Goal: Task Accomplishment & Management: Use online tool/utility

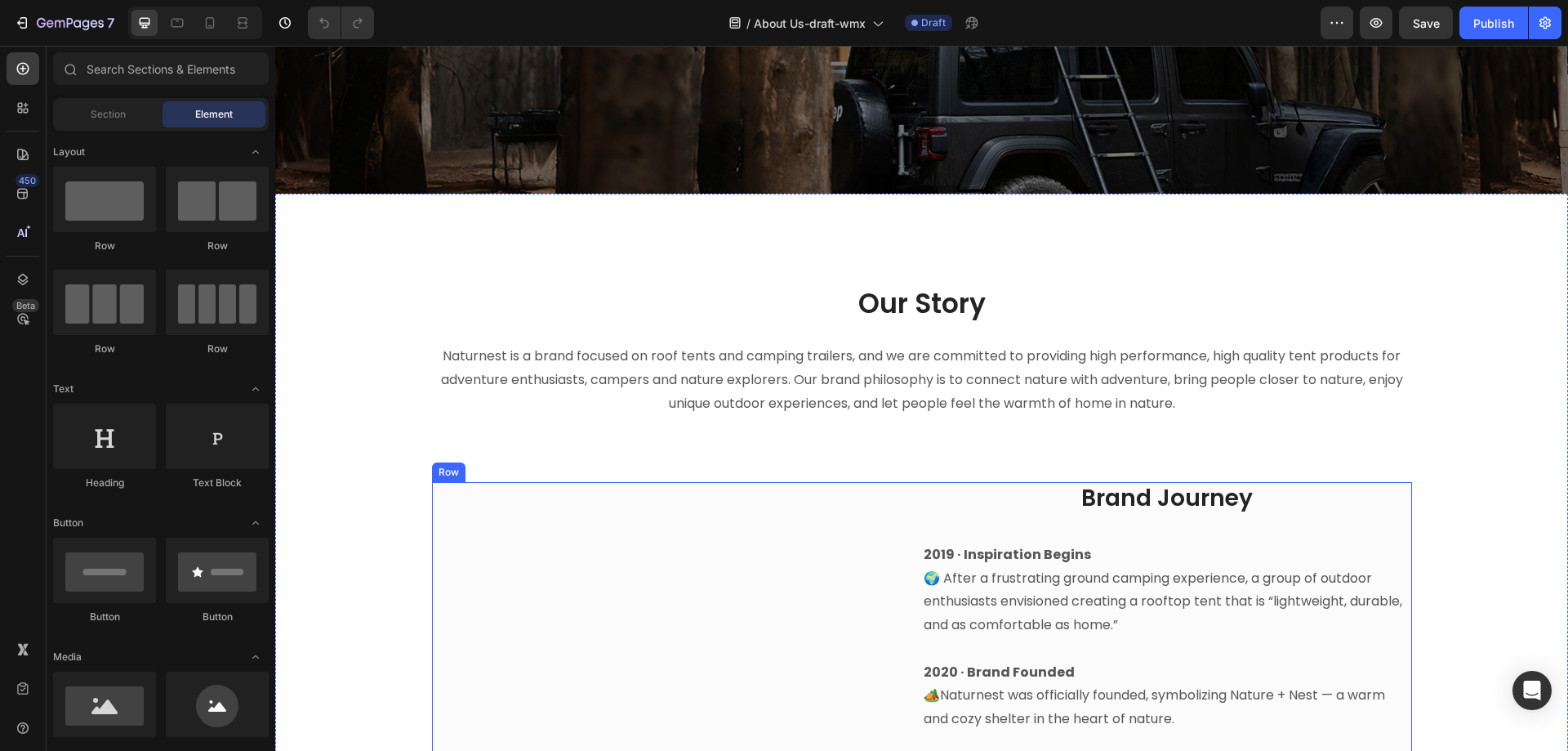
scroll to position [327, 0]
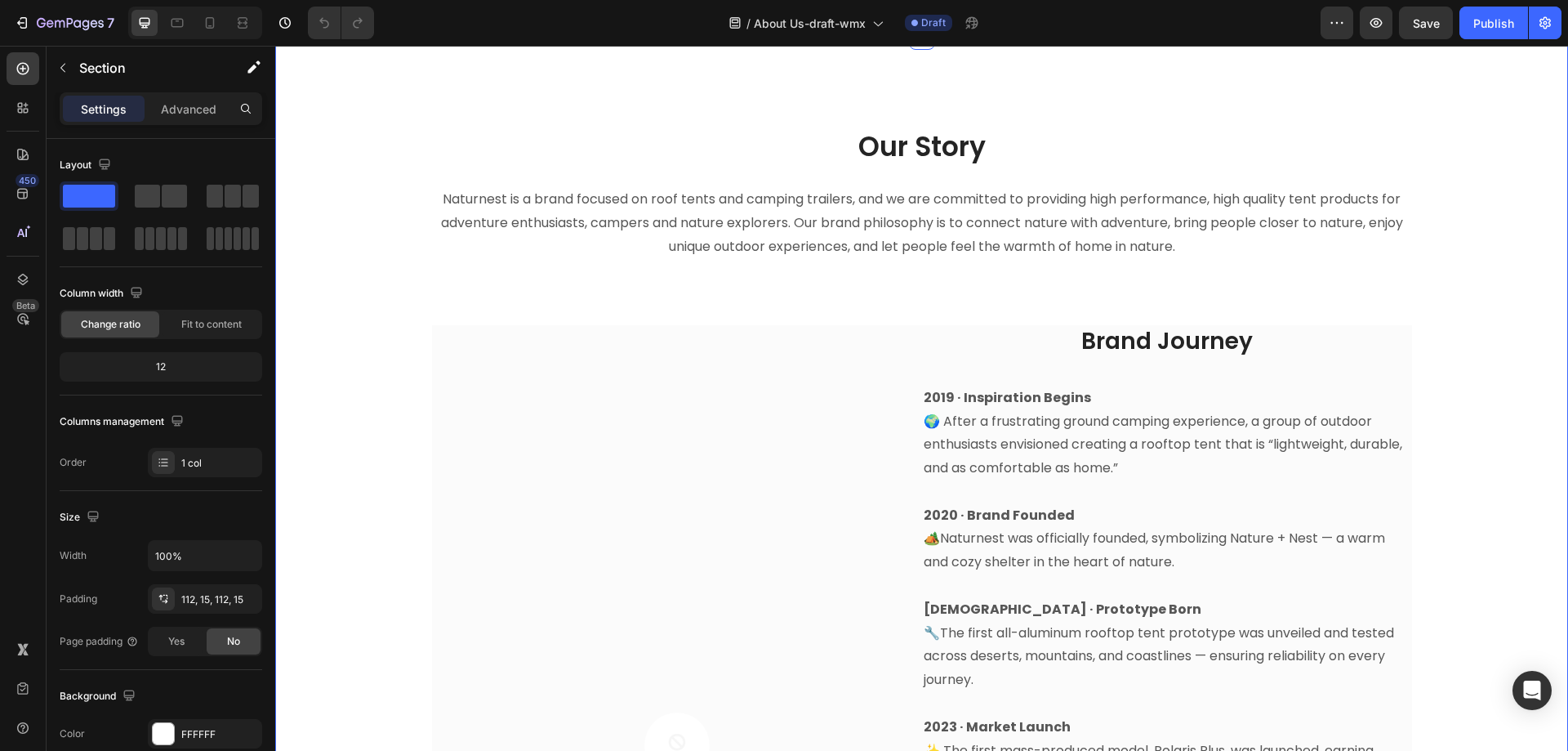
scroll to position [491, 0]
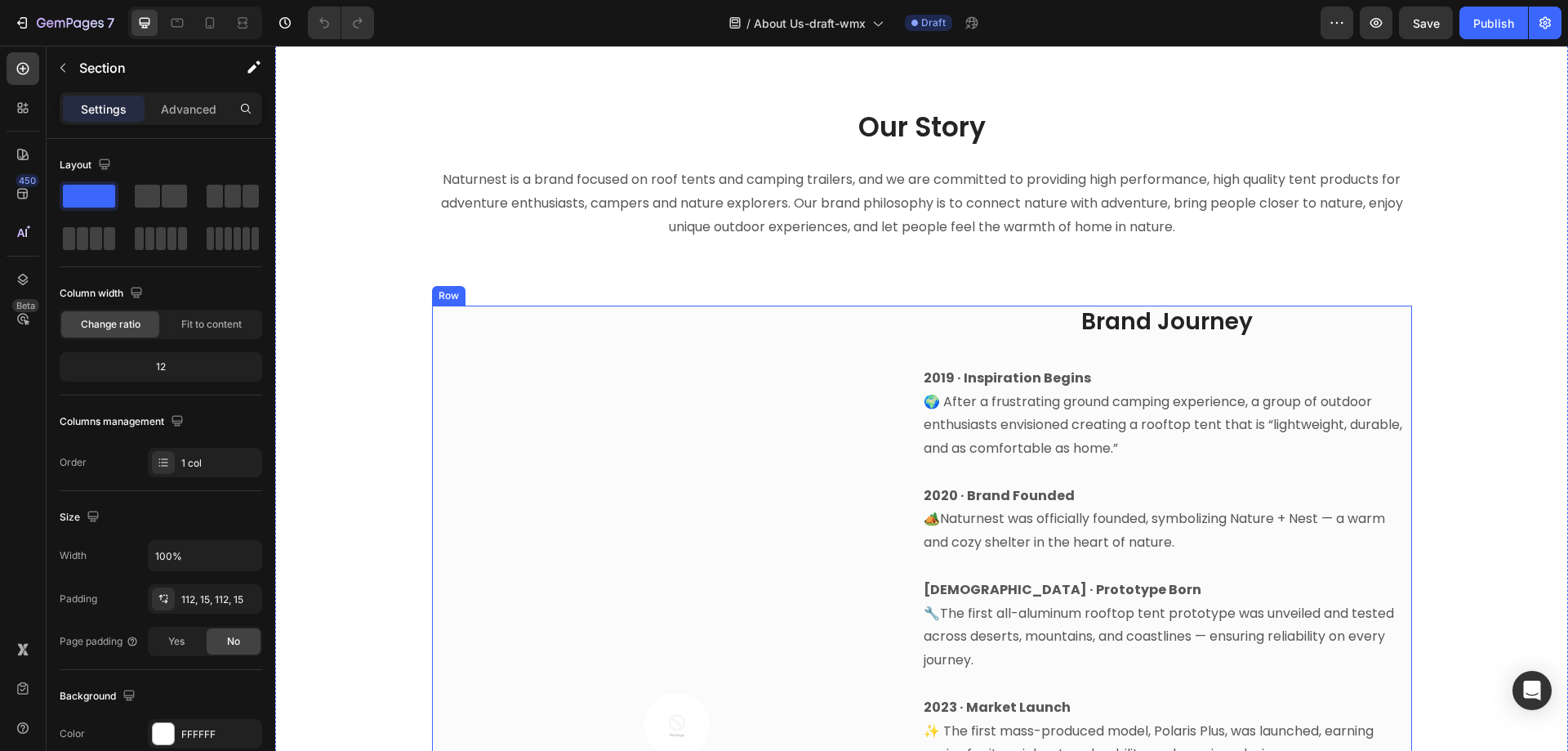
click at [781, 458] on div "Image Row" at bounding box center [677, 738] width 490 height 865
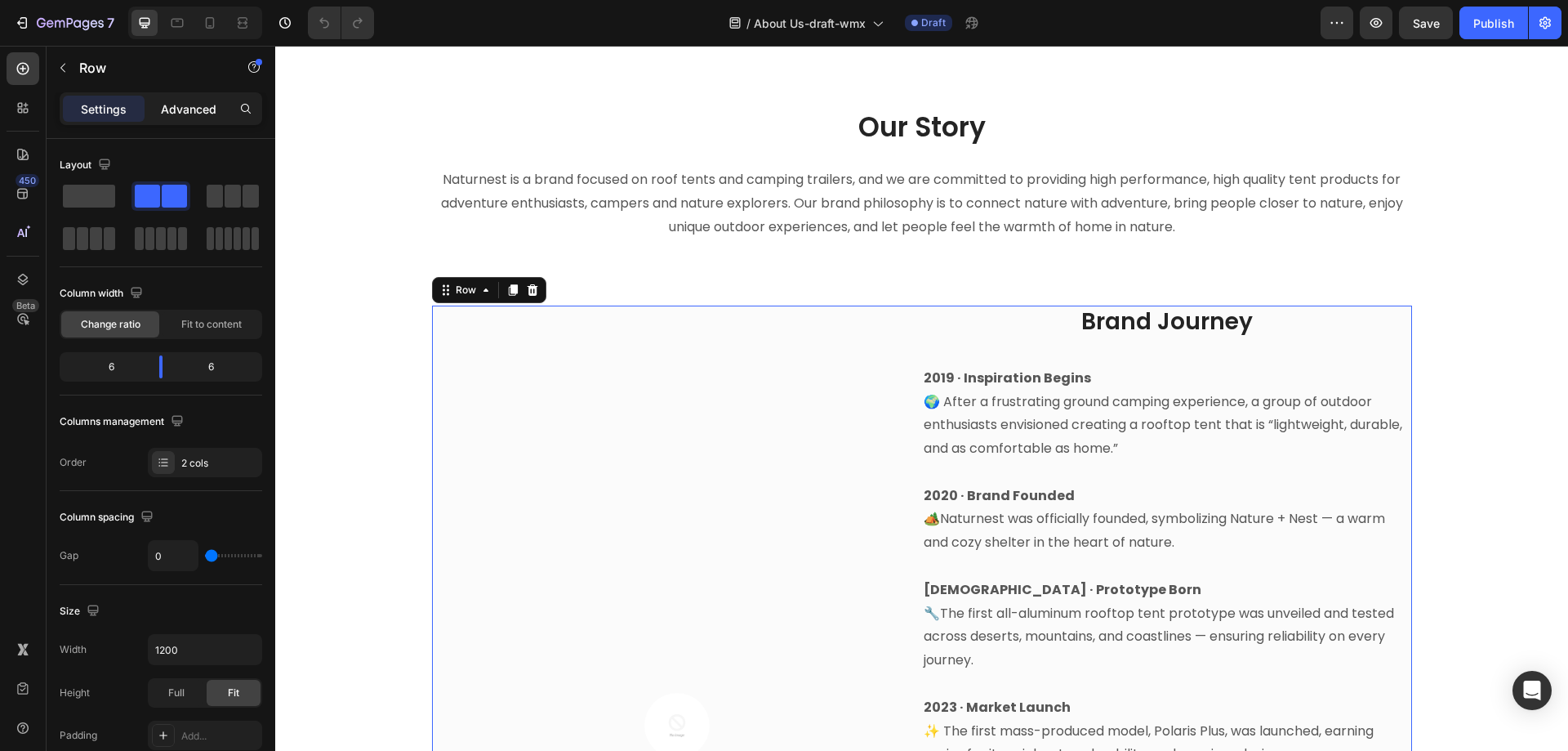
click at [198, 115] on p "Advanced" at bounding box center [189, 108] width 56 height 17
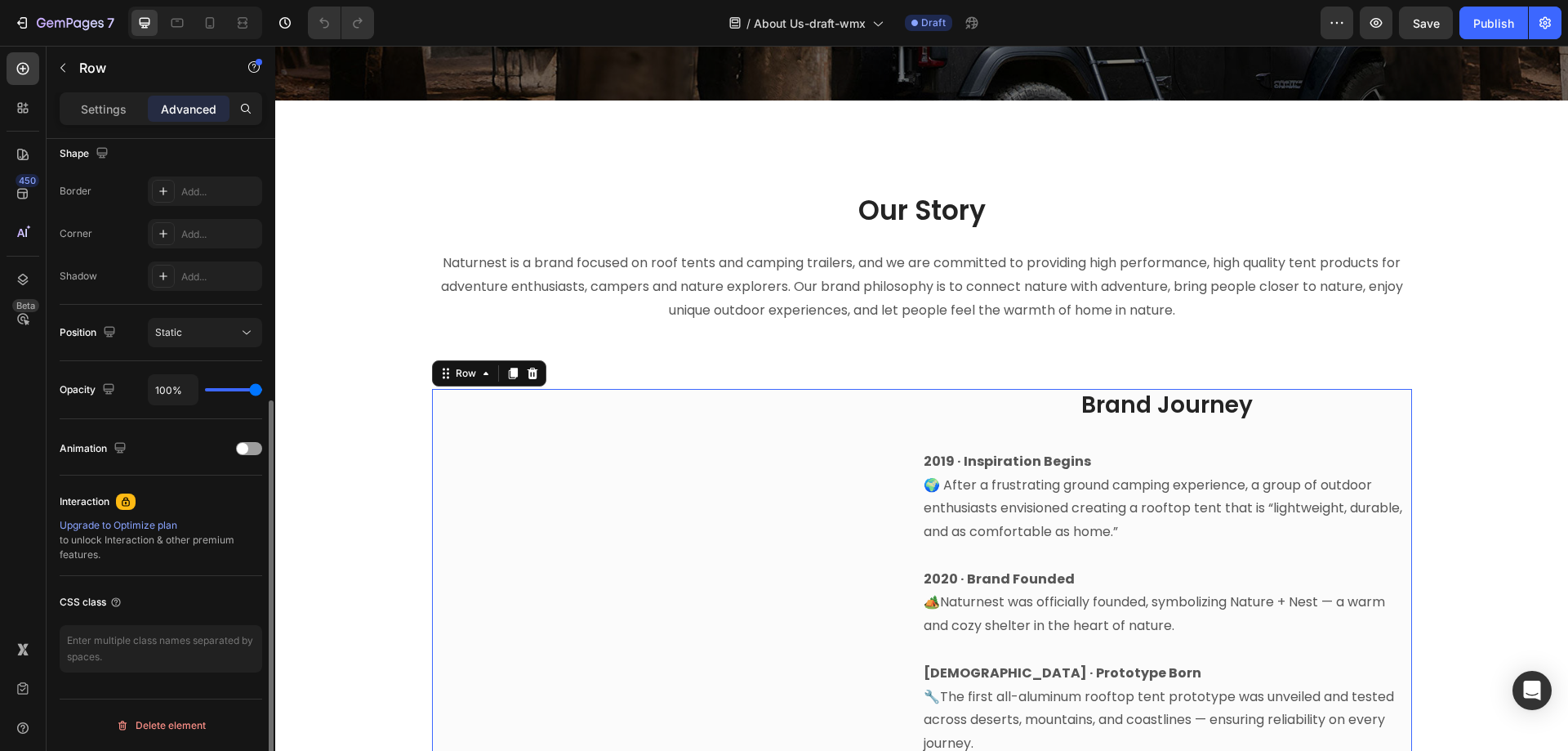
scroll to position [327, 0]
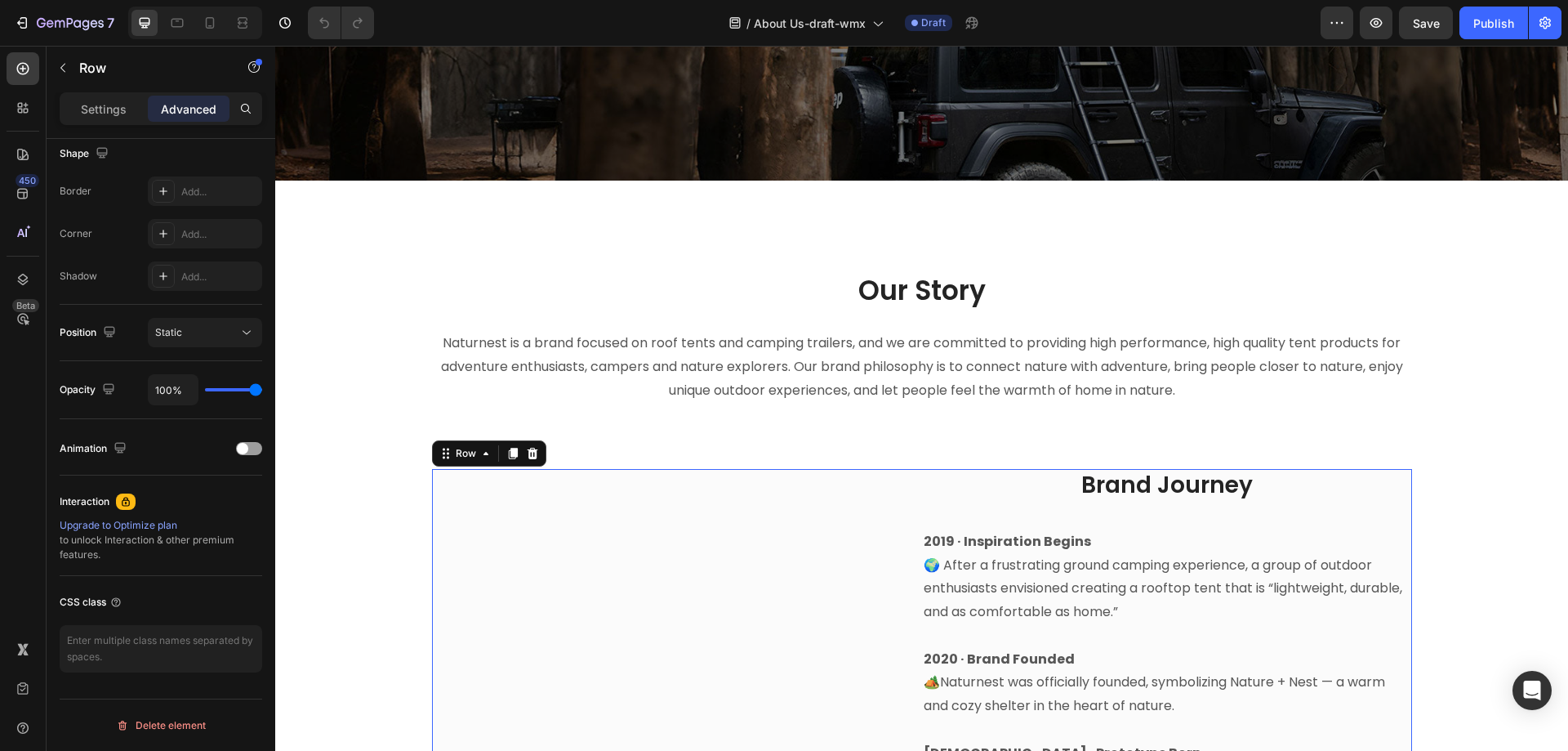
click at [94, 106] on p "Settings" at bounding box center [103, 108] width 46 height 17
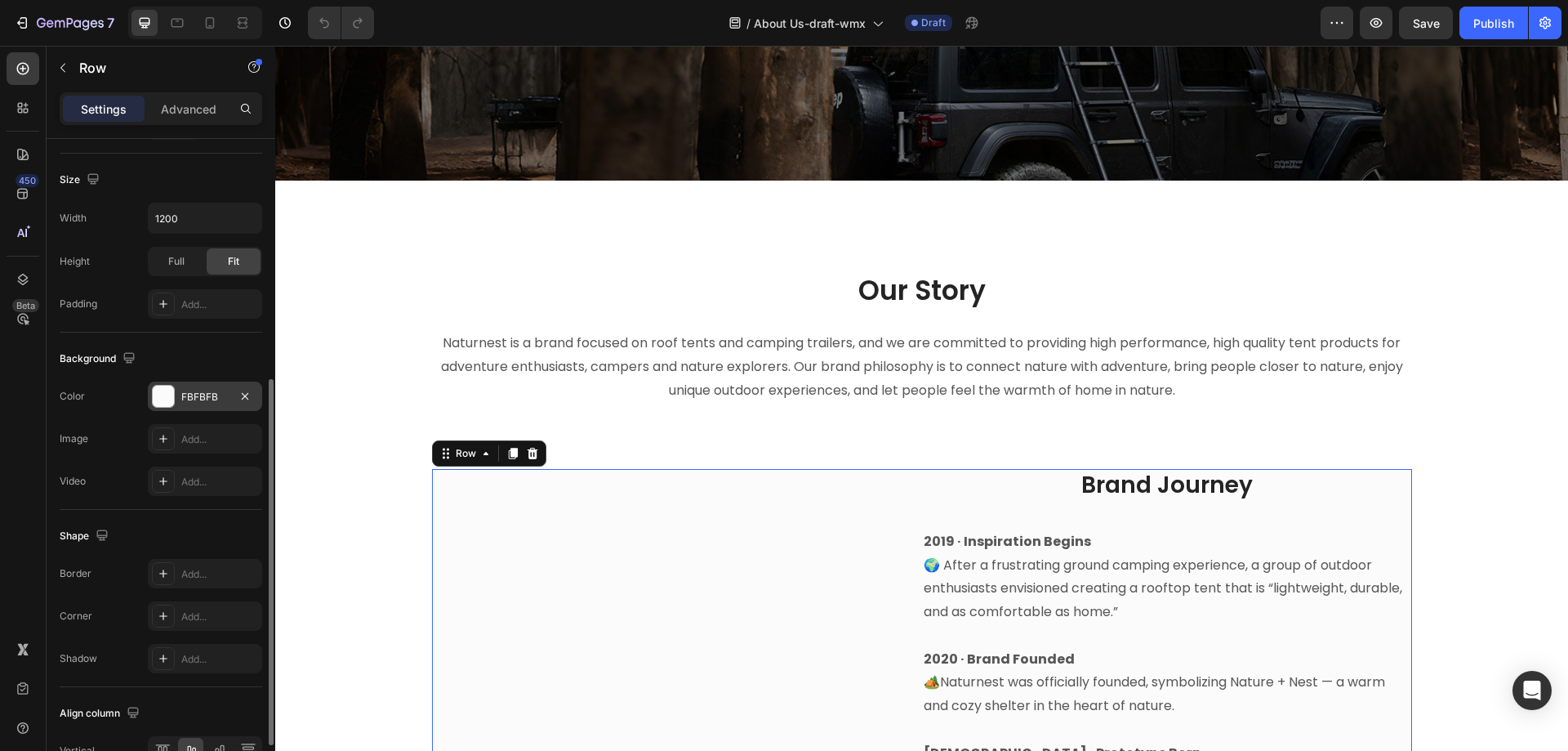
click at [163, 397] on div at bounding box center [163, 396] width 21 height 21
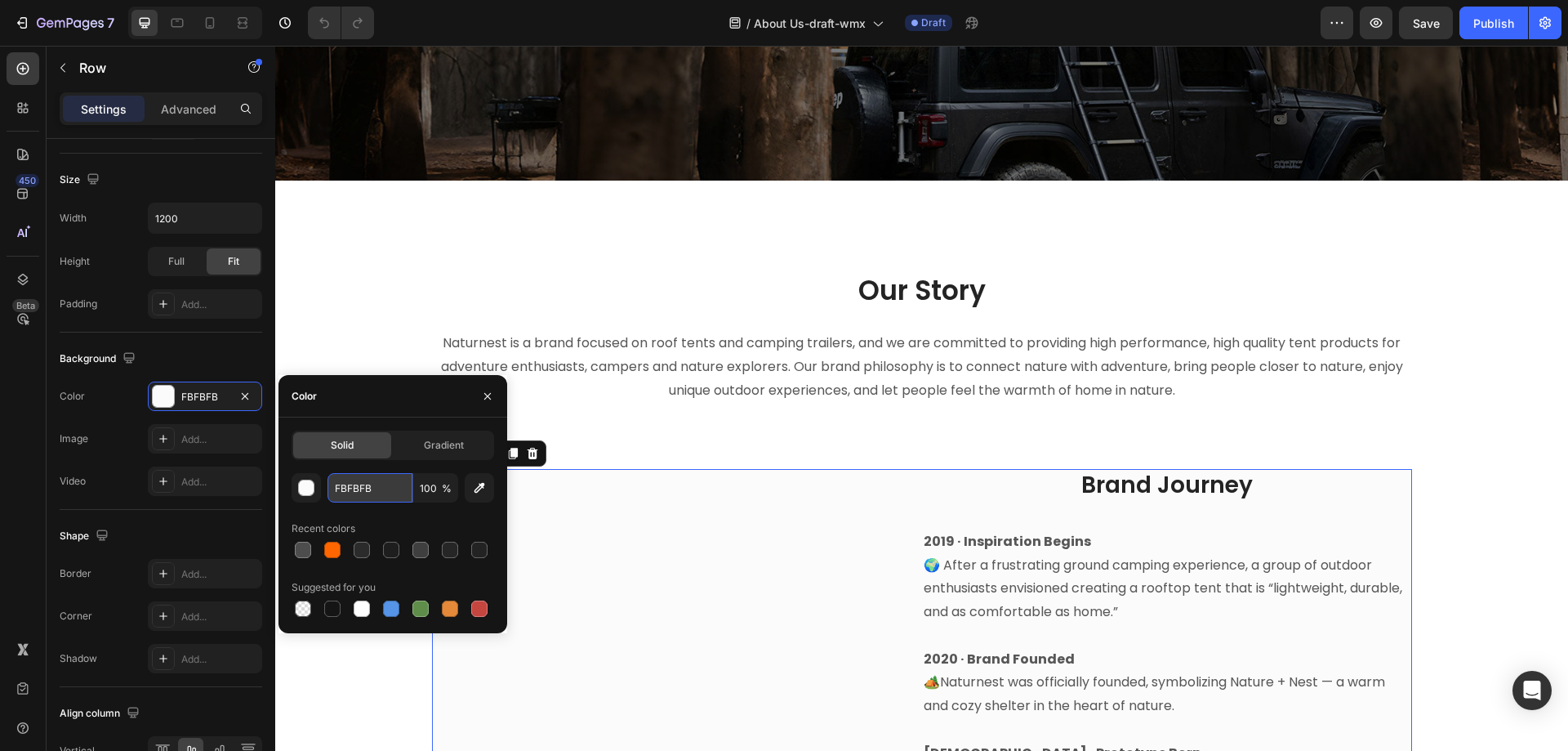
click at [387, 490] on input "FBFBFB" at bounding box center [370, 488] width 85 height 30
click at [371, 492] on input "FBFBFB" at bounding box center [370, 488] width 85 height 30
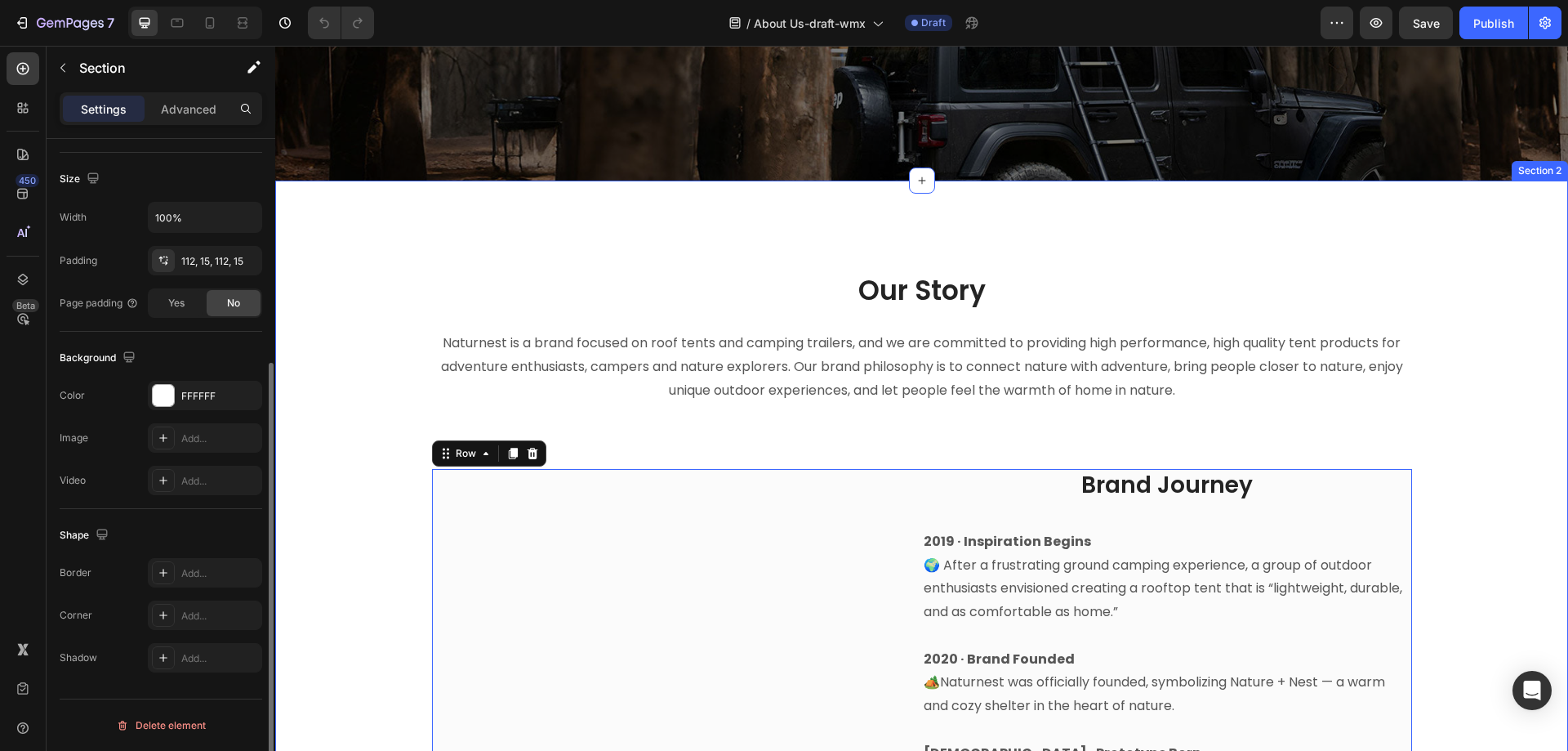
scroll to position [0, 0]
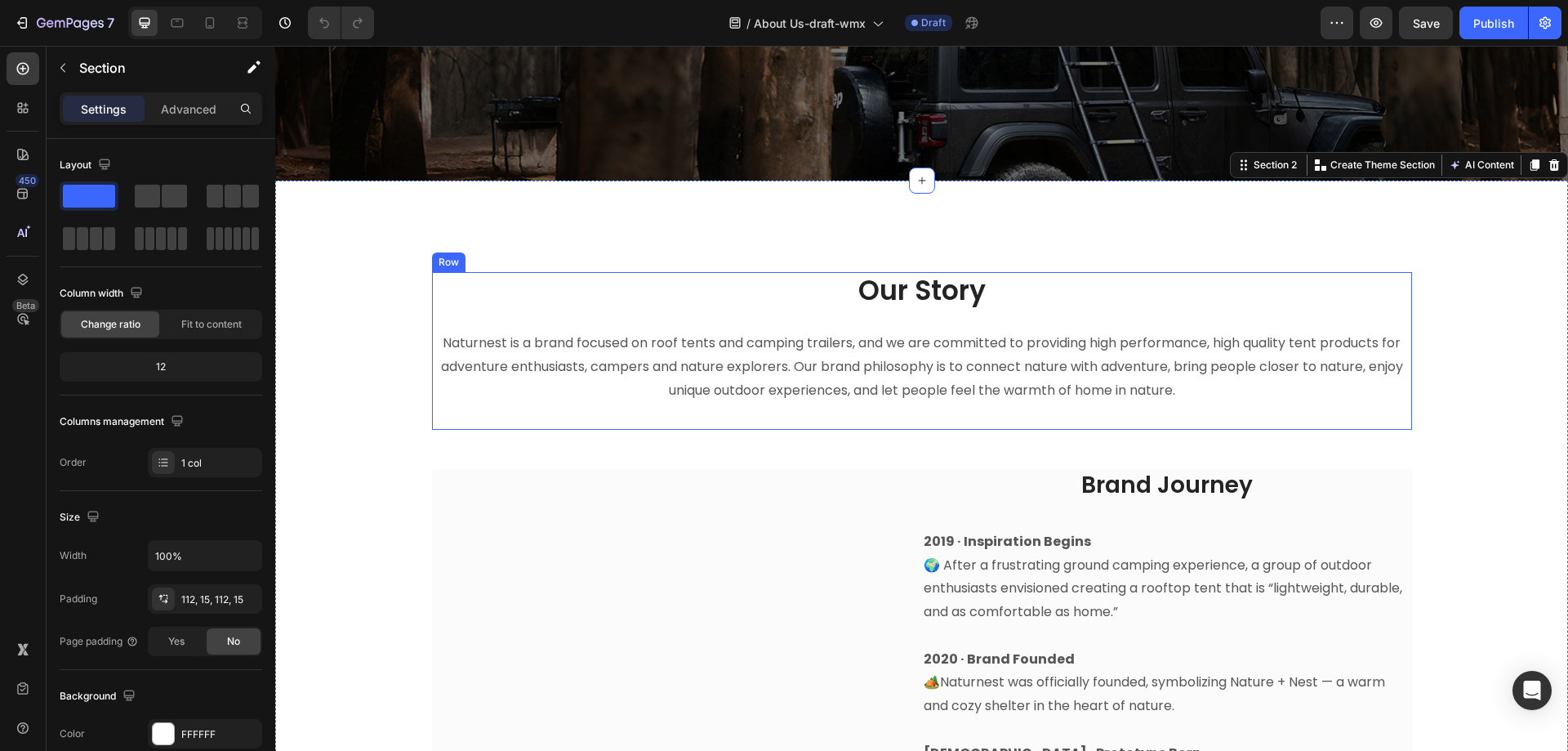
click at [908, 417] on div "Our Story Heading Naturnest is a brand focused on roof tents and camping traile…" at bounding box center [922, 351] width 980 height 158
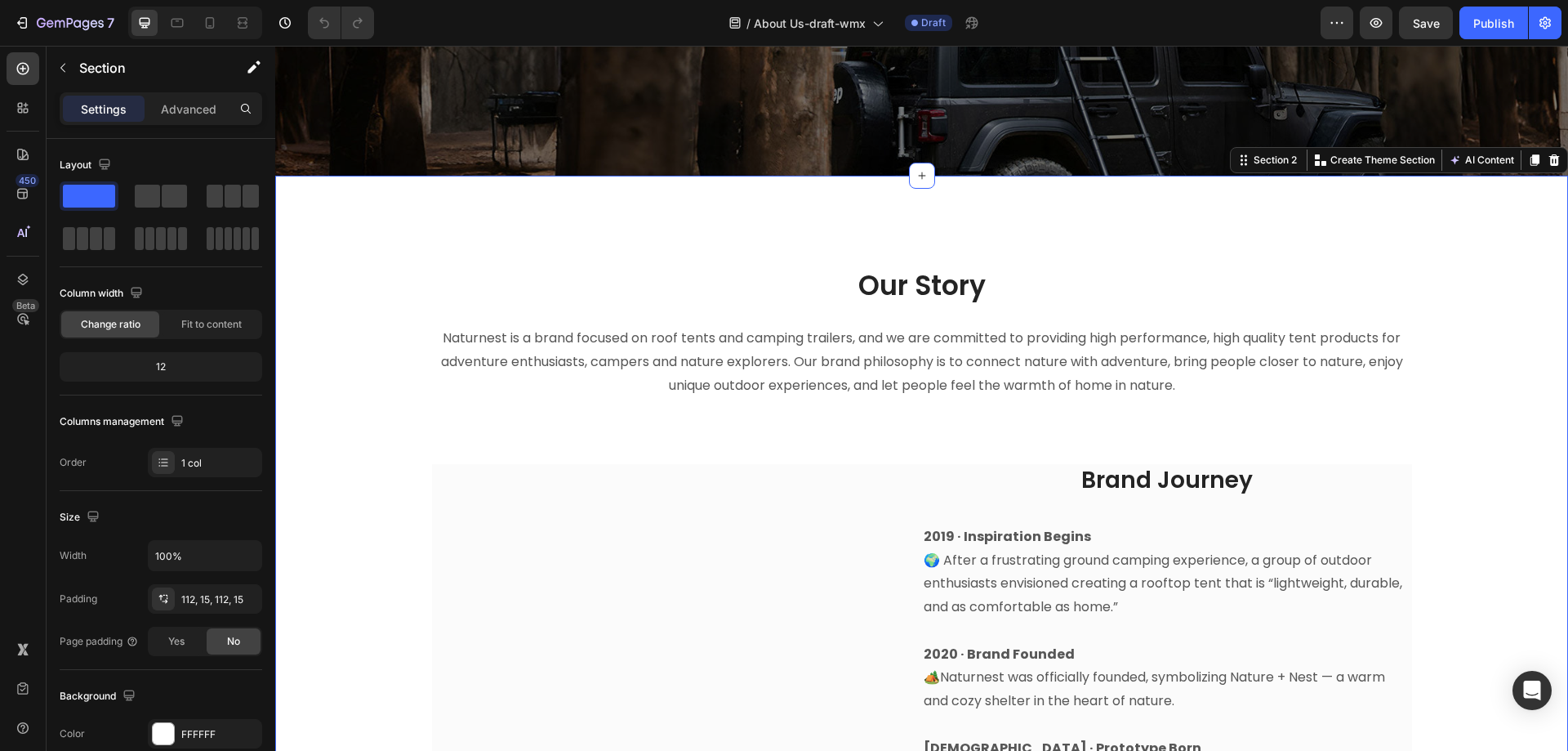
scroll to position [572, 0]
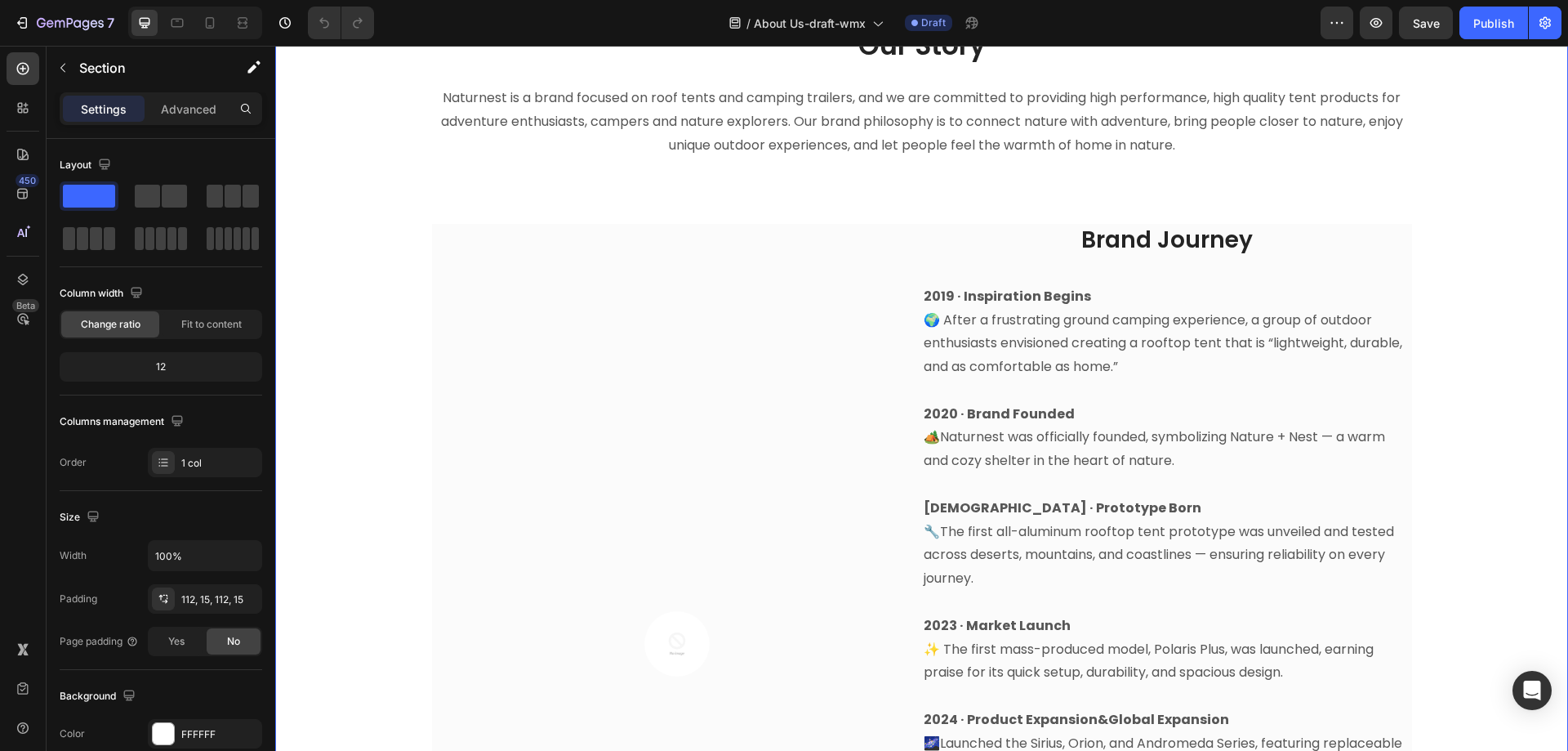
click at [868, 223] on div "Our Story Heading Naturnest is a brand focused on roof tents and camping traile…" at bounding box center [922, 558] width 1268 height 1062
click at [881, 220] on div "Our Story Heading Naturnest is a brand focused on roof tents and camping traile…" at bounding box center [922, 558] width 1268 height 1062
click at [884, 197] on div "Our Story Heading Naturnest is a brand focused on roof tents and camping traile…" at bounding box center [922, 558] width 1268 height 1062
click at [878, 242] on div "Image Row" at bounding box center [677, 656] width 490 height 865
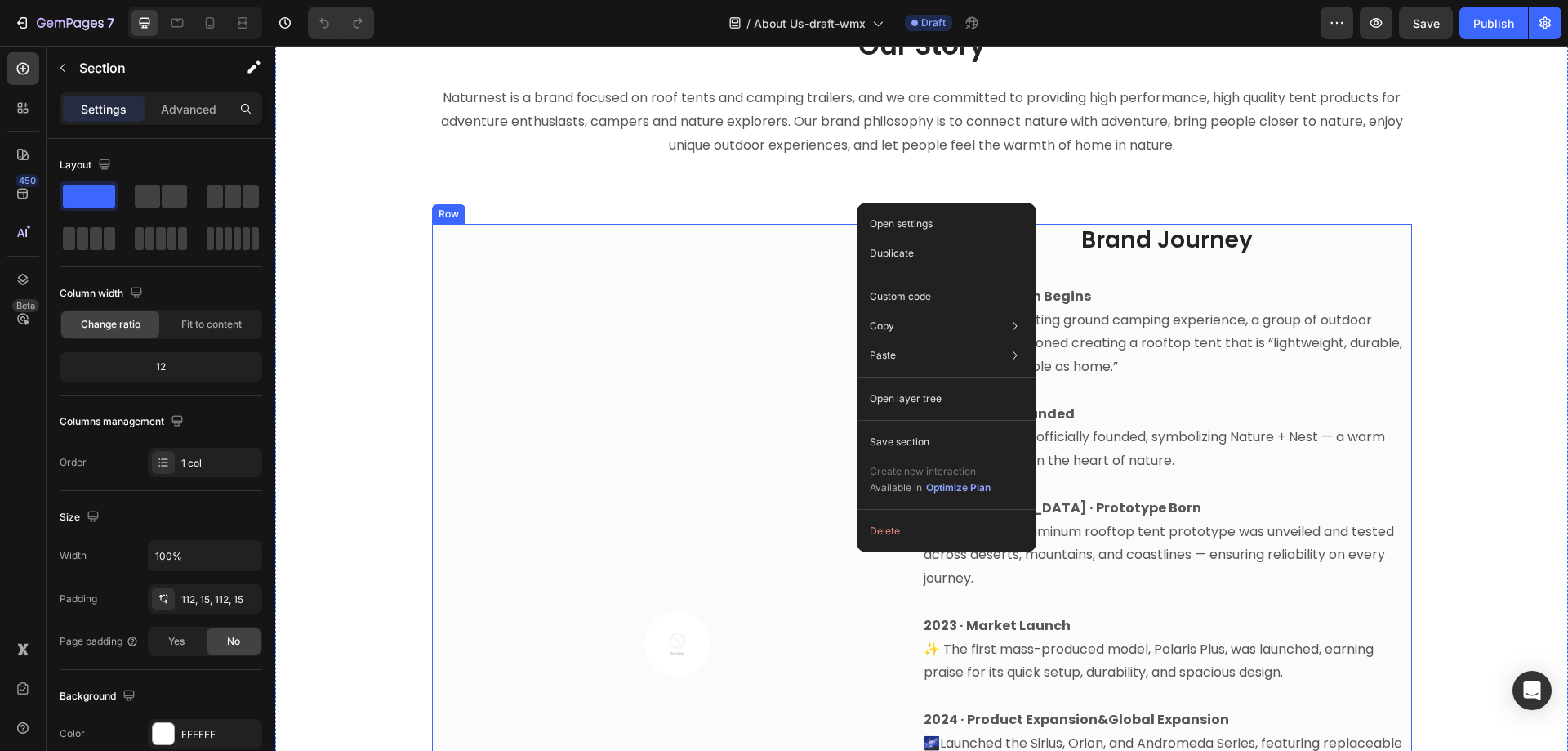
click at [769, 394] on div "Image Row" at bounding box center [677, 656] width 490 height 865
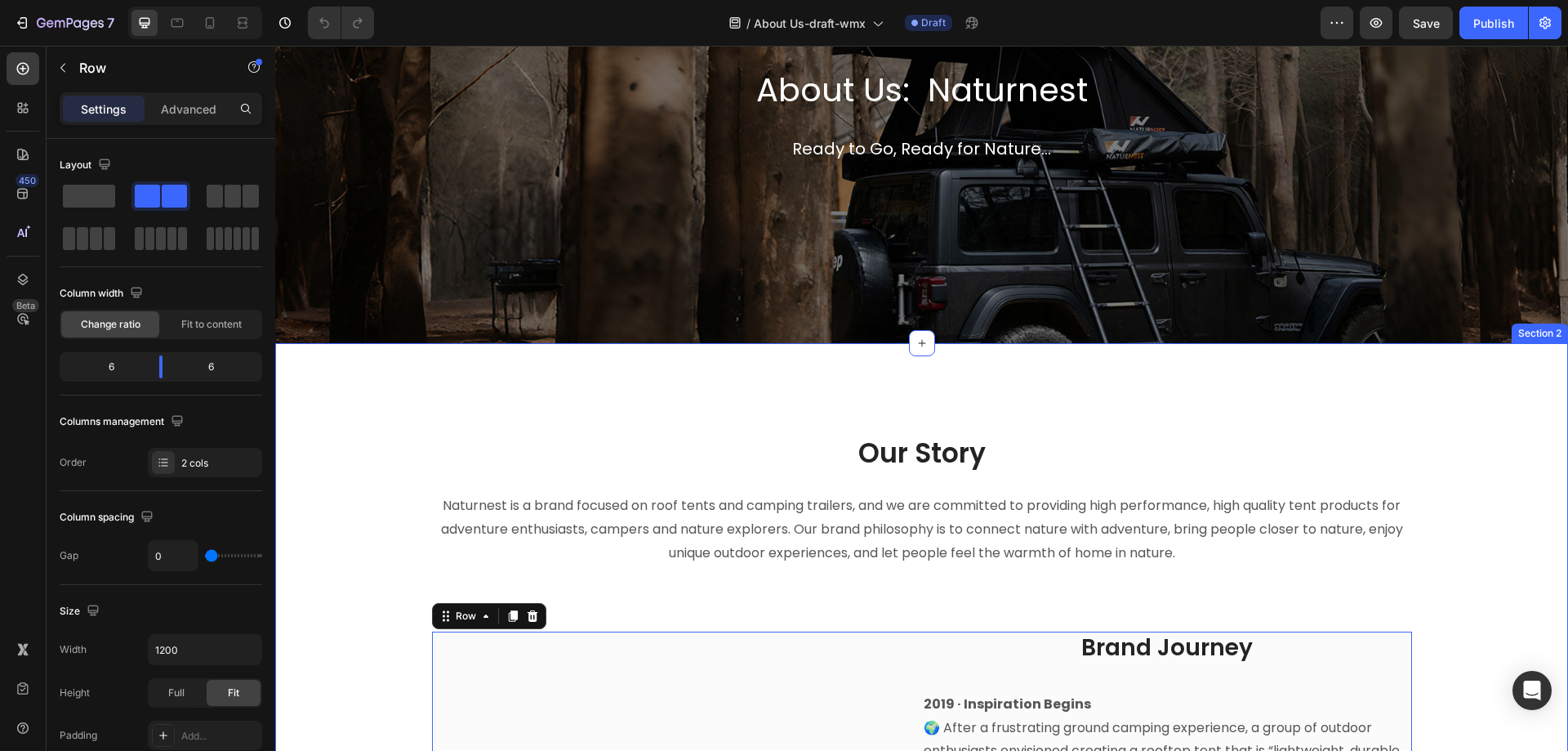
scroll to position [164, 0]
click at [922, 349] on icon at bounding box center [922, 344] width 13 height 13
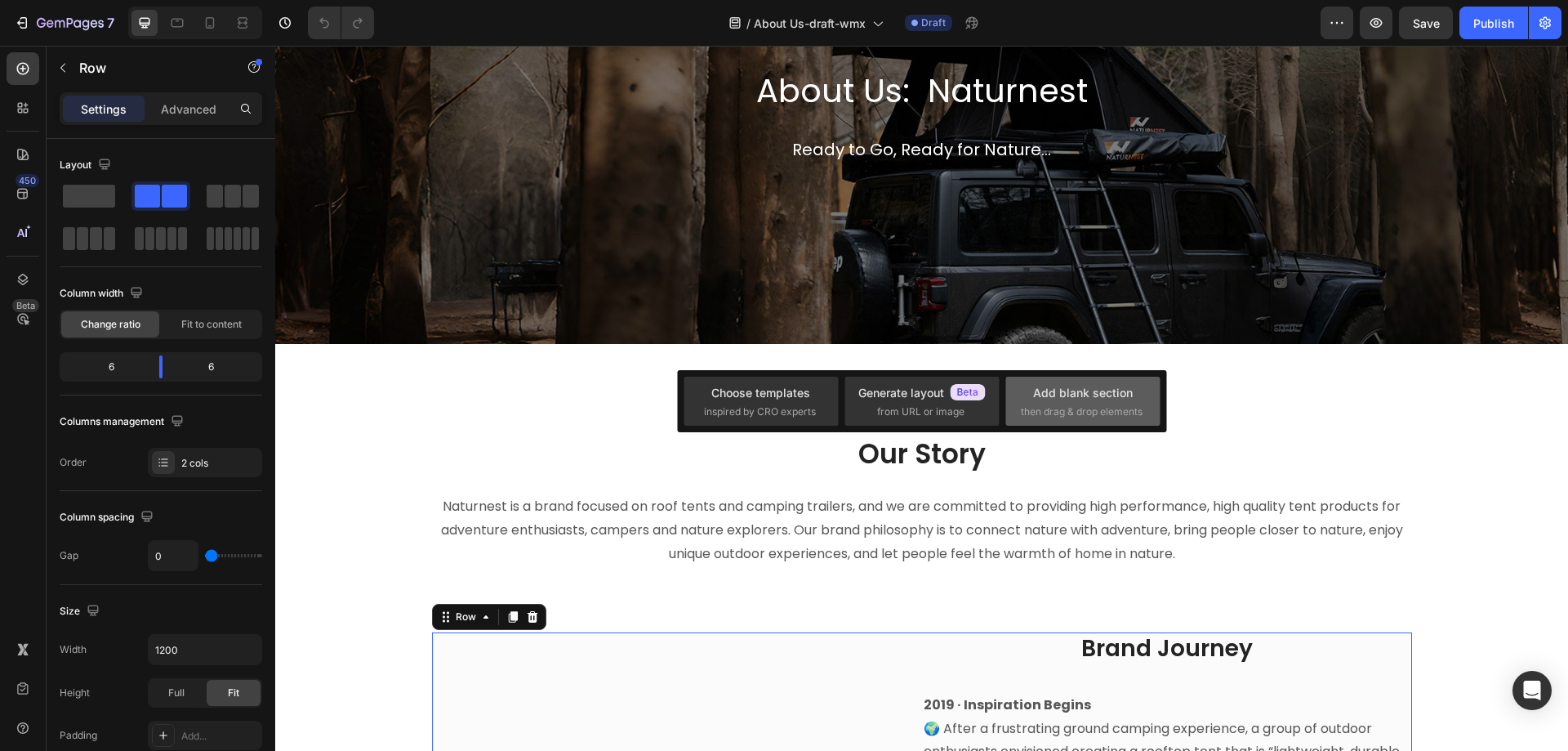
click at [1131, 422] on div "Add blank section then drag & drop elements" at bounding box center [1083, 401] width 154 height 49
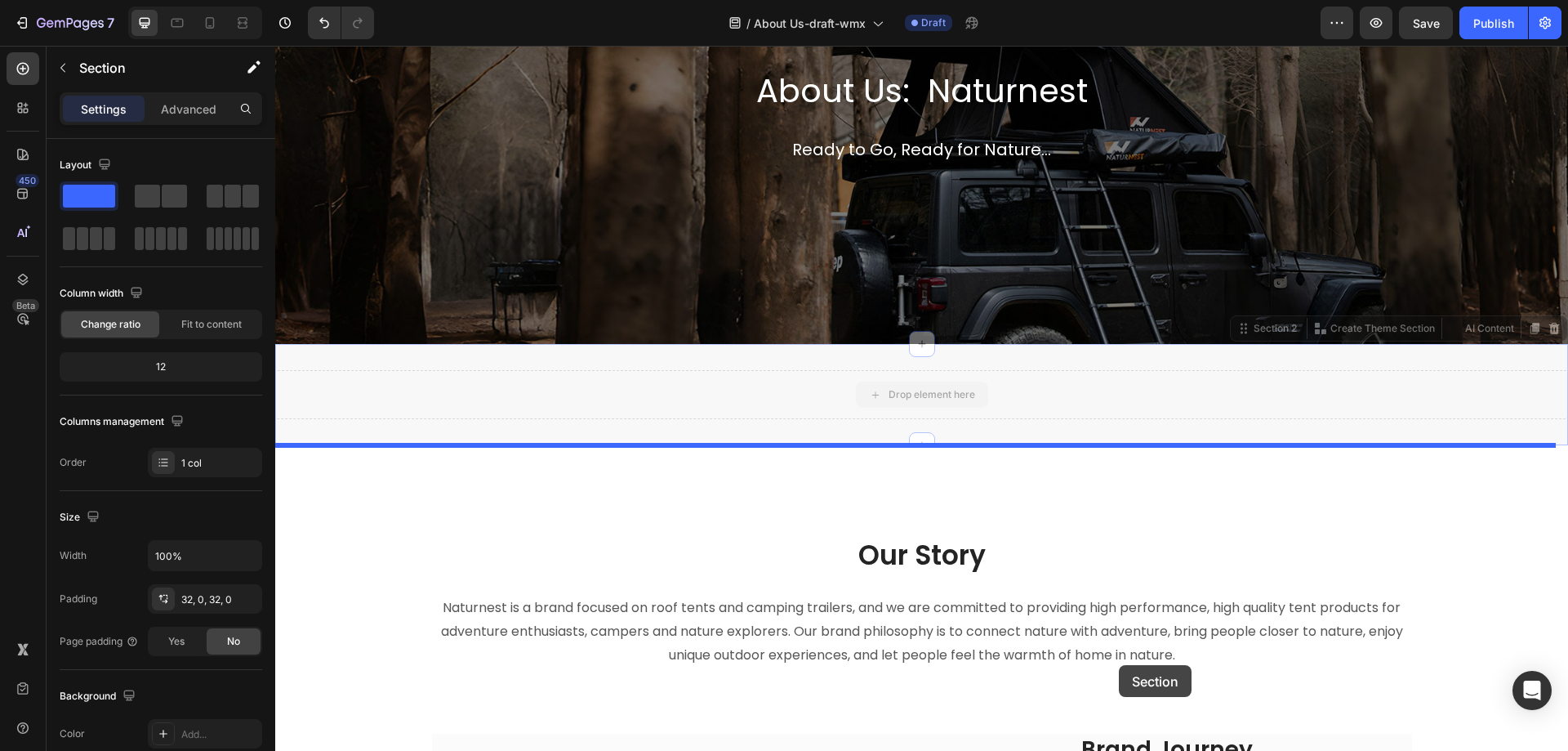
drag, startPoint x: 1124, startPoint y: 401, endPoint x: 1144, endPoint y: 409, distance: 21.5
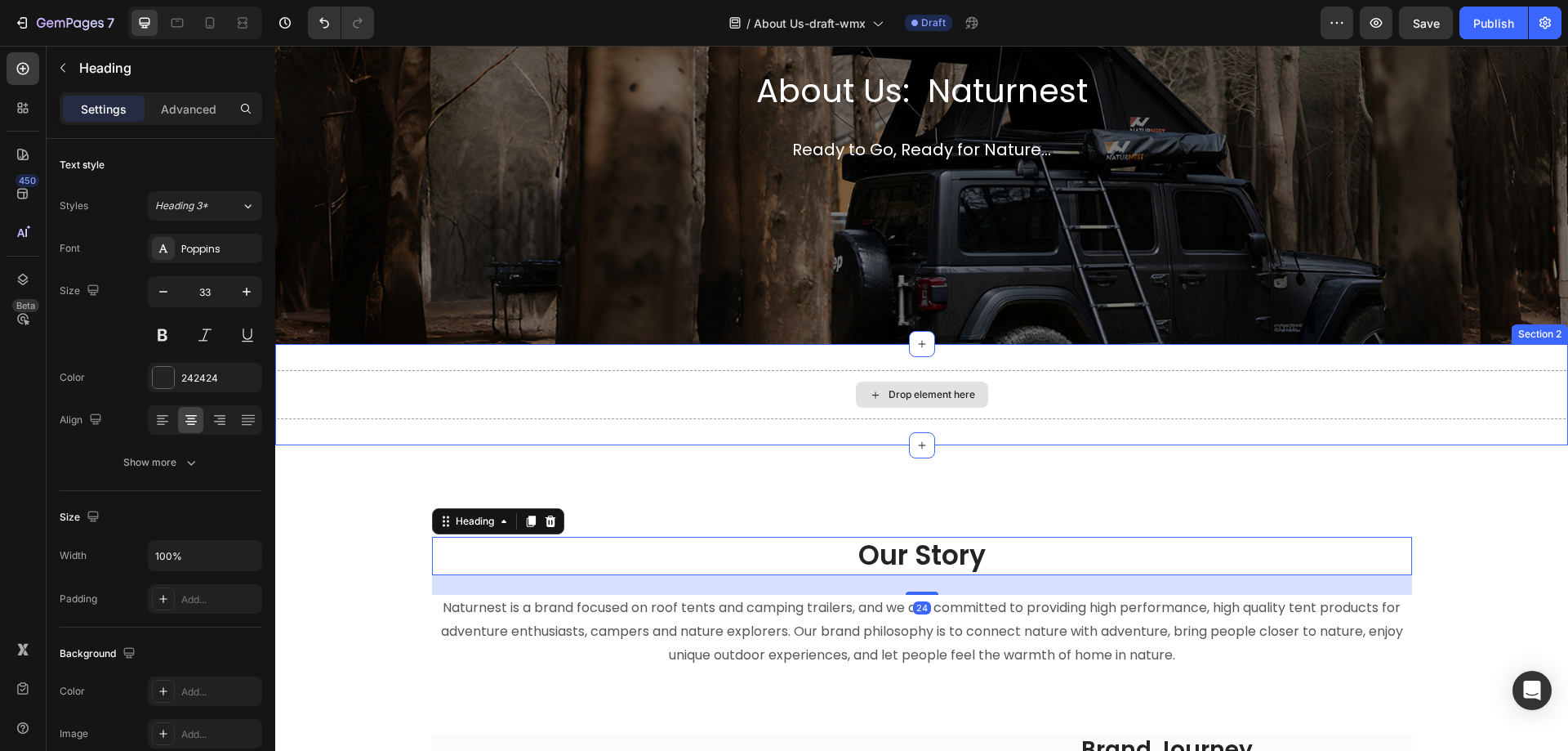
click at [1144, 397] on div "Drop element here" at bounding box center [922, 395] width 1293 height 49
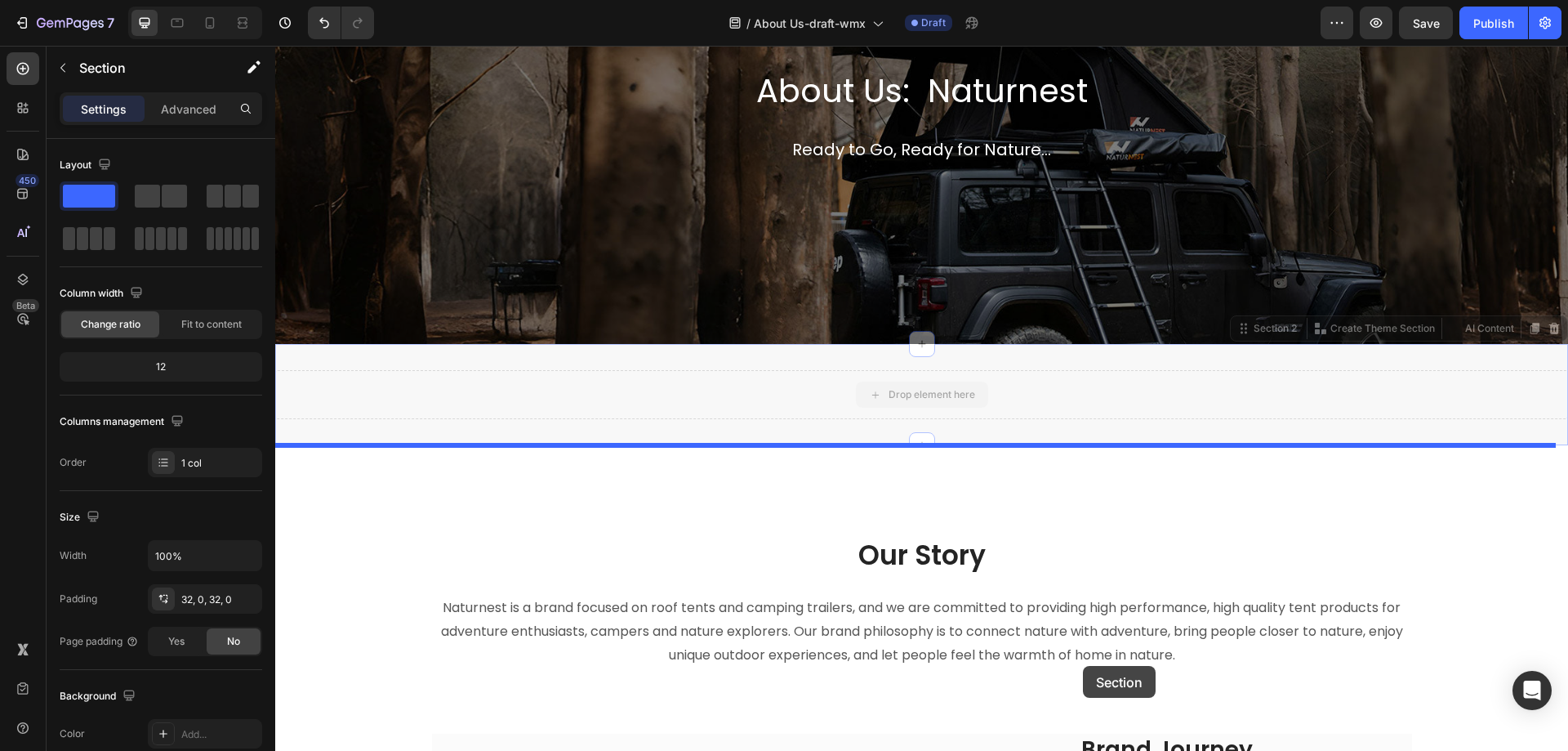
drag, startPoint x: 1144, startPoint y: 397, endPoint x: 932, endPoint y: 670, distance: 345.6
click at [1031, 661] on p "Naturnest is a brand focused on roof tents and camping trailers, and we are com…" at bounding box center [922, 632] width 977 height 71
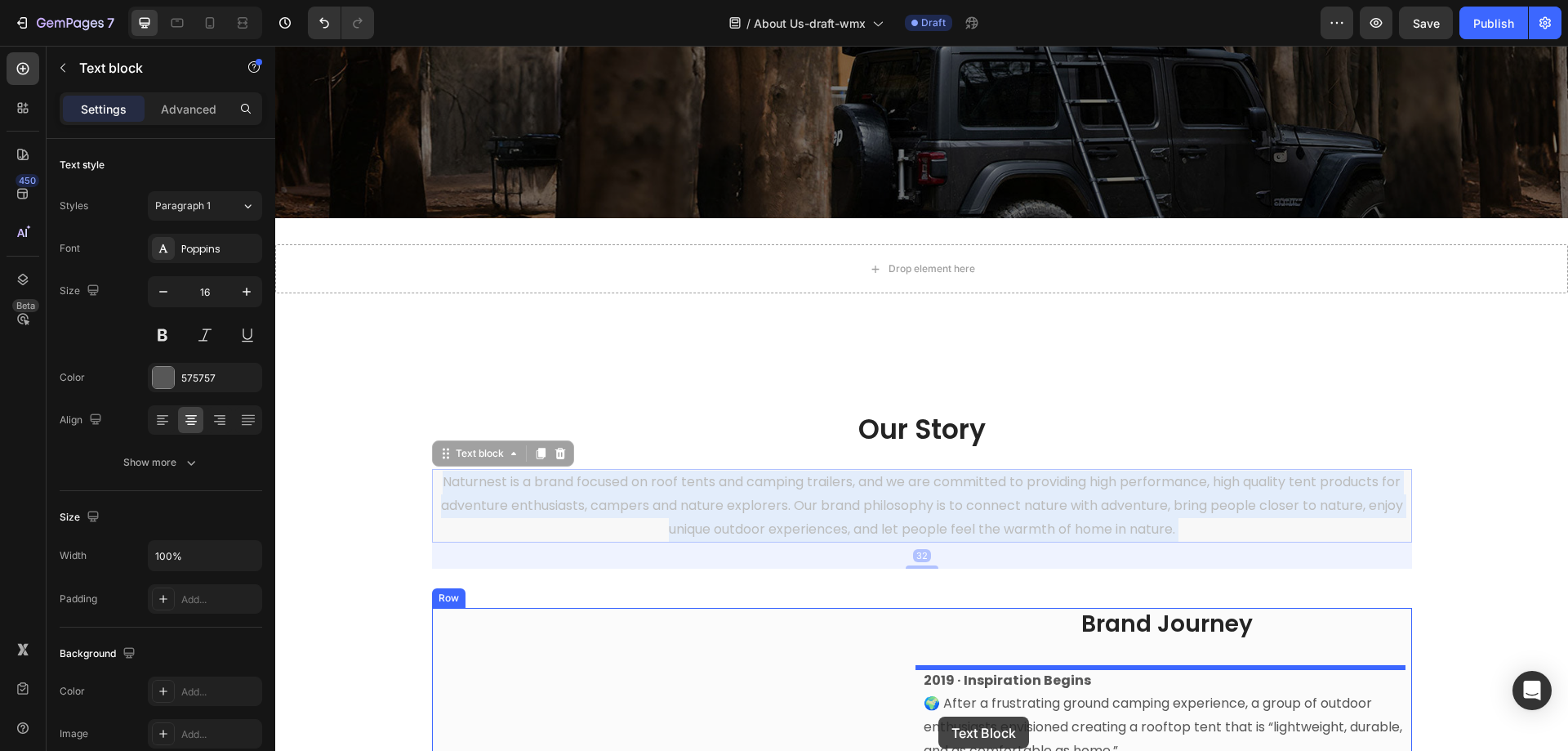
scroll to position [320, 0]
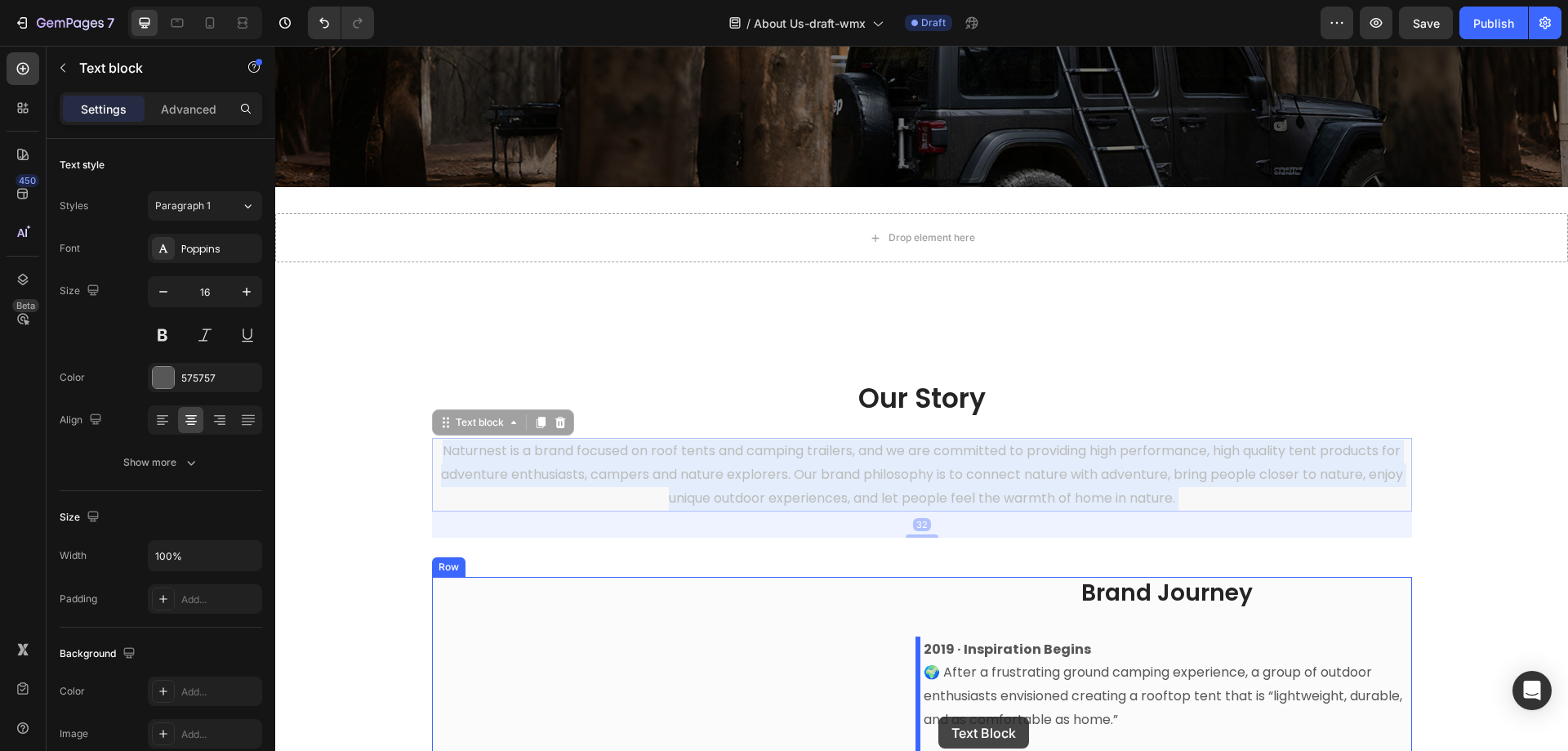
drag, startPoint x: 932, startPoint y: 670, endPoint x: 957, endPoint y: 634, distance: 43.8
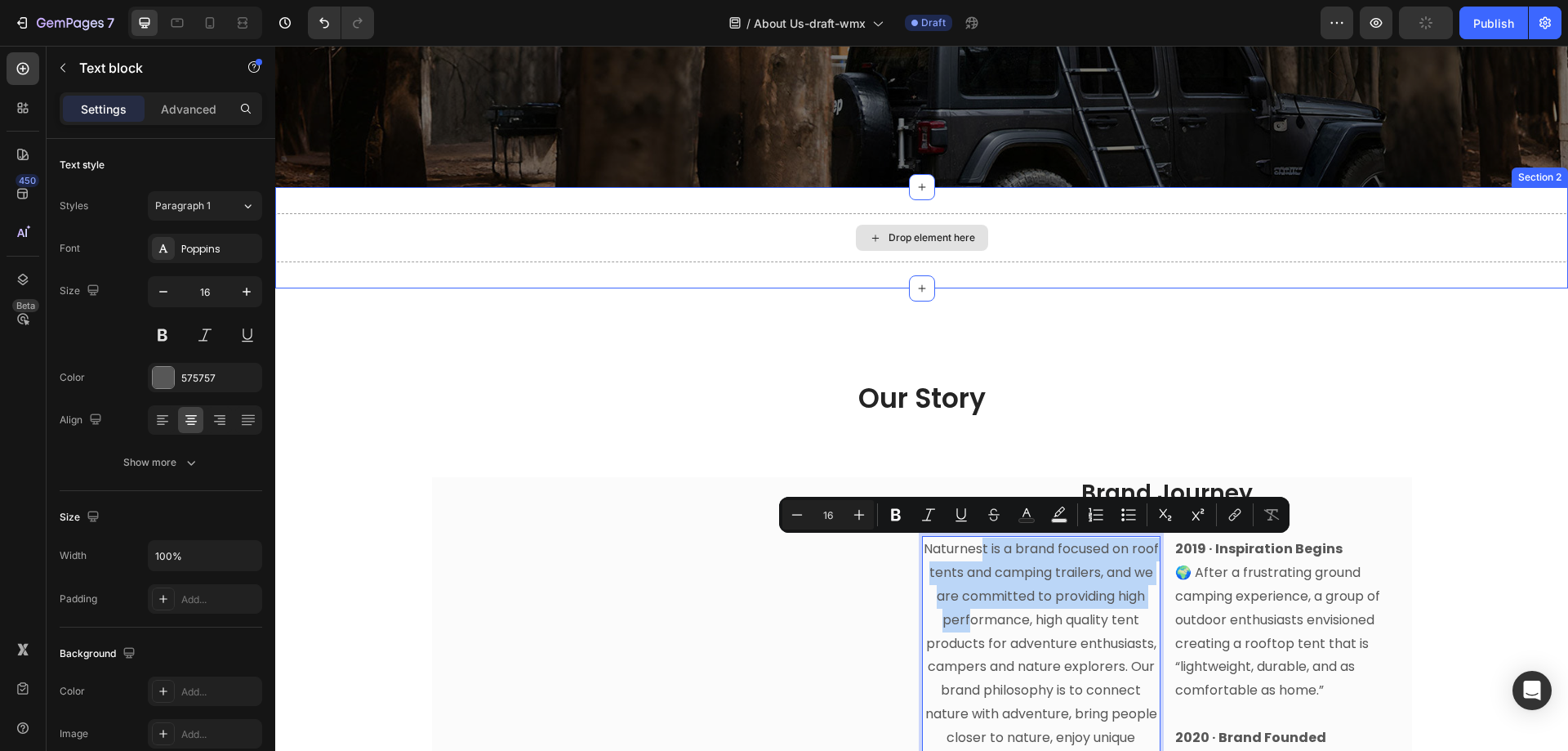
click at [1012, 230] on div "Drop element here" at bounding box center [922, 238] width 1293 height 49
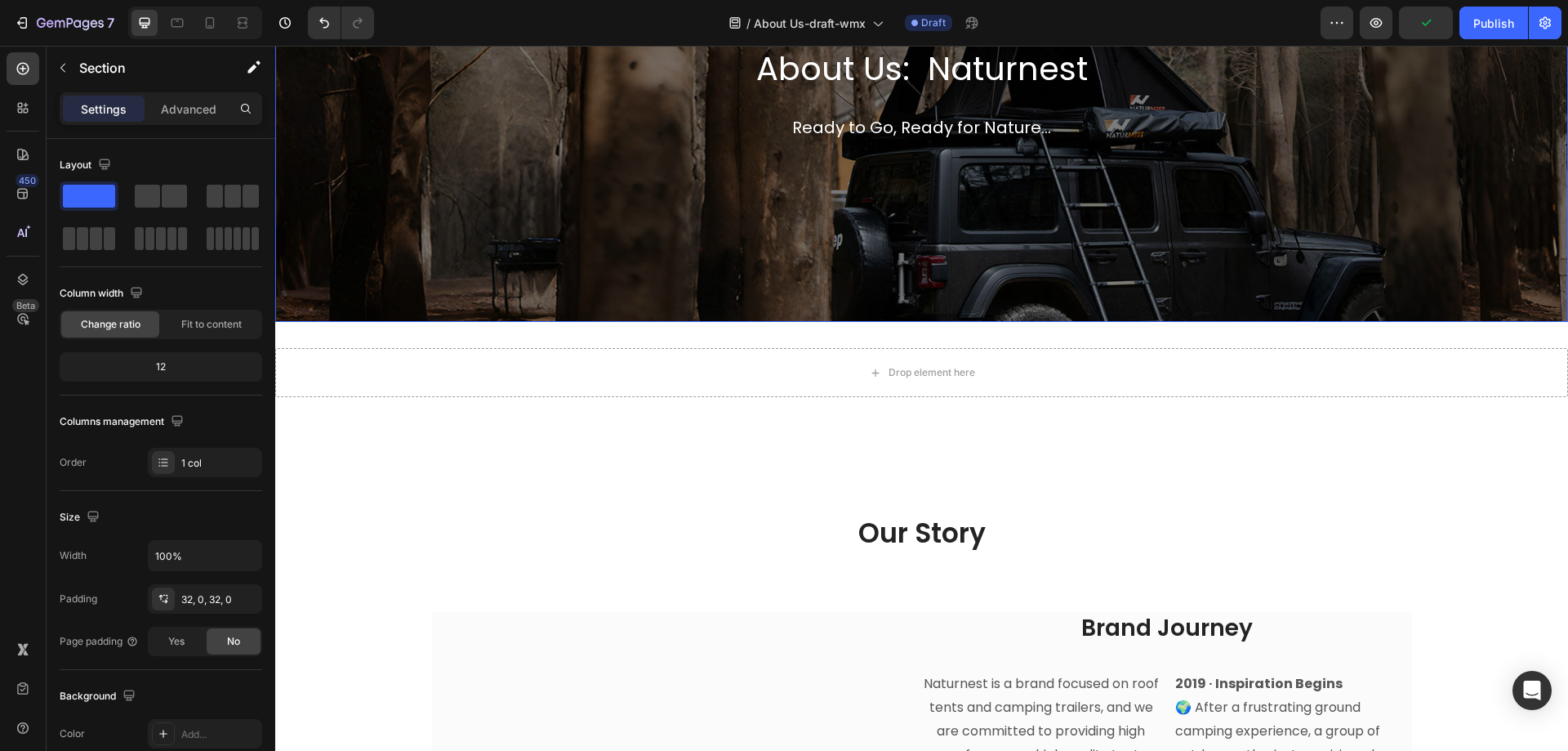
scroll to position [157, 0]
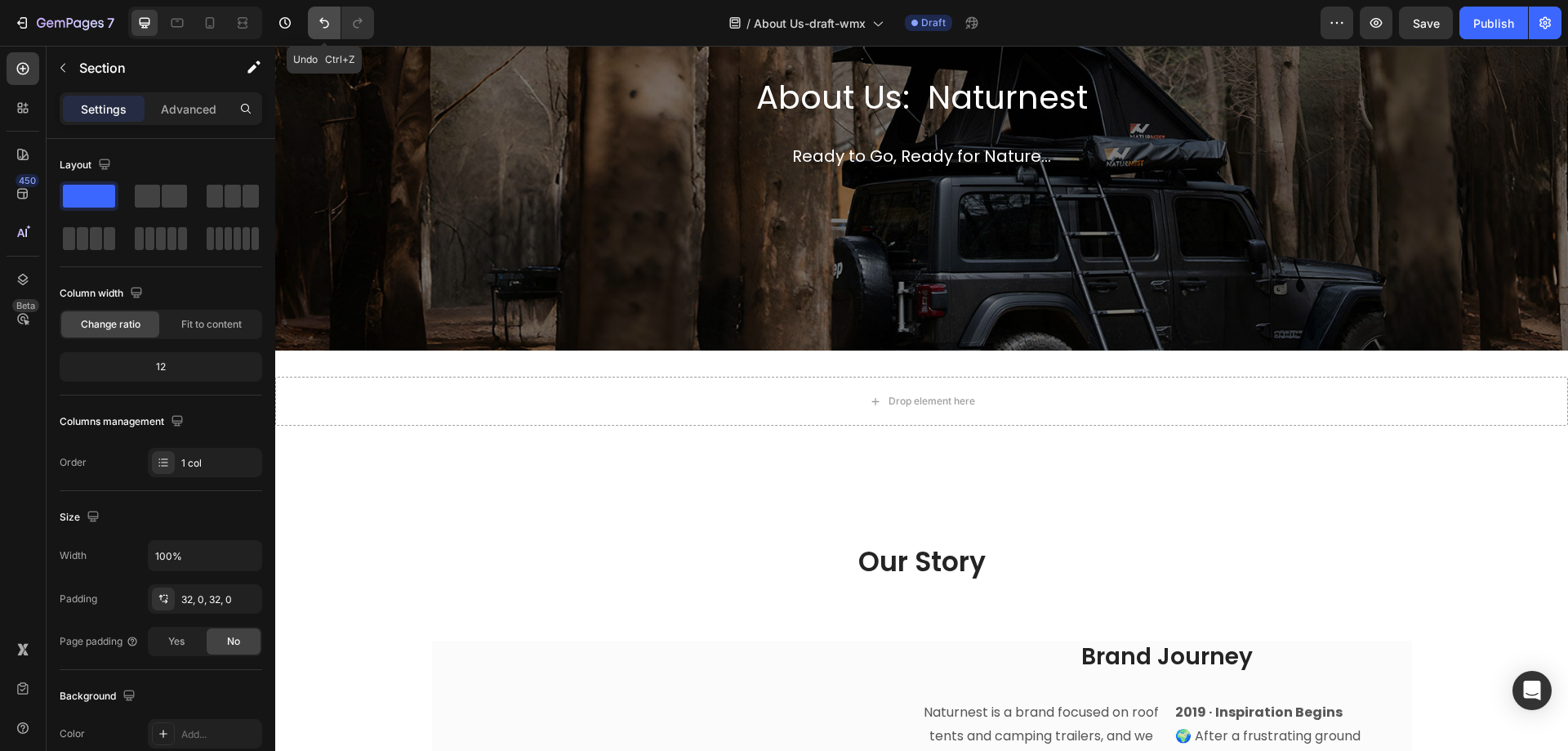
drag, startPoint x: 336, startPoint y: 21, endPoint x: 328, endPoint y: 24, distance: 8.5
click at [336, 21] on button "Undo/Redo" at bounding box center [324, 23] width 33 height 33
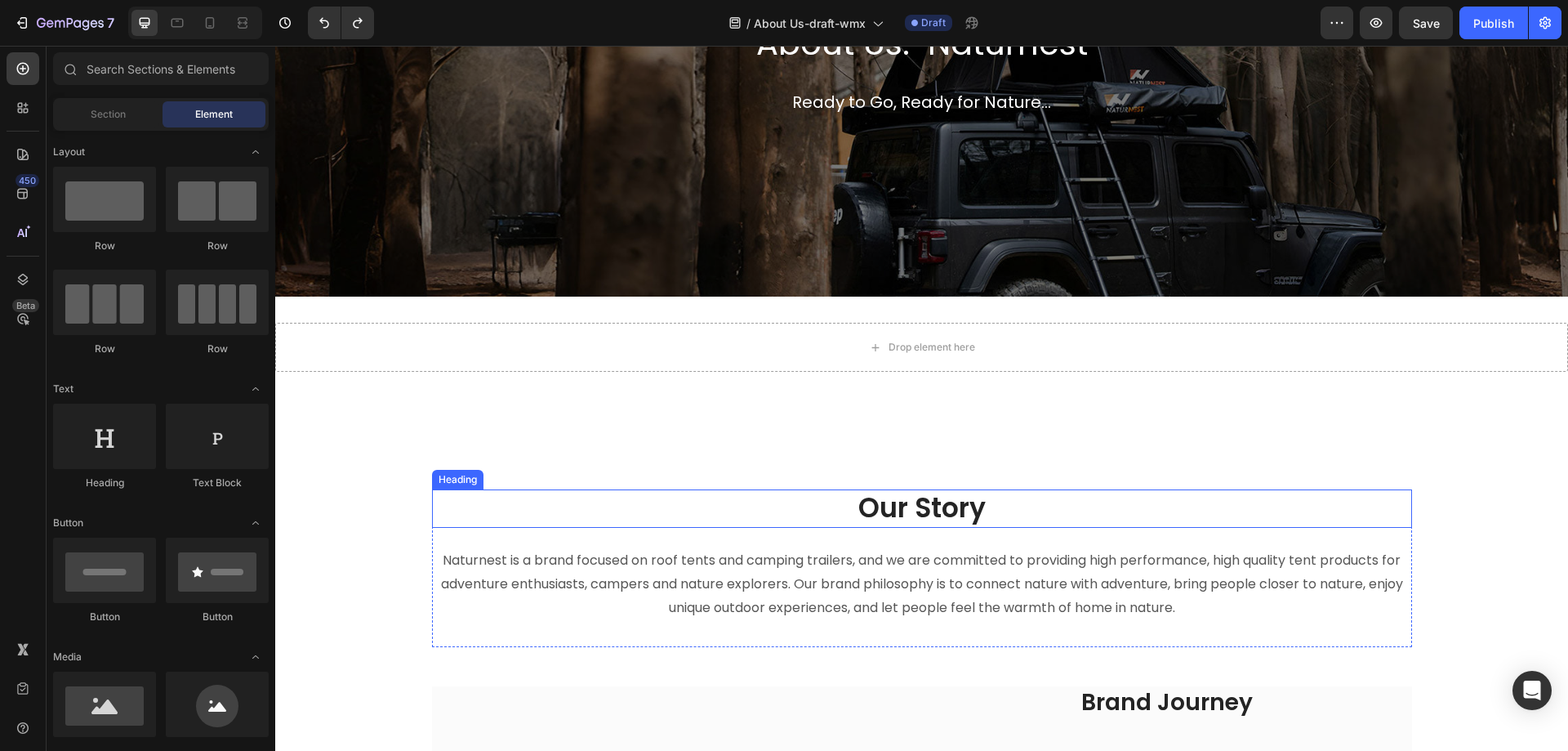
scroll to position [320, 0]
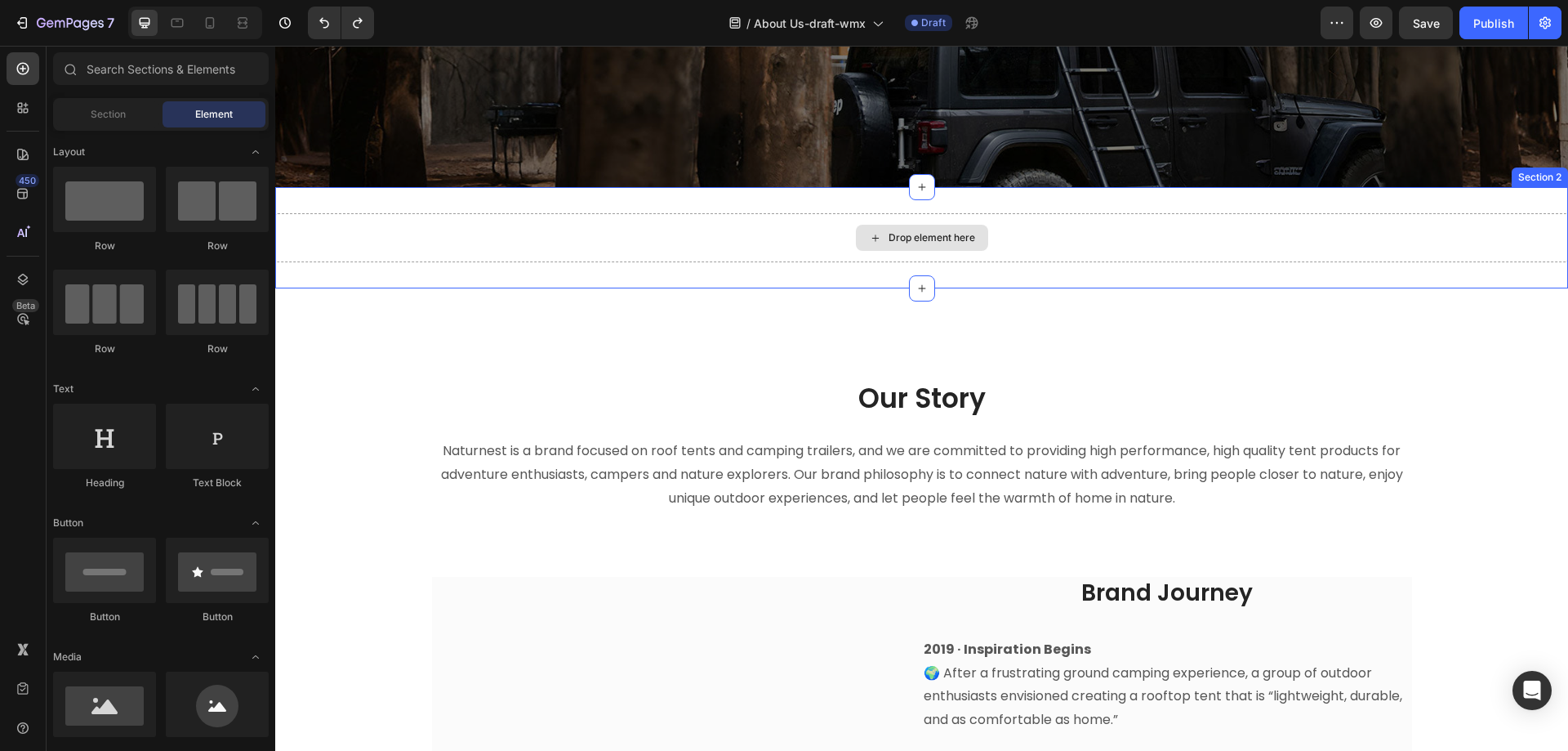
click at [858, 237] on div "Drop element here" at bounding box center [922, 237] width 132 height 26
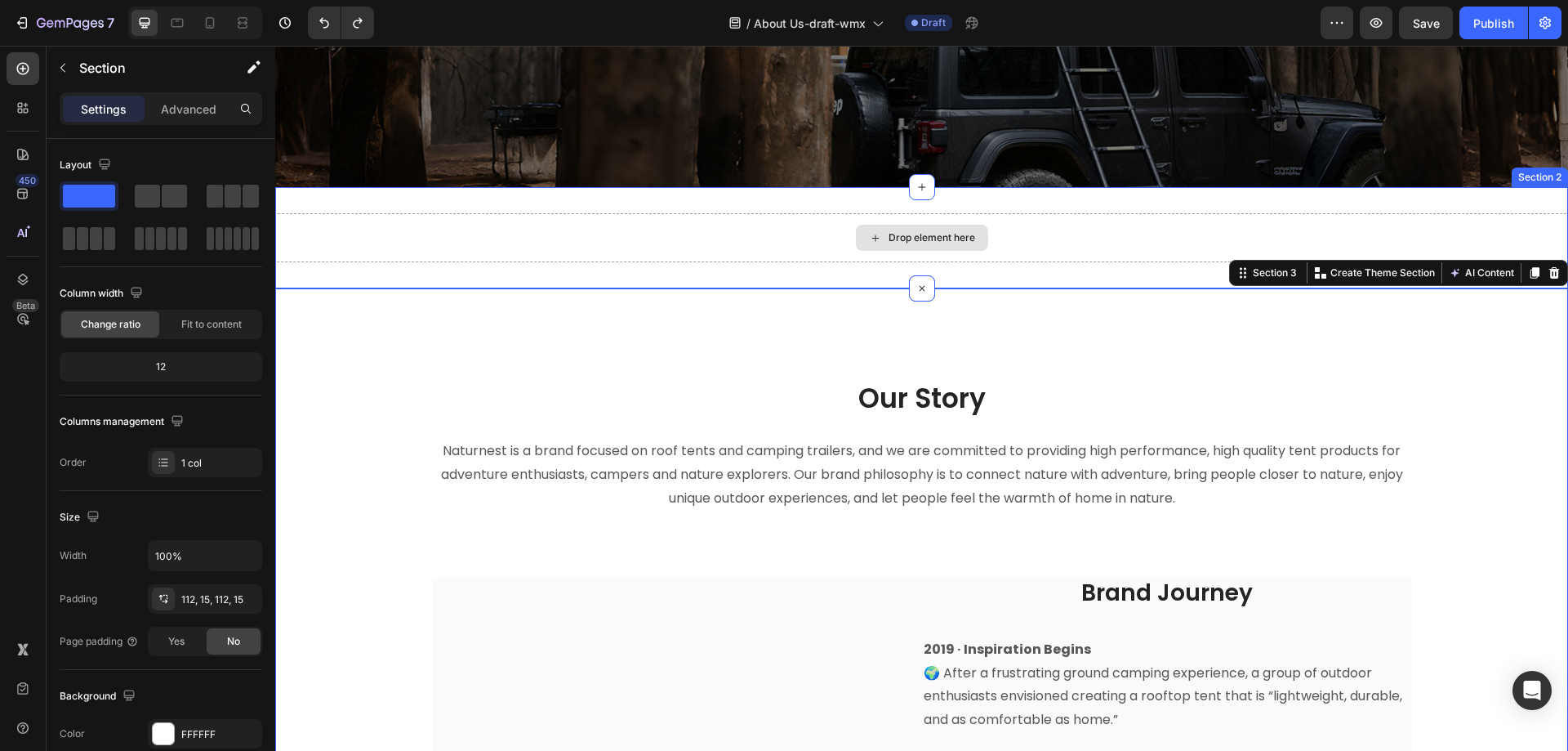
click at [746, 237] on div "Drop element here" at bounding box center [922, 238] width 1293 height 49
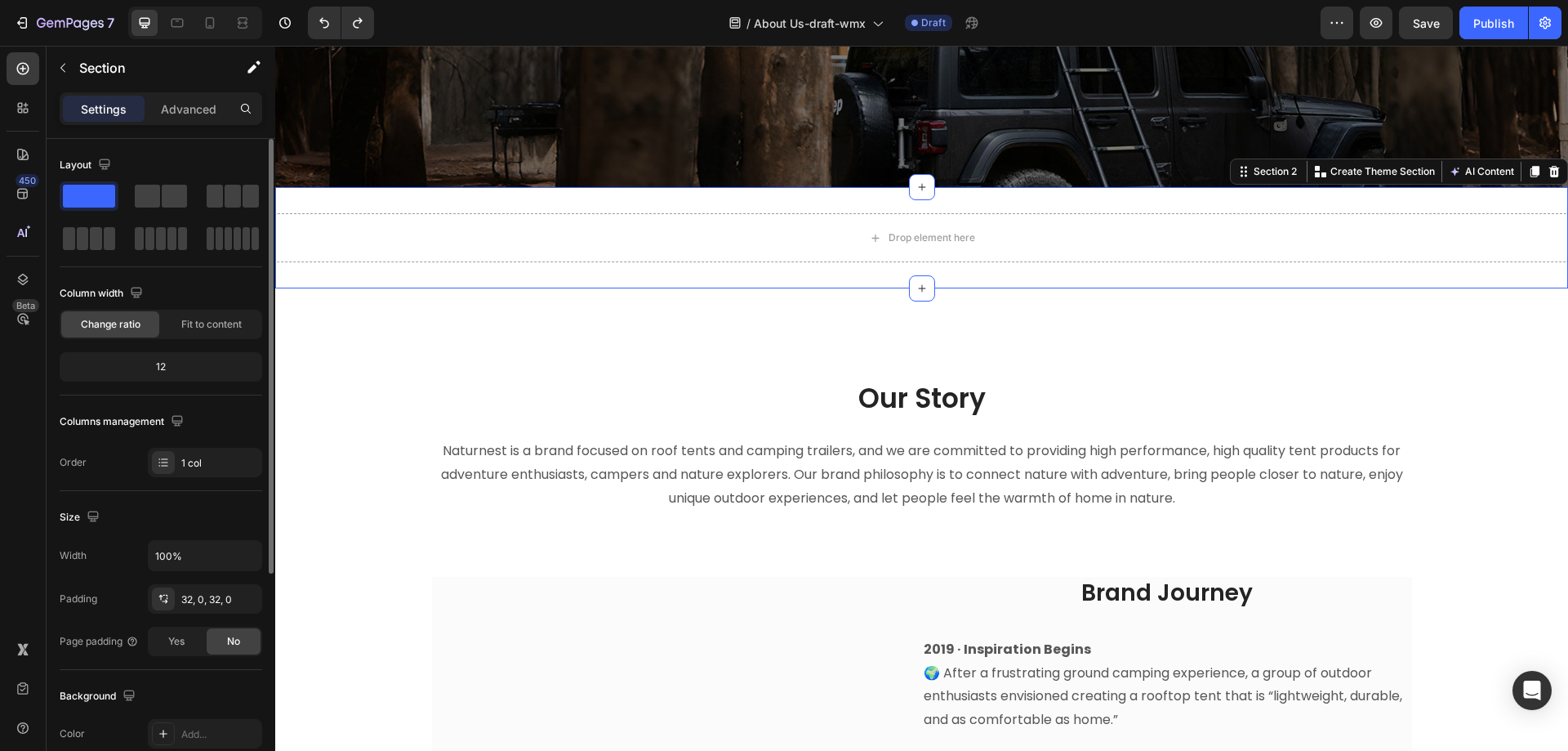
click at [73, 194] on span at bounding box center [90, 196] width 53 height 23
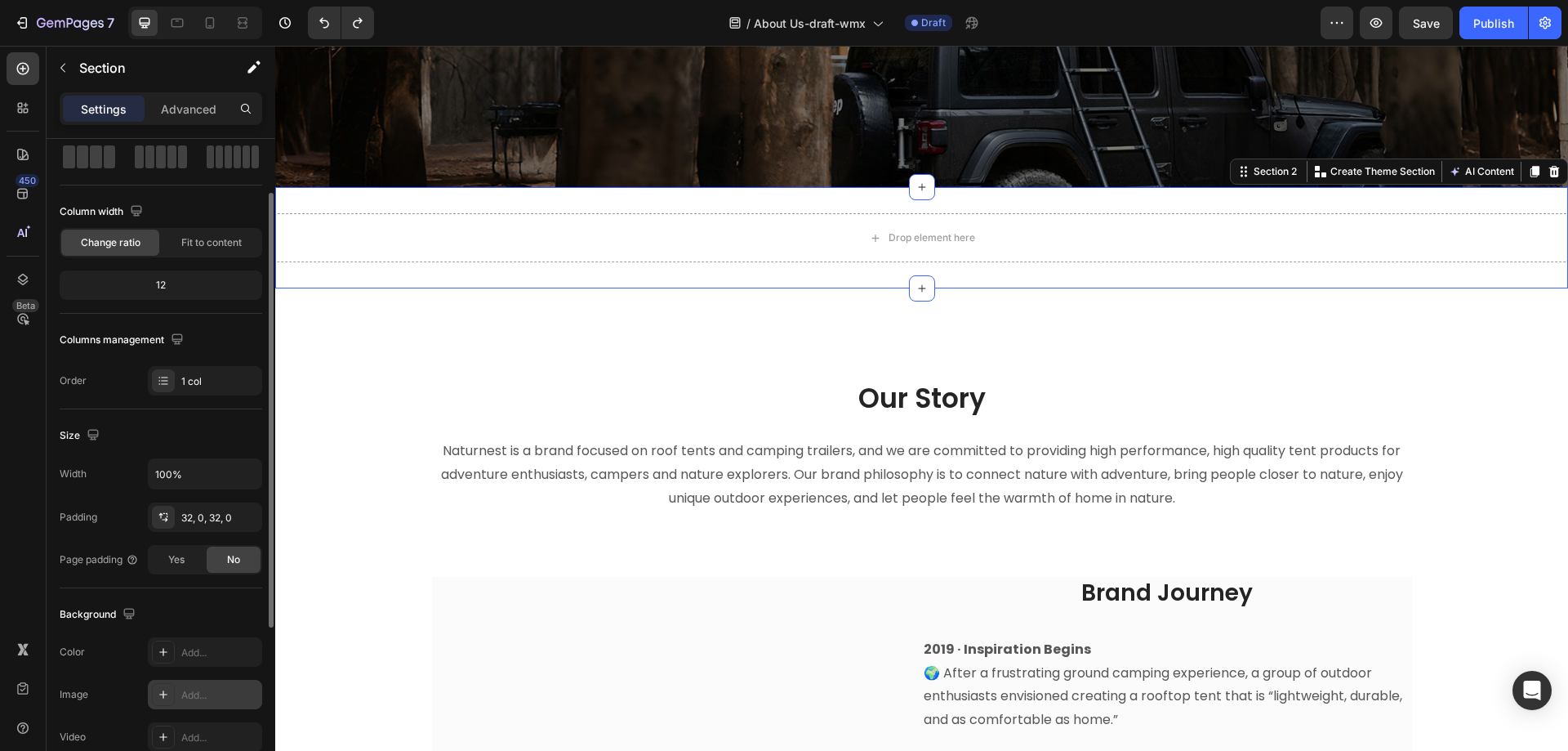
scroll to position [164, 0]
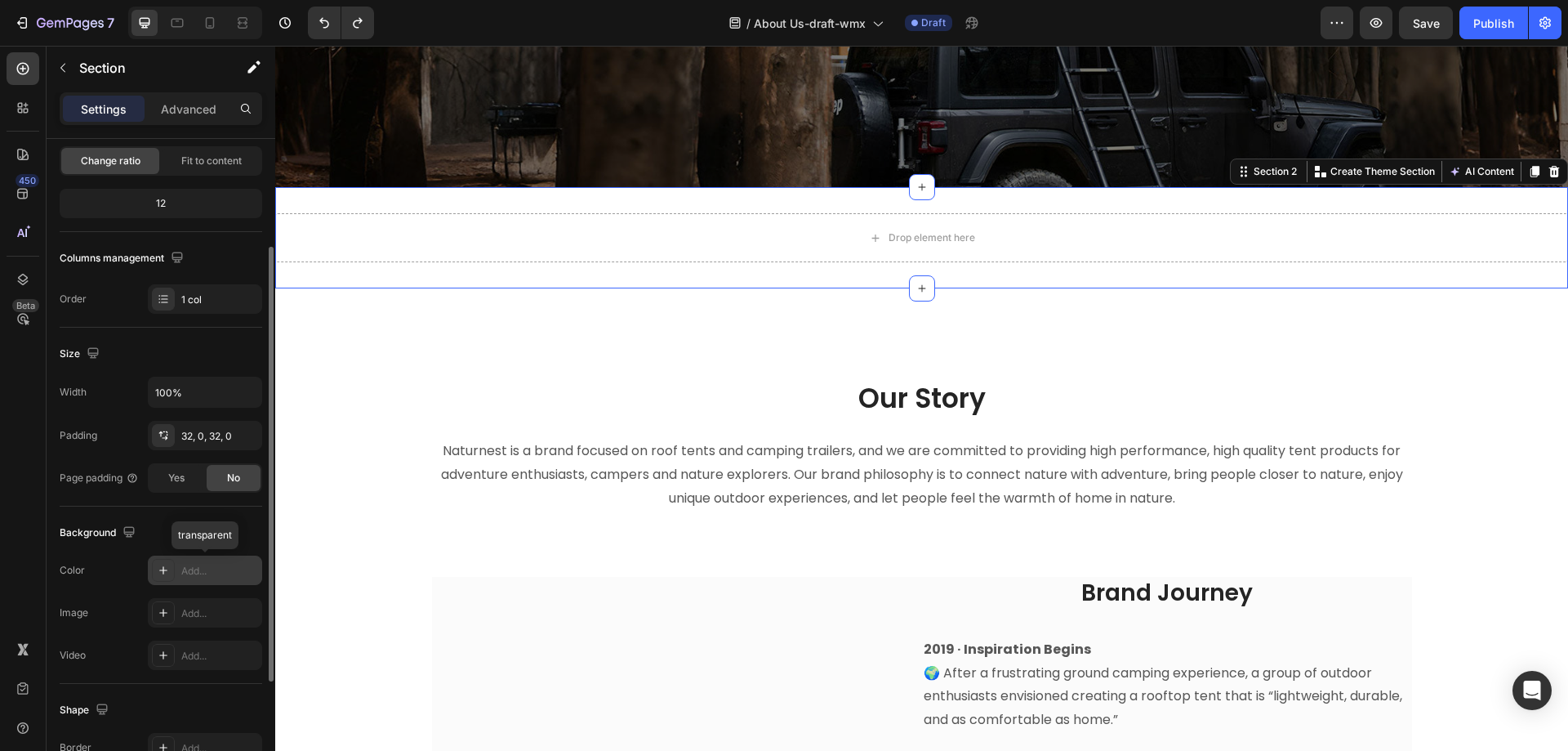
click at [193, 571] on div "Add..." at bounding box center [219, 571] width 76 height 15
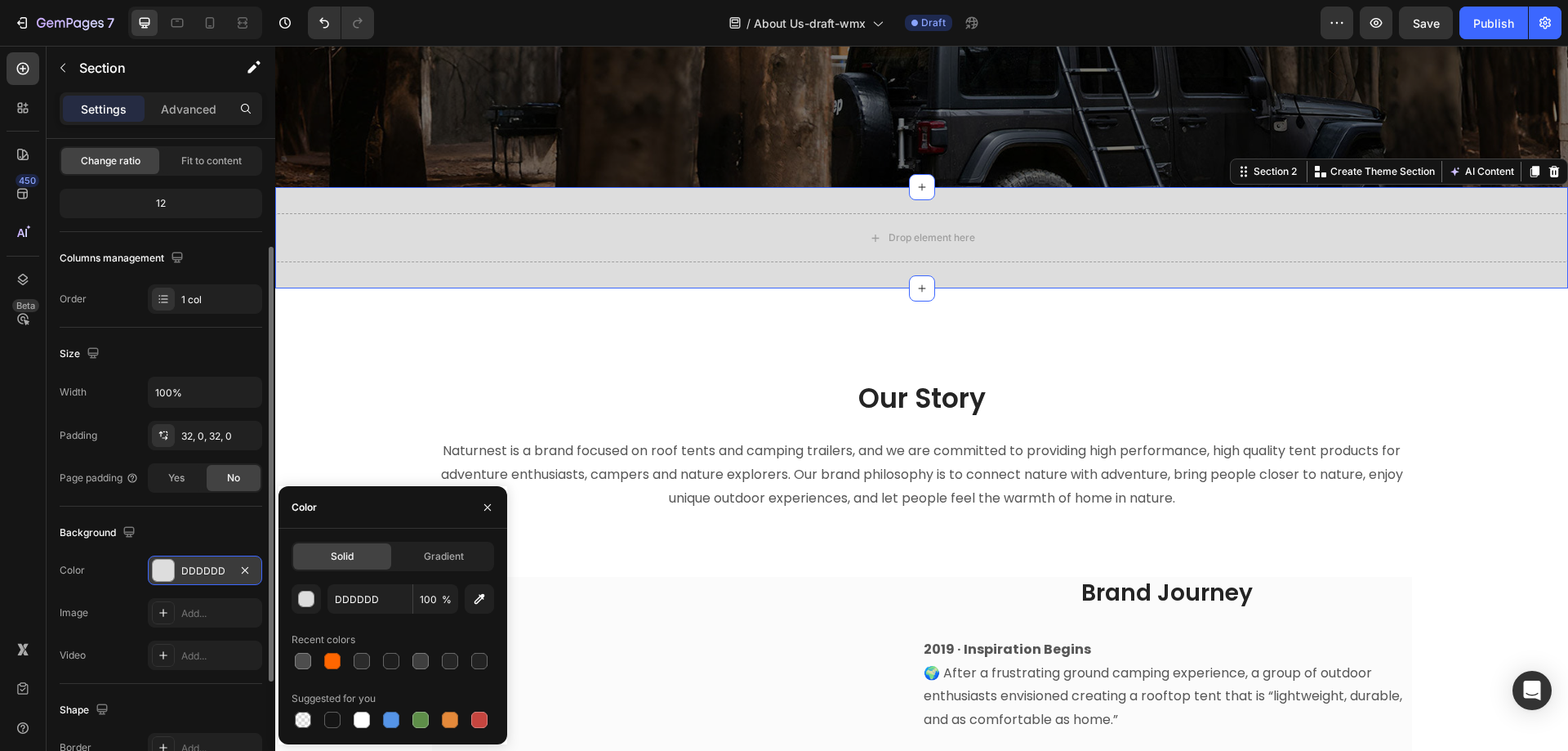
drag, startPoint x: 314, startPoint y: 601, endPoint x: 279, endPoint y: 600, distance: 35.0
click at [288, 600] on div "Solid Gradient DDDDDD 100 % Recent colors Suggested for you" at bounding box center [393, 636] width 228 height 190
click at [280, 600] on div "Solid Gradient DDDDDD 100 % Recent colors Suggested for you" at bounding box center [393, 636] width 228 height 190
click at [279, 600] on div "Solid Gradient DDDDDD 100 % Recent colors Suggested for you" at bounding box center [393, 636] width 228 height 190
click at [385, 604] on input "DDDDDD" at bounding box center [370, 599] width 85 height 30
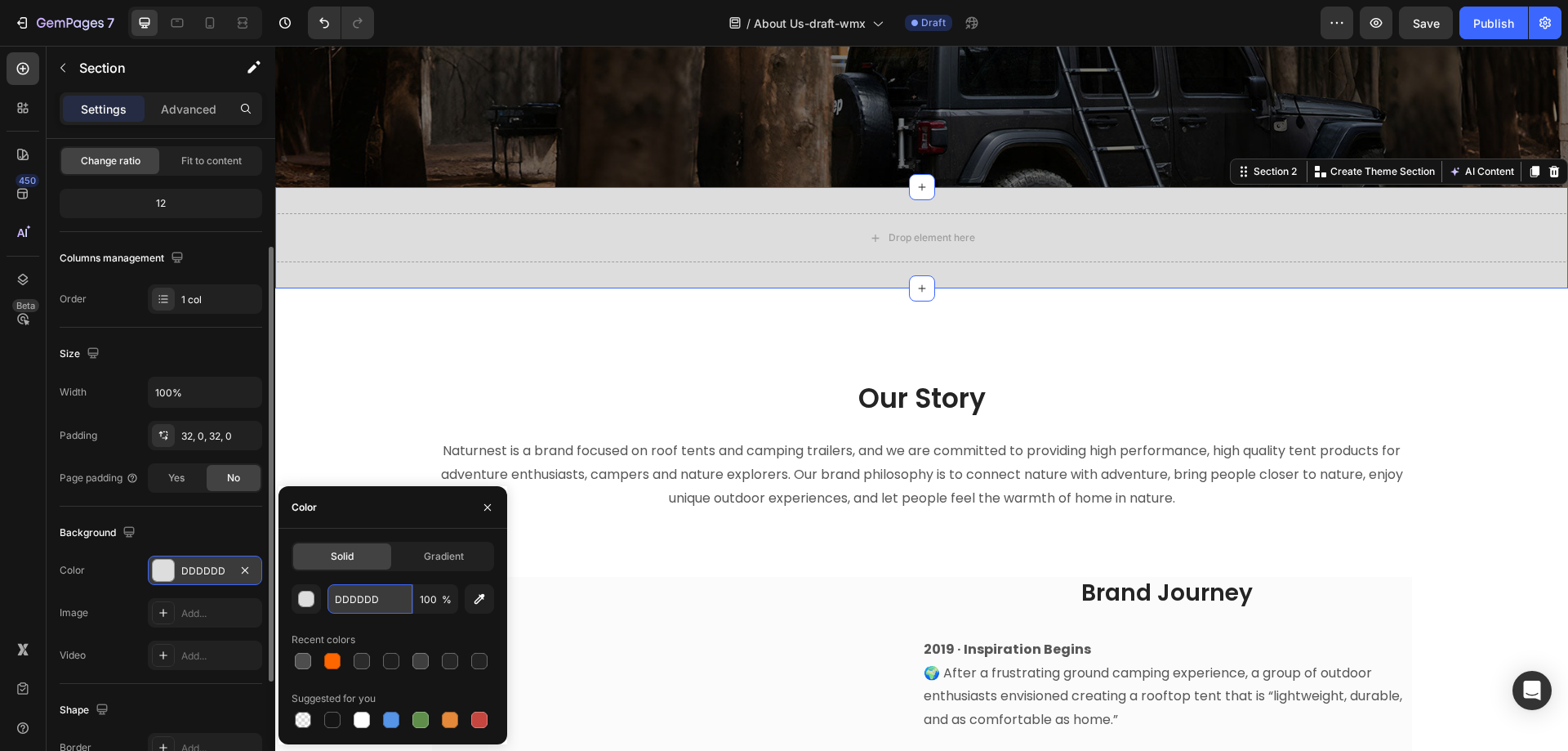
paste input "FBFBFB"
type input "FBFBFB"
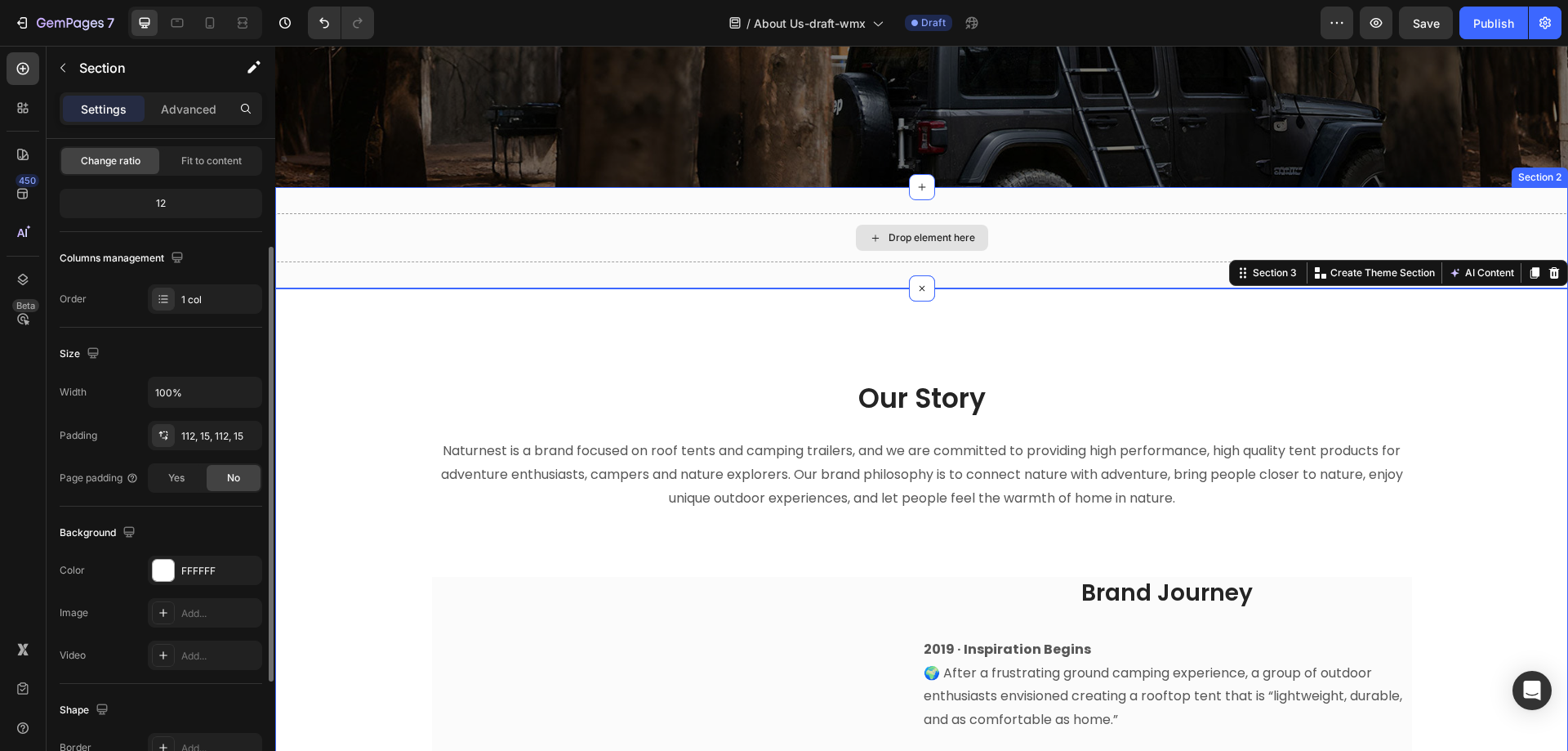
click at [653, 247] on div "Drop element here" at bounding box center [922, 238] width 1293 height 49
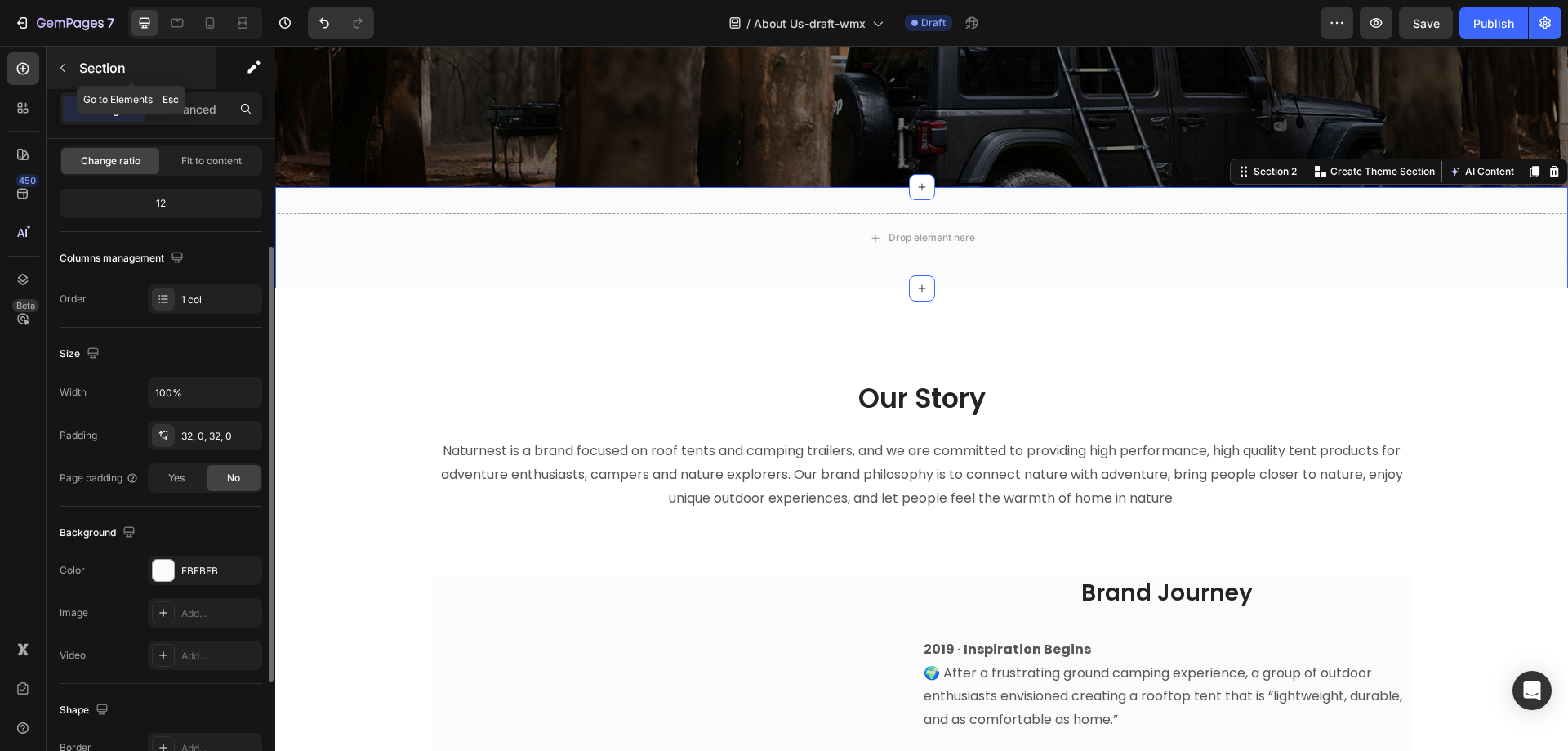
click at [60, 63] on icon "button" at bounding box center [63, 68] width 13 height 13
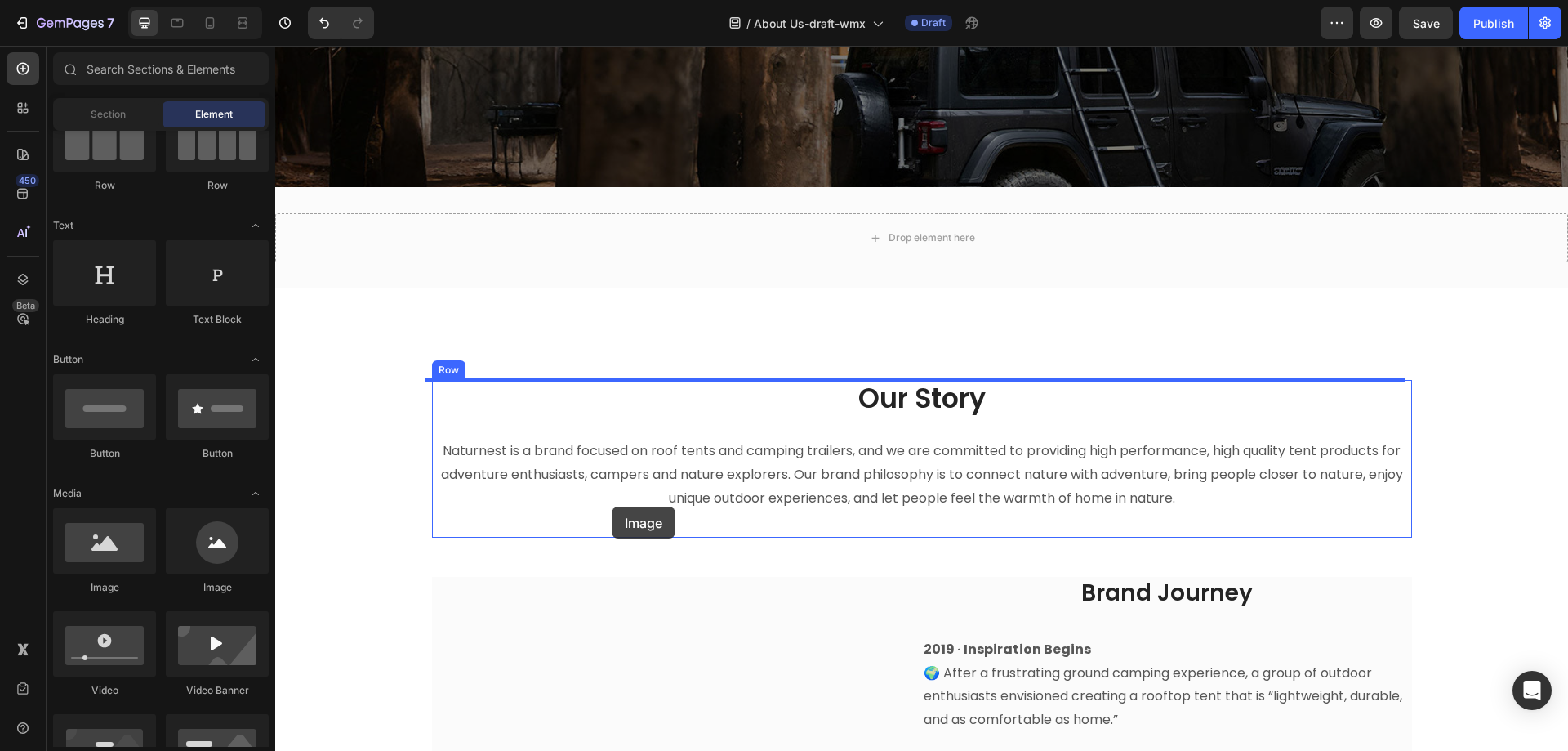
drag, startPoint x: 384, startPoint y: 587, endPoint x: 890, endPoint y: 233, distance: 617.5
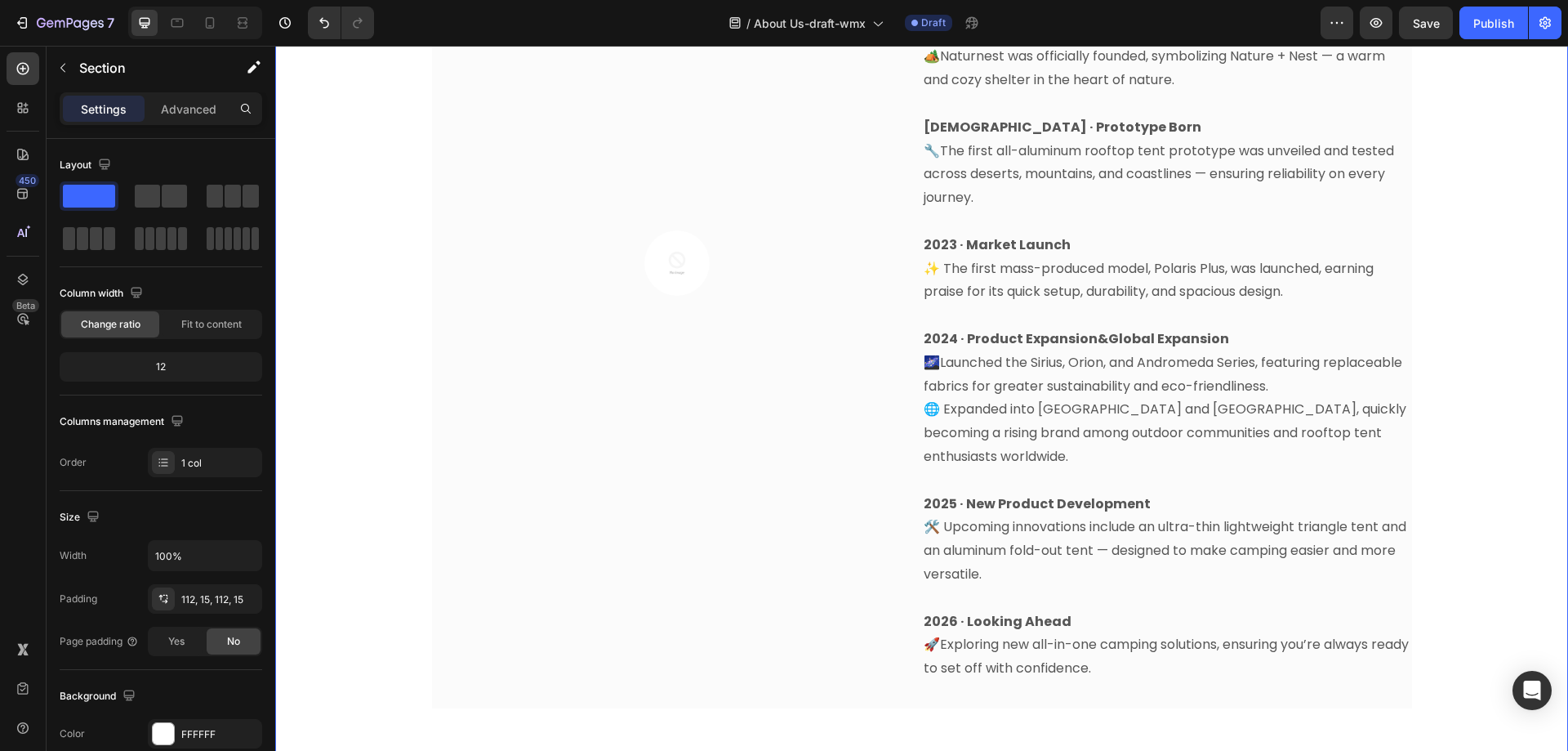
scroll to position [974, 0]
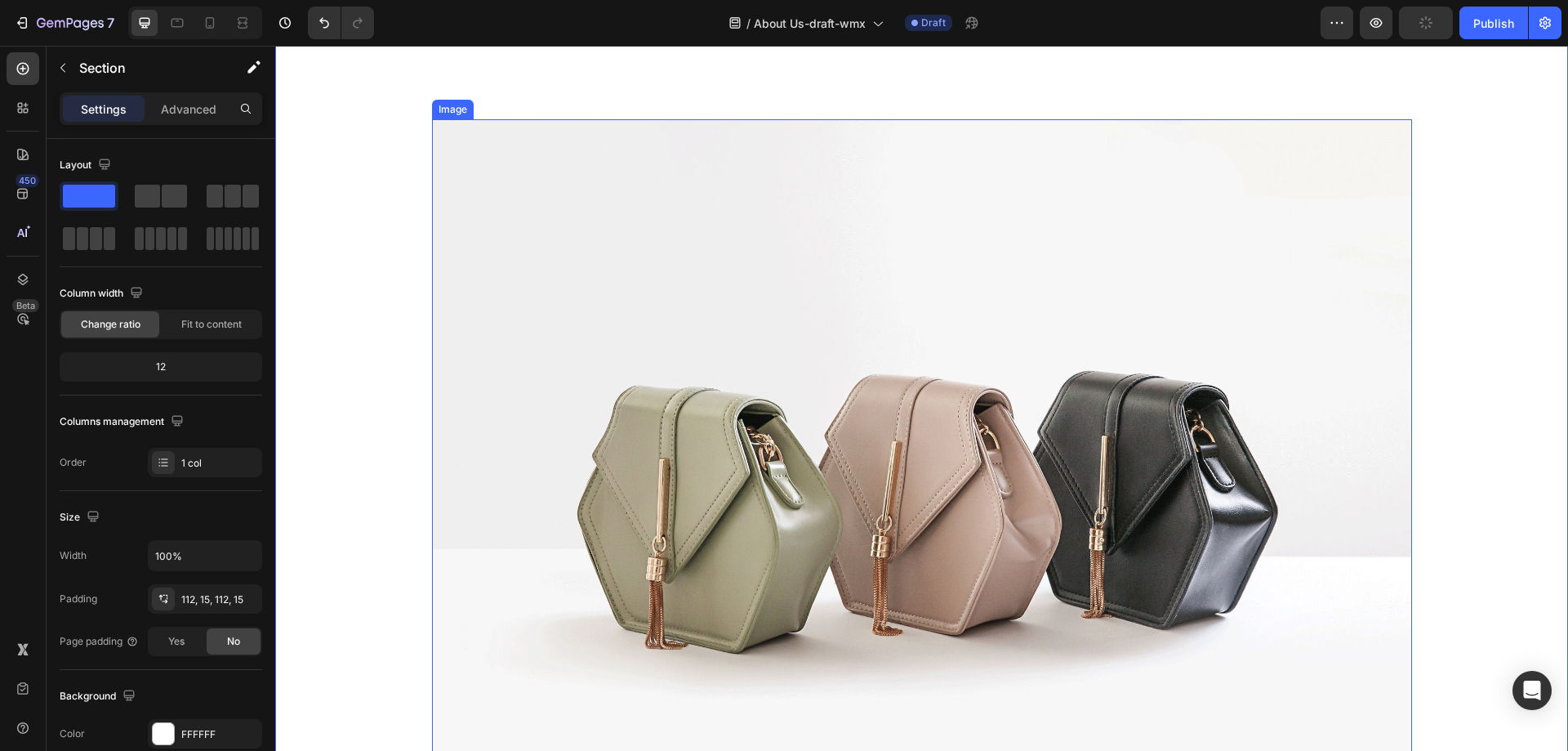
scroll to position [320, 0]
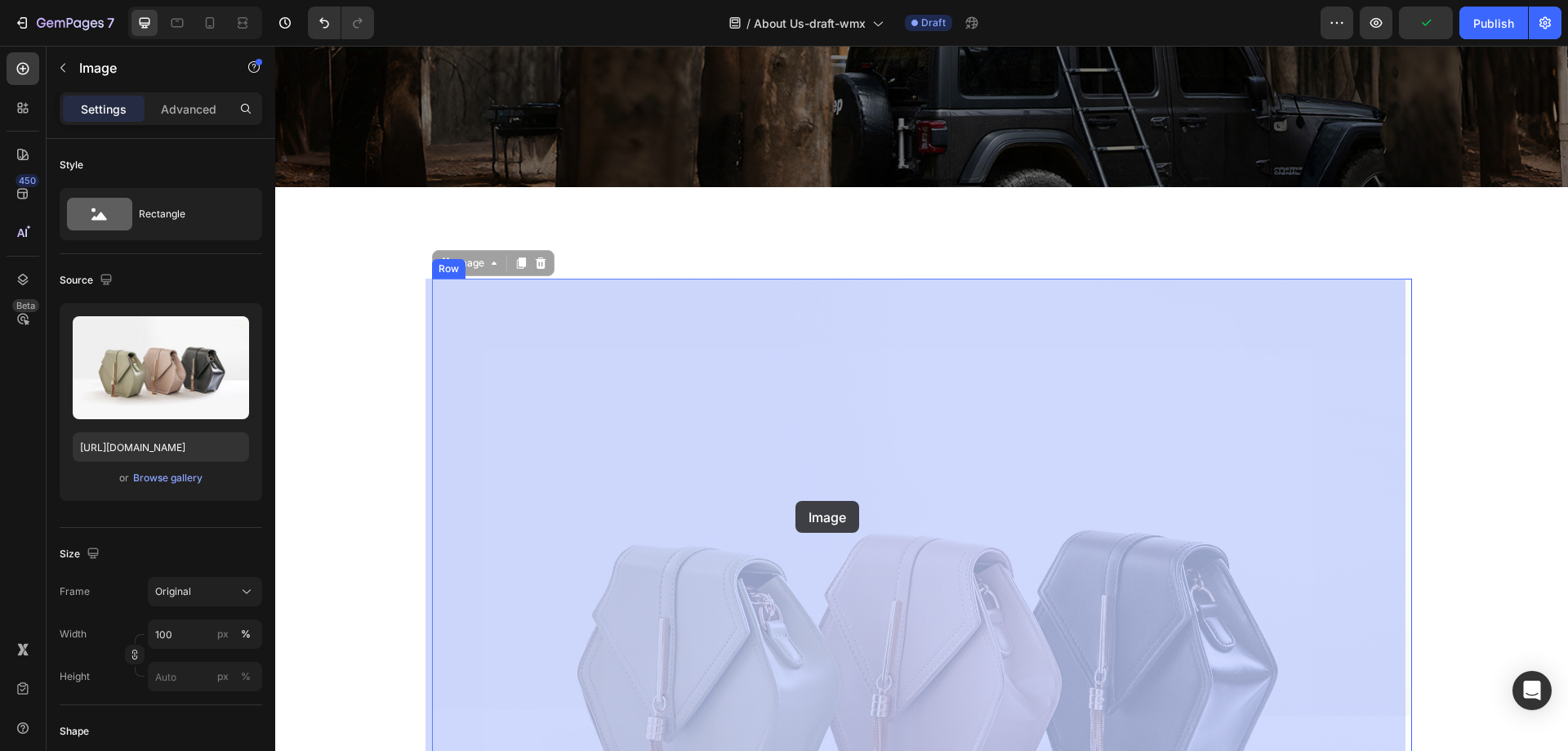
drag, startPoint x: 729, startPoint y: 339, endPoint x: 784, endPoint y: 489, distance: 159.8
click at [275, 46] on img at bounding box center [275, 46] width 0 height 0
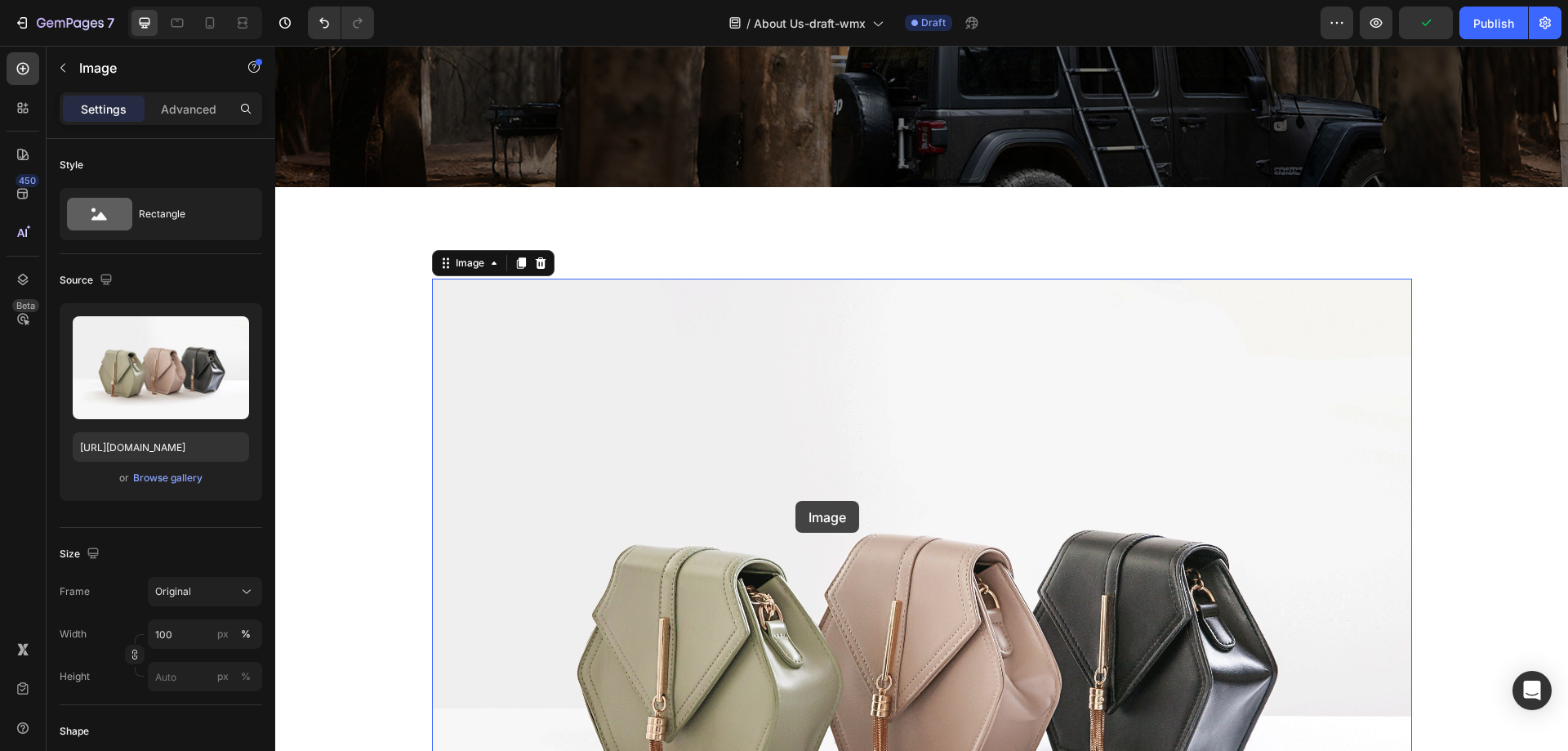
click at [784, 489] on img at bounding box center [922, 646] width 980 height 735
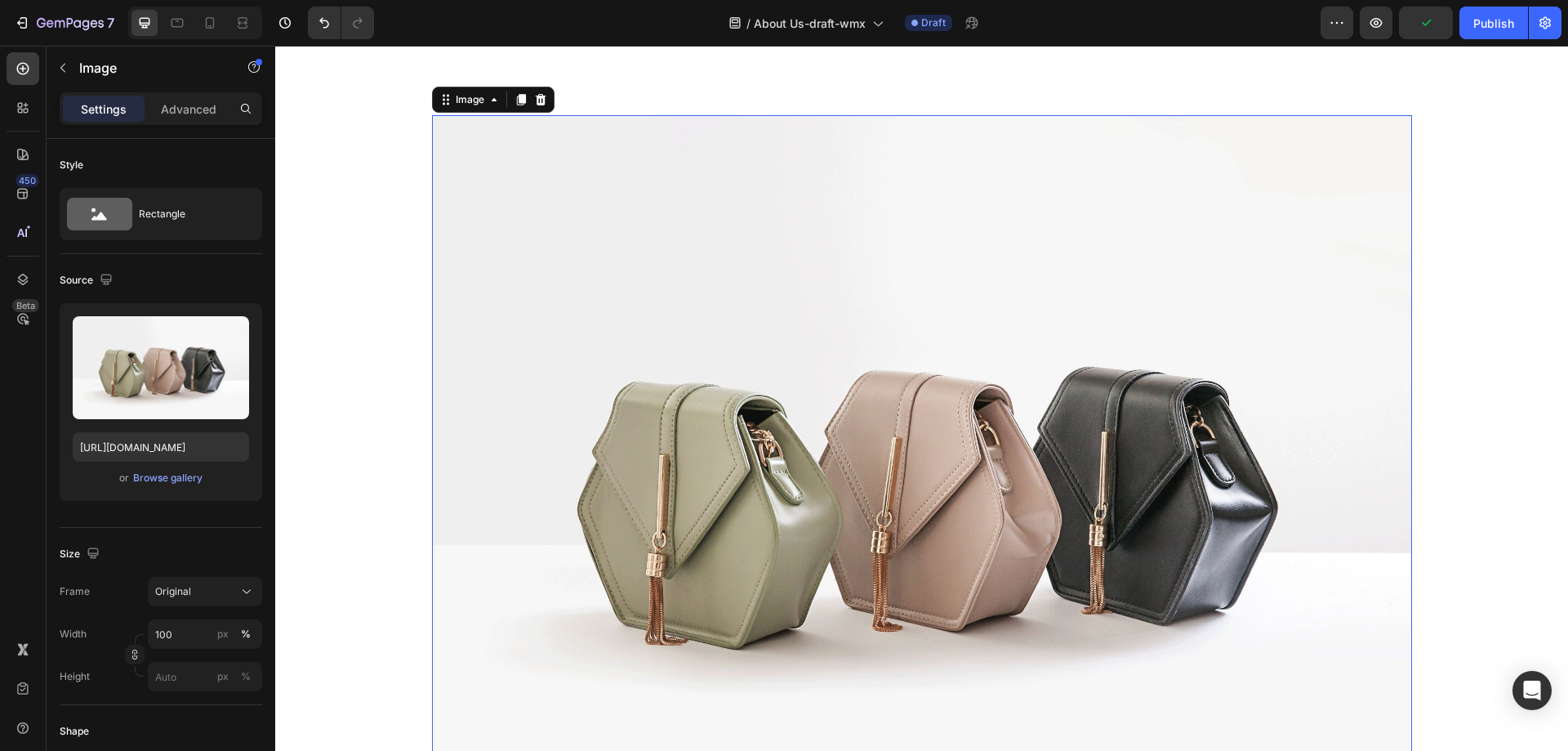
click at [782, 478] on img at bounding box center [922, 482] width 980 height 735
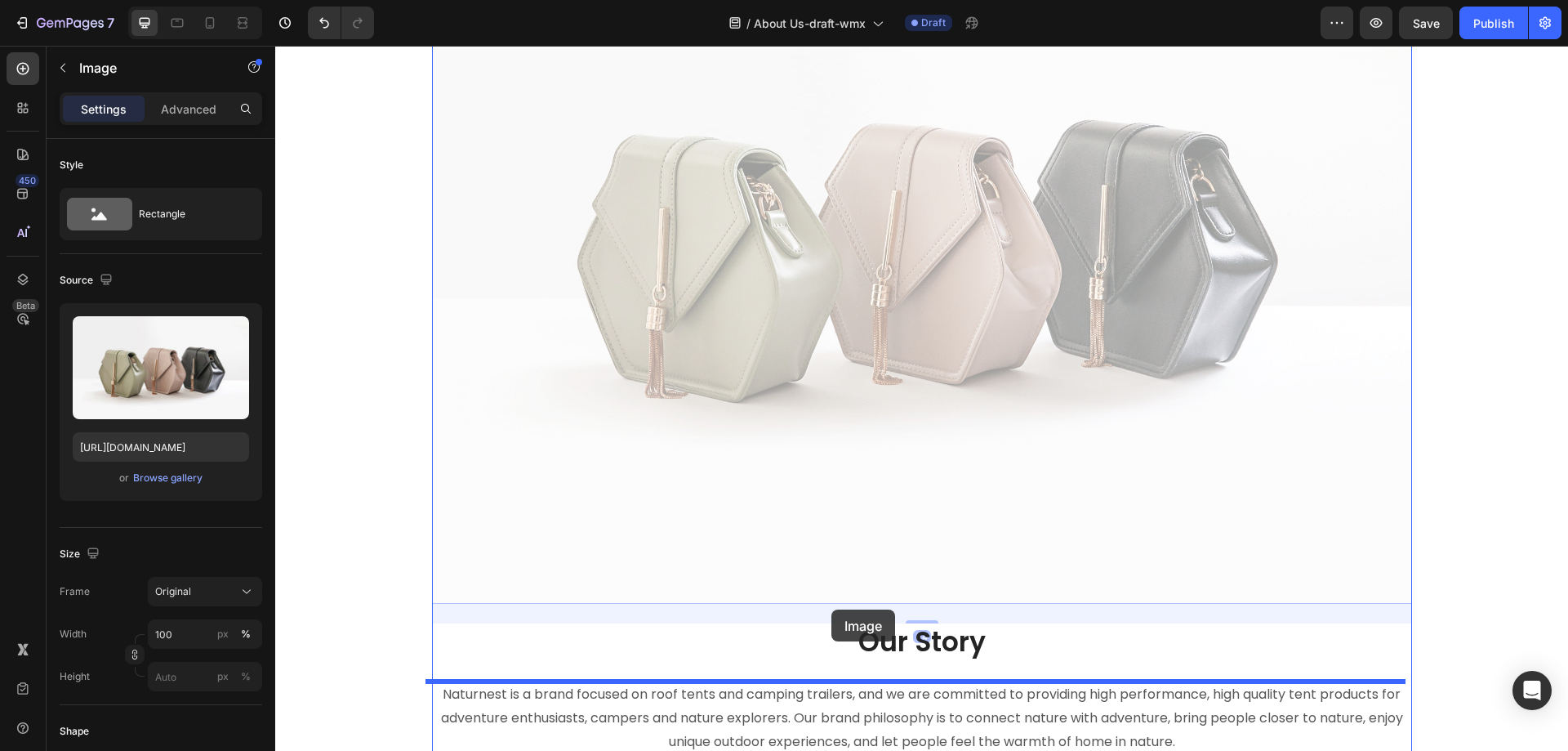
drag, startPoint x: 782, startPoint y: 478, endPoint x: 830, endPoint y: 610, distance: 140.5
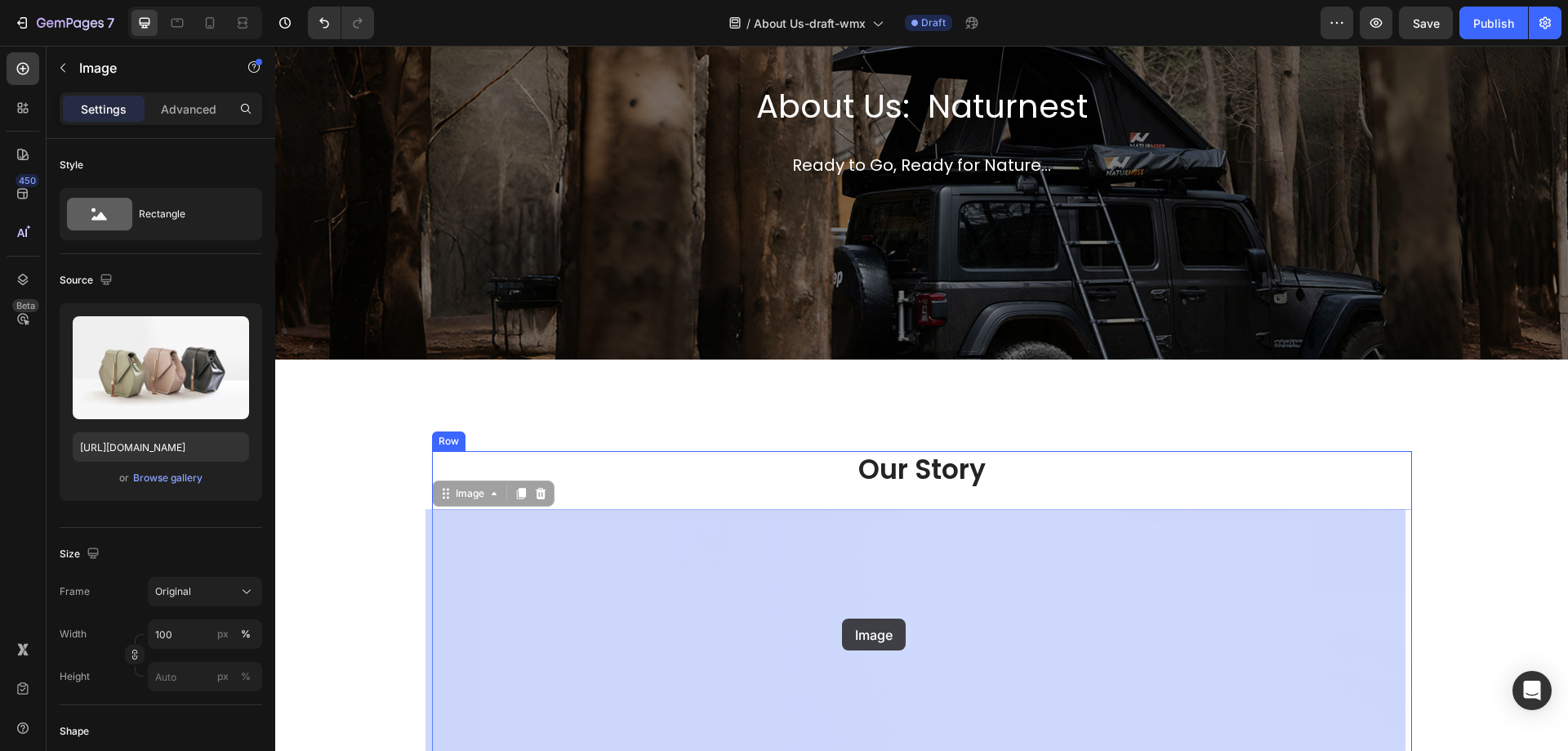
drag, startPoint x: 830, startPoint y: 613, endPoint x: 841, endPoint y: 626, distance: 17.0
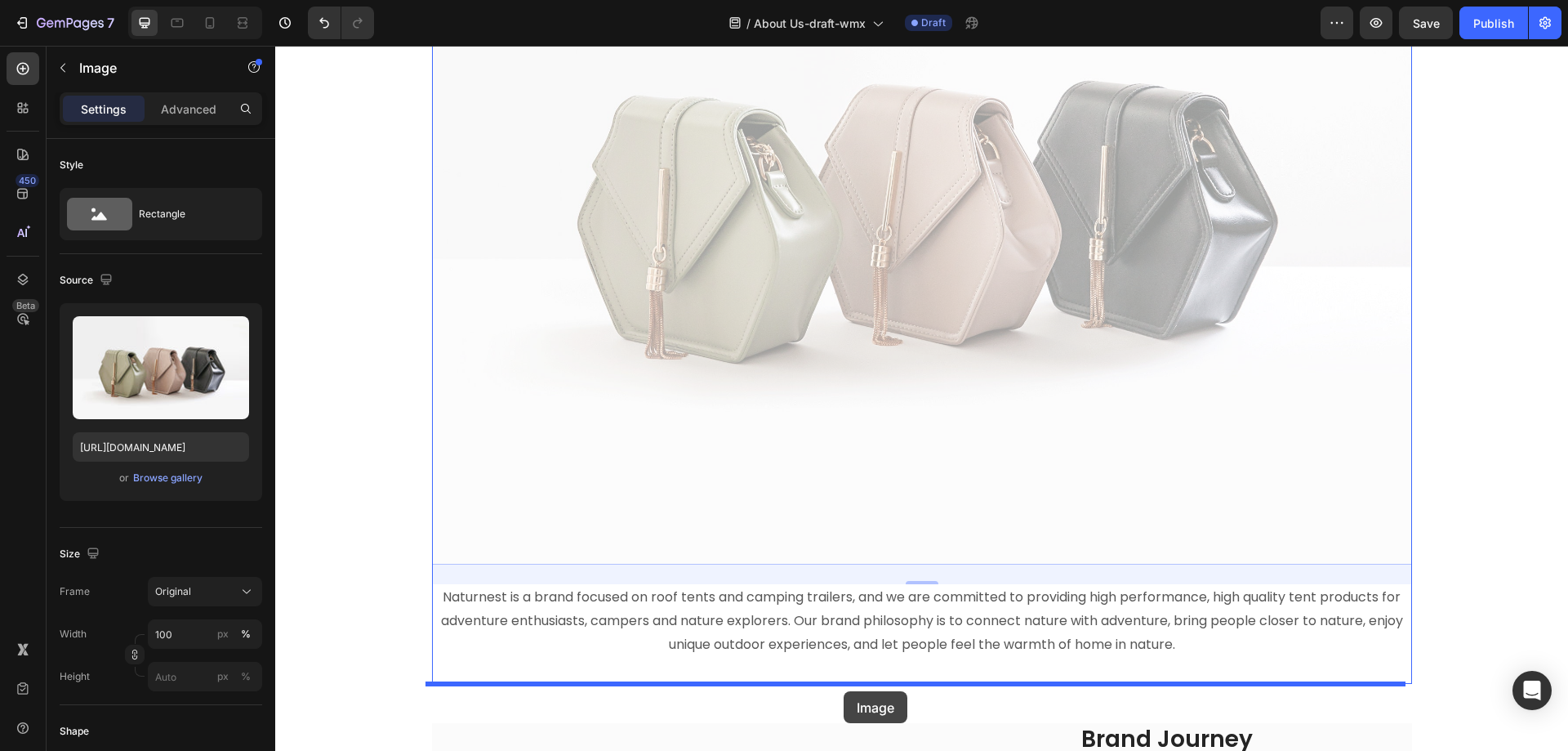
drag, startPoint x: 841, startPoint y: 632, endPoint x: 864, endPoint y: 639, distance: 24.0
click at [856, 655] on div "Our Story Heading Image 24 Image 24 Naturnest is a brand focused on roof tents …" at bounding box center [922, 680] width 1268 height 1818
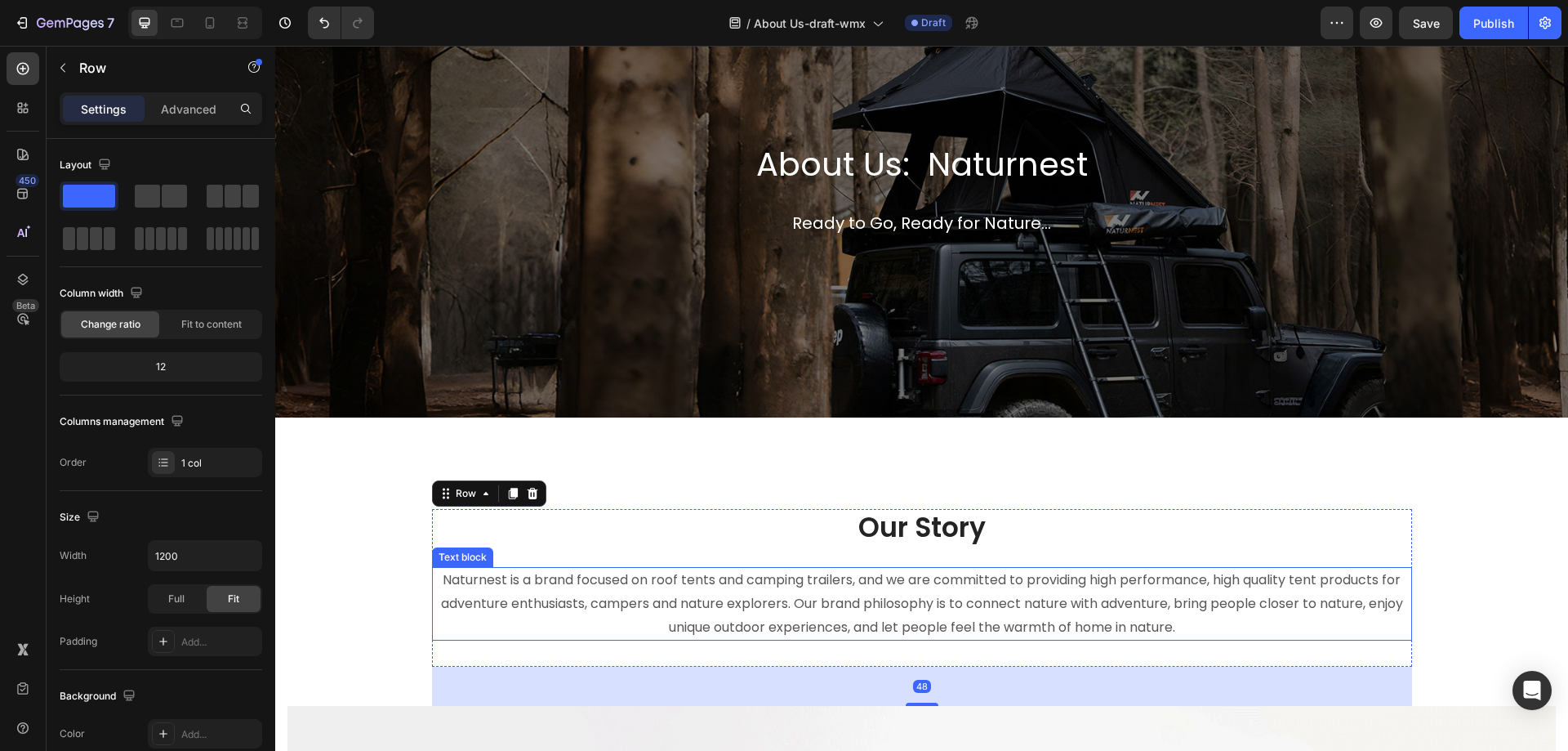
click at [867, 632] on div "Our Story Heading Naturnest is a brand focused on roof tents and camping traile…" at bounding box center [922, 588] width 980 height 158
click at [871, 625] on p "Naturnest is a brand focused on roof tents and camping trailers, and we are com…" at bounding box center [922, 604] width 977 height 71
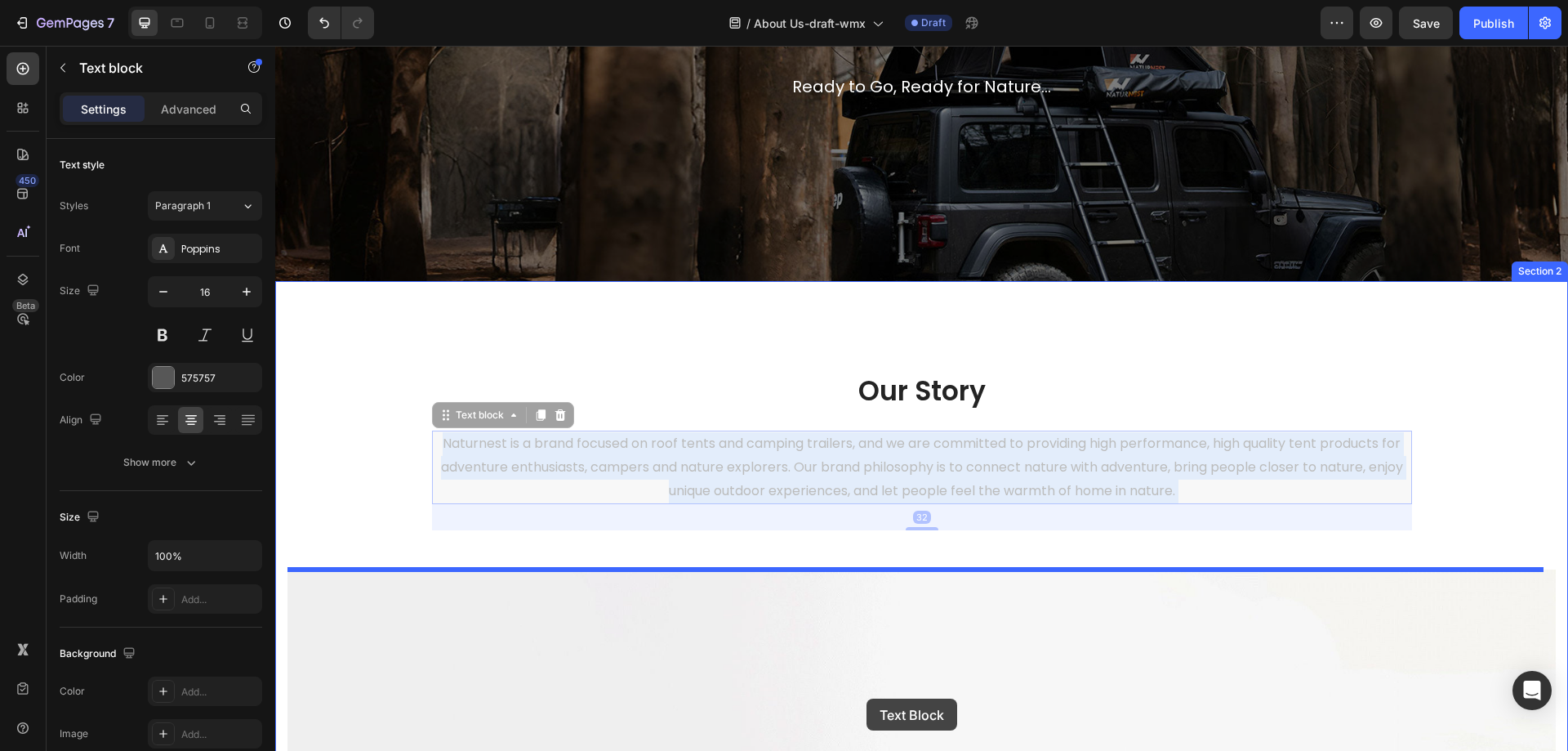
scroll to position [234, 0]
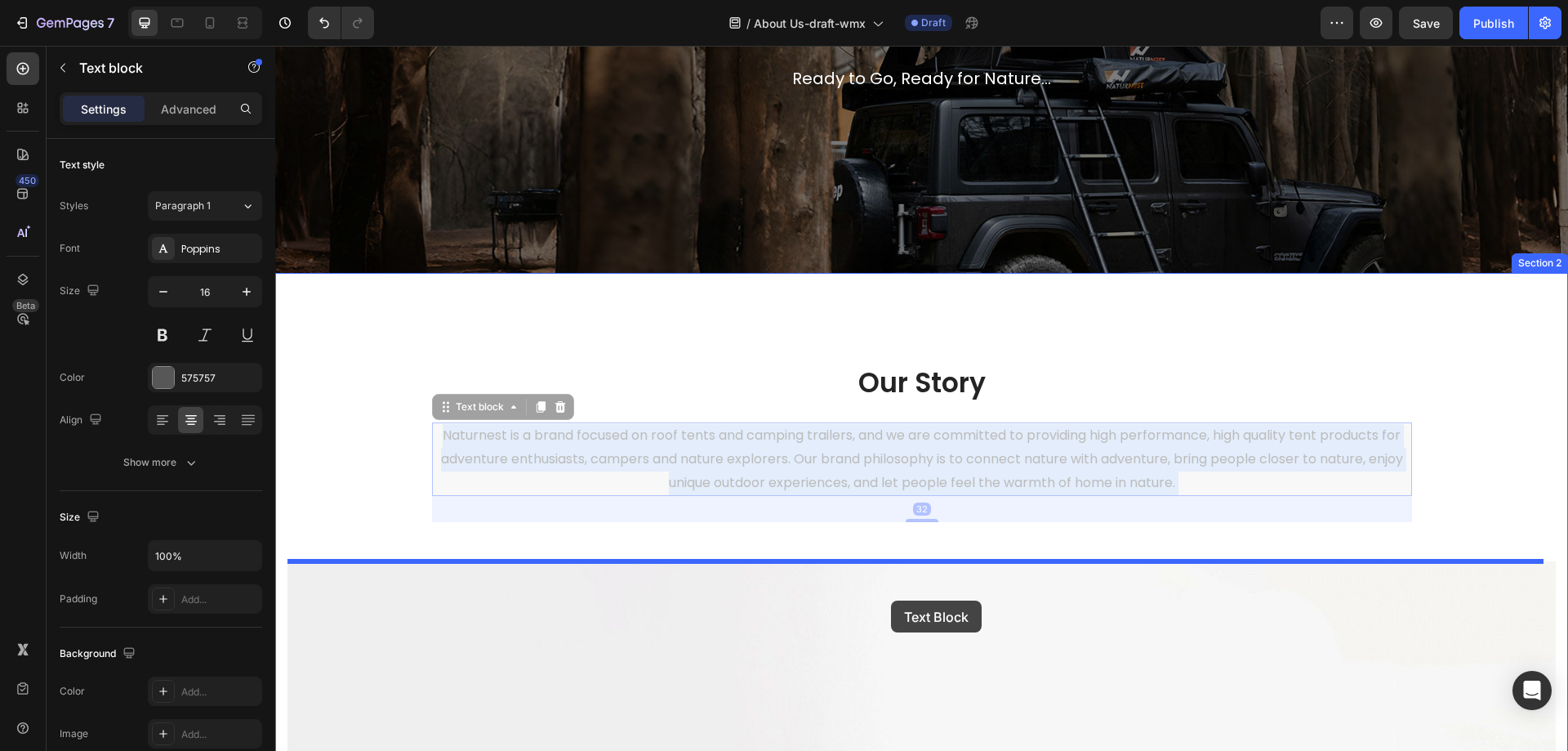
drag, startPoint x: 871, startPoint y: 625, endPoint x: 907, endPoint y: 543, distance: 89.6
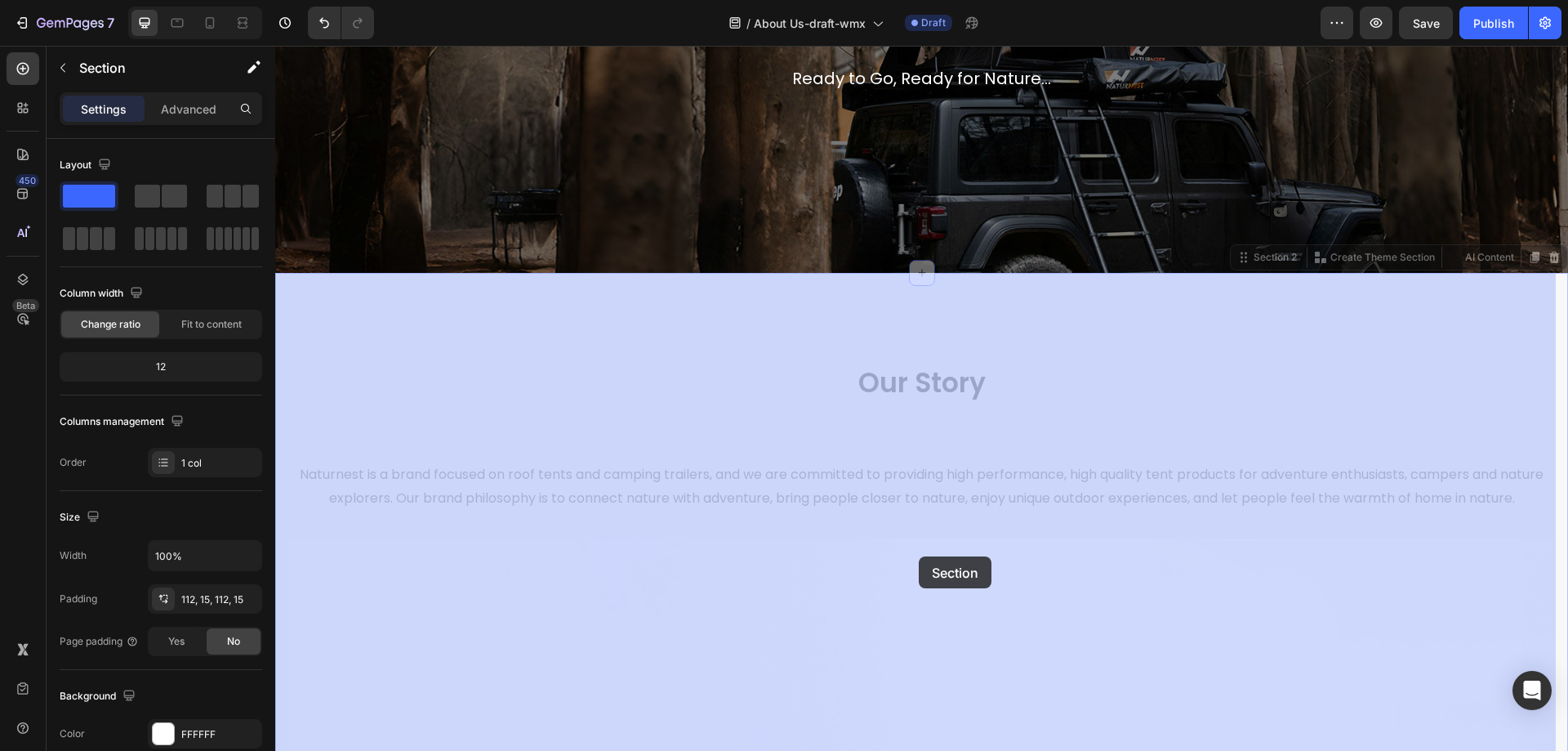
drag, startPoint x: 913, startPoint y: 527, endPoint x: 924, endPoint y: 537, distance: 14.9
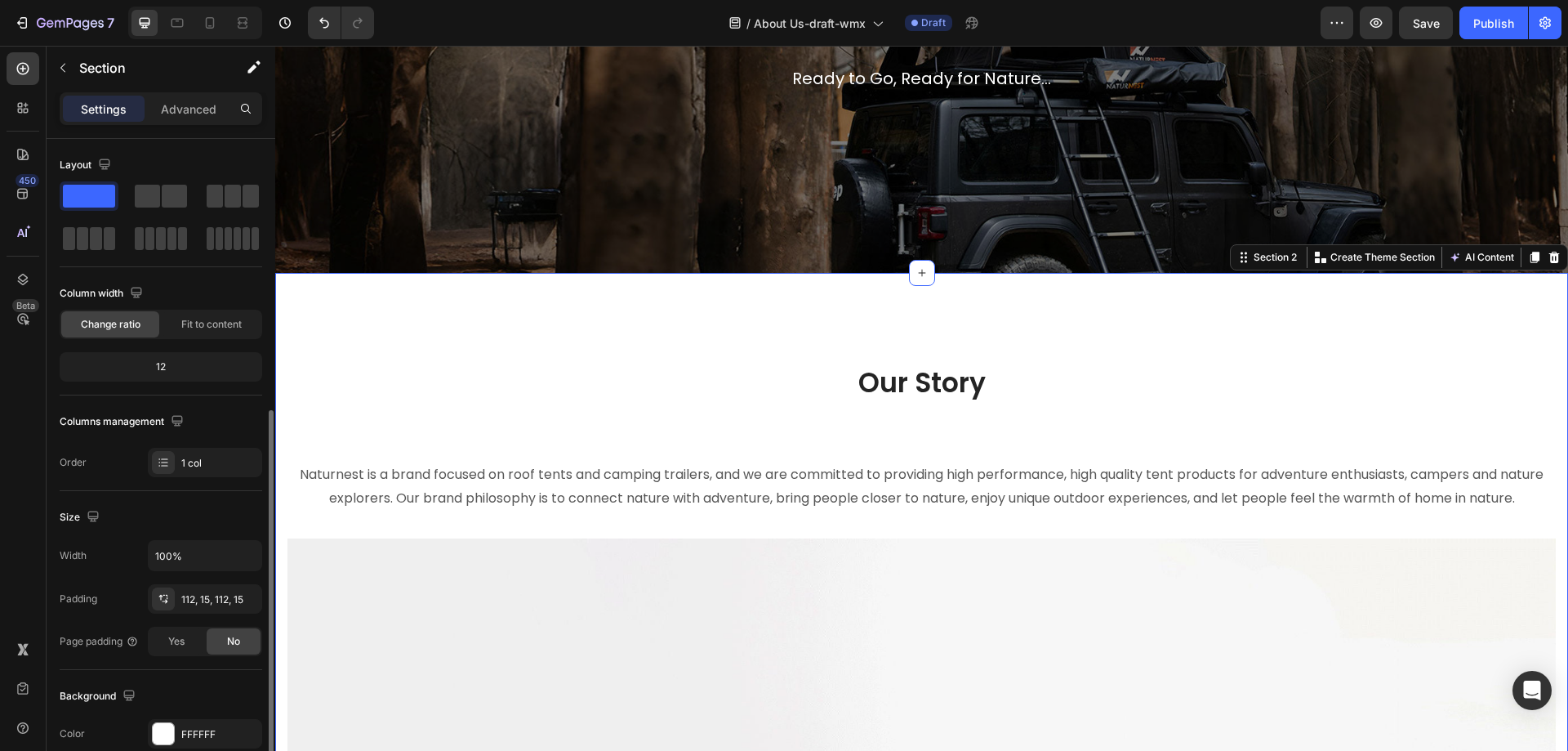
scroll to position [164, 0]
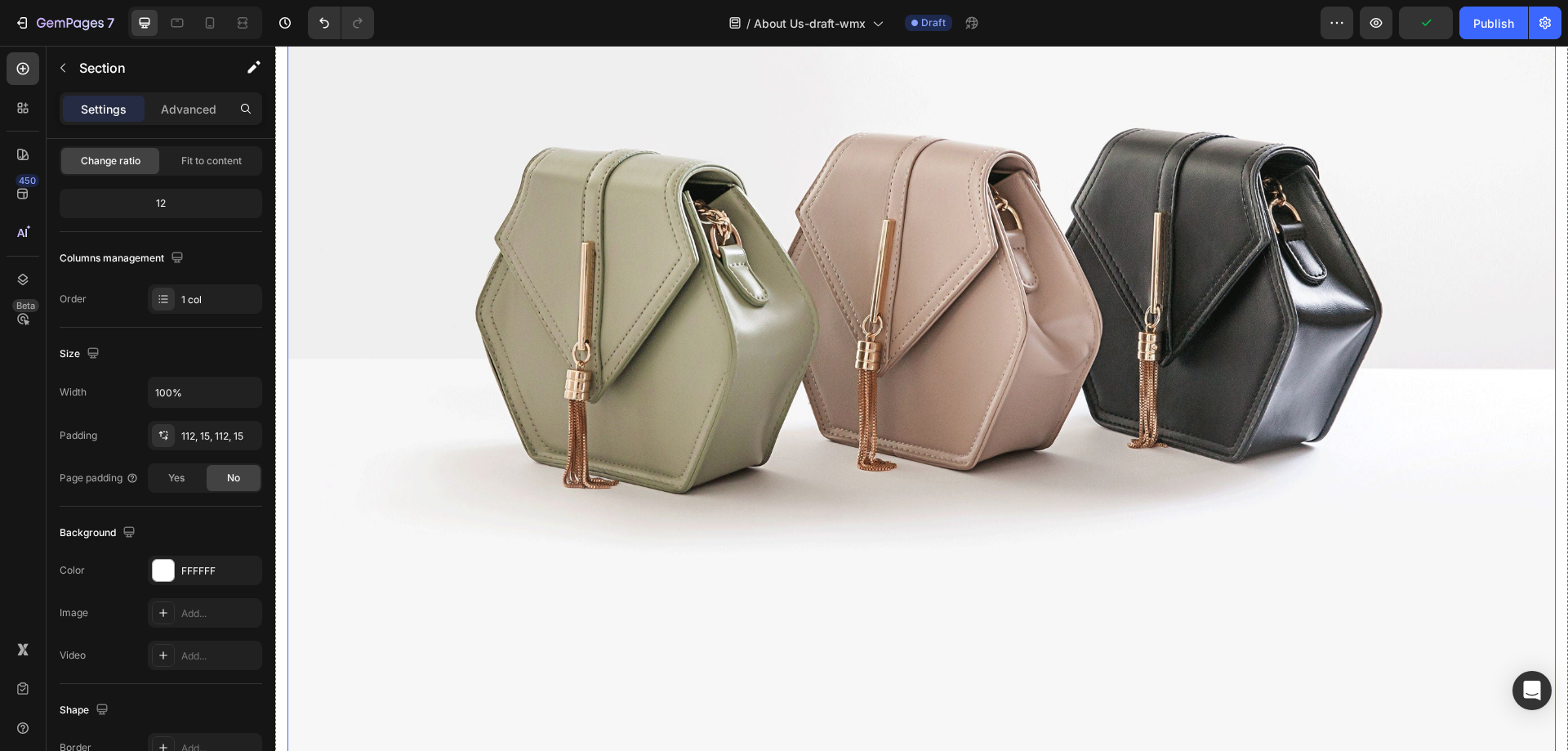
scroll to position [807, 0]
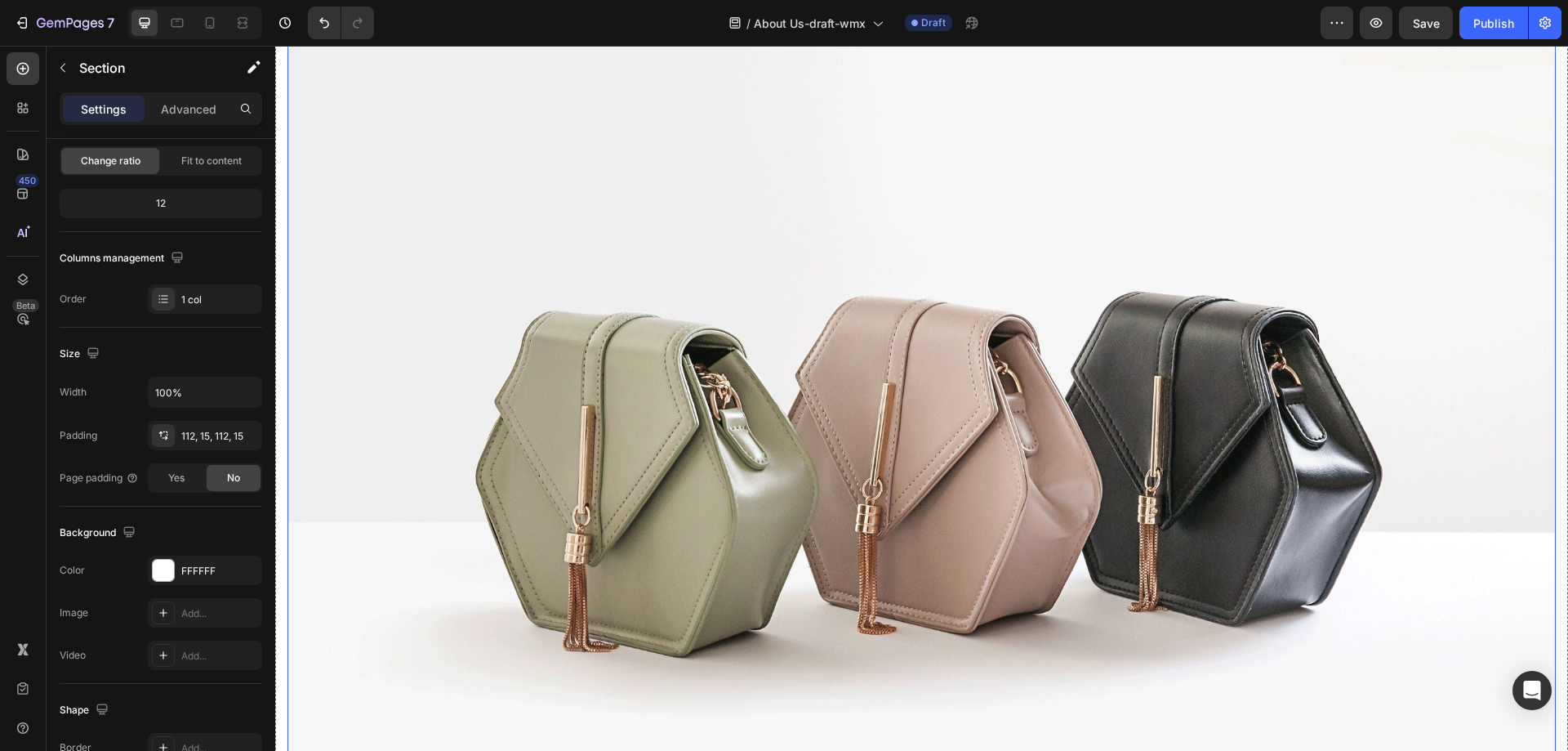
click at [988, 481] on img at bounding box center [922, 442] width 1268 height 952
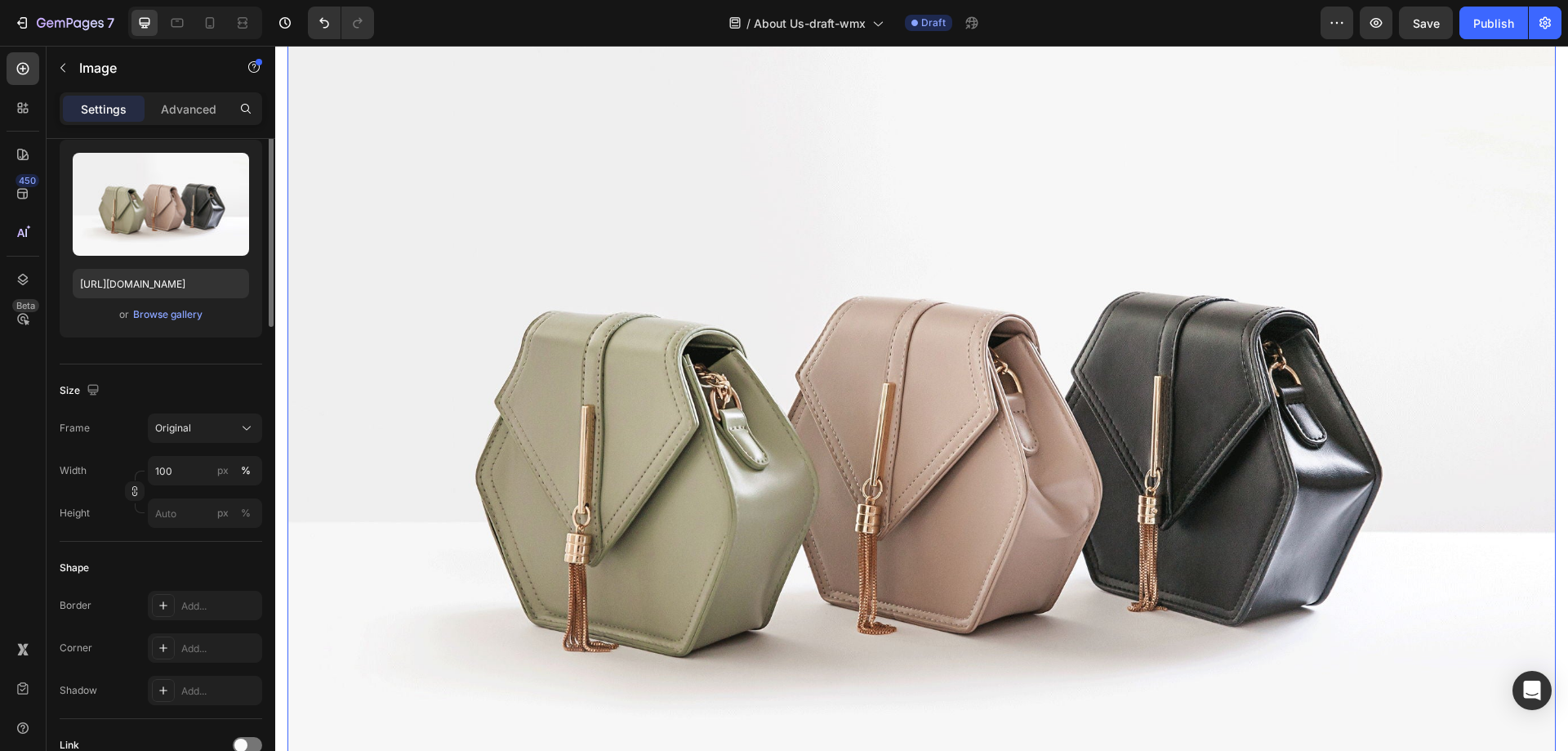
scroll to position [0, 0]
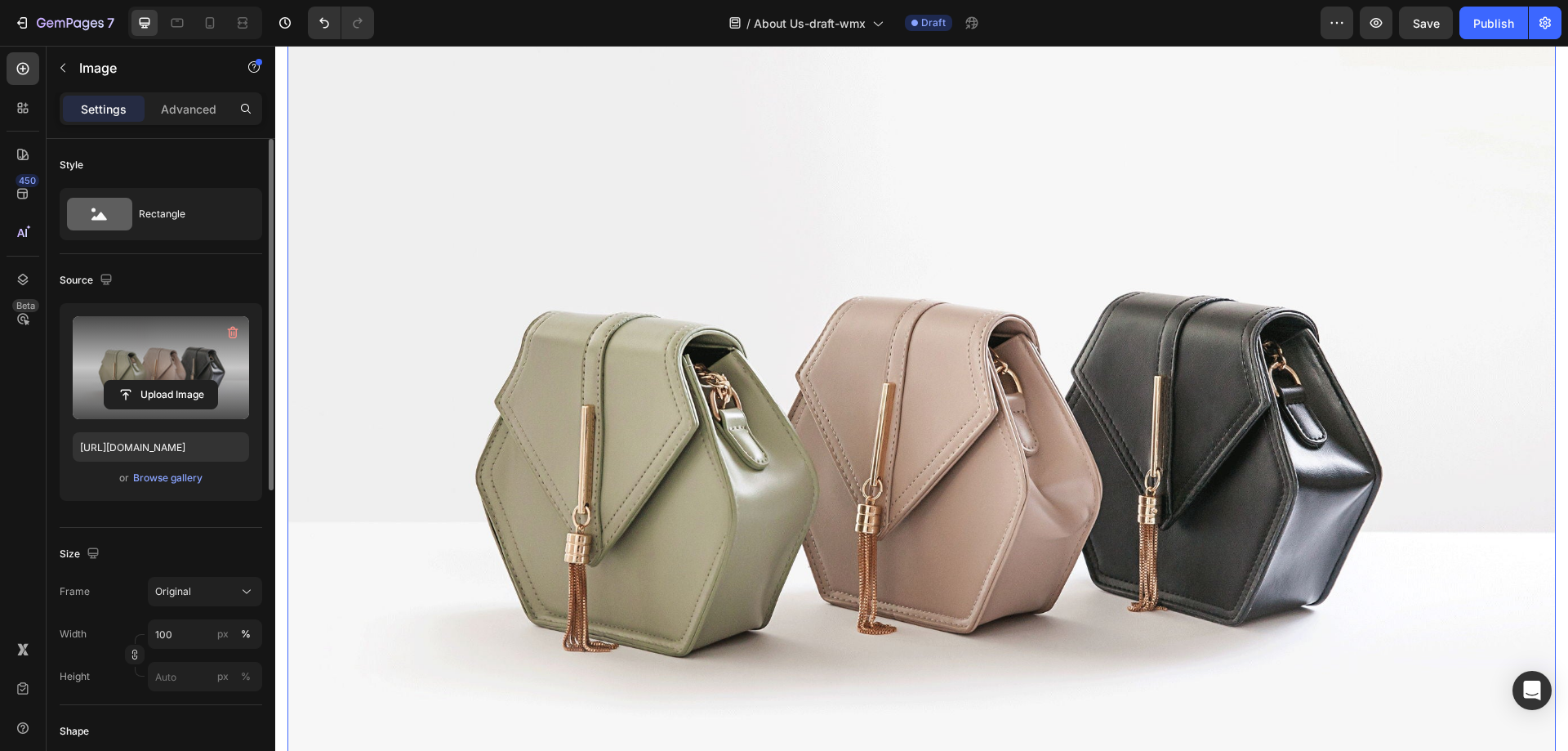
click at [143, 376] on label at bounding box center [161, 367] width 177 height 103
click at [143, 380] on input "file" at bounding box center [160, 394] width 113 height 28
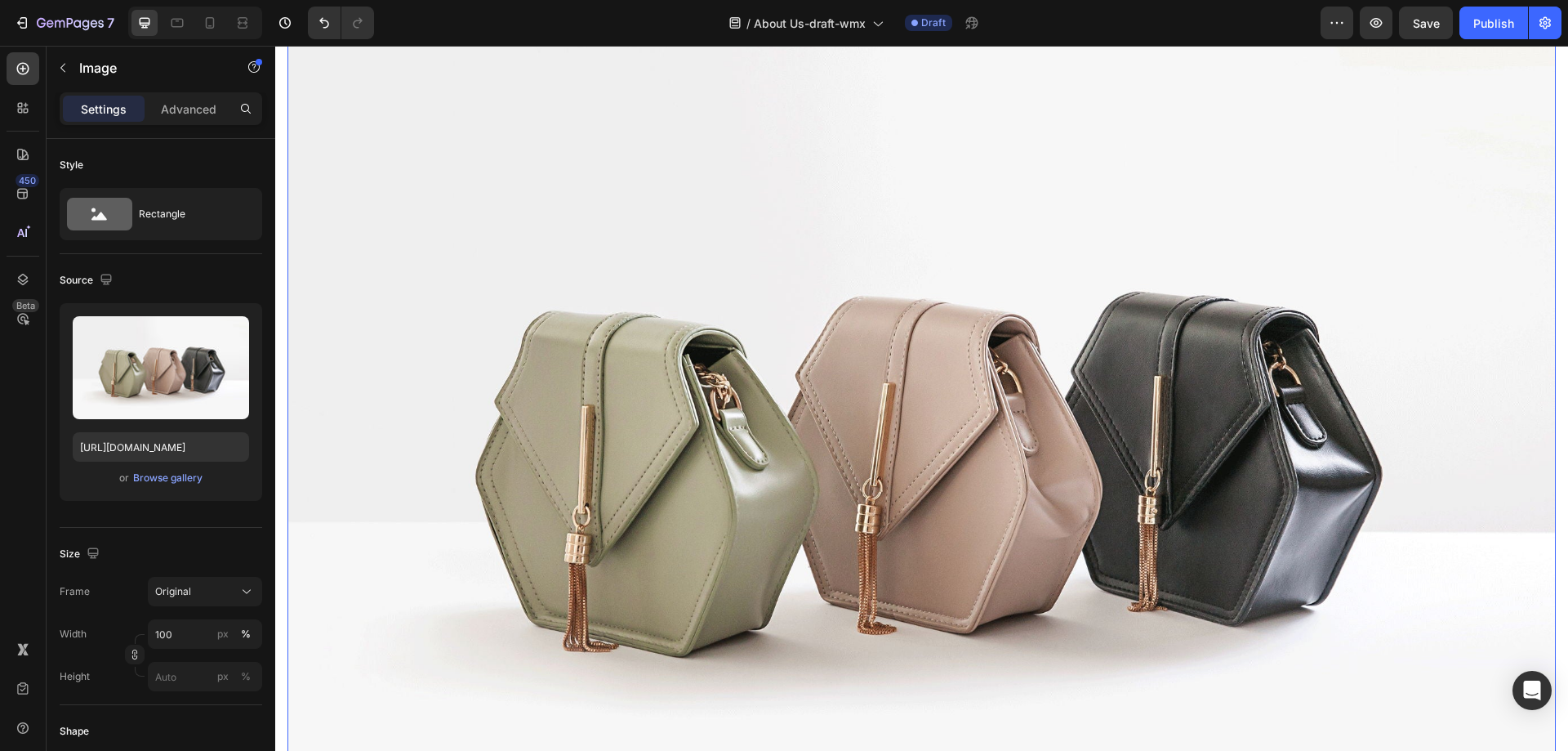
click at [676, 384] on img at bounding box center [922, 442] width 1268 height 952
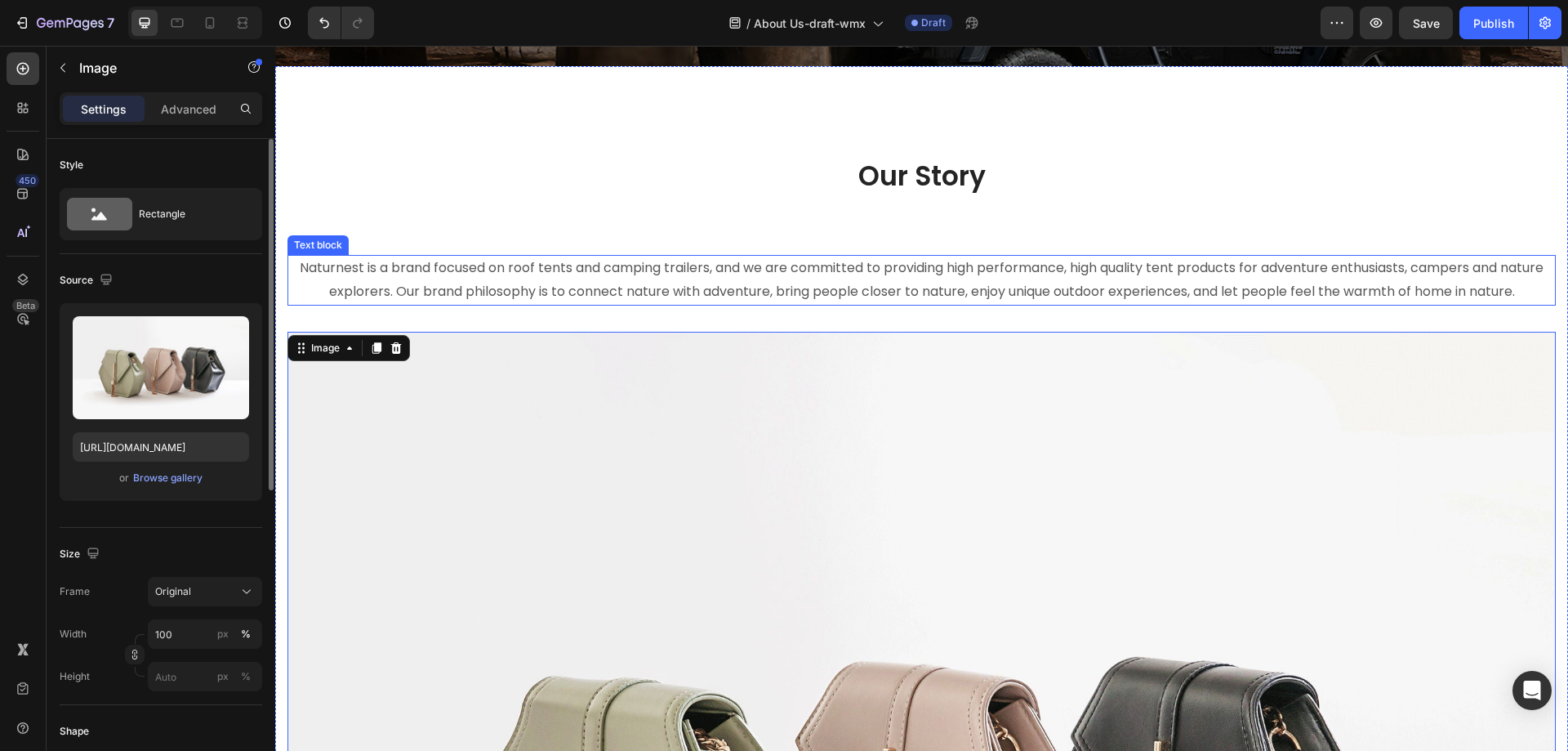
scroll to position [398, 0]
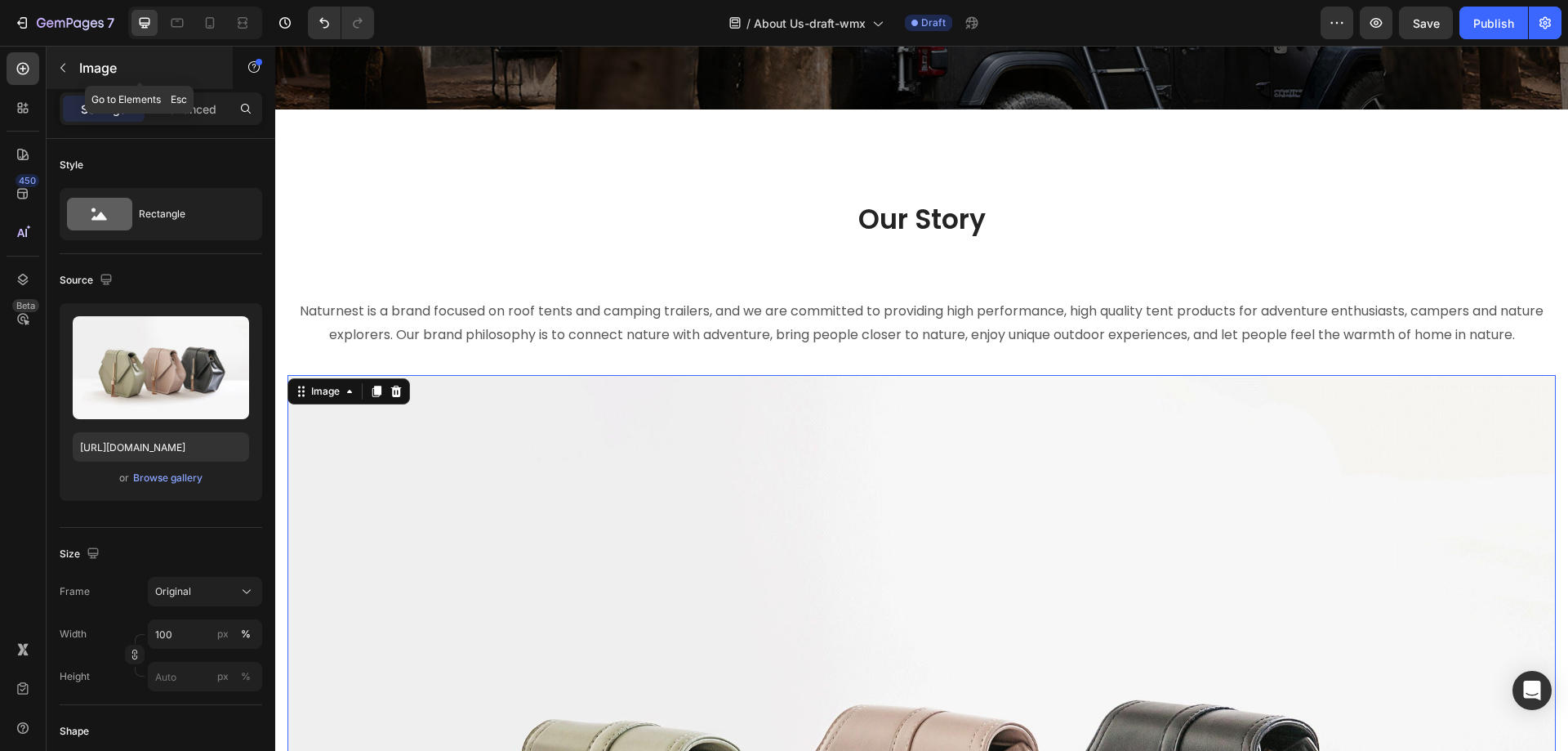
click at [80, 62] on p "Image" at bounding box center [148, 68] width 139 height 20
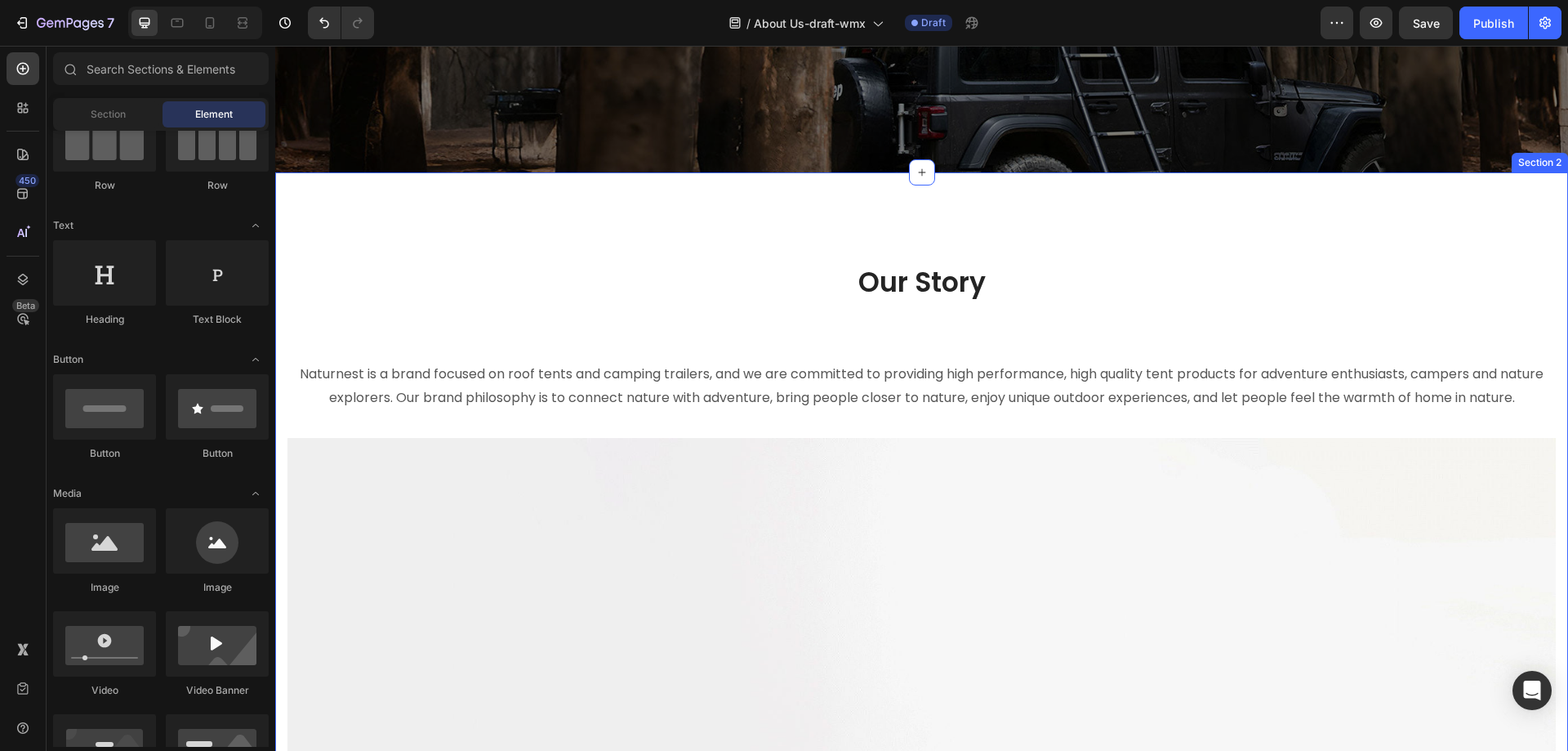
scroll to position [234, 0]
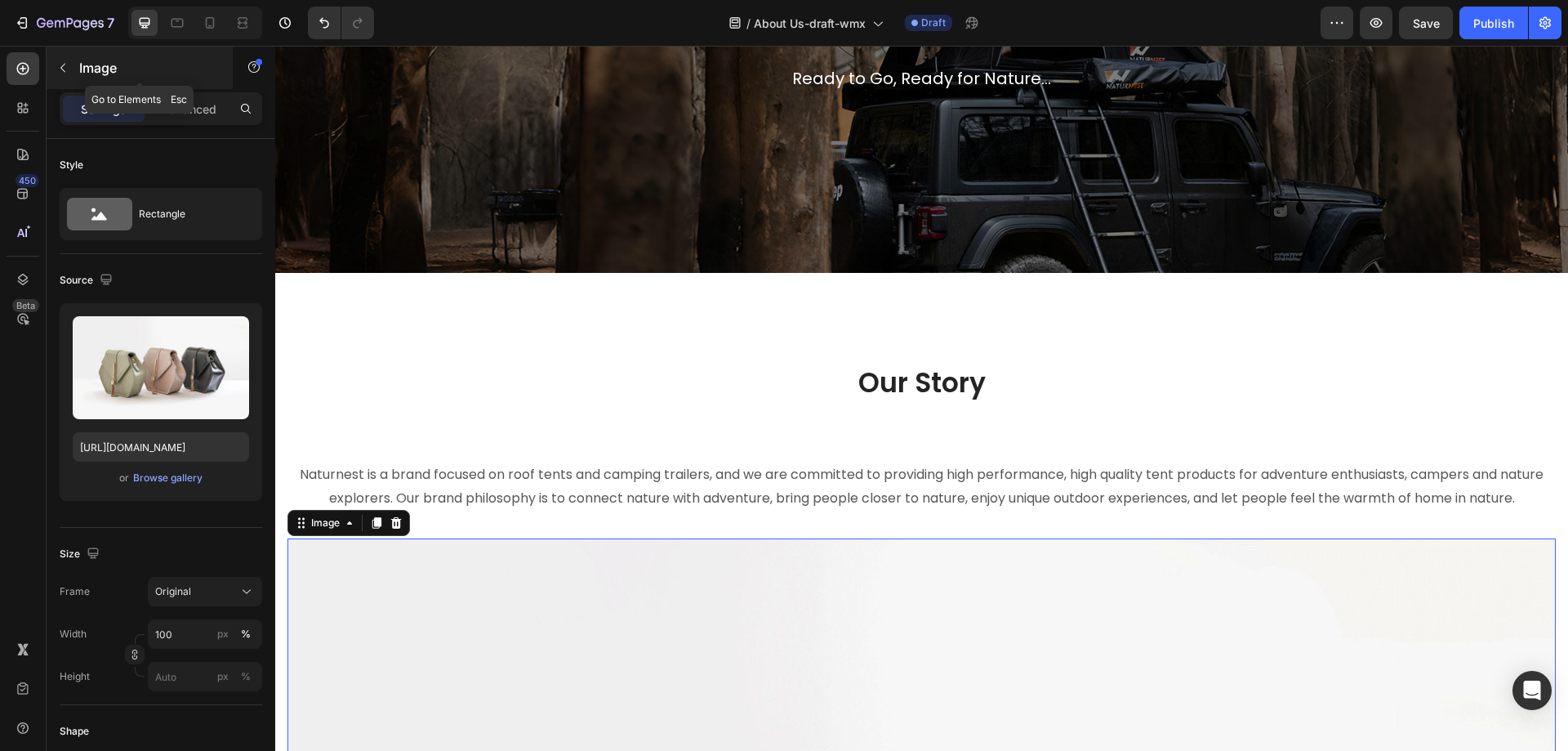
click at [88, 69] on p "Image" at bounding box center [148, 68] width 139 height 20
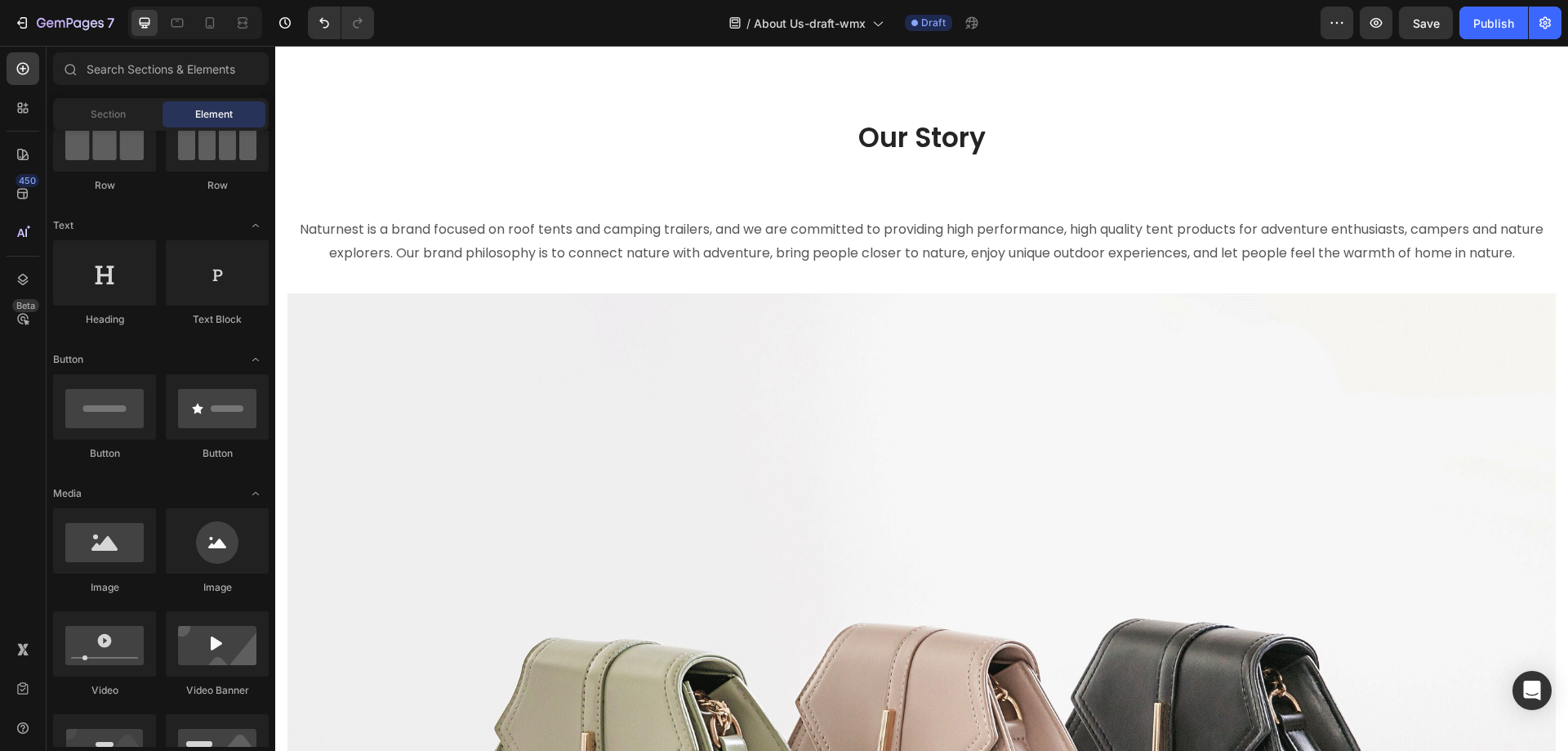
scroll to position [0, 0]
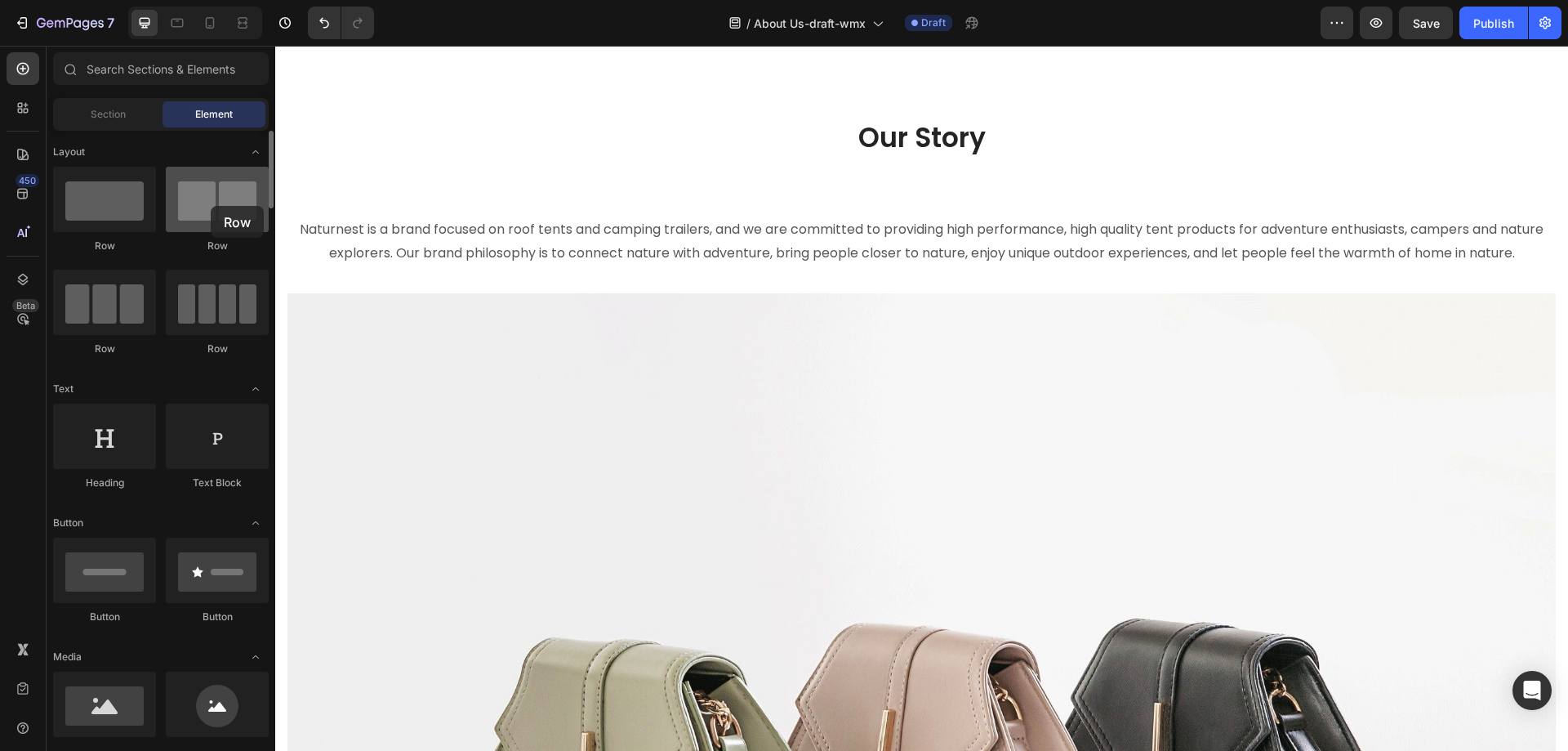
click at [211, 206] on div at bounding box center [217, 200] width 103 height 66
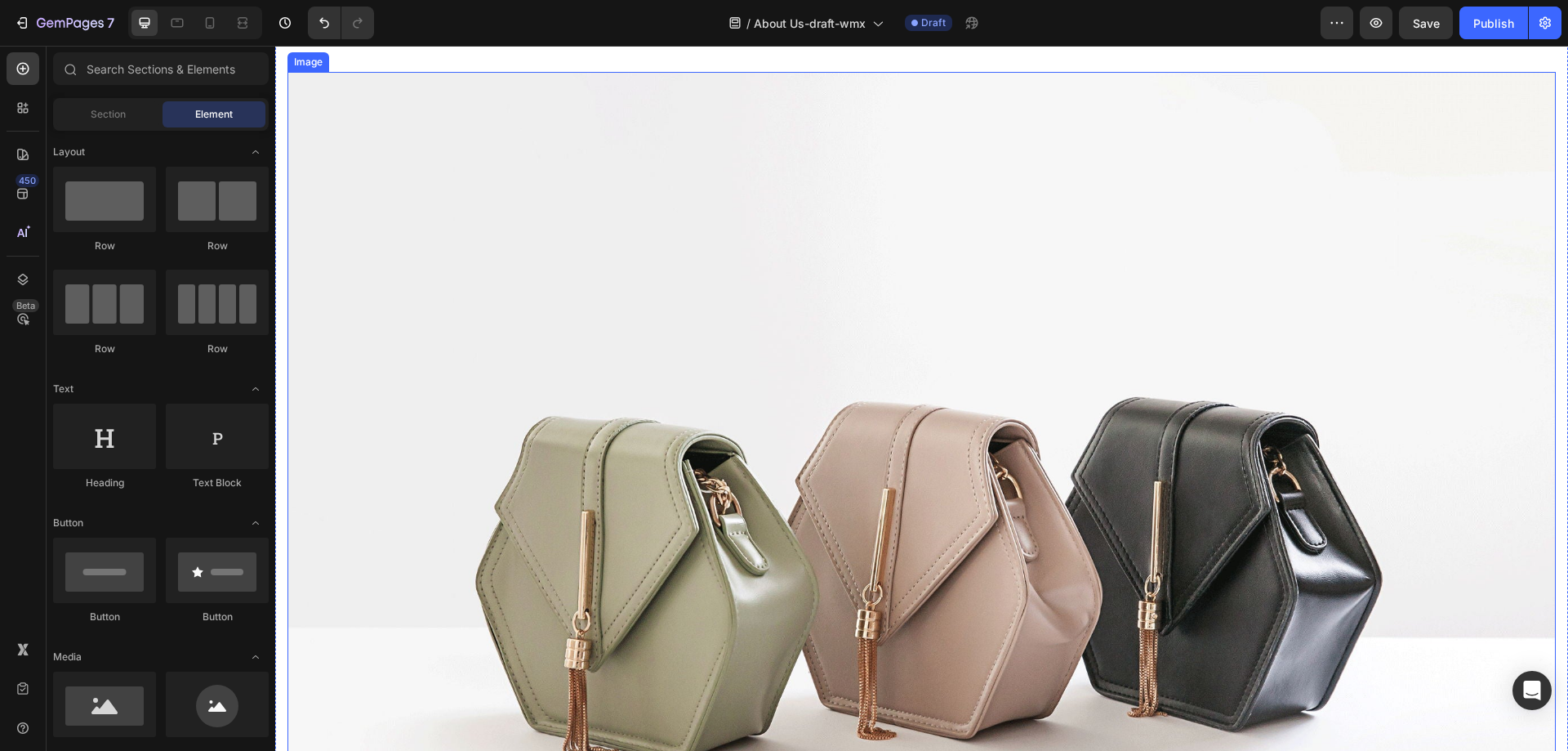
scroll to position [725, 0]
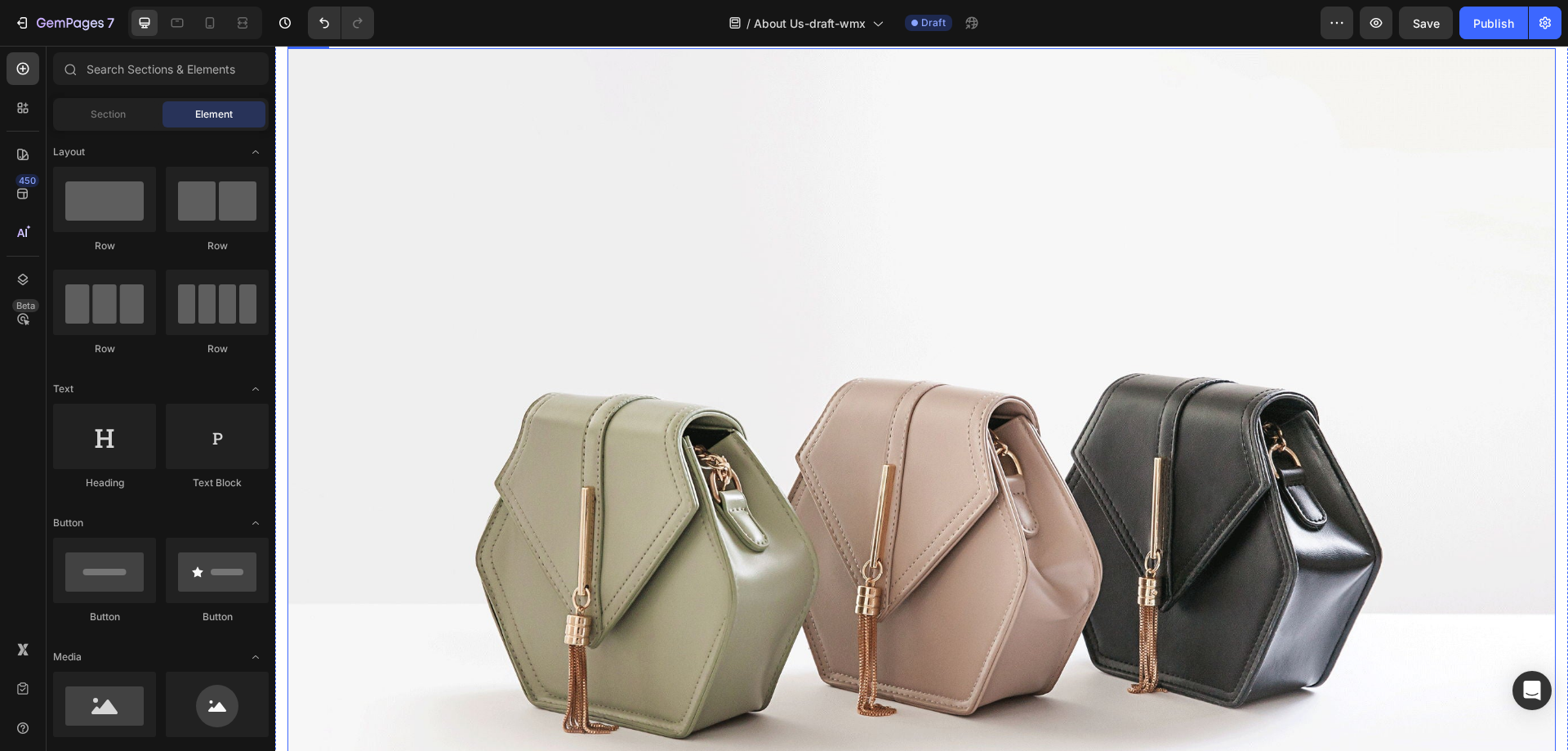
click at [882, 394] on img at bounding box center [922, 524] width 1268 height 952
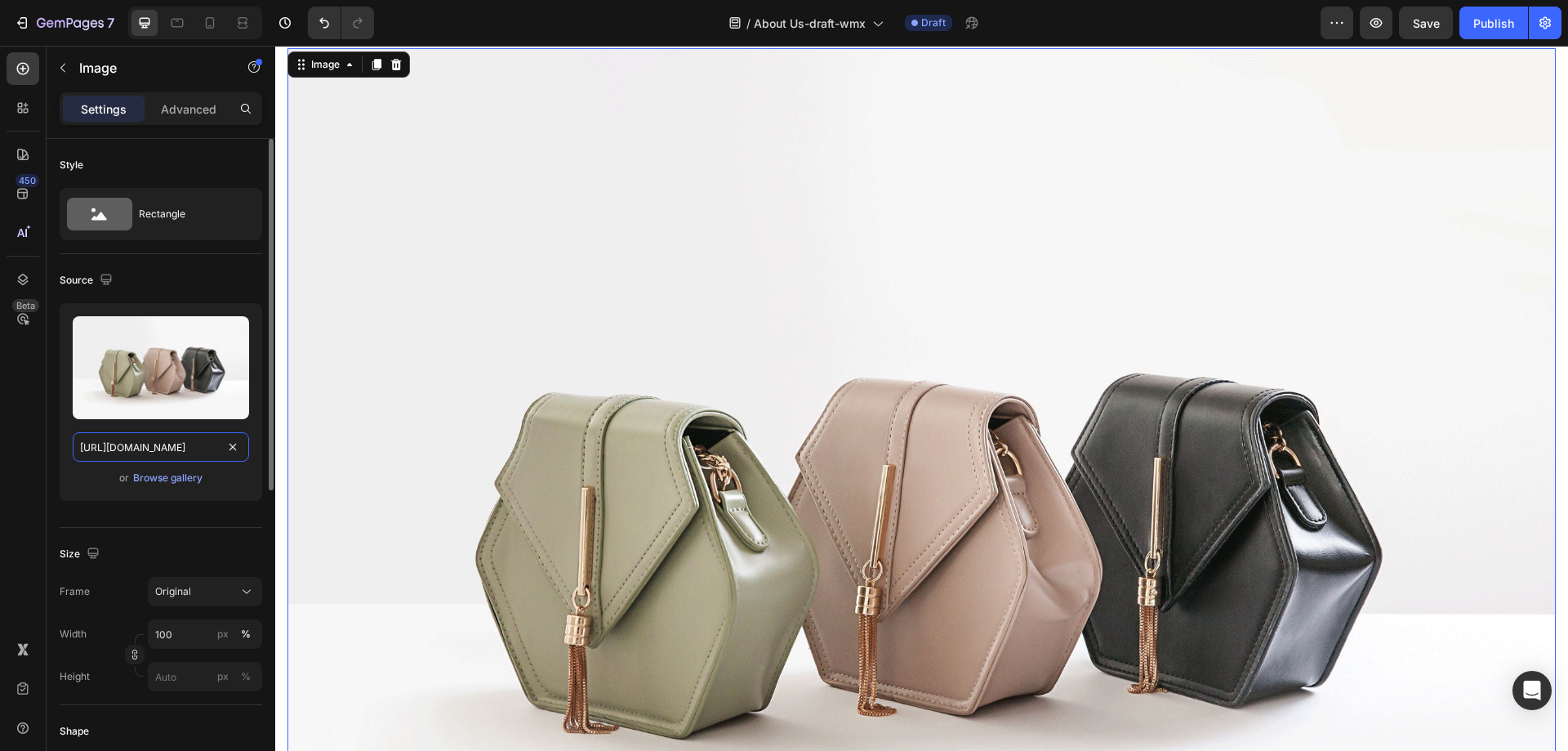
click at [168, 456] on input "https://cdn.shopify.com/s/files/1/2005/9307/files/image_demo.jpg" at bounding box center [161, 447] width 177 height 30
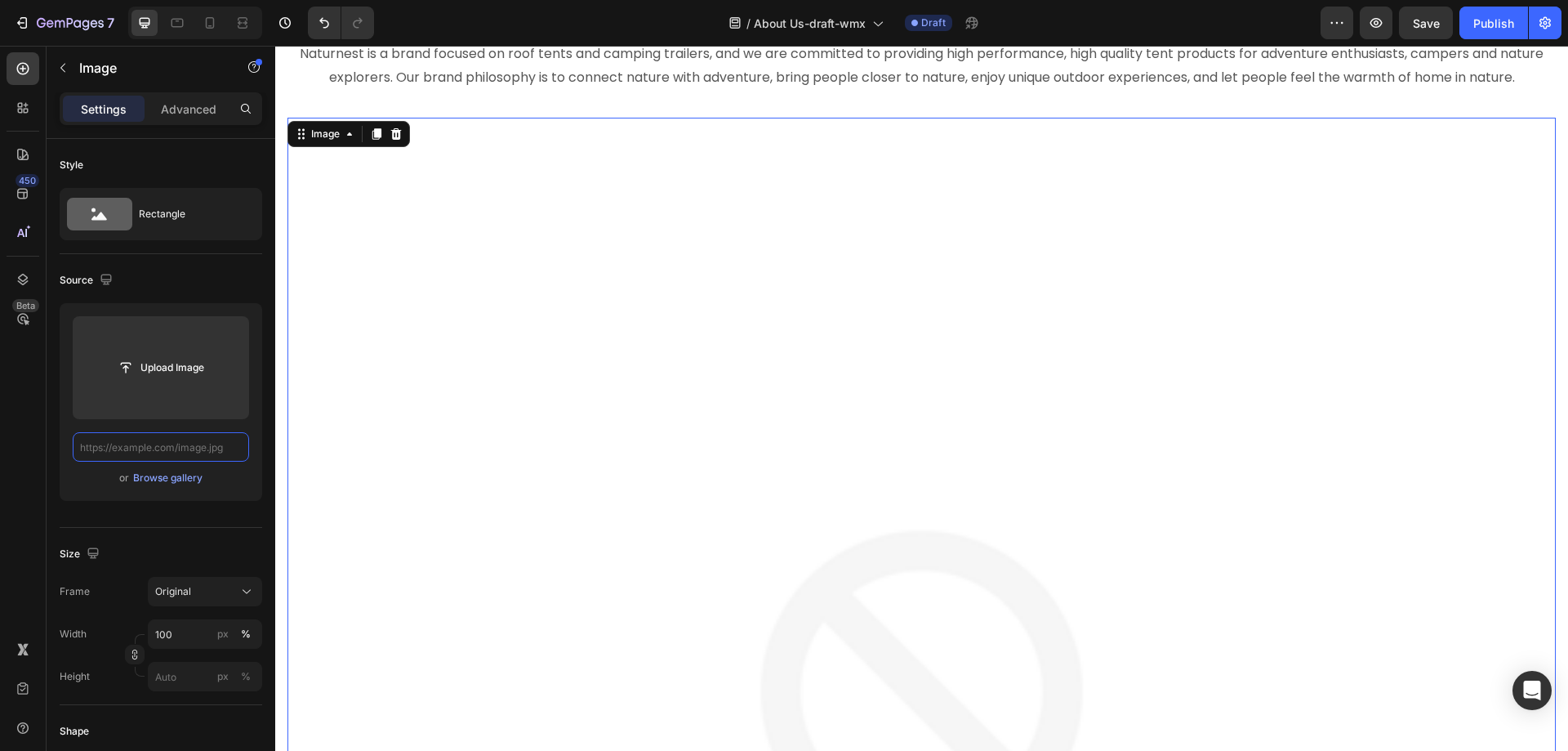
scroll to position [561, 0]
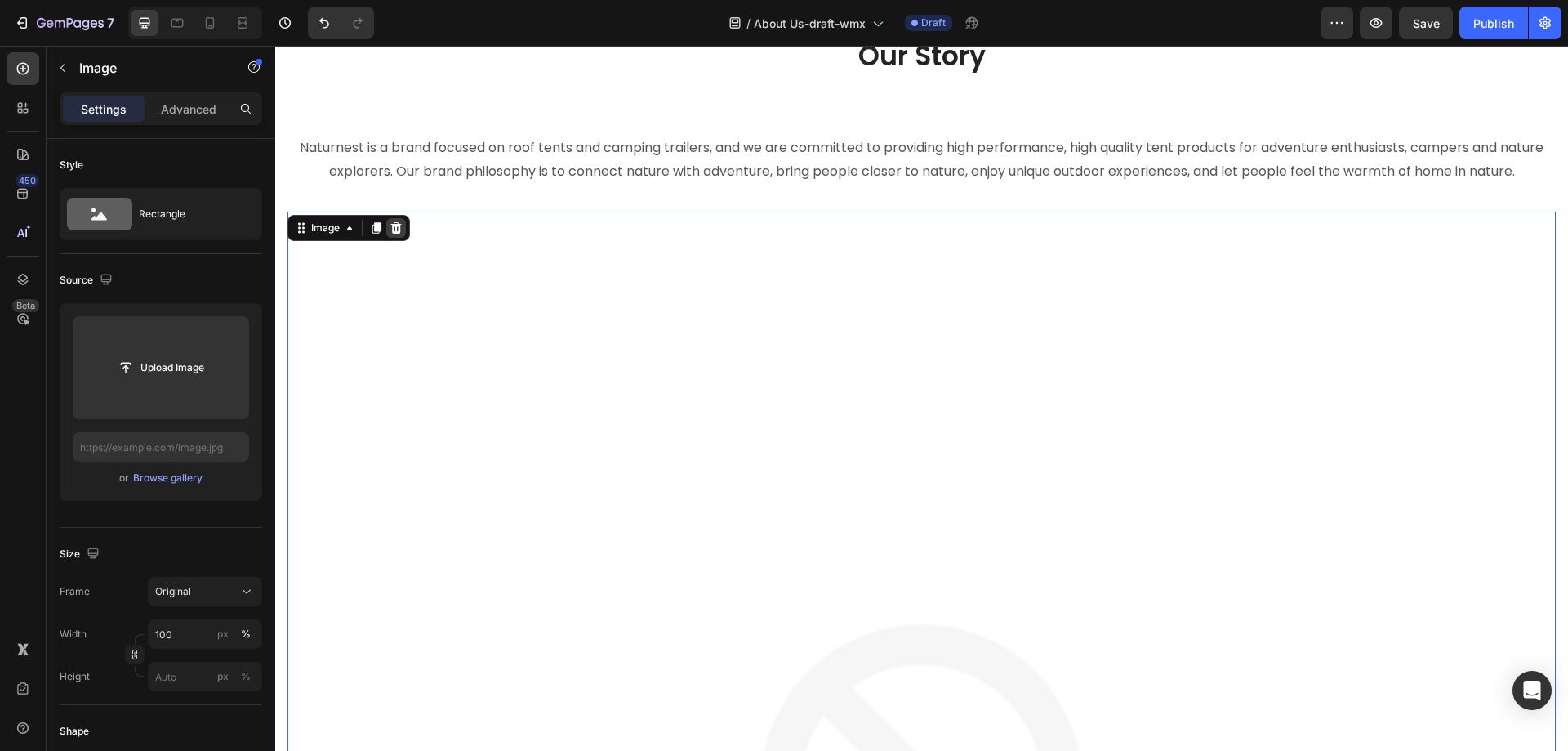
click at [400, 228] on icon at bounding box center [396, 228] width 11 height 12
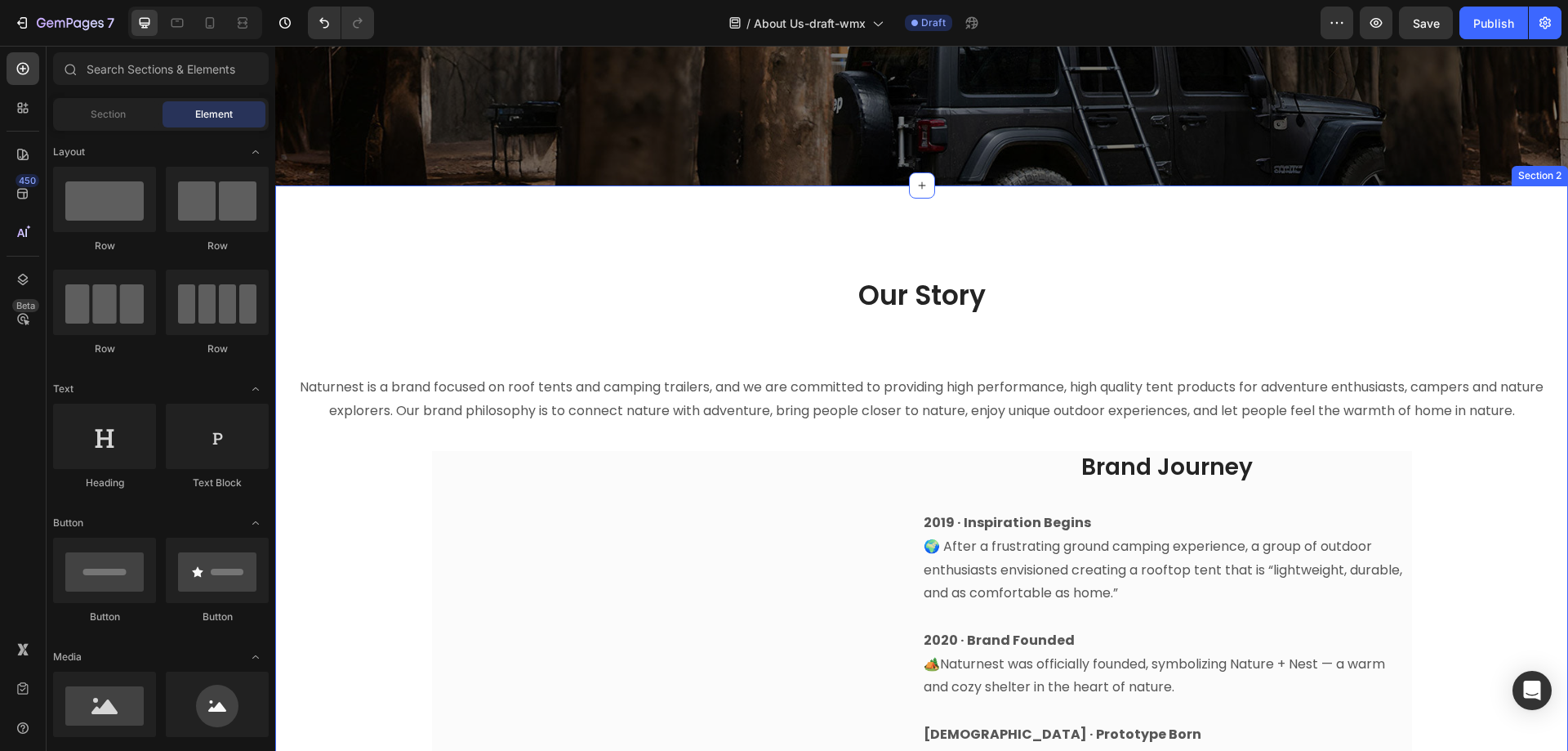
scroll to position [234, 0]
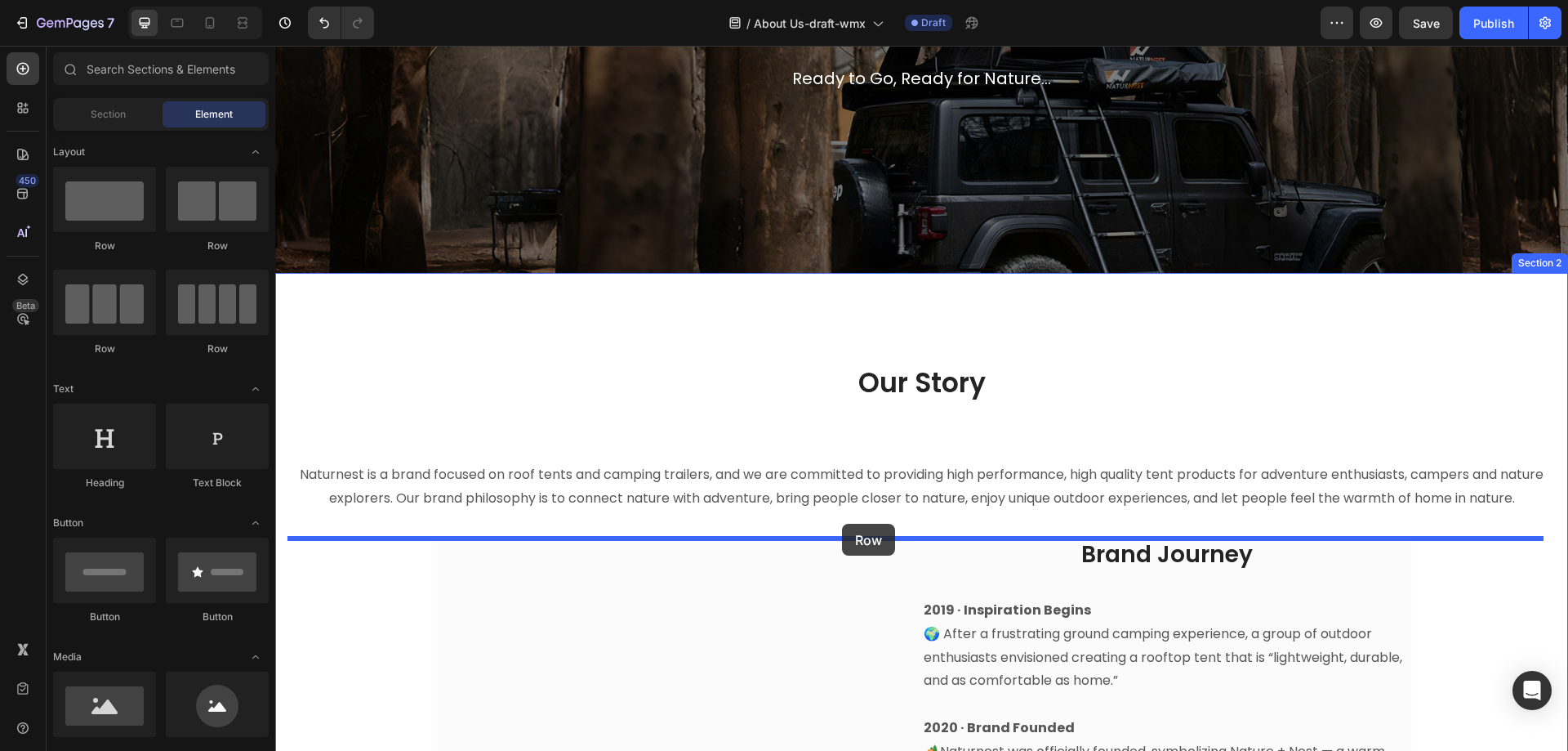
drag, startPoint x: 493, startPoint y: 245, endPoint x: 842, endPoint y: 523, distance: 446.2
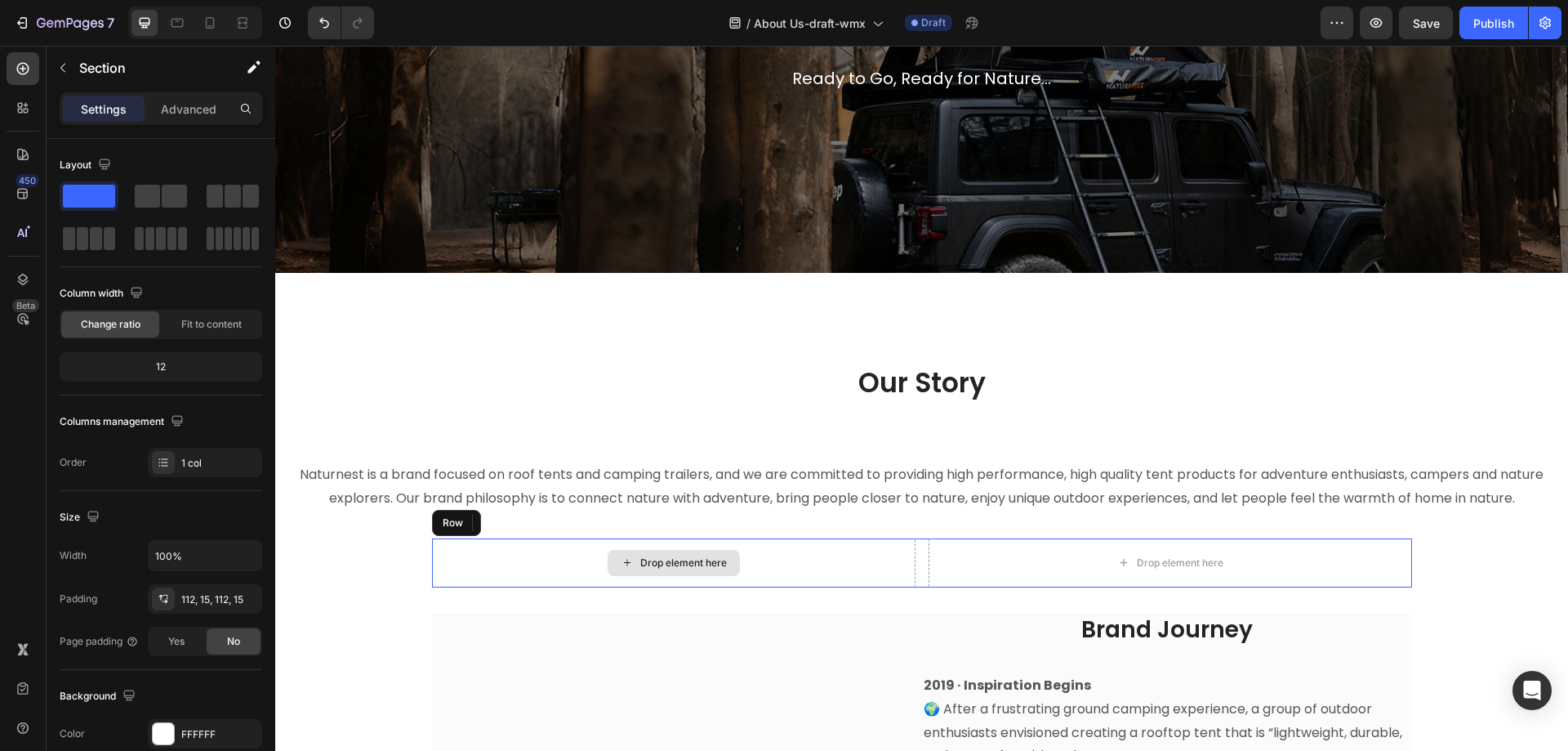
click at [526, 568] on div "Drop element here" at bounding box center [674, 563] width 484 height 49
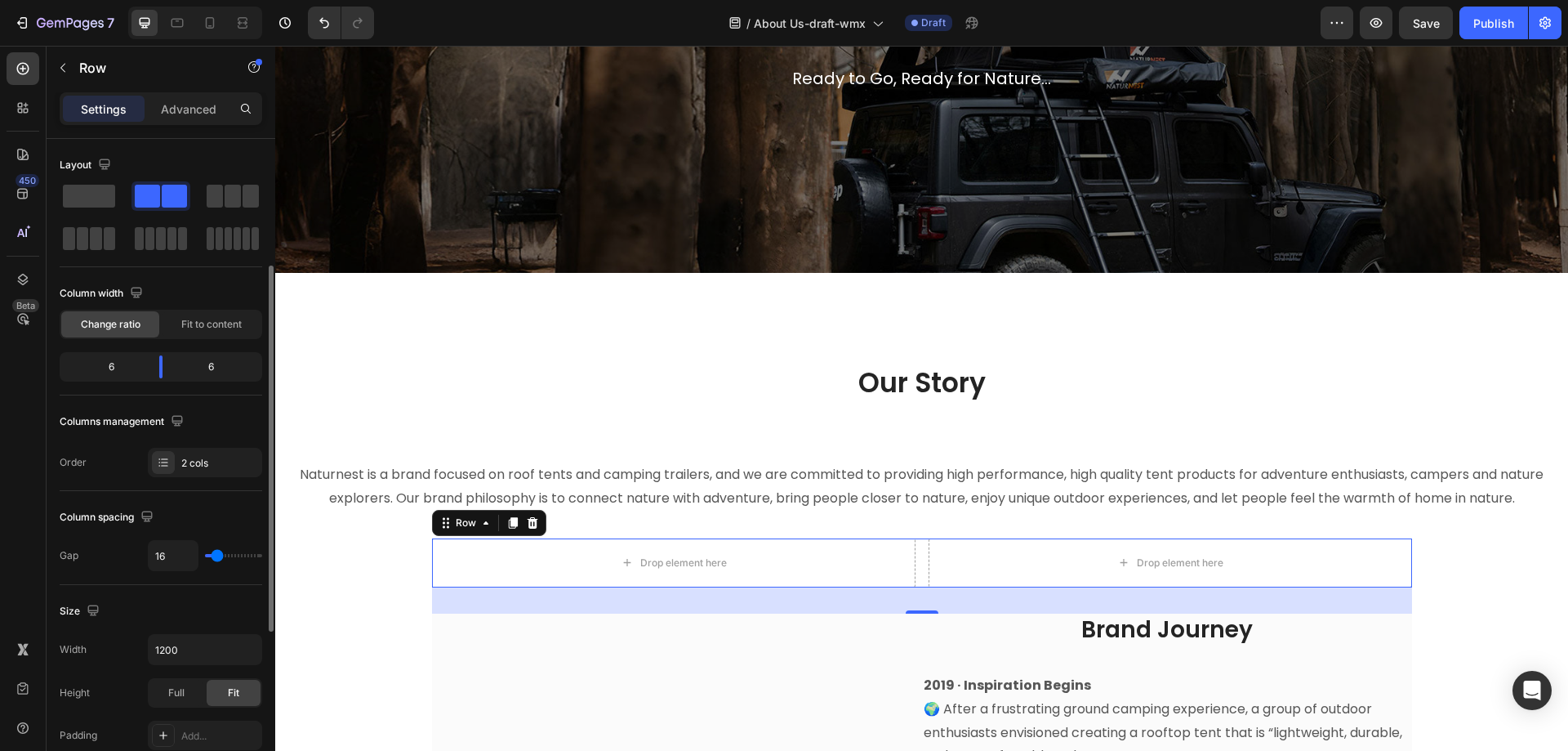
scroll to position [245, 0]
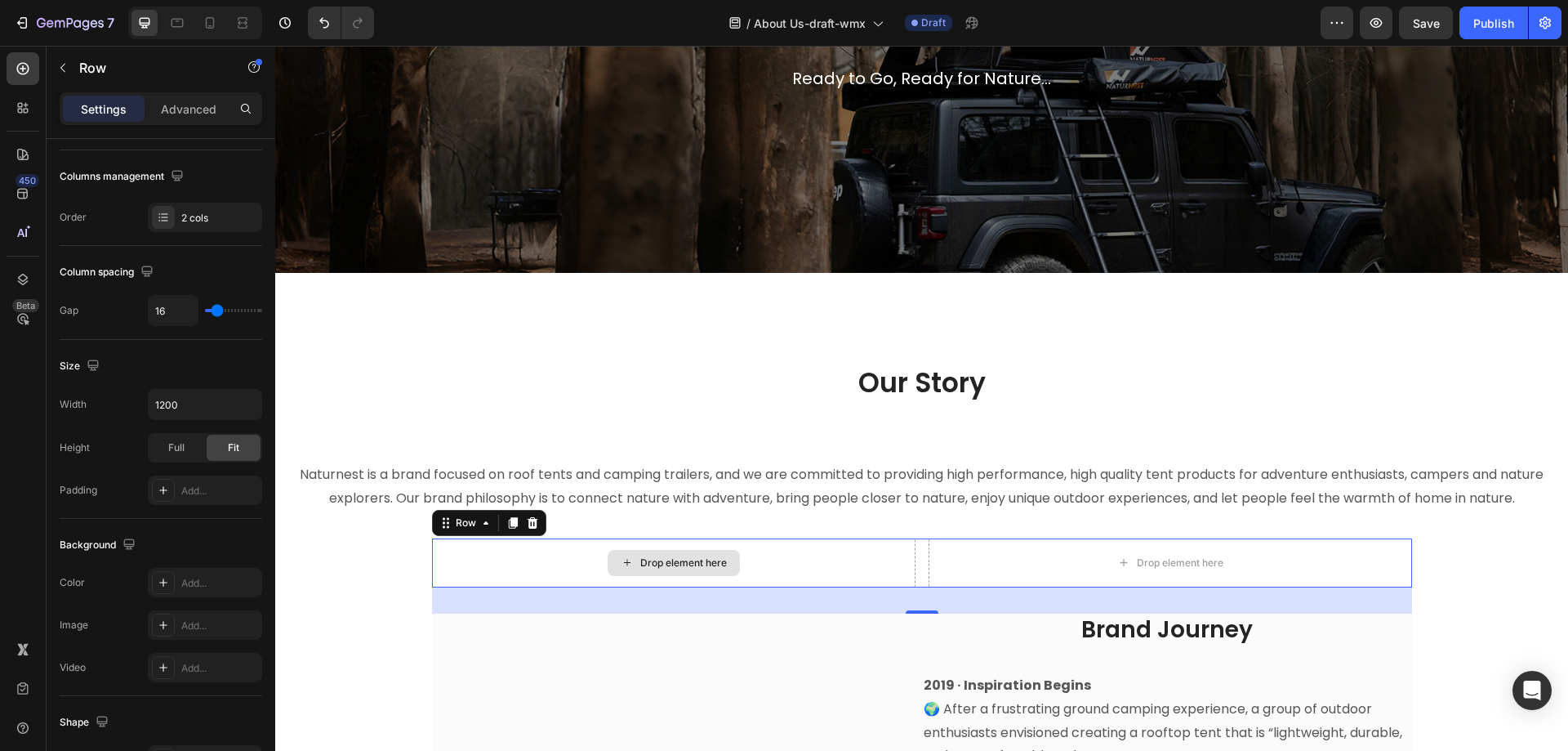
click at [525, 554] on div "Drop element here" at bounding box center [674, 563] width 484 height 49
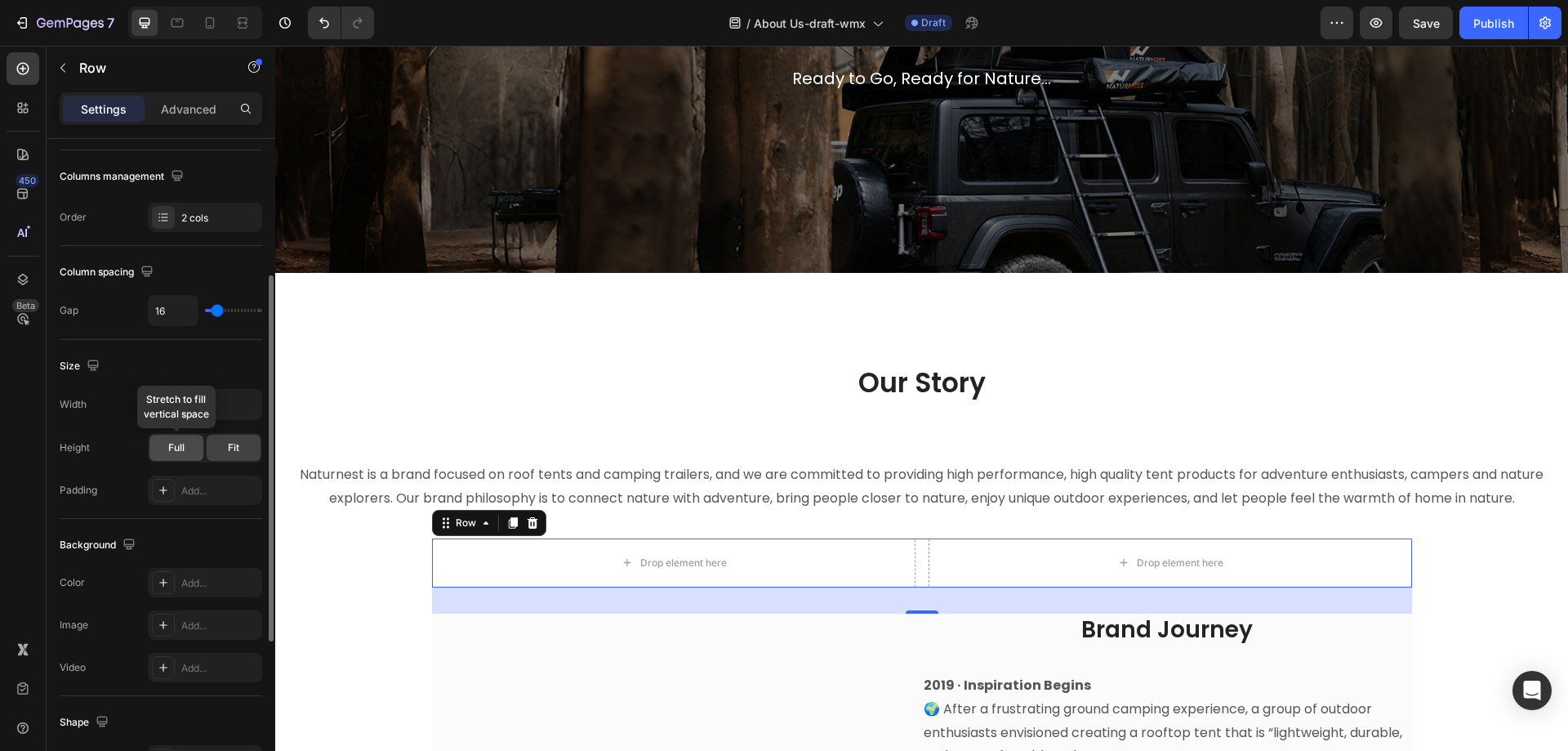
click at [197, 449] on div "Full" at bounding box center [177, 448] width 54 height 26
click at [250, 447] on div "Fit" at bounding box center [234, 448] width 54 height 26
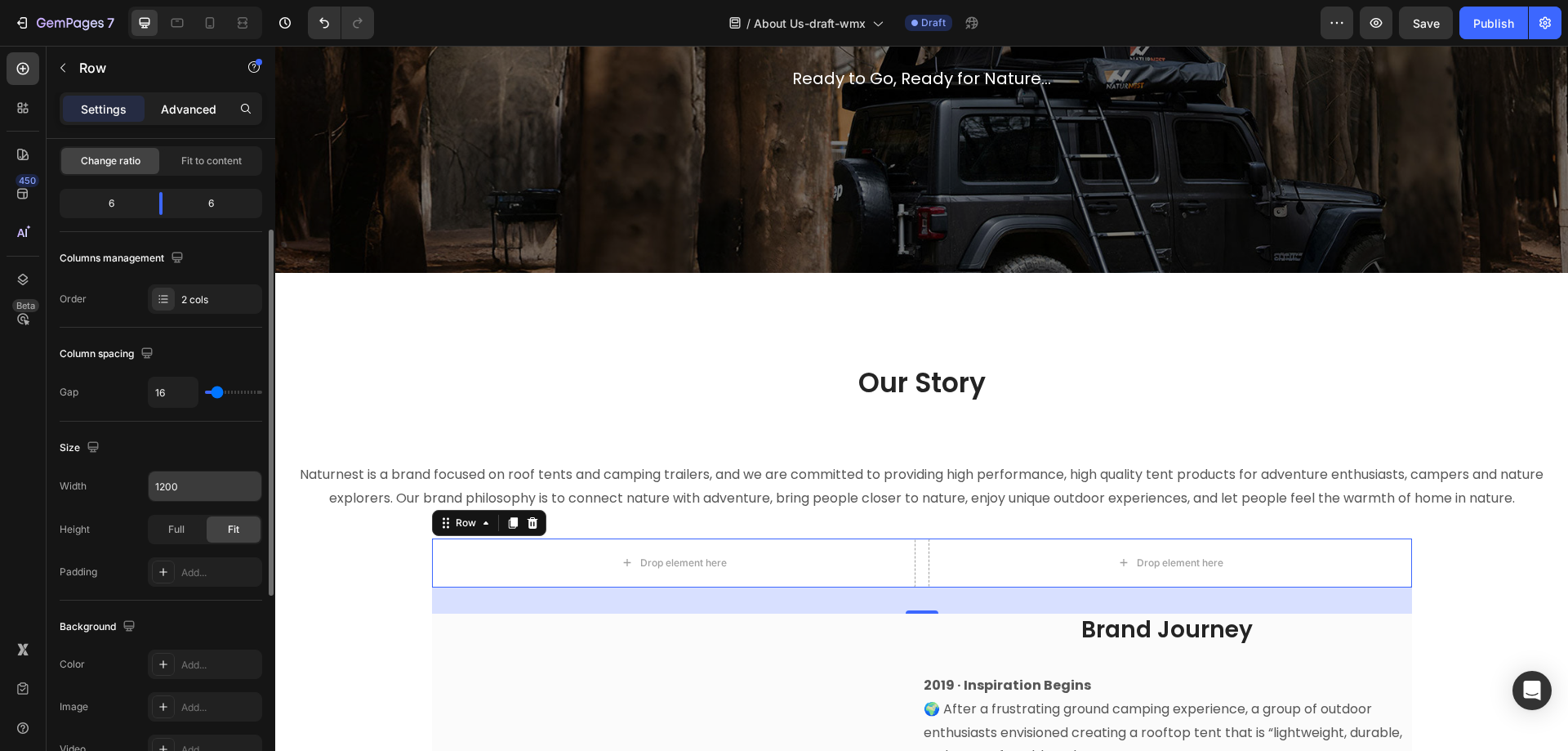
click at [196, 104] on p "Advanced" at bounding box center [189, 108] width 56 height 17
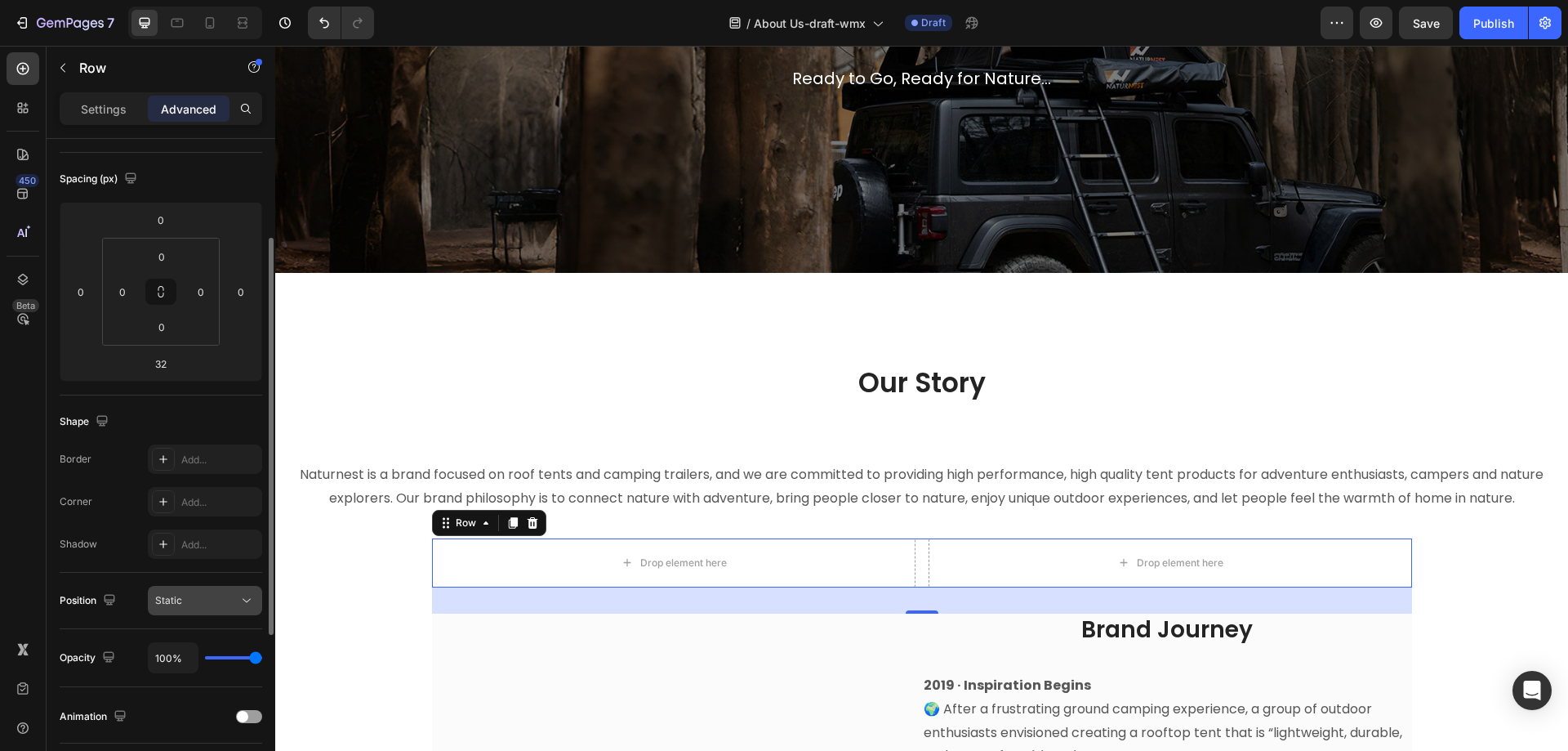
click at [210, 604] on div "Static" at bounding box center [196, 601] width 83 height 15
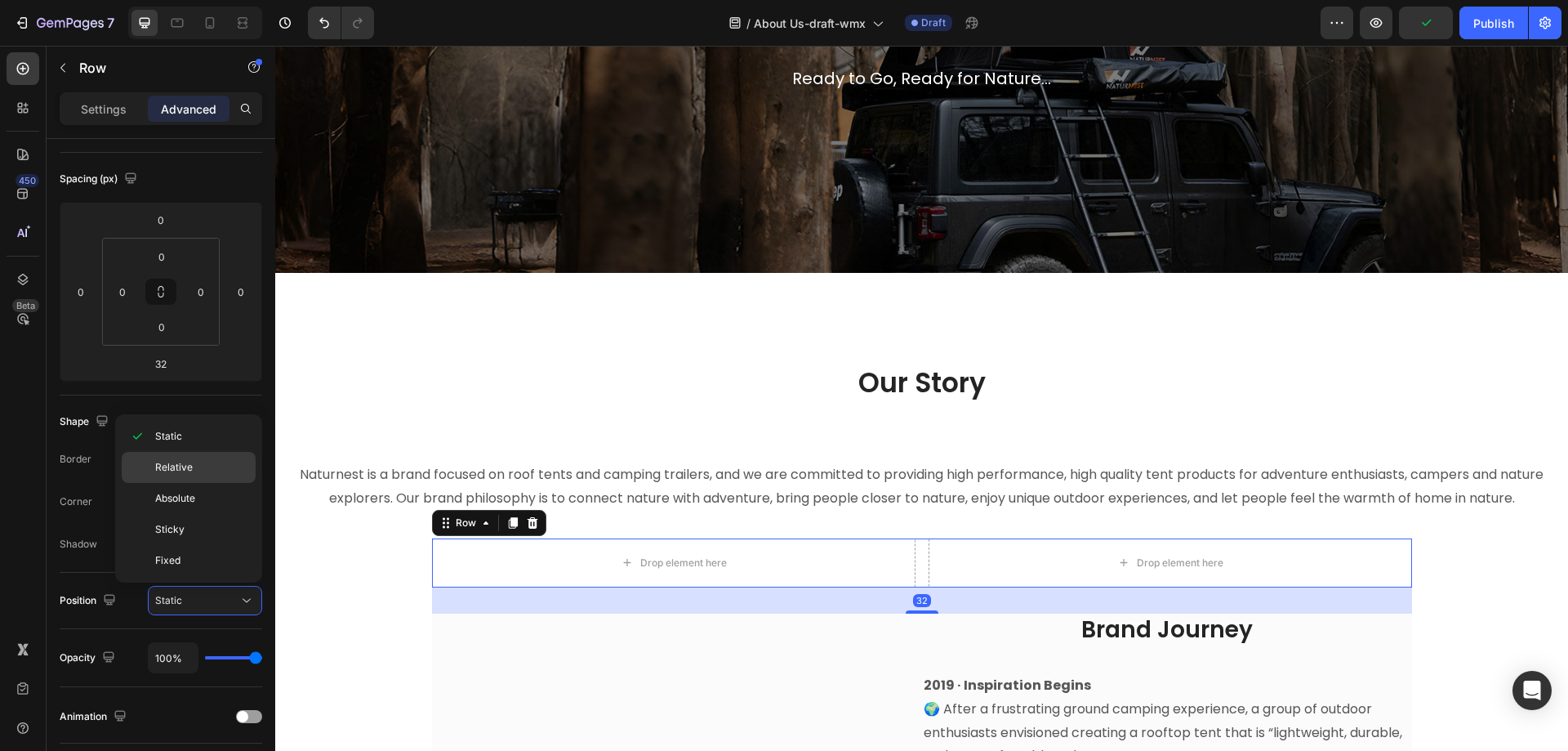
click at [200, 469] on p "Relative" at bounding box center [201, 468] width 93 height 15
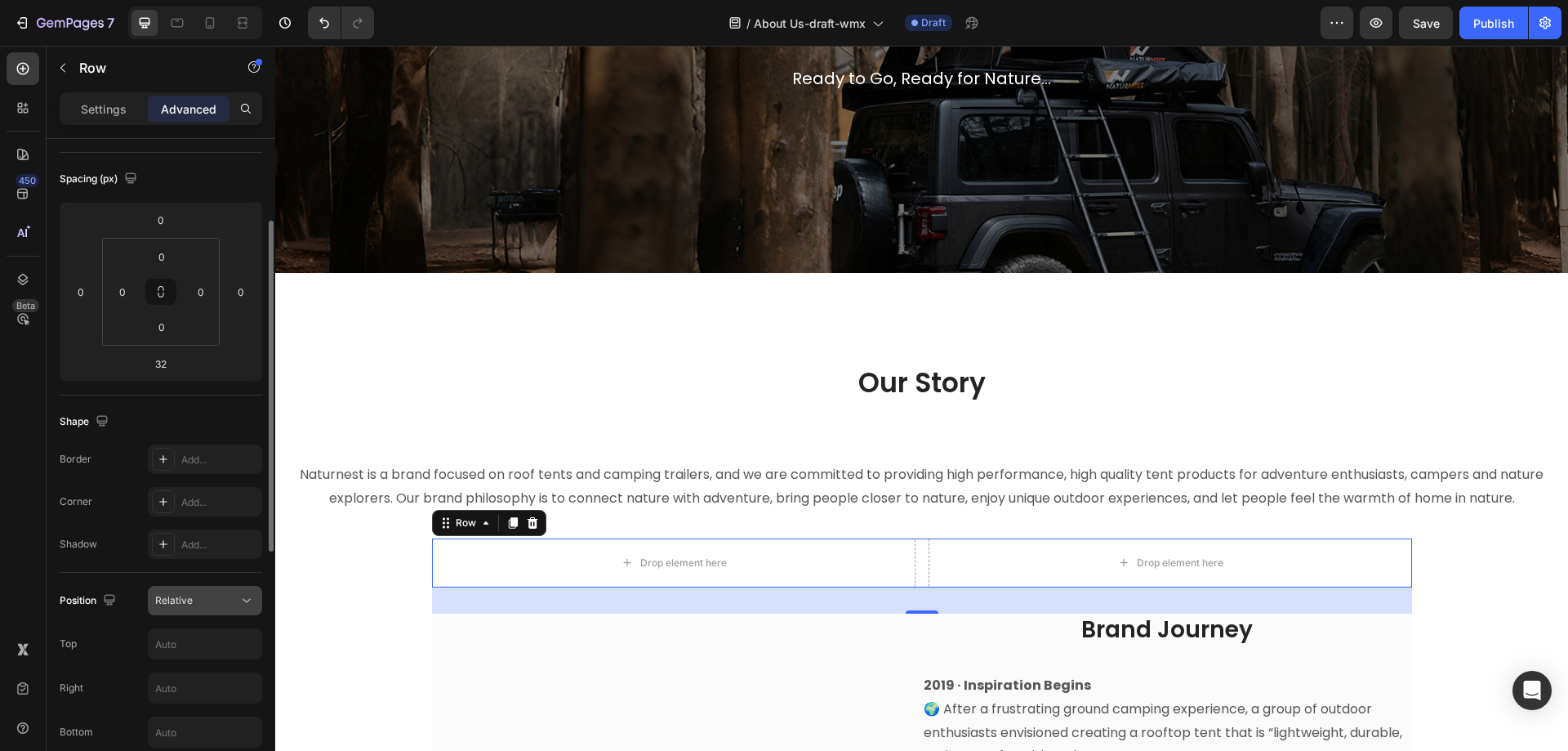
click at [223, 605] on div "Relative" at bounding box center [196, 601] width 83 height 15
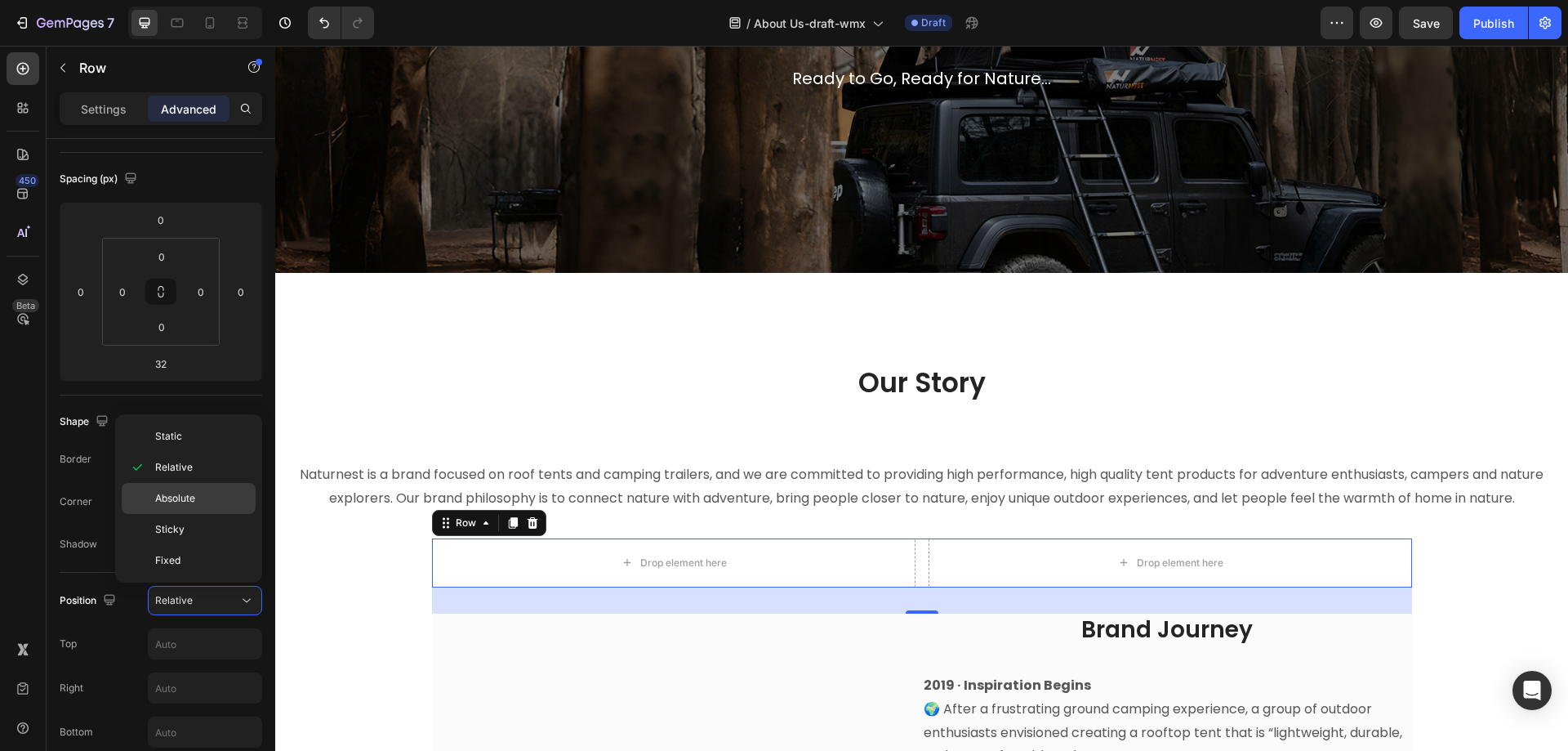
click at [175, 498] on span "Absolute" at bounding box center [175, 499] width 40 height 15
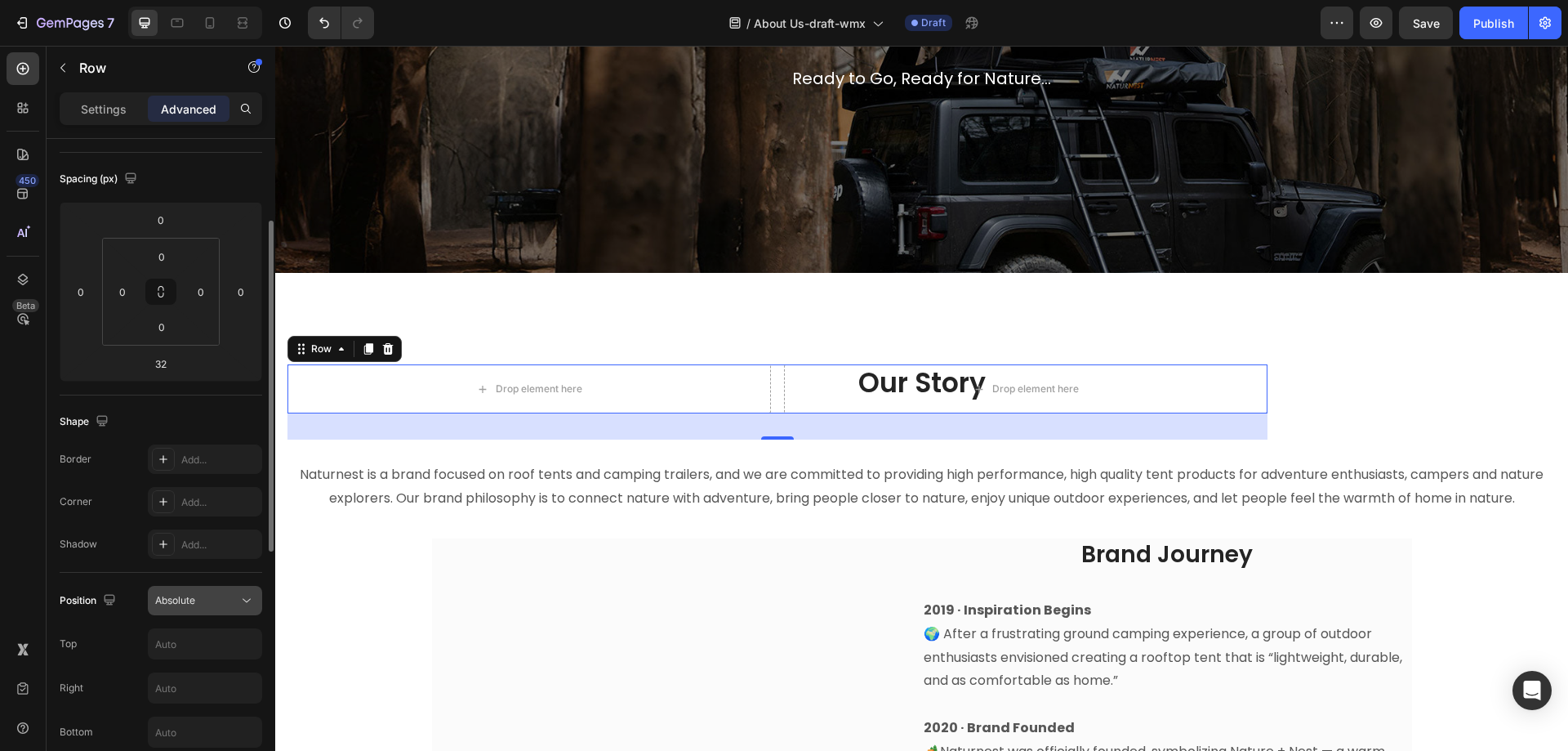
click at [205, 601] on div "Absolute" at bounding box center [196, 601] width 83 height 15
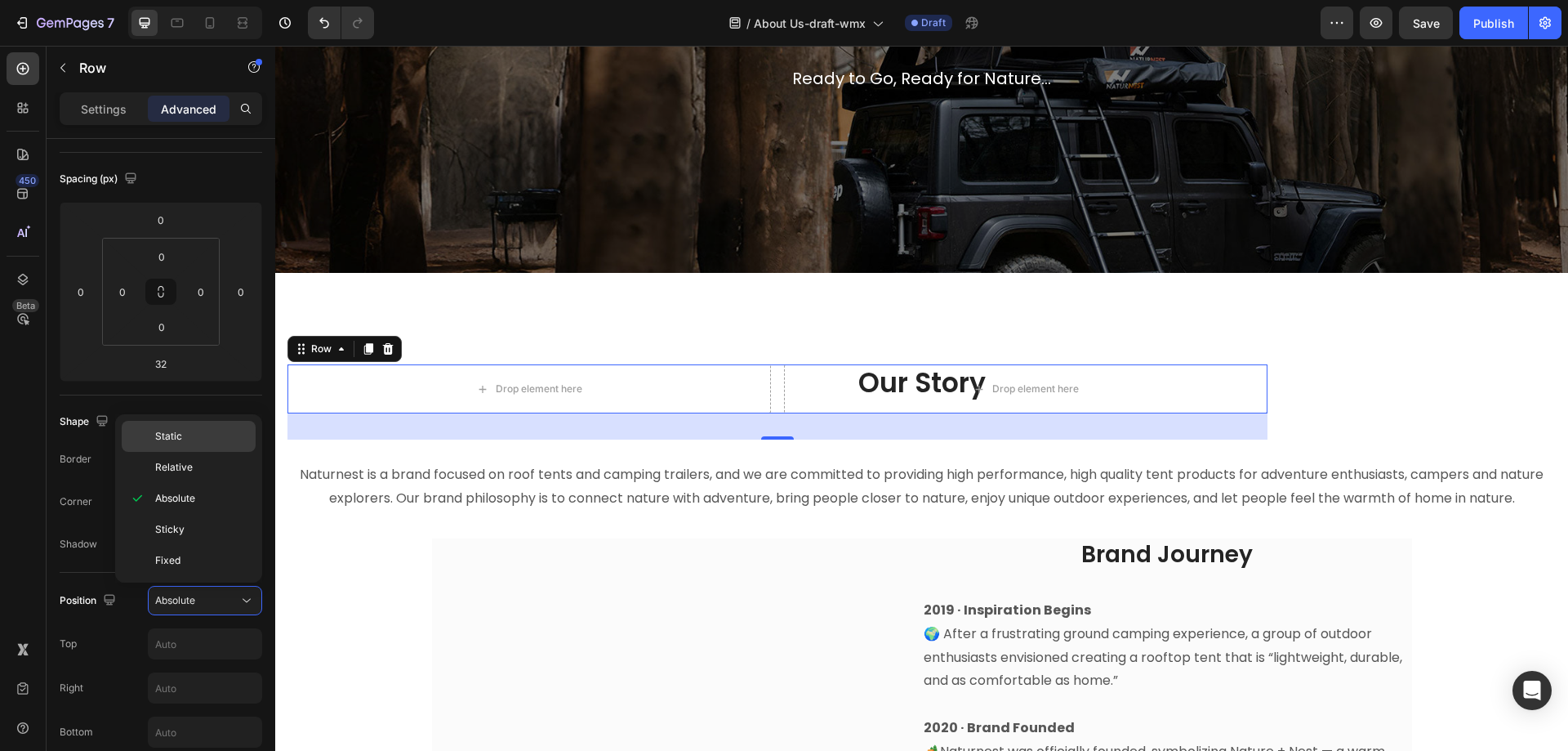
click at [179, 435] on span "Static" at bounding box center [168, 436] width 27 height 15
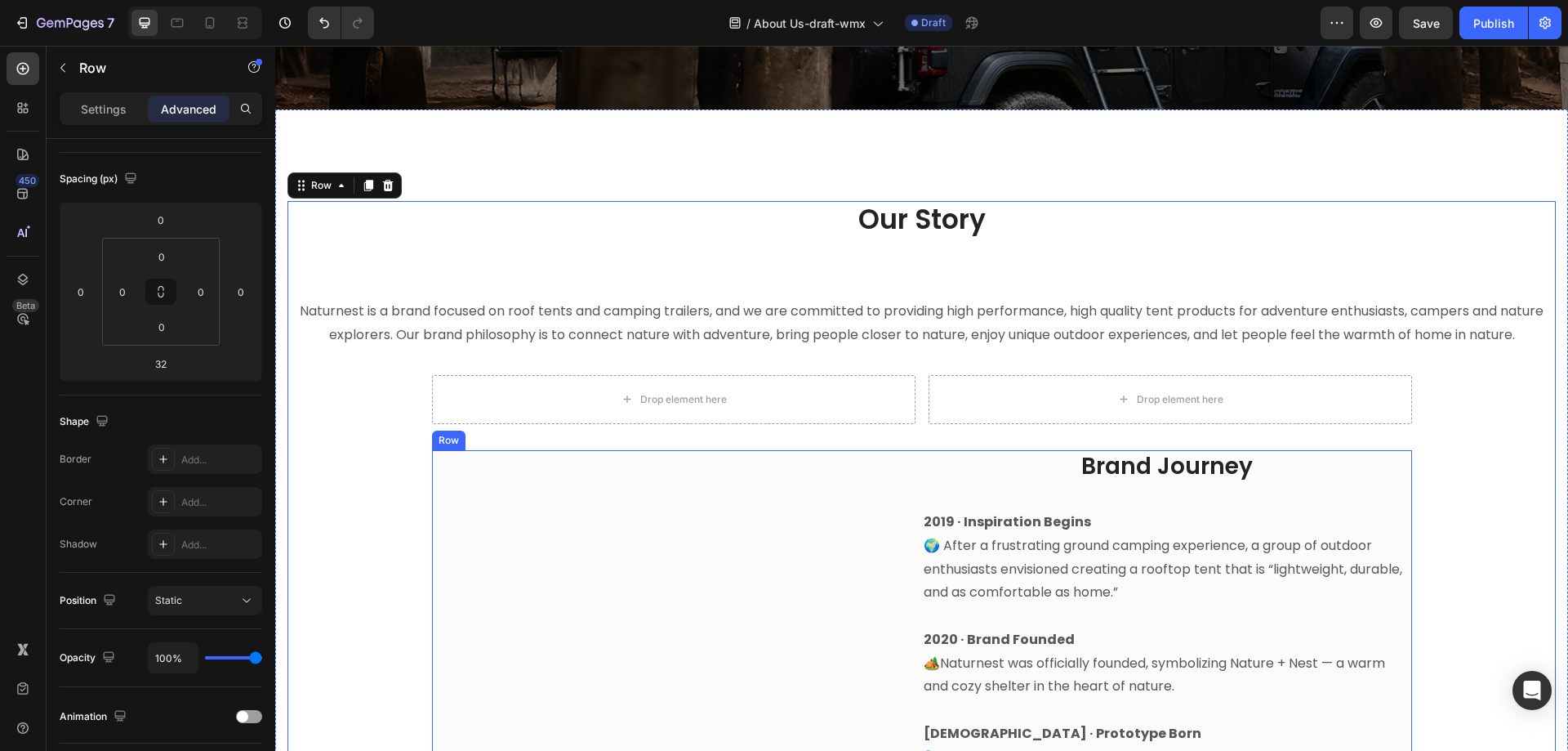
scroll to position [480, 0]
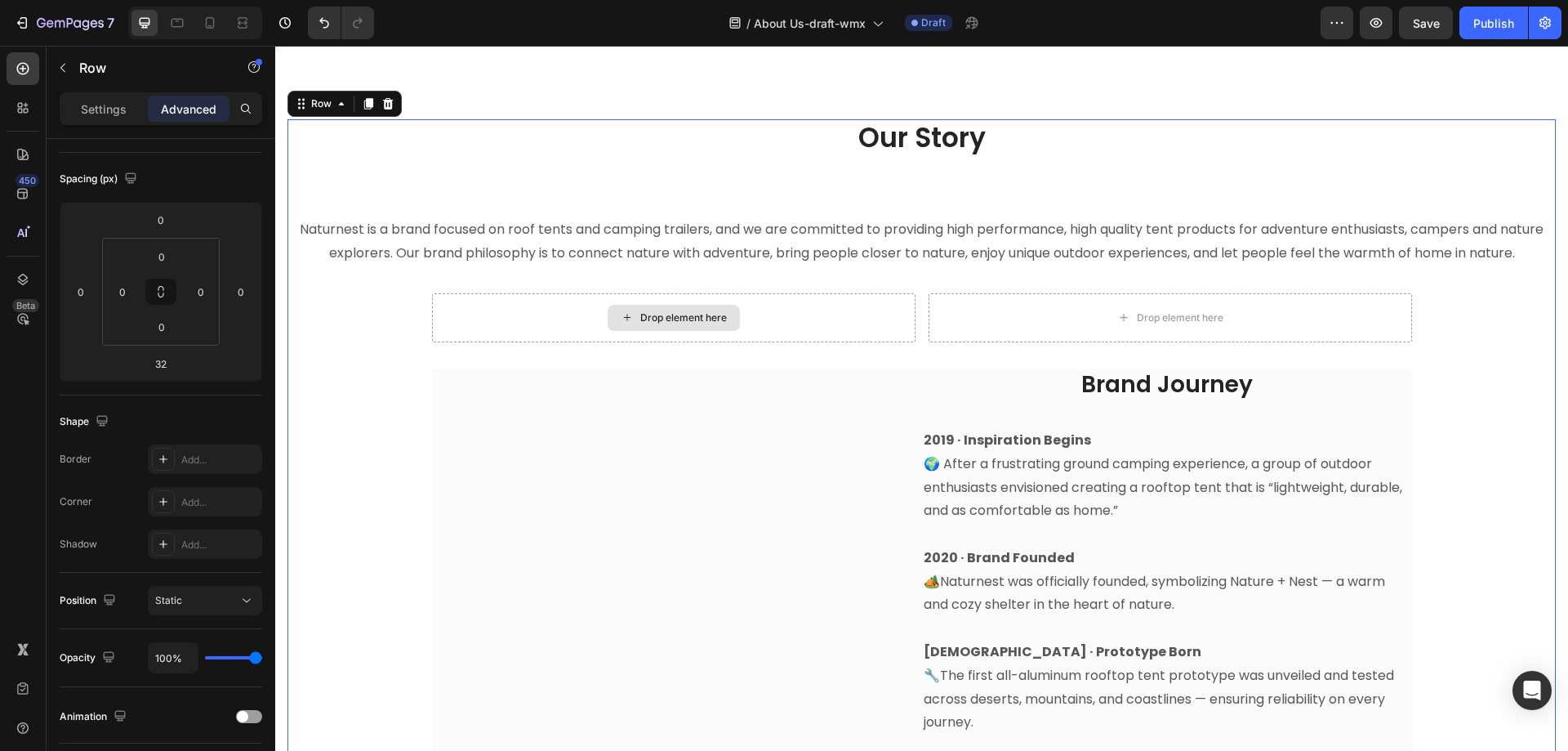
click at [444, 311] on div "Drop element here" at bounding box center [674, 318] width 484 height 49
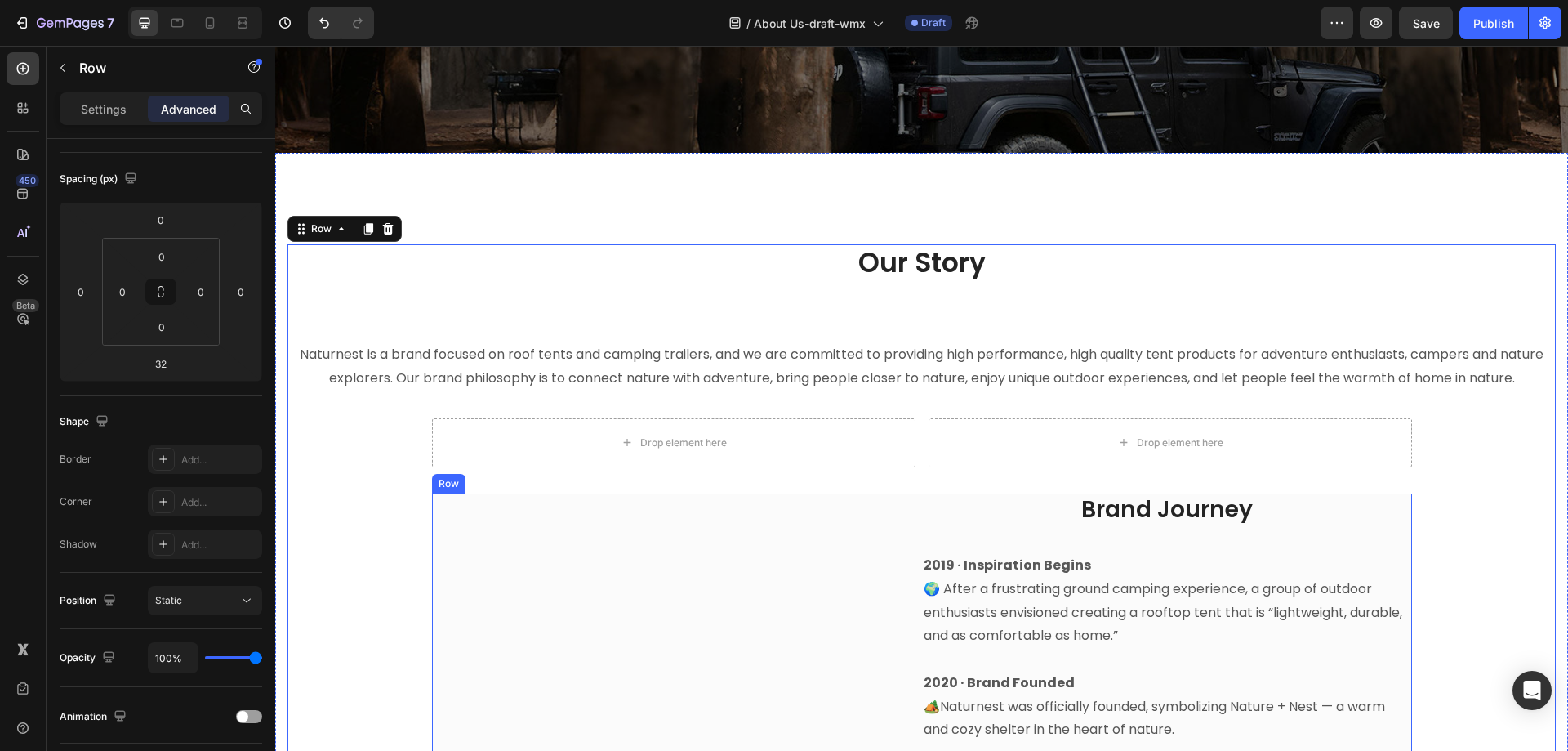
scroll to position [316, 0]
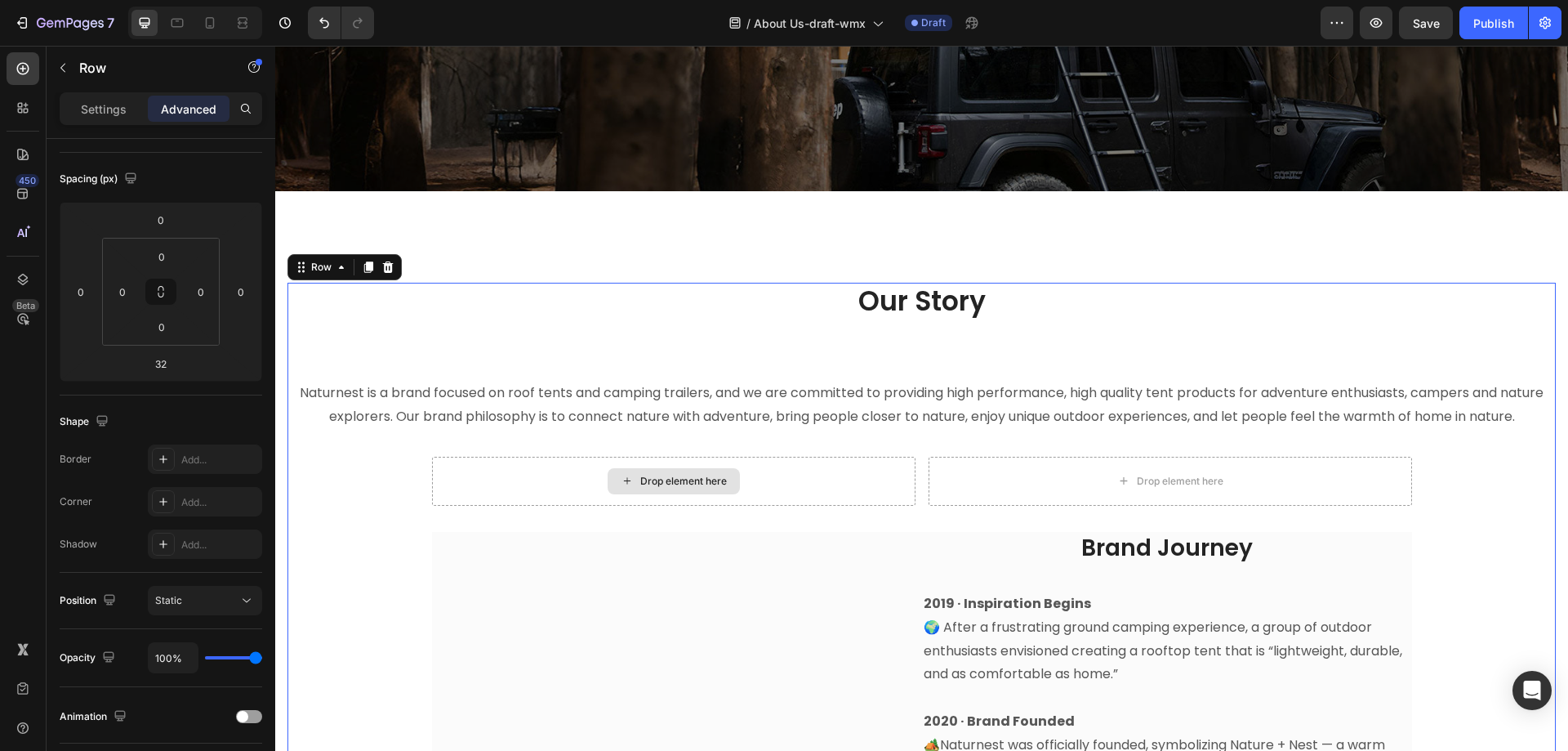
click at [786, 479] on div "Drop element here" at bounding box center [674, 481] width 484 height 49
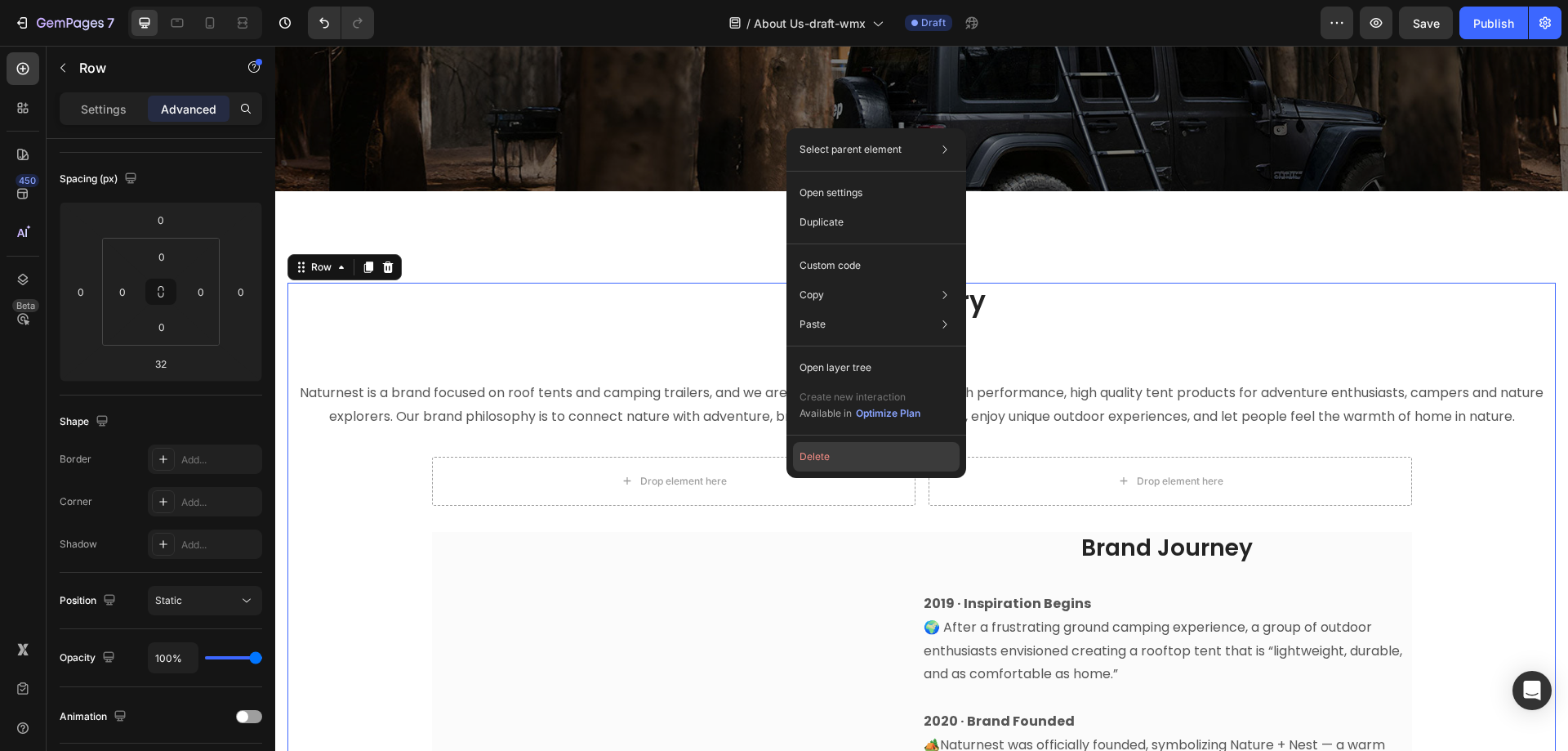
click at [826, 458] on button "Delete" at bounding box center [876, 457] width 167 height 30
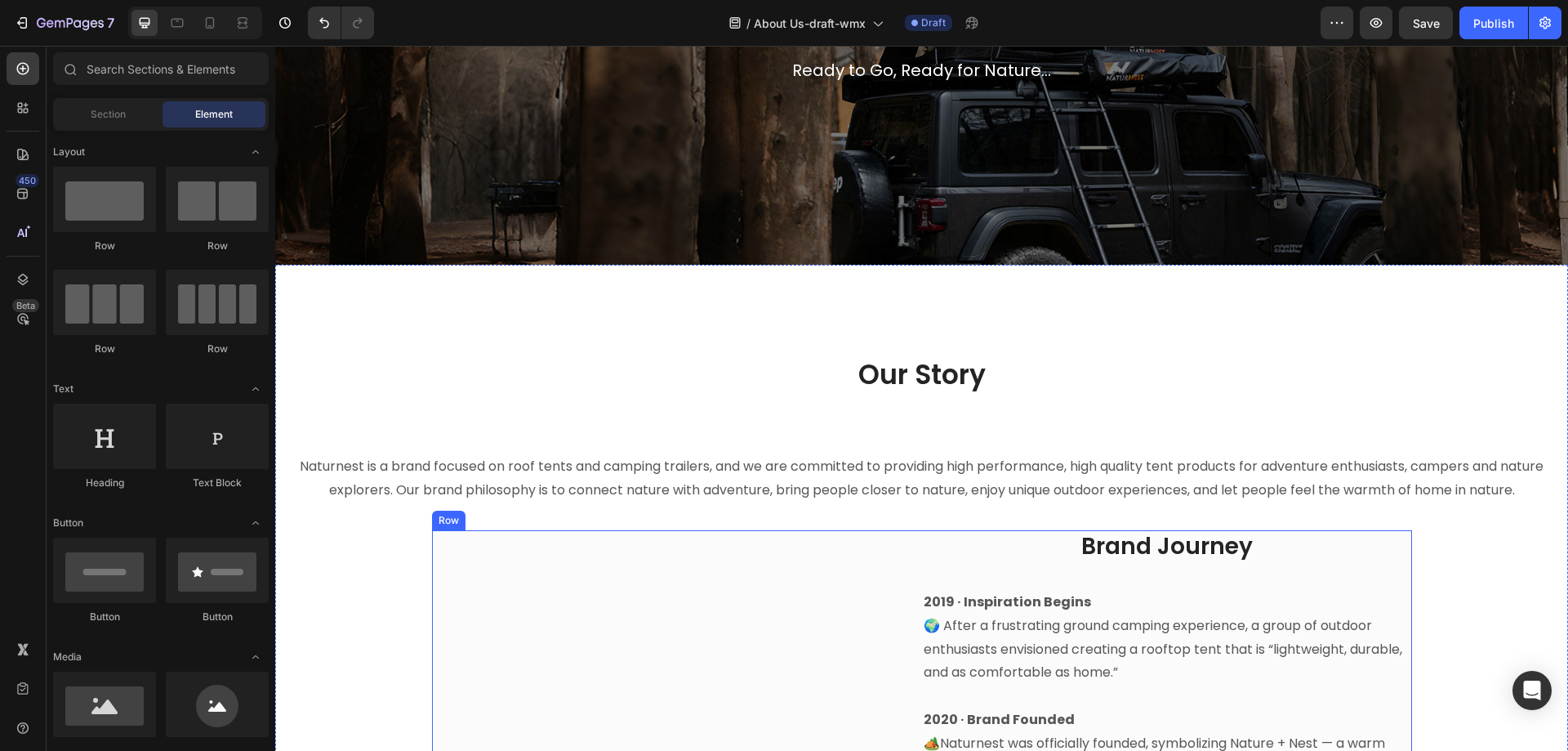
scroll to position [71, 0]
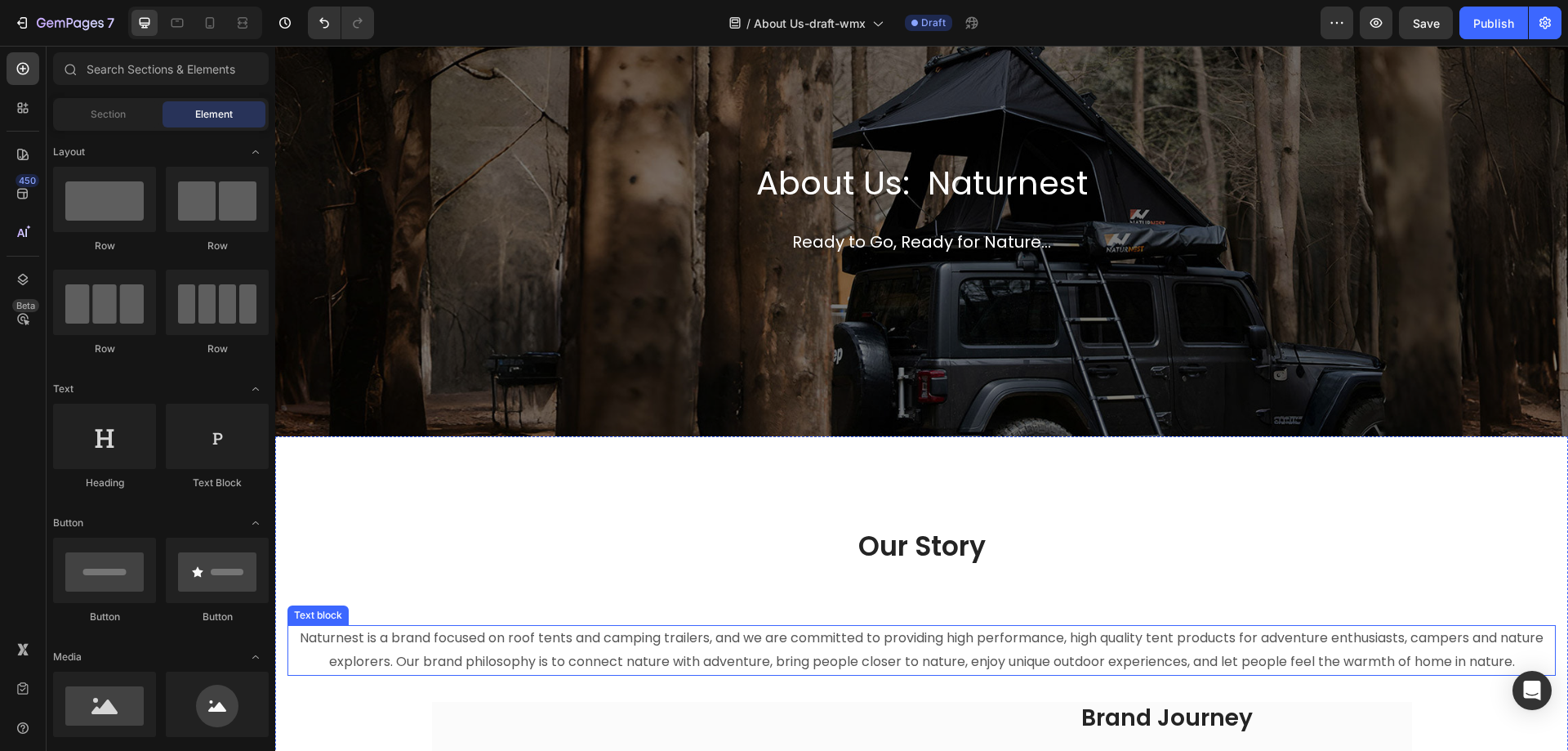
click at [835, 631] on p "Naturnest is a brand focused on roof tents and camping trailers, and we are com…" at bounding box center [922, 651] width 1265 height 48
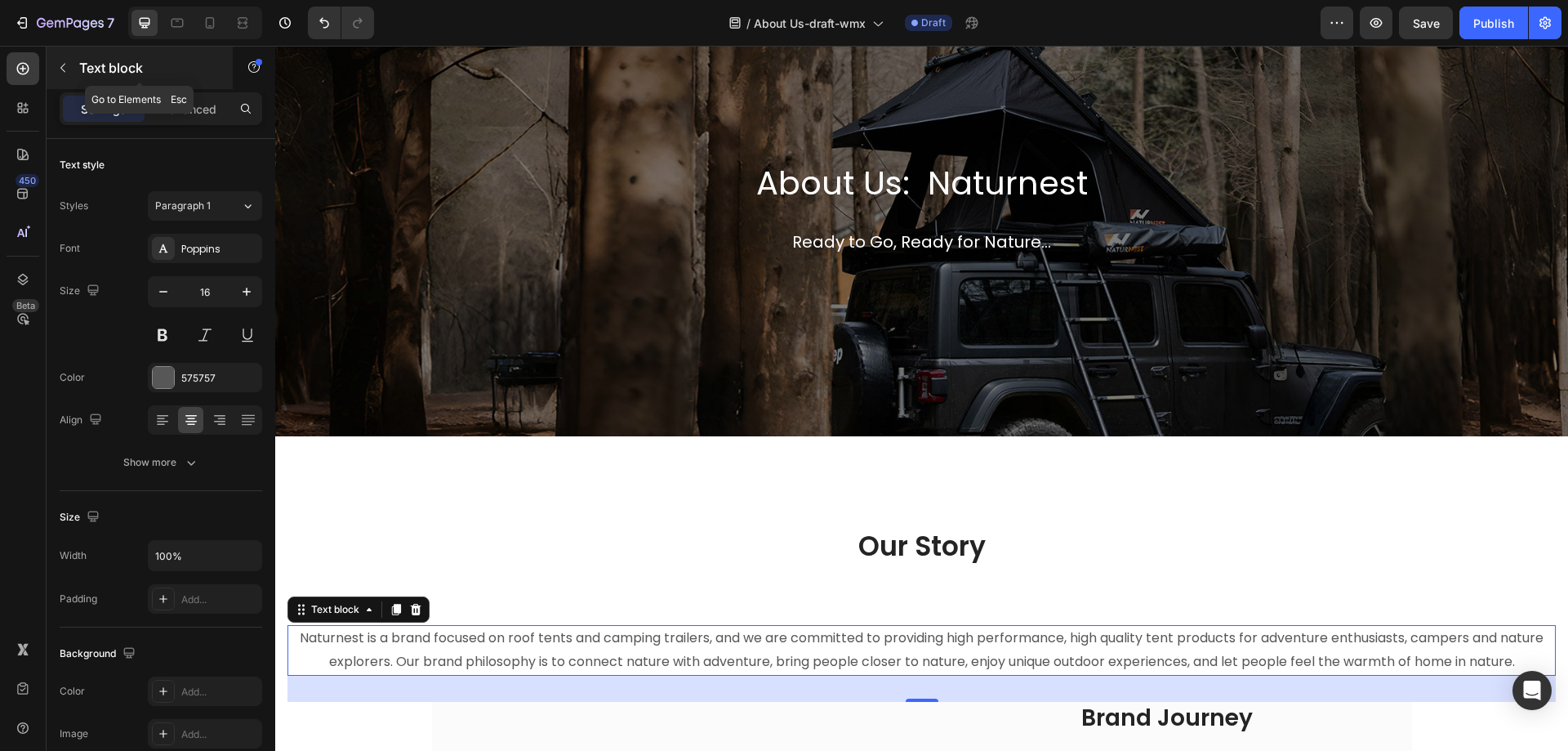
click at [65, 67] on icon "button" at bounding box center [63, 68] width 13 height 13
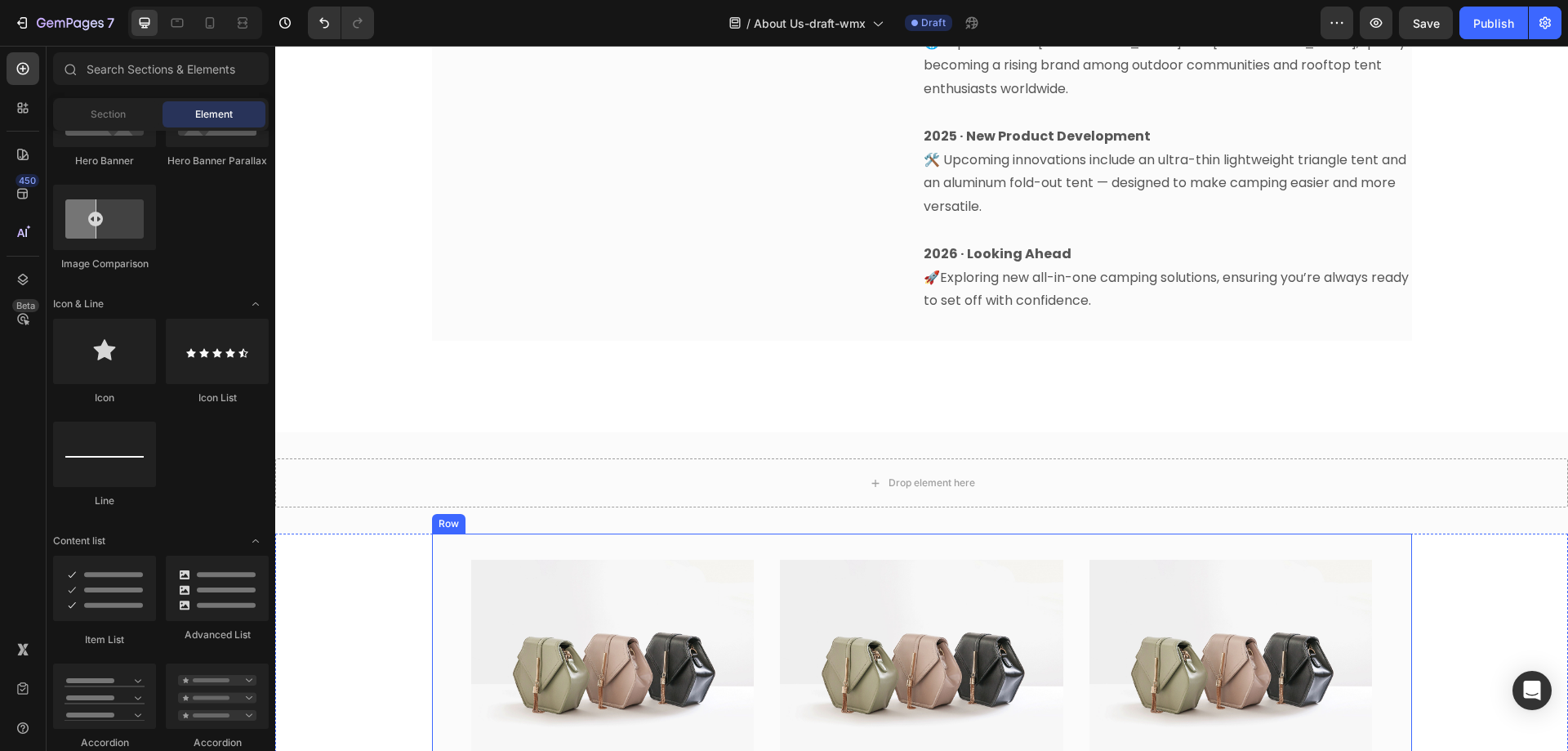
scroll to position [1460, 0]
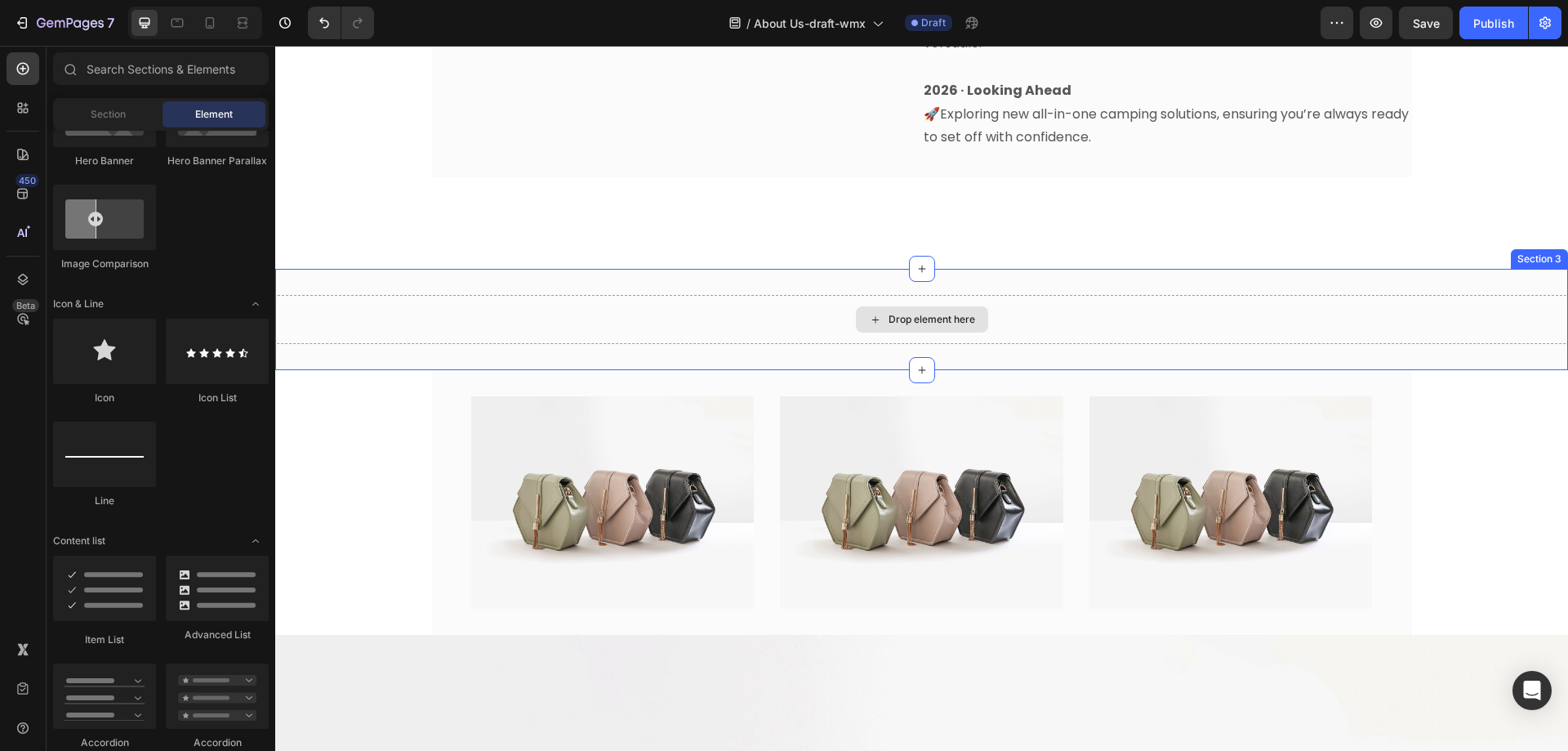
click at [869, 313] on icon at bounding box center [876, 320] width 13 height 14
click at [709, 295] on div "Drop element here" at bounding box center [922, 320] width 1293 height 49
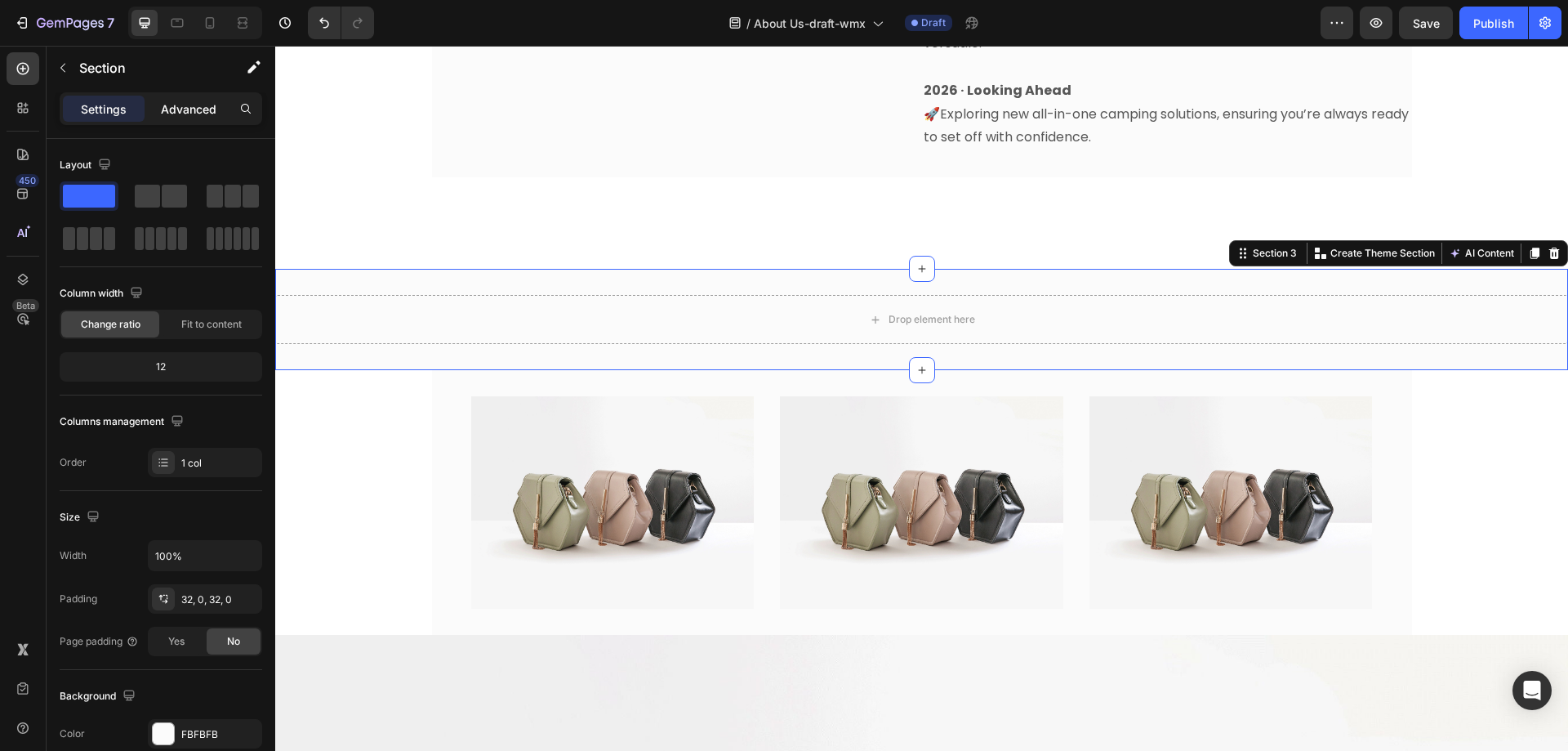
click at [180, 113] on p "Advanced" at bounding box center [189, 108] width 56 height 17
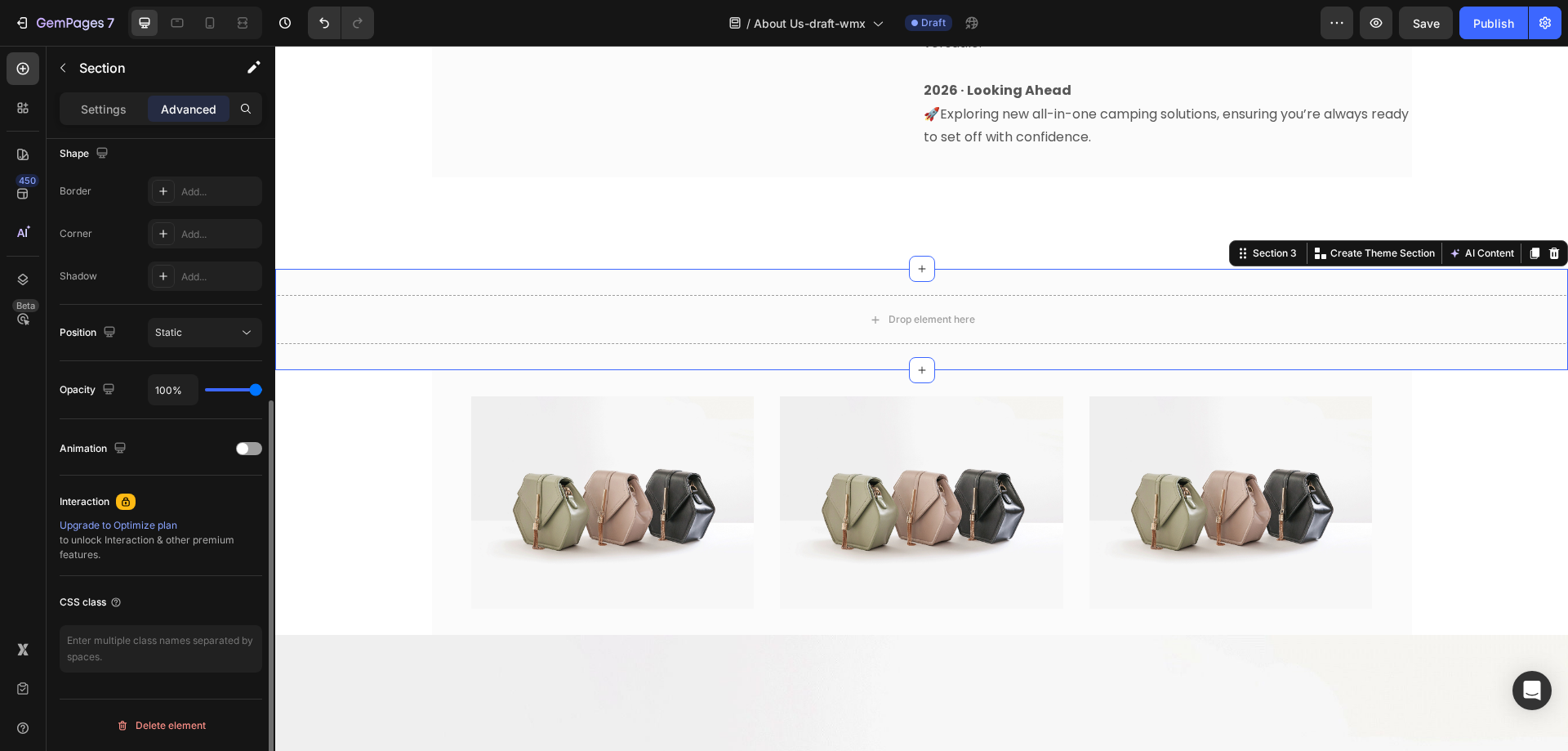
scroll to position [187, 0]
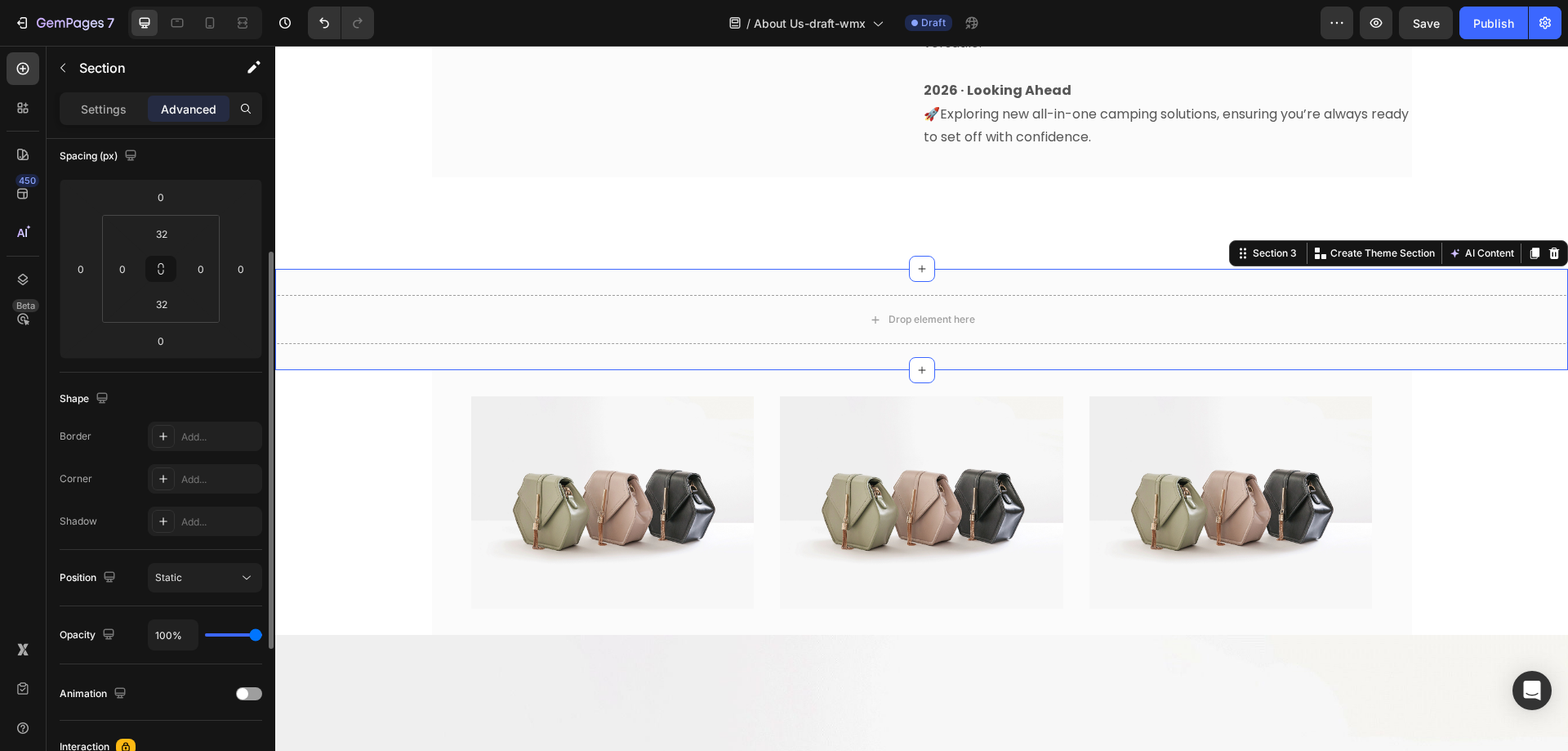
click at [103, 117] on p "Settings" at bounding box center [103, 108] width 46 height 17
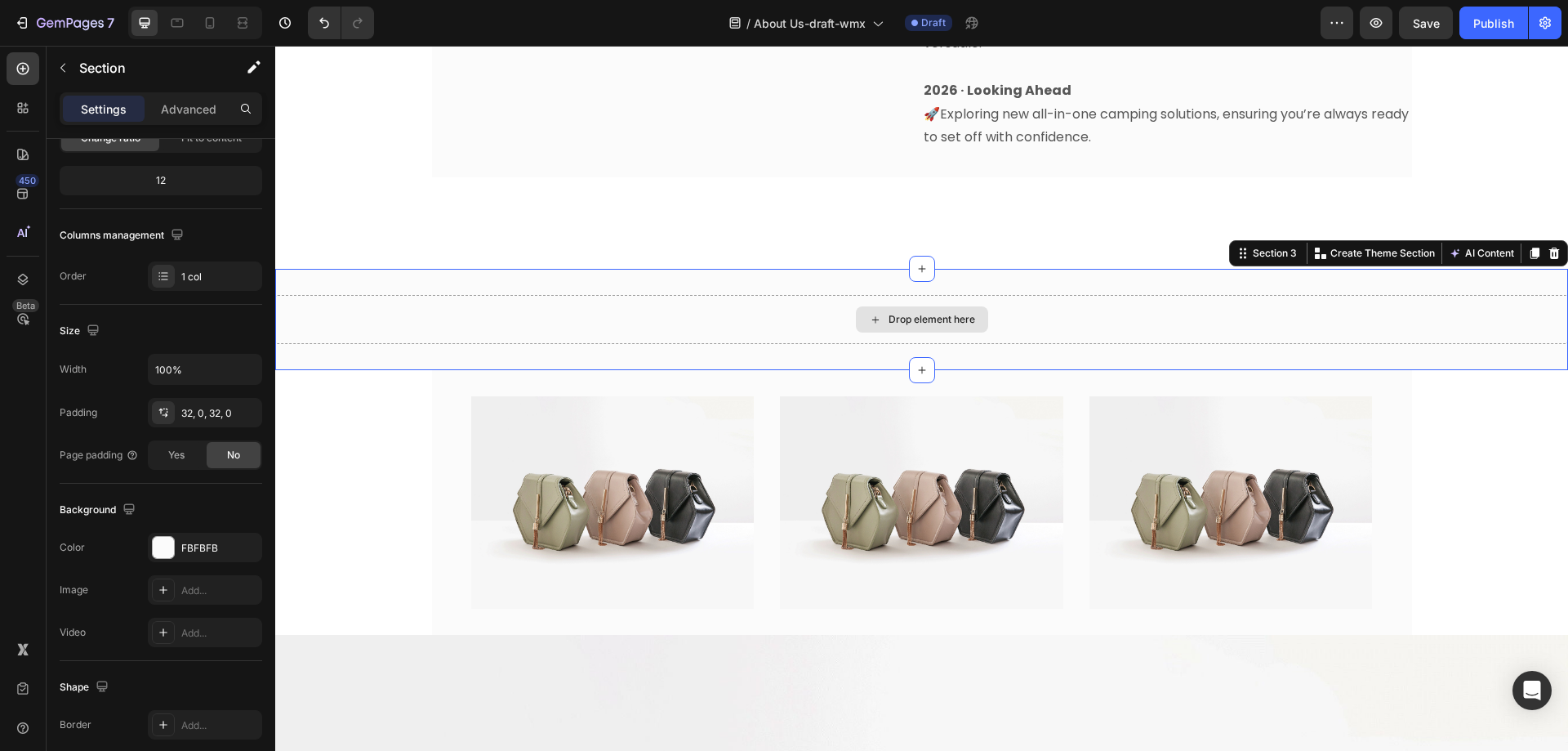
click at [641, 295] on div "Drop element here" at bounding box center [922, 320] width 1293 height 49
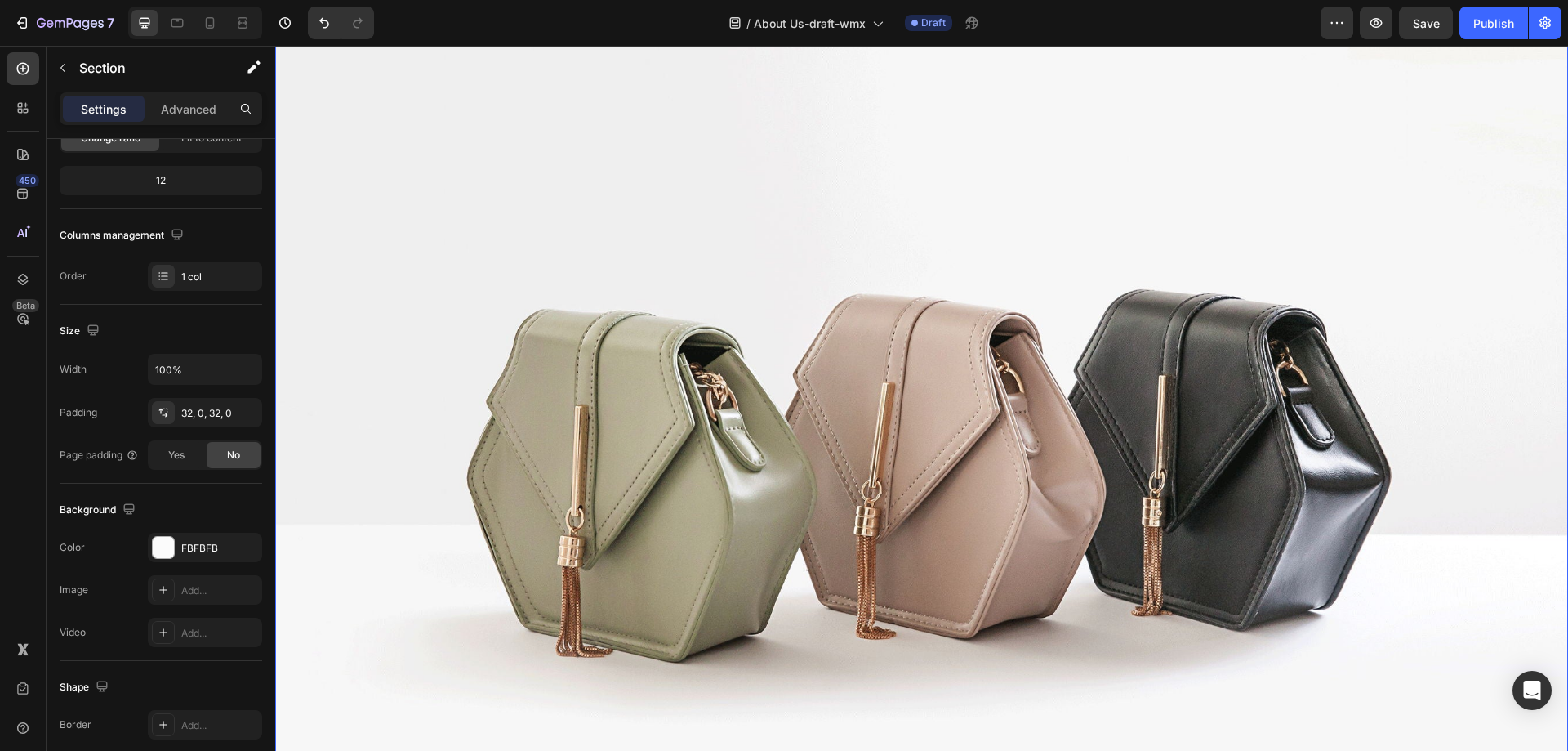
scroll to position [1868, 0]
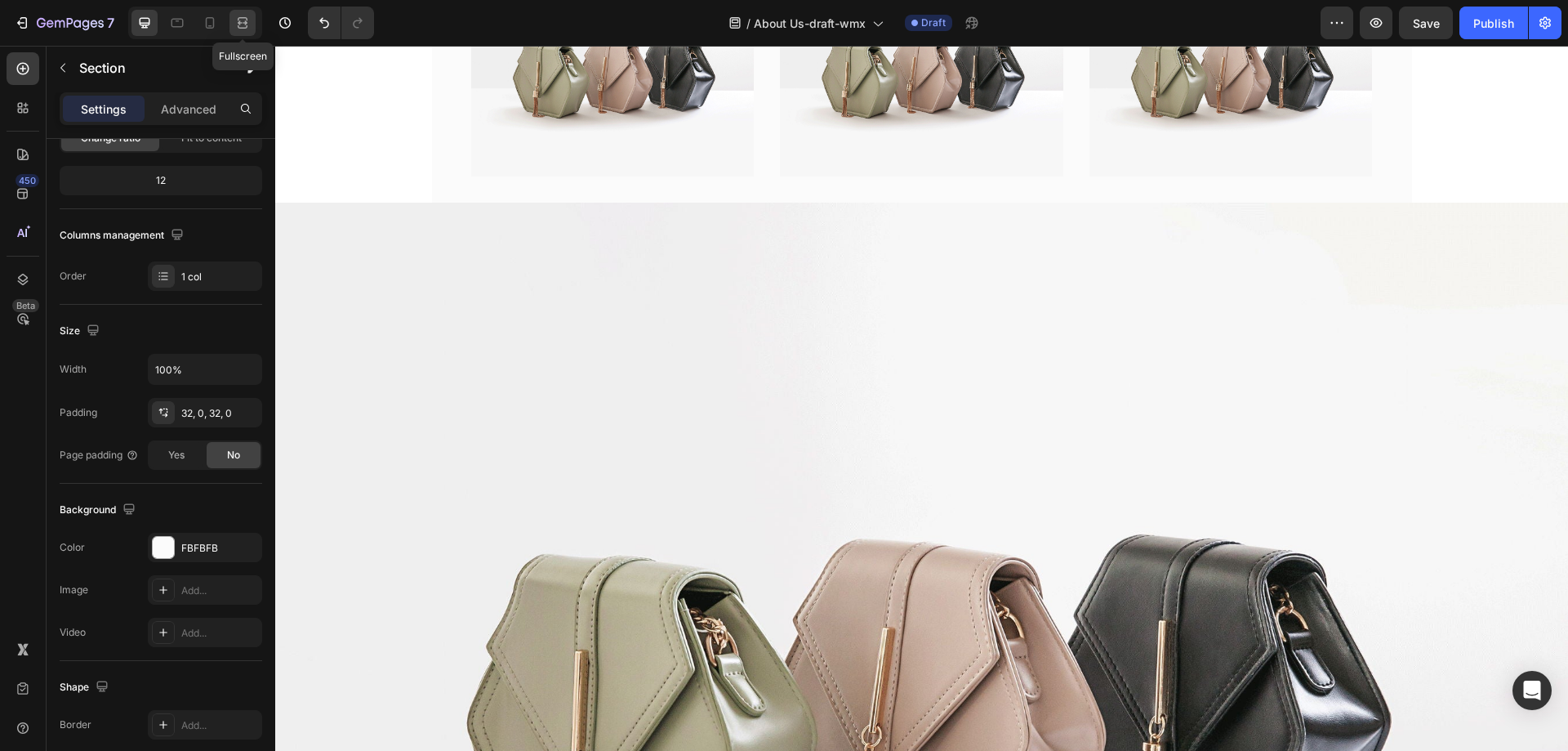
click at [241, 19] on icon at bounding box center [242, 23] width 16 height 16
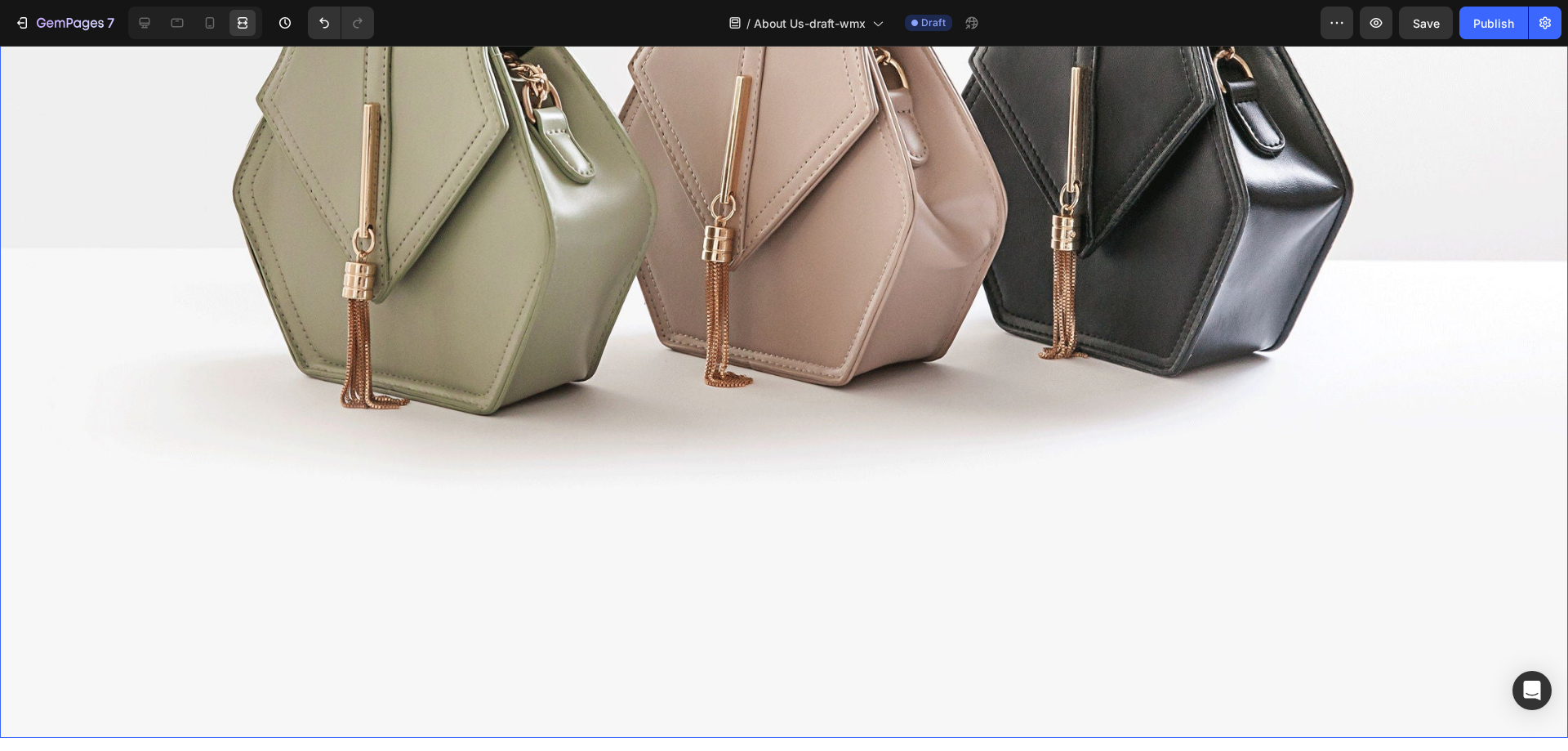
scroll to position [2441, 0]
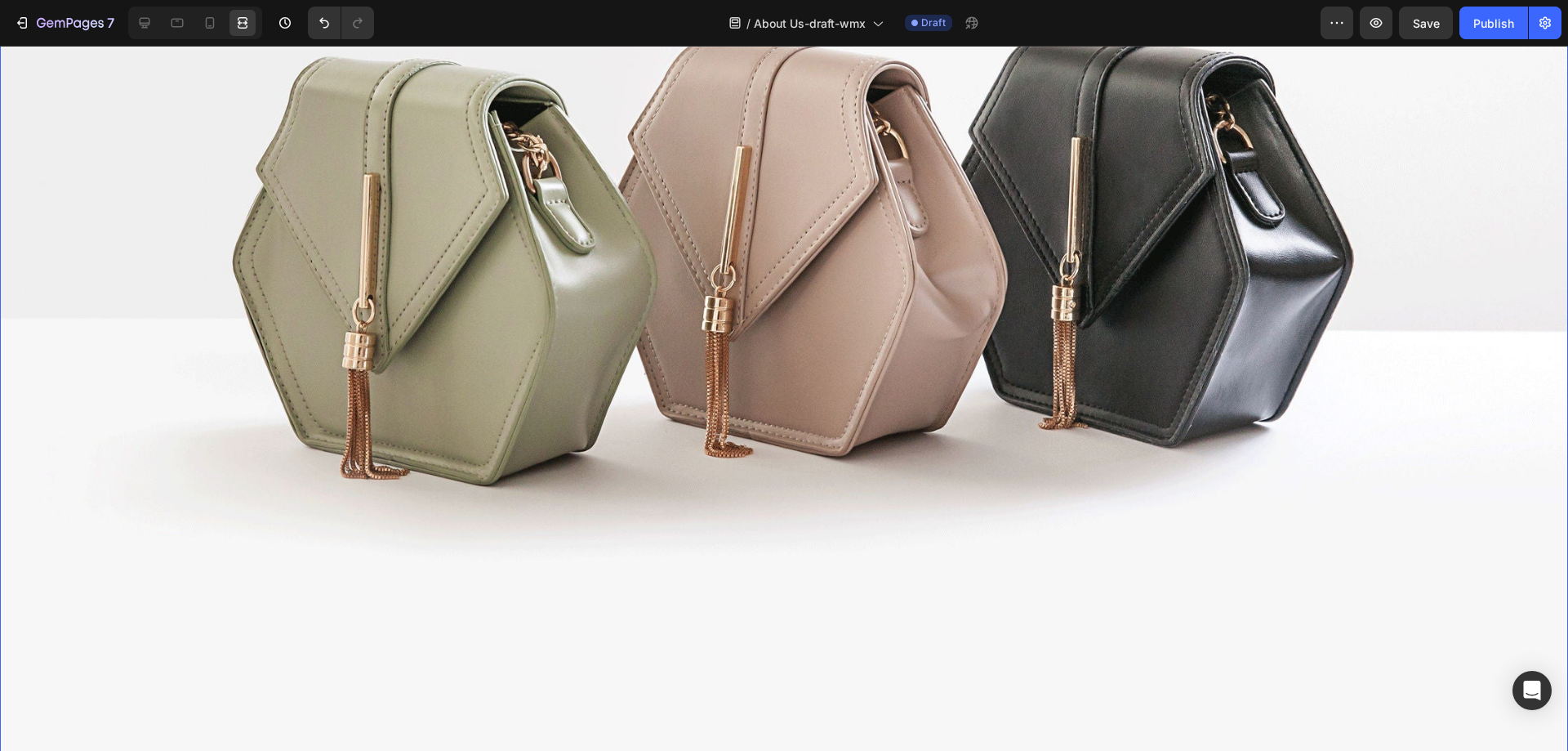
click at [983, 594] on img at bounding box center [784, 219] width 1568 height 1177
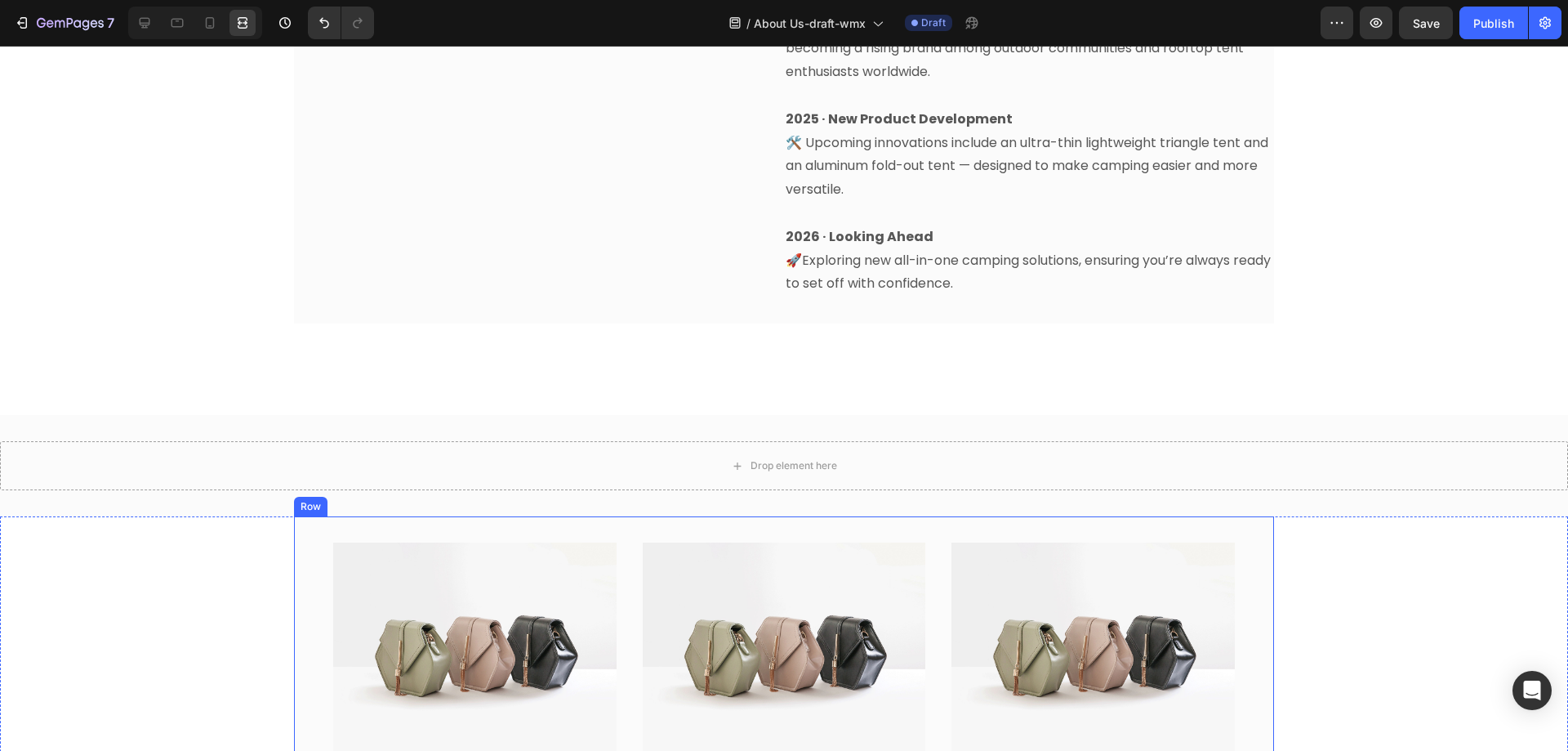
scroll to position [1215, 0]
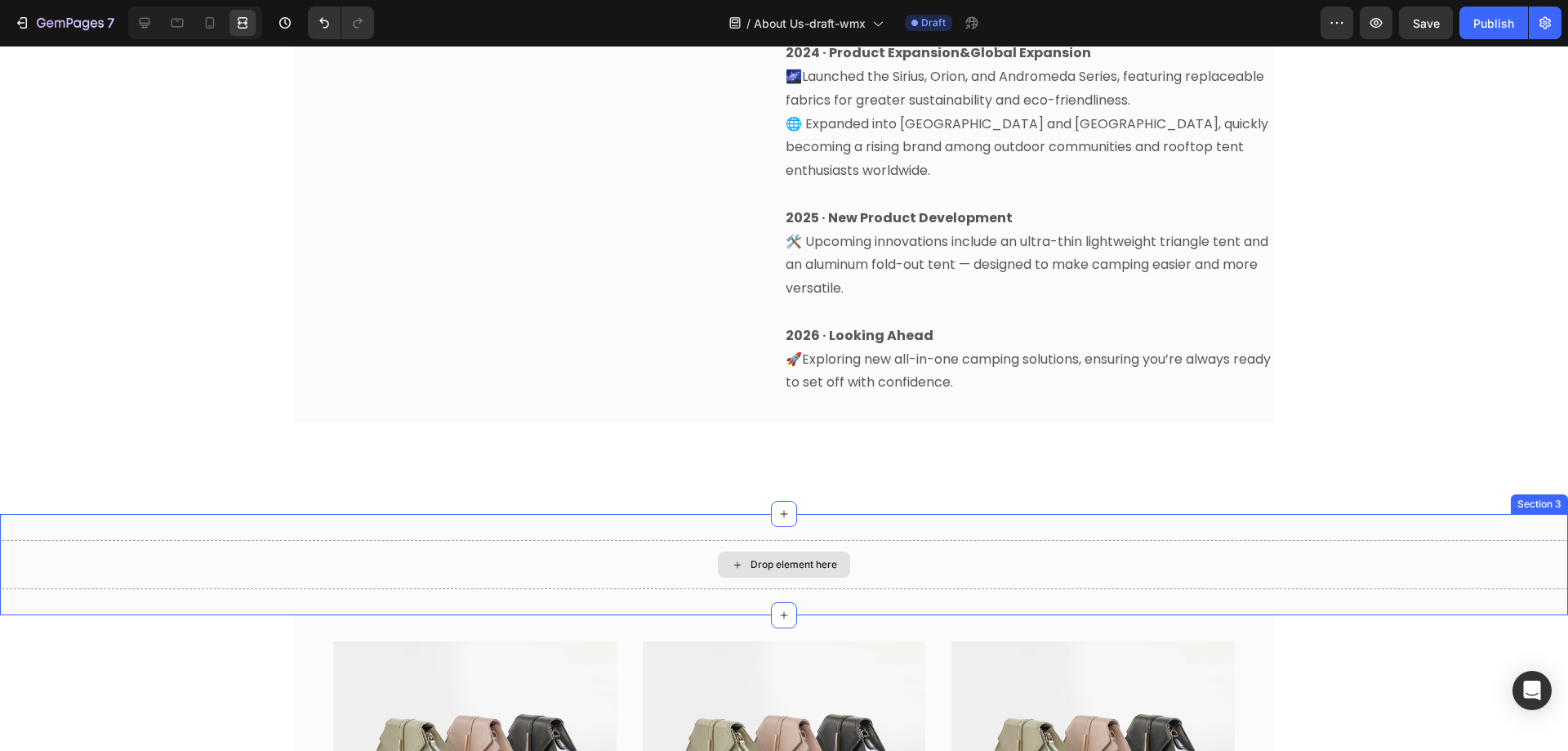
click at [784, 558] on div "Drop element here" at bounding box center [793, 564] width 86 height 13
click at [179, 21] on icon at bounding box center [177, 21] width 4 height 2
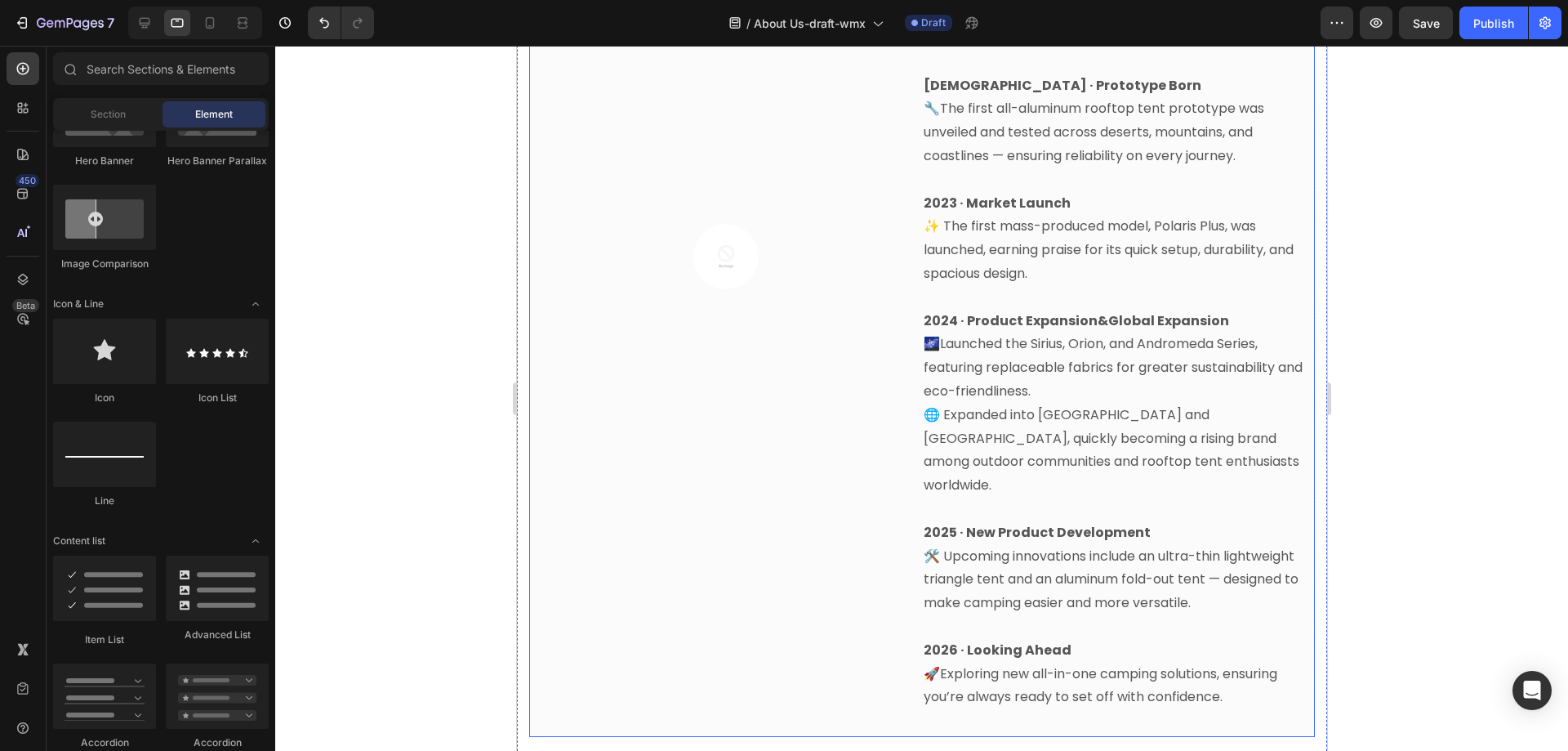
scroll to position [1016, 0]
click at [138, 25] on icon at bounding box center [145, 23] width 16 height 16
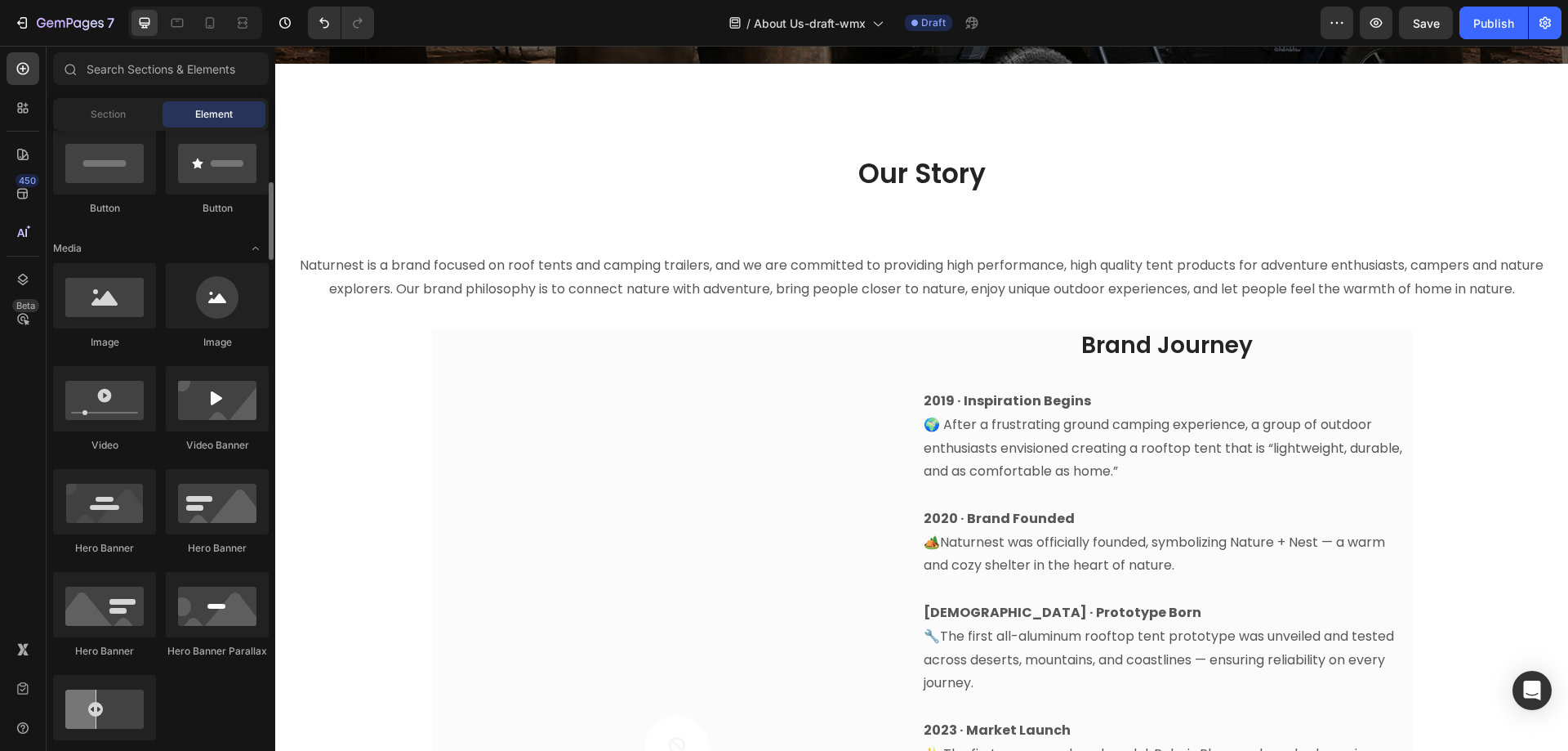
scroll to position [81, 0]
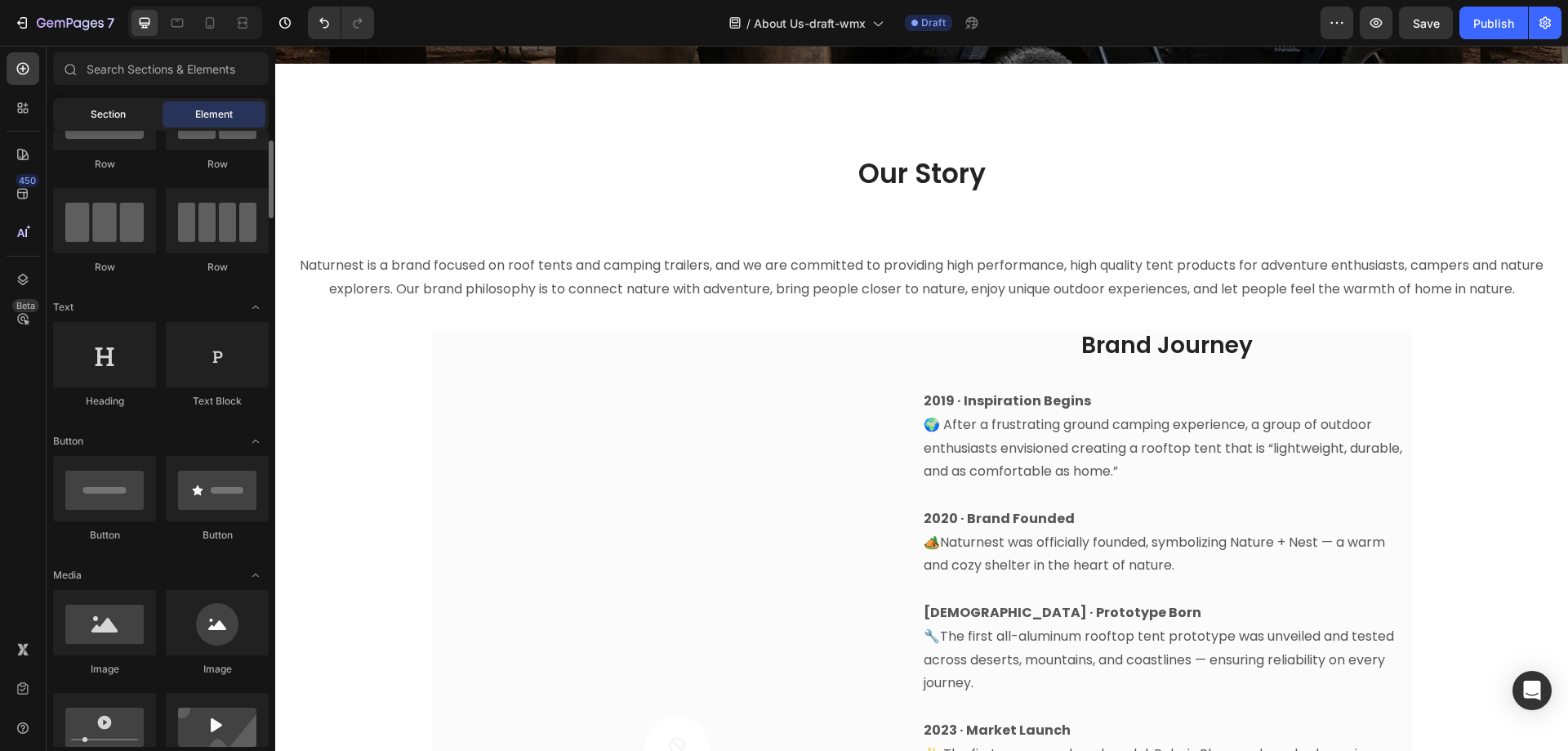
click at [94, 123] on div "Section" at bounding box center [108, 114] width 103 height 26
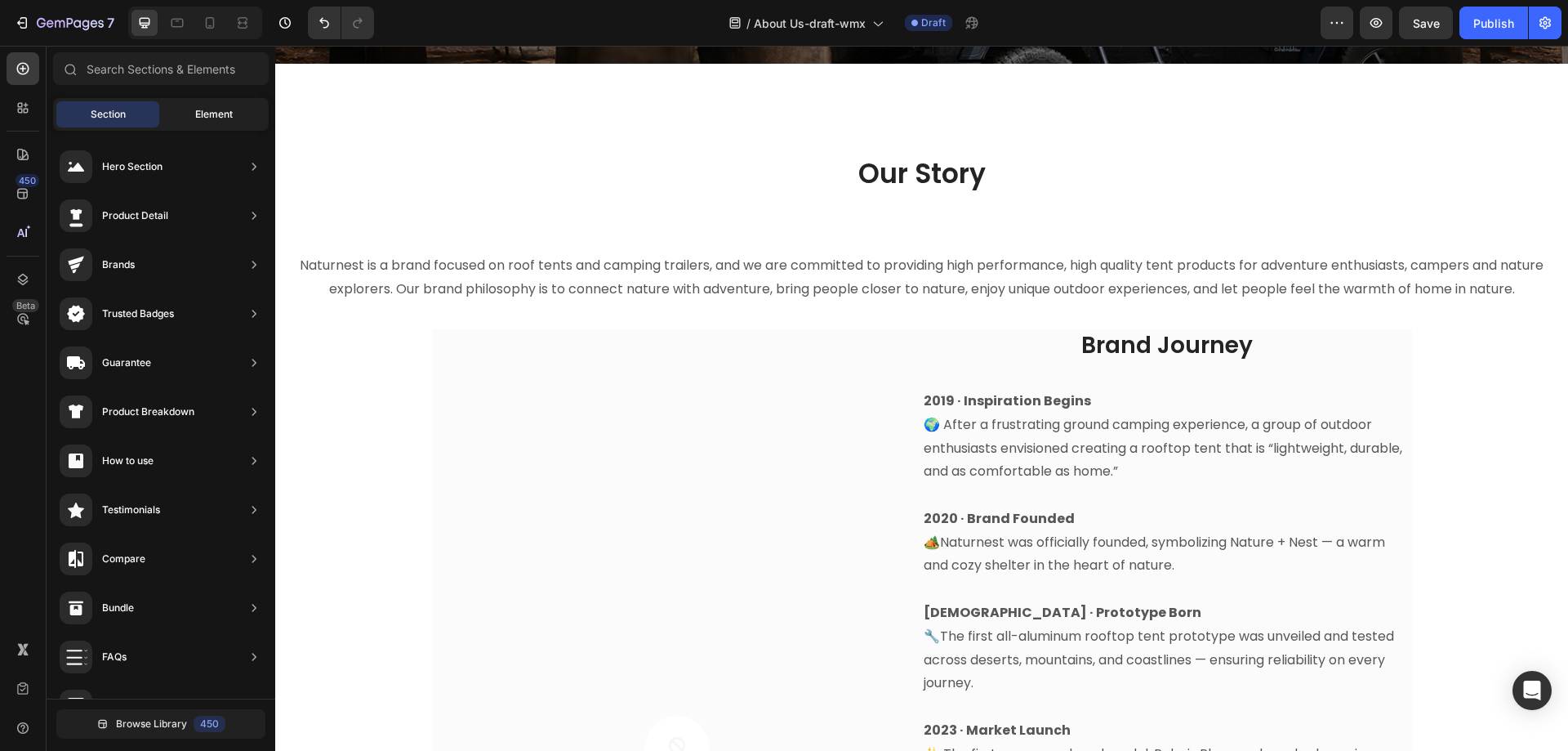
click at [237, 116] on div "Element" at bounding box center [214, 114] width 103 height 26
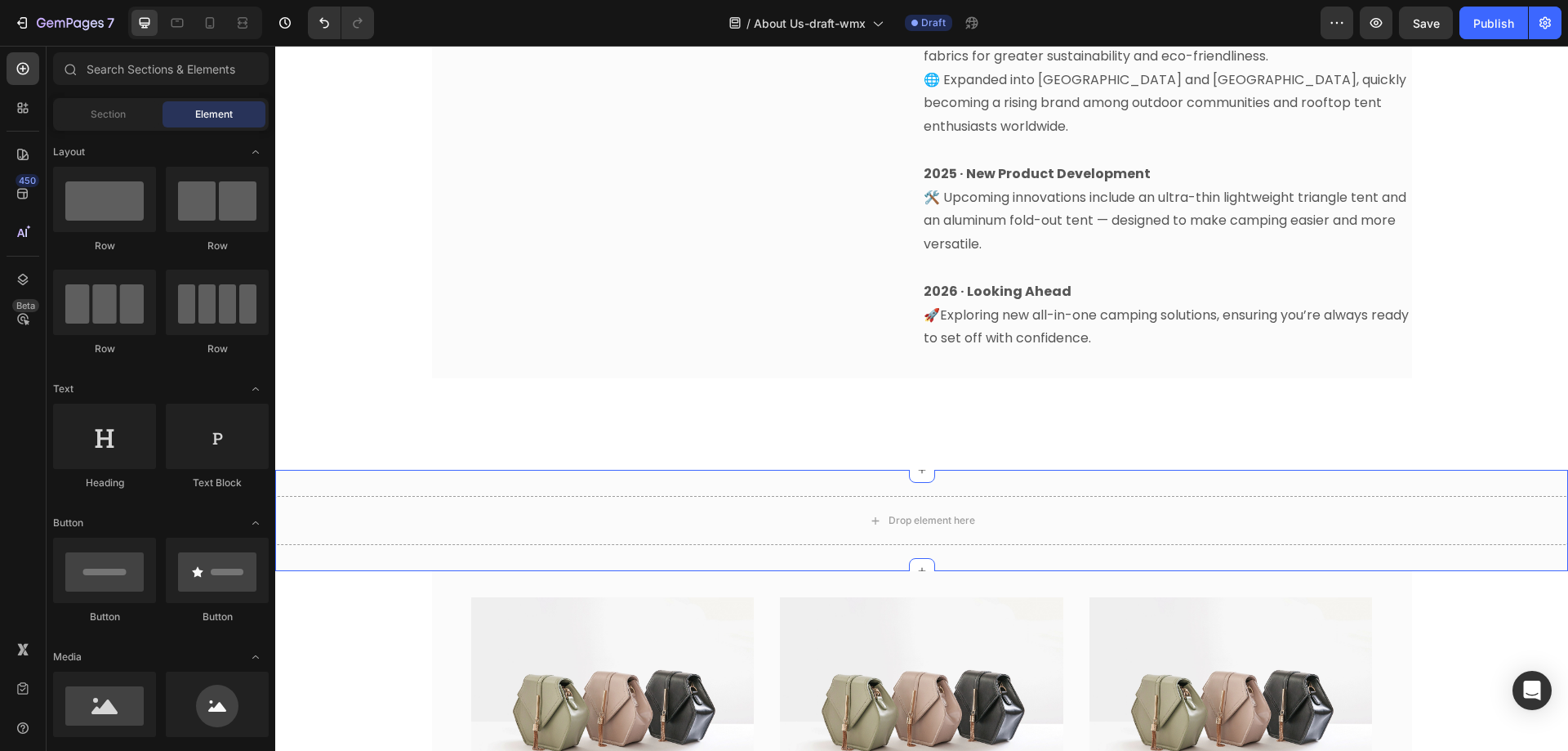
scroll to position [1261, 0]
click at [627, 498] on div "Drop element here" at bounding box center [922, 519] width 1293 height 49
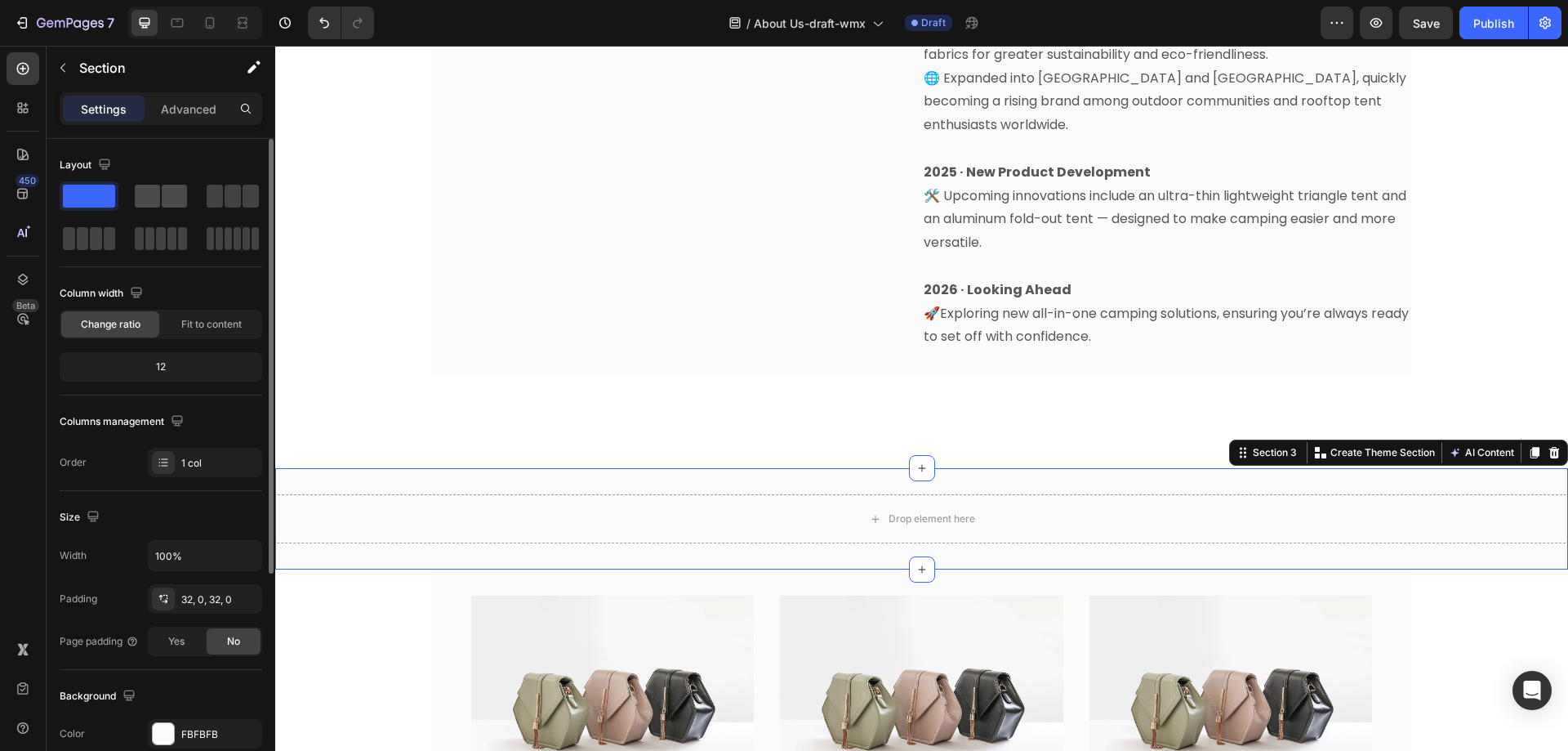
click at [153, 187] on span at bounding box center [147, 196] width 25 height 23
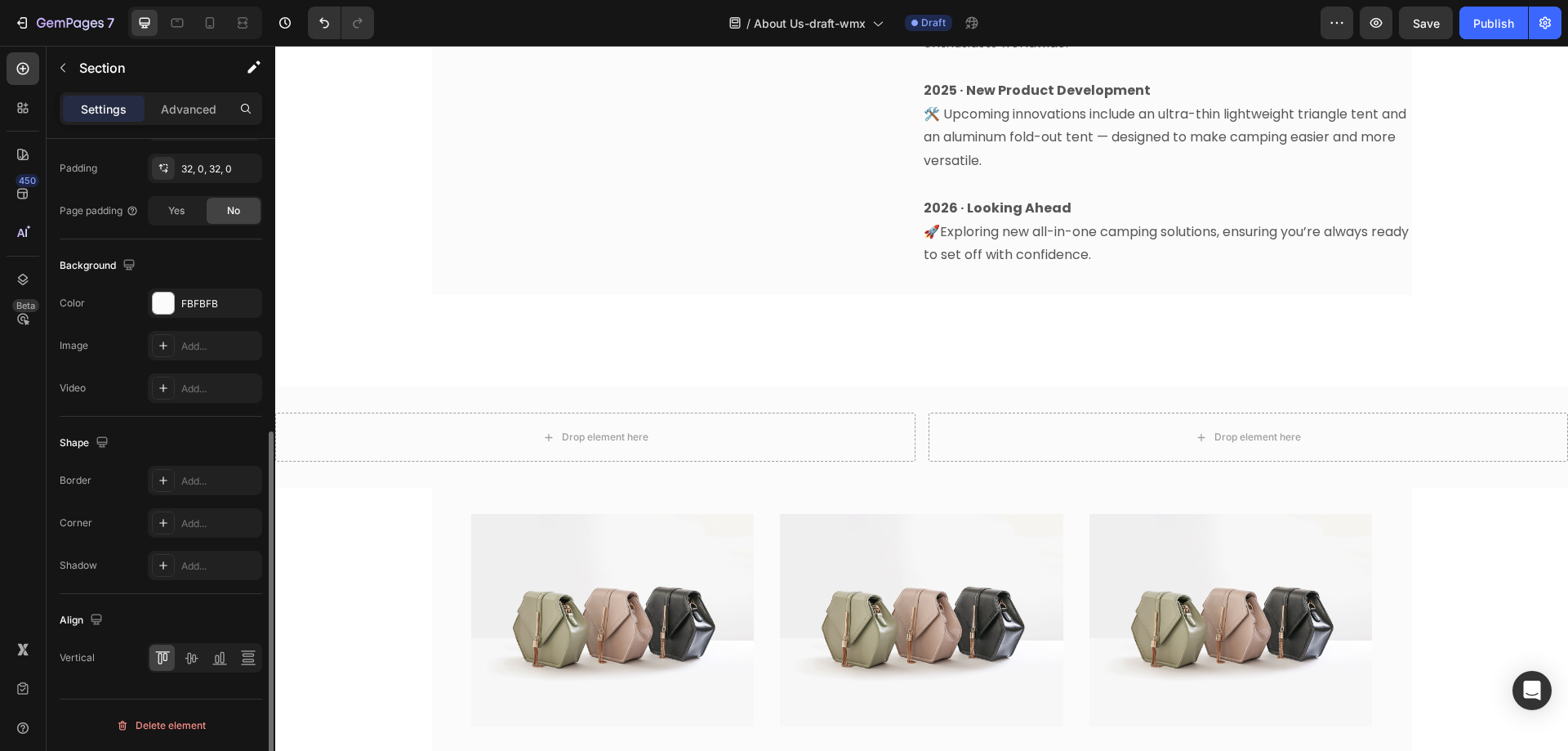
scroll to position [362, 0]
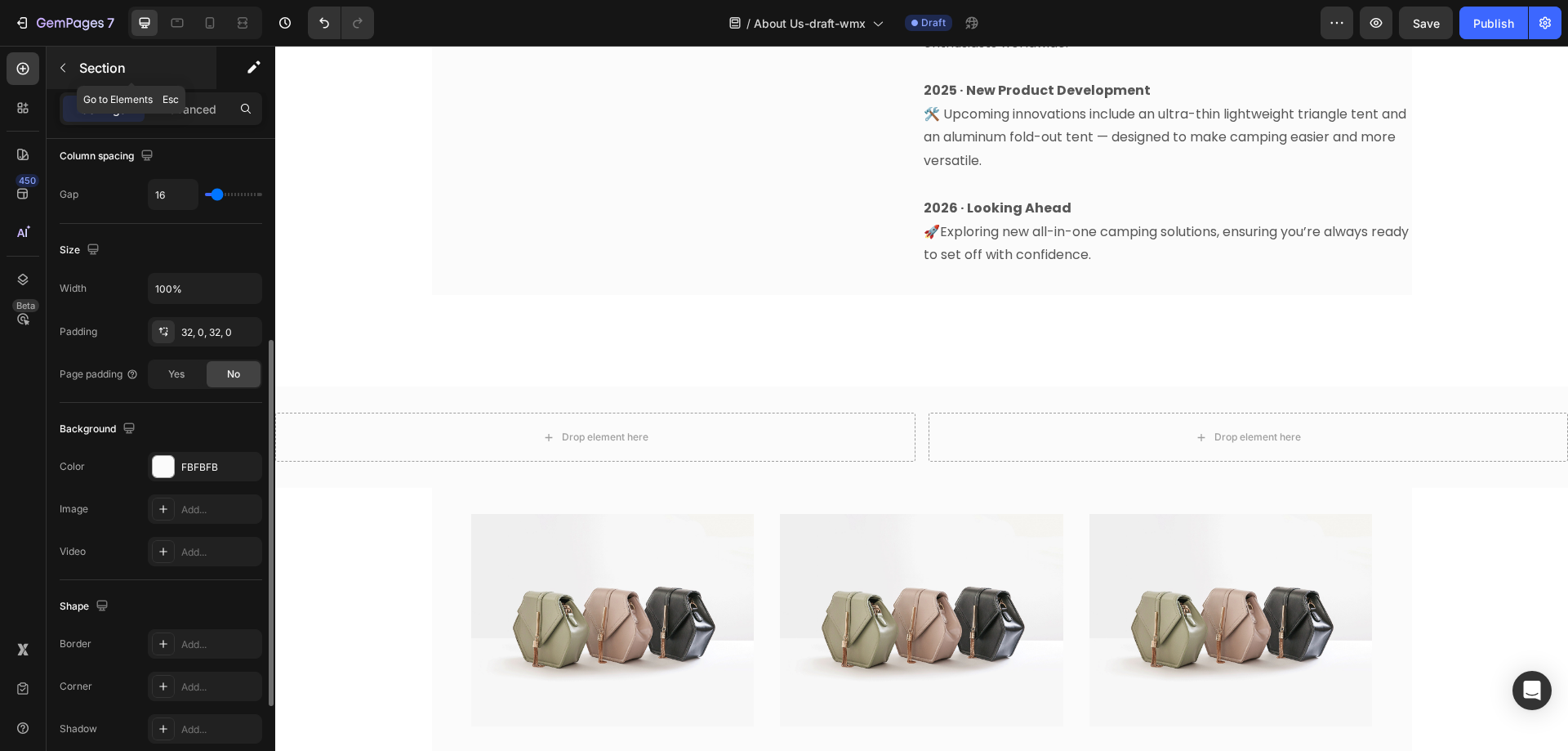
click at [67, 67] on icon "button" at bounding box center [63, 68] width 13 height 13
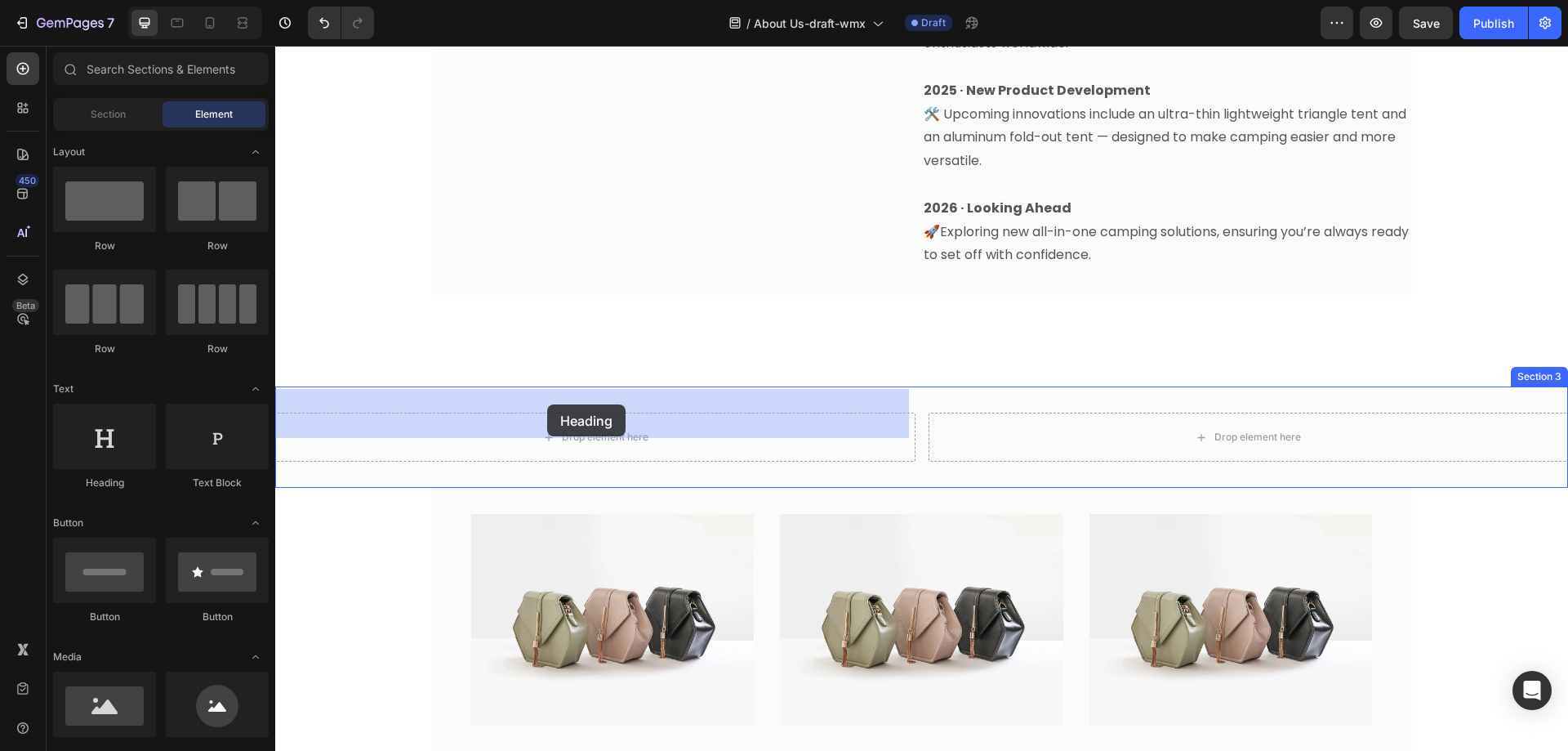
drag, startPoint x: 385, startPoint y: 492, endPoint x: 547, endPoint y: 404, distance: 184.4
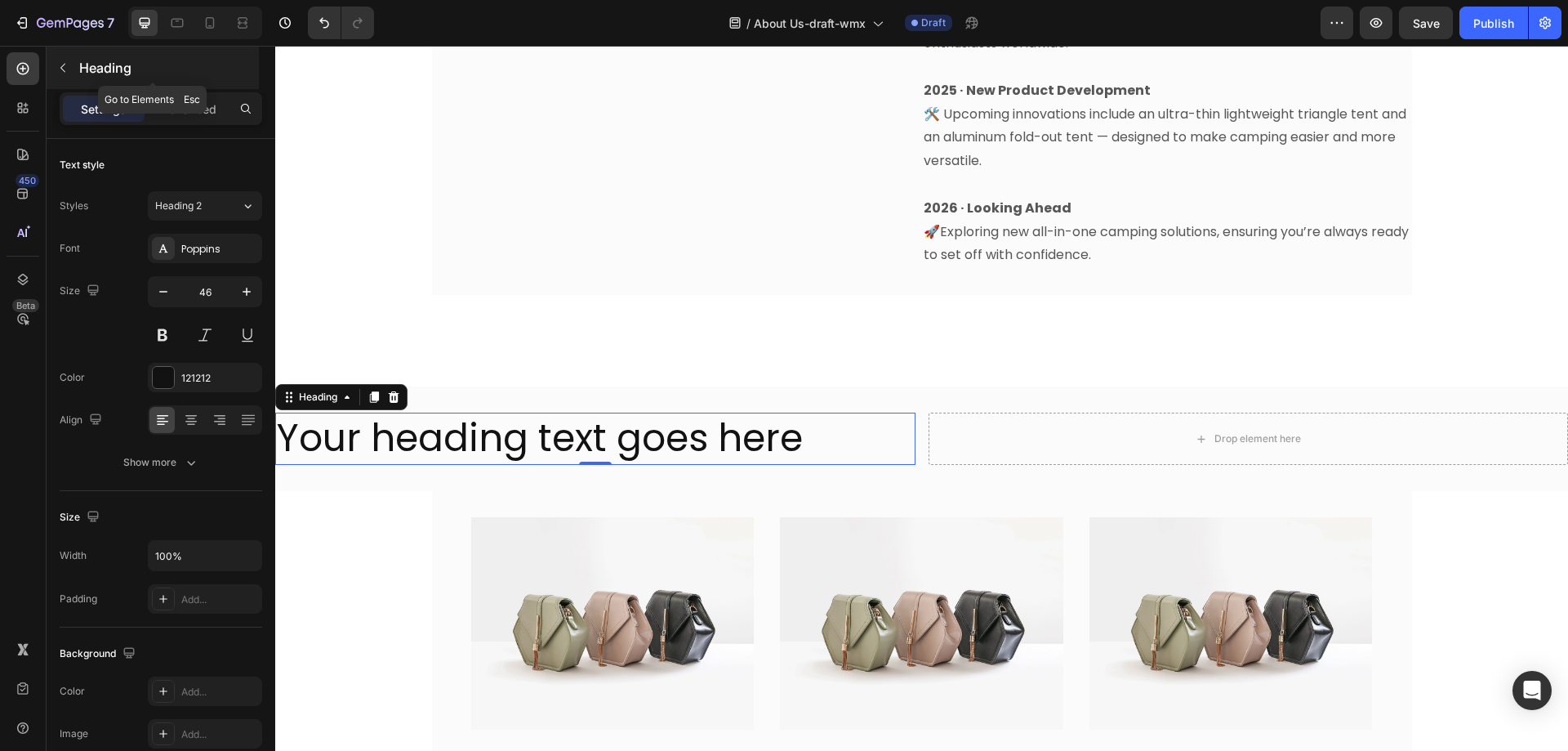
click at [68, 65] on icon "button" at bounding box center [63, 68] width 13 height 13
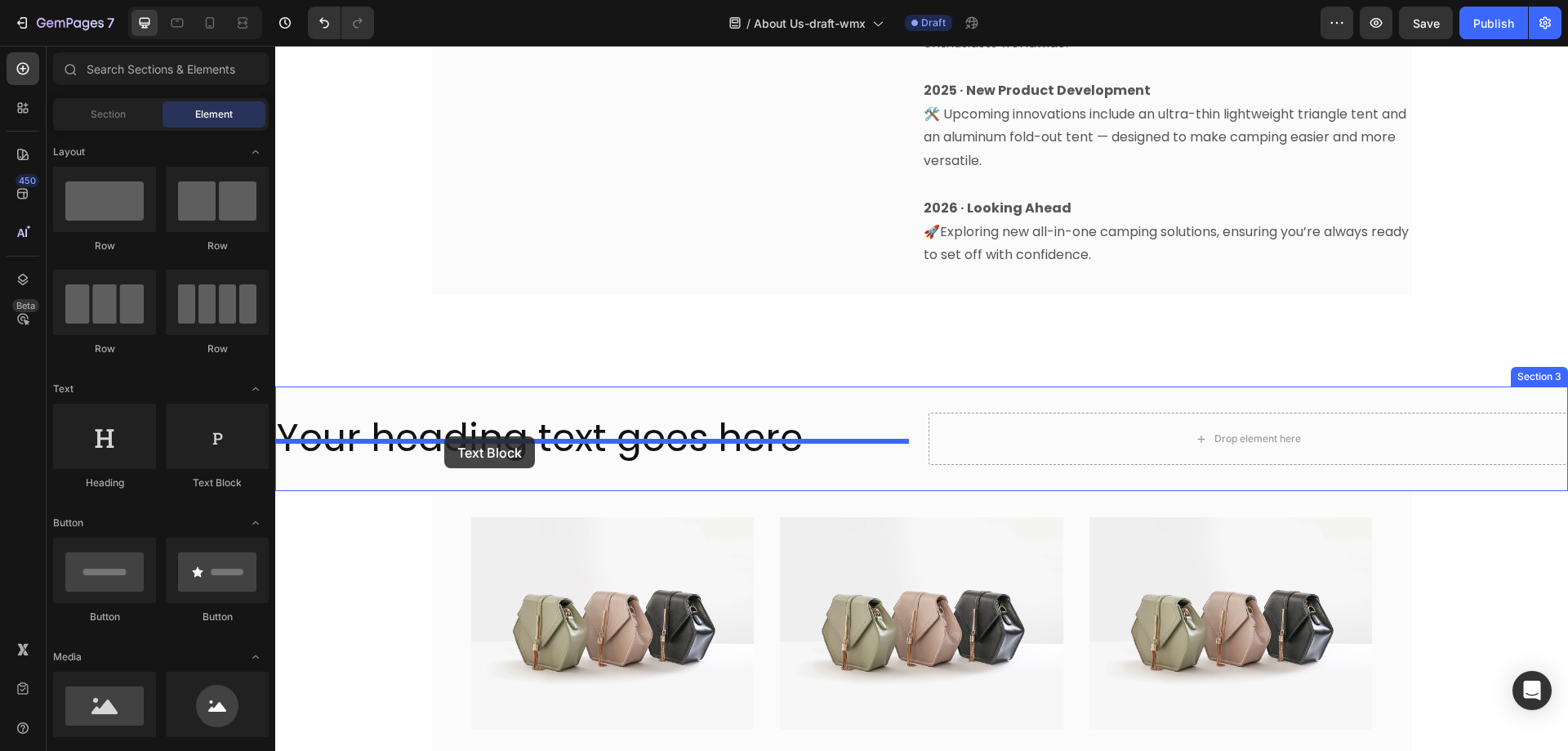
drag, startPoint x: 497, startPoint y: 486, endPoint x: 444, endPoint y: 436, distance: 72.9
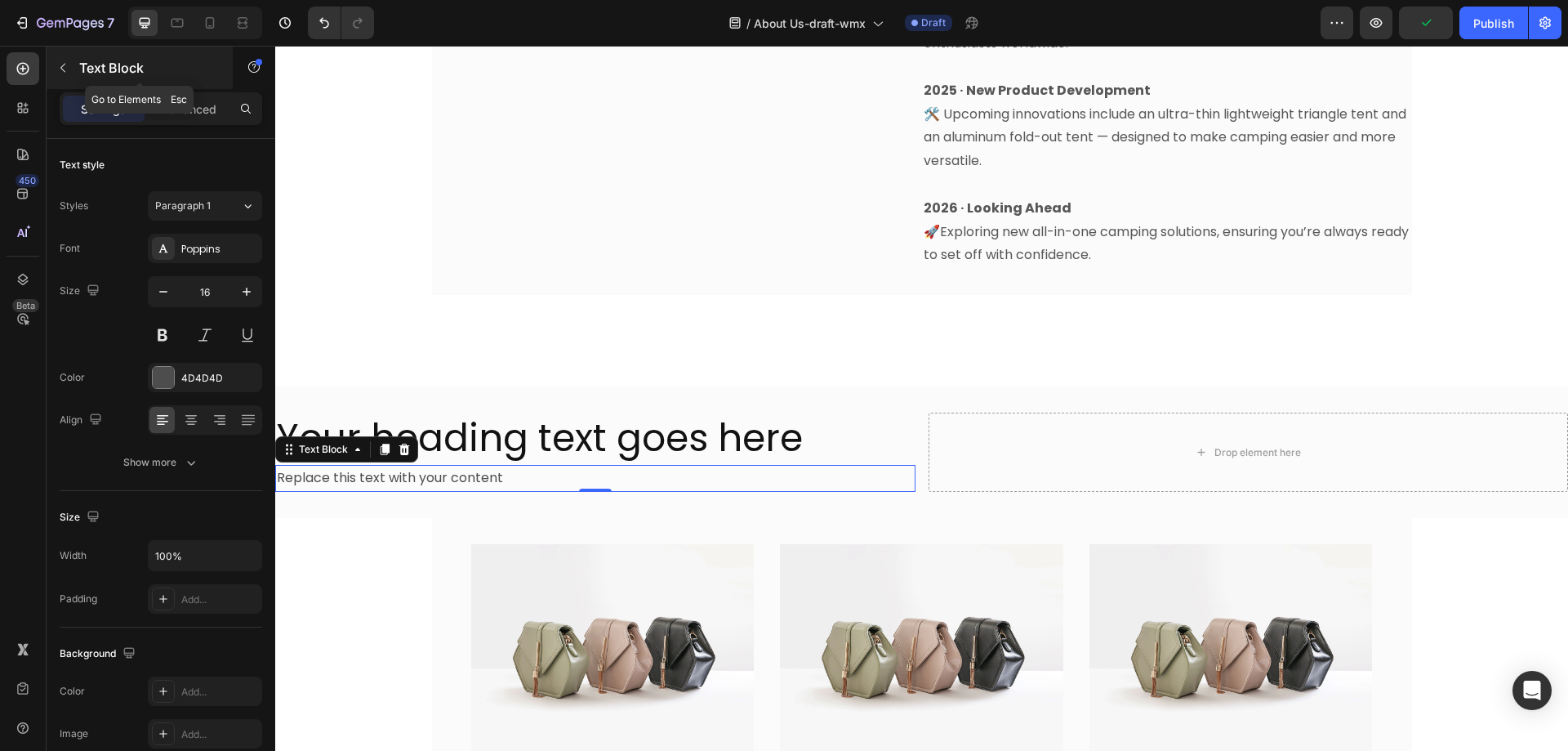
click at [83, 53] on div "Text Block" at bounding box center [140, 68] width 186 height 43
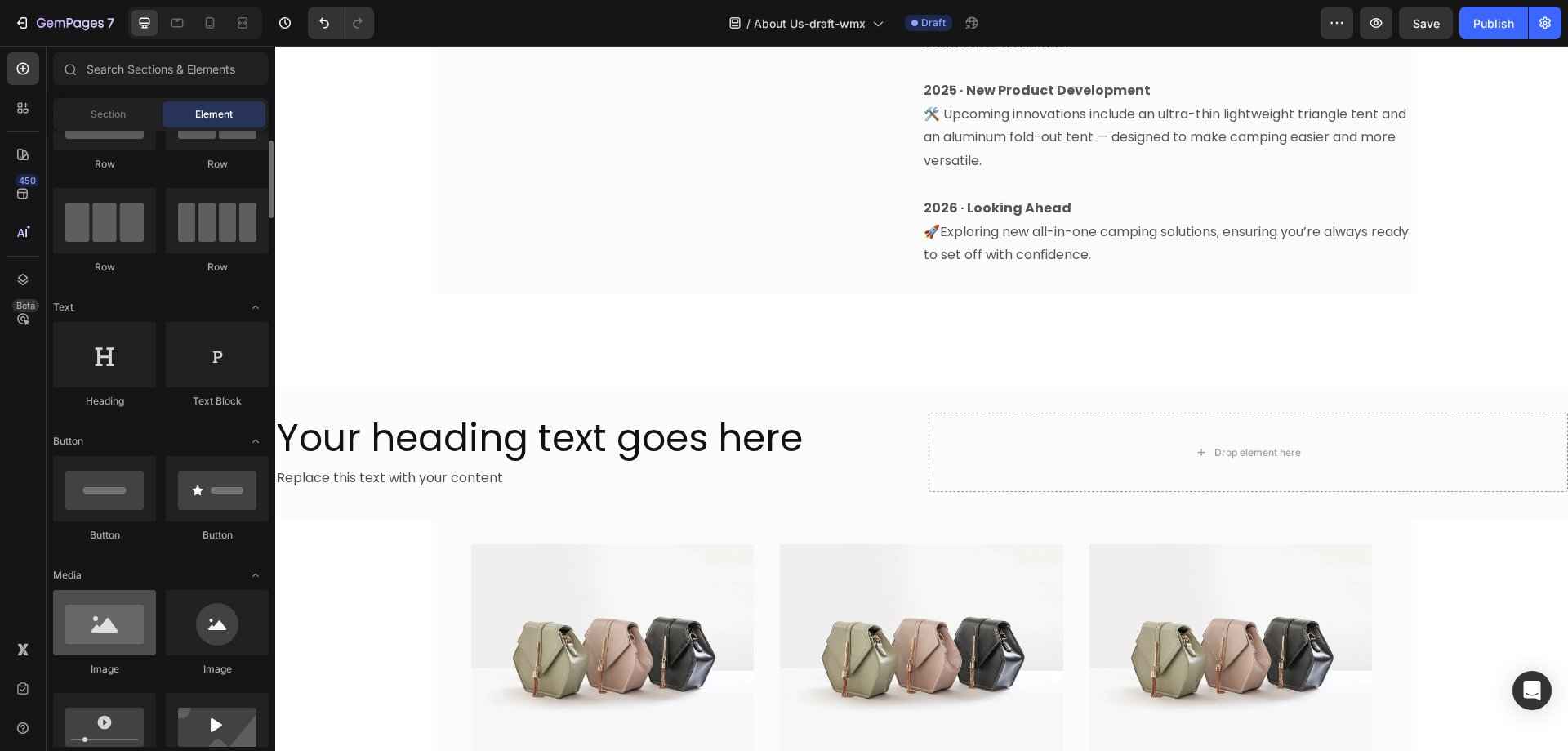
scroll to position [164, 0]
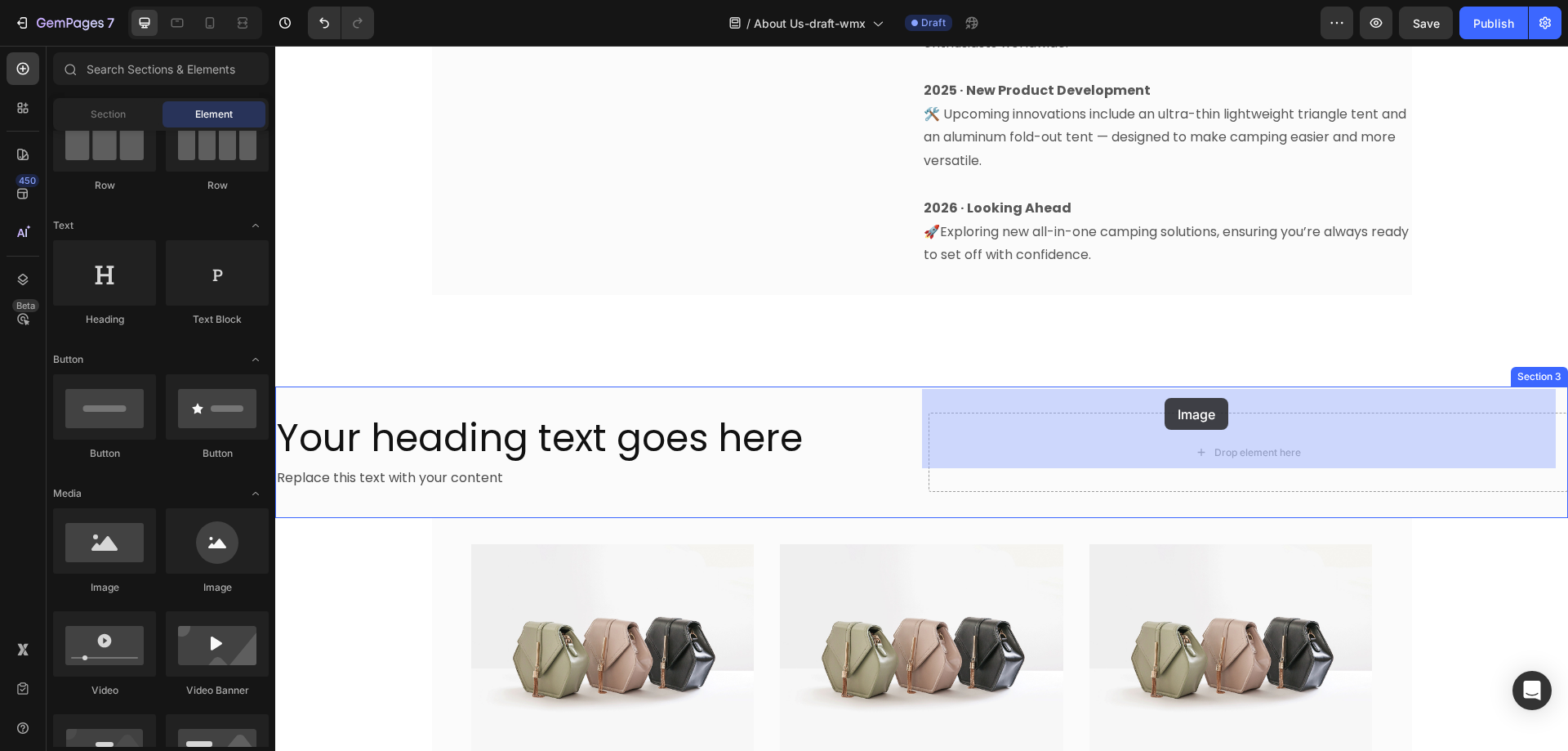
drag, startPoint x: 385, startPoint y: 590, endPoint x: 1165, endPoint y: 398, distance: 803.3
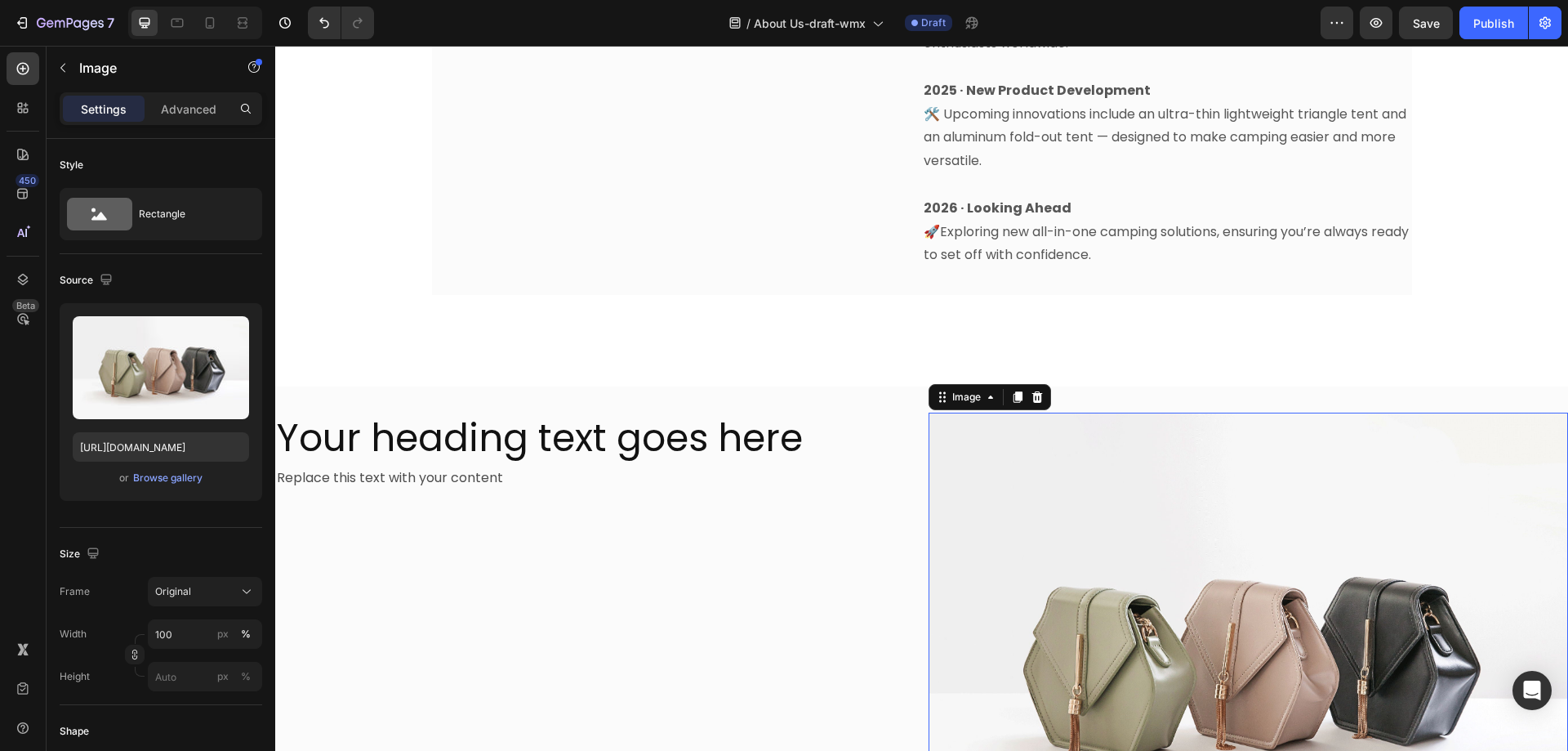
scroll to position [1506, 0]
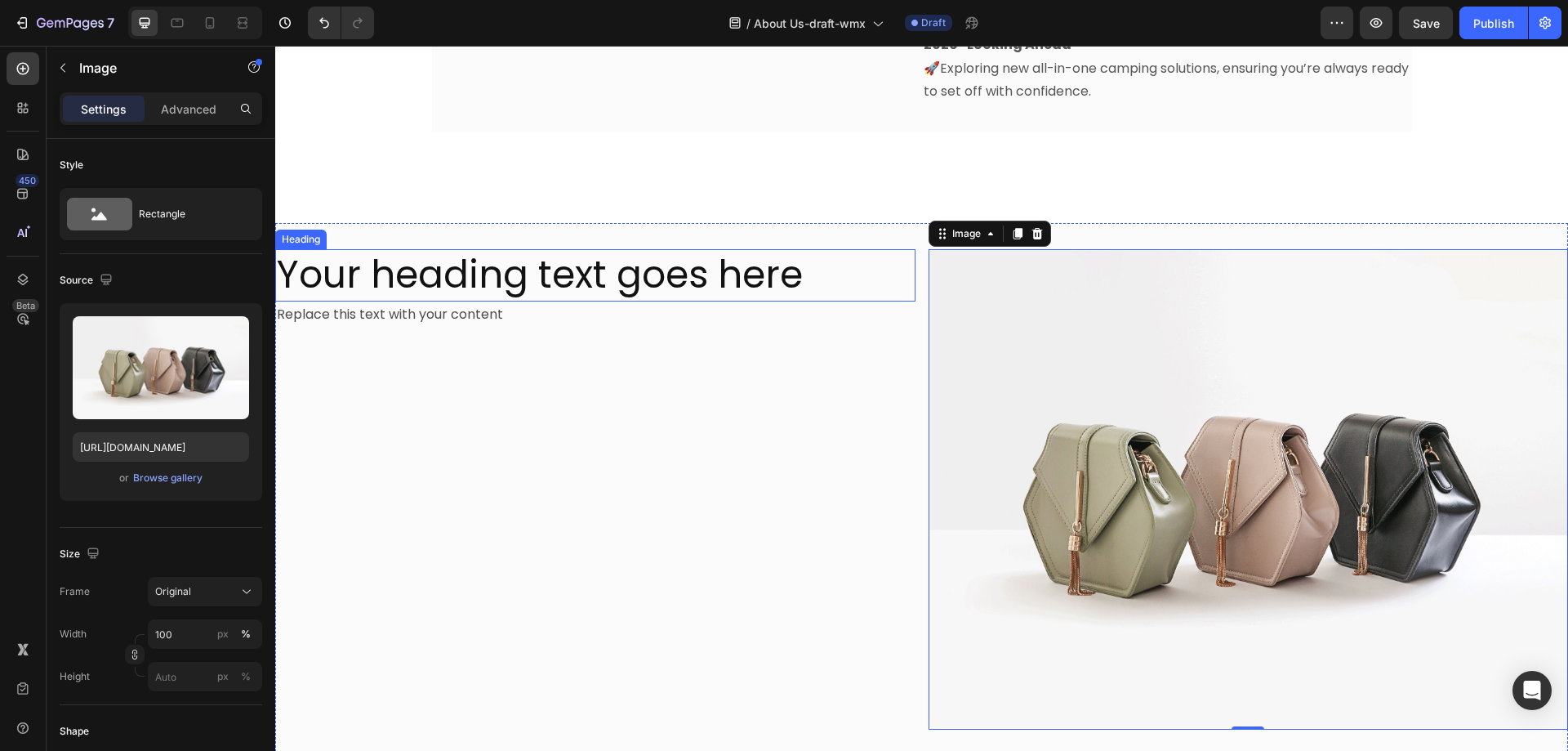
click at [485, 251] on h2 "Your heading text goes here" at bounding box center [595, 275] width 641 height 53
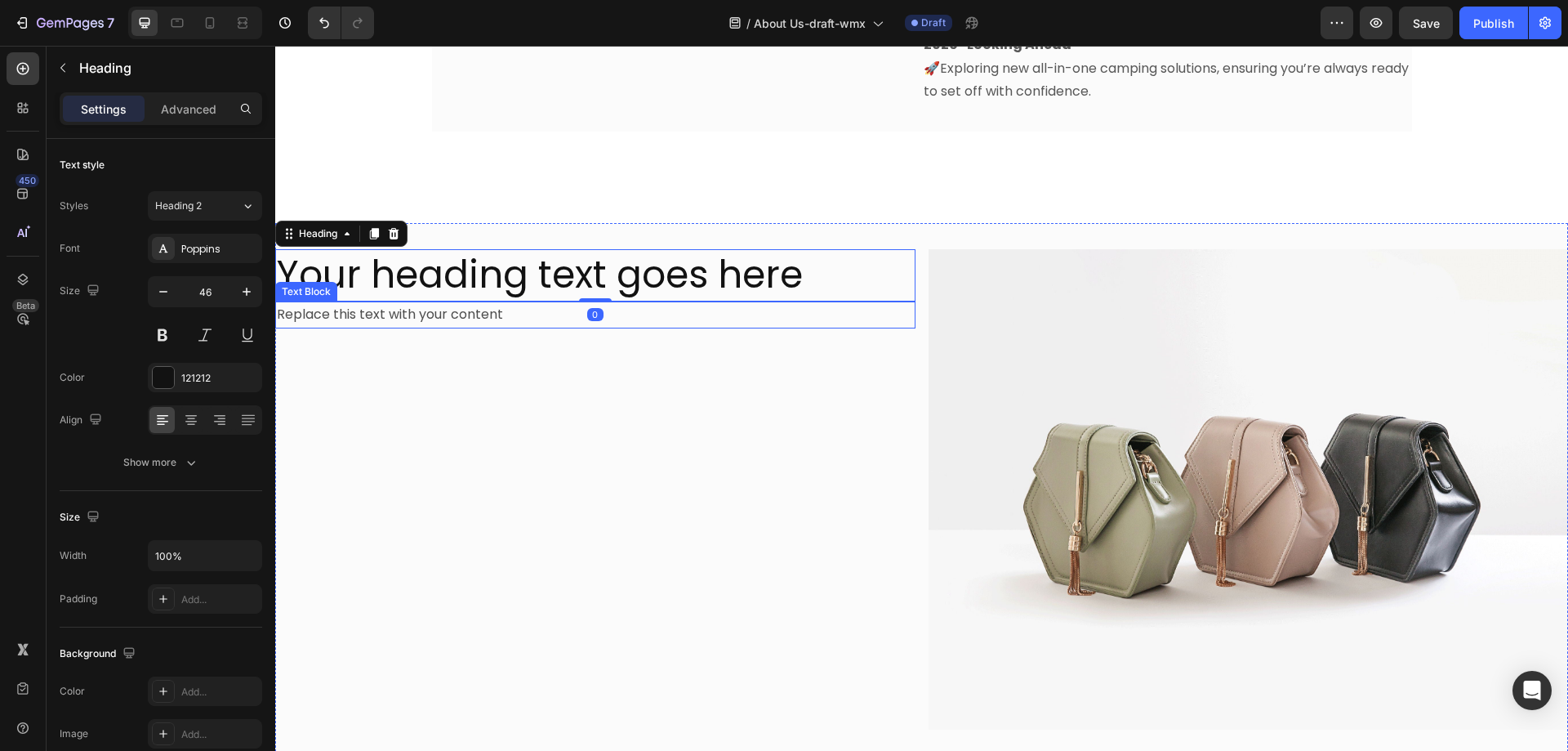
click at [457, 302] on div "Replace this text with your content" at bounding box center [595, 315] width 641 height 27
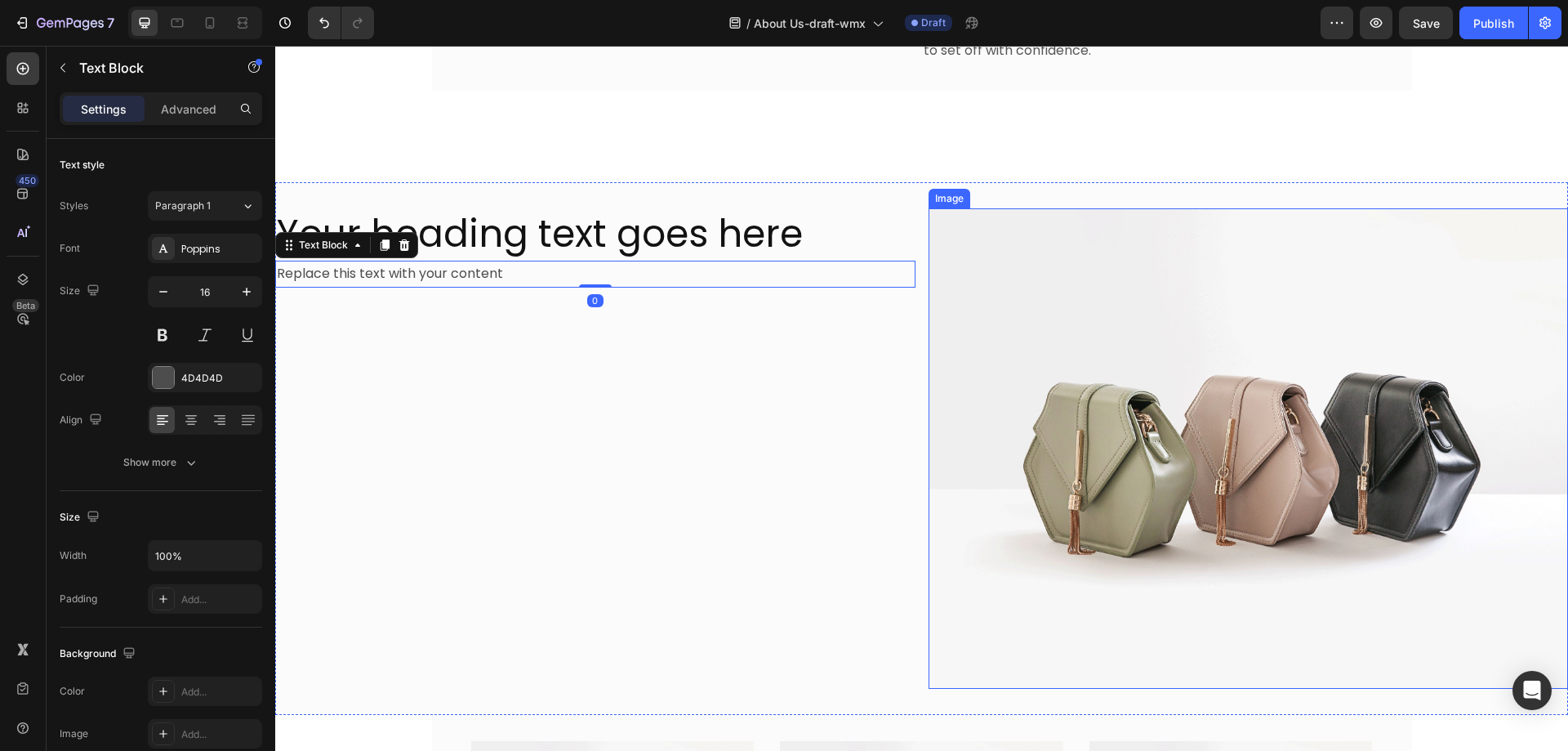
scroll to position [1587, 0]
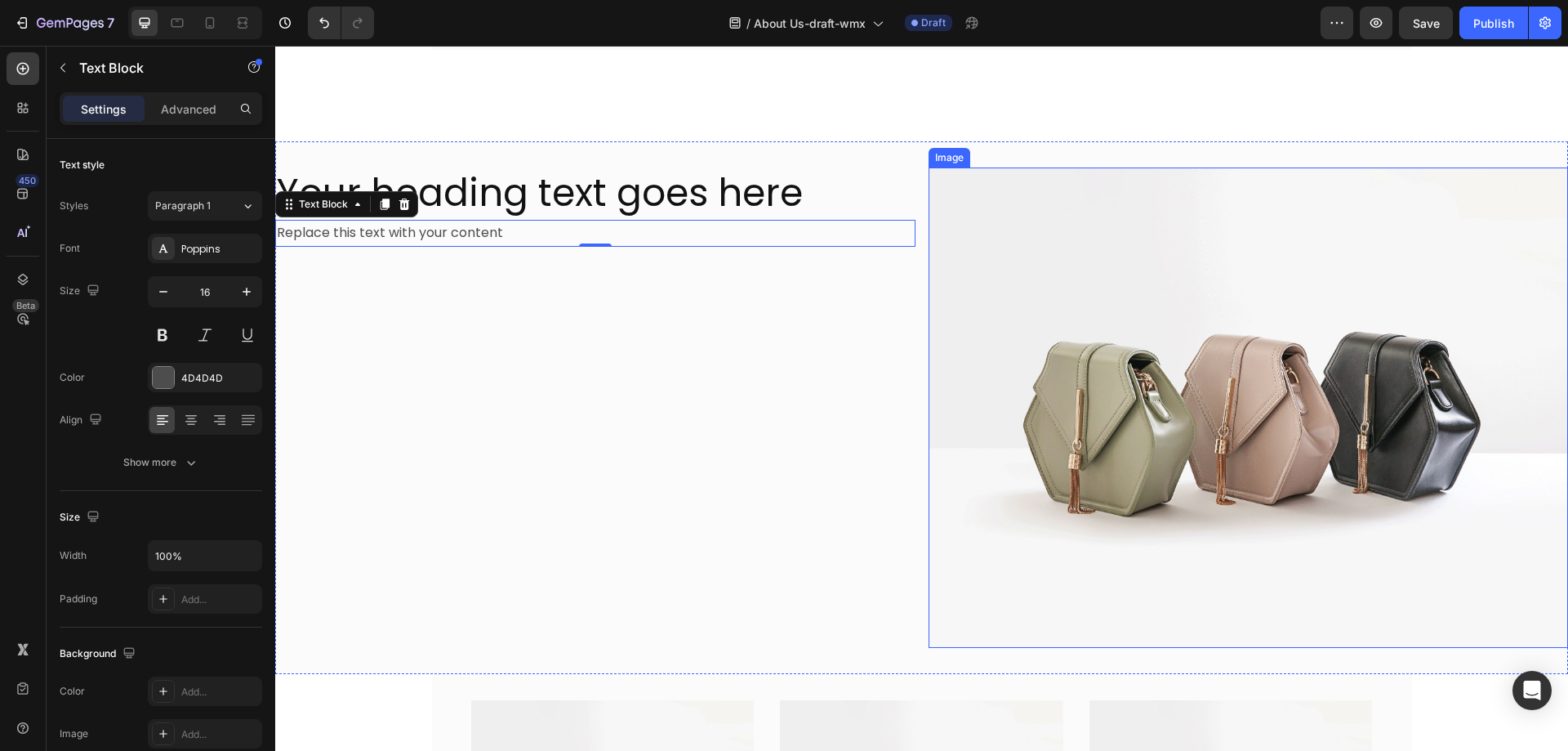
click at [1193, 426] on img at bounding box center [1249, 408] width 641 height 481
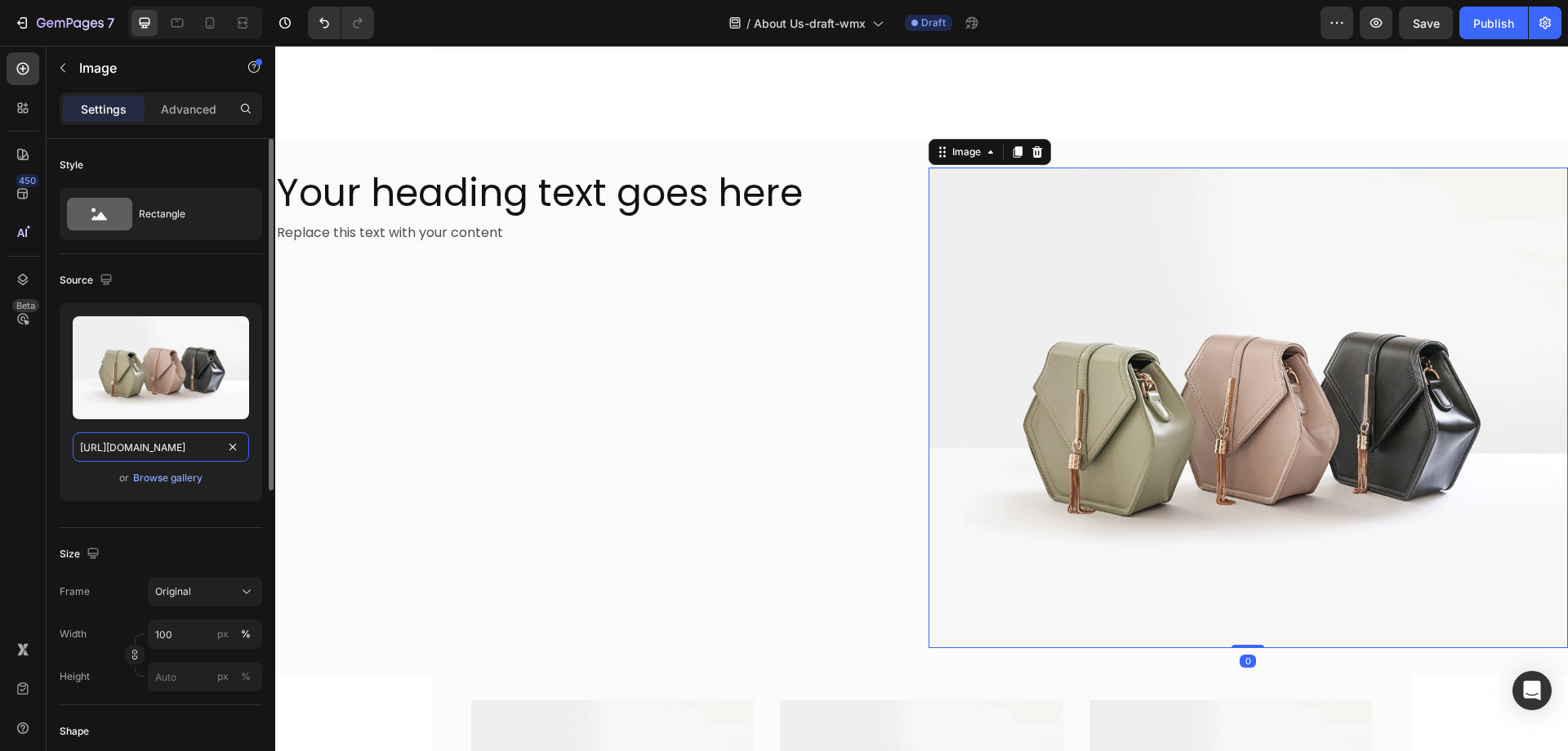
click at [163, 442] on input "https://cdn.shopify.com/s/files/1/2005/9307/files/image_demo.jpg" at bounding box center [161, 447] width 177 height 30
paste input "admin.shopify.com/store/naturnest-8557/content/files/43533697646893?selectedVie…"
type input "https://admin.shopify.com/store/naturnest-8557/content/files/43533697646893?sel…"
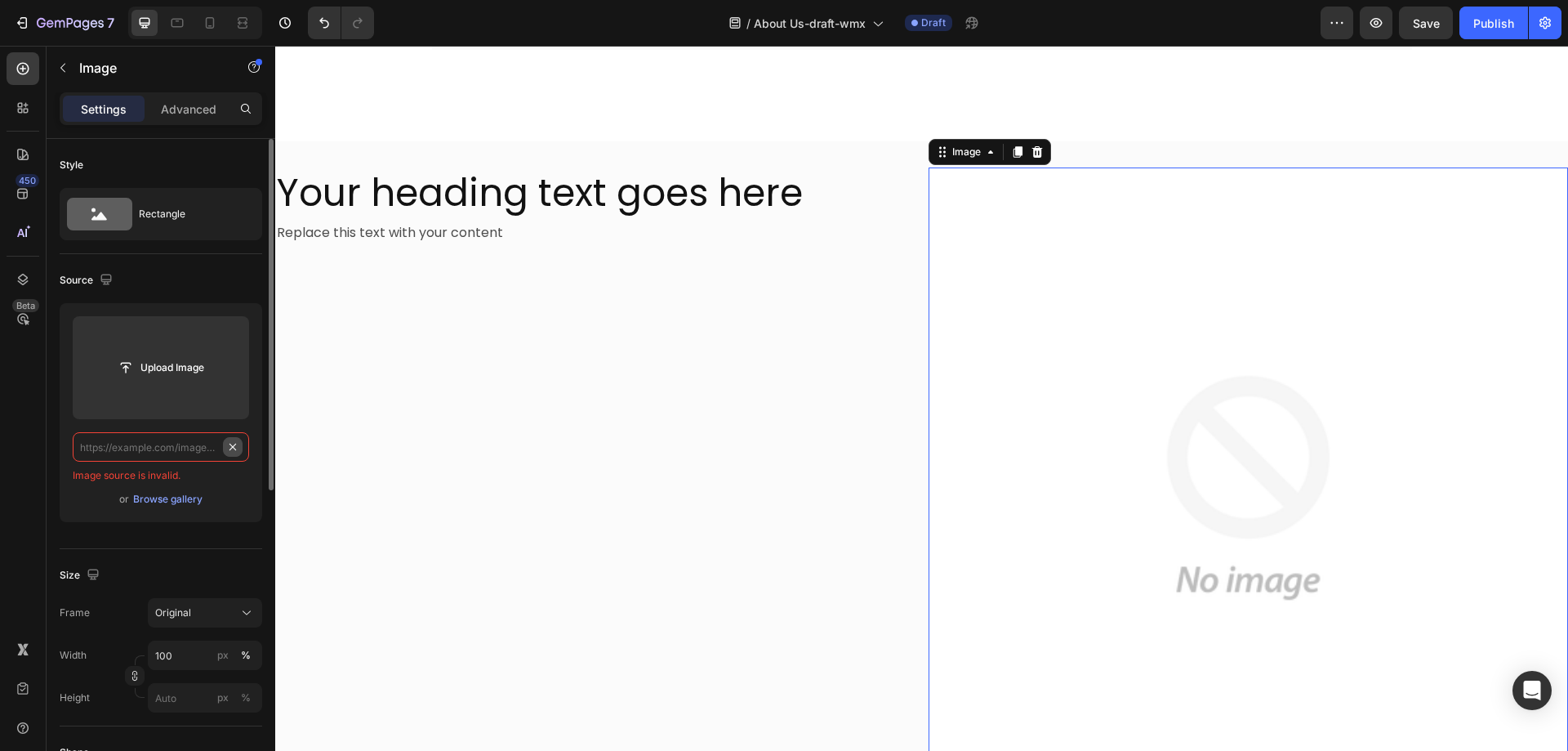
scroll to position [0, 0]
paste input "https://cdn.shopify.com/s/files/1/0751/3158/4813/files/gempages_556399069535142…"
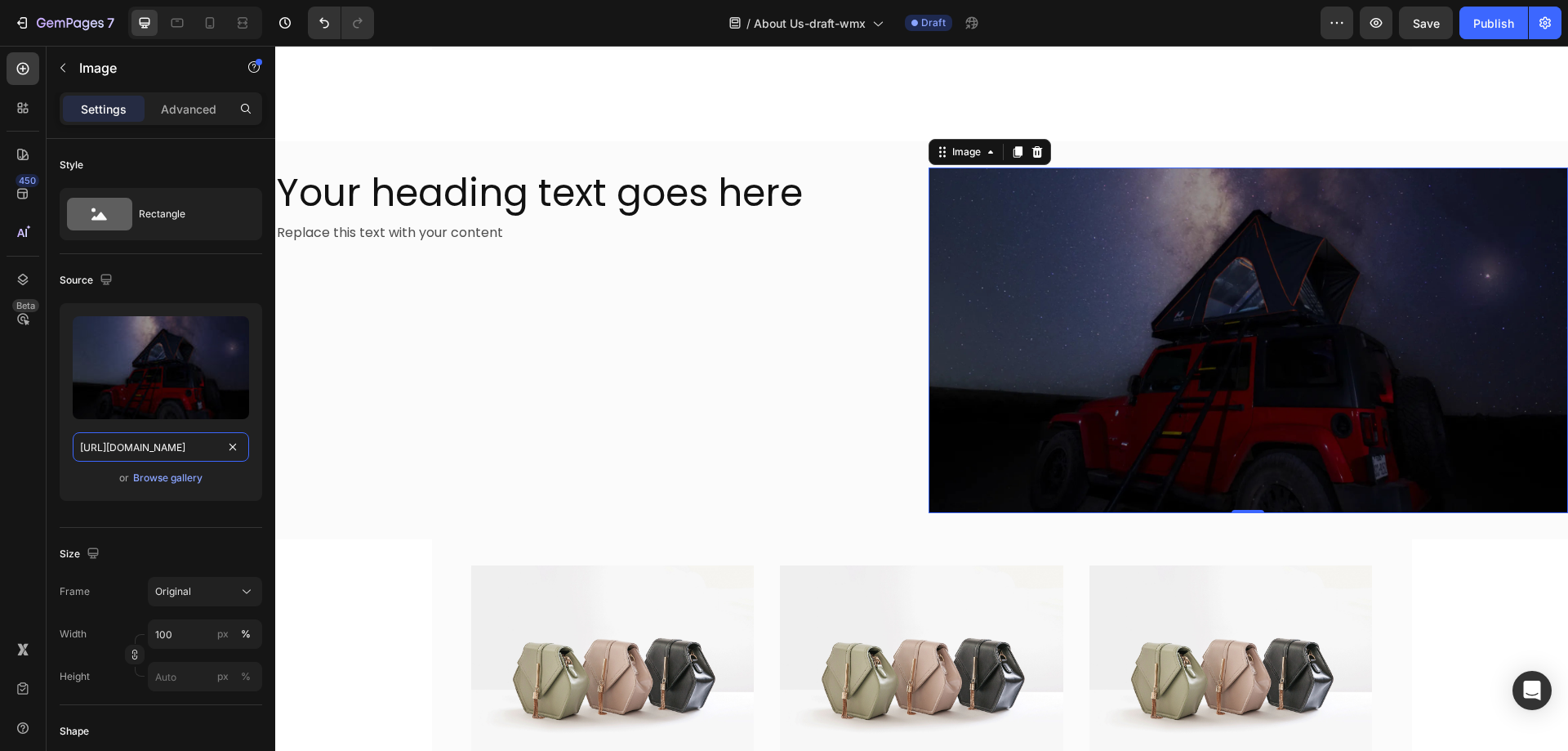
type input "https://cdn.shopify.com/s/files/1/0751/3158/4813/files/gempages_556399069535142…"
click at [1129, 320] on img at bounding box center [1249, 340] width 641 height 345
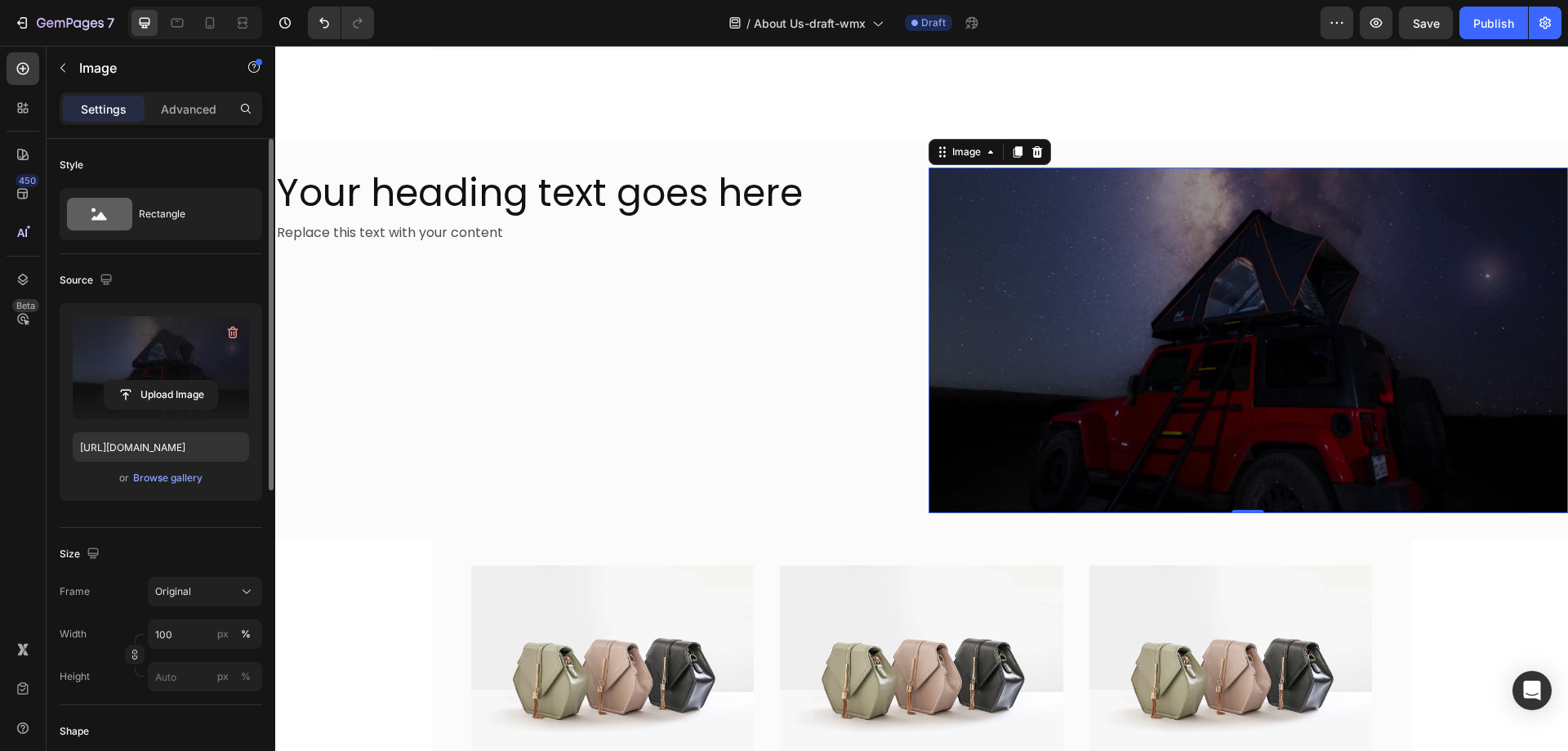
click at [169, 356] on label at bounding box center [161, 367] width 177 height 103
click at [169, 380] on input "file" at bounding box center [160, 394] width 113 height 28
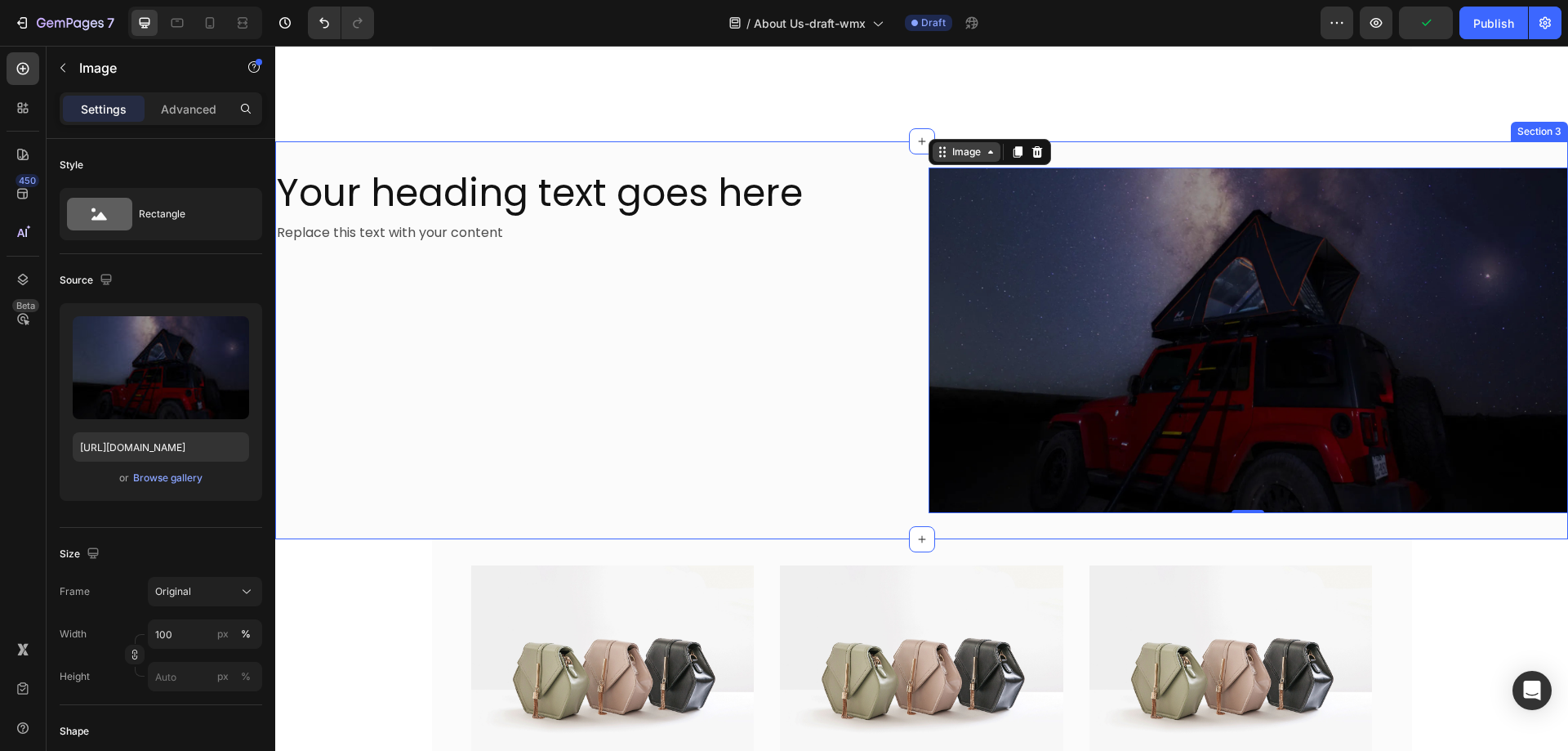
click at [950, 142] on div "Image" at bounding box center [967, 152] width 68 height 20
click at [1148, 332] on img at bounding box center [1249, 340] width 641 height 345
click at [816, 173] on h2 "Your heading text goes here" at bounding box center [595, 194] width 641 height 53
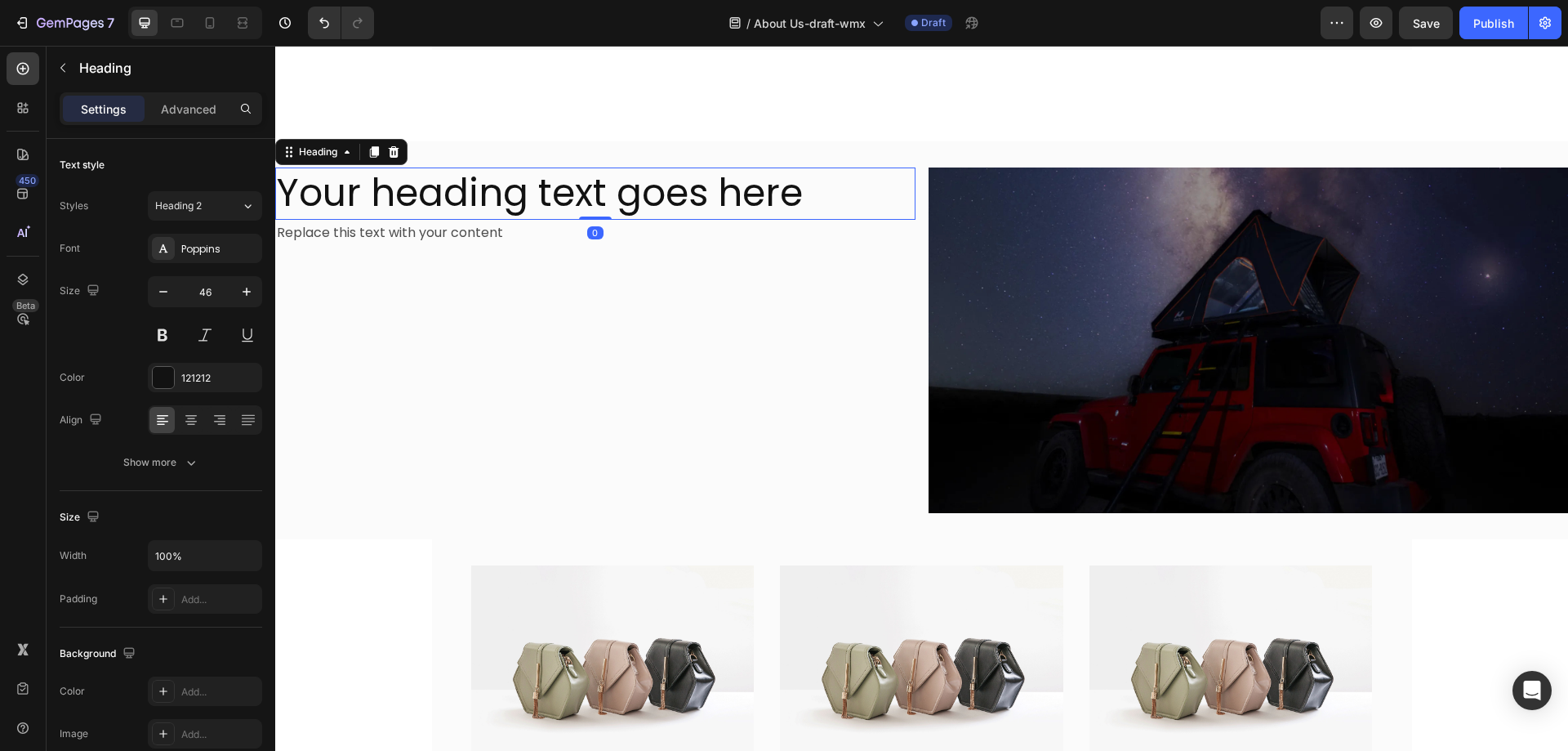
click at [784, 168] on h2 "Your heading text goes here" at bounding box center [595, 194] width 641 height 53
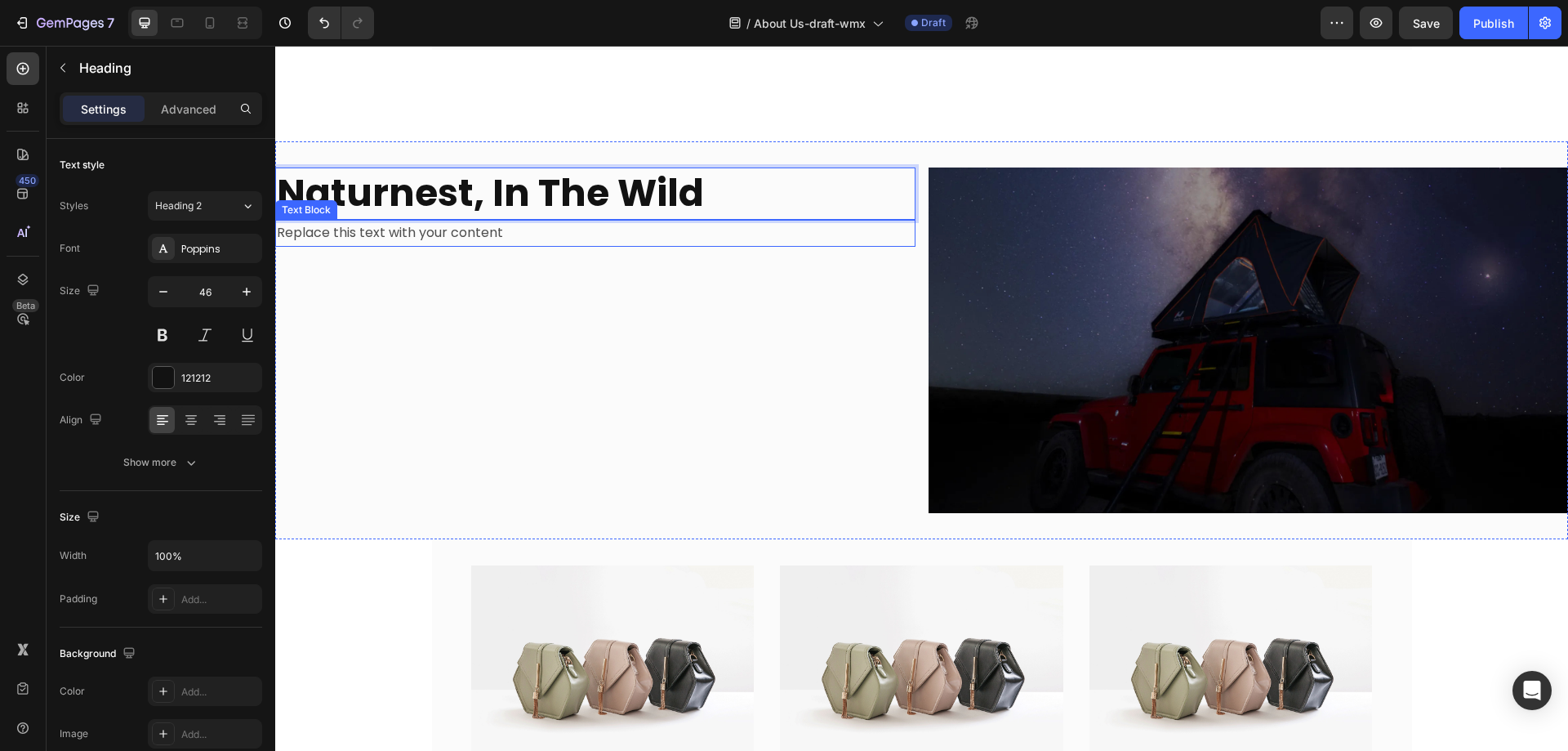
click at [520, 220] on div "Replace this text with your content" at bounding box center [595, 233] width 641 height 27
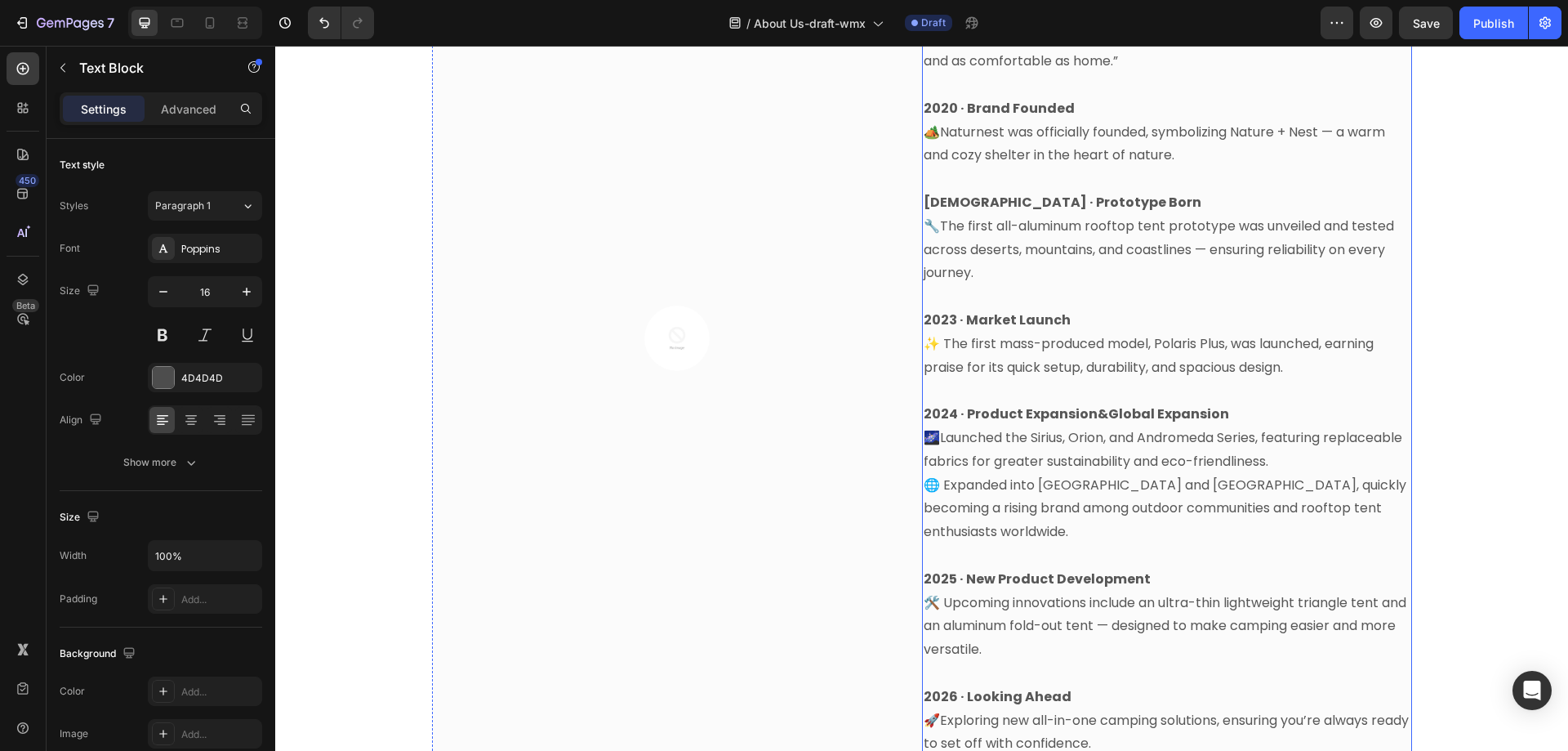
scroll to position [934, 0]
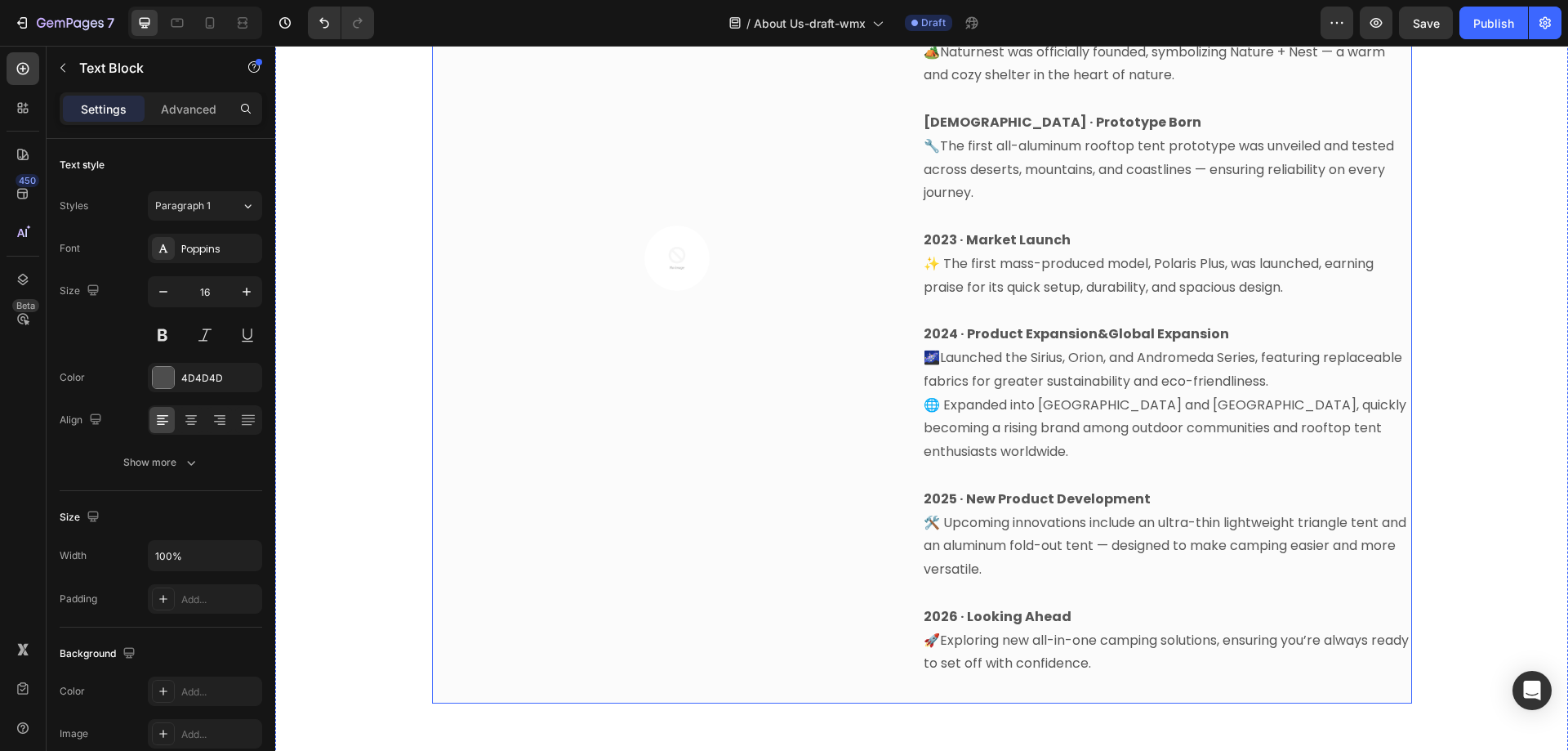
click at [691, 249] on img at bounding box center [678, 258] width 66 height 66
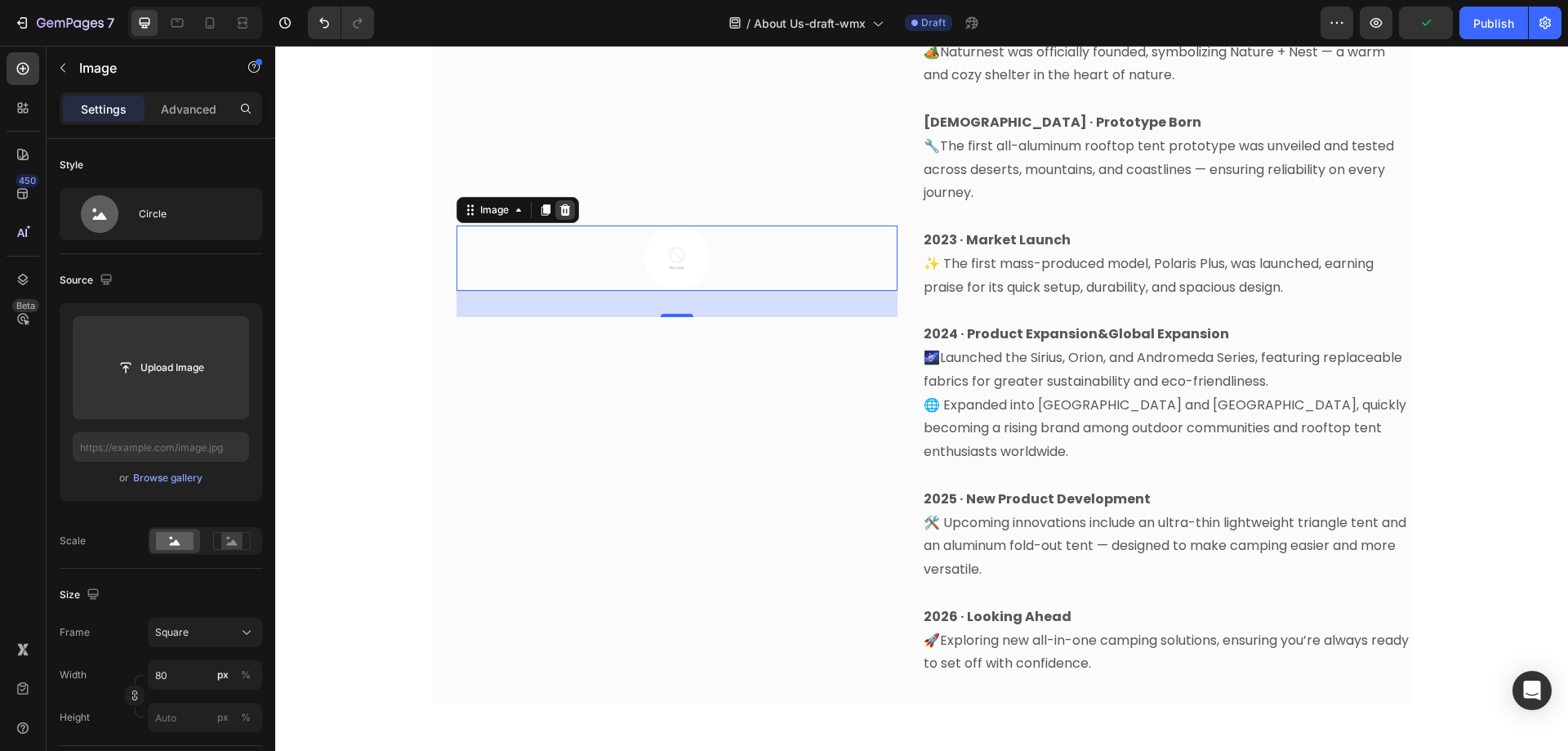
click at [560, 204] on icon at bounding box center [565, 210] width 13 height 13
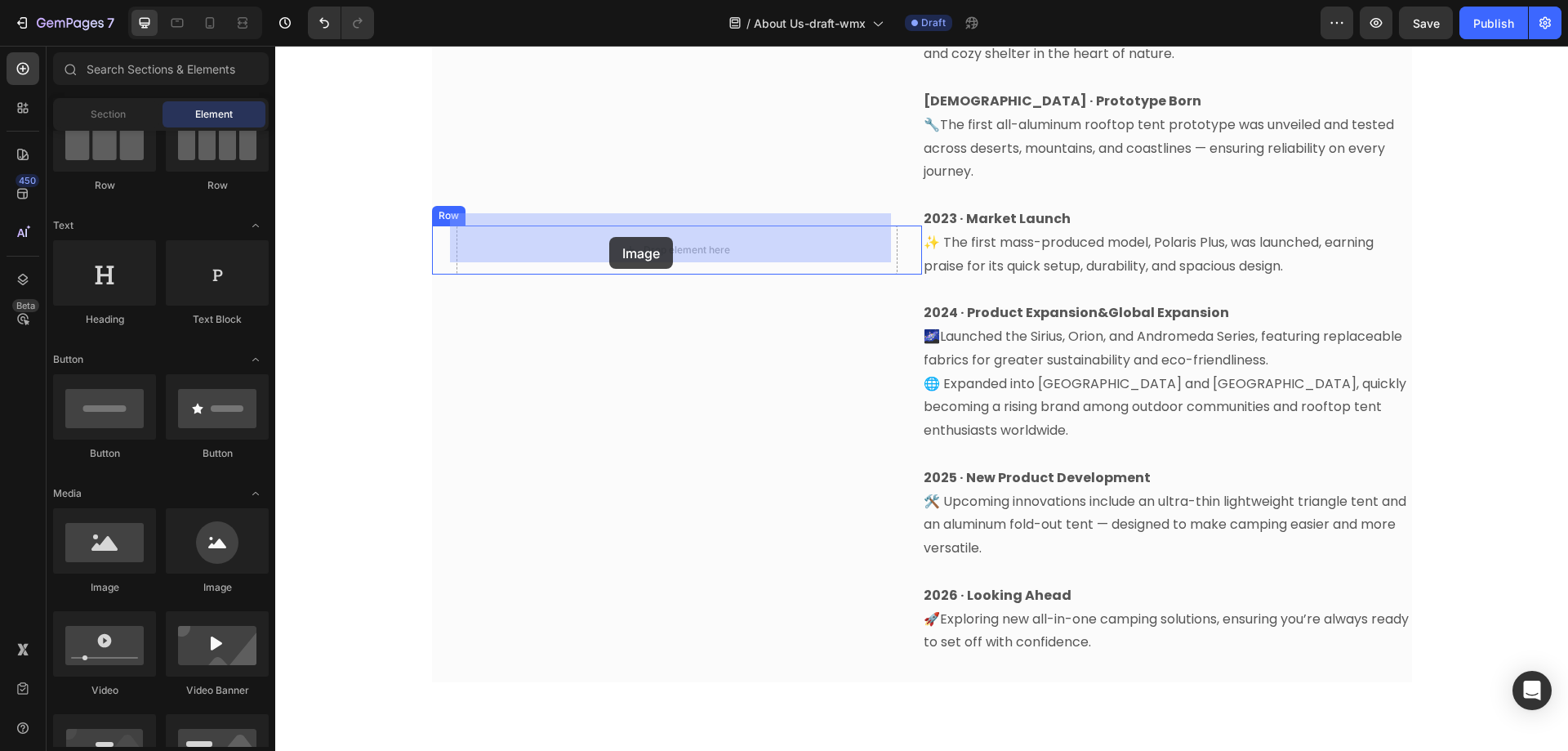
drag, startPoint x: 390, startPoint y: 596, endPoint x: 609, endPoint y: 237, distance: 420.5
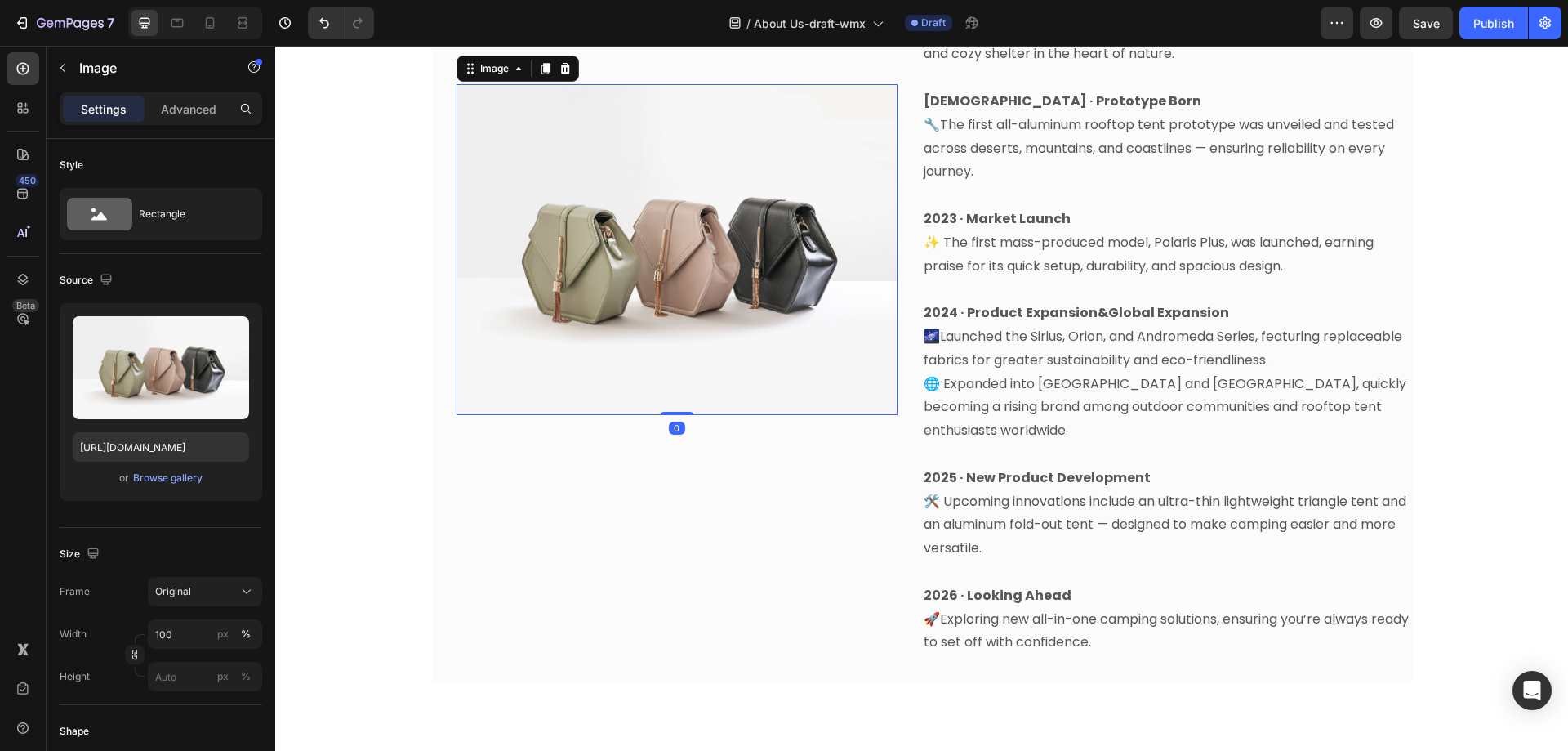
scroll to position [815, 0]
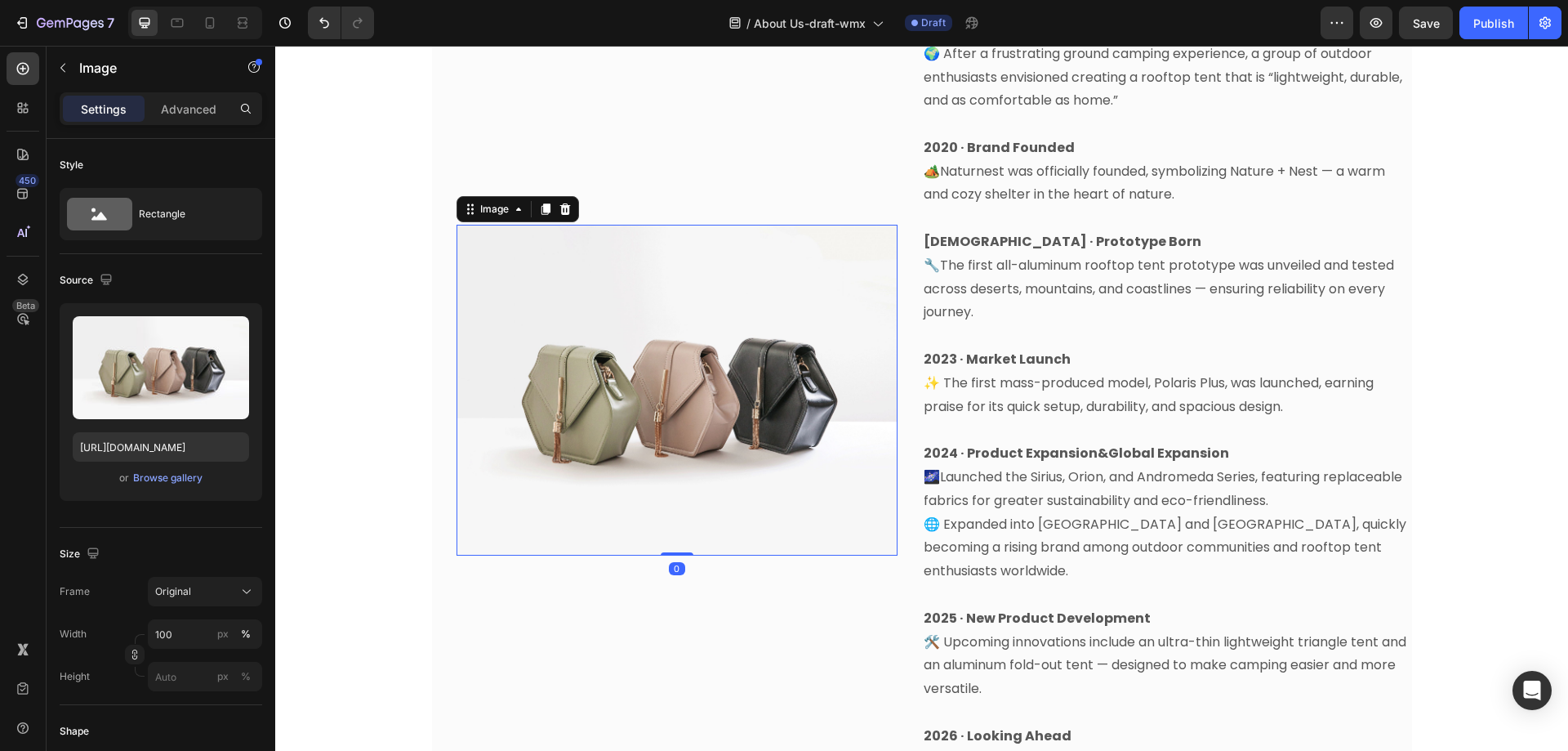
click at [676, 436] on img at bounding box center [677, 389] width 441 height 331
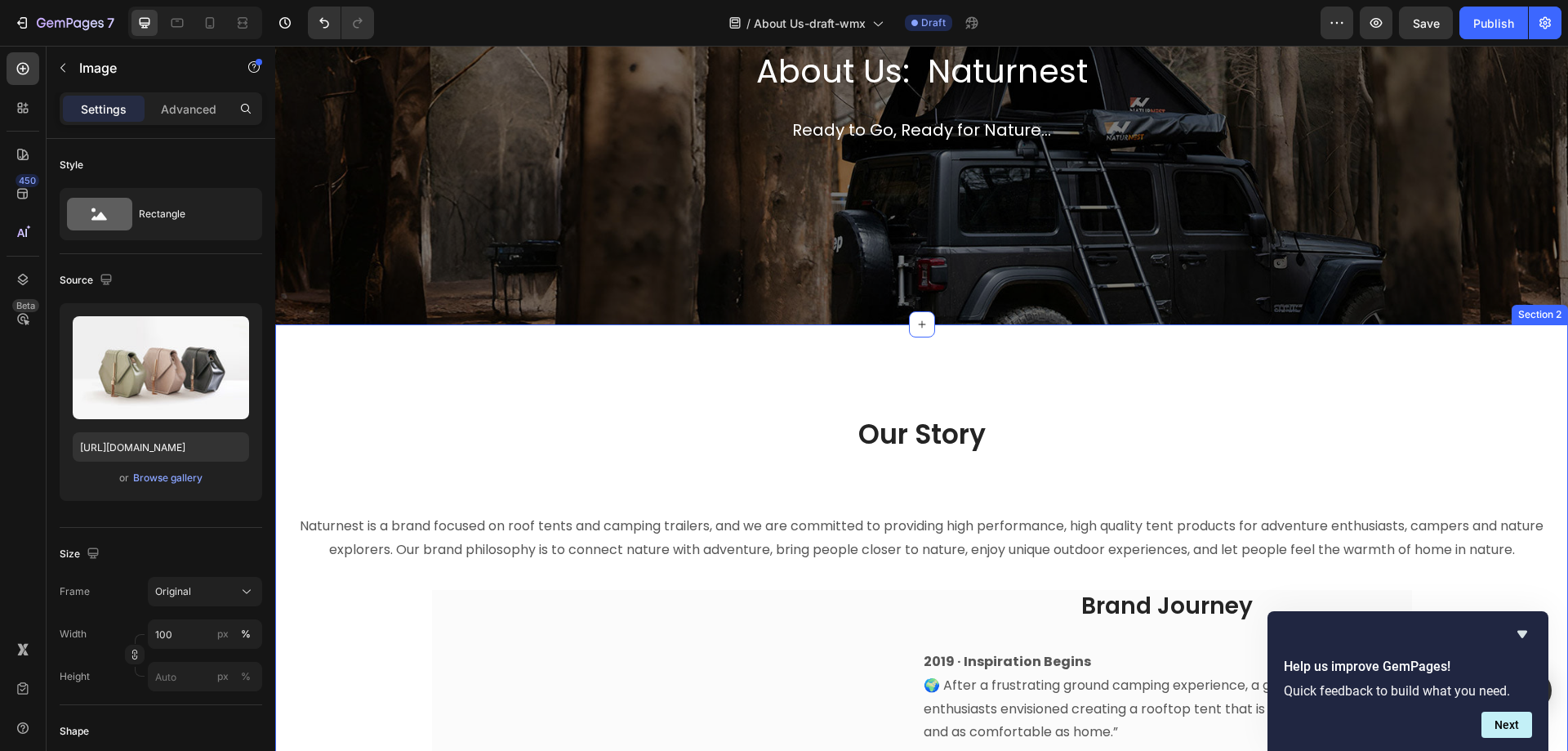
scroll to position [161, 0]
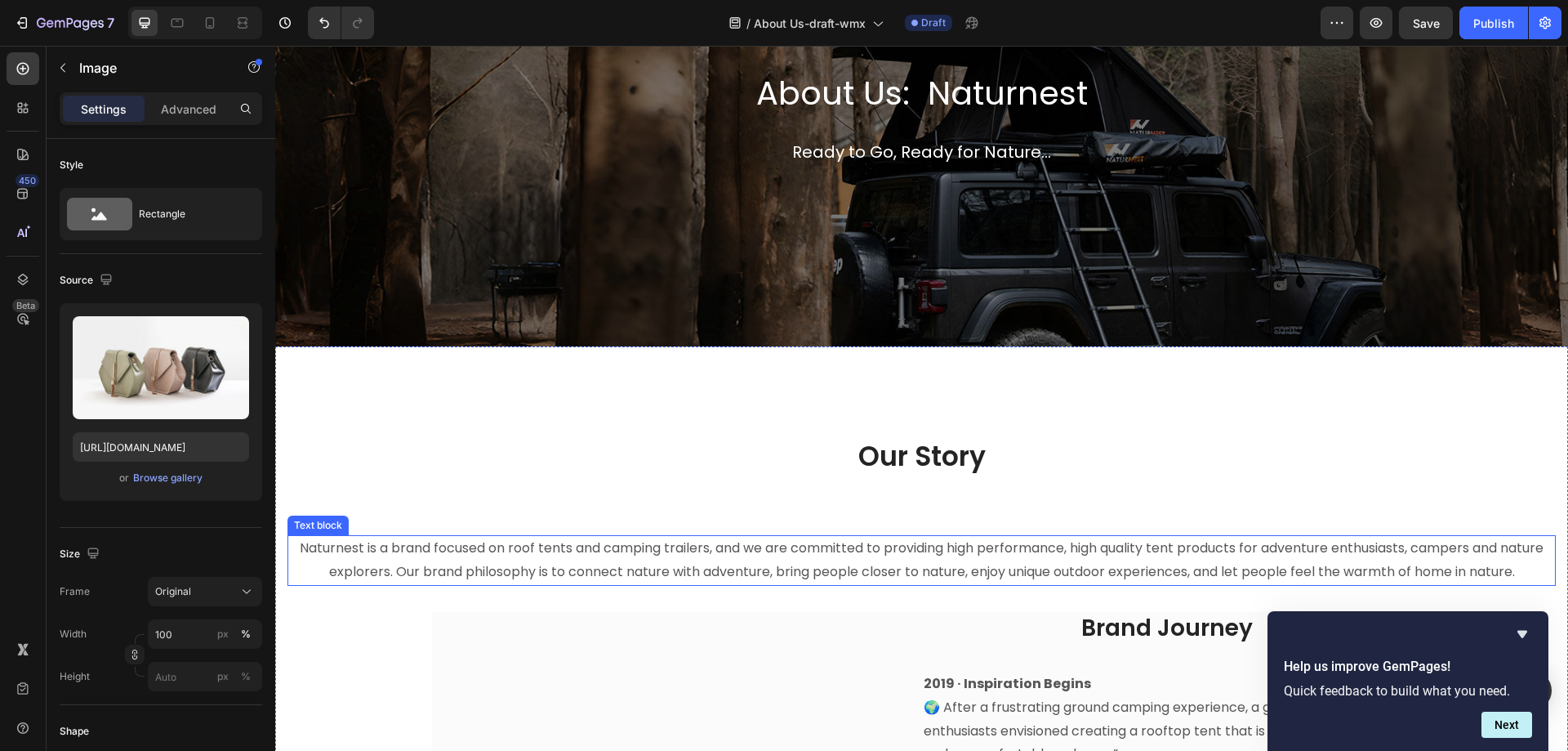
click at [814, 569] on p "Naturnest is a brand focused on roof tents and camping trailers, and we are com…" at bounding box center [922, 560] width 1265 height 48
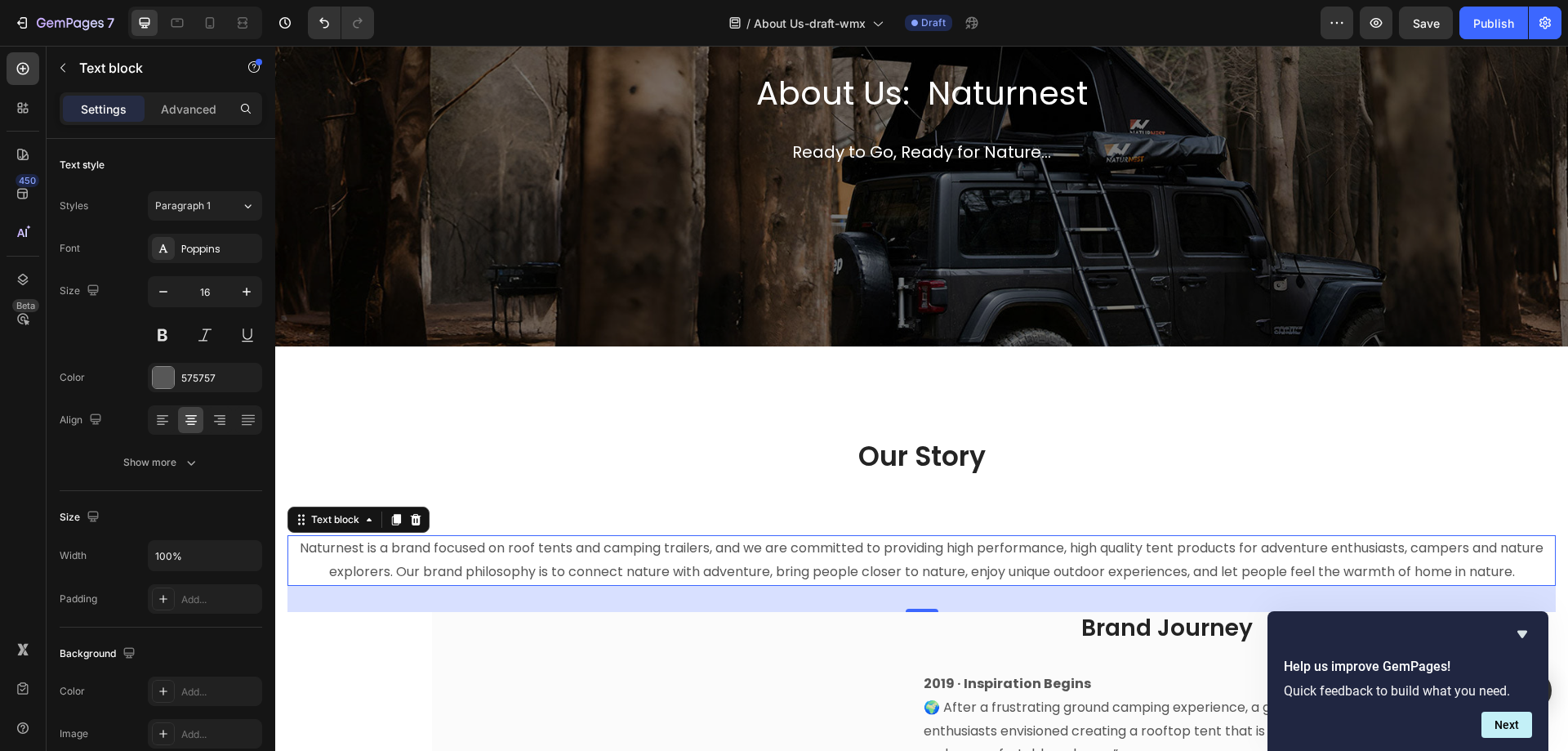
click at [315, 546] on p "Naturnest is a brand focused on roof tents and camping trailers, and we are com…" at bounding box center [922, 560] width 1265 height 48
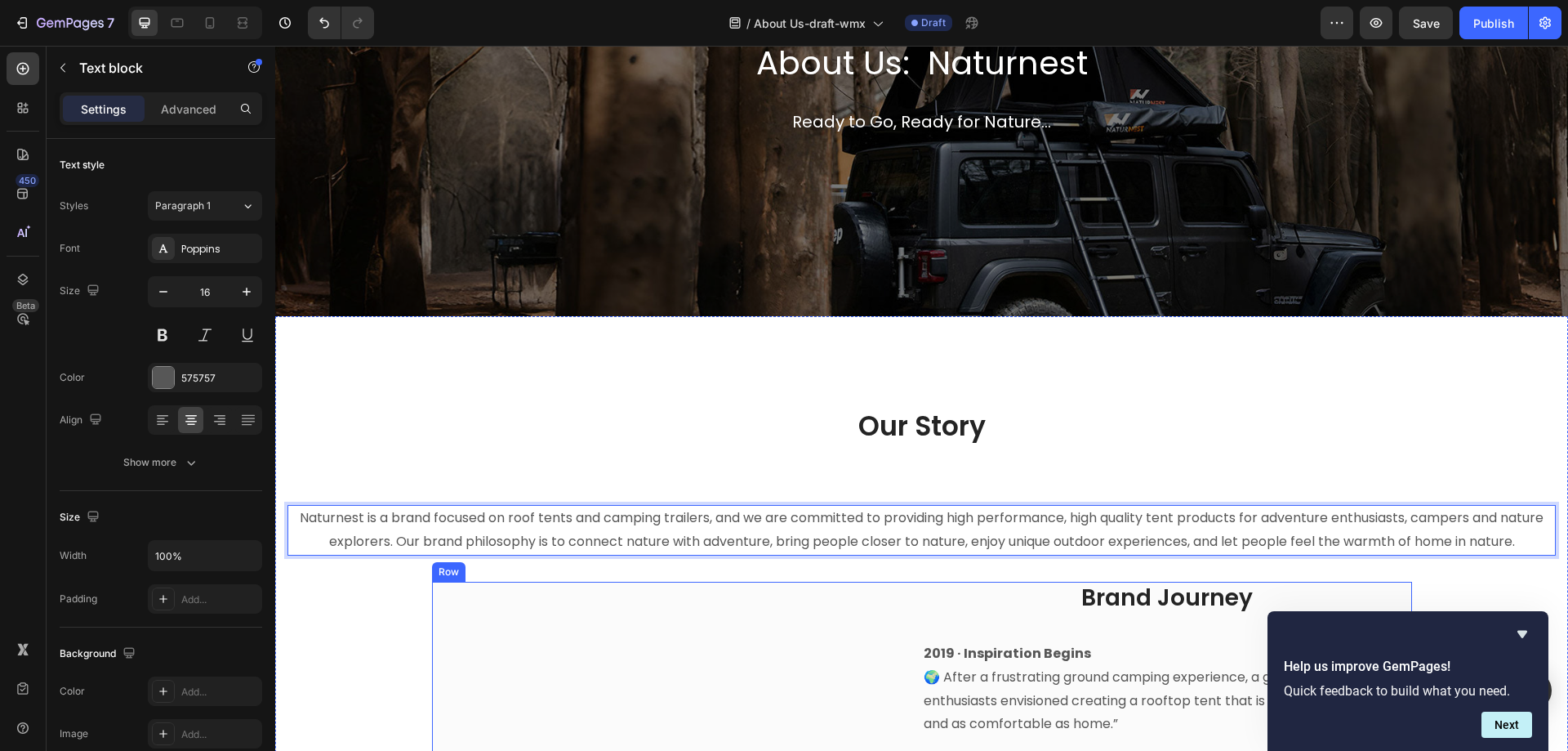
scroll to position [242, 0]
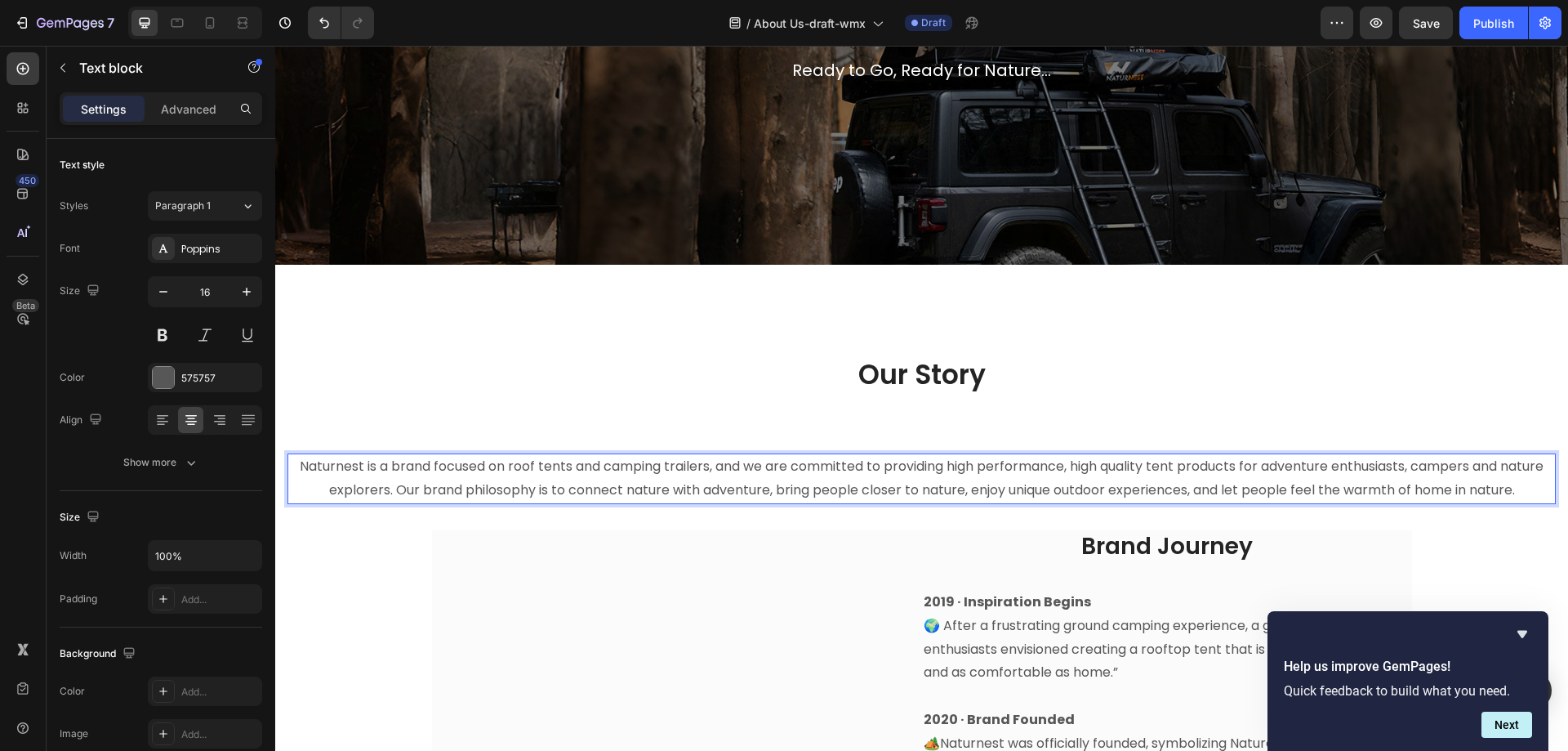
click at [370, 463] on p "Naturnest is a brand focused on roof tents and camping trailers, and we are com…" at bounding box center [922, 479] width 1265 height 48
click at [370, 464] on p "Naturnest is a brand focused on roof tents and camping trailers, and we are com…" at bounding box center [922, 479] width 1265 height 48
click at [371, 465] on p "Naturnest is a brand focused on roof tents and camping trailers, and we are com…" at bounding box center [922, 479] width 1265 height 48
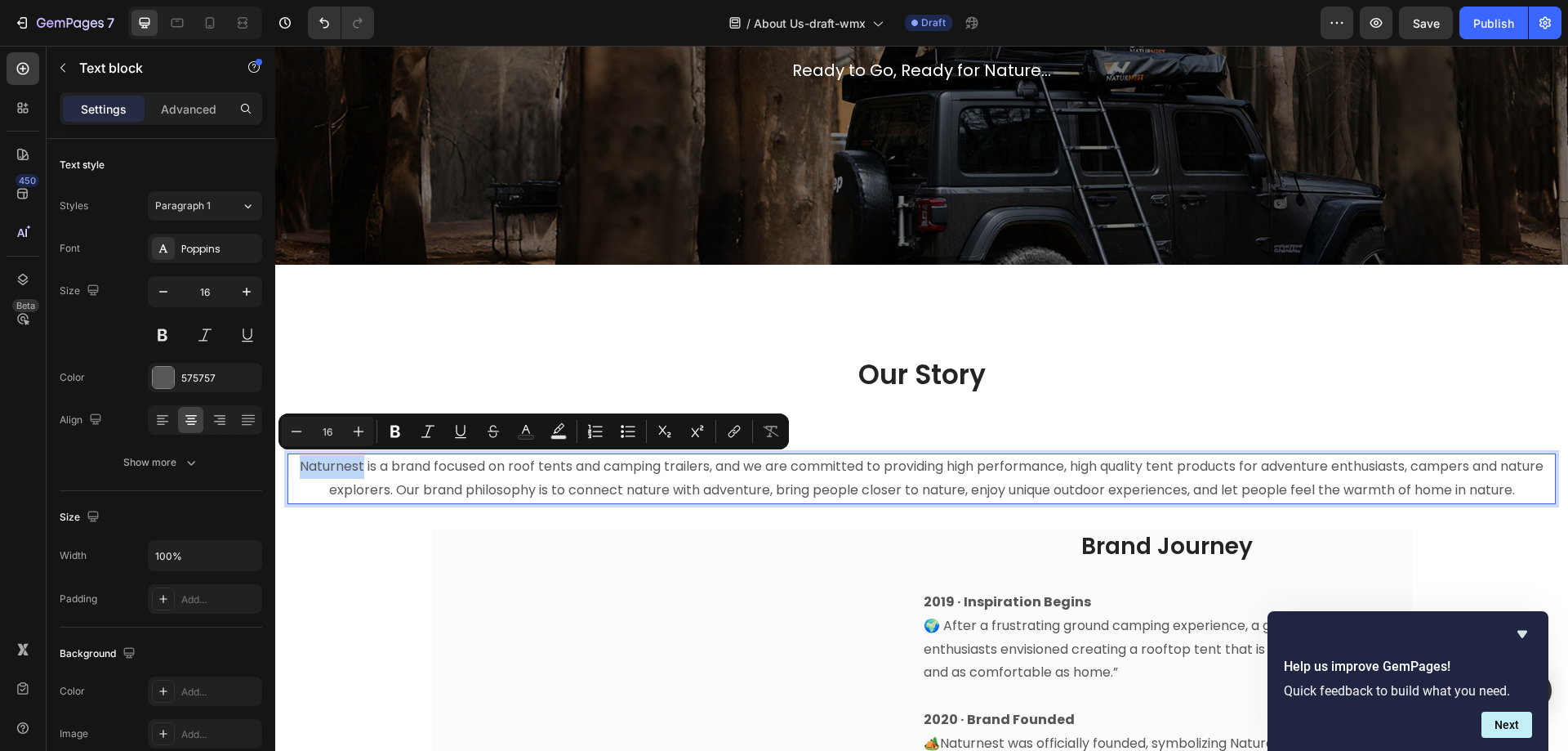
drag, startPoint x: 372, startPoint y: 471, endPoint x: 296, endPoint y: 466, distance: 76.2
click at [296, 466] on p "Naturnest is a brand focused on roof tents and camping trailers, and we are com…" at bounding box center [922, 479] width 1265 height 48
copy p "Naturnest"
click at [597, 474] on p "Naturnest is a brand focused on roof tents and camping trailers, and we are com…" at bounding box center [922, 479] width 1265 height 48
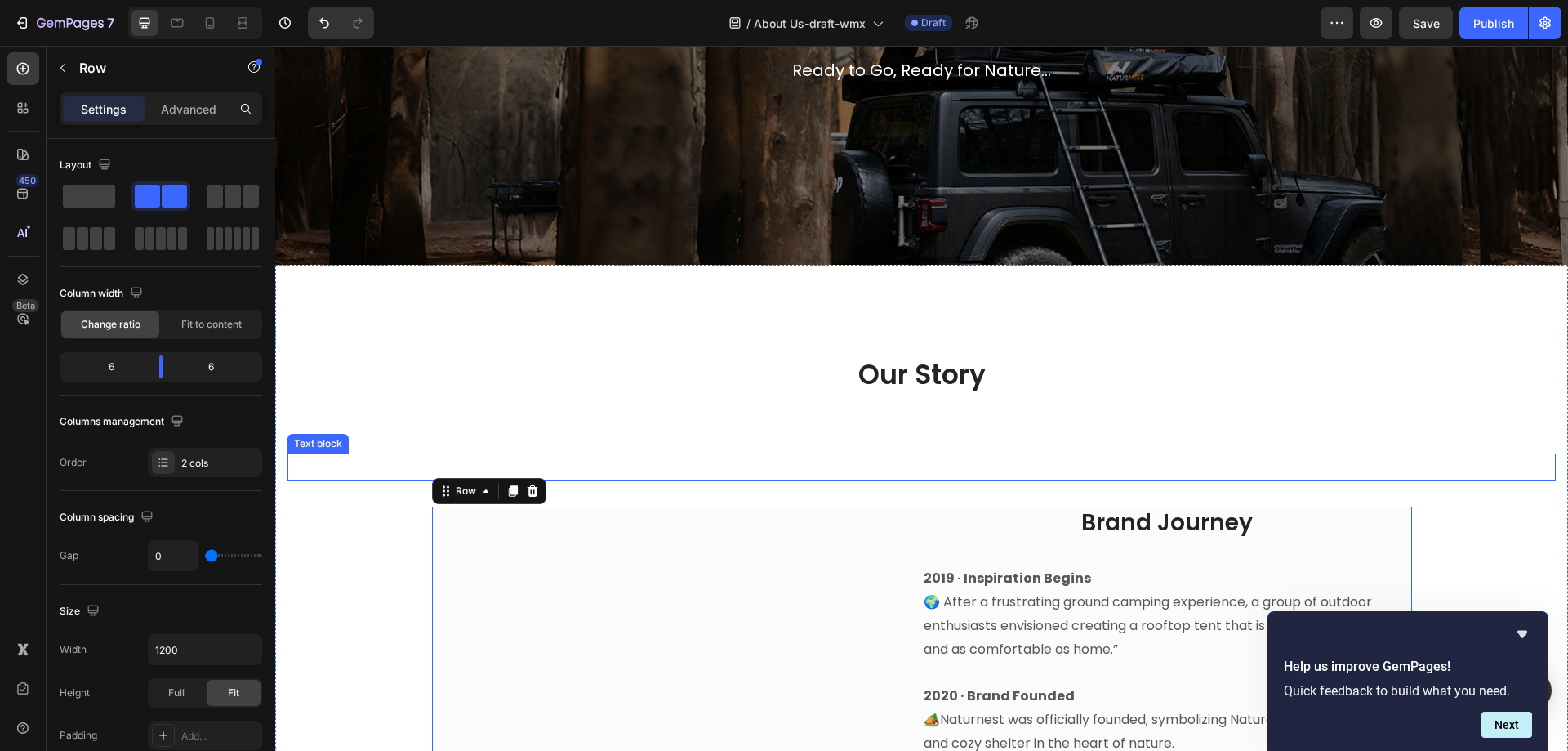
click at [874, 458] on p "Rich Text Editor. Editing area: main" at bounding box center [922, 467] width 1265 height 24
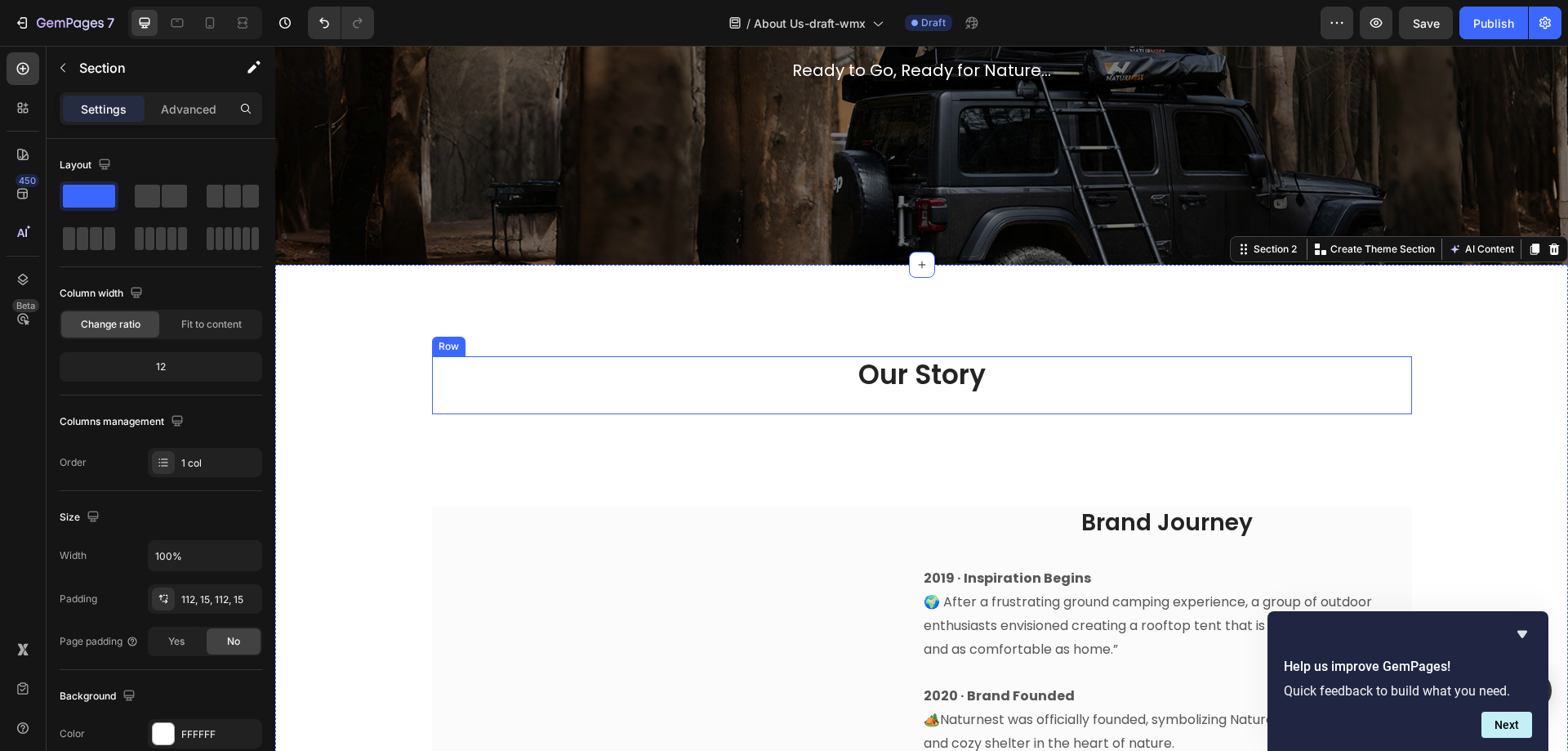
click at [879, 413] on div "Our Story Heading" at bounding box center [922, 385] width 980 height 58
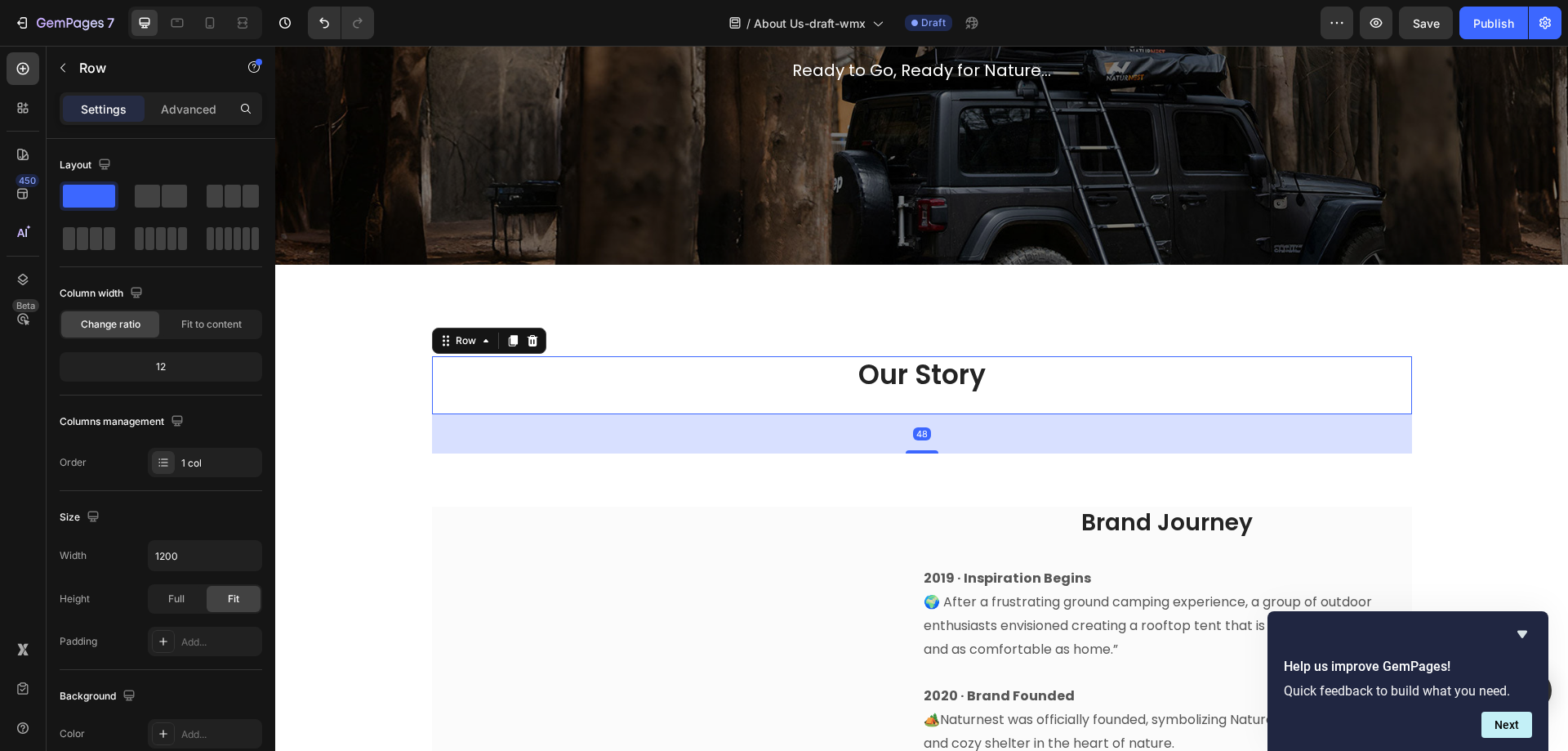
click at [881, 426] on div "48" at bounding box center [922, 434] width 980 height 39
click at [881, 435] on div "48" at bounding box center [922, 434] width 980 height 39
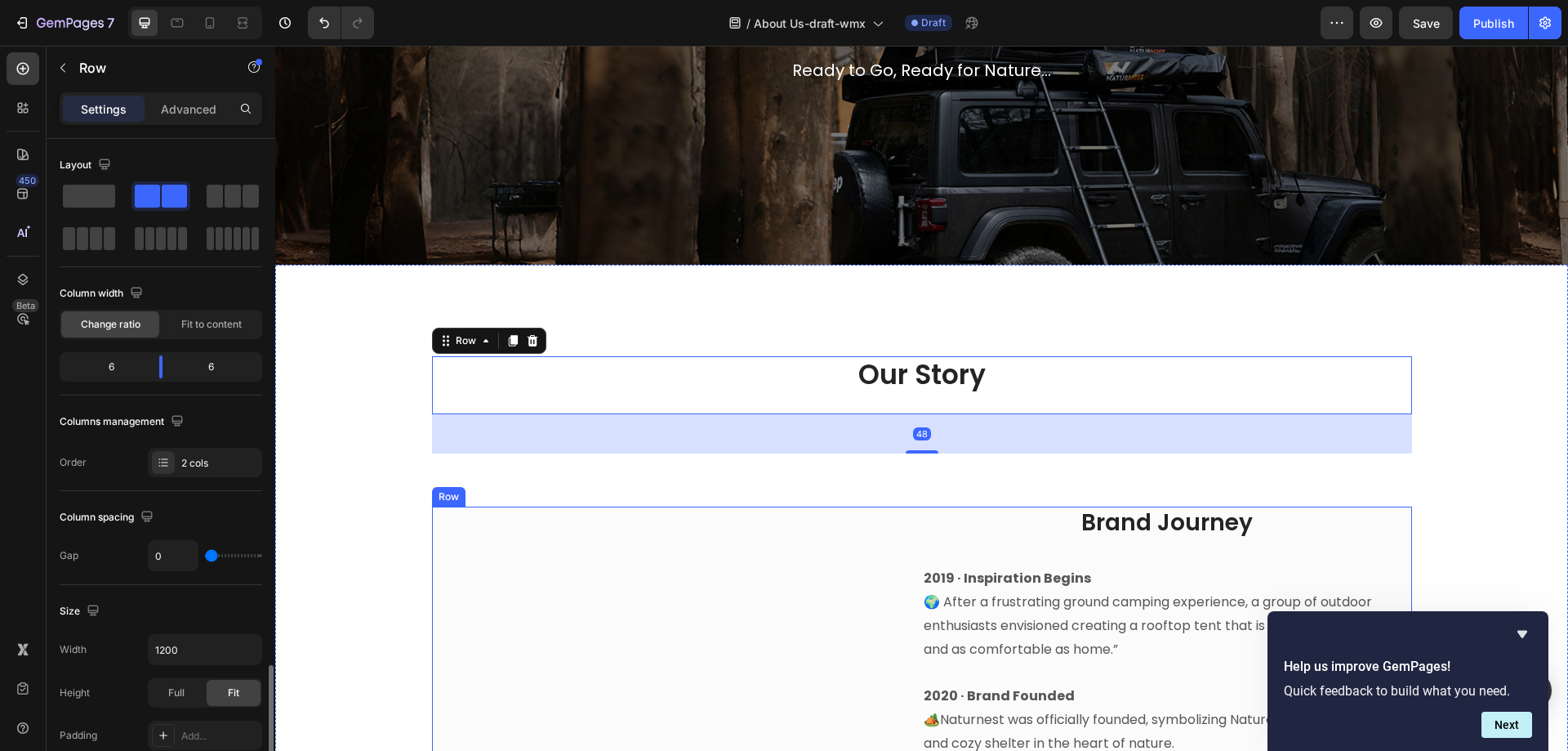
scroll to position [339, 0]
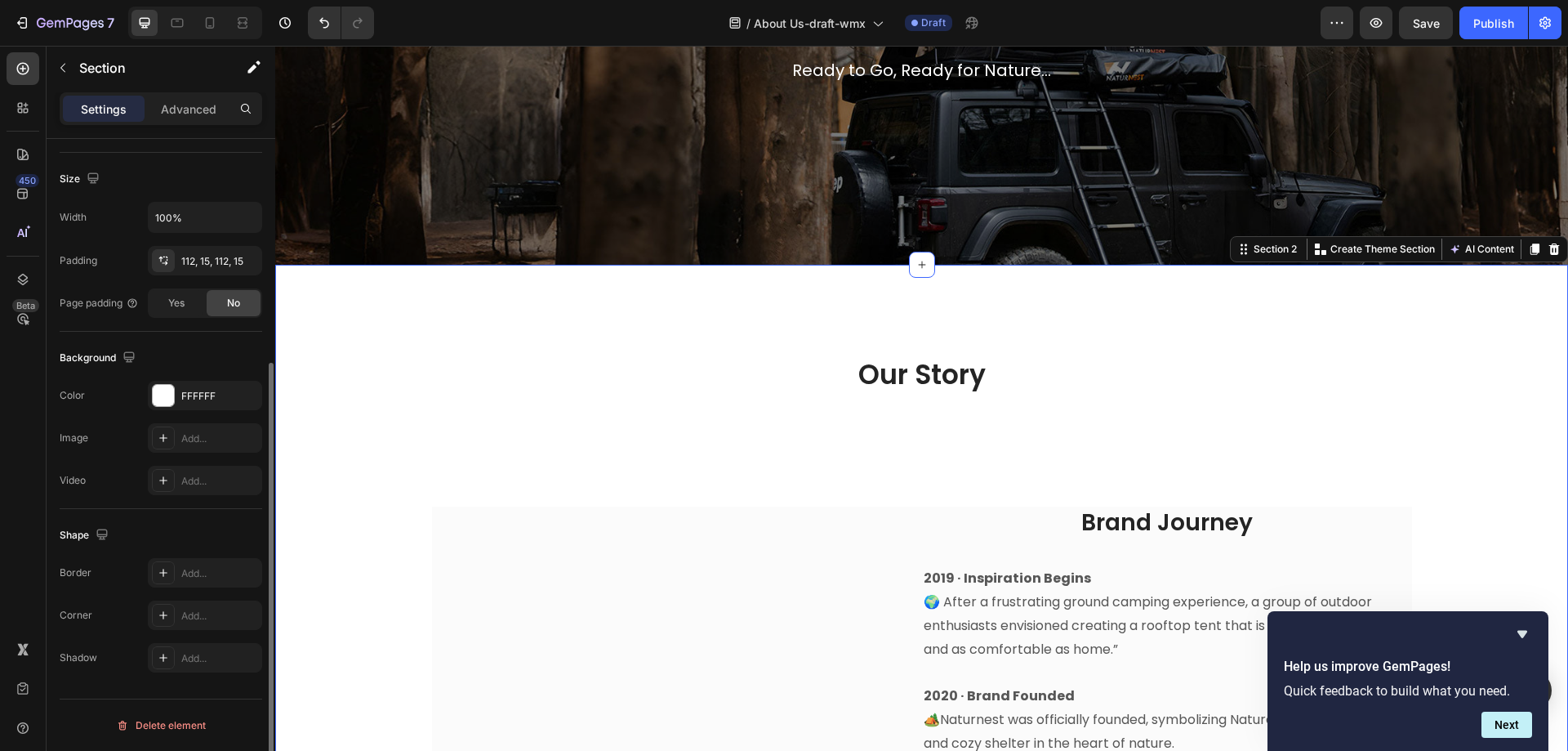
scroll to position [0, 0]
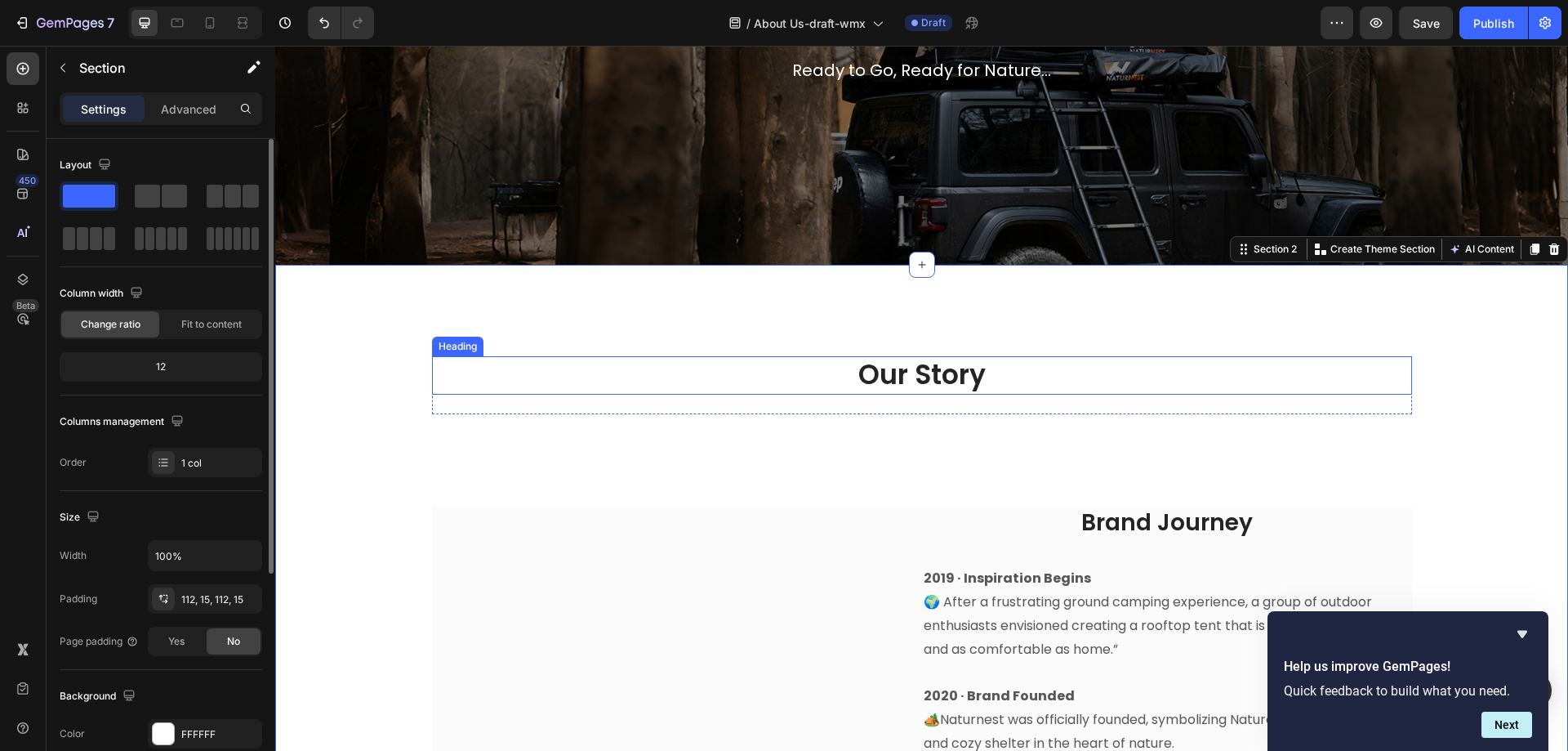
click at [937, 376] on h2 "Our Story" at bounding box center [922, 376] width 980 height 39
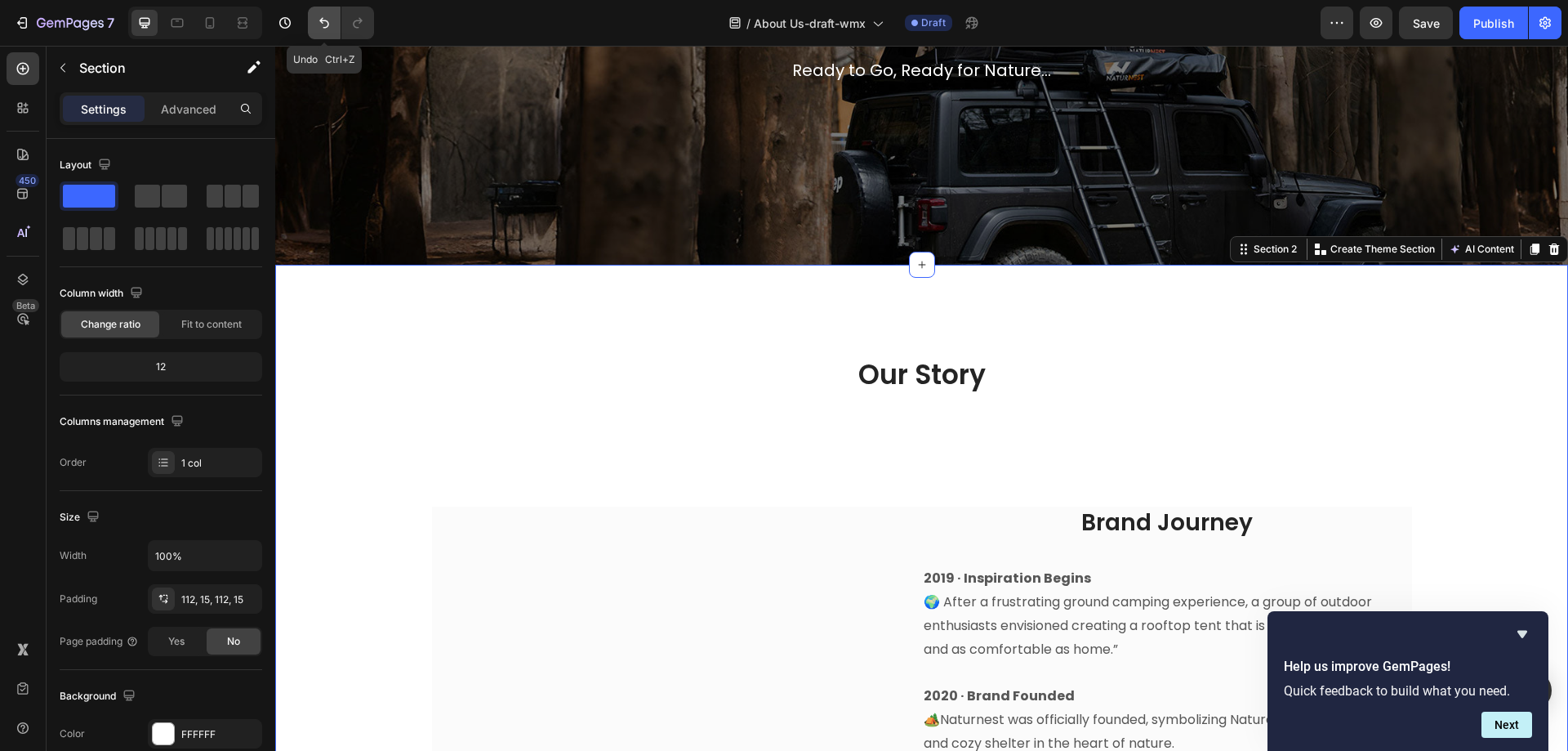
click at [316, 21] on icon "Undo/Redo" at bounding box center [324, 23] width 16 height 16
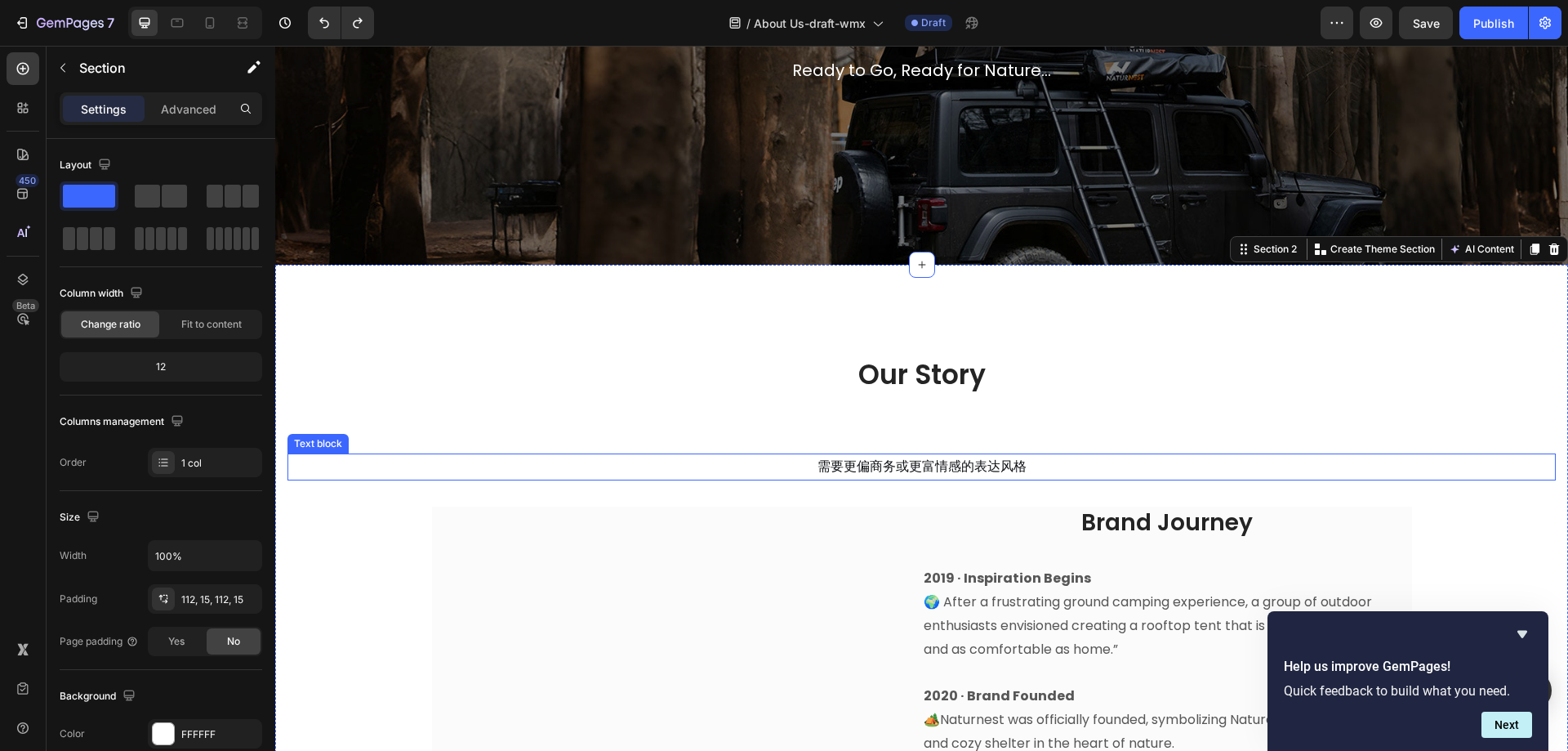
click at [900, 456] on p "需要更偏商务或更富情感的表达风格" at bounding box center [922, 467] width 1265 height 24
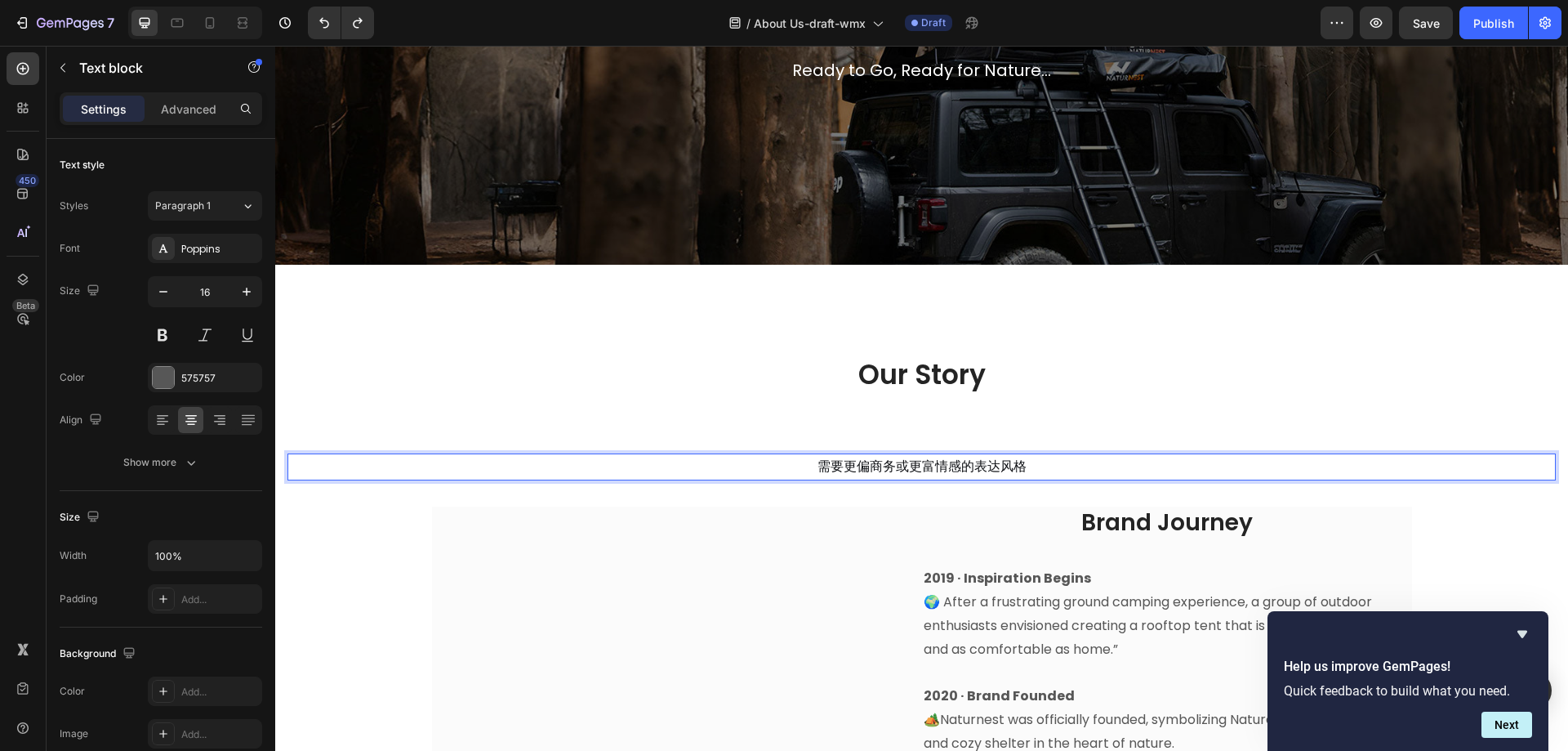
click at [802, 458] on p "需要更偏商务或更富情感的表达风格" at bounding box center [922, 467] width 1265 height 24
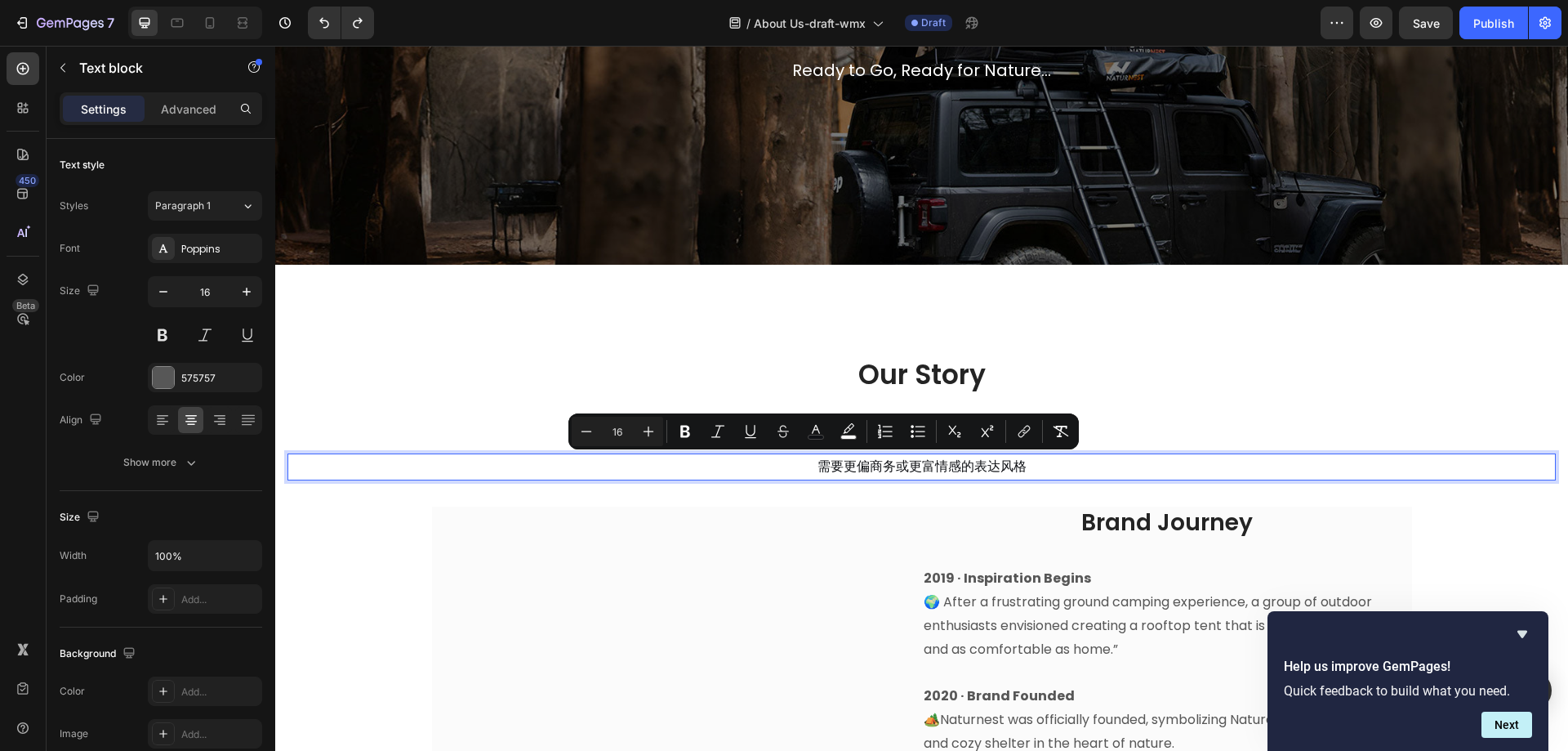
click at [807, 461] on p "需要更偏商务或更富情感的表达风格" at bounding box center [922, 467] width 1265 height 24
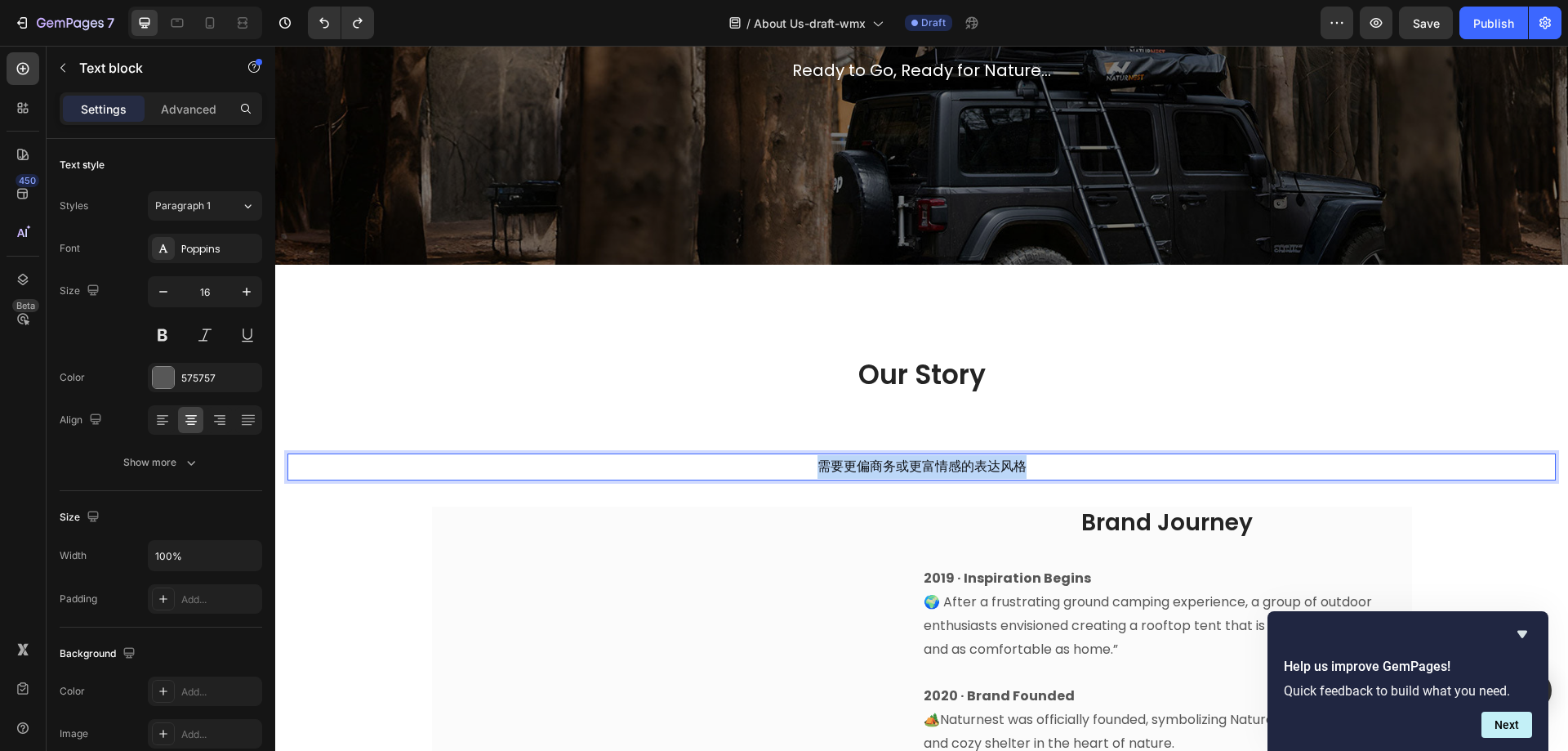
drag, startPoint x: 811, startPoint y: 463, endPoint x: 1035, endPoint y: 471, distance: 224.1
click at [1035, 471] on p "需要更偏商务或更富情感的表达风格" at bounding box center [922, 467] width 1265 height 24
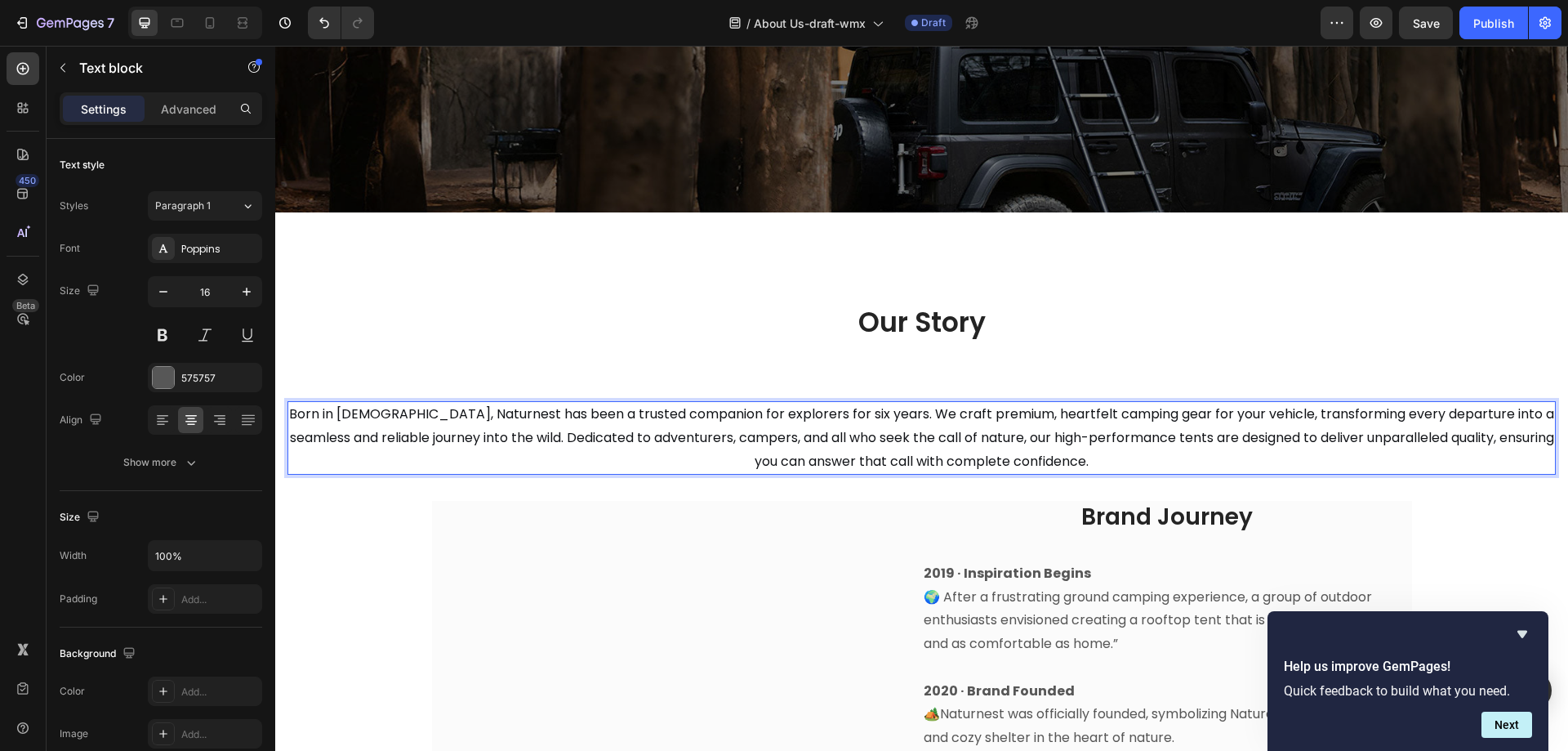
scroll to position [325, 0]
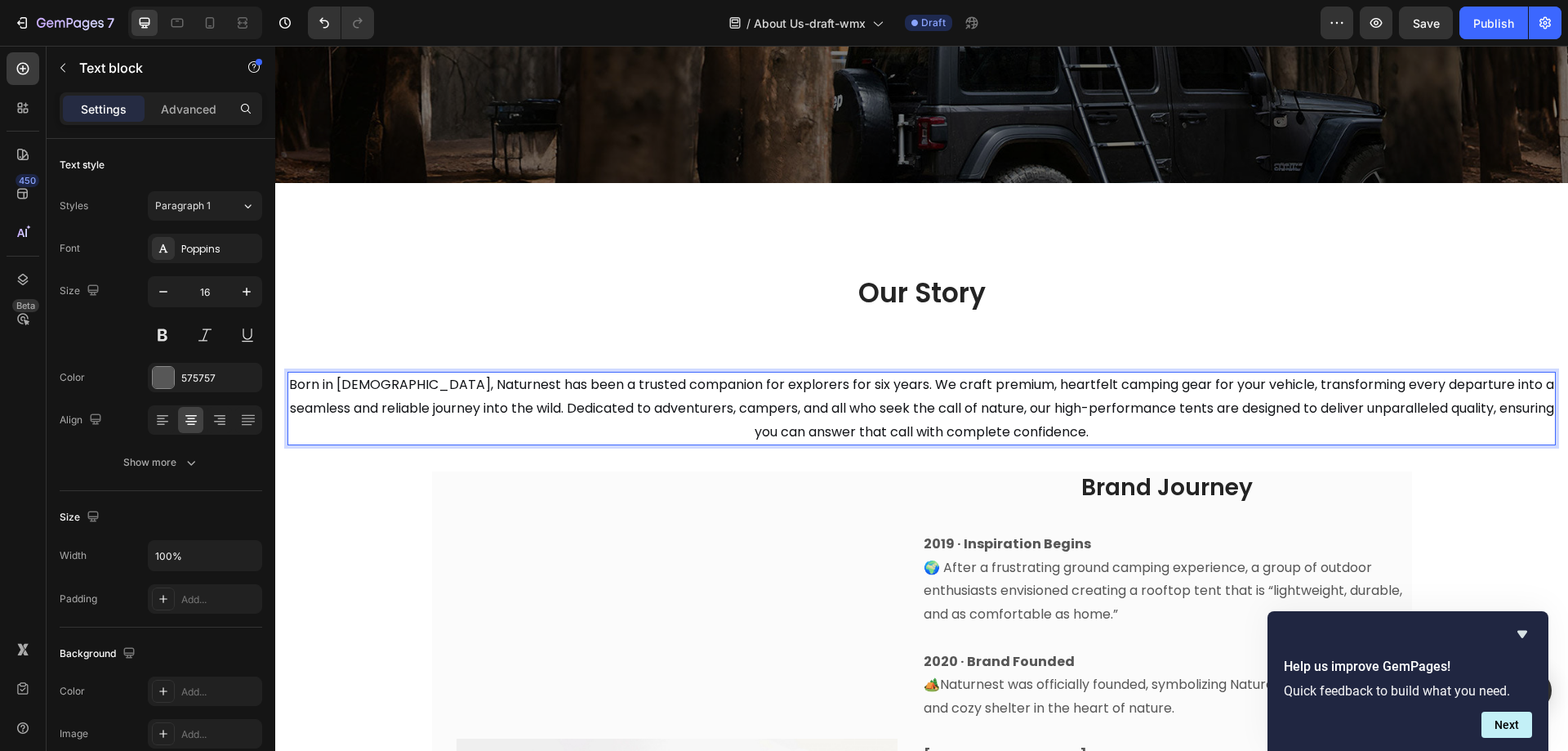
click at [912, 385] on span "Born in 2019, Naturnest has been a trusted companion for explorers for six year…" at bounding box center [922, 408] width 1265 height 67
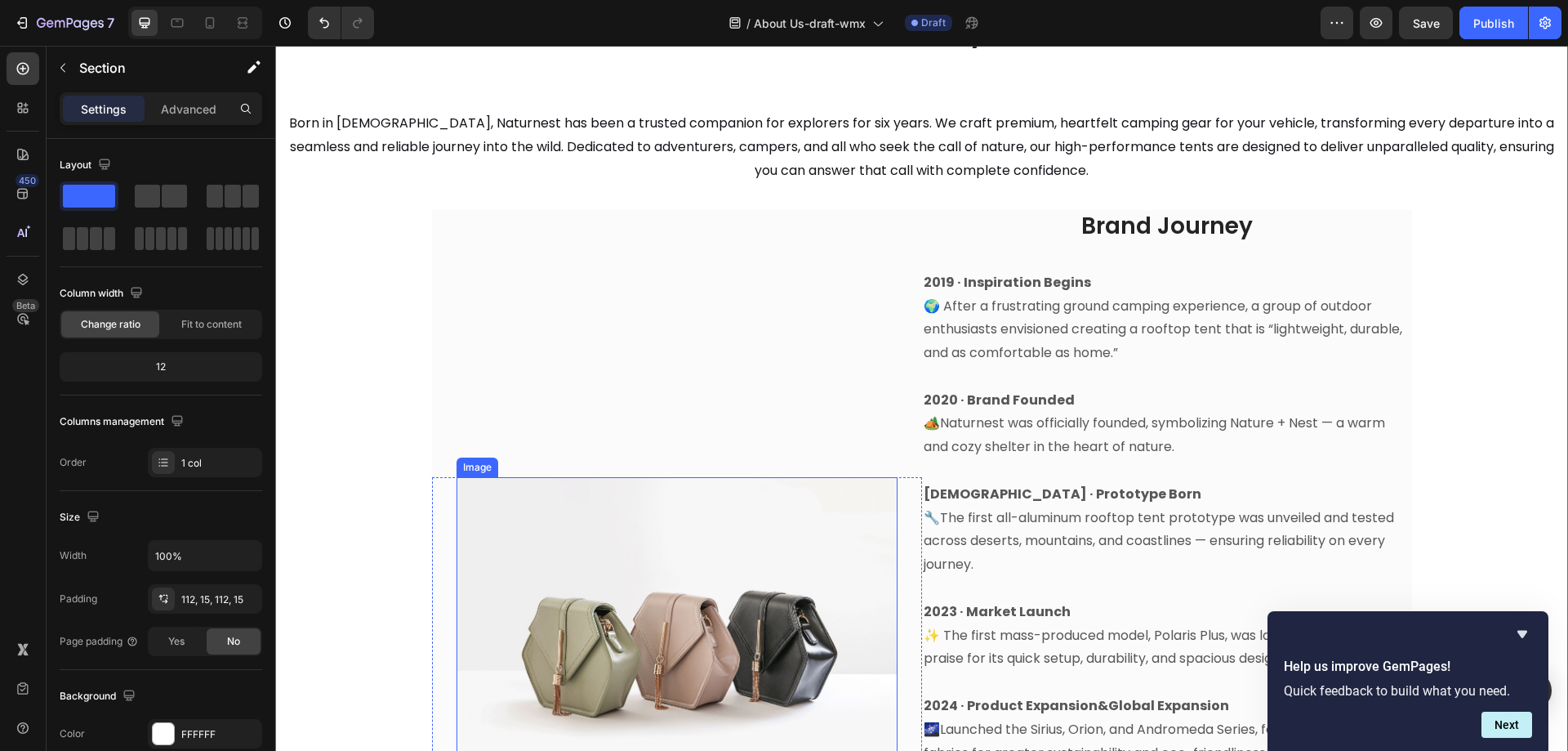
scroll to position [652, 0]
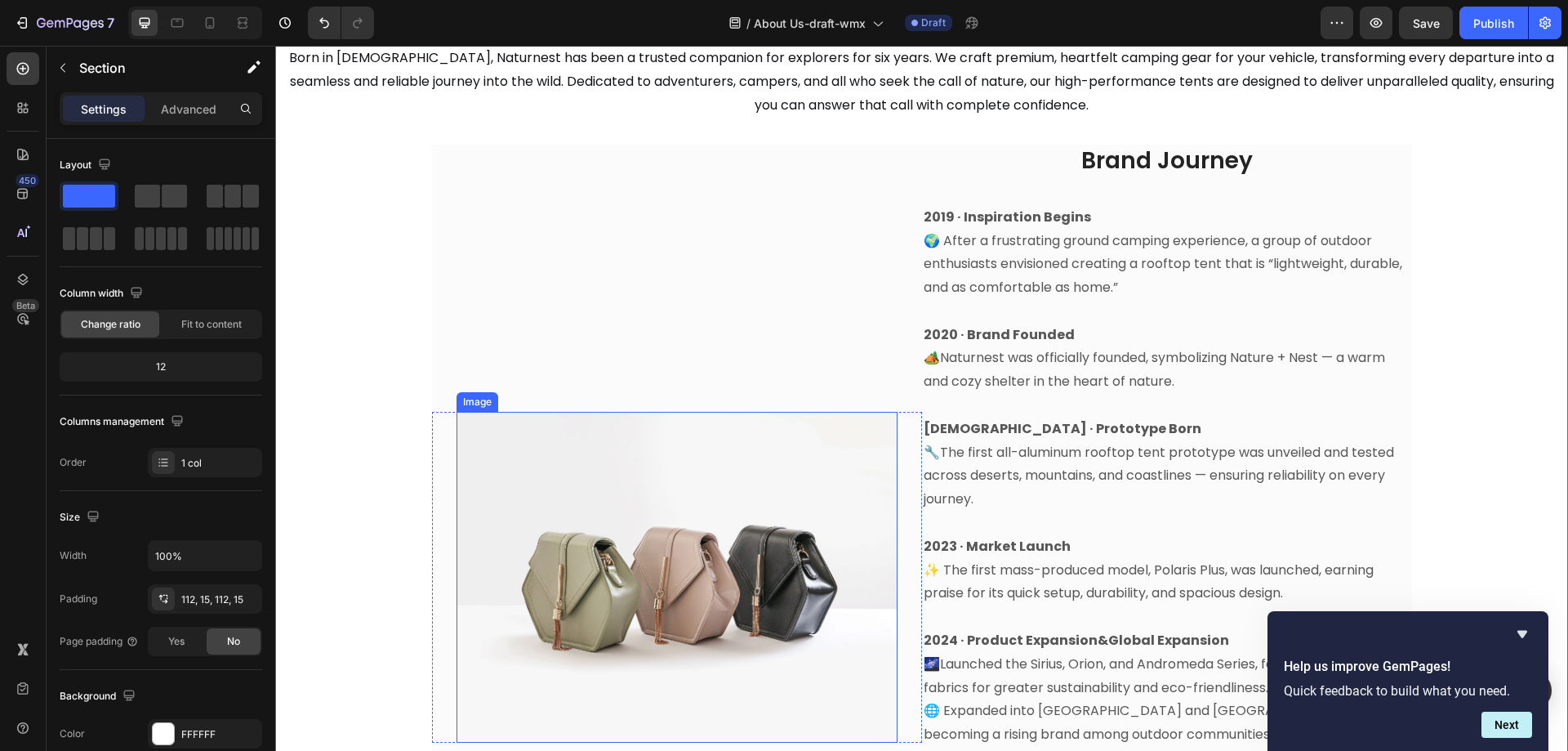
click at [664, 520] on img at bounding box center [677, 577] width 441 height 331
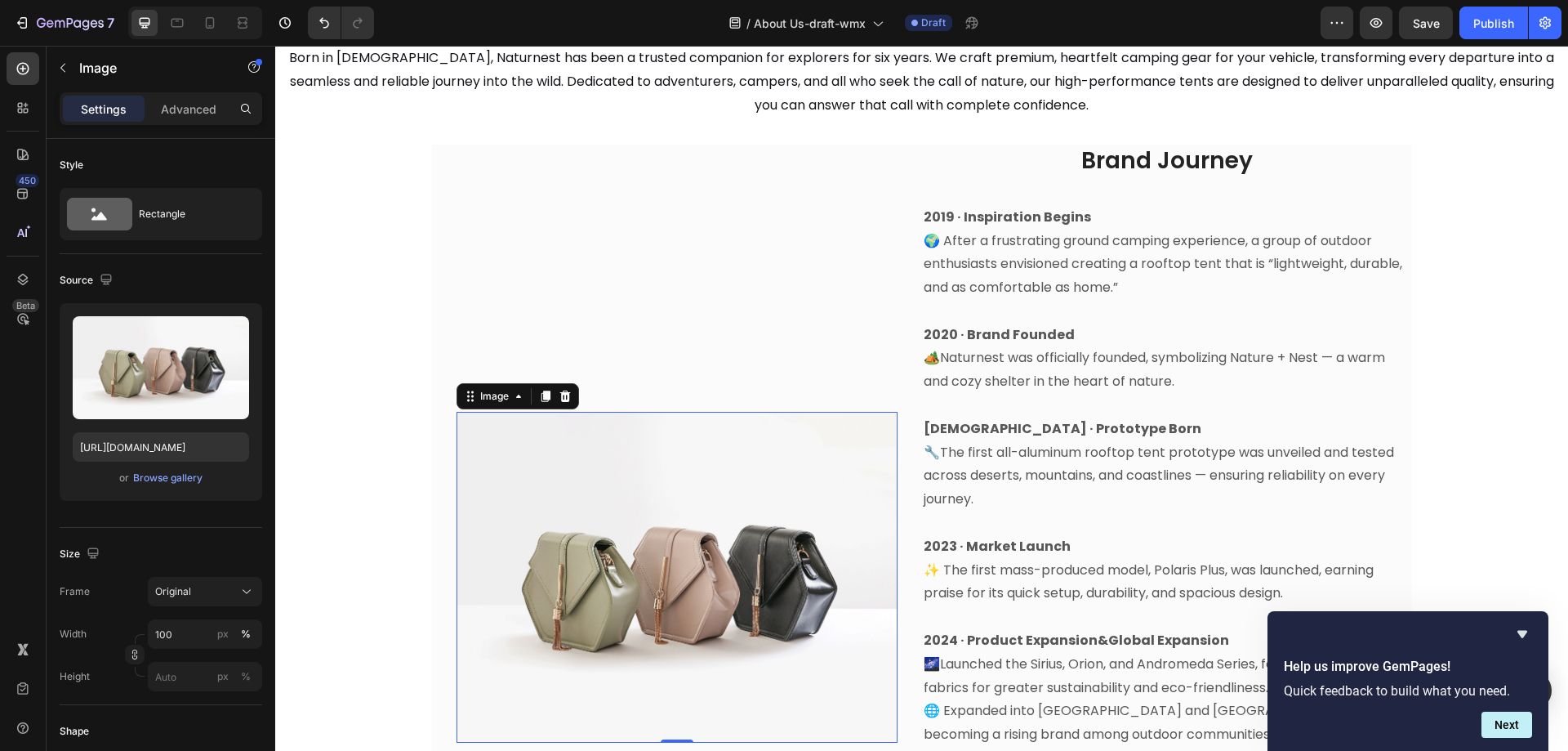
click at [780, 519] on img at bounding box center [677, 577] width 441 height 331
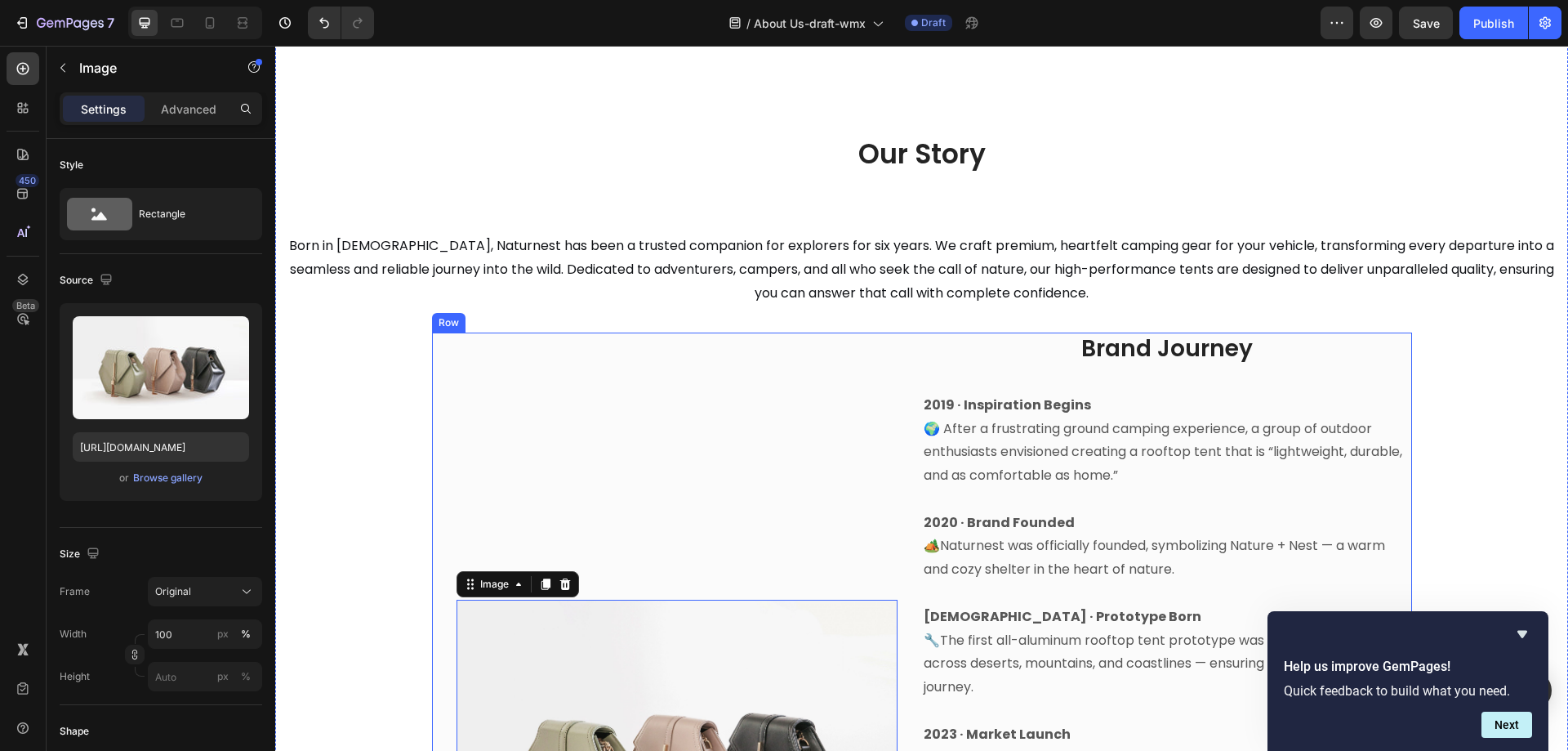
scroll to position [325, 0]
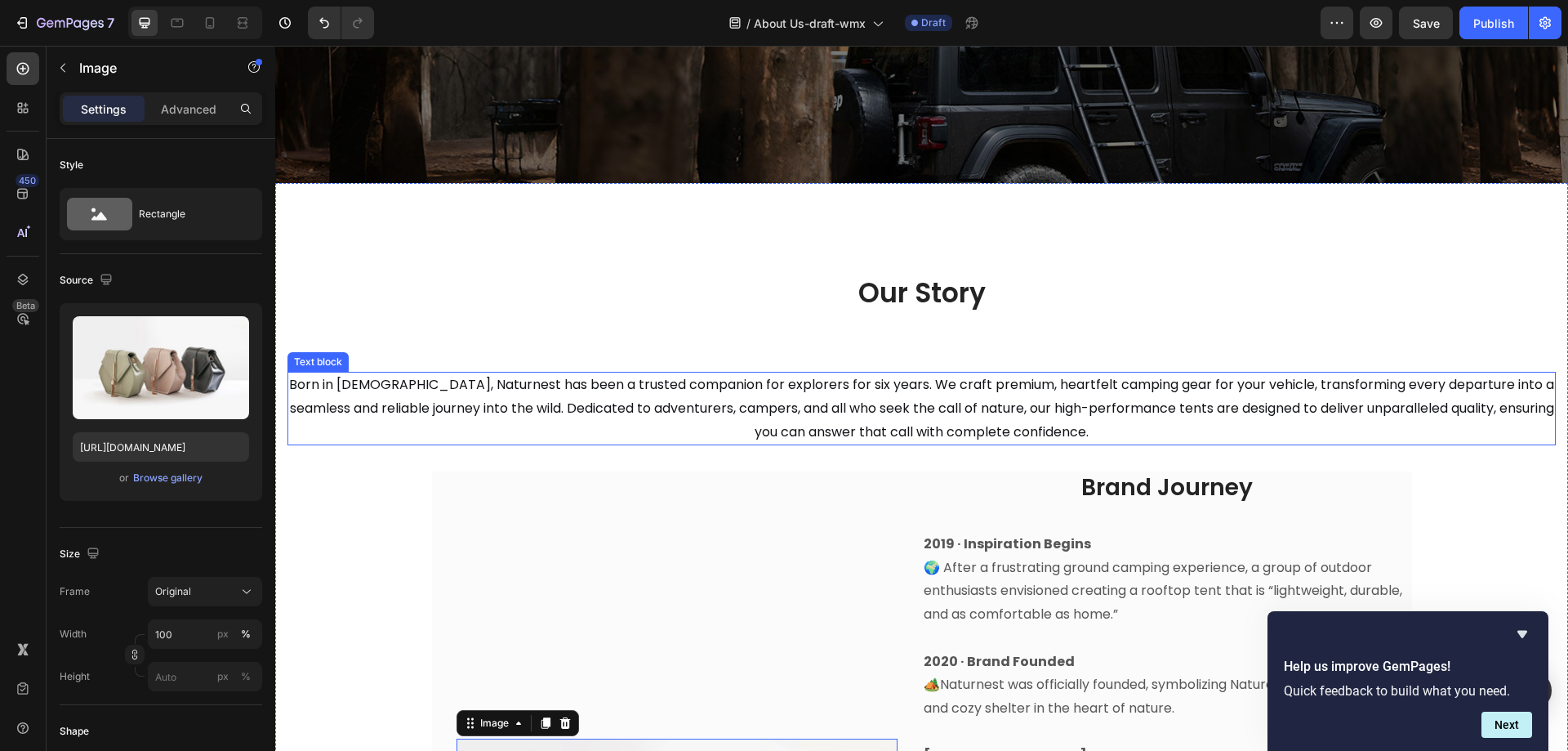
click at [922, 411] on span "Born in 2019, Naturnest has been a trusted companion for explorers for six year…" at bounding box center [922, 408] width 1265 height 67
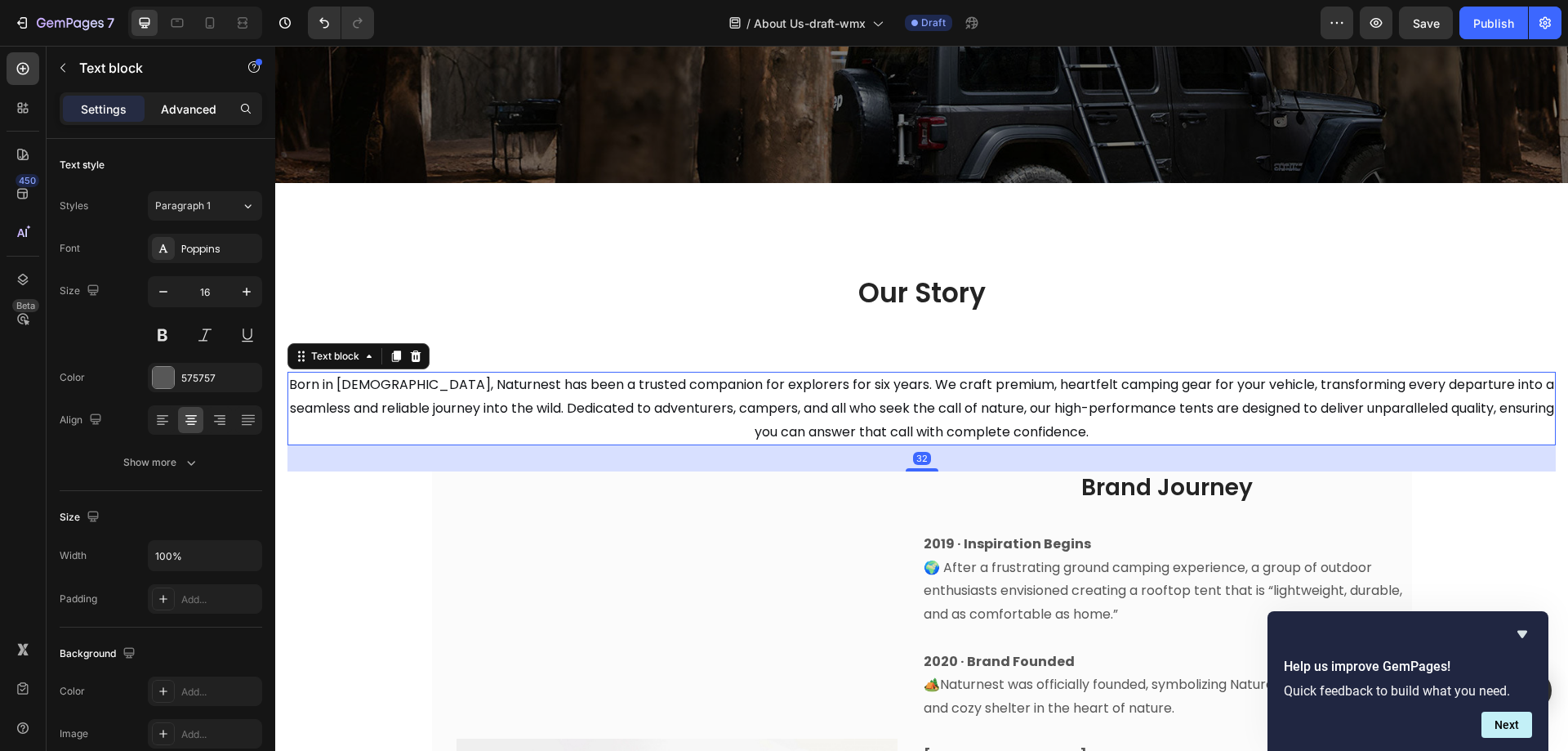
click at [186, 95] on div "Advanced" at bounding box center [188, 108] width 81 height 26
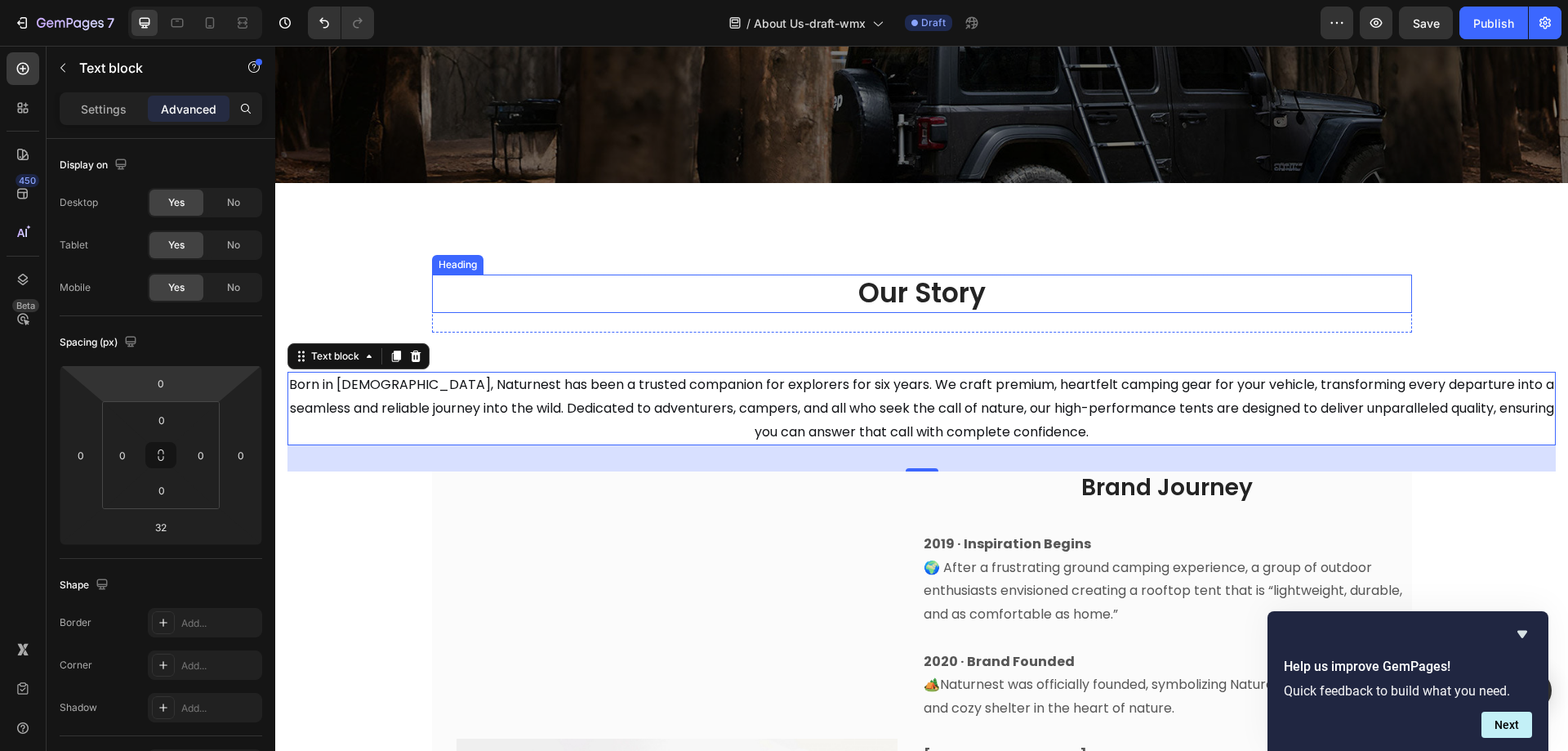
click at [919, 310] on h2 "Our Story" at bounding box center [922, 293] width 980 height 39
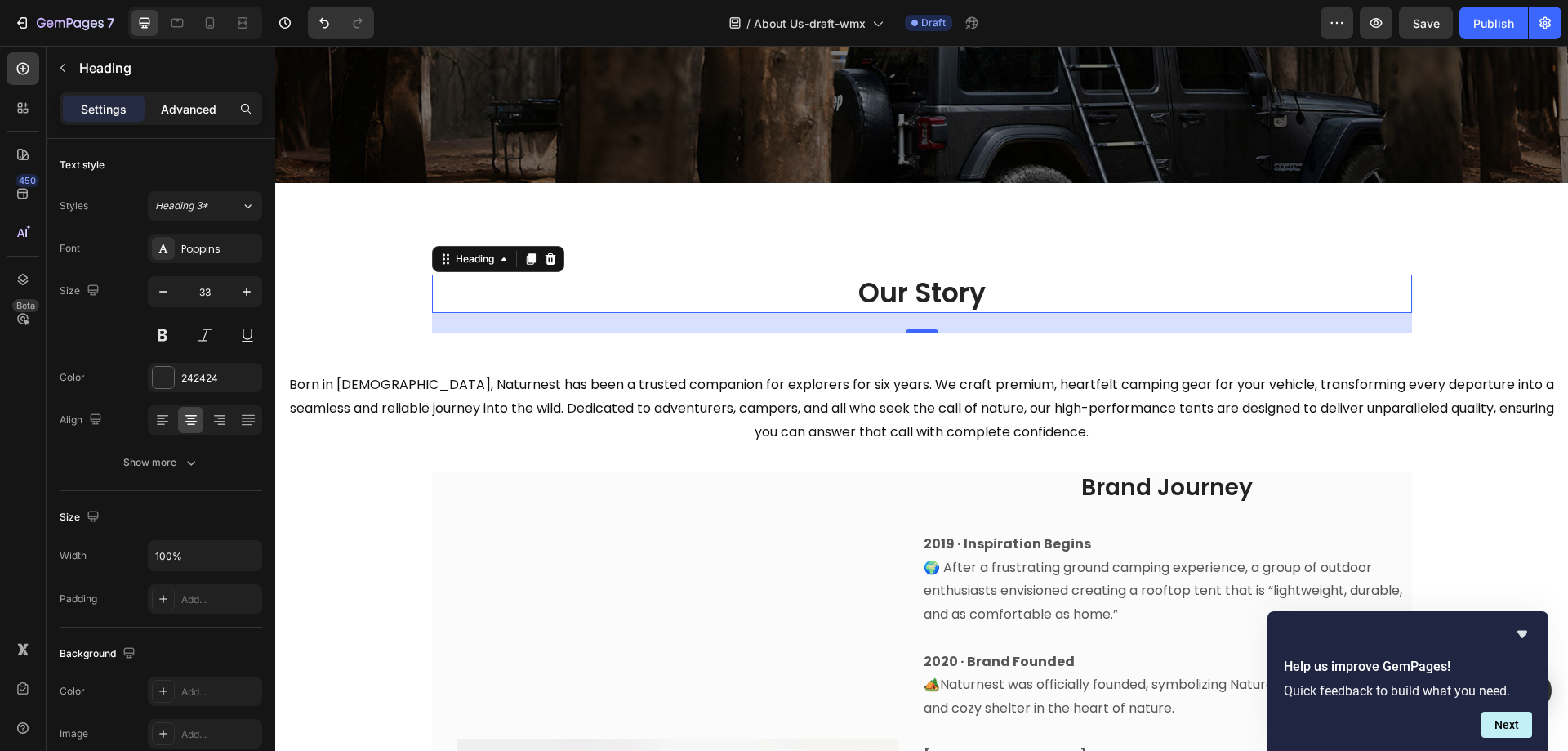
click at [197, 108] on p "Advanced" at bounding box center [189, 108] width 56 height 17
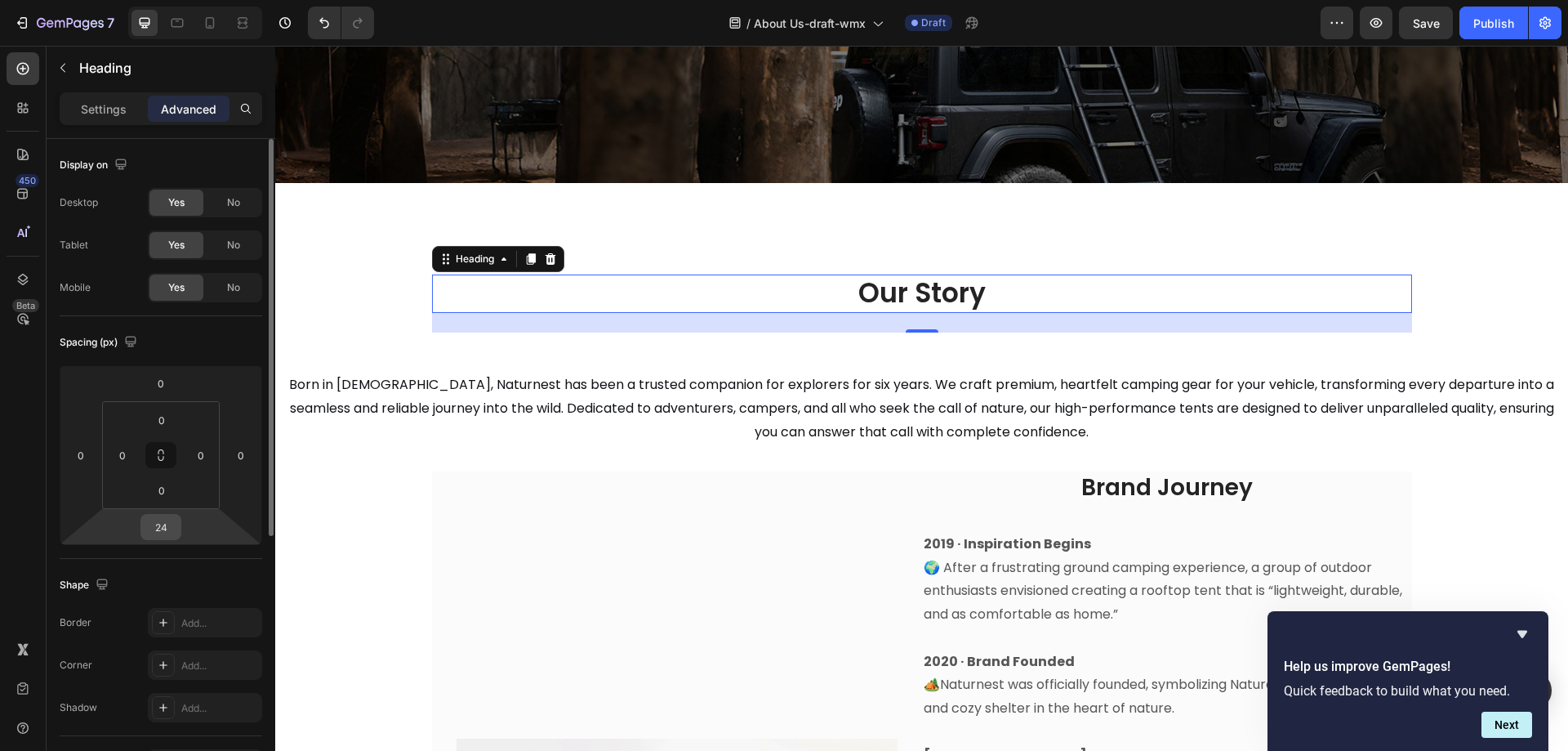
click at [161, 524] on input "24" at bounding box center [161, 528] width 33 height 25
click at [166, 527] on input "24" at bounding box center [161, 528] width 33 height 25
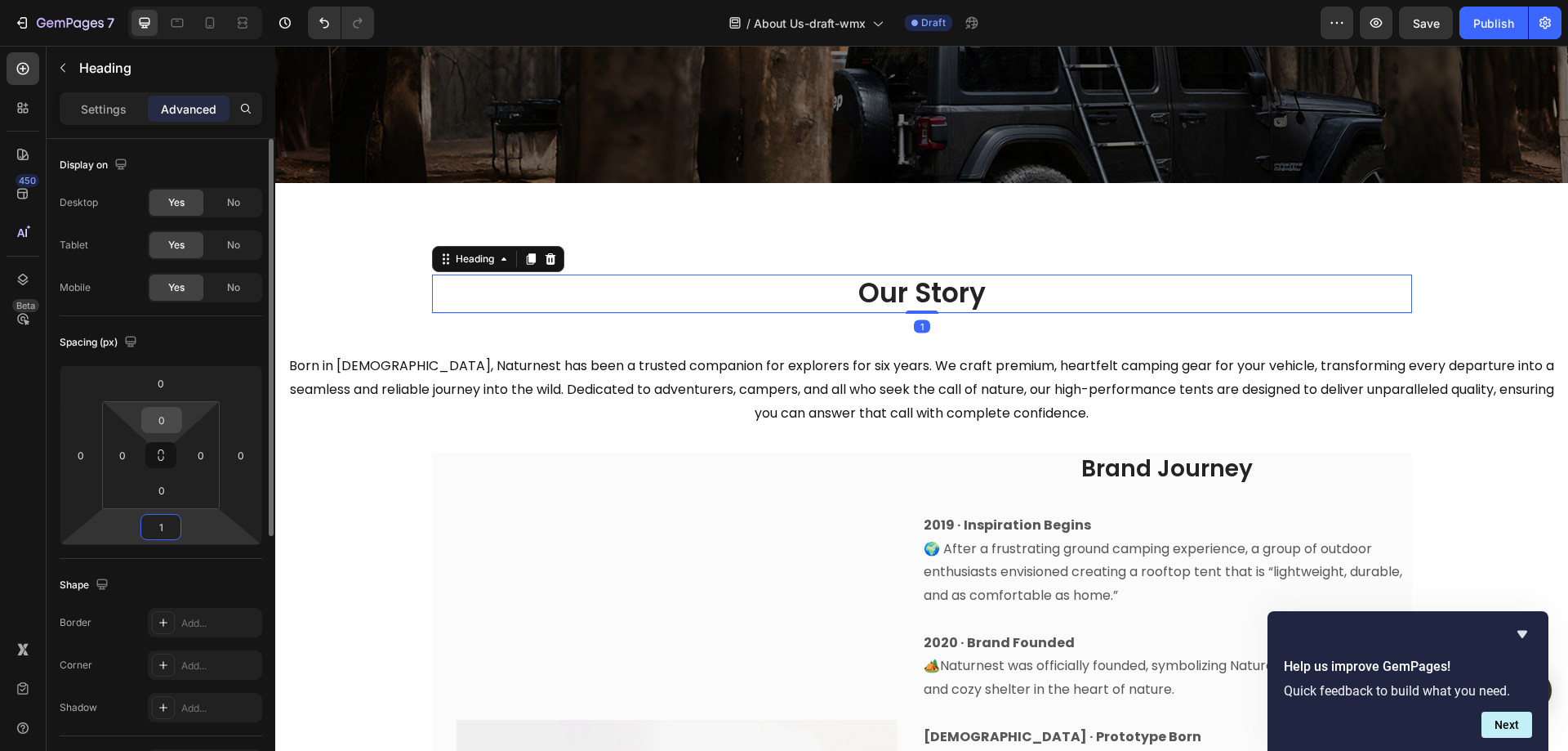
type input "14"
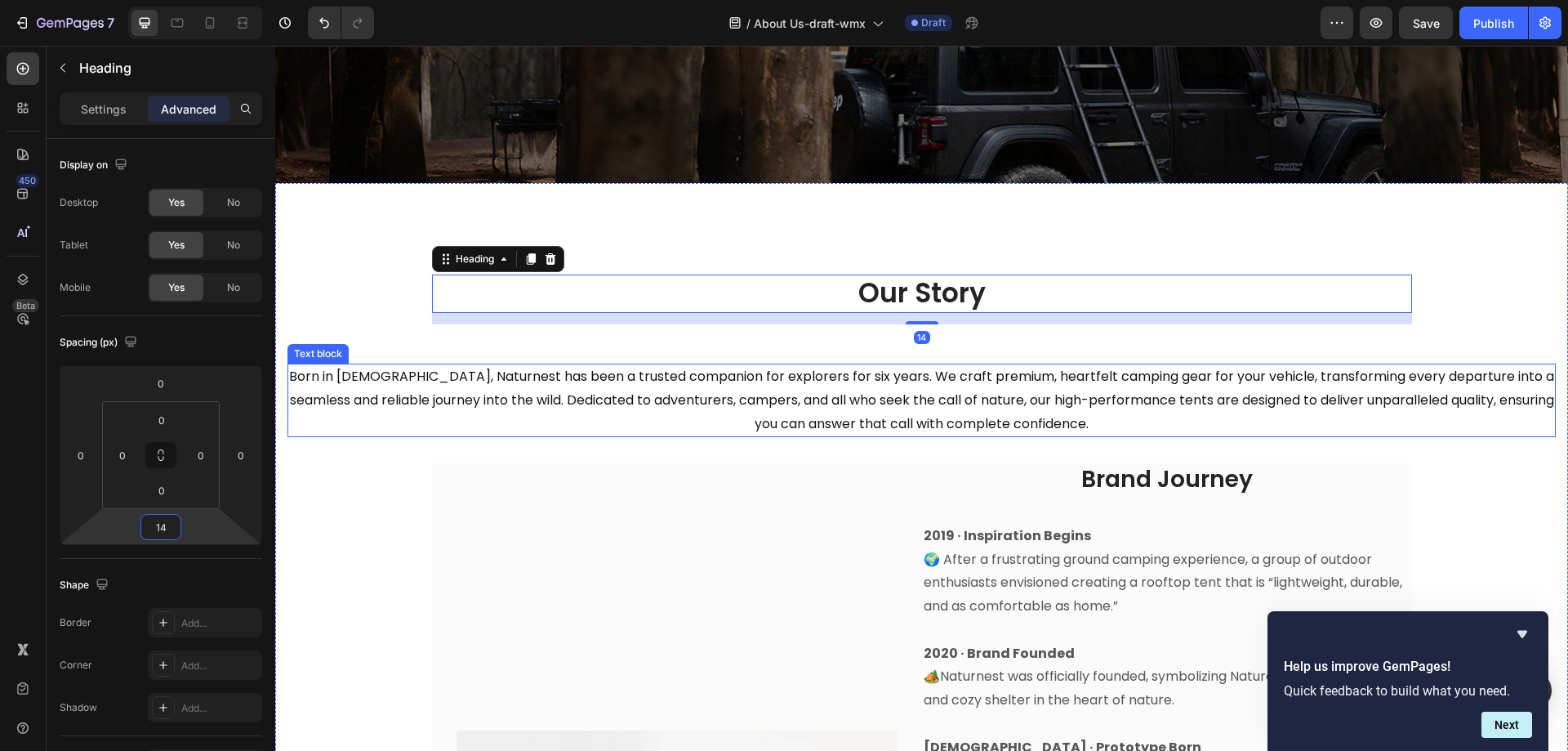
click at [870, 426] on span "Born in 2019, Naturnest has been a trusted companion for explorers for six year…" at bounding box center [922, 400] width 1265 height 67
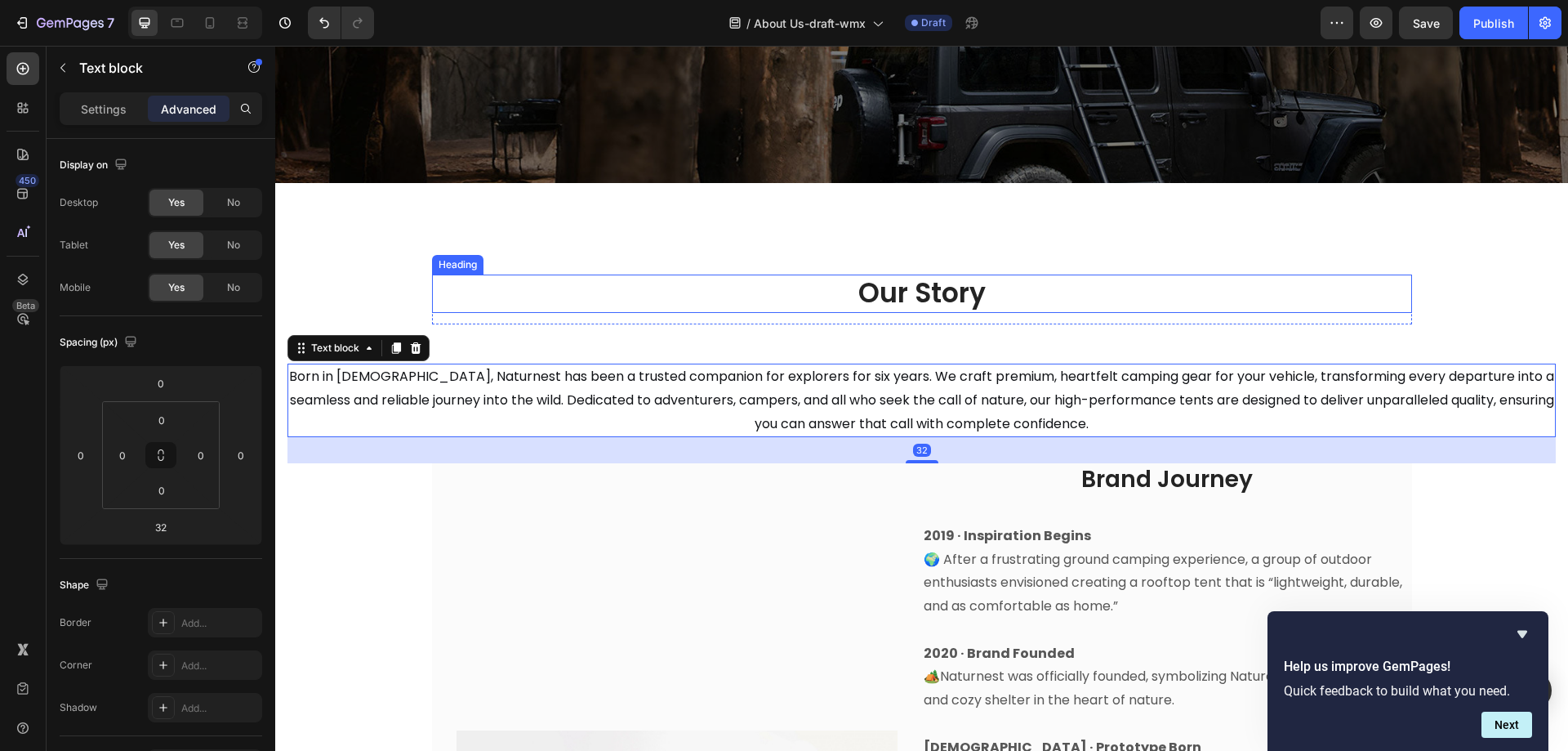
click at [996, 288] on h2 "Our Story" at bounding box center [922, 293] width 980 height 39
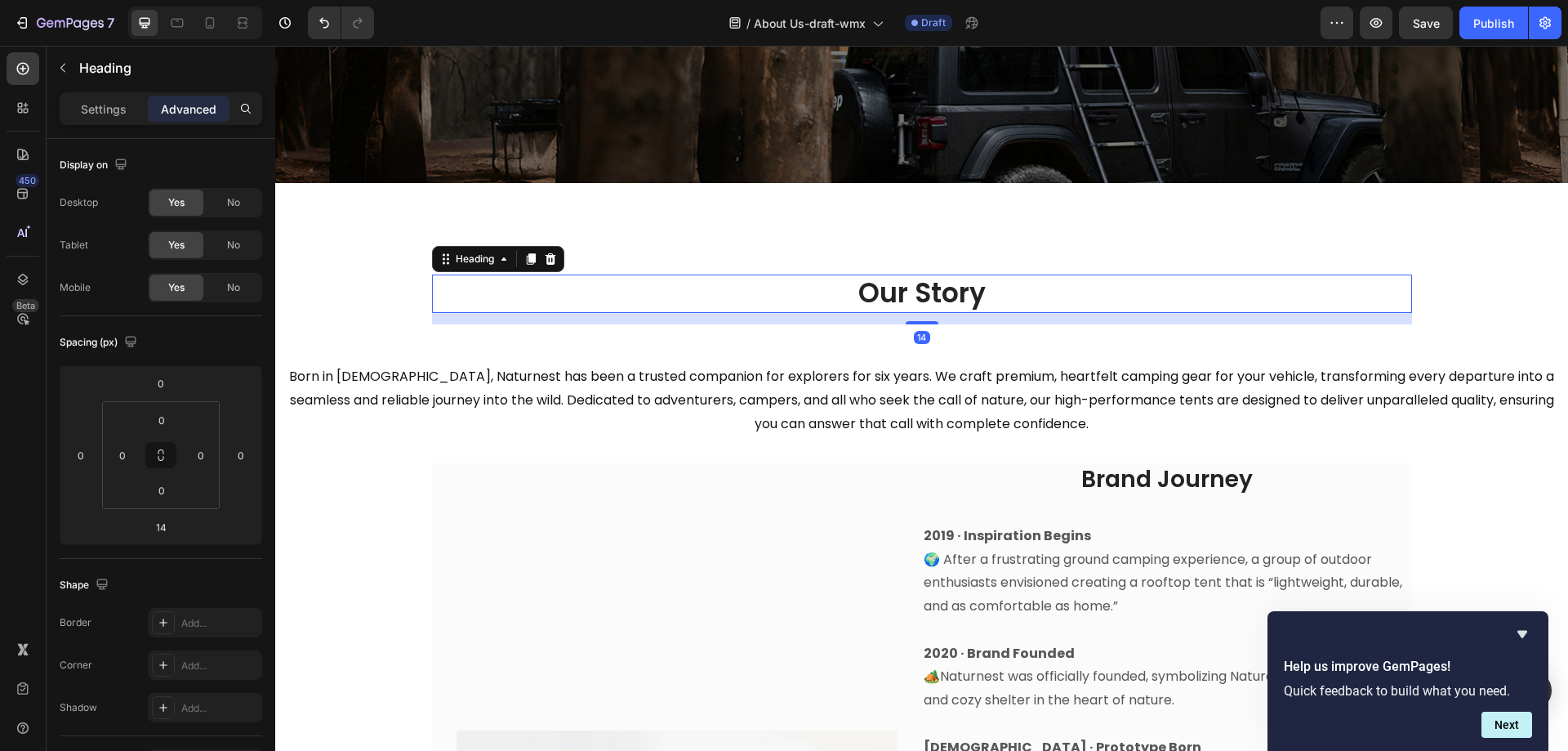
click at [940, 284] on h2 "Our Story" at bounding box center [922, 293] width 980 height 39
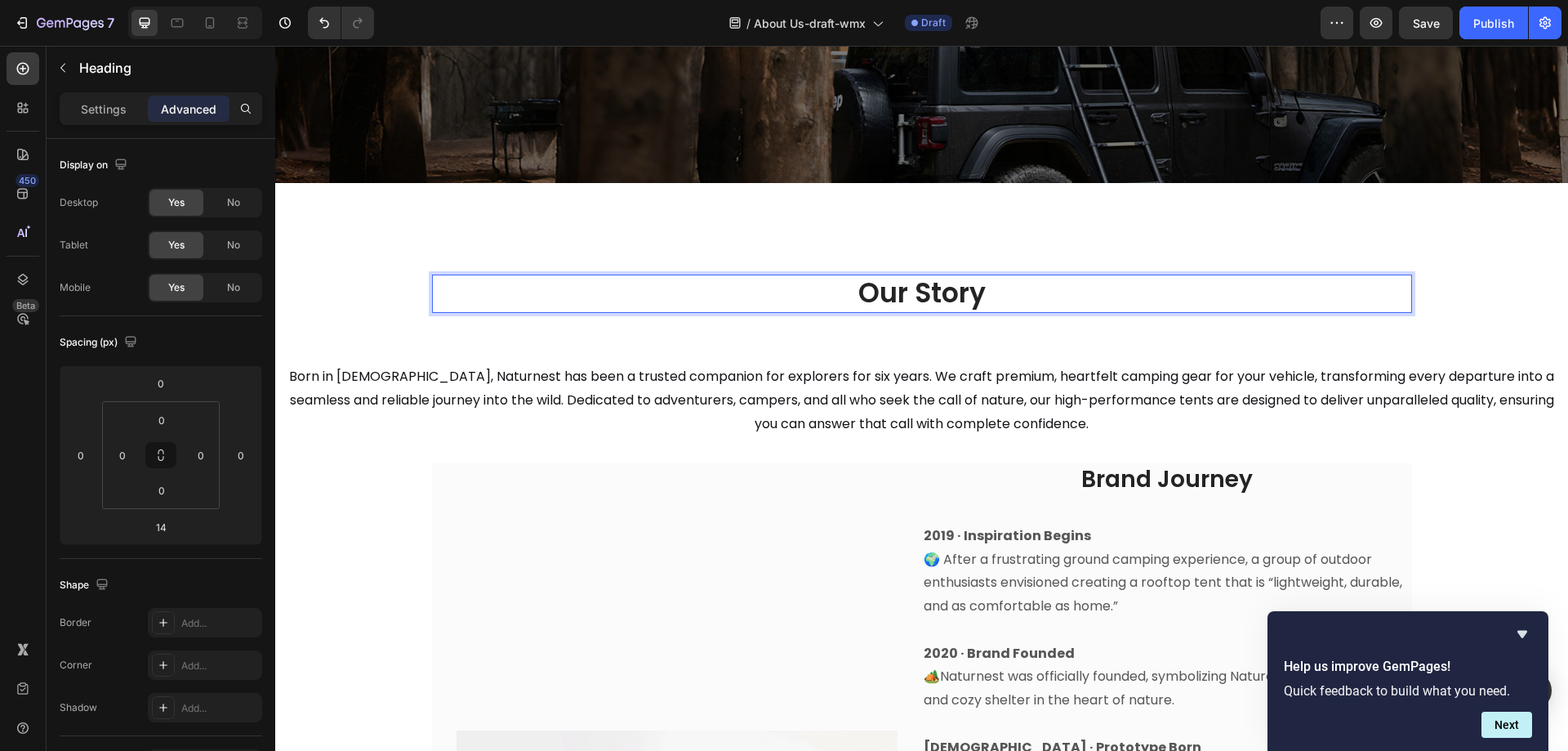
click at [862, 295] on p "Our Story" at bounding box center [922, 293] width 977 height 35
click at [867, 311] on p "Our Story" at bounding box center [922, 293] width 977 height 35
click at [971, 293] on p "Our Story" at bounding box center [922, 293] width 977 height 35
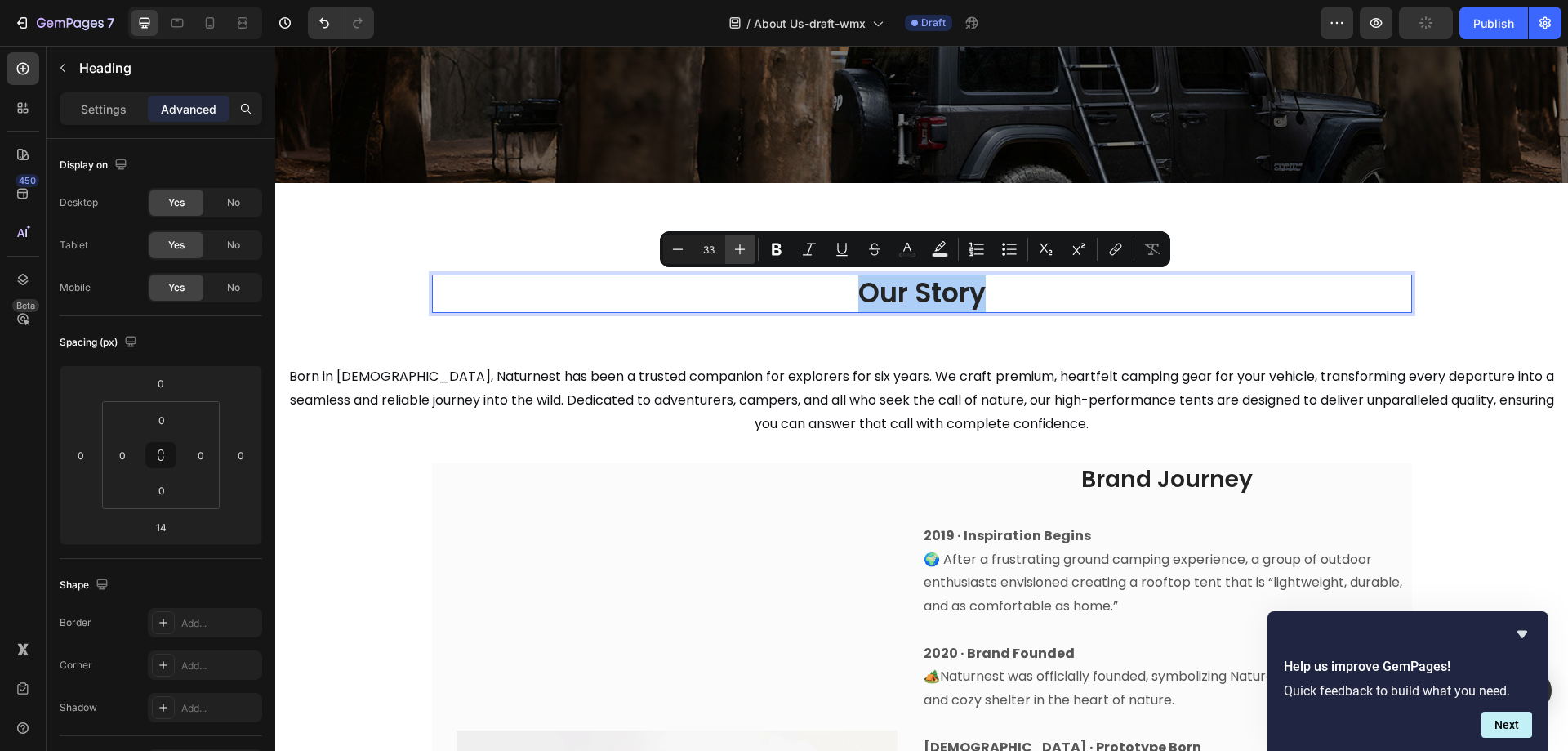
click at [742, 250] on icon "Editor contextual toolbar" at bounding box center [740, 249] width 16 height 16
click at [742, 251] on icon "Editor contextual toolbar" at bounding box center [740, 249] width 16 height 16
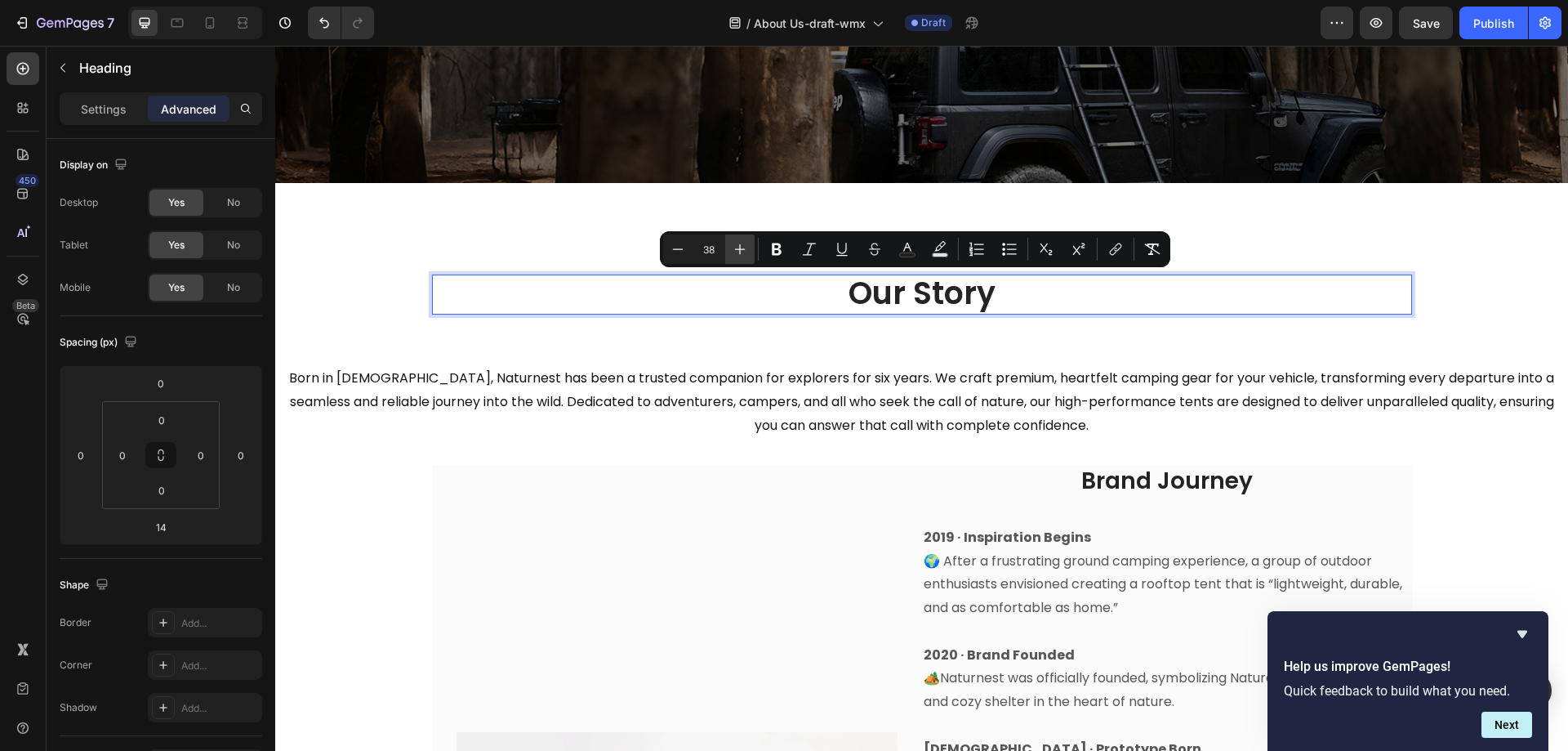
click at [742, 251] on icon "Editor contextual toolbar" at bounding box center [740, 249] width 16 height 16
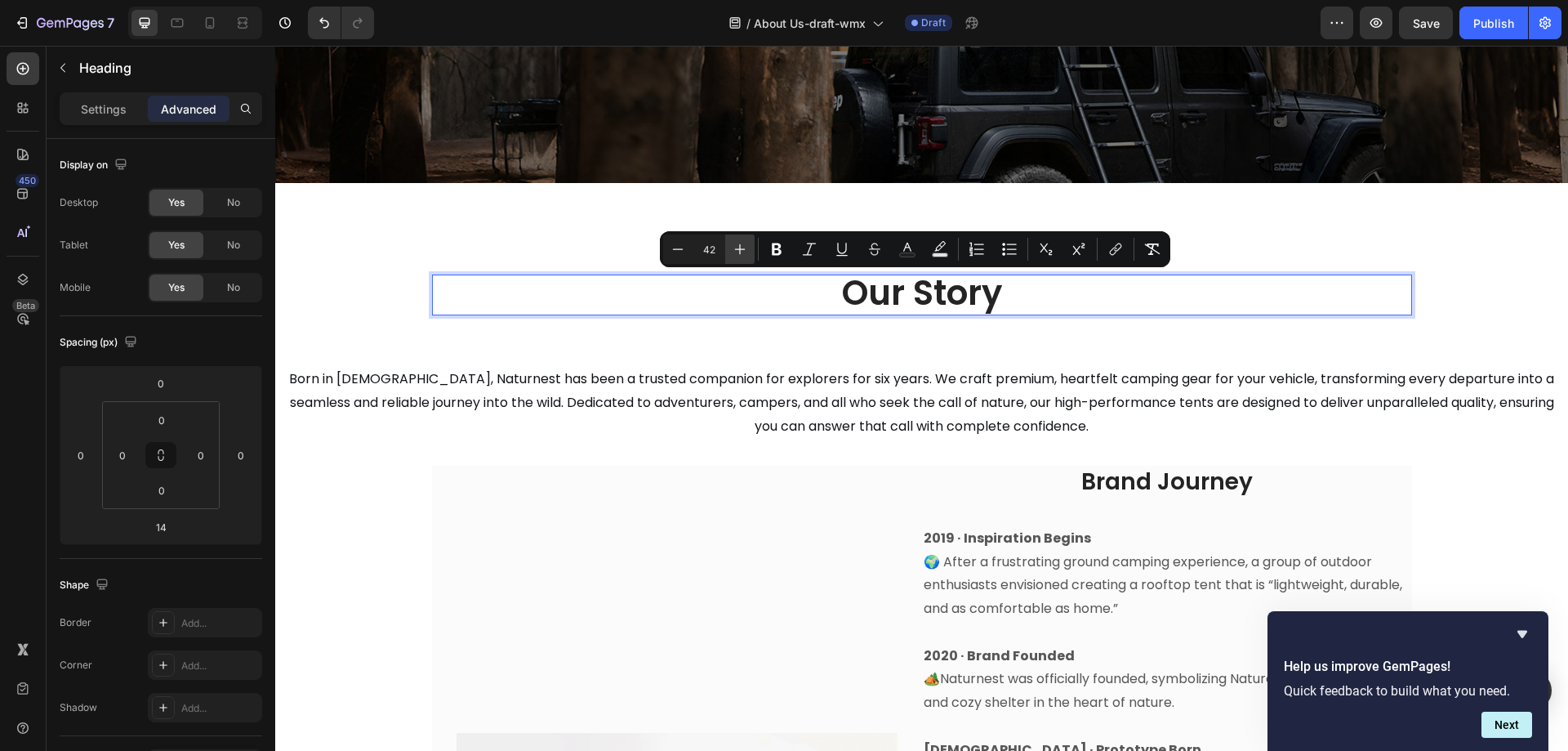
type input "43"
click at [1163, 394] on span "Born in 2019, Naturnest has been a trusted companion for explorers for six year…" at bounding box center [922, 403] width 1265 height 67
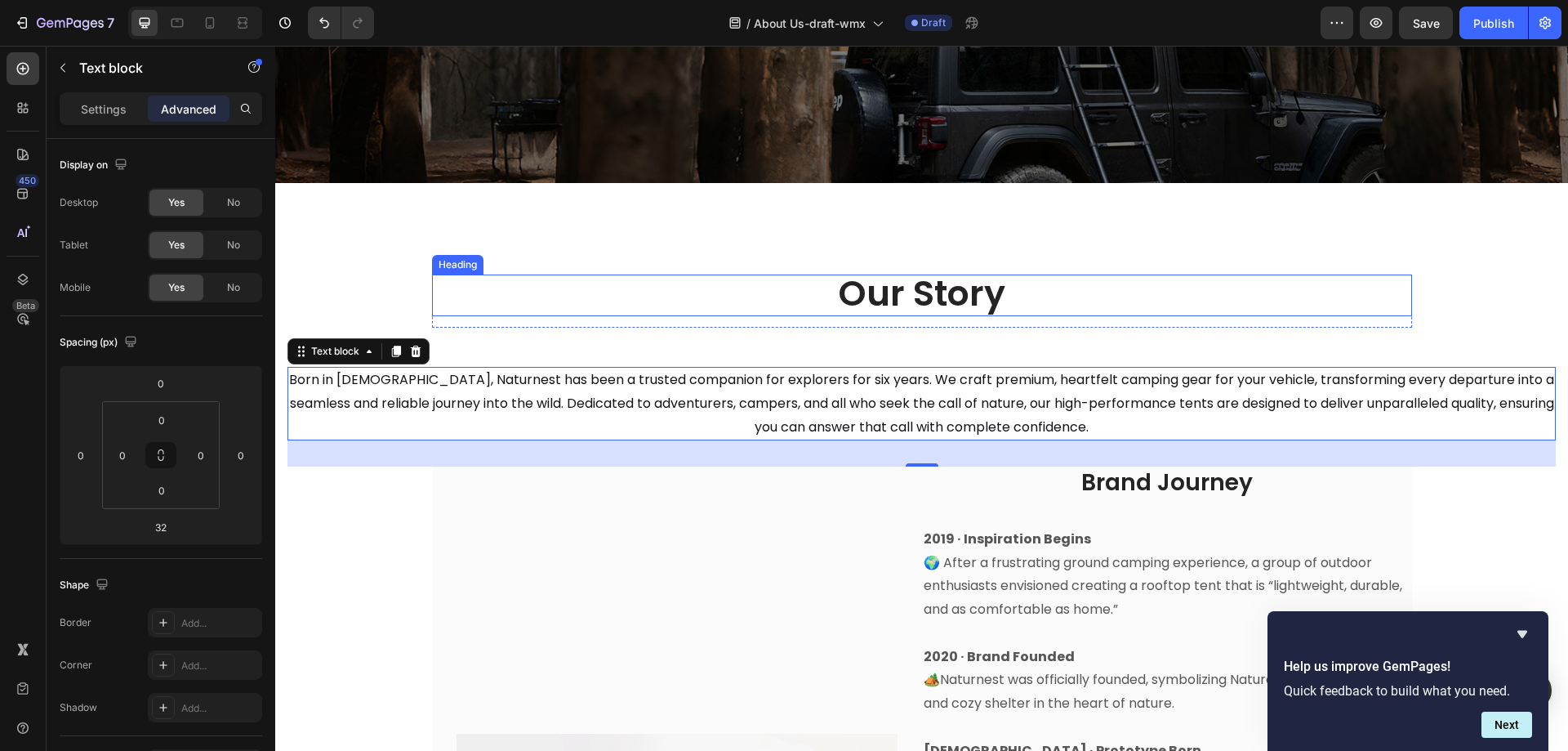
click at [903, 290] on span "Our Story" at bounding box center [922, 293] width 167 height 49
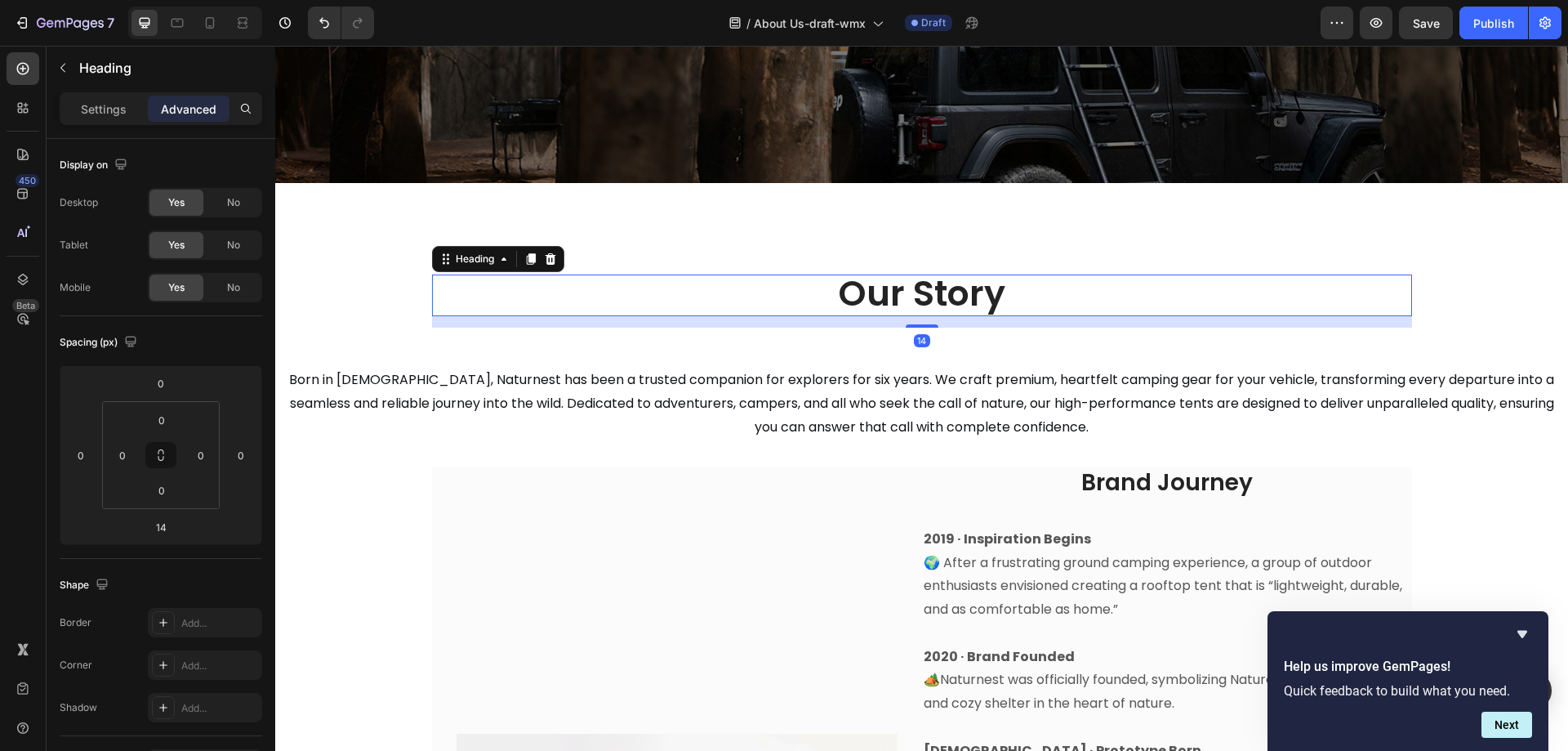
click at [914, 337] on div "14" at bounding box center [922, 341] width 16 height 13
click at [159, 528] on input "14" at bounding box center [161, 528] width 33 height 25
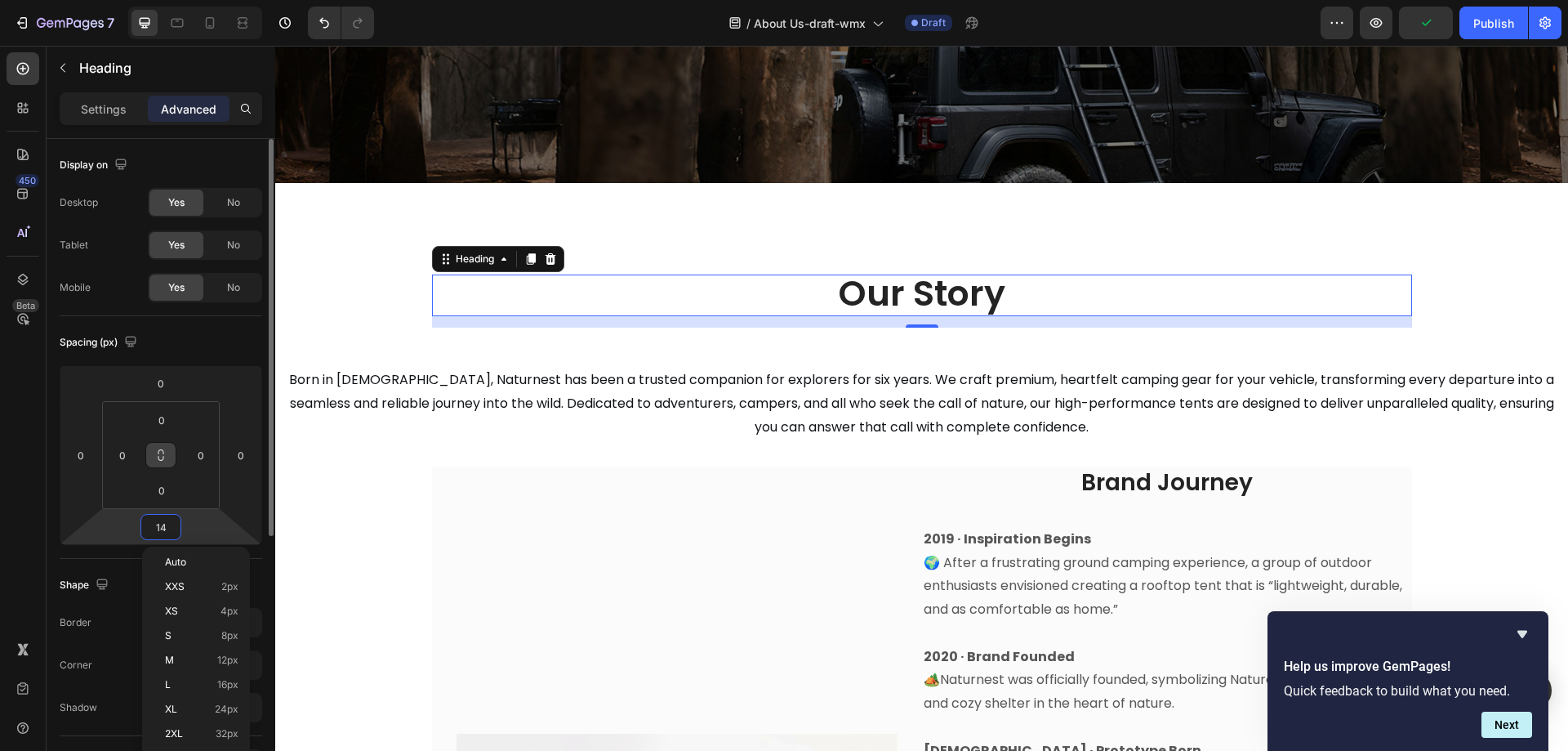
type input "5"
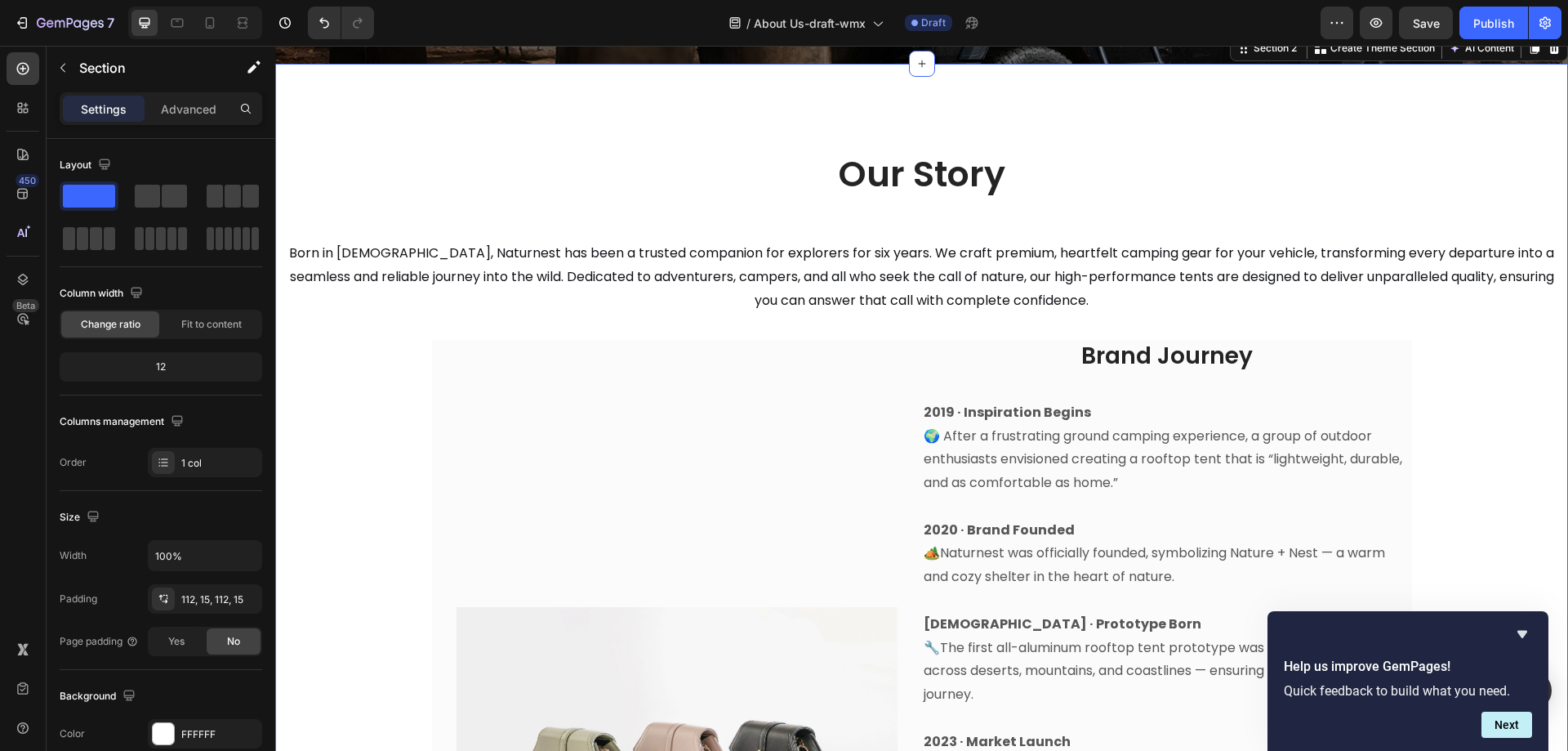
scroll to position [406, 0]
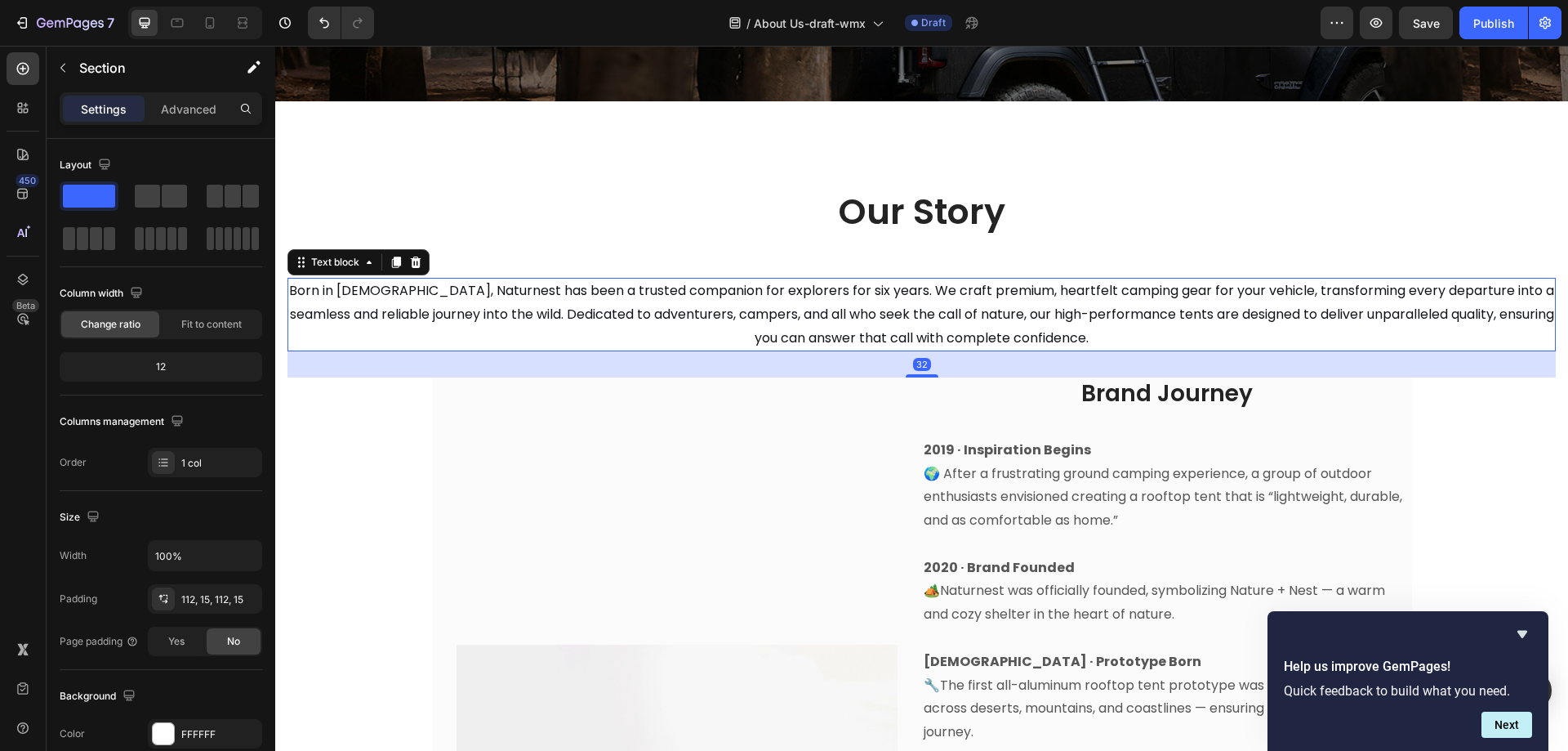
click at [883, 309] on span "Born in 2019, Naturnest has been a trusted companion for explorers for six year…" at bounding box center [922, 314] width 1265 height 67
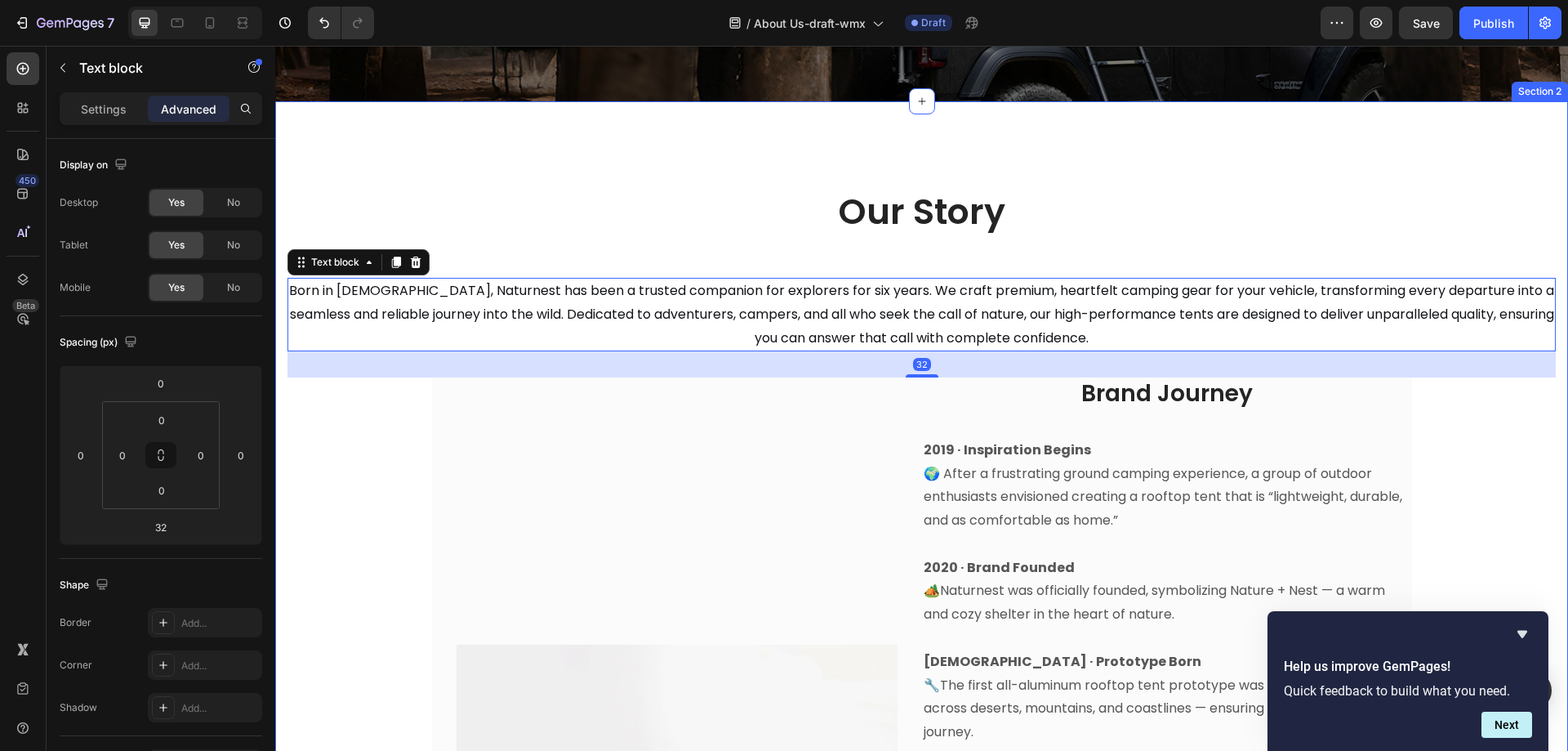
click at [891, 191] on div "⁠⁠⁠⁠⁠⁠⁠ Our Story Heading Row Born in 2019, Naturnest has been a trusted compan…" at bounding box center [922, 717] width 1293 height 1233
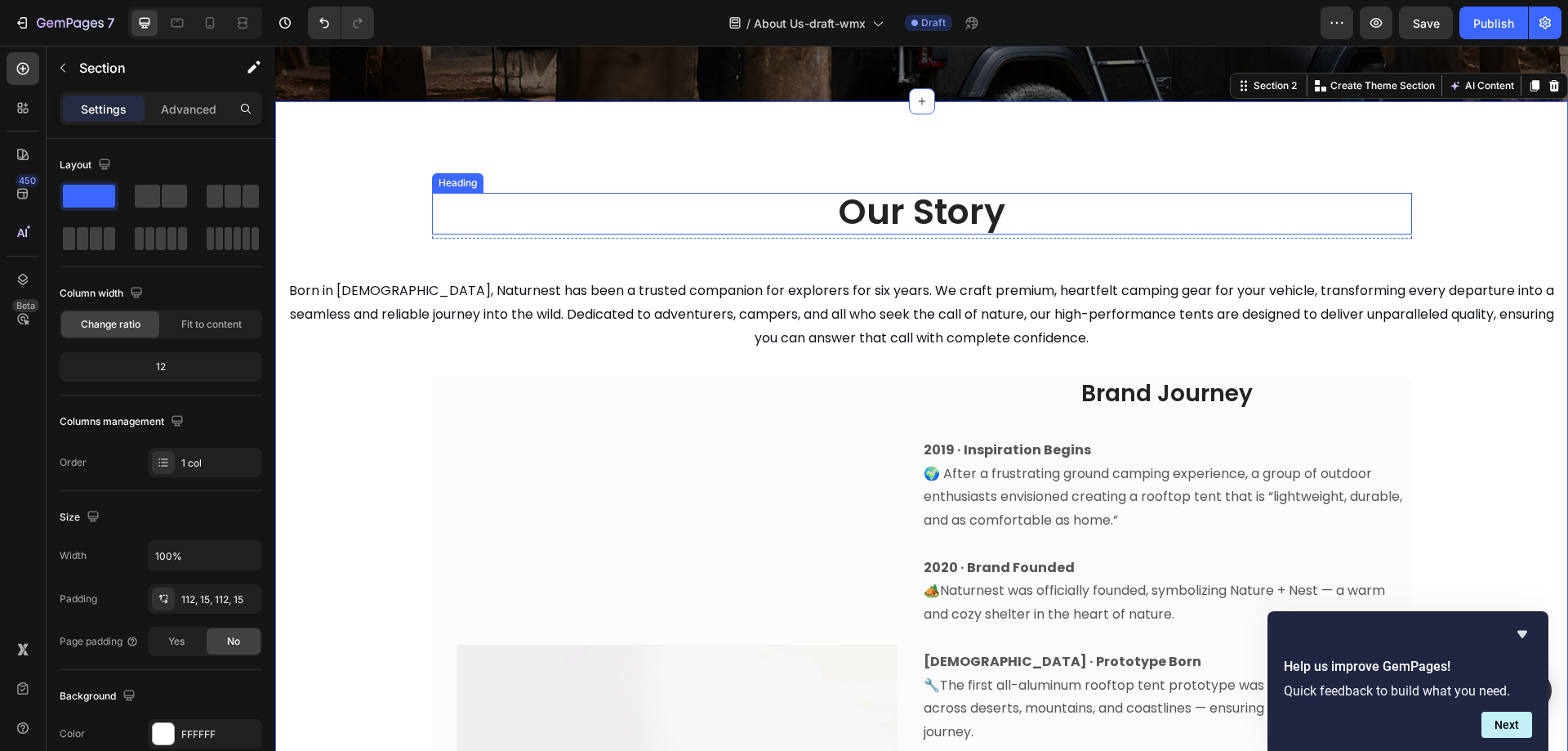
click at [885, 210] on span "Our Story" at bounding box center [922, 212] width 167 height 49
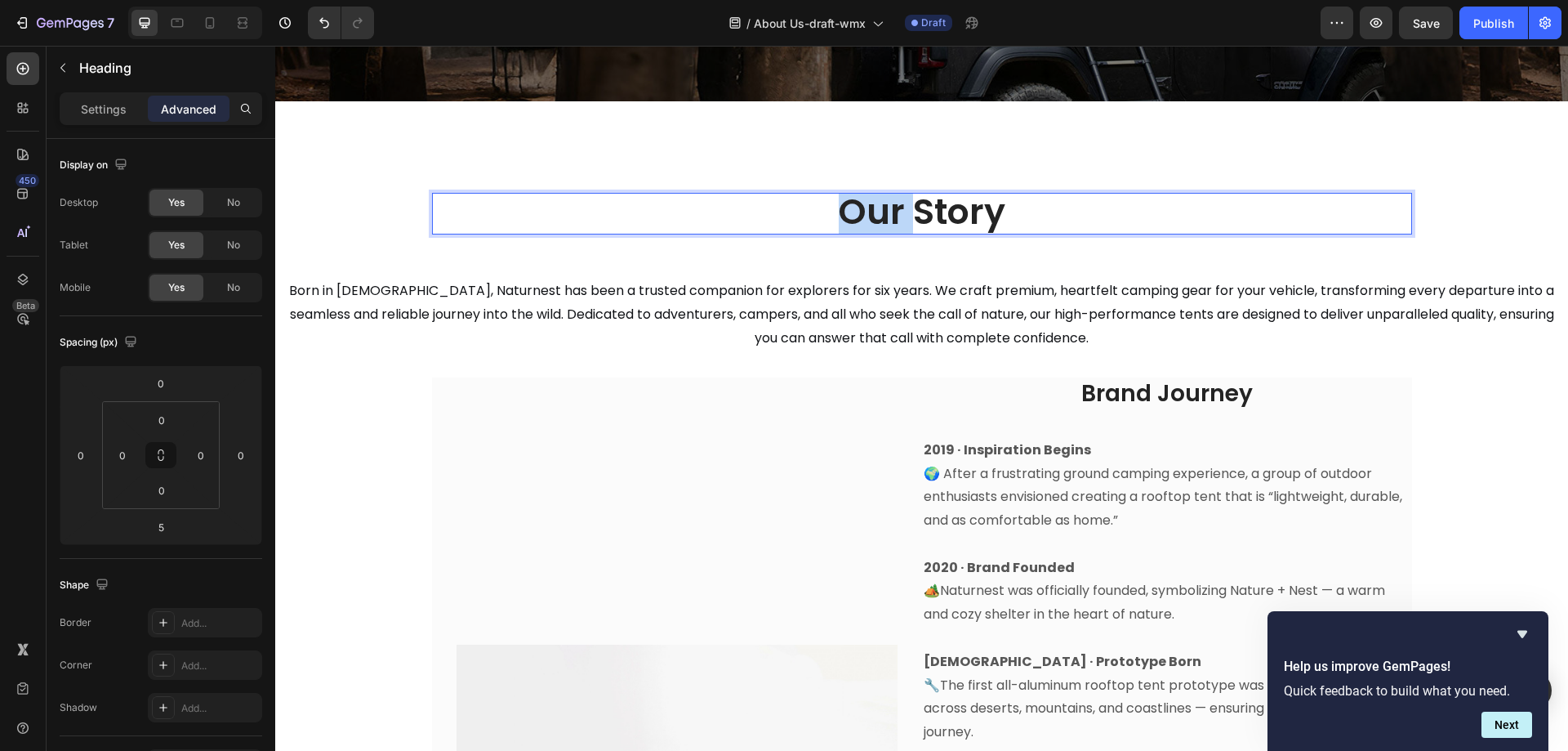
click at [881, 208] on span "Our Story" at bounding box center [922, 212] width 167 height 49
click at [881, 219] on span "Our Story" at bounding box center [922, 212] width 167 height 49
click at [929, 208] on span "Our Story" at bounding box center [922, 212] width 167 height 49
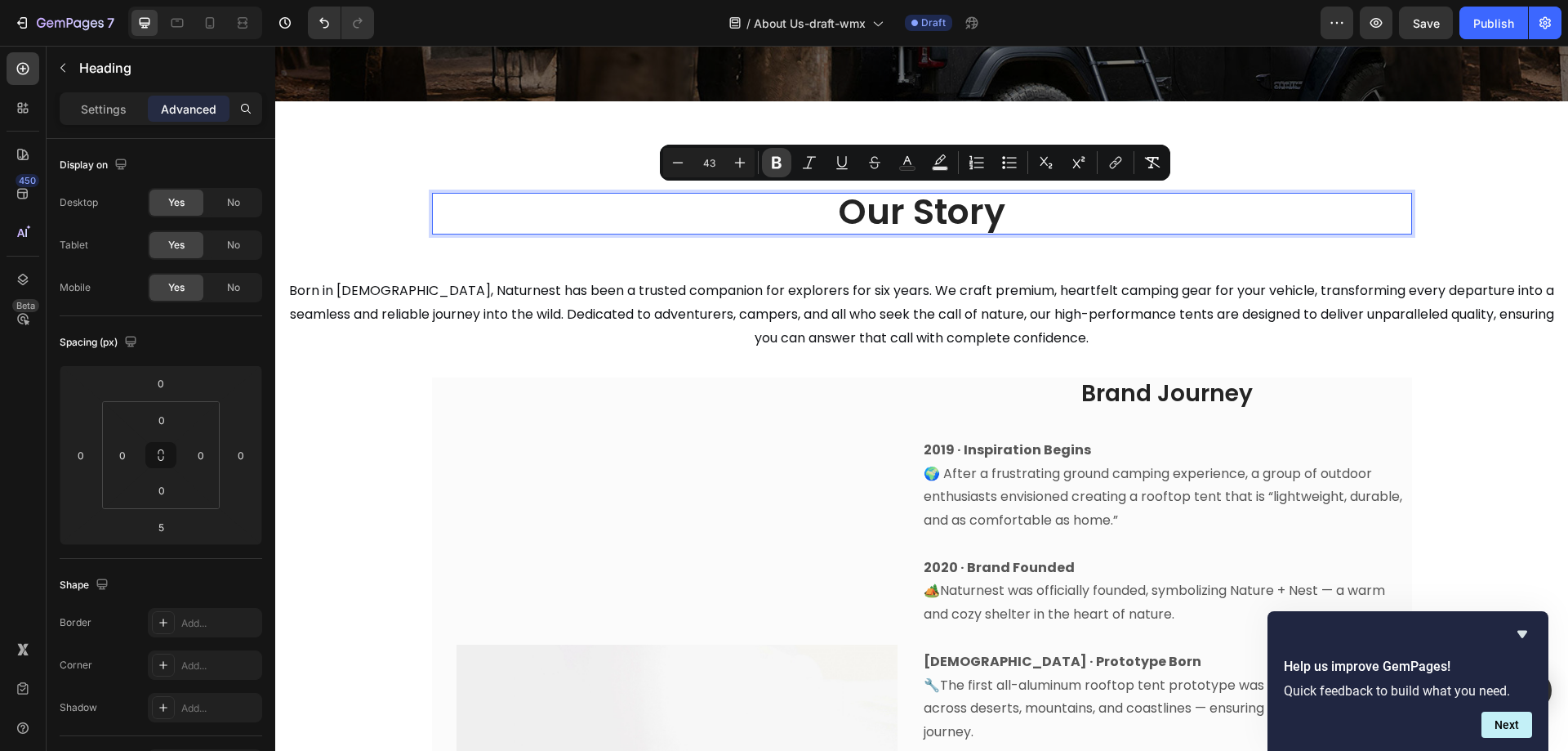
click at [769, 164] on icon "Editor contextual toolbar" at bounding box center [777, 163] width 16 height 16
click at [832, 262] on div "Our Story Heading 5 Row Born in 2019, Naturnest has been a trusted companion fo…" at bounding box center [922, 718] width 1268 height 1050
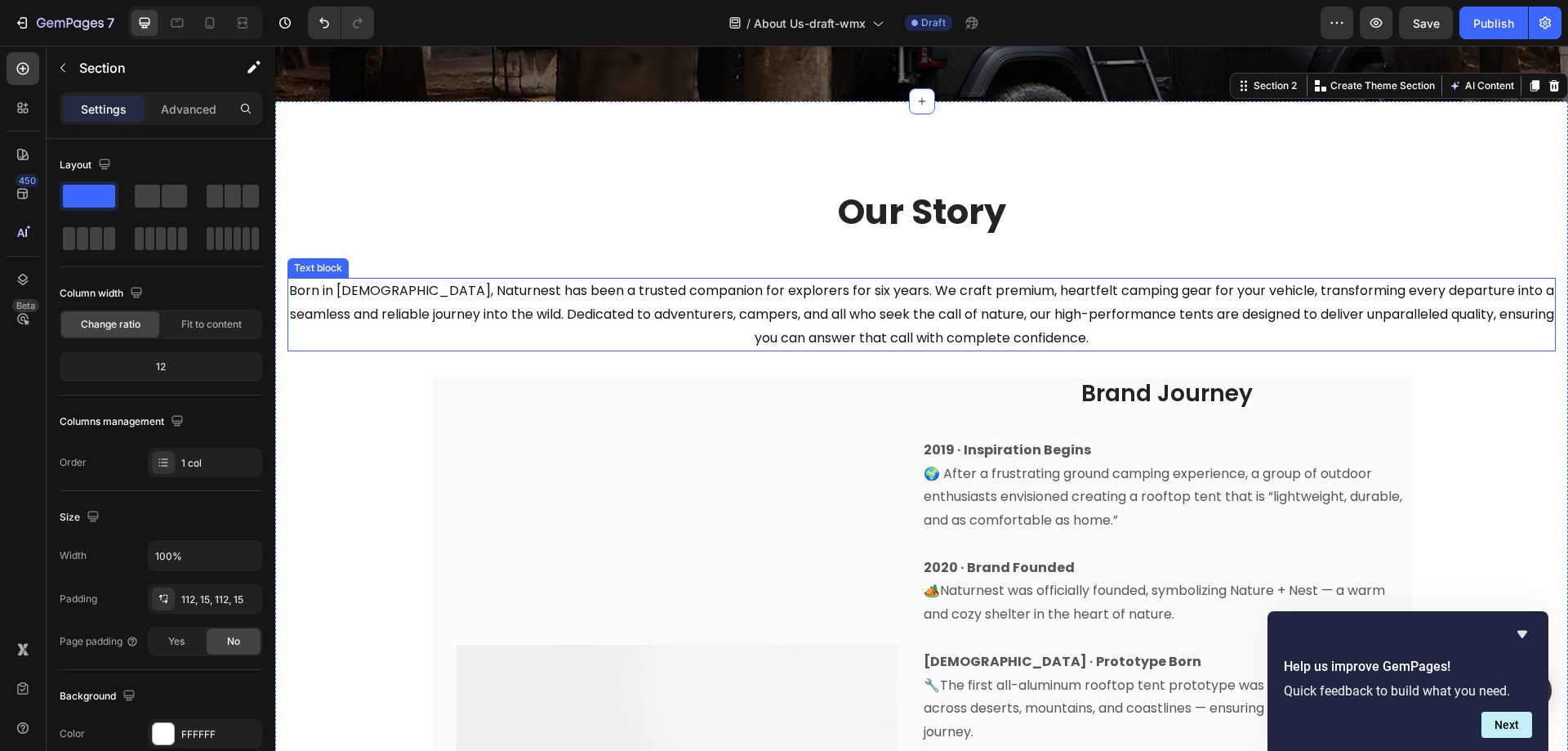
click at [378, 288] on span "Born in 2019, Naturnest has been a trusted companion for explorers for six year…" at bounding box center [922, 314] width 1265 height 67
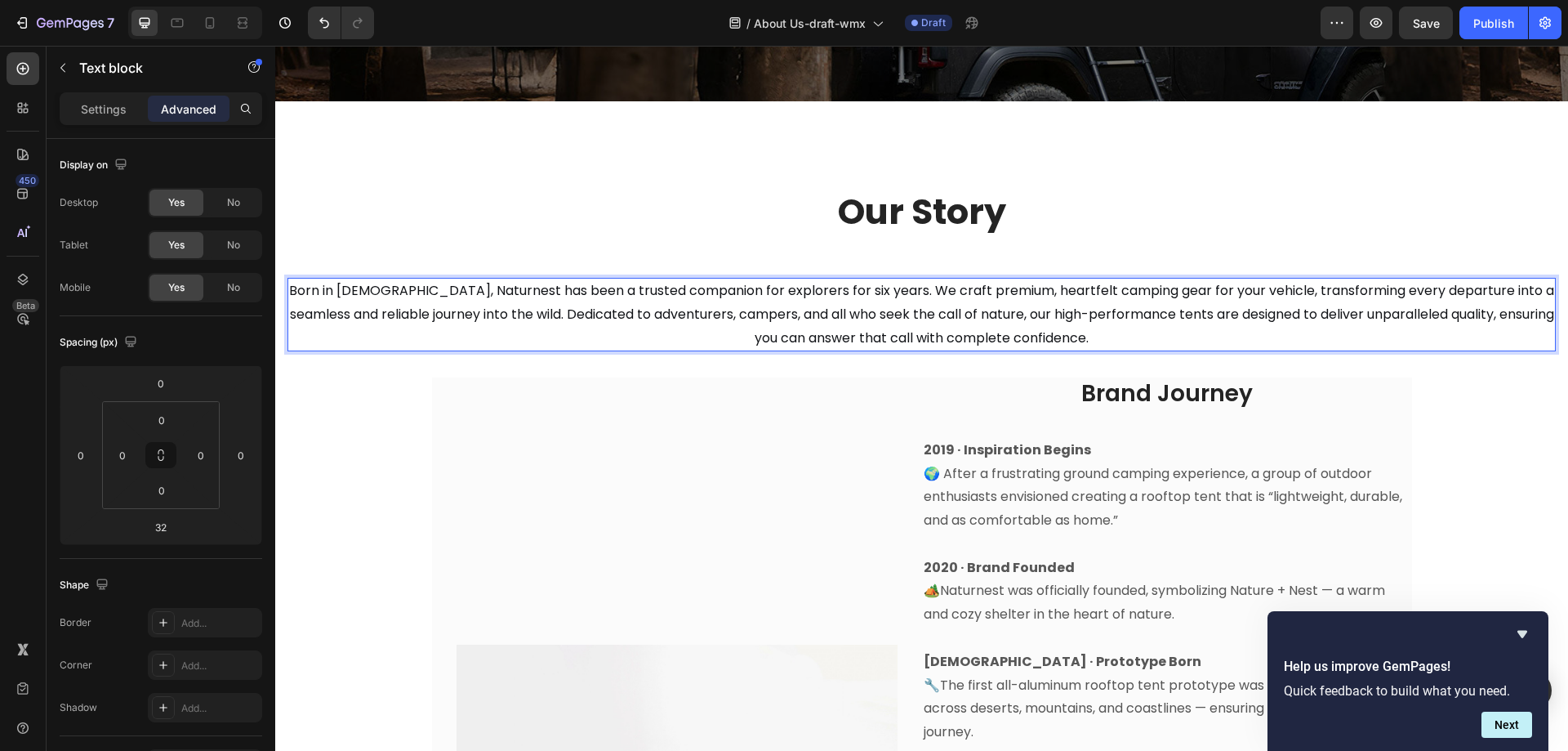
click at [385, 289] on span "Born in 2019, Naturnest has been a trusted companion for explorers for six year…" at bounding box center [922, 314] width 1265 height 67
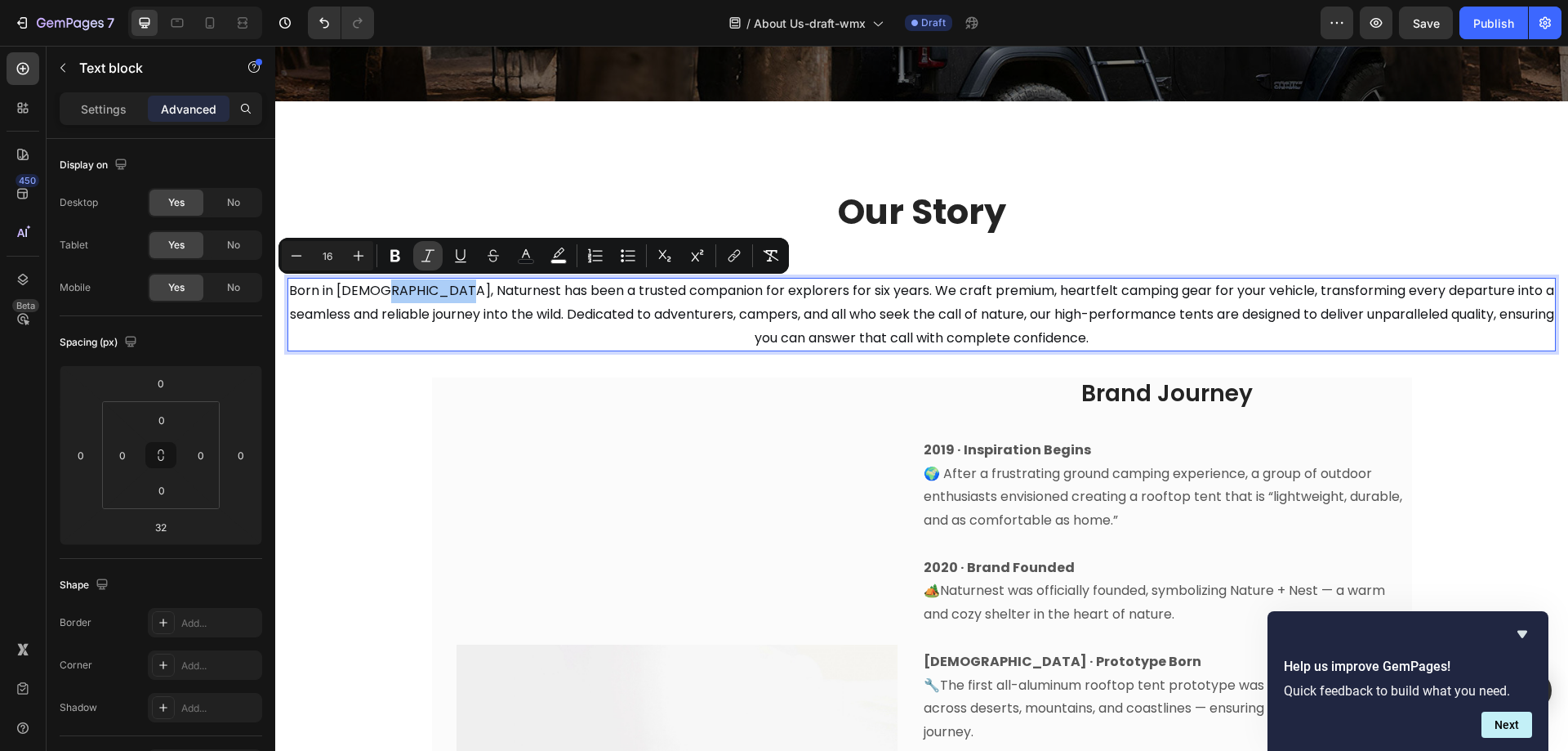
click at [428, 254] on icon "Editor contextual toolbar" at bounding box center [428, 256] width 16 height 16
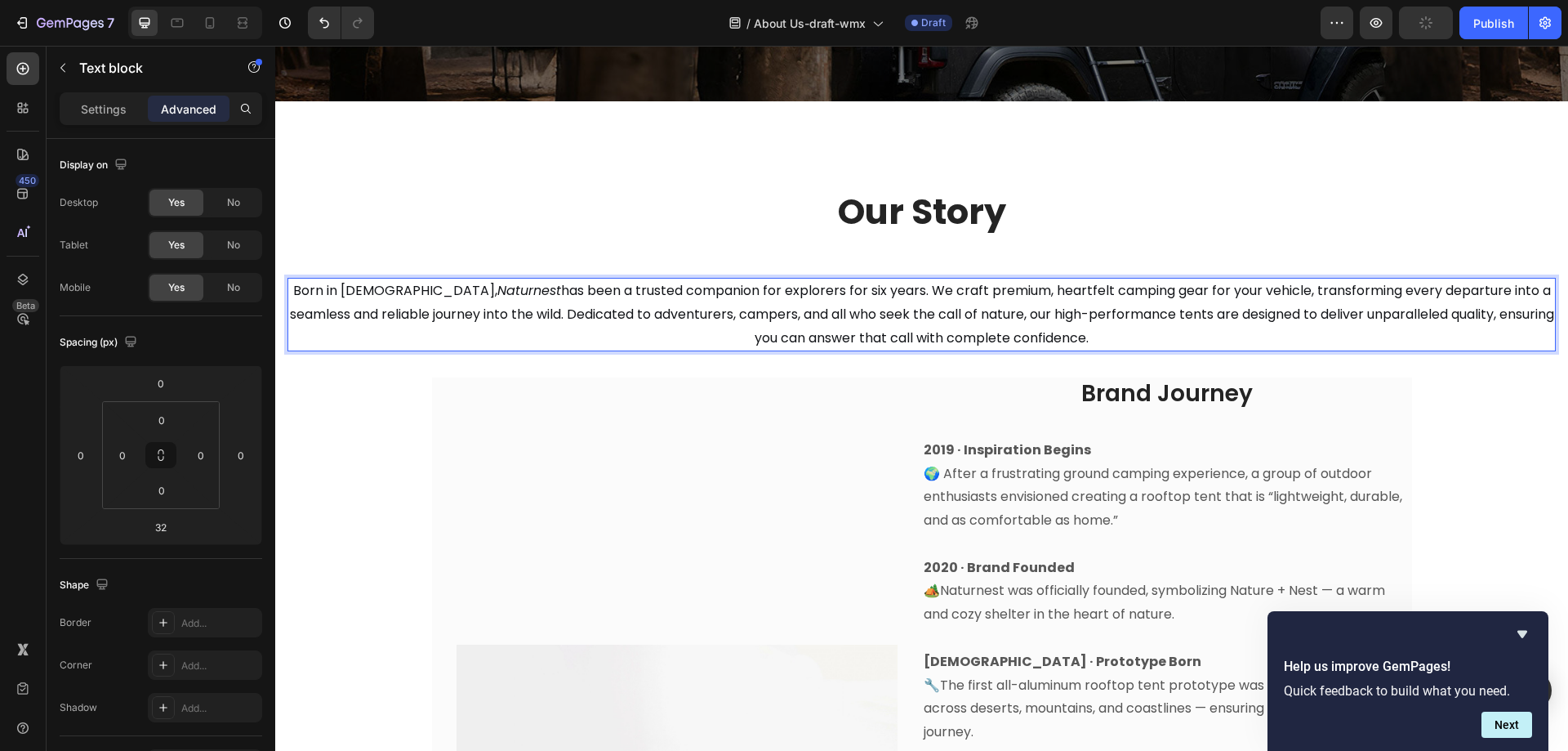
click at [465, 343] on p "Born in 2019, Naturnest has been a trusted companion for explorers for six year…" at bounding box center [922, 315] width 1265 height 71
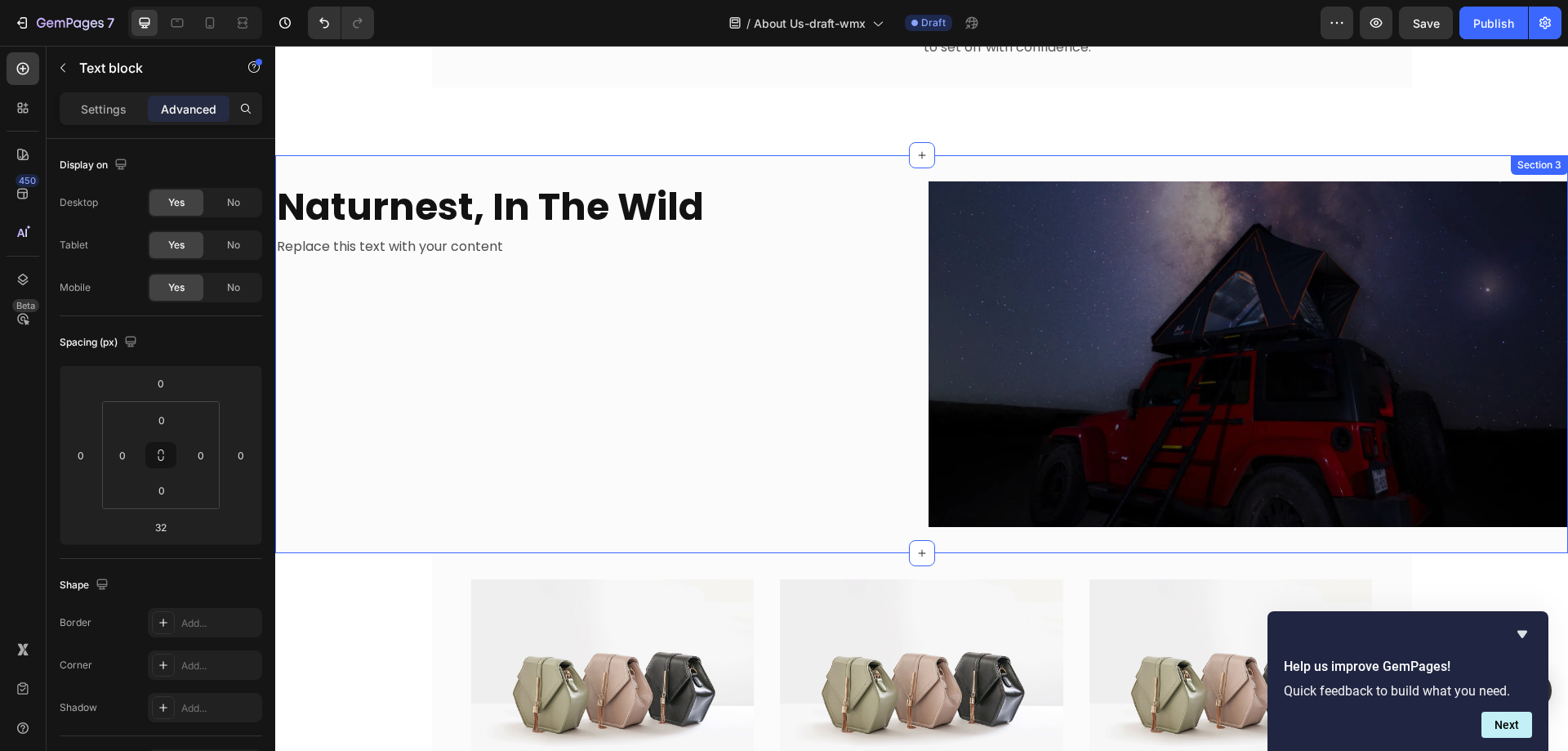
scroll to position [1468, 0]
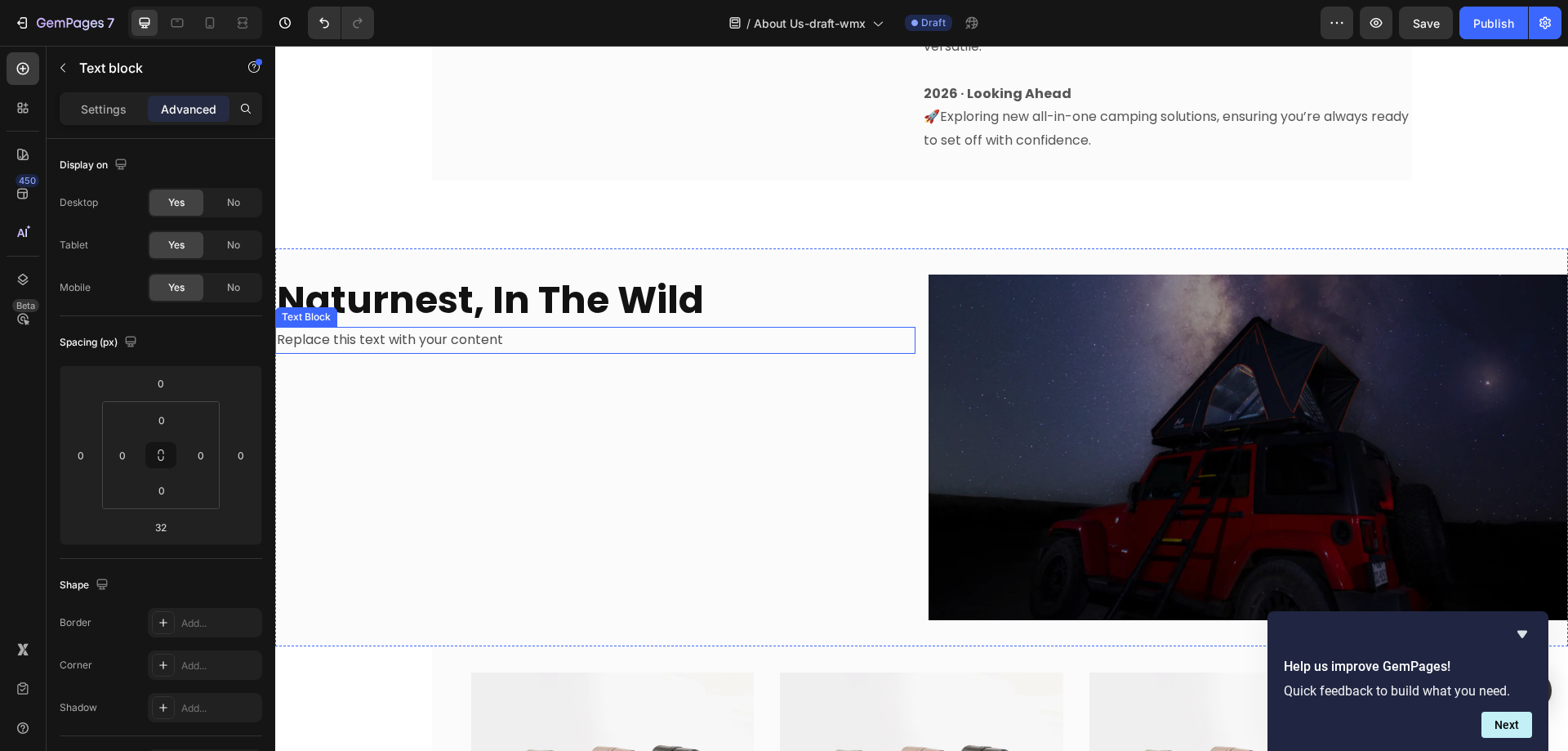
click at [467, 342] on div "Replace this text with your content" at bounding box center [595, 340] width 641 height 27
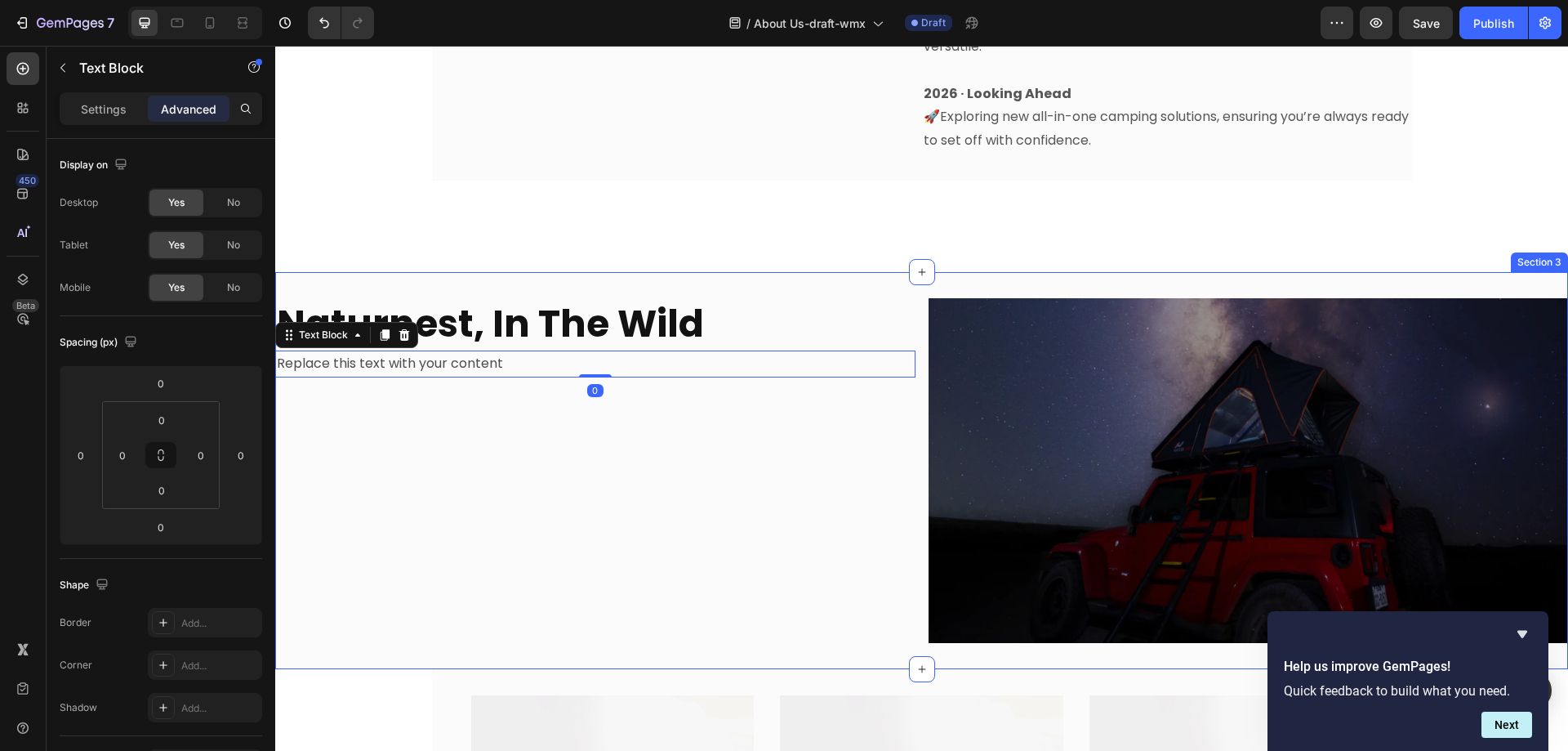
drag, startPoint x: 595, startPoint y: 455, endPoint x: 660, endPoint y: 437, distance: 67.4
click at [595, 456] on div "Naturnest, In The Wild Heading Replace this text with your content Text Block 0" at bounding box center [595, 471] width 641 height 345
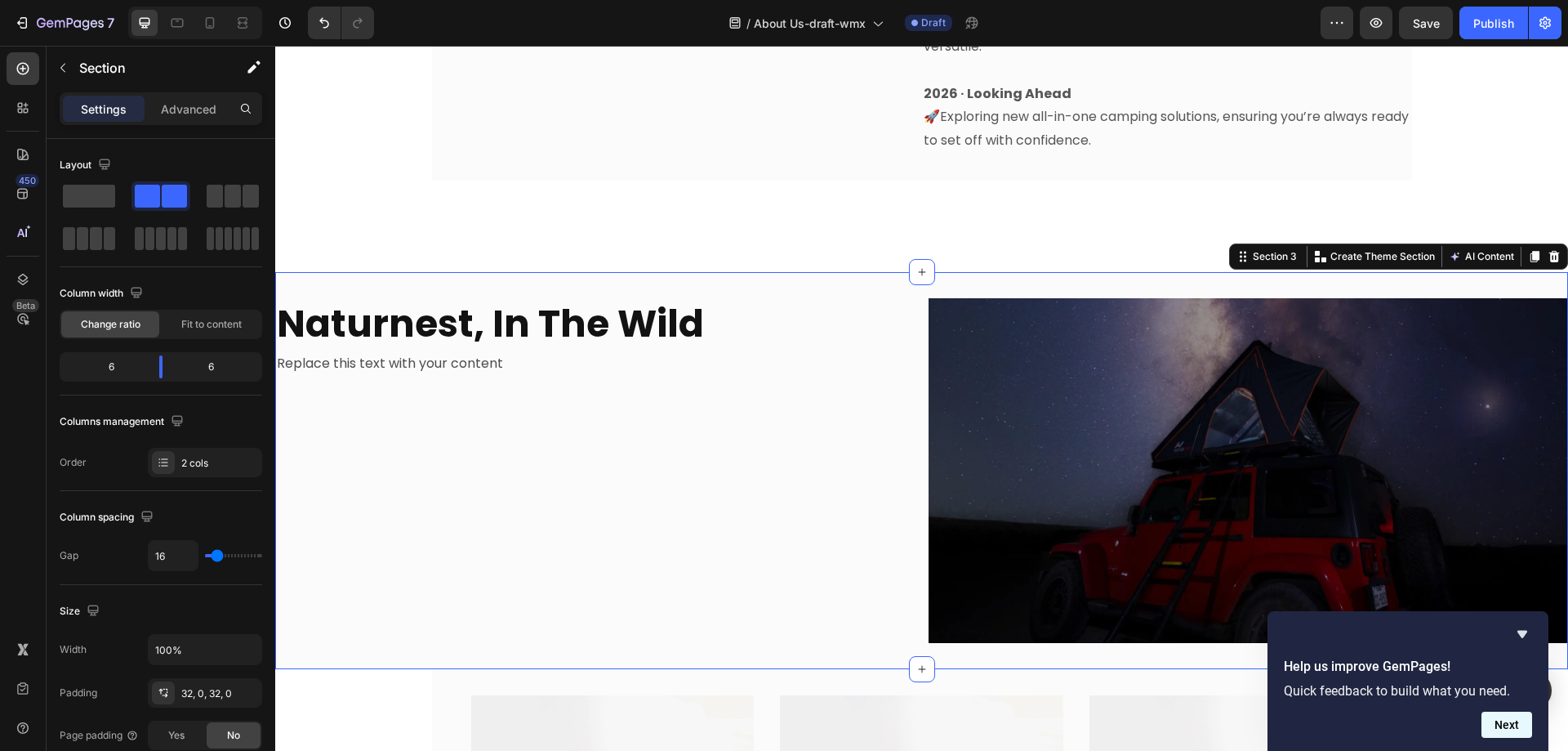
click at [1523, 719] on button "Next" at bounding box center [1507, 725] width 51 height 26
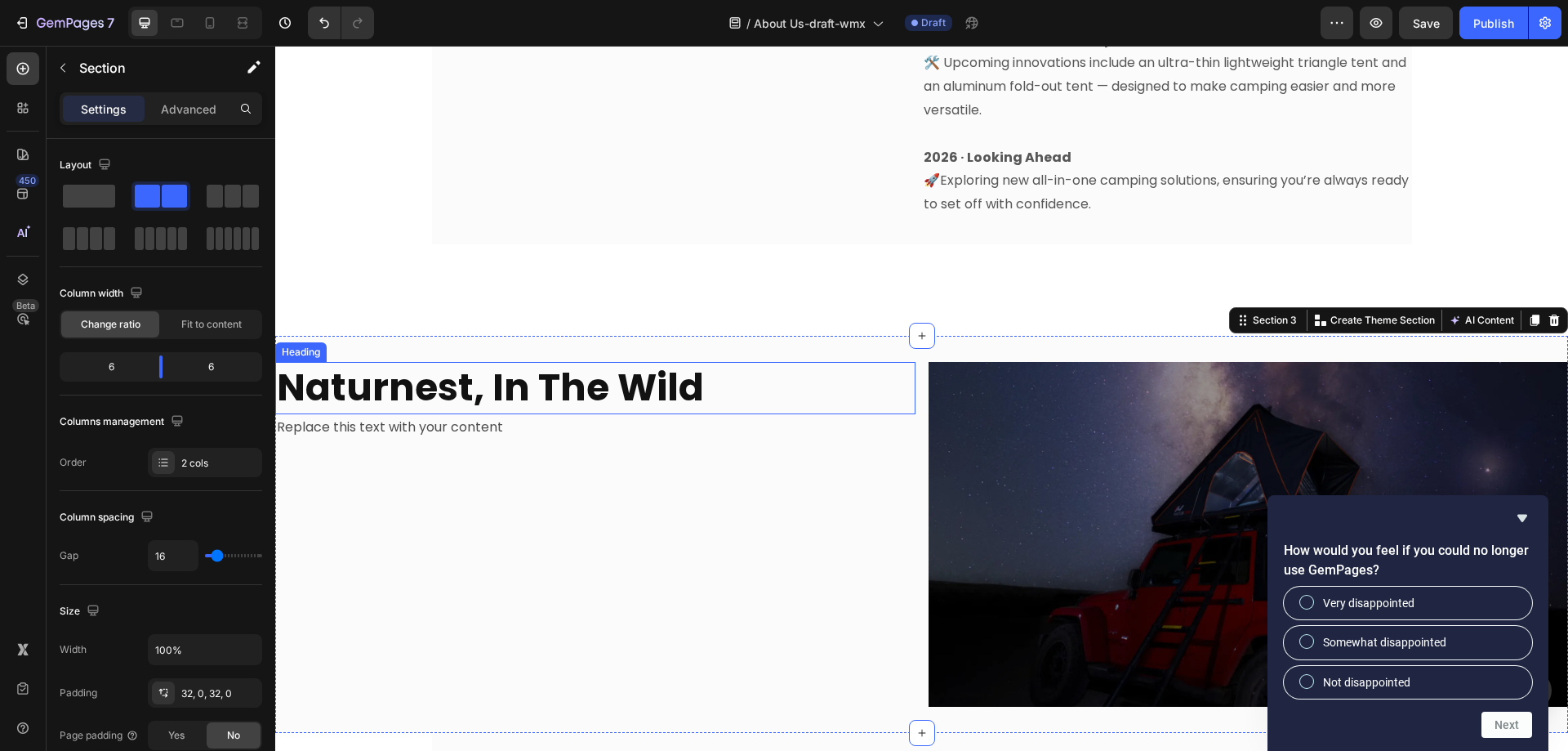
scroll to position [1387, 0]
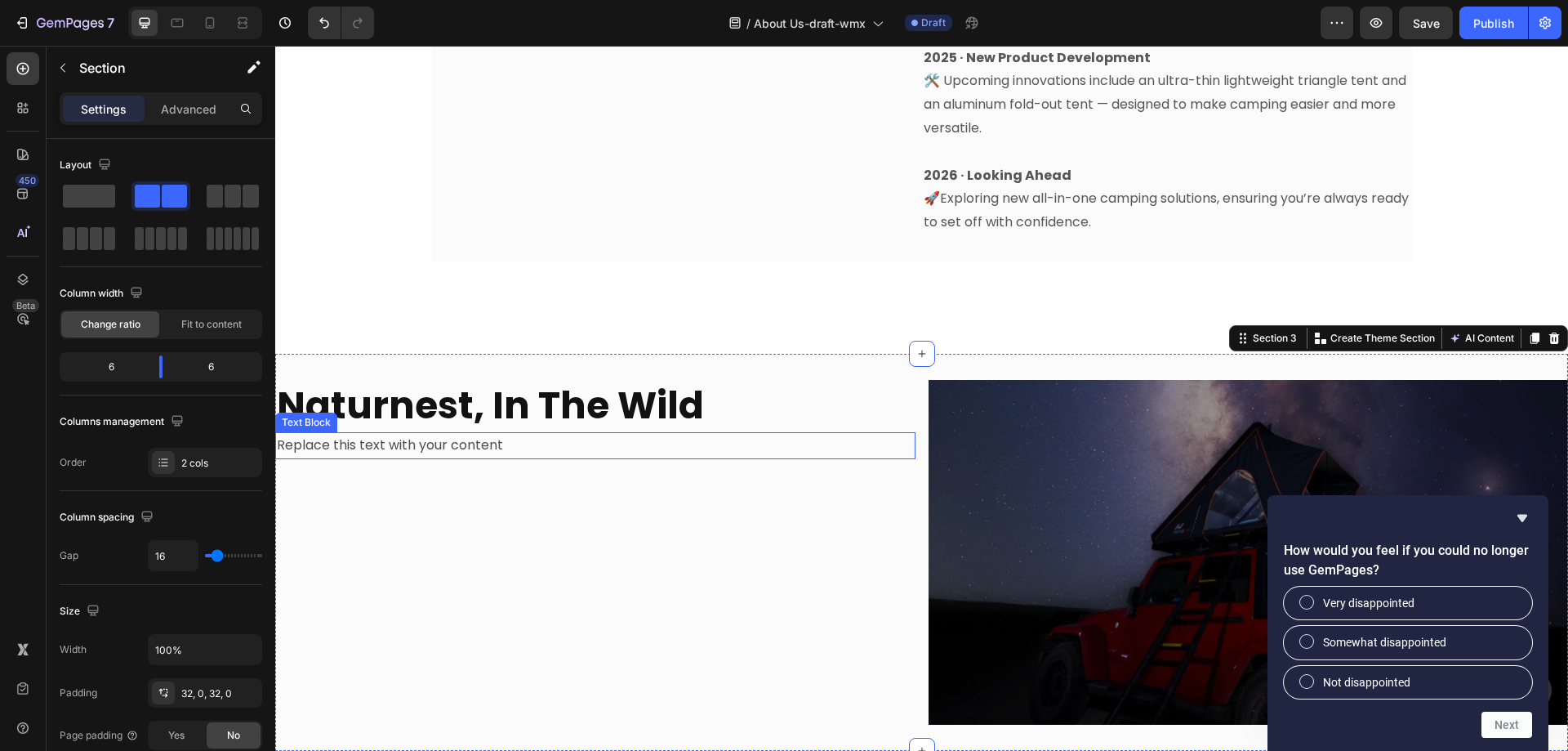
click at [492, 432] on div "Replace this text with your content" at bounding box center [595, 445] width 641 height 27
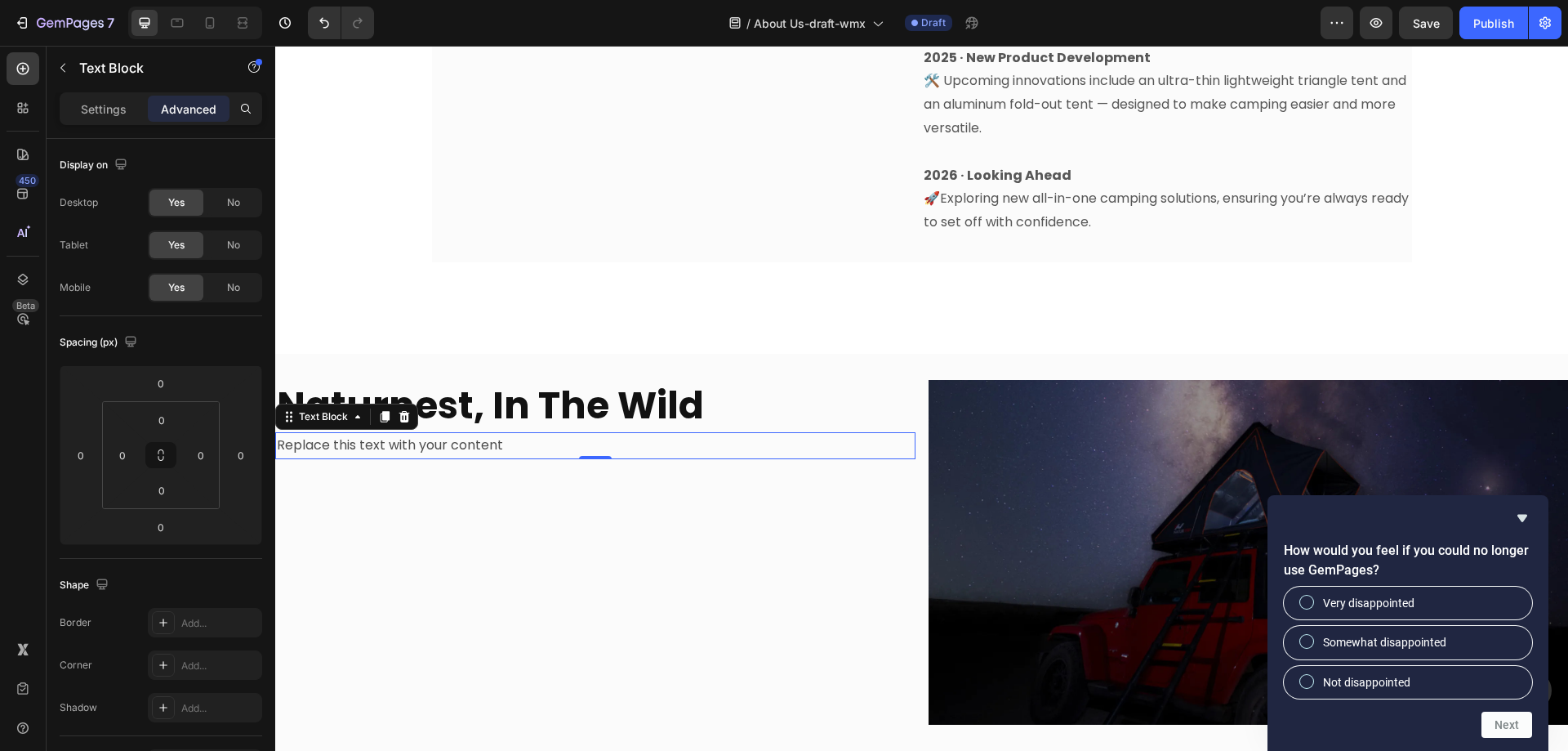
click at [519, 432] on div "Replace this text with your content" at bounding box center [595, 445] width 641 height 27
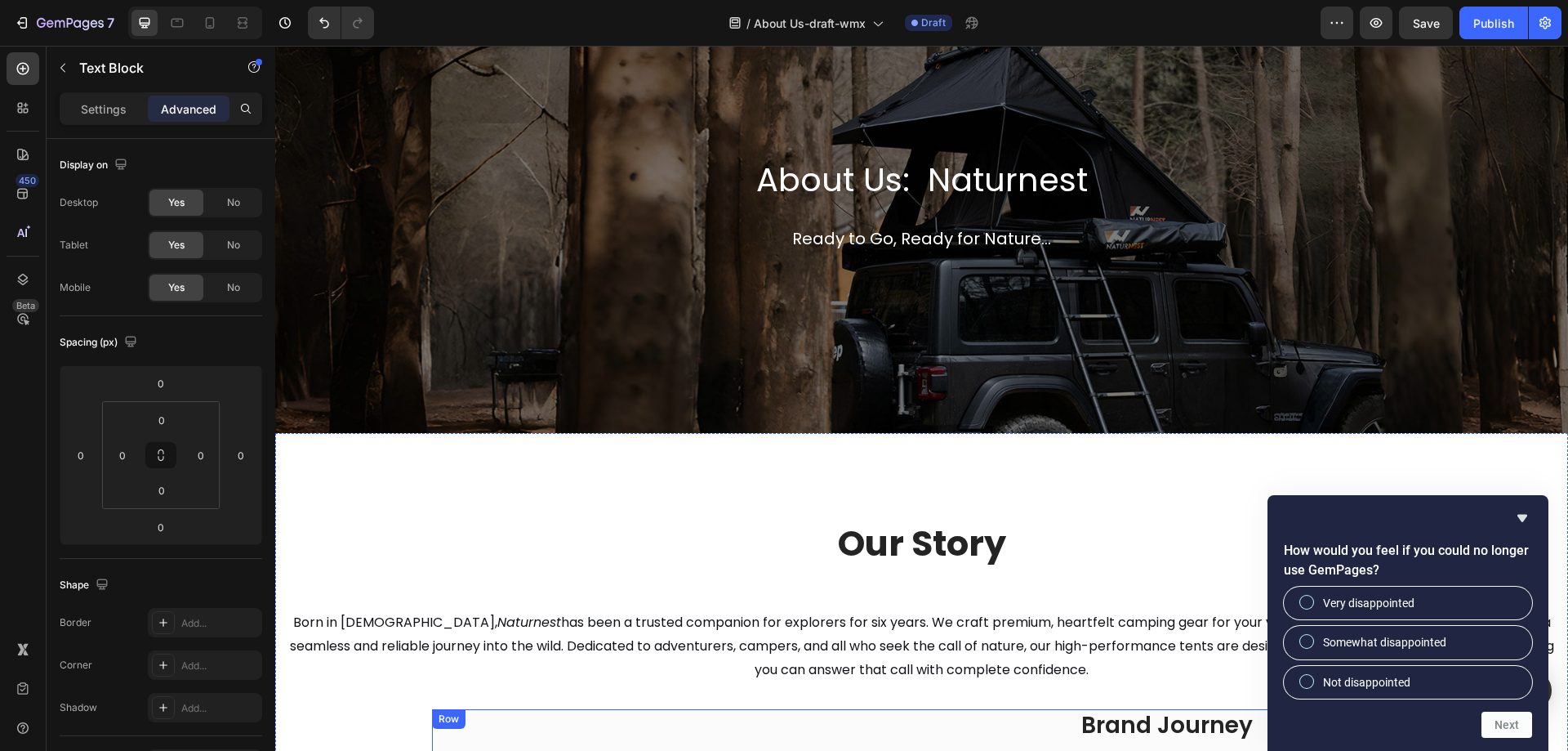
scroll to position [0, 0]
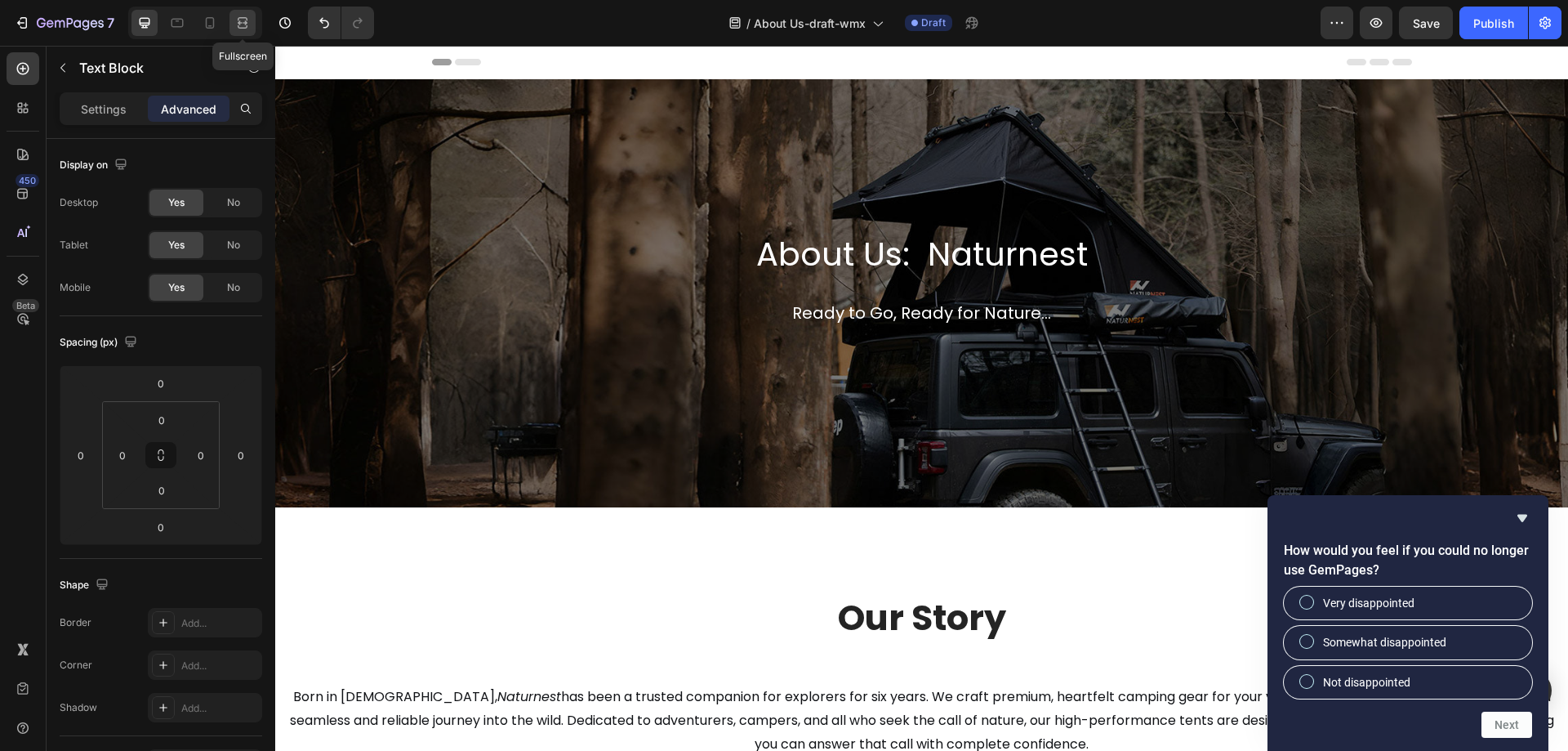
click at [239, 27] on icon at bounding box center [242, 23] width 16 height 16
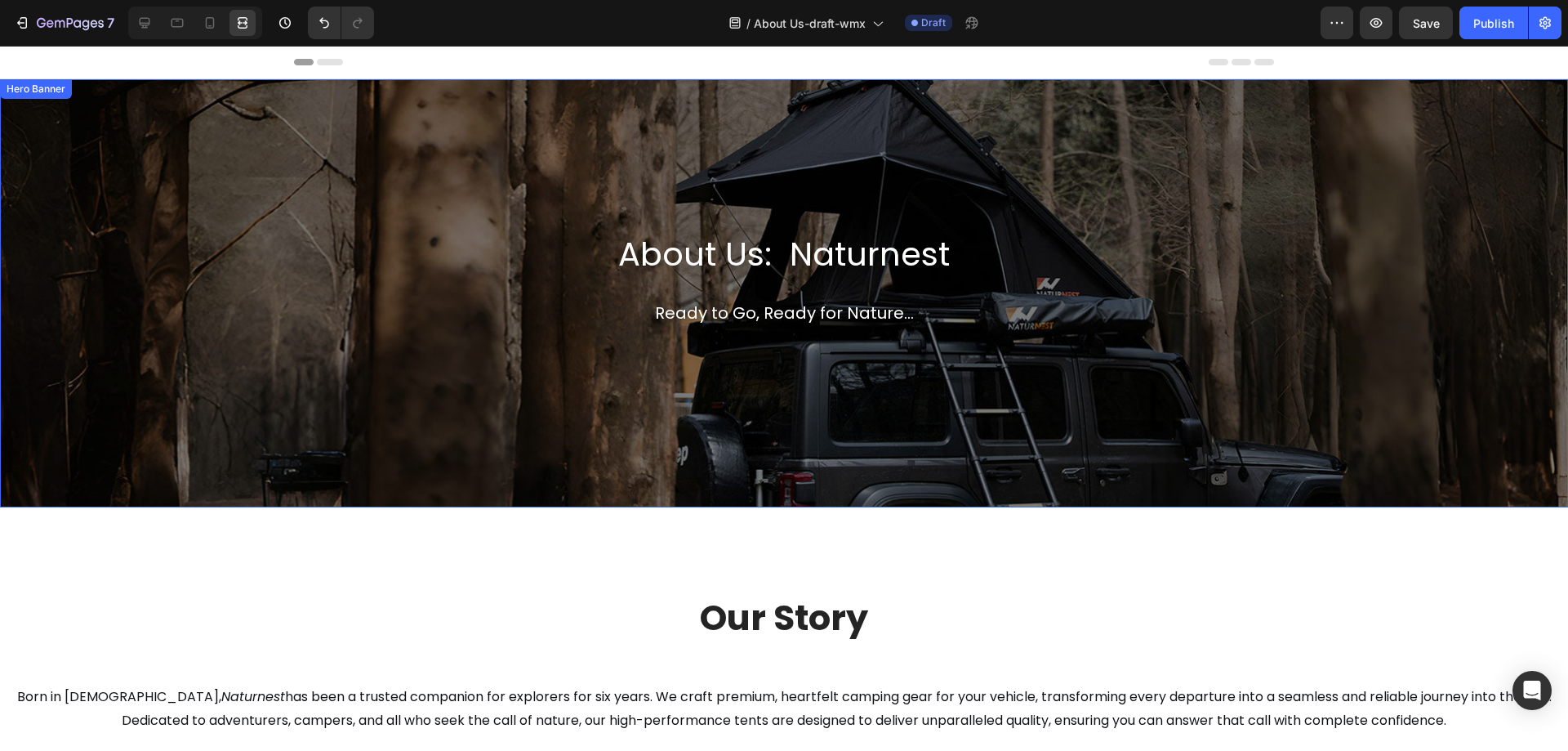
click at [1258, 374] on div "About Us: Naturnest Heading Ready to Go, Ready for Nature... Text block Row" at bounding box center [784, 293] width 1568 height 428
click at [35, 96] on div "Hero Banner" at bounding box center [53, 95] width 66 height 15
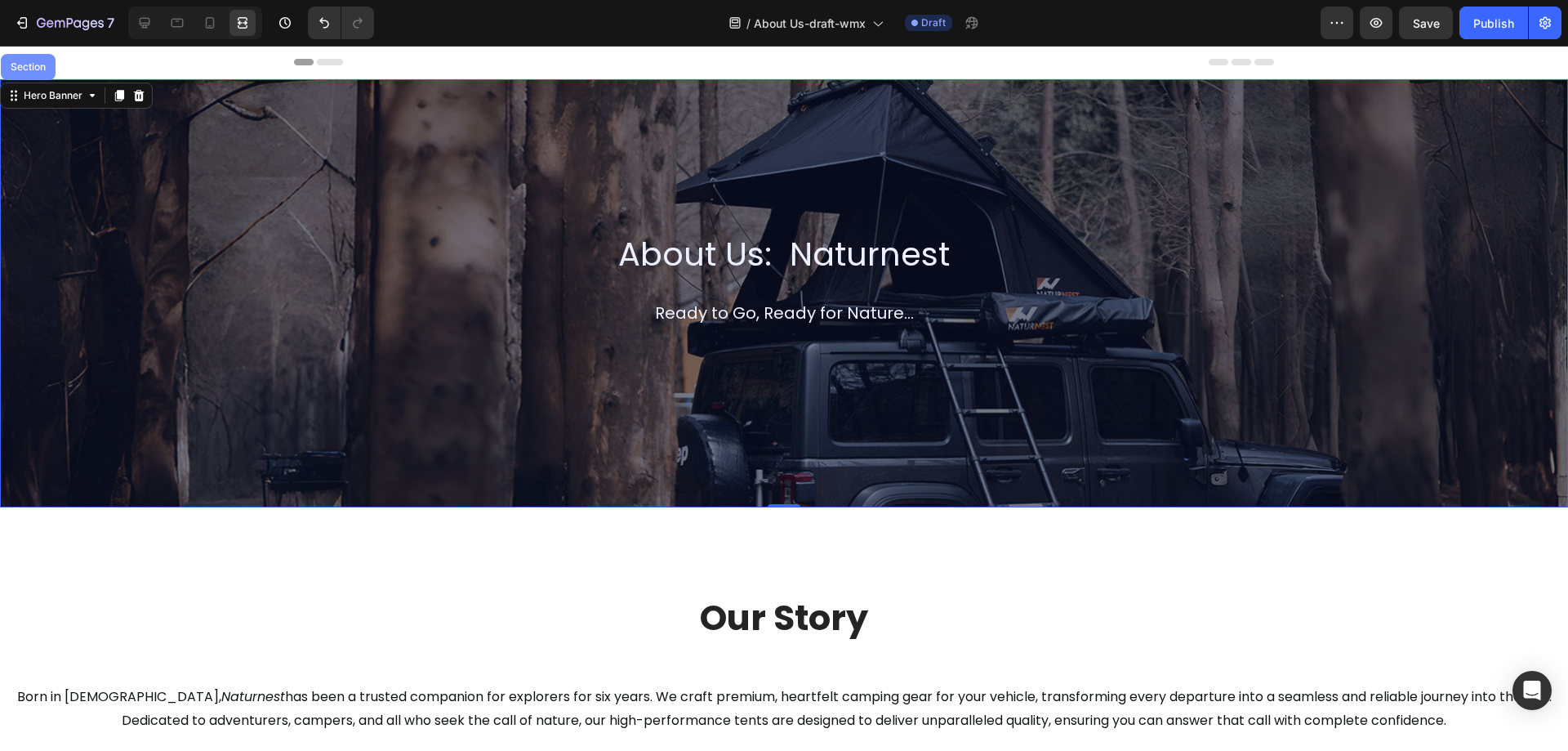
click at [29, 71] on div "Section" at bounding box center [28, 67] width 42 height 10
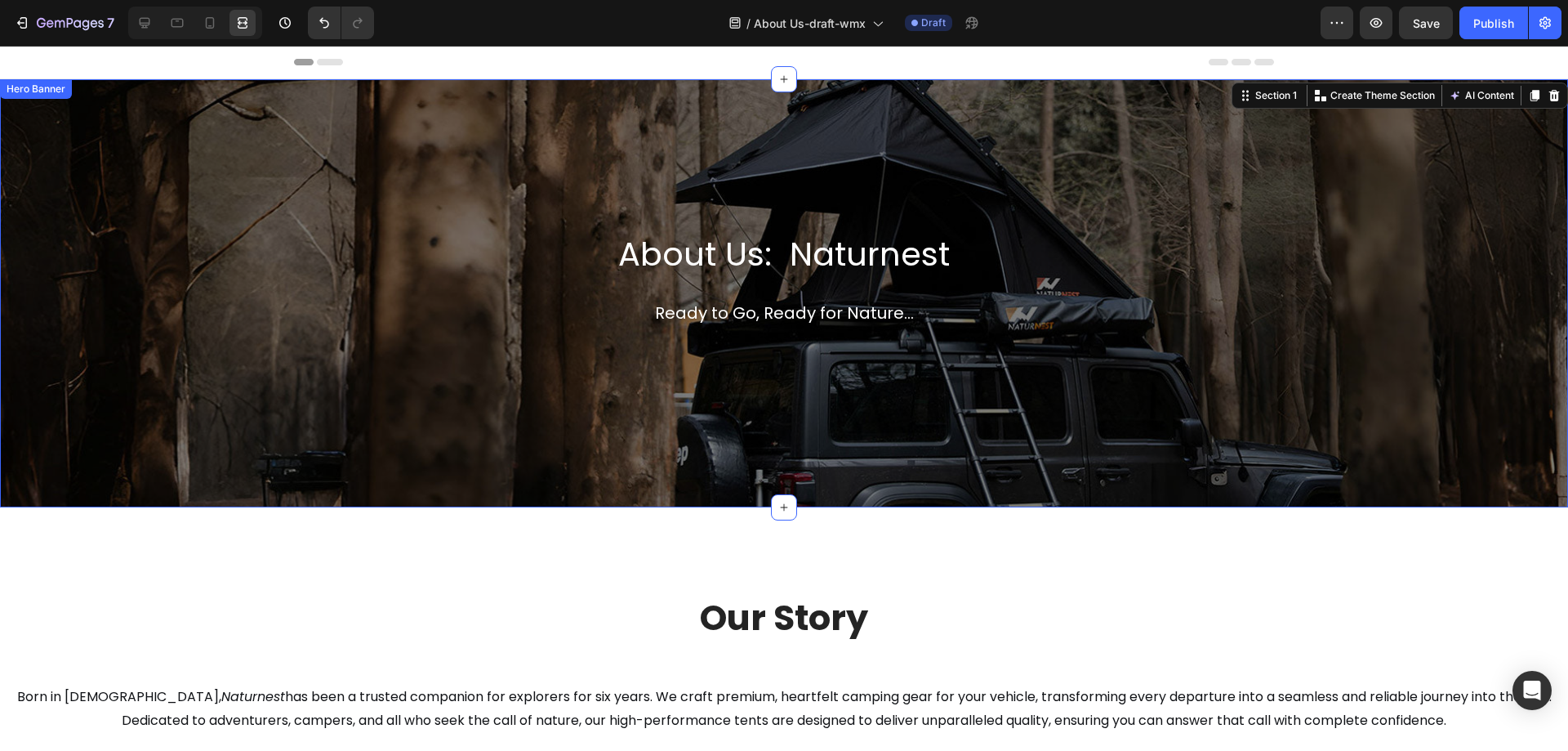
click at [187, 317] on div "About Us: Naturnest Heading Ready to Go, Ready for Nature... Text block Row" at bounding box center [784, 293] width 1568 height 428
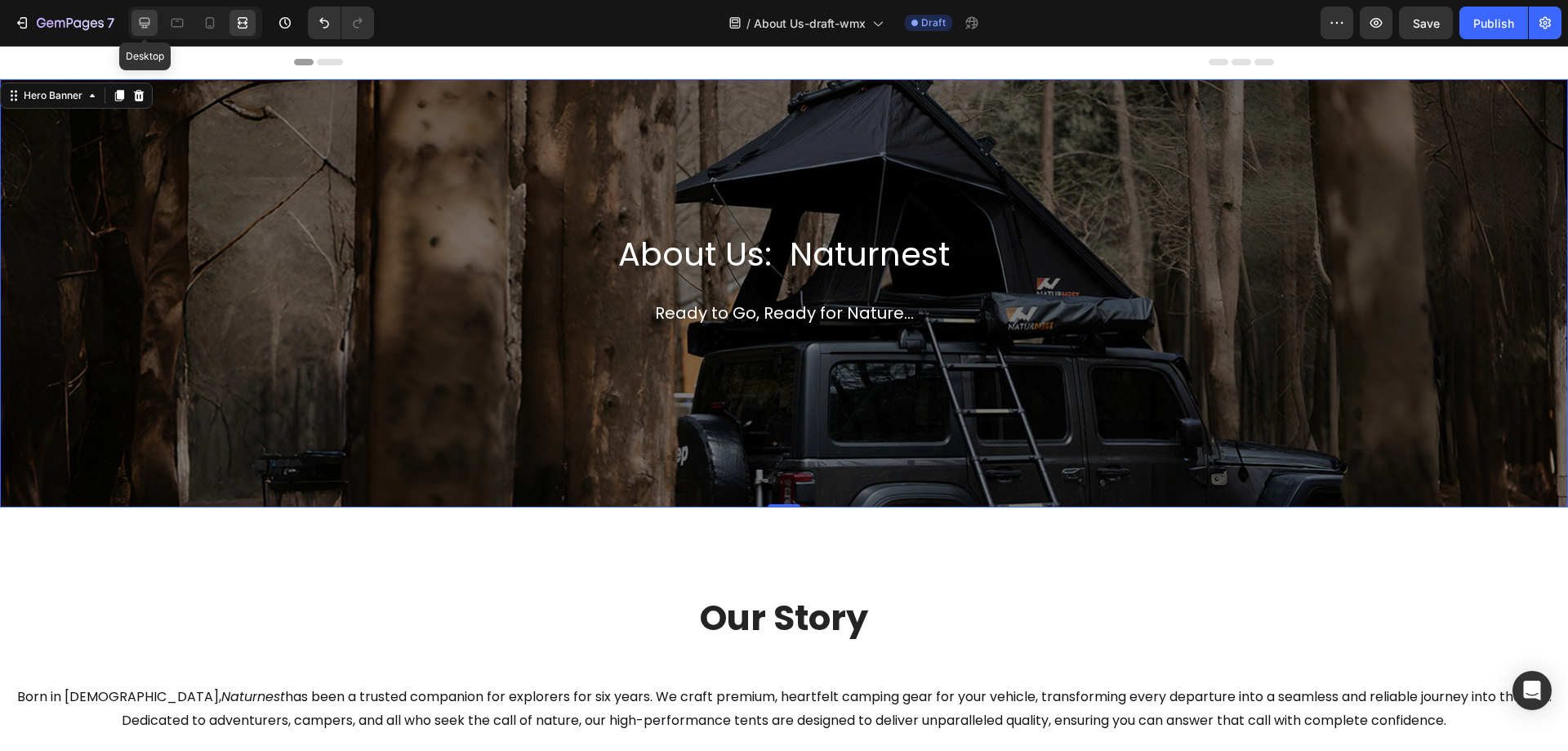
click at [146, 19] on icon at bounding box center [145, 23] width 11 height 11
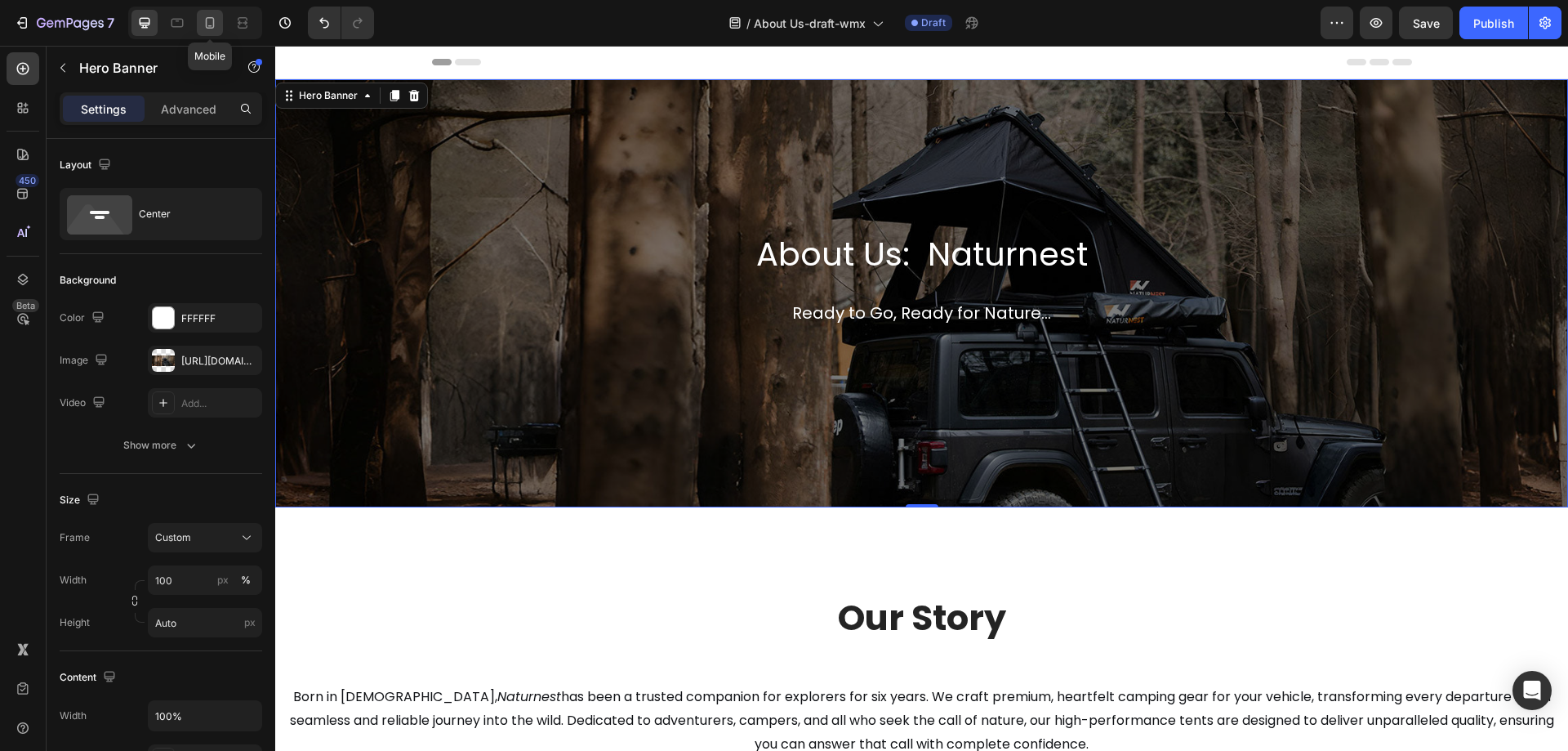
click at [208, 28] on icon at bounding box center [210, 23] width 9 height 12
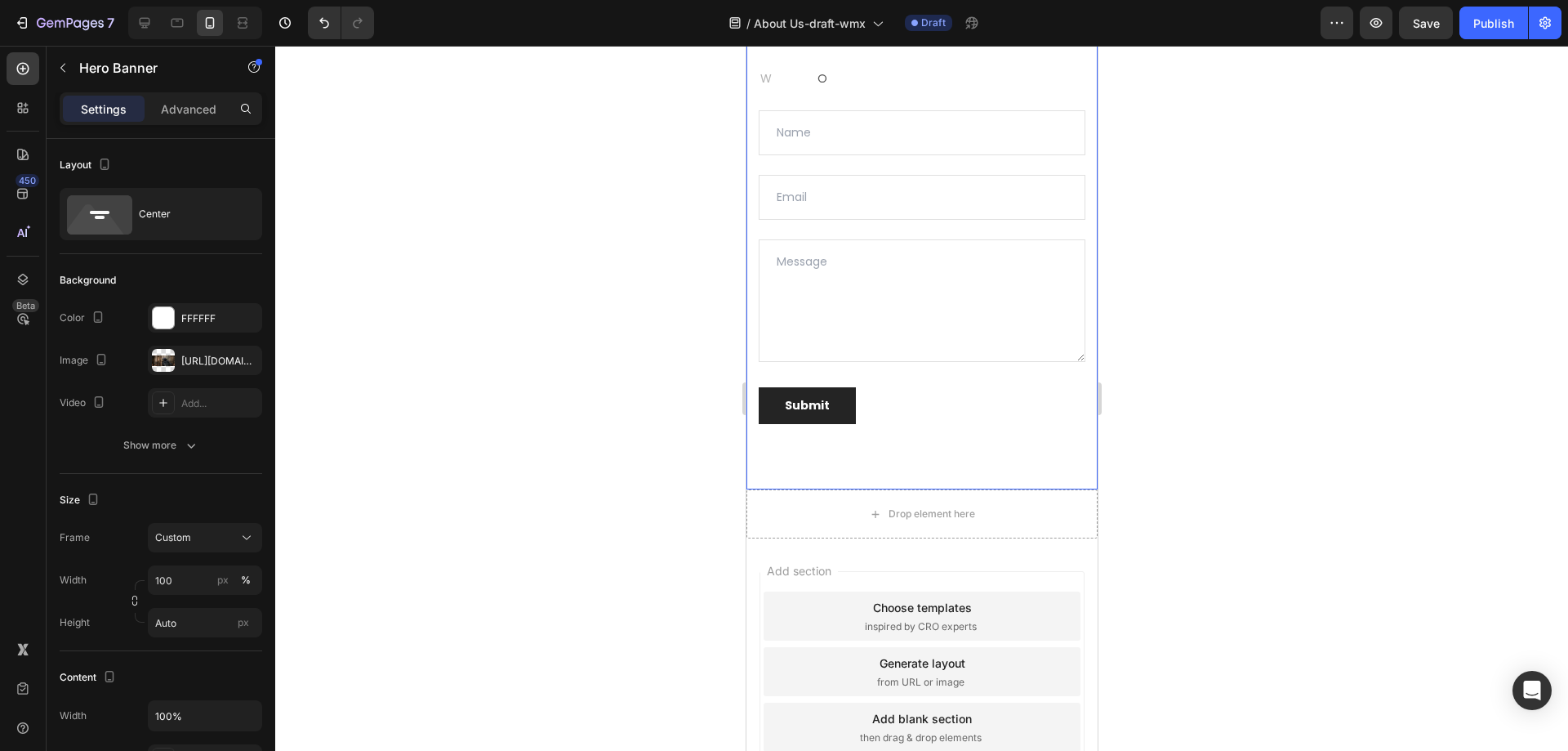
scroll to position [4739, 0]
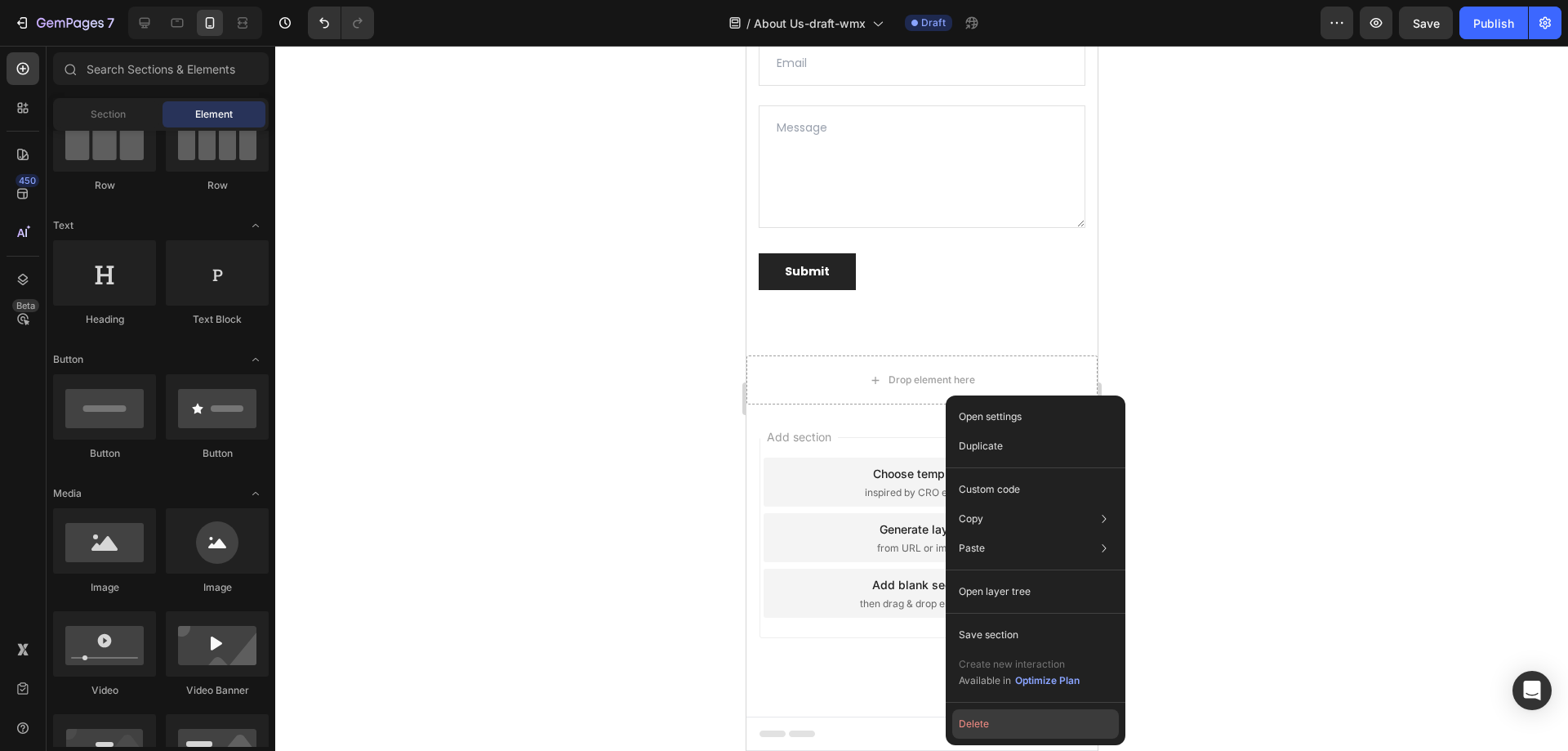
click at [1006, 733] on button "Delete" at bounding box center [1036, 724] width 167 height 30
drag, startPoint x: 1754, startPoint y: 779, endPoint x: 1005, endPoint y: 730, distance: 750.6
click at [1005, 733] on icon at bounding box center [1012, 734] width 26 height 7
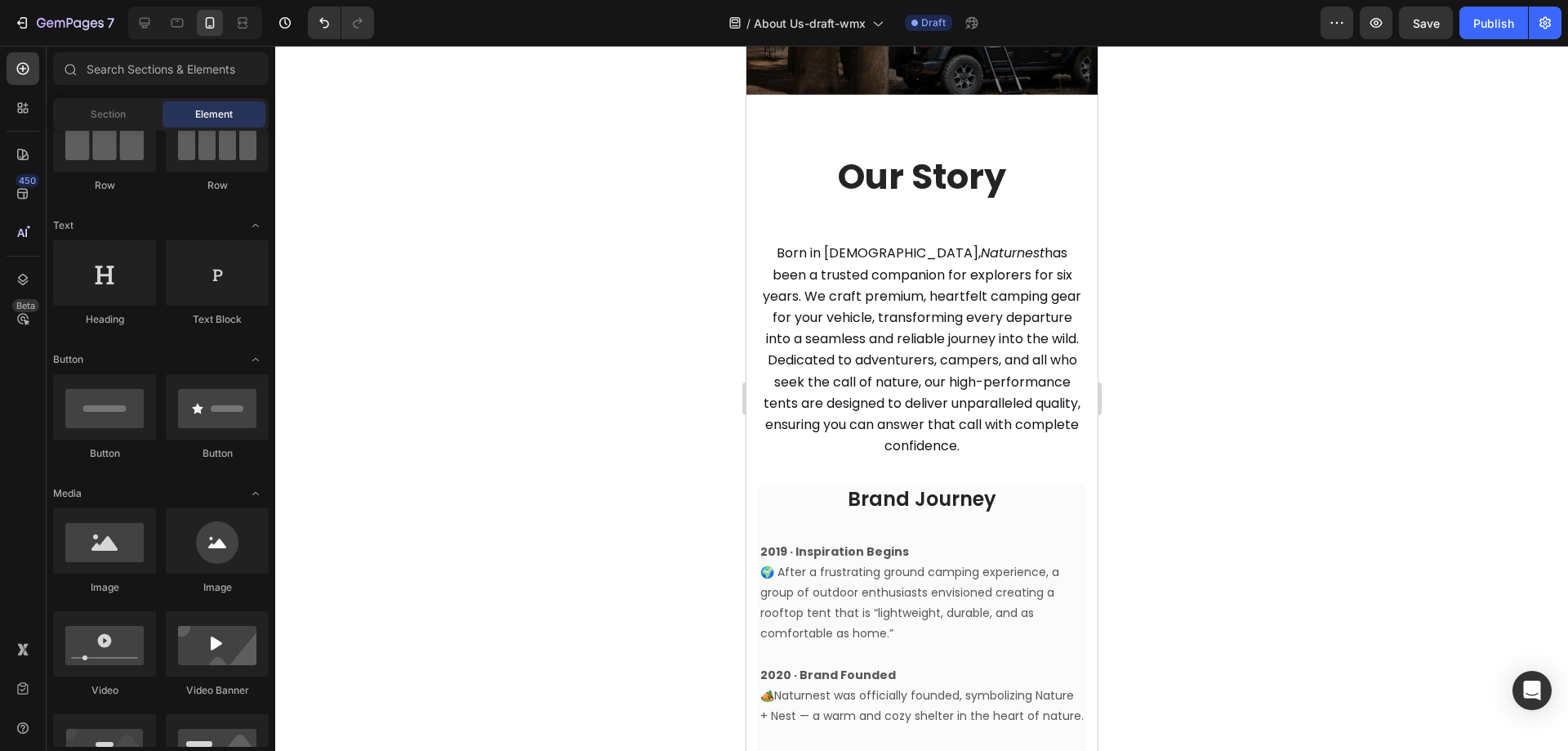
scroll to position [0, 0]
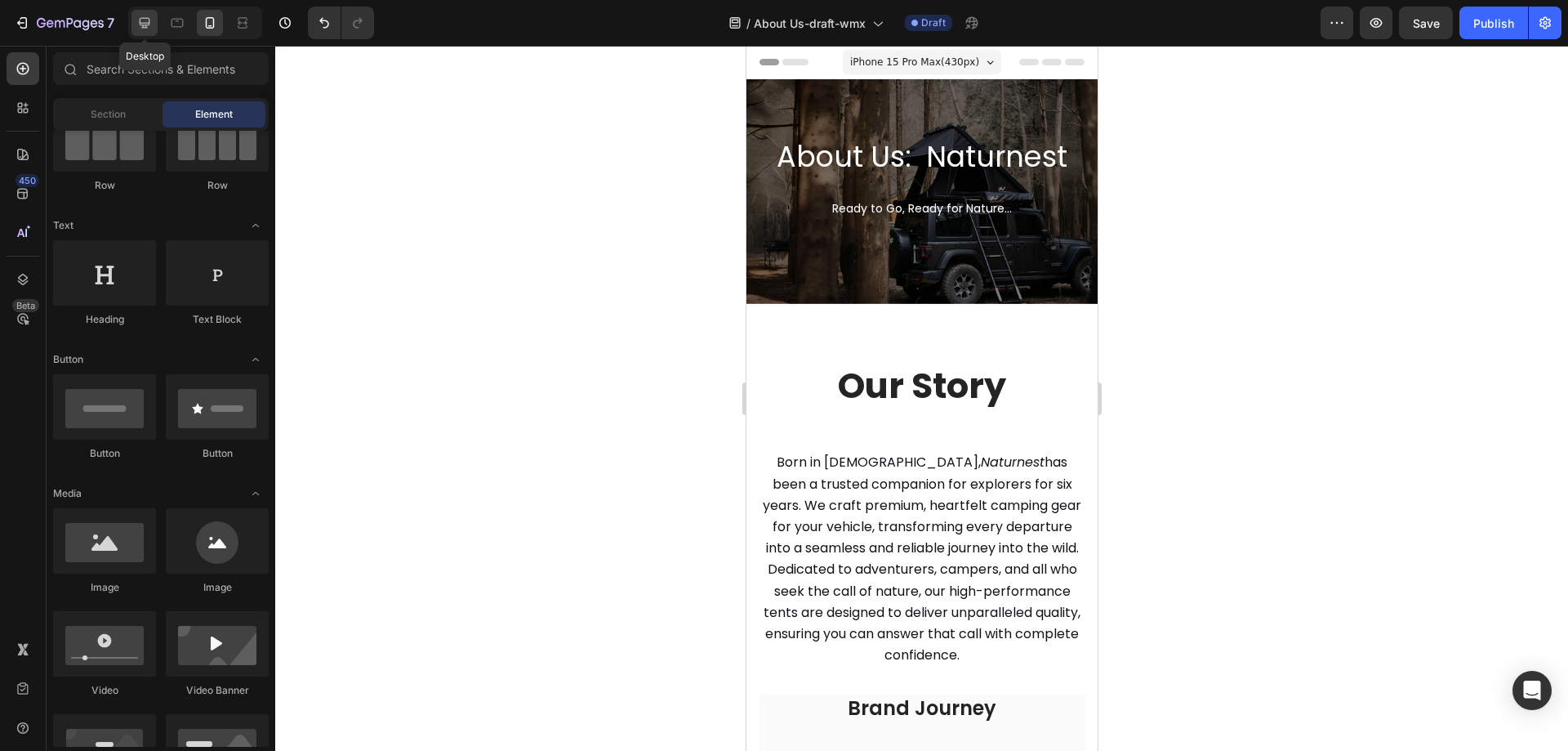
click at [148, 30] on icon at bounding box center [145, 23] width 16 height 16
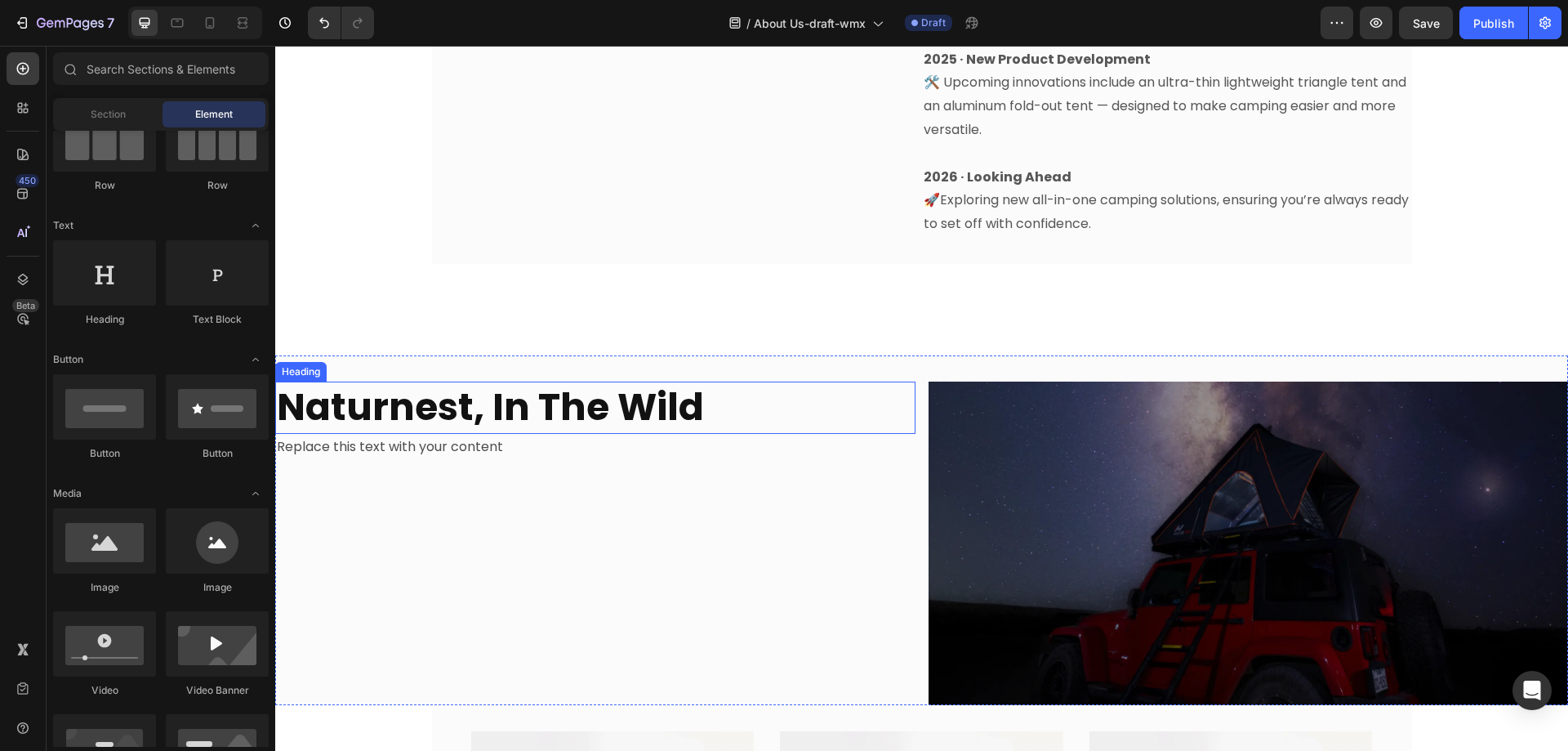
scroll to position [1389, 0]
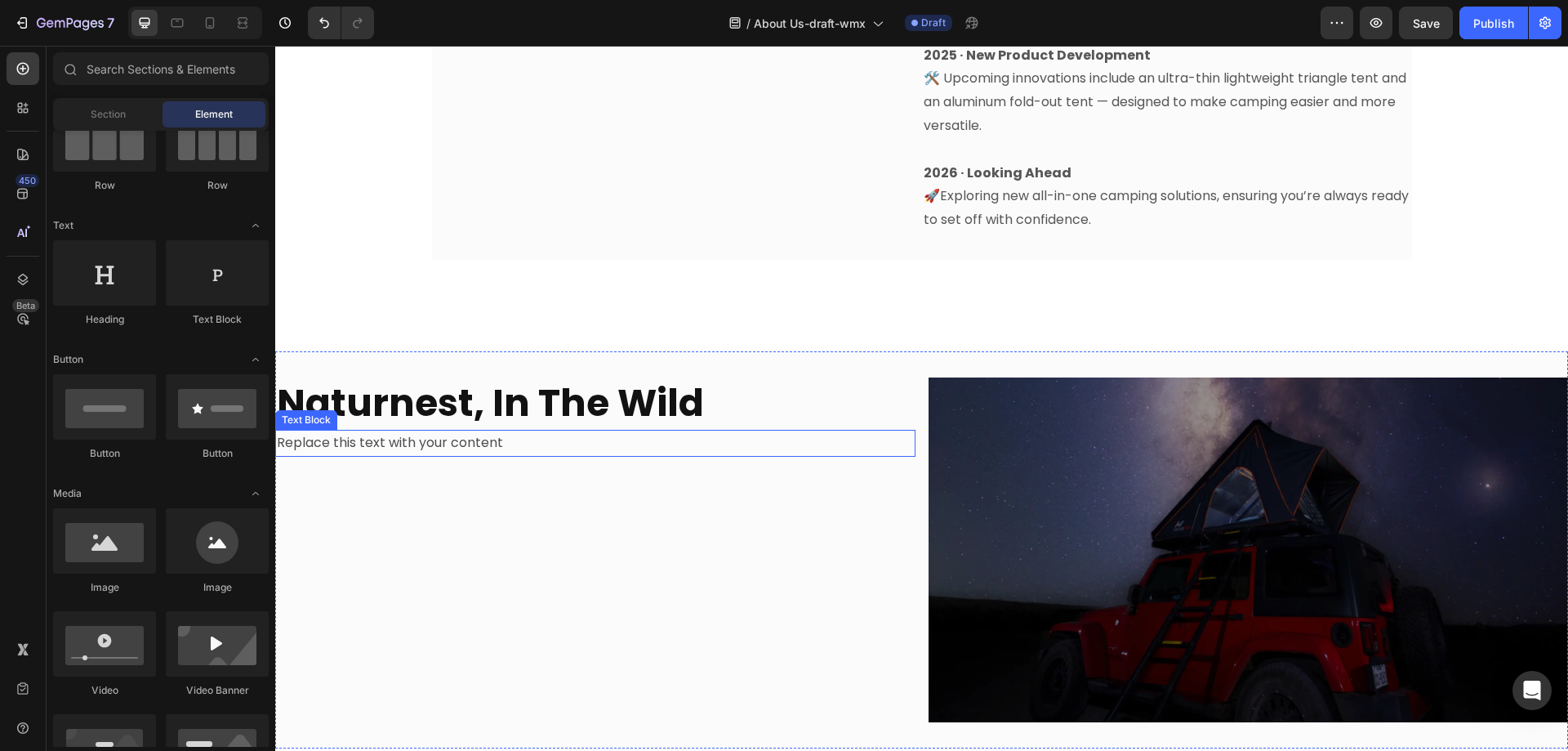
click at [459, 430] on div "Replace this text with your content" at bounding box center [595, 443] width 641 height 27
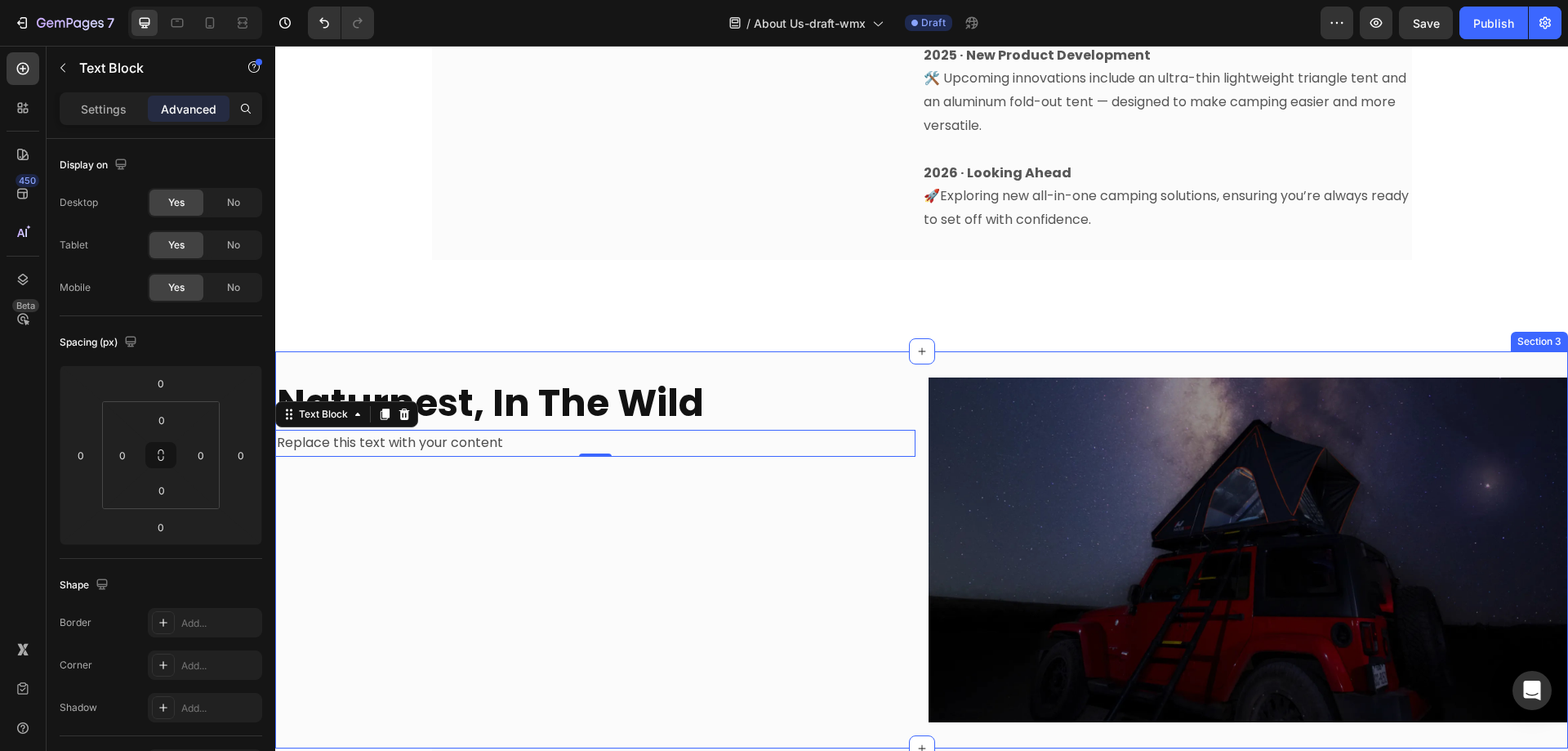
click at [657, 594] on div "Naturnest, In The Wild Heading Replace this text with your content Text Block 0" at bounding box center [595, 550] width 641 height 345
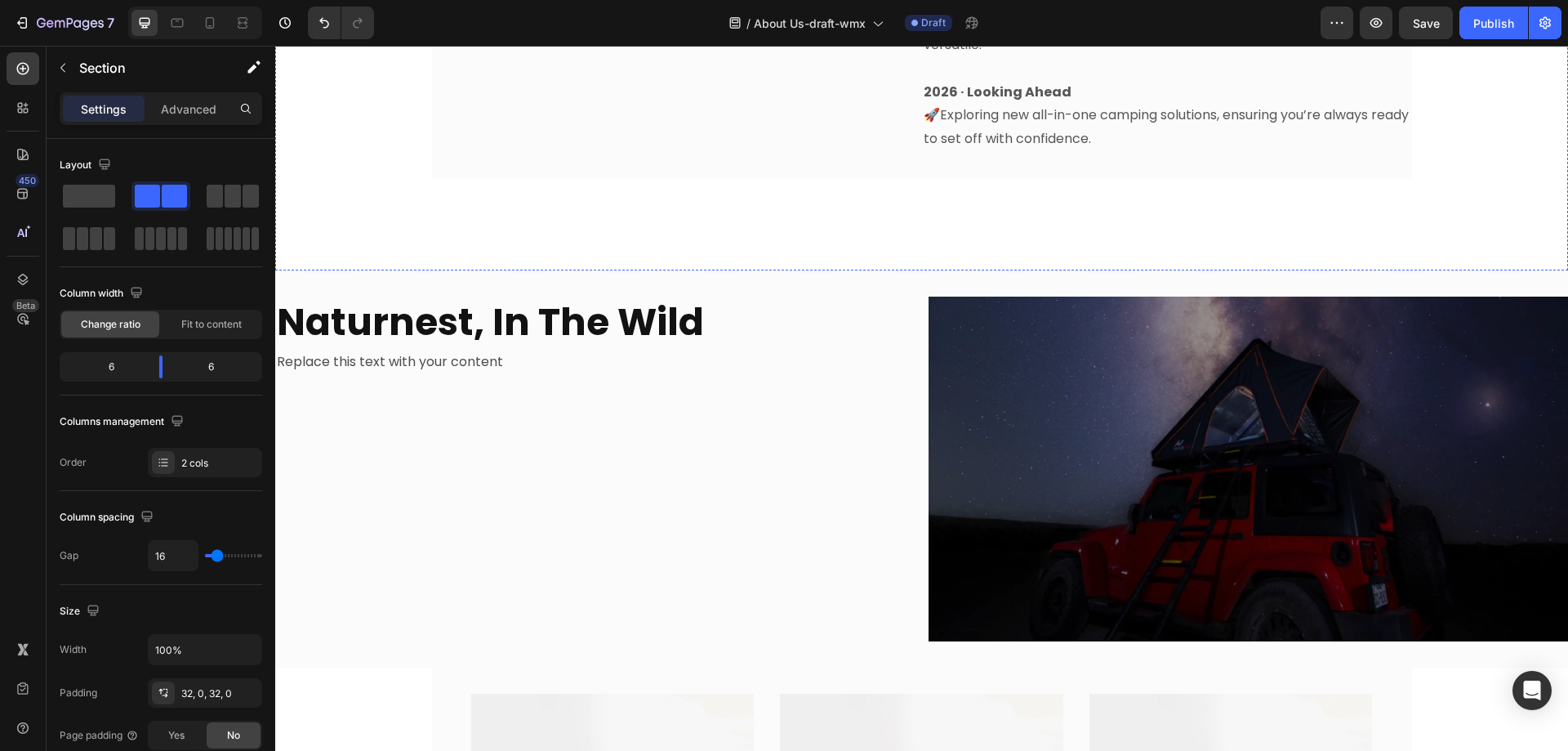
scroll to position [1471, 0]
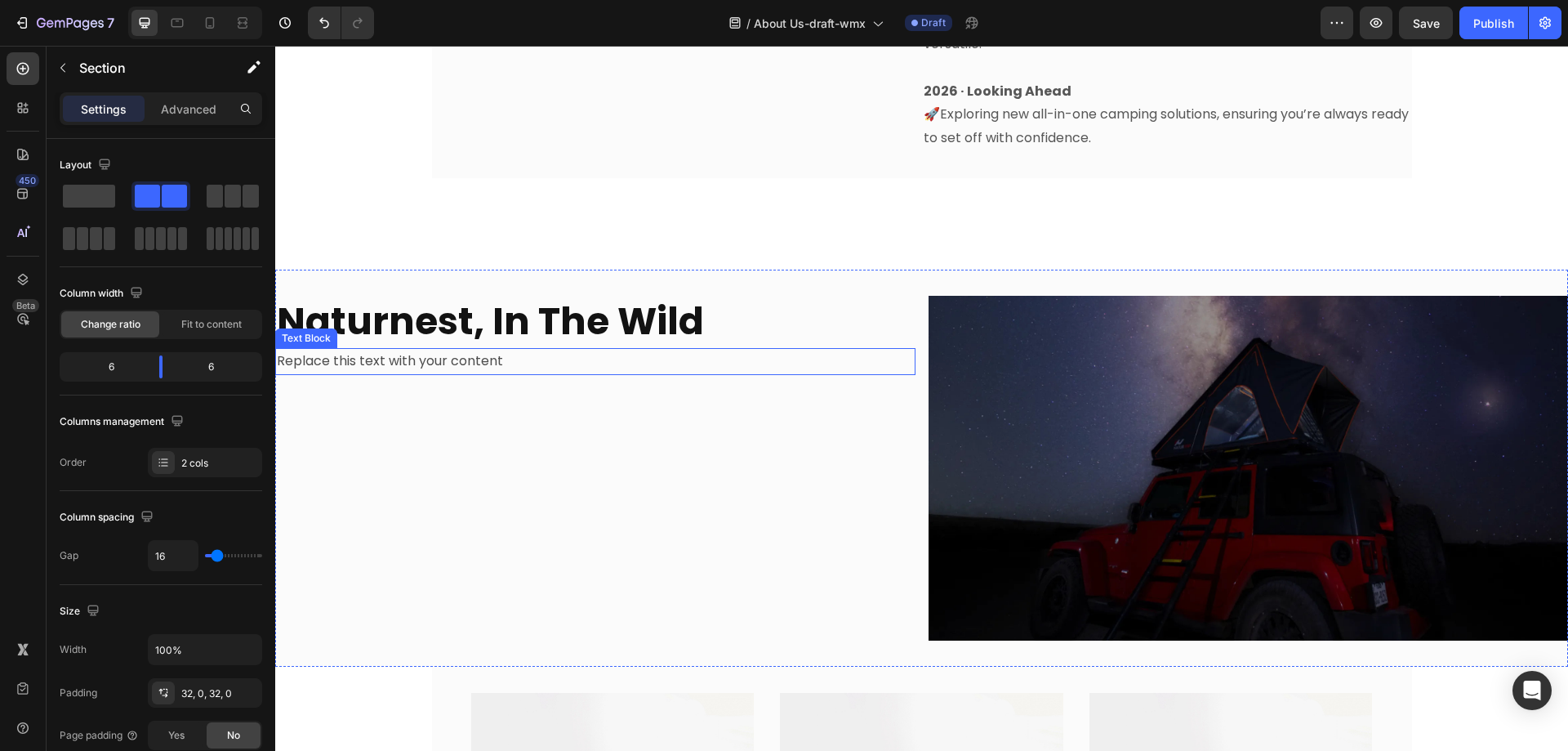
click at [407, 348] on div "Replace this text with your content" at bounding box center [595, 362] width 641 height 27
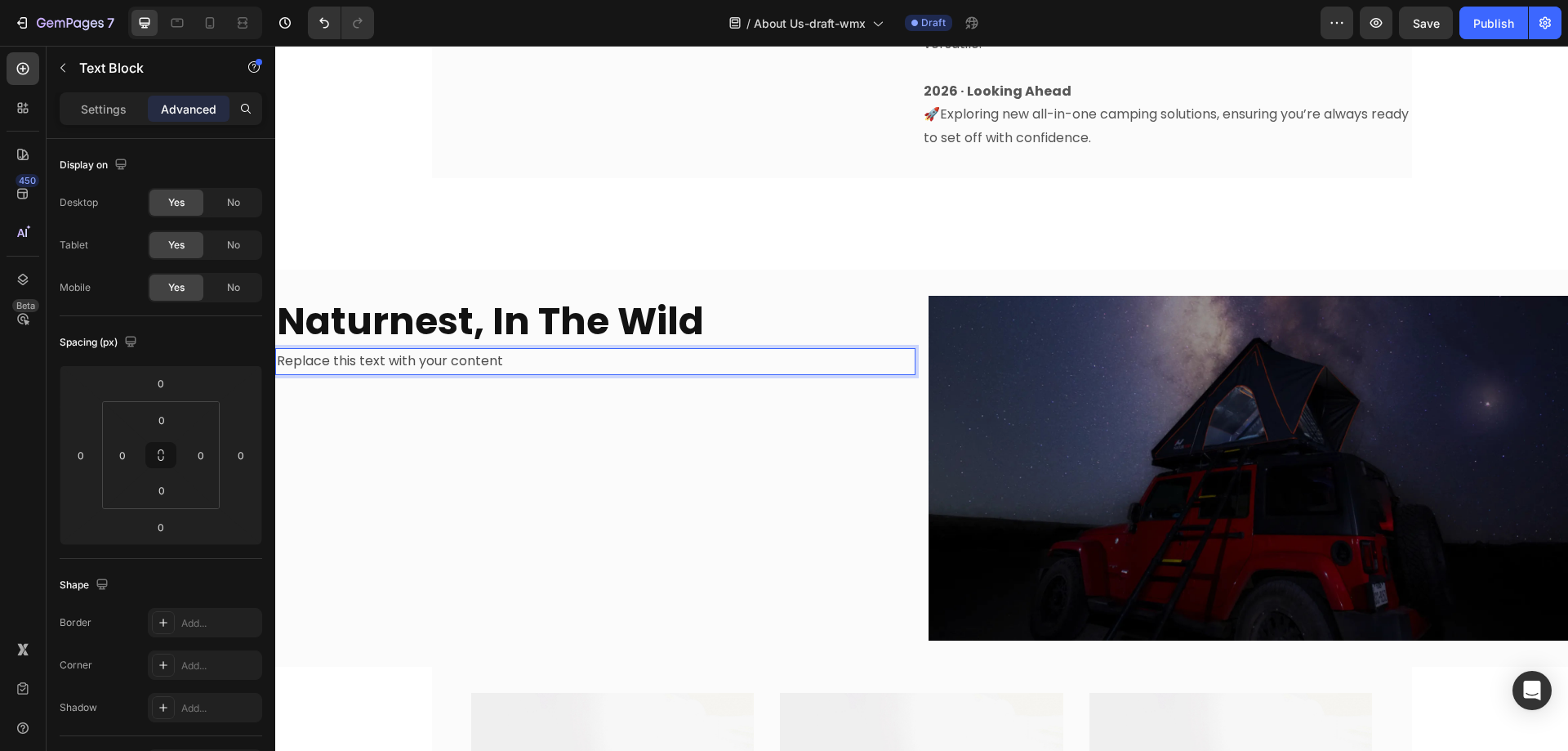
click at [414, 348] on div "Replace this text with your content" at bounding box center [595, 362] width 641 height 27
click at [414, 350] on p "Replace this text with your content" at bounding box center [595, 362] width 637 height 24
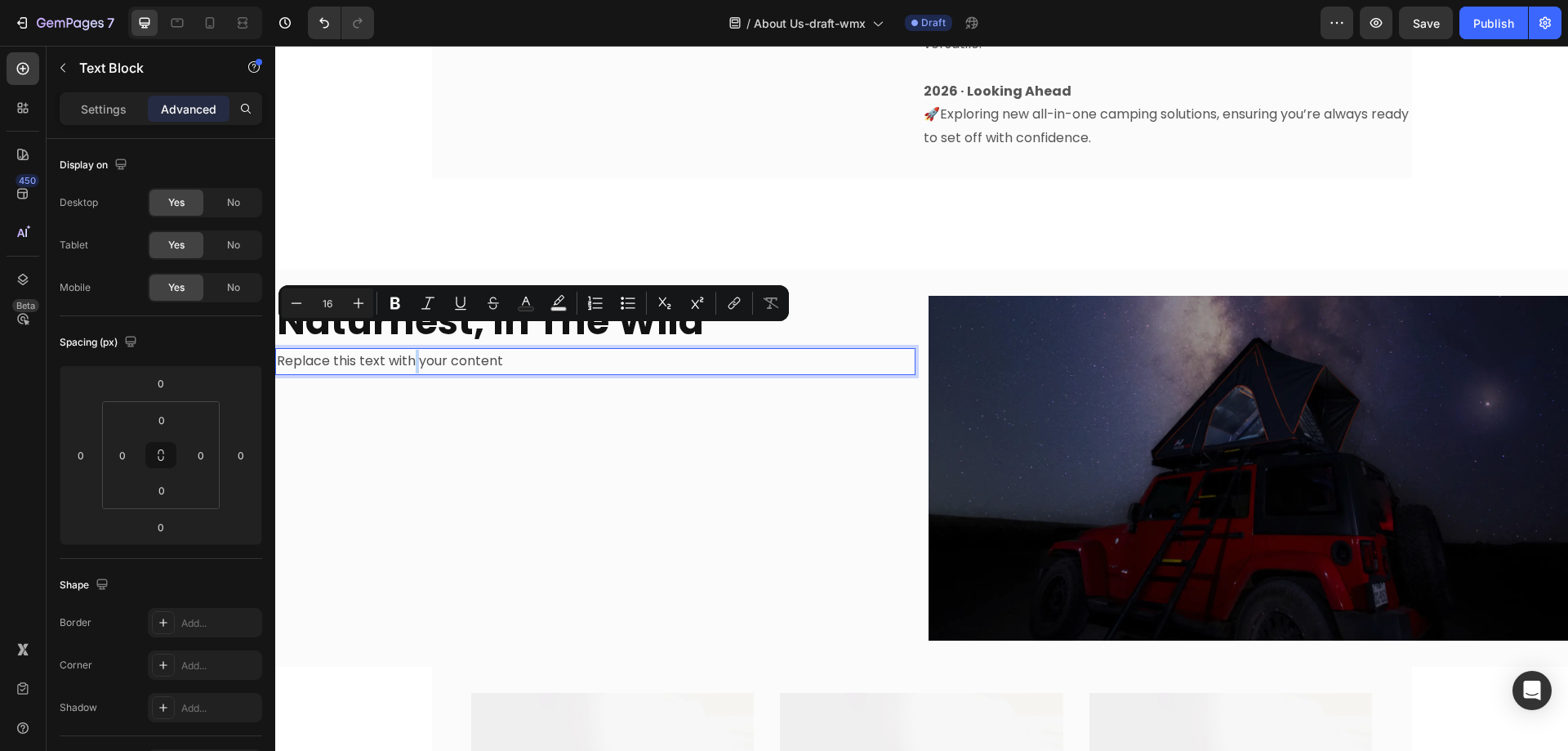
click at [415, 350] on p "Replace this text with your content" at bounding box center [595, 362] width 637 height 24
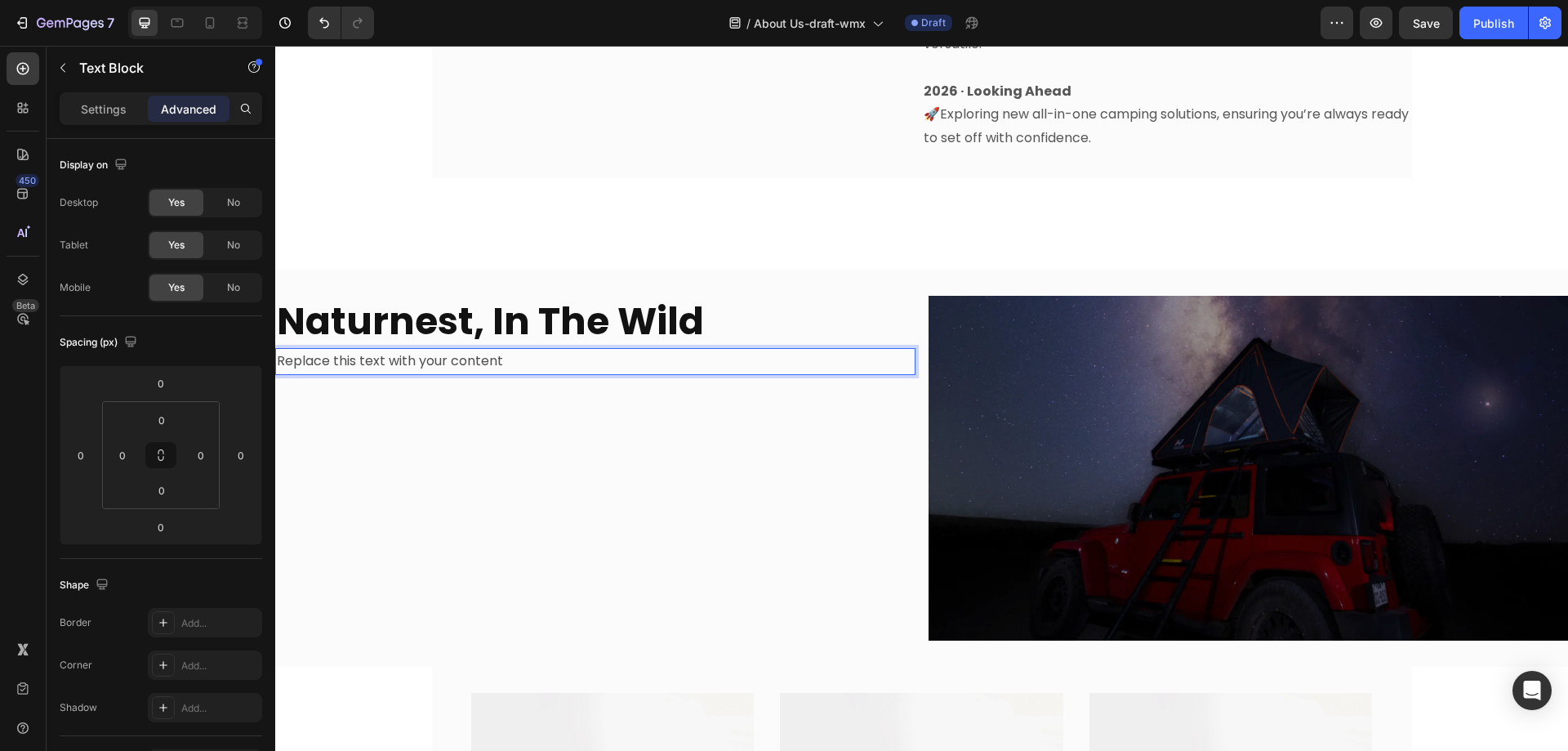
click at [512, 350] on p "Replace this text with your content" at bounding box center [595, 362] width 637 height 24
drag, startPoint x: 512, startPoint y: 334, endPoint x: 431, endPoint y: 333, distance: 81.0
click at [436, 350] on p "Replace this text with your content" at bounding box center [595, 362] width 637 height 24
drag, startPoint x: 431, startPoint y: 333, endPoint x: 380, endPoint y: 332, distance: 51.0
click at [417, 350] on p "Replace this text with your content" at bounding box center [595, 362] width 637 height 24
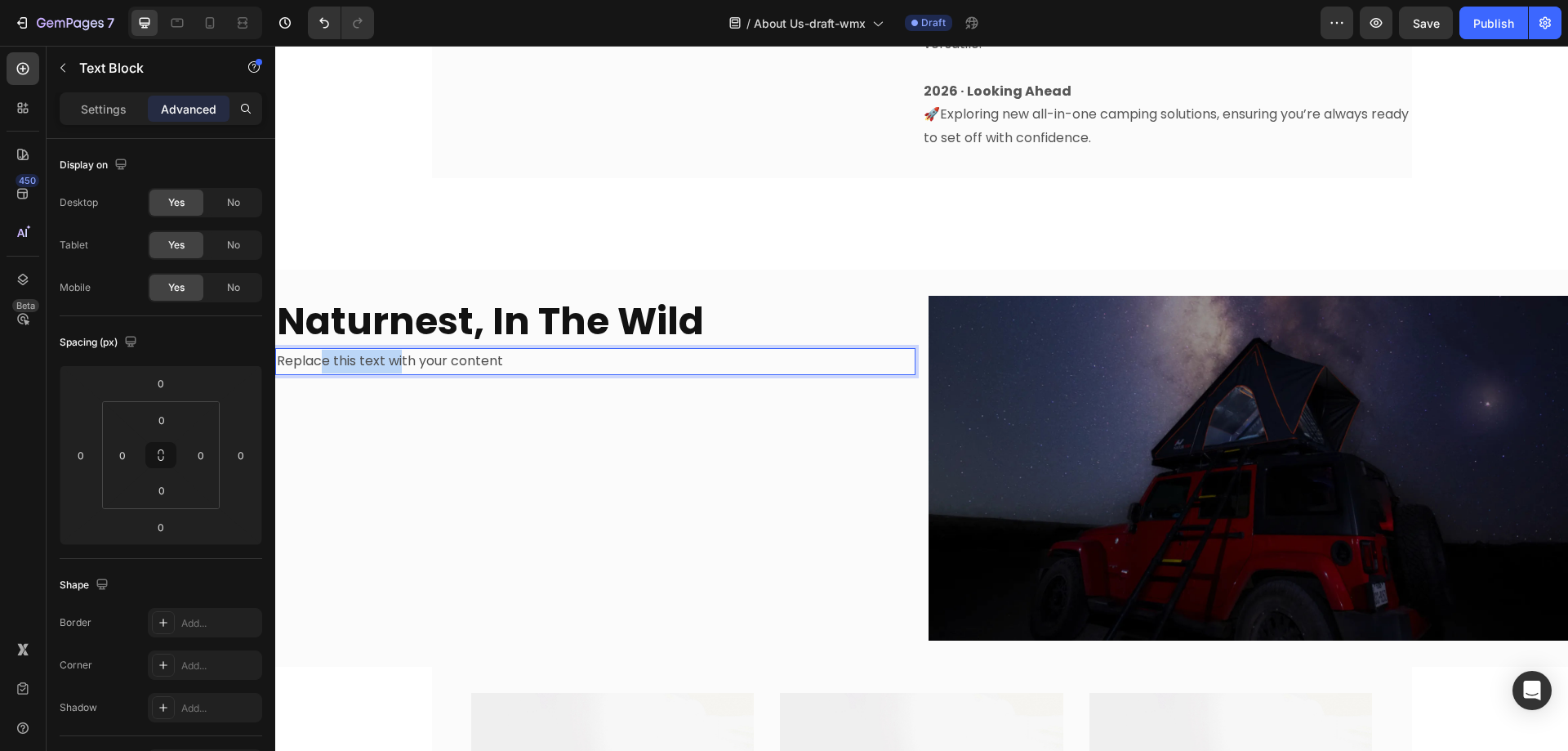
drag, startPoint x: 380, startPoint y: 332, endPoint x: 311, endPoint y: 341, distance: 69.6
click at [316, 350] on p "Replace this text with your content" at bounding box center [595, 362] width 637 height 24
drag, startPoint x: 311, startPoint y: 341, endPoint x: 294, endPoint y: 346, distance: 17.7
click at [294, 350] on p "Replace this text with your content" at bounding box center [595, 362] width 637 height 24
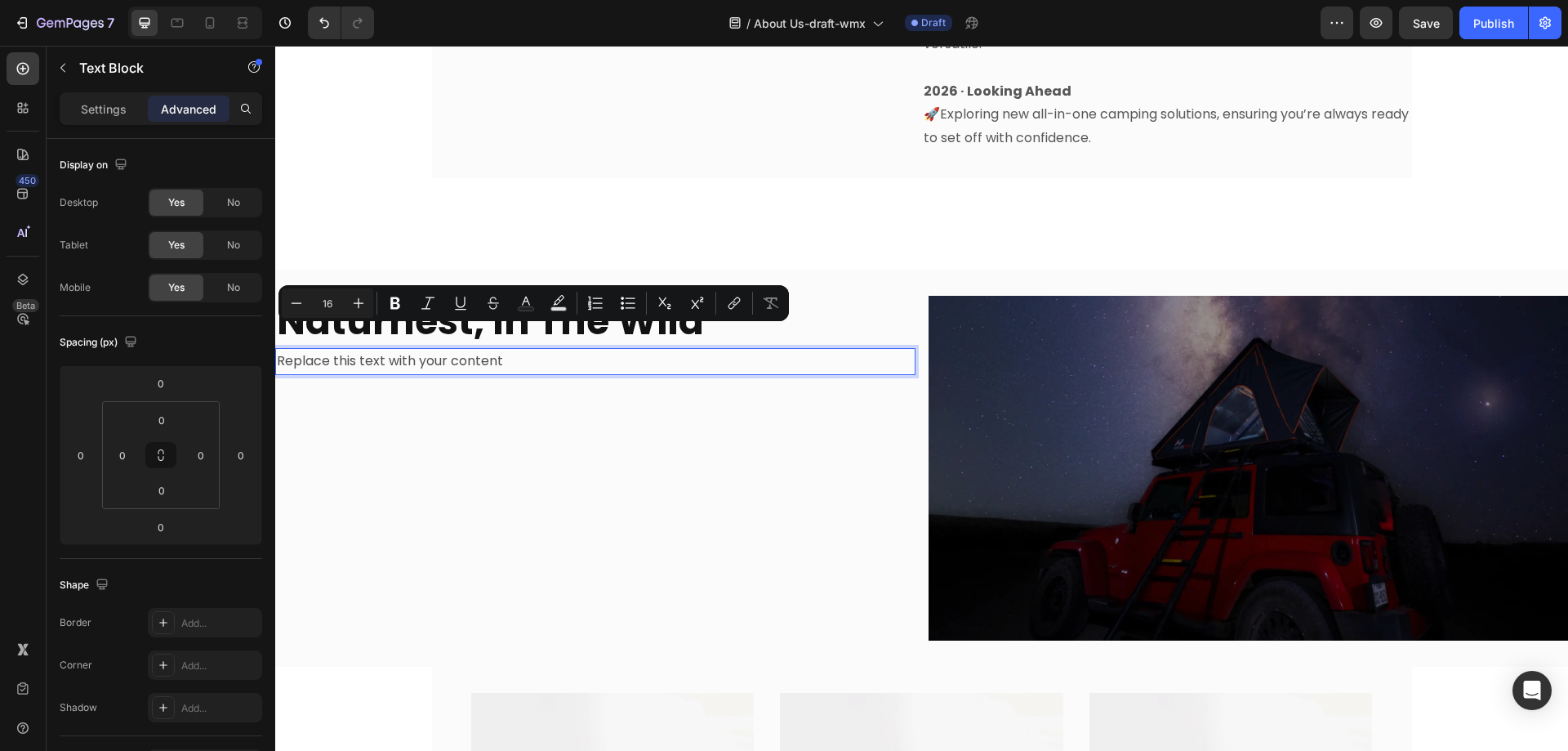
click at [561, 350] on p "Replace this text with your content" at bounding box center [595, 362] width 637 height 24
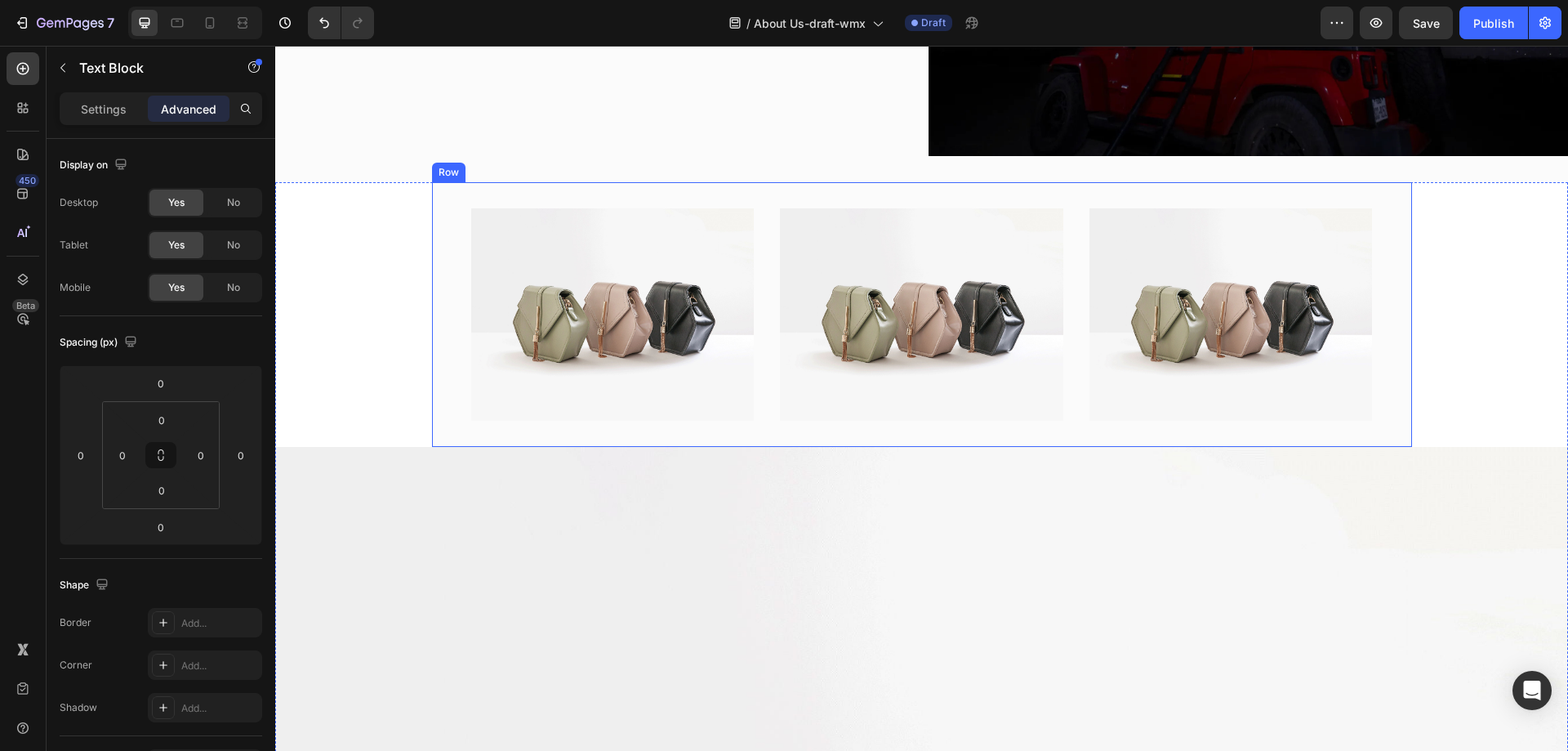
scroll to position [1961, 0]
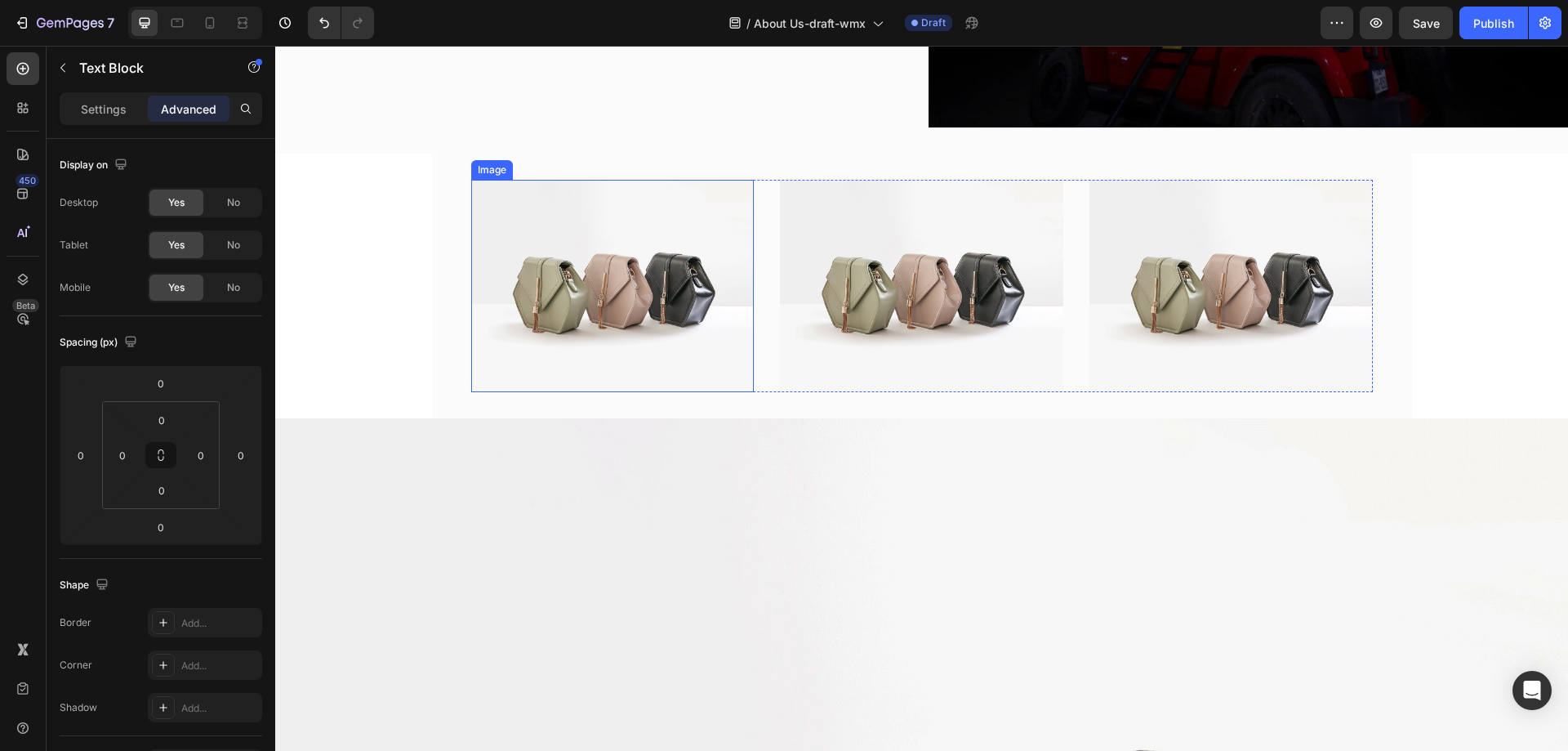
click at [694, 349] on img at bounding box center [613, 286] width 283 height 213
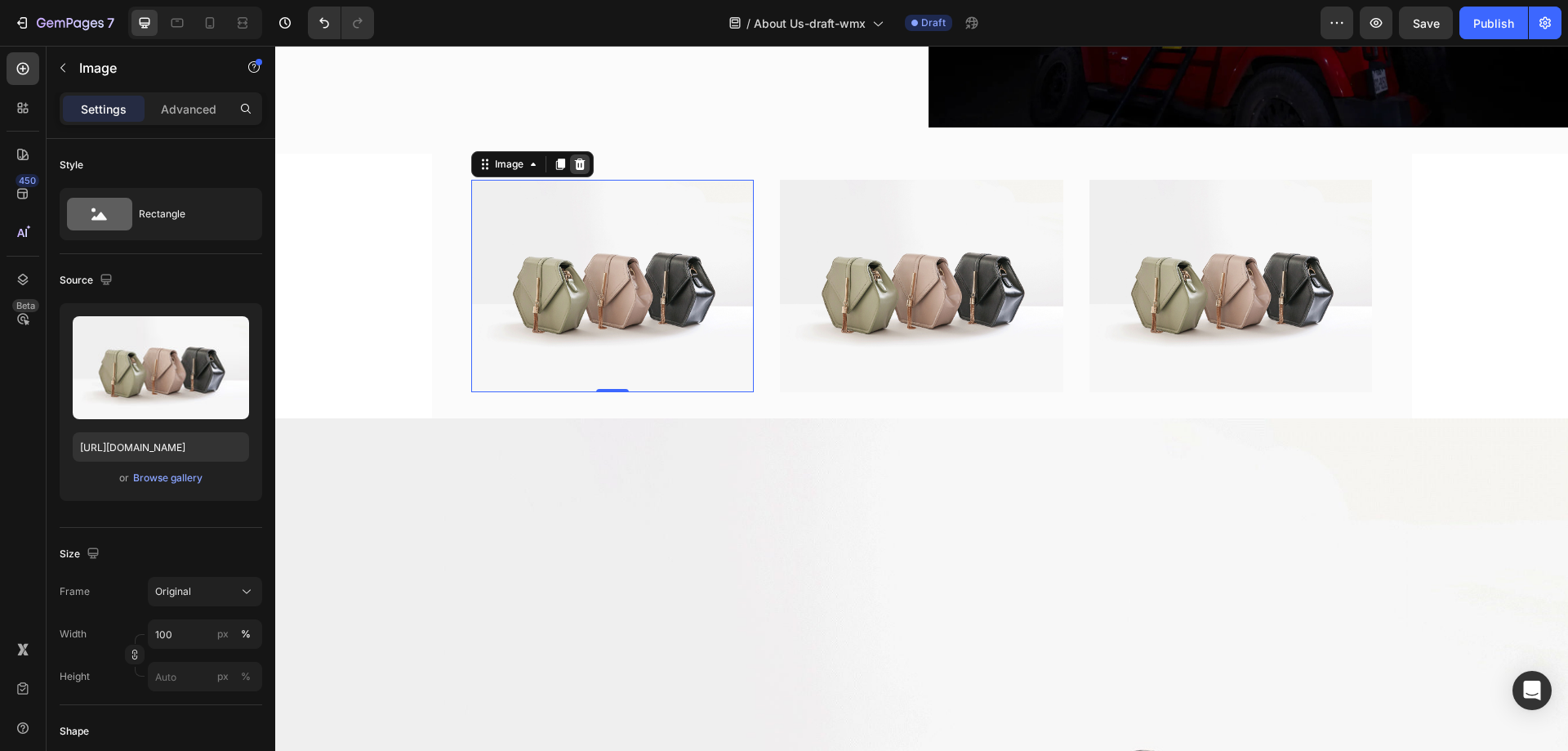
click at [573, 161] on icon at bounding box center [580, 164] width 13 height 13
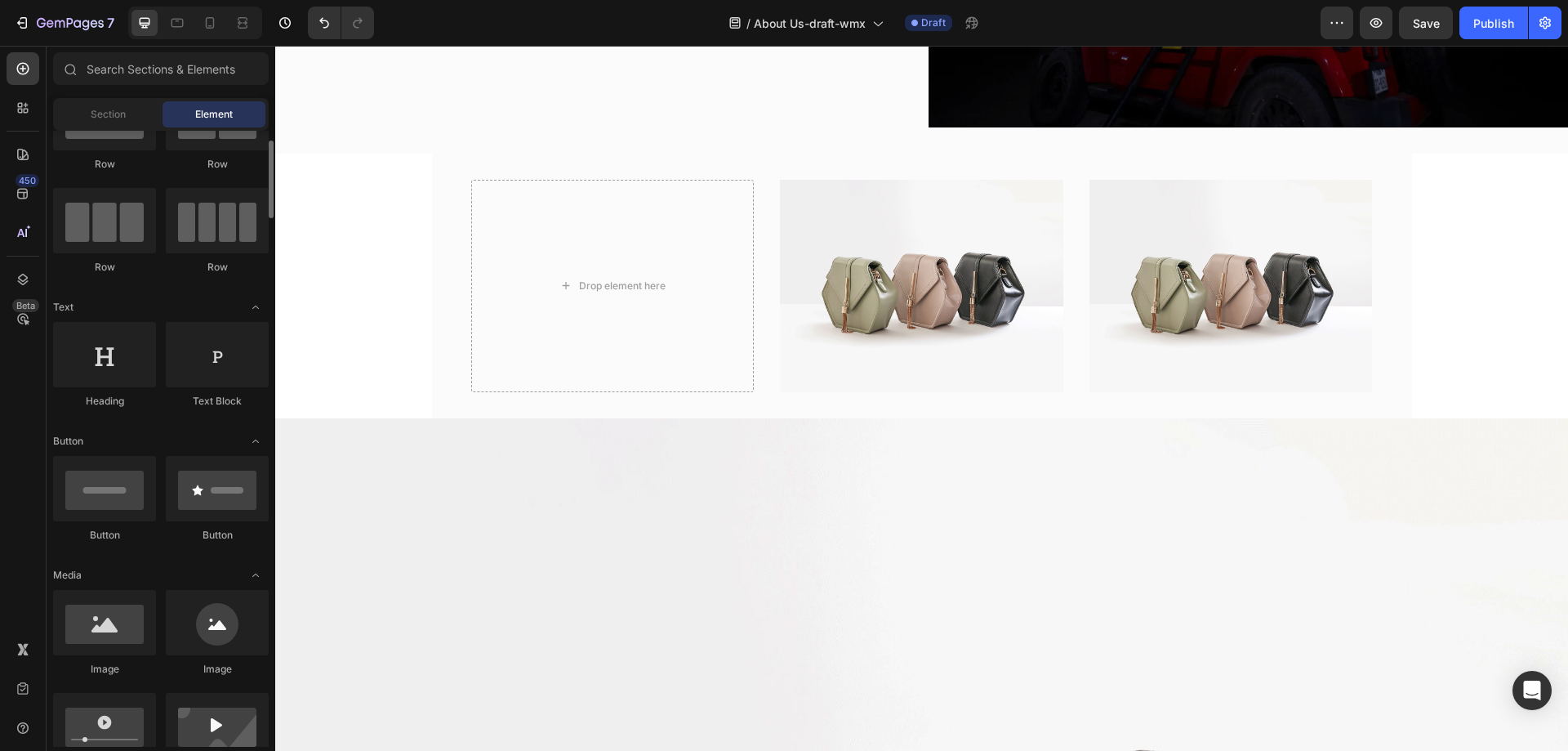
scroll to position [0, 0]
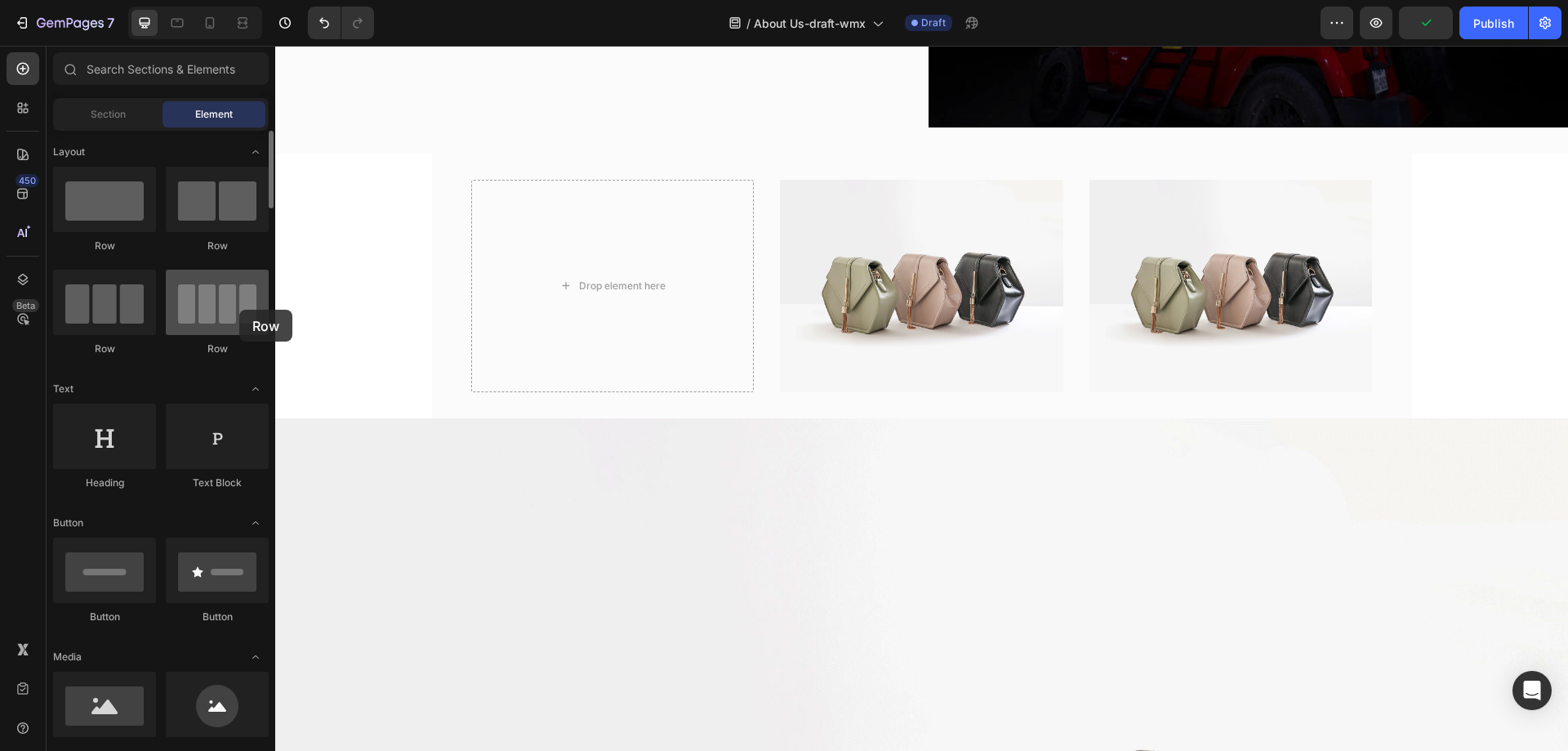
click at [239, 310] on div at bounding box center [217, 302] width 103 height 66
click at [907, 297] on img at bounding box center [922, 286] width 283 height 213
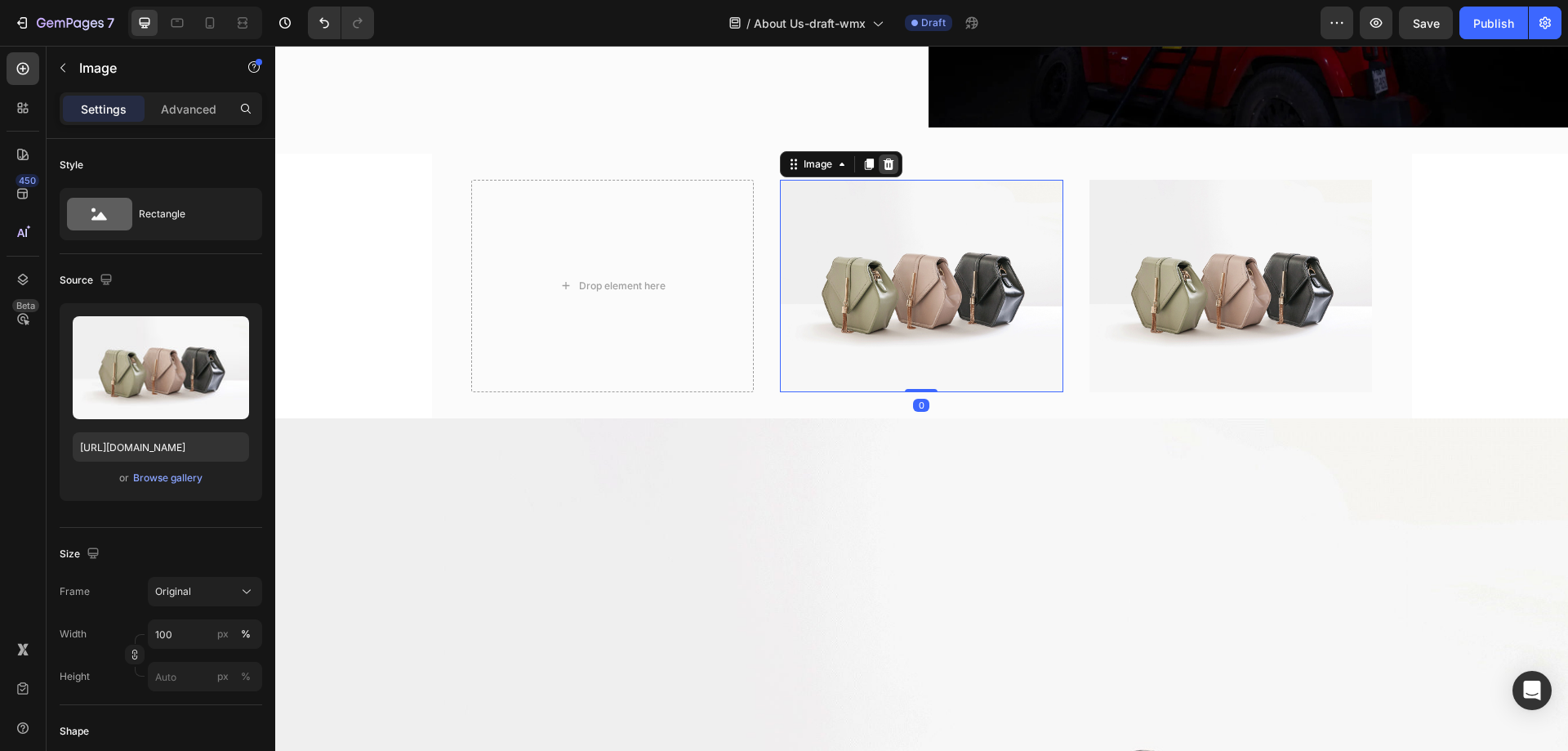
click at [884, 160] on icon at bounding box center [889, 164] width 11 height 12
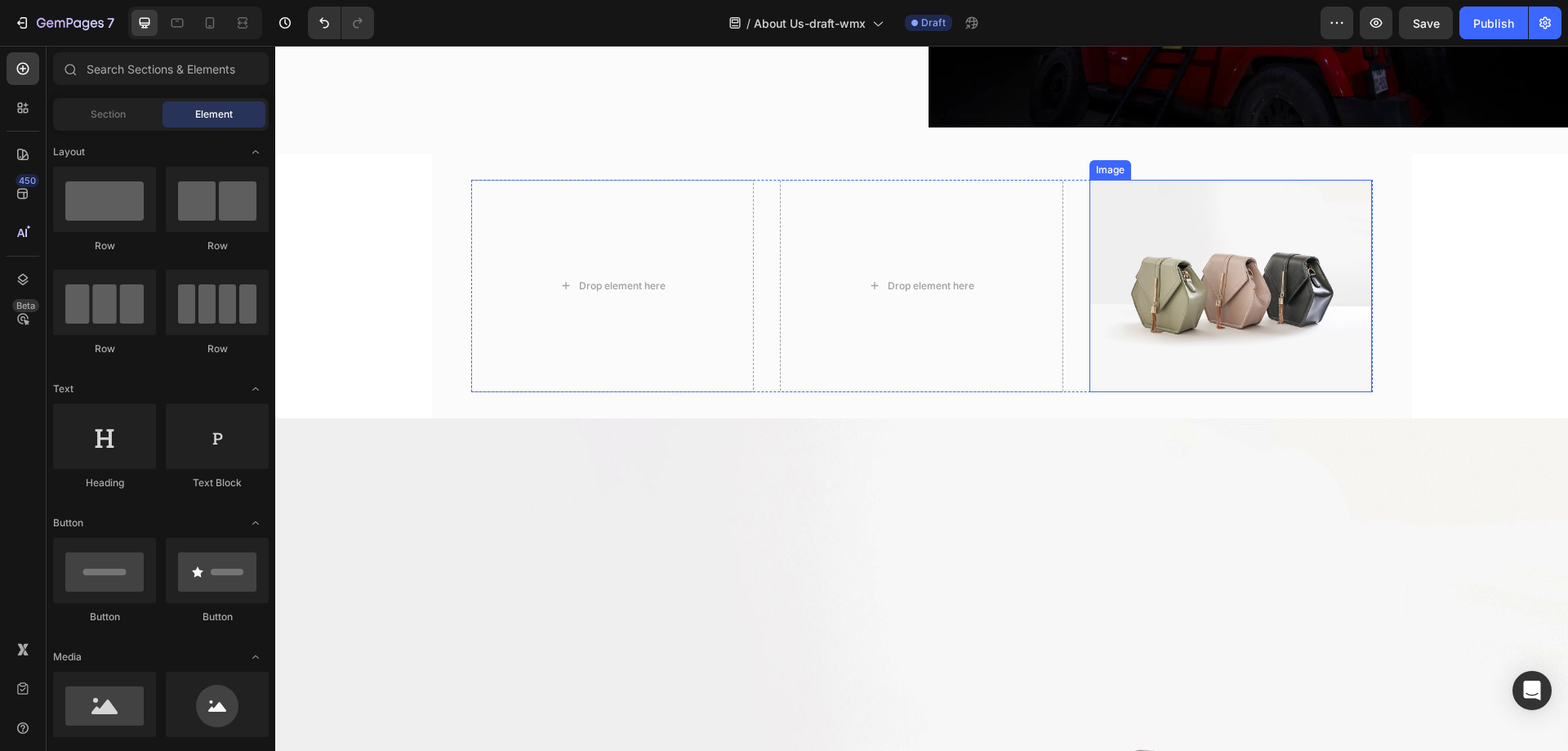
click at [1236, 256] on img at bounding box center [1231, 286] width 283 height 213
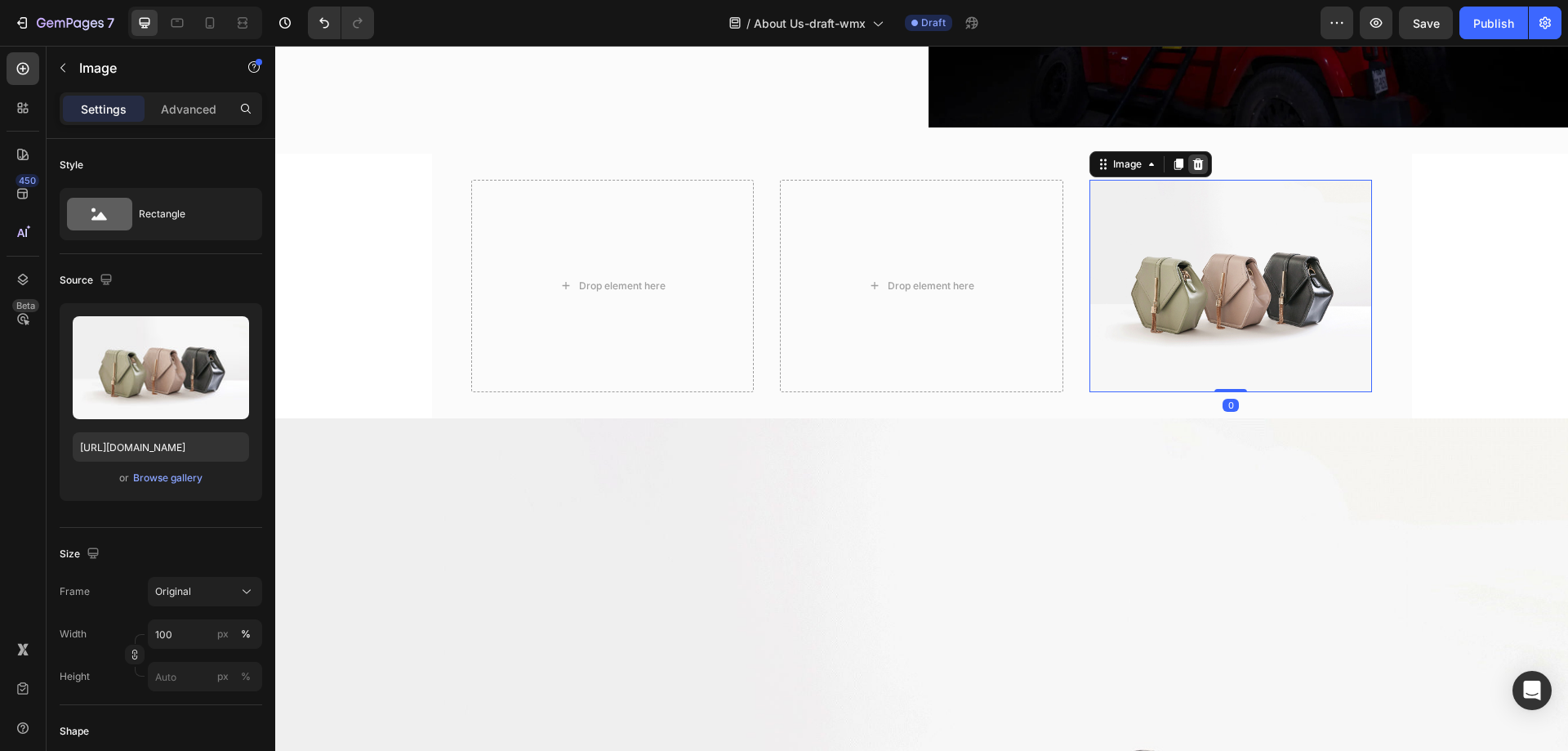
click at [1202, 163] on div at bounding box center [1198, 164] width 20 height 20
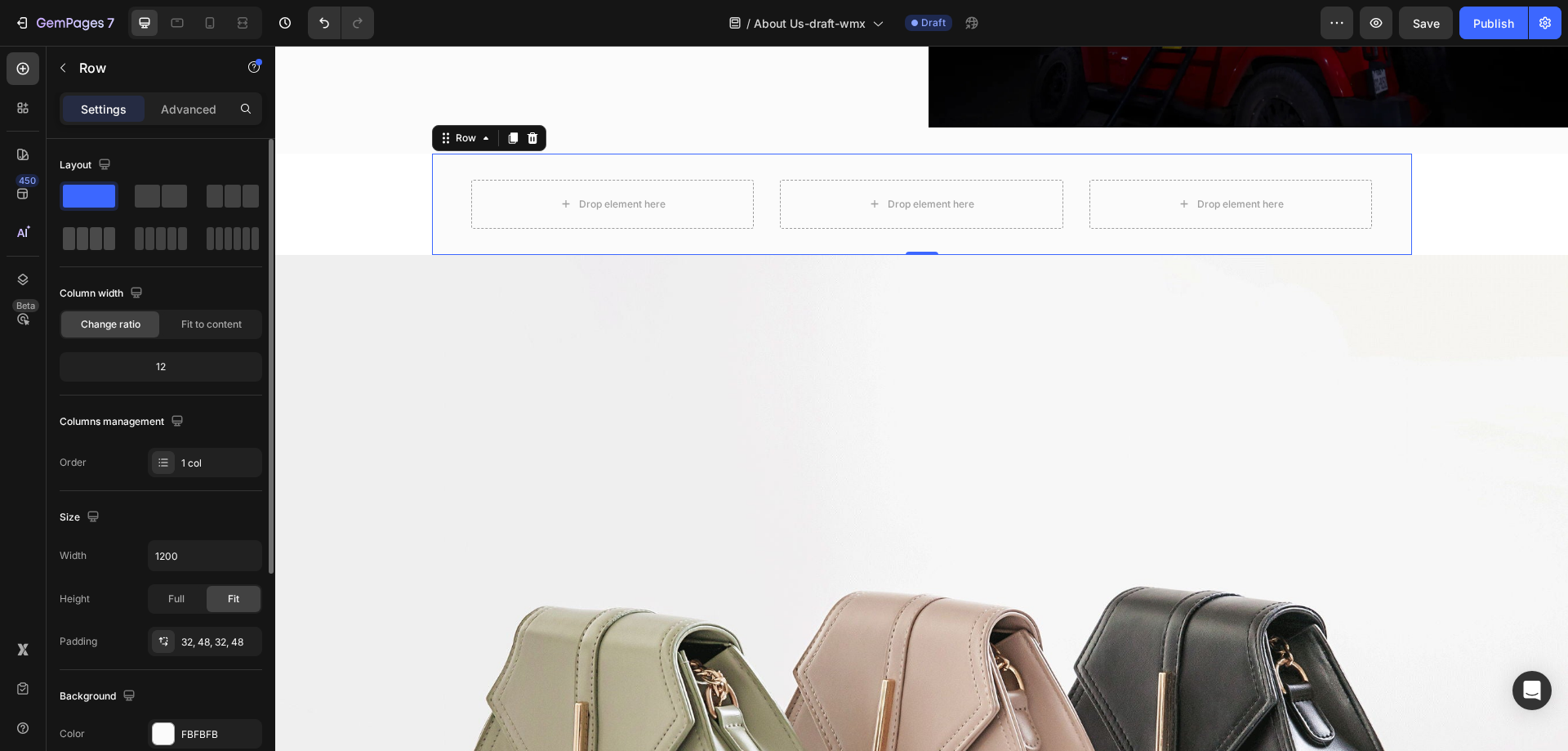
click at [95, 228] on span at bounding box center [95, 238] width 12 height 23
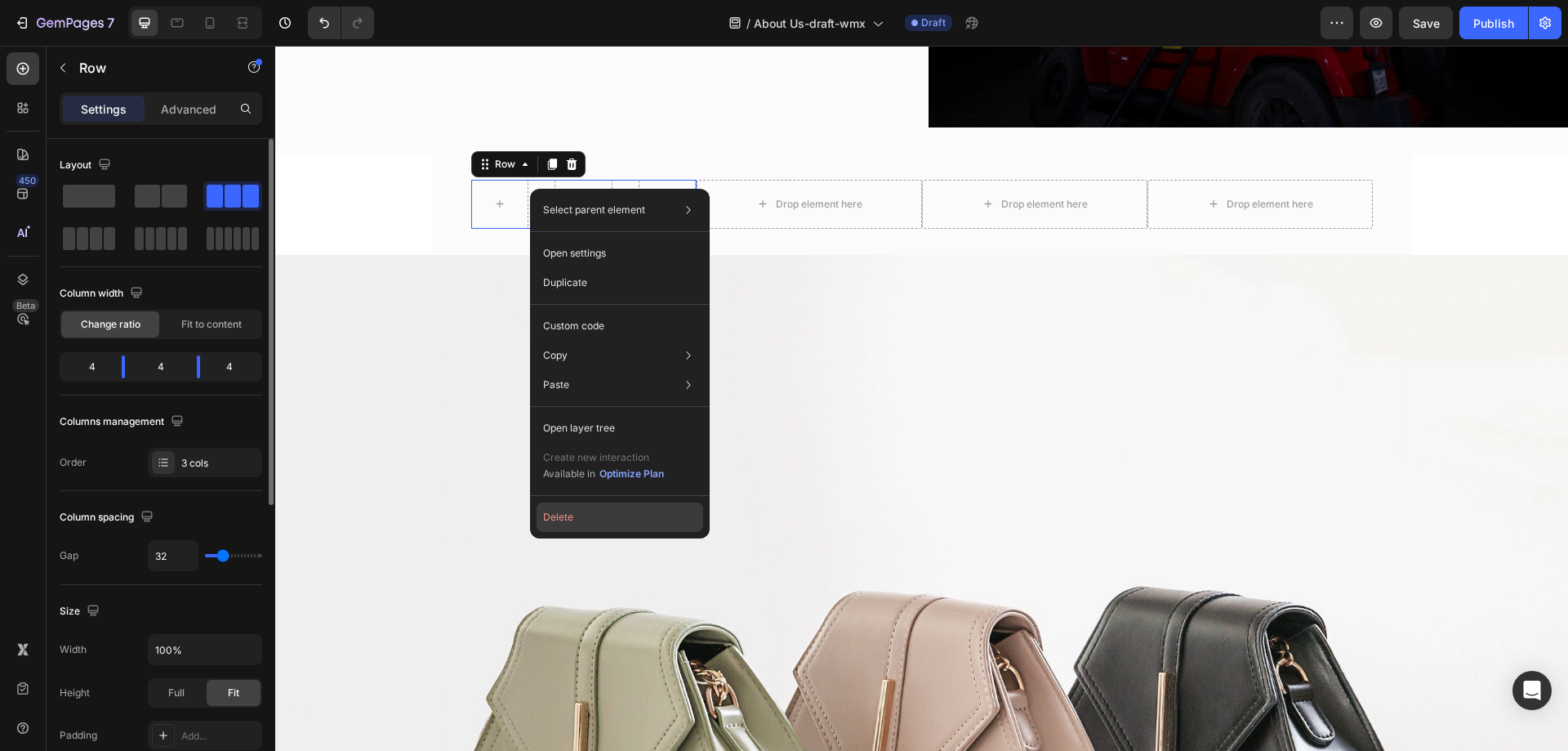
click at [563, 518] on button "Delete" at bounding box center [619, 518] width 167 height 30
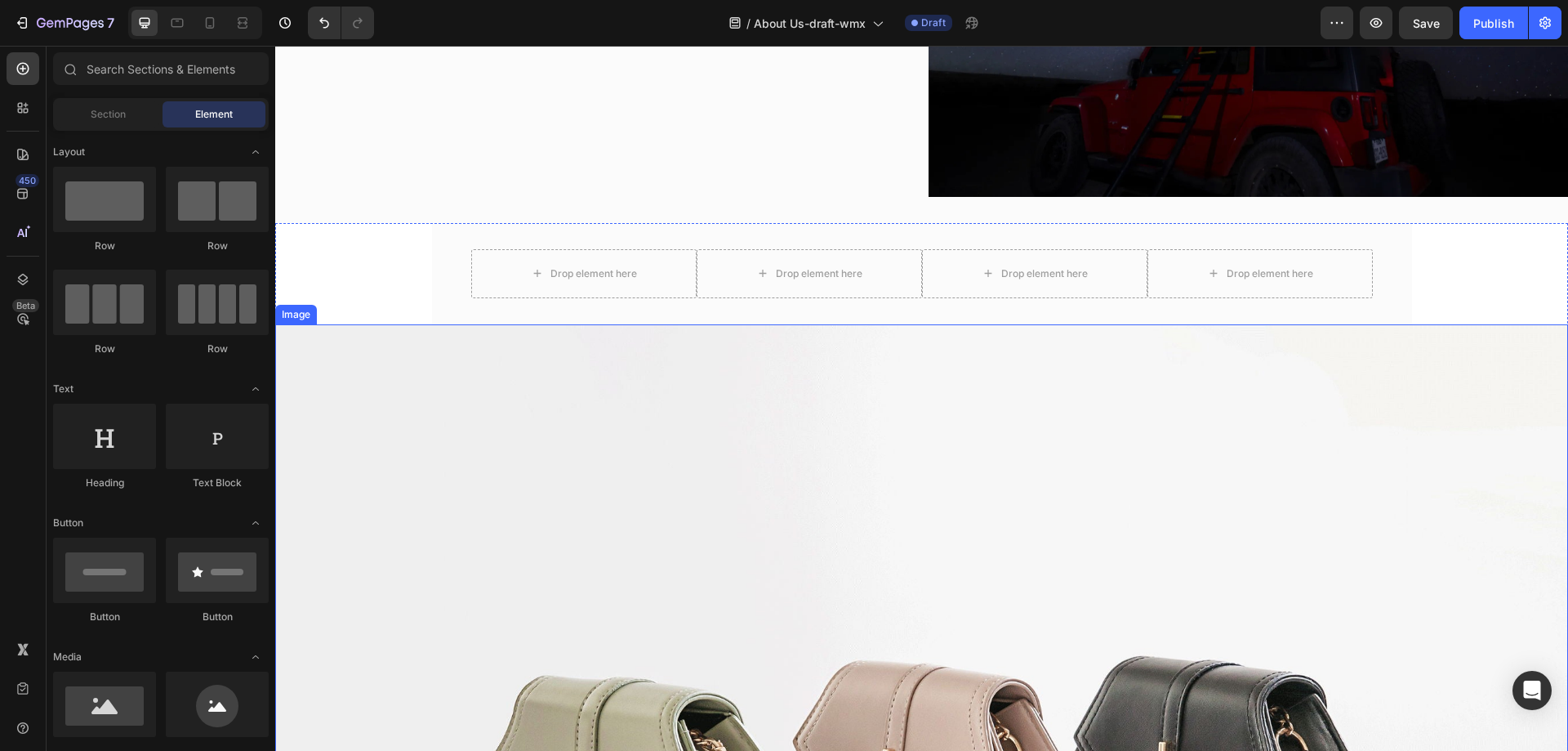
scroll to position [1716, 0]
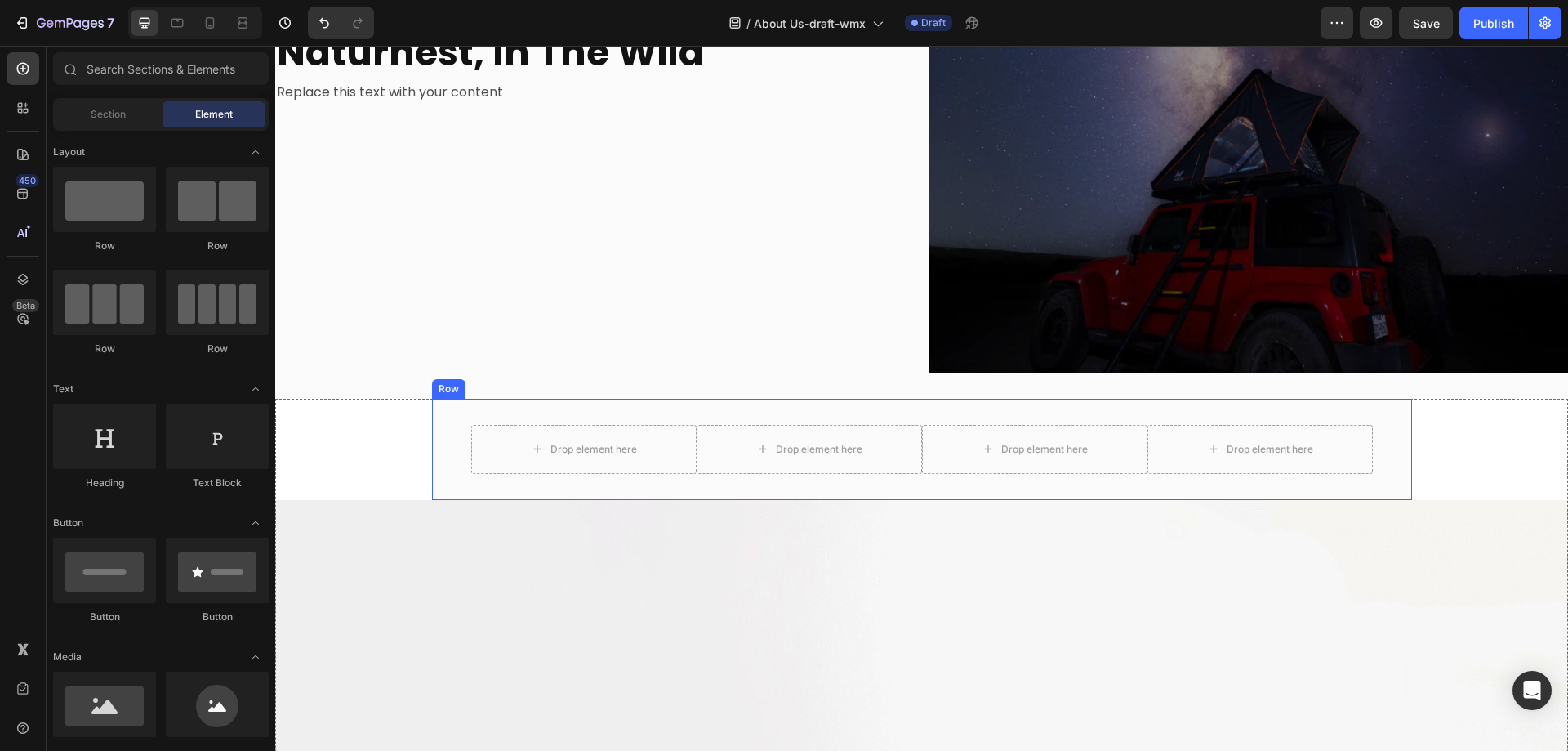
click at [435, 450] on div "Drop element here Drop element here Drop element here Drop element here Row" at bounding box center [922, 449] width 980 height 101
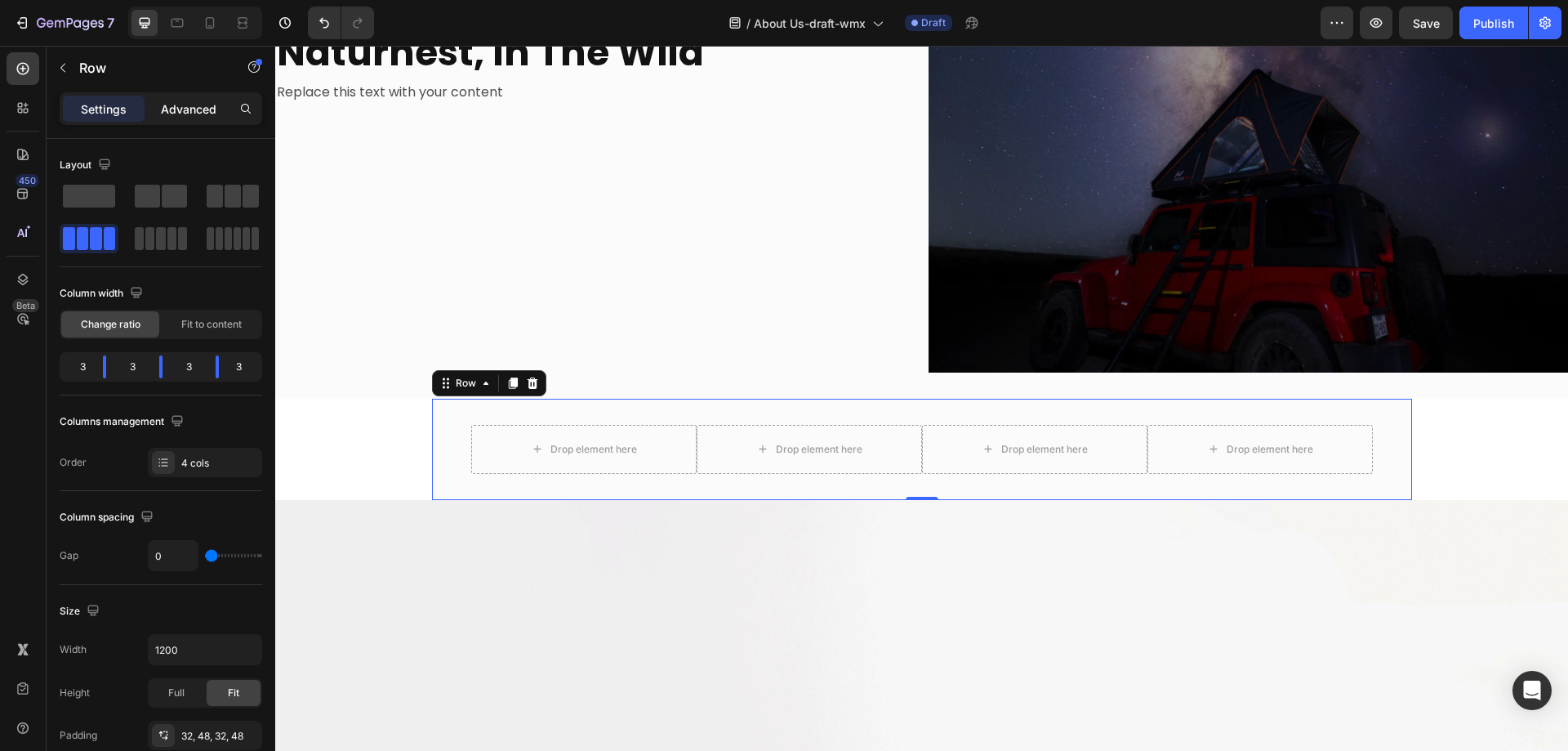
click at [204, 108] on p "Advanced" at bounding box center [189, 108] width 56 height 17
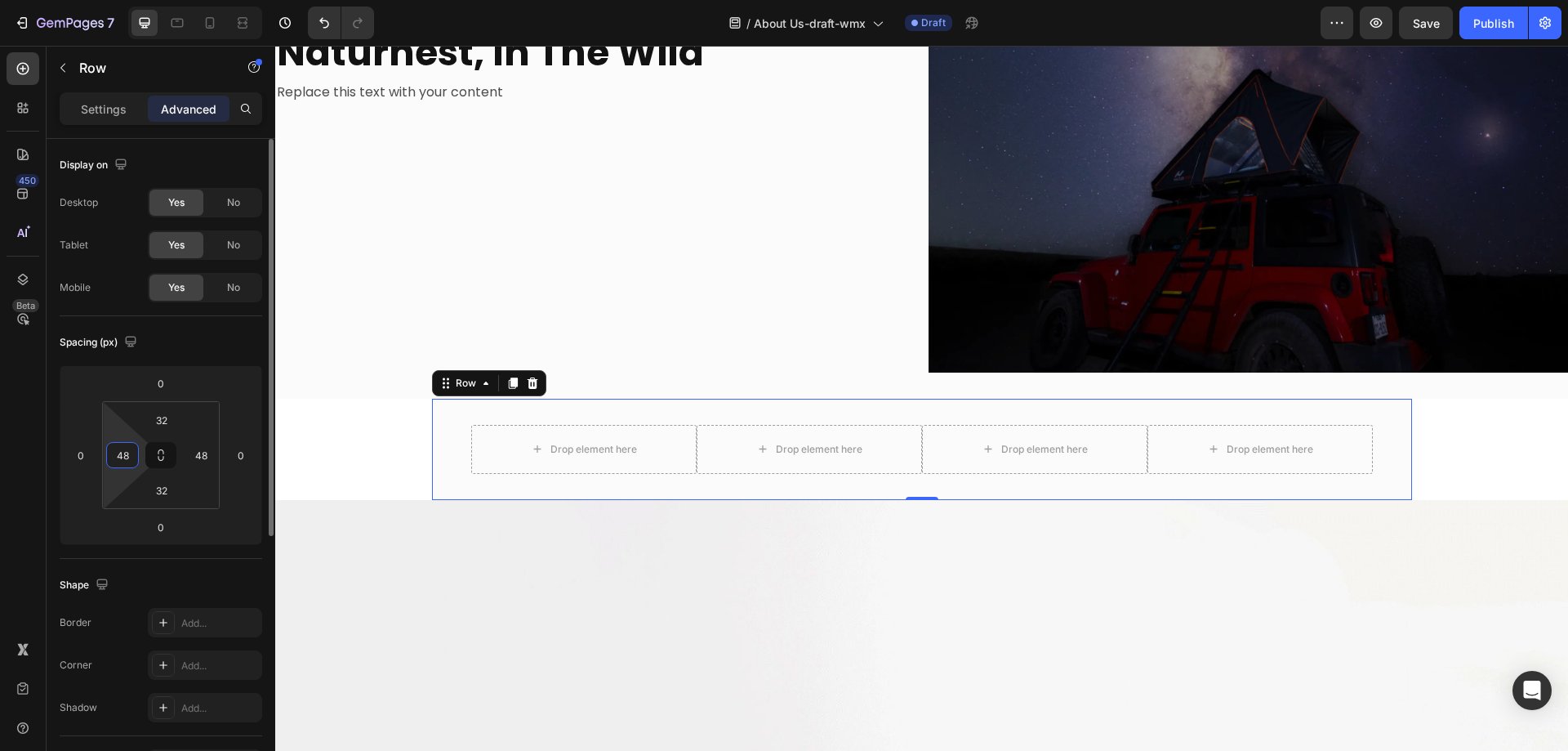
click at [134, 451] on input "48" at bounding box center [122, 455] width 25 height 25
type input "0"
click at [124, 0] on html "7 Version history / About Us-draft-wmx Draft Preview Publish 450 Beta Sections(…" at bounding box center [784, 0] width 1568 height 0
click at [206, 457] on input "48" at bounding box center [201, 455] width 25 height 25
type input "0"
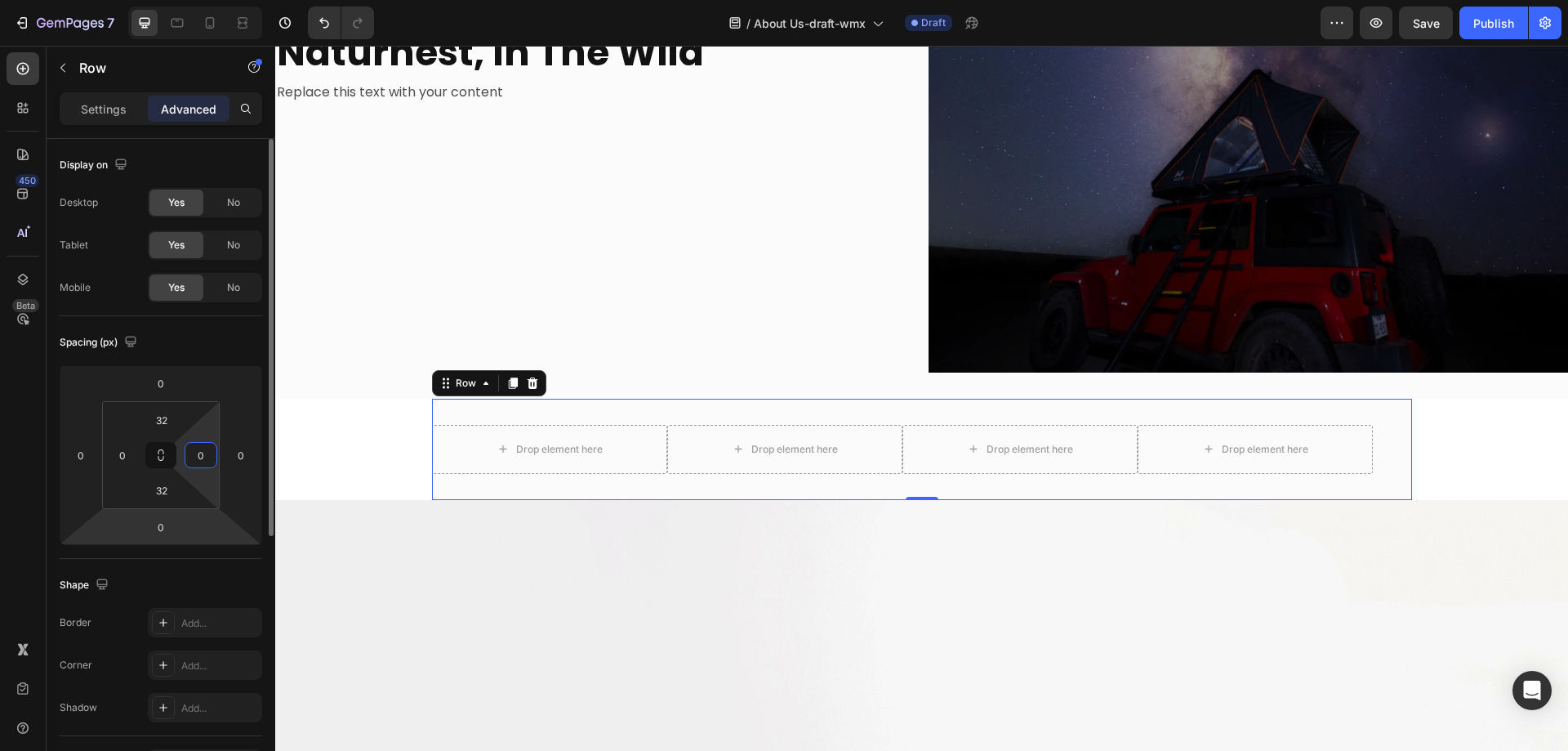
click at [193, 0] on html "7 Version history / About Us-draft-wmx Draft Preview Save Publish 450 Beta Sect…" at bounding box center [784, 0] width 1568 height 0
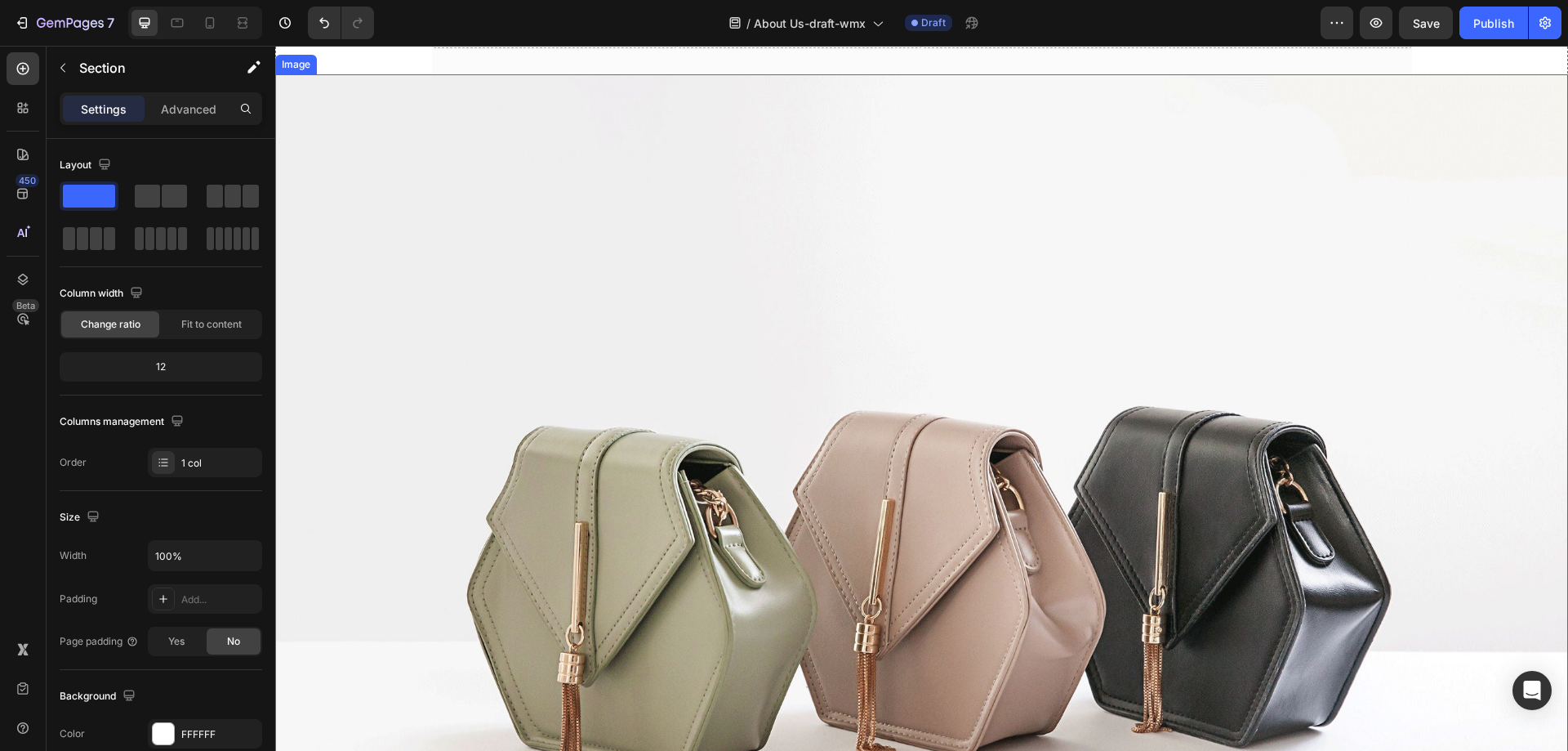
scroll to position [2288, 0]
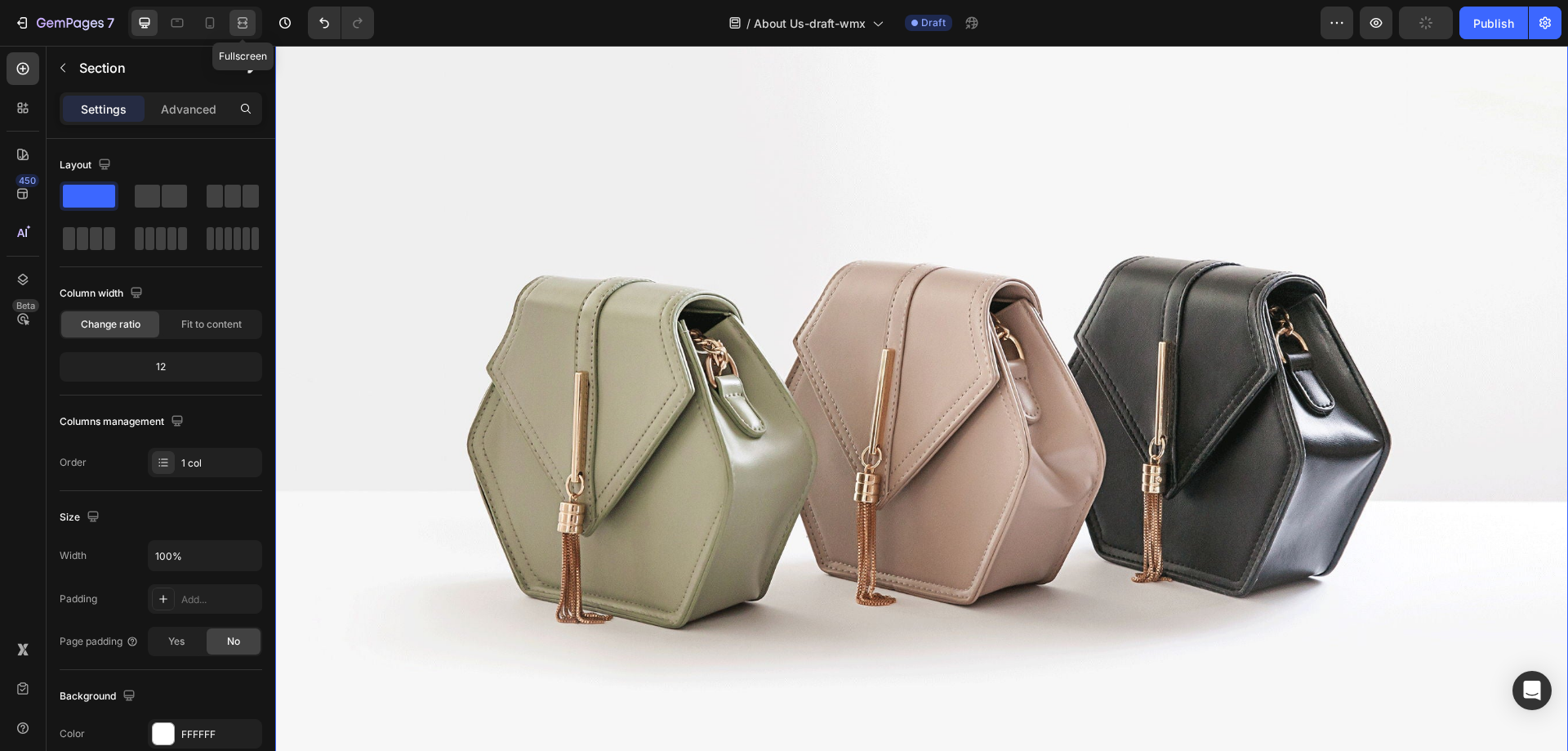
click at [241, 25] on icon at bounding box center [242, 23] width 16 height 16
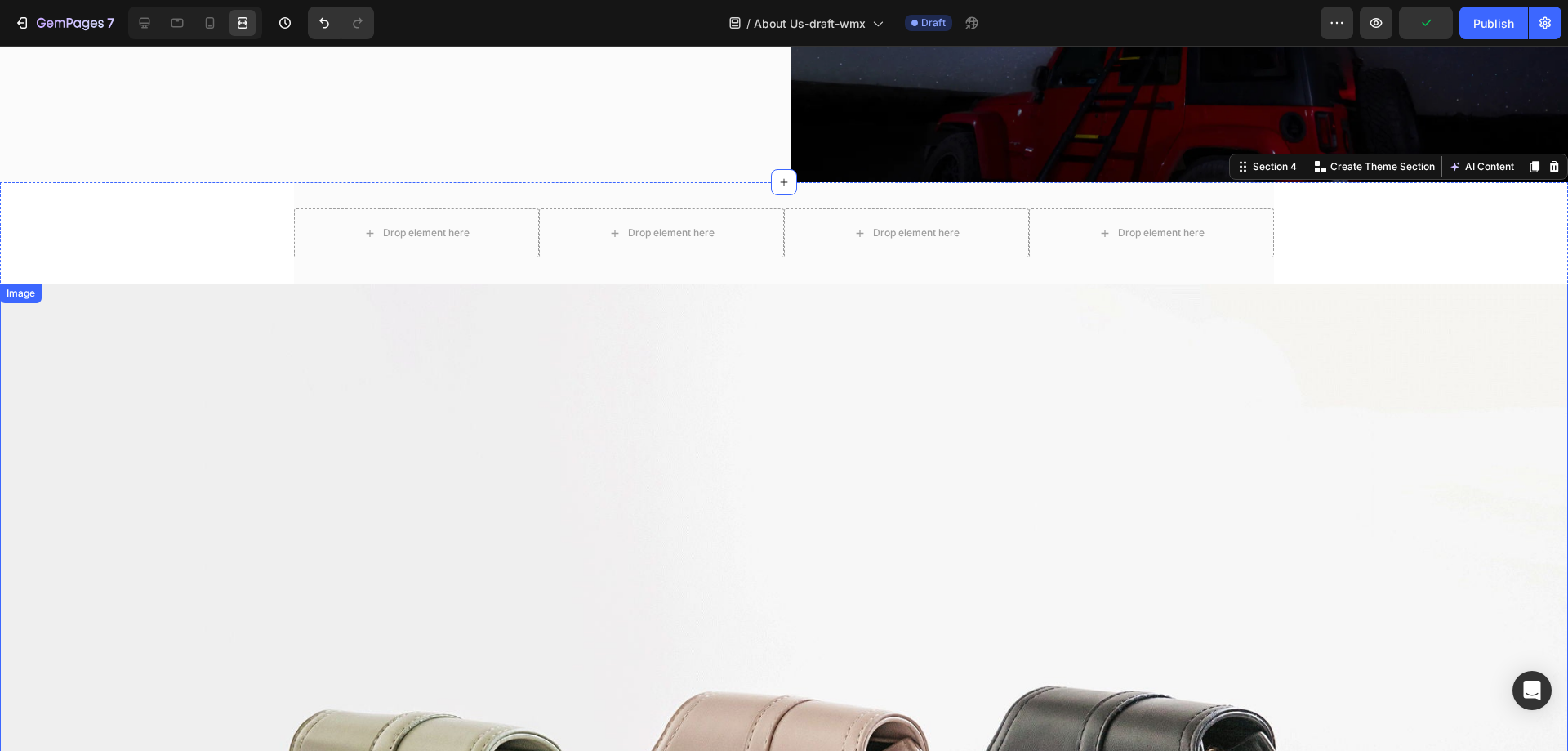
scroll to position [1716, 0]
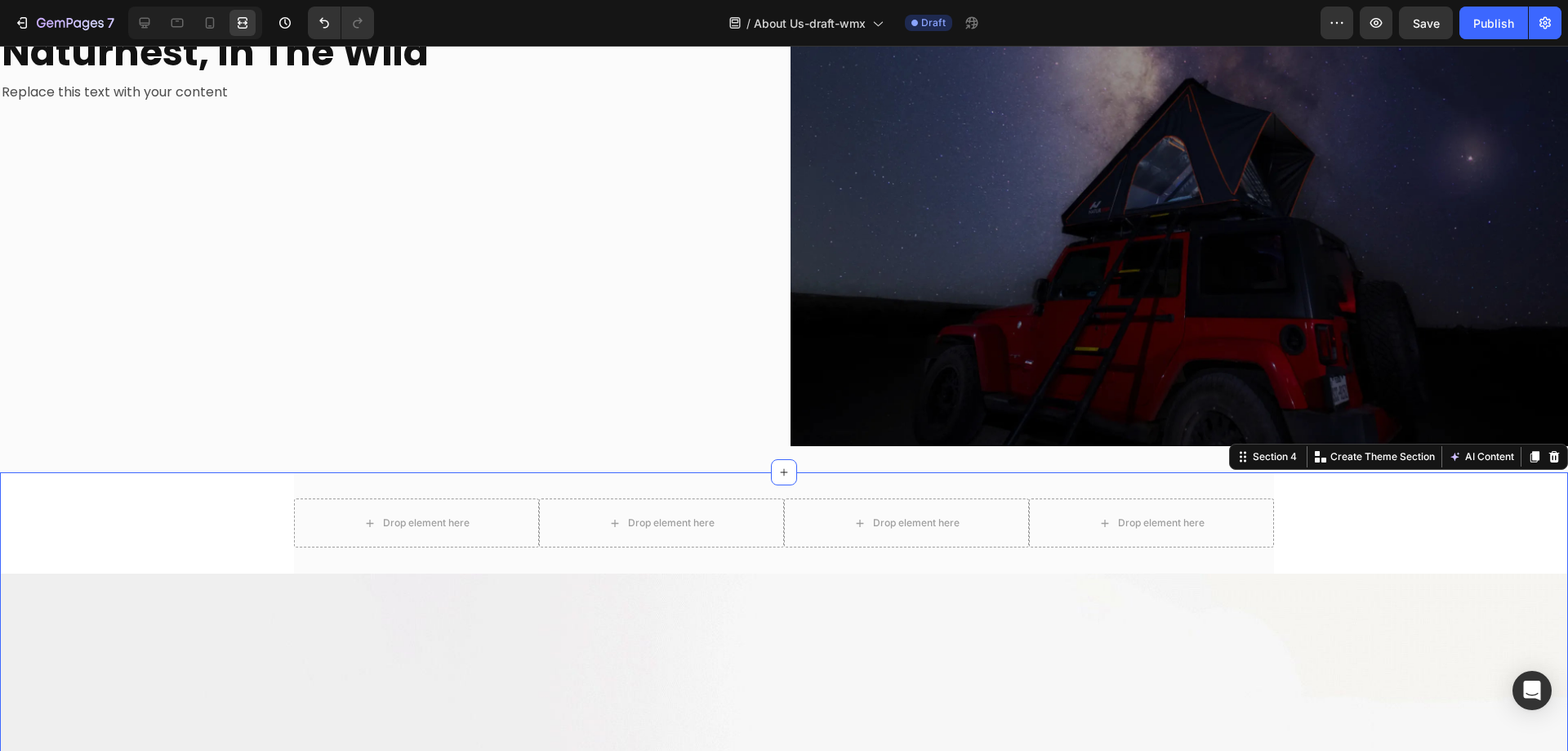
click at [294, 486] on div "Drop element here Drop element here Drop element here Drop element here Row" at bounding box center [784, 523] width 980 height 101
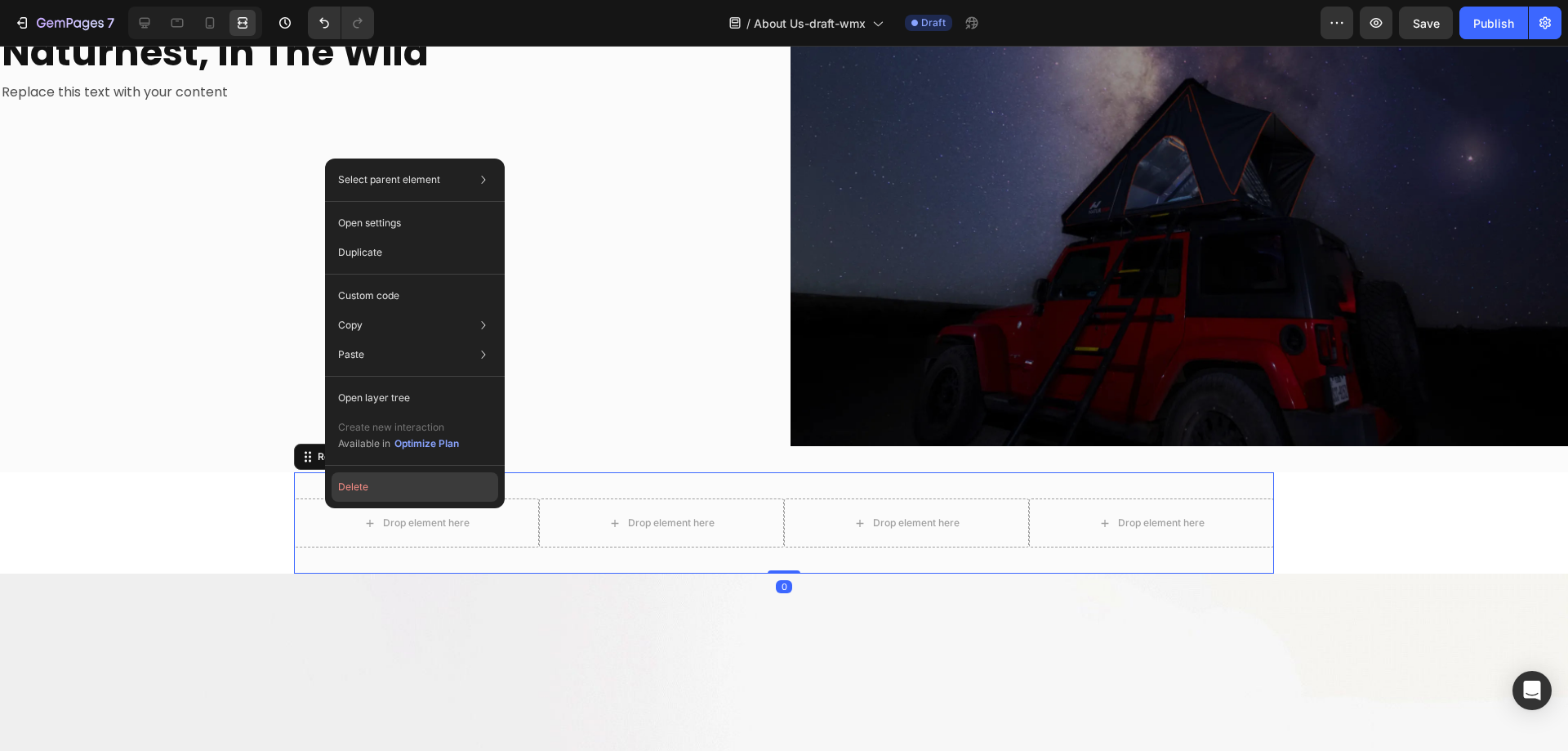
click at [362, 484] on button "Delete" at bounding box center [415, 487] width 167 height 30
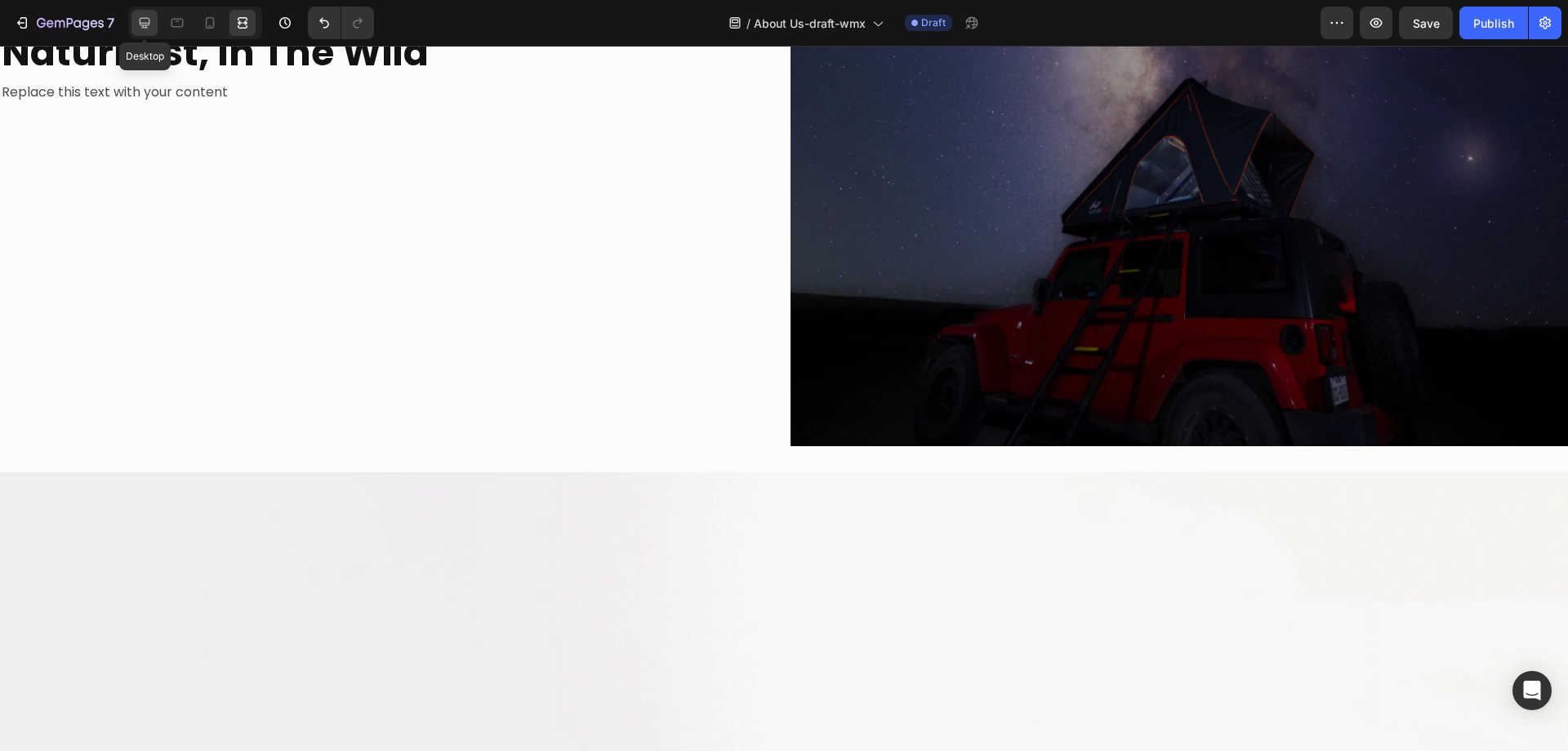
click at [141, 17] on icon at bounding box center [145, 23] width 16 height 16
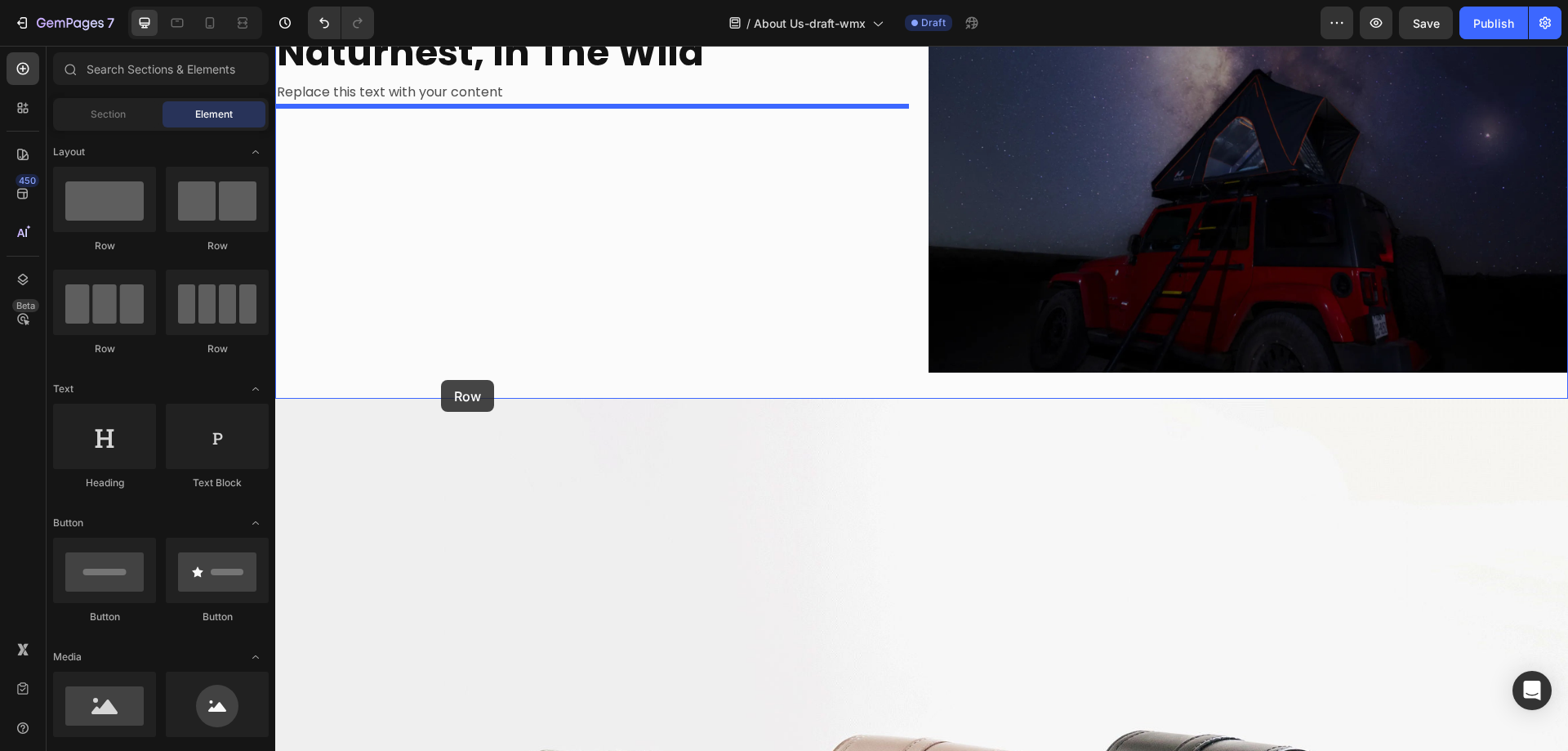
drag, startPoint x: 483, startPoint y: 358, endPoint x: 441, endPoint y: 380, distance: 47.4
click at [441, 380] on div "Naturnest, In The Wild Heading Replace this text with your content Text Block I…" at bounding box center [922, 199] width 1293 height 397
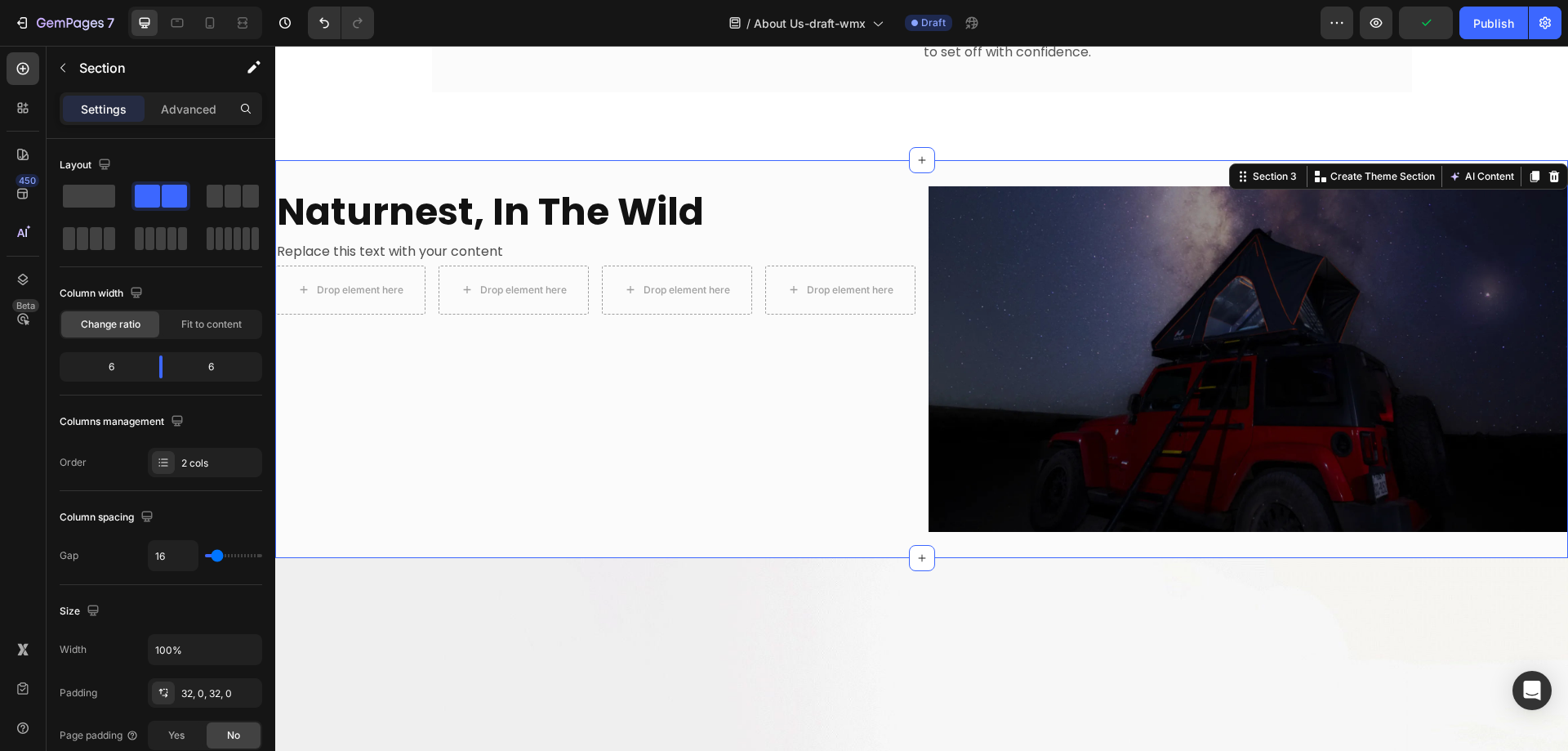
scroll to position [1553, 0]
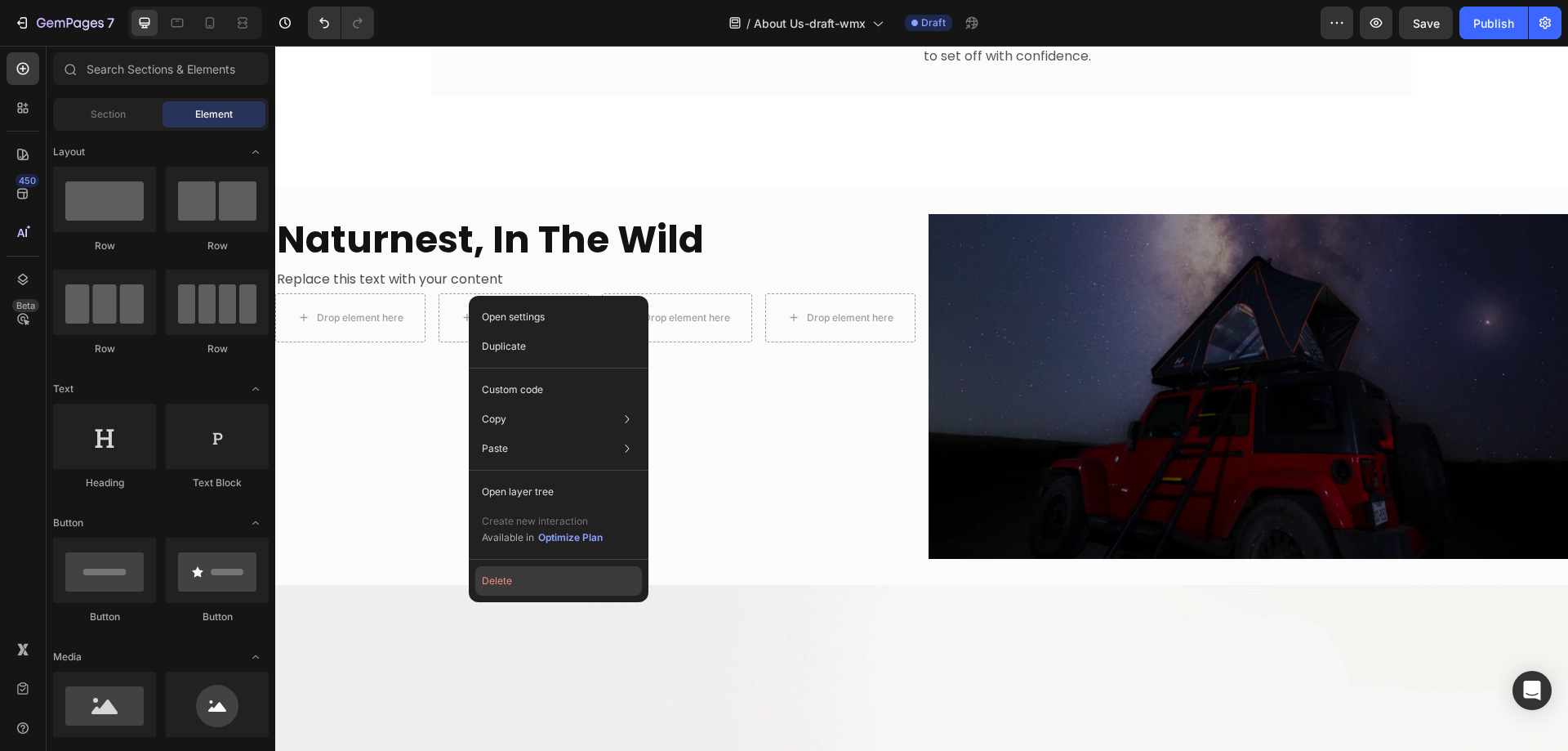
drag, startPoint x: 493, startPoint y: 585, endPoint x: 199, endPoint y: 509, distance: 303.7
click at [493, 585] on button "Delete" at bounding box center [559, 581] width 167 height 30
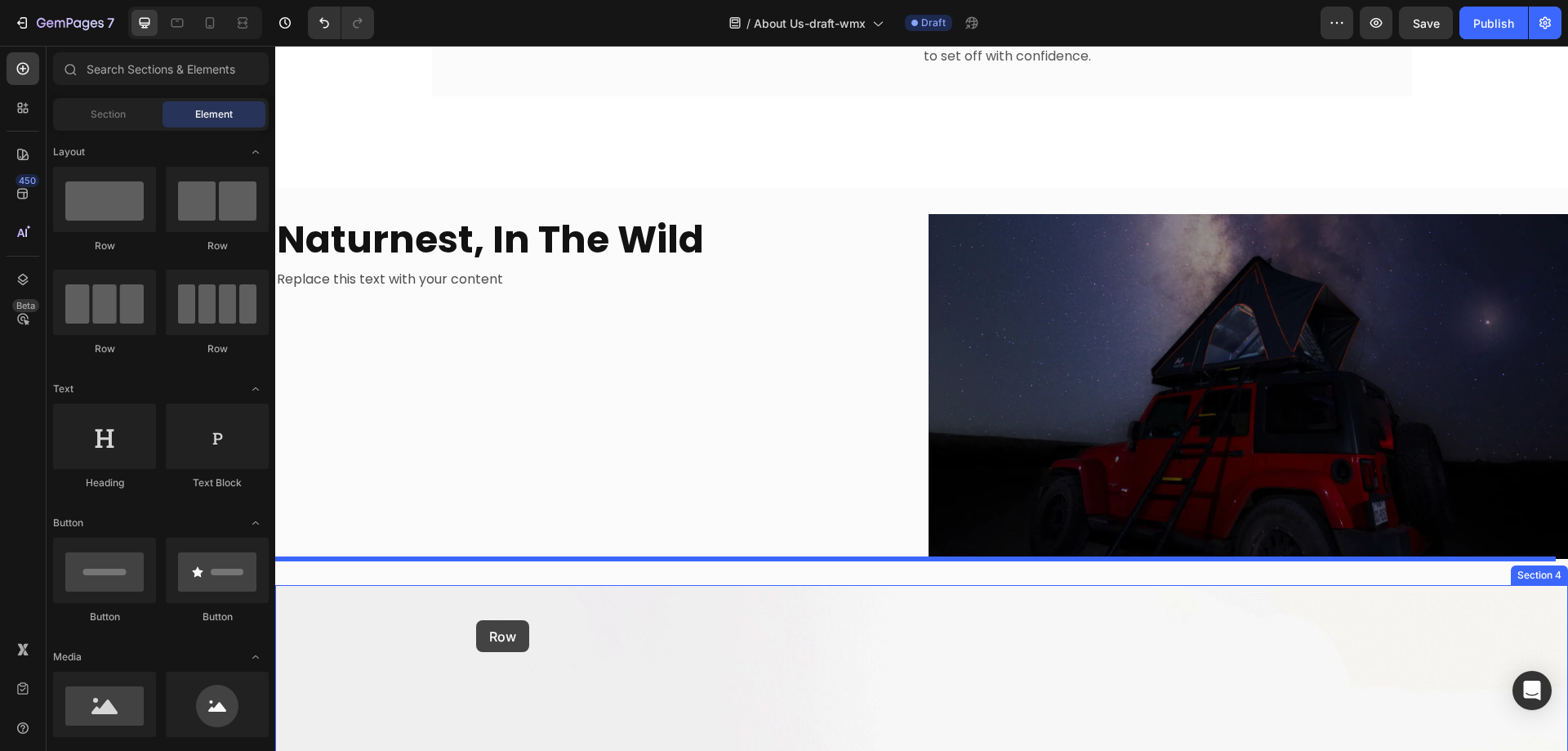
drag, startPoint x: 489, startPoint y: 366, endPoint x: 476, endPoint y: 620, distance: 254.3
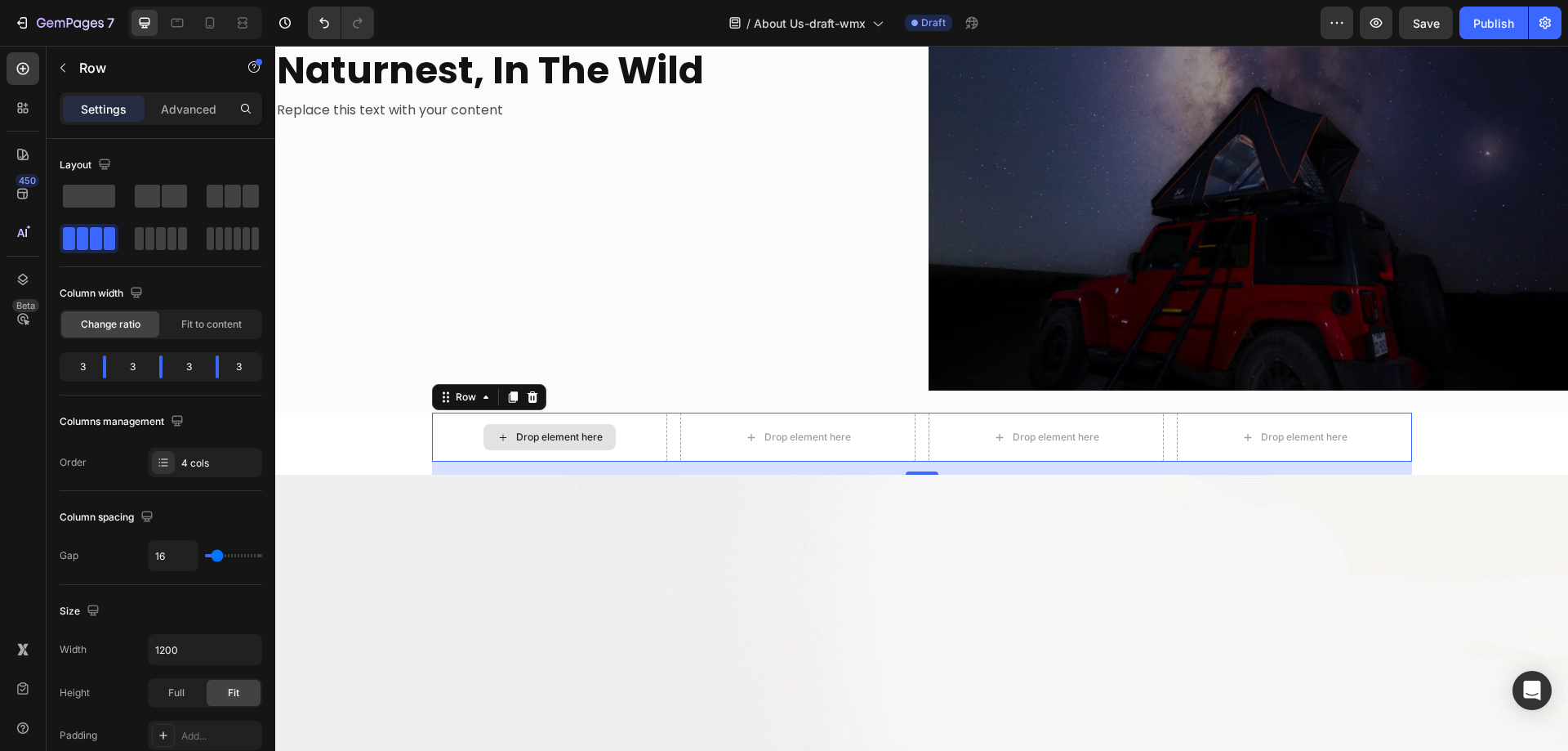
scroll to position [1634, 0]
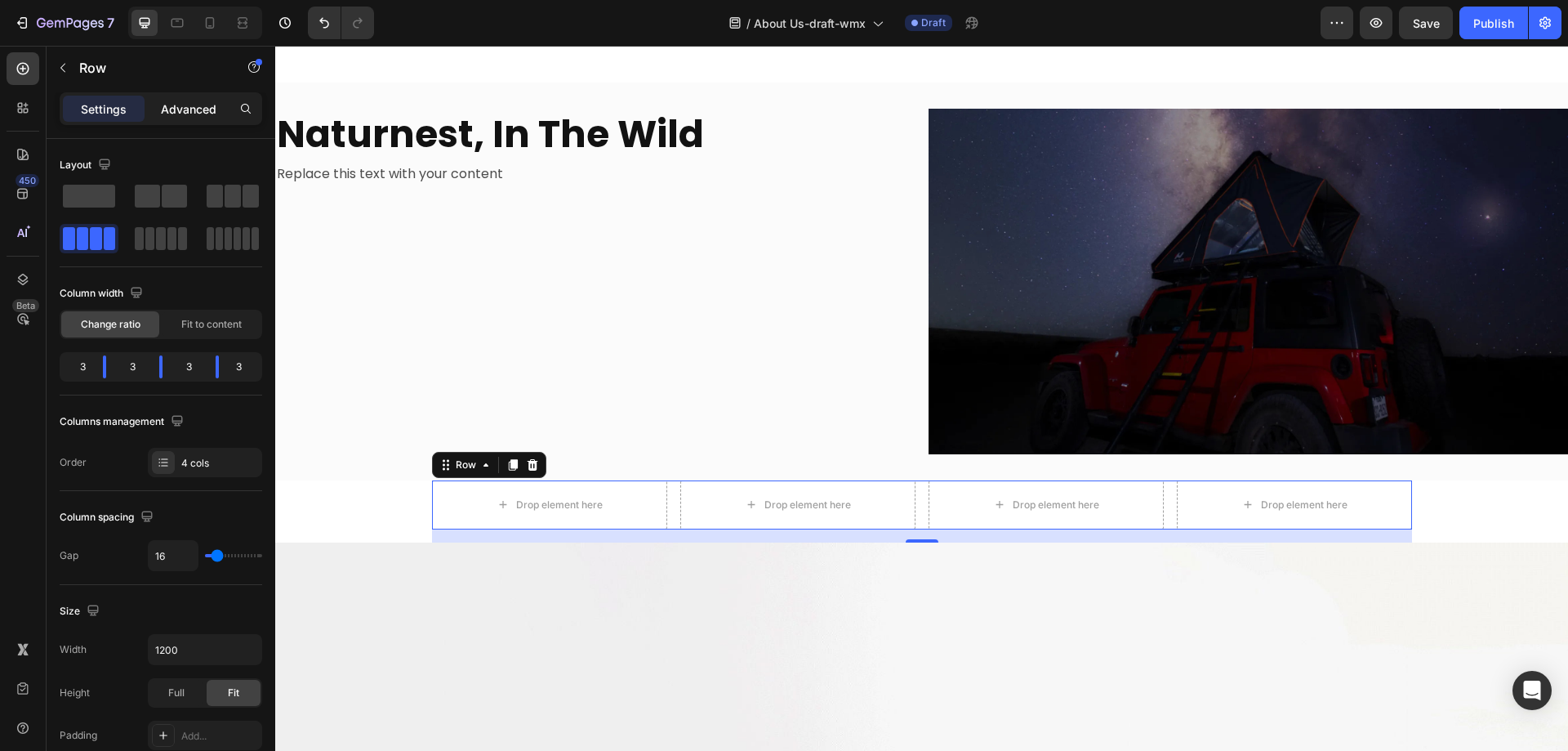
click at [205, 109] on p "Advanced" at bounding box center [189, 108] width 56 height 17
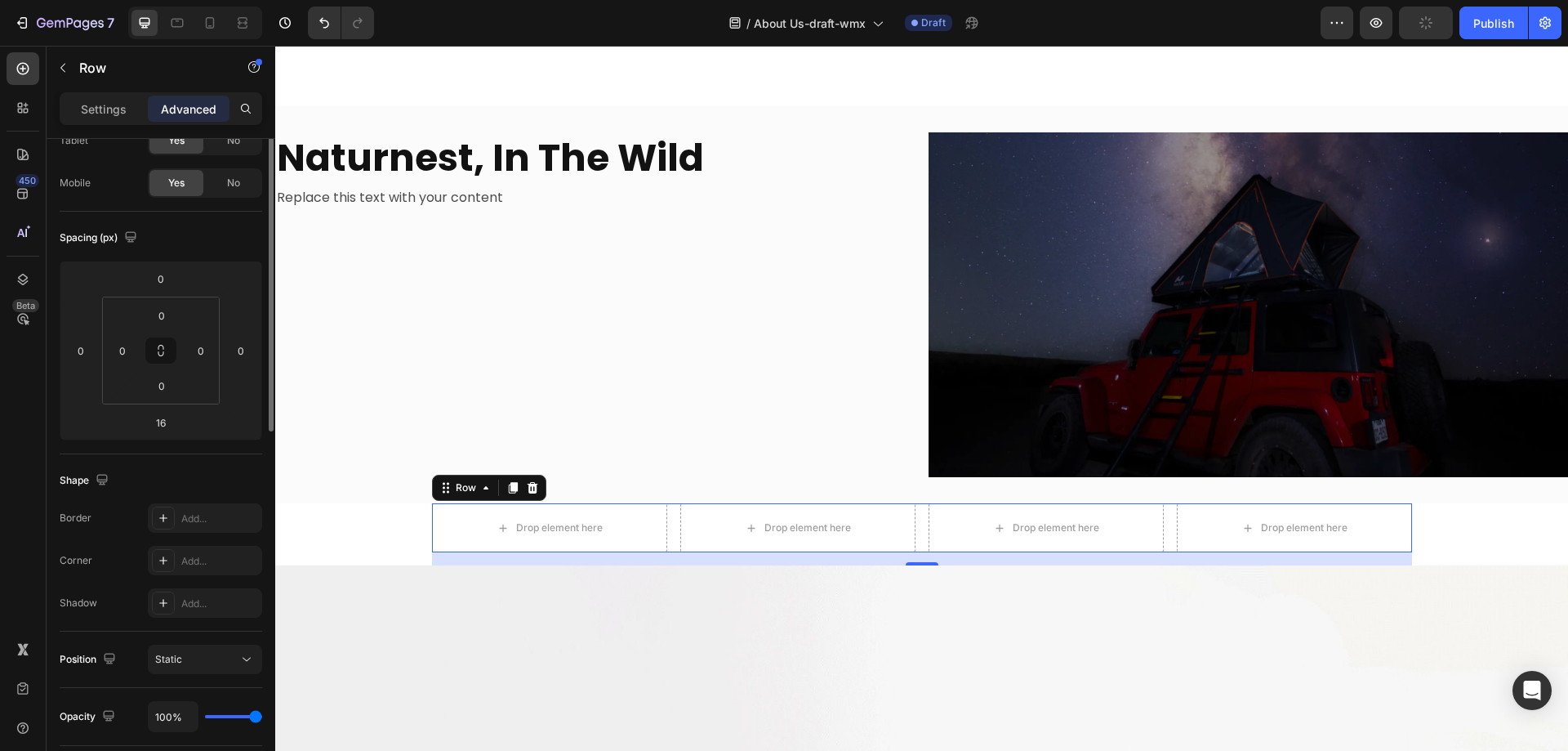
scroll to position [0, 0]
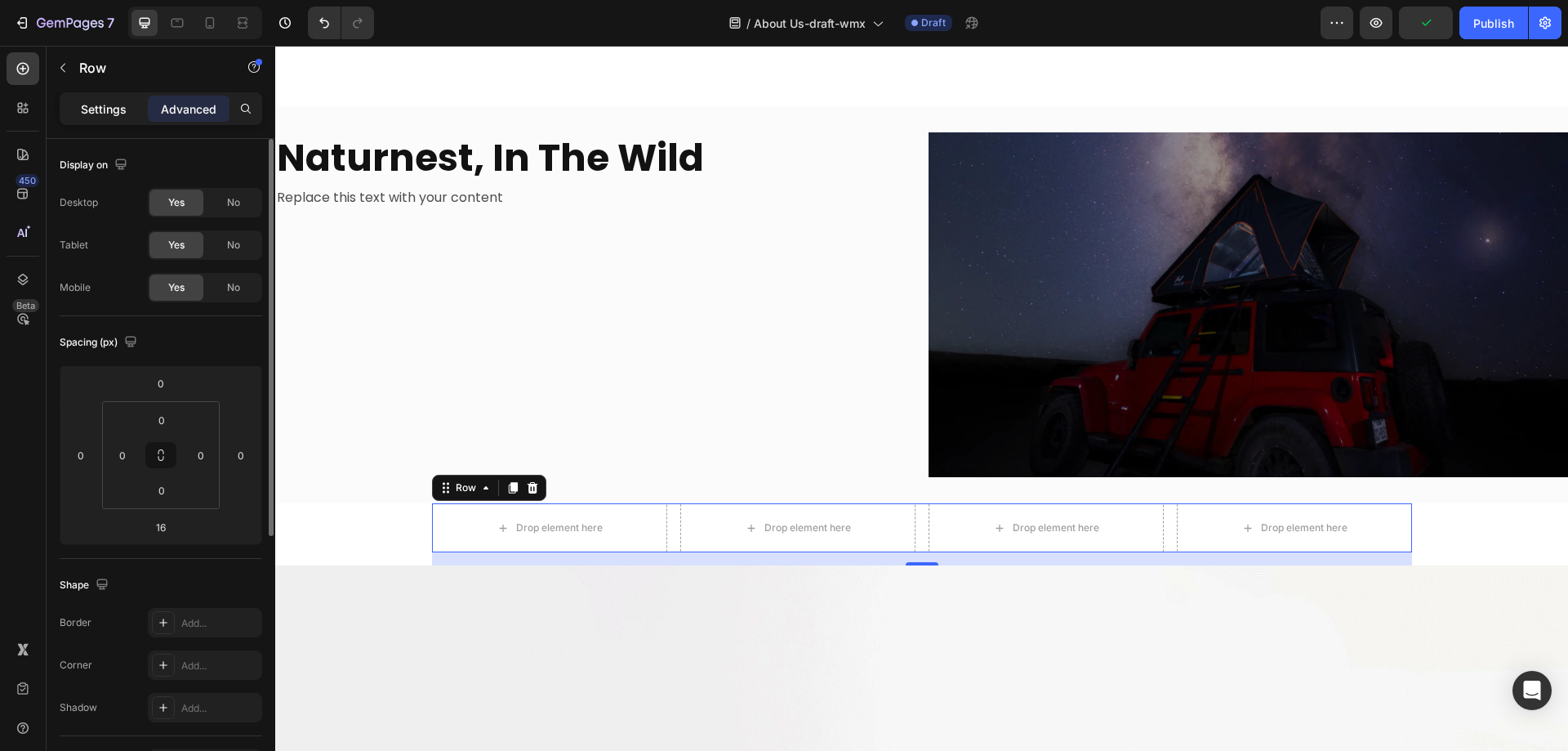
click at [90, 100] on p "Settings" at bounding box center [103, 108] width 46 height 17
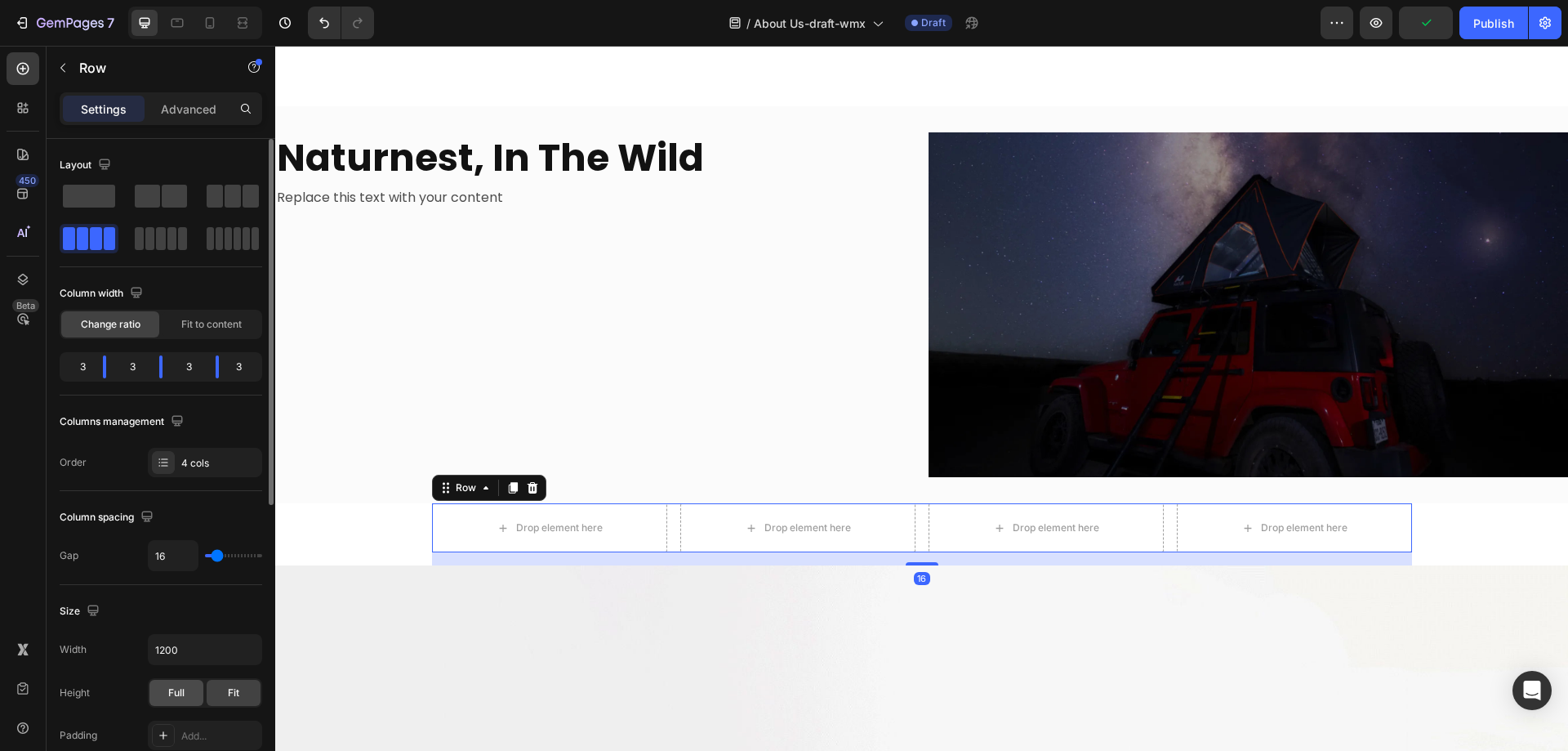
scroll to position [164, 0]
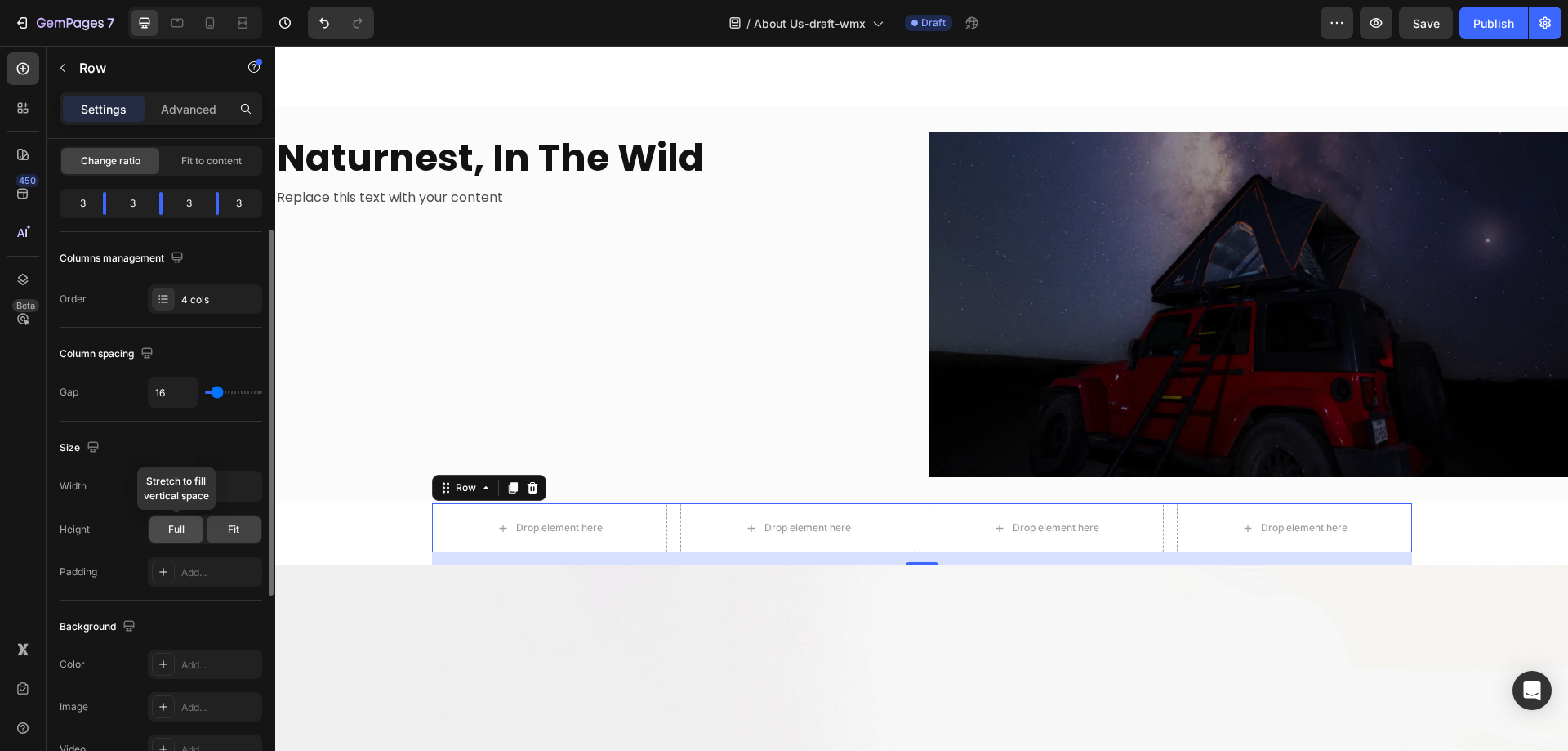
click at [172, 528] on span "Full" at bounding box center [177, 529] width 16 height 15
click at [251, 530] on div "Fit" at bounding box center [234, 530] width 54 height 26
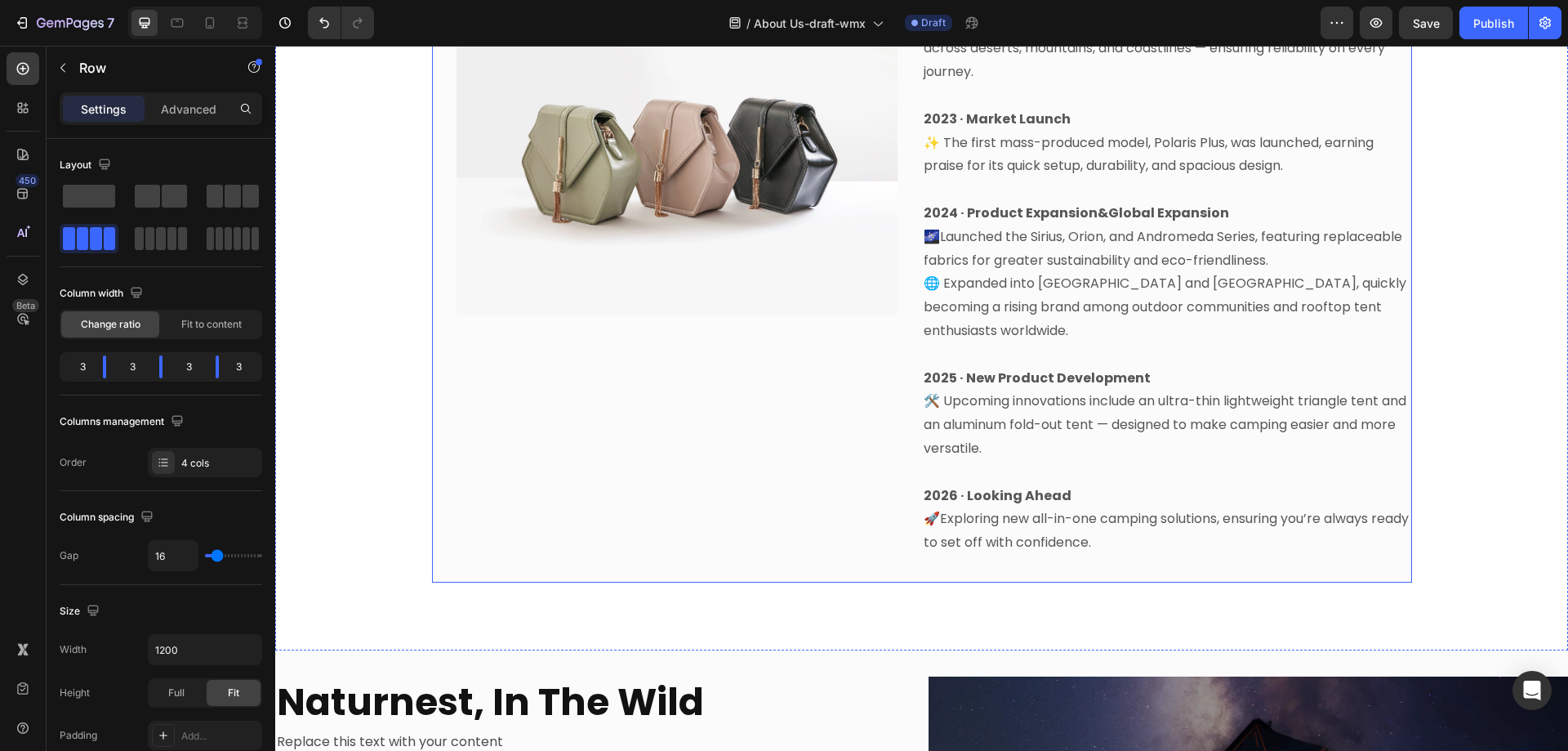
scroll to position [1062, 0]
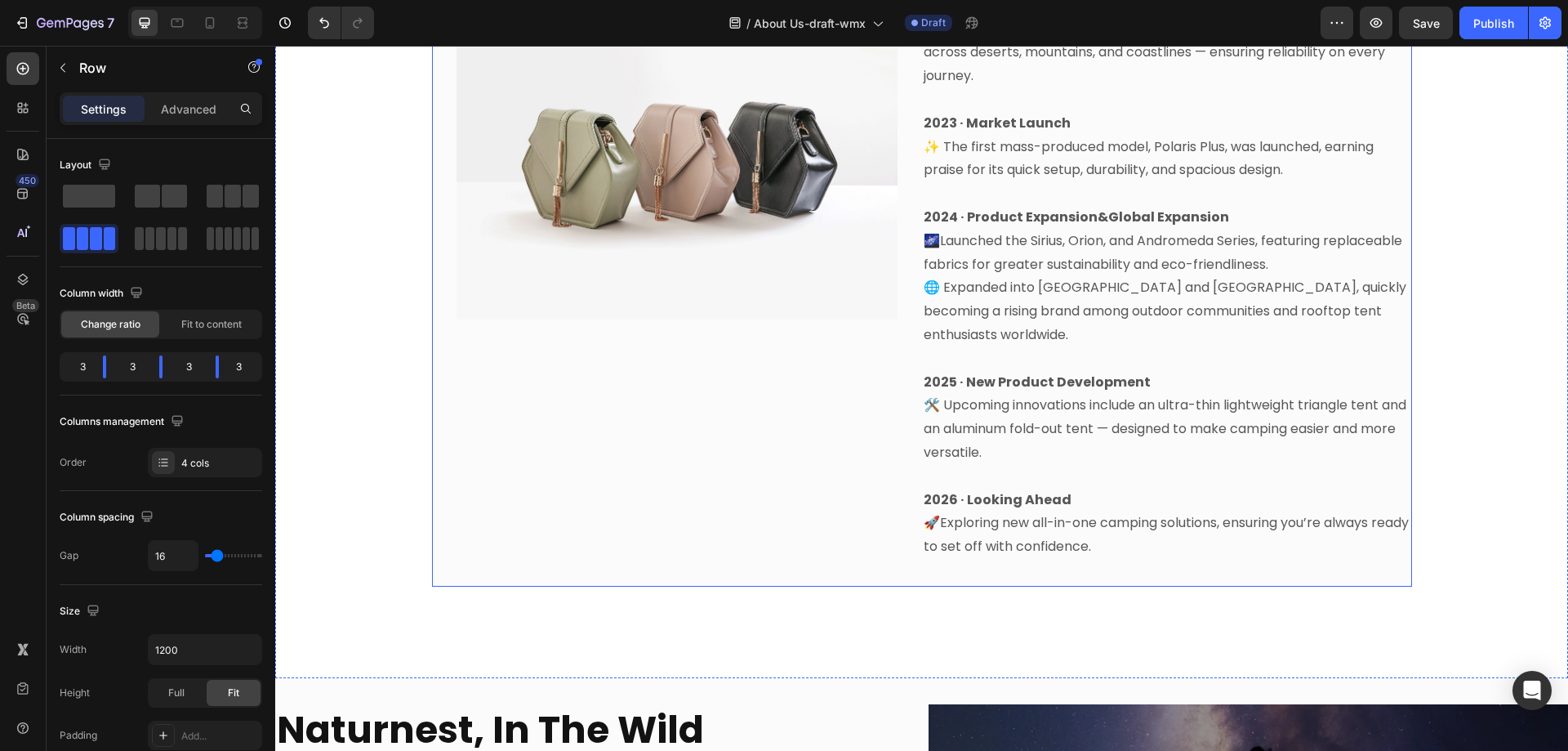
click at [814, 405] on div "Image Row" at bounding box center [677, 154] width 490 height 865
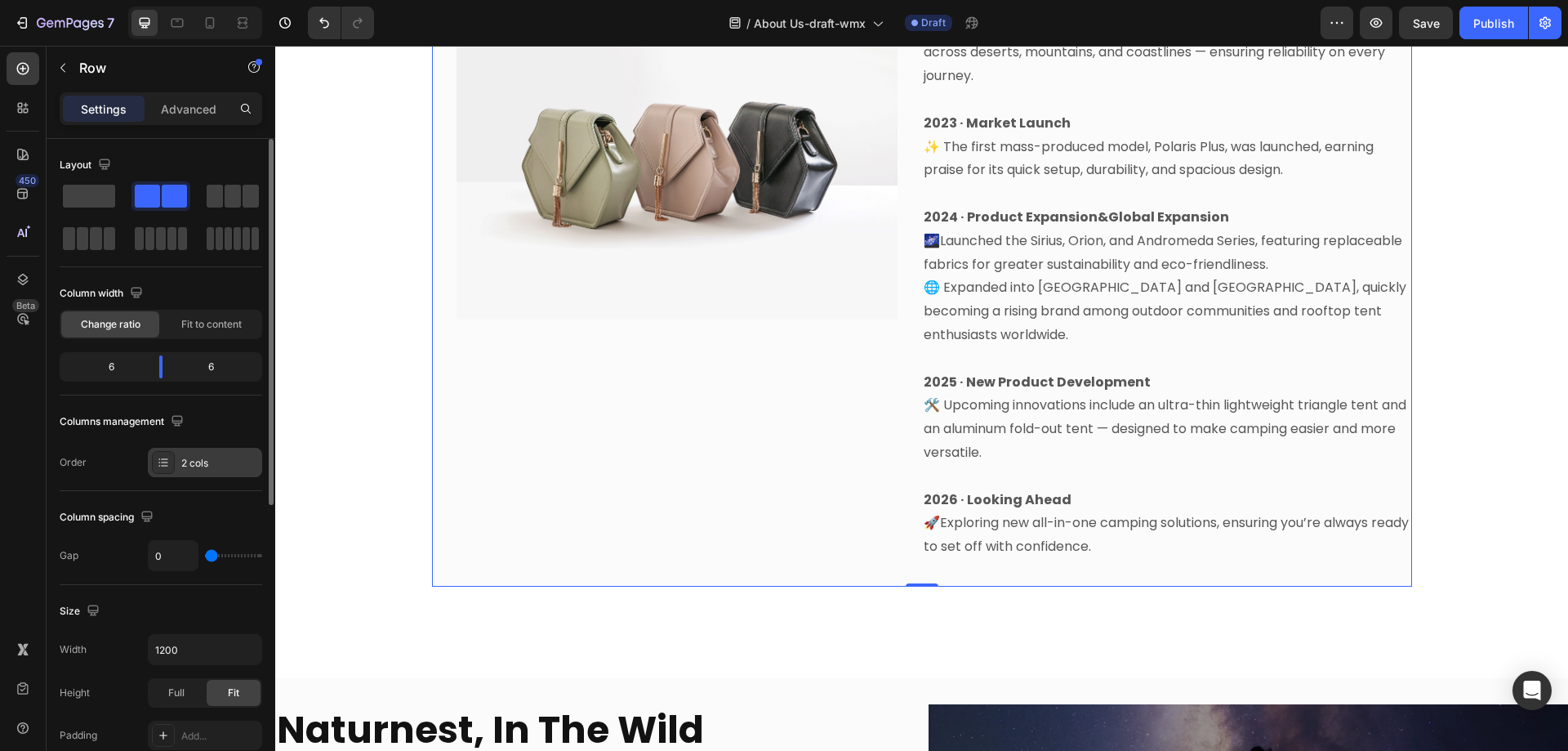
click at [166, 460] on icon at bounding box center [163, 463] width 13 height 13
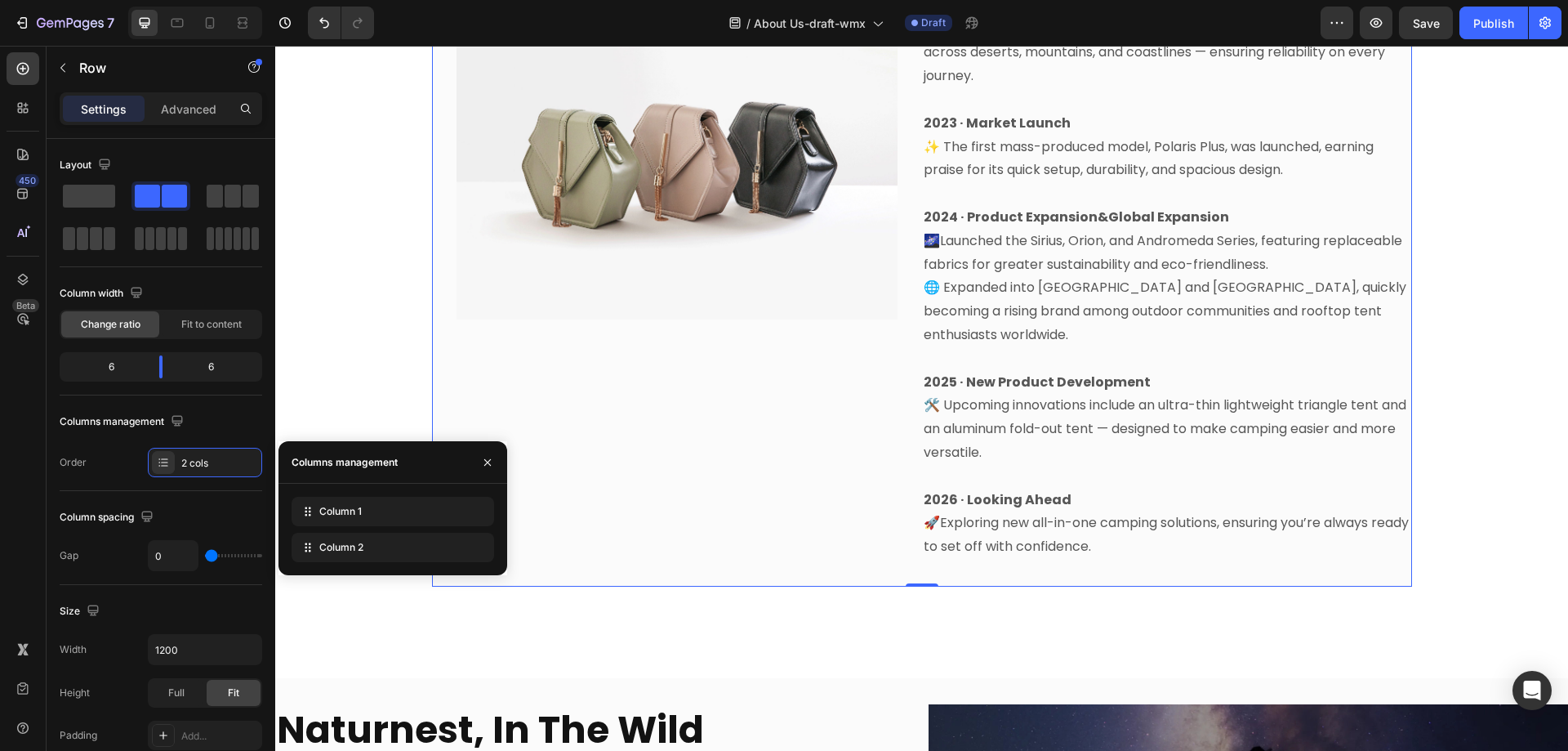
click at [690, 444] on div "Image Row" at bounding box center [677, 154] width 490 height 865
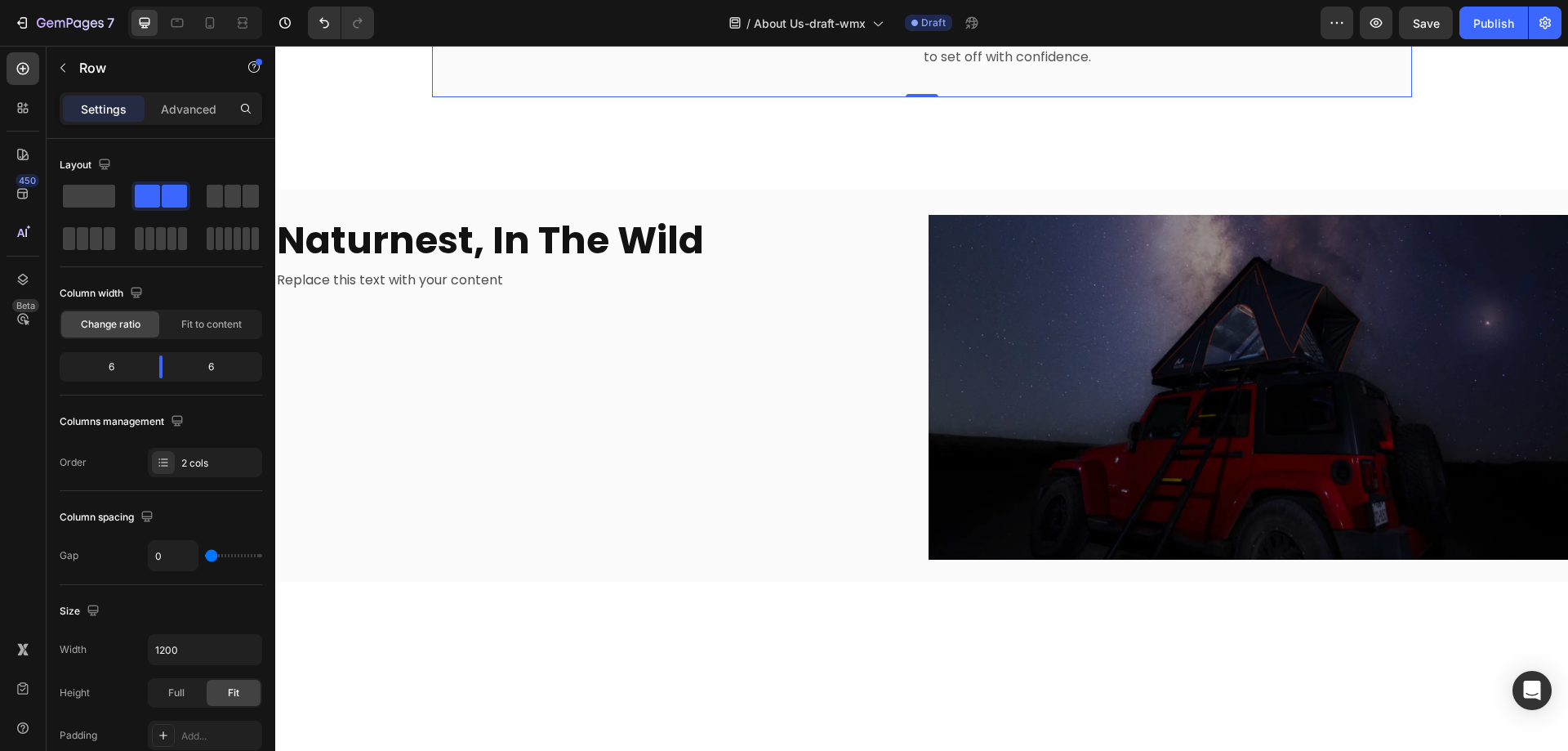
scroll to position [1553, 0]
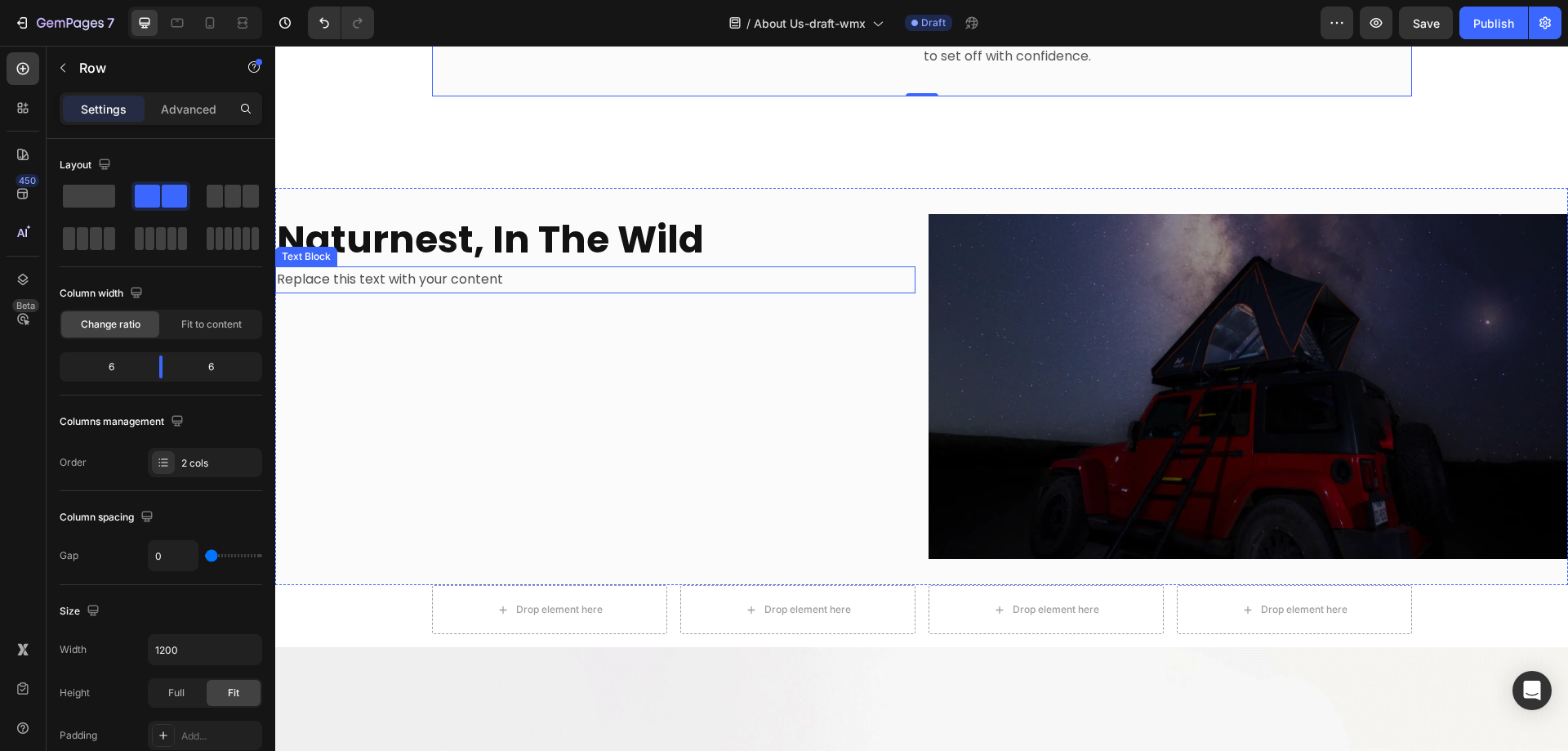
click at [398, 266] on div "Replace this text with your content" at bounding box center [595, 279] width 641 height 27
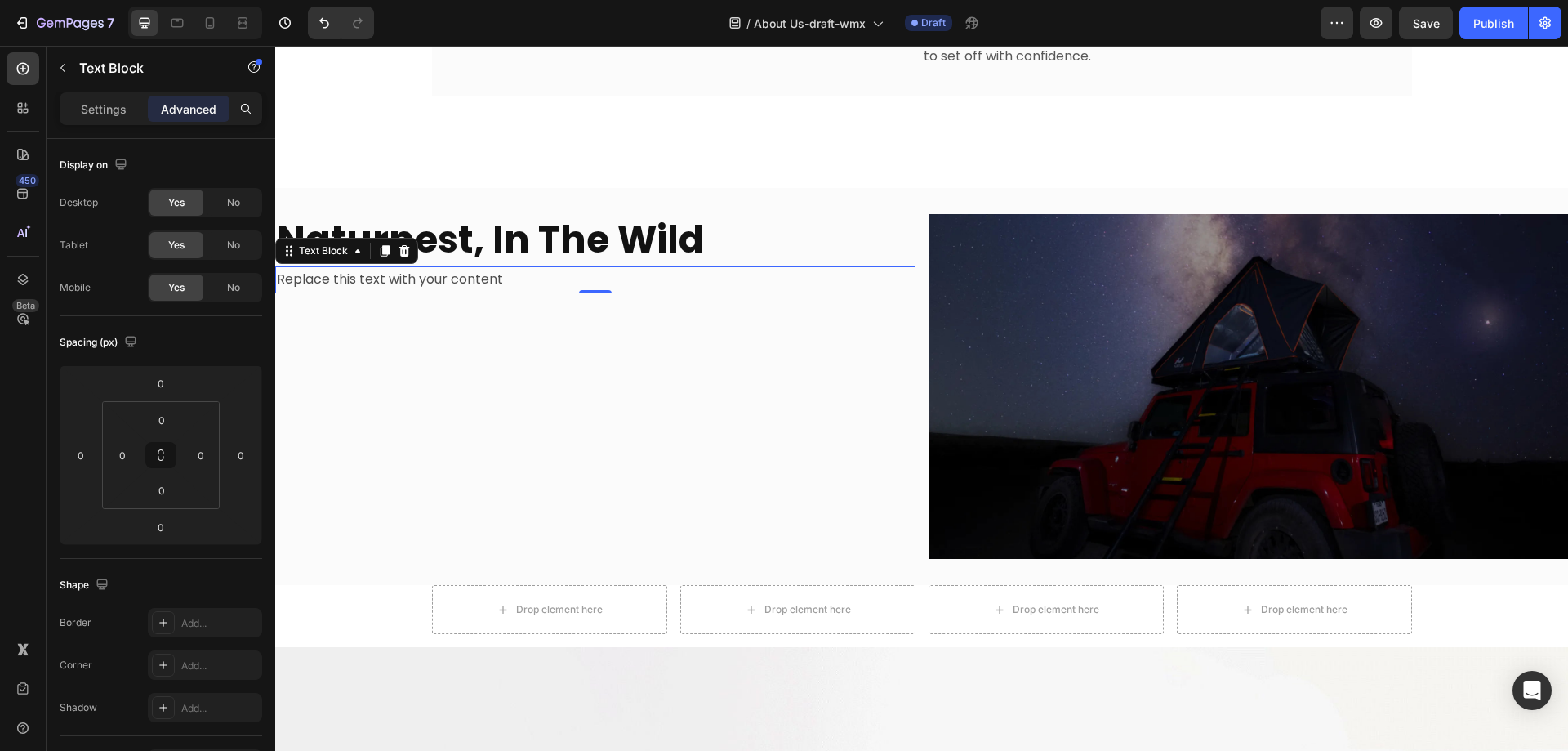
click at [519, 266] on div "Replace this text with your content" at bounding box center [595, 279] width 641 height 27
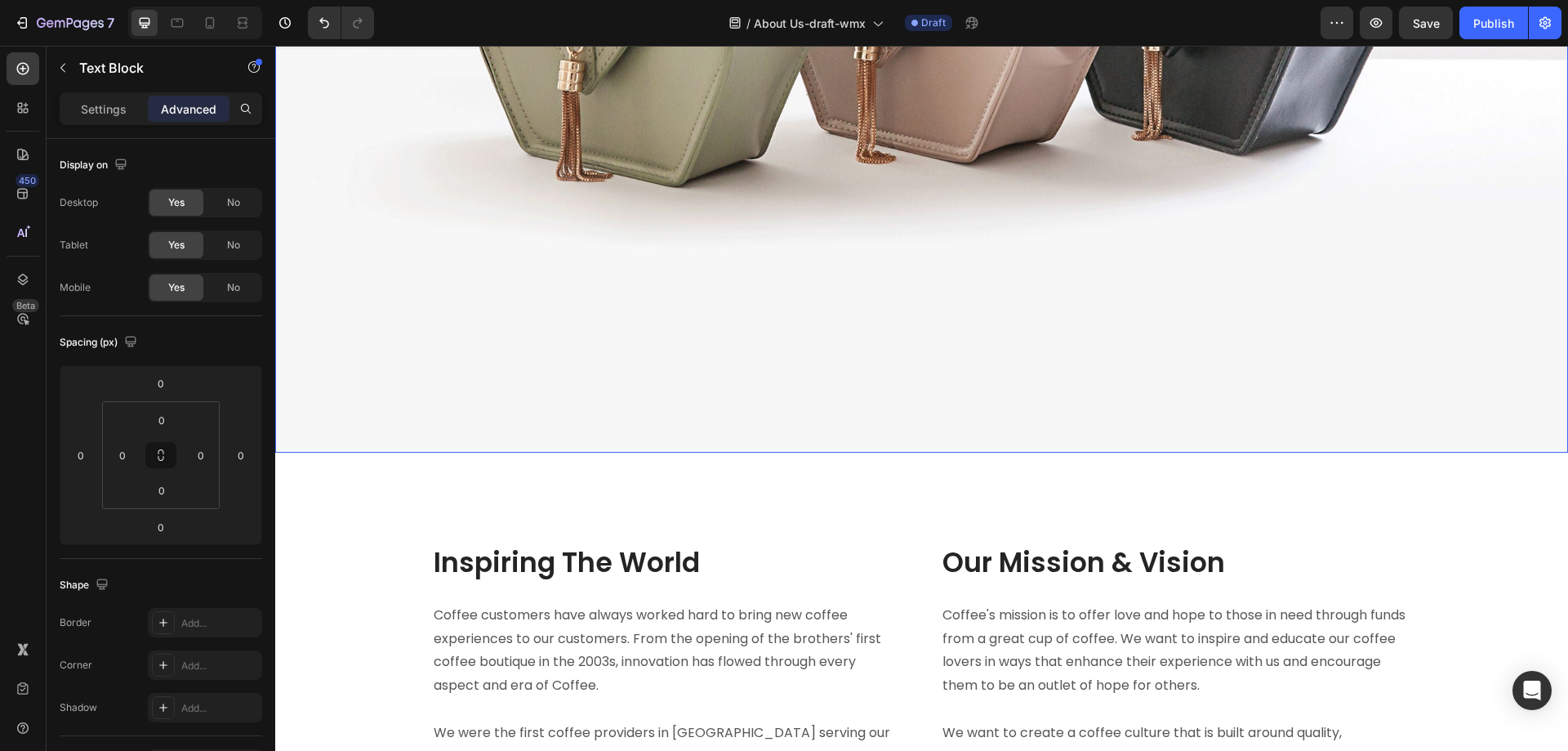
scroll to position [2533, 0]
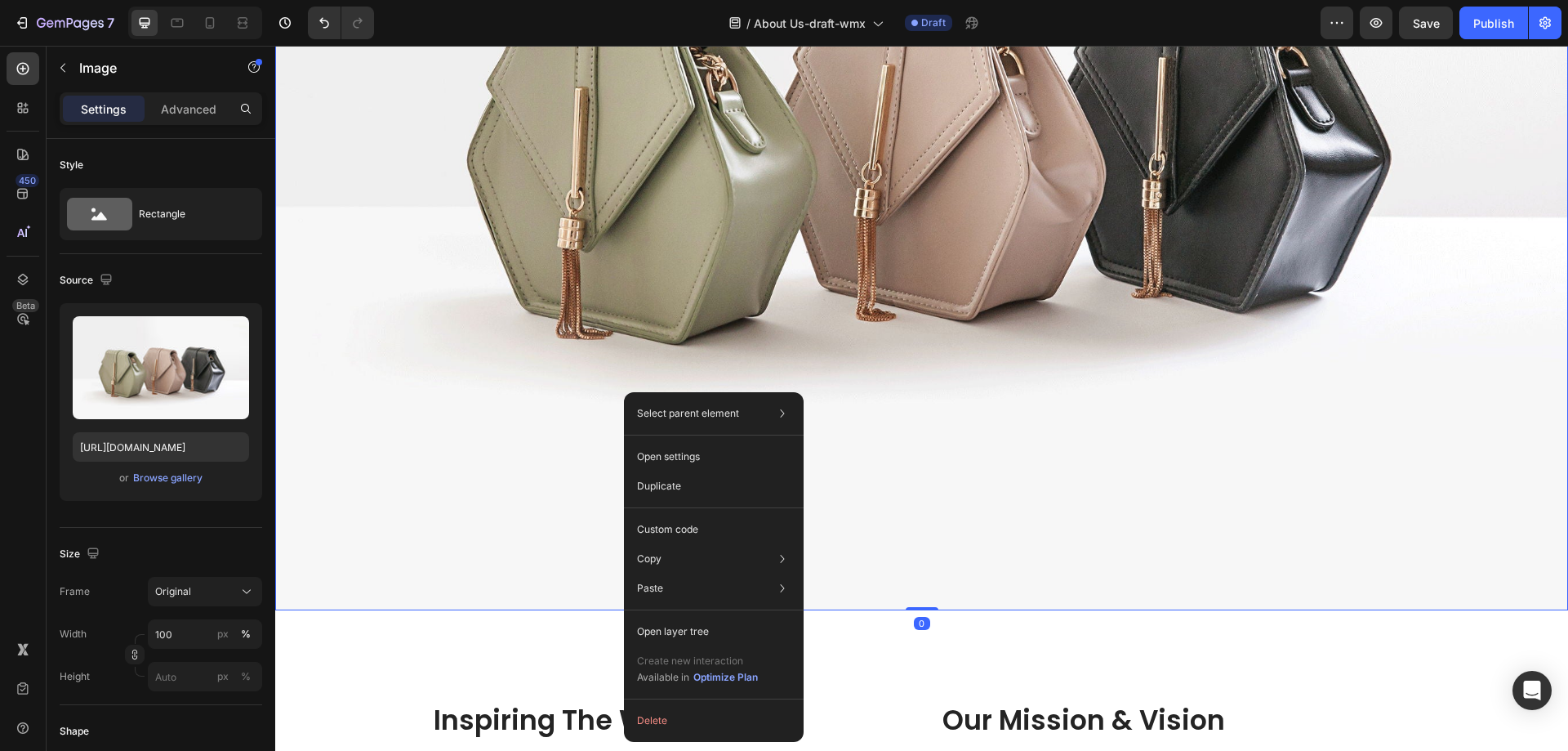
click at [540, 319] on img at bounding box center [922, 124] width 1293 height 970
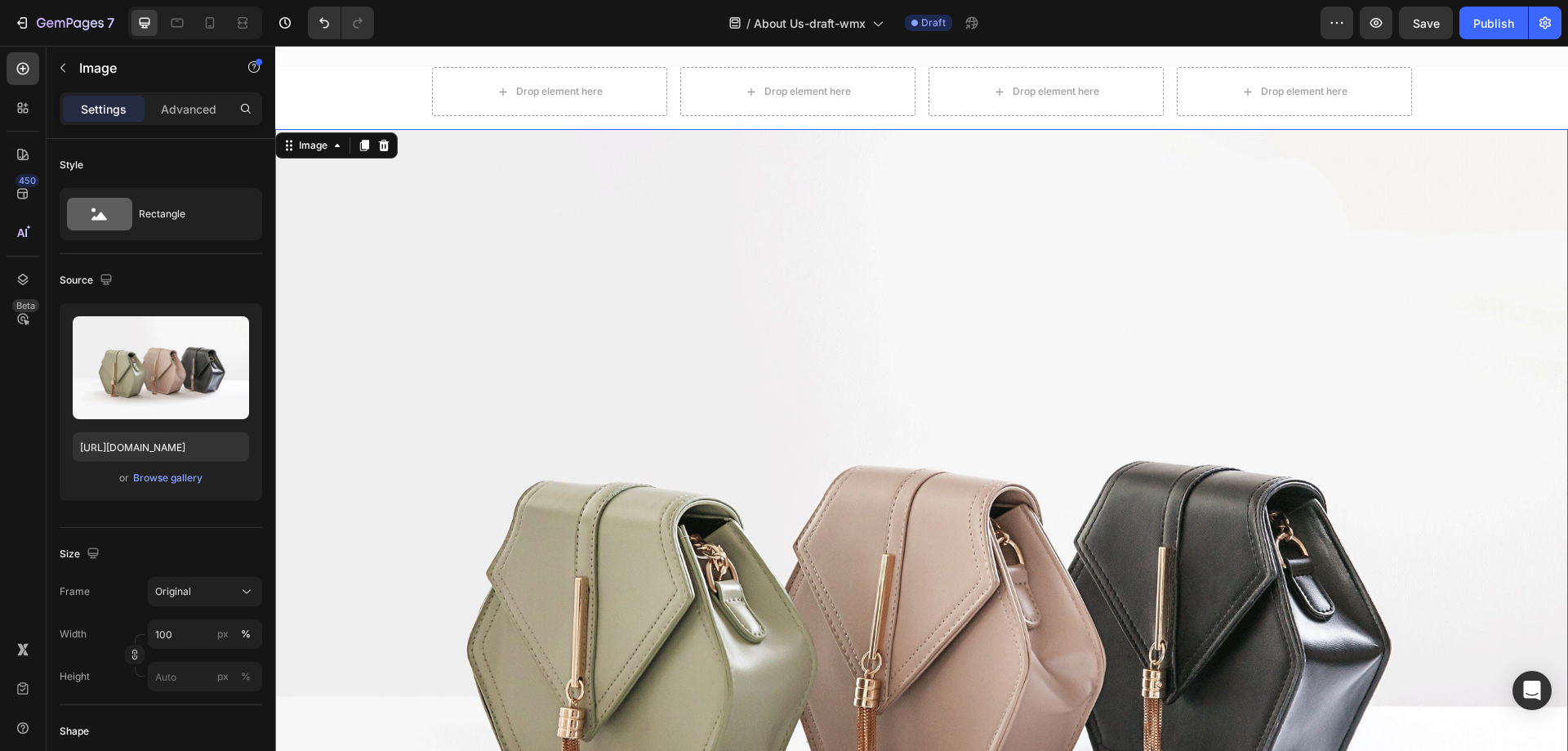
scroll to position [2043, 0]
click at [382, 148] on icon at bounding box center [384, 146] width 13 height 13
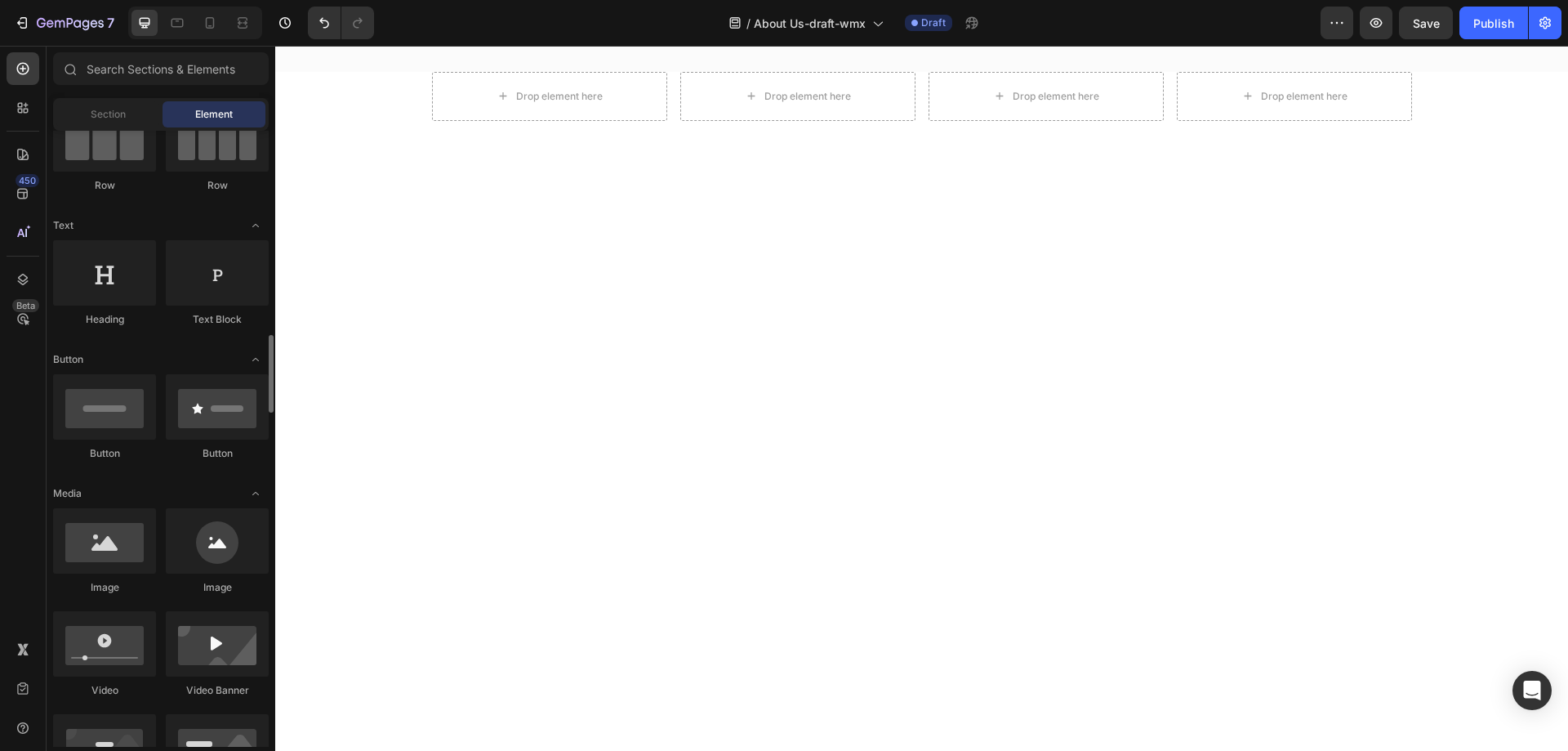
scroll to position [408, 0]
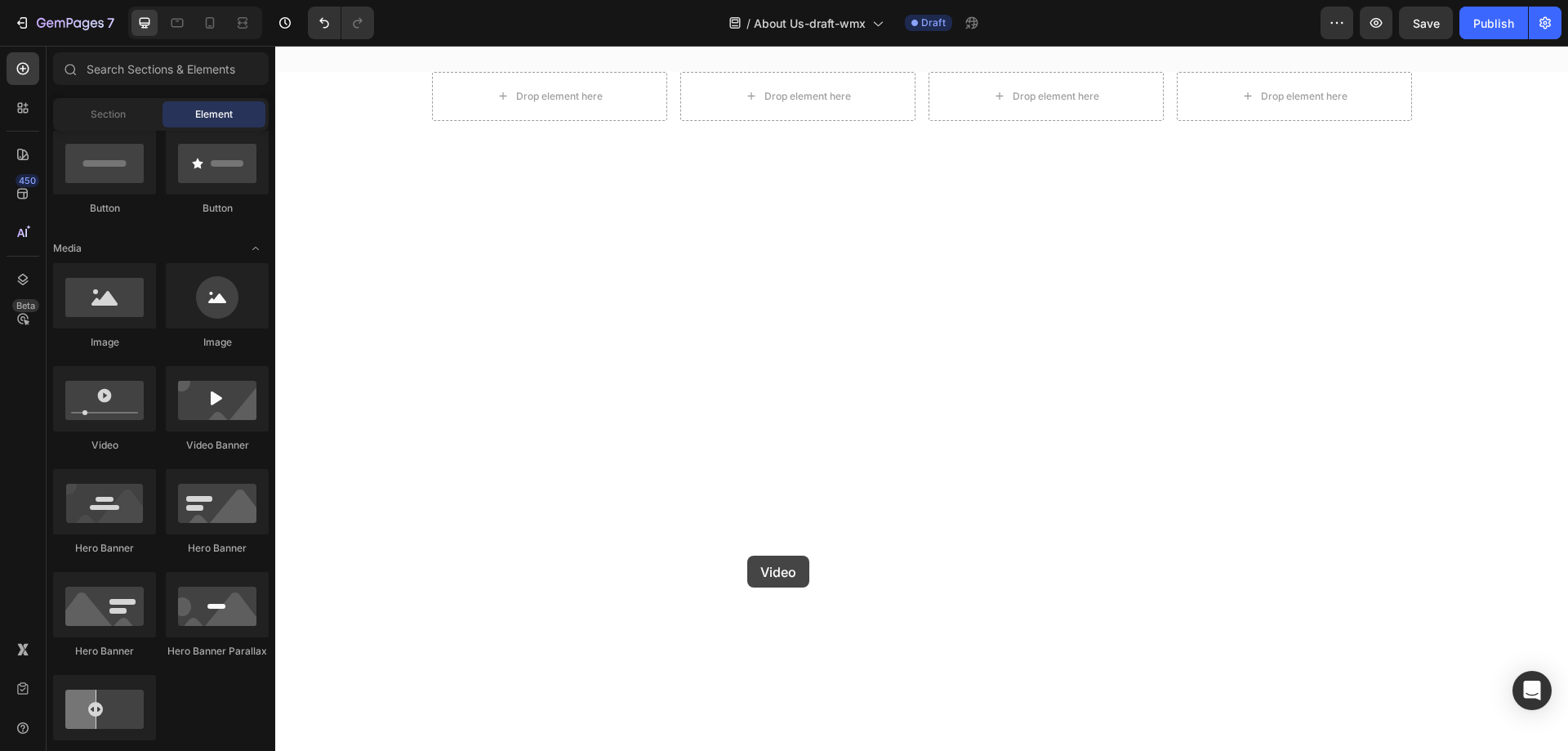
drag, startPoint x: 370, startPoint y: 445, endPoint x: 745, endPoint y: 549, distance: 389.2
click at [745, 549] on div at bounding box center [922, 403] width 1293 height 565
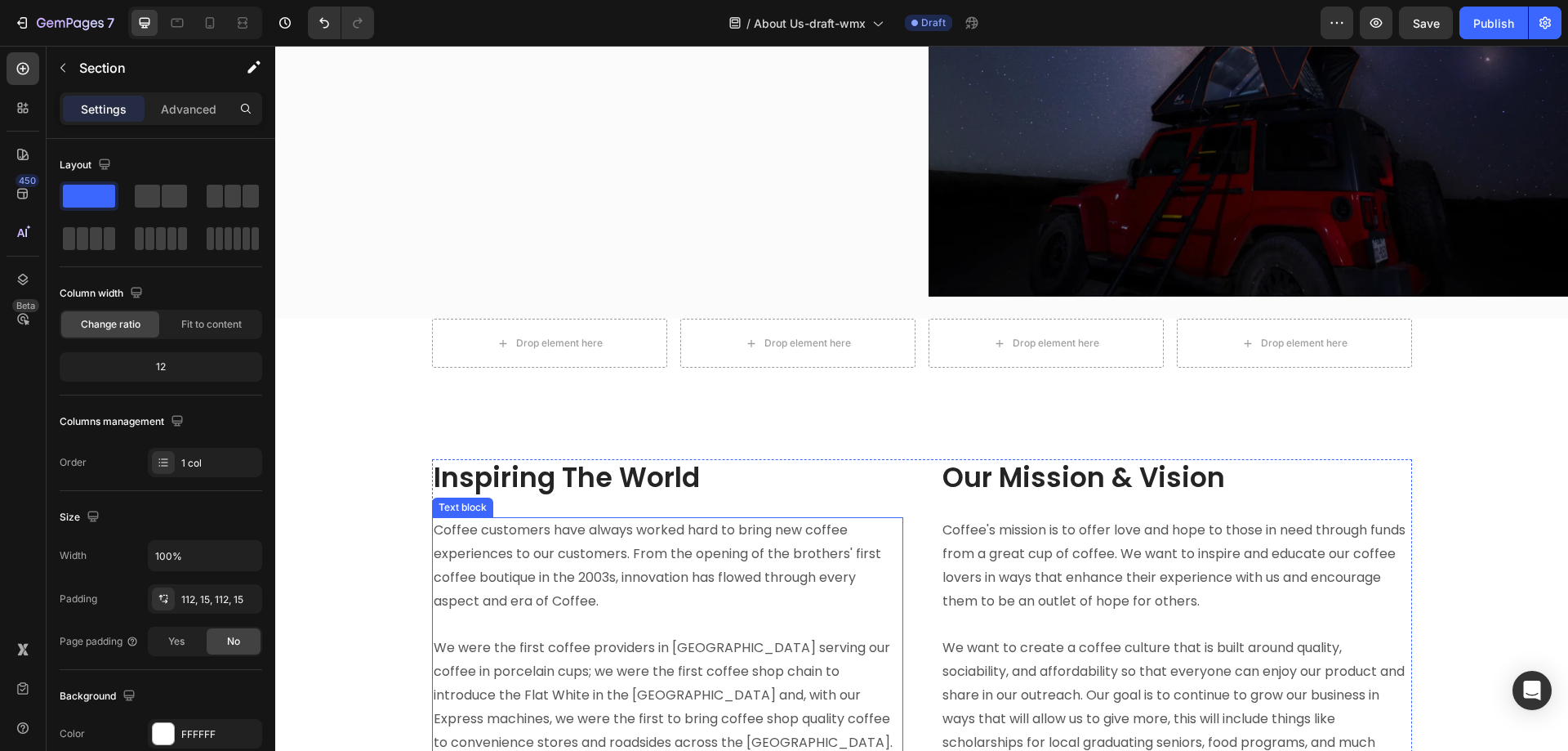
scroll to position [1798, 0]
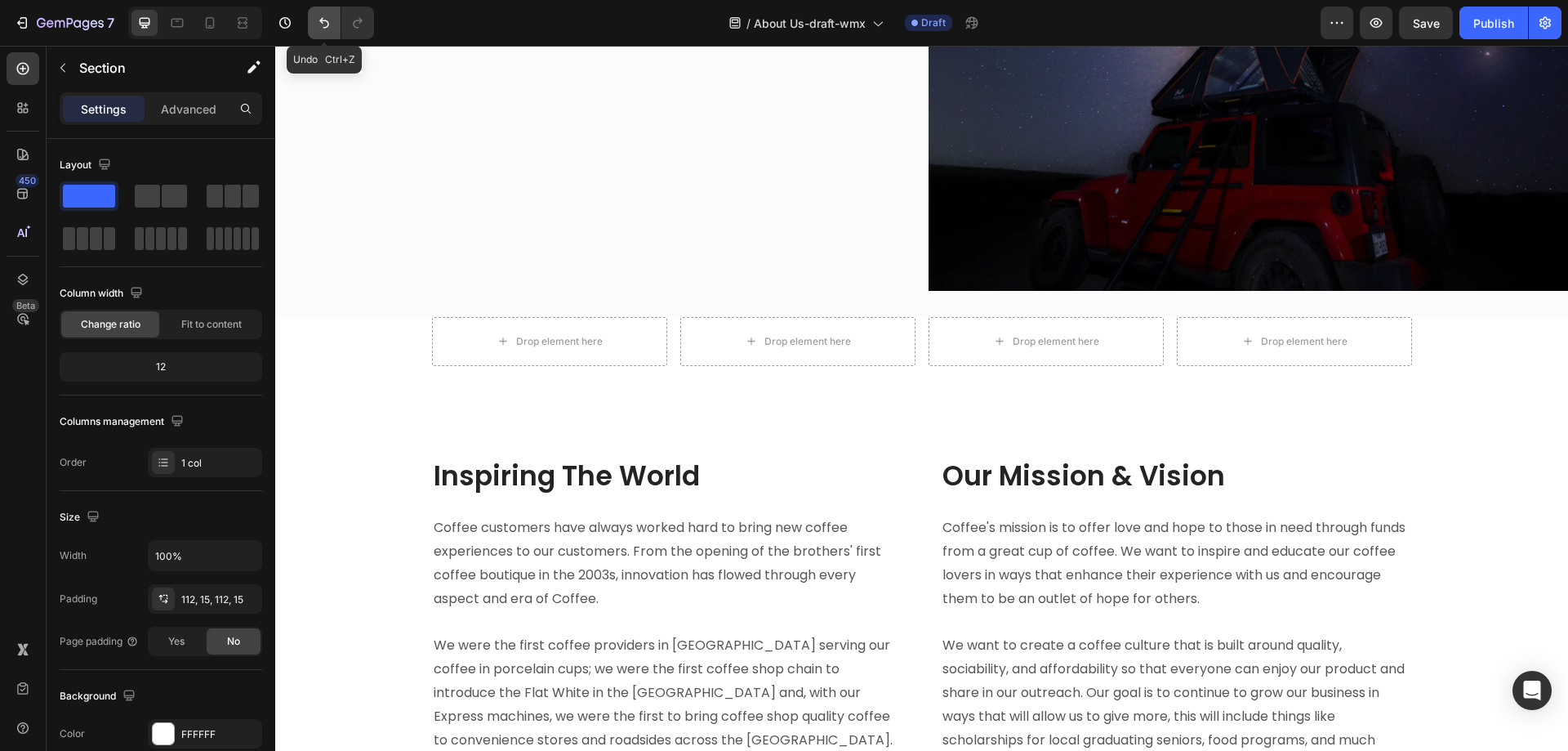
click at [320, 21] on icon "Undo/Redo" at bounding box center [324, 23] width 16 height 16
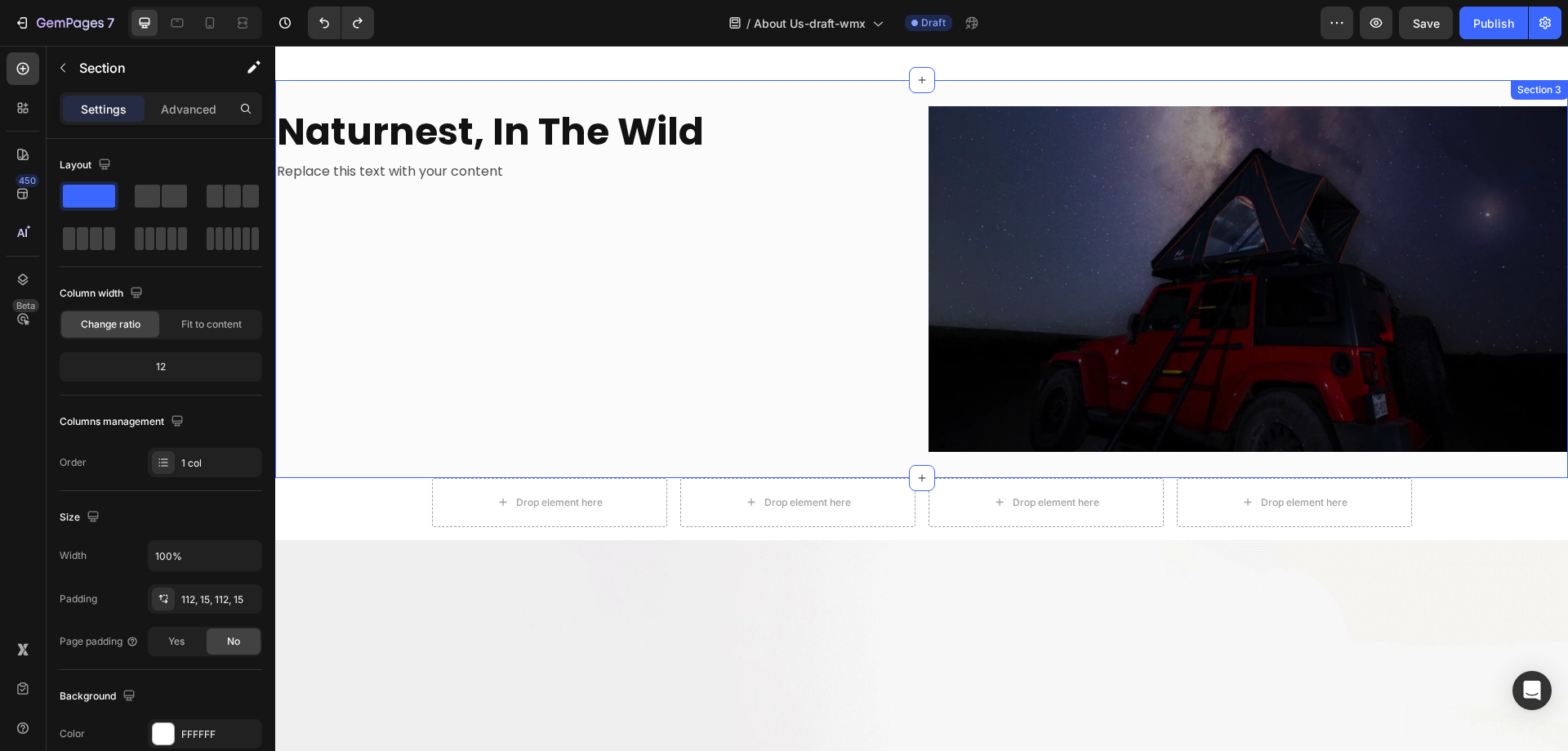
scroll to position [1634, 0]
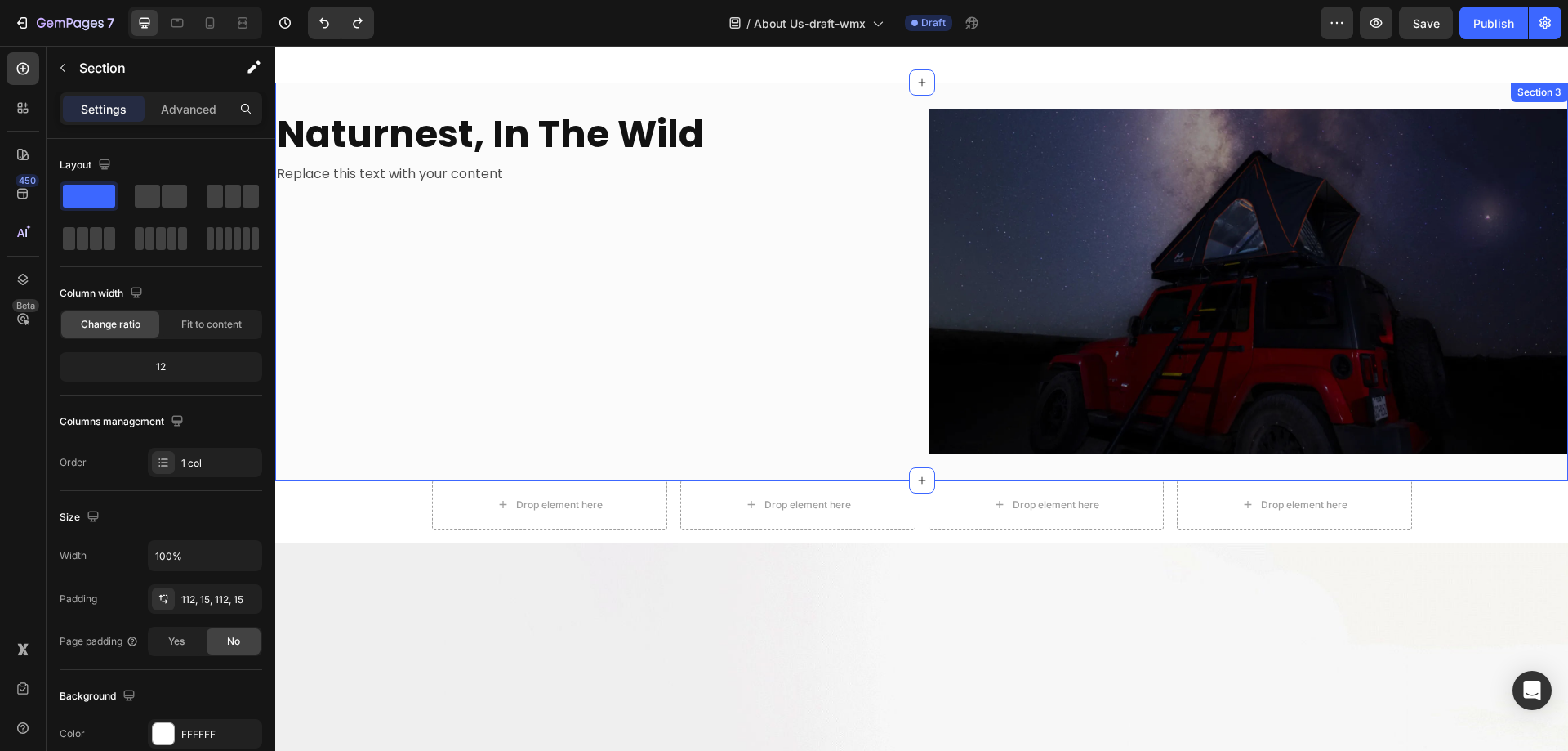
click at [421, 265] on div "Naturnest, In The Wild Heading Replace this text with your content Text Block" at bounding box center [595, 281] width 641 height 345
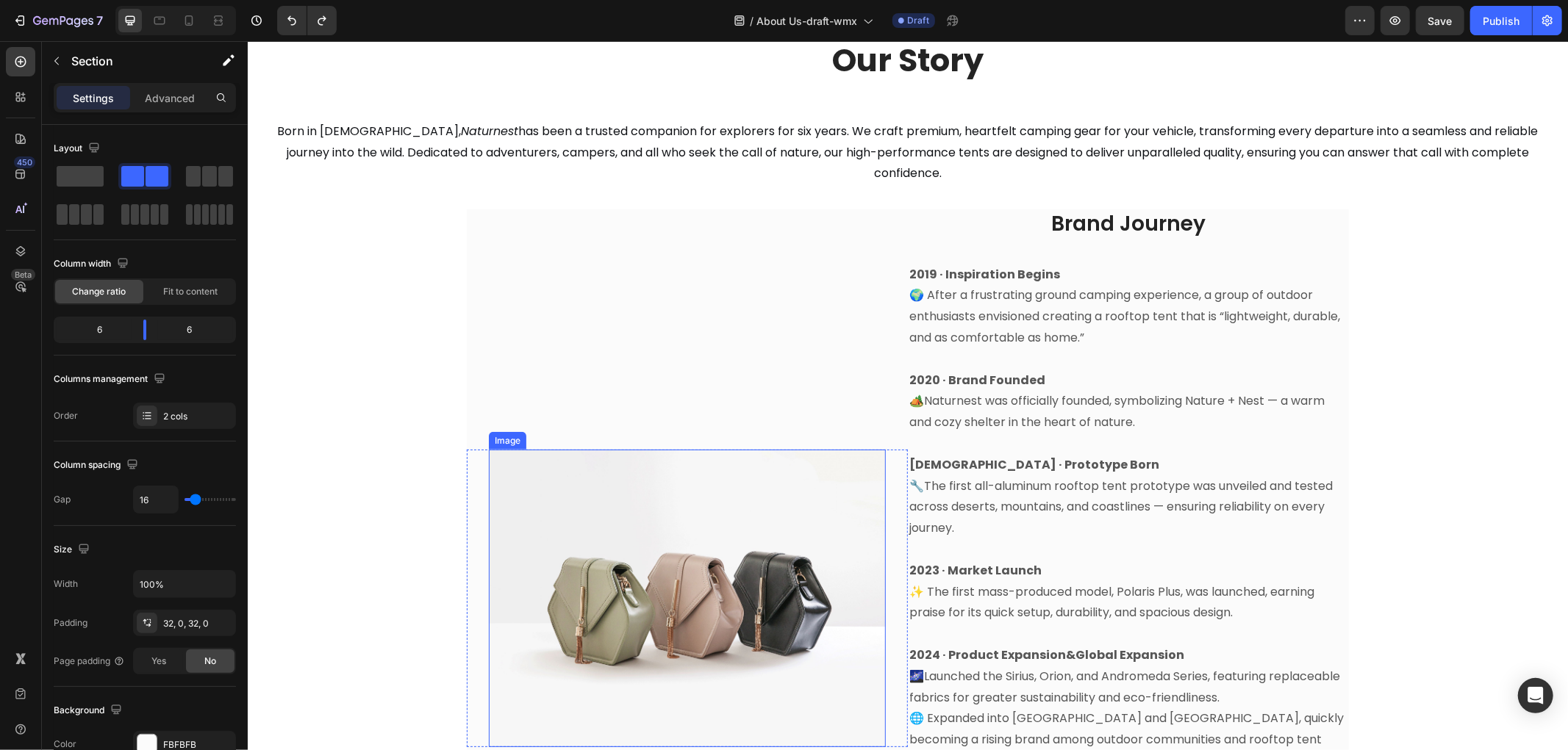
scroll to position [501, 0]
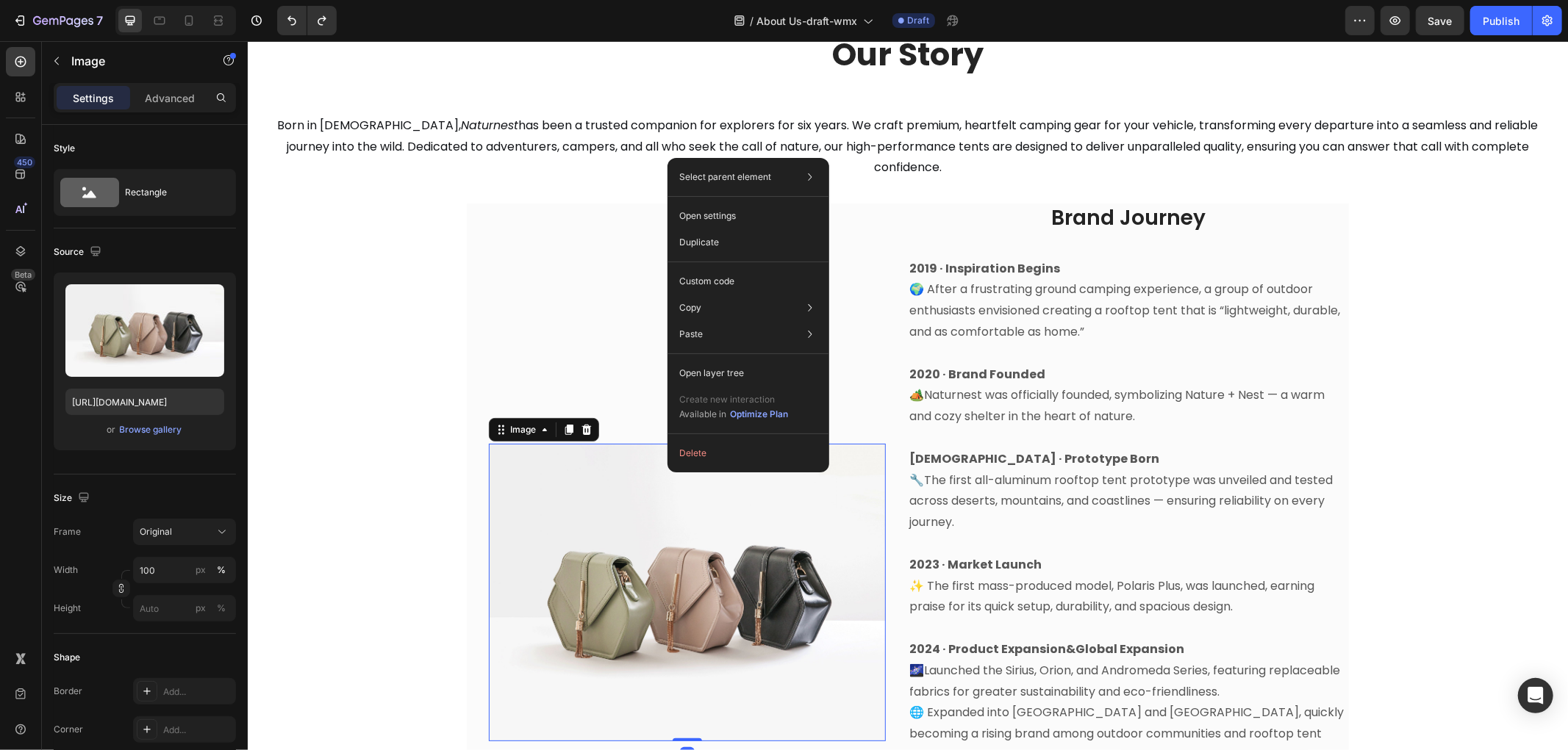
click at [661, 509] on img at bounding box center [686, 592] width 397 height 298
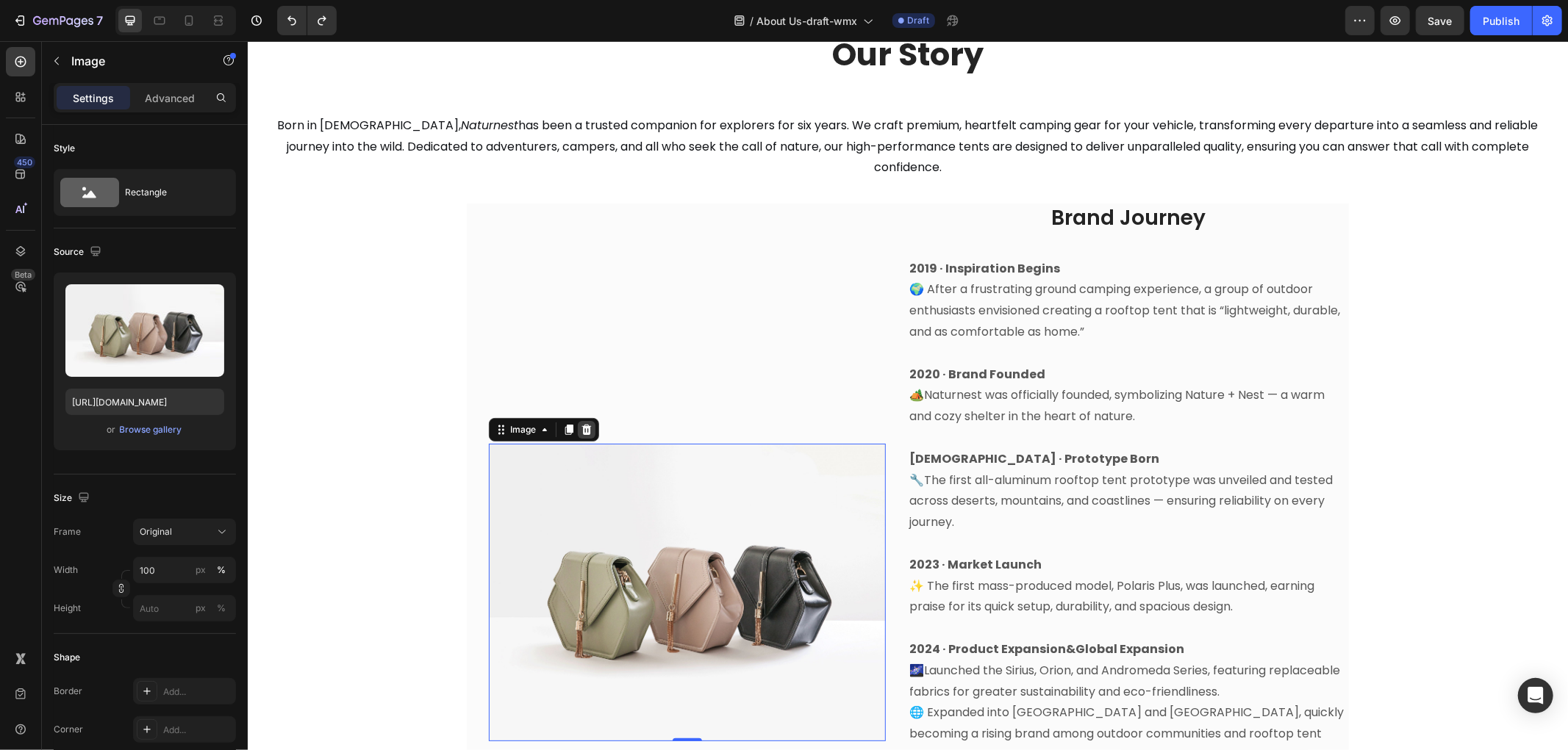
click at [587, 420] on div at bounding box center [586, 429] width 18 height 18
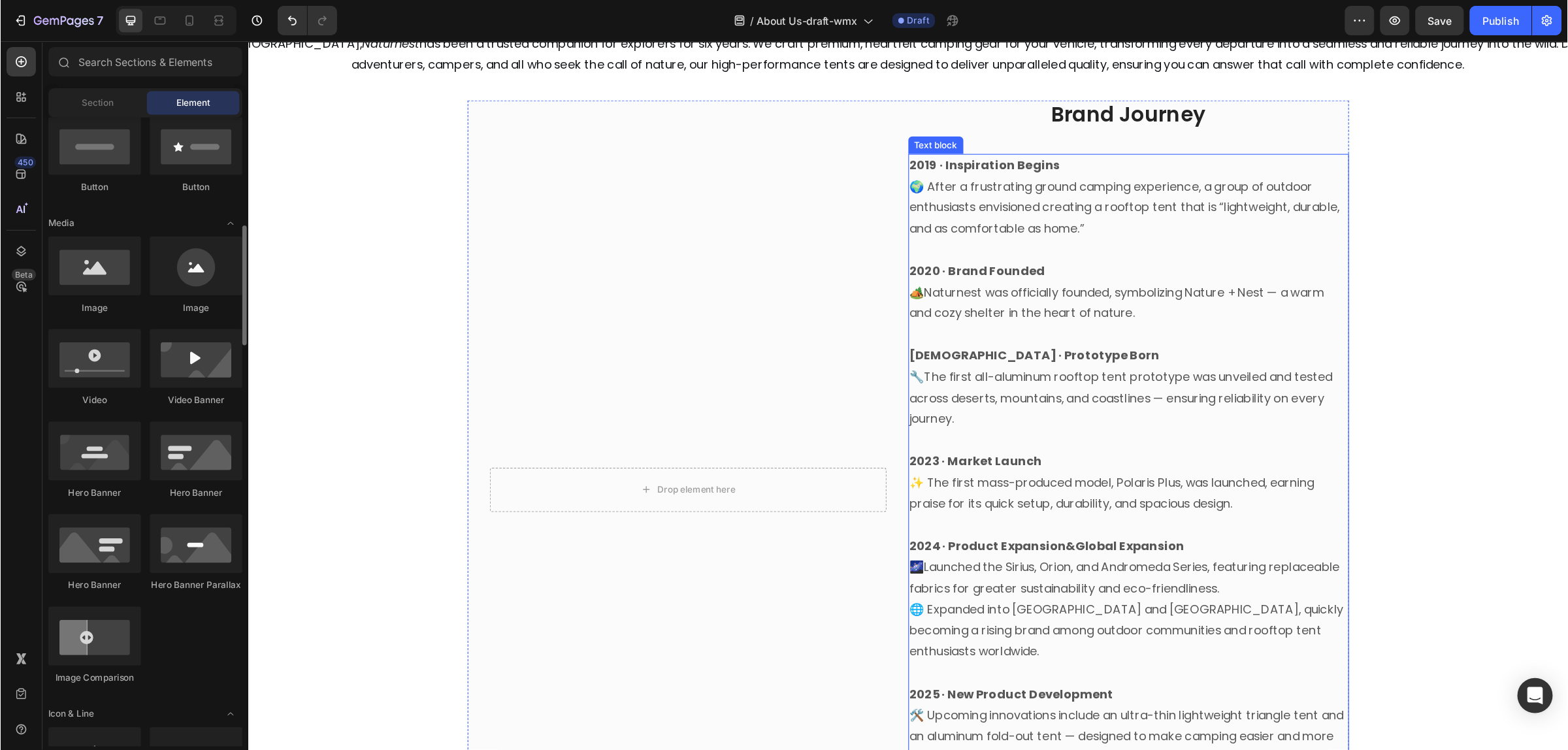
scroll to position [518, 0]
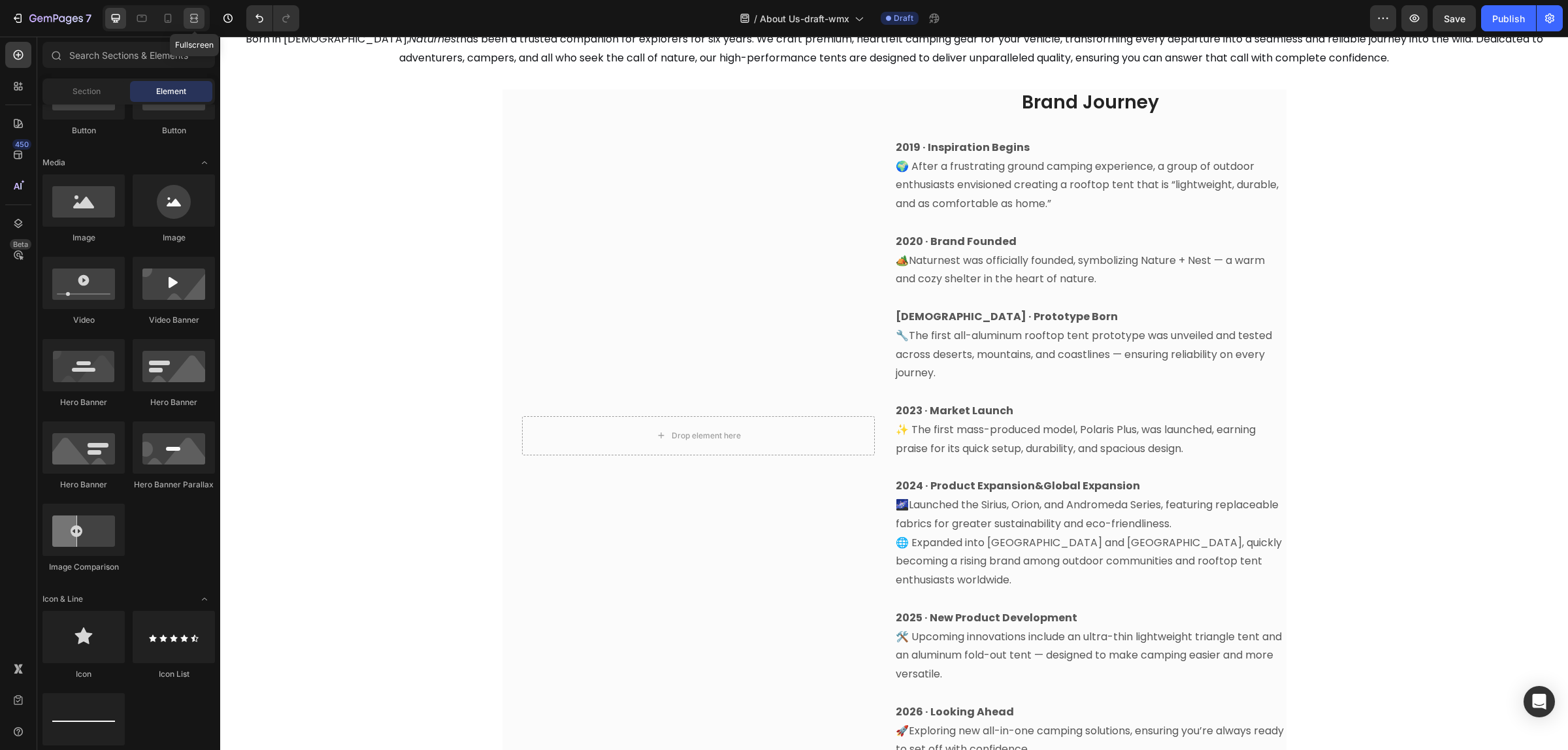
click at [196, 17] on icon at bounding box center [194, 18] width 13 height 13
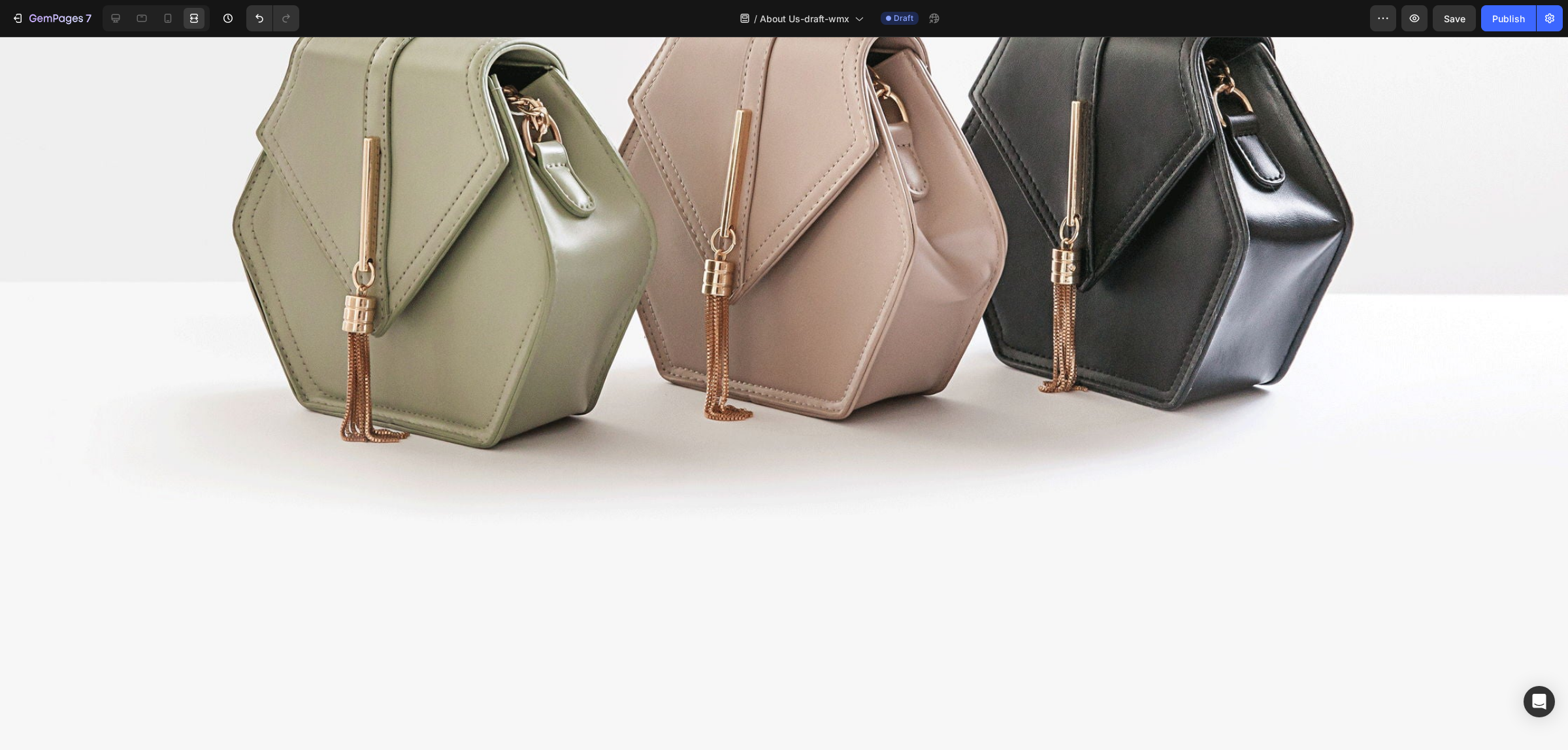
scroll to position [2123, 0]
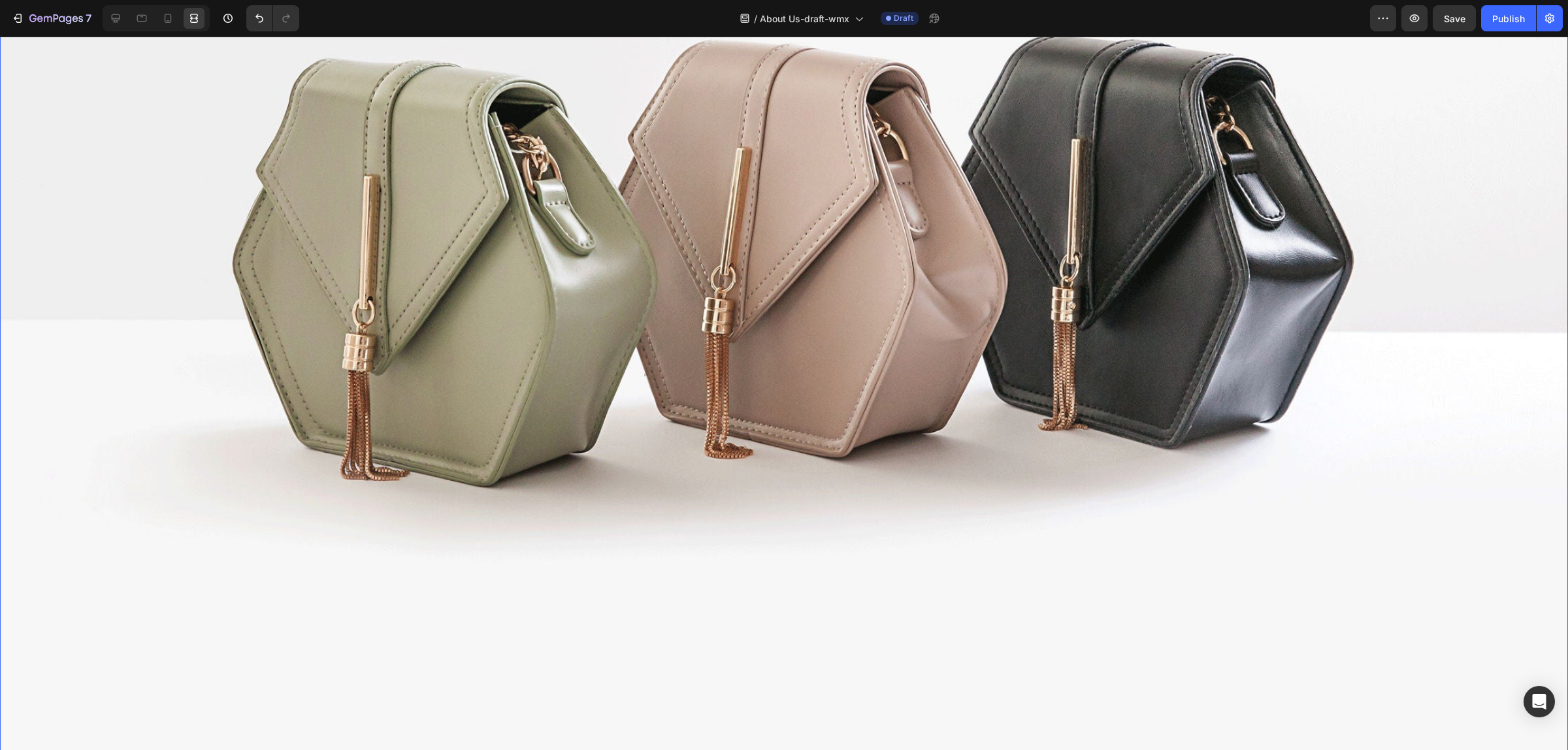
click at [824, 374] on img at bounding box center [784, 221] width 1568 height 1176
click at [172, 20] on icon at bounding box center [168, 18] width 13 height 13
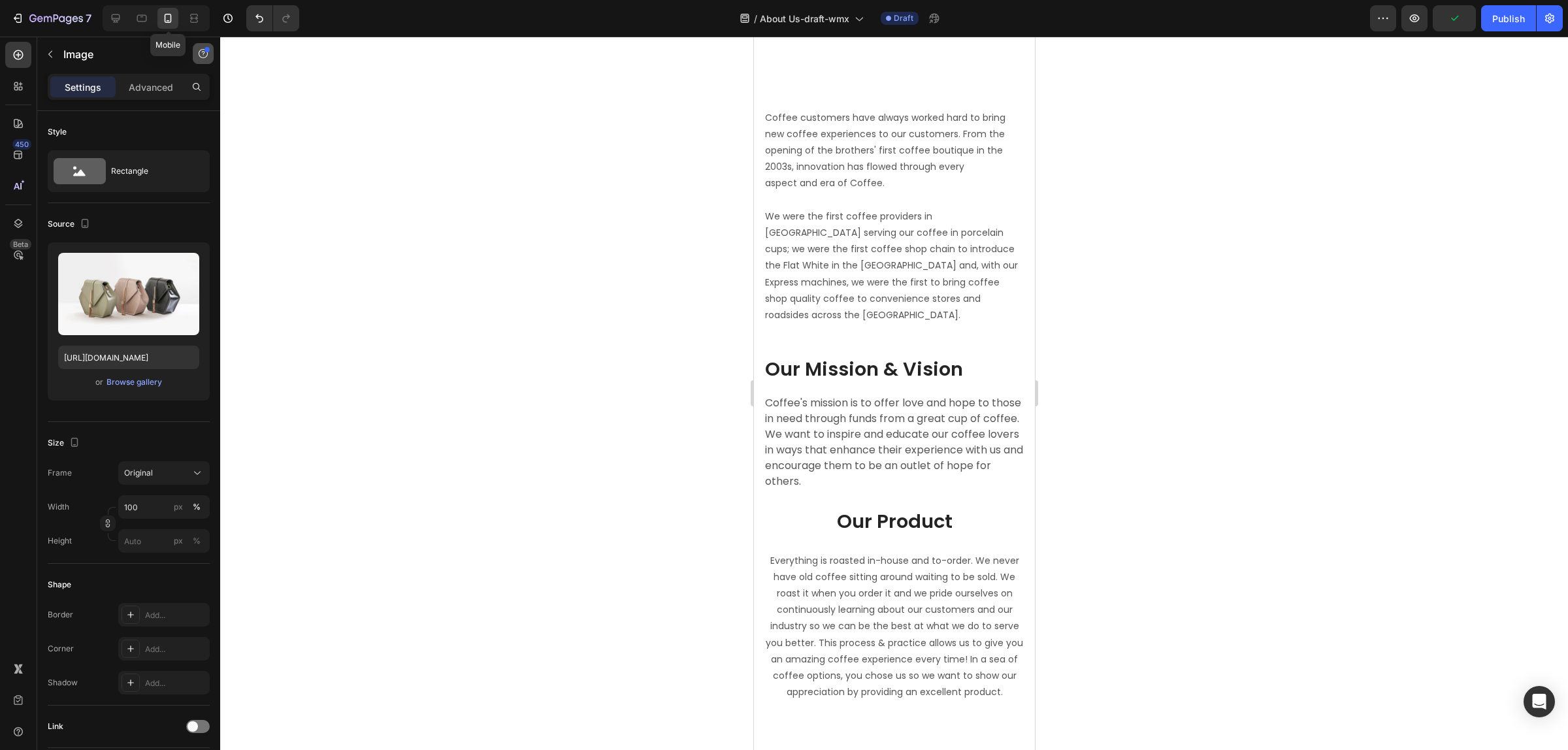
scroll to position [2288, 0]
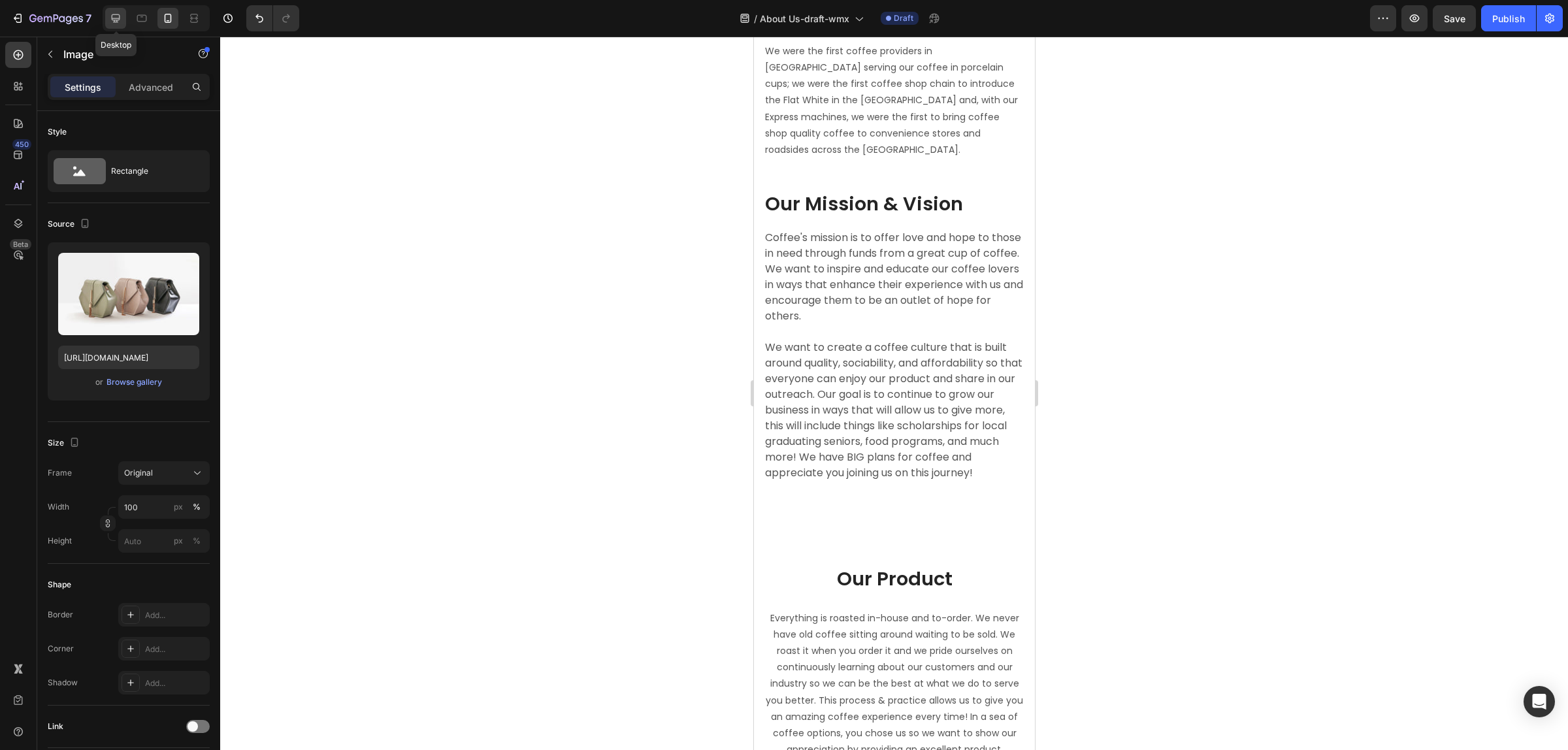
click at [111, 13] on icon at bounding box center [116, 18] width 13 height 13
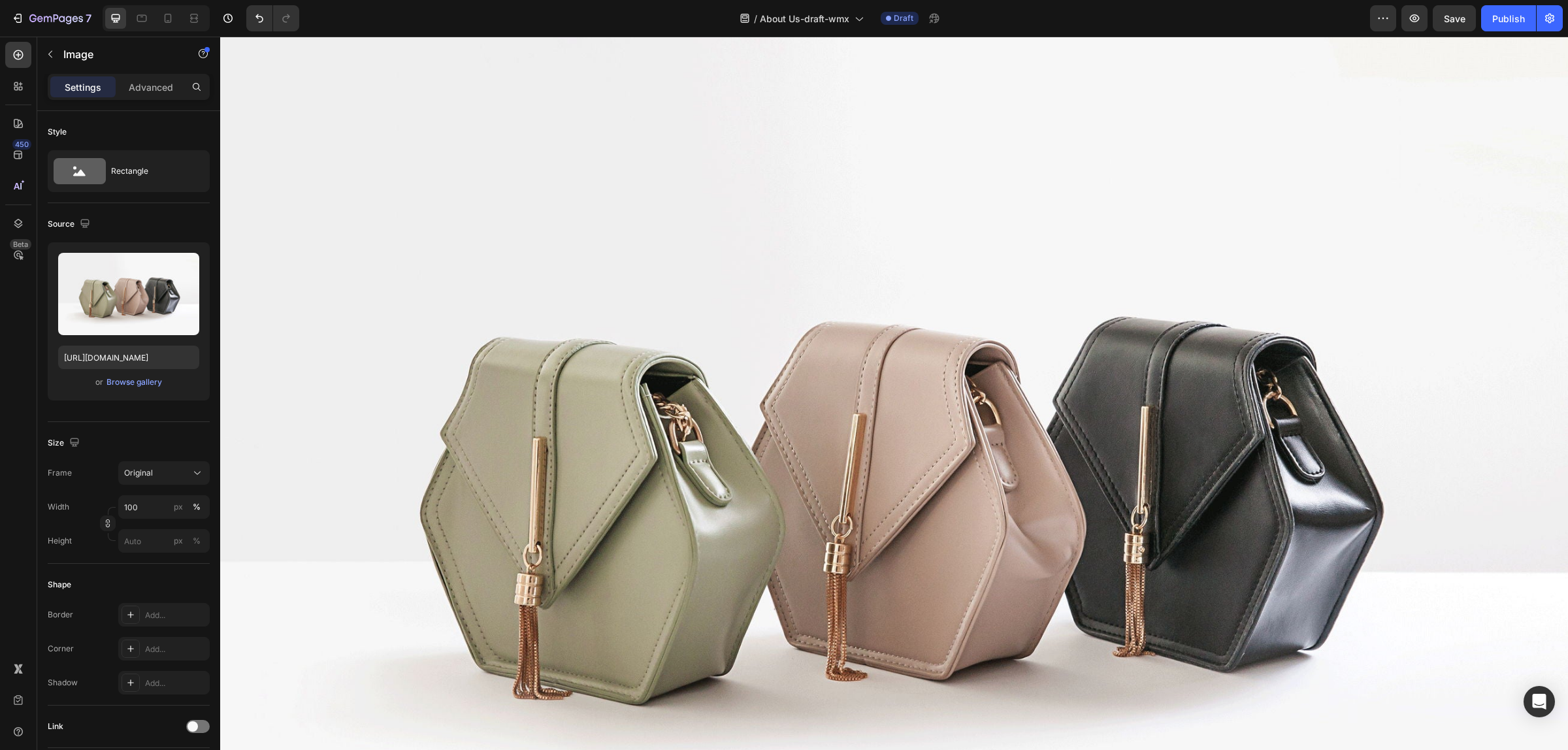
scroll to position [1863, 0]
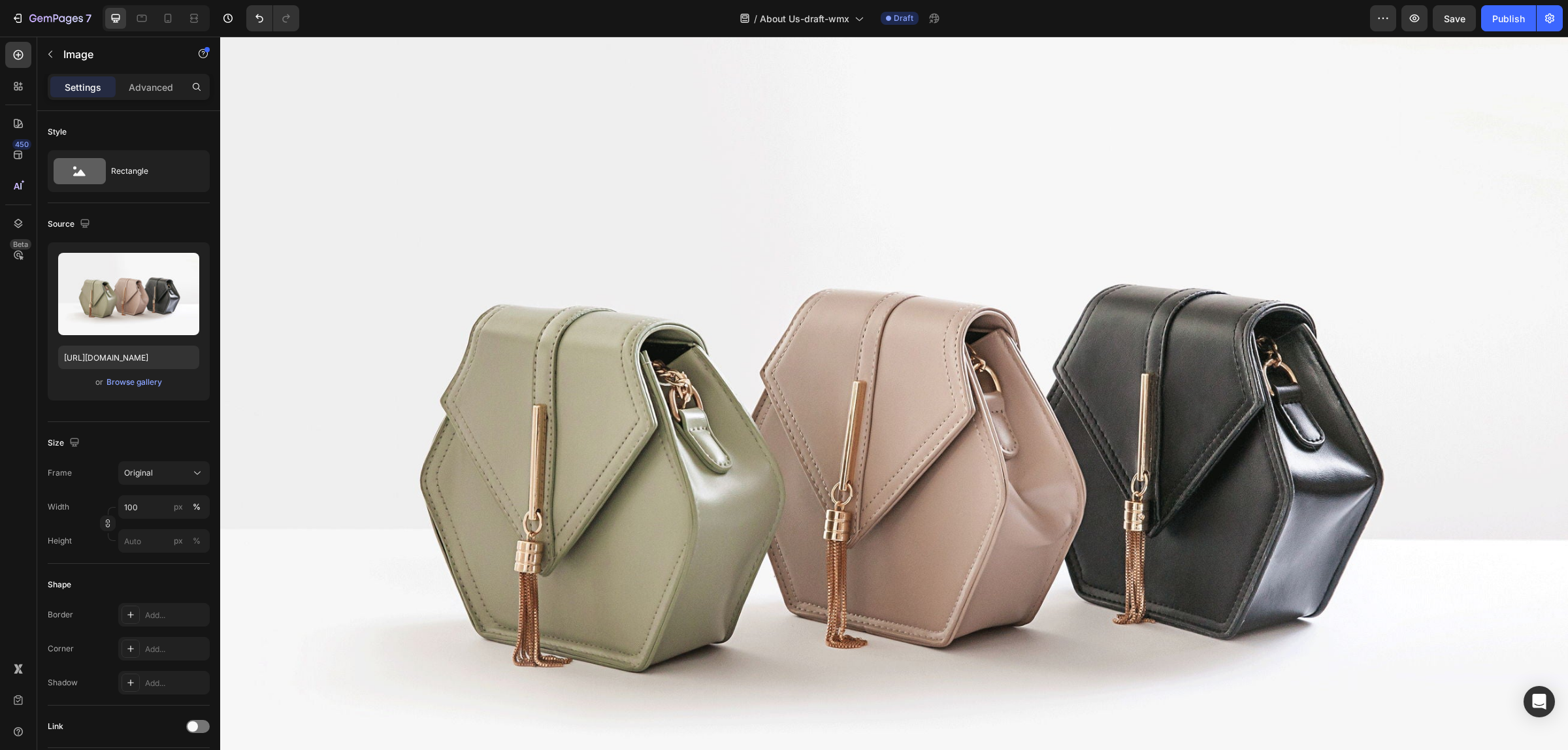
click at [809, 376] on img at bounding box center [894, 444] width 1348 height 1011
click at [166, 181] on div "Rectangle" at bounding box center [150, 171] width 79 height 30
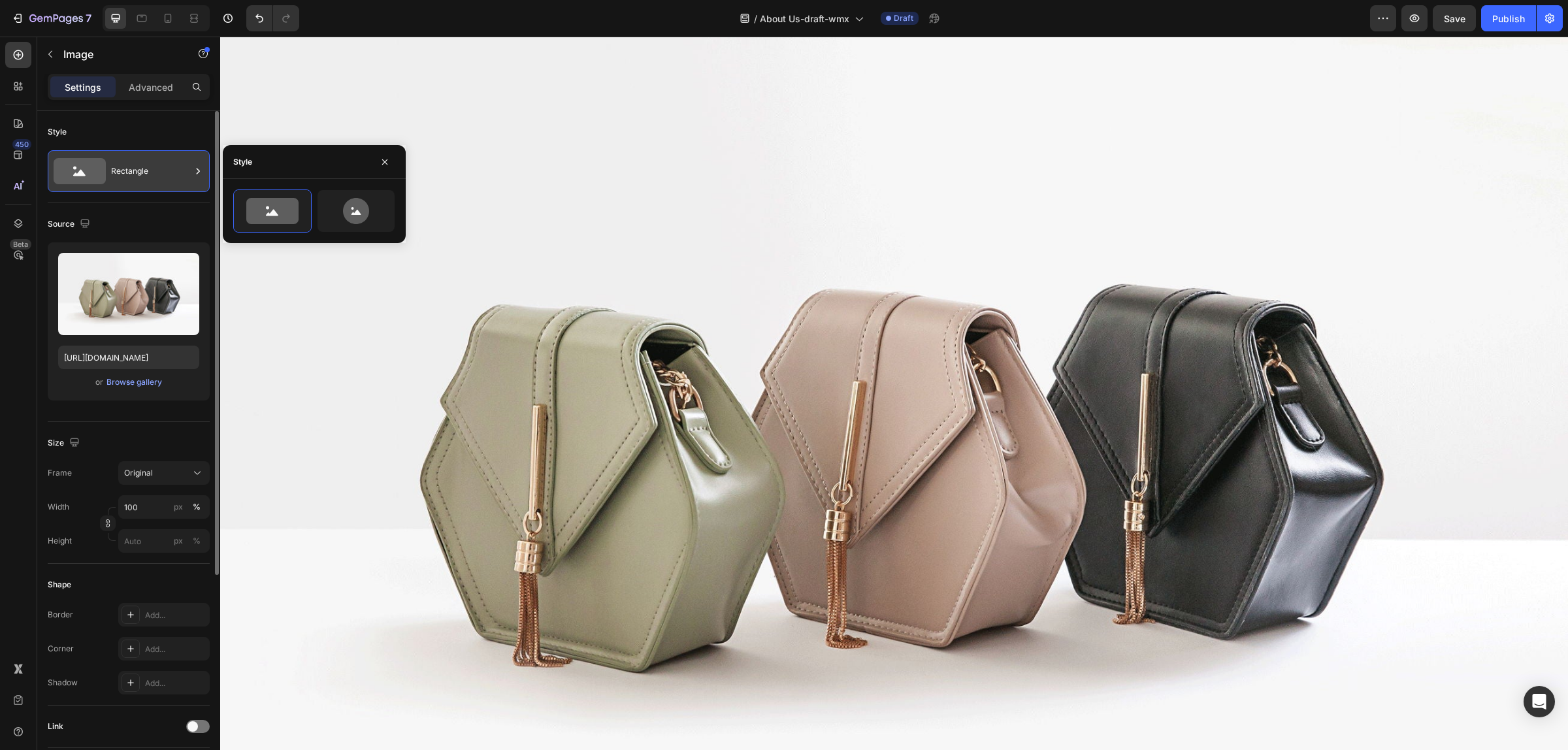
click at [166, 181] on div "Rectangle" at bounding box center [150, 171] width 79 height 30
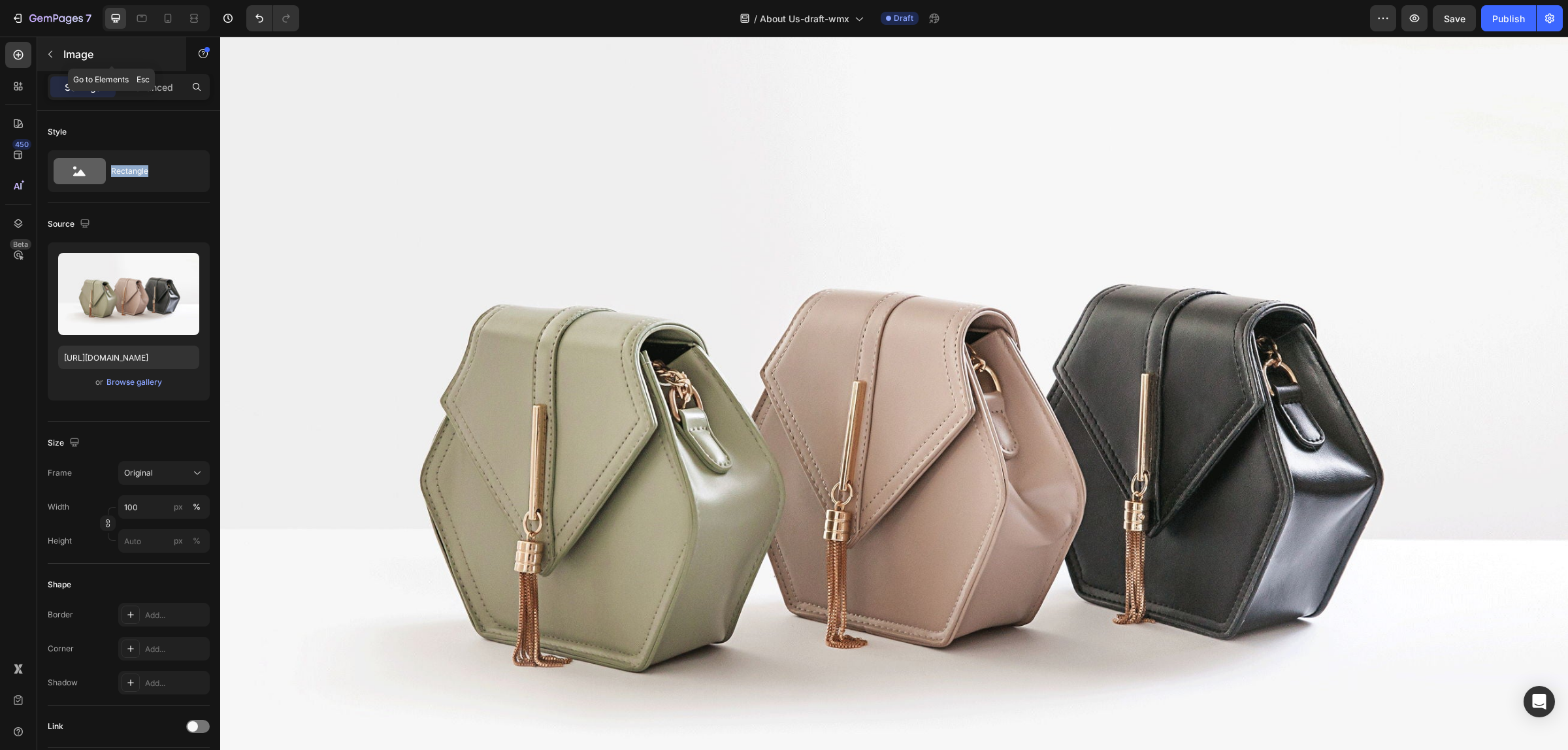
click at [58, 53] on button "button" at bounding box center [51, 55] width 21 height 21
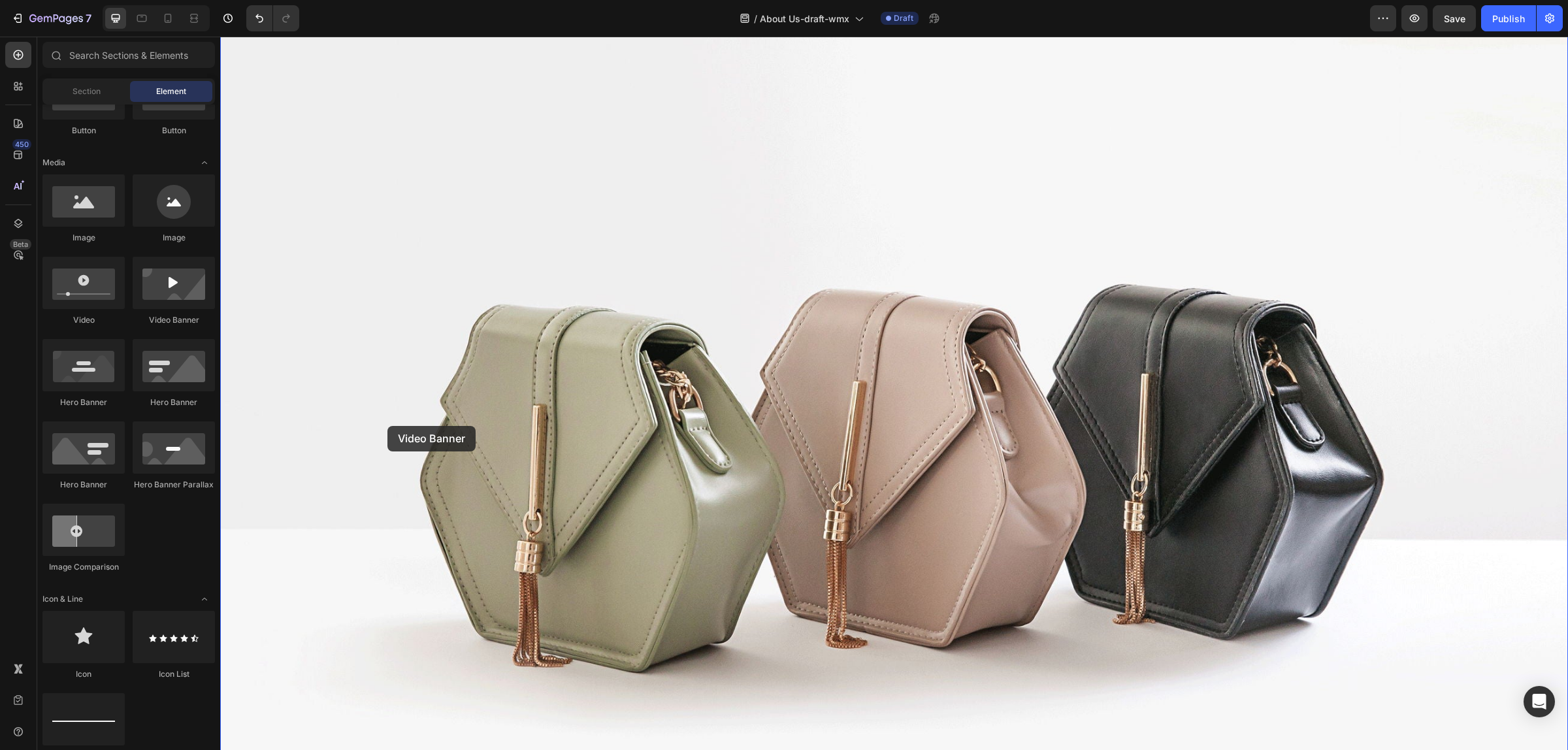
drag, startPoint x: 375, startPoint y: 340, endPoint x: 388, endPoint y: 426, distance: 87.0
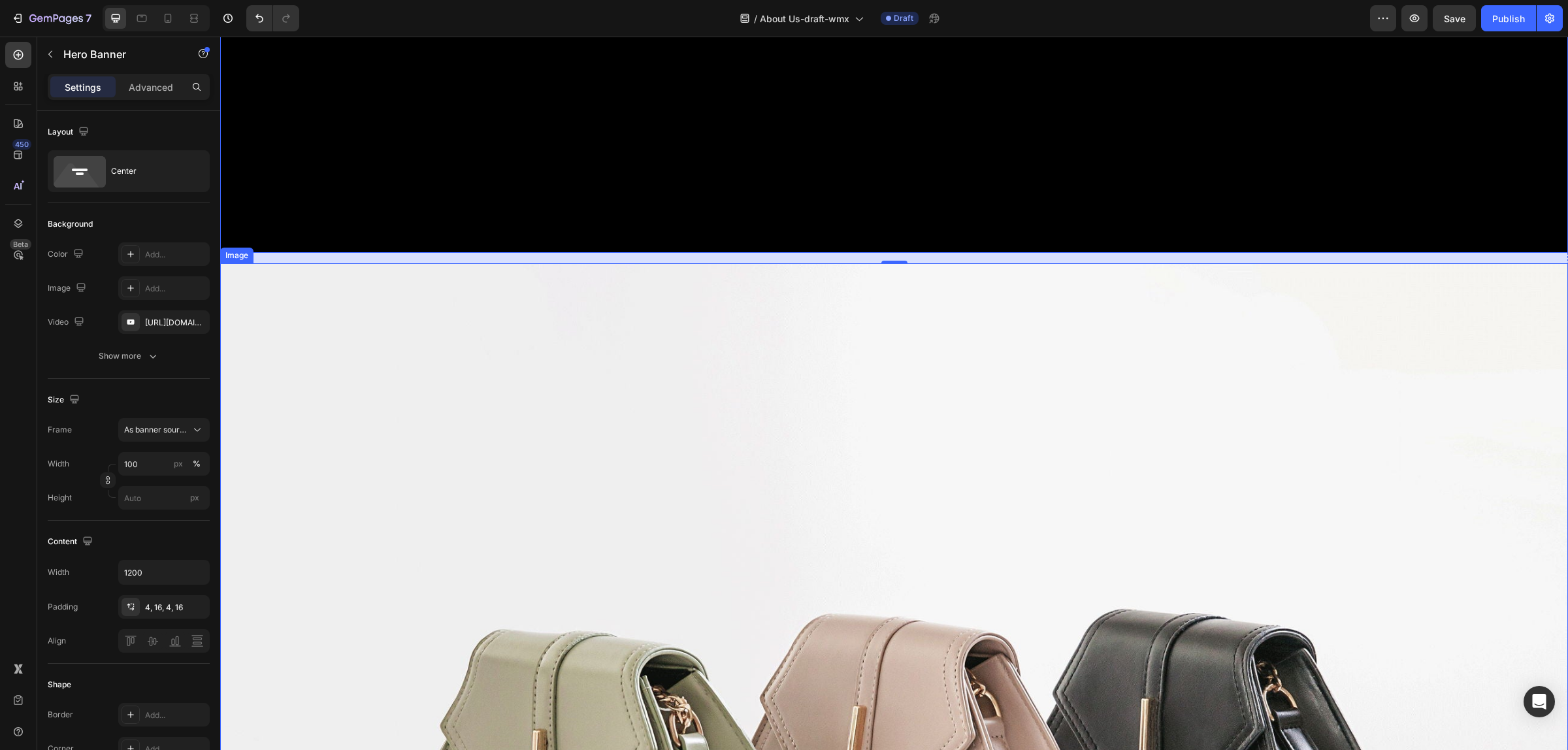
scroll to position [2461, 0]
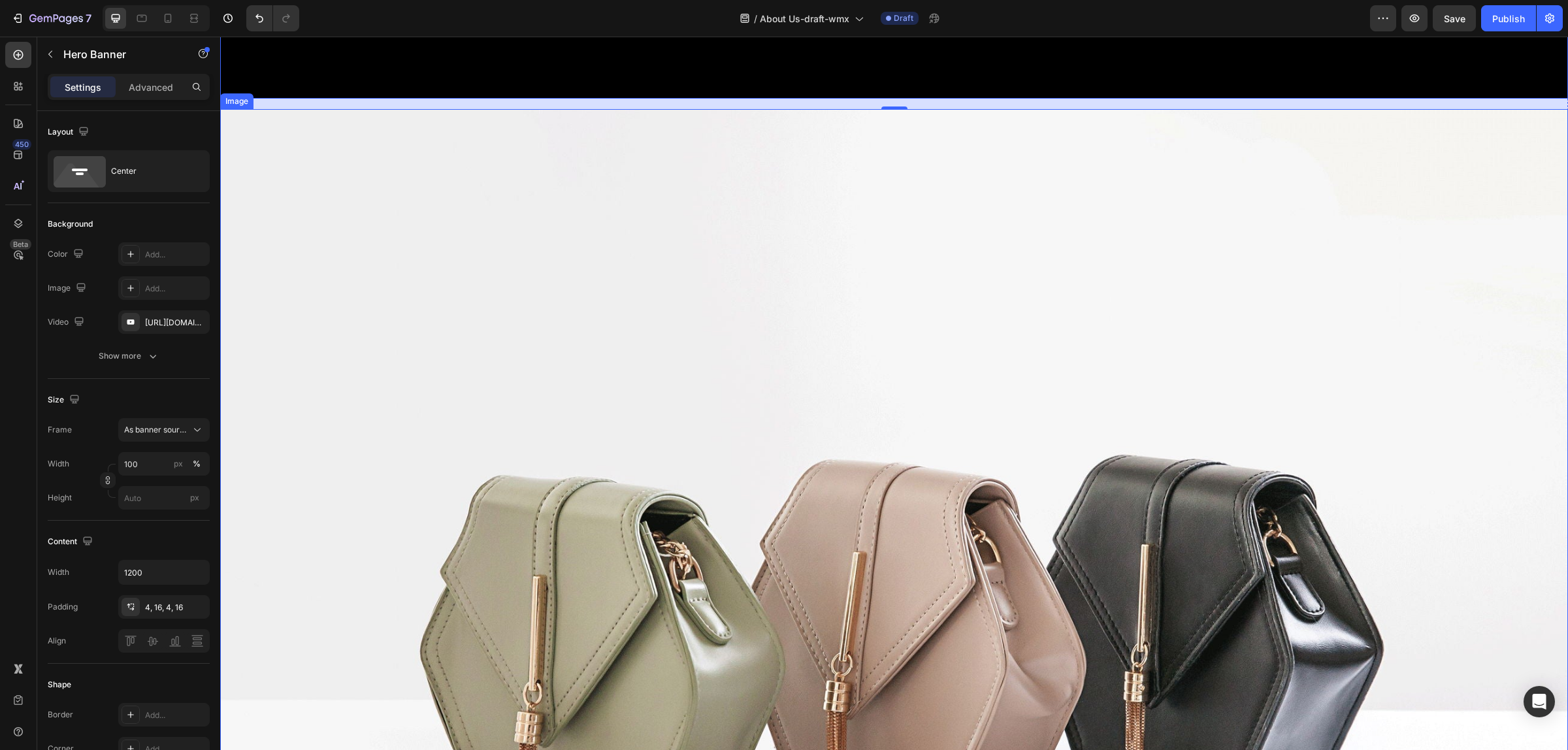
click at [537, 518] on img at bounding box center [894, 614] width 1348 height 1011
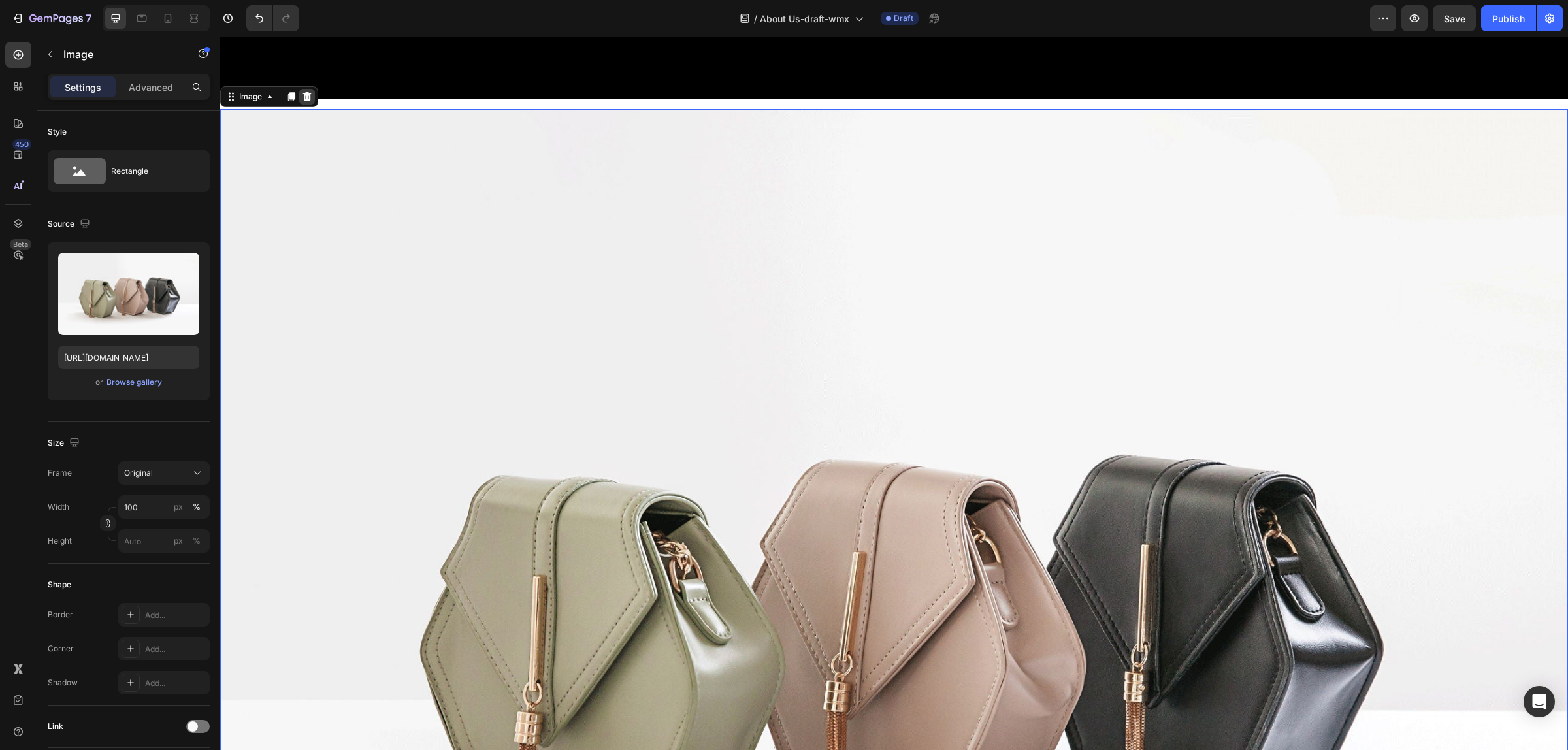
click at [303, 91] on icon at bounding box center [307, 97] width 11 height 11
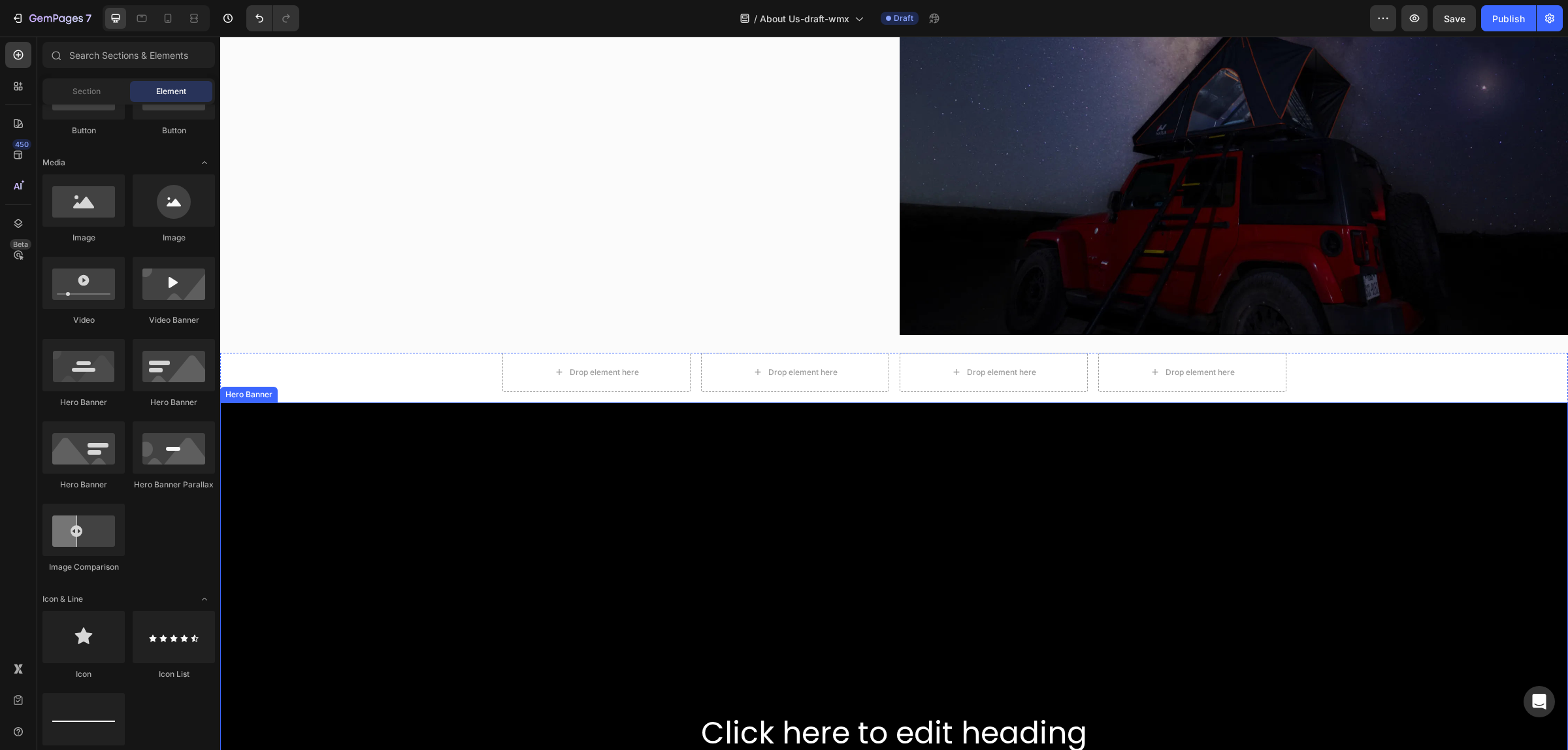
scroll to position [1644, 0]
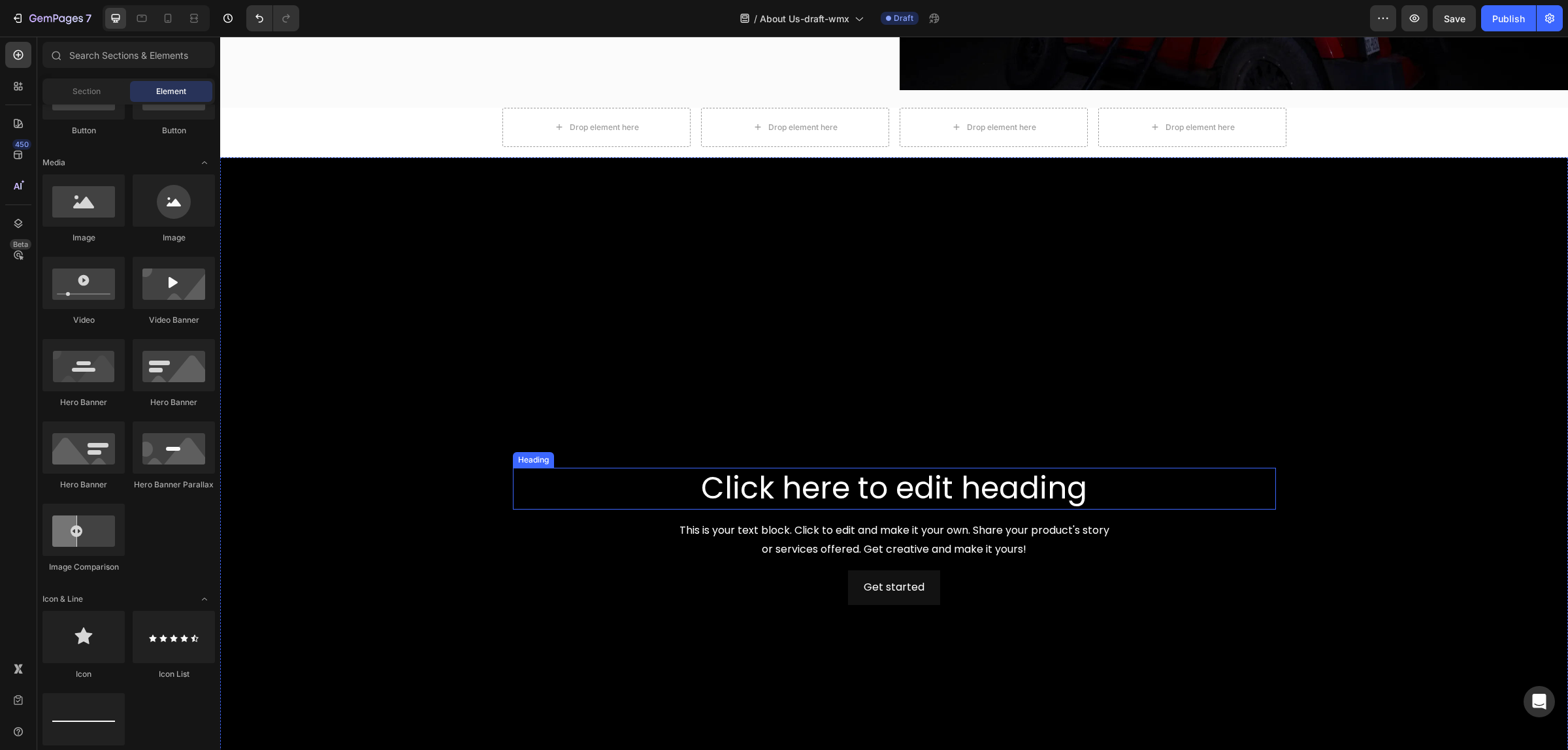
click at [513, 477] on h2 "Click here to edit heading" at bounding box center [895, 489] width 763 height 42
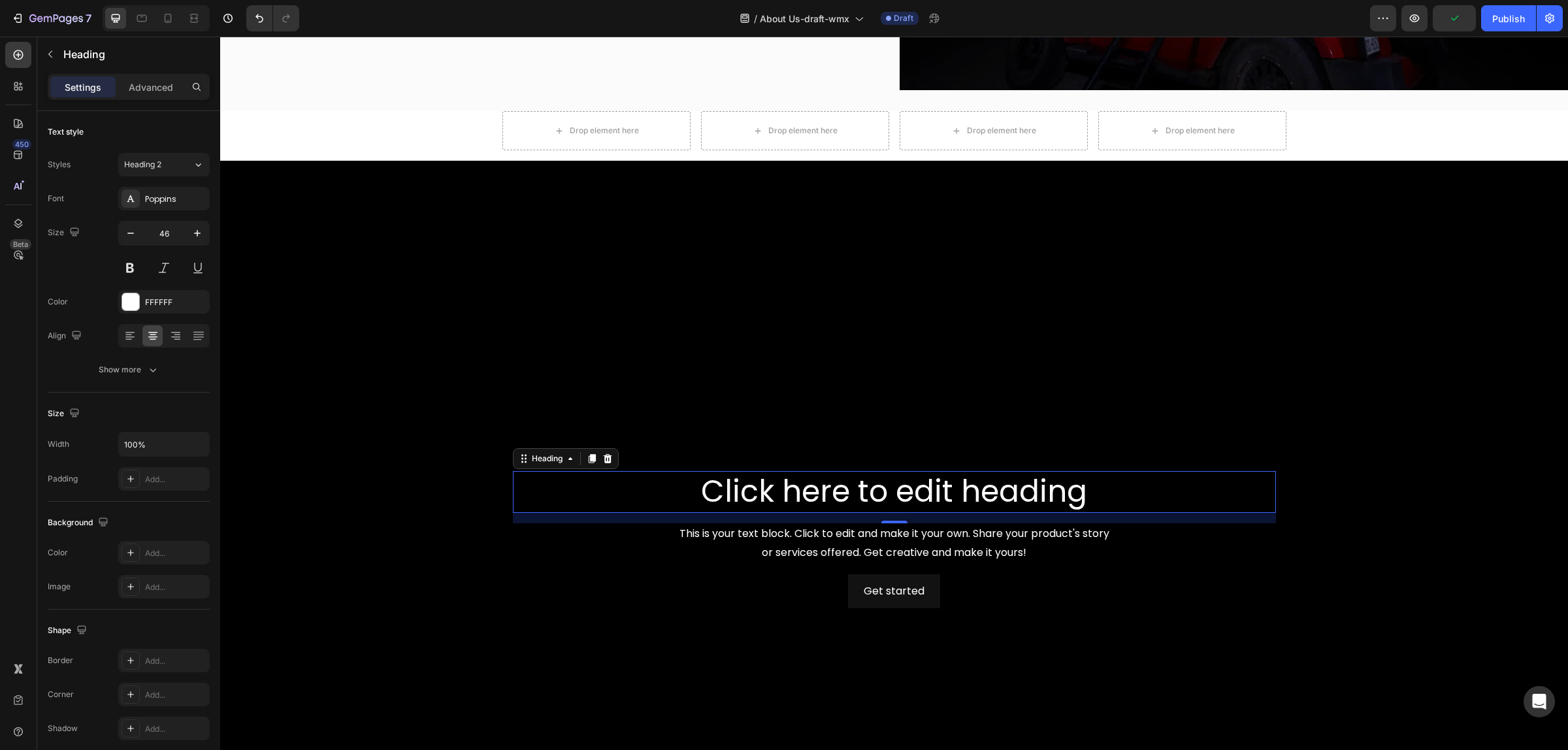
click at [656, 480] on h2 "Click here to edit heading" at bounding box center [895, 492] width 763 height 42
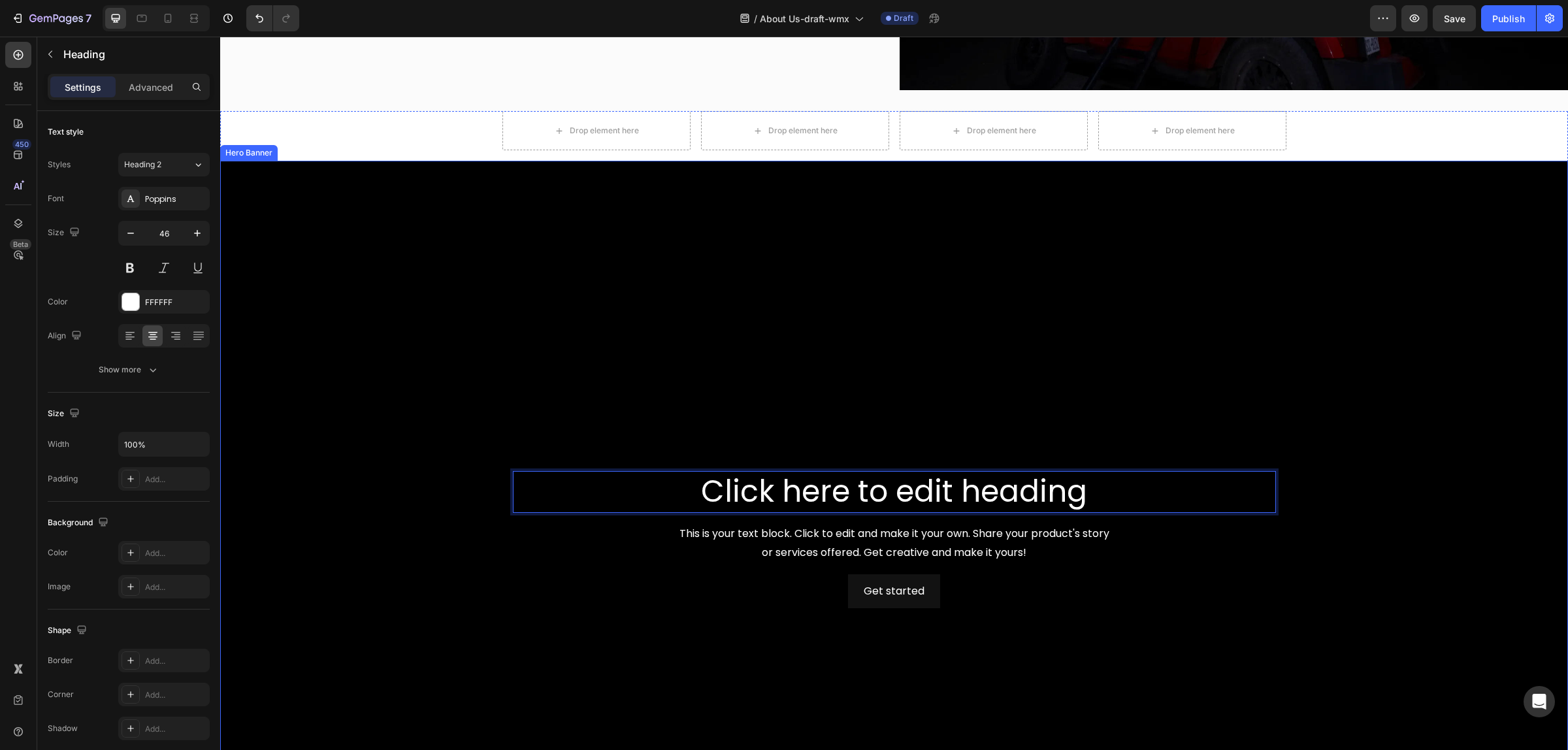
click at [328, 354] on div "Background Image" at bounding box center [894, 540] width 1348 height 758
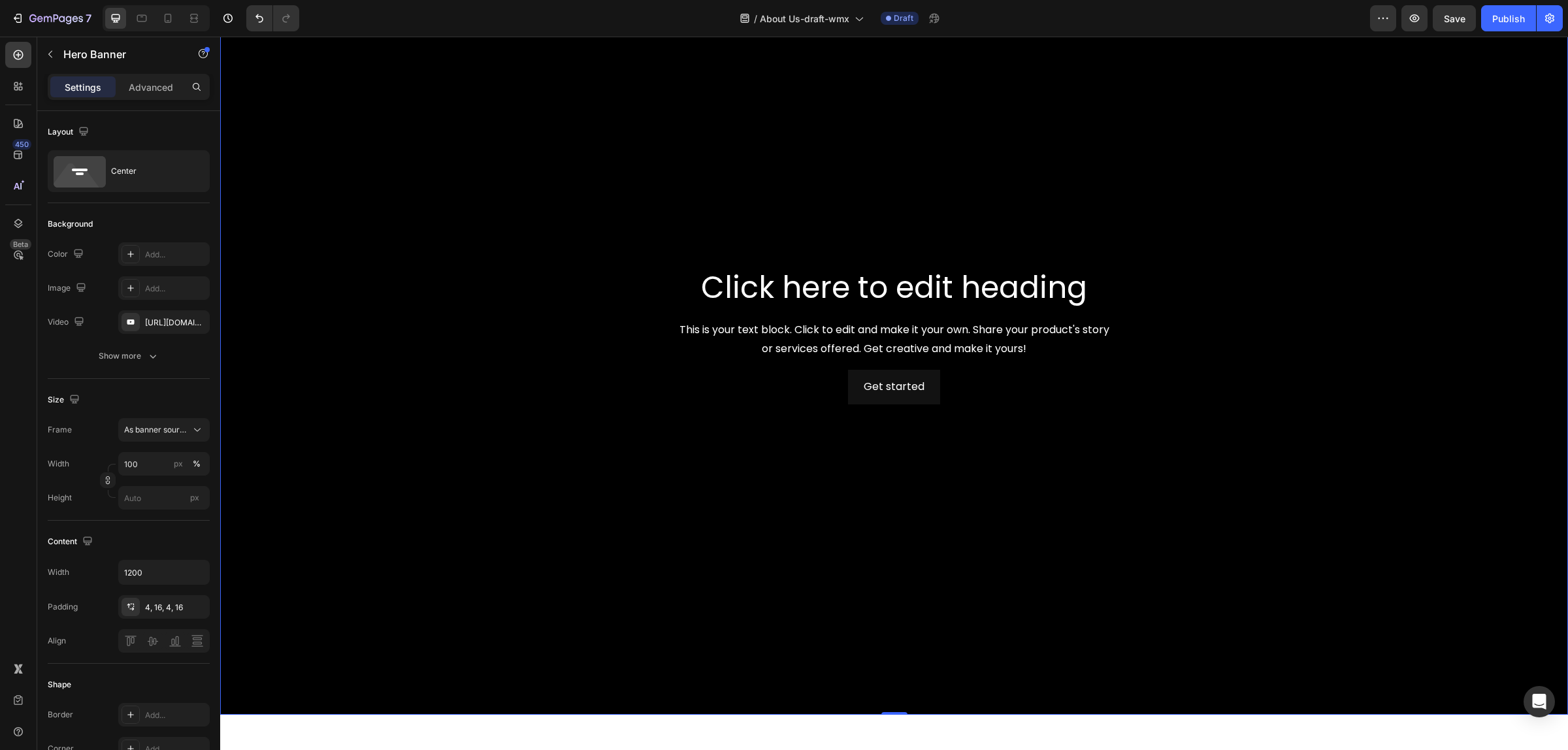
scroll to position [1808, 0]
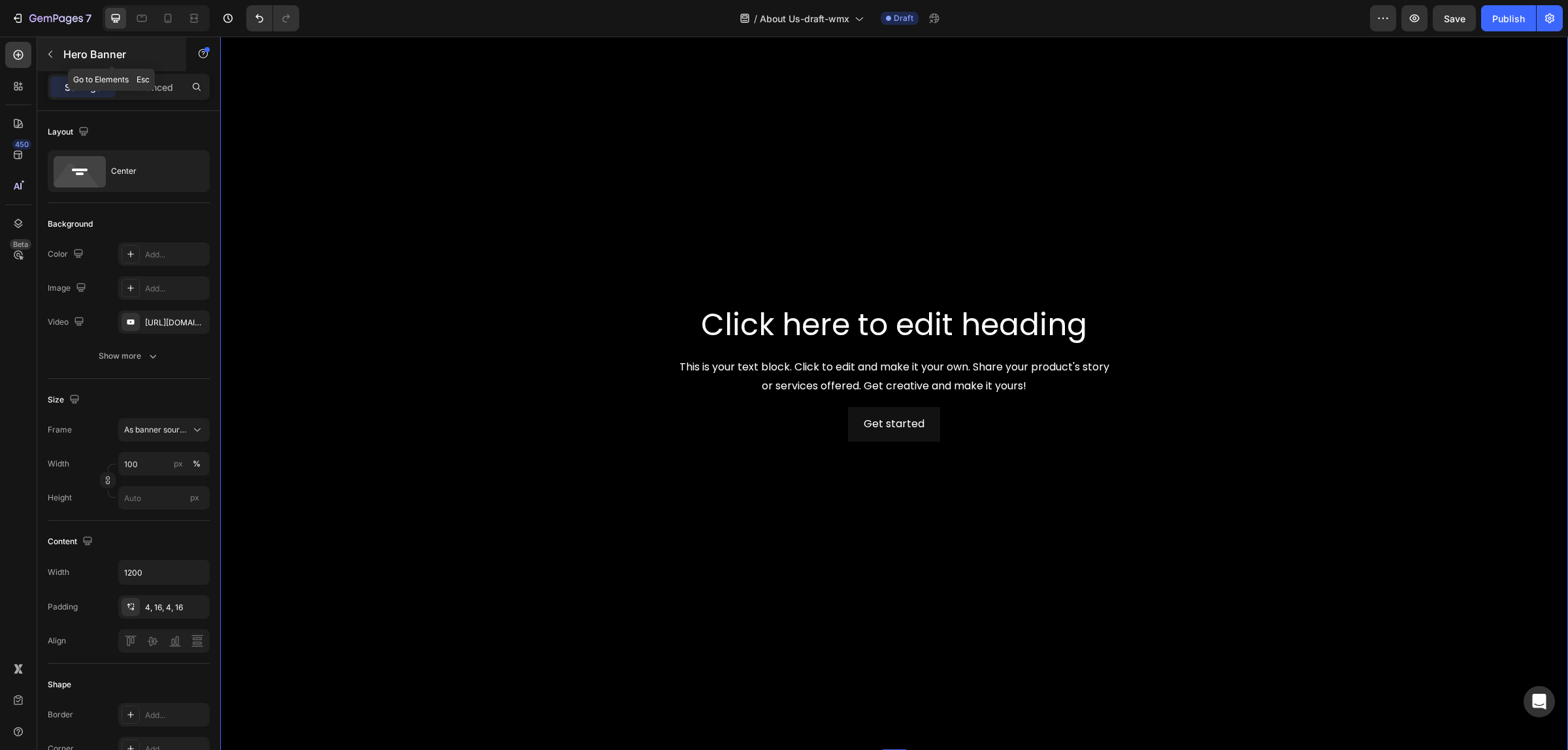
click at [59, 53] on button "button" at bounding box center [51, 55] width 21 height 21
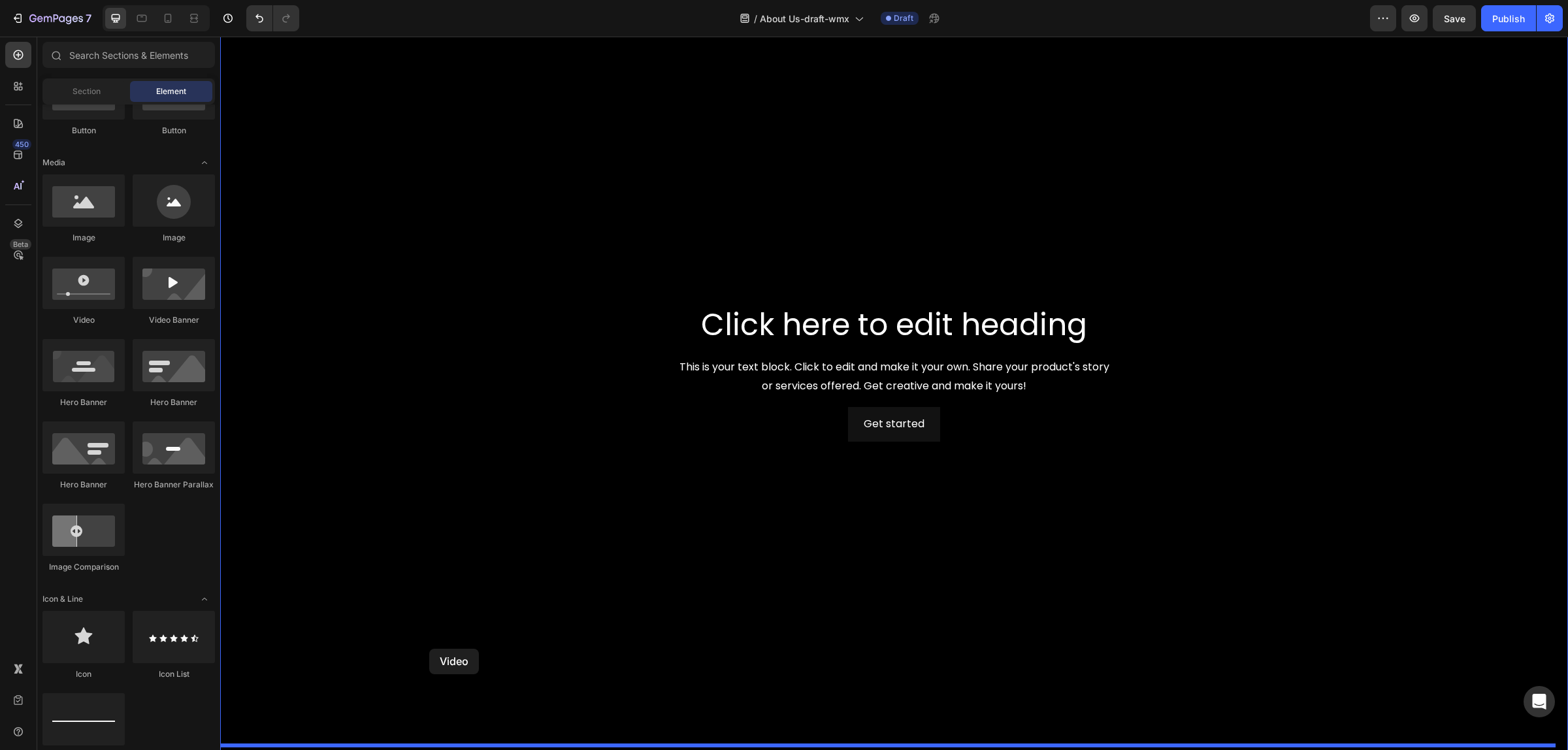
drag, startPoint x: 300, startPoint y: 337, endPoint x: 429, endPoint y: 649, distance: 337.6
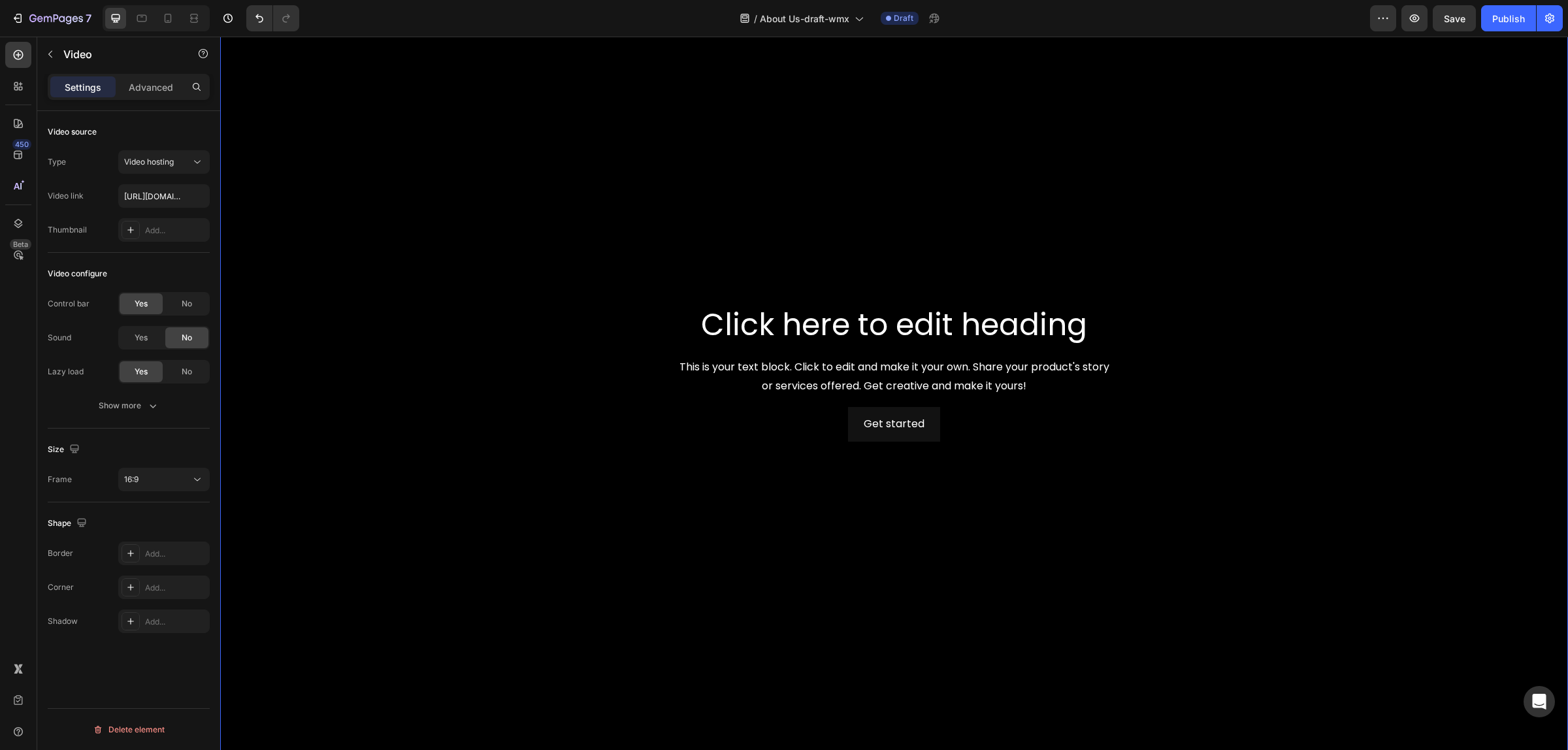
scroll to position [1644, 0]
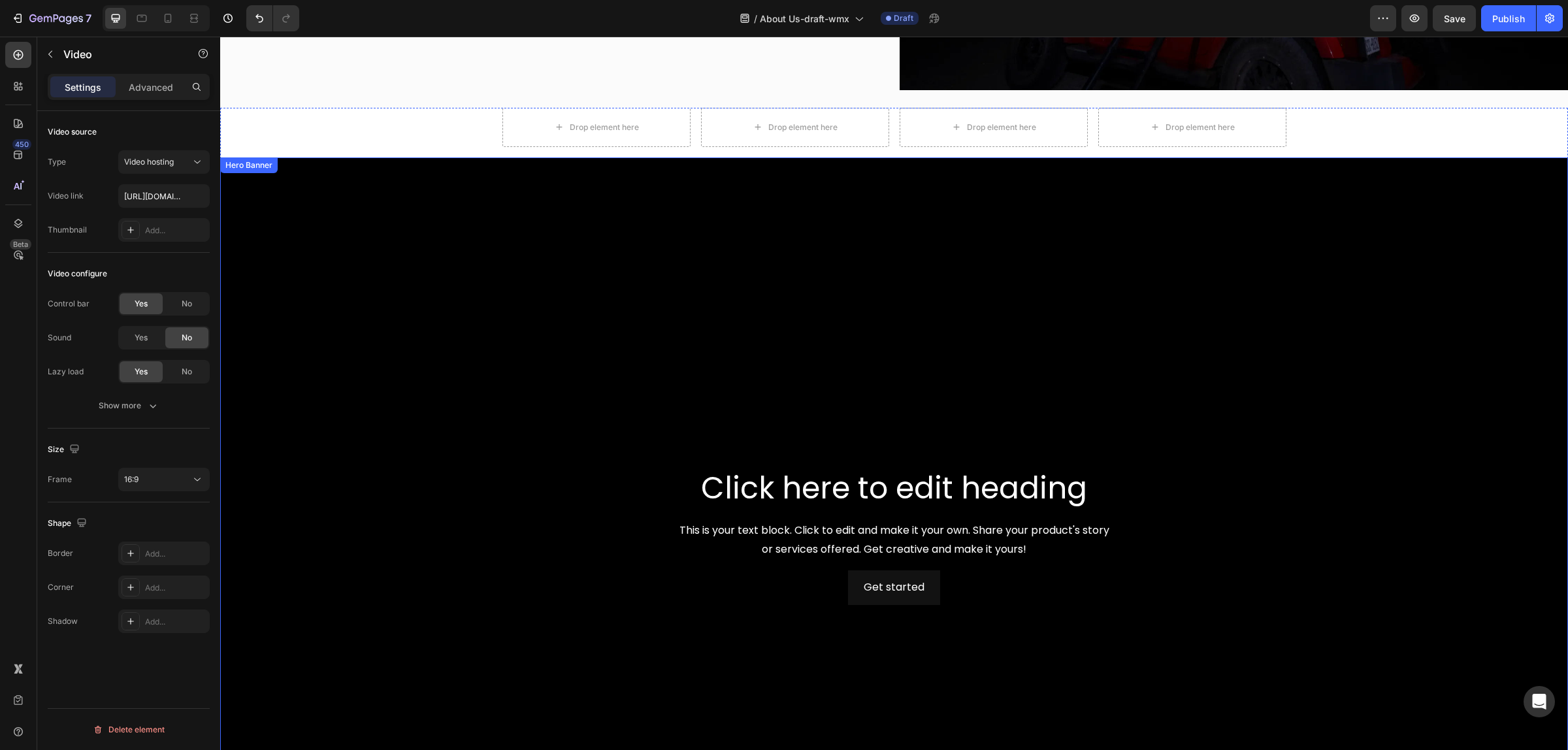
click at [351, 254] on div "Background Image" at bounding box center [894, 537] width 1348 height 758
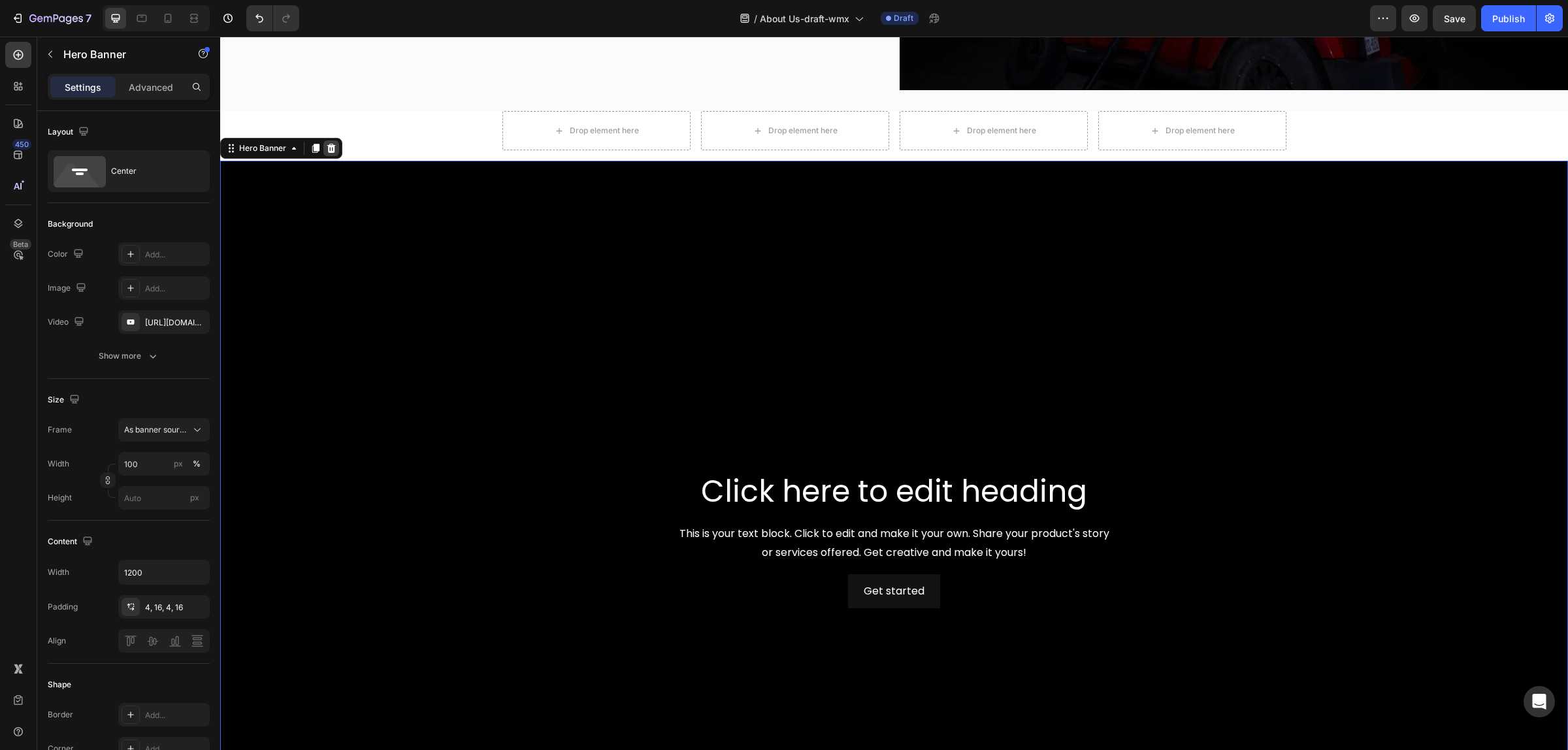
click at [331, 143] on icon at bounding box center [331, 148] width 11 height 11
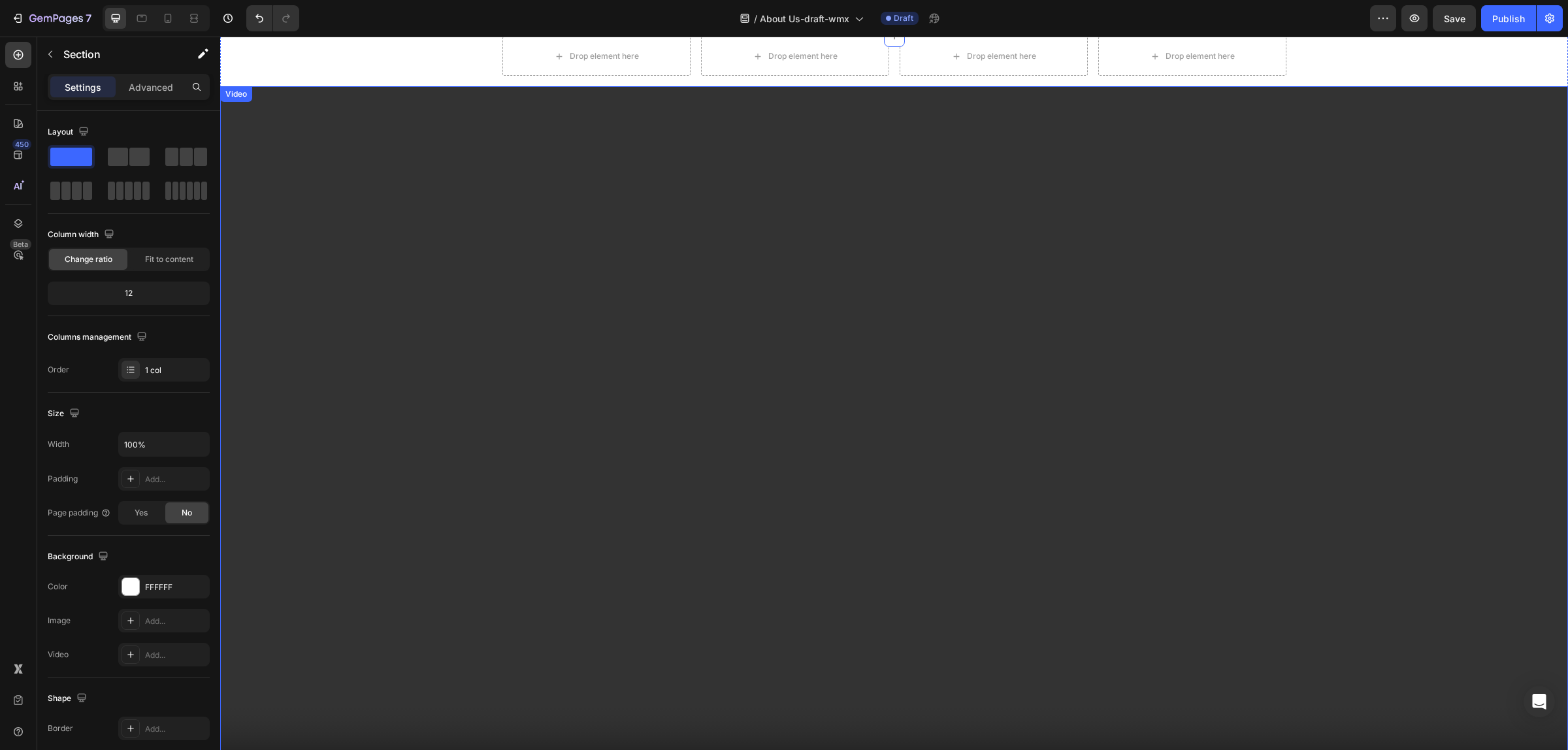
scroll to position [1726, 0]
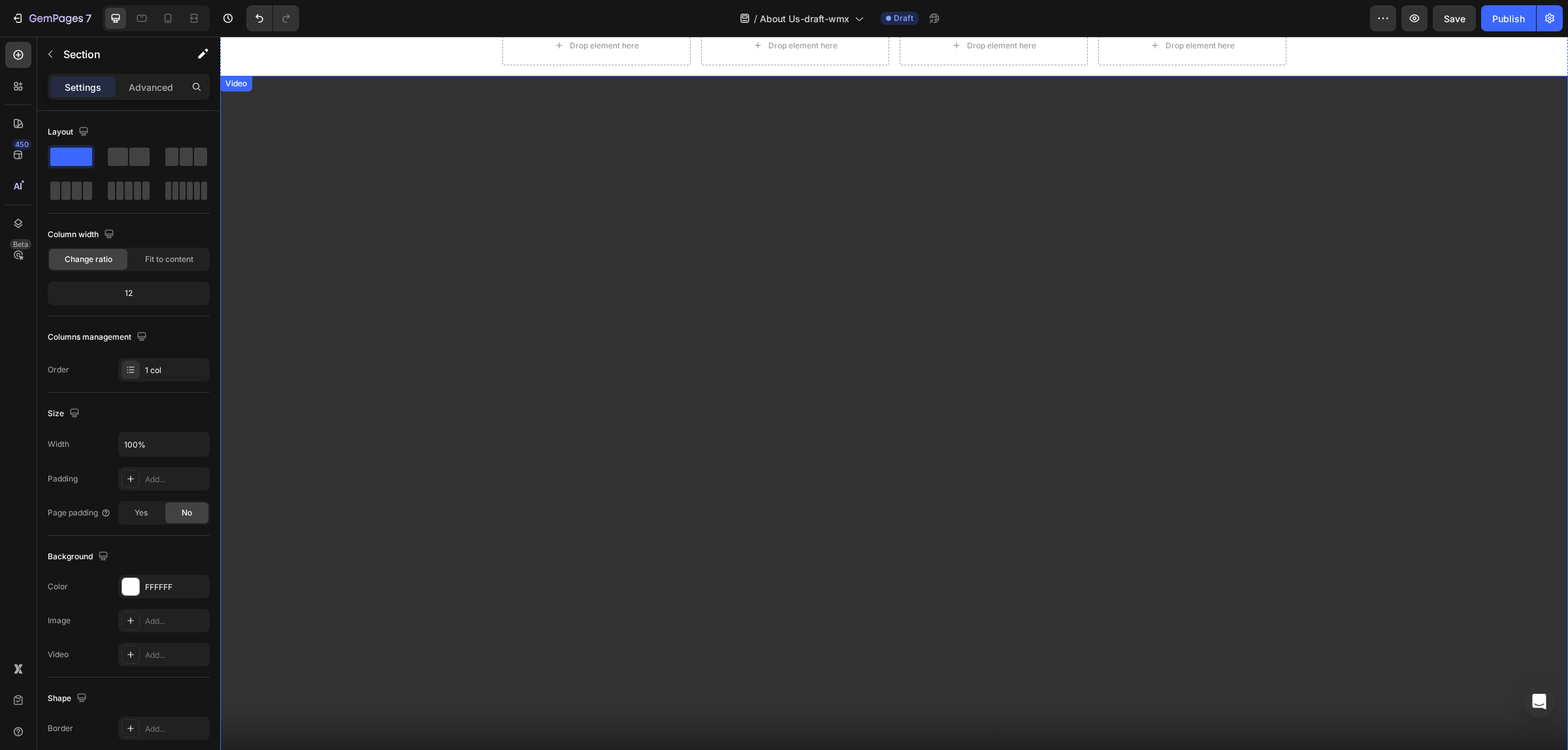
click at [512, 466] on video at bounding box center [894, 454] width 1348 height 758
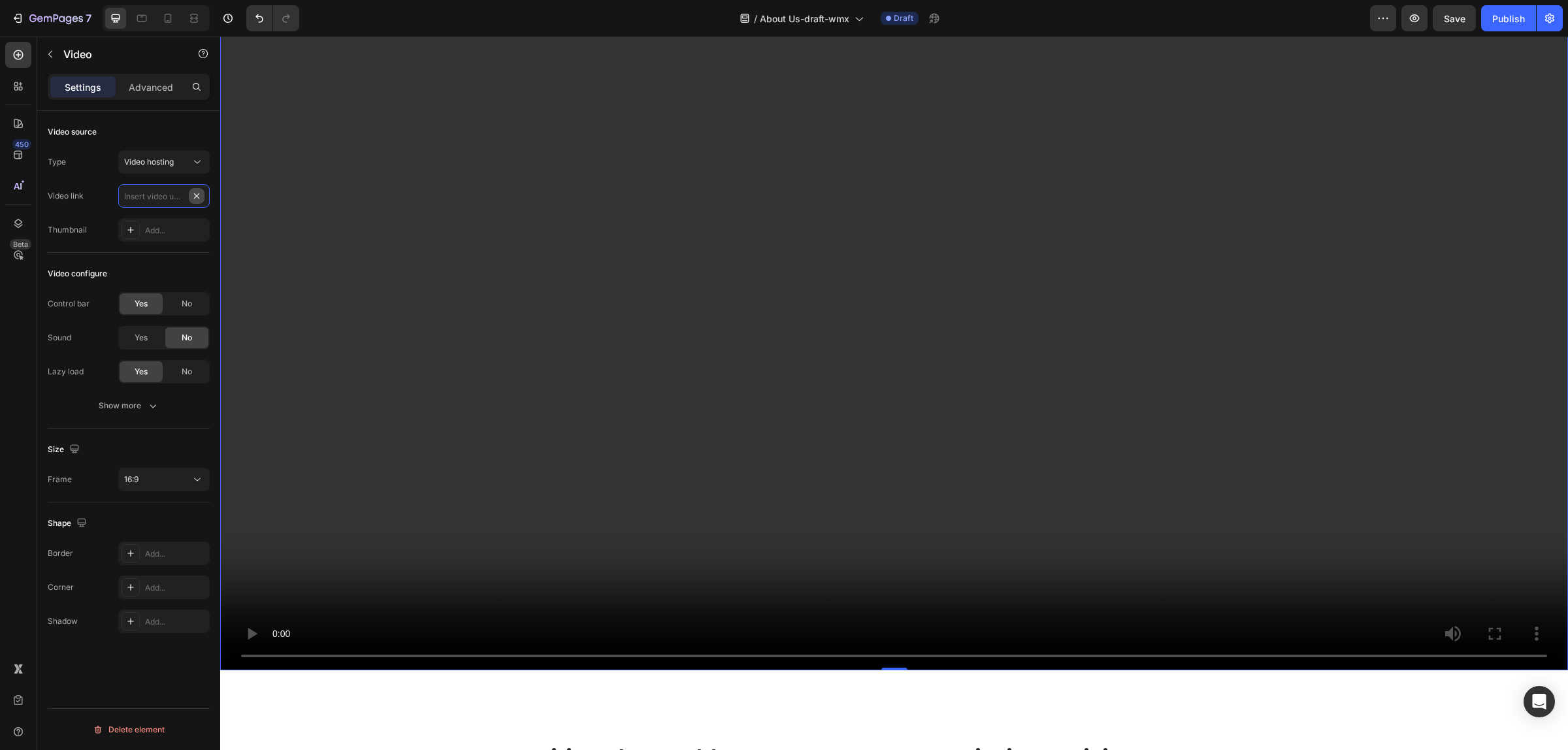
scroll to position [0, 0]
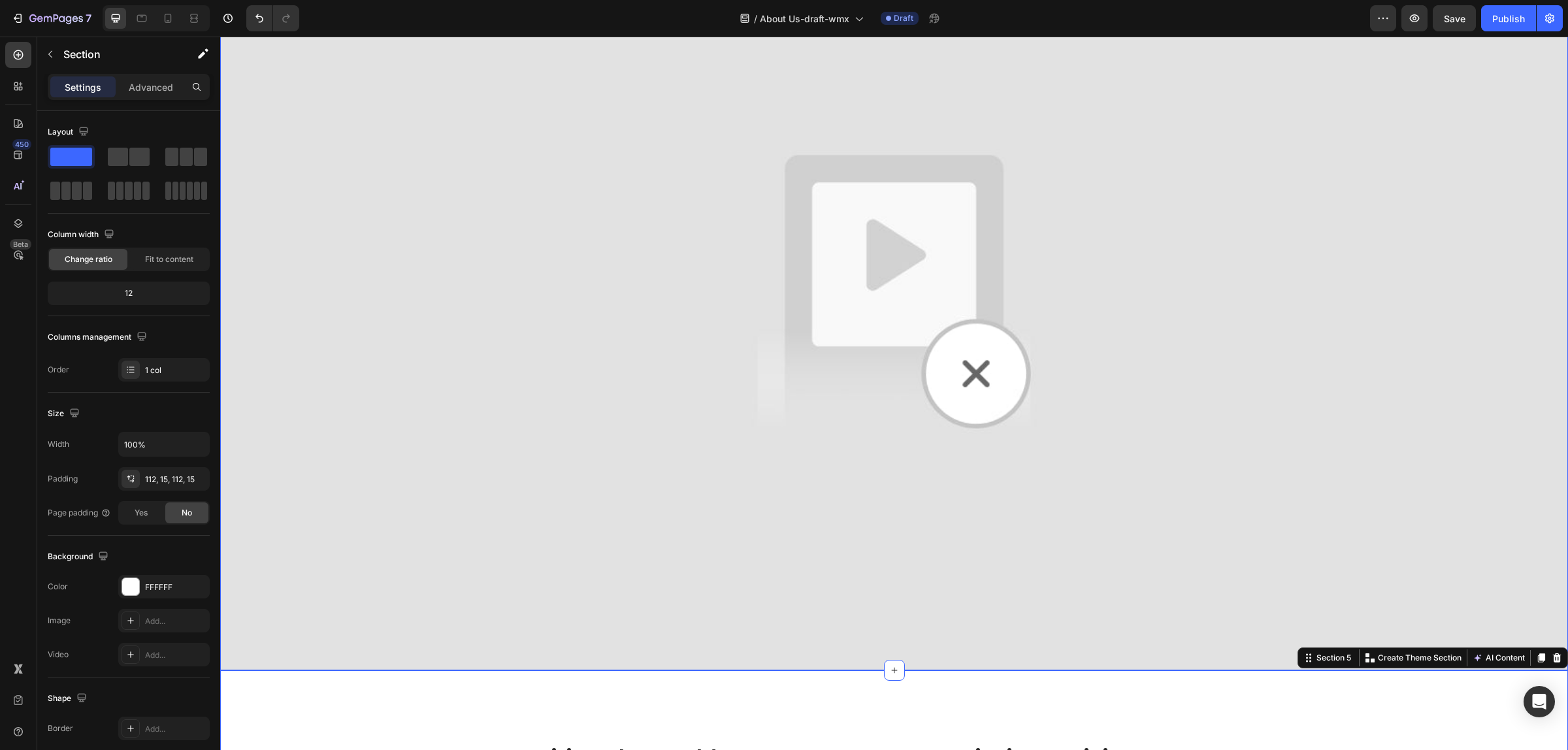
click at [646, 286] on img at bounding box center [894, 292] width 1348 height 758
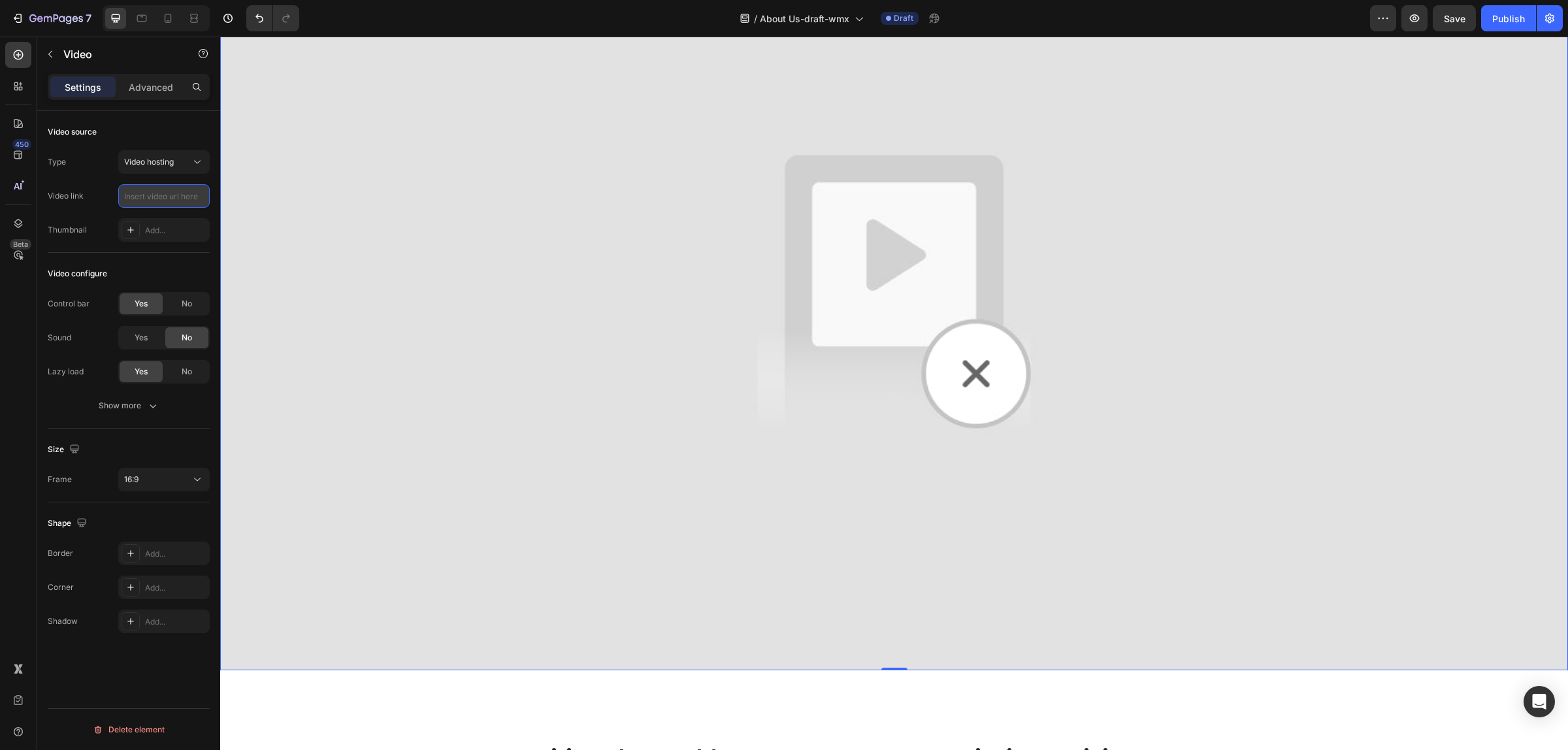
click at [123, 193] on input "text" at bounding box center [164, 196] width 91 height 24
paste input "https://cdn.shopify.com/videos/c/o/v/4495a464a4134319986a1b85614a61d0.mp4"
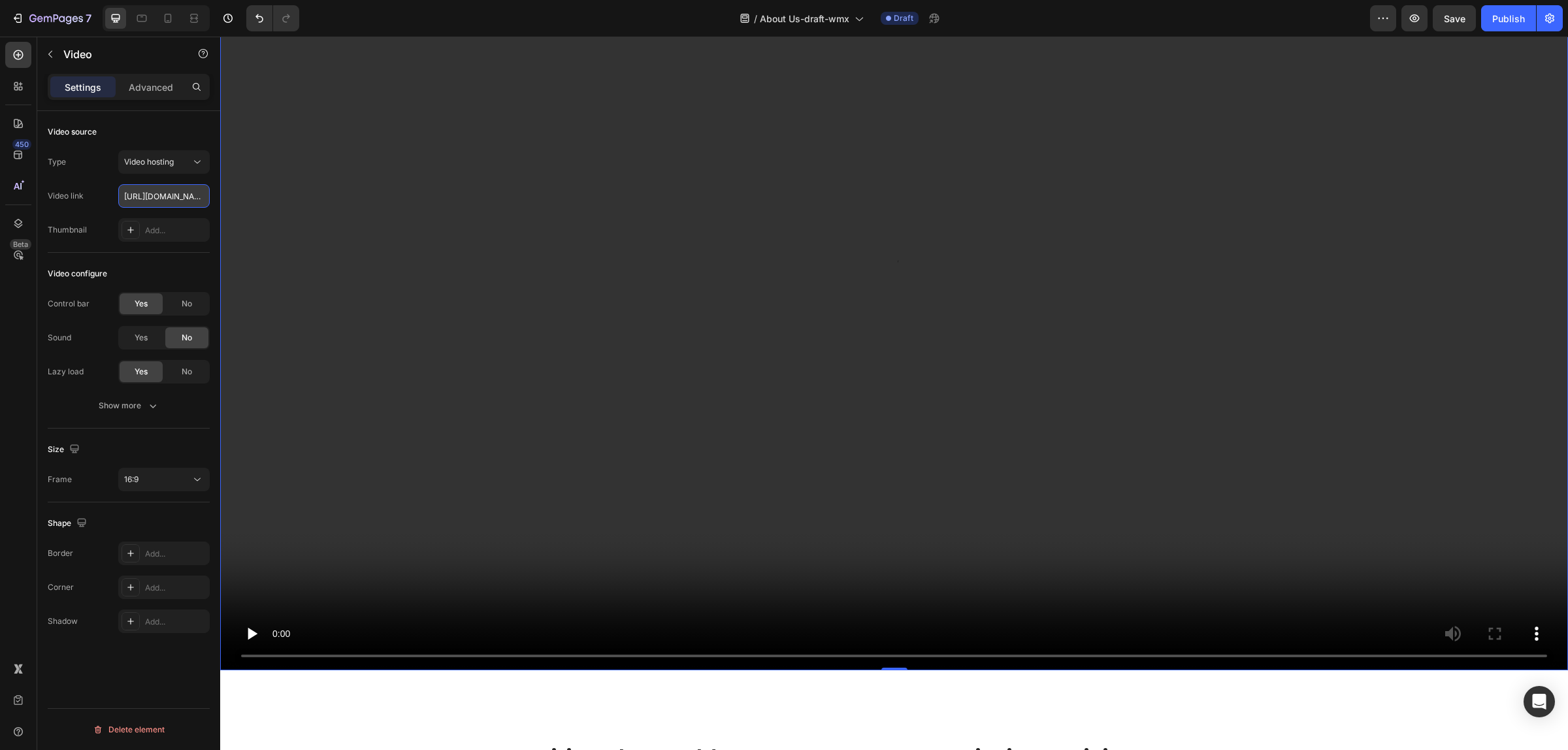
scroll to position [0, 246]
type input "https://cdn.shopify.com/videos/c/o/v/4495a464a4134319986a1b85614a61d0.mp4"
click at [821, 412] on video at bounding box center [894, 292] width 1348 height 758
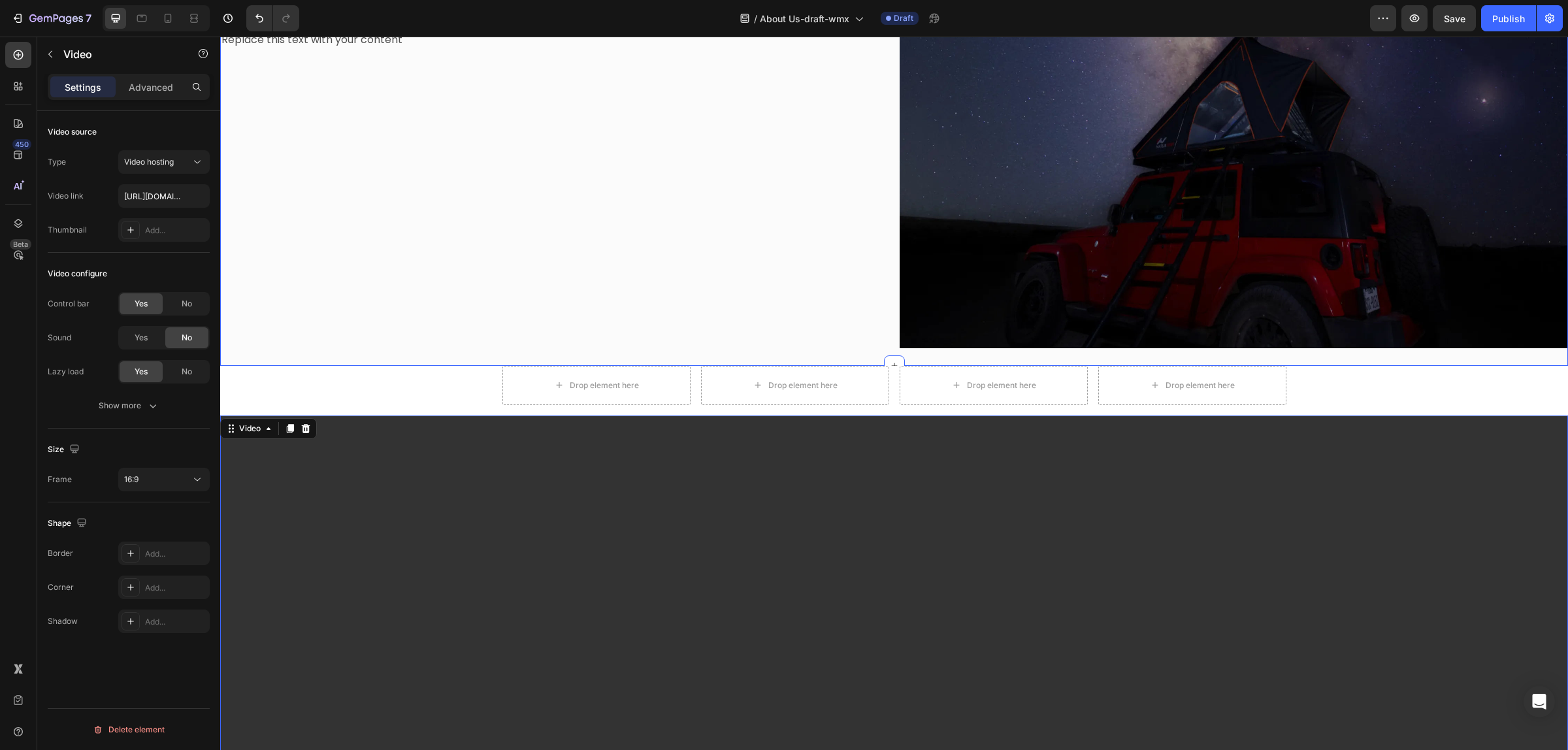
scroll to position [1237, 0]
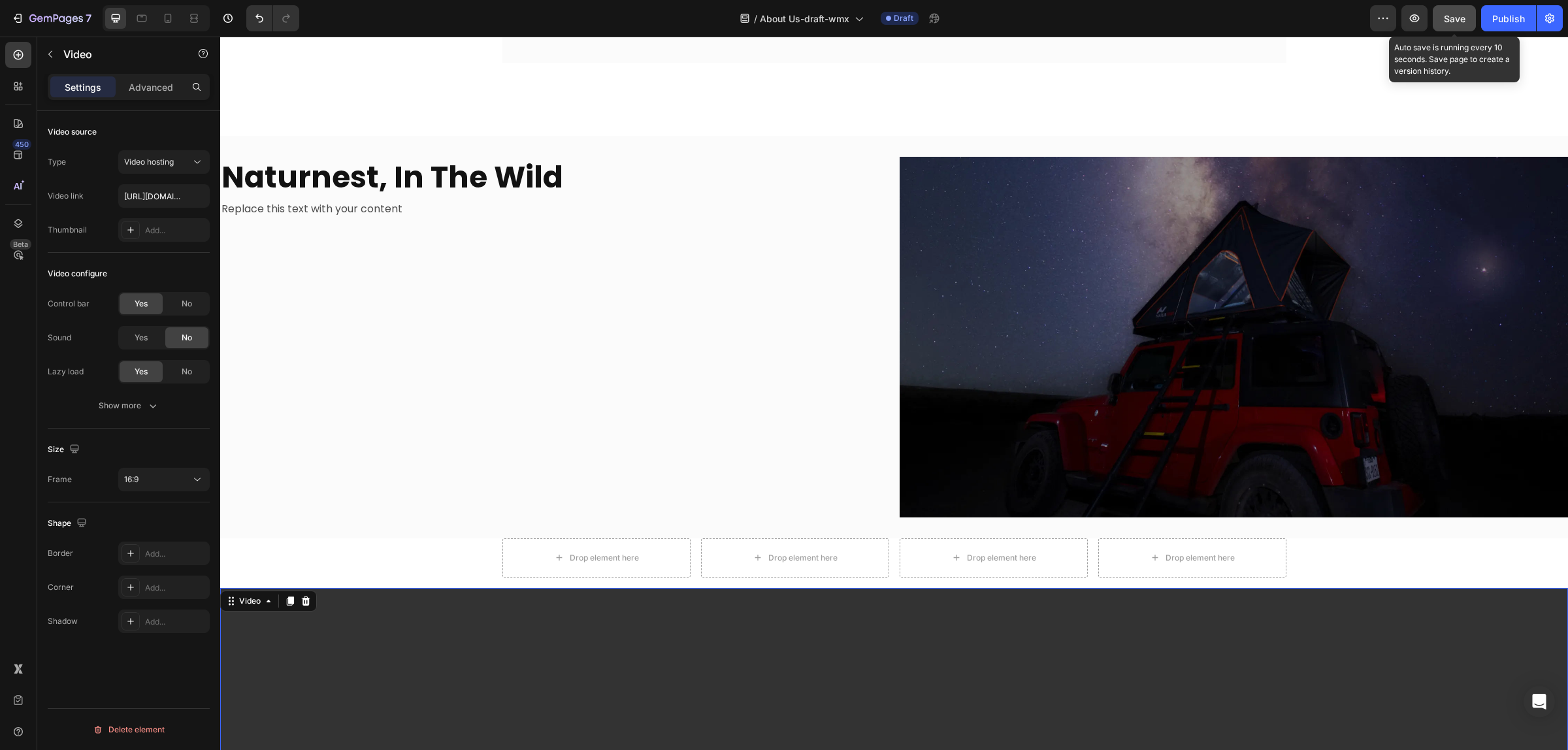
drag, startPoint x: 1449, startPoint y: 13, endPoint x: 1188, endPoint y: 32, distance: 261.7
click at [1253, 13] on span "Save" at bounding box center [1454, 18] width 22 height 11
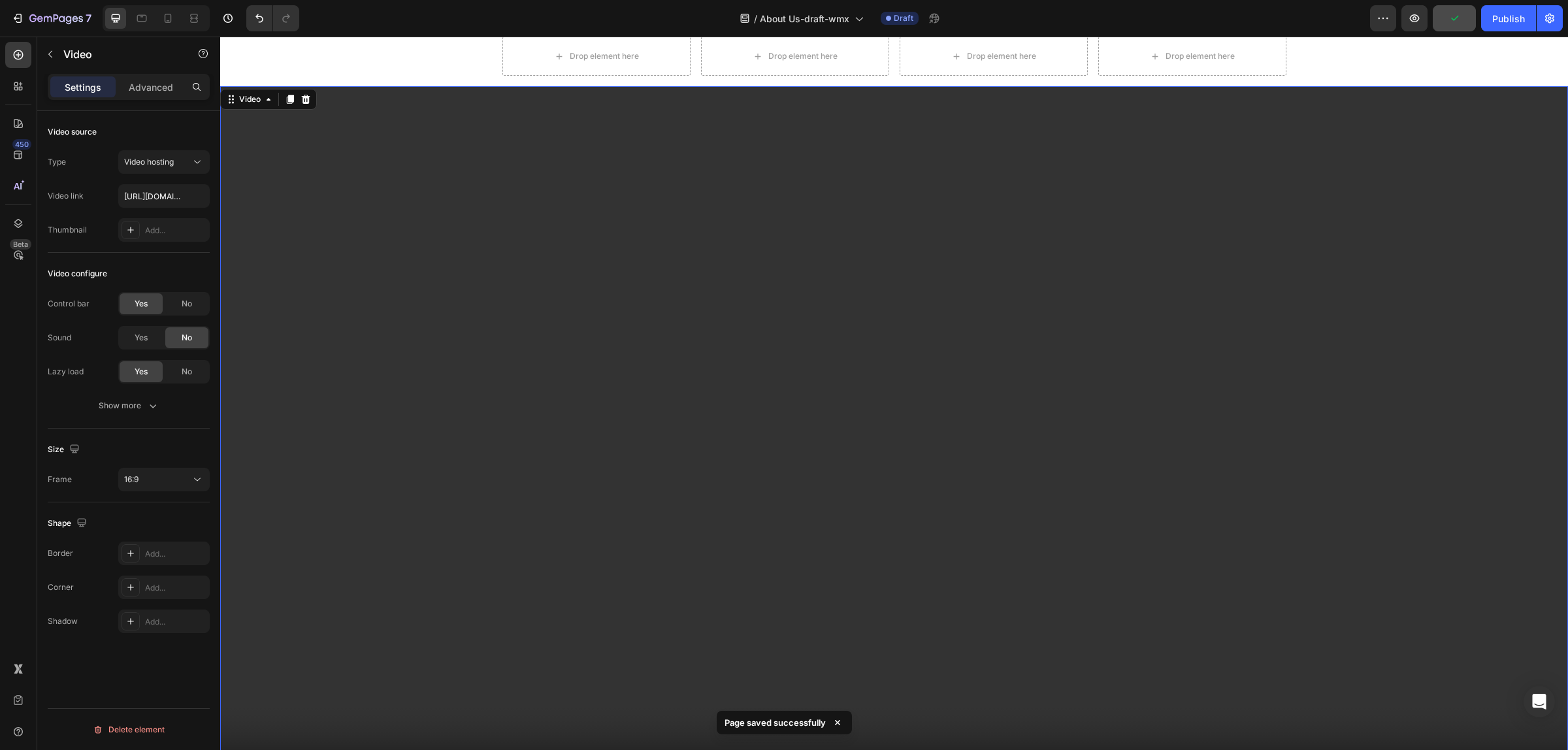
scroll to position [1726, 0]
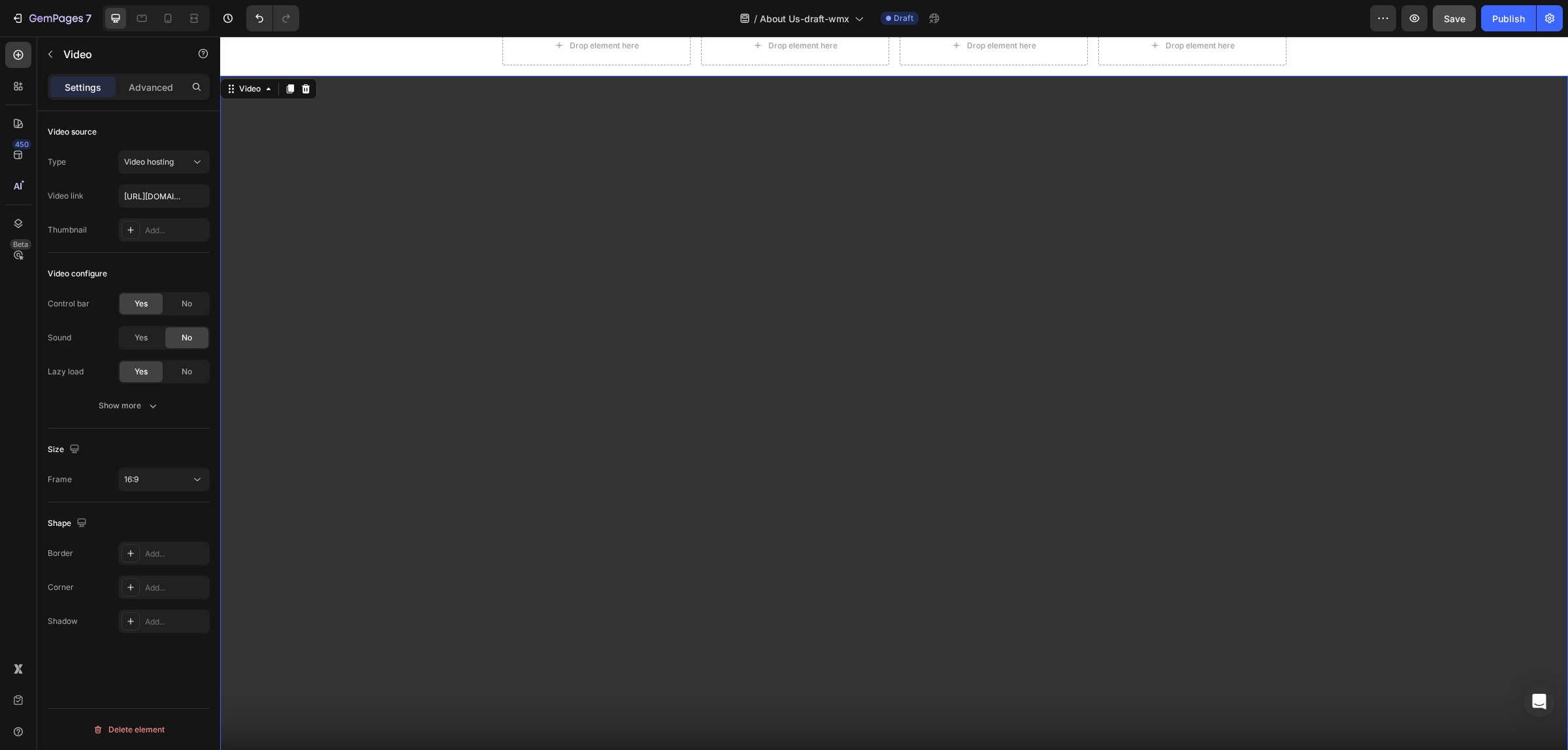
click at [1253, 434] on video at bounding box center [894, 454] width 1348 height 758
click at [1253, 374] on video at bounding box center [894, 454] width 1348 height 758
click at [1253, 18] on button "Save" at bounding box center [1454, 18] width 43 height 26
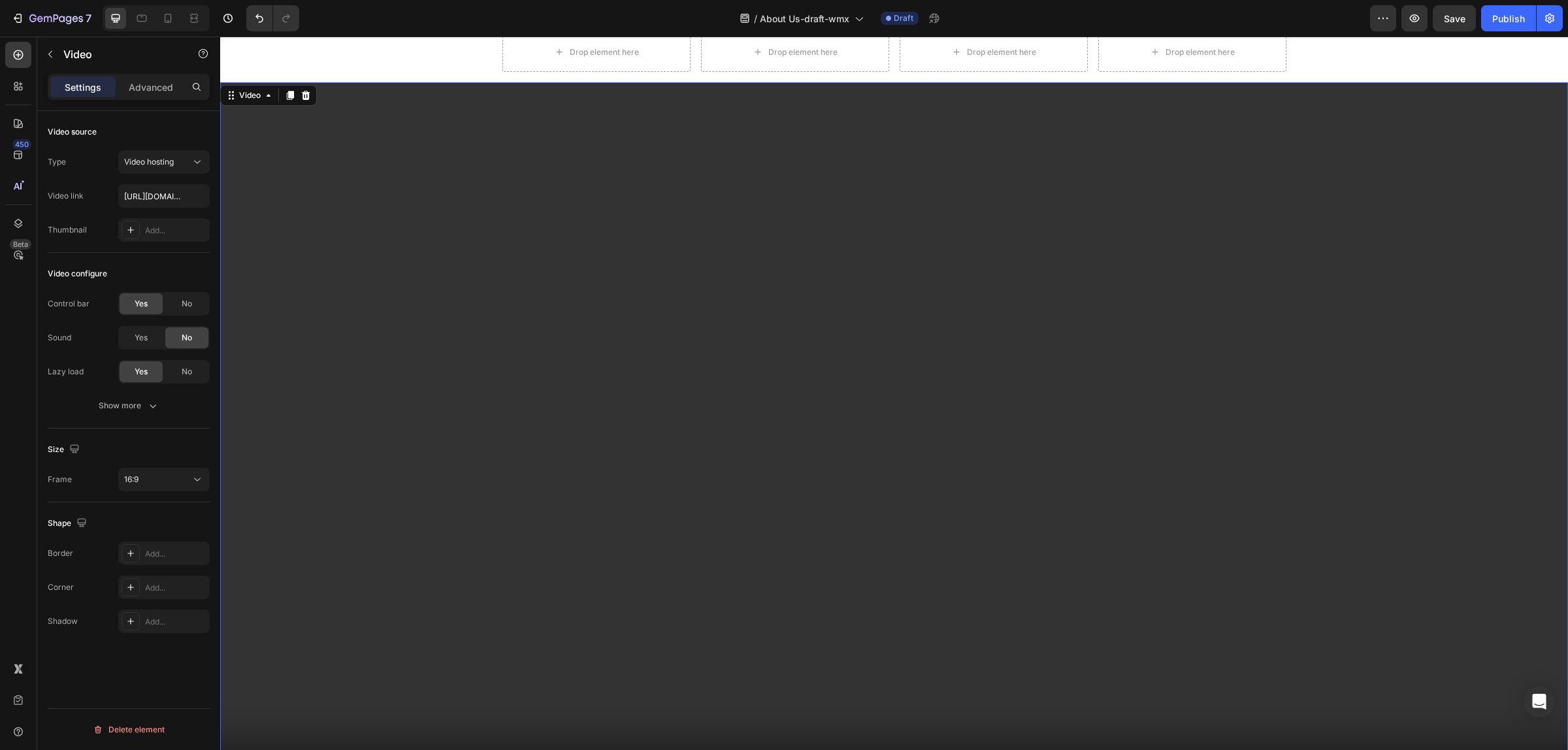
scroll to position [1644, 0]
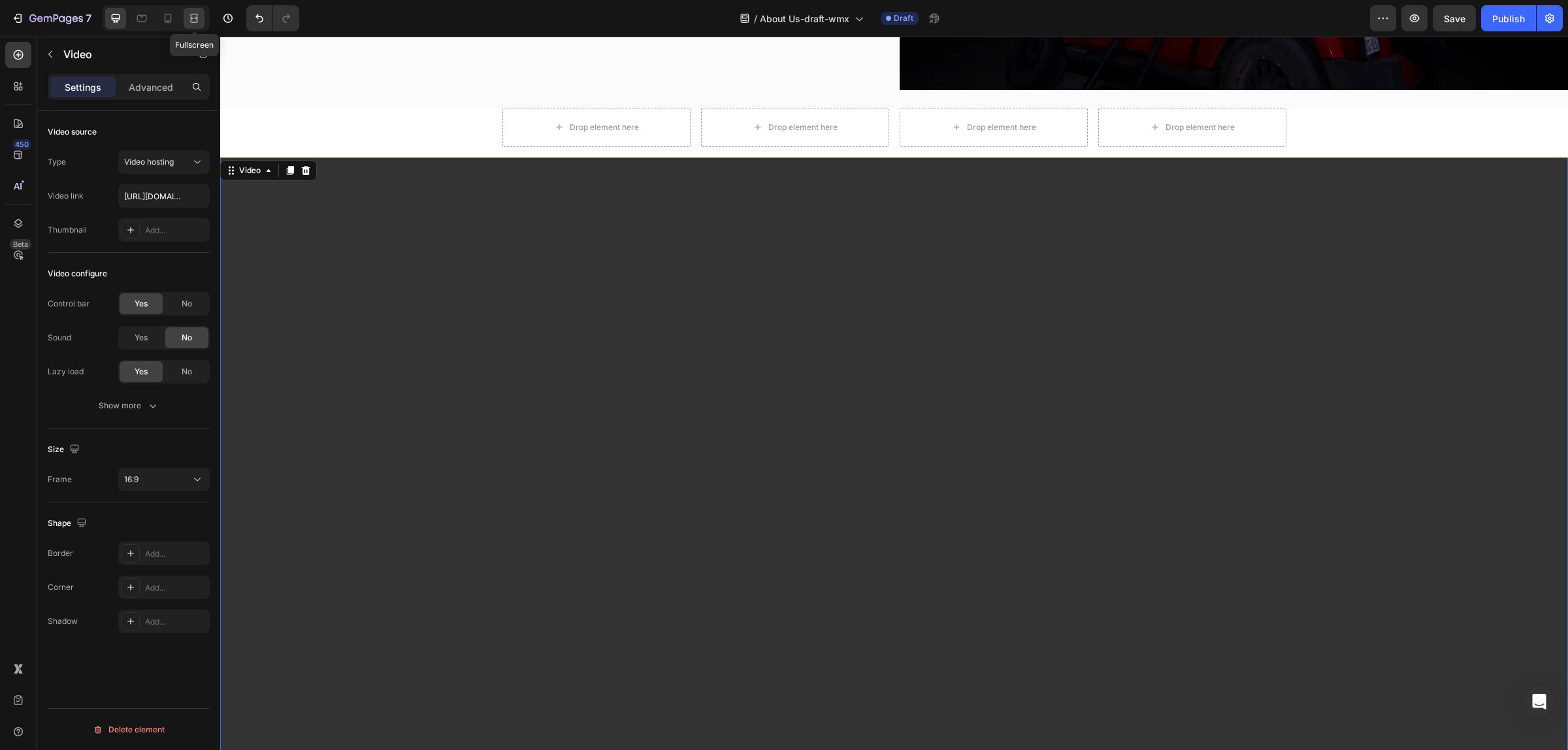
click at [196, 22] on icon at bounding box center [194, 22] width 8 height 3
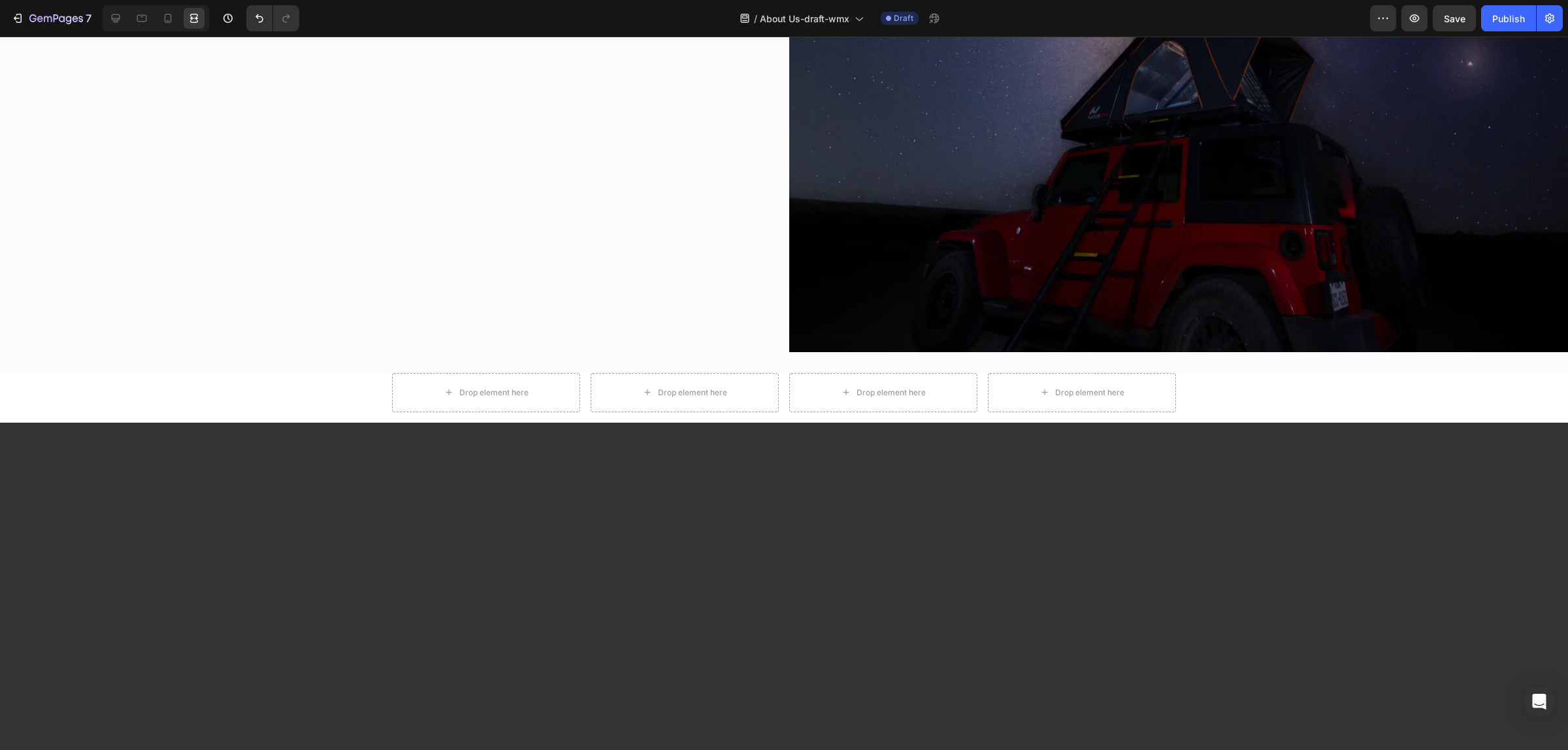
scroll to position [1482, 0]
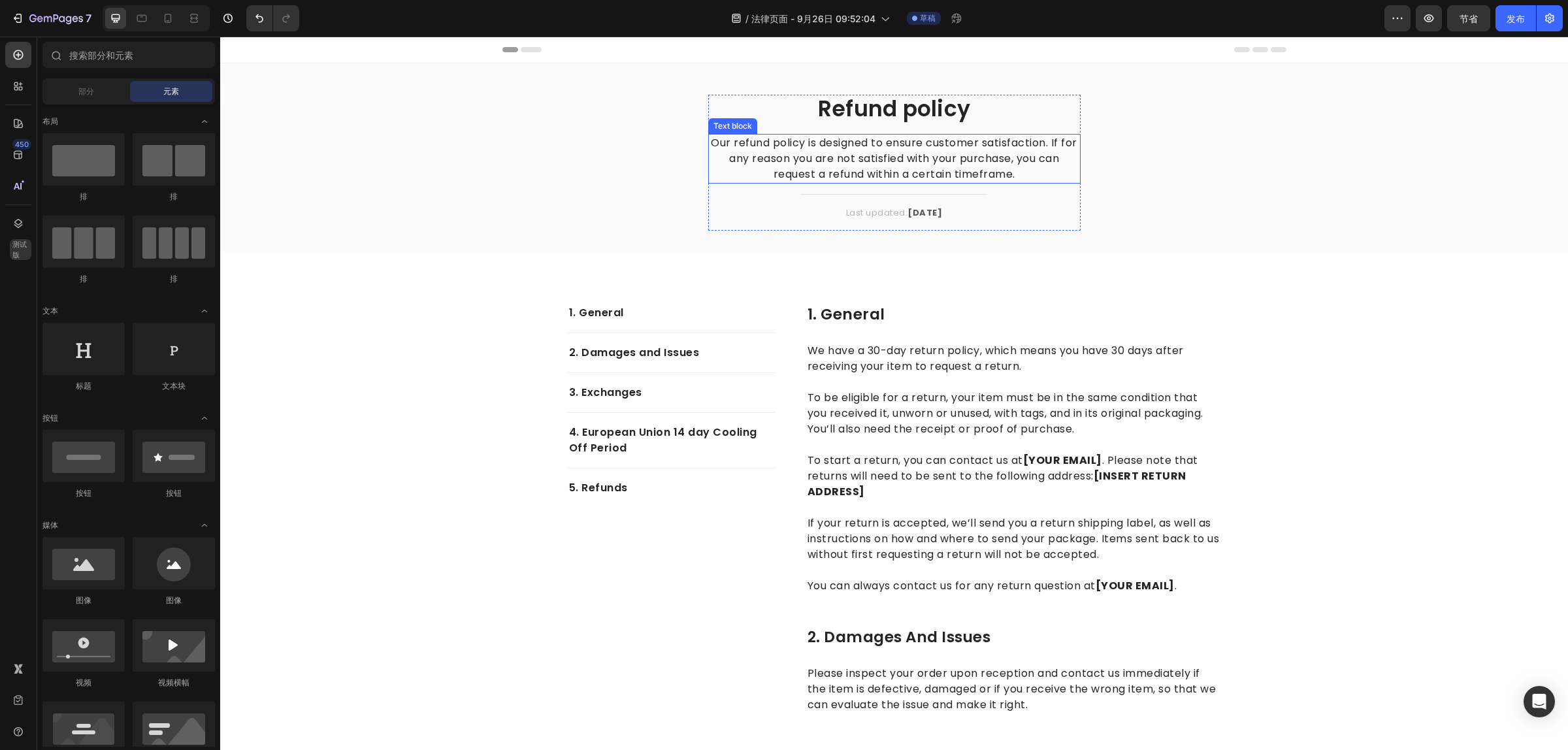
click at [838, 154] on p "Our refund policy is designed to ensure customer satisfaction. If for any reaso…" at bounding box center [894, 159] width 370 height 47
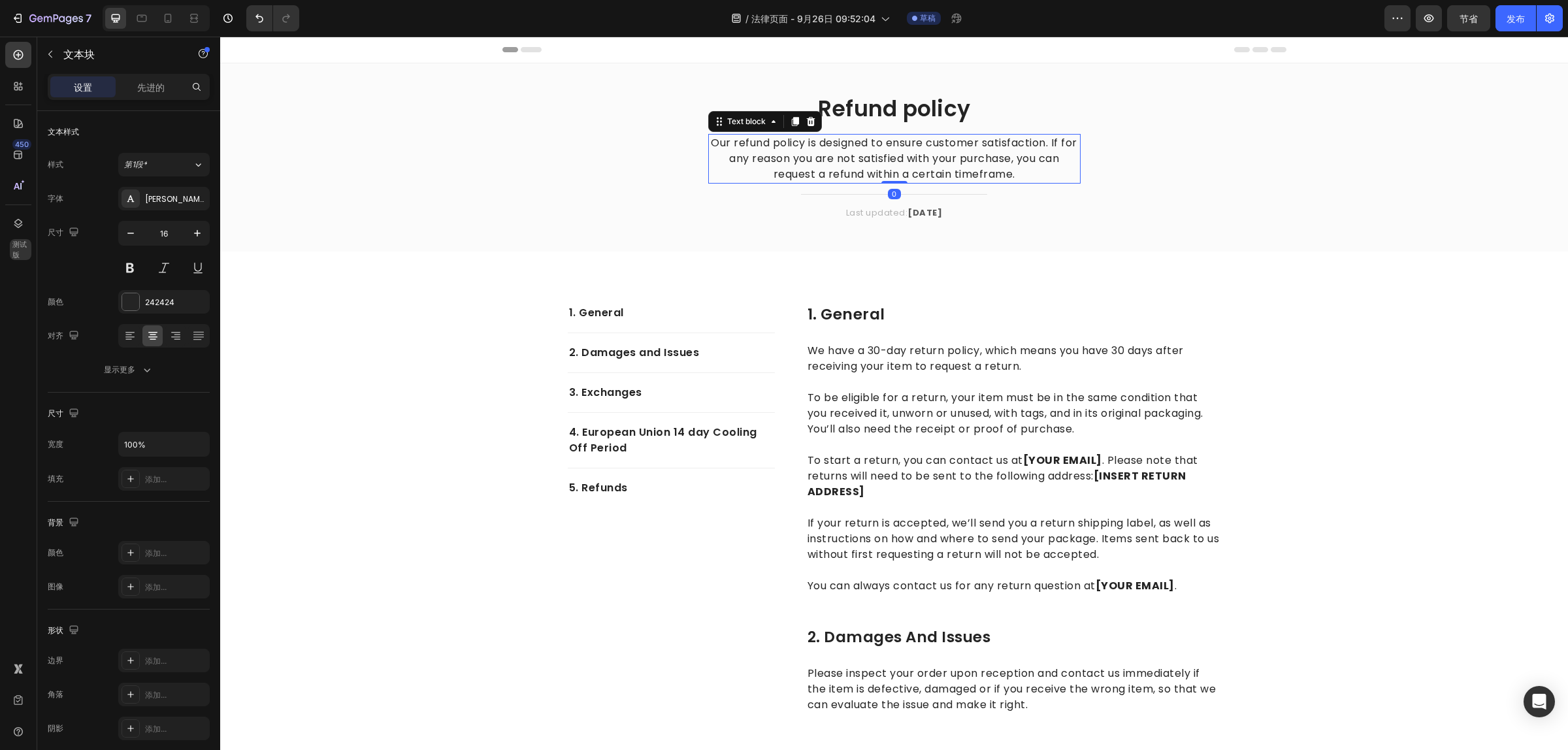
click at [1010, 174] on p "Our refund policy is designed to ensure customer satisfaction. If for any reaso…" at bounding box center [894, 159] width 370 height 47
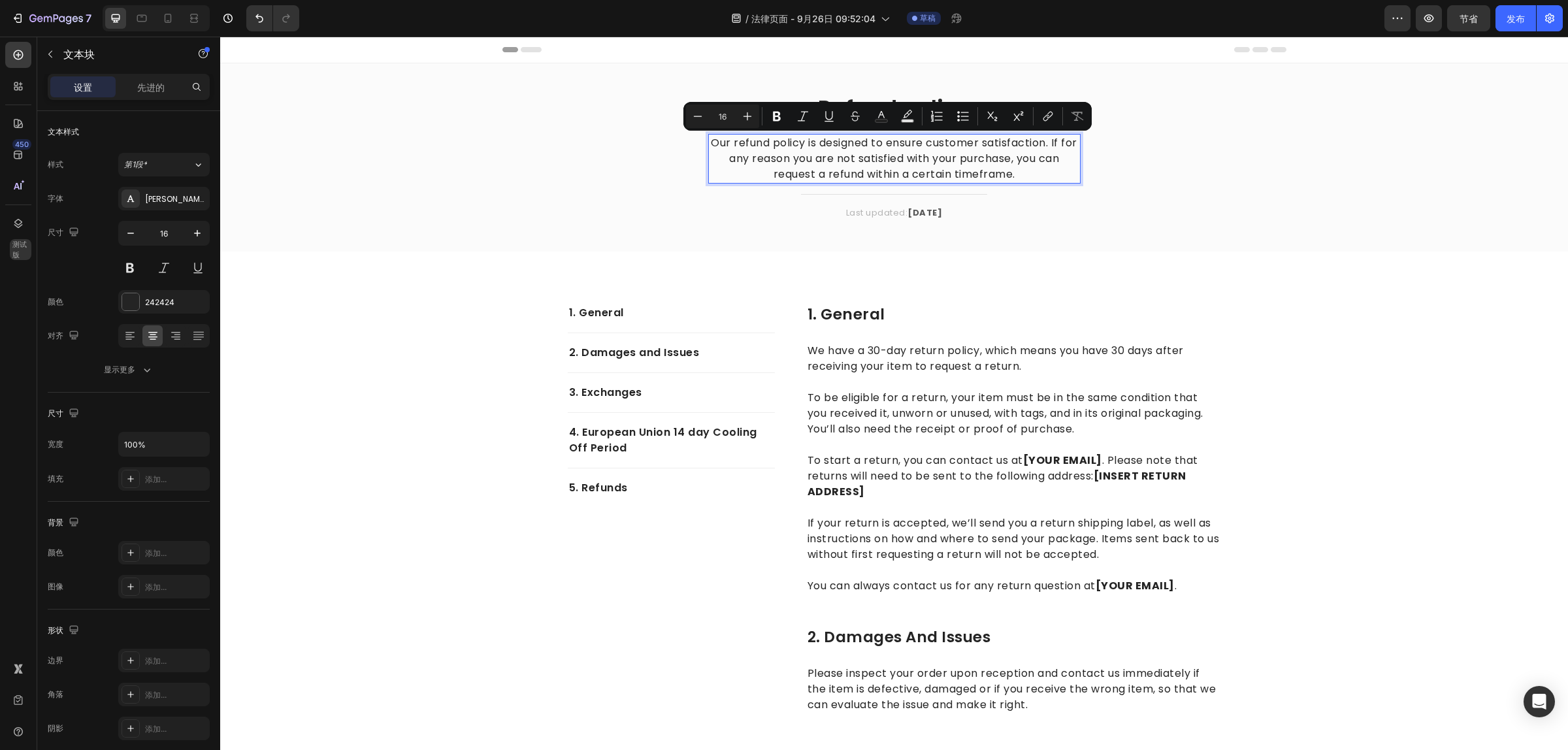
copy p "Our refund policy is designed to ensure customer satisfaction. If for any reaso…"
click at [1157, 179] on div "Refund policy Heading Our refund policy is designed to ensure customer satisfac…" at bounding box center [894, 167] width 1328 height 146
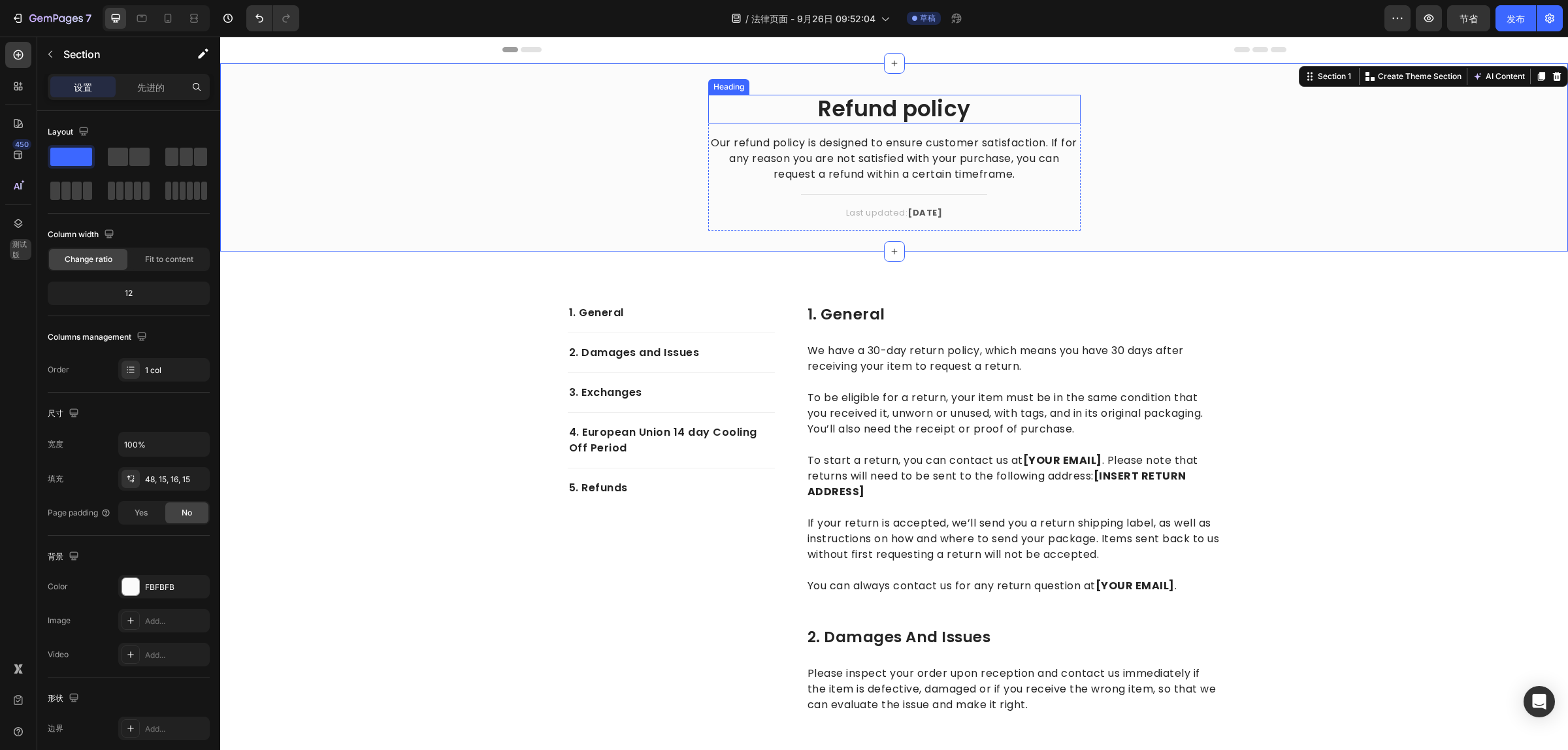
click at [869, 102] on p "Refund policy" at bounding box center [894, 109] width 370 height 26
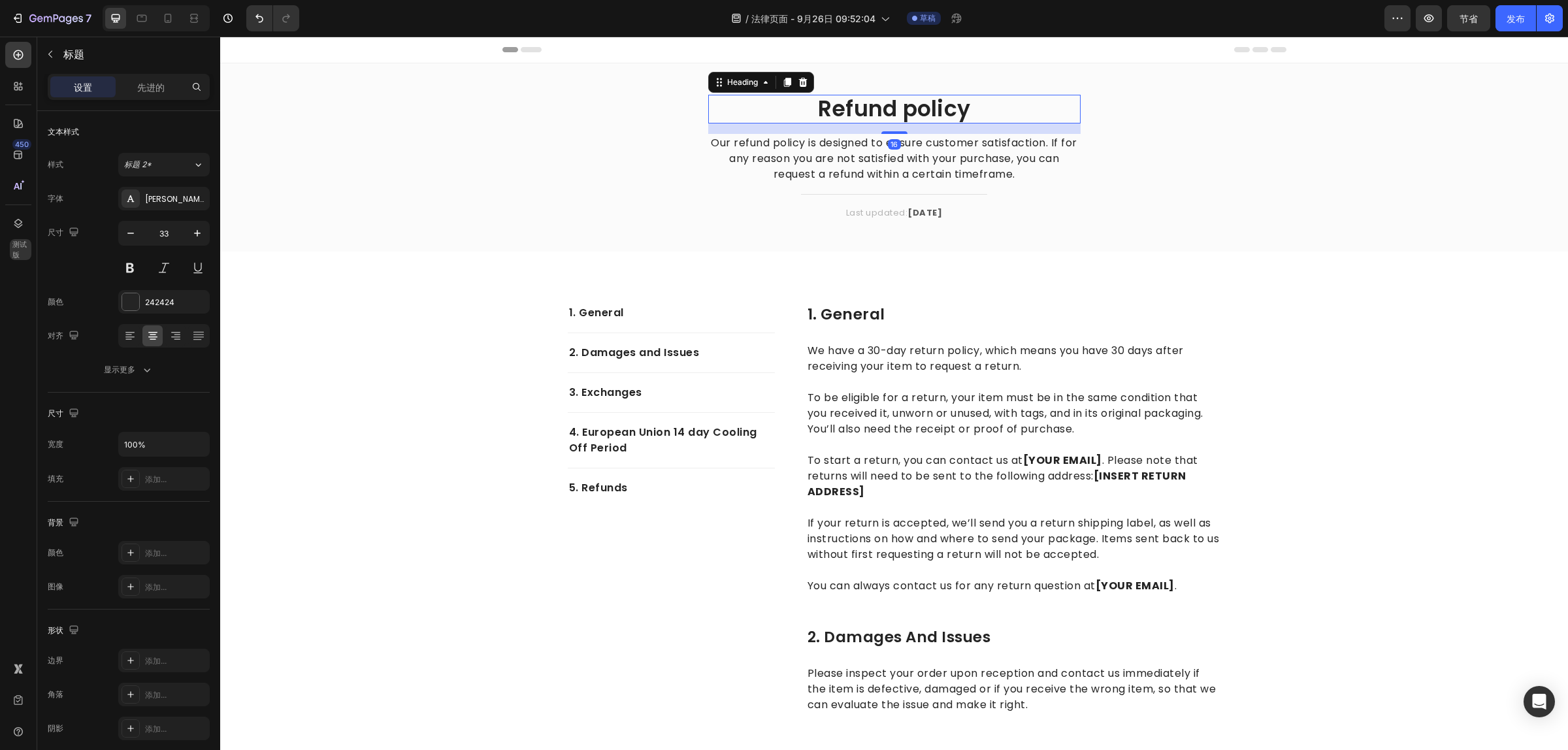
click at [797, 101] on p "Refund policy" at bounding box center [894, 109] width 370 height 26
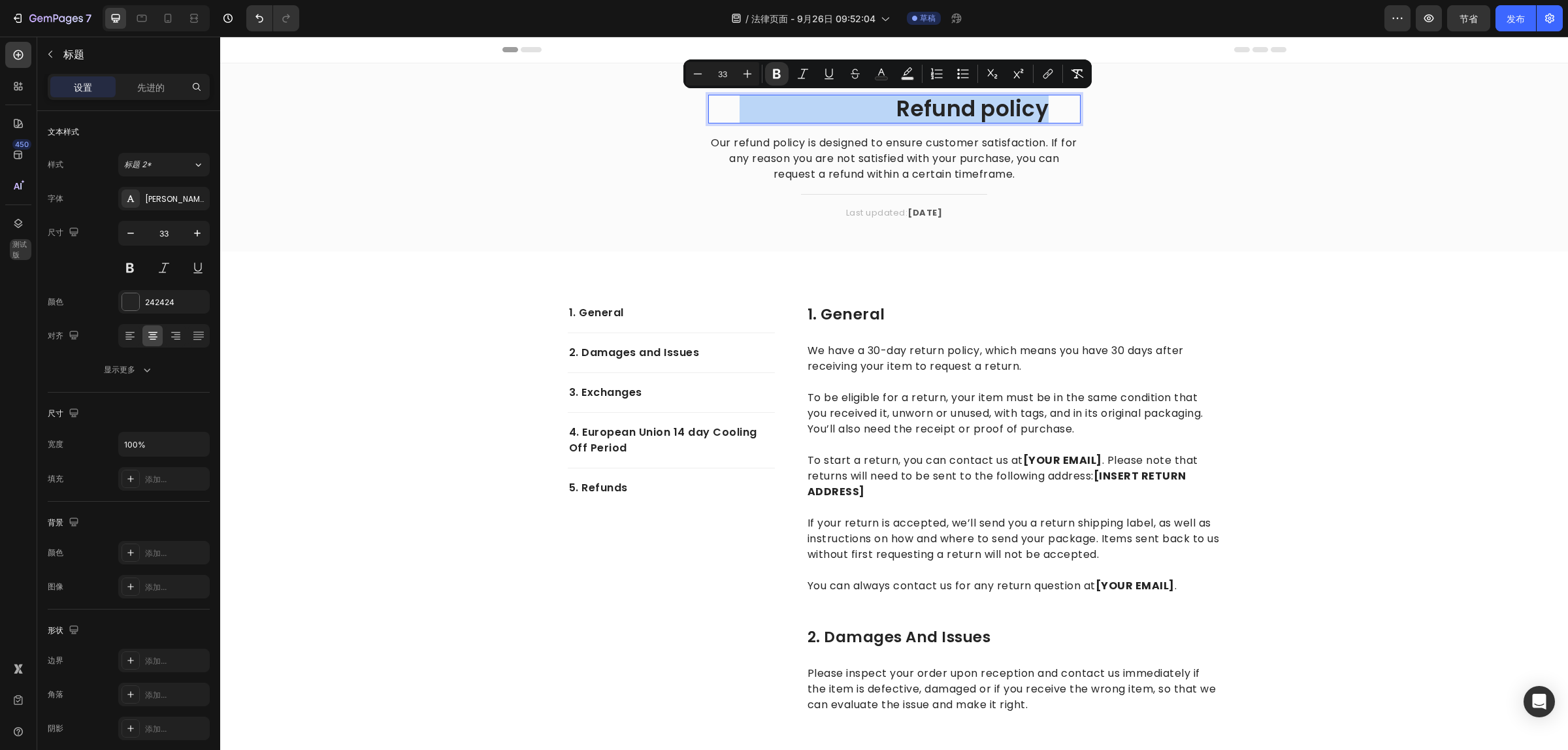
click at [878, 113] on strong "Rich Text Editor. Editing area: main" at bounding box center [818, 108] width 156 height 31
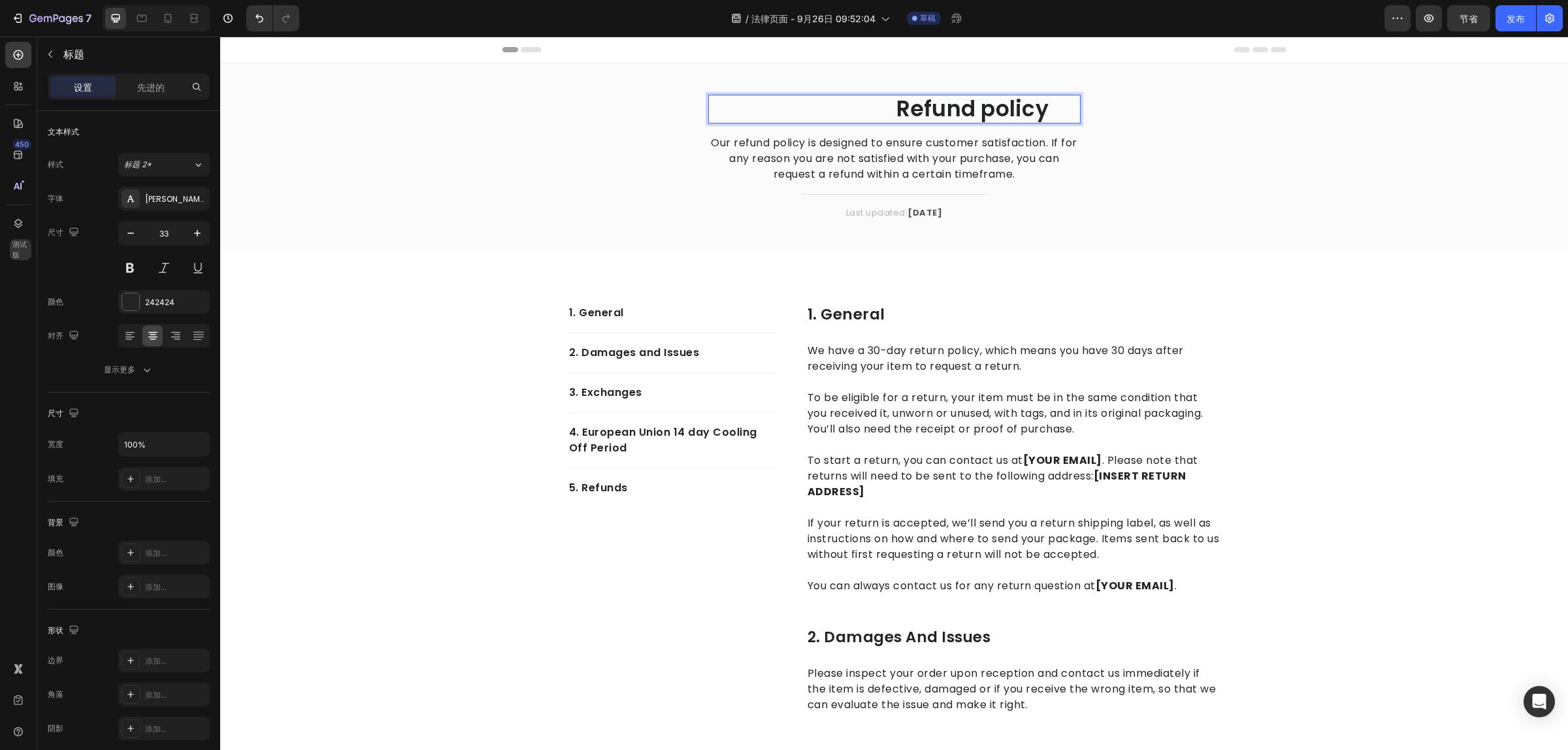
click at [886, 113] on strong "Rich Text Editor. Editing area: main" at bounding box center [818, 108] width 156 height 31
click at [895, 112] on p "Refund policy" at bounding box center [894, 109] width 370 height 26
click at [190, 18] on icon at bounding box center [194, 18] width 13 height 13
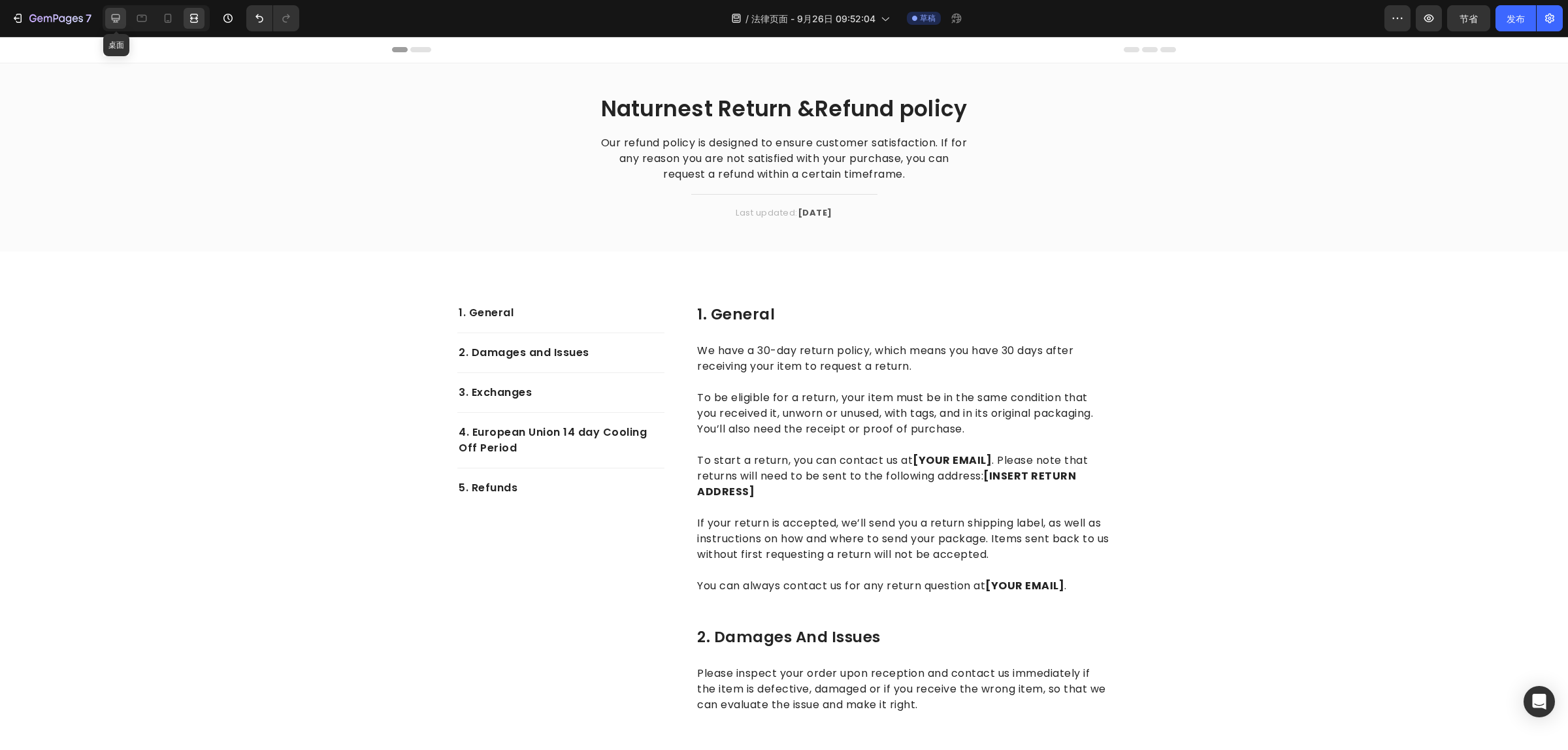
click at [115, 17] on icon at bounding box center [116, 18] width 13 height 13
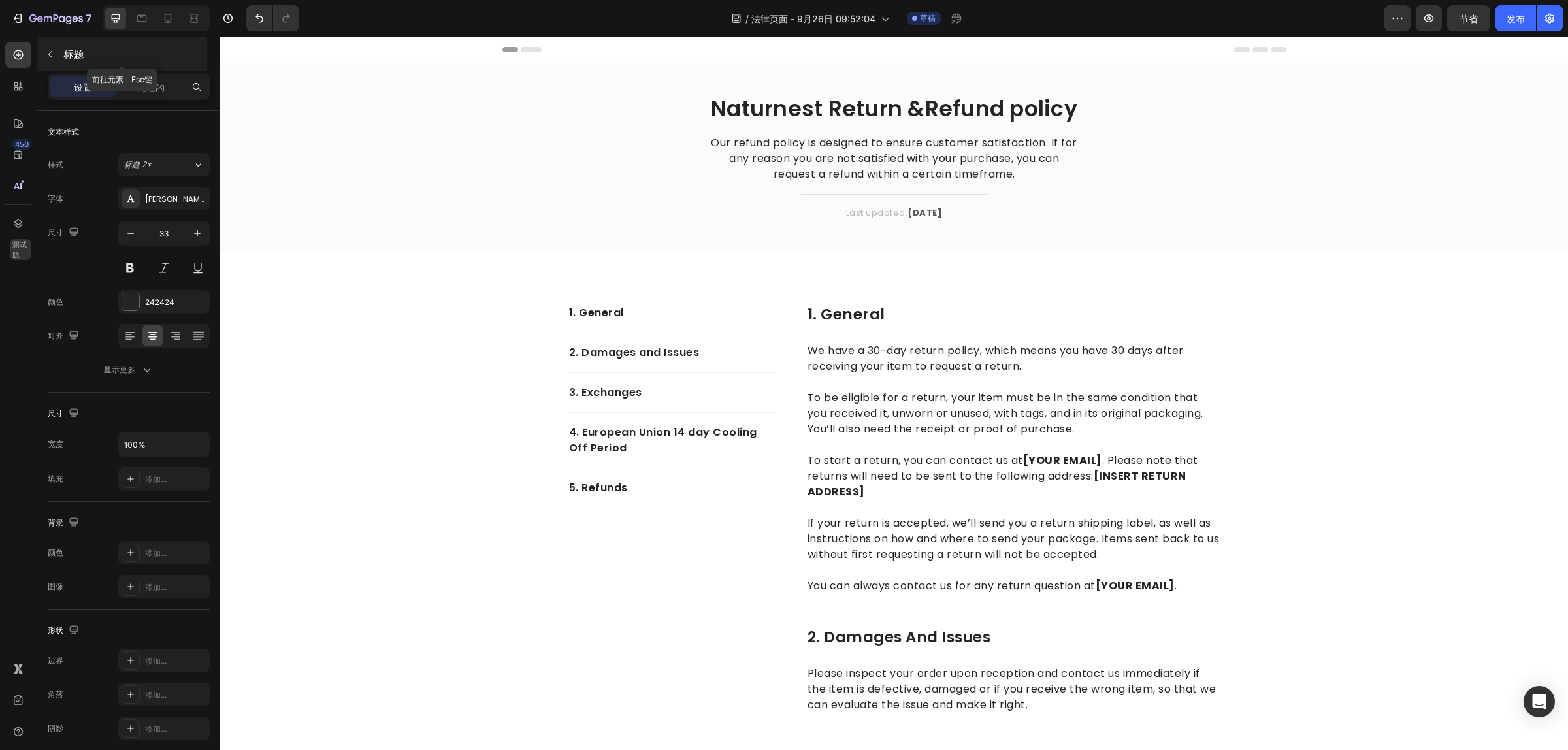
click at [56, 54] on button "button" at bounding box center [51, 55] width 21 height 21
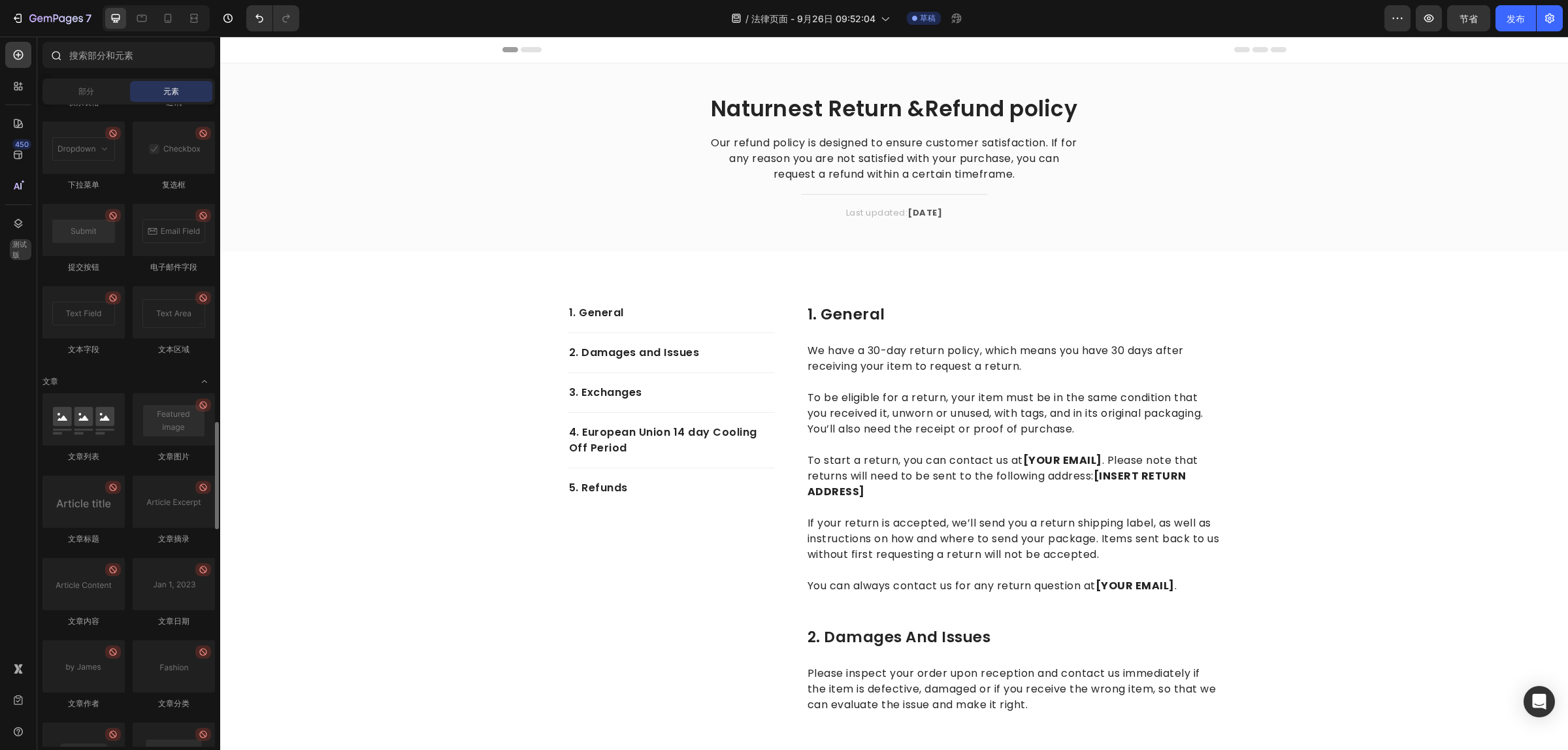
scroll to position [2796, 0]
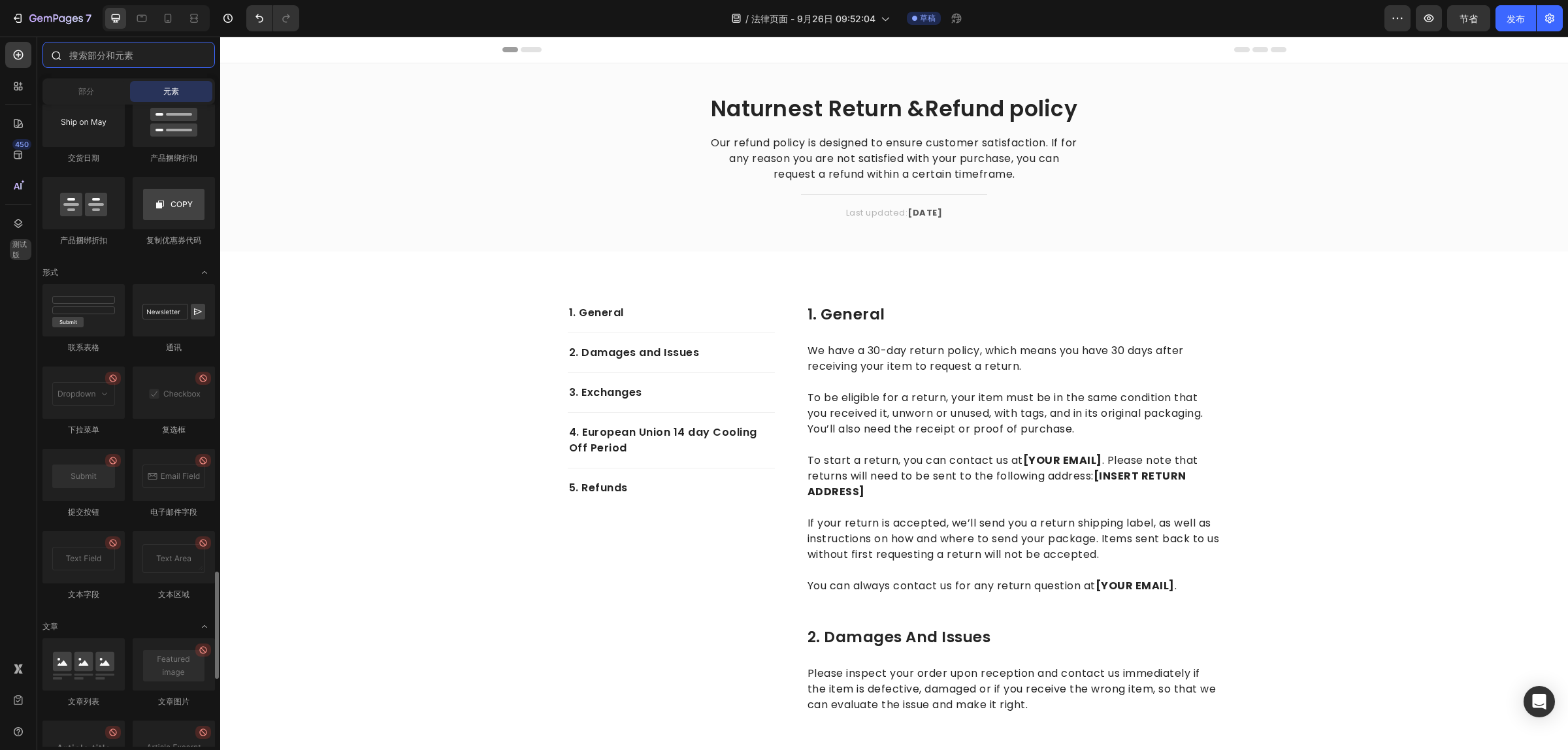
click at [99, 47] on input "text" at bounding box center [129, 55] width 173 height 26
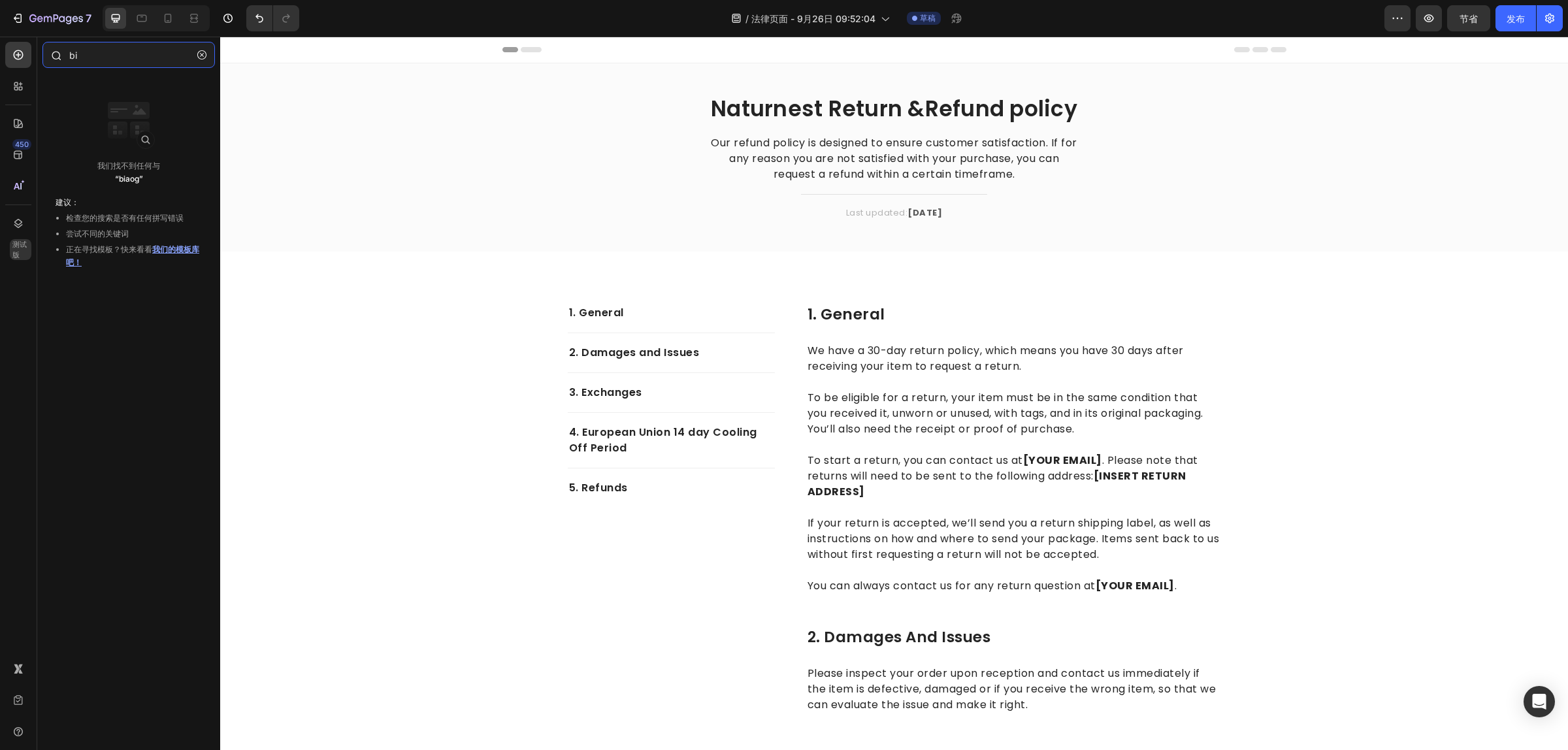
type input "b"
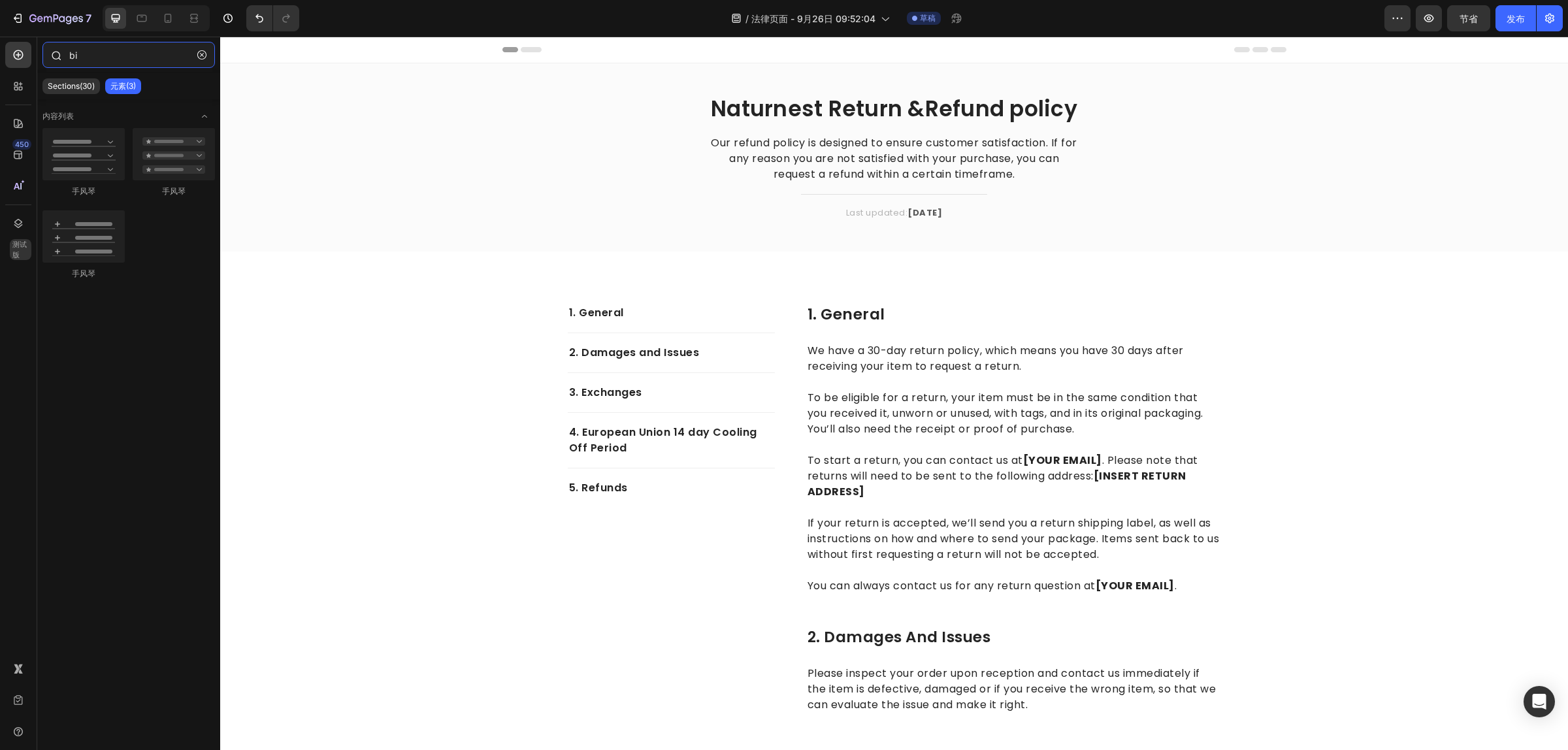
type input "b"
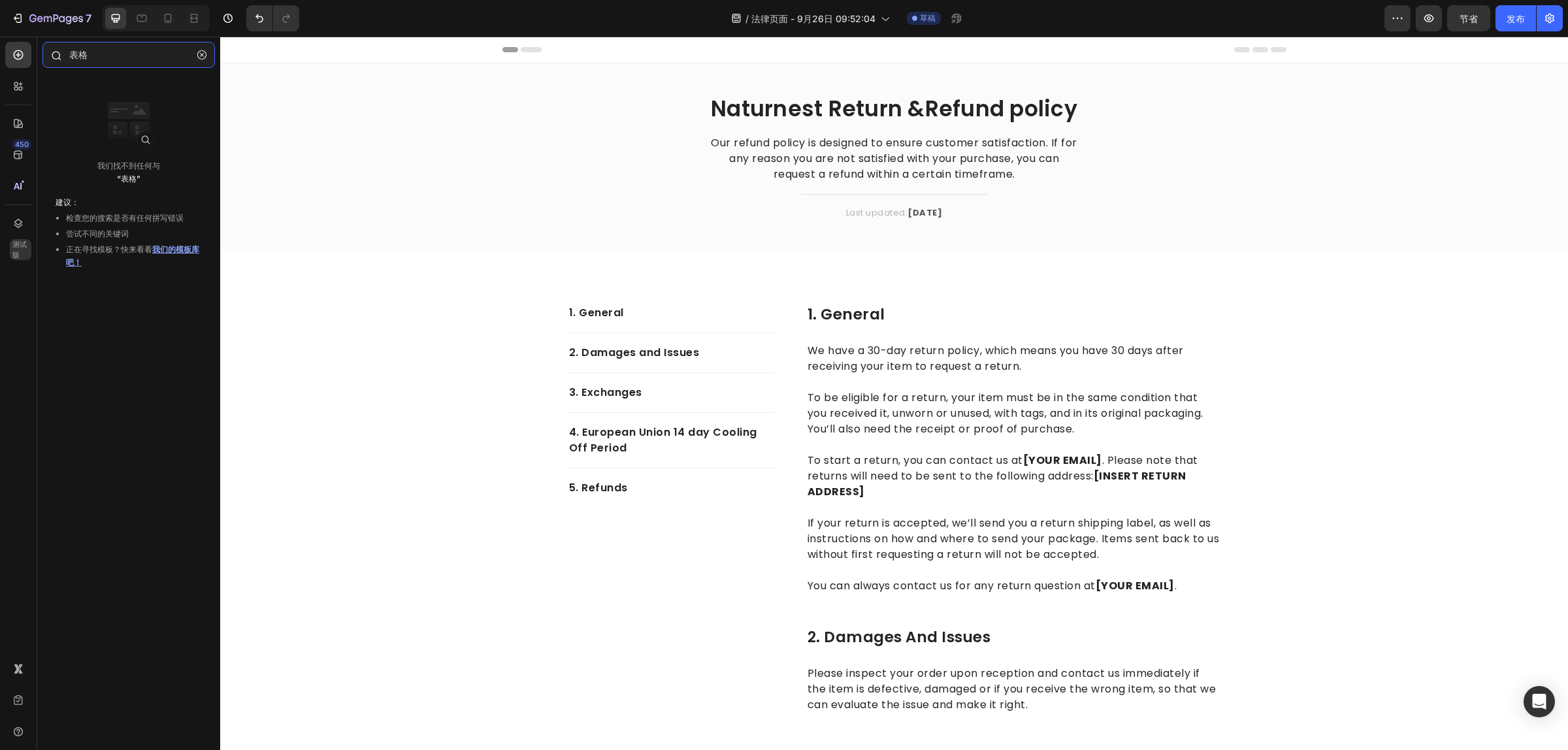
type input "表"
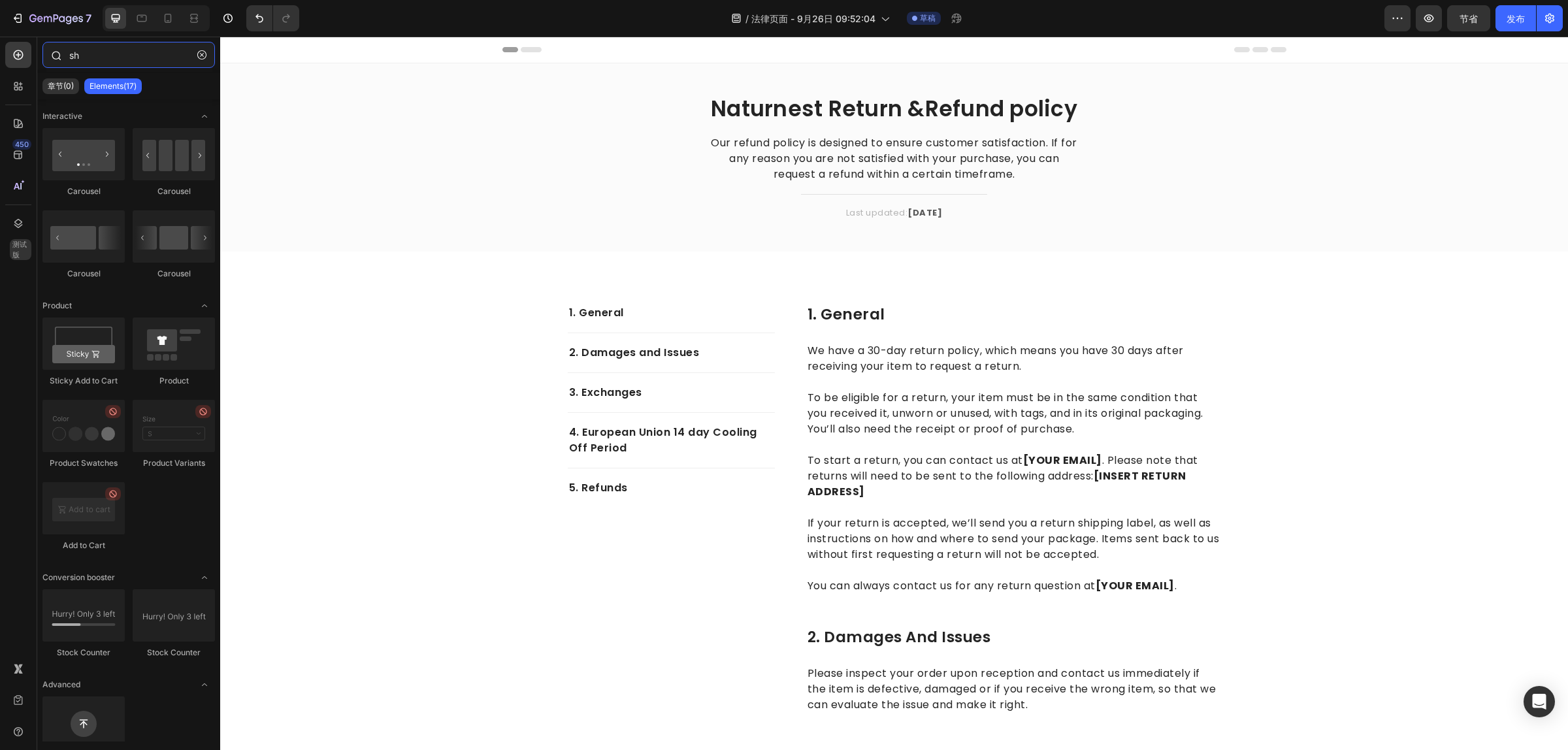
type input "s"
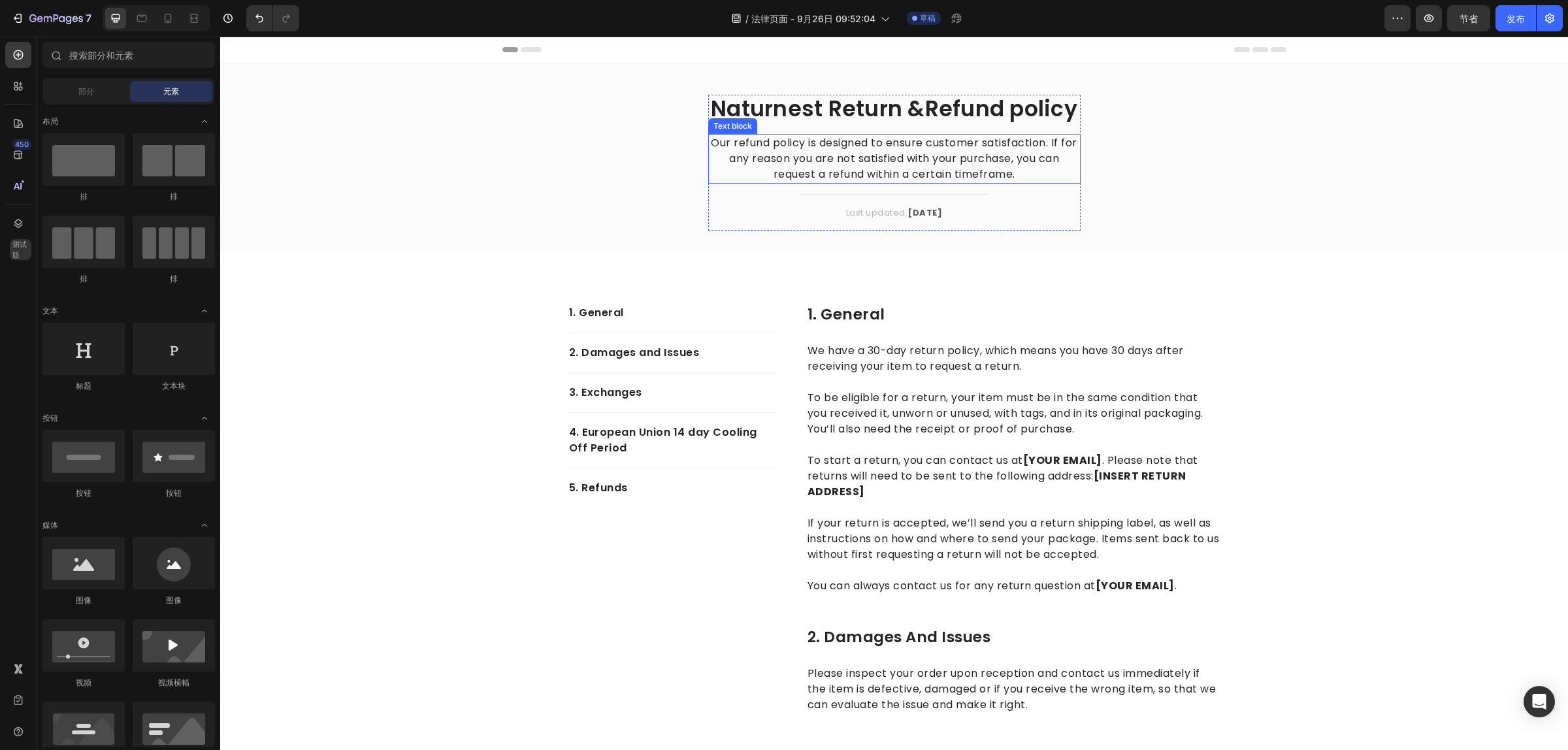
click at [841, 160] on p "Our refund policy is designed to ensure customer satisfaction. If for any reaso…" at bounding box center [894, 159] width 370 height 47
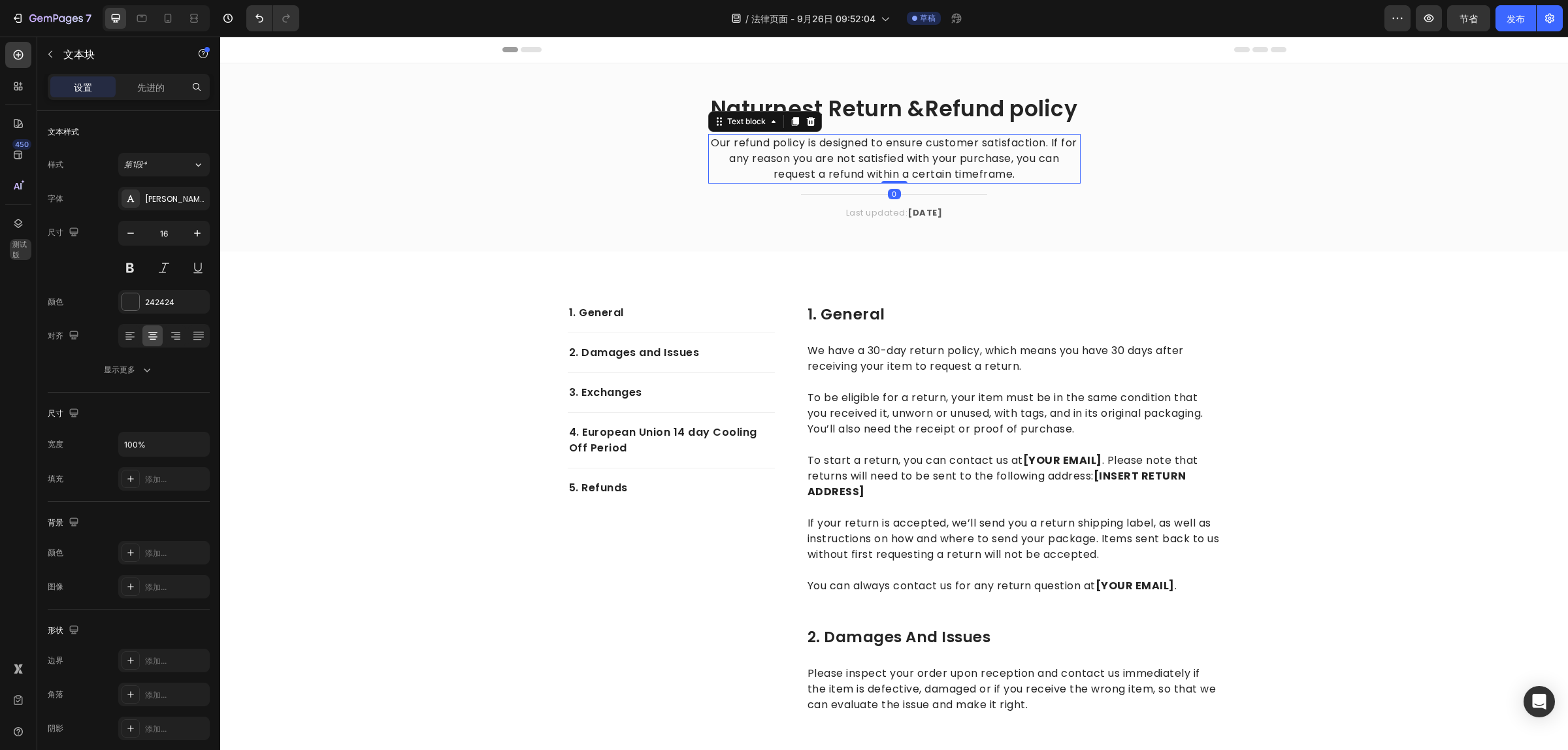
click at [929, 148] on p "Our refund policy is designed to ensure customer satisfaction. If for any reaso…" at bounding box center [894, 159] width 370 height 47
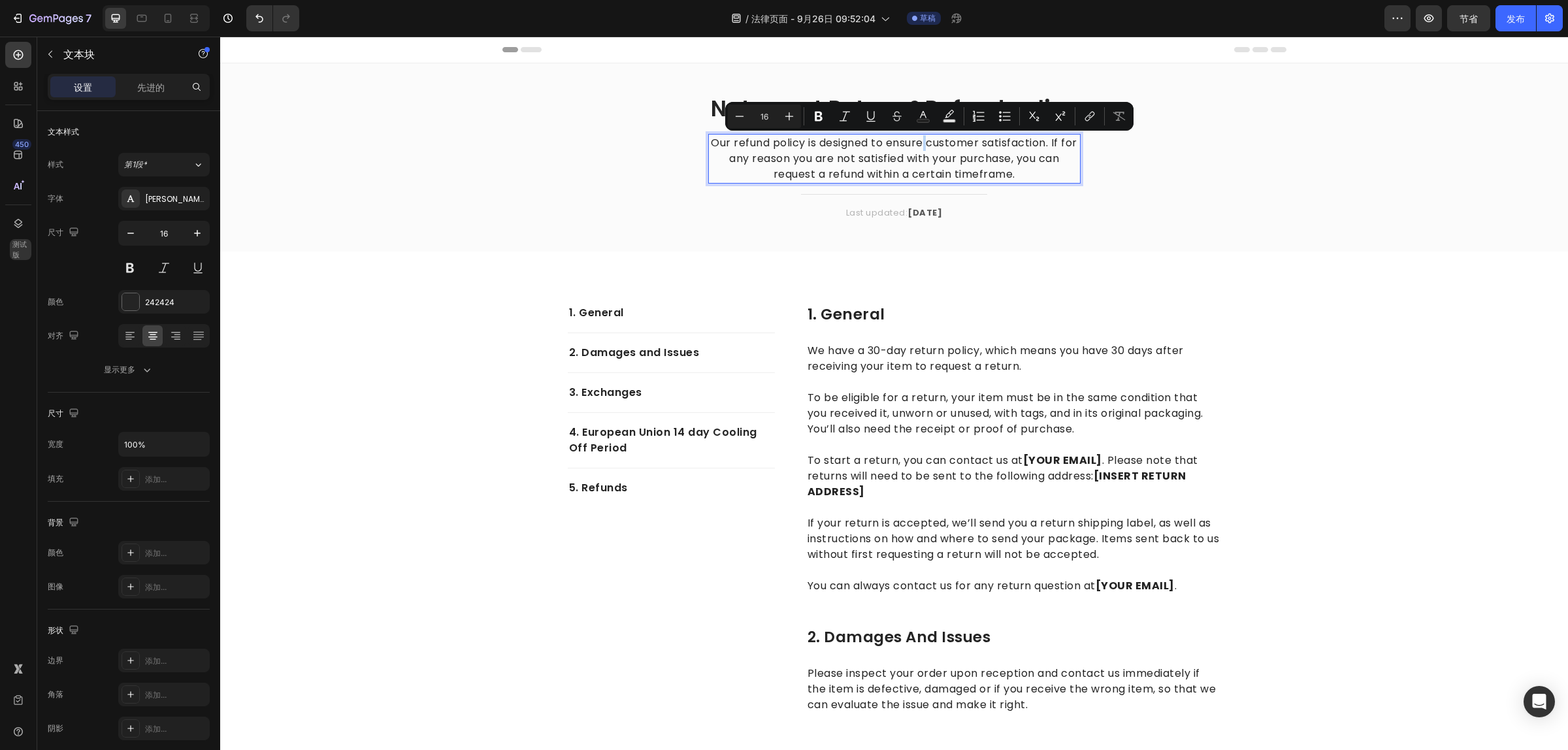
click at [1008, 175] on p "Our refund policy is designed to ensure customer satisfaction. If for any reaso…" at bounding box center [894, 159] width 370 height 47
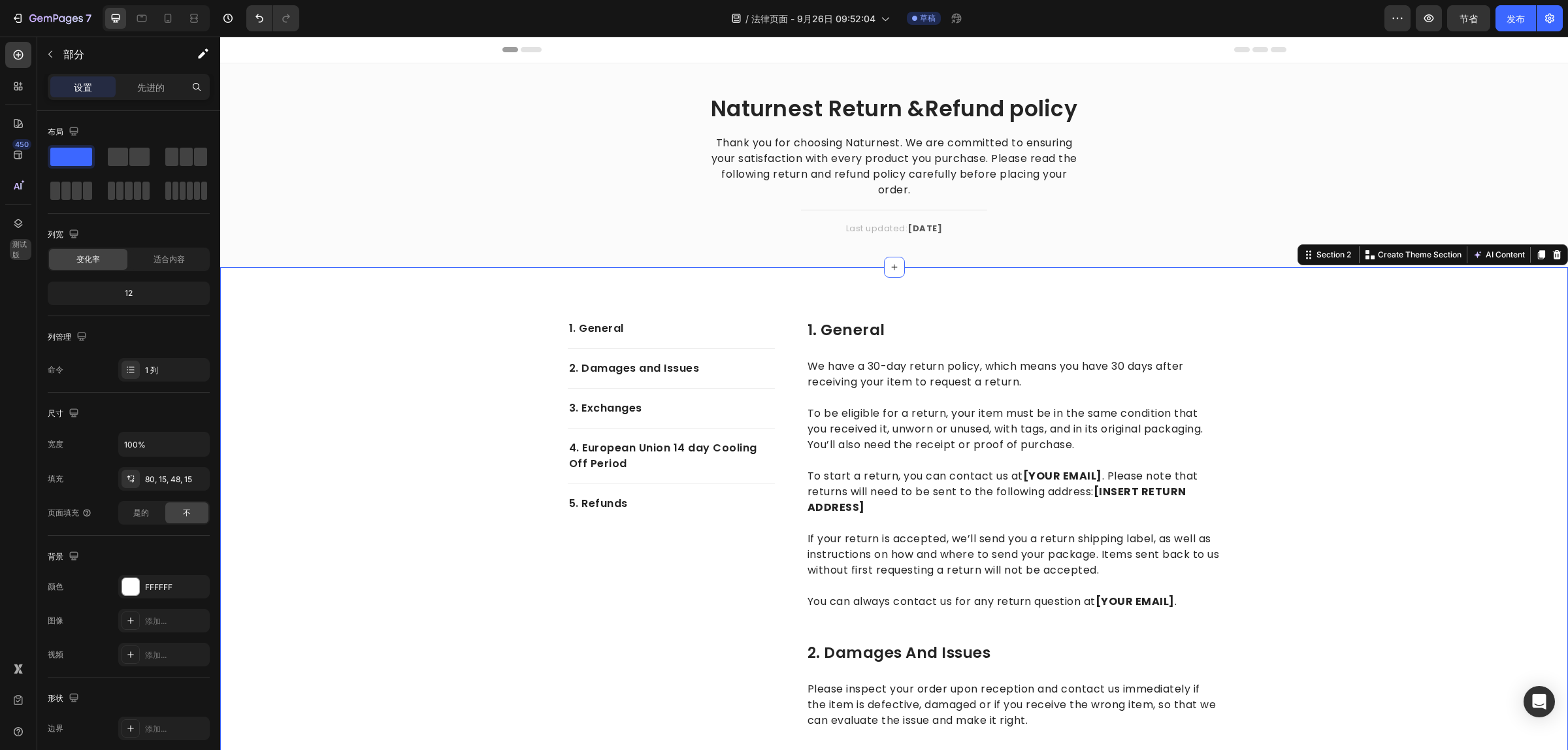
click at [521, 50] on icon at bounding box center [531, 50] width 21 height 5
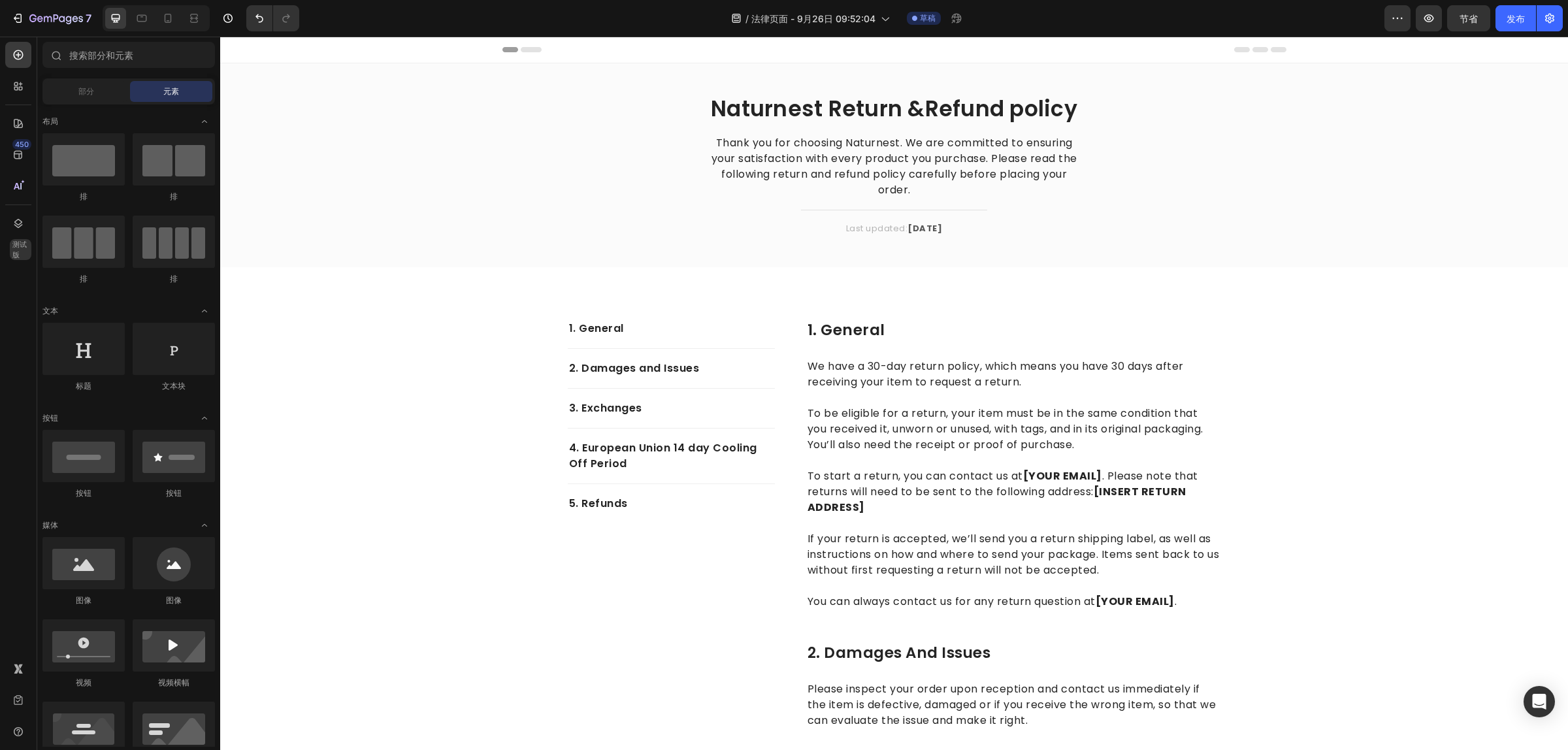
click at [487, 53] on div "Header" at bounding box center [894, 50] width 1348 height 27
click at [503, 51] on icon at bounding box center [522, 50] width 39 height 5
click at [972, 165] on p "Thank you for choosing Naturnest. We are committed to ensuring your satisfactio…" at bounding box center [894, 166] width 370 height 62
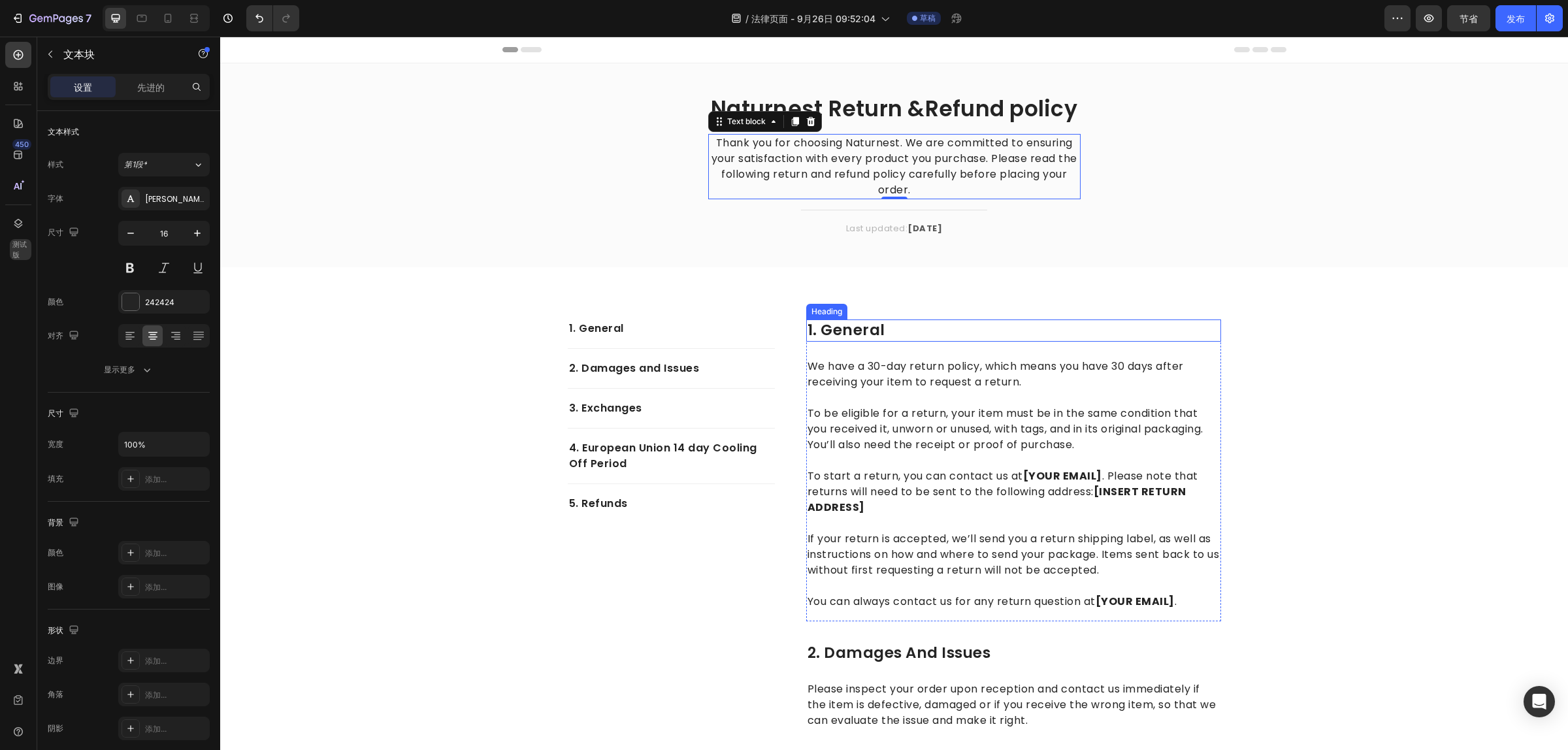
click at [859, 333] on p "1. general" at bounding box center [1014, 330] width 413 height 20
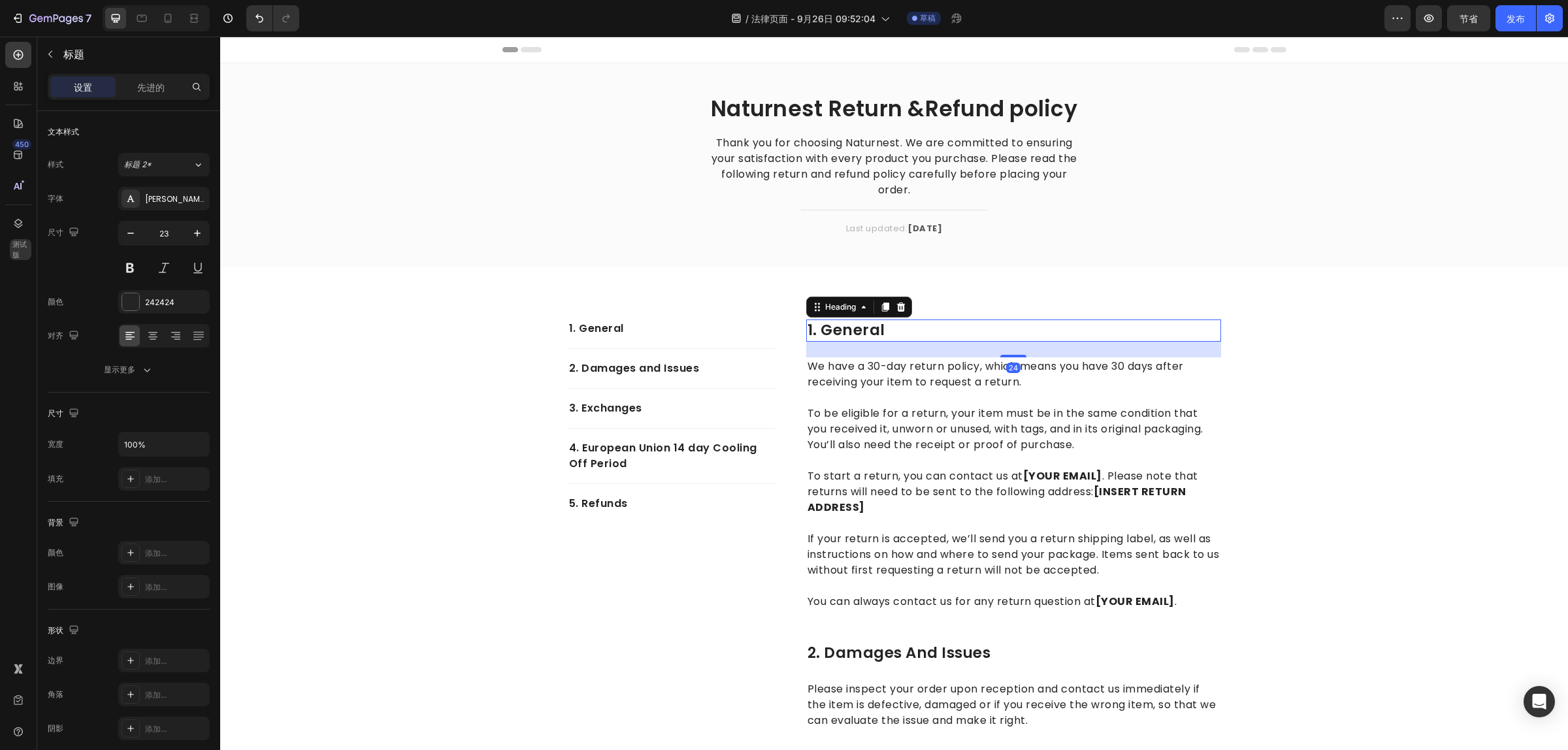
click at [866, 328] on p "1. general" at bounding box center [1014, 330] width 413 height 20
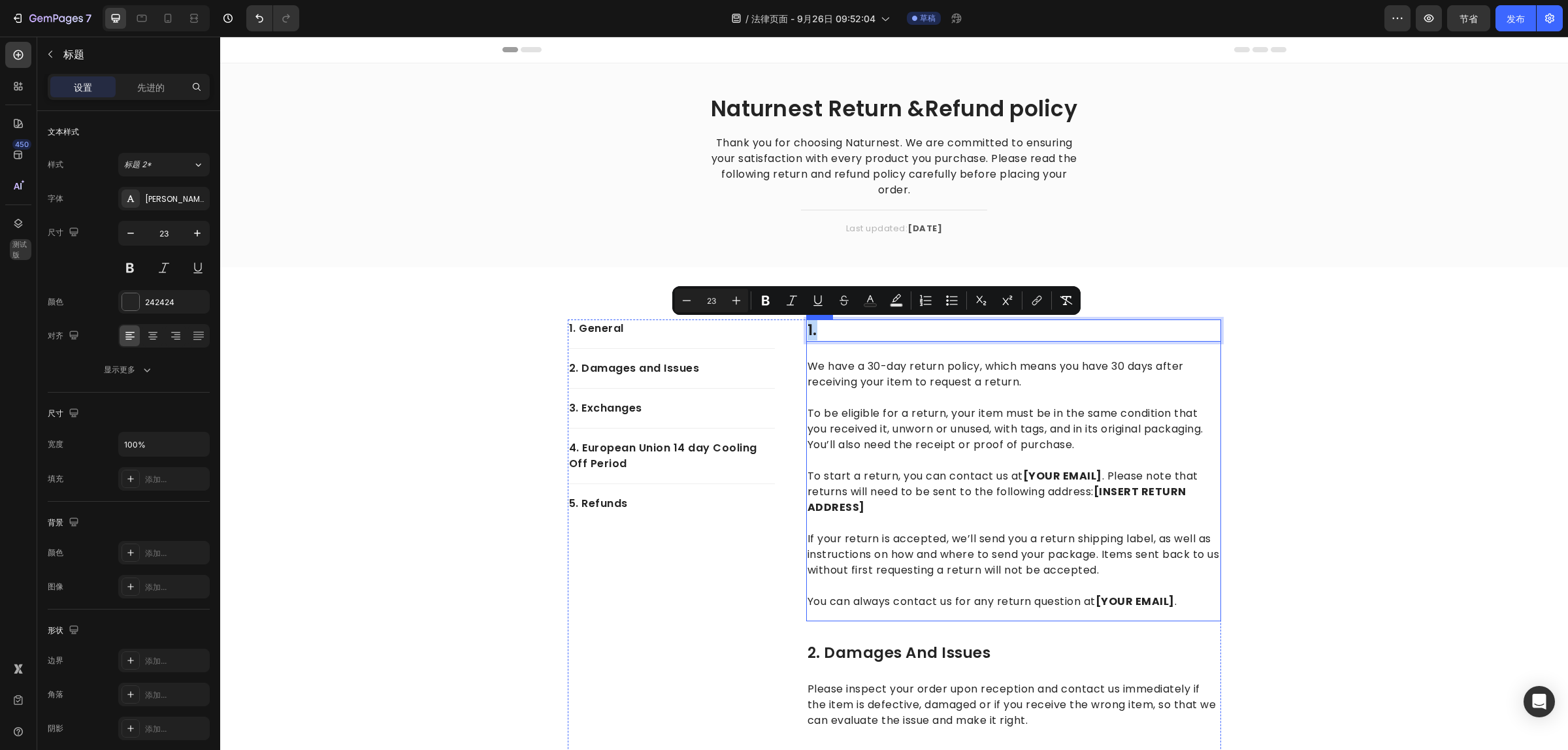
drag, startPoint x: 872, startPoint y: 344, endPoint x: 879, endPoint y: 415, distance: 71.3
click at [879, 415] on div "1. Heading 24 We have a 30-day return policy, which means you have 30 days afte…" at bounding box center [1014, 470] width 415 height 301
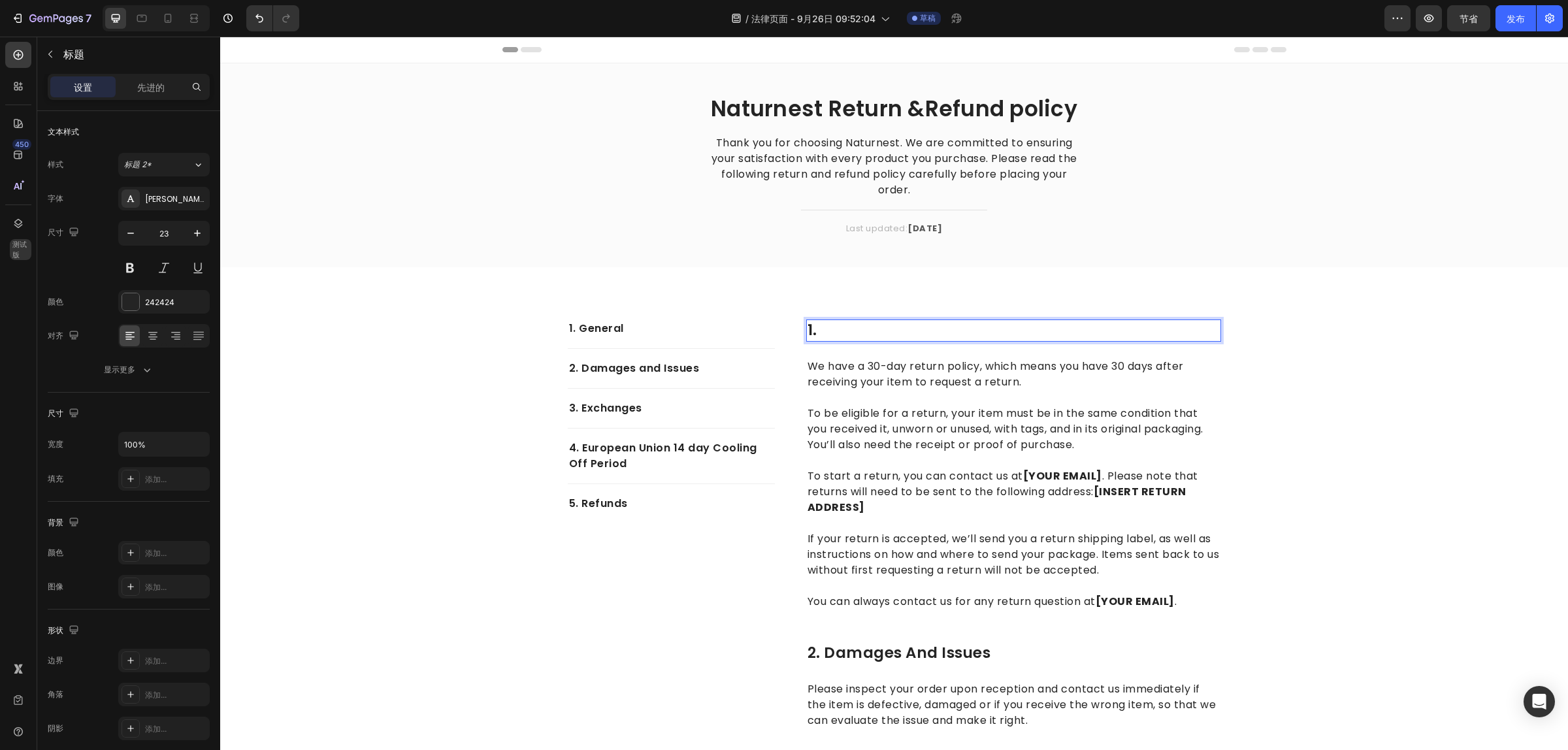
click at [922, 324] on strong "Rich Text Editor. Editing area: main" at bounding box center [887, 330] width 141 height 21
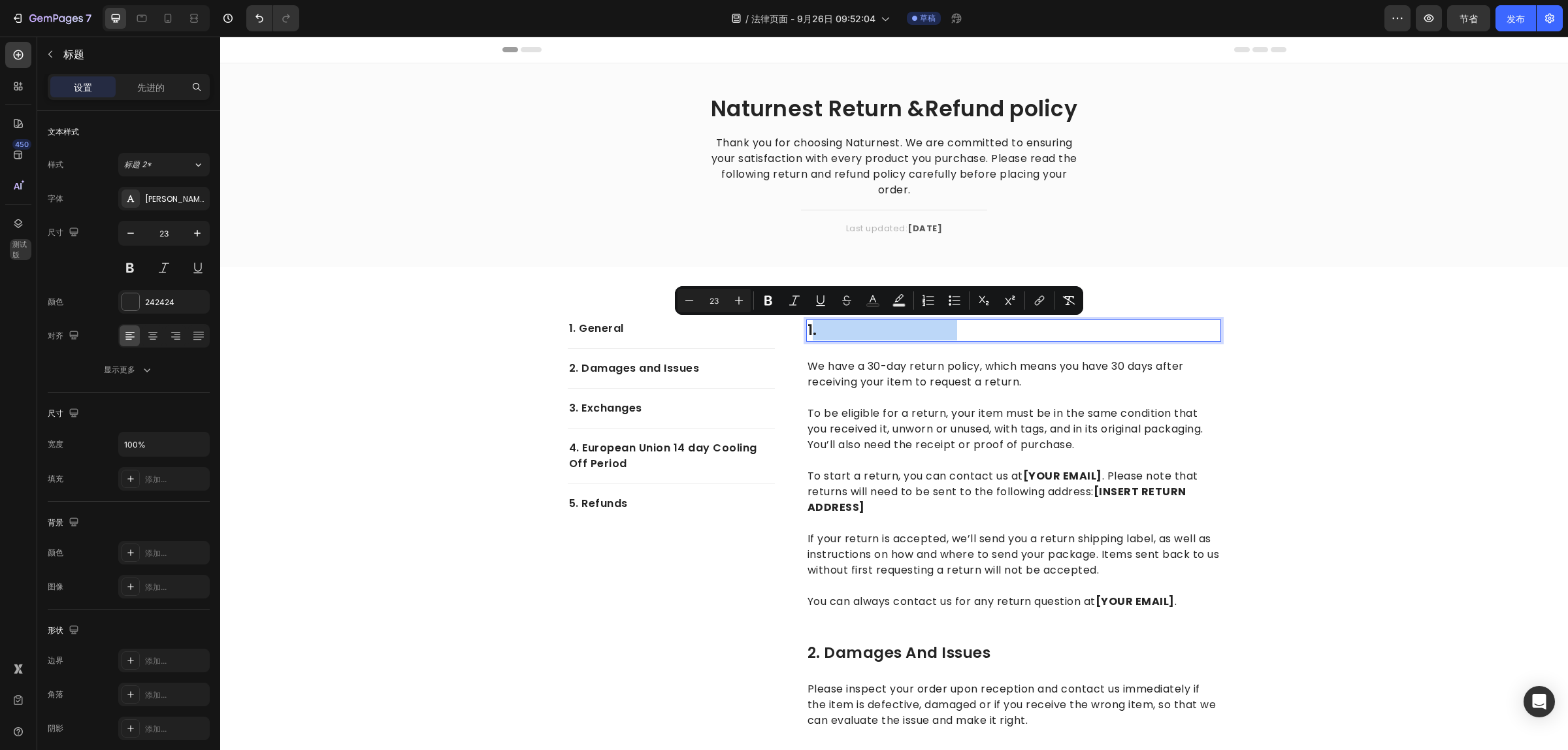
drag, startPoint x: 952, startPoint y: 328, endPoint x: 808, endPoint y: 333, distance: 144.1
click at [808, 333] on p "1." at bounding box center [1014, 330] width 413 height 20
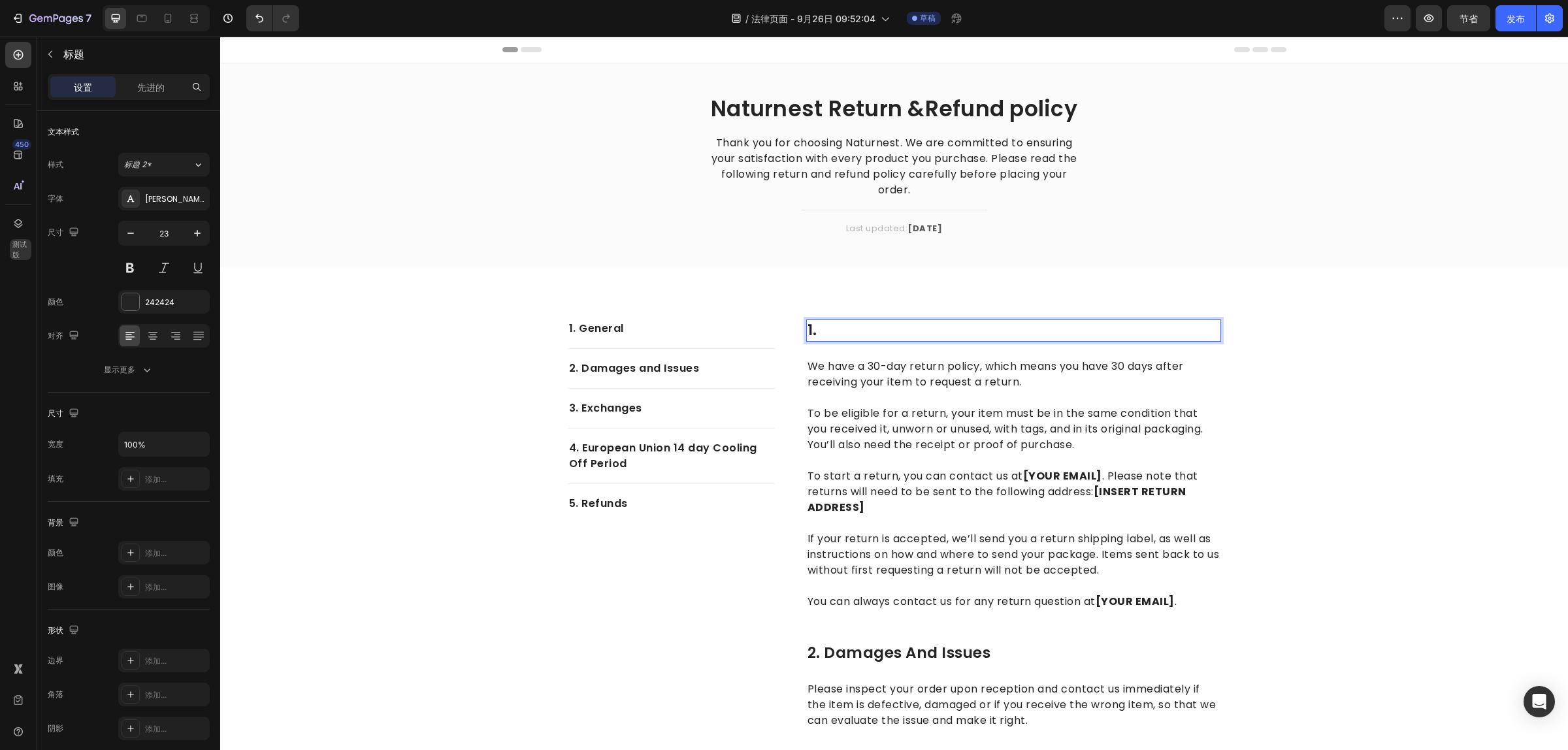
click at [812, 333] on p "1." at bounding box center [1014, 330] width 413 height 20
click at [826, 326] on p "1.1. Return Eligibility & Refund Timeline" at bounding box center [1014, 330] width 413 height 20
click at [1101, 330] on p "1.Return Eligibility & Refund Timeline" at bounding box center [1014, 330] width 413 height 20
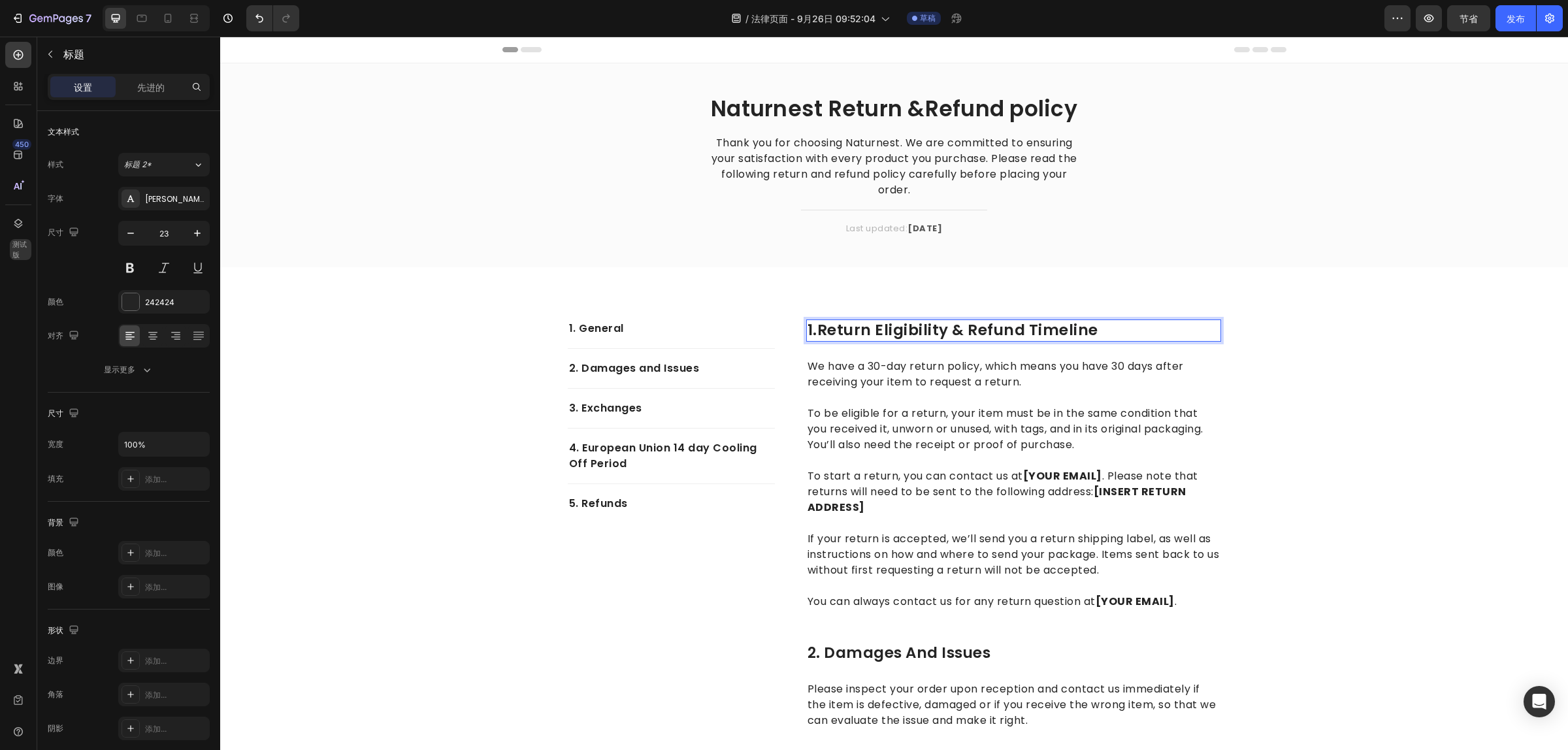
click at [1083, 333] on p "1.Return Eligibility & Refund Timeline" at bounding box center [1014, 330] width 413 height 20
drag, startPoint x: 998, startPoint y: 331, endPoint x: 918, endPoint y: 345, distance: 81.2
click at [922, 343] on div "1.Return Eligibility & Refund Timeline Heading 24 We have a 30-day return polic…" at bounding box center [1014, 470] width 415 height 301
click at [851, 347] on div "1.Return Eligibility & Refund Timeline Heading 24 We have a 30-day return polic…" at bounding box center [1014, 470] width 415 height 301
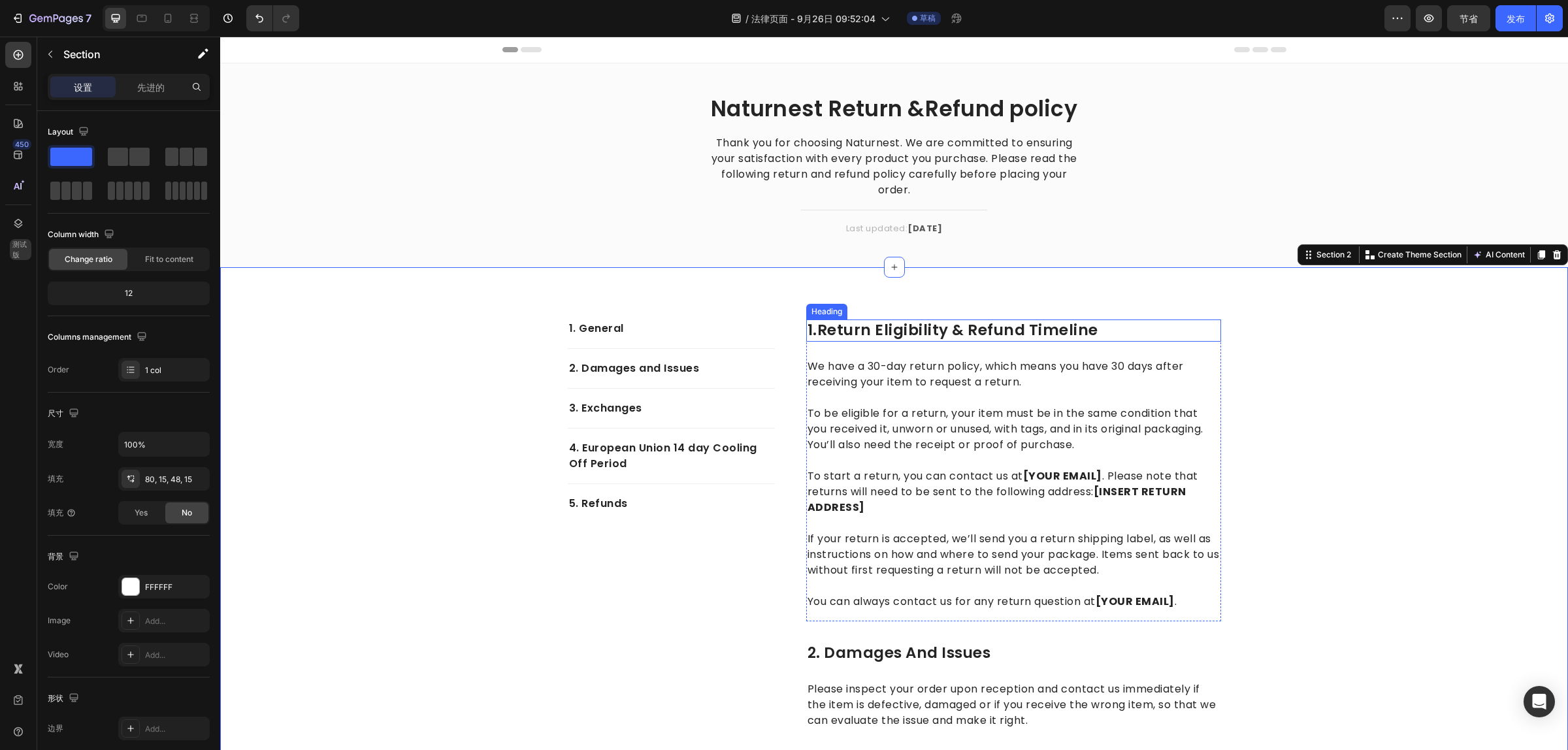
click at [979, 328] on p "1.Return Eligibility & Refund Timeline" at bounding box center [1014, 330] width 413 height 20
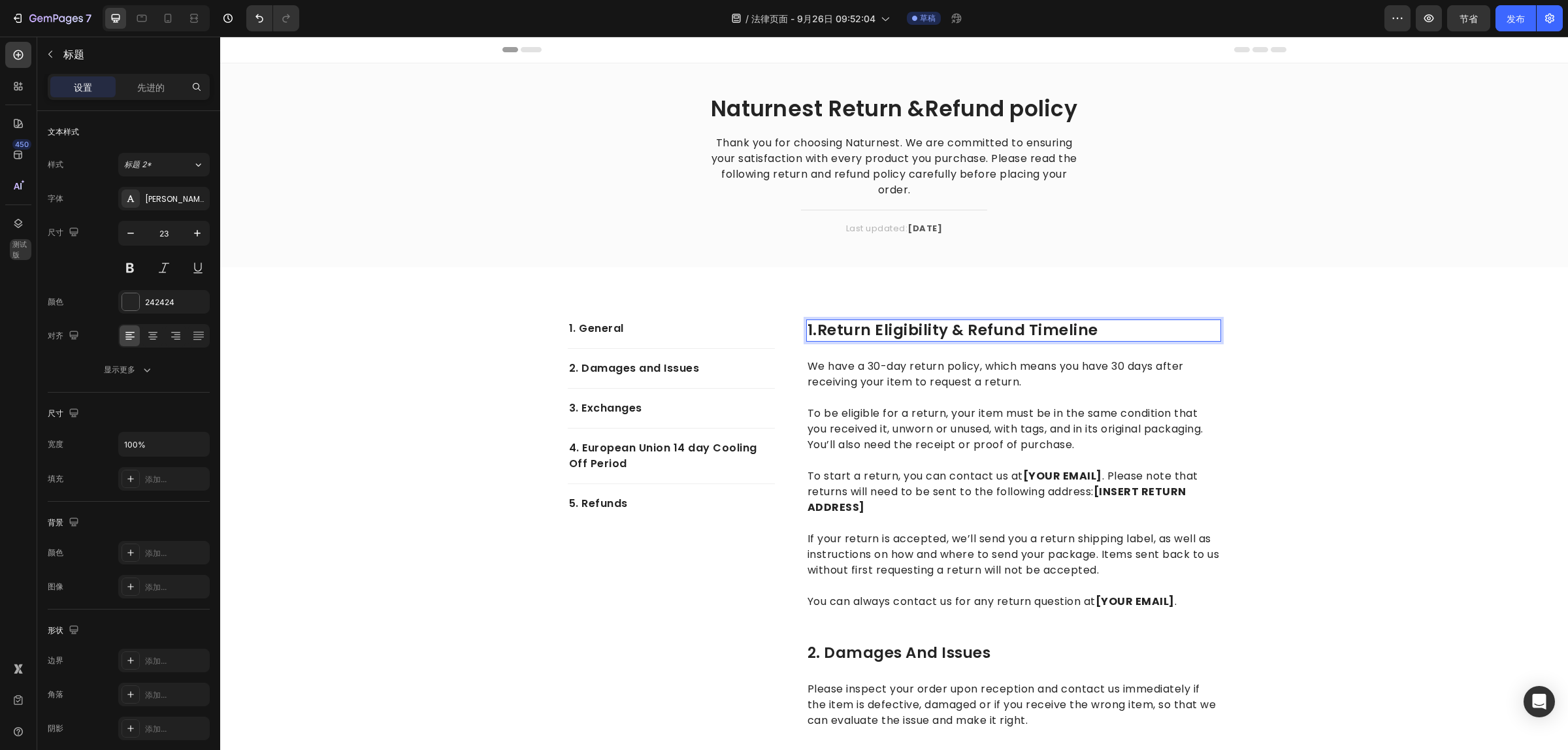
click at [979, 328] on p "1.Return Eligibility & Refund Timeline" at bounding box center [1014, 330] width 413 height 20
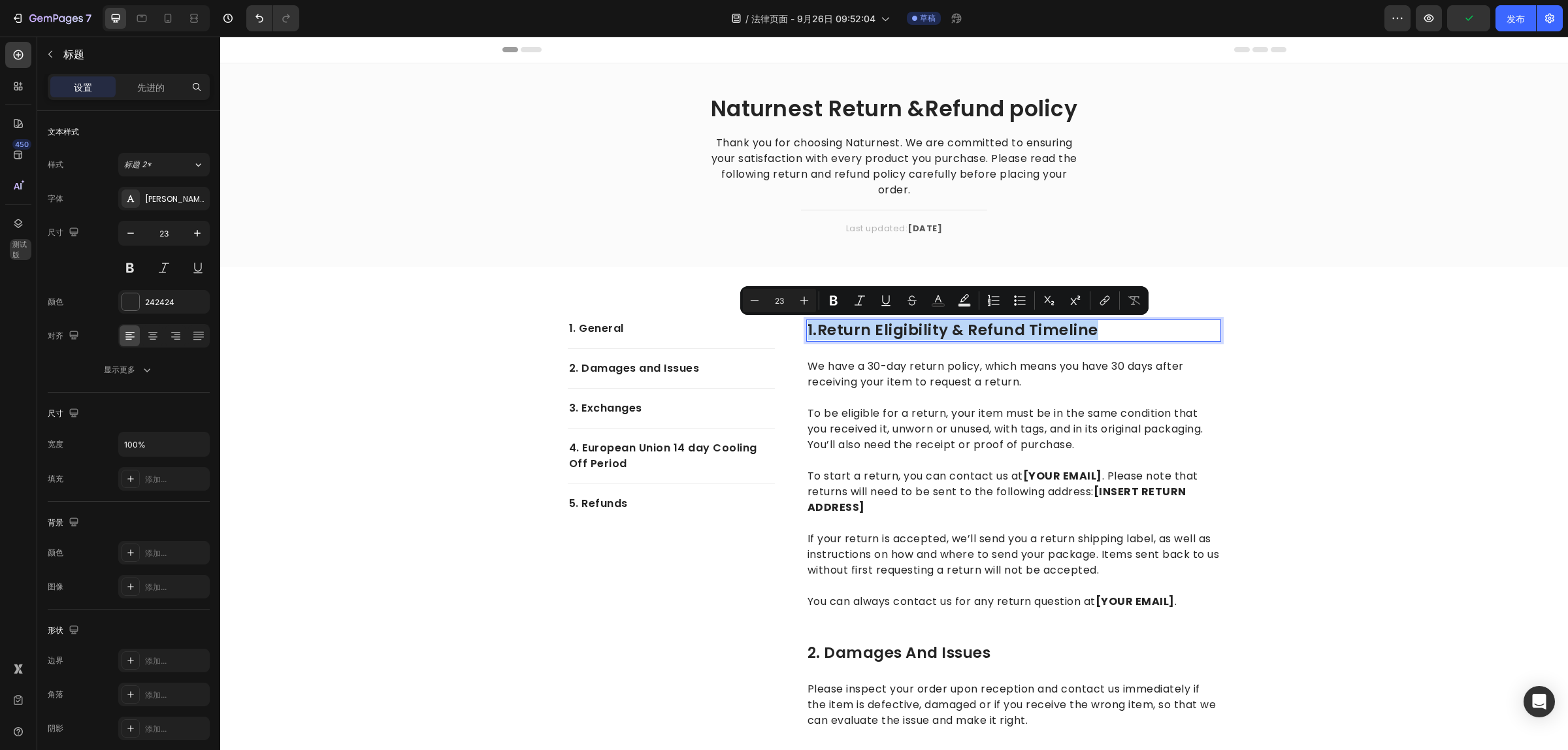
copy p "1.Return Eligibility & Refund Timeline"
click at [599, 330] on p "1. General" at bounding box center [671, 328] width 204 height 16
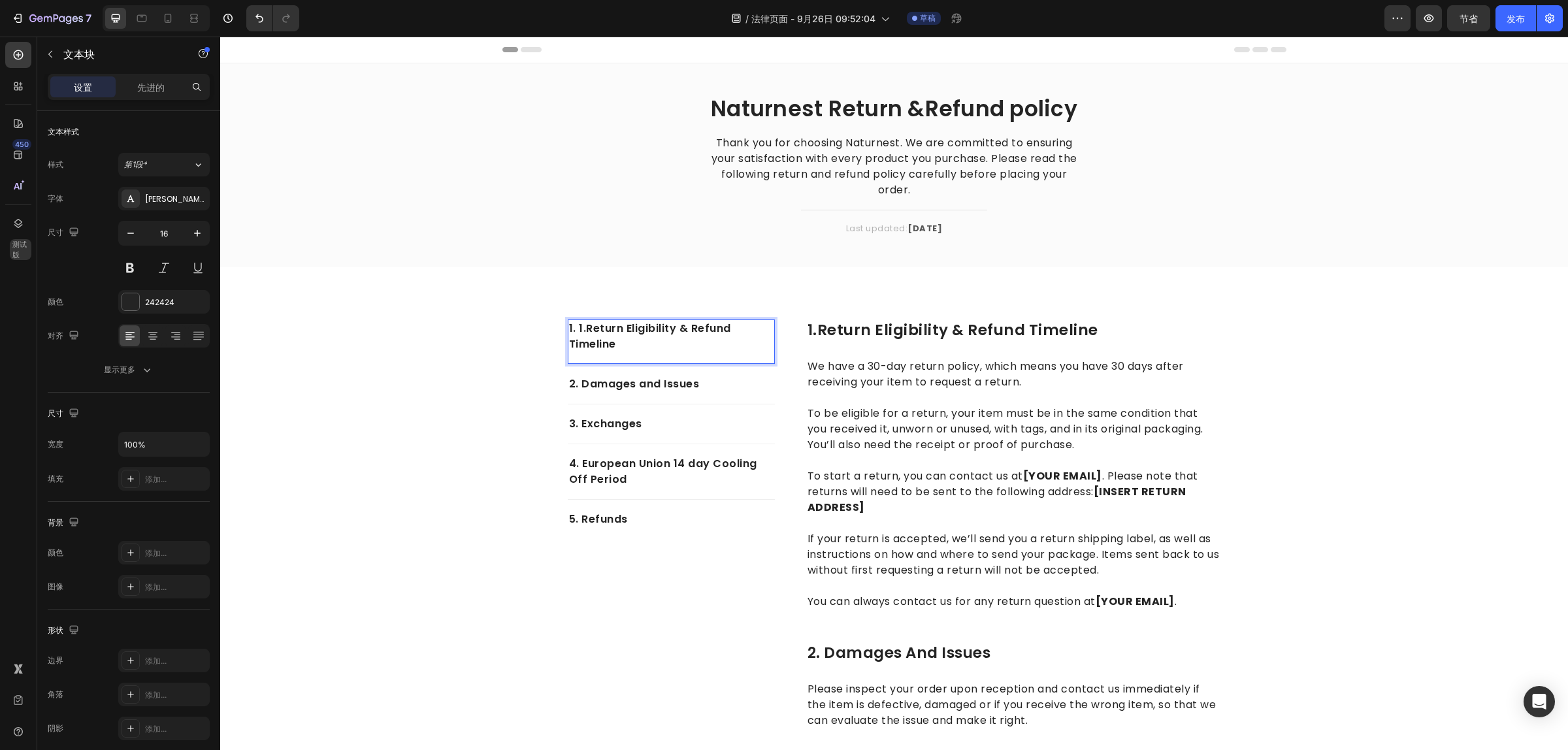
click at [572, 327] on p "1. 1.Return Eligibility & Refund Timeline" at bounding box center [671, 336] width 204 height 32
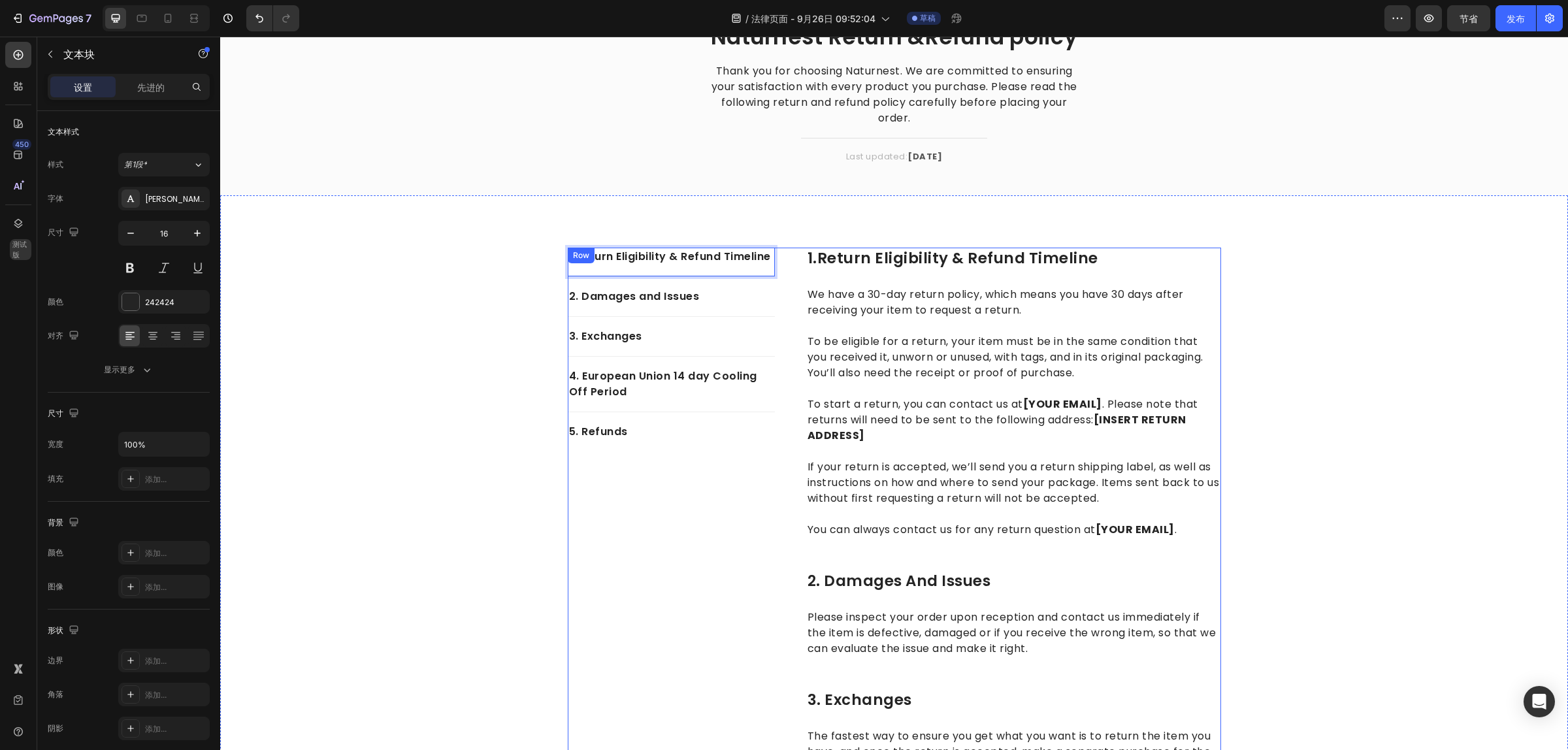
scroll to position [0, 0]
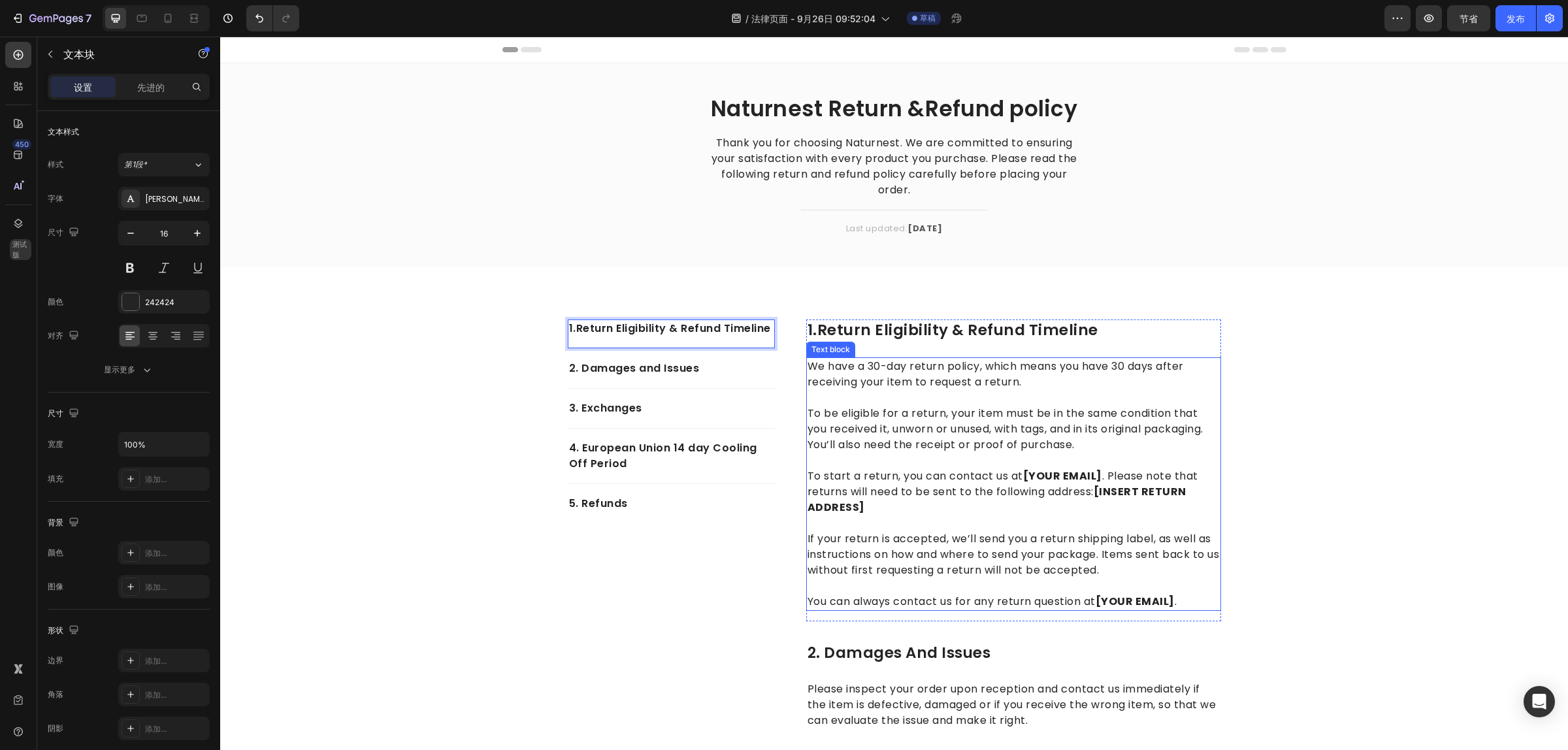
click at [898, 371] on p "We have a 30-day return policy, which means you have 30 days after receiving yo…" at bounding box center [1014, 374] width 413 height 32
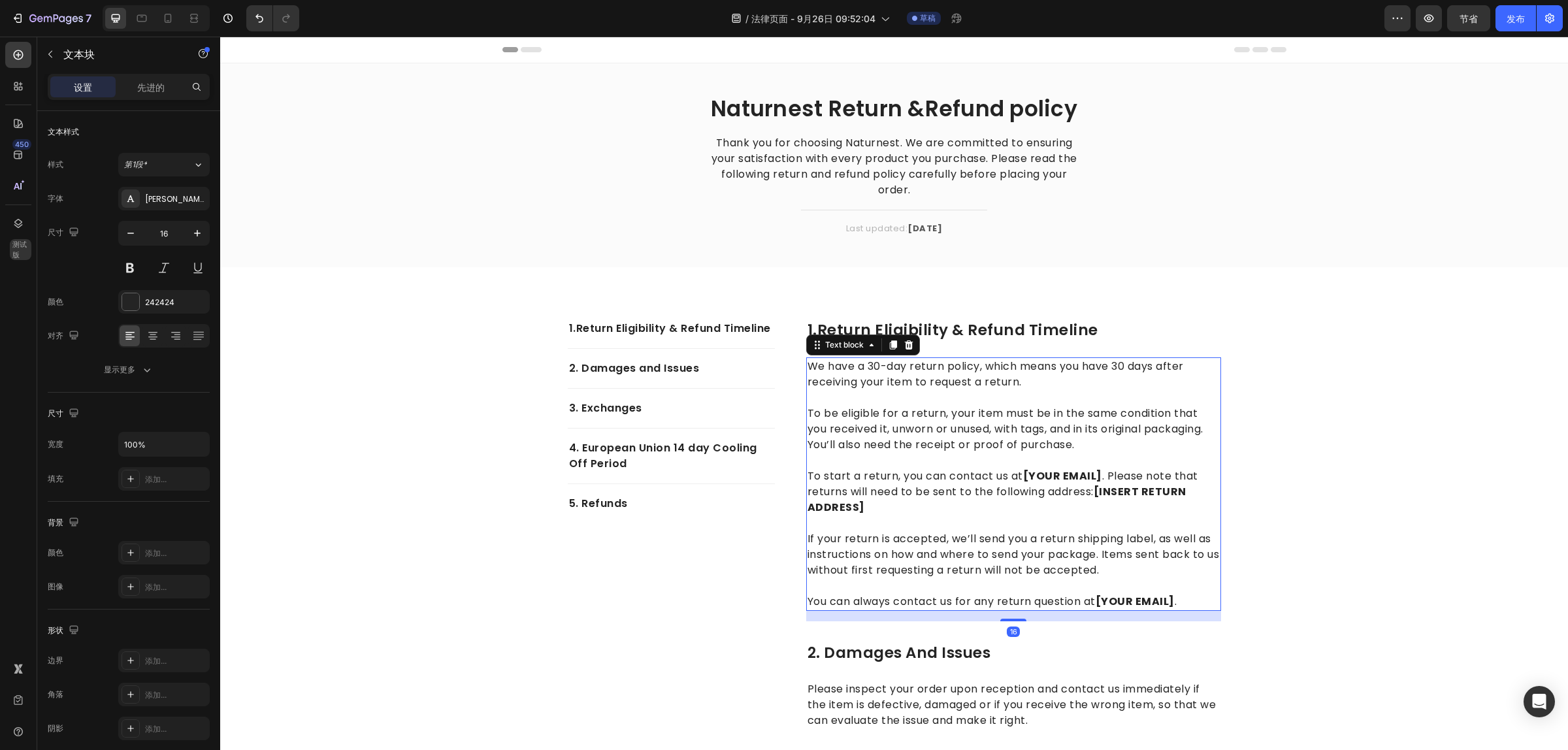
click at [1065, 394] on p "To be eligible for a return, your item must be in the same condition that you r…" at bounding box center [1014, 421] width 413 height 62
click at [1014, 376] on p "We have a 30-day return policy, which means you have 30 days after receiving yo…" at bounding box center [1014, 374] width 413 height 32
click at [1023, 383] on p "We have a 30-day return policy, which means you have 30 days after receiving yo…" at bounding box center [1014, 374] width 413 height 32
click at [1019, 383] on p "We have a 30-day return policy, which means you have 30 days after receiving yo…" at bounding box center [1014, 374] width 413 height 32
click at [978, 381] on p "We have a 30-day return policy, which means you have 30 days after receiving yo…" at bounding box center [1014, 374] width 413 height 32
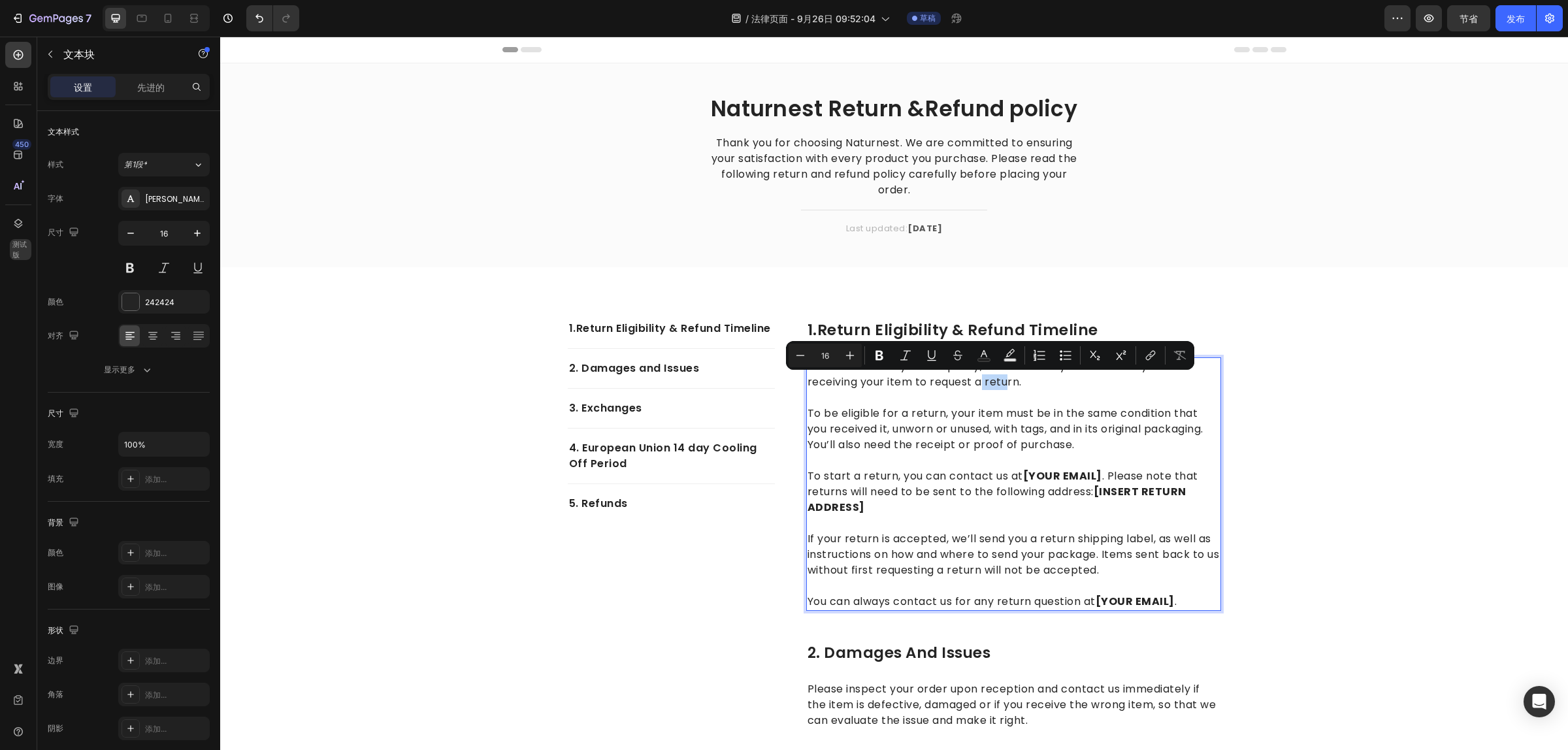
click at [857, 376] on p "We have a 30-day return policy, which means you have 30 days after receiving yo…" at bounding box center [1014, 374] width 413 height 32
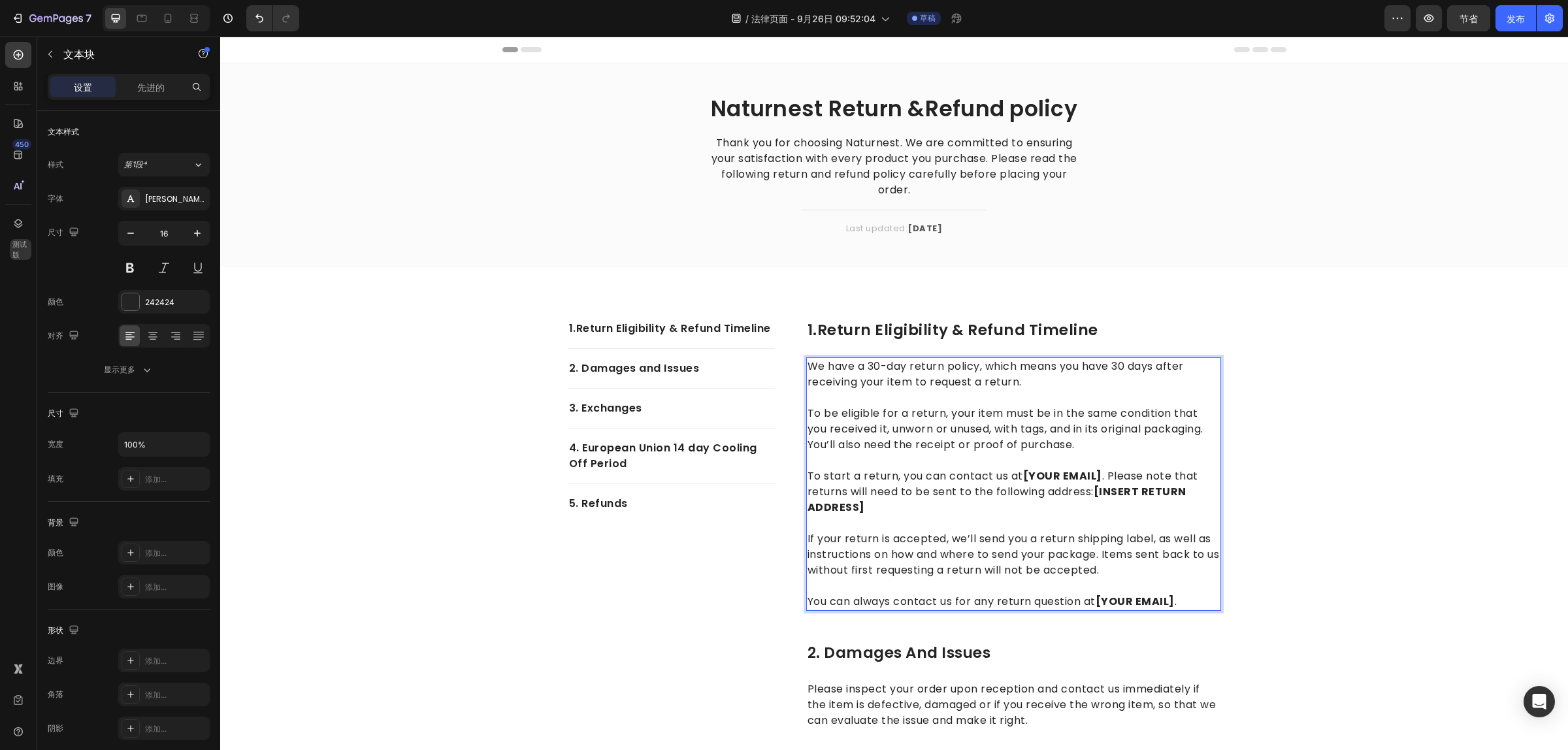
click at [807, 364] on p "We have a 30-day return policy, which means you have 30 days after receiving yo…" at bounding box center [1014, 374] width 413 height 32
drag, startPoint x: 1487, startPoint y: 265, endPoint x: 977, endPoint y: 276, distance: 510.1
click at [1487, 265] on div "Naturnest Return &Refund policy Heading Thank you for choosing Naturnest. We ar…" at bounding box center [894, 165] width 1348 height 204
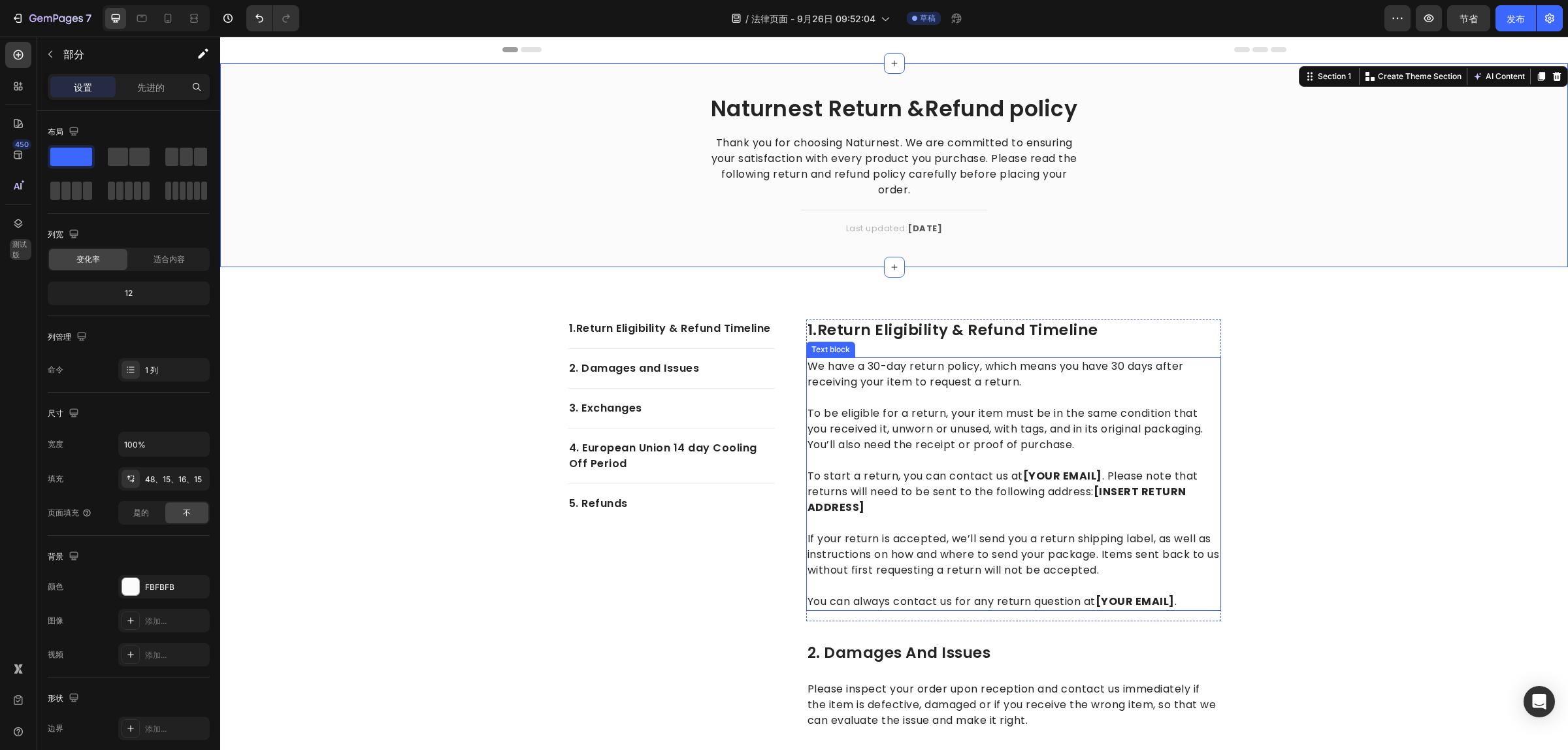
click at [851, 371] on p "We have a 30-day return policy, which means you have 30 days after receiving yo…" at bounding box center [1014, 374] width 413 height 32
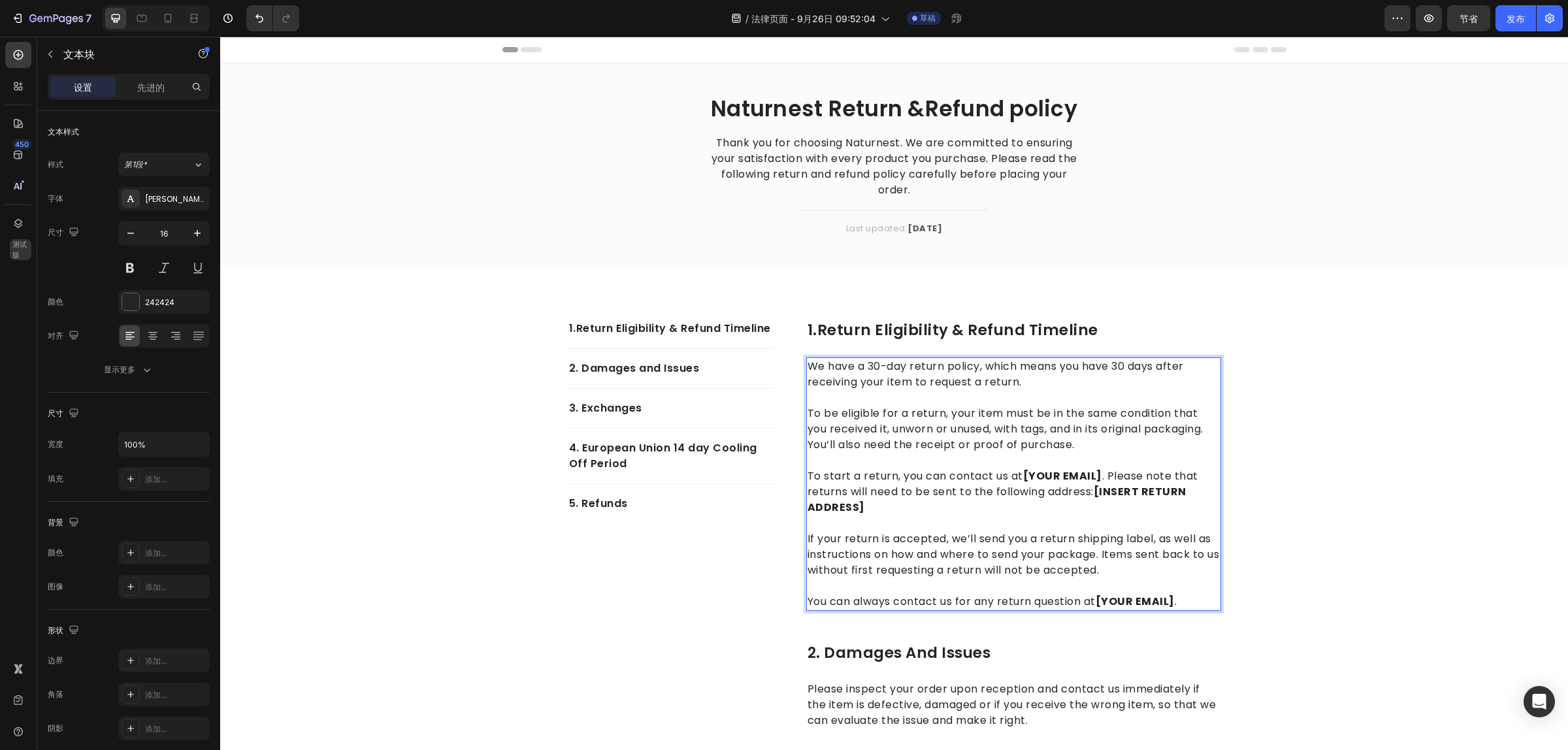
click at [851, 371] on p "We have a 30-day return policy, which means you have 30 days after receiving yo…" at bounding box center [1014, 374] width 413 height 32
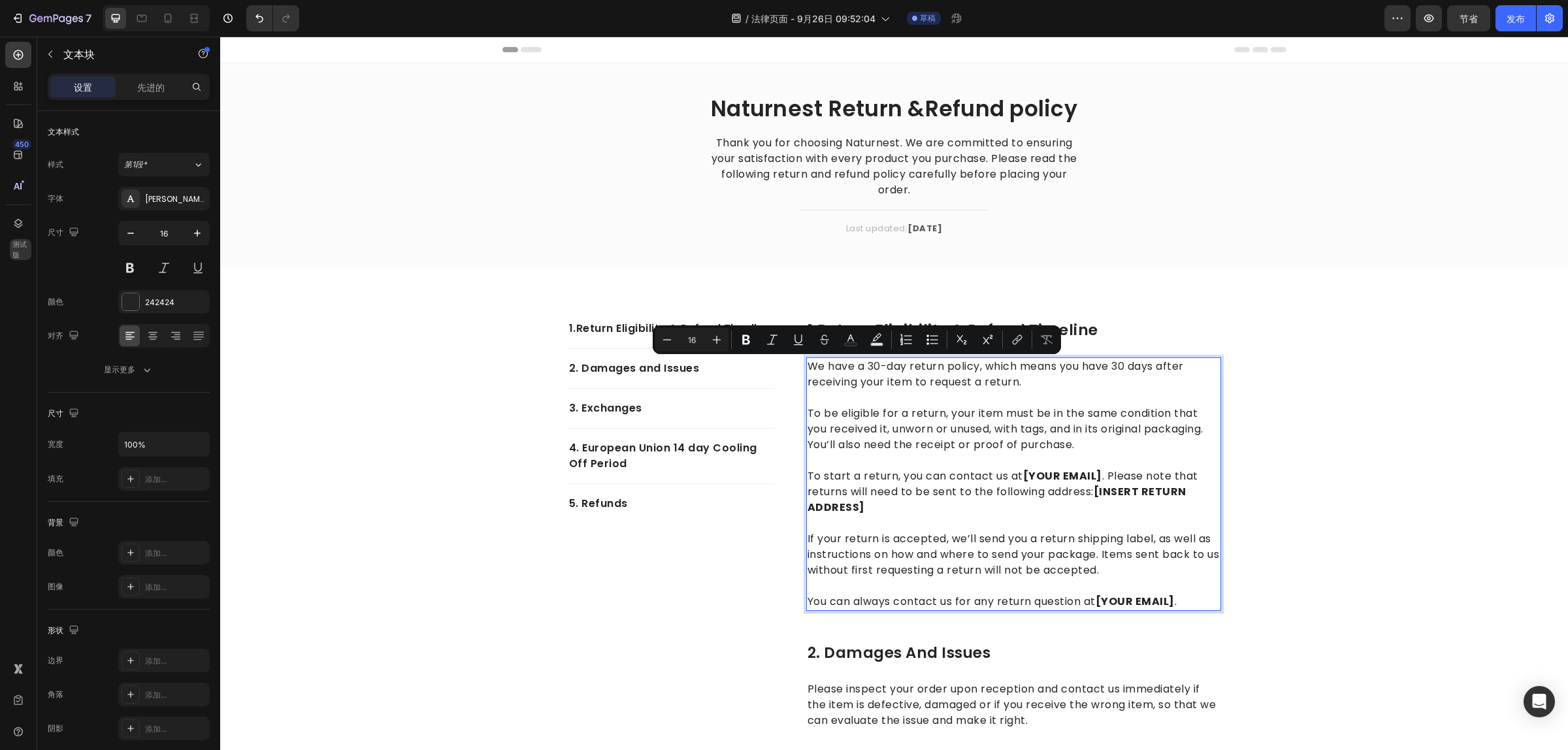
click at [984, 374] on p "We have a 30-day return policy, which means you have 30 days after receiving yo…" at bounding box center [1014, 374] width 413 height 32
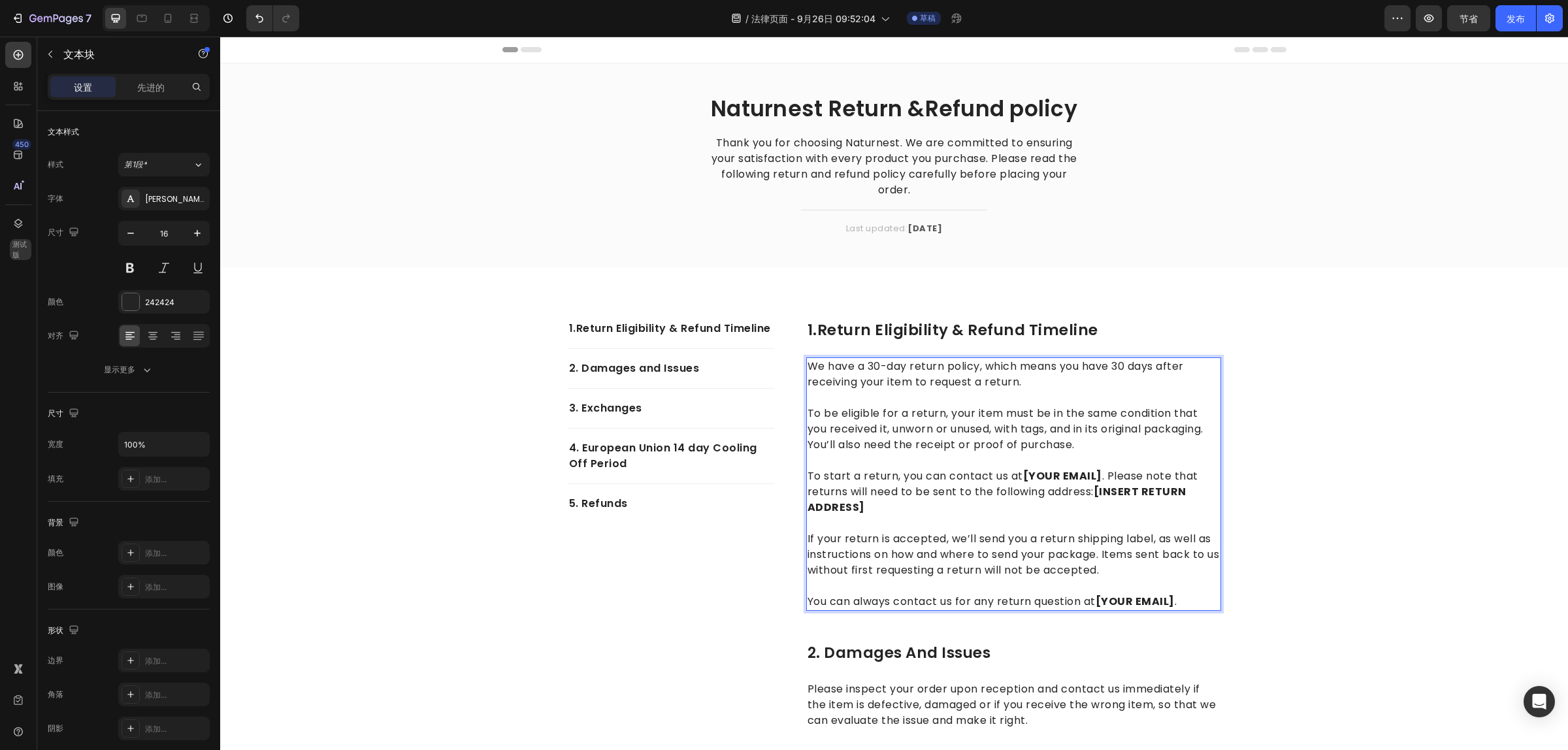
click at [807, 364] on p "We have a 30-day return policy, which means you have 30 days after receiving yo…" at bounding box center [1014, 374] width 413 height 32
click at [807, 412] on p "To be eligible for a return, your item must be in the same condition that you r…" at bounding box center [1014, 421] width 413 height 62
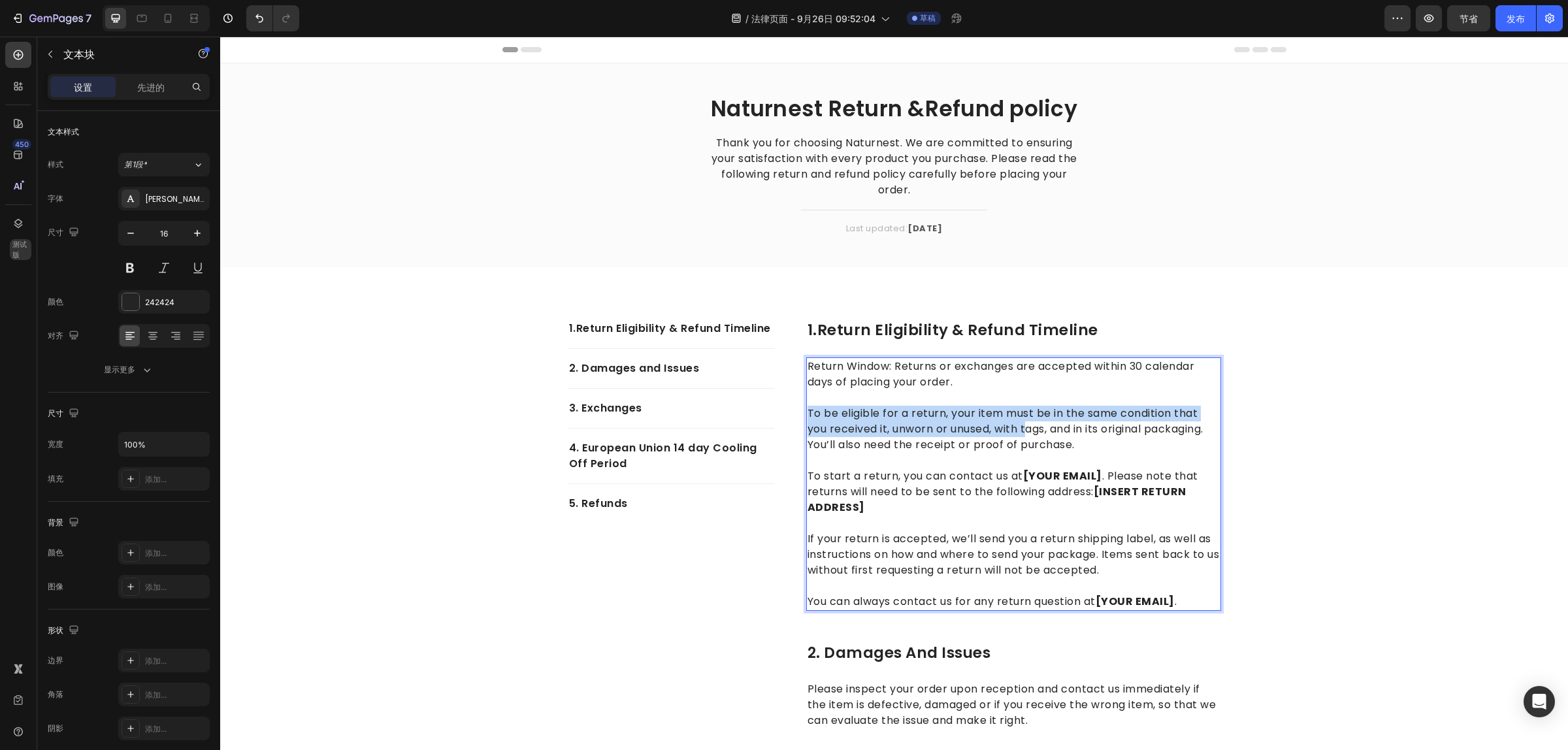
drag, startPoint x: 803, startPoint y: 410, endPoint x: 1047, endPoint y: 425, distance: 244.5
click at [1031, 423] on p "To be eligible for a return, your item must be in the same condition that you r…" at bounding box center [1014, 421] width 413 height 62
click at [1037, 425] on p "To be eligible for a return, your item must be in the same condition that you r…" at bounding box center [1014, 421] width 413 height 62
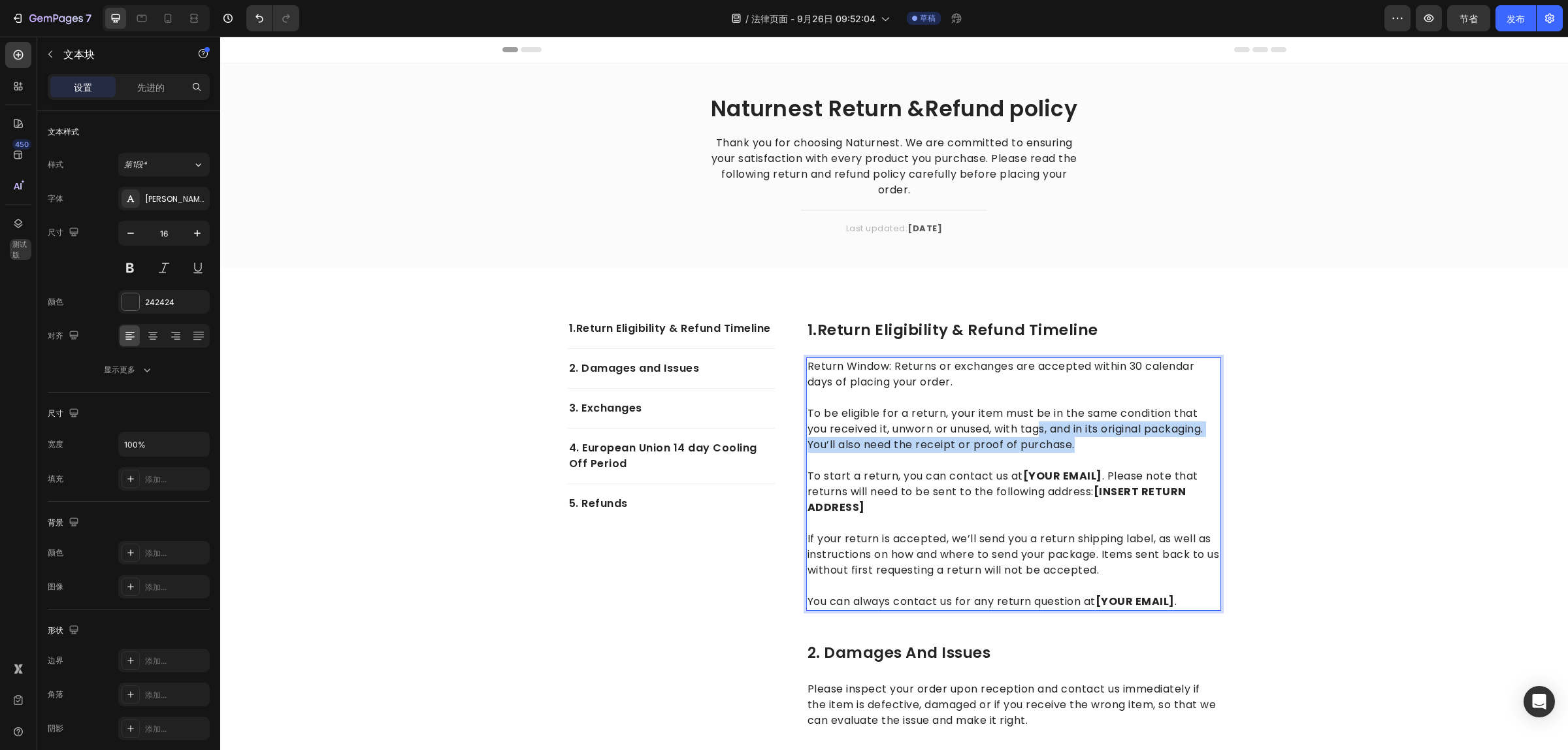
drag, startPoint x: 1047, startPoint y: 425, endPoint x: 1085, endPoint y: 441, distance: 41.2
click at [1085, 441] on p "To be eligible for a return, your item must be in the same condition that you r…" at bounding box center [1014, 421] width 413 height 62
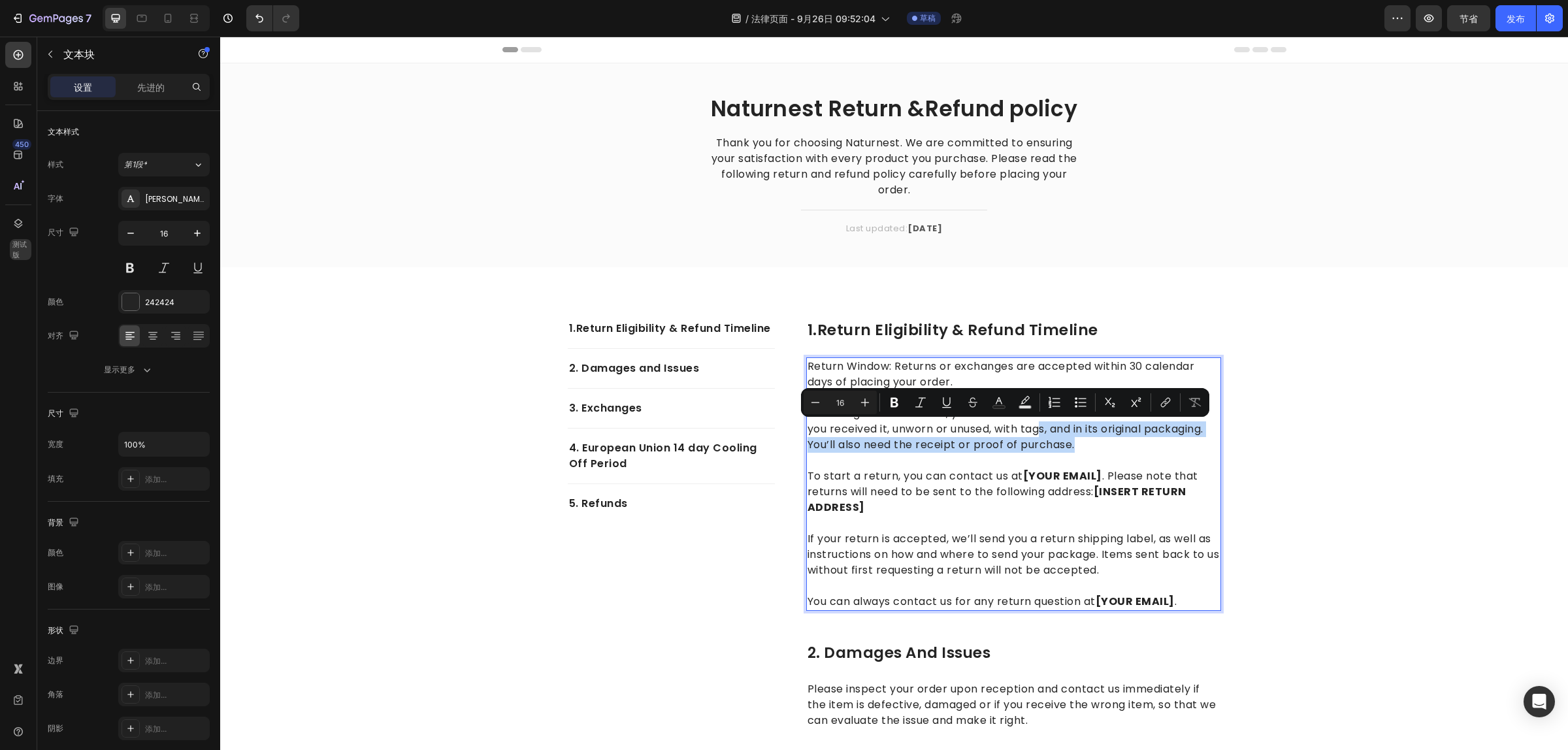
click at [1077, 451] on p "To be eligible for a return, your item must be in the same condition that you r…" at bounding box center [1014, 421] width 413 height 62
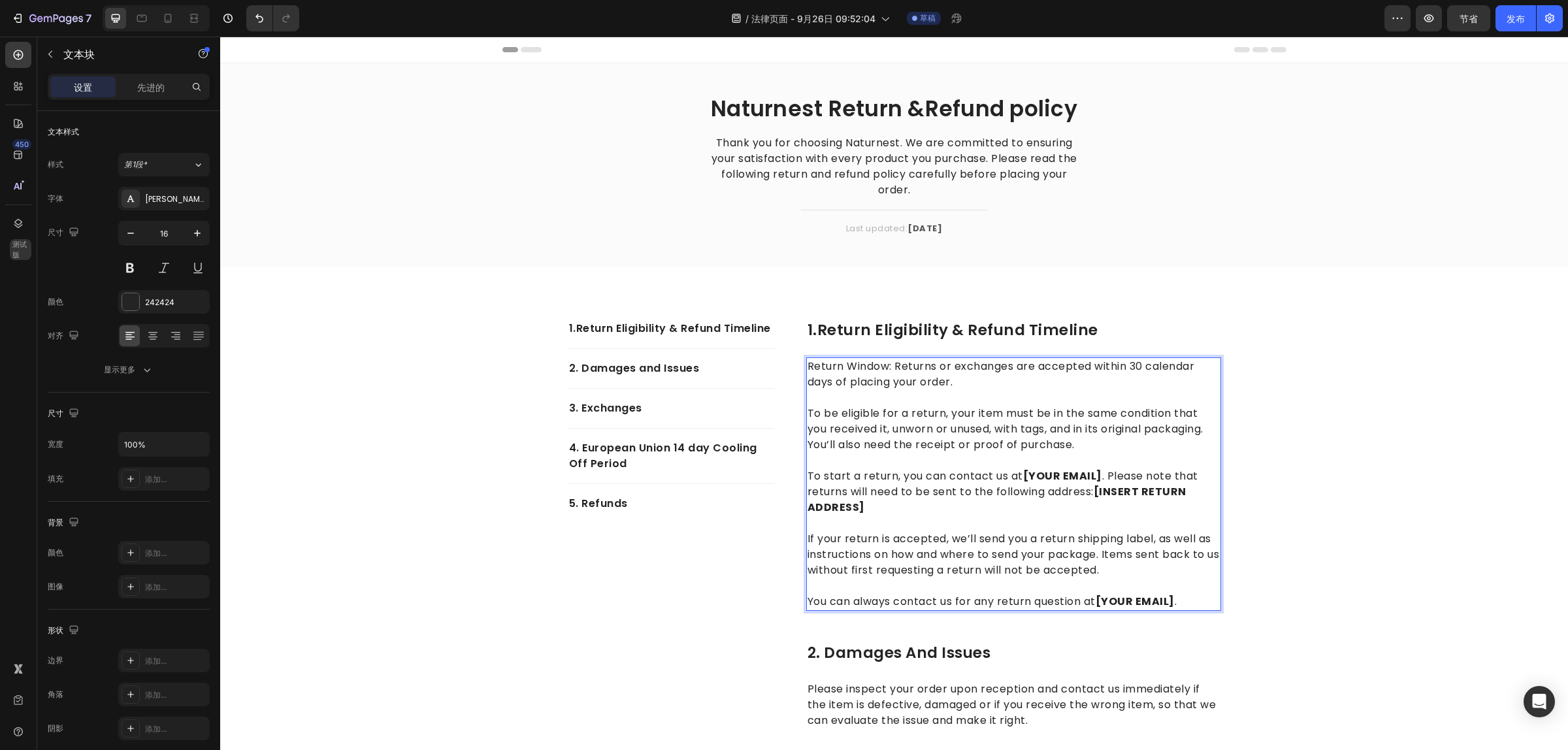
click at [807, 410] on p "To be eligible for a return, your item must be in the same condition that you r…" at bounding box center [1014, 421] width 413 height 62
drag, startPoint x: 801, startPoint y: 410, endPoint x: 861, endPoint y: 421, distance: 61.0
click at [861, 421] on p "To be eligible for a return, your item must be in the same condition that you r…" at bounding box center [1014, 421] width 413 height 62
click at [912, 425] on p "To be eligible for a return, your item must be in the same condition that you r…" at bounding box center [1014, 421] width 413 height 62
click at [982, 439] on p "To be eligible for a return, your item must be in the same condition that you r…" at bounding box center [1014, 421] width 413 height 62
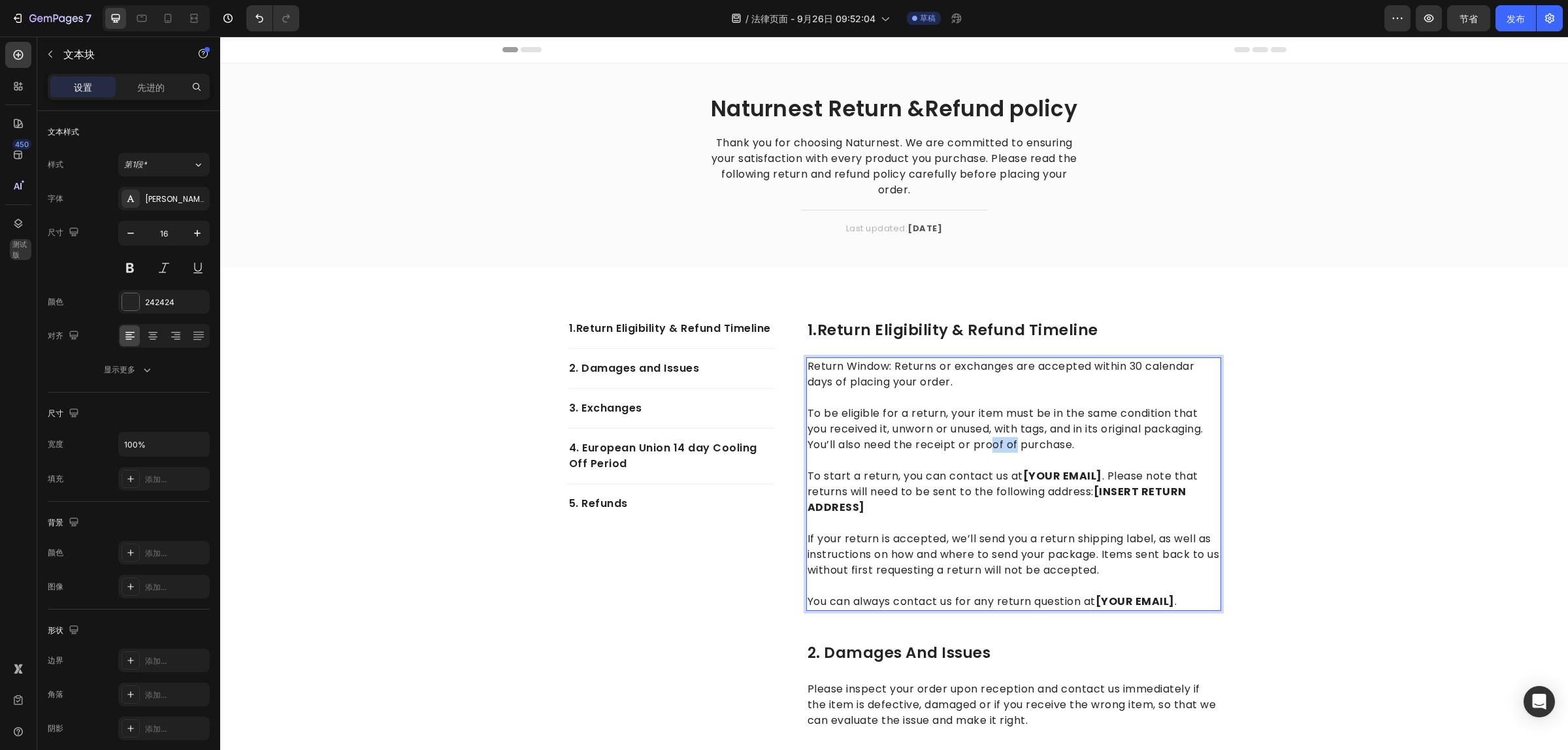
drag, startPoint x: 997, startPoint y: 443, endPoint x: 1019, endPoint y: 443, distance: 22.0
click at [1018, 443] on p "To be eligible for a return, your item must be in the same condition that you r…" at bounding box center [1014, 421] width 413 height 62
click at [1019, 443] on p "To be eligible for a return, your item must be in the same condition that you r…" at bounding box center [1014, 421] width 413 height 62
click at [1089, 444] on p "To be eligible for a return, your item must be in the same condition that you r…" at bounding box center [1014, 421] width 413 height 62
click at [1083, 445] on p "To be eligible for a return, your item must be in the same condition that you r…" at bounding box center [1014, 421] width 413 height 62
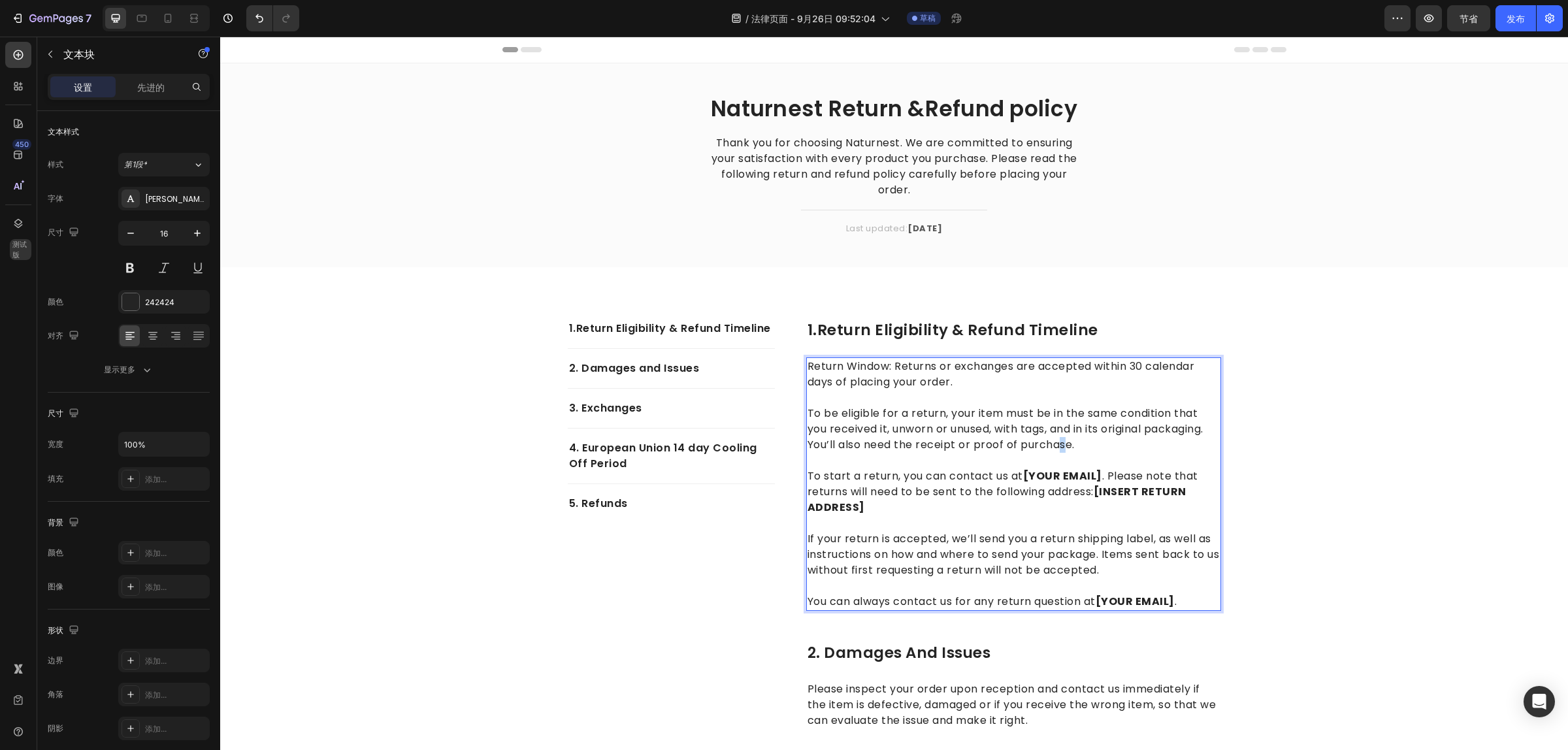
click at [1052, 442] on p "To be eligible for a return, your item must be in the same condition that you r…" at bounding box center [1014, 421] width 413 height 62
click at [815, 403] on p "To be eligible for a return, your item must be in the same condition that you r…" at bounding box center [1014, 421] width 413 height 62
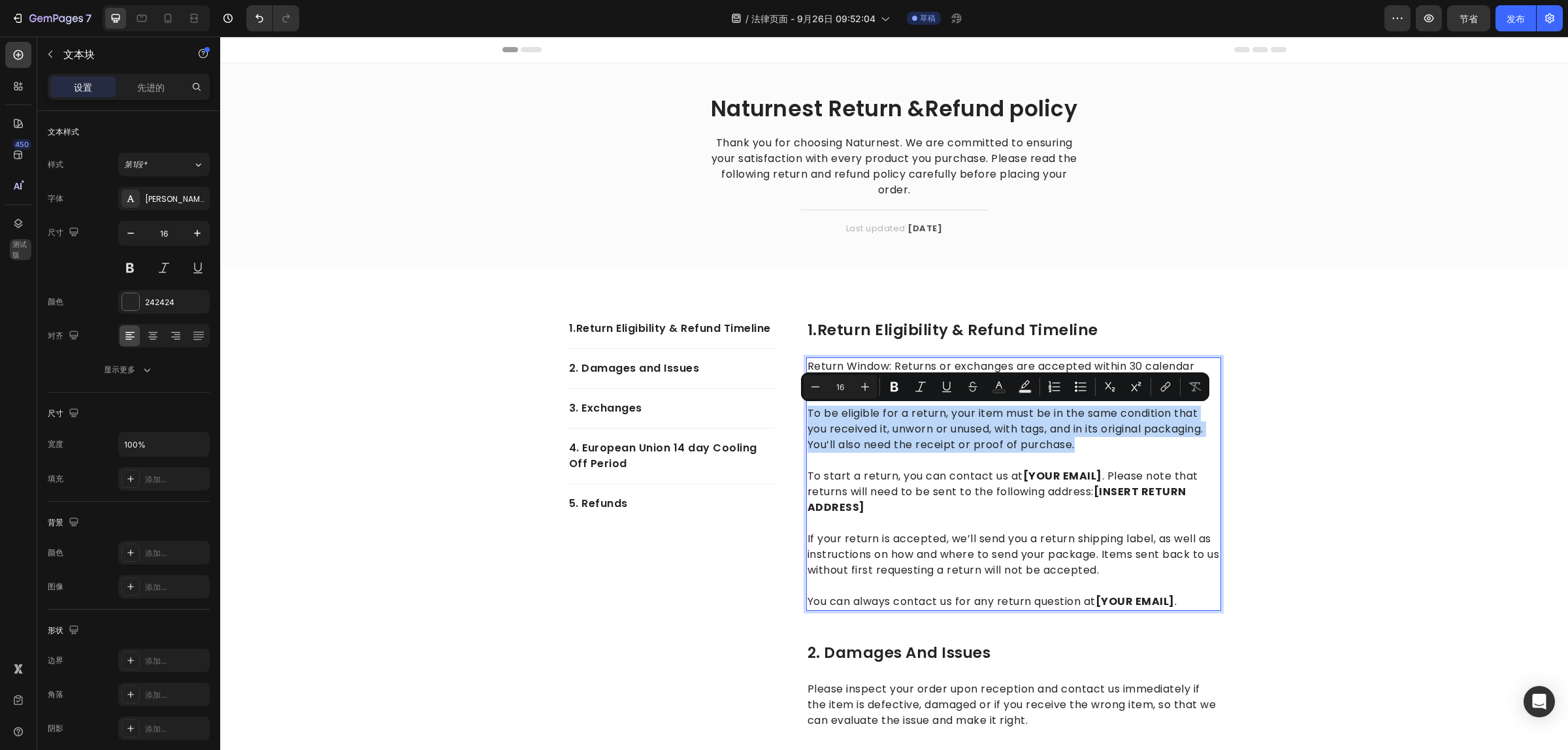
drag, startPoint x: 802, startPoint y: 412, endPoint x: 1073, endPoint y: 441, distance: 272.5
click at [1073, 441] on p "⁠⁠⁠⁠⁠⁠⁠ To be eligible for a return, your item must be in the same condition th…" at bounding box center [1014, 421] width 413 height 62
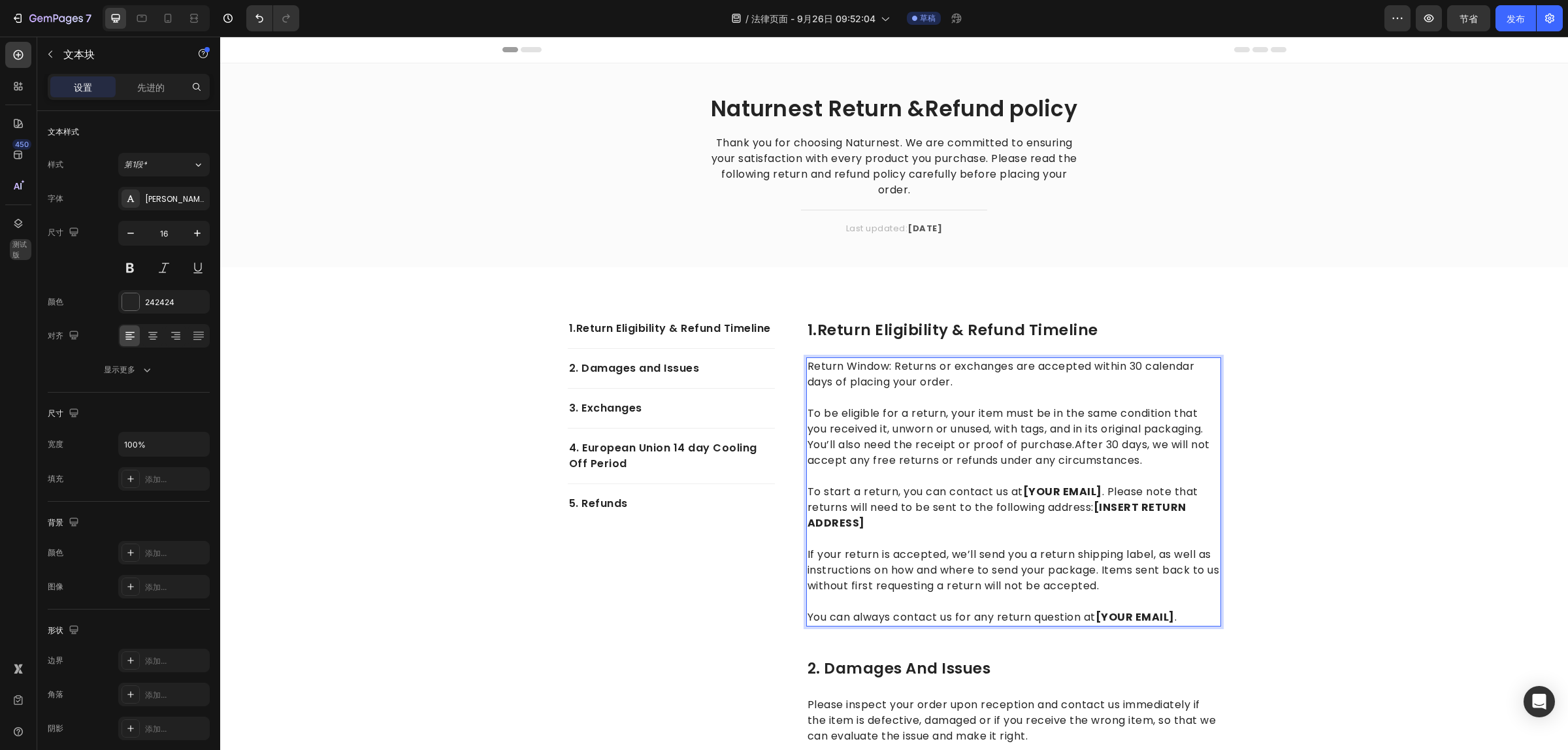
drag, startPoint x: 1142, startPoint y: 459, endPoint x: 1063, endPoint y: 456, distance: 79.1
click at [1140, 461] on p "To be eligible for a return, your item must be in the same condition that you r…" at bounding box center [1014, 429] width 413 height 78
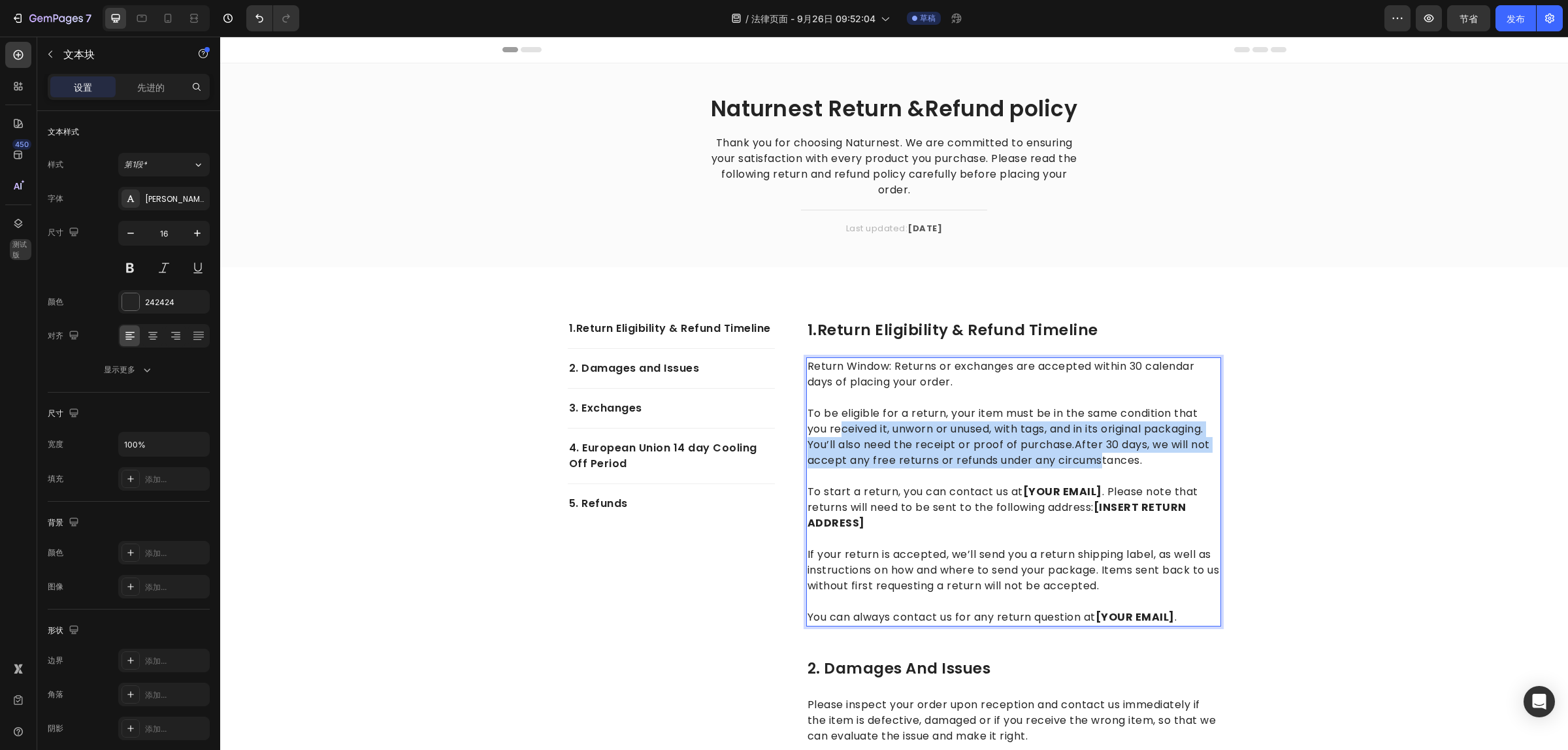
drag, startPoint x: 1063, startPoint y: 456, endPoint x: 820, endPoint y: 424, distance: 245.1
click at [825, 426] on p "To be eligible for a return, your item must be in the same condition that you r…" at bounding box center [1014, 429] width 413 height 78
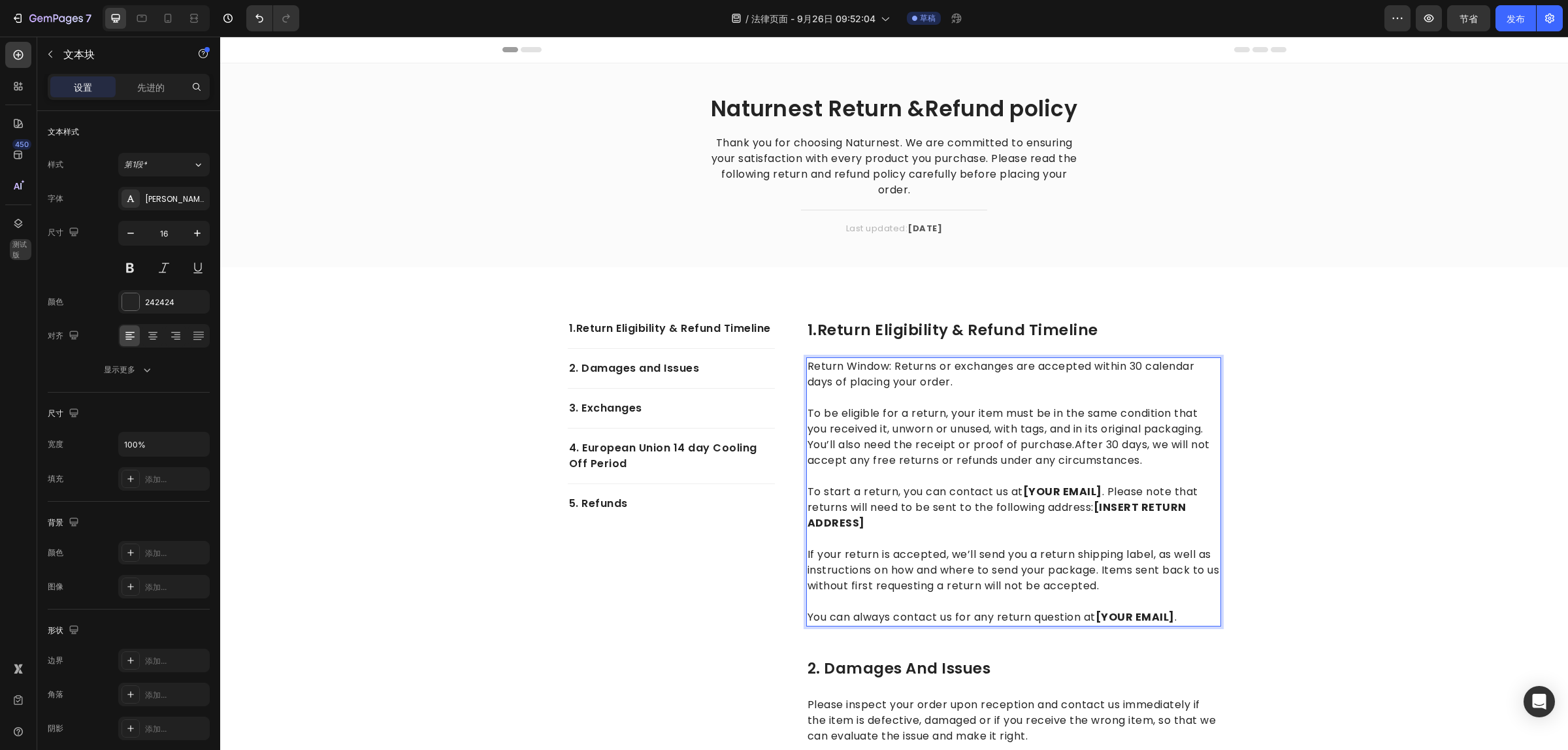
click at [818, 423] on p "To be eligible for a return, your item must be in the same condition that you r…" at bounding box center [1014, 429] width 413 height 78
click at [807, 414] on p "To be eligible for a return, your item must be in the same condition that you r…" at bounding box center [1014, 429] width 413 height 78
drag, startPoint x: 1157, startPoint y: 462, endPoint x: 1065, endPoint y: 454, distance: 92.3
click at [1094, 461] on p "To be eligible for a return, your item must be in the same condition that you r…" at bounding box center [1014, 429] width 413 height 78
click at [1077, 456] on p "To be eligible for a return, your item must be in the same condition that you r…" at bounding box center [1014, 429] width 413 height 78
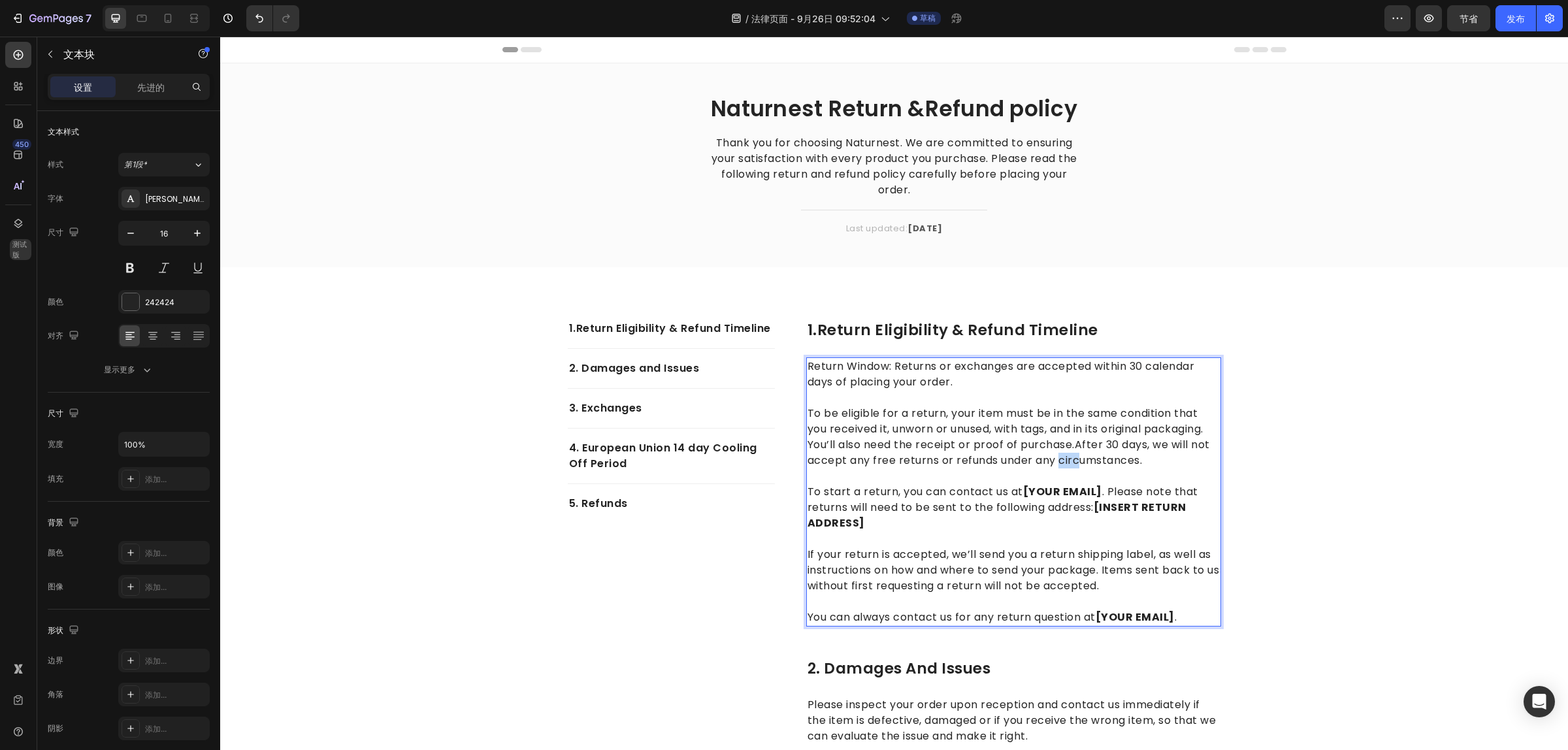
drag, startPoint x: 1065, startPoint y: 454, endPoint x: 977, endPoint y: 432, distance: 90.7
click at [1022, 445] on p "To be eligible for a return, your item must be in the same condition that you r…" at bounding box center [1014, 429] width 413 height 78
drag, startPoint x: 977, startPoint y: 432, endPoint x: 916, endPoint y: 426, distance: 61.3
click at [916, 426] on p "To be eligible for a return, your item must be in the same condition that you r…" at bounding box center [1014, 429] width 413 height 78
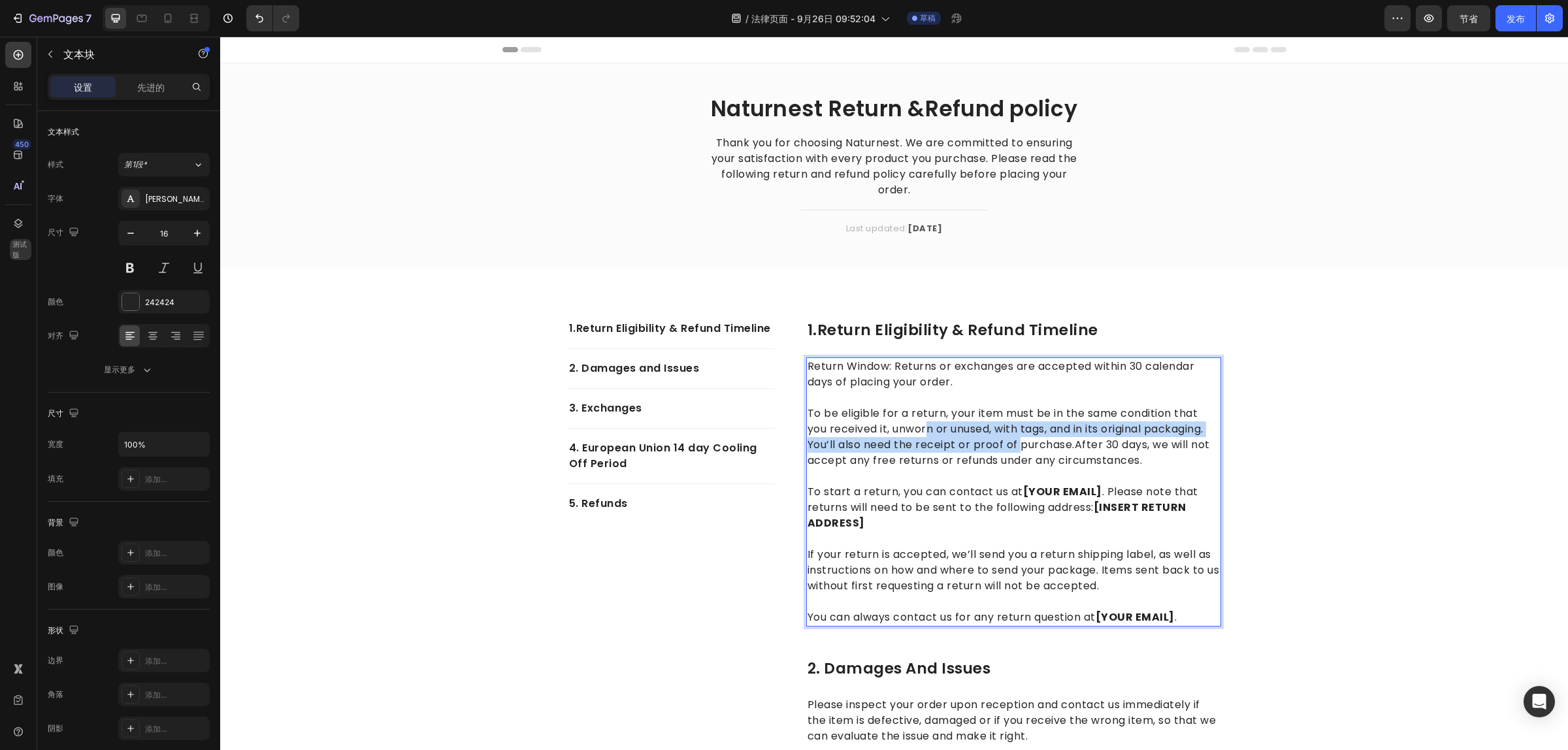
click at [916, 426] on p "To be eligible for a return, your item must be in the same condition that you r…" at bounding box center [1014, 429] width 413 height 78
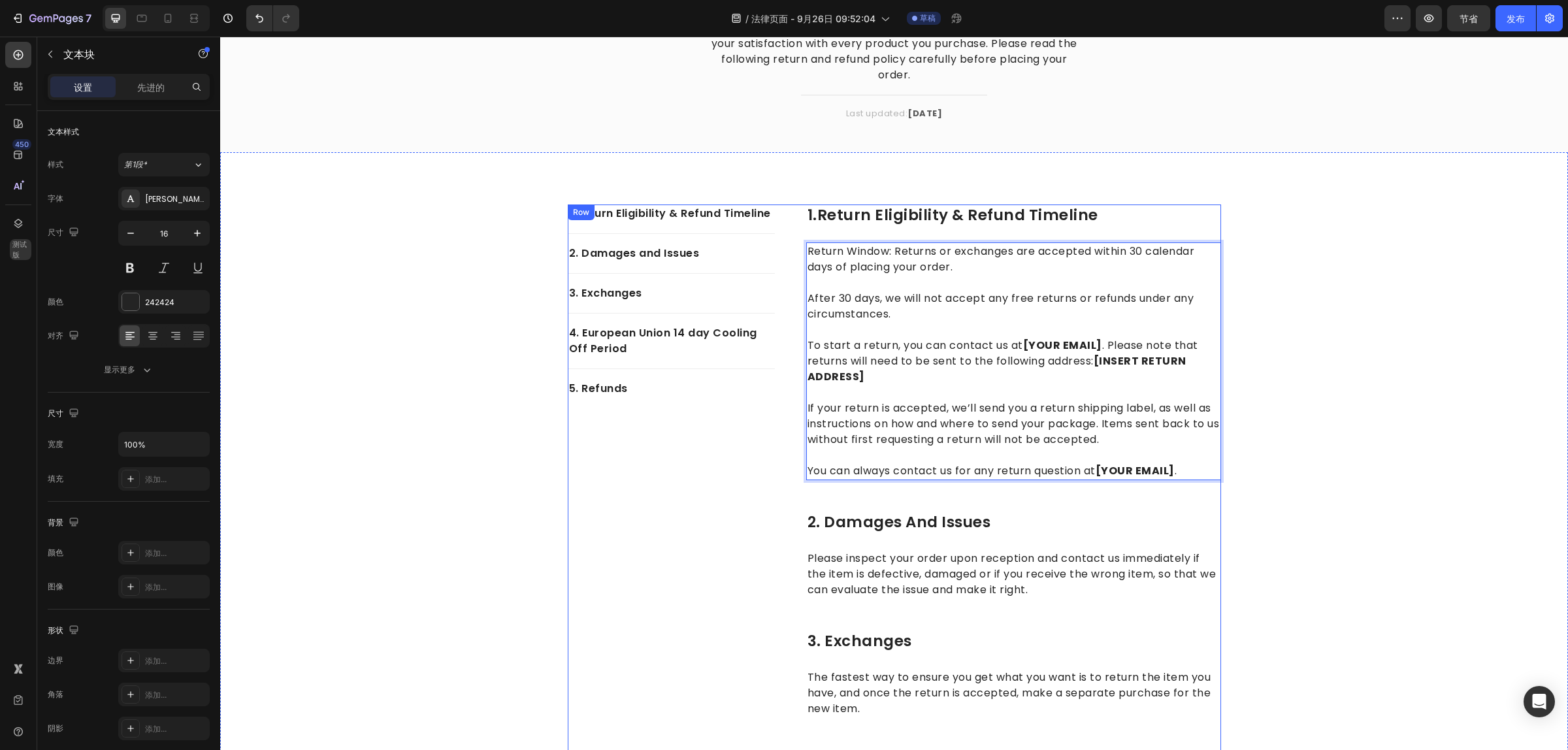
scroll to position [33, 0]
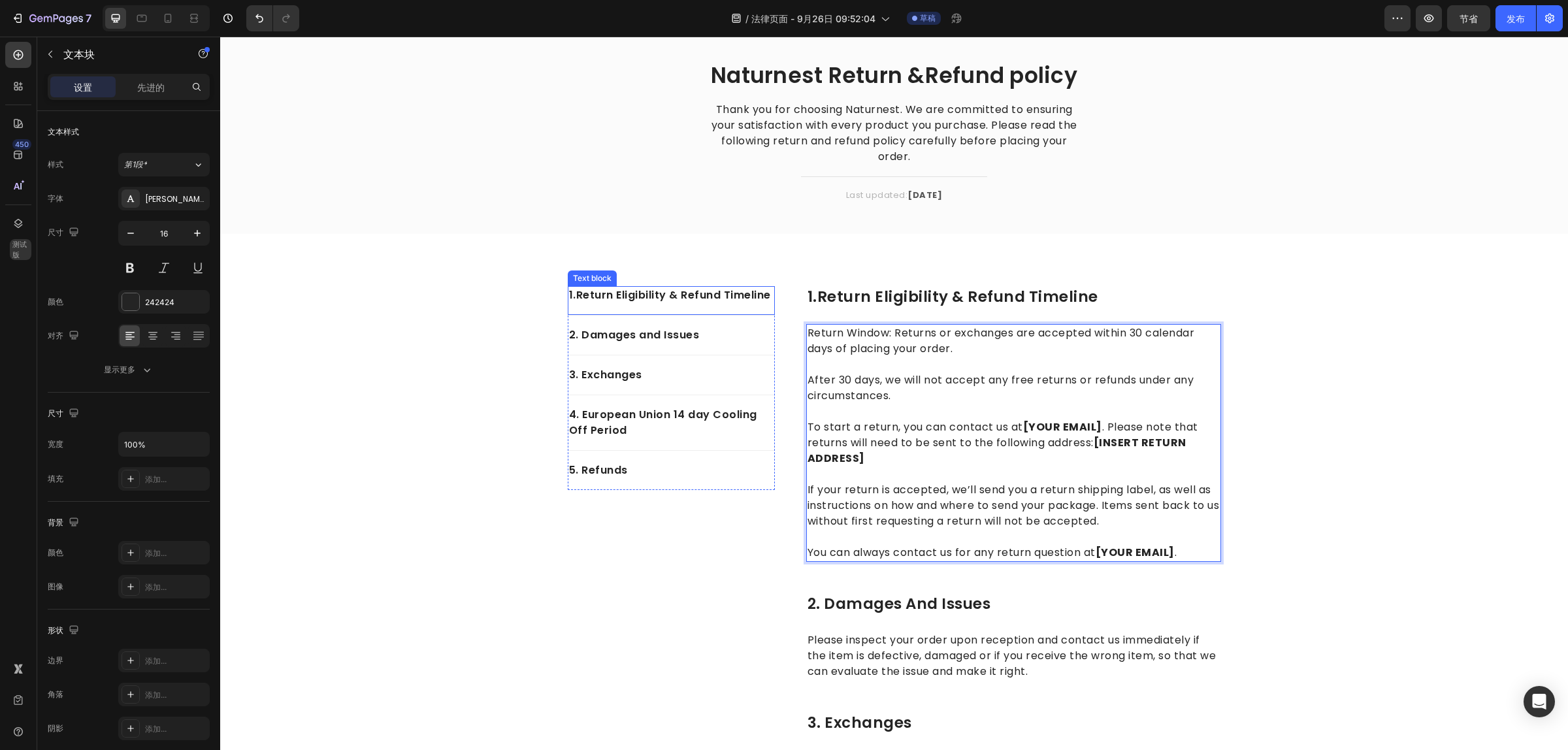
click at [723, 298] on p "1.Return Eligibility & Refund Timeline" at bounding box center [671, 296] width 204 height 16
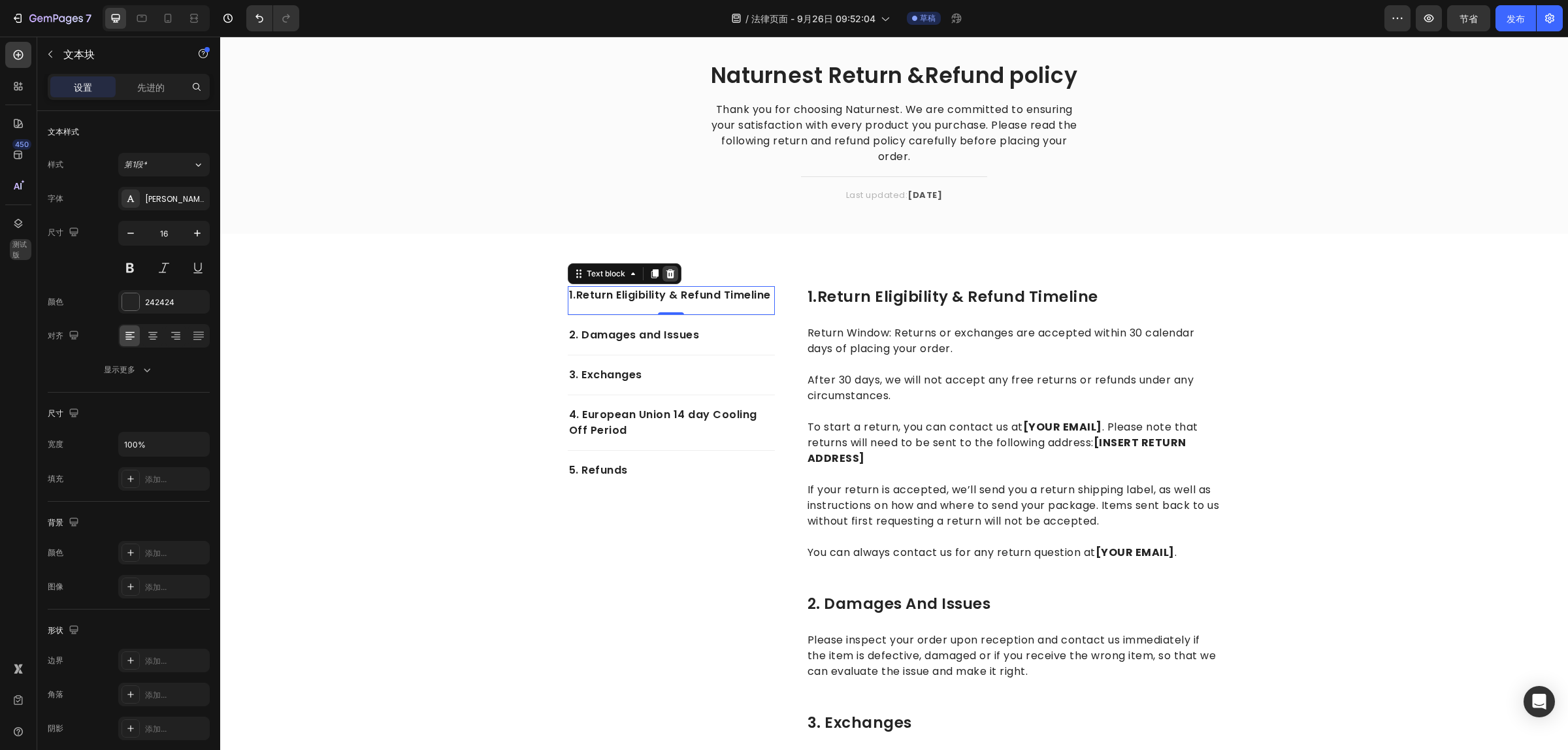
click at [668, 273] on icon at bounding box center [670, 274] width 11 height 11
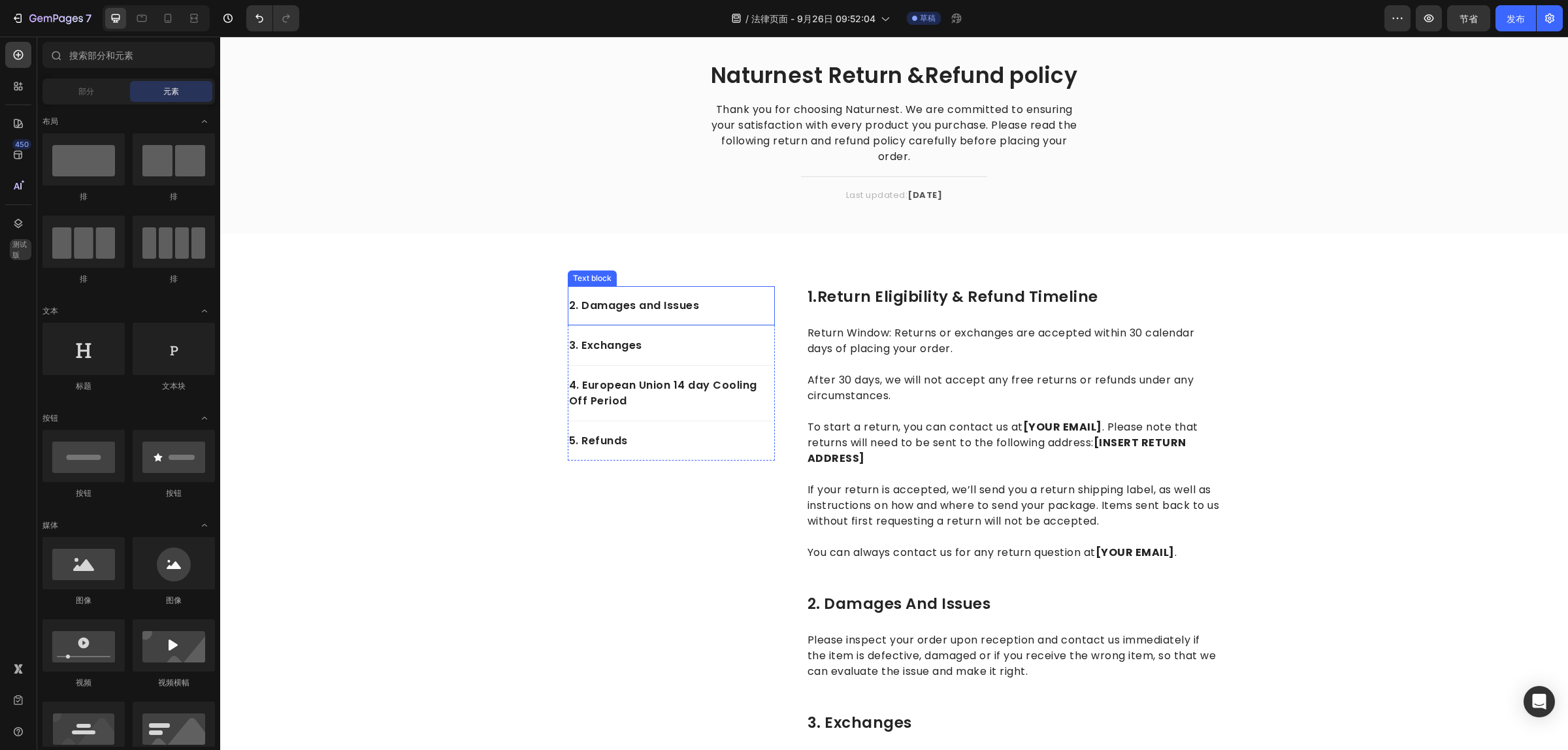
click at [644, 311] on p "2. Damages and Issues" at bounding box center [671, 305] width 204 height 16
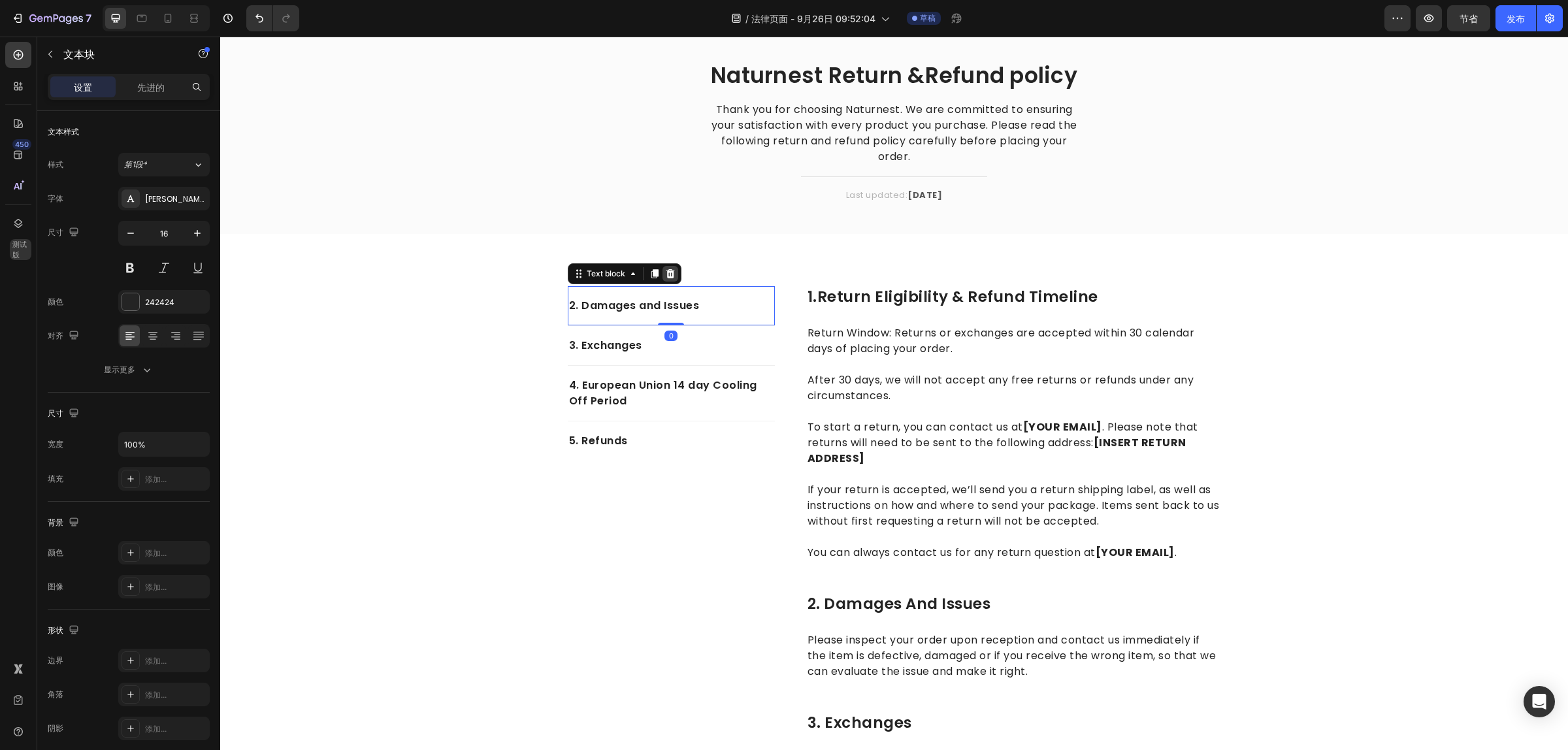
click at [667, 269] on icon at bounding box center [670, 274] width 11 height 11
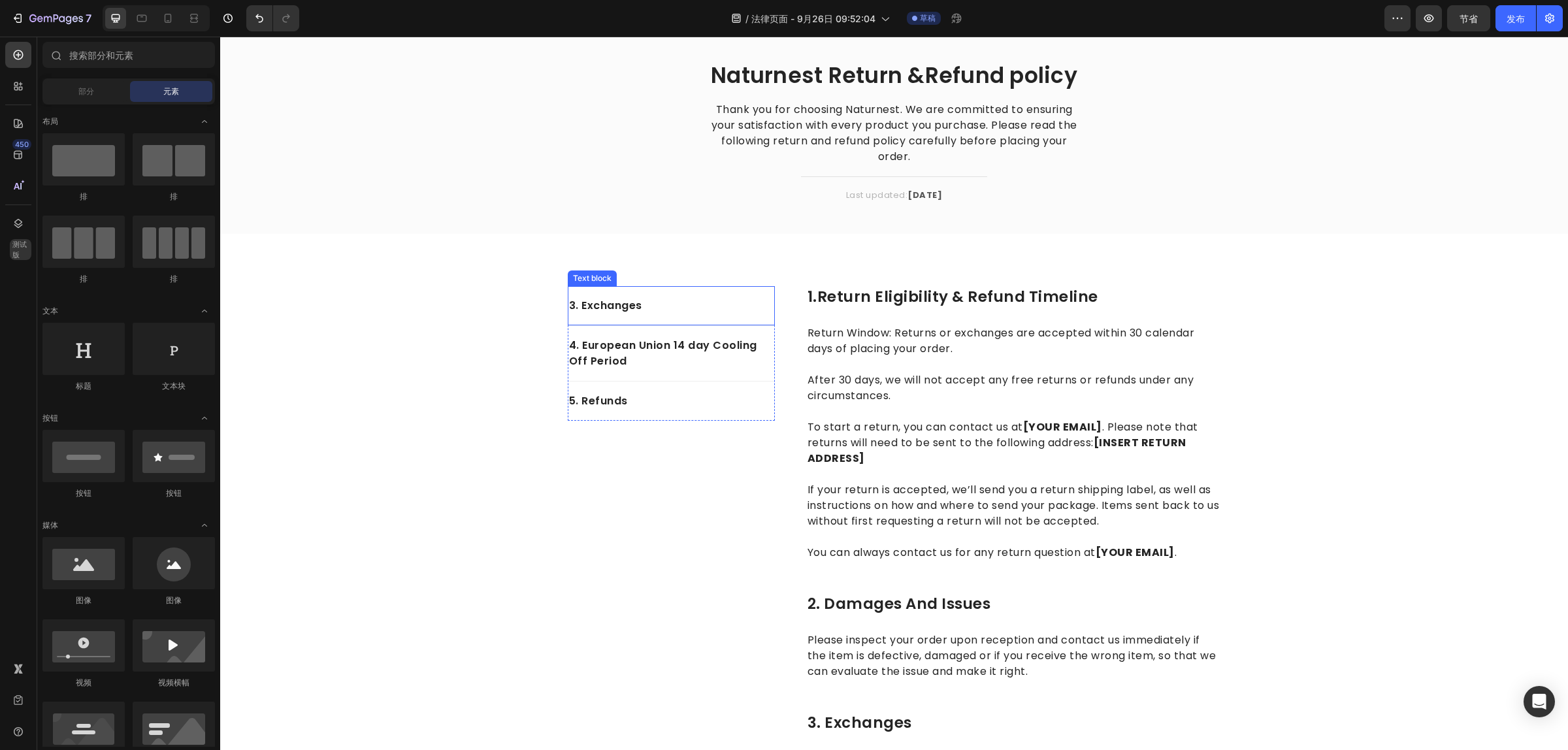
click at [583, 278] on div "Text block" at bounding box center [592, 278] width 44 height 12
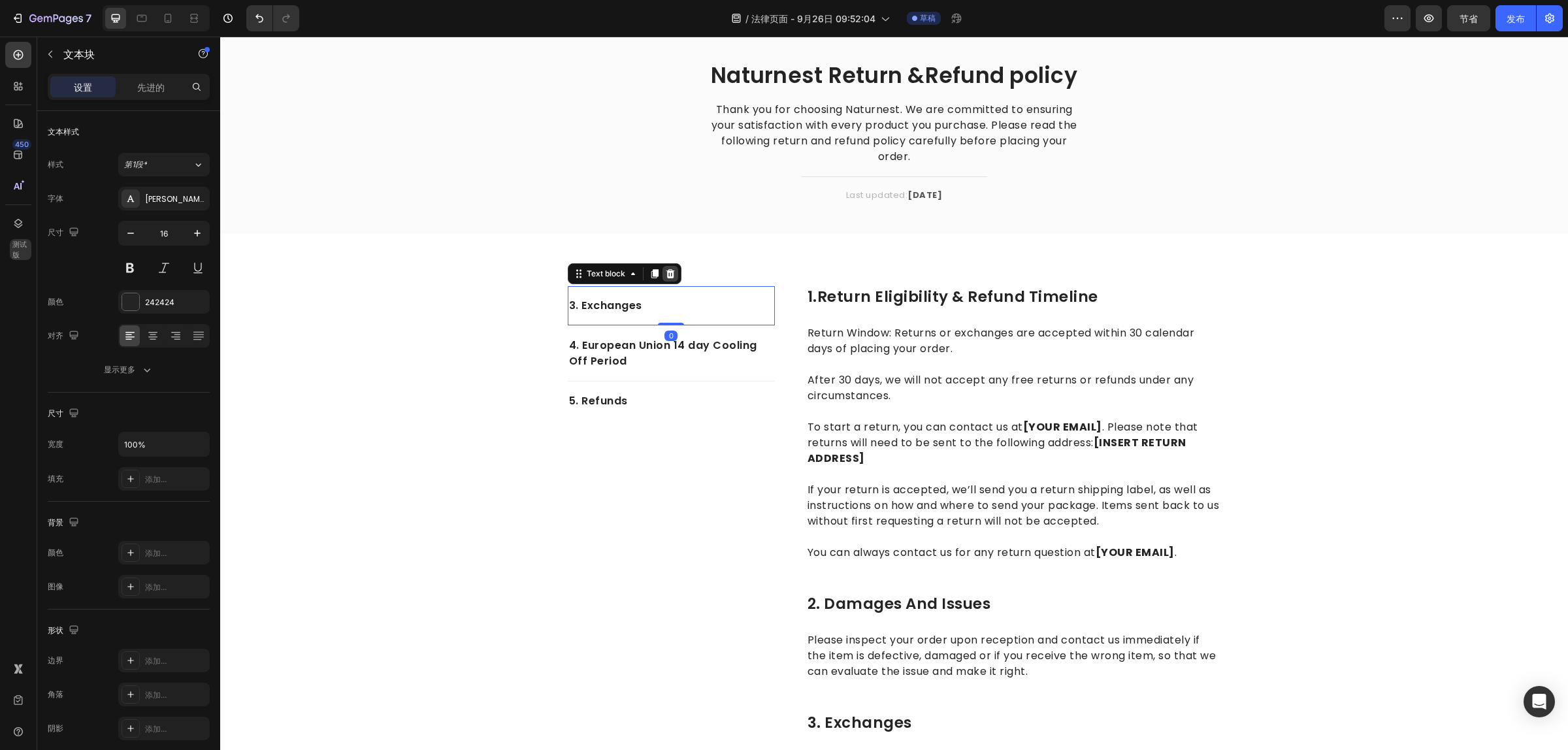
click at [666, 275] on icon at bounding box center [669, 274] width 9 height 9
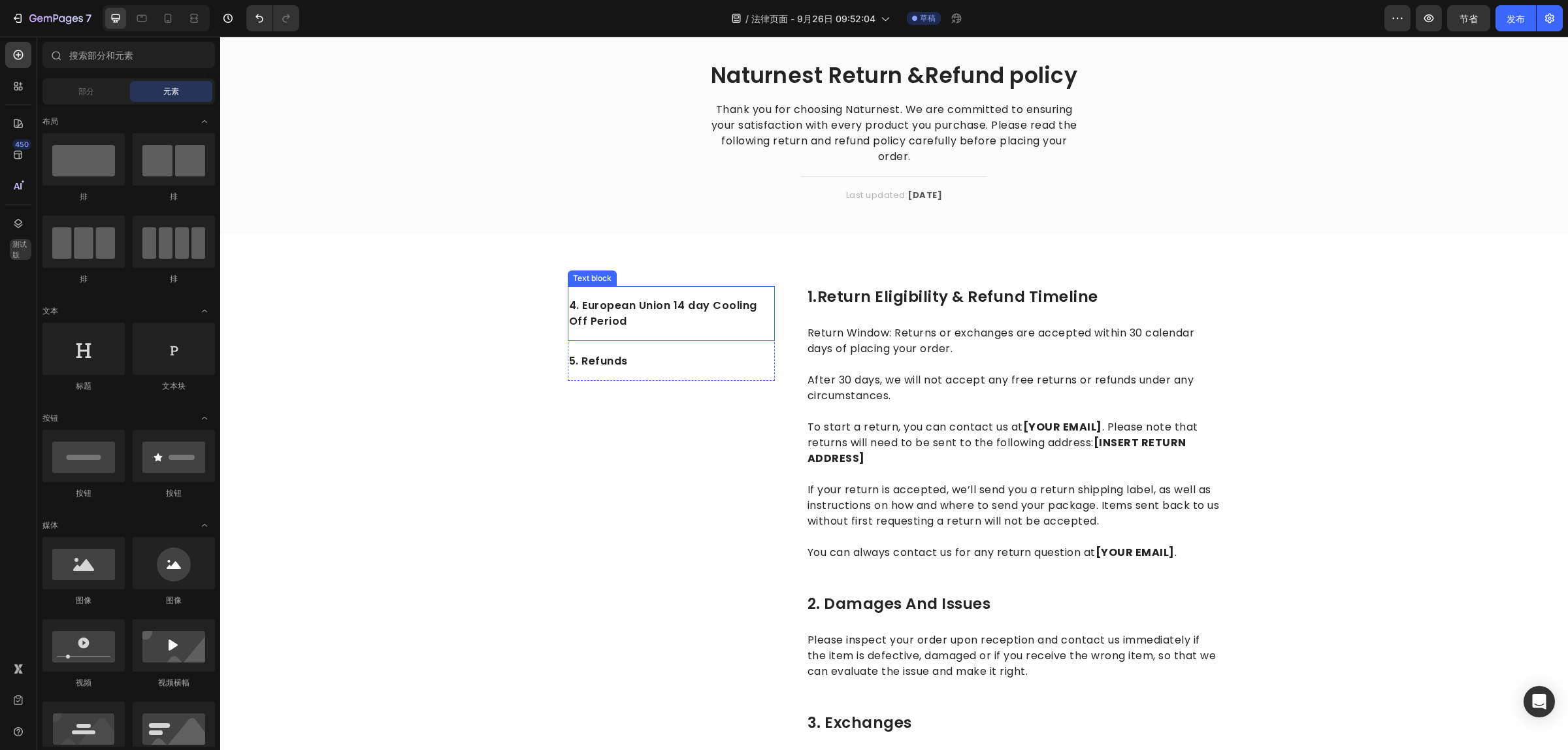
click at [595, 282] on div "Text block" at bounding box center [592, 278] width 49 height 16
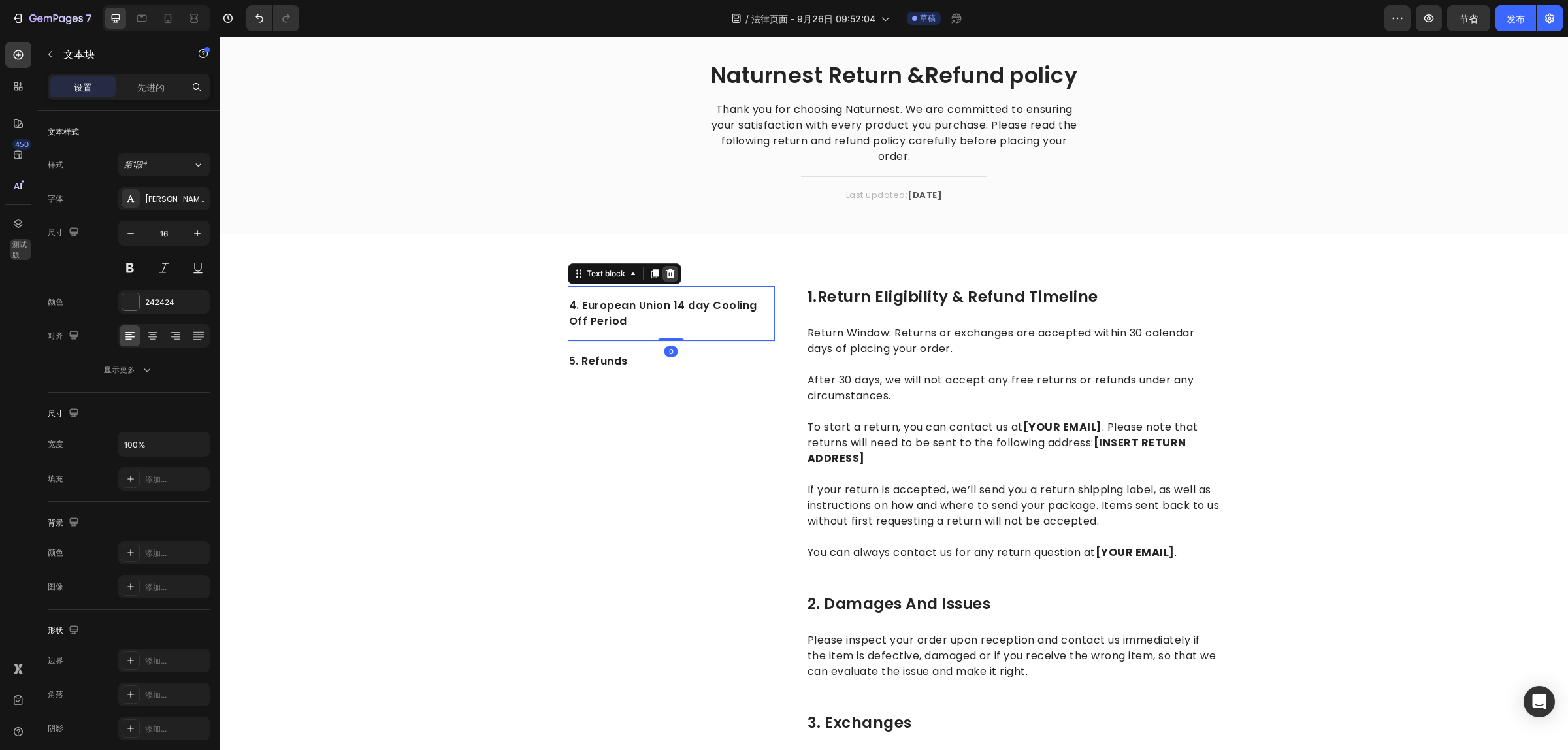
click at [665, 278] on icon at bounding box center [670, 274] width 11 height 11
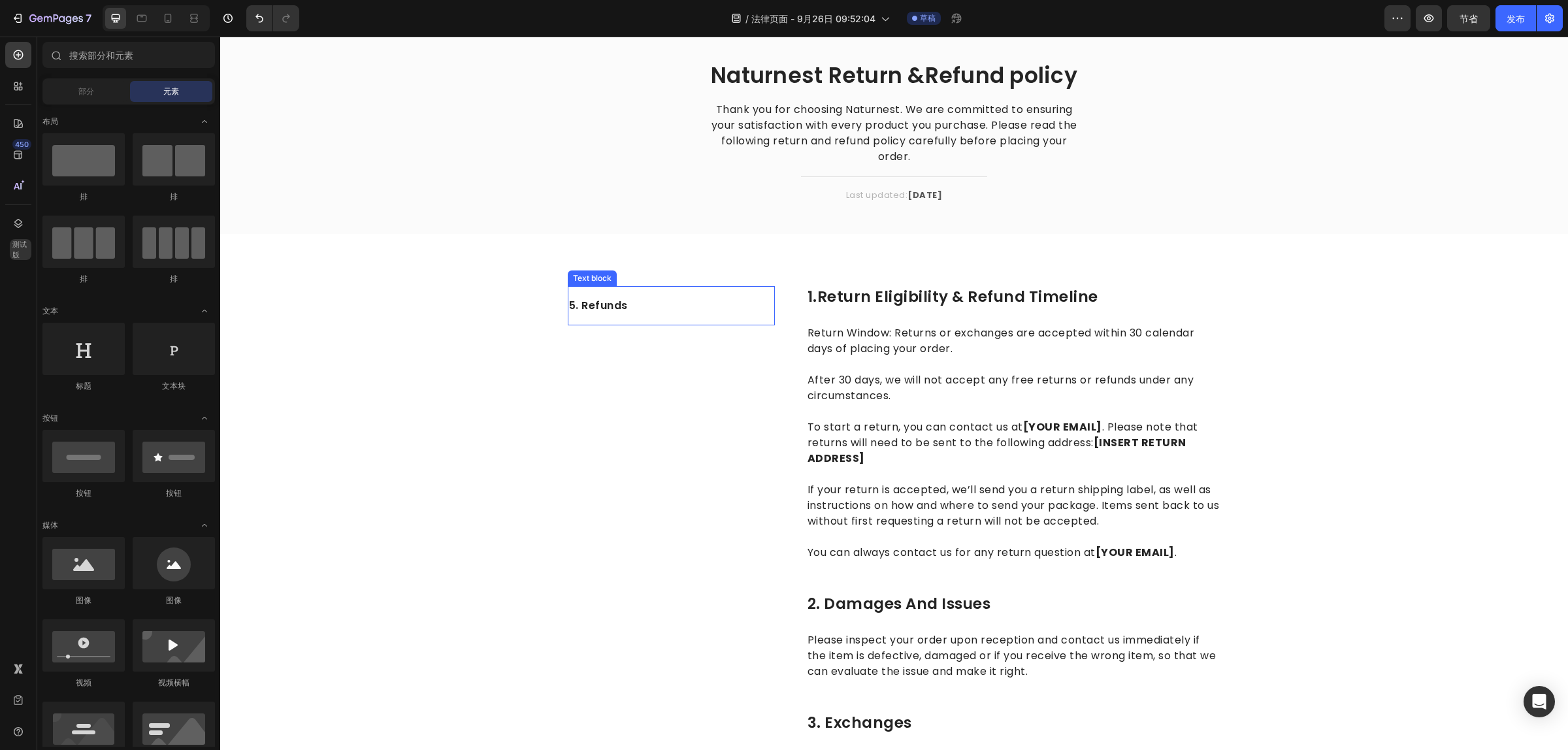
click at [573, 305] on p "5. Refunds" at bounding box center [671, 305] width 204 height 16
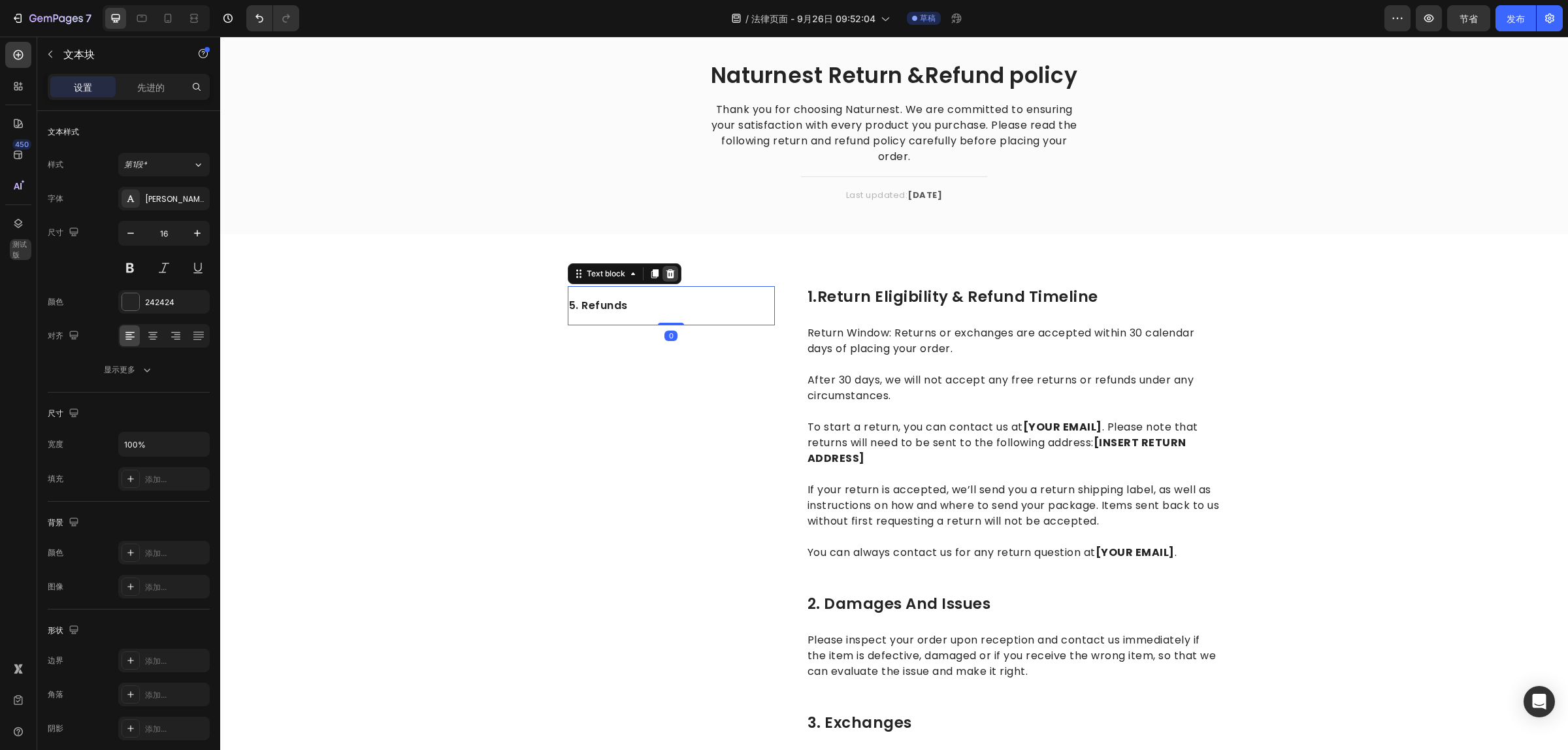
click at [662, 275] on div at bounding box center [670, 274] width 16 height 16
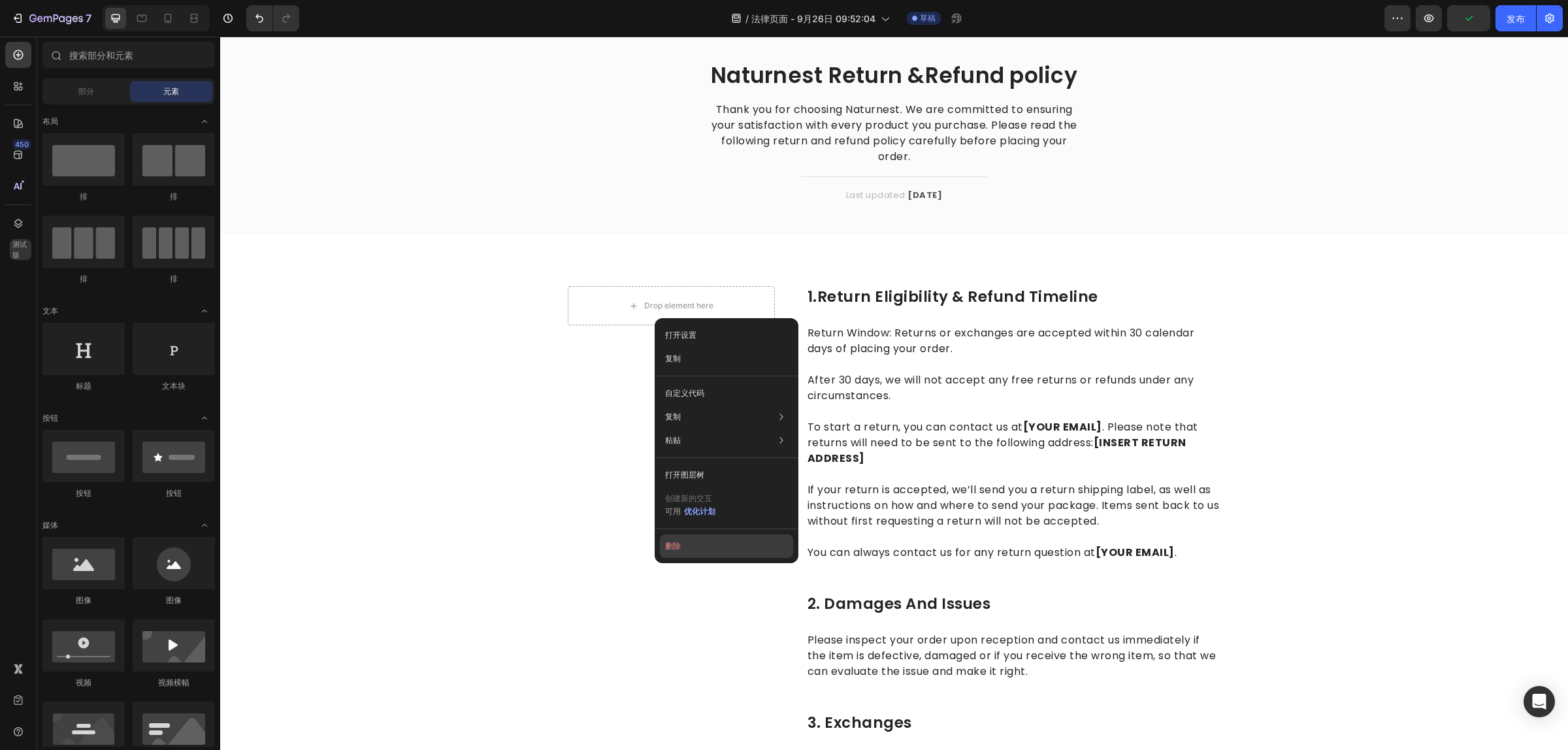
click at [671, 549] on font "删除" at bounding box center [673, 545] width 16 height 10
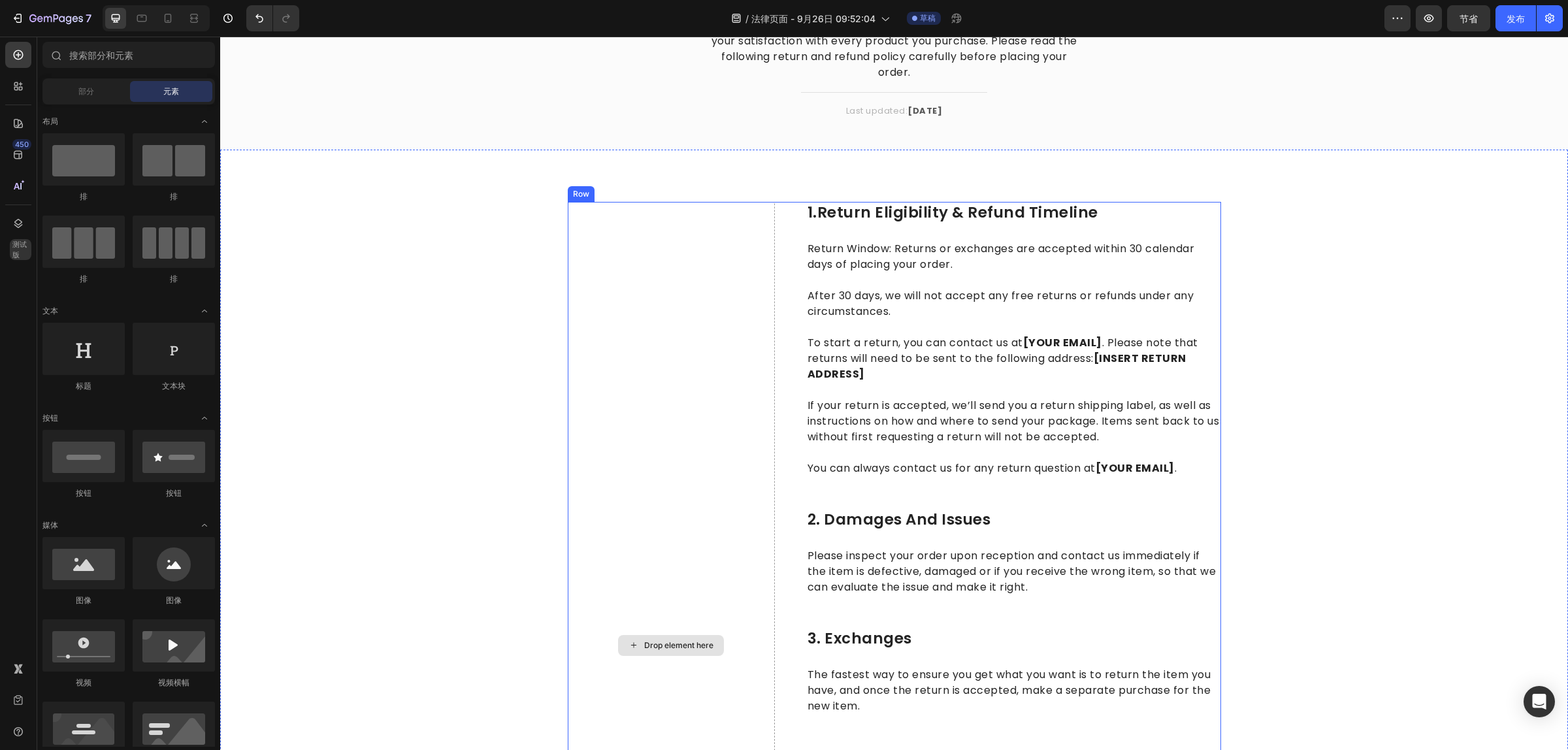
scroll to position [196, 0]
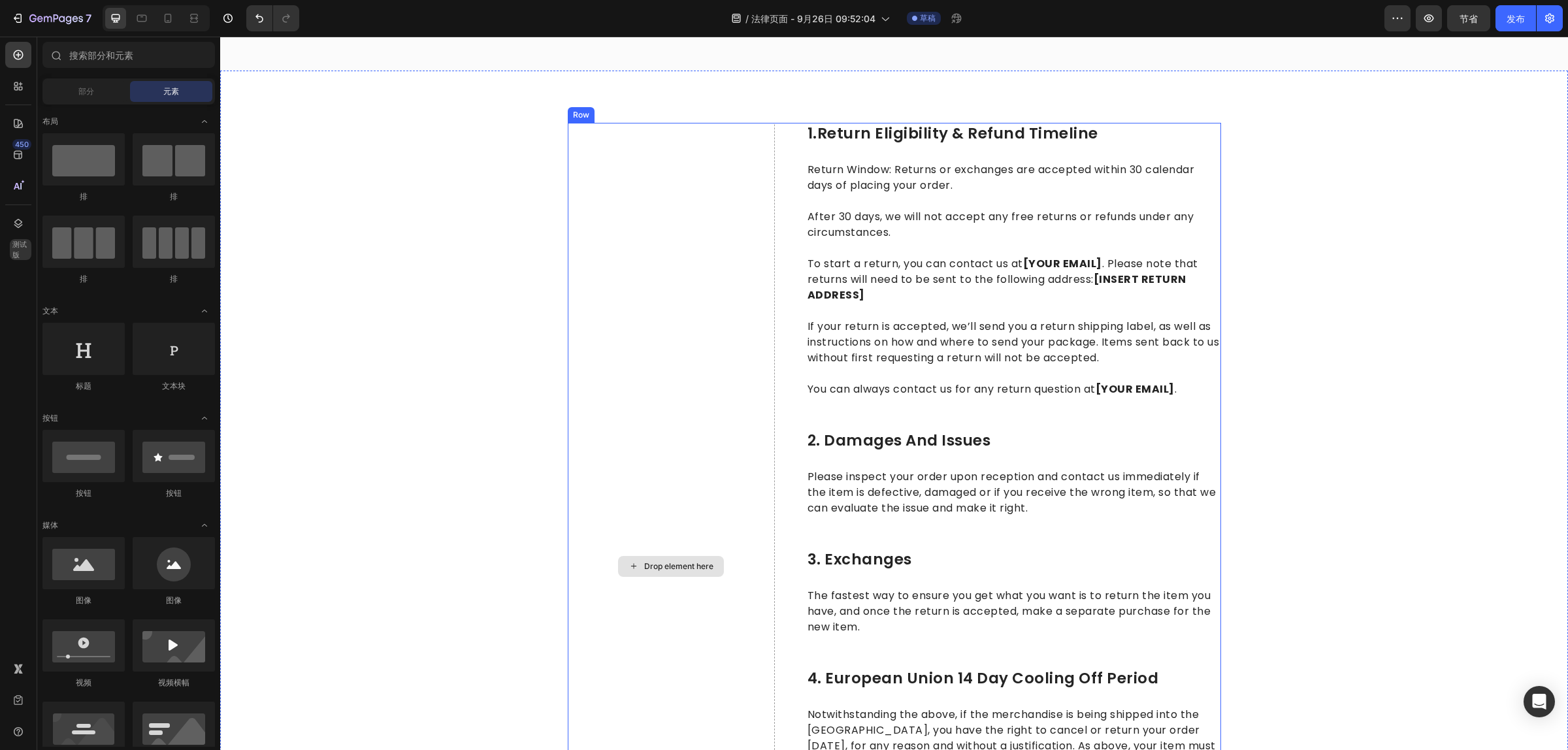
click at [687, 420] on div "Drop element here" at bounding box center [671, 566] width 207 height 887
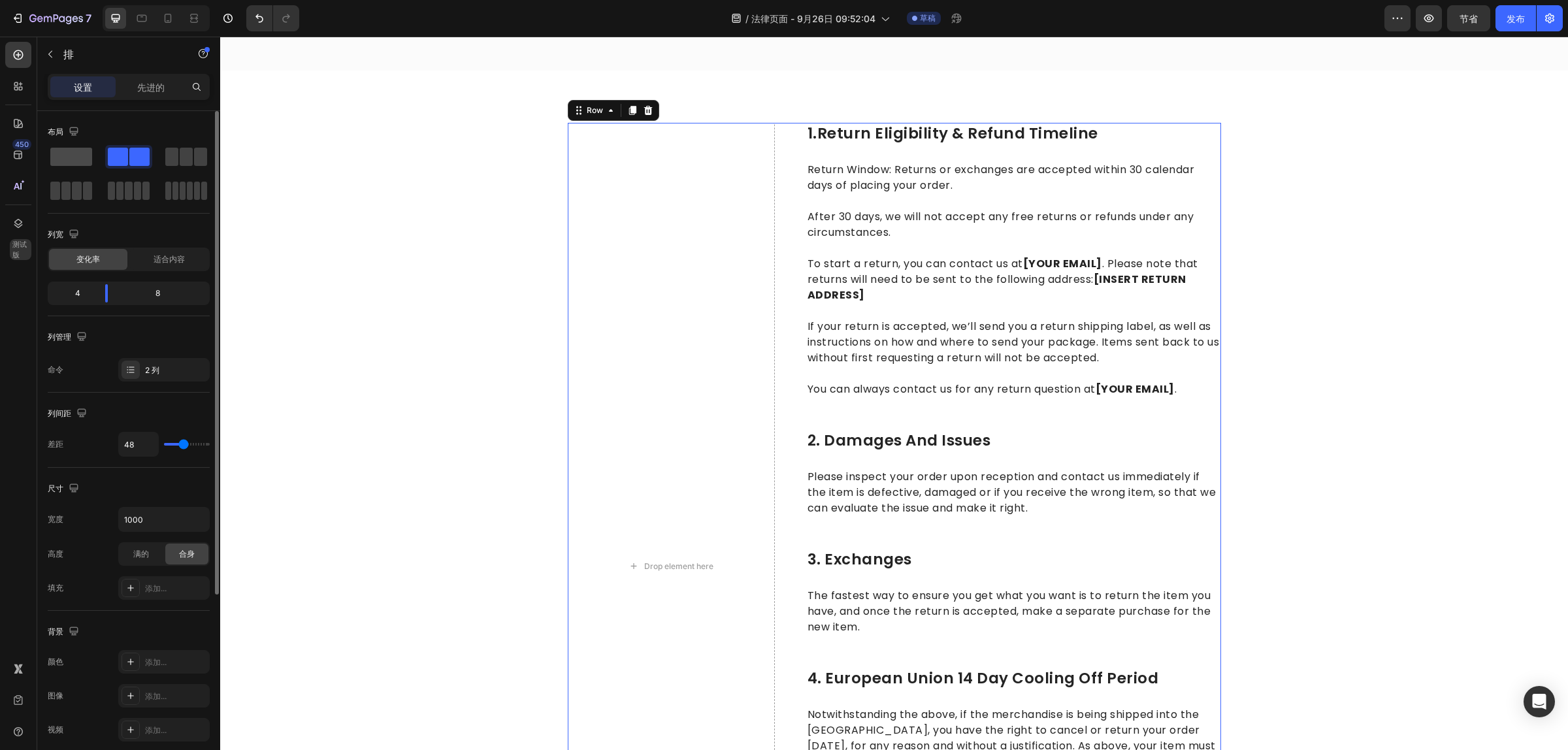
click at [86, 162] on span at bounding box center [72, 157] width 42 height 18
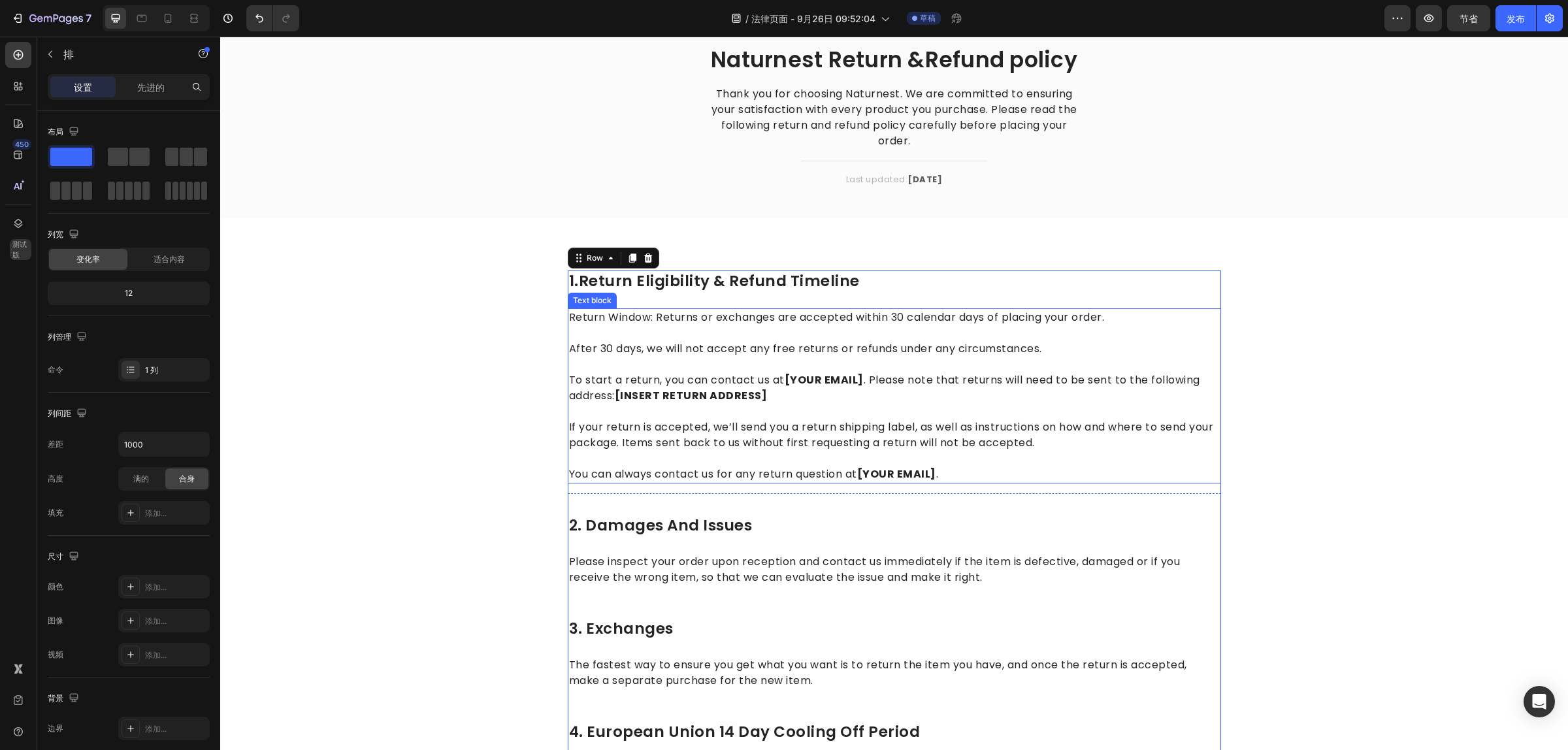
scroll to position [0, 0]
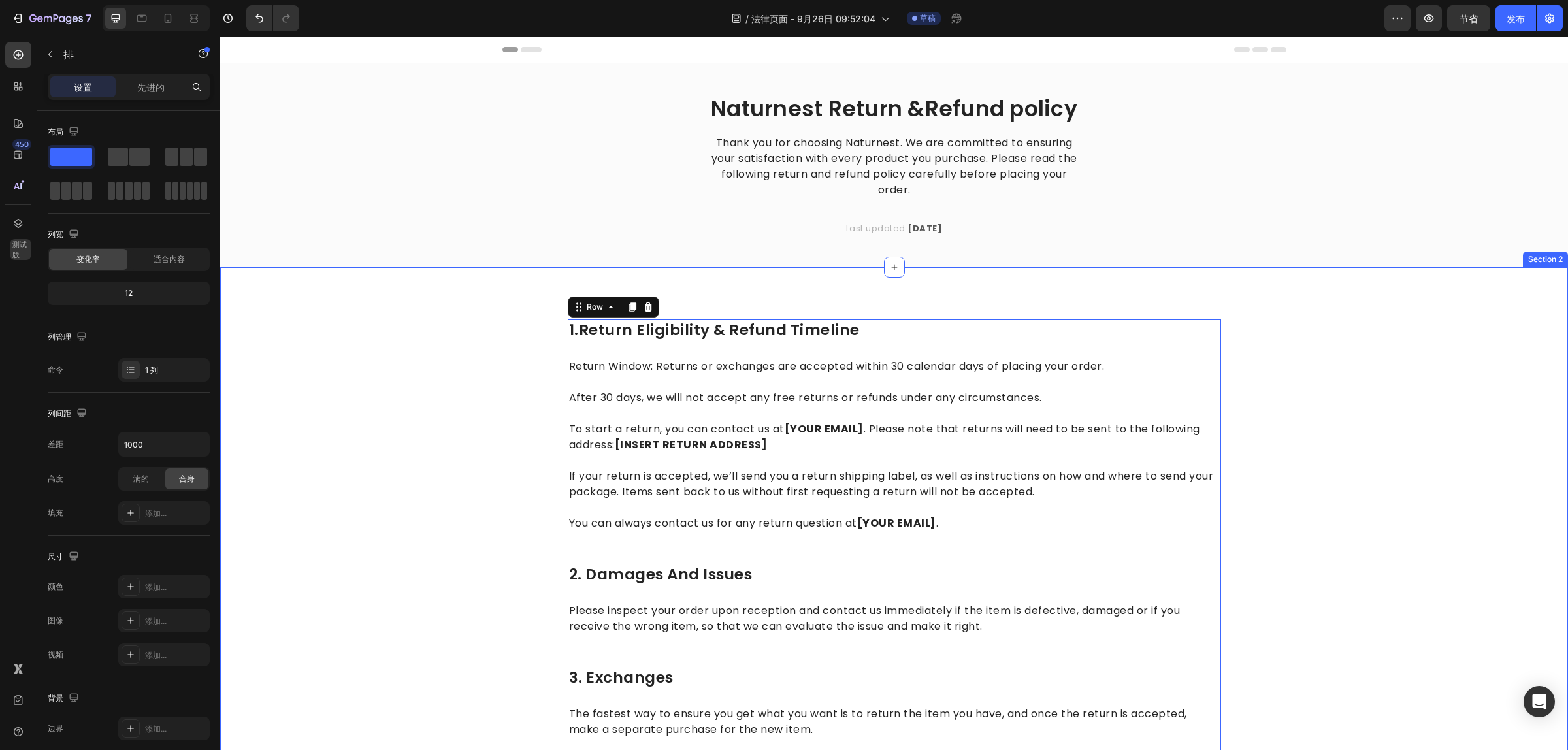
click at [1029, 293] on div "1.return eligibility & refund timeline Heading Return Window: Returns or exchan…" at bounding box center [894, 671] width 1348 height 808
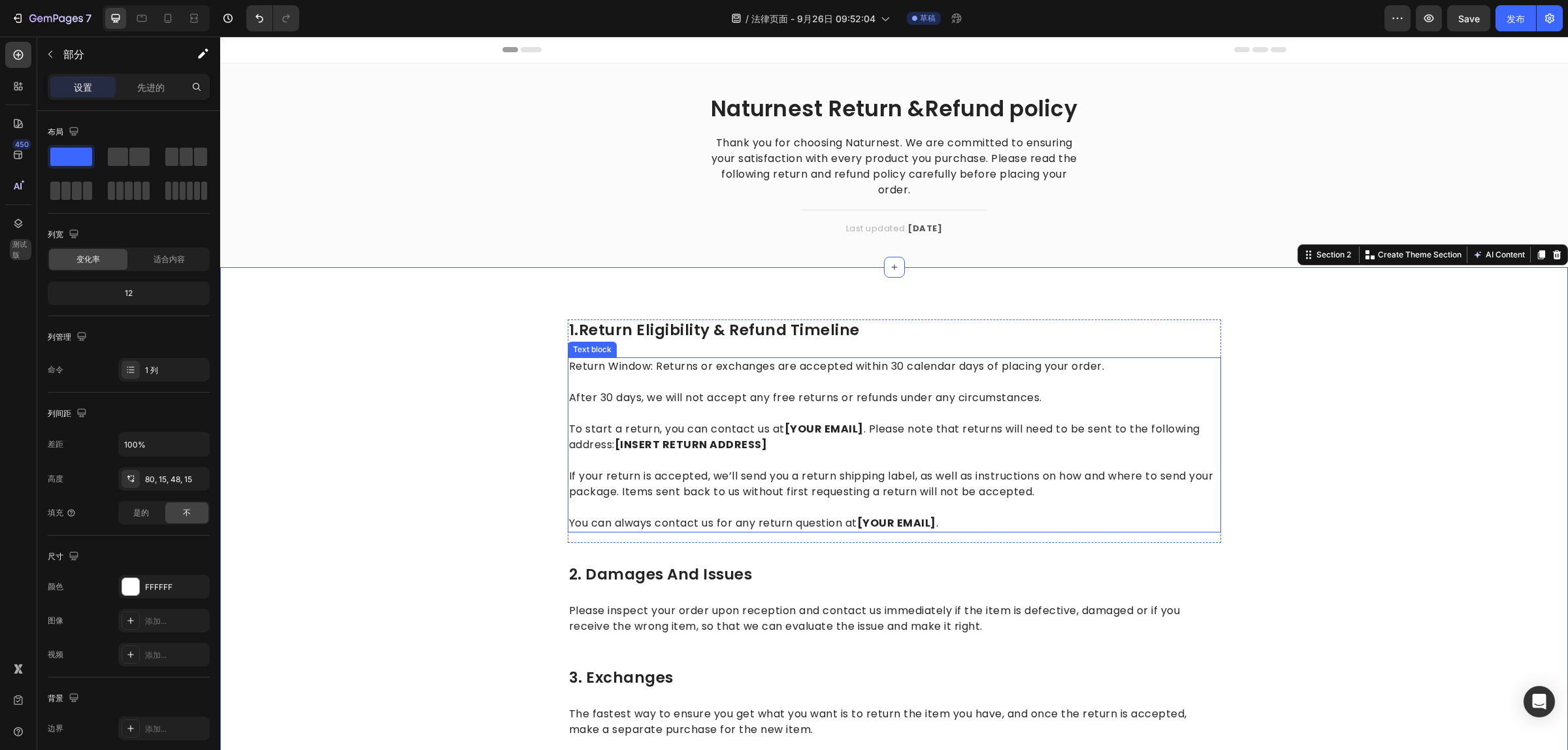
click at [907, 448] on p "To start a return, you can contact us at [YOUR EMAIL] . Please note that return…" at bounding box center [894, 430] width 651 height 47
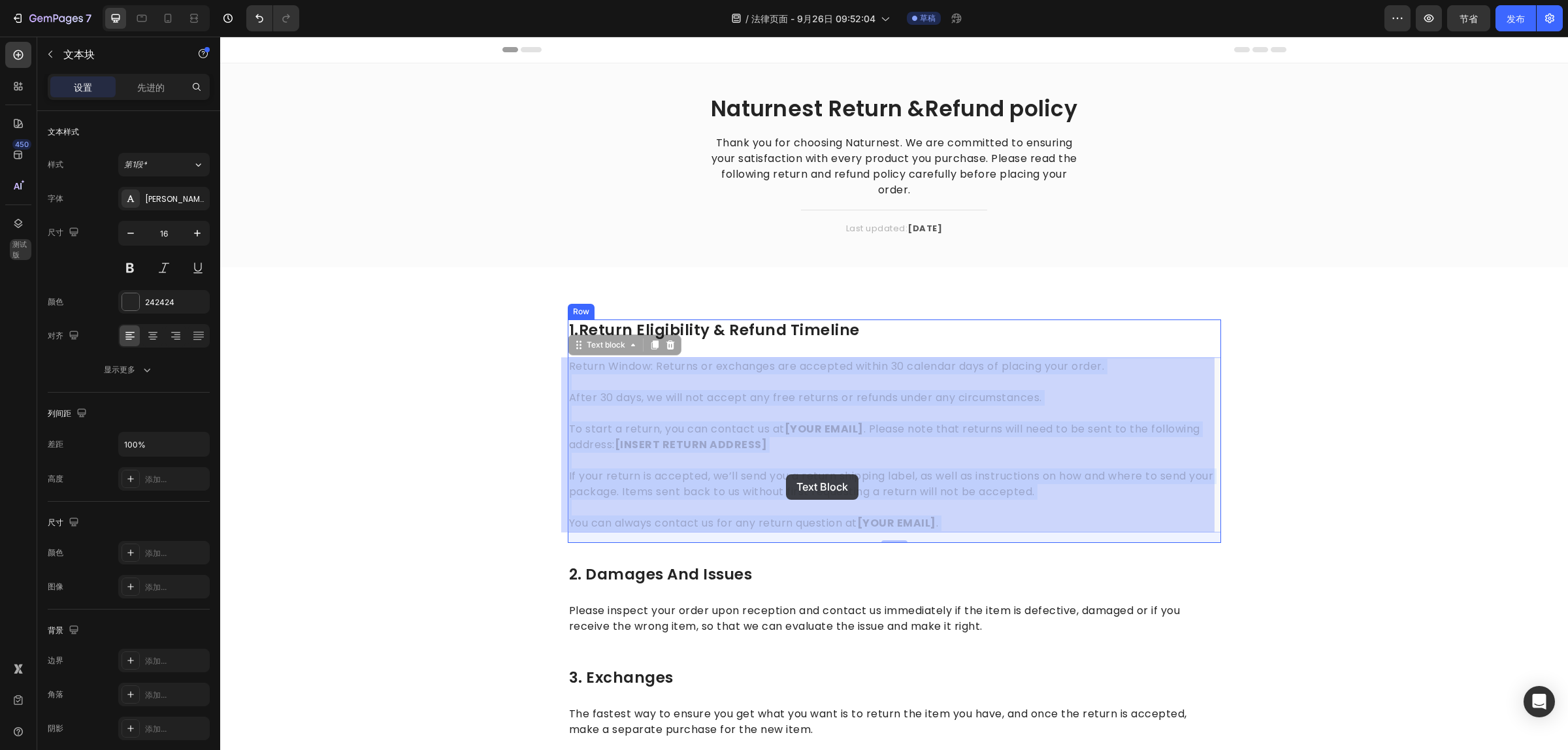
drag, startPoint x: 948, startPoint y: 524, endPoint x: 786, endPoint y: 474, distance: 169.5
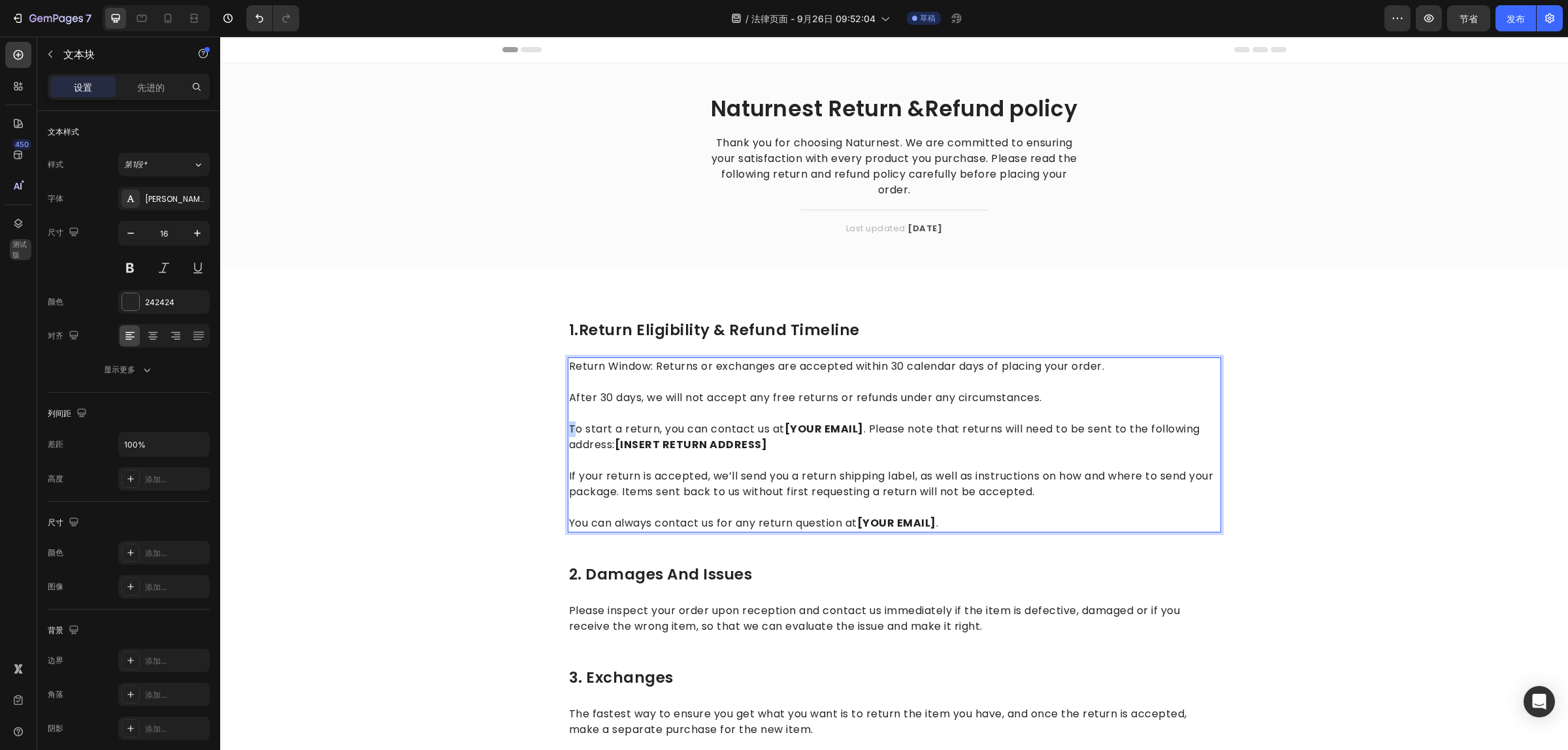
drag, startPoint x: 563, startPoint y: 428, endPoint x: 595, endPoint y: 430, distance: 32.1
click at [581, 430] on p "To start a return, you can contact us at [YOUR EMAIL] . Please note that return…" at bounding box center [894, 430] width 651 height 47
drag, startPoint x: 595, startPoint y: 430, endPoint x: 730, endPoint y: 439, distance: 135.3
click at [730, 439] on p "To start a return, you can contact us at [YOUR EMAIL] . Please note that return…" at bounding box center [894, 430] width 651 height 47
drag, startPoint x: 730, startPoint y: 439, endPoint x: 759, endPoint y: 443, distance: 29.3
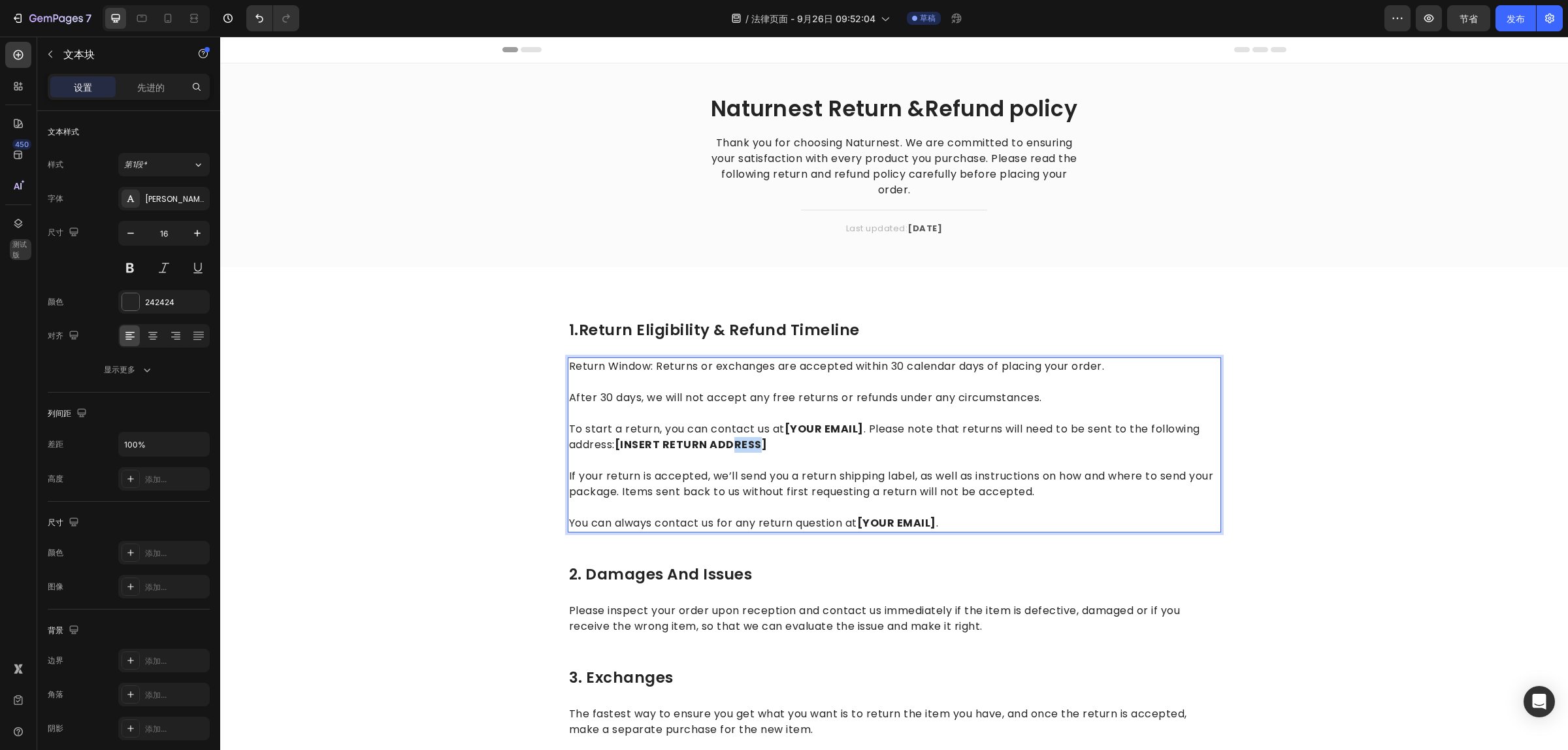
click at [759, 443] on strong "[INSERT RETURN ADDRESS]" at bounding box center [691, 444] width 153 height 15
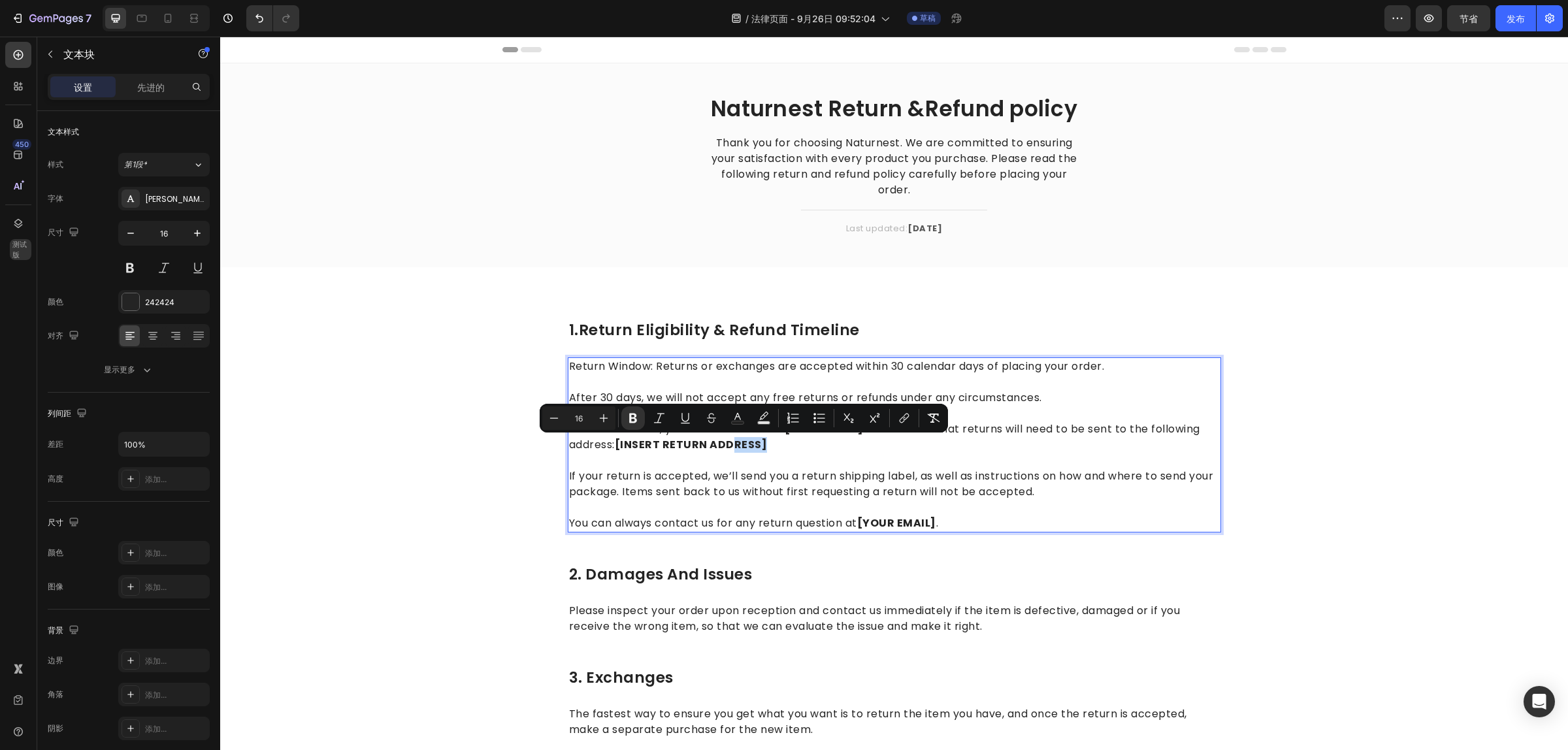
click at [851, 452] on p "If your return is accepted, we’ll send you a return shipping label, as well as …" at bounding box center [894, 476] width 651 height 47
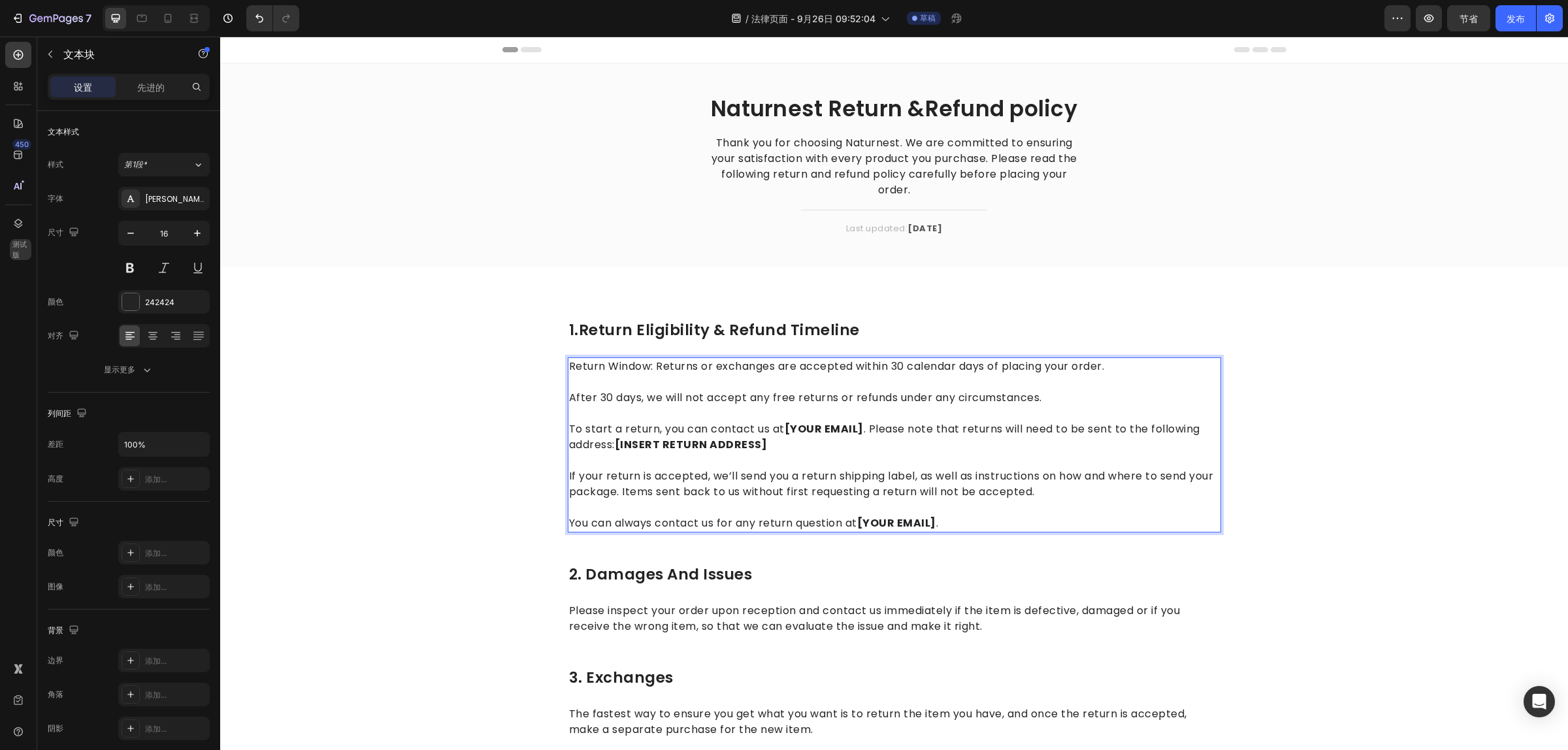
click at [1031, 508] on p "You can always contact us for any return question at [YOUR EMAIL] ." at bounding box center [894, 516] width 651 height 32
drag, startPoint x: 944, startPoint y: 521, endPoint x: 867, endPoint y: 510, distance: 77.8
click at [912, 521] on p "⁠⁠⁠⁠⁠⁠⁠ You can always contact us for any return question at [YOUR EMAIL] ." at bounding box center [894, 516] width 651 height 32
click at [897, 520] on strong "[YOUR EMAIL]" at bounding box center [897, 523] width 79 height 15
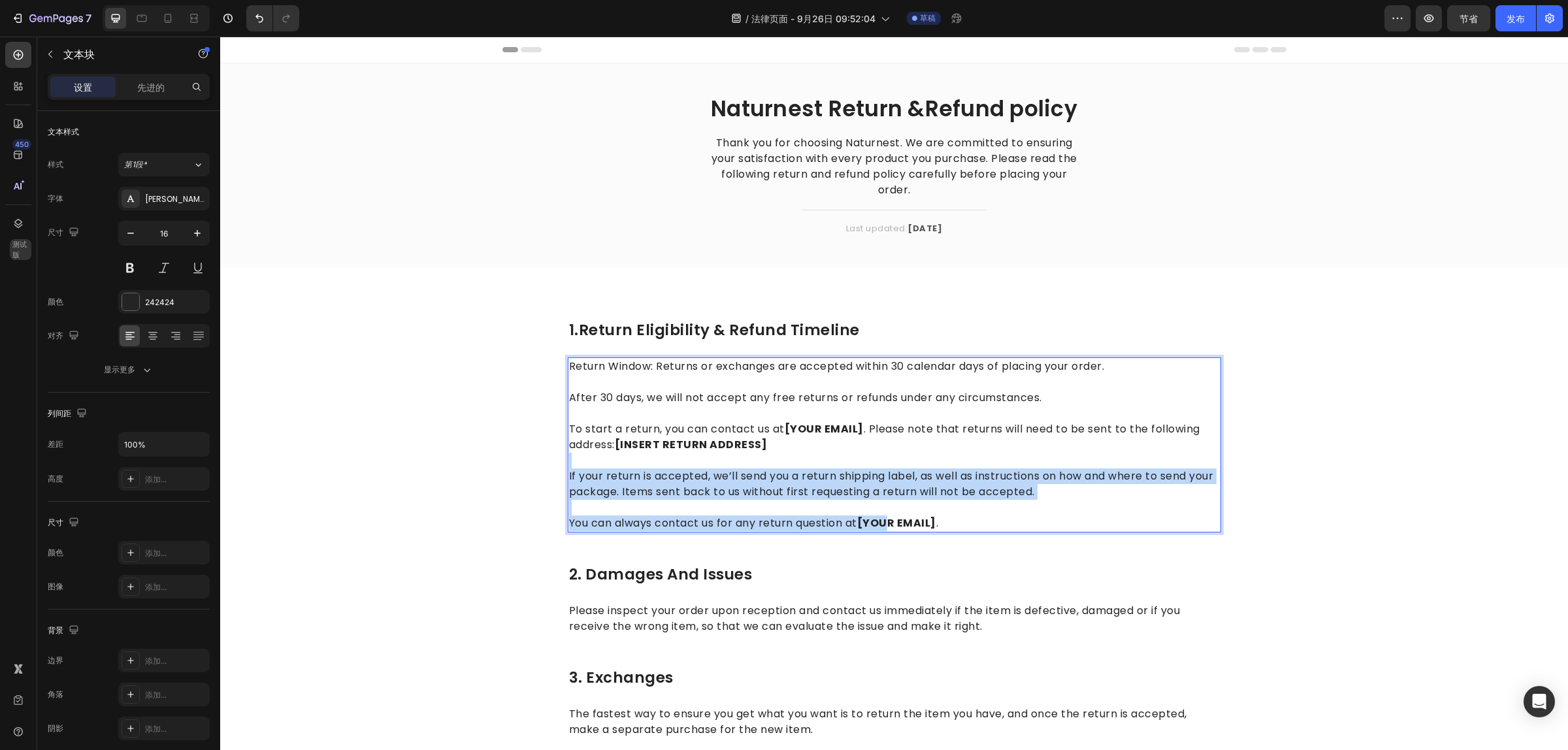
drag, startPoint x: 867, startPoint y: 510, endPoint x: 752, endPoint y: 466, distance: 123.1
click at [756, 466] on div "Return Window: Returns or exchanges are accepted within 30 calendar days of pla…" at bounding box center [894, 445] width 654 height 175
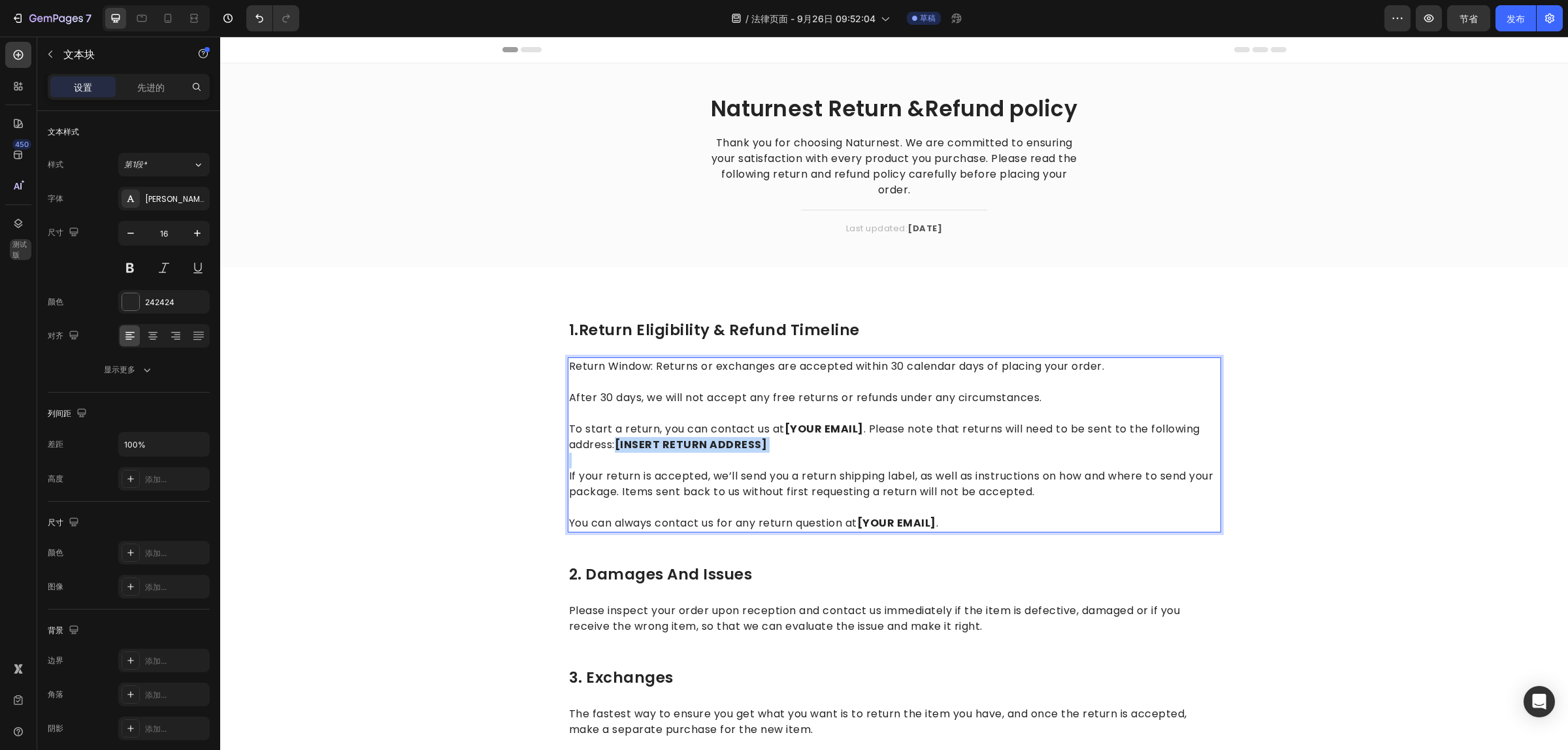
drag, startPoint x: 752, startPoint y: 466, endPoint x: 615, endPoint y: 439, distance: 139.6
click at [615, 439] on div "Return Window: Returns or exchanges are accepted within 30 calendar days of pla…" at bounding box center [894, 445] width 654 height 175
click at [966, 520] on p "You can always contact us for any return question at [YOUR EMAIL] ." at bounding box center [894, 516] width 651 height 32
drag, startPoint x: 966, startPoint y: 520, endPoint x: 901, endPoint y: 518, distance: 65.0
click at [960, 519] on p "You can always contact us for any return question at [YOUR EMAIL] ." at bounding box center [894, 516] width 651 height 32
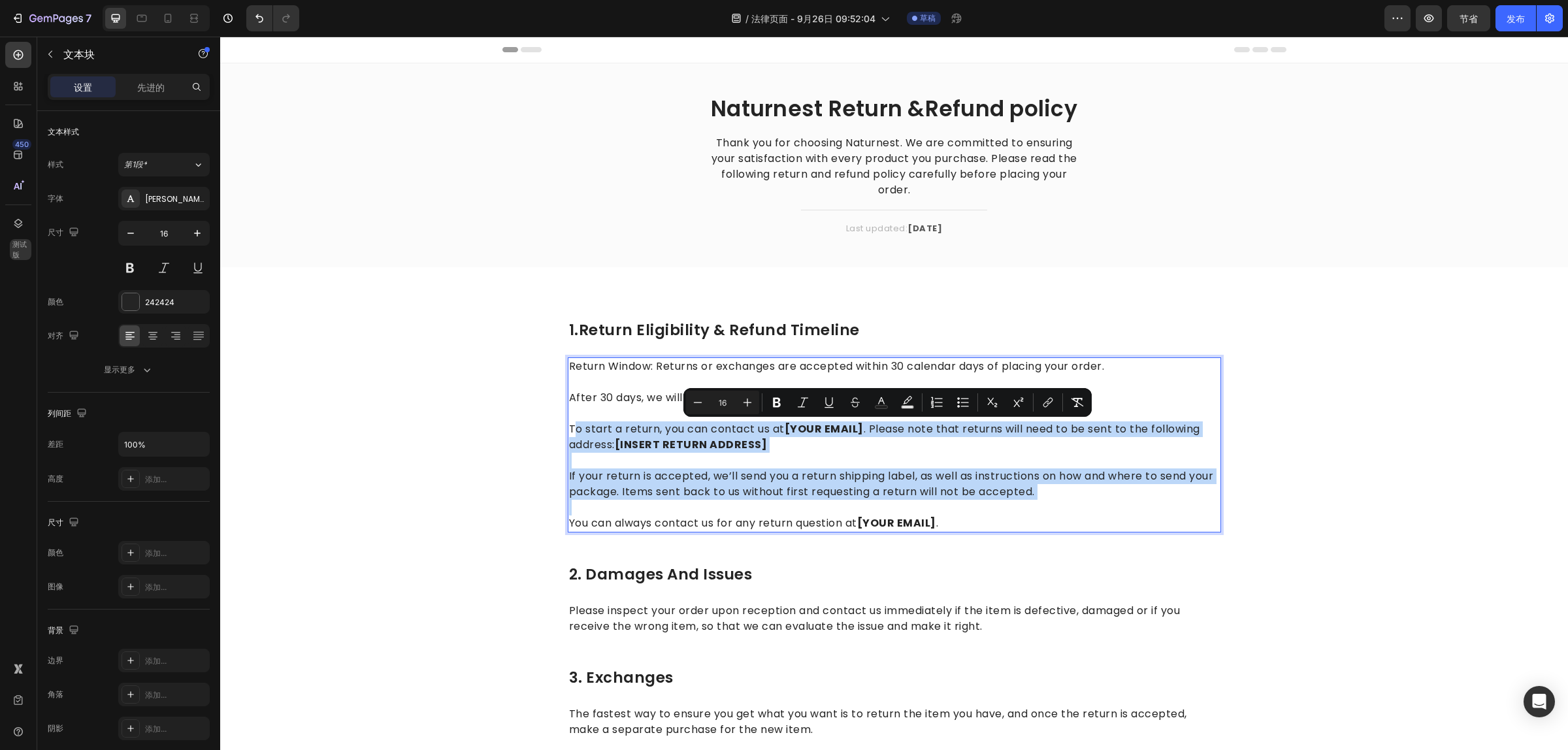
drag, startPoint x: 807, startPoint y: 477, endPoint x: 569, endPoint y: 426, distance: 243.4
click at [569, 426] on div "Return Window: Returns or exchanges are accepted within 30 calendar days of pla…" at bounding box center [894, 445] width 654 height 175
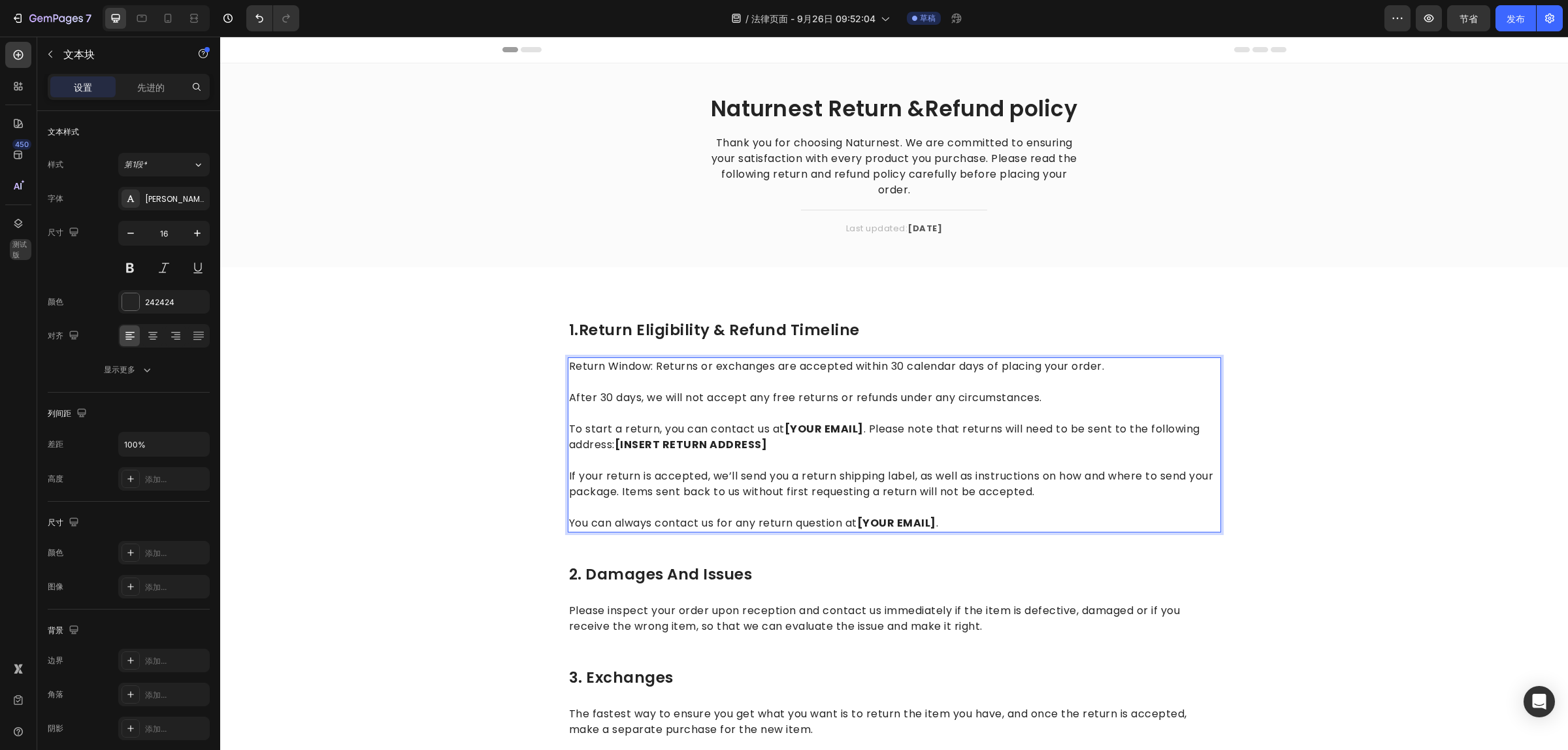
drag, startPoint x: 1013, startPoint y: 518, endPoint x: 937, endPoint y: 519, distance: 76.0
click at [1012, 519] on p "You can always contact us for any return question at [YOUR EMAIL] ." at bounding box center [894, 516] width 651 height 32
click at [742, 474] on p "If your return is accepted, we’ll send you a return shipping label, as well as …" at bounding box center [894, 476] width 651 height 47
click at [569, 422] on p "To start a return, you can contact us at [YOUR EMAIL] . Please note that return…" at bounding box center [894, 430] width 651 height 47
drag, startPoint x: 563, startPoint y: 428, endPoint x: 671, endPoint y: 430, distance: 108.0
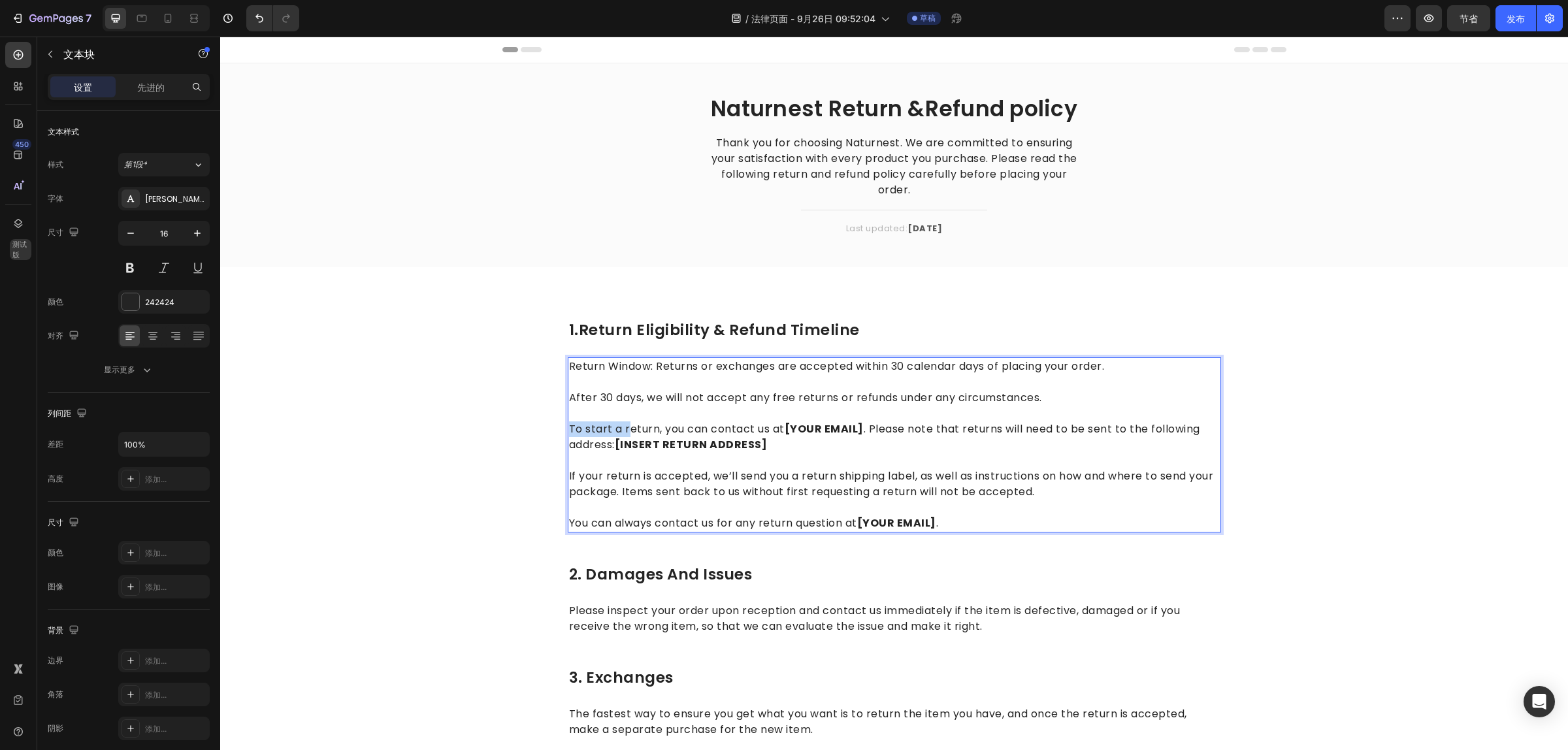
click at [649, 428] on p "To start a return, you can contact us at [YOUR EMAIL] . Please note that return…" at bounding box center [894, 430] width 651 height 47
click at [671, 430] on p "To start a return, you can contact us at [YOUR EMAIL] . Please note that return…" at bounding box center [894, 430] width 651 height 47
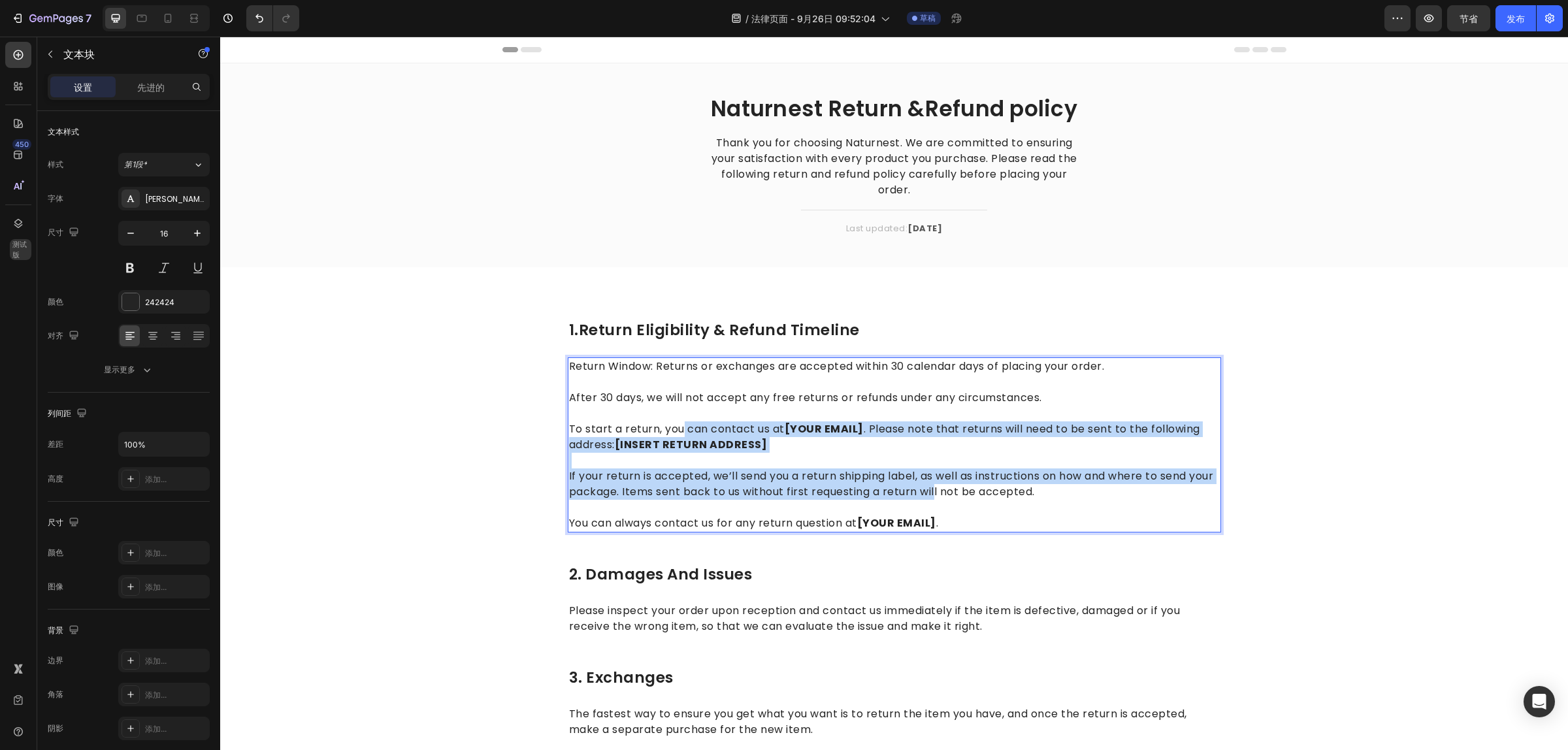
drag, startPoint x: 699, startPoint y: 432, endPoint x: 981, endPoint y: 505, distance: 291.3
click at [961, 492] on div "Return Window: Returns or exchanges are accepted within 30 calendar days of pla…" at bounding box center [894, 445] width 654 height 175
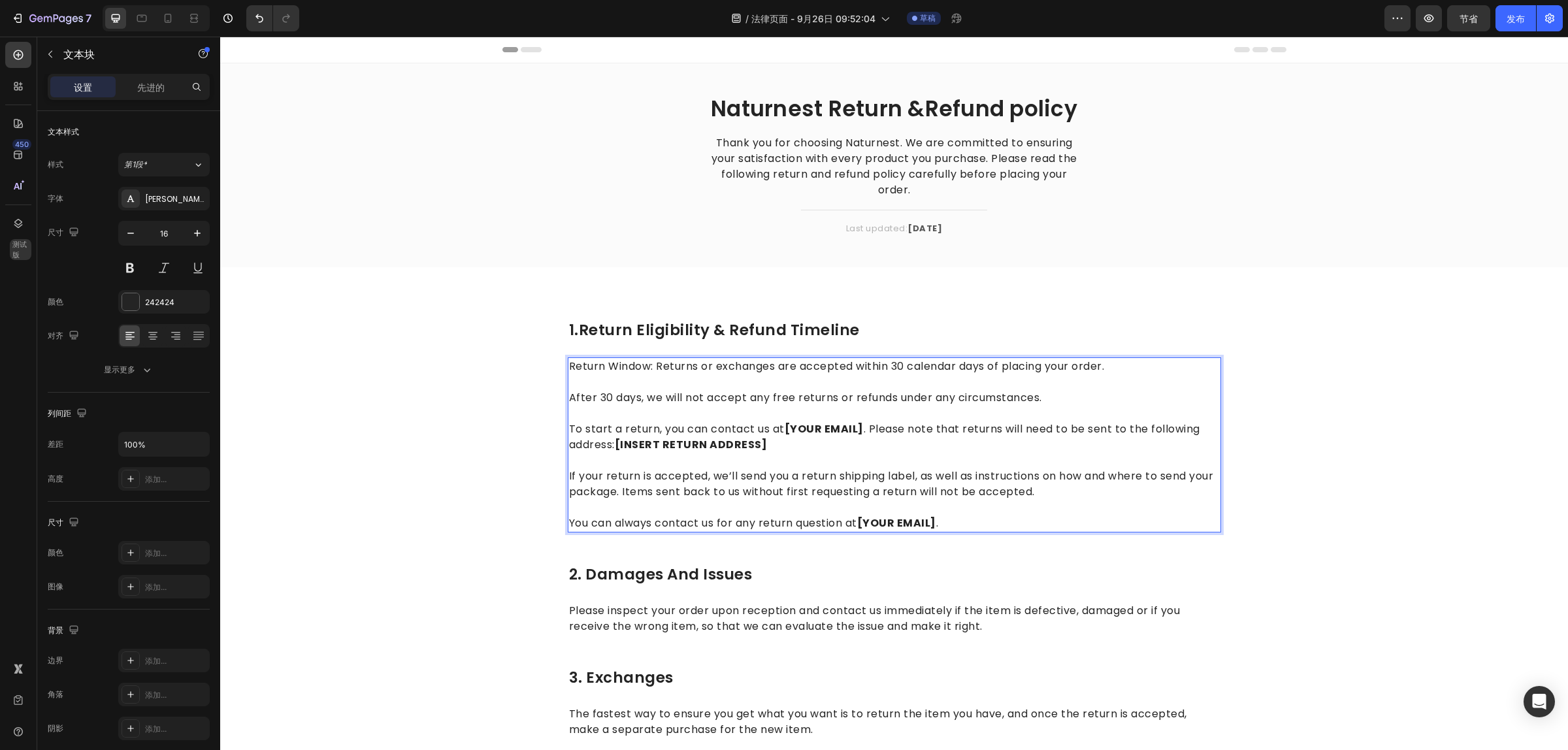
drag, startPoint x: 981, startPoint y: 505, endPoint x: 994, endPoint y: 523, distance: 22.2
click at [994, 523] on div "Return Window: Returns or exchanges are accepted within 30 calendar days of pla…" at bounding box center [894, 445] width 654 height 175
click at [988, 521] on p "You can always contact us for any return question at [YOUR EMAIL] ." at bounding box center [894, 516] width 651 height 32
click at [889, 504] on p "You can always contact us for any return question at [YOUR EMAIL] ." at bounding box center [894, 516] width 651 height 32
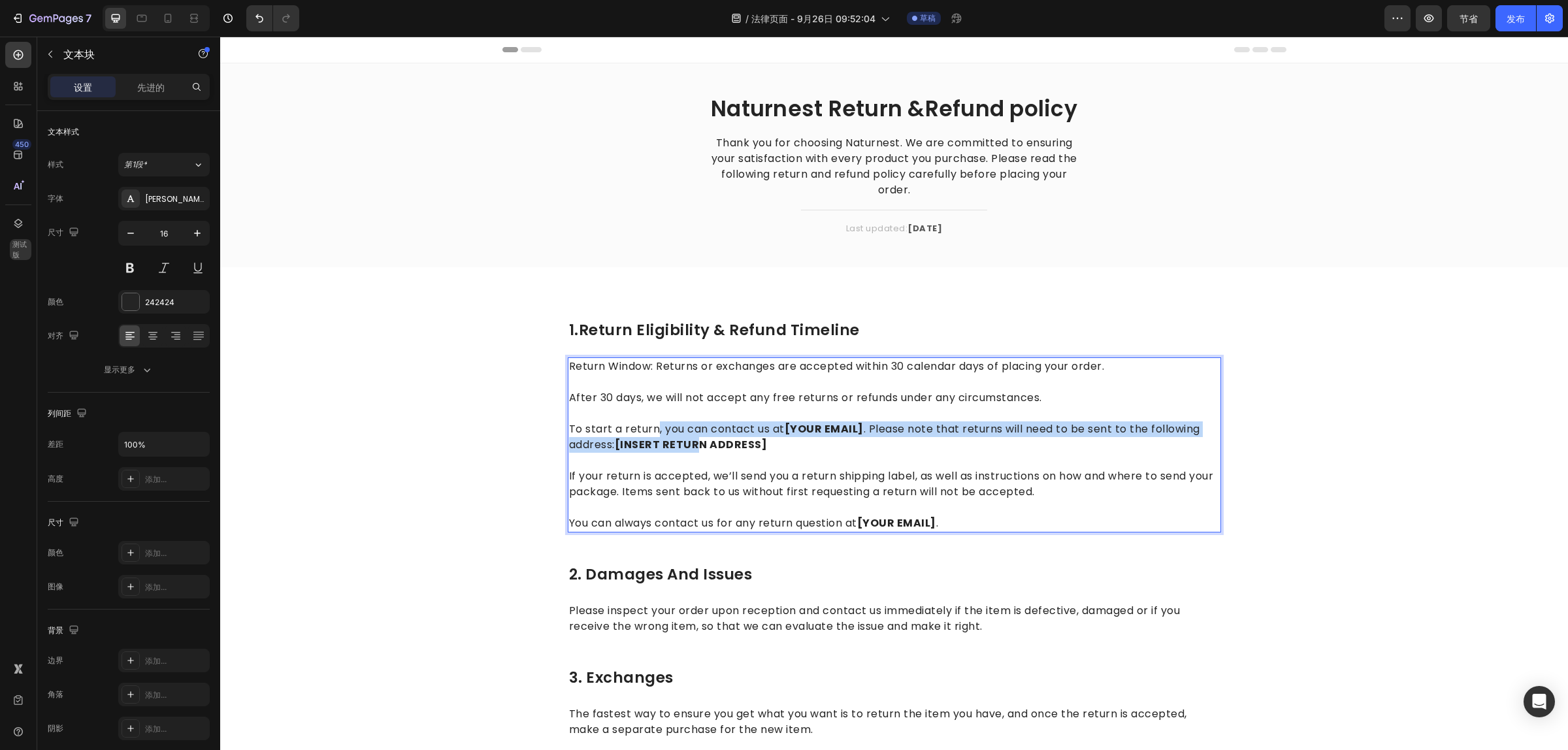
drag, startPoint x: 684, startPoint y: 445, endPoint x: 652, endPoint y: 435, distance: 33.5
click at [652, 435] on p "To start a return, you can contact us at [YOUR EMAIL] . Please note that return…" at bounding box center [894, 430] width 651 height 47
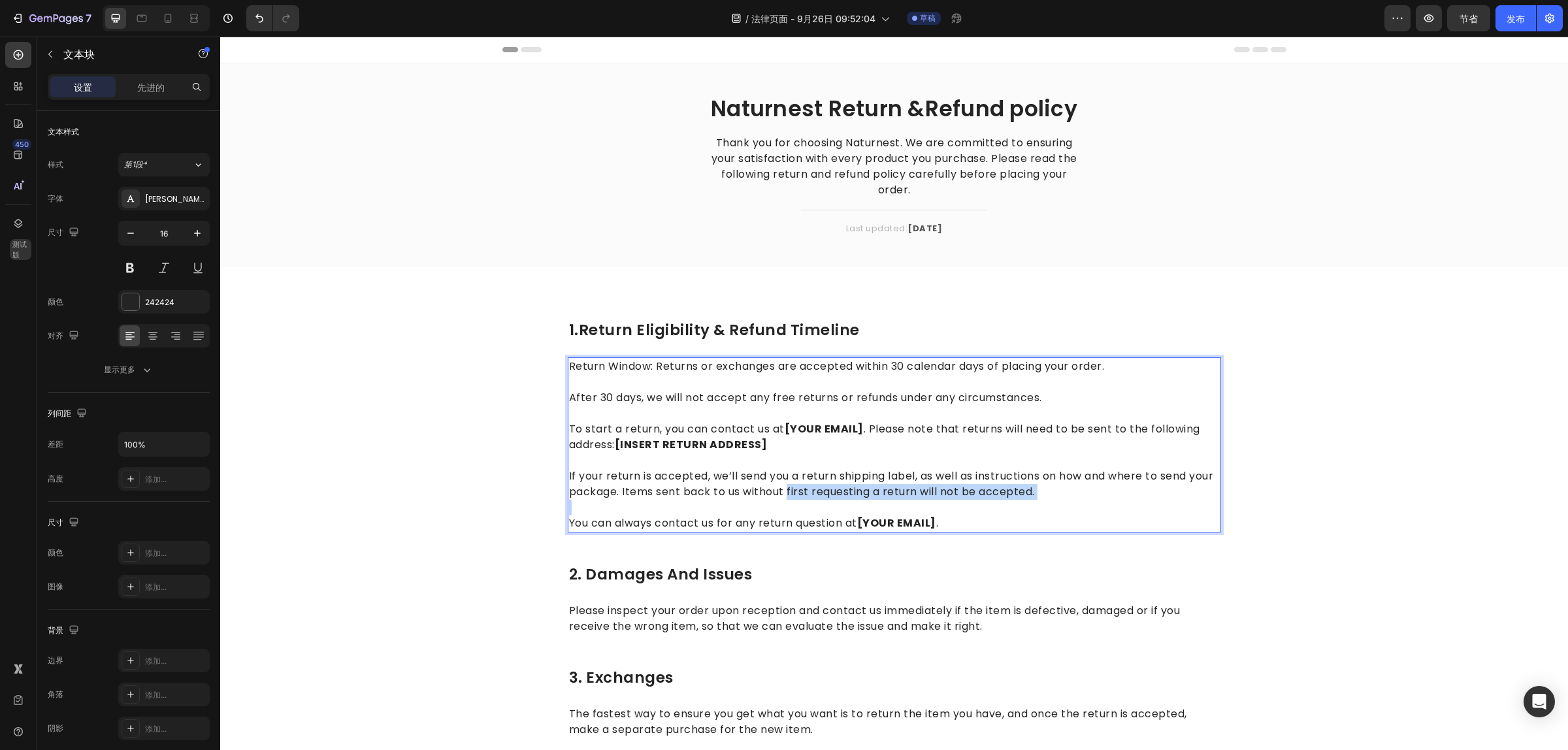
click at [846, 491] on div "Return Window: Returns or exchanges are accepted within 30 calendar days of pla…" at bounding box center [894, 445] width 654 height 175
drag, startPoint x: 926, startPoint y: 491, endPoint x: 1079, endPoint y: 491, distance: 153.0
click at [1042, 491] on p "If your return is accepted, we’ll send you a return shipping label, as well as …" at bounding box center [894, 476] width 651 height 47
drag, startPoint x: 1079, startPoint y: 491, endPoint x: 1086, endPoint y: 491, distance: 7.0
click at [1086, 491] on p "If your return is accepted, we’ll send you a return shipping label, as well as …" at bounding box center [894, 476] width 651 height 47
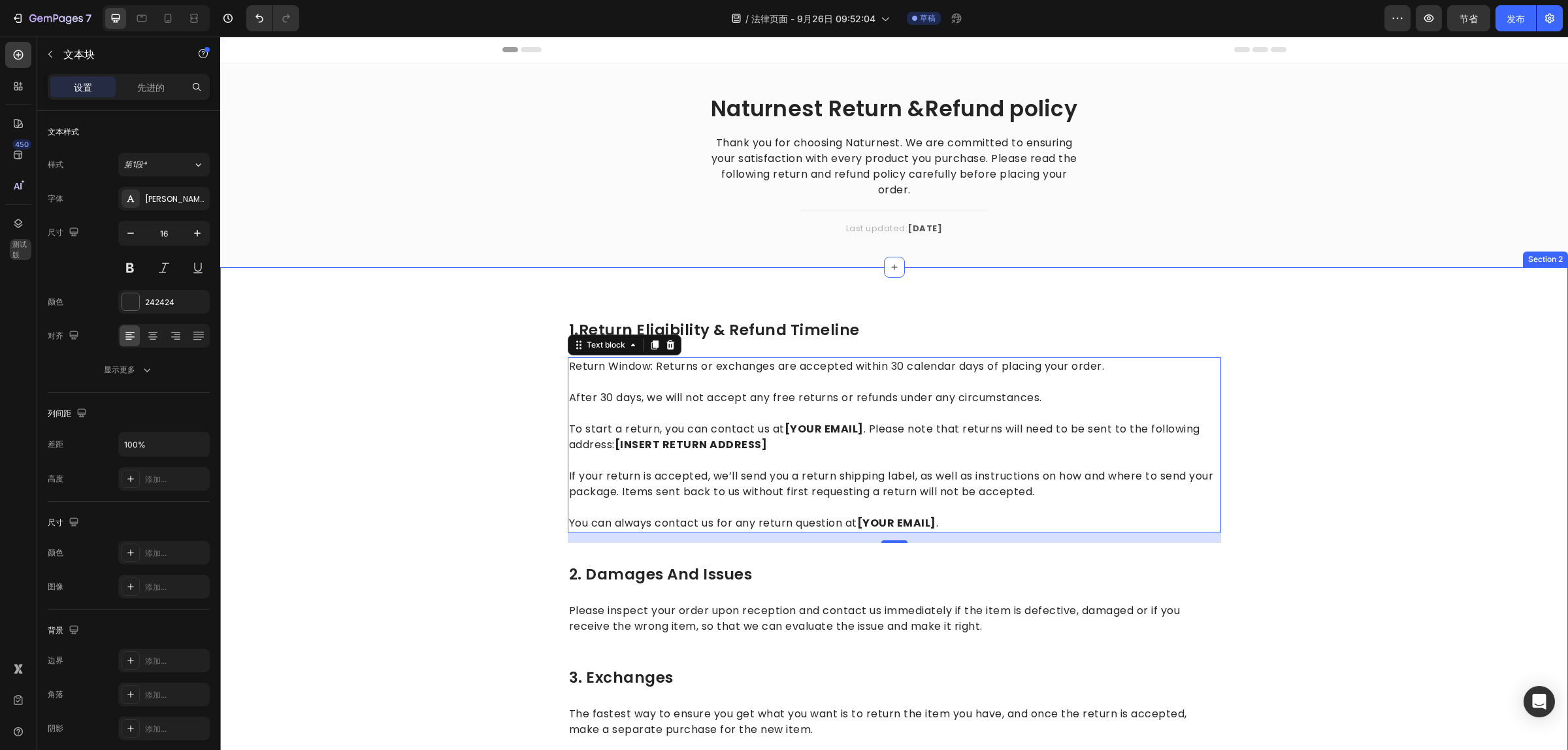
click at [1374, 510] on div "1.return eligibility & refund timeline Heading Return Window: Returns or exchan…" at bounding box center [894, 682] width 1328 height 725
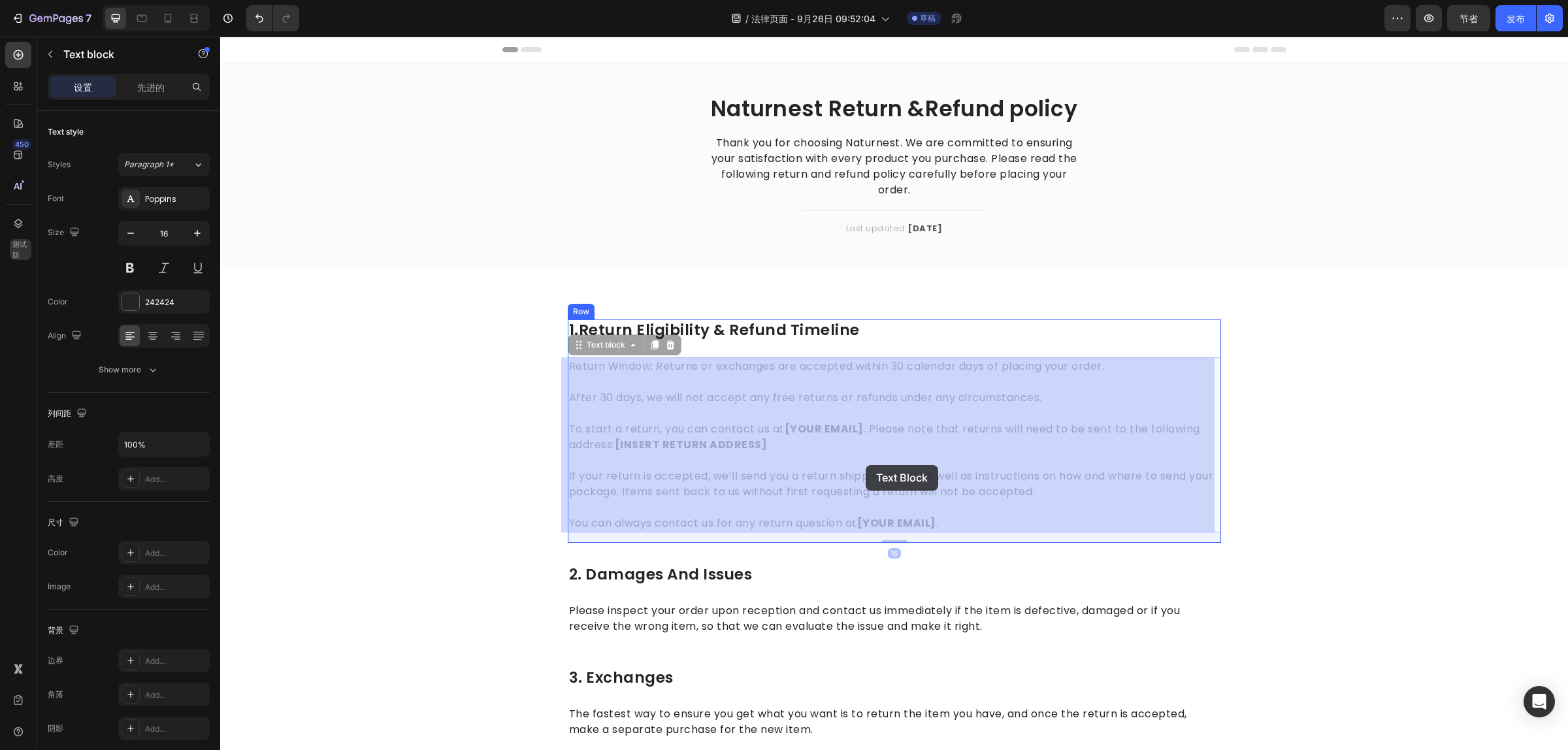
drag, startPoint x: 978, startPoint y: 491, endPoint x: 946, endPoint y: 480, distance: 33.8
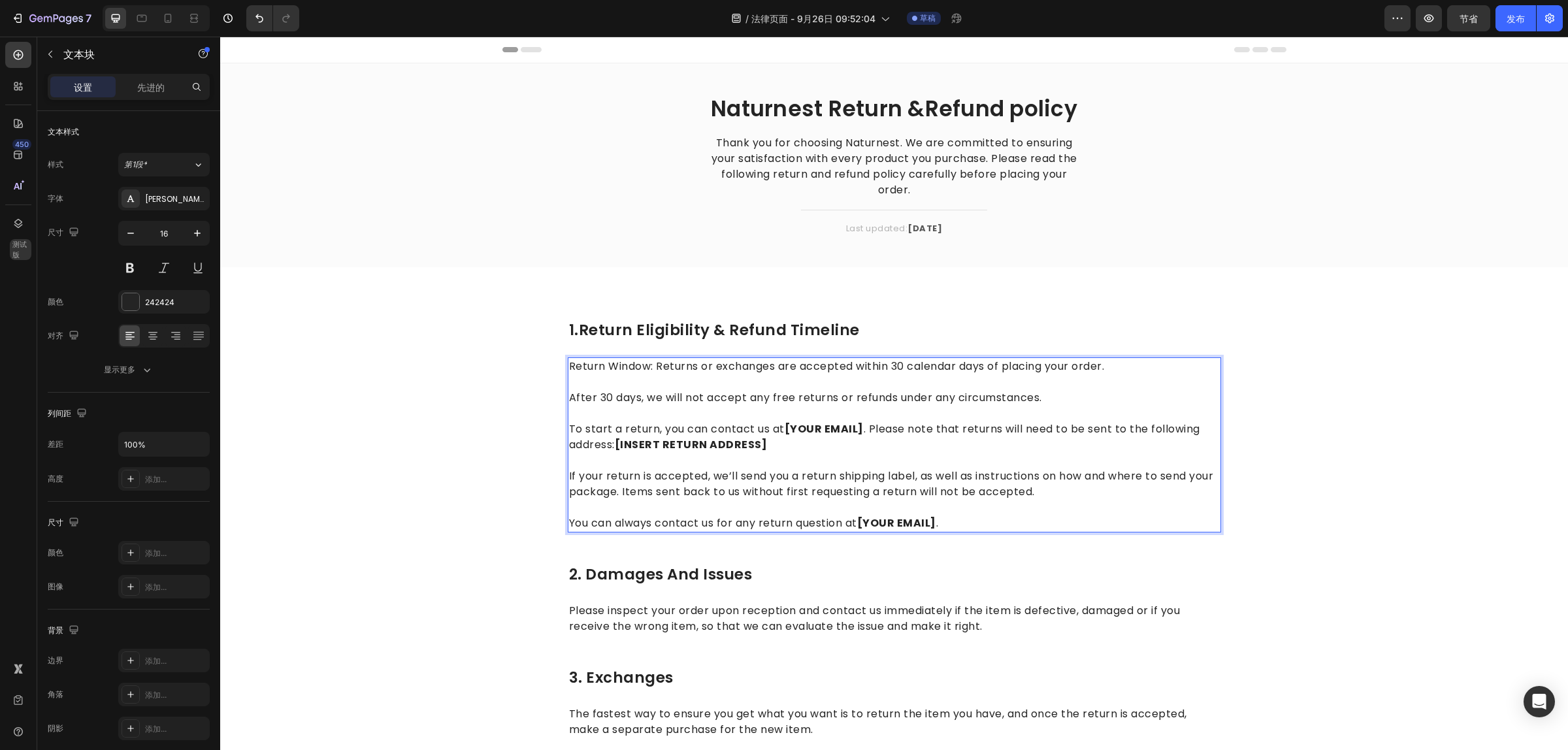
click at [1016, 491] on p "If your return is accepted, we’ll send you a return shipping label, as well as …" at bounding box center [894, 476] width 651 height 47
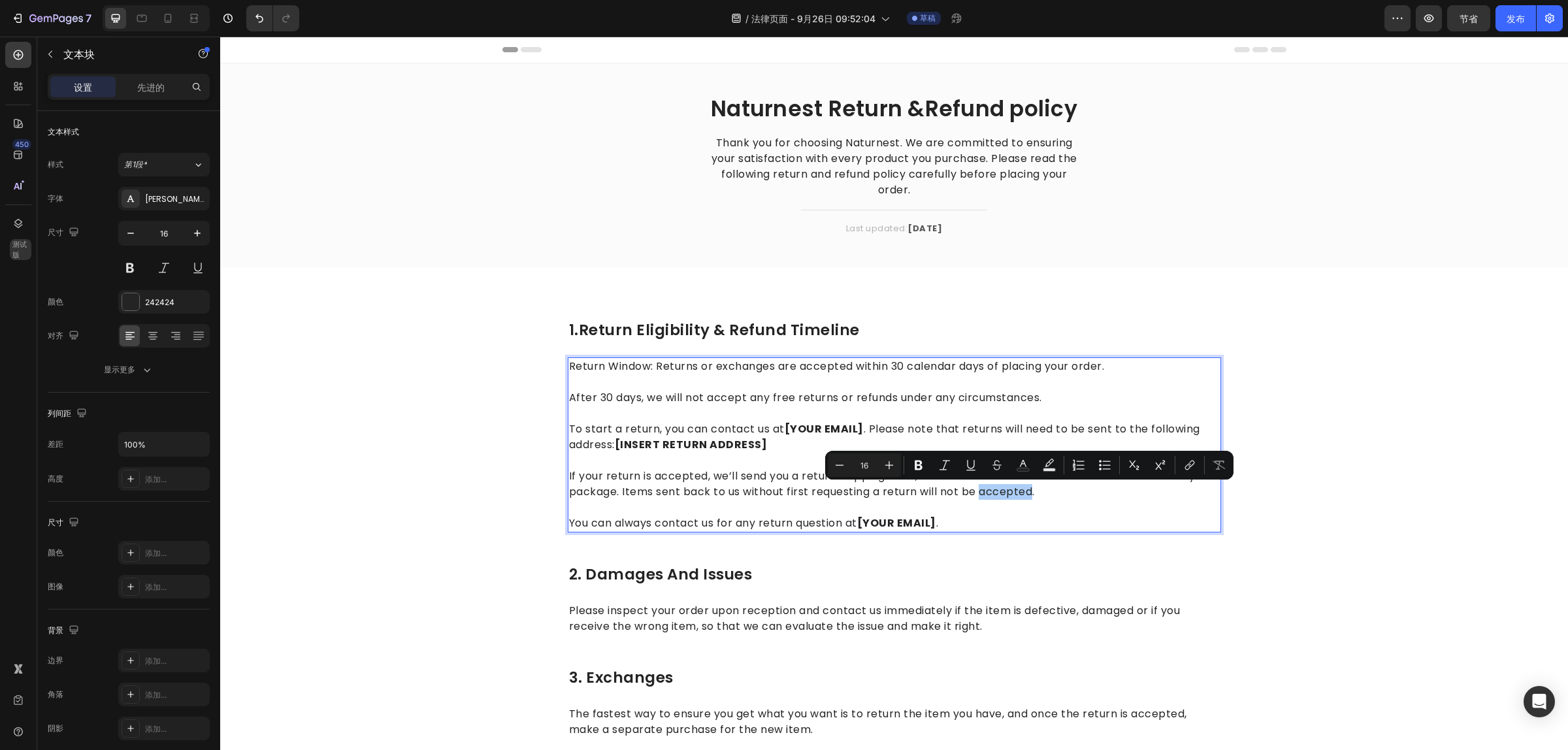
click at [851, 458] on input "16" at bounding box center [864, 465] width 26 height 16
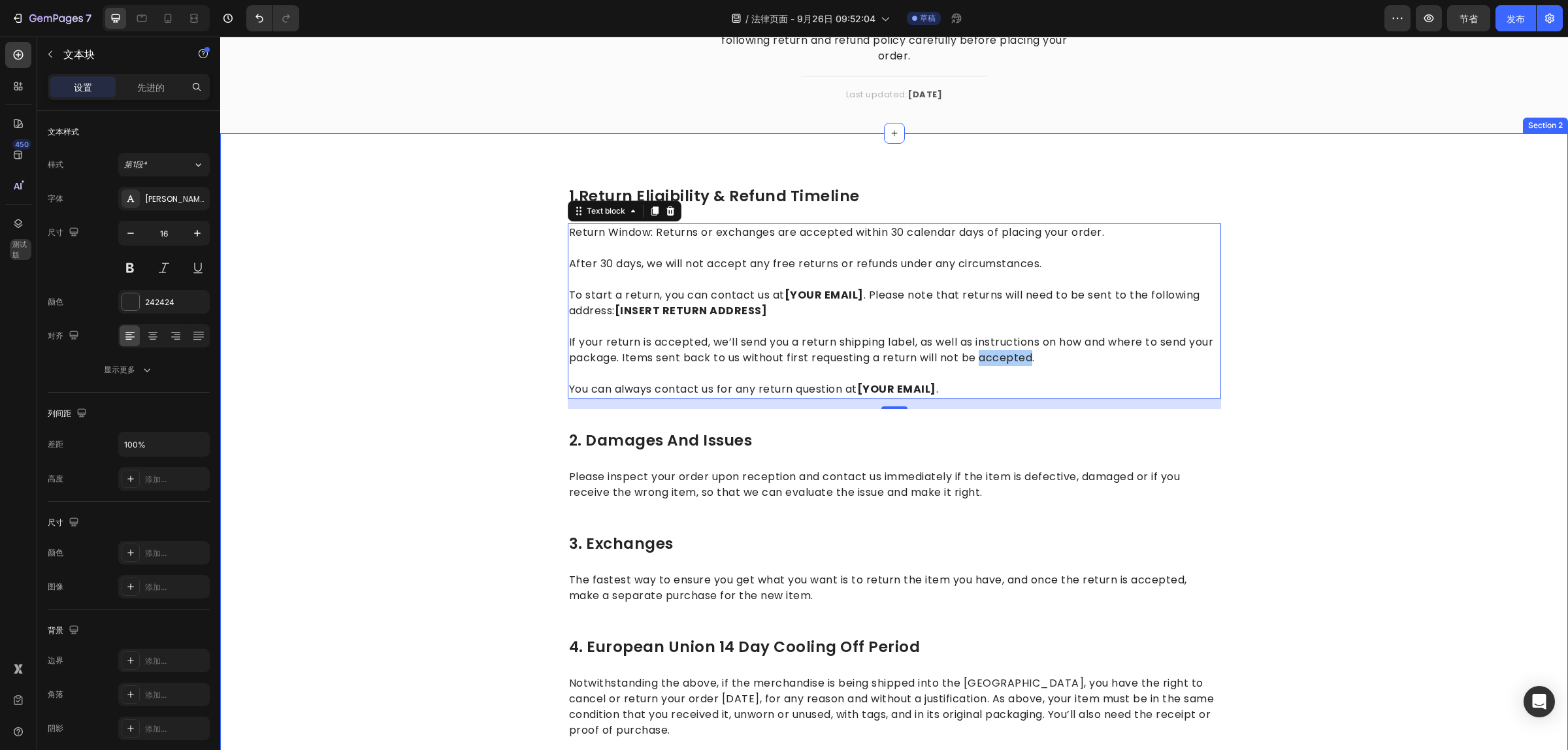
scroll to position [164, 0]
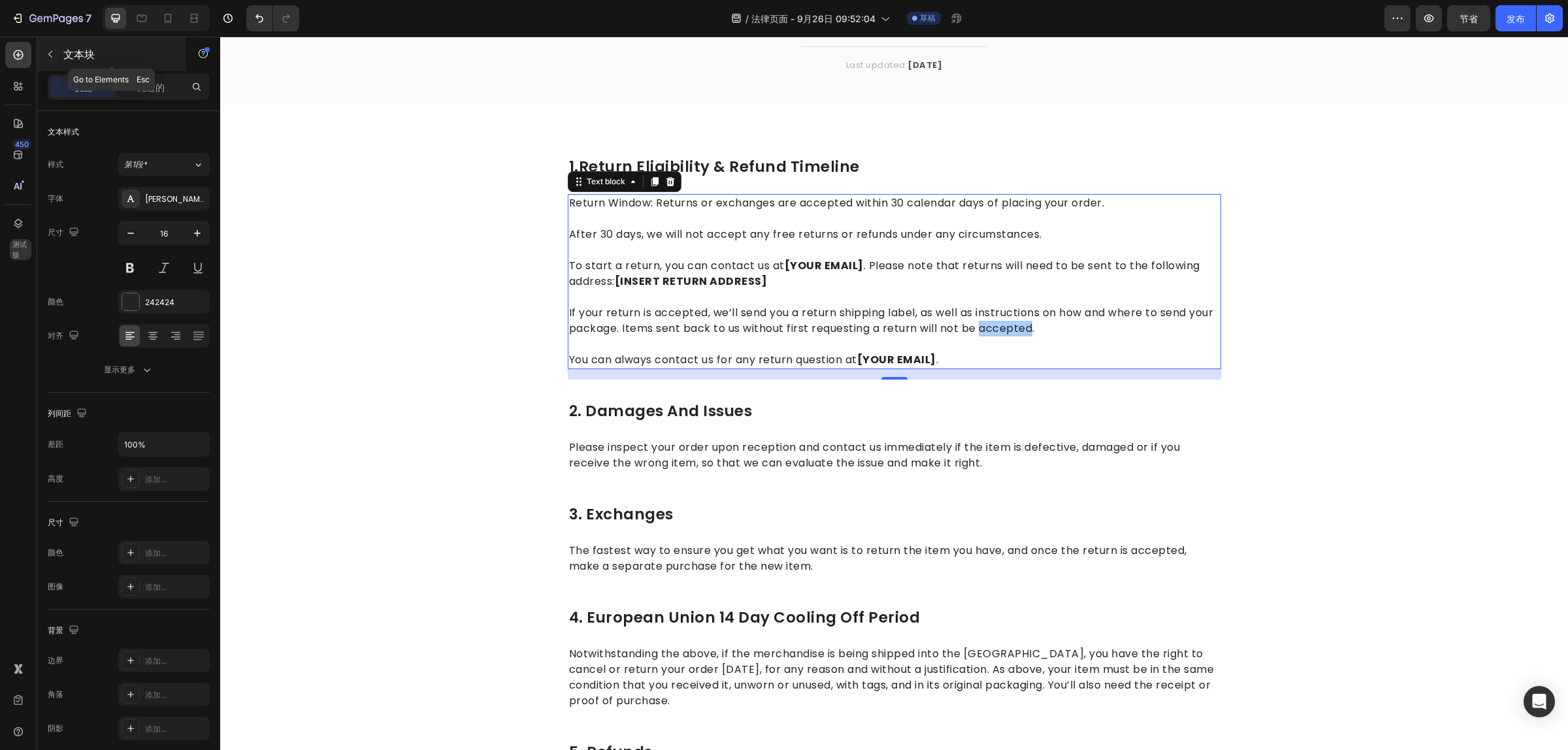
click at [54, 56] on icon "button" at bounding box center [51, 55] width 11 height 11
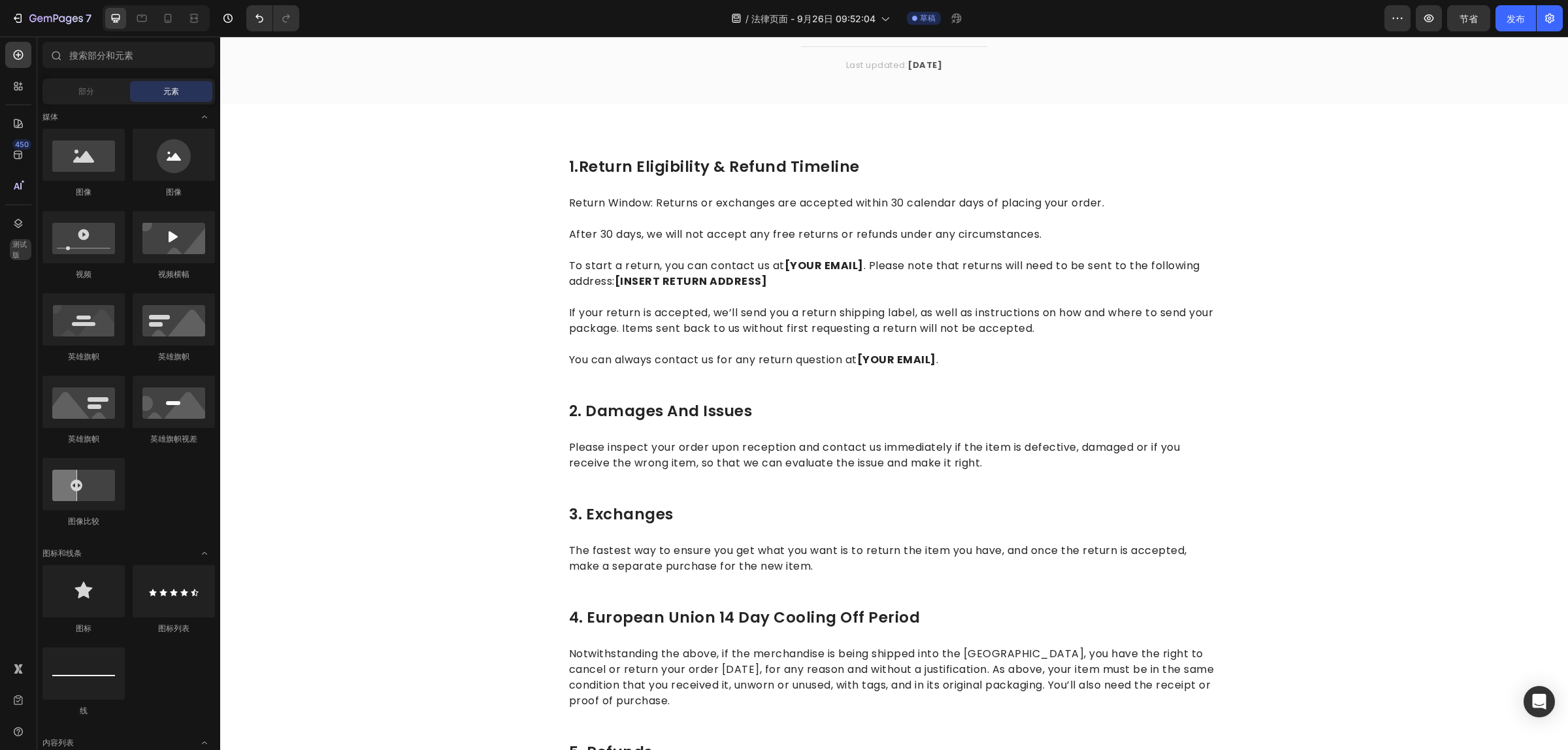
scroll to position [81, 0]
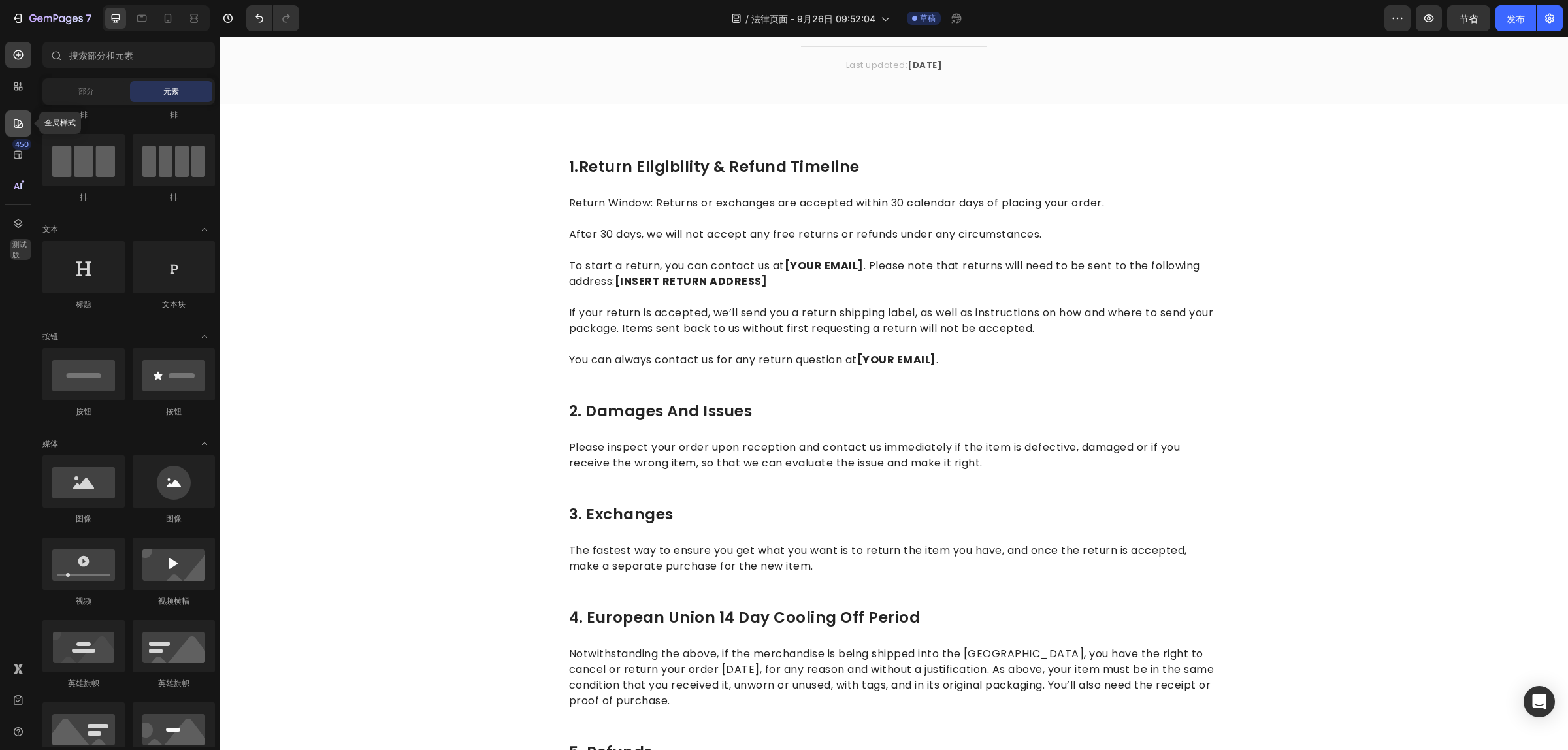
click at [17, 123] on icon at bounding box center [18, 123] width 13 height 13
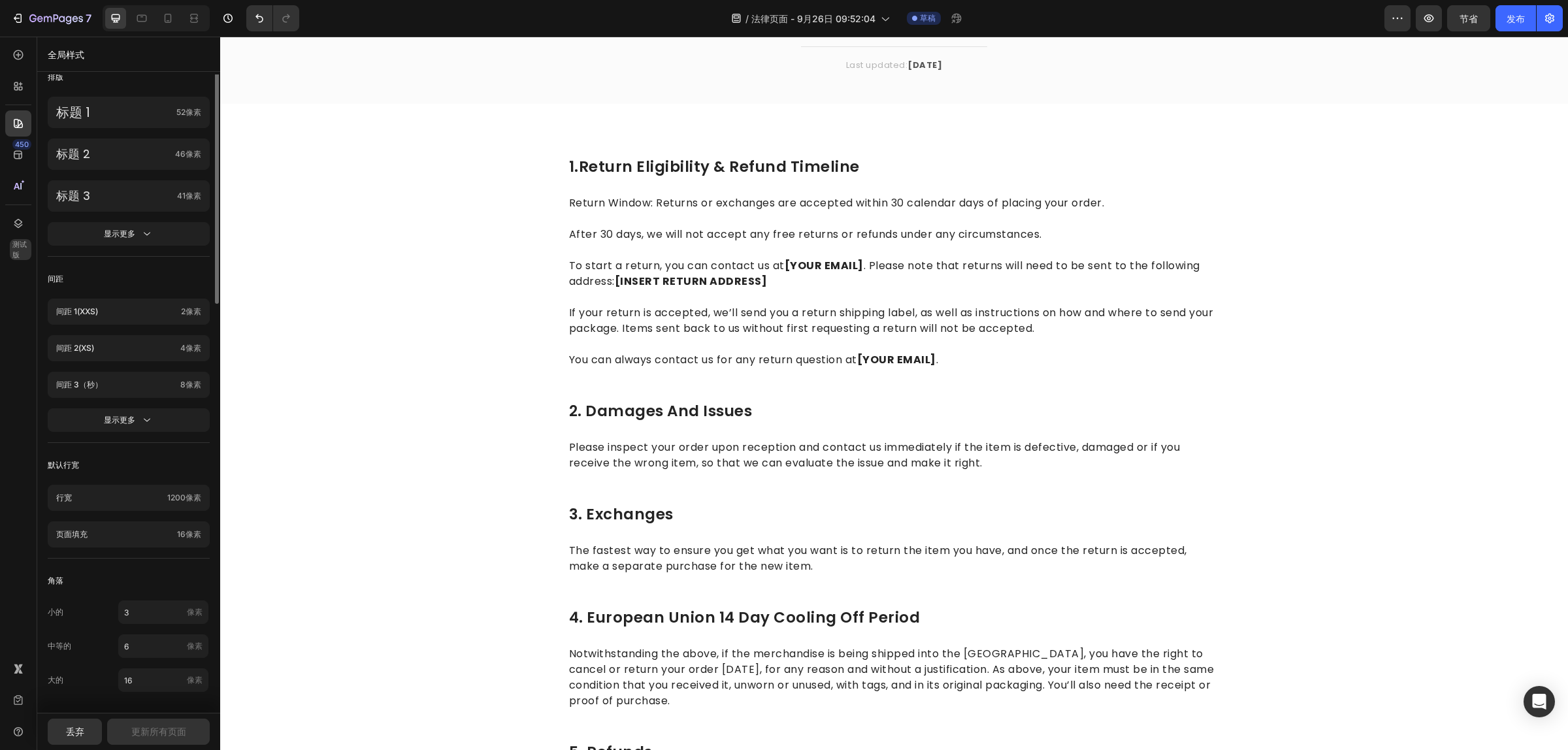
scroll to position [0, 0]
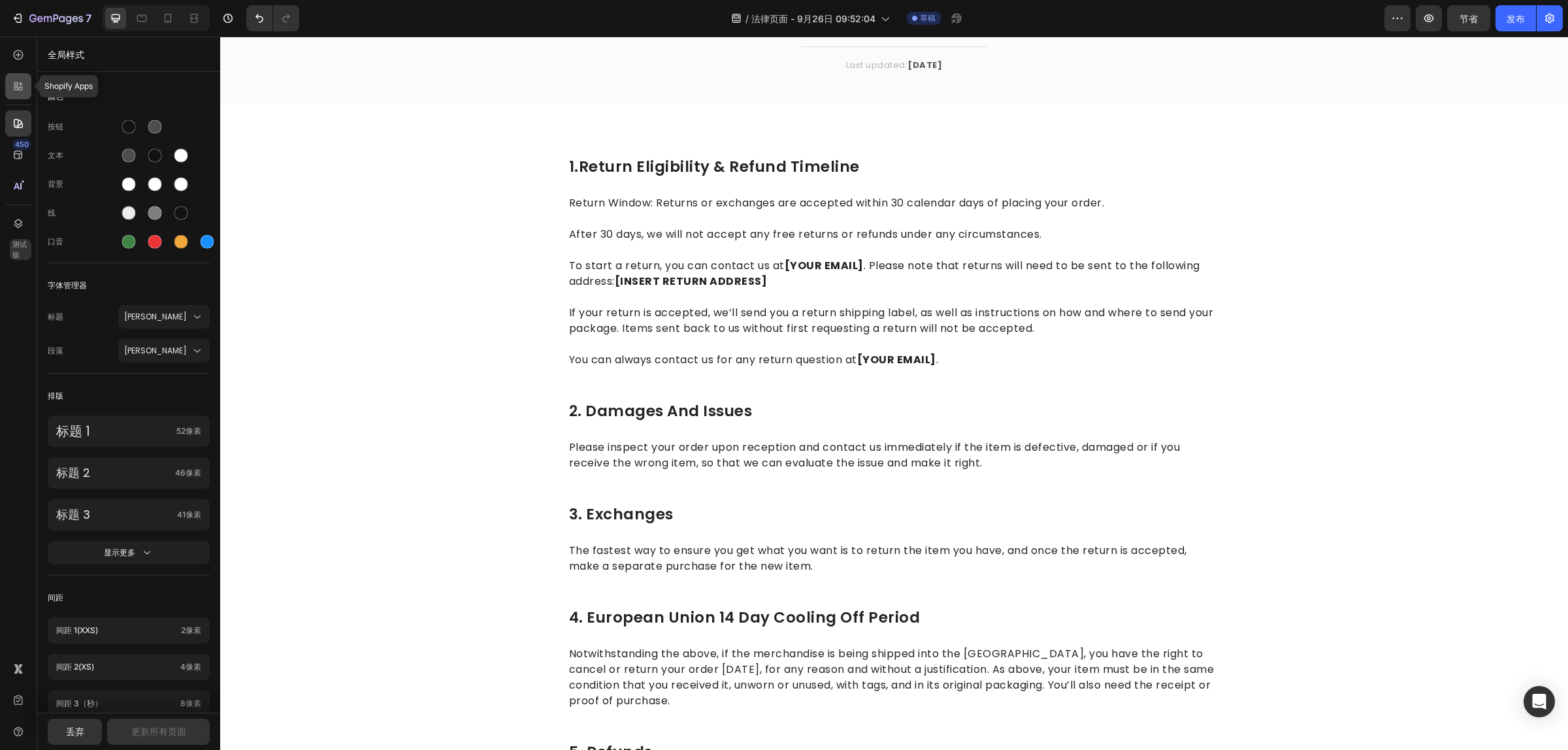
click at [24, 96] on div at bounding box center [18, 86] width 26 height 26
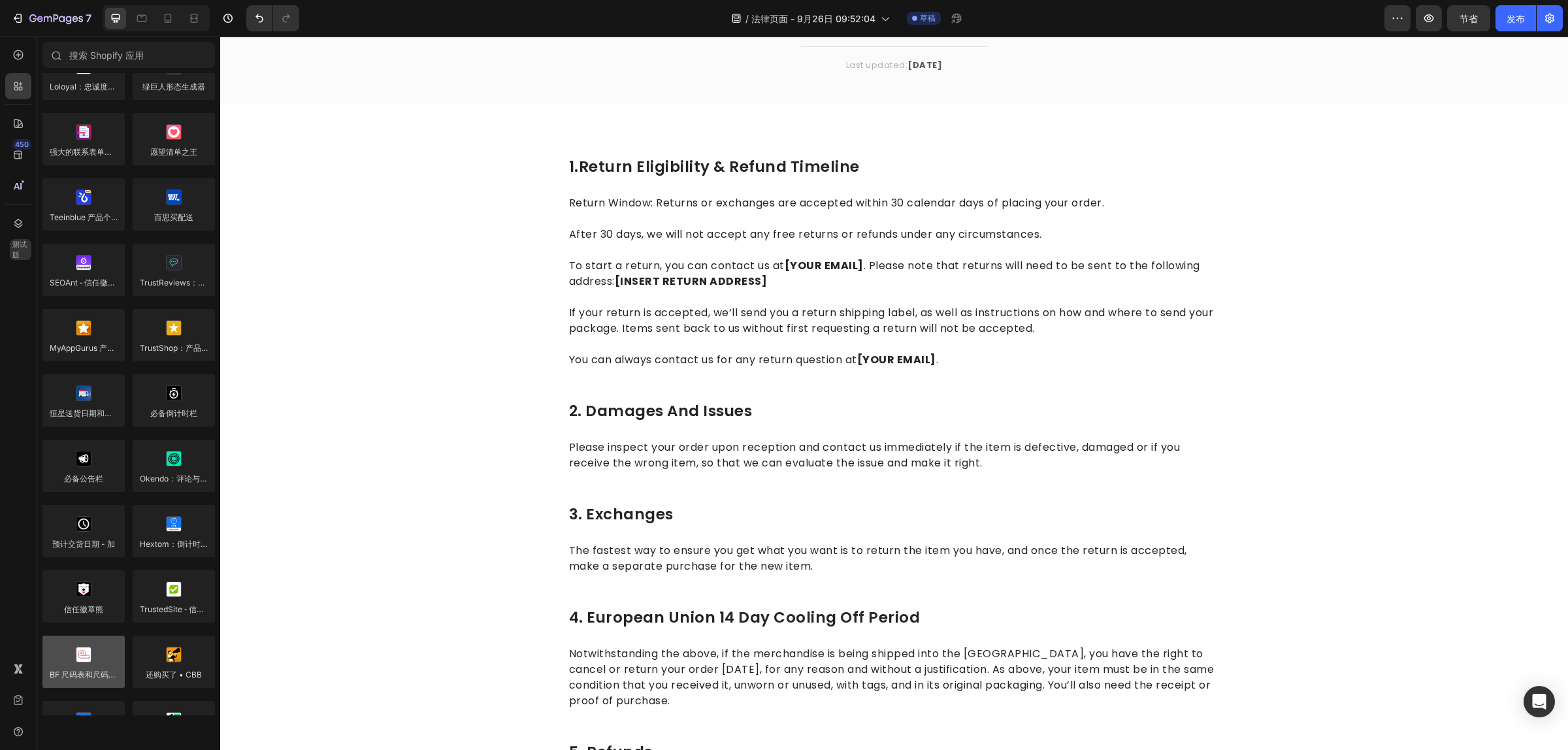
scroll to position [3486, 0]
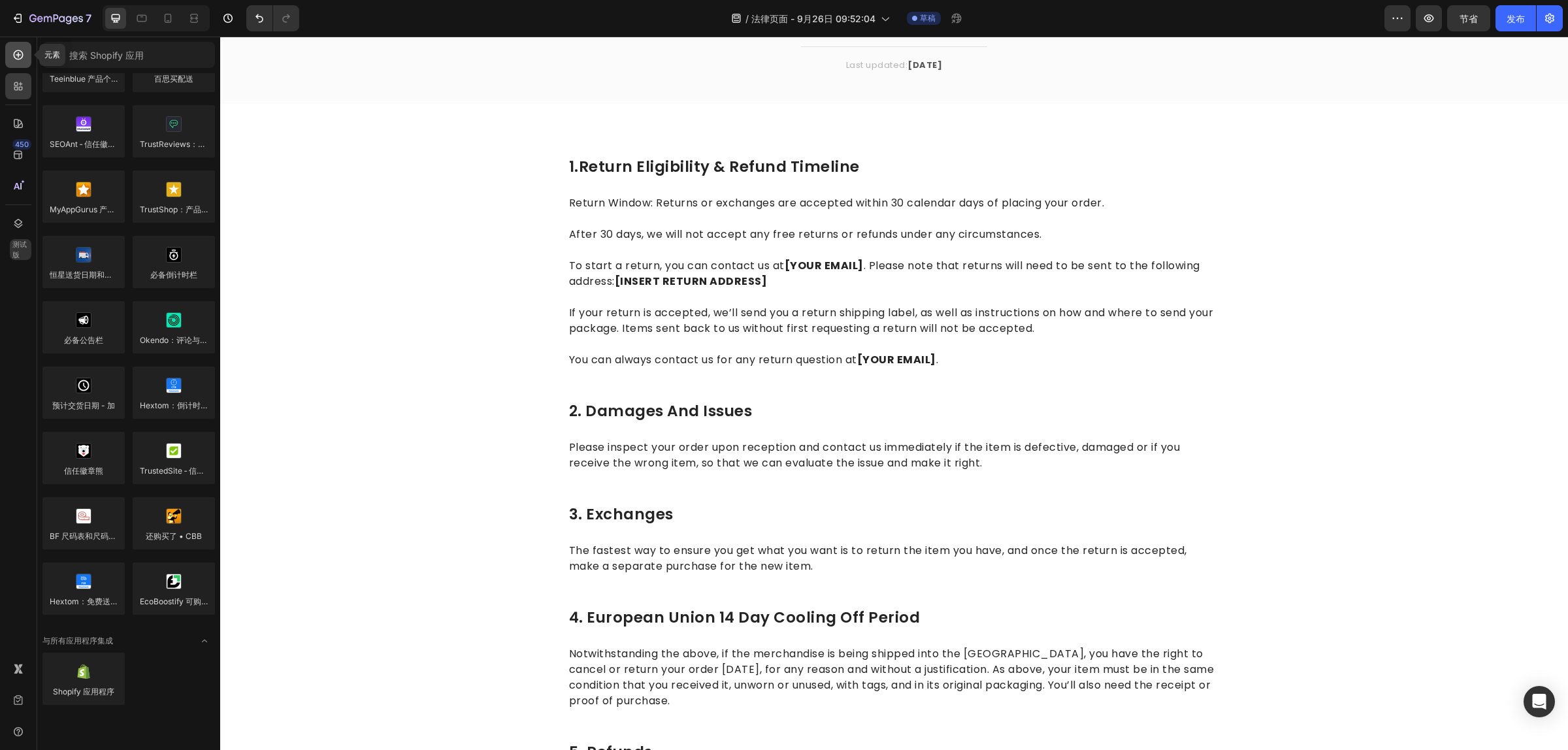
click at [22, 60] on icon at bounding box center [18, 55] width 13 height 13
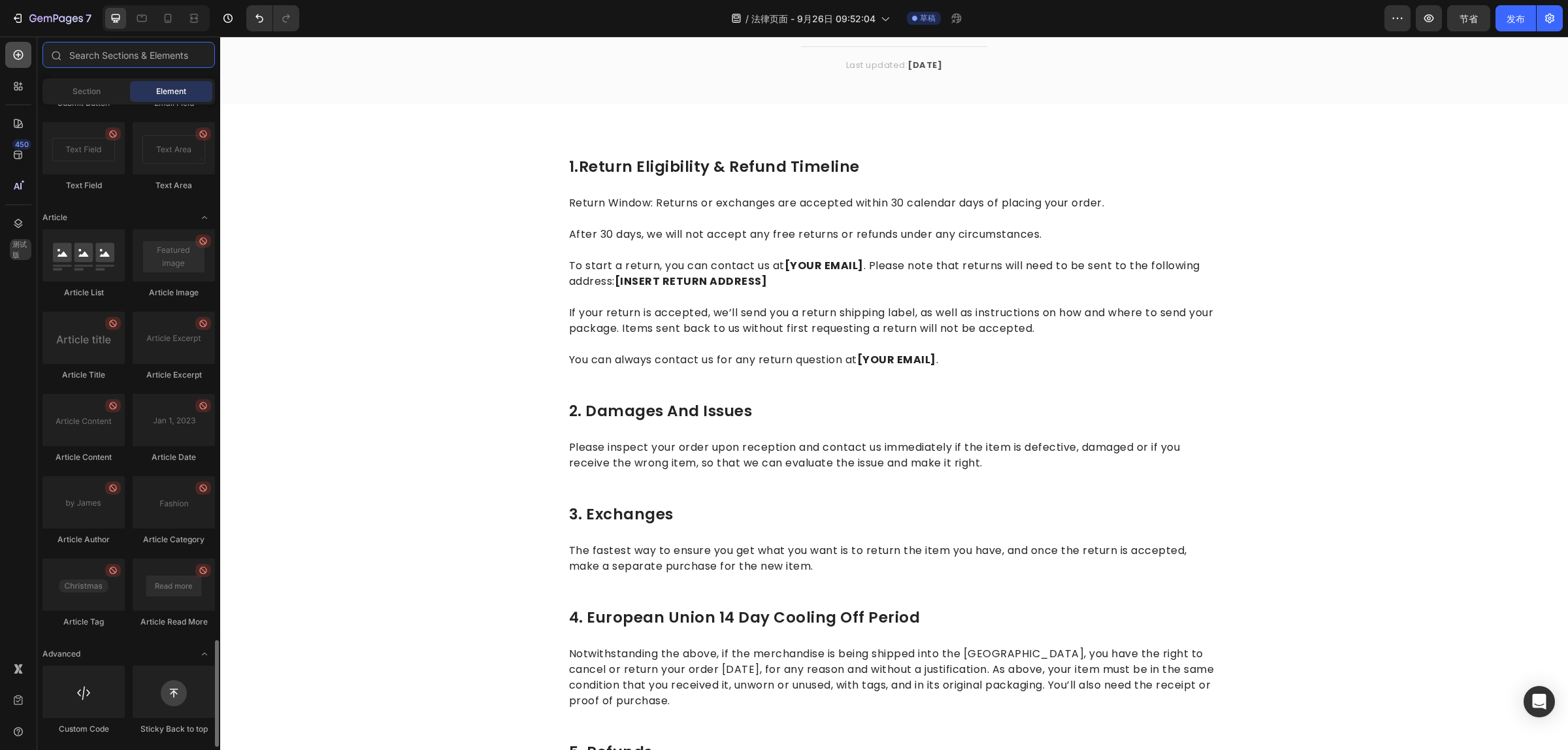
scroll to position [3228, 0]
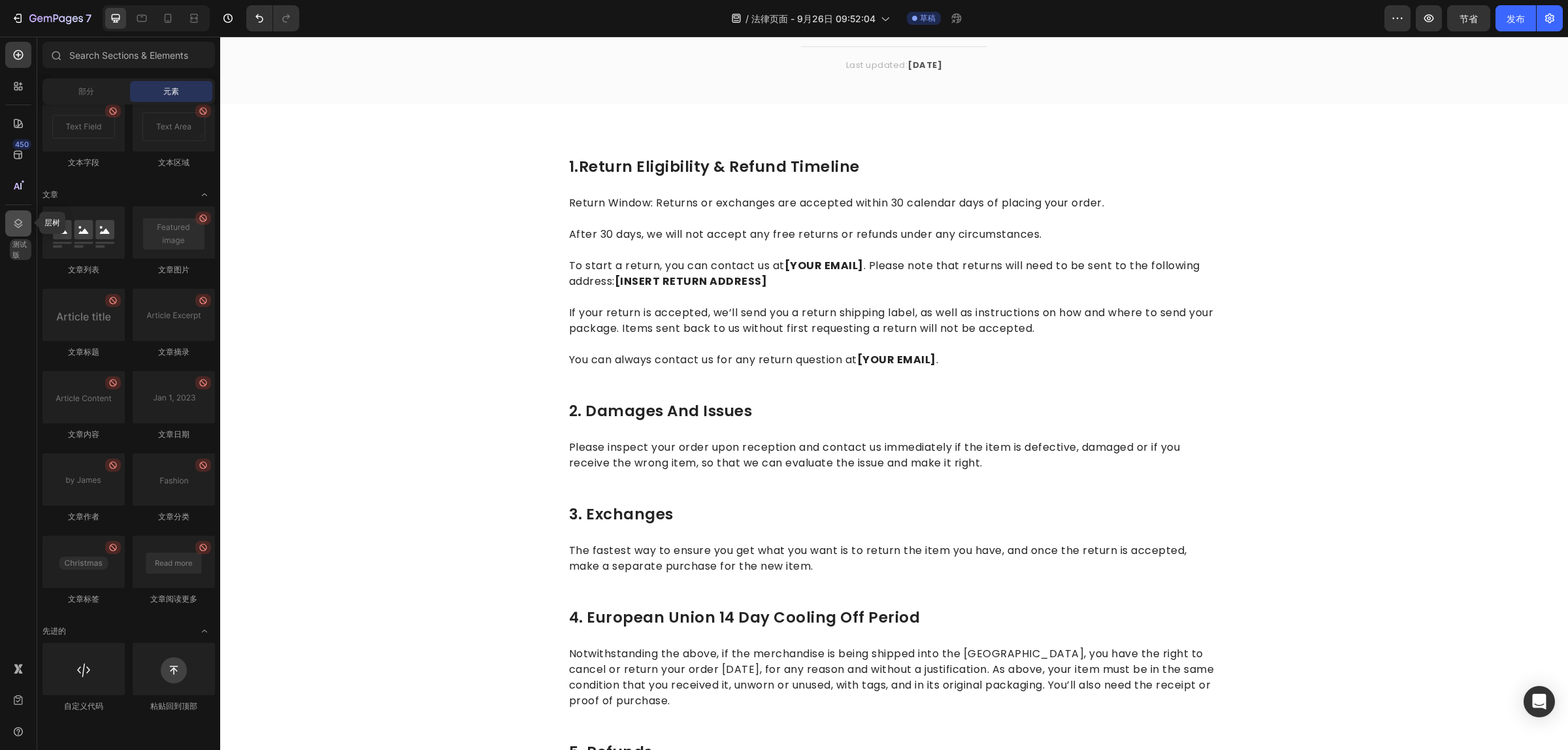
click at [25, 225] on div at bounding box center [18, 223] width 26 height 26
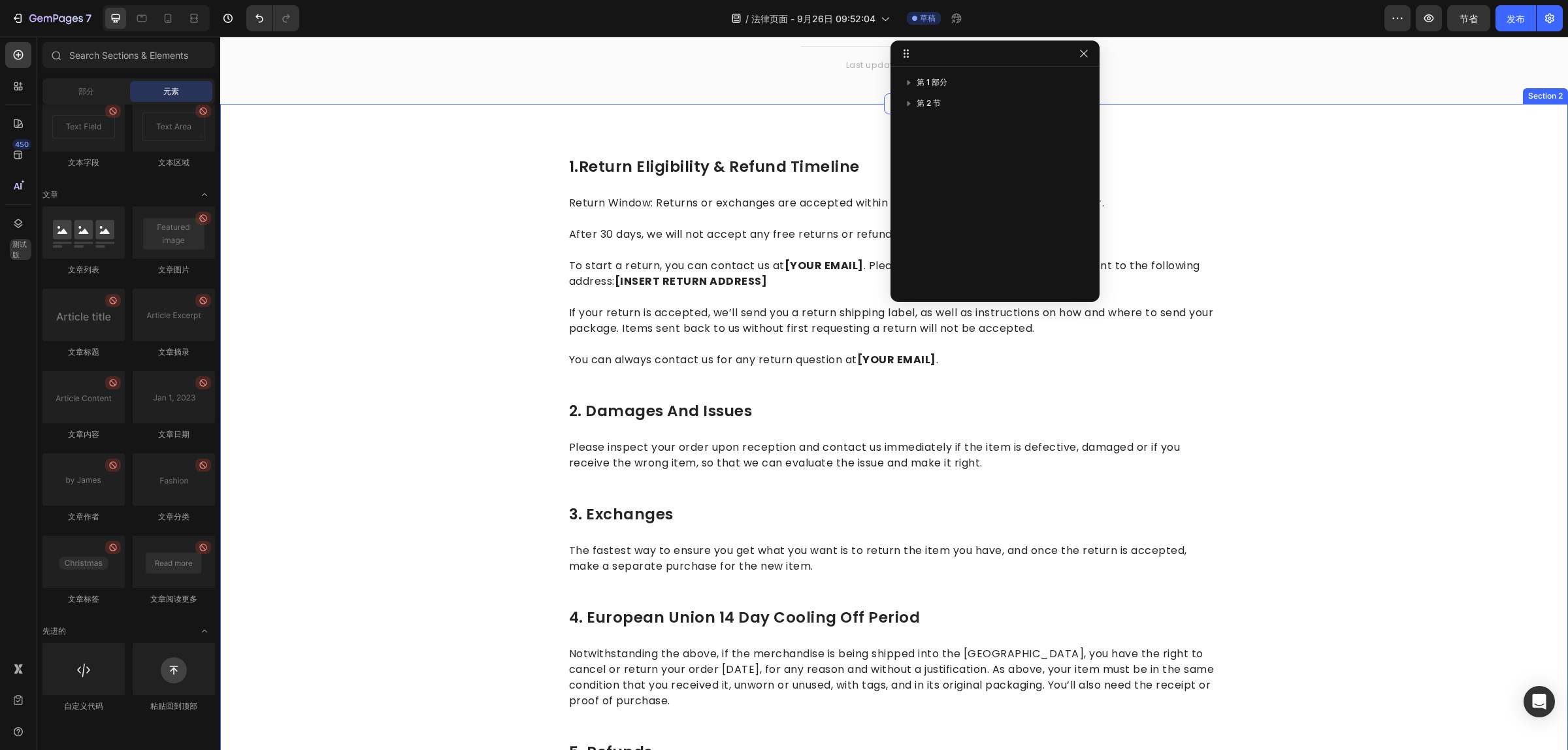
click at [441, 229] on div "1.return eligibility & refund timeline Heading Return Window: Returns or exchan…" at bounding box center [894, 519] width 1328 height 725
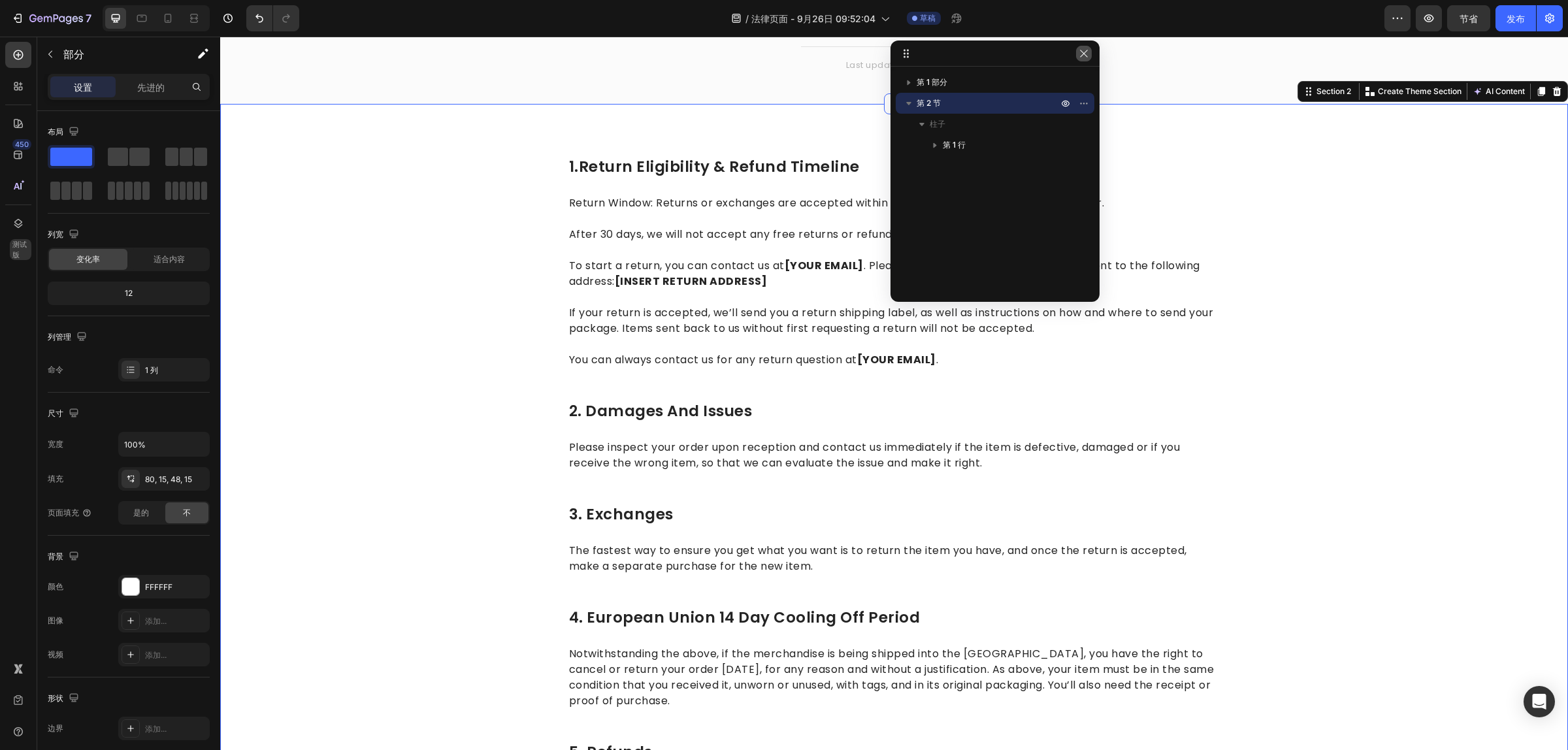
click at [1081, 54] on icon "button" at bounding box center [1084, 54] width 11 height 11
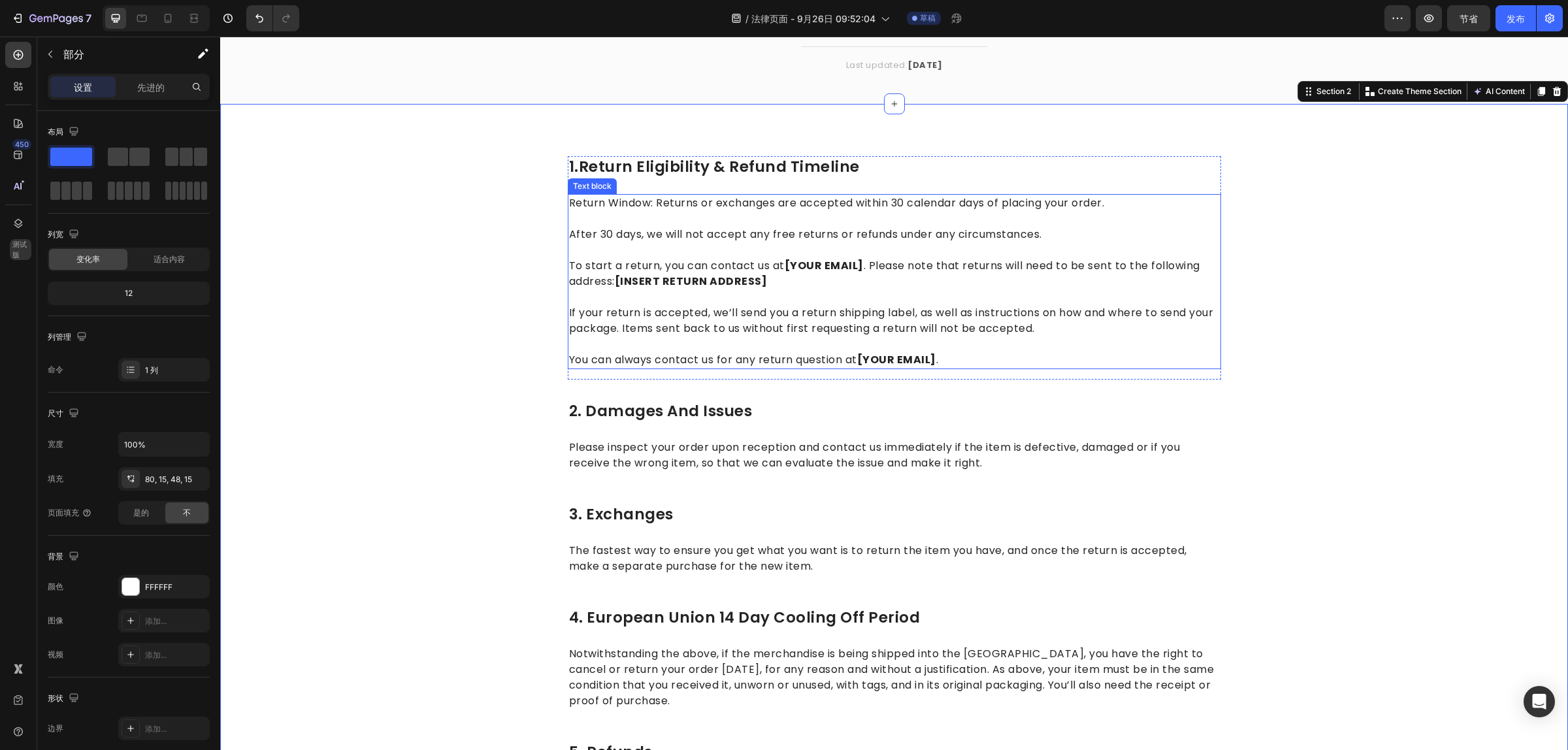
click at [798, 282] on p "To start a return, you can contact us at [YOUR EMAIL] . Please note that return…" at bounding box center [894, 266] width 651 height 47
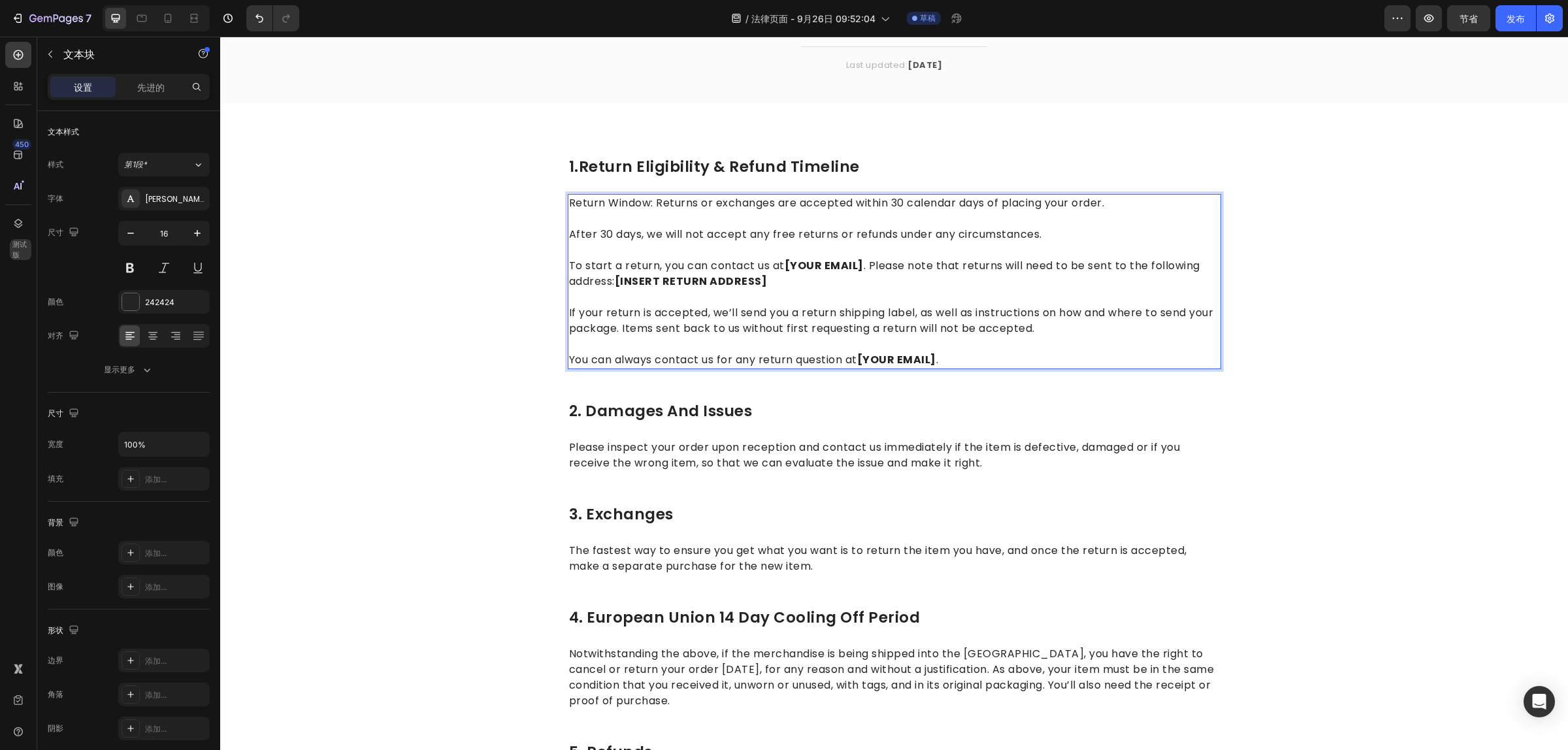
click at [766, 282] on p "To start a return, you can contact us at [YOUR EMAIL] . Please note that return…" at bounding box center [894, 266] width 651 height 47
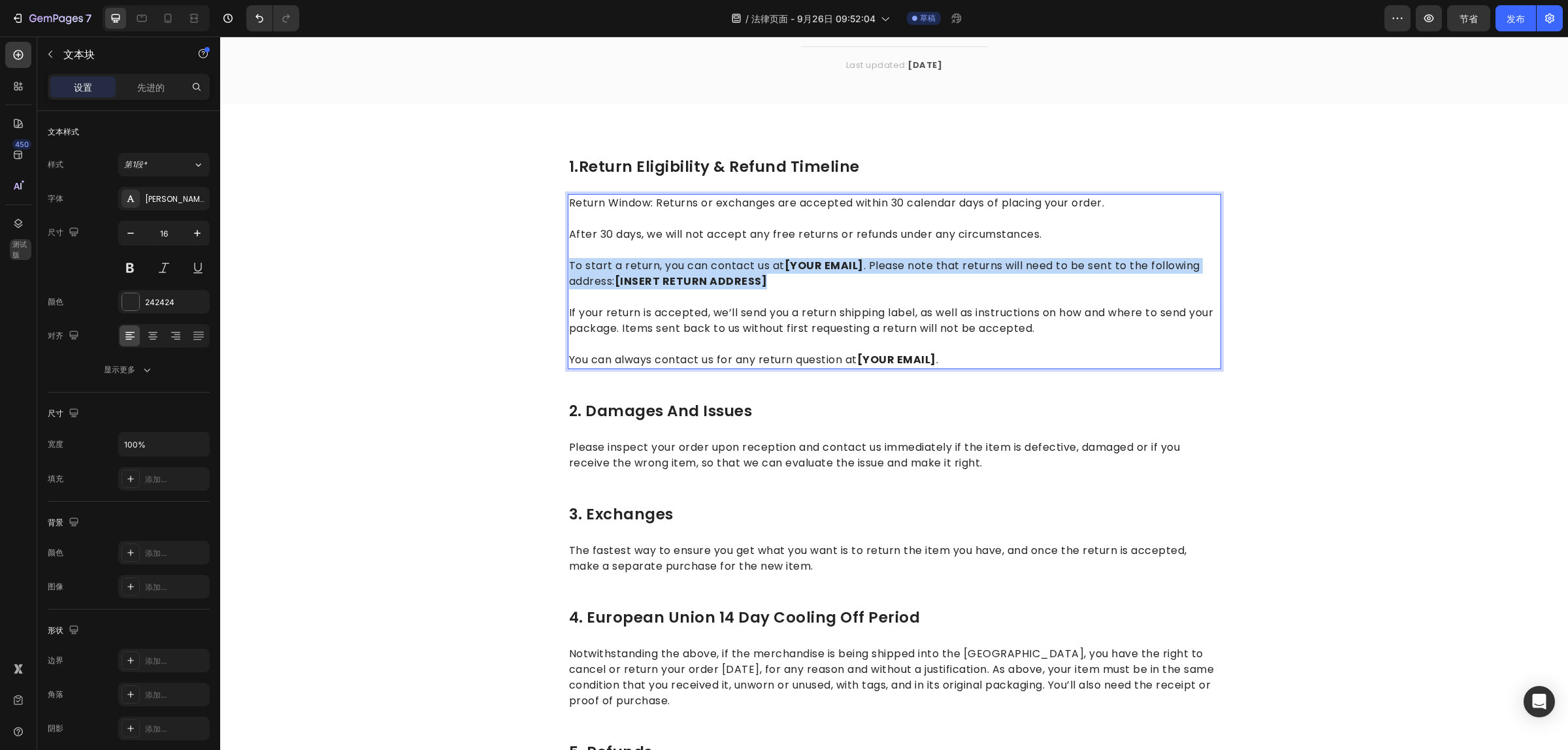
drag, startPoint x: 763, startPoint y: 282, endPoint x: 565, endPoint y: 267, distance: 198.6
click at [569, 267] on p "To start a return, you can contact us at [YOUR EMAIL] . Please note that return…" at bounding box center [894, 266] width 651 height 47
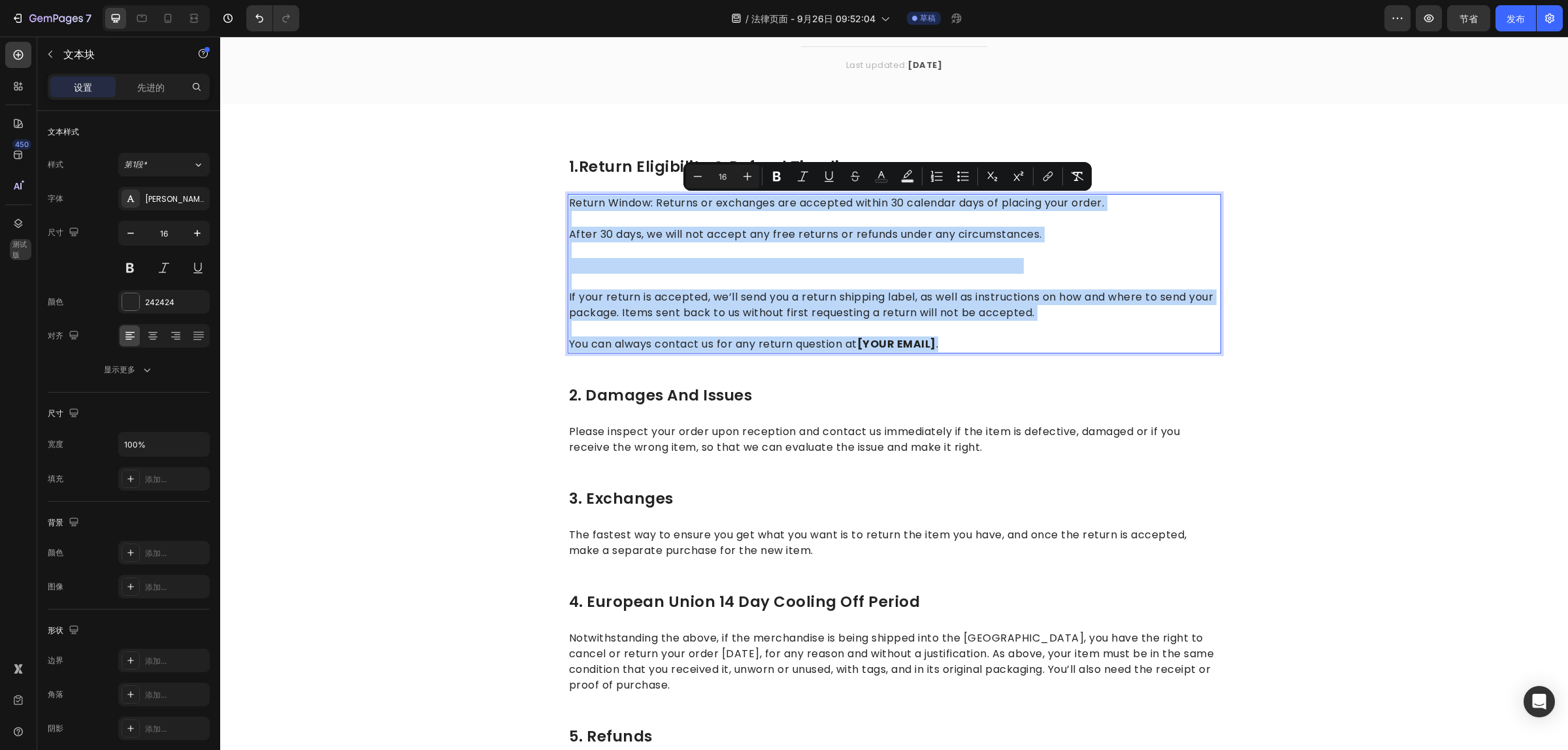
click at [588, 263] on strong "Rich Text Editor. Editing area: main" at bounding box center [594, 265] width 51 height 15
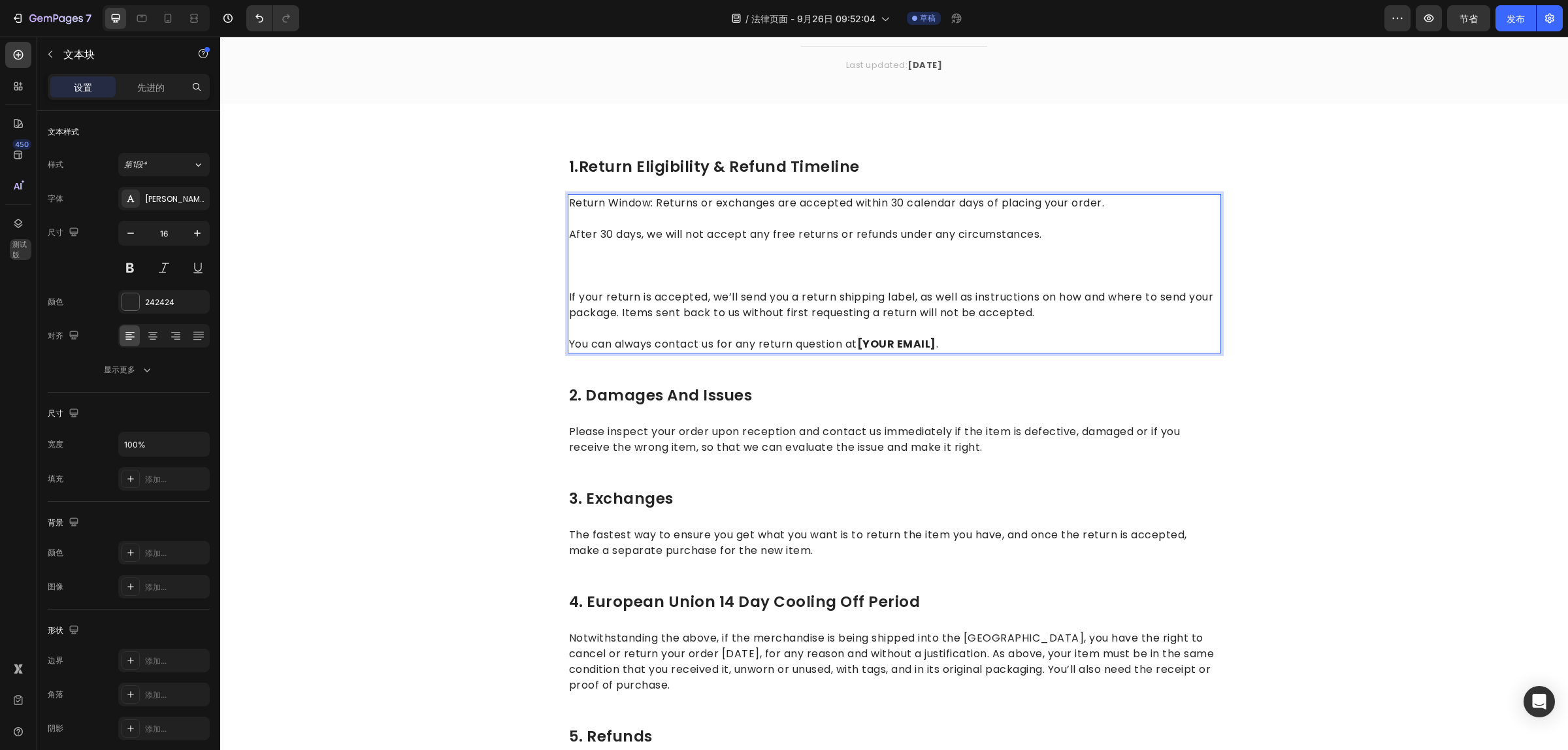
click at [1018, 271] on strong "Rich Text Editor. Editing area: main" at bounding box center [1001, 265] width 35 height 15
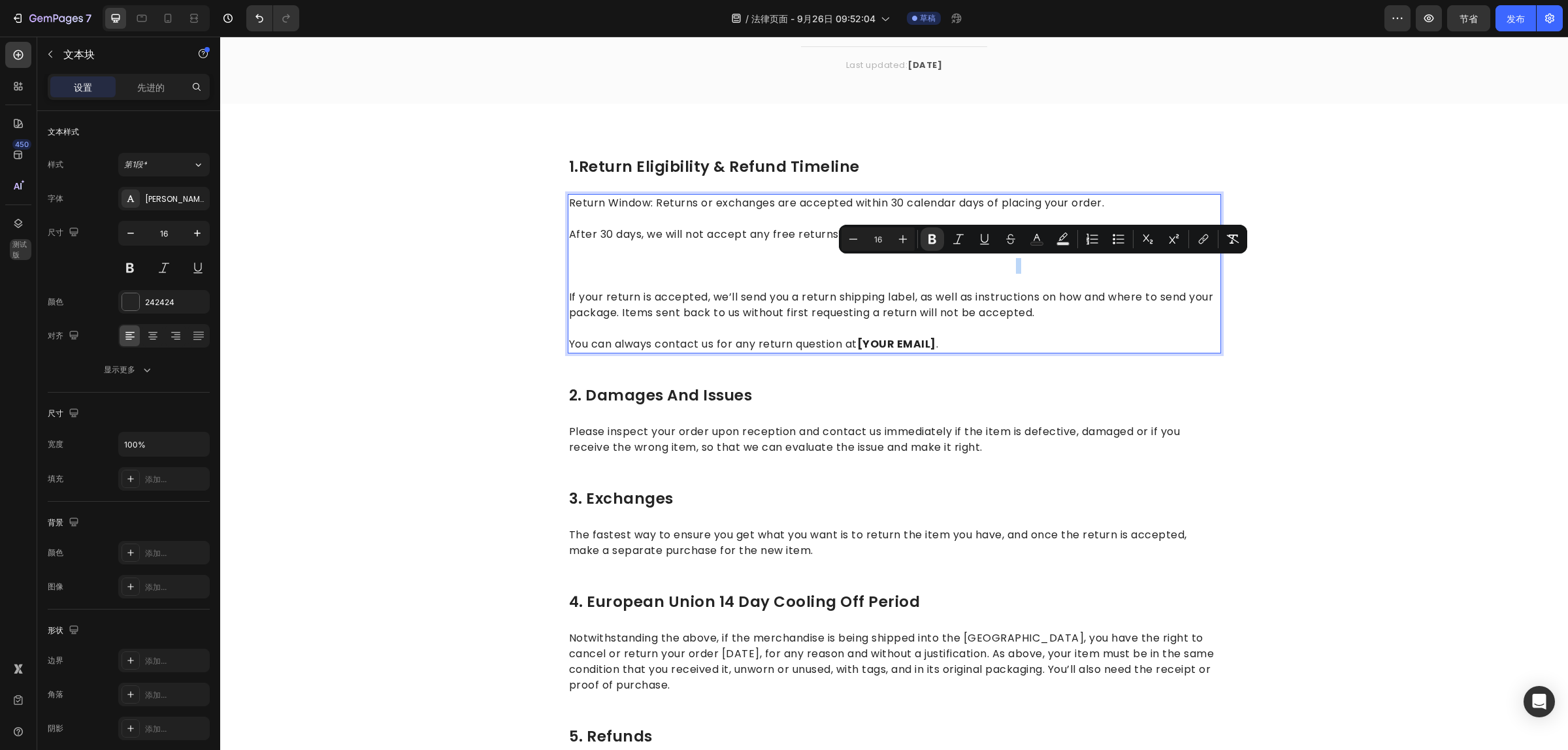
click at [1079, 269] on p "Rich Text Editor. Editing area: main" at bounding box center [894, 258] width 651 height 32
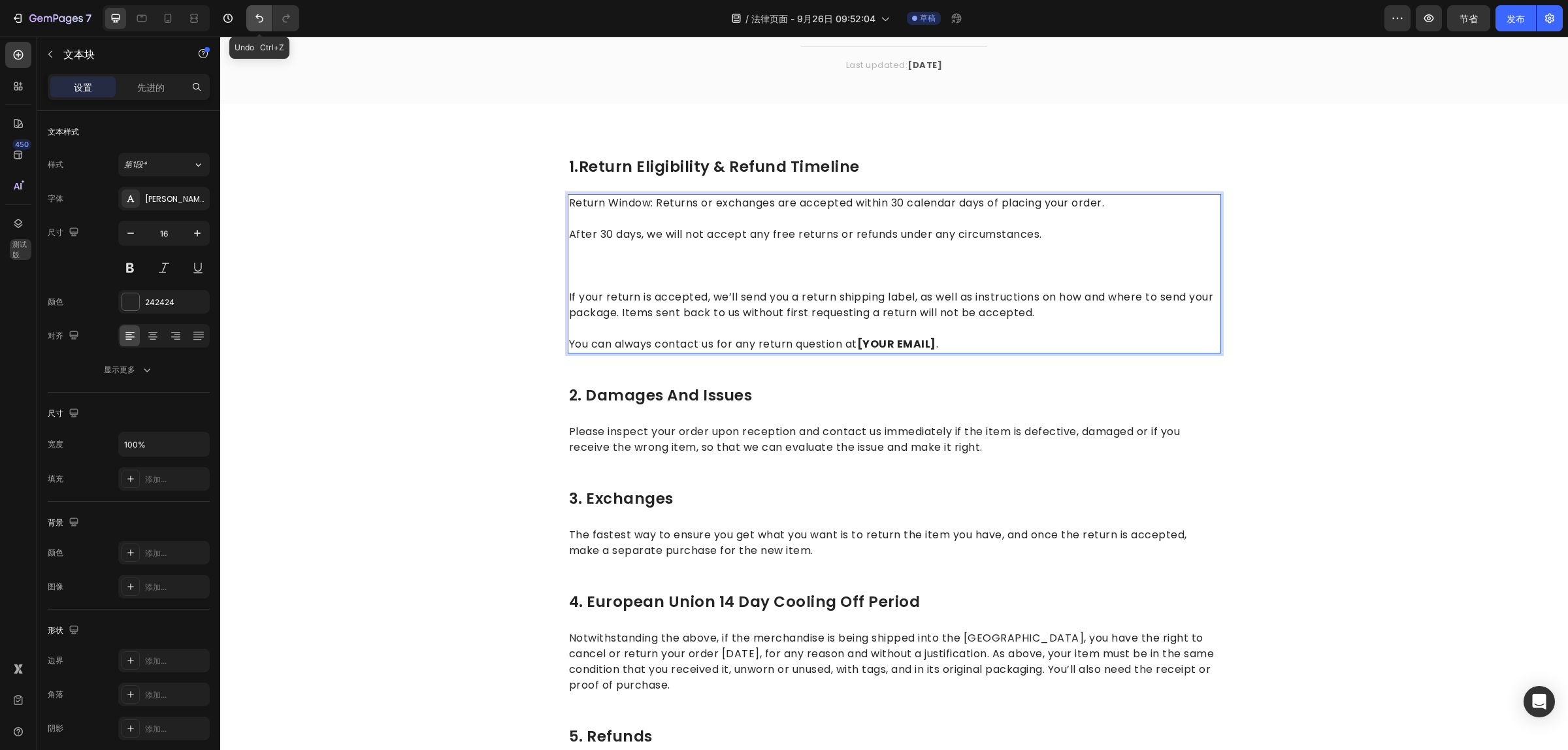
click at [269, 23] on button "撤消/重做" at bounding box center [259, 18] width 26 height 26
click at [258, 20] on icon "撤消/重做" at bounding box center [259, 18] width 13 height 13
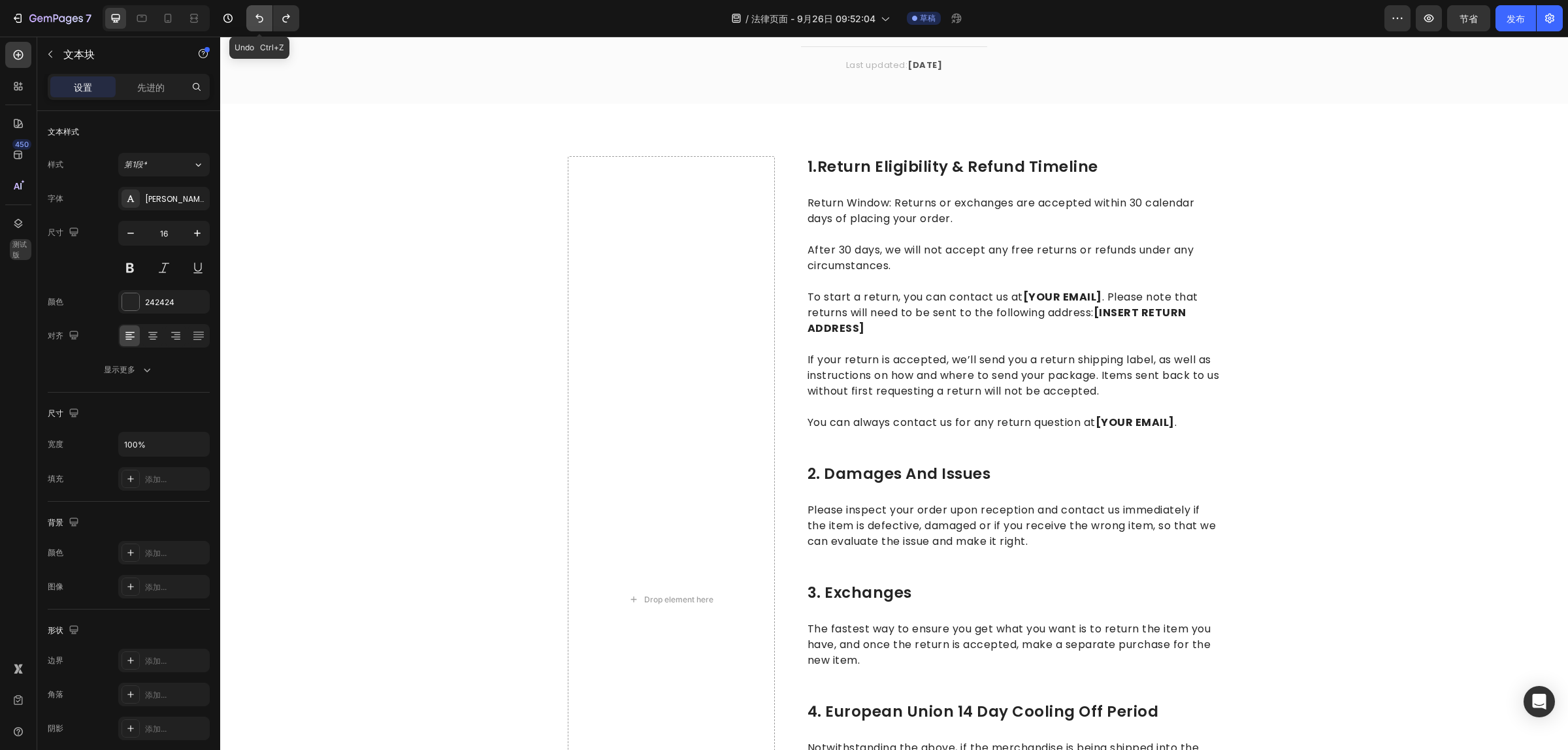
click at [256, 18] on icon "撤消/重做" at bounding box center [259, 18] width 13 height 13
click at [285, 20] on icon "撤消/重做" at bounding box center [286, 18] width 13 height 13
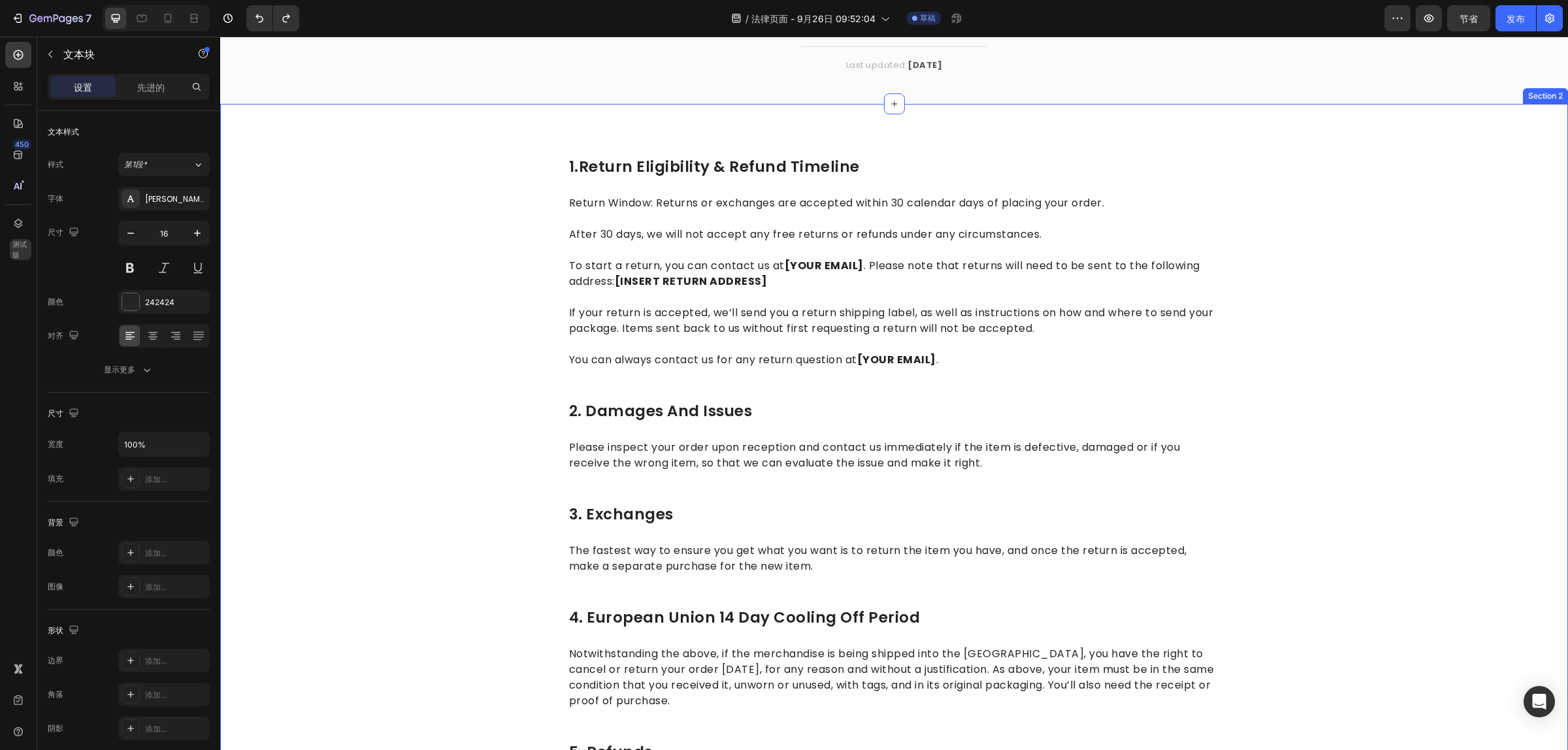
click at [1467, 395] on div "1.return eligibility & refund timeline Heading Return Window: Returns or exchan…" at bounding box center [894, 519] width 1328 height 725
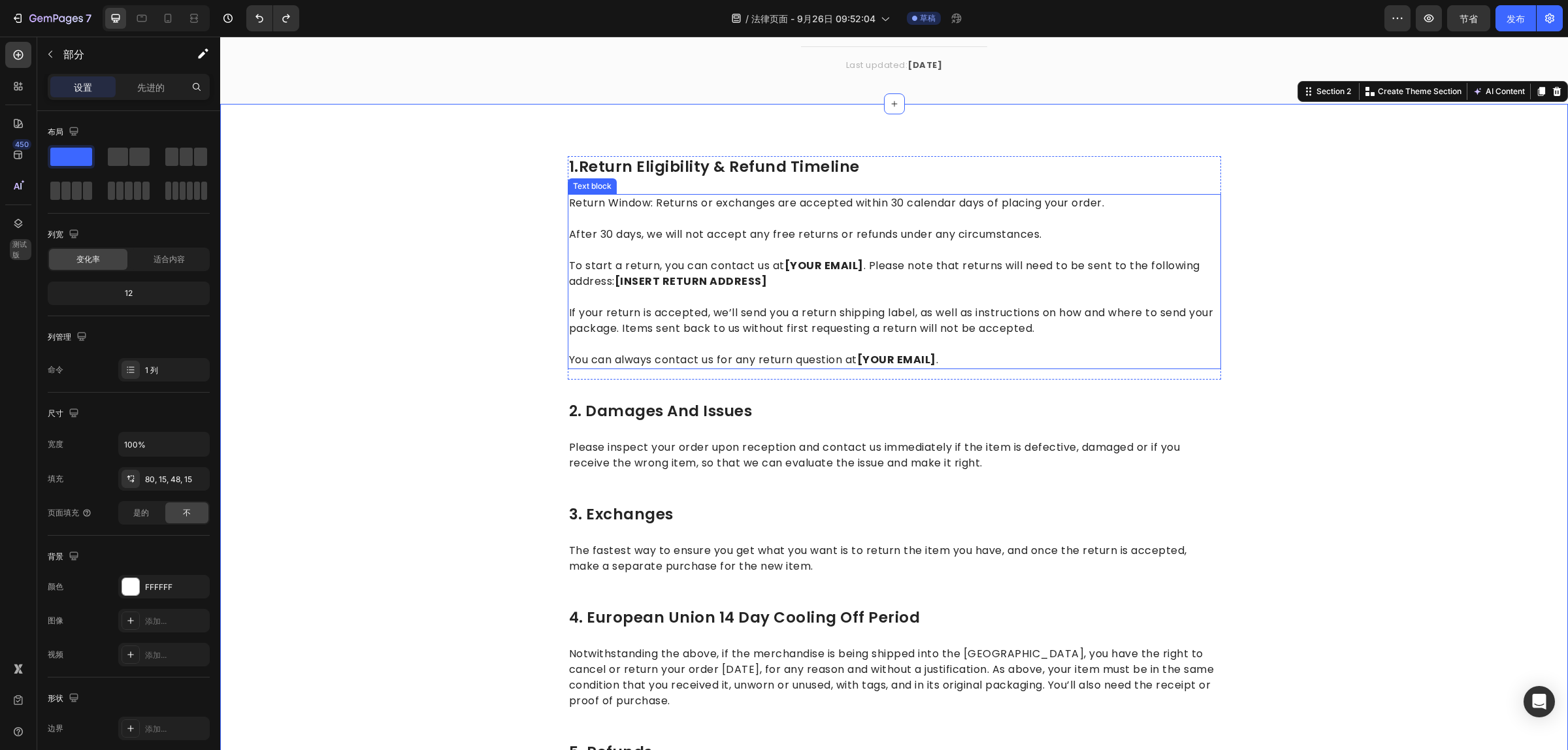
click at [752, 279] on strong "[INSERT RETURN ADDRESS]" at bounding box center [691, 281] width 153 height 15
click at [755, 278] on strong "[INSERT RETURN ADDRESS]" at bounding box center [691, 281] width 153 height 15
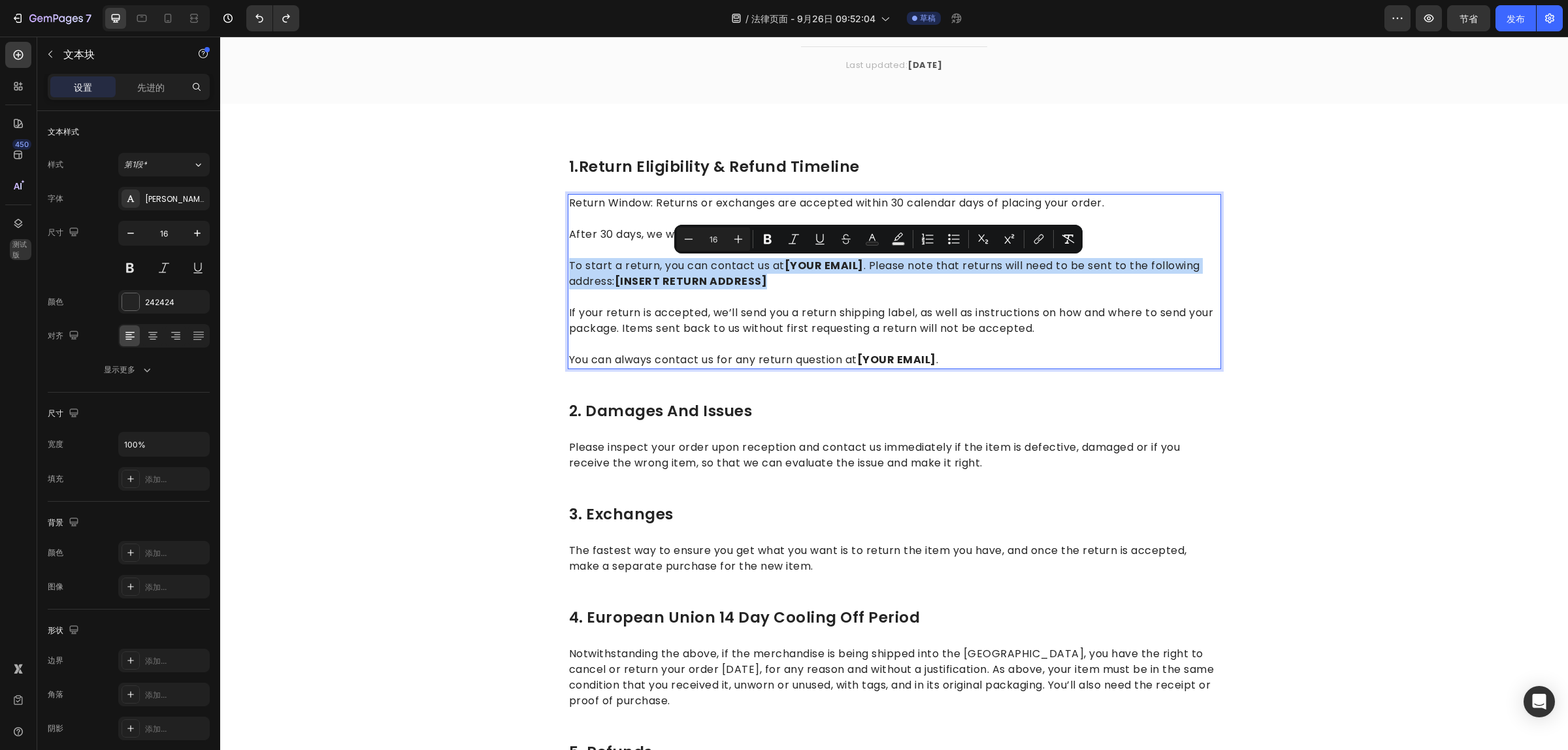
drag, startPoint x: 769, startPoint y: 282, endPoint x: 565, endPoint y: 266, distance: 204.6
click at [569, 266] on p "To start a return, you can contact us at [YOUR EMAIL] . Please note that return…" at bounding box center [894, 266] width 651 height 47
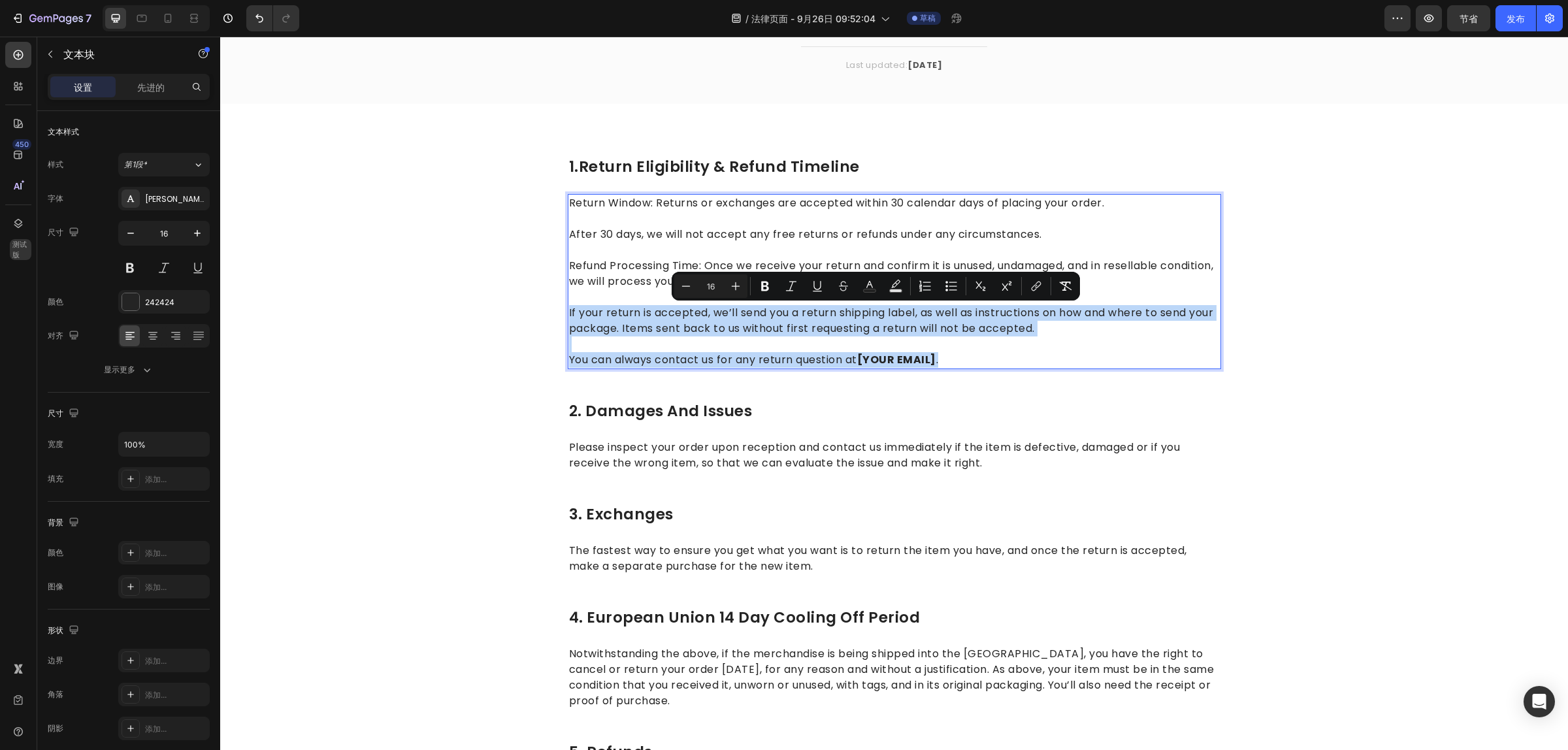
drag, startPoint x: 939, startPoint y: 360, endPoint x: 563, endPoint y: 308, distance: 379.6
click at [568, 308] on div "Return Window: Returns or exchanges are accepted within 30 calendar days of pla…" at bounding box center [894, 281] width 654 height 175
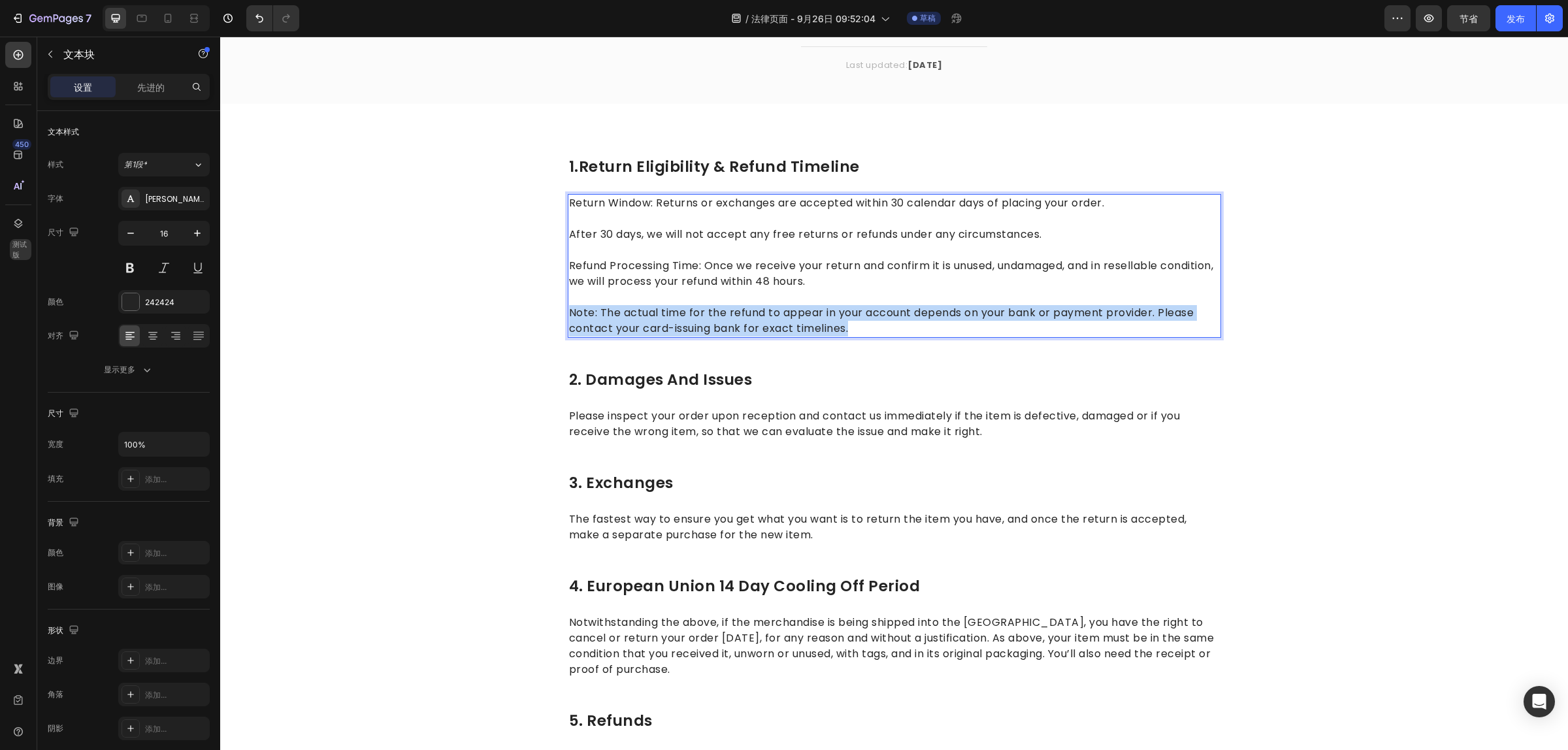
drag, startPoint x: 861, startPoint y: 324, endPoint x: 562, endPoint y: 307, distance: 299.5
click at [569, 307] on p "Note: The actual time for the refund to appear in your account depends on your …" at bounding box center [894, 313] width 651 height 47
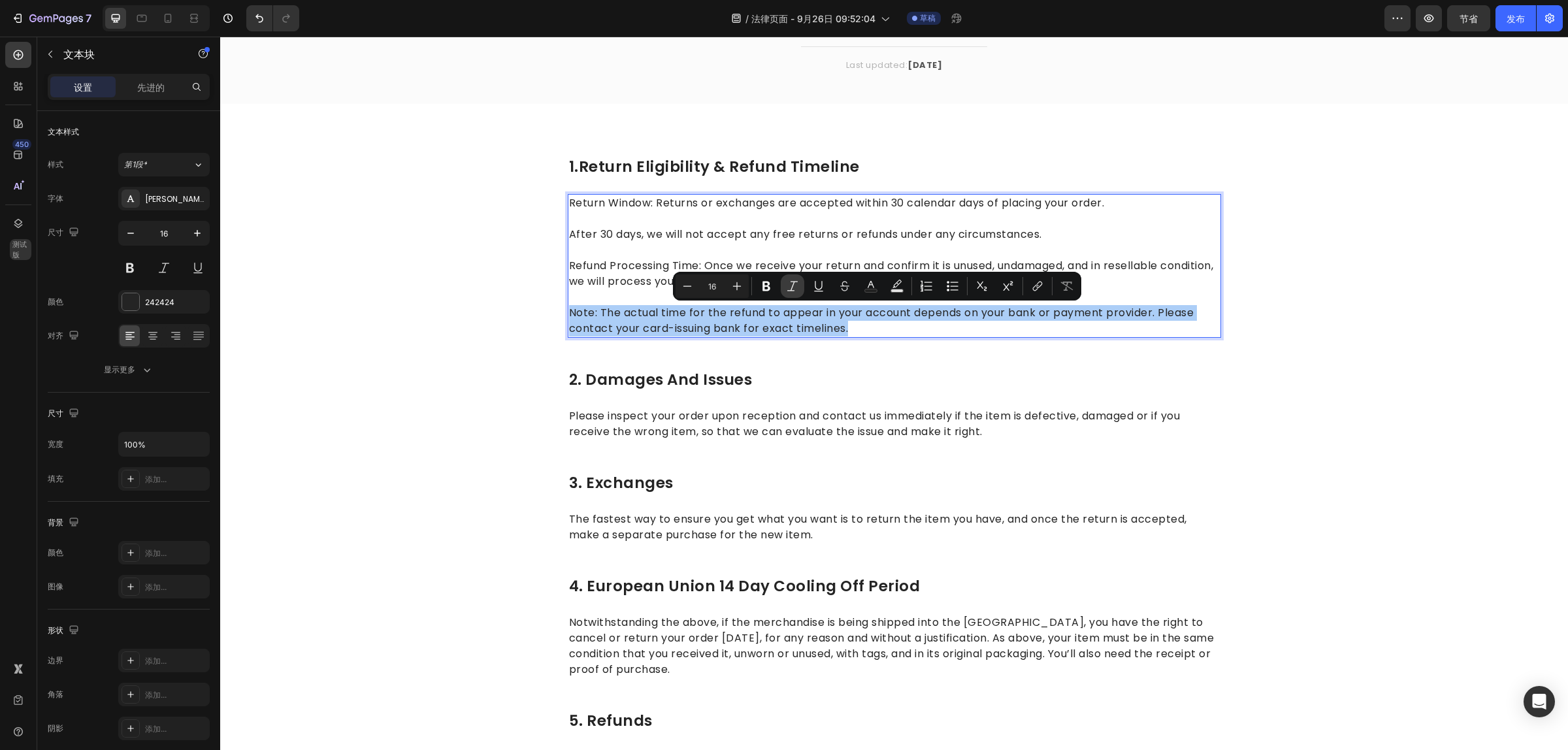
click at [792, 288] on icon "Editor contextual toolbar" at bounding box center [792, 286] width 13 height 13
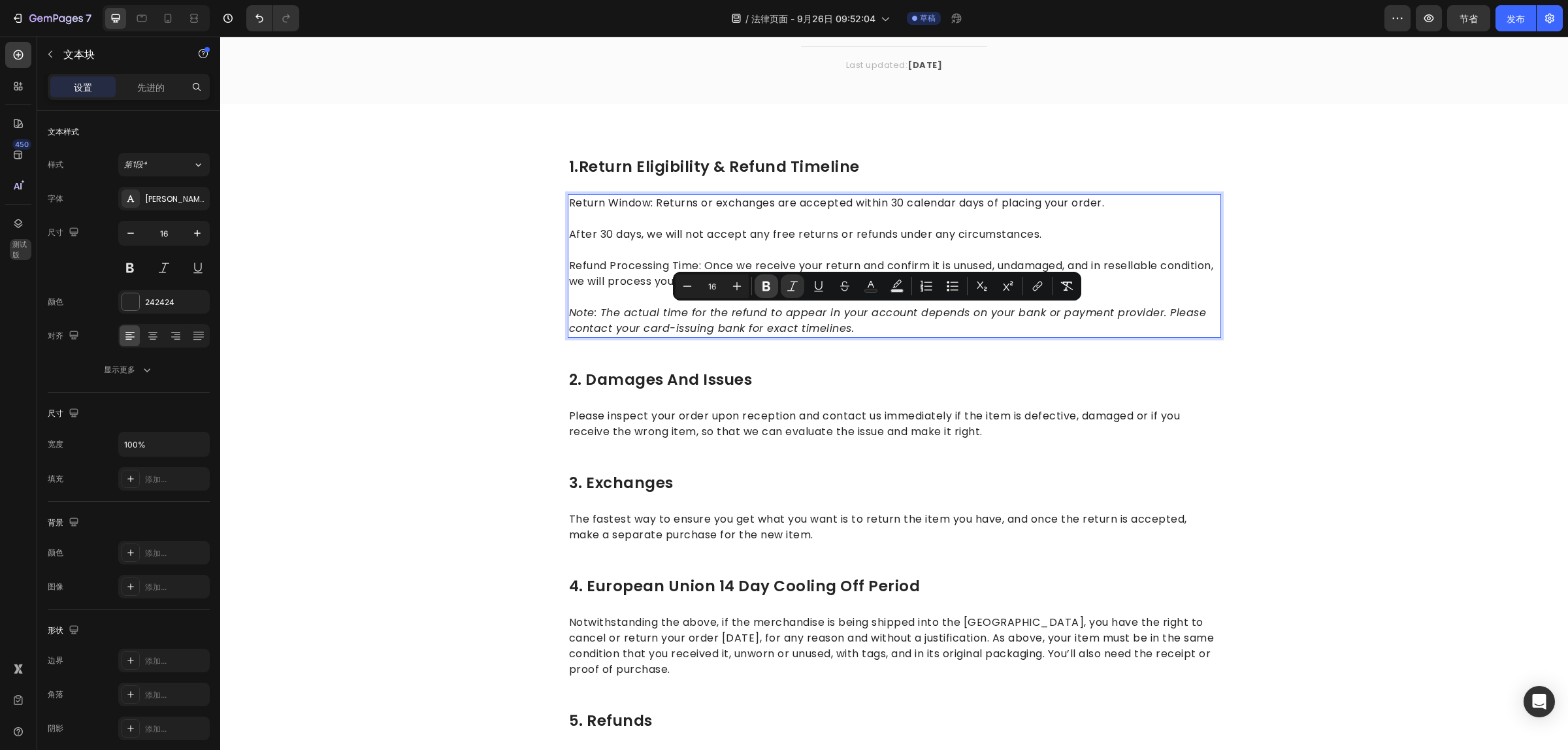
click at [771, 286] on icon "Editor contextual toolbar" at bounding box center [767, 286] width 13 height 13
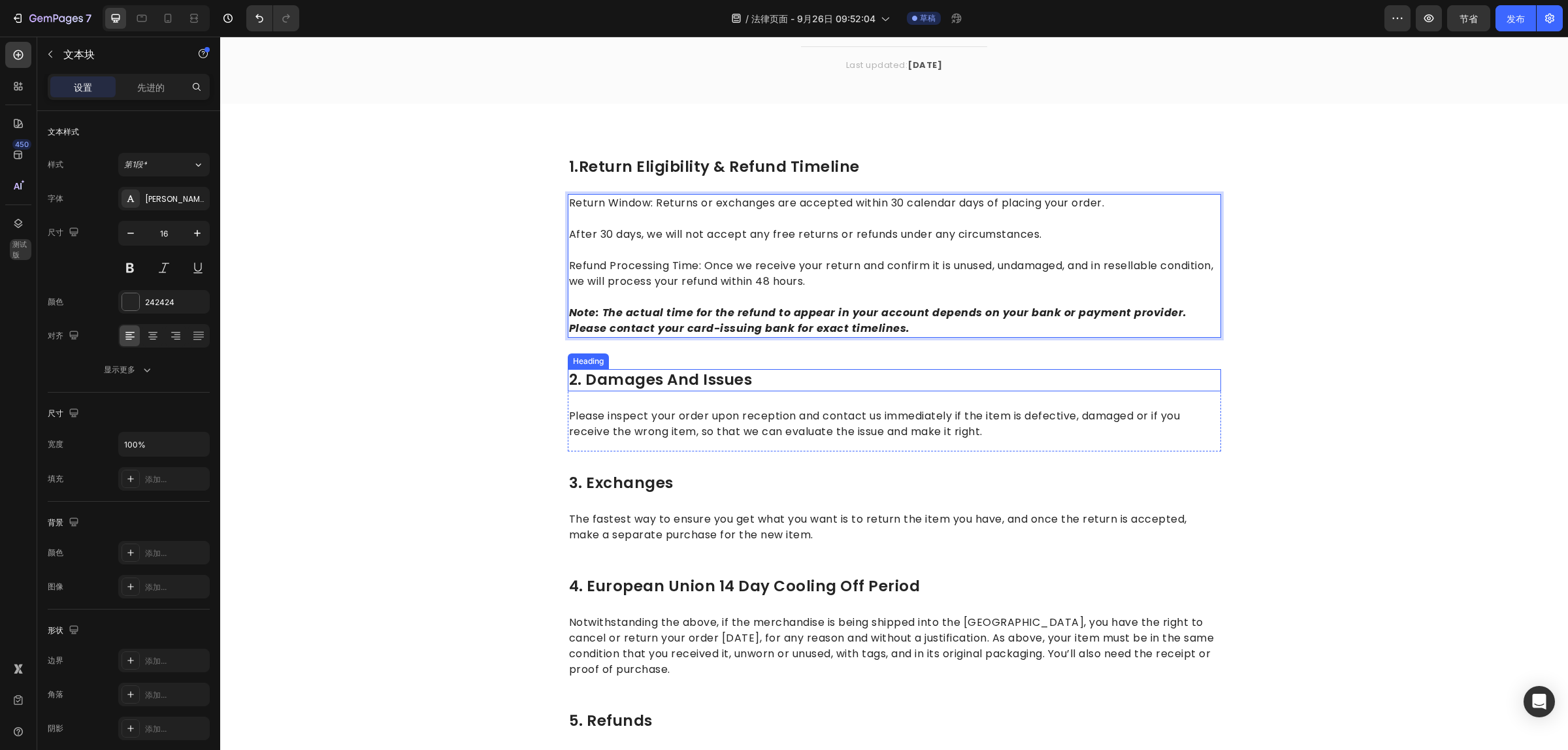
click at [942, 361] on div "1.return eligibility & refund timeline Heading Return Window: Returns or exchan…" at bounding box center [894, 498] width 654 height 683
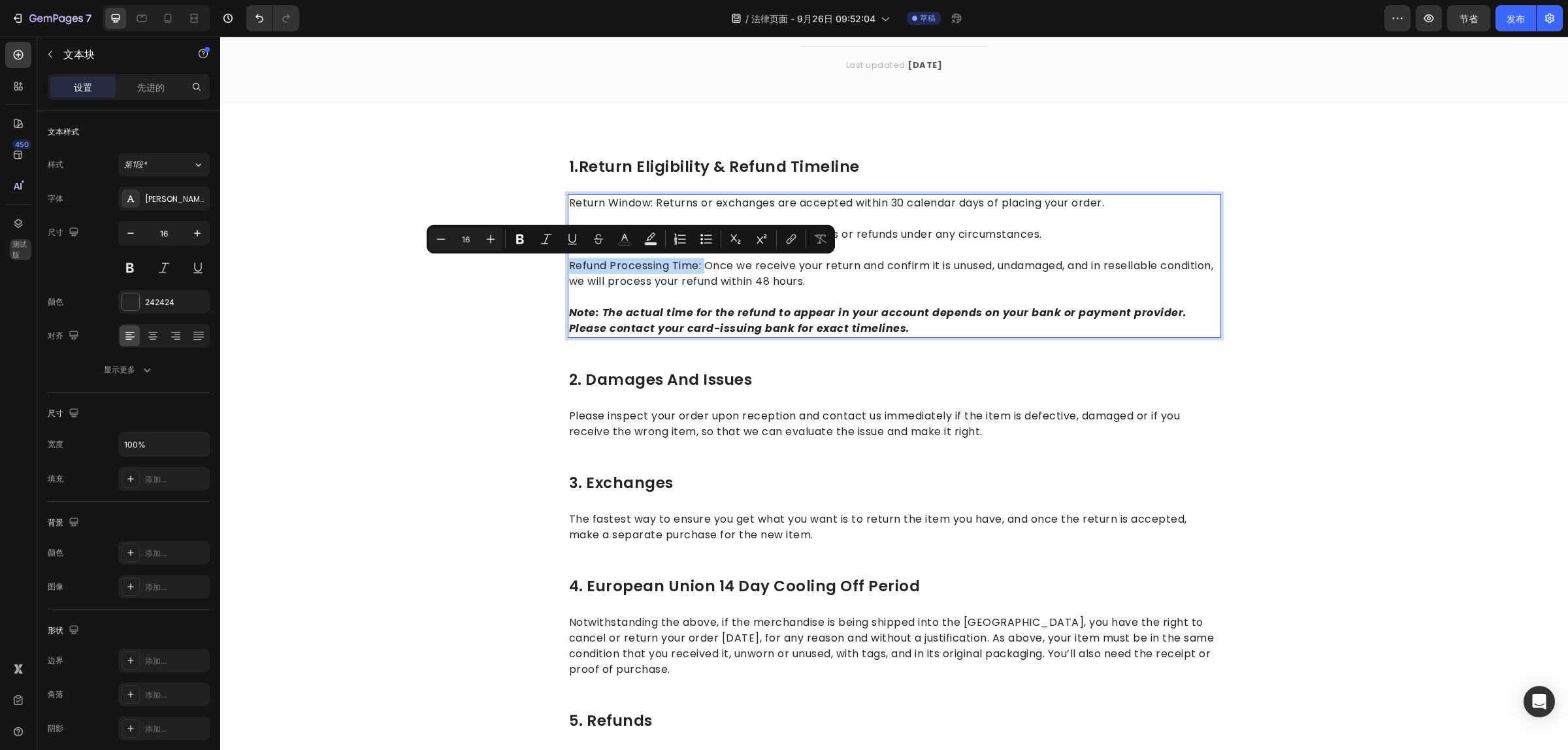
drag, startPoint x: 699, startPoint y: 265, endPoint x: 565, endPoint y: 261, distance: 134.1
click at [569, 261] on p "Refund Processing Time: Once we receive your return and confirm it is unused, u…" at bounding box center [894, 266] width 651 height 47
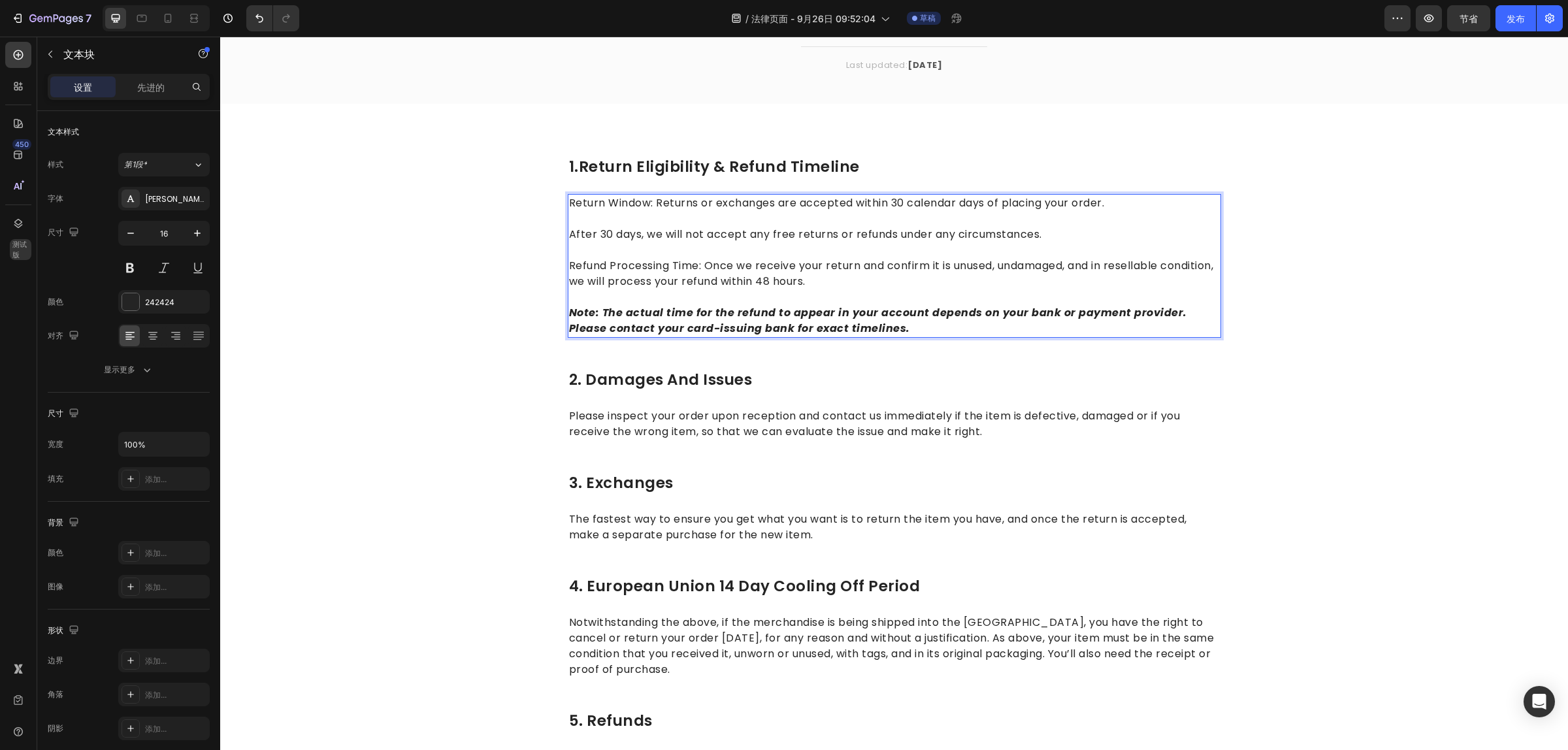
click at [753, 291] on p "Note: The actual time for the refund to appear in your account depends on your …" at bounding box center [894, 313] width 651 height 47
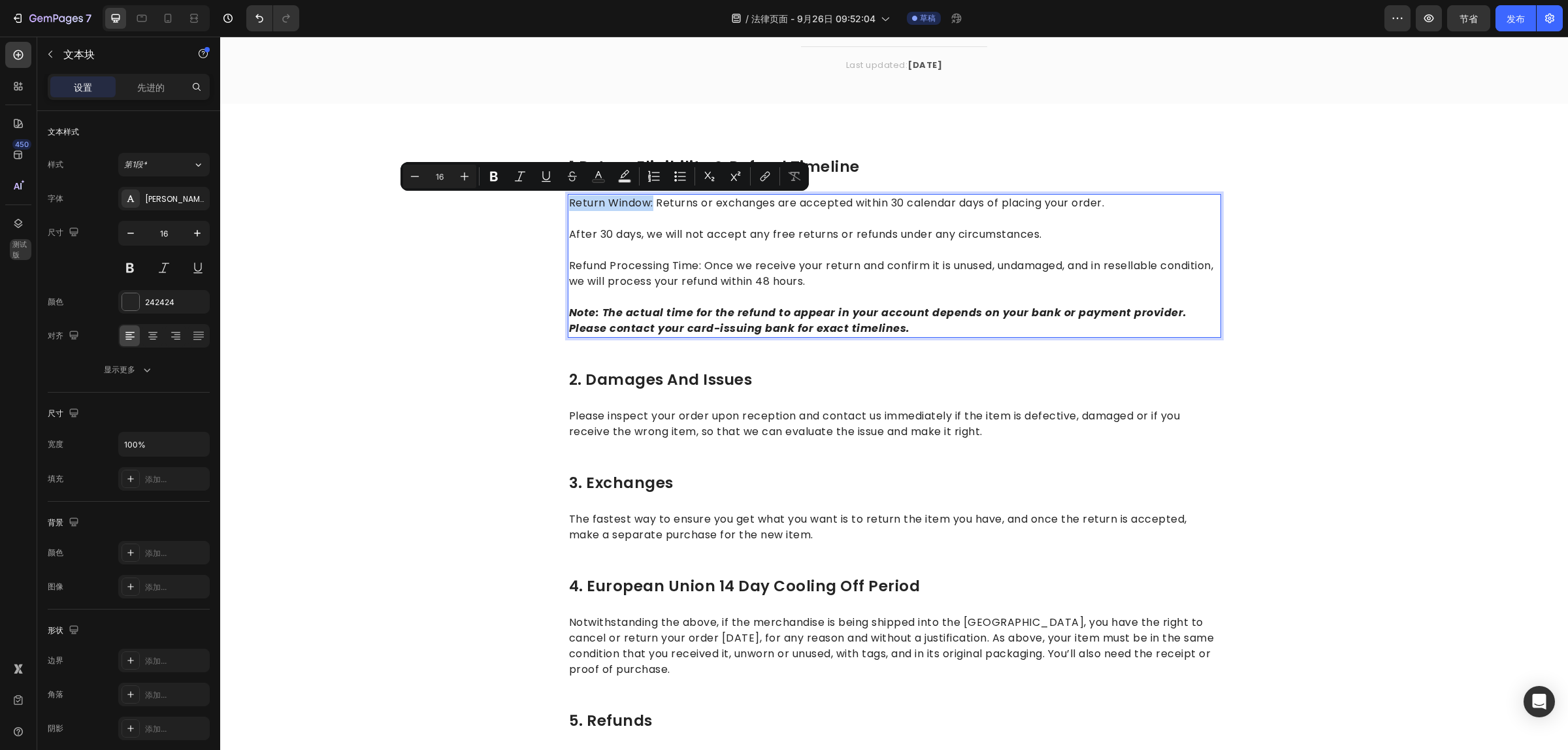
drag, startPoint x: 563, startPoint y: 203, endPoint x: 649, endPoint y: 206, distance: 86.1
click at [649, 206] on p "Return Window: Returns or exchanges are accepted within 30 calendar days of pla…" at bounding box center [894, 203] width 651 height 16
click at [678, 180] on icon "Editor contextual toolbar" at bounding box center [682, 179] width 8 height 1
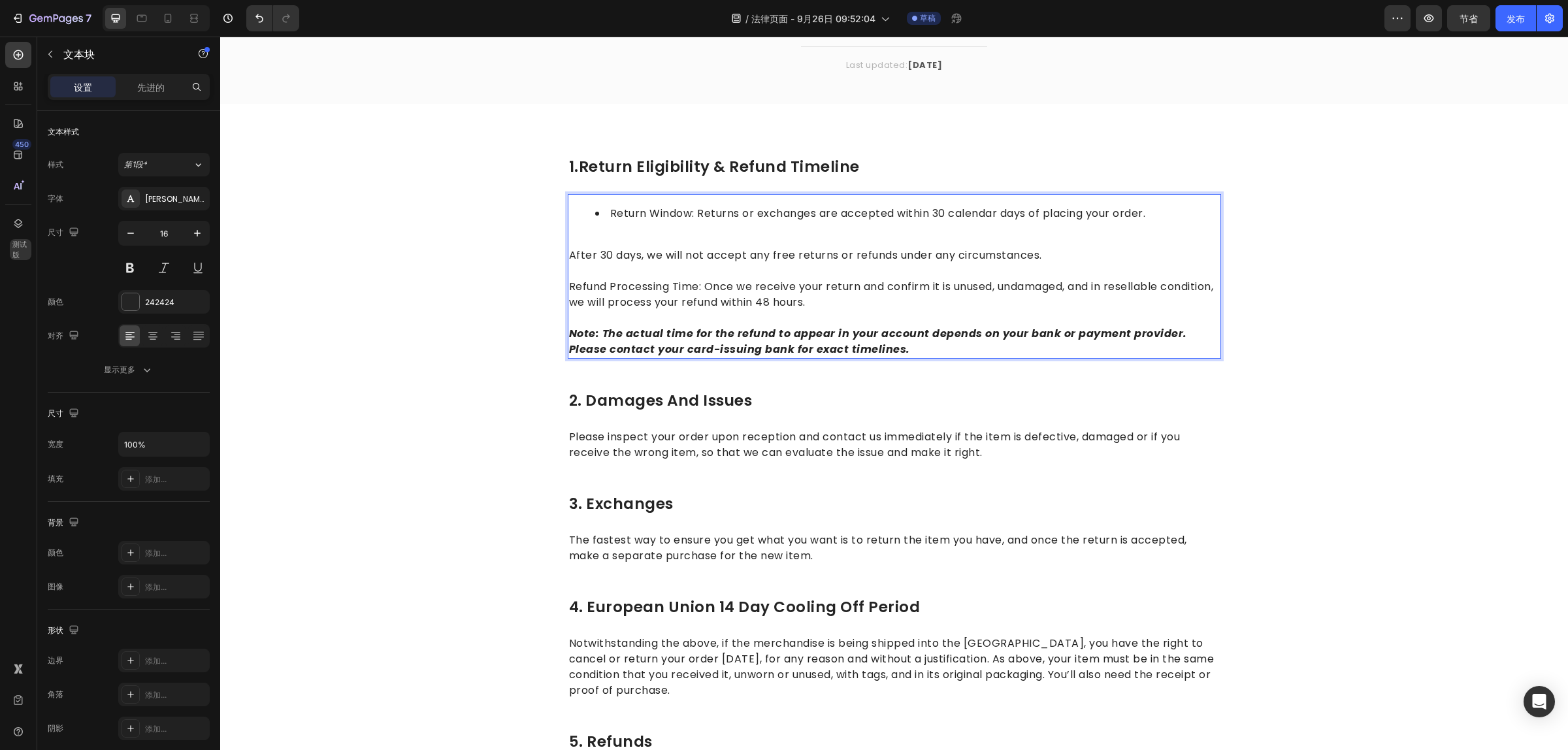
click at [569, 285] on p "Refund Processing Time: Once we receive your return and confirm it is unused, u…" at bounding box center [894, 287] width 651 height 47
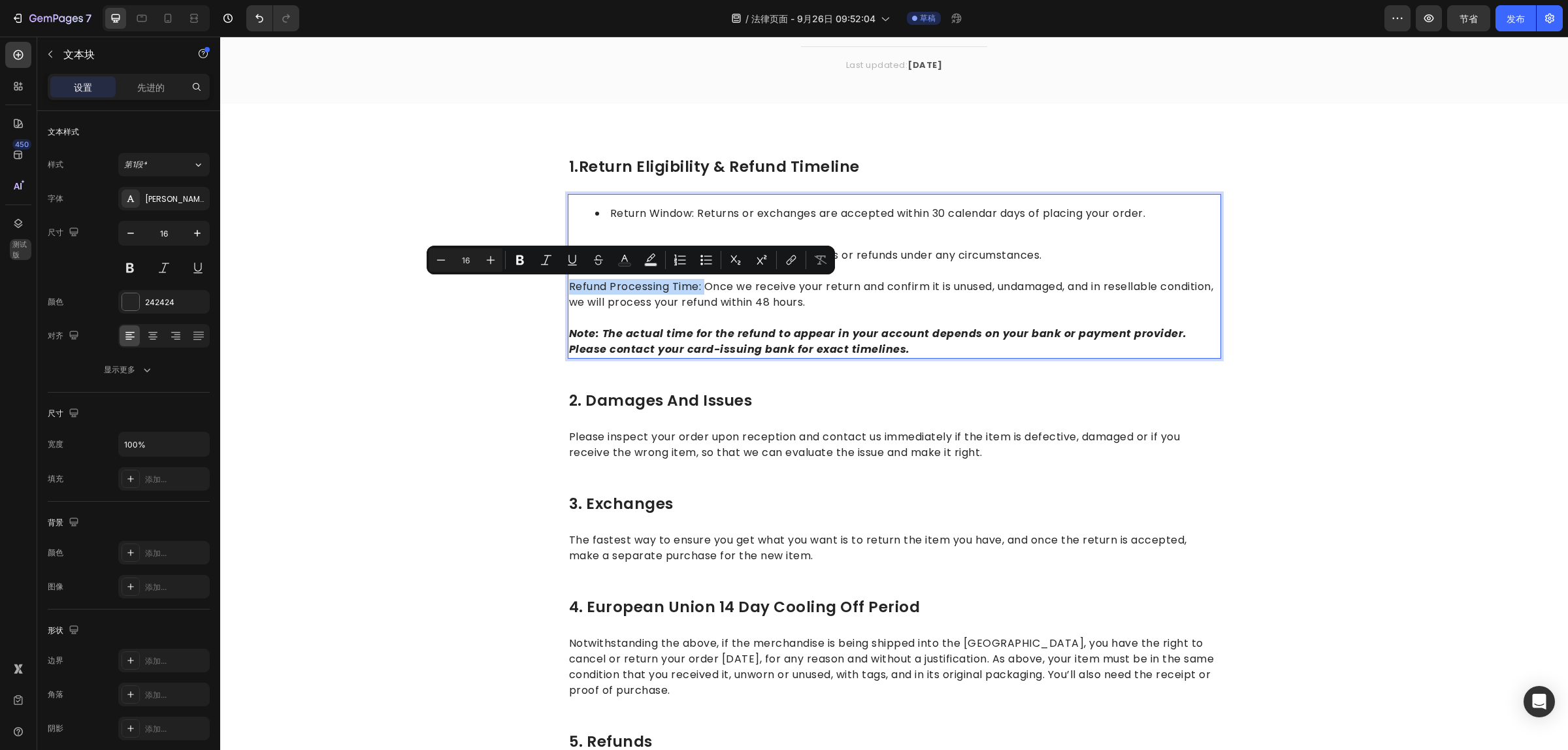
drag, startPoint x: 562, startPoint y: 288, endPoint x: 701, endPoint y: 290, distance: 139.0
click at [701, 290] on p "Refund Processing Time: Once we receive your return and confirm it is unused, u…" at bounding box center [894, 287] width 651 height 47
click at [707, 259] on icon "Editor contextual toolbar" at bounding box center [708, 259] width 8 height 1
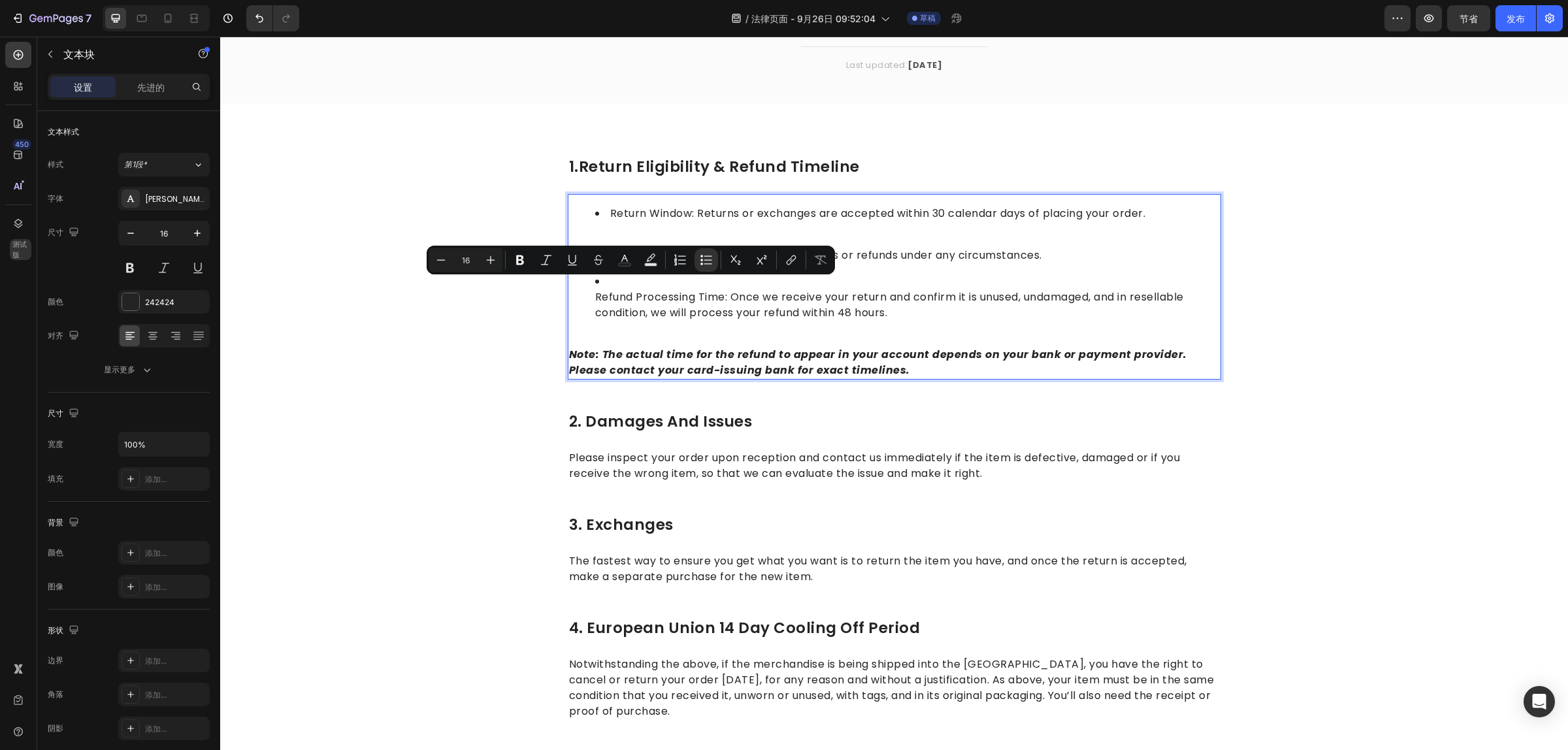
click at [1040, 307] on li "Refund Processing Time: Once we receive your return and confirm it is unused, u…" at bounding box center [907, 298] width 625 height 47
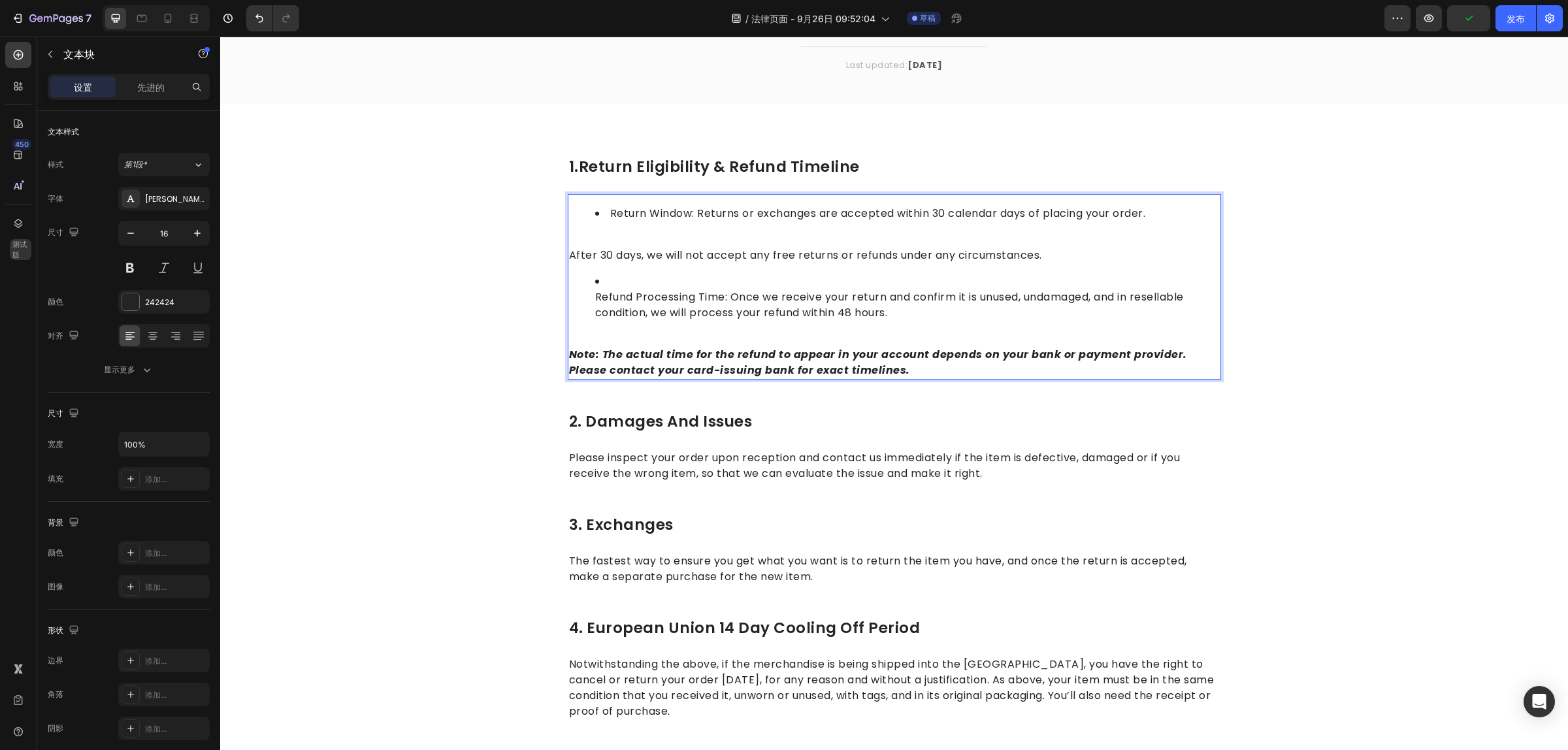
click at [604, 282] on li "Refund Processing Time: Once we receive your return and confirm it is unused, u…" at bounding box center [907, 298] width 625 height 47
click at [595, 298] on li "⁠⁠⁠⁠⁠⁠⁠ Refund Processing Time: Once we receive your return and confirm it is u…" at bounding box center [907, 298] width 625 height 47
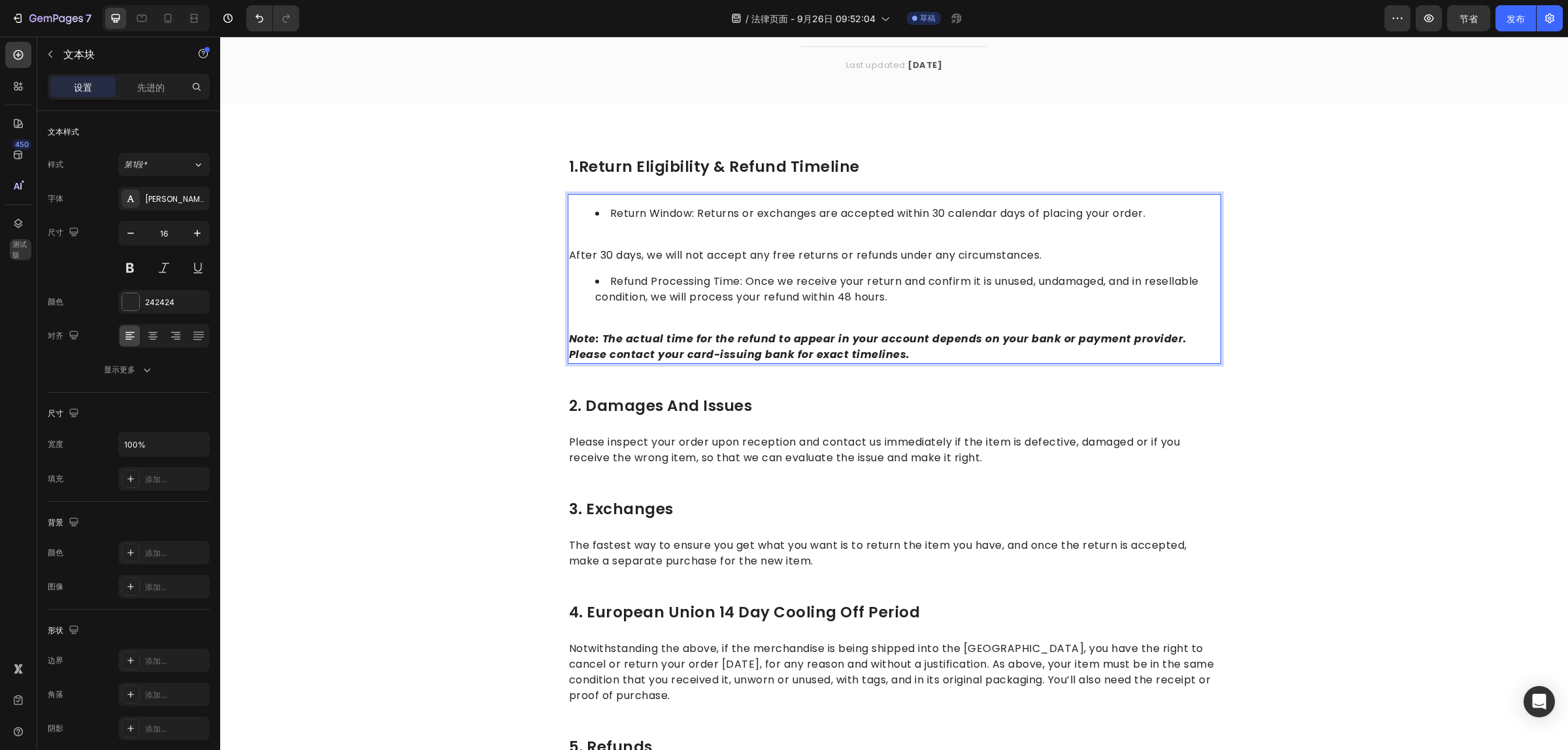
click at [673, 229] on div "Return Window: Returns or exchanges are accepted within 30 calendar days of pla…" at bounding box center [894, 278] width 654 height 170
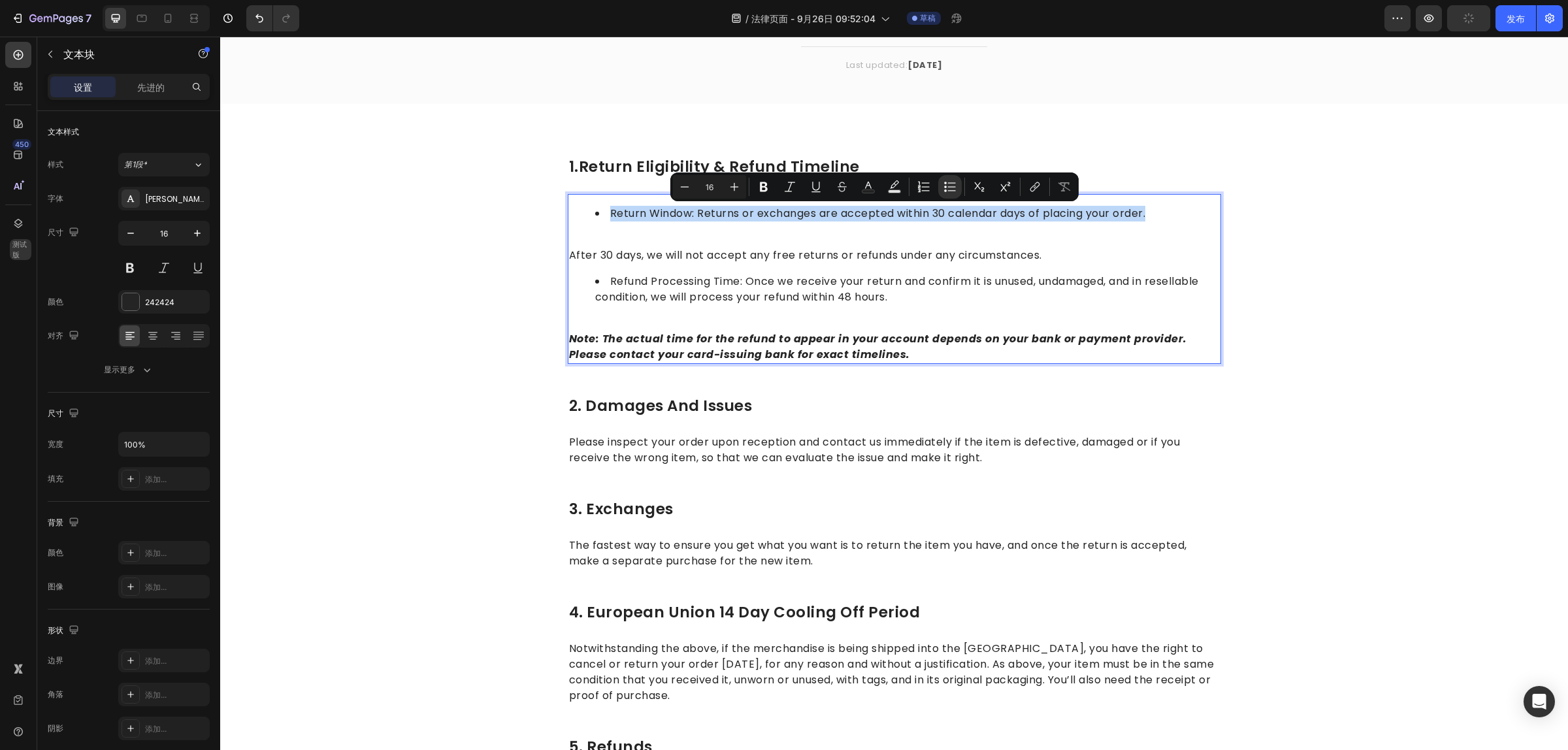
drag, startPoint x: 1154, startPoint y: 212, endPoint x: 587, endPoint y: 197, distance: 567.2
click at [587, 197] on div "Return Window: Returns or exchanges are accepted within 30 calendar days of pla…" at bounding box center [894, 278] width 654 height 170
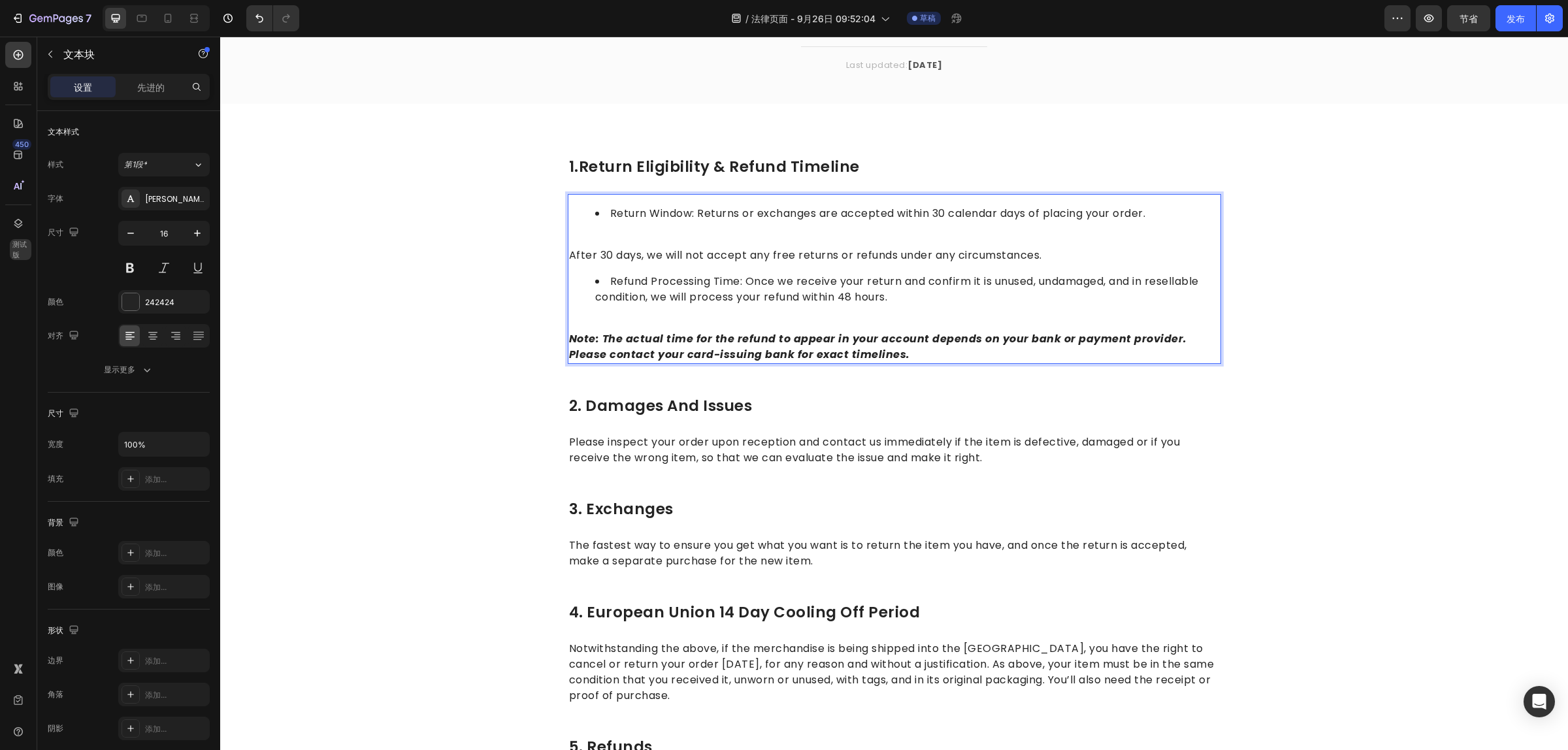
click at [862, 282] on li "Refund Processing Time: Once we receive your return and confirm it is unused, u…" at bounding box center [907, 290] width 625 height 32
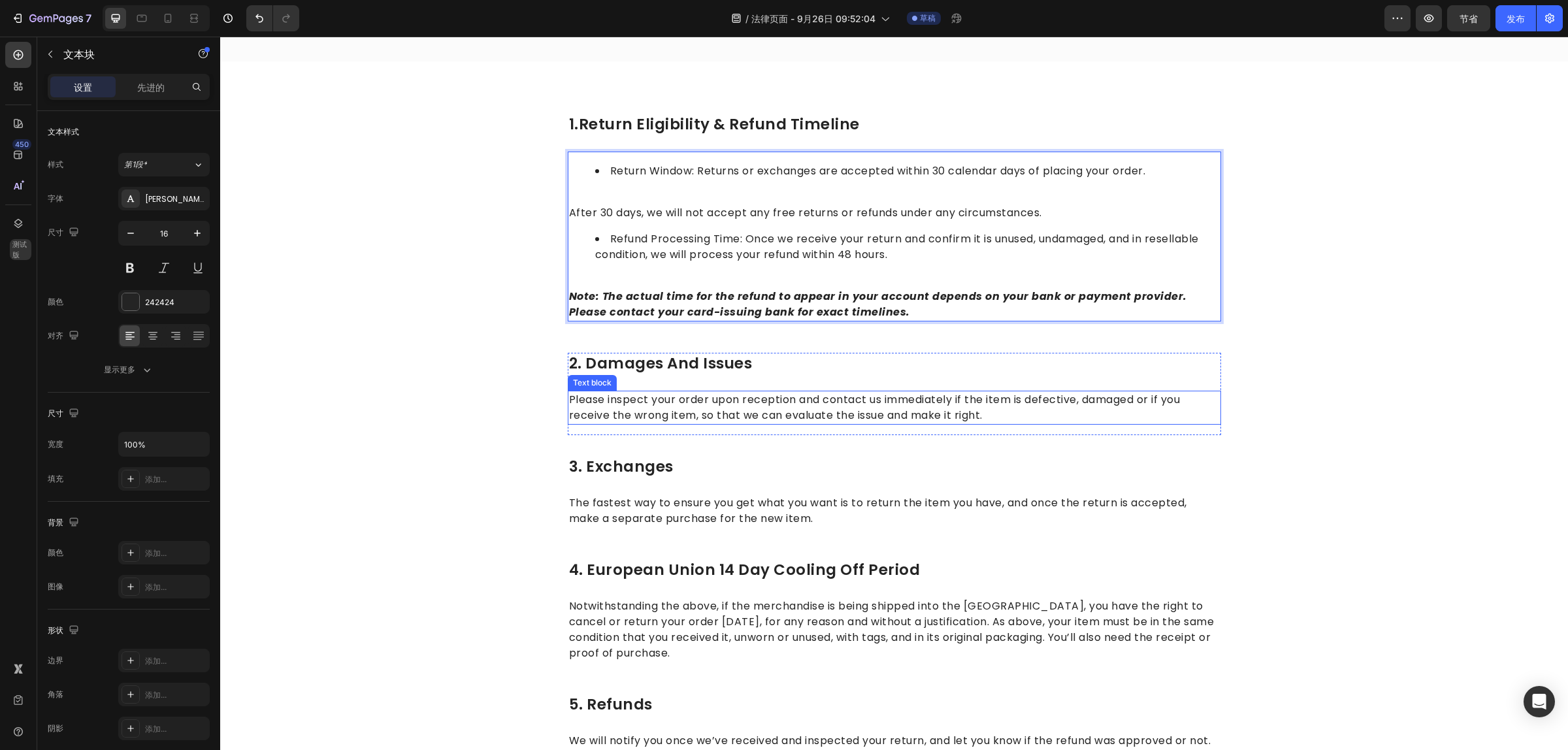
scroll to position [245, 0]
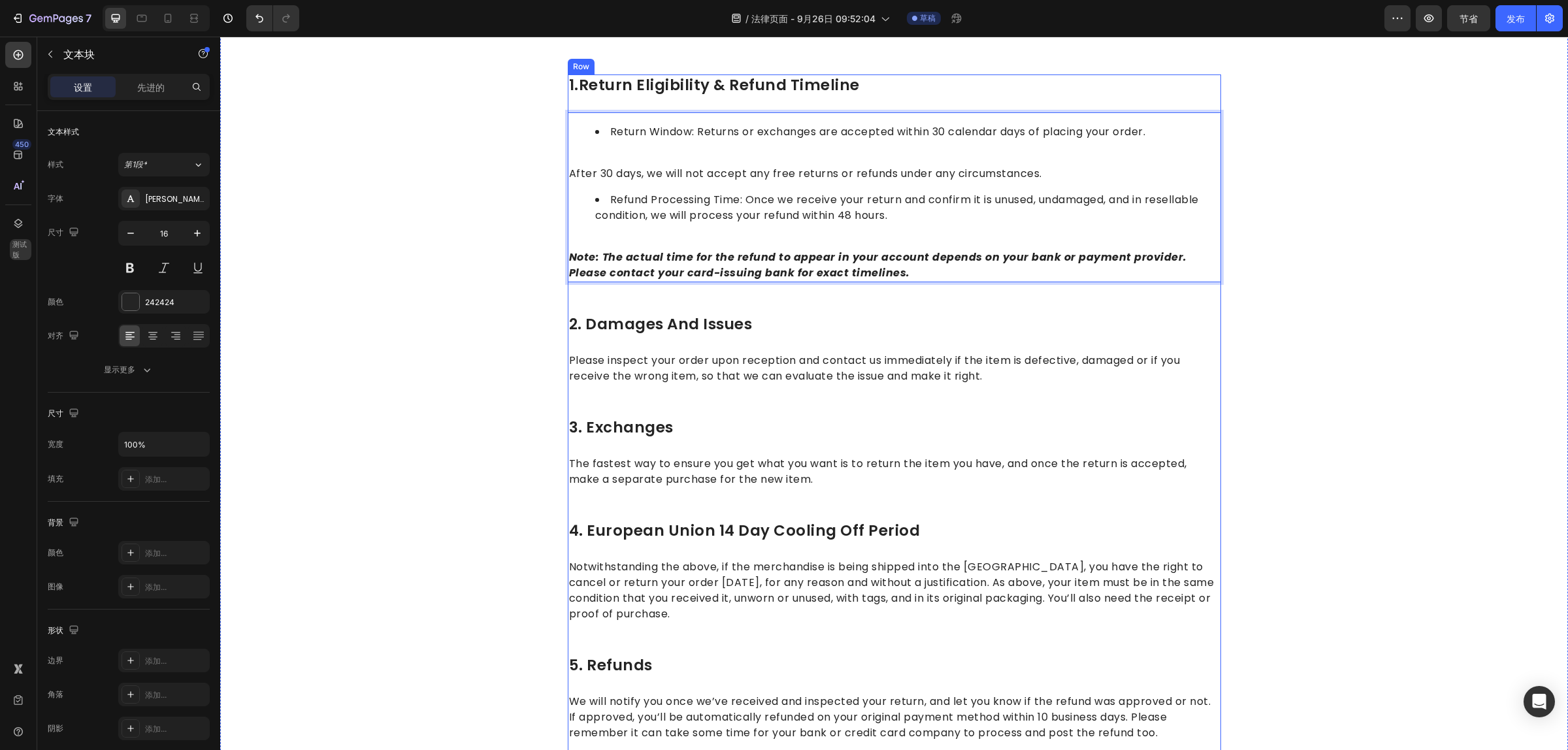
click at [946, 313] on h2 "2. damages and issues" at bounding box center [894, 324] width 654 height 22
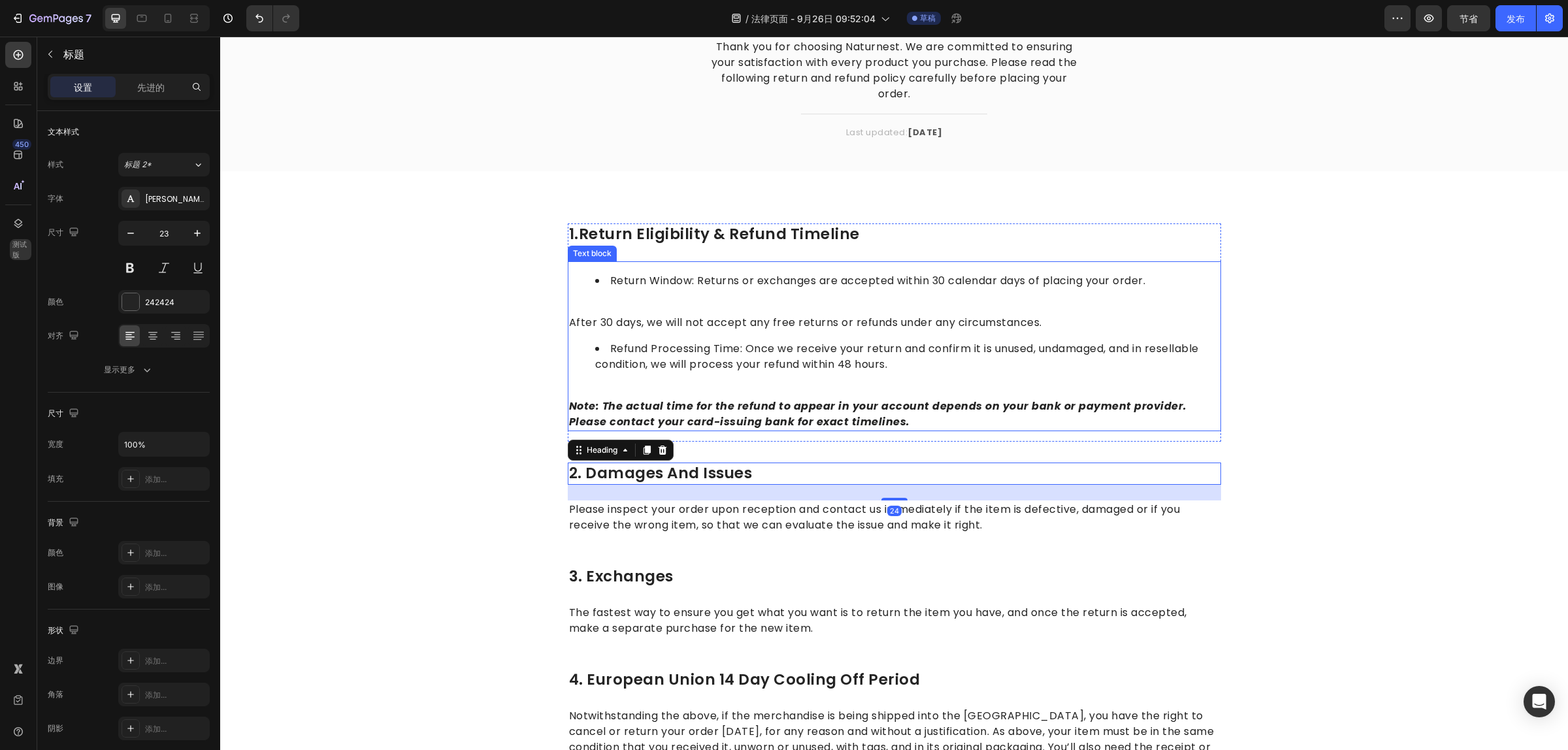
scroll to position [81, 0]
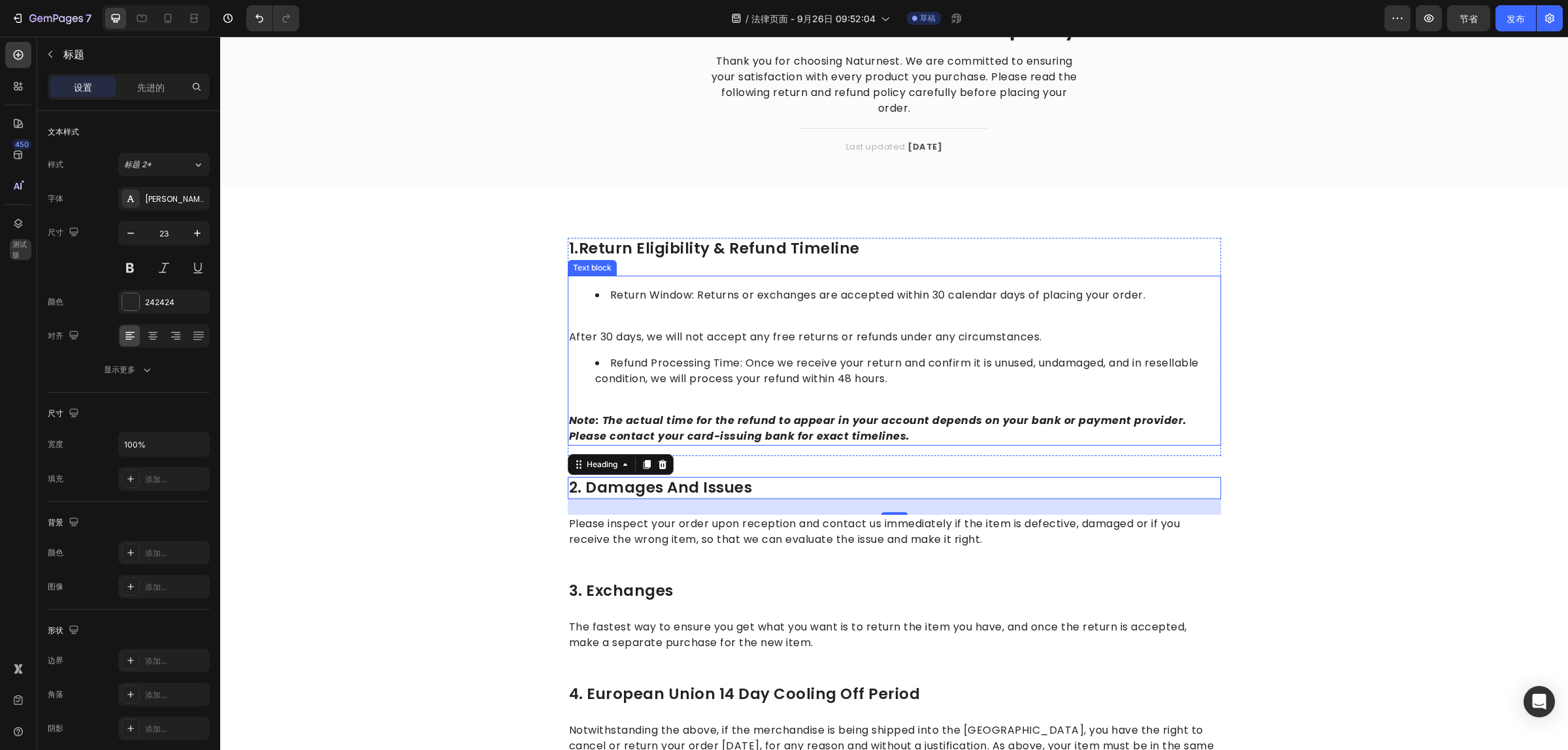
click at [569, 338] on p "After 30 days, we will not accept any free returns or refunds under any circums…" at bounding box center [894, 329] width 651 height 32
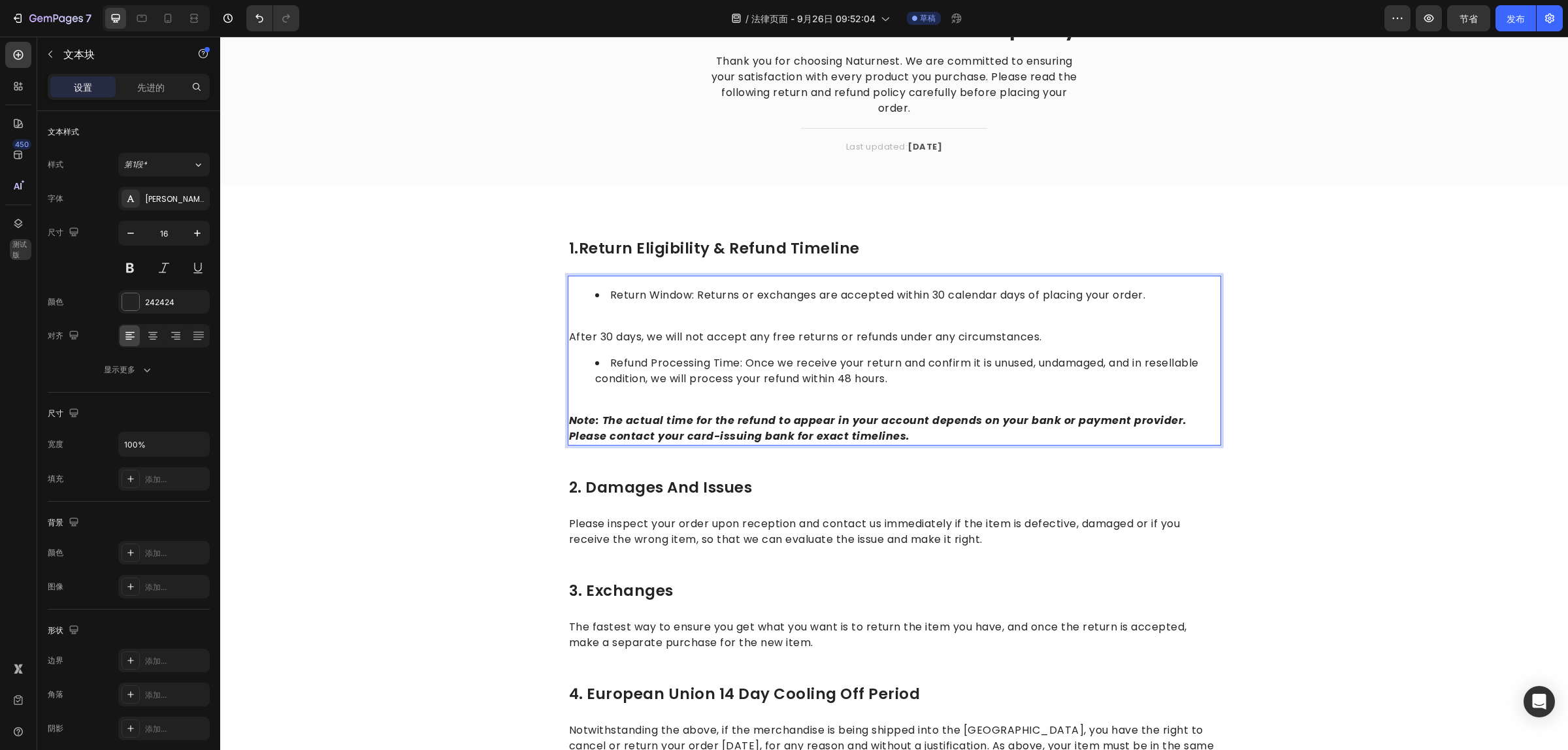
click at [569, 338] on p "After 30 days, we will not accept any free returns or refunds under any circums…" at bounding box center [894, 329] width 651 height 32
click at [569, 436] on strong "Note: The actual time for the refund to appear in your account depends on your …" at bounding box center [878, 428] width 618 height 31
click at [1268, 366] on div "1.return eligibility & refund timeline Heading Return Window: Returns or exchan…" at bounding box center [894, 598] width 1328 height 720
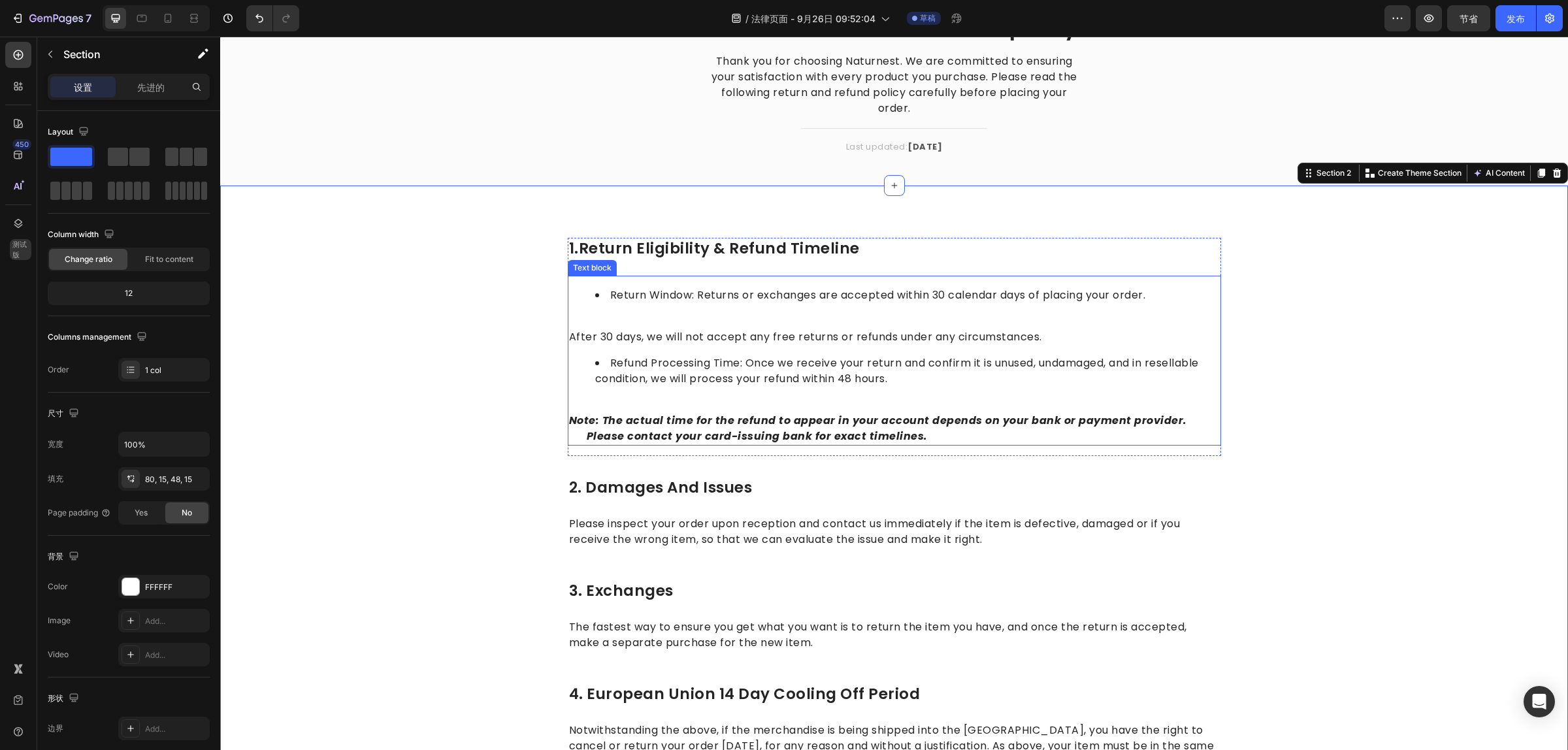
scroll to position [164, 0]
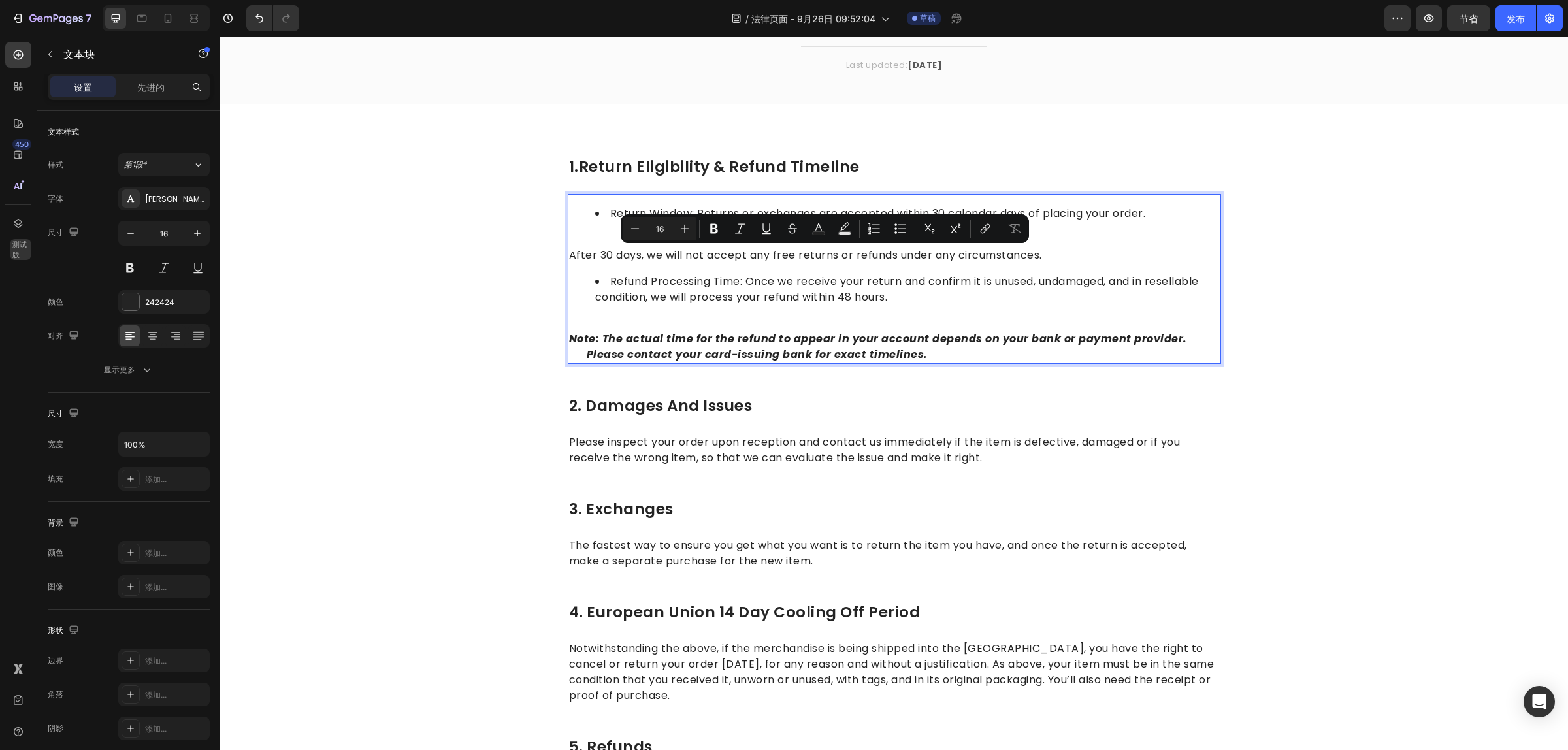
drag, startPoint x: 1080, startPoint y: 255, endPoint x: 588, endPoint y: 256, distance: 492.0
click at [588, 256] on p "After 30 days, we will not accept any free returns or refunds under any circums…" at bounding box center [894, 248] width 651 height 32
click at [1012, 441] on p "Please inspect your order upon reception and contact us immediately if the item…" at bounding box center [894, 450] width 651 height 32
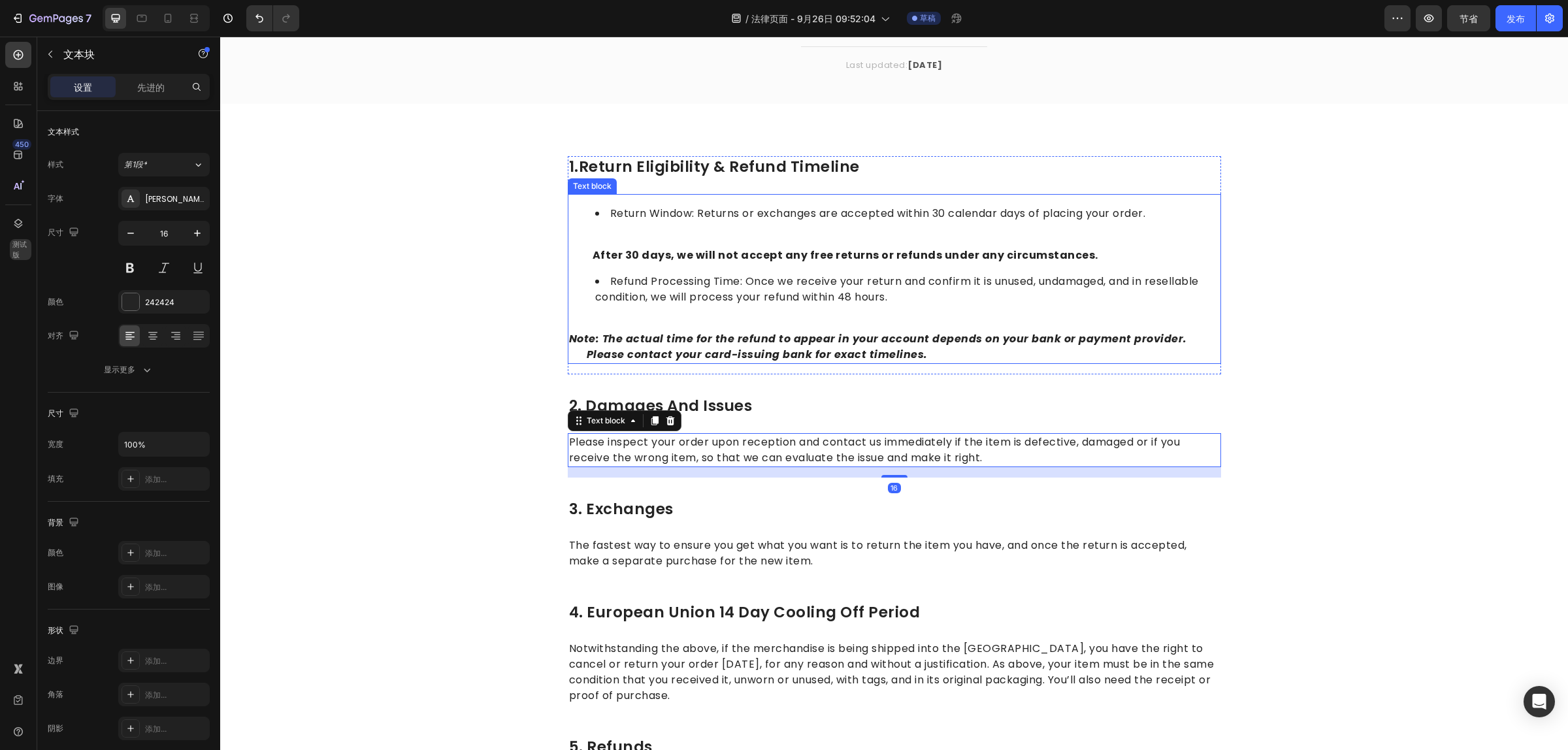
click at [628, 232] on p "After 30 days, we will not accept any free returns or refunds under any circums…" at bounding box center [894, 248] width 651 height 32
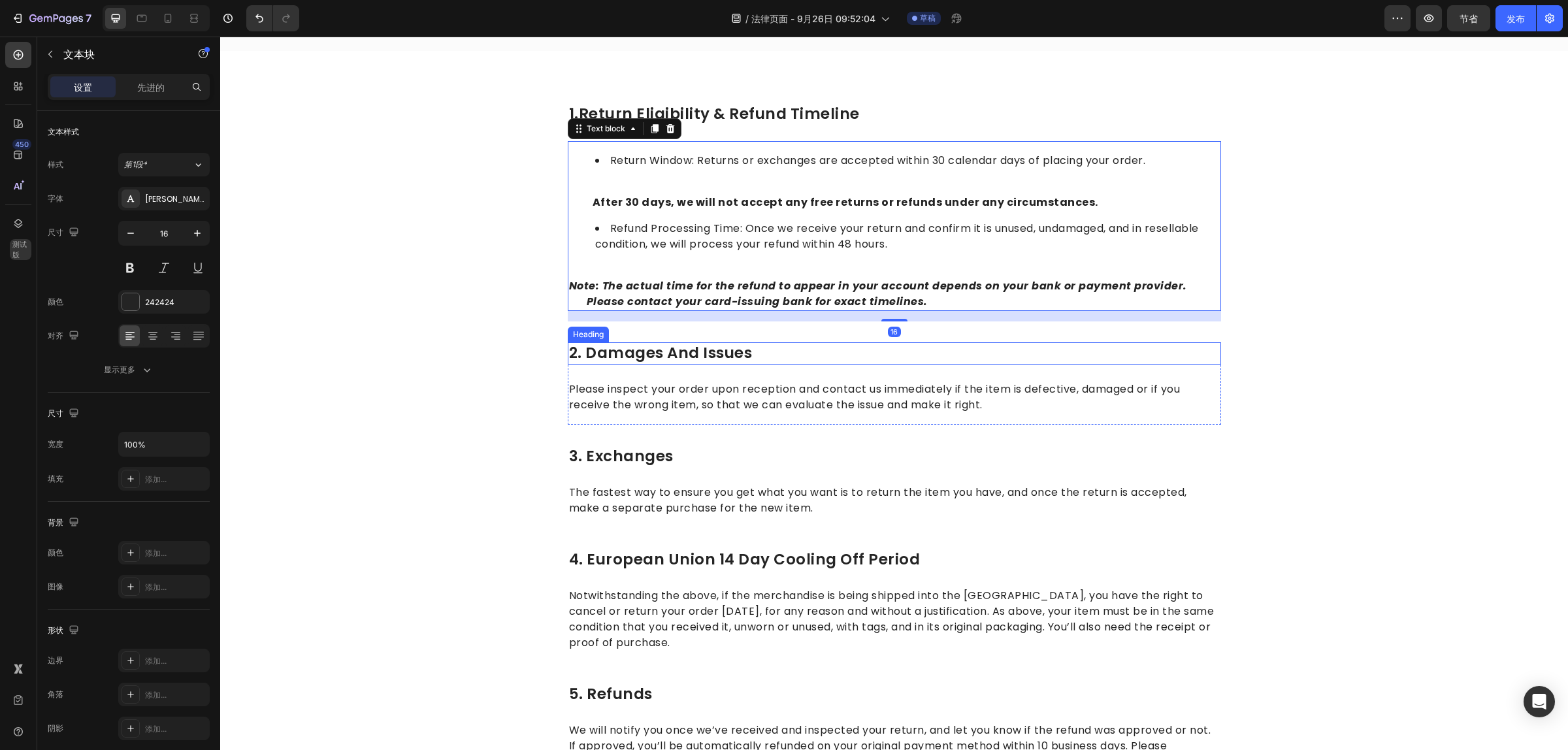
scroll to position [245, 0]
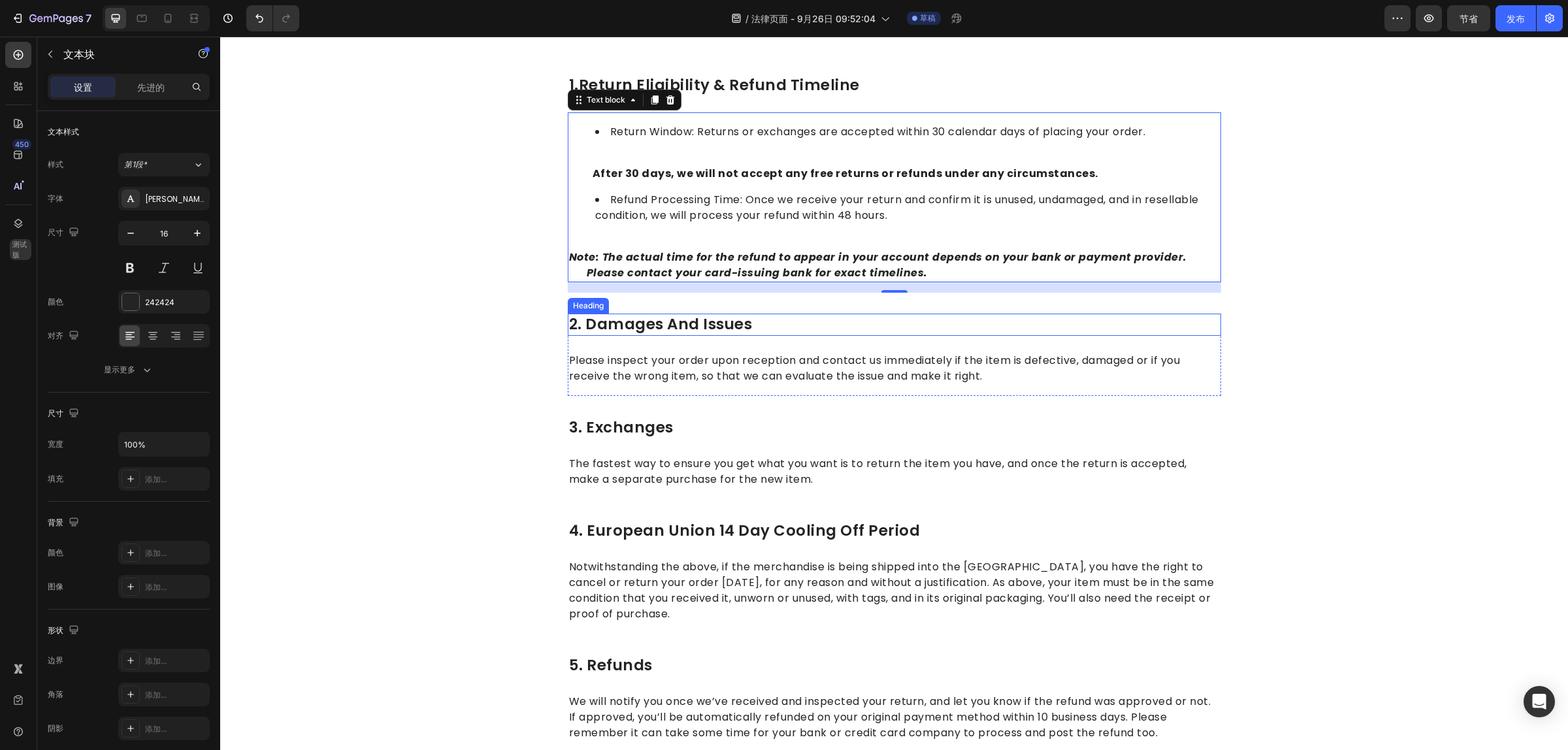
click at [761, 319] on p "2. damages and issues" at bounding box center [894, 324] width 651 height 20
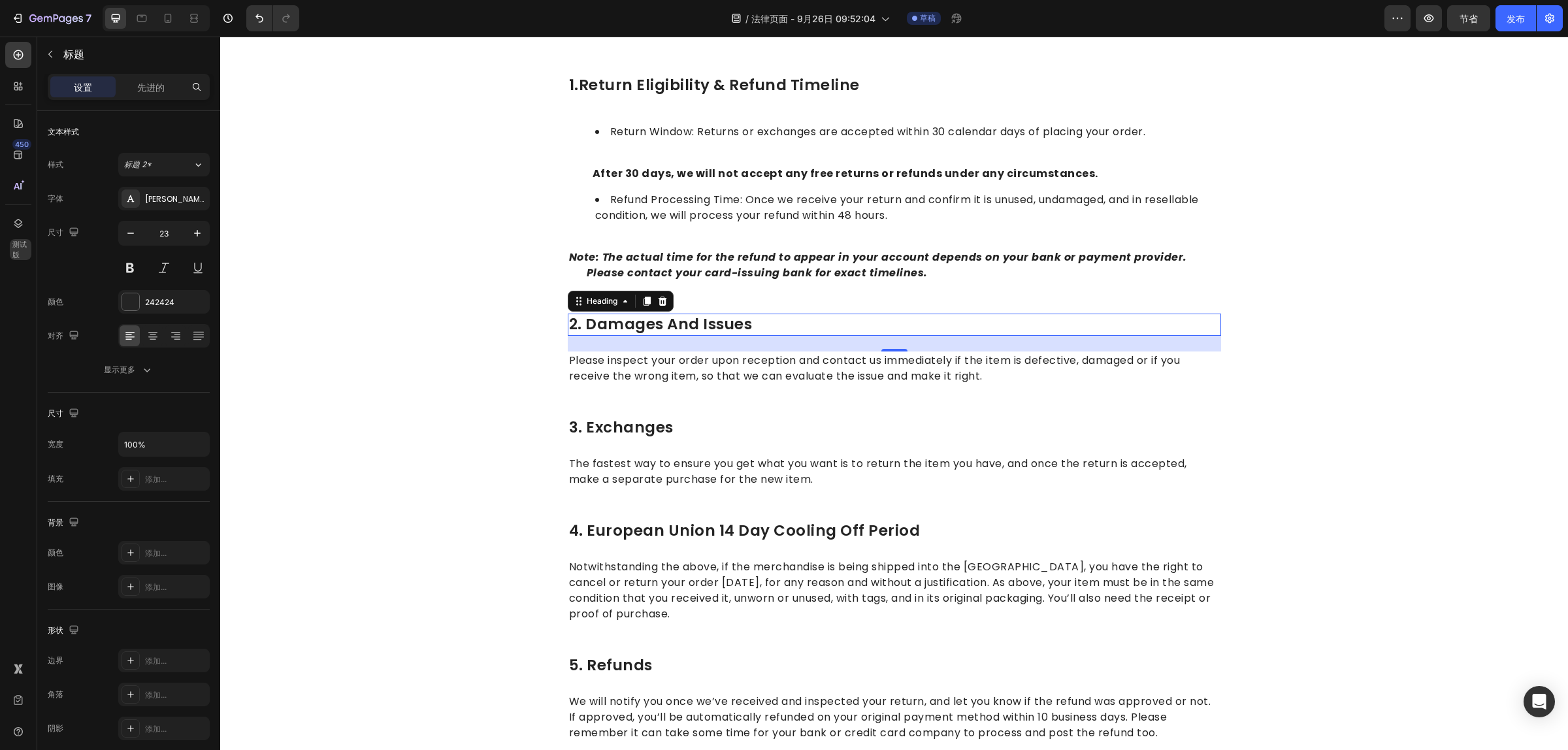
click at [701, 320] on p "2. damages and issues" at bounding box center [894, 324] width 651 height 20
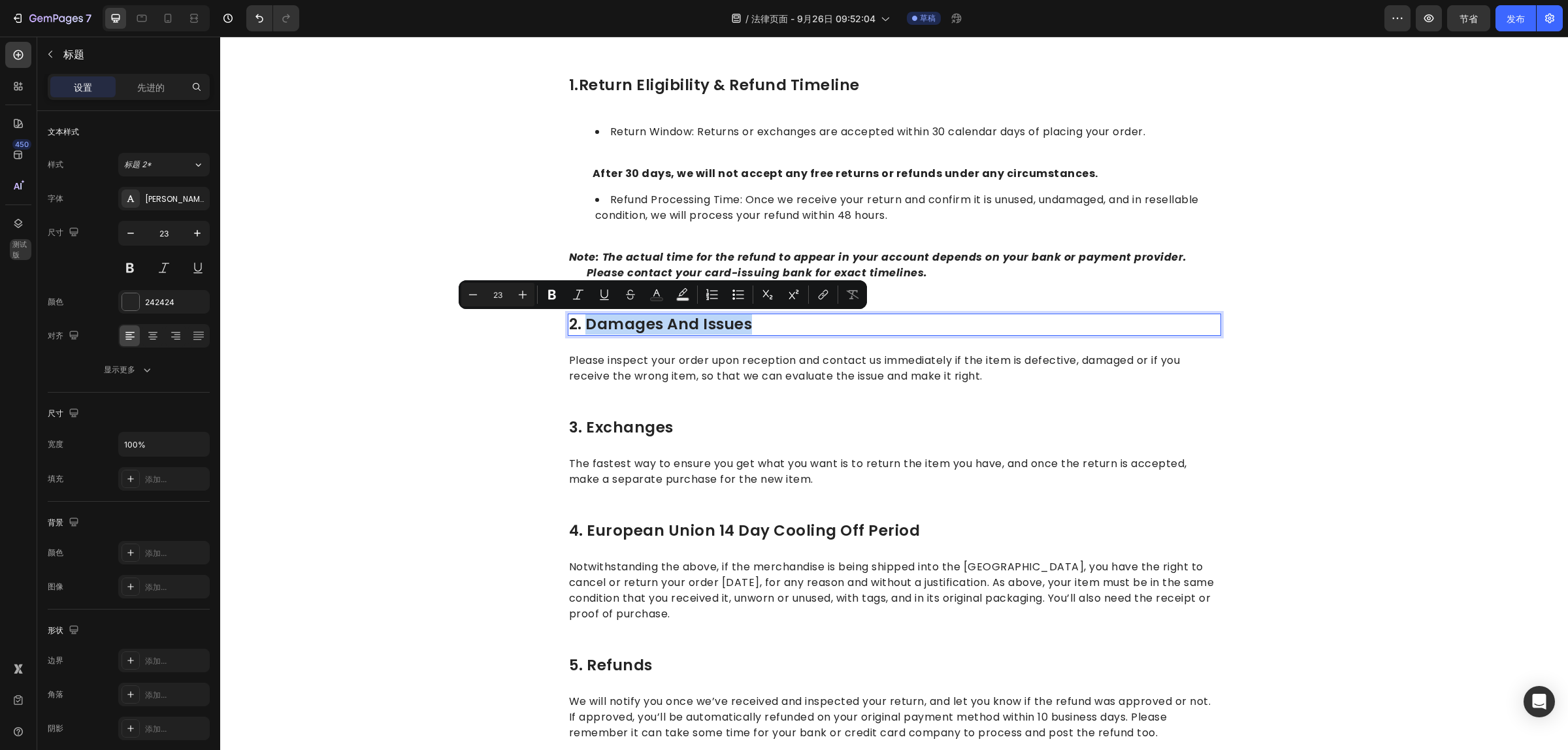
drag, startPoint x: 757, startPoint y: 320, endPoint x: 583, endPoint y: 321, distance: 174.0
click at [583, 321] on p "2. damages and issues" at bounding box center [894, 324] width 651 height 20
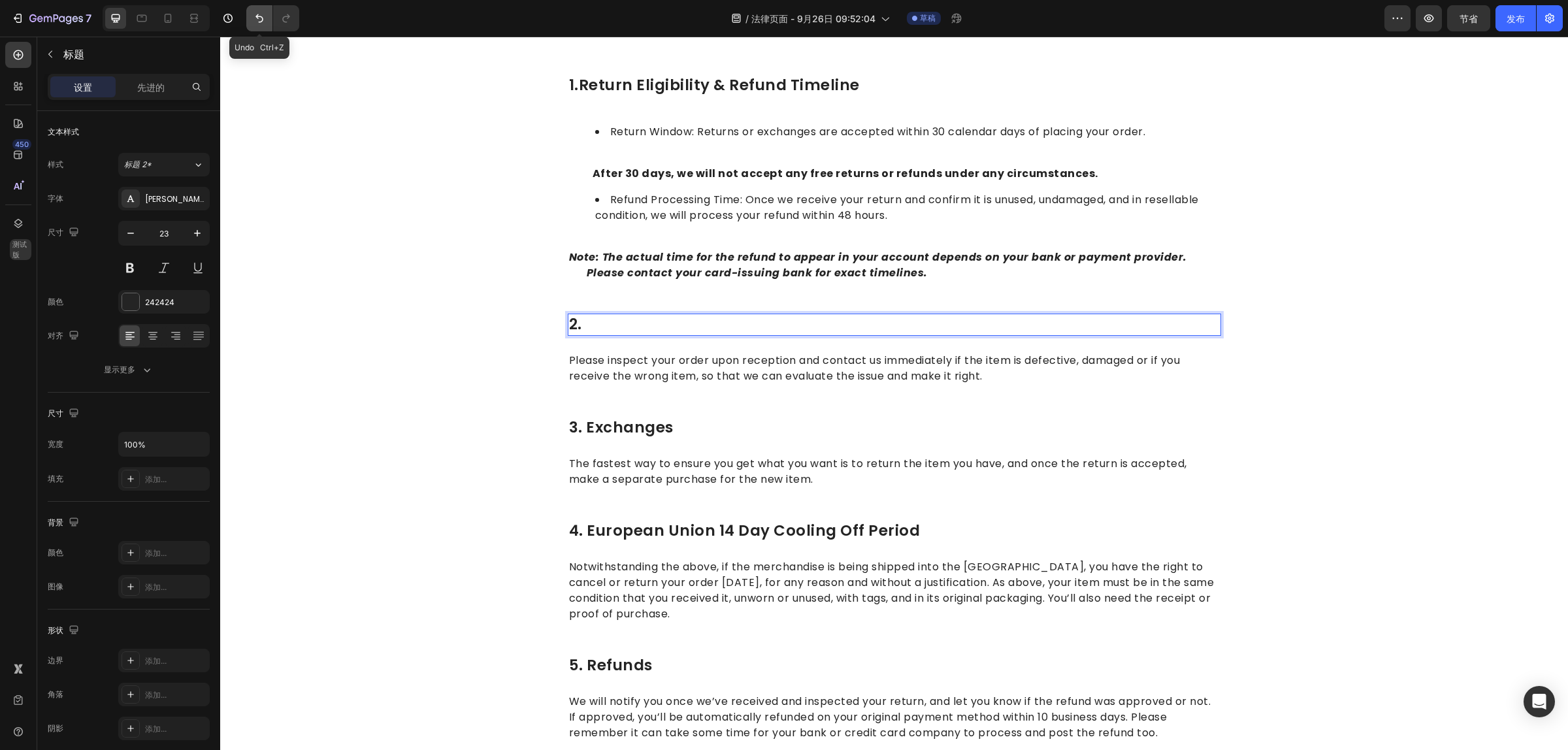
click at [259, 18] on icon "撤消/重做" at bounding box center [259, 18] width 13 height 13
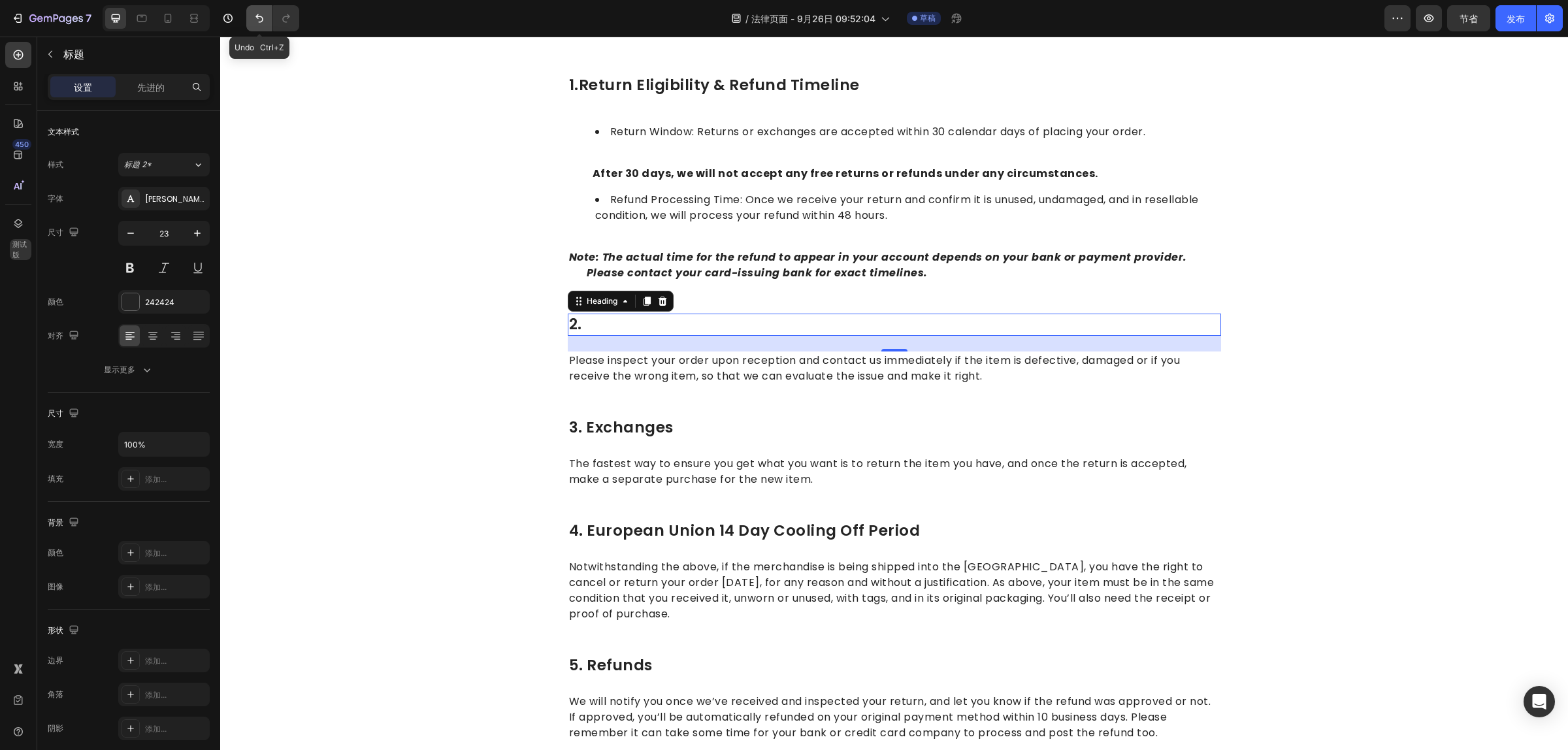
click at [263, 20] on icon "撤消/重做" at bounding box center [259, 18] width 8 height 9
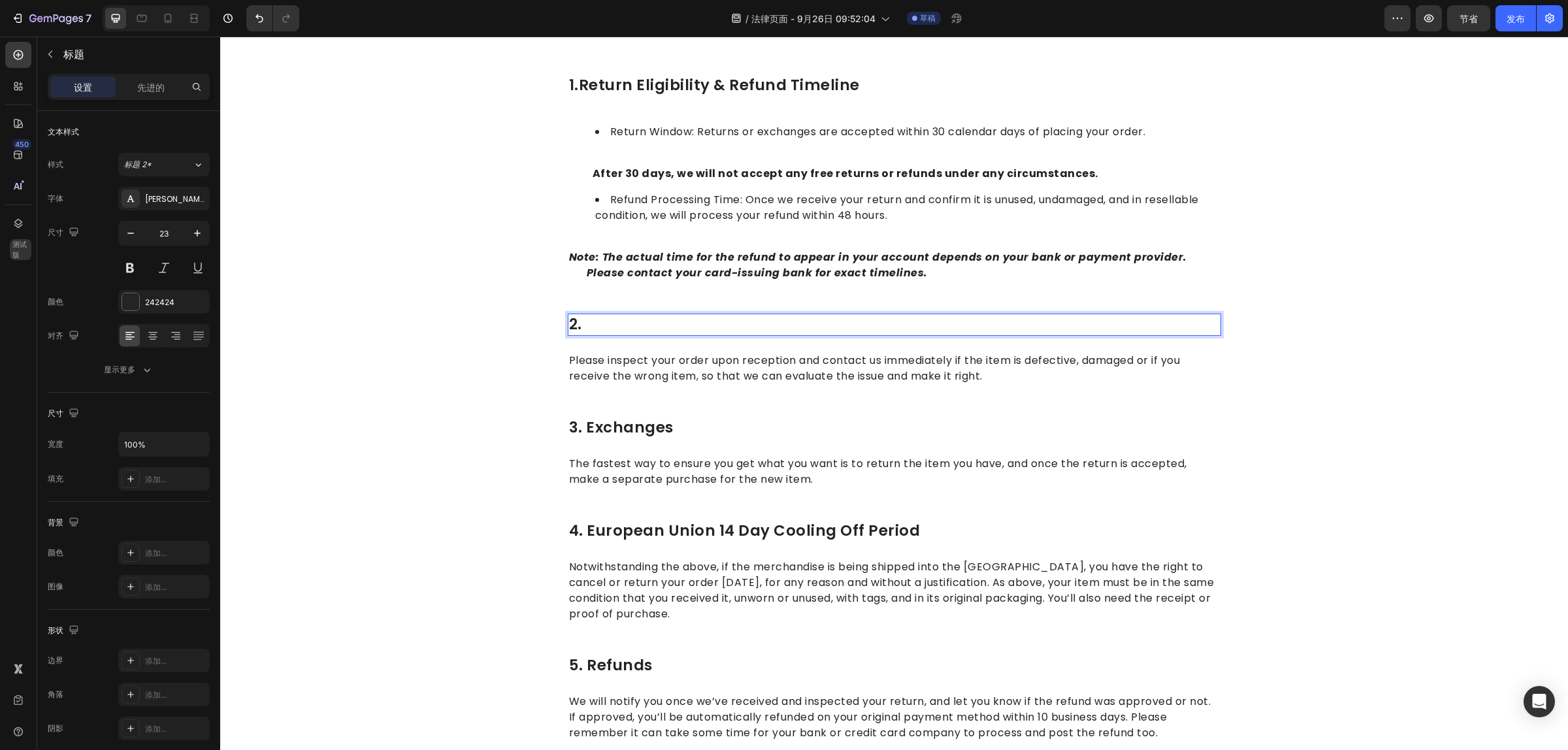
click at [598, 330] on strong "Rich Text Editor. Editing area: main" at bounding box center [627, 324] width 90 height 21
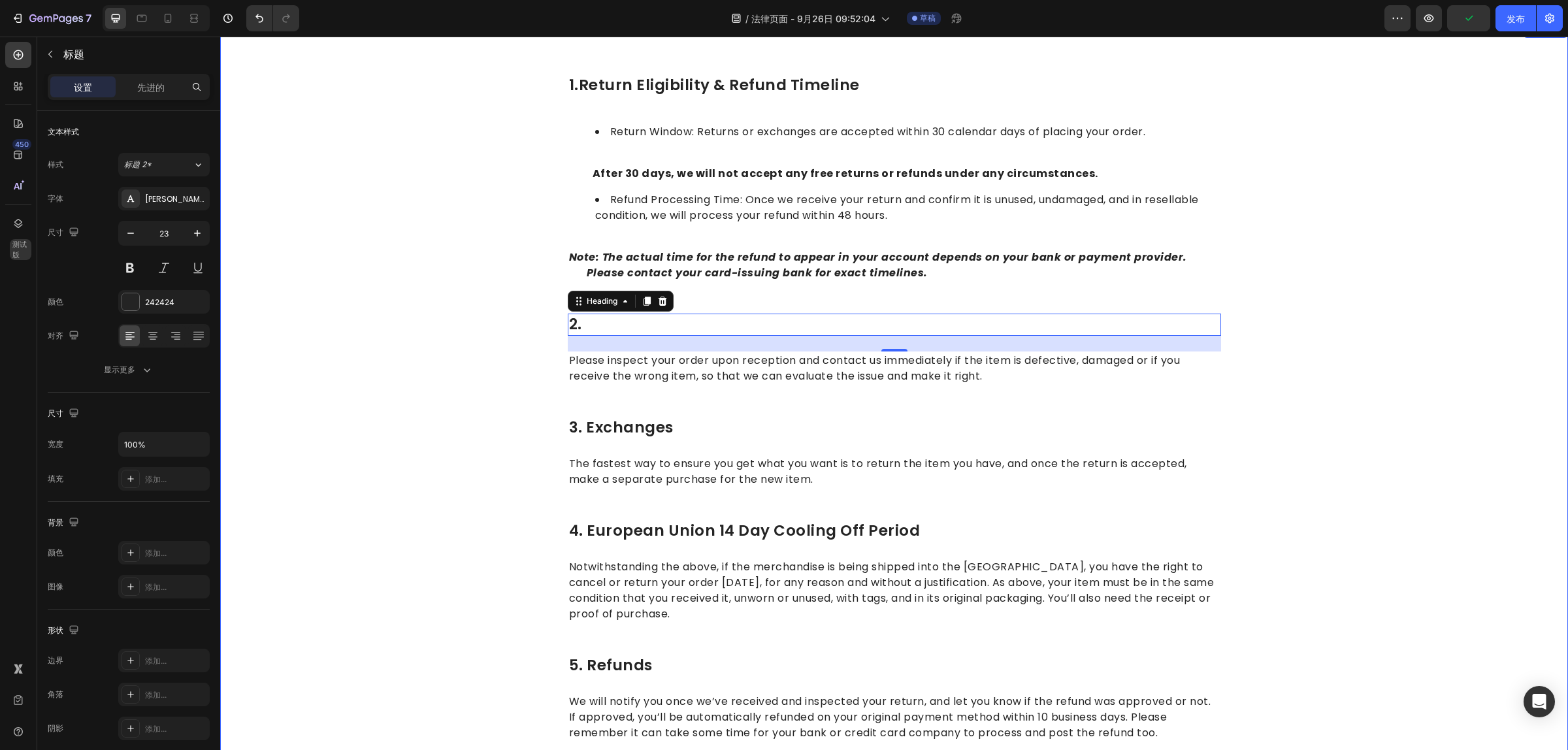
drag, startPoint x: 1358, startPoint y: 305, endPoint x: 1282, endPoint y: 307, distance: 76.0
click at [1358, 305] on div "1.return eligibility & refund timeline Heading Return Window: Returns or exchan…" at bounding box center [894, 434] width 1328 height 720
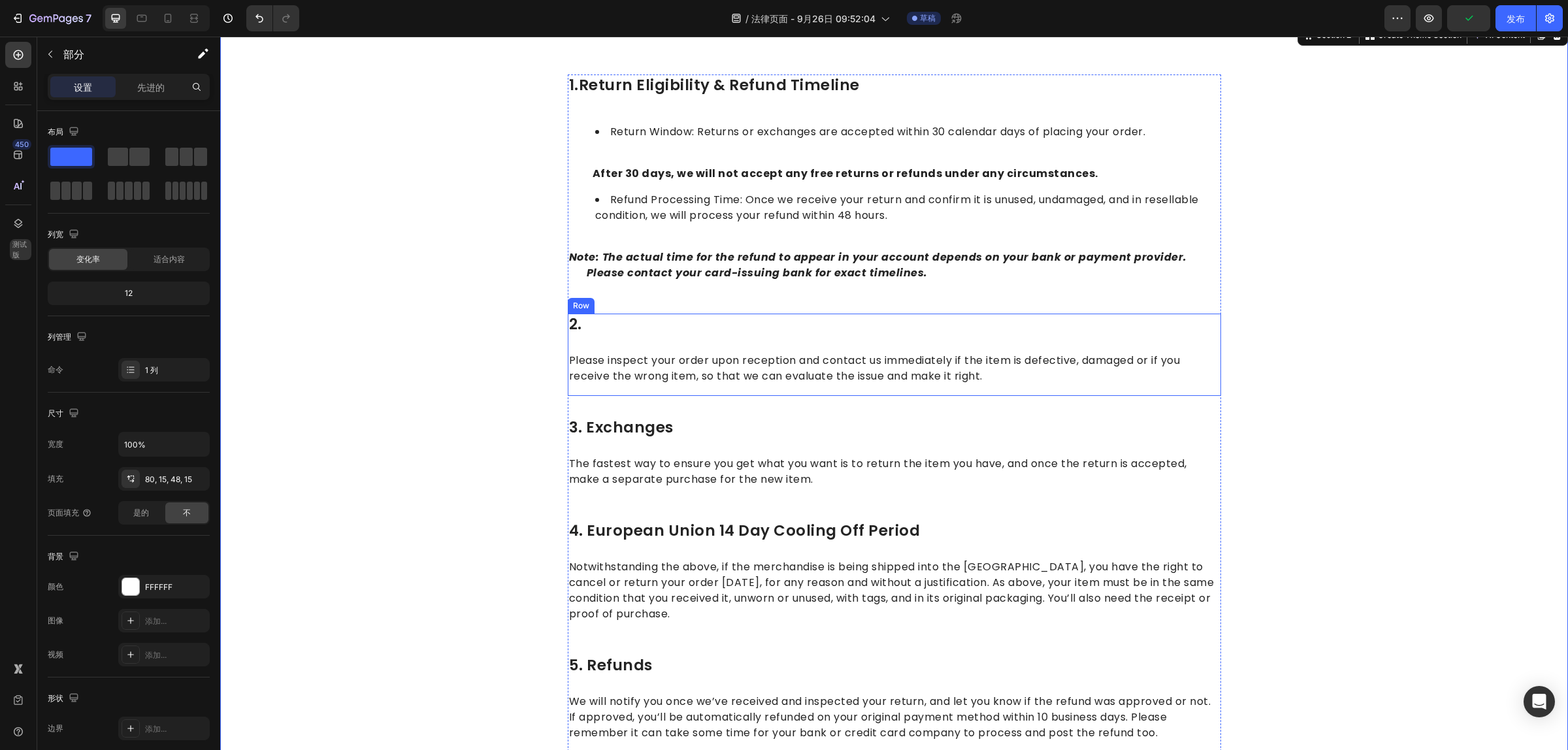
click at [599, 326] on strong "Rich Text Editor. Editing area: main" at bounding box center [627, 324] width 90 height 21
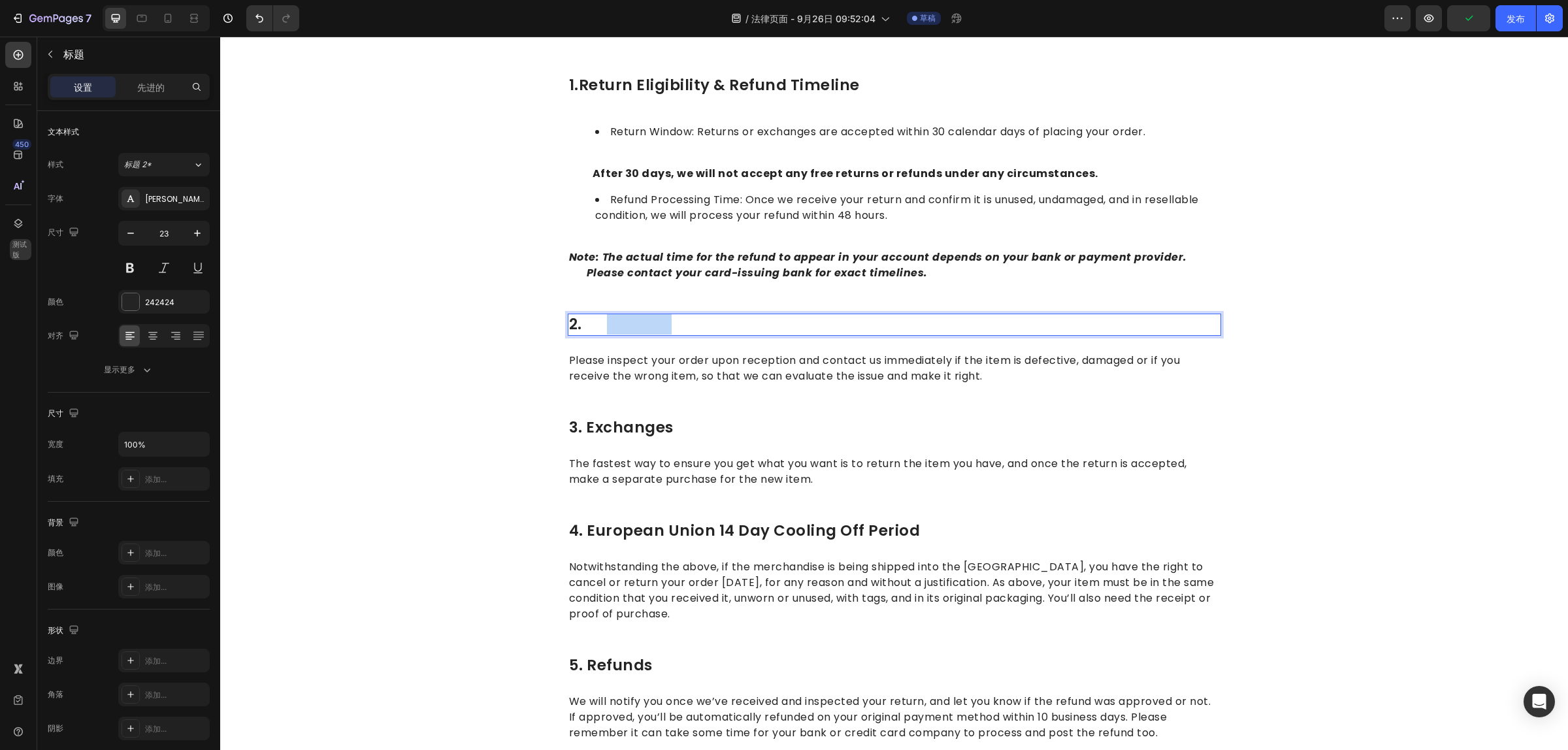
click at [602, 323] on strong "Rich Text Editor. Editing area: main" at bounding box center [627, 324] width 90 height 21
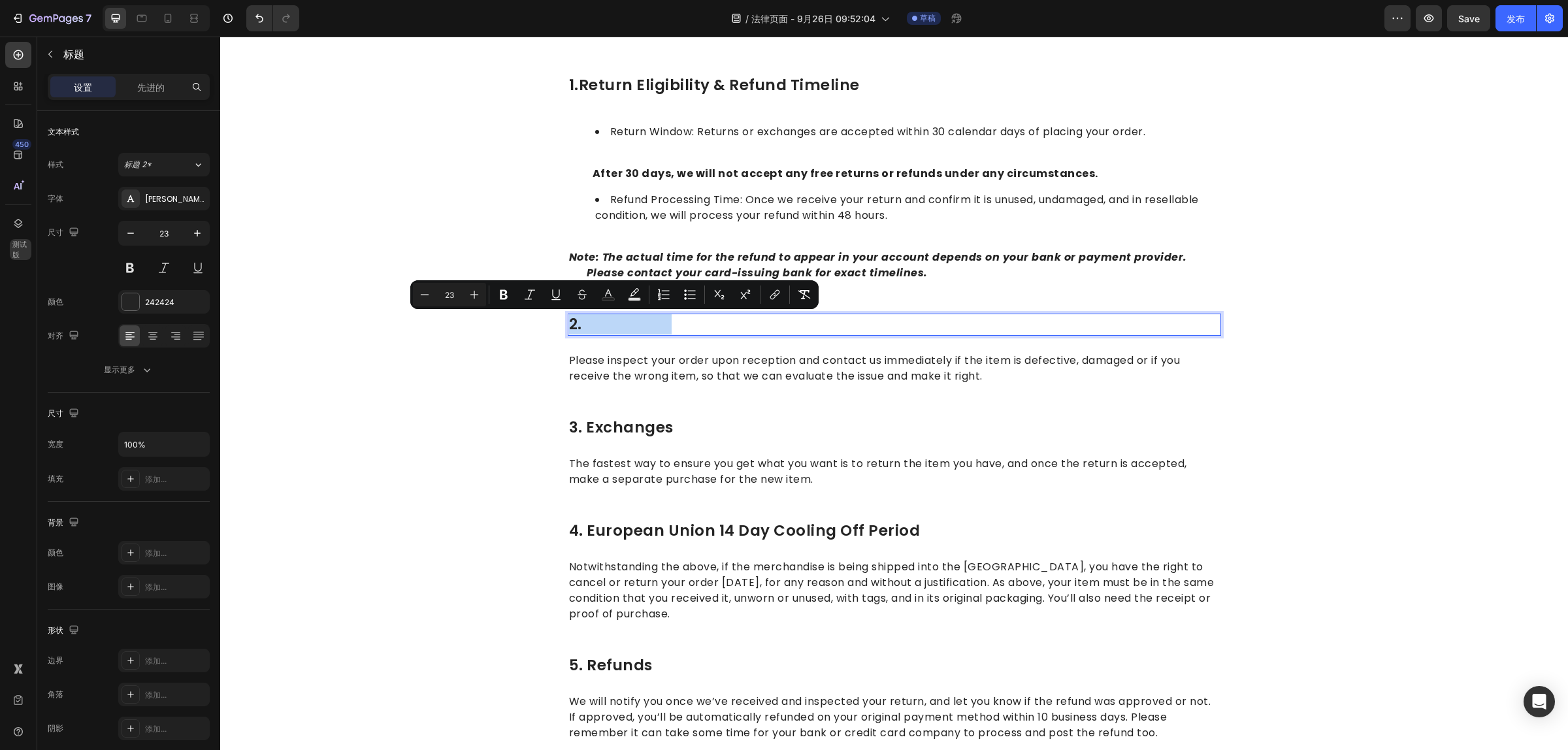
click at [624, 320] on strong "Rich Text Editor. Editing area: main" at bounding box center [627, 324] width 90 height 21
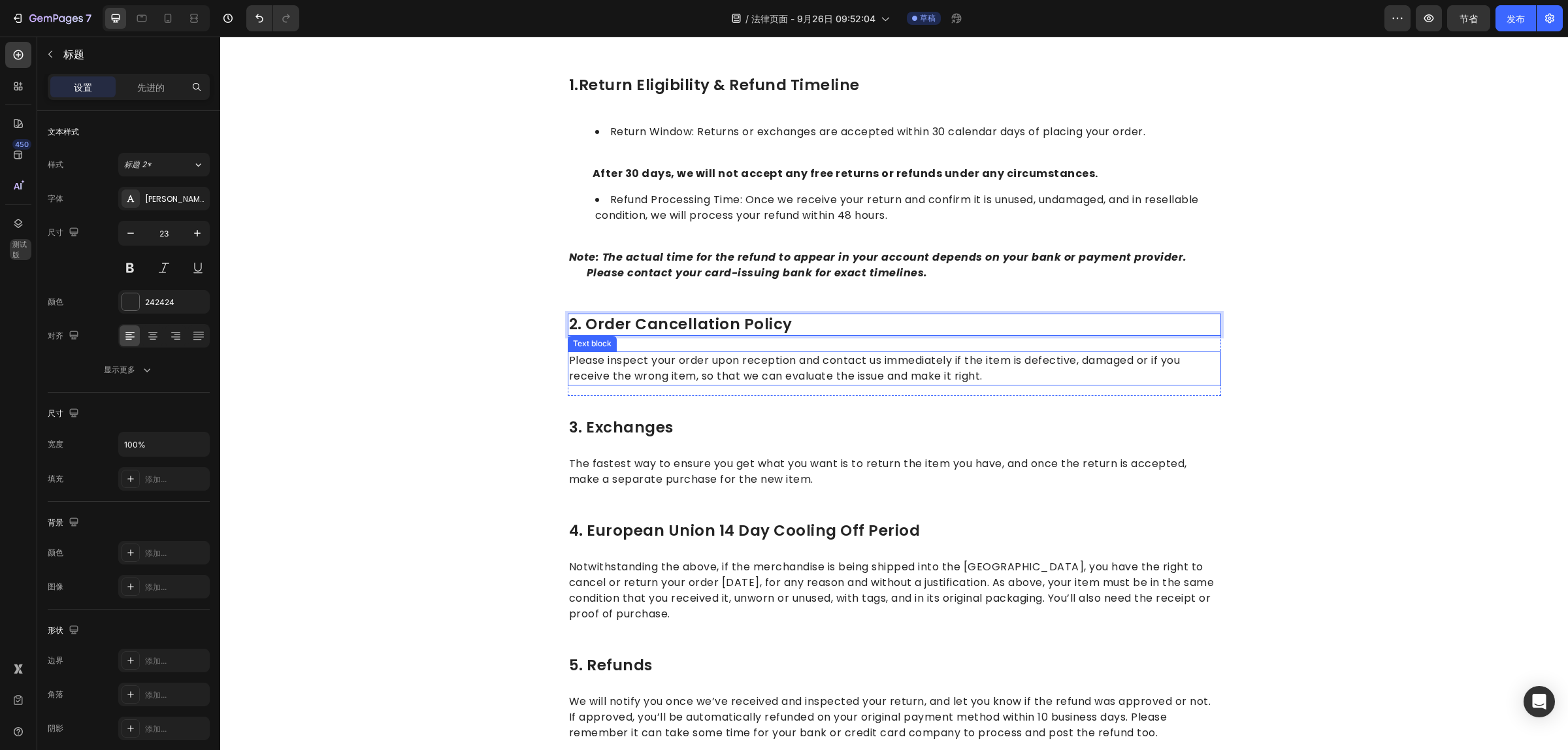
click at [827, 380] on p "Please inspect your order upon reception and contact us immediately if the item…" at bounding box center [894, 368] width 651 height 32
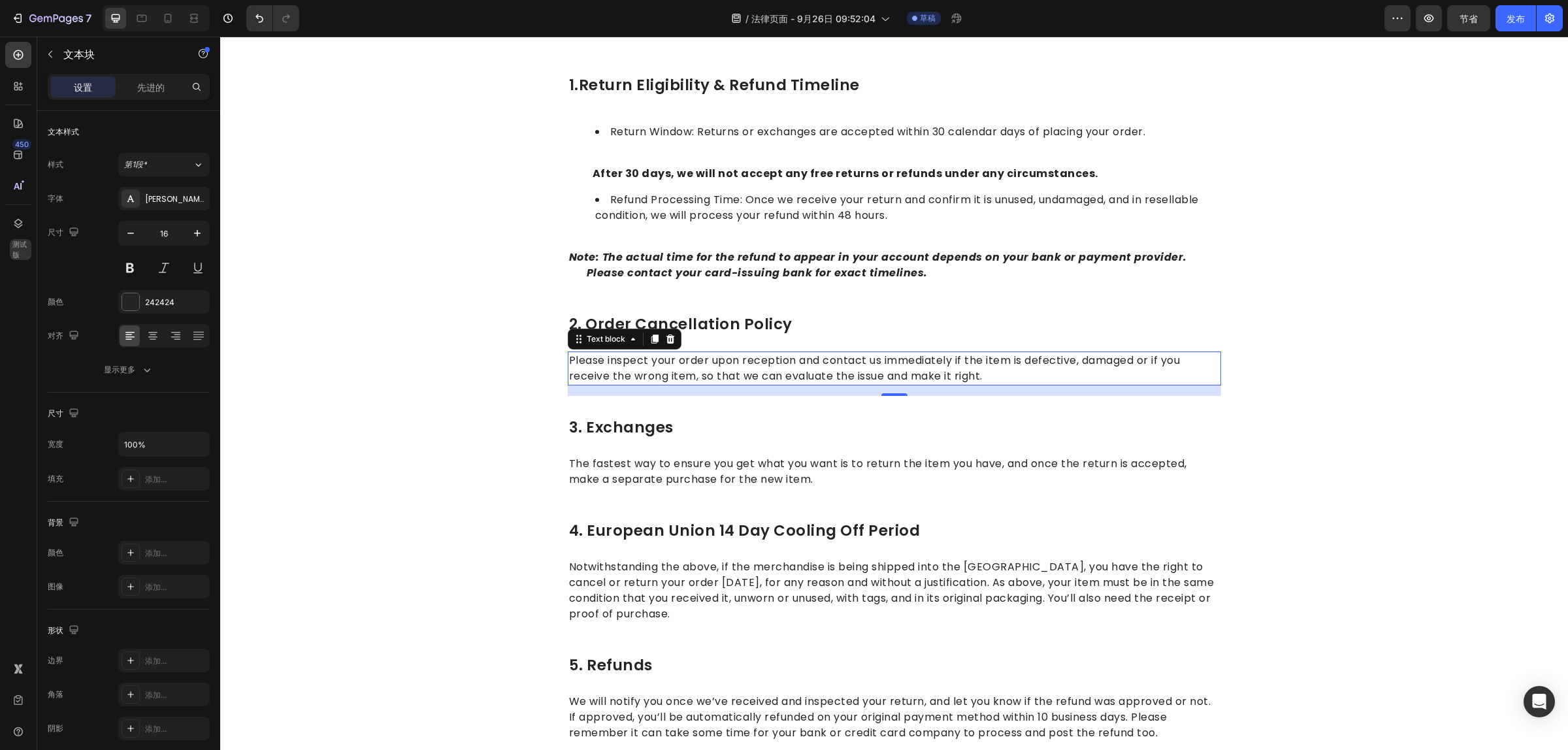
click at [876, 369] on p "Please inspect your order upon reception and contact us immediately if the item…" at bounding box center [894, 368] width 651 height 32
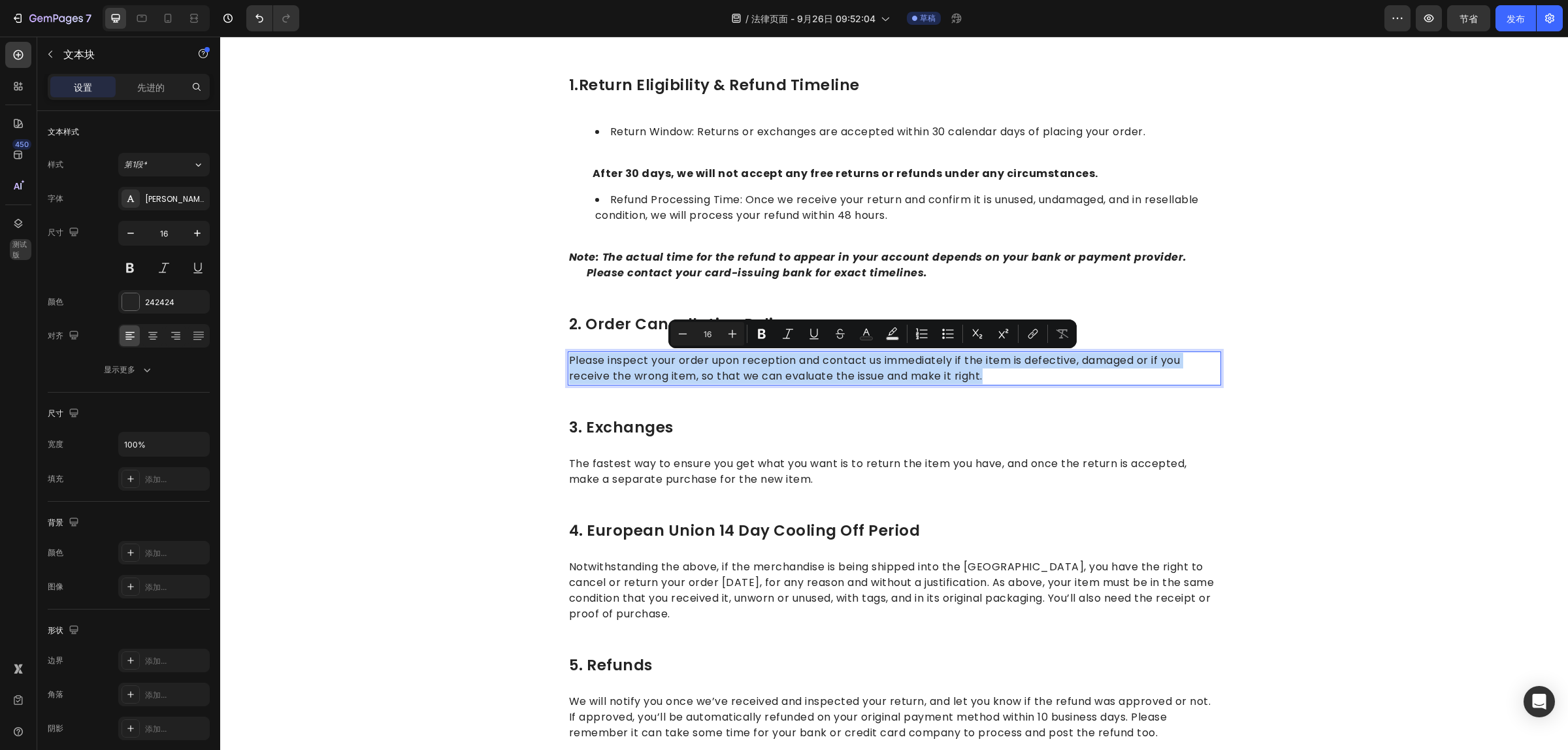
drag, startPoint x: 997, startPoint y: 377, endPoint x: 562, endPoint y: 359, distance: 435.4
click at [569, 359] on p "Please inspect your order upon reception and contact us immediately if the item…" at bounding box center [894, 368] width 651 height 32
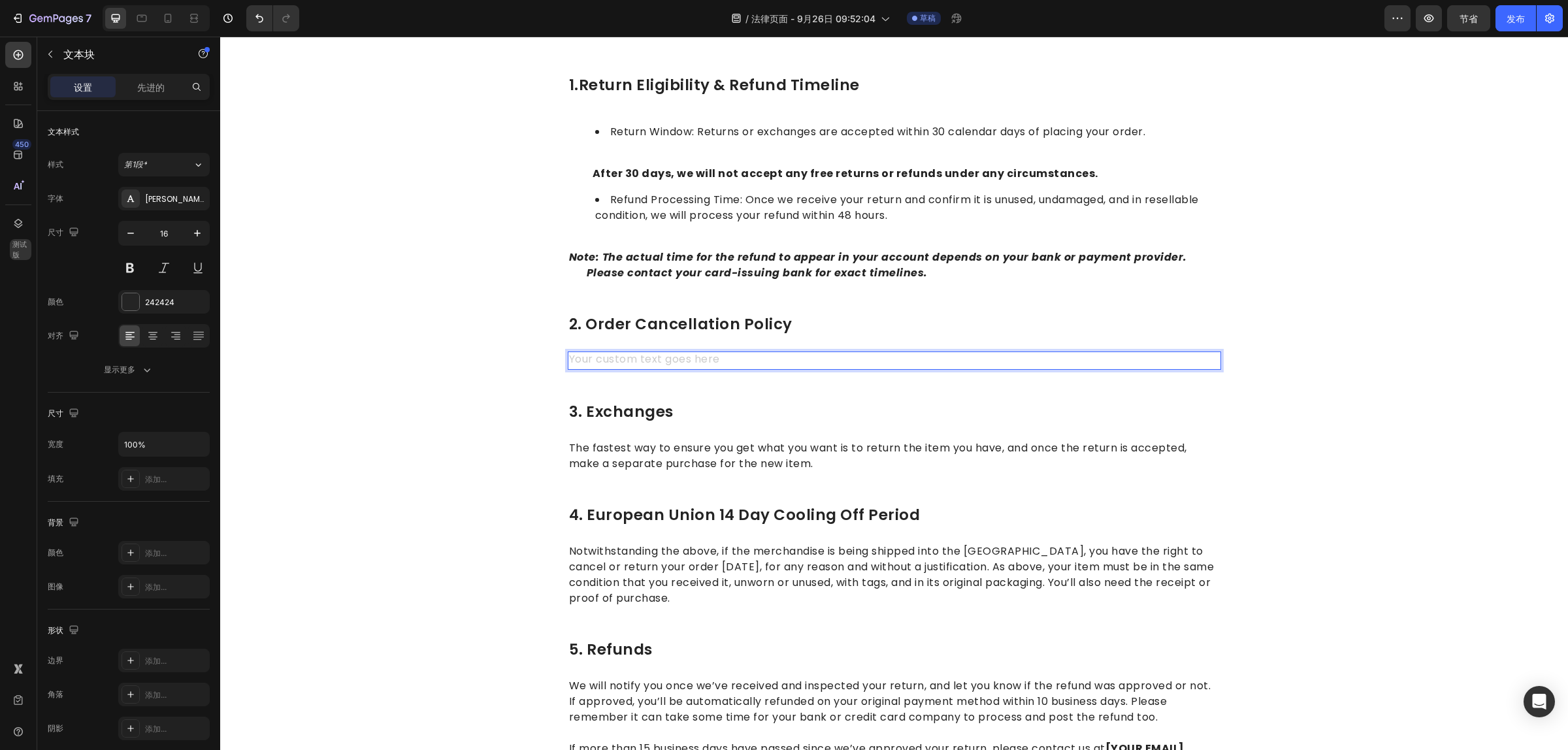
click at [605, 358] on div "Rich Text Editor. Editing area: main" at bounding box center [894, 361] width 654 height 18
click at [606, 356] on div "Rich Text Editor. Editing area: main" at bounding box center [894, 361] width 654 height 18
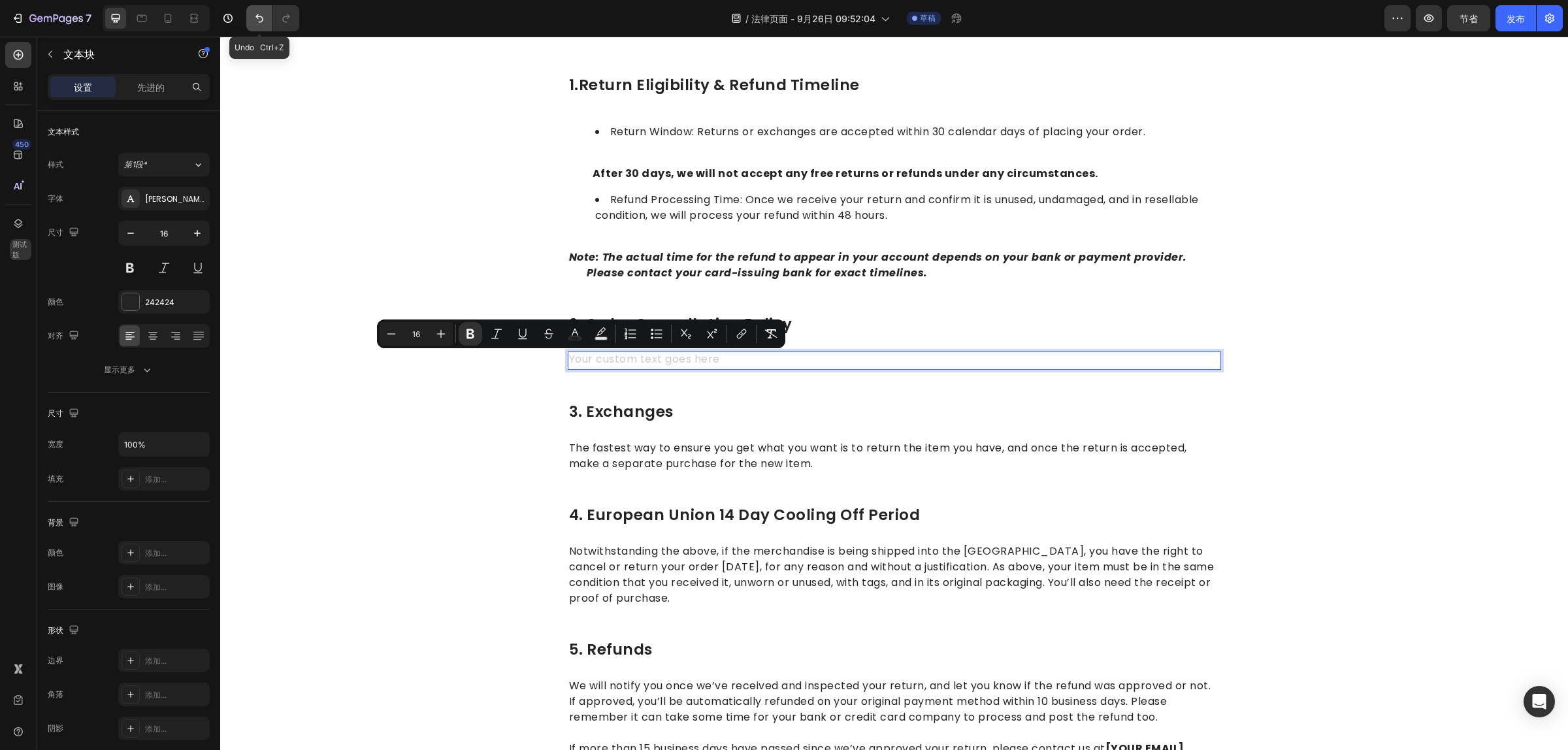
click at [263, 18] on icon "撤消/重做" at bounding box center [259, 18] width 8 height 9
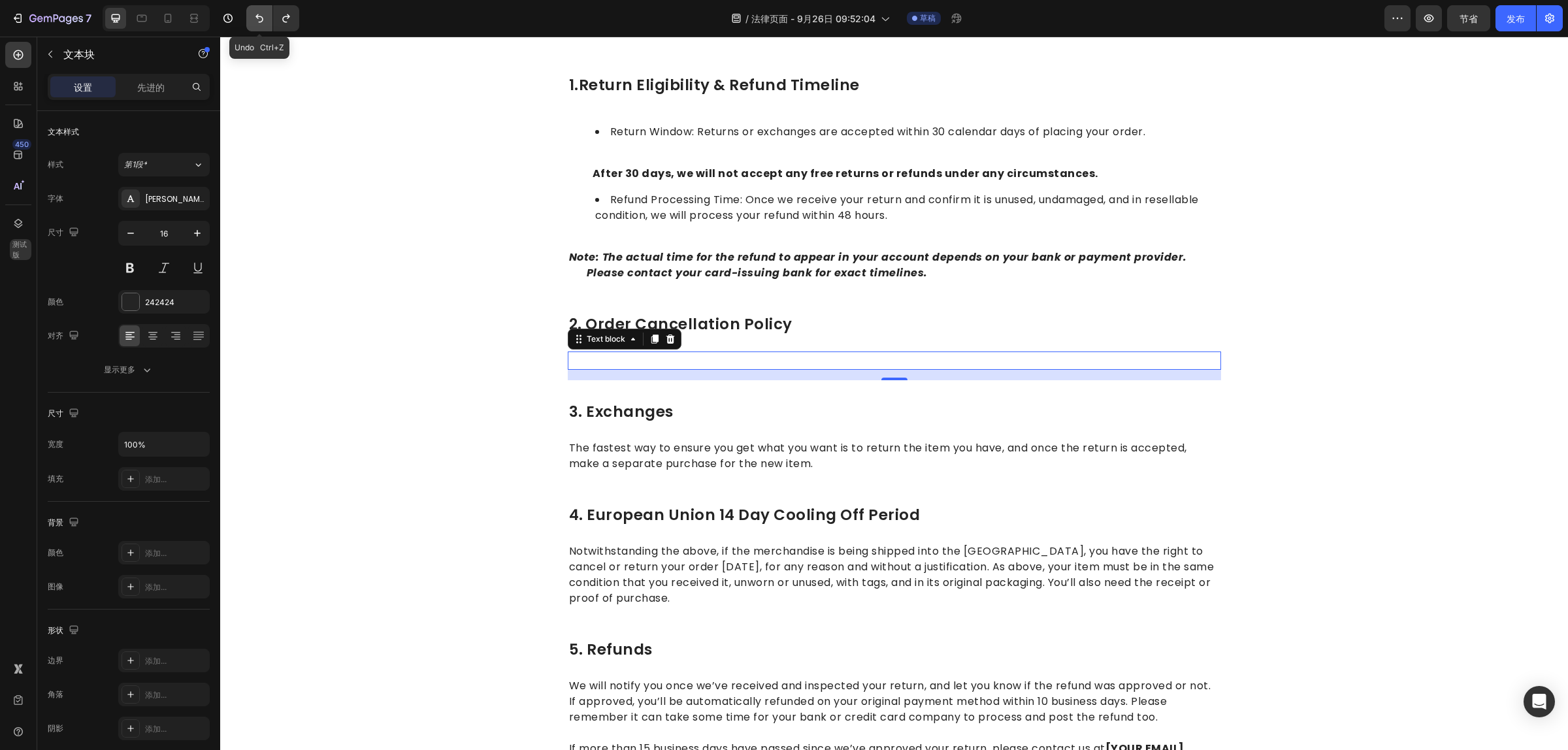
click at [263, 18] on icon "撤消/重做" at bounding box center [259, 18] width 8 height 9
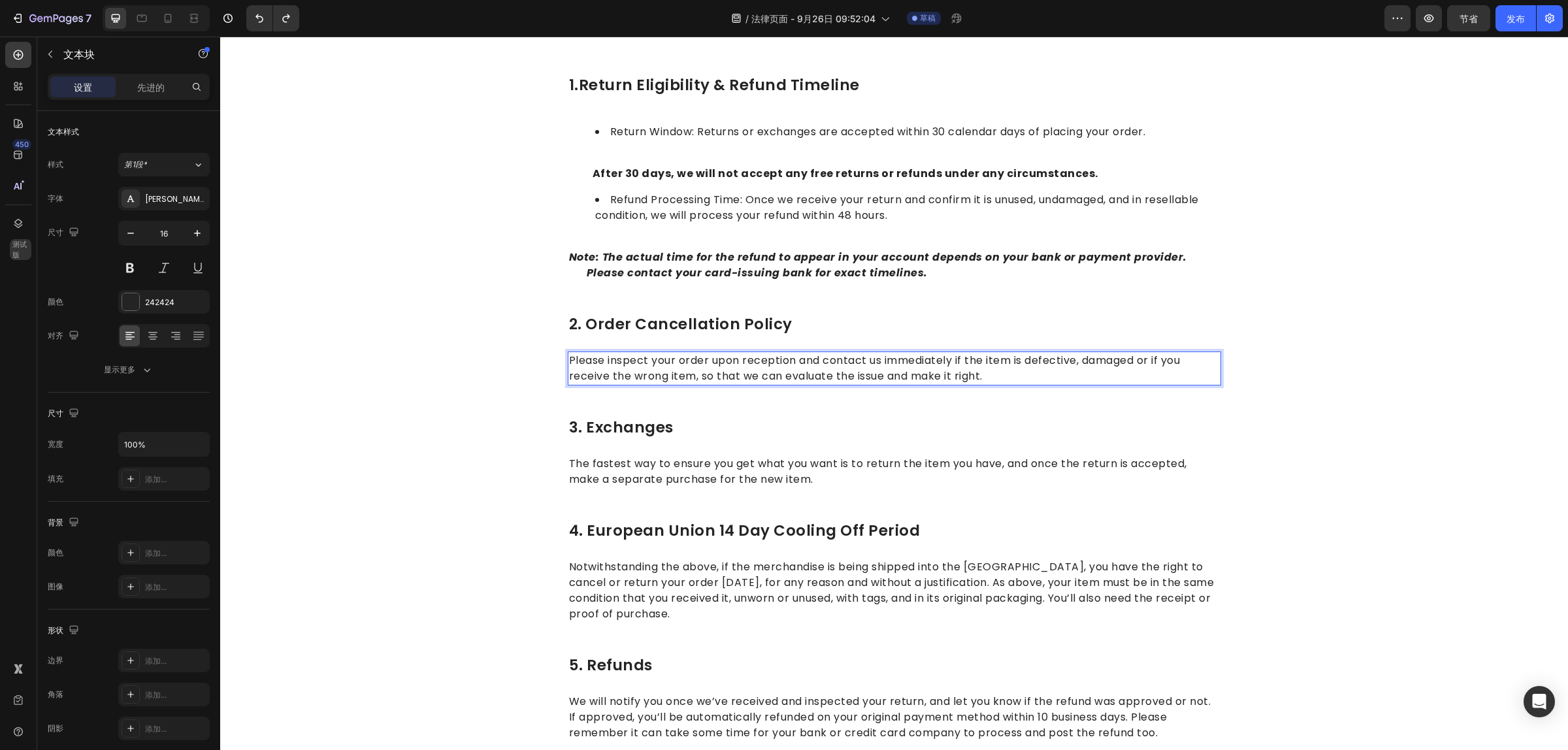
click at [914, 364] on p "Please inspect your order upon reception and contact us immediately if the item…" at bounding box center [894, 368] width 651 height 32
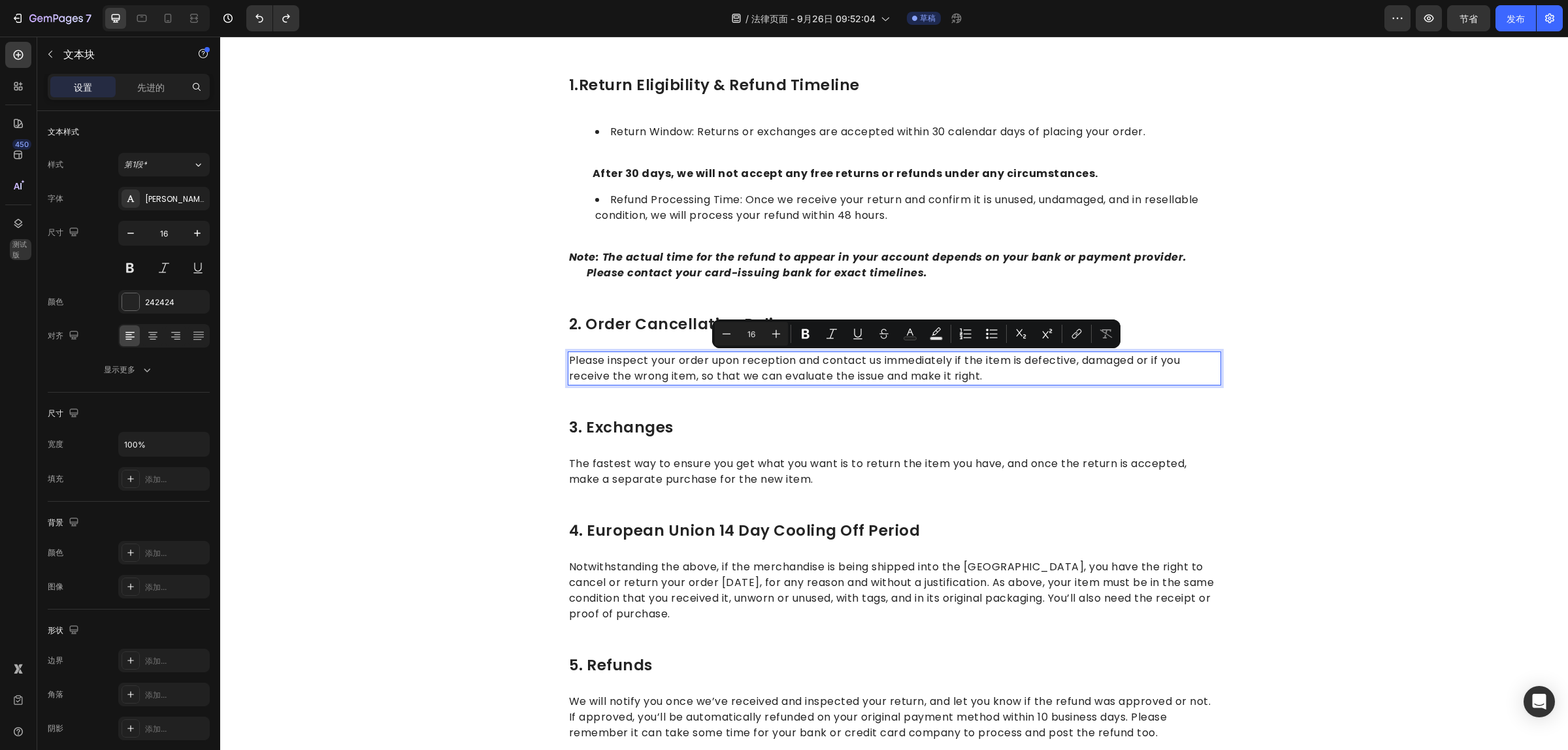
click at [987, 370] on p "Please inspect your order upon reception and contact us immediately if the item…" at bounding box center [894, 368] width 651 height 32
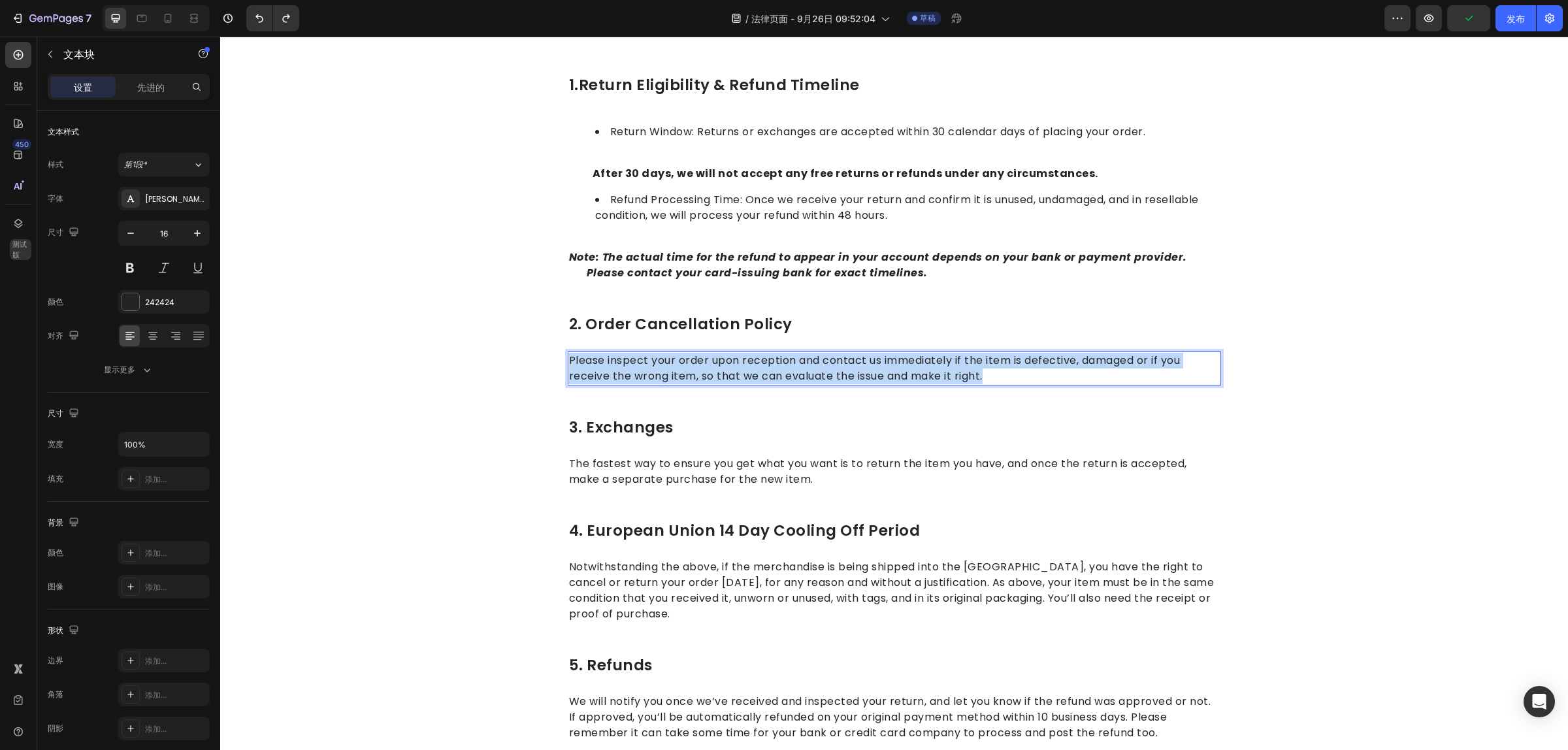
drag, startPoint x: 993, startPoint y: 376, endPoint x: 565, endPoint y: 357, distance: 428.4
click at [569, 357] on p "Please inspect your order upon reception and contact us immediately if the item…" at bounding box center [894, 368] width 651 height 32
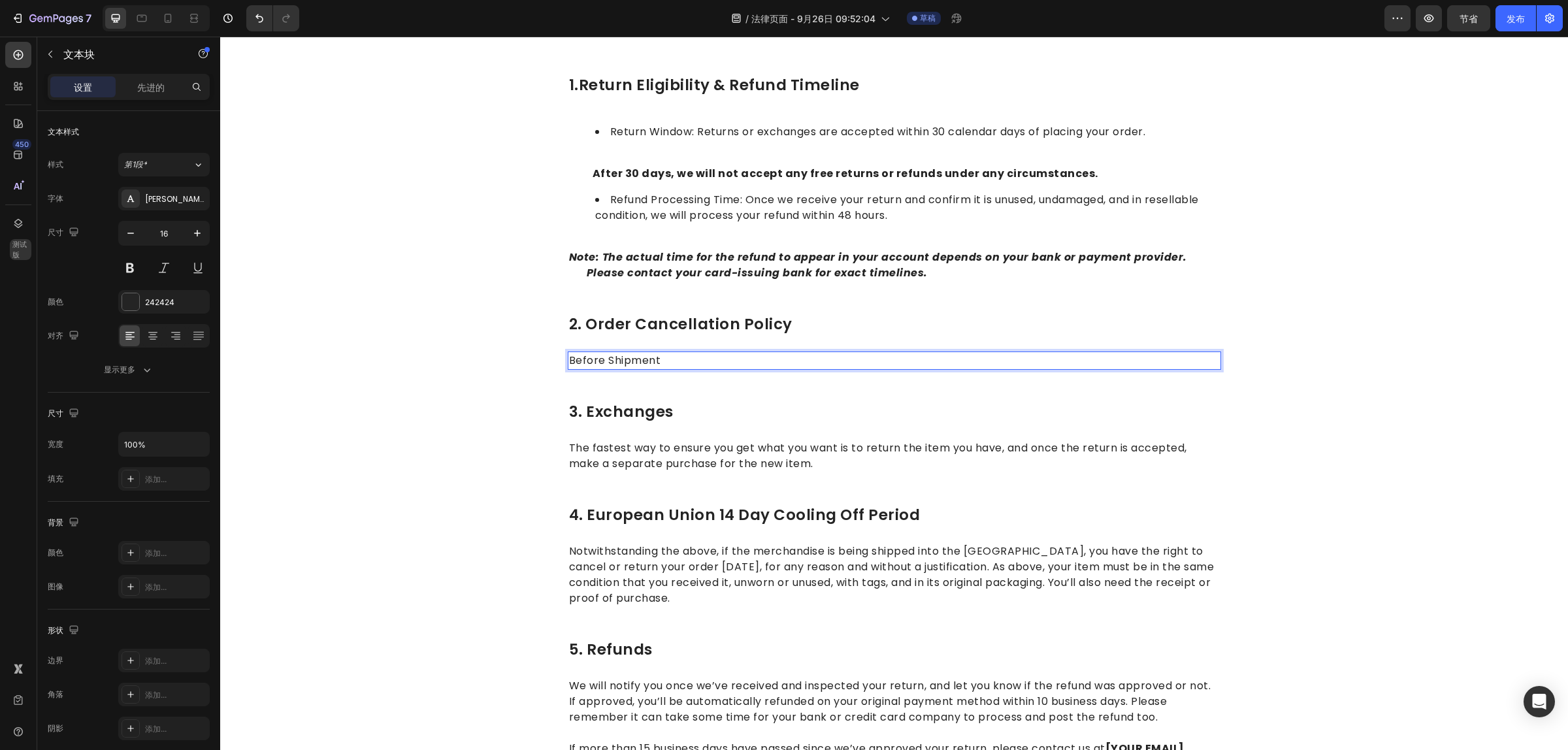
click at [658, 357] on p "Before Shipment" at bounding box center [894, 361] width 651 height 16
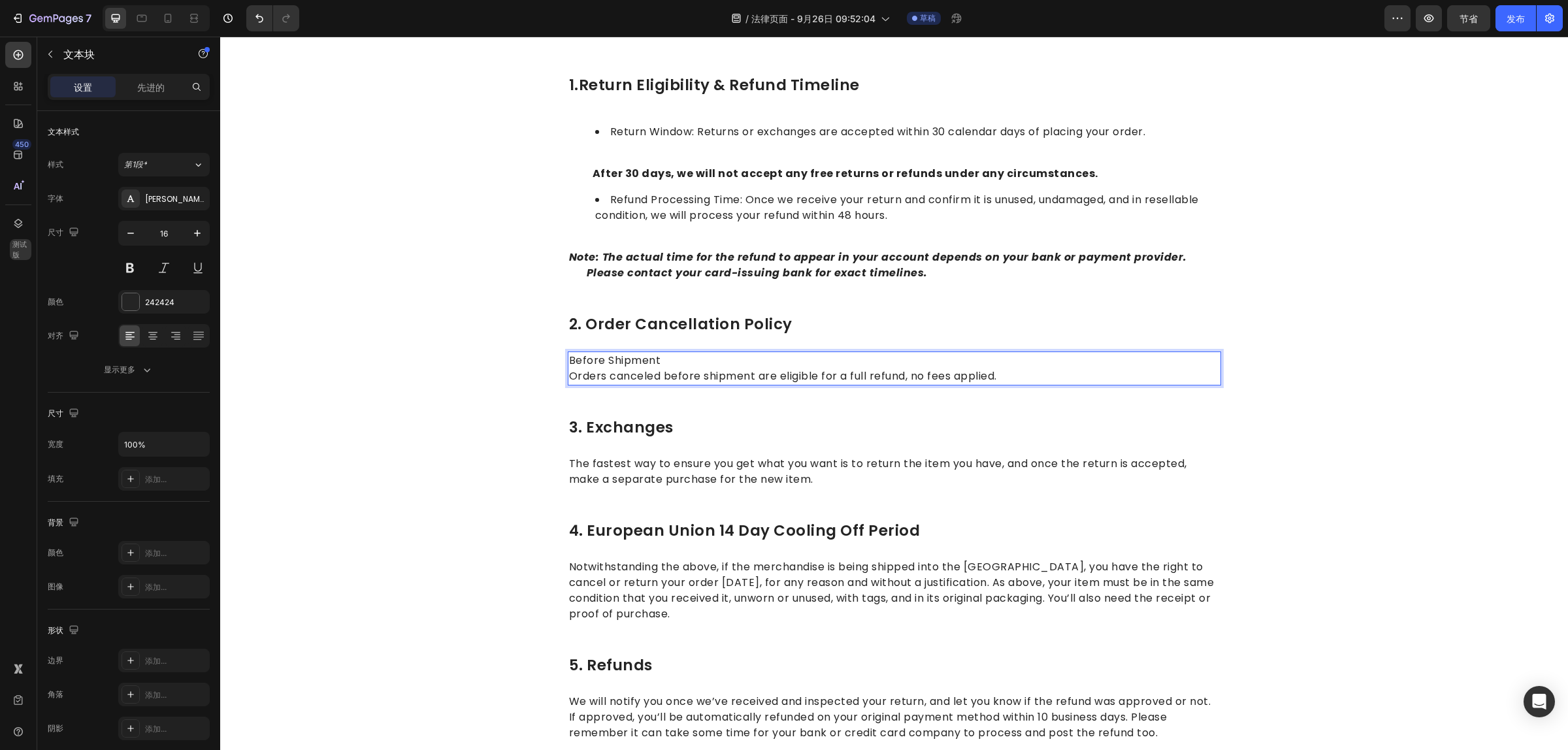
click at [656, 357] on p "Before Shipment" at bounding box center [894, 361] width 651 height 16
click at [1008, 376] on p "Orders canceled before shipment are eligible for a full refund, no fees applied." at bounding box center [894, 376] width 651 height 16
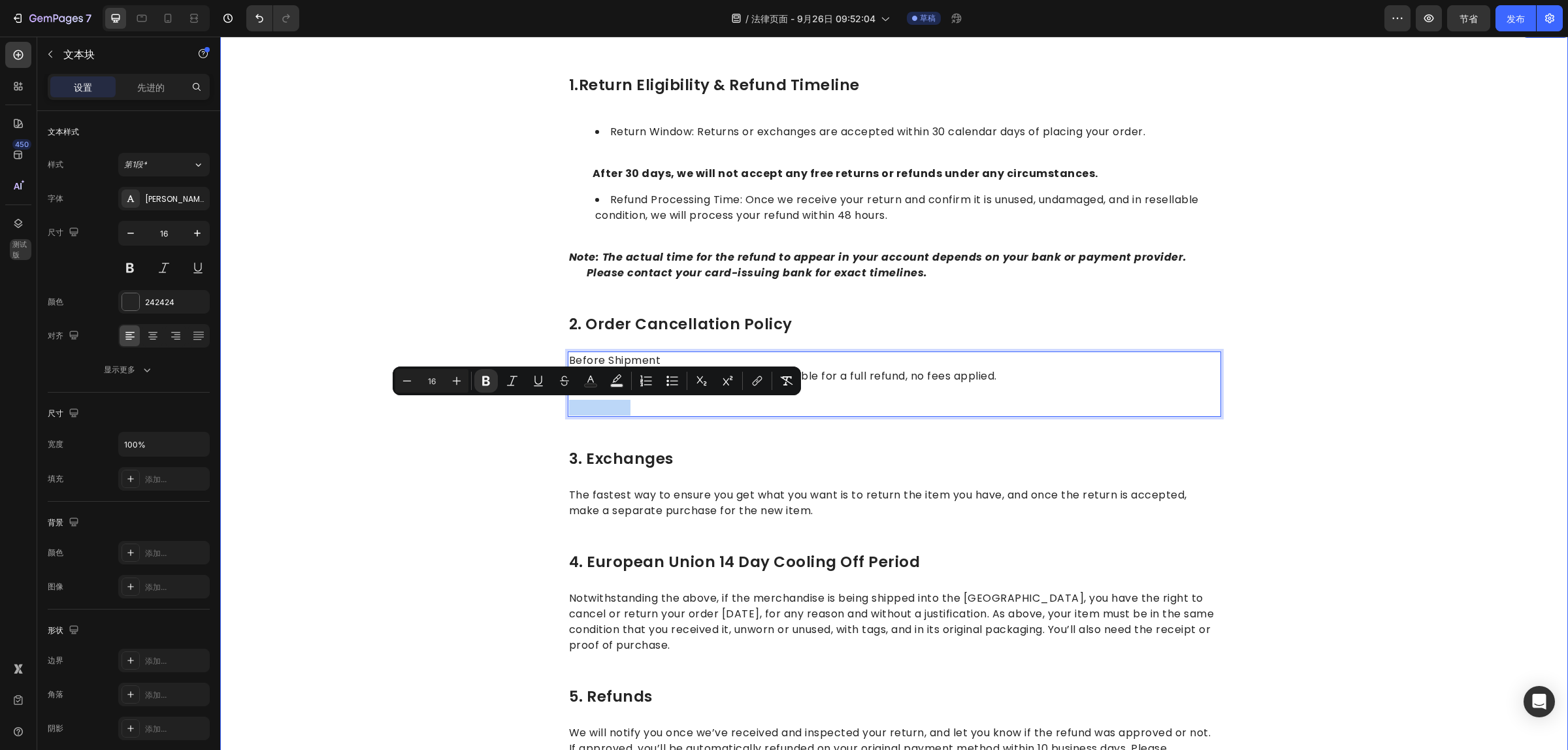
drag, startPoint x: 641, startPoint y: 407, endPoint x: 558, endPoint y: 405, distance: 83.0
click at [558, 405] on div "1.return eligibility & refund timeline Heading Return Window: Returns or exchan…" at bounding box center [894, 450] width 1328 height 751
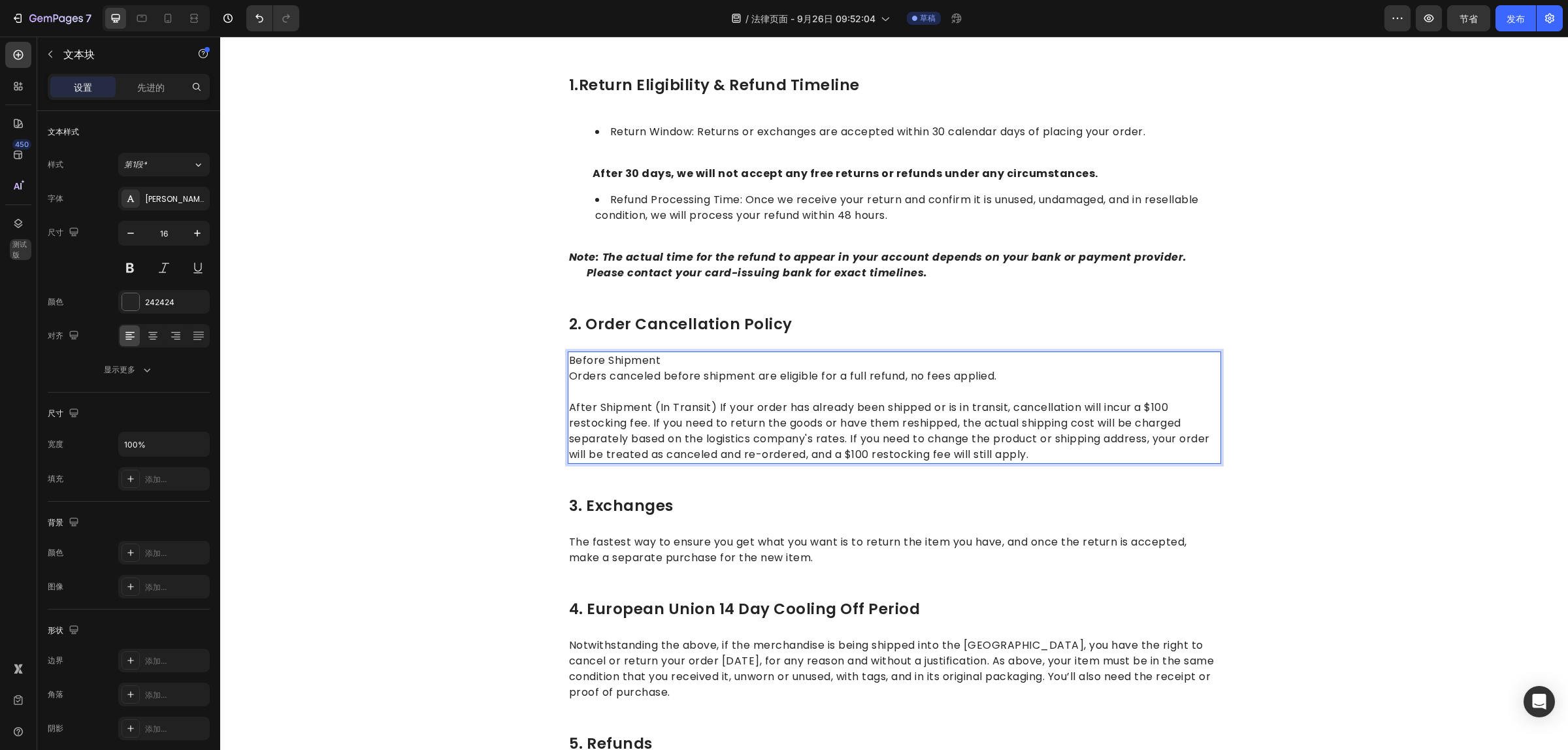
click at [711, 406] on p "After Shipment (In Transit) If your order has already been shipped or is in tra…" at bounding box center [894, 431] width 651 height 62
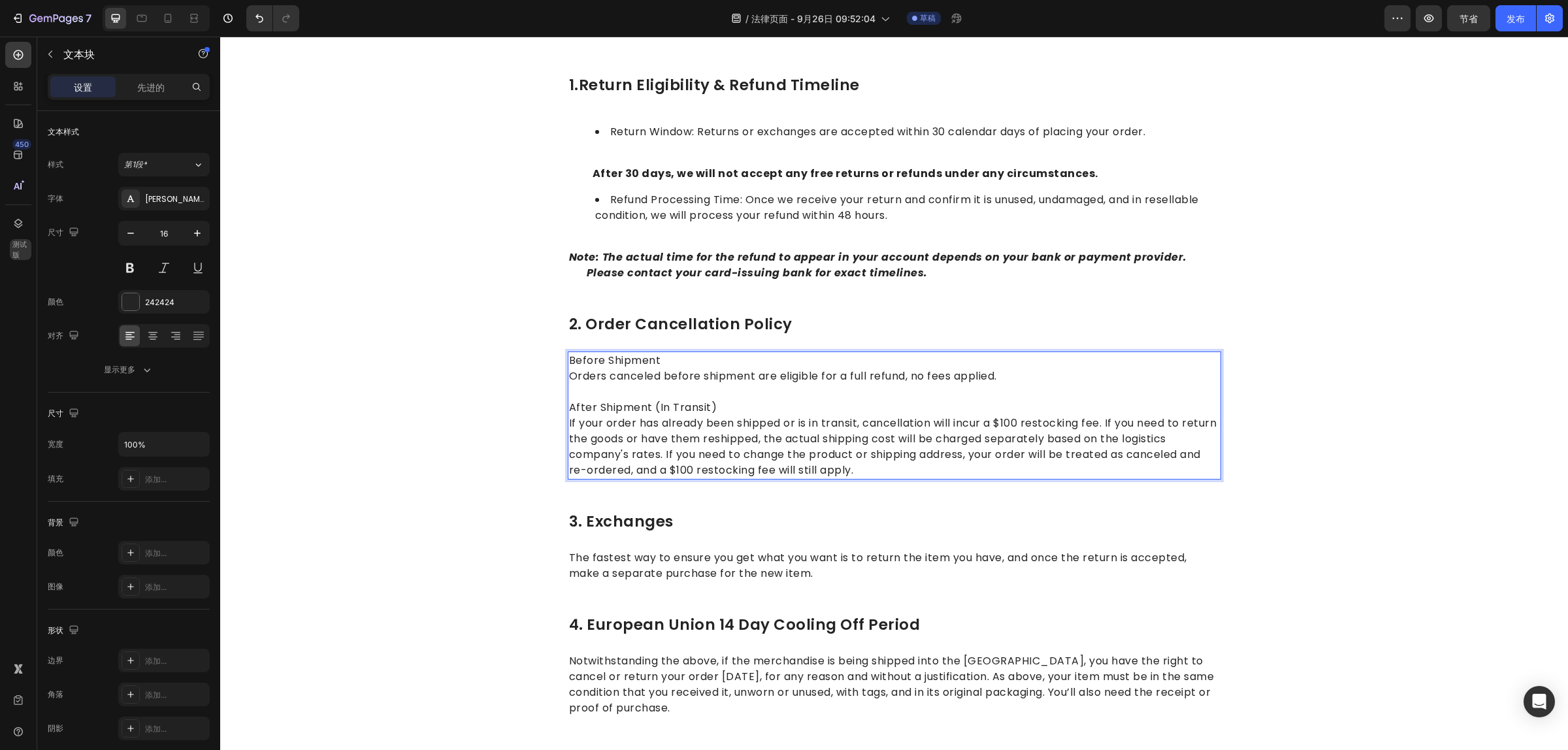
click at [657, 452] on p "If your order has already been shipped or is in transit, cancellation will incu…" at bounding box center [894, 447] width 651 height 62
click at [661, 455] on p "If your order has already been shipped or is in transit, cancellation will incu…" at bounding box center [894, 447] width 651 height 62
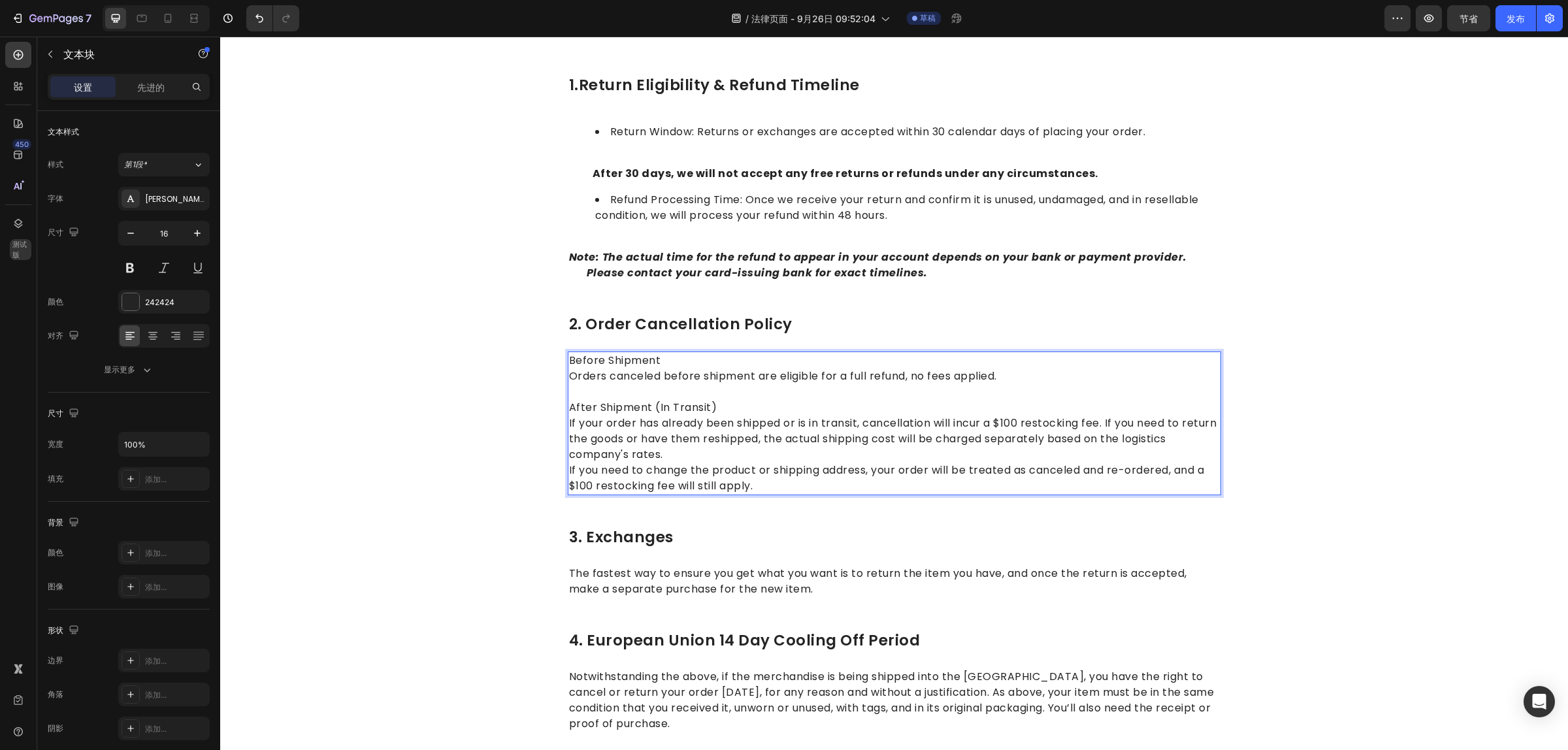
click at [800, 461] on p "If your order has already been shipped or is in transit, cancellation will incu…" at bounding box center [894, 439] width 651 height 47
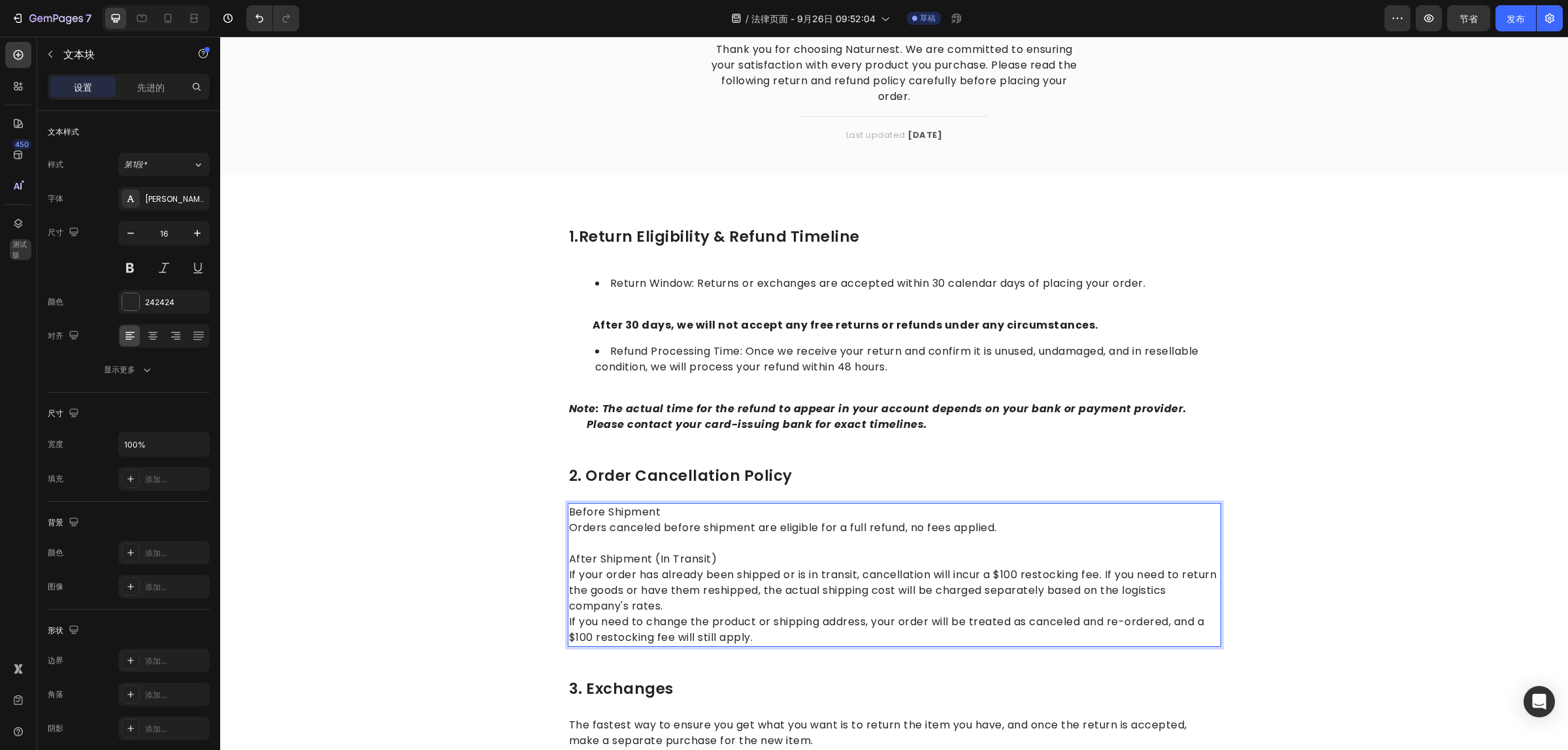
scroll to position [81, 0]
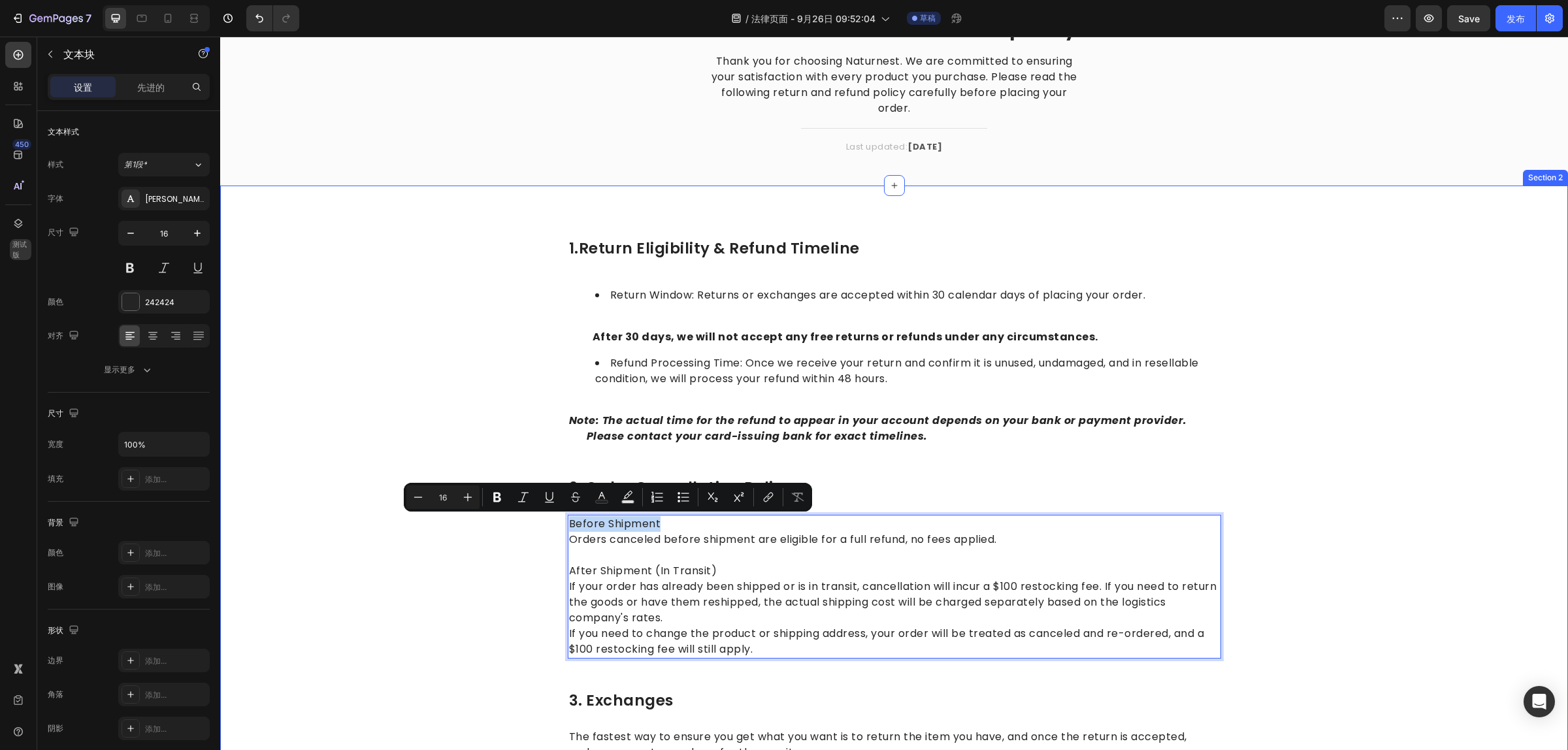
drag, startPoint x: 658, startPoint y: 518, endPoint x: 558, endPoint y: 525, distance: 100.2
click at [558, 525] on div "1.return eligibility & refund timeline Heading Return Window: Returns or exchan…" at bounding box center [894, 652] width 1328 height 829
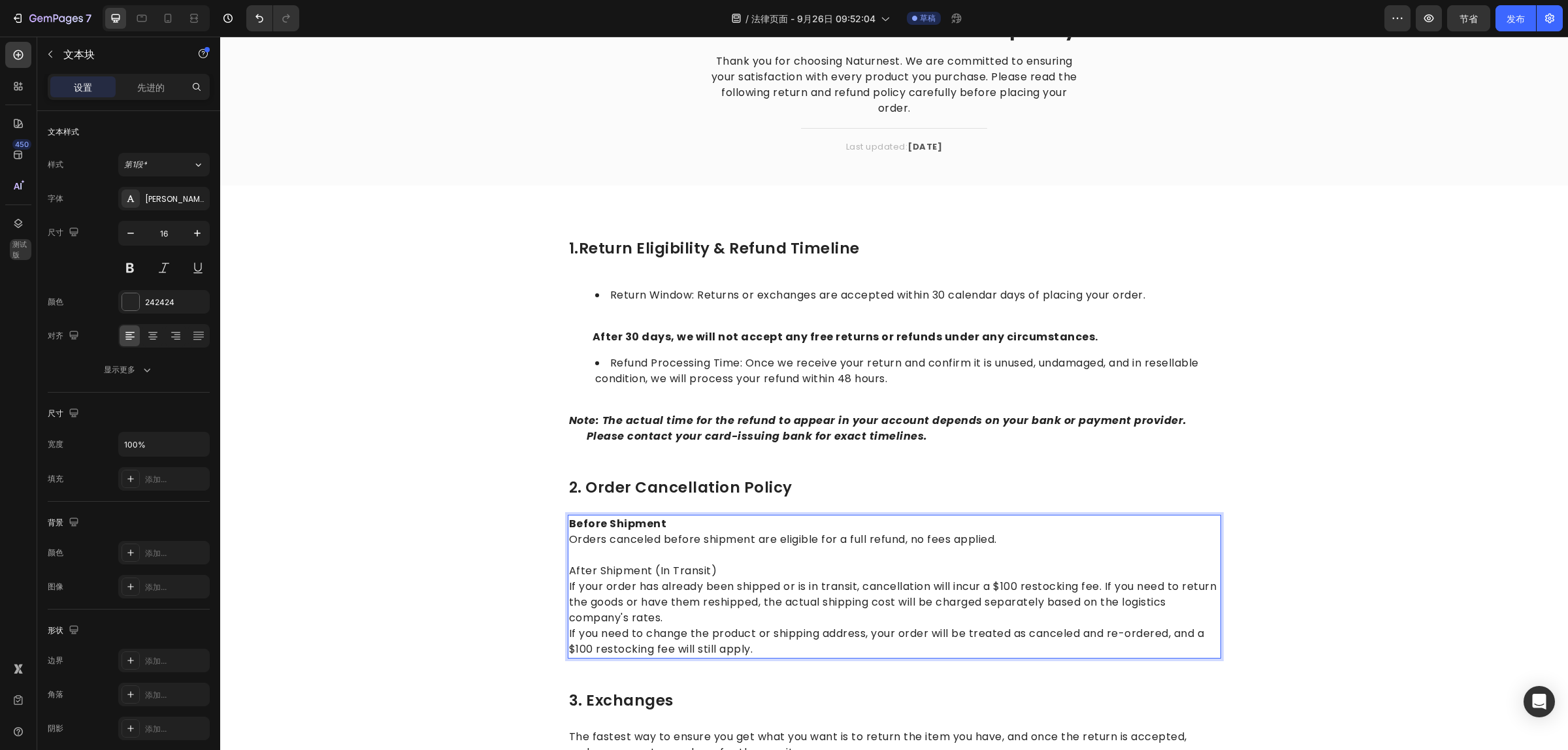
click at [778, 581] on p "If your order has already been shipped or is in transit, cancellation will incu…" at bounding box center [894, 602] width 651 height 47
drag, startPoint x: 723, startPoint y: 568, endPoint x: 564, endPoint y: 573, distance: 159.1
click at [569, 573] on p "After Shipment (In Transit)" at bounding box center [894, 571] width 651 height 16
click at [750, 619] on p "If your order has already been shipped or is in transit, cancellation will incu…" at bounding box center [894, 602] width 651 height 47
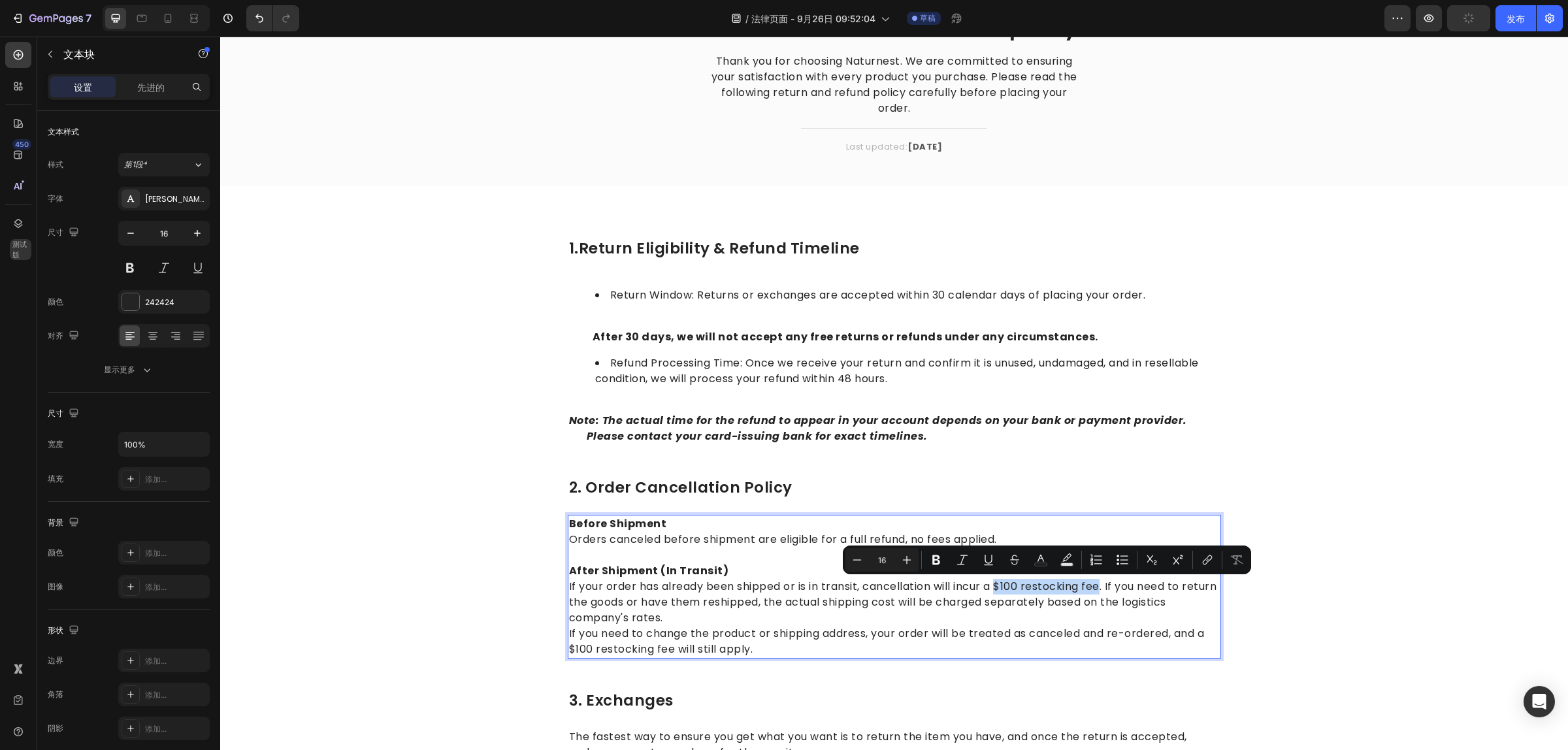
drag, startPoint x: 995, startPoint y: 586, endPoint x: 1098, endPoint y: 591, distance: 103.1
click at [1098, 591] on p "If your order has already been shipped or is in transit, cancellation will incu…" at bounding box center [894, 602] width 651 height 47
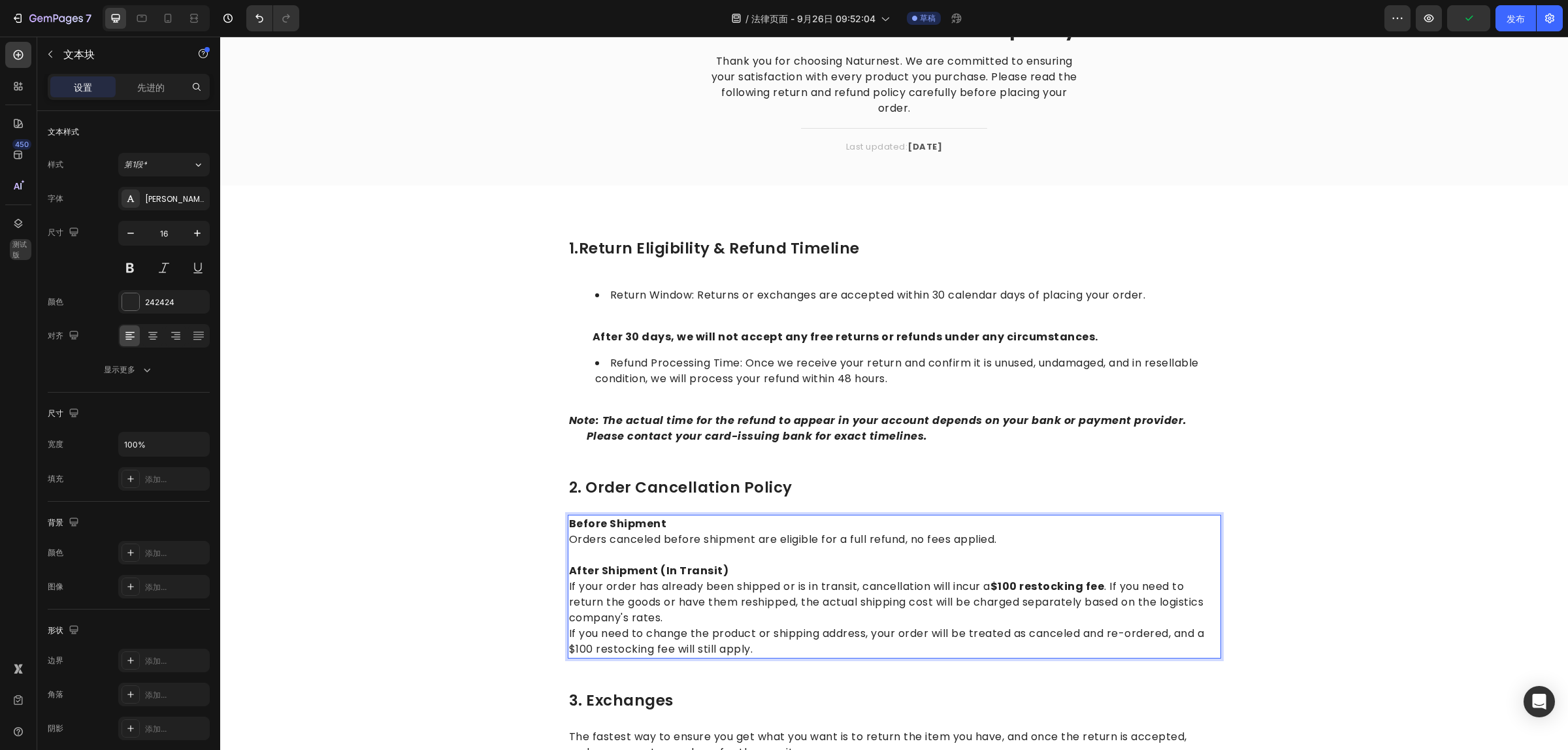
click at [1031, 617] on p "If your order has already been shipped or is in transit, cancellation will incu…" at bounding box center [894, 602] width 651 height 47
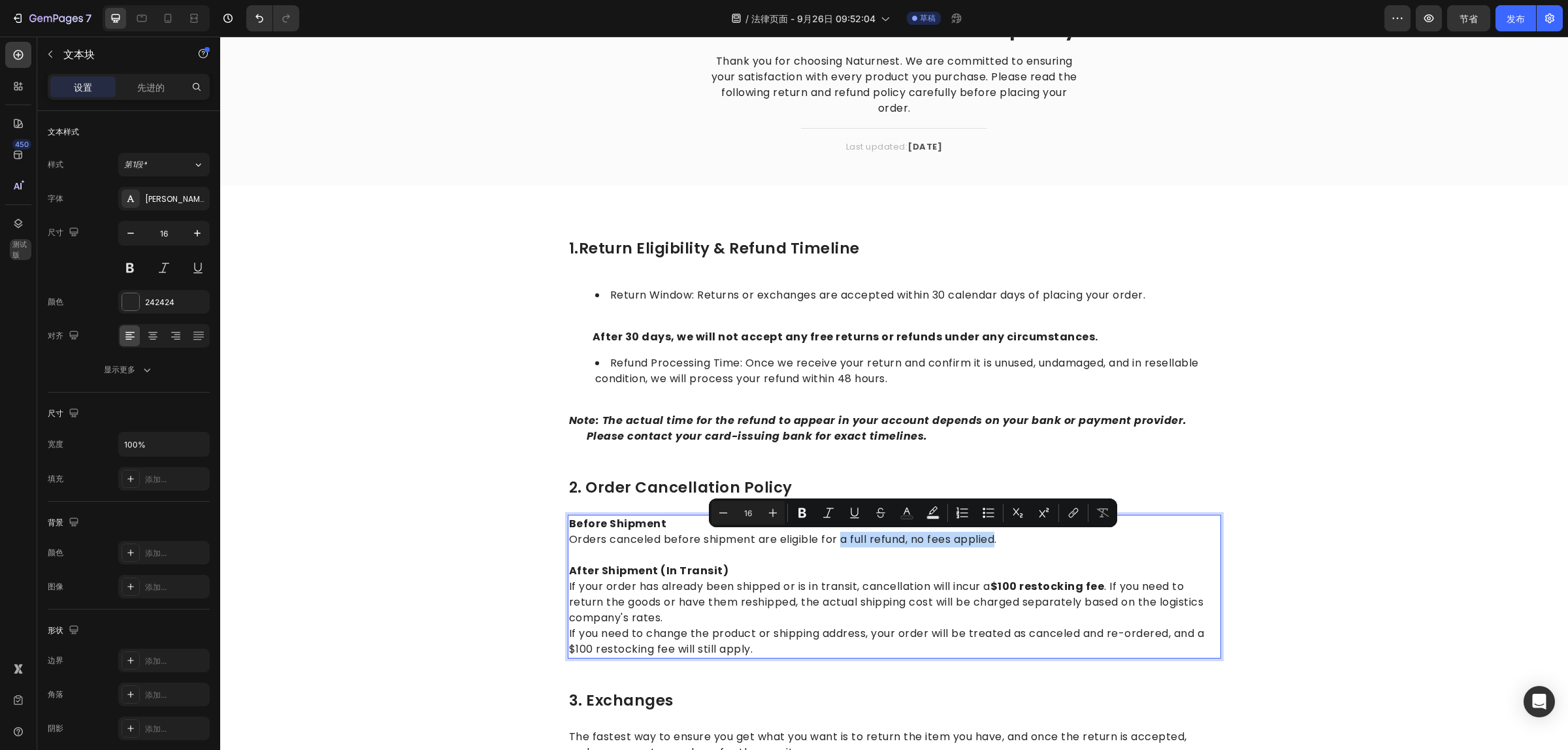
drag, startPoint x: 835, startPoint y: 540, endPoint x: 993, endPoint y: 540, distance: 158.0
click at [993, 540] on p "Orders canceled before shipment are eligible for a full refund, no fees applied." at bounding box center [894, 540] width 651 height 16
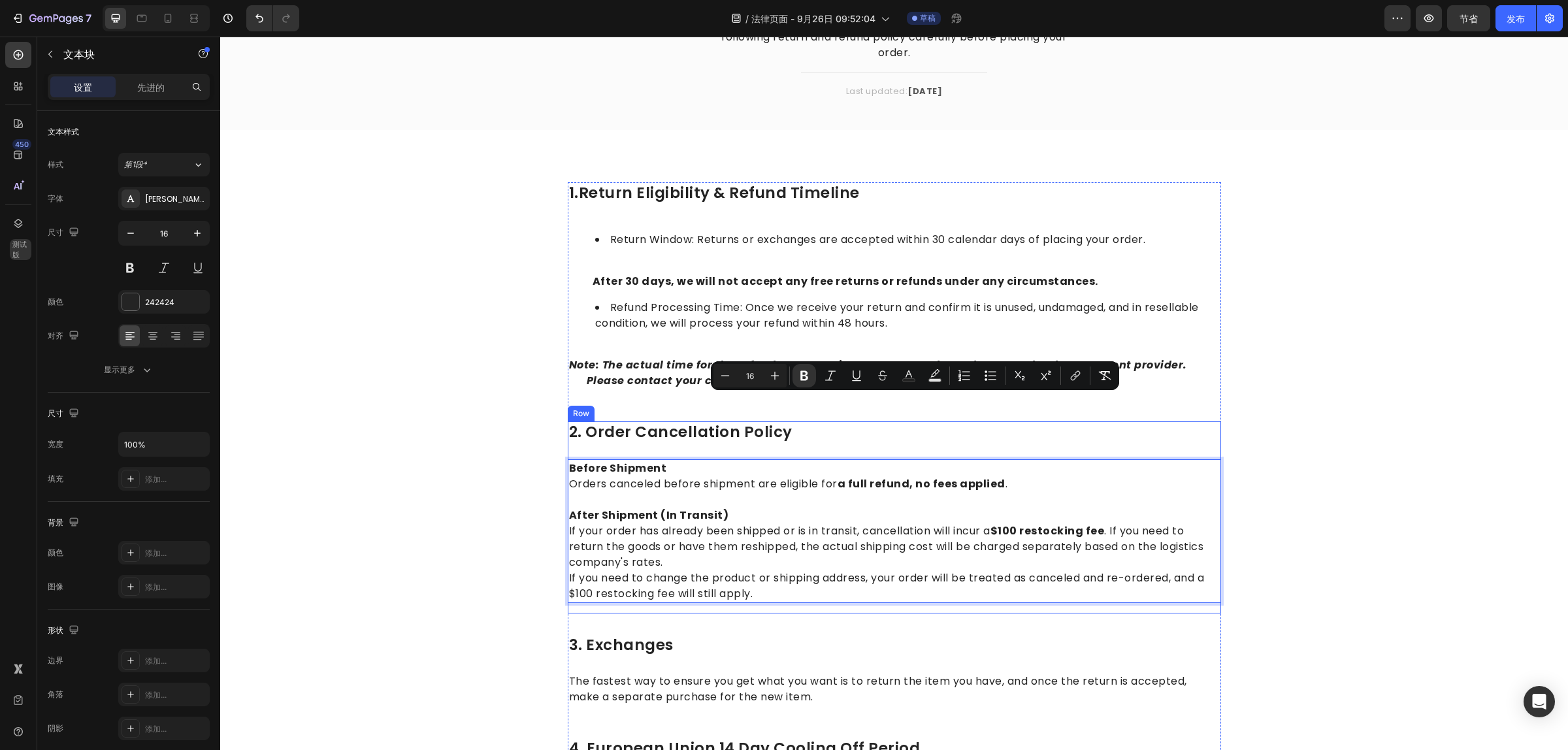
scroll to position [245, 0]
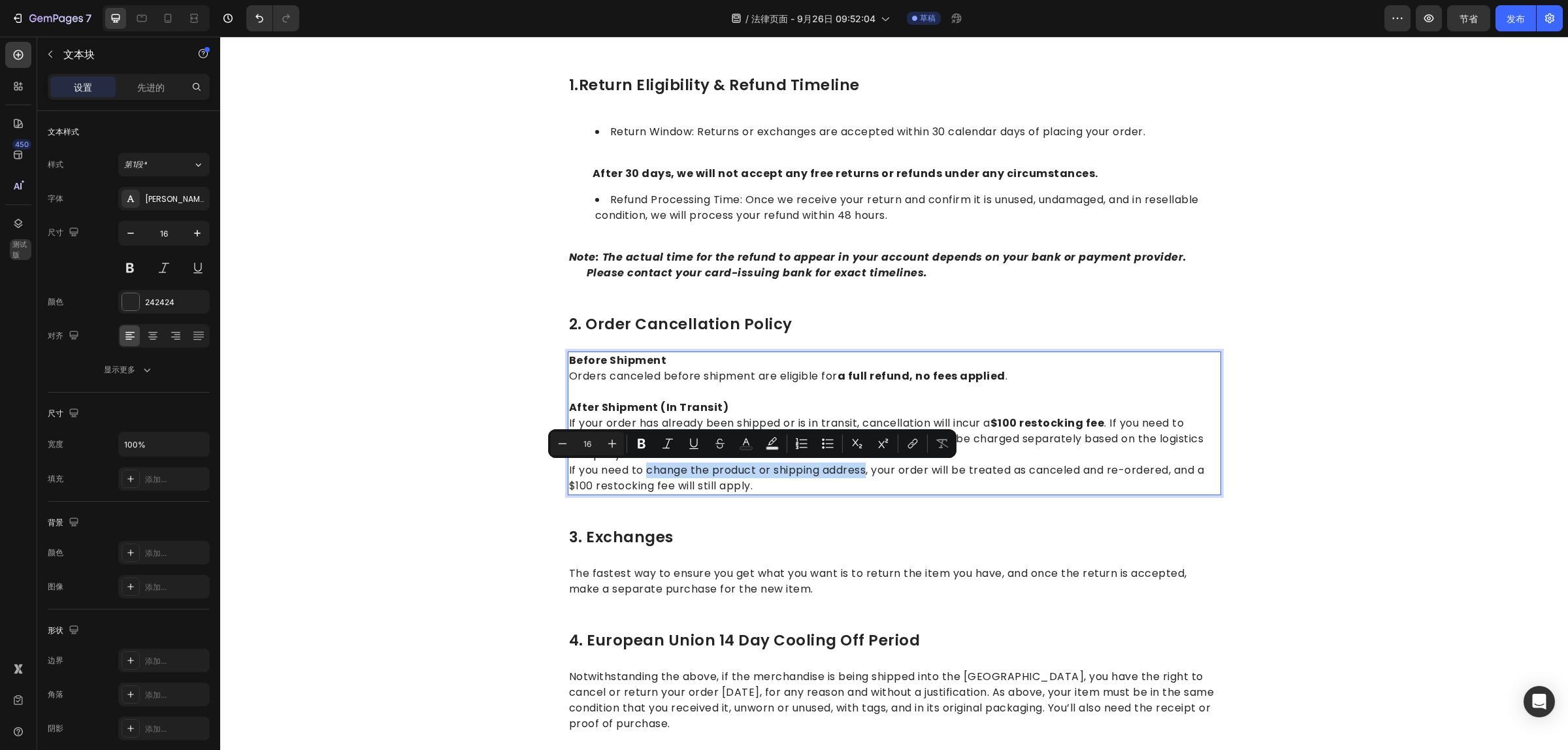
drag, startPoint x: 641, startPoint y: 468, endPoint x: 864, endPoint y: 468, distance: 223.0
click at [864, 468] on p "If you need to change the product or shipping address, your order will be treat…" at bounding box center [894, 478] width 651 height 32
click at [859, 490] on p "If you need to change the product or shipping address , your order will be trea…" at bounding box center [894, 478] width 651 height 32
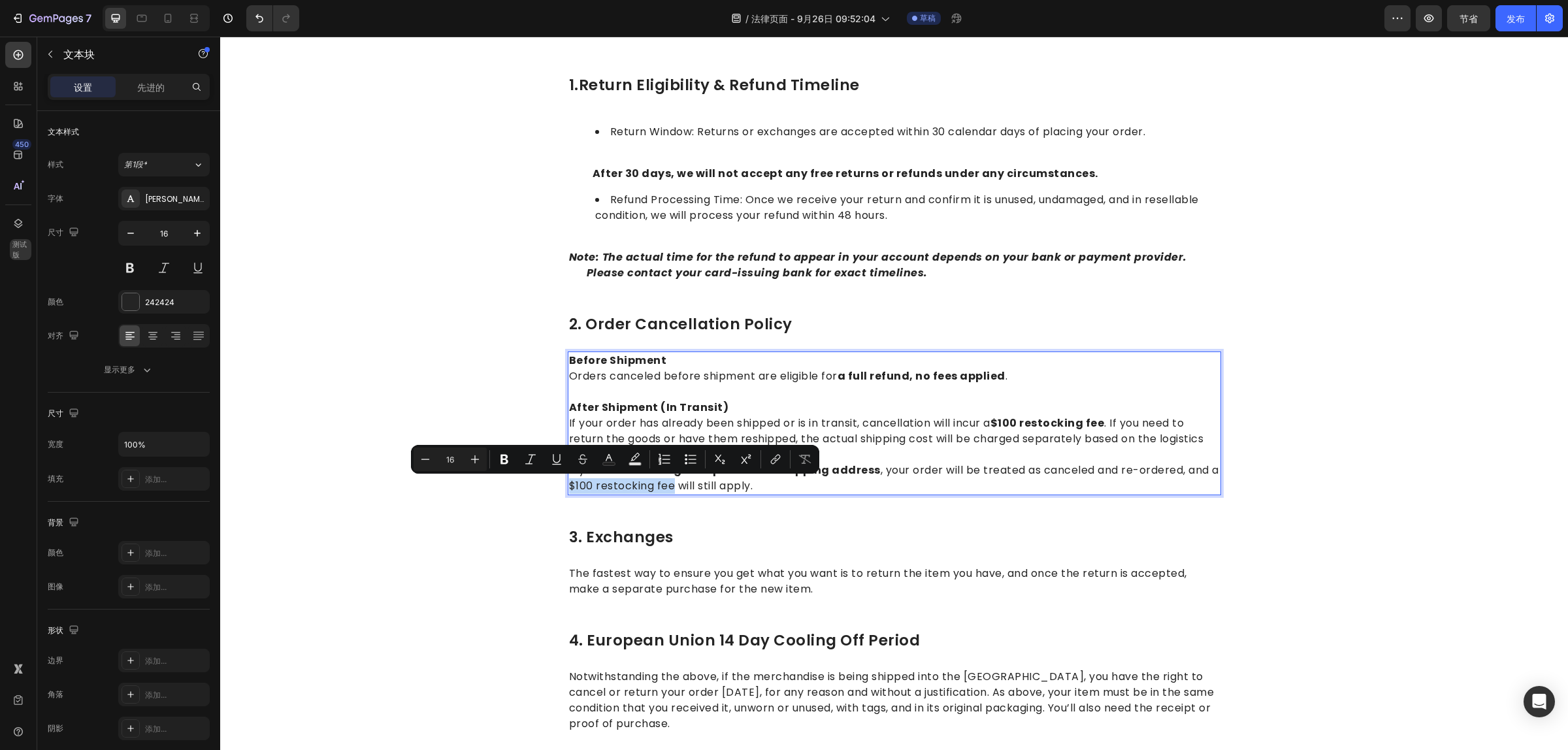
drag, startPoint x: 564, startPoint y: 485, endPoint x: 667, endPoint y: 489, distance: 103.1
click at [667, 489] on p "If you need to change the product or shipping address , your order will be trea…" at bounding box center [894, 478] width 651 height 32
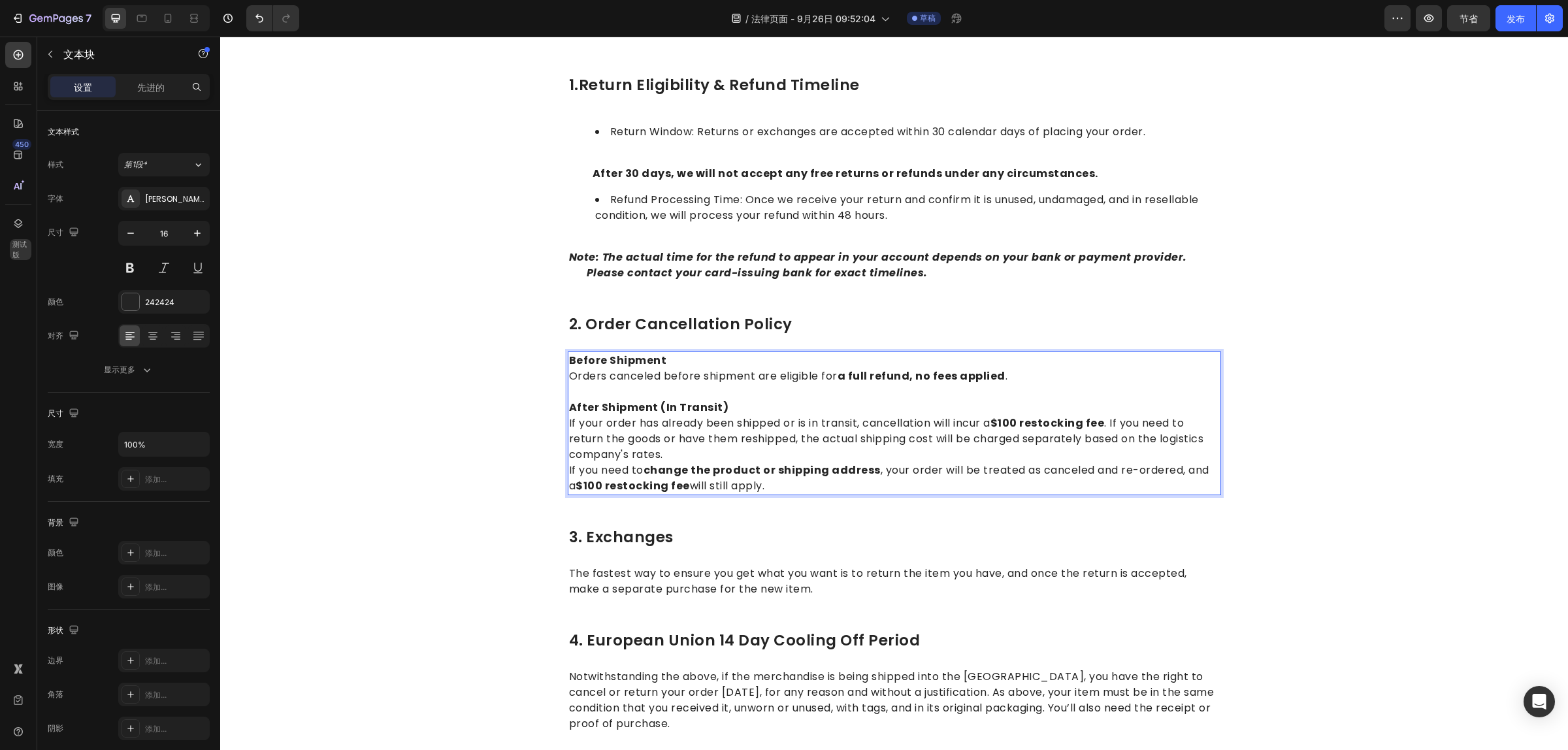
click at [845, 495] on div "Before Shipment Orders canceled before shipment are eligible for a full refund,…" at bounding box center [894, 423] width 654 height 144
click at [835, 505] on div "1.return eligibility & refund timeline Heading Return Window: Returns or exchan…" at bounding box center [894, 483] width 654 height 819
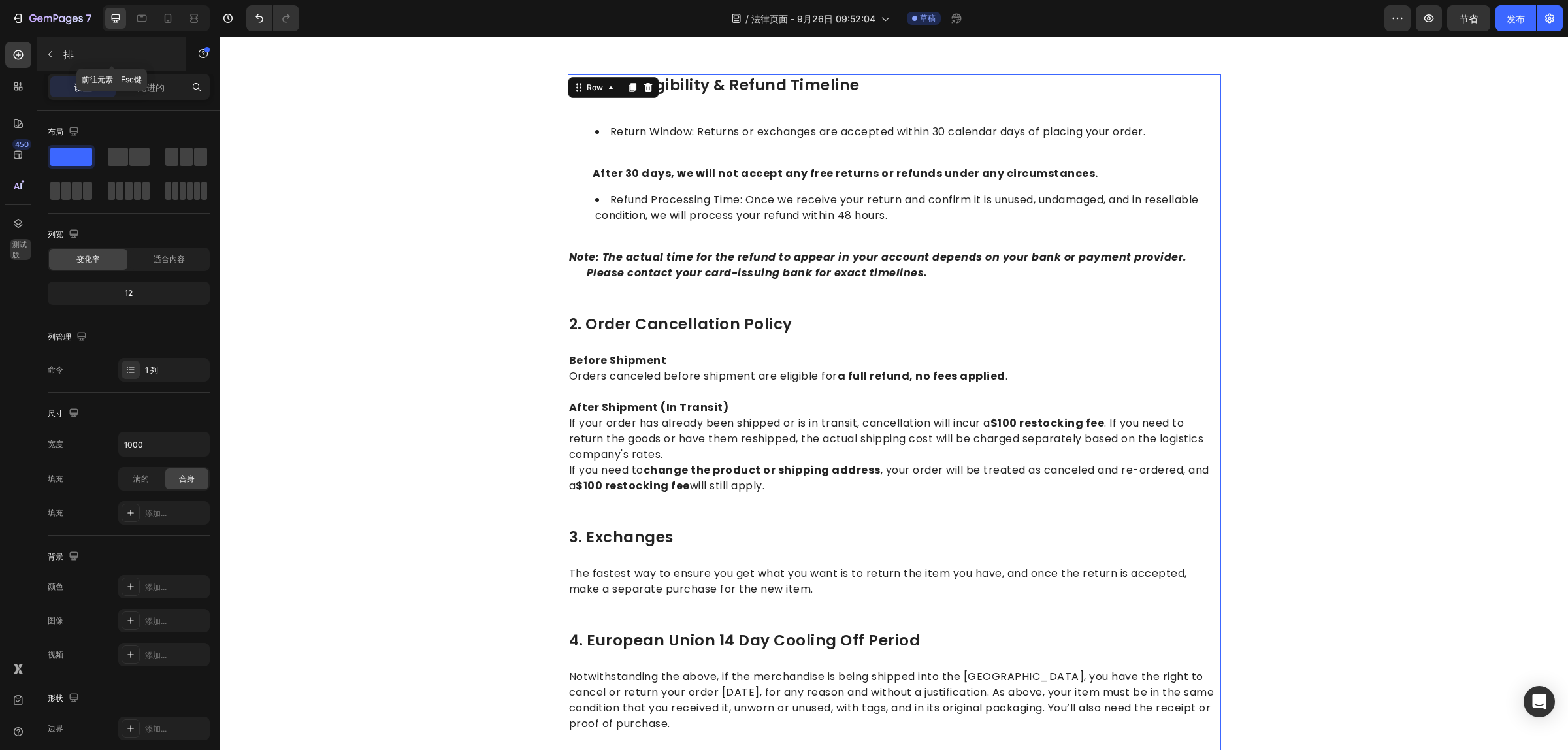
click at [56, 47] on button "button" at bounding box center [51, 55] width 21 height 21
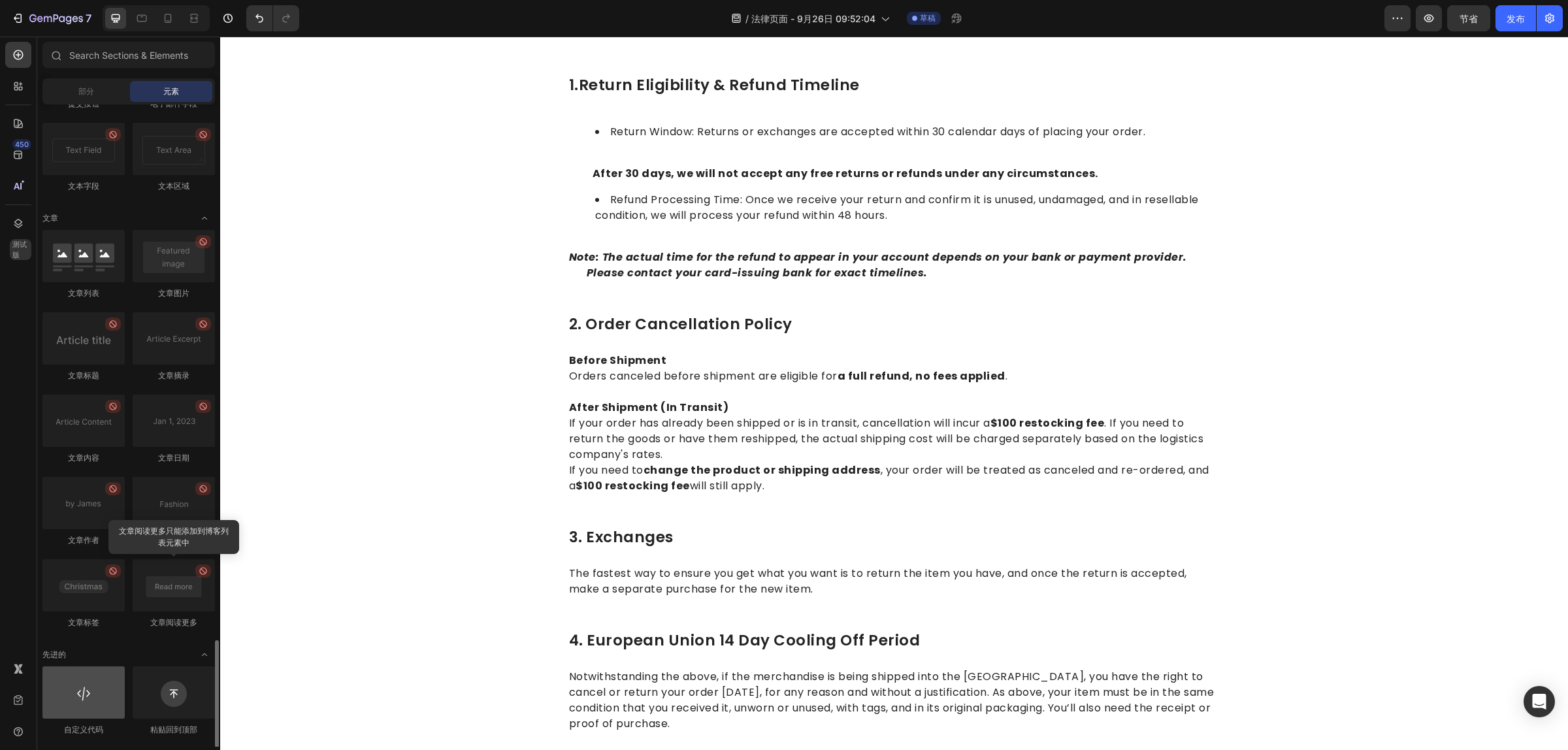
click at [72, 699] on div at bounding box center [83, 692] width 82 height 53
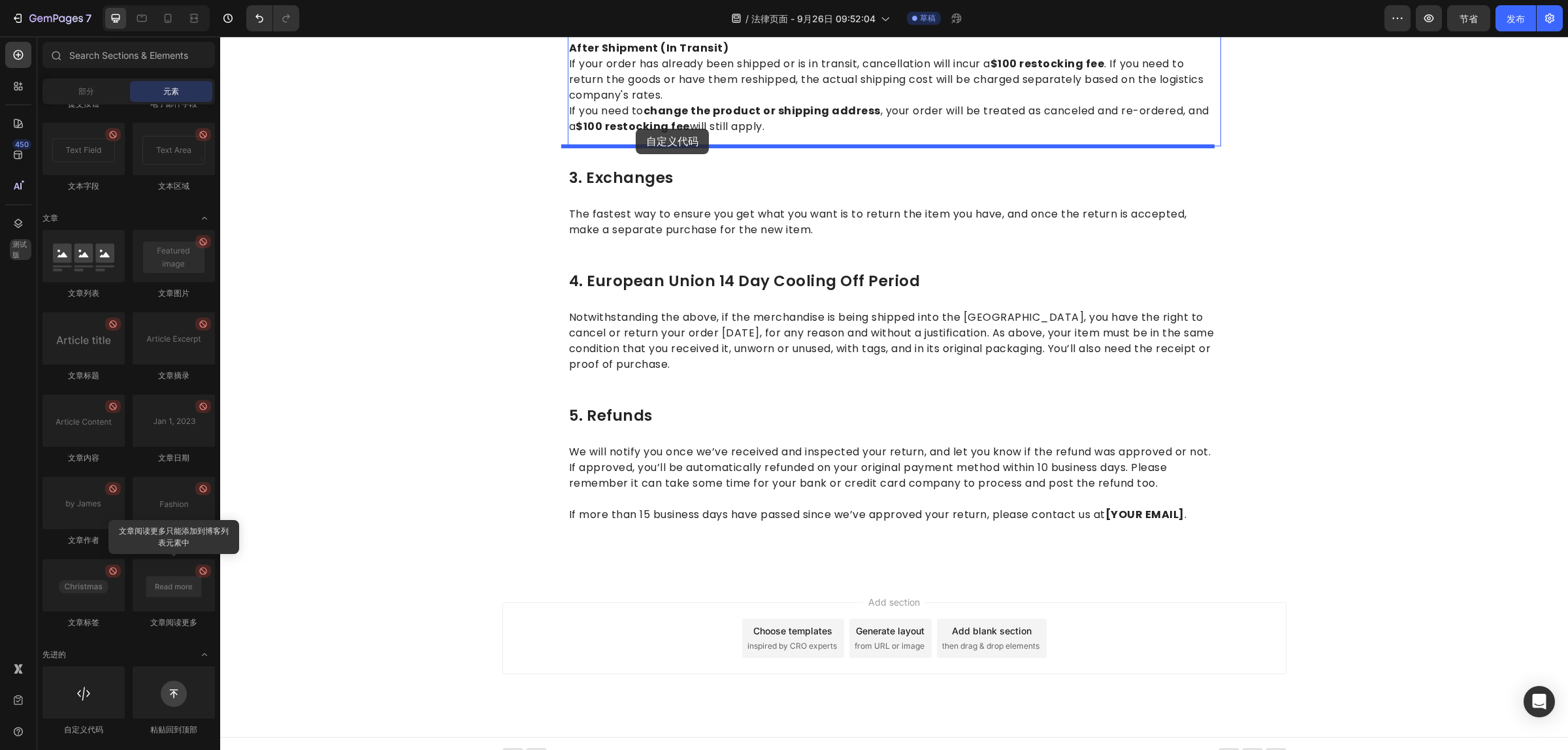
scroll to position [575, 0]
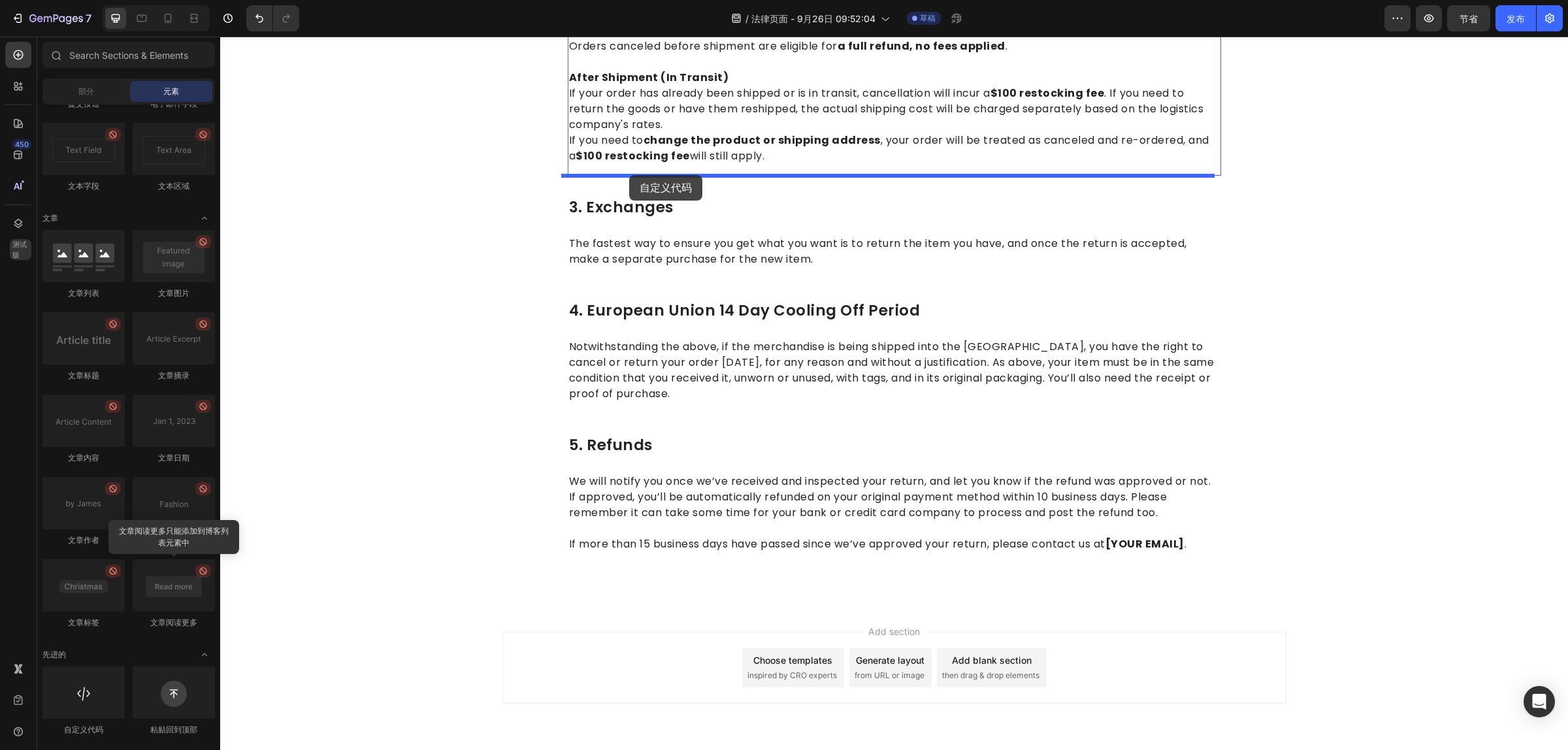
drag, startPoint x: 293, startPoint y: 736, endPoint x: 629, endPoint y: 175, distance: 653.9
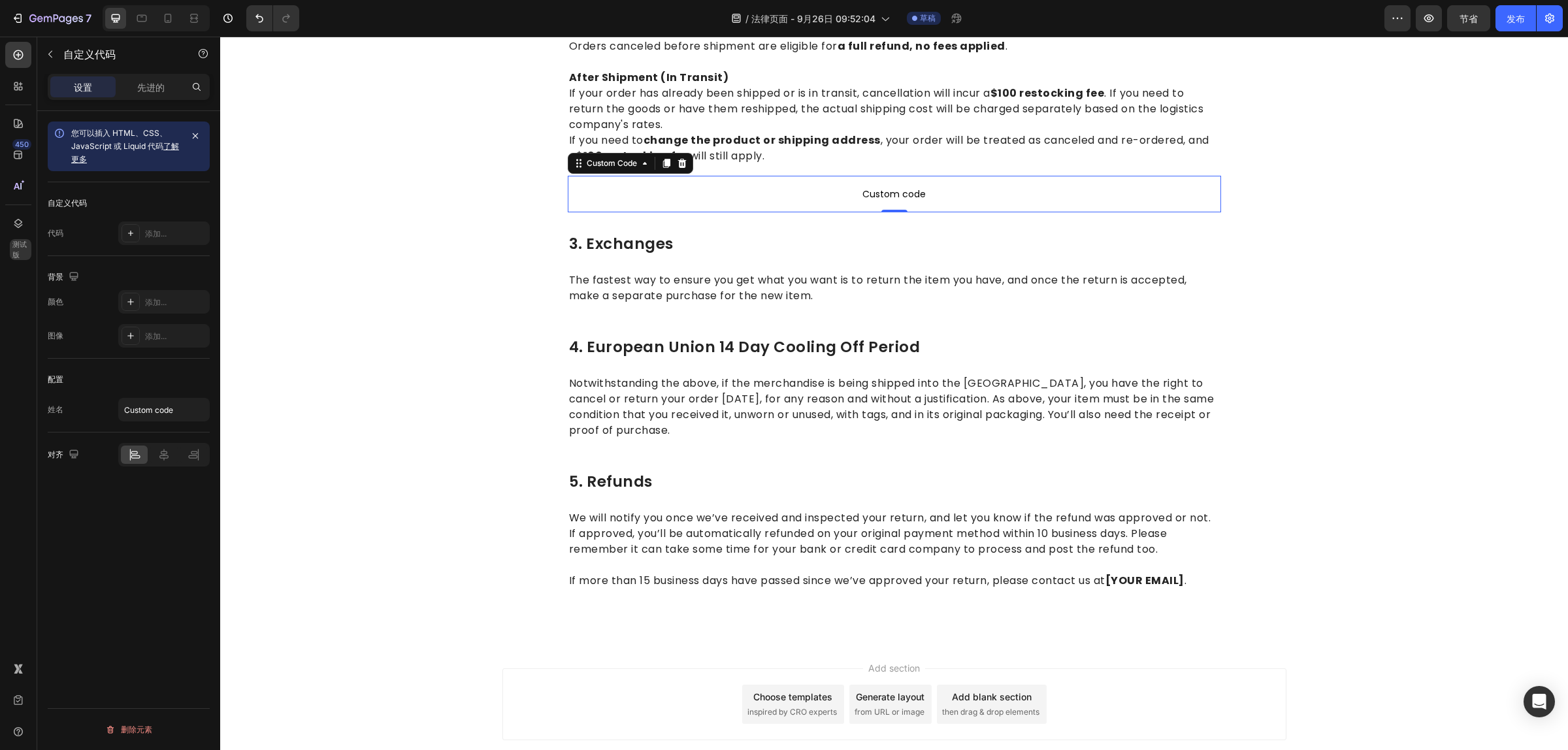
click at [99, 142] on font "您可以插入 HTML、CSS、JavaScript 或 Liquid 代码" at bounding box center [119, 139] width 96 height 23
click at [95, 158] on div "您可以插入 HTML、CSS、JavaScript 或 Liquid 代码 了解更多" at bounding box center [125, 146] width 110 height 39
click at [88, 159] on div "您可以插入 HTML、CSS、JavaScript 或 Liquid 代码 了解更多" at bounding box center [125, 146] width 110 height 39
click at [144, 85] on font "先进的" at bounding box center [151, 87] width 28 height 11
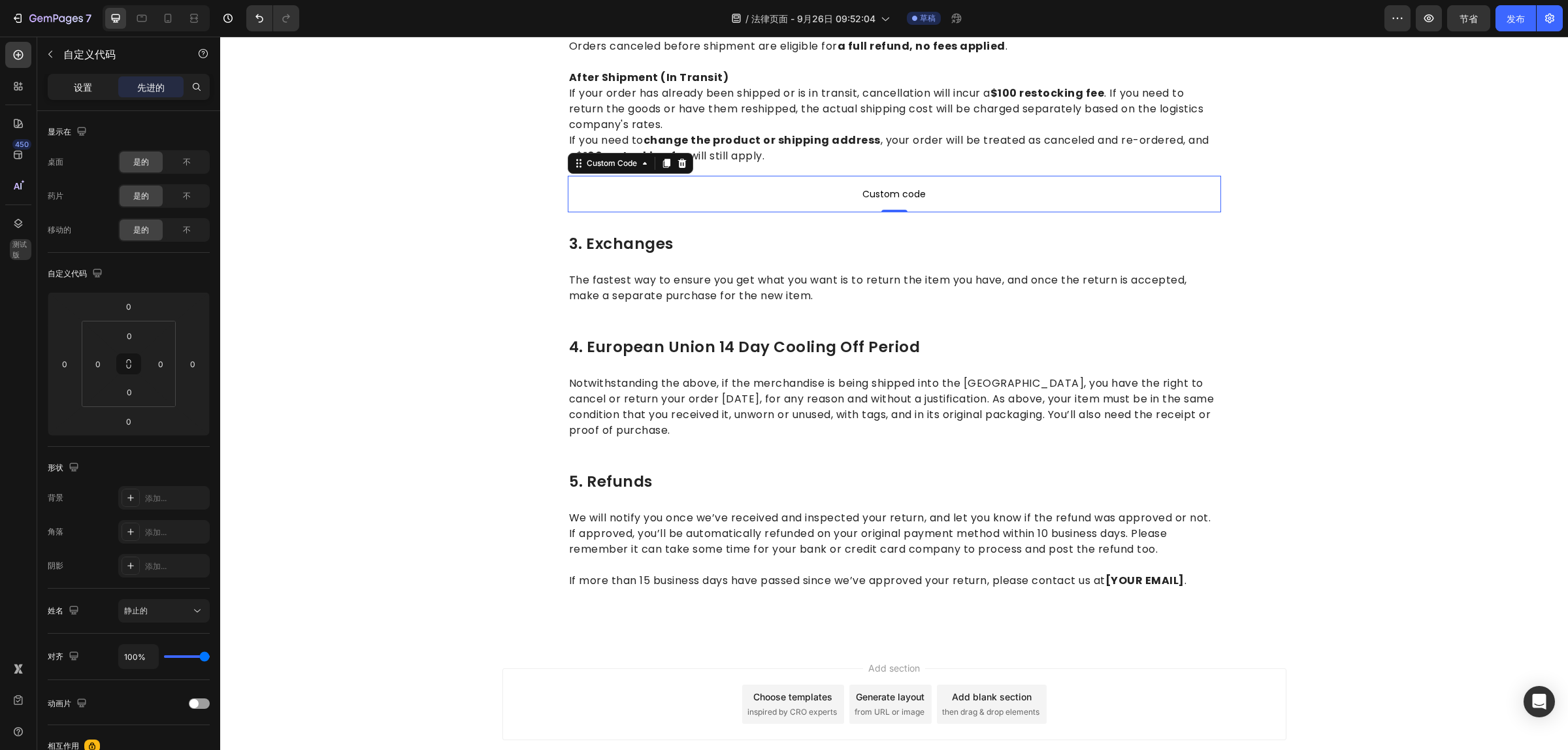
click at [78, 85] on font "设置" at bounding box center [83, 87] width 18 height 11
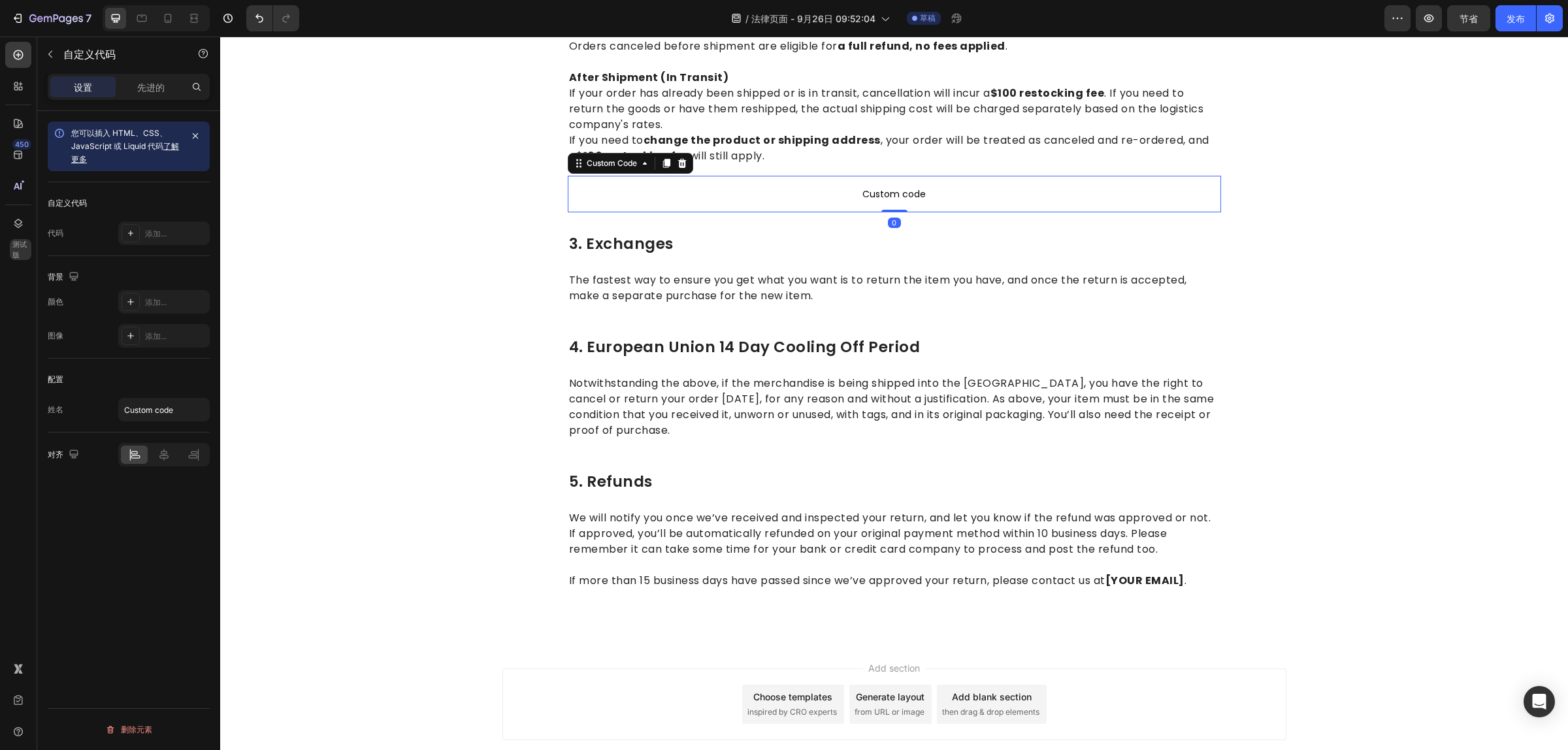
click at [830, 189] on span "Custom code" at bounding box center [894, 194] width 654 height 16
click at [878, 192] on span "Custom code" at bounding box center [894, 194] width 654 height 16
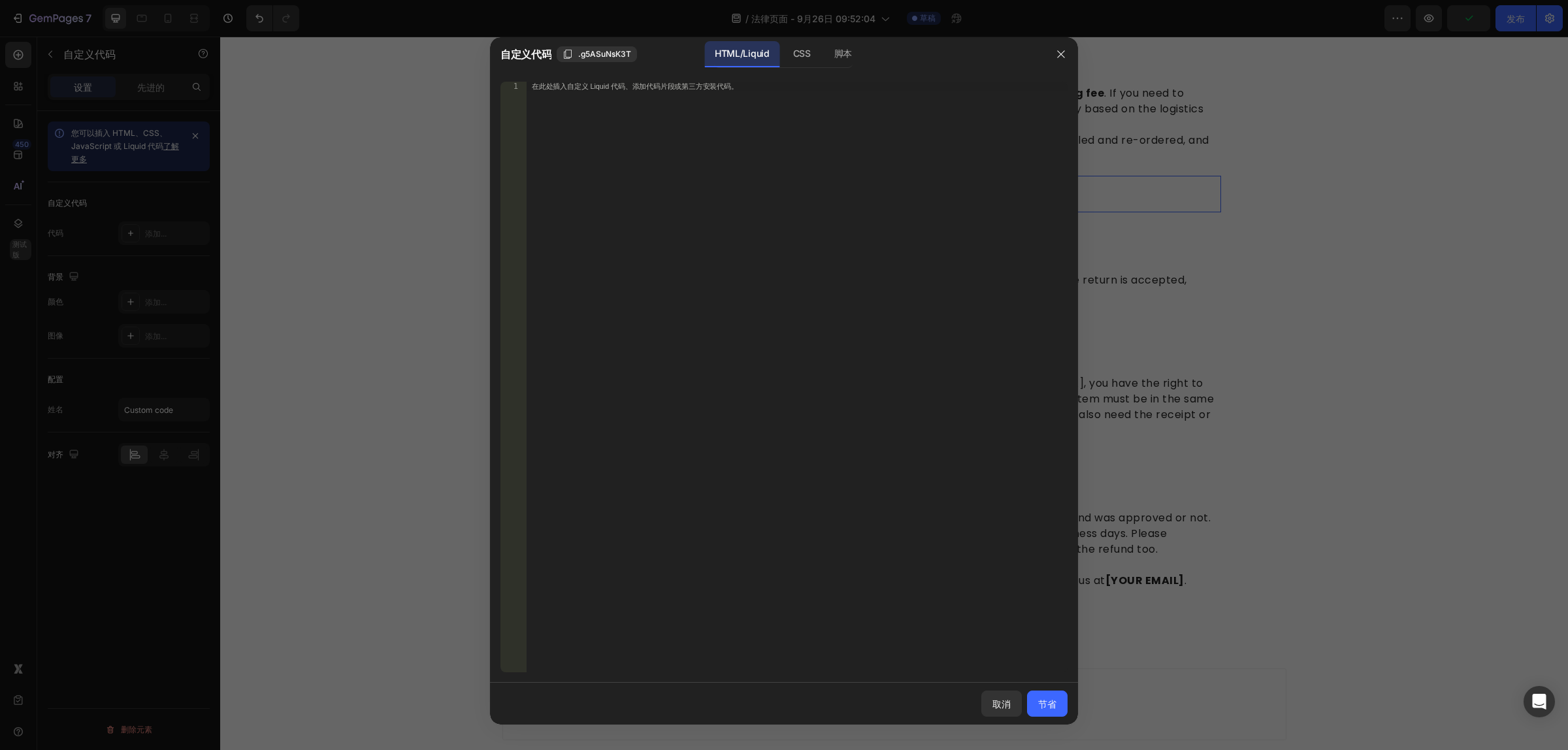
click at [658, 126] on div "在此处插入自定义 Liquid 代码、添加代码片段或第三方安装代码。" at bounding box center [797, 386] width 541 height 609
paste textarea "</table>"
type textarea "</table>"
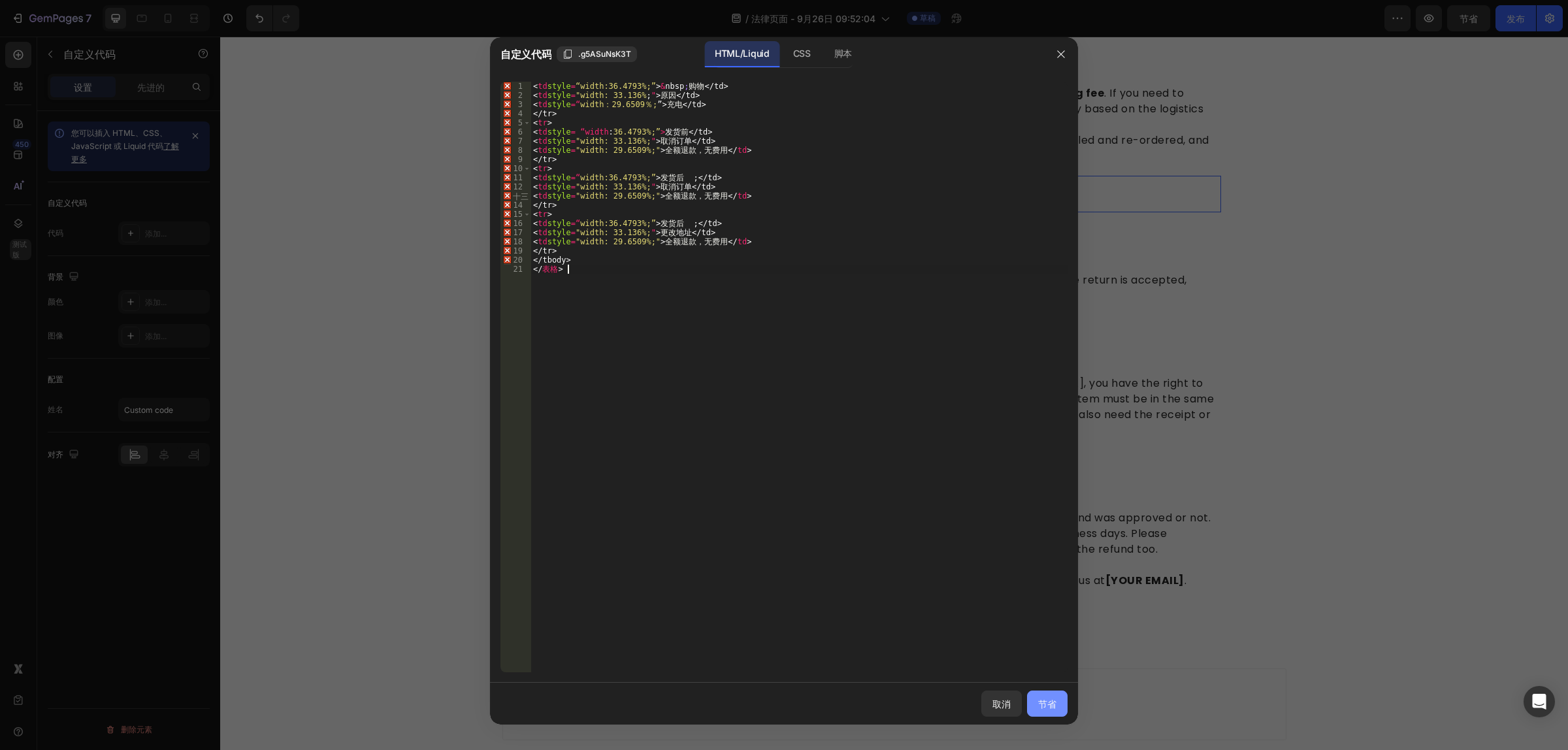
click at [1049, 703] on font "节省" at bounding box center [1047, 703] width 18 height 11
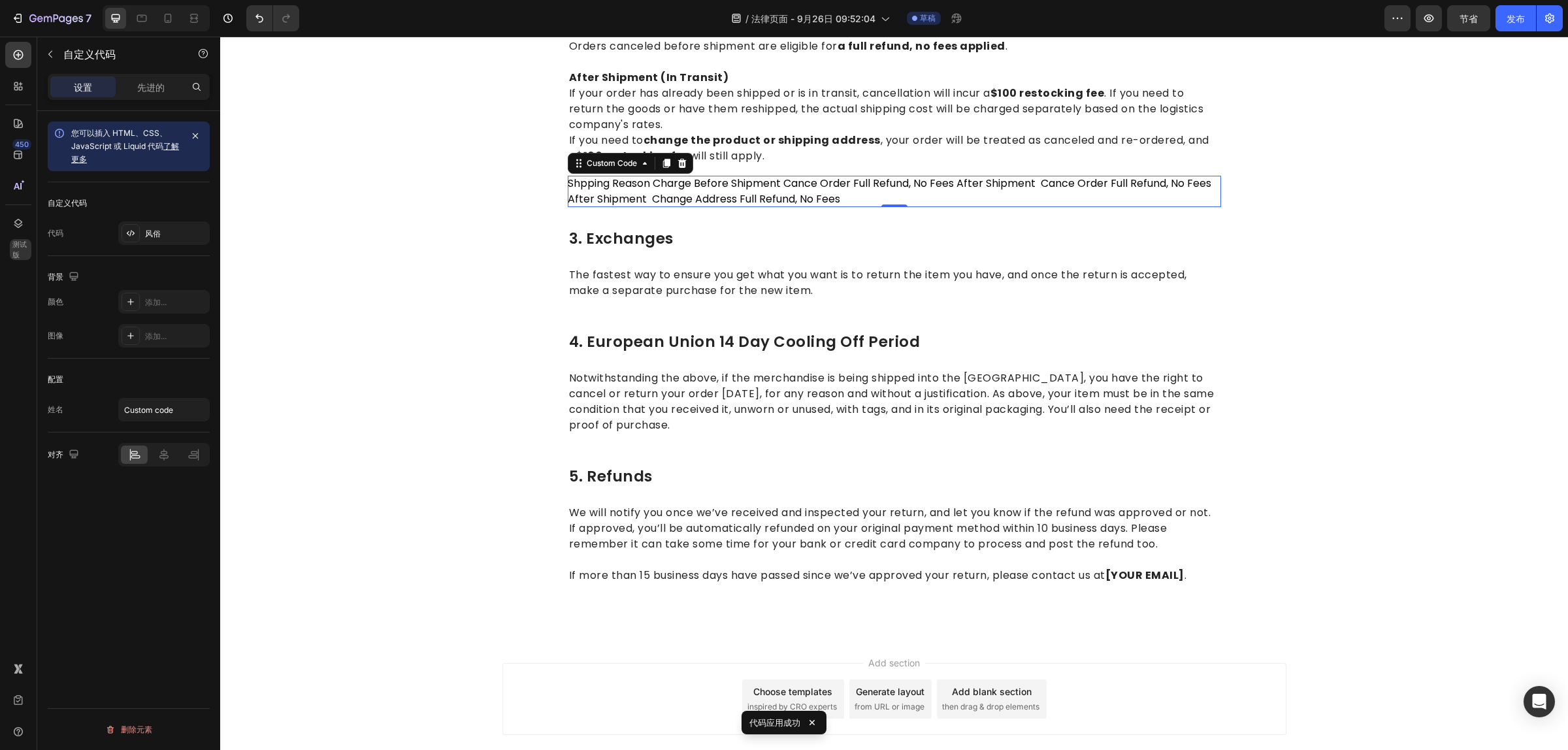
click at [729, 185] on div "Shpping Reason Charge Before Shipment Cance Order Full Refund, No Fees After Sh…" at bounding box center [894, 192] width 654 height 32
click at [768, 196] on div "Shpping Reason Charge Before Shipment Cance Order Full Refund, No Fees After Sh…" at bounding box center [894, 192] width 654 height 32
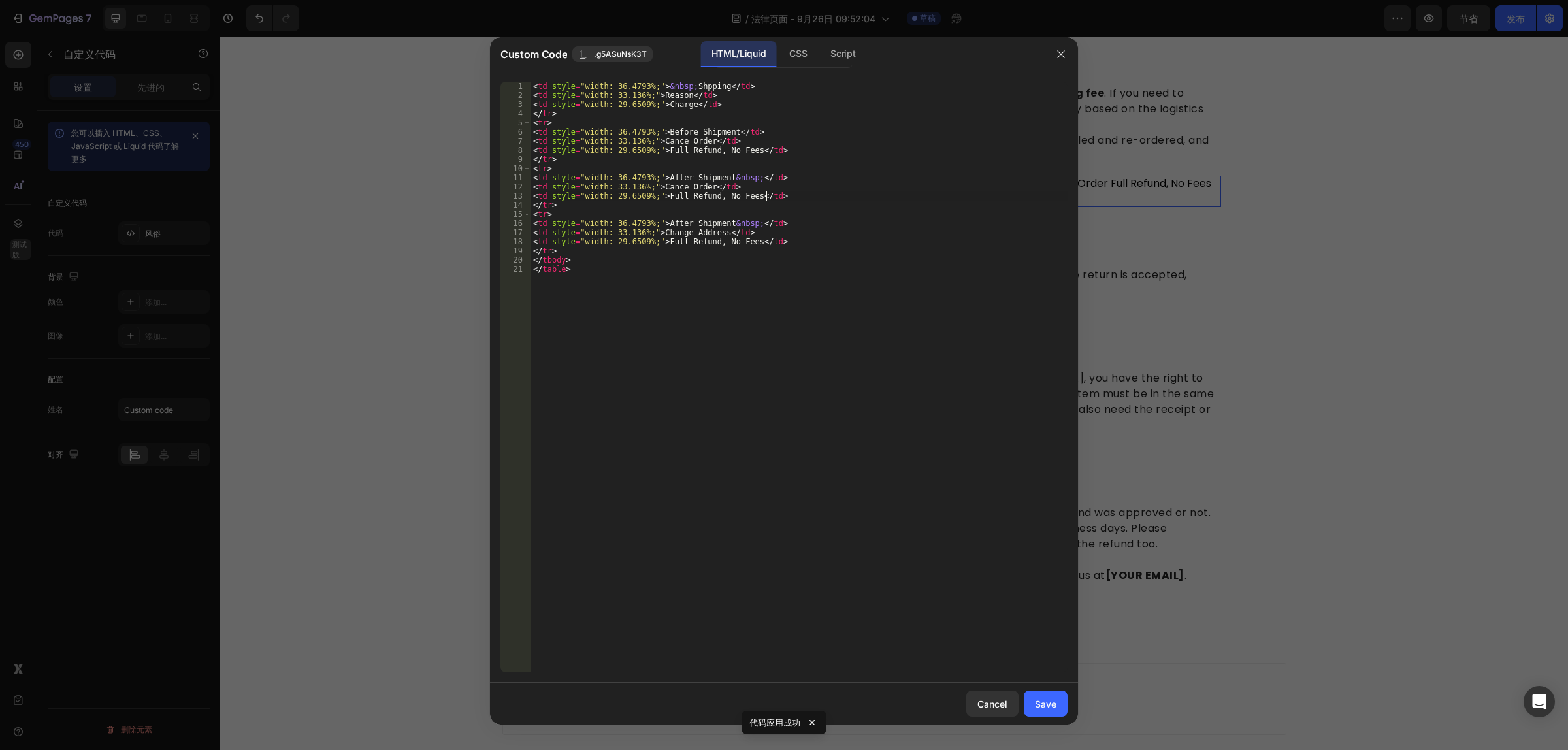
click at [768, 196] on div "< td style = "width: 36.4793%;" > &nbsp; Shpping </ td > < td style = "width: 3…" at bounding box center [799, 386] width 537 height 609
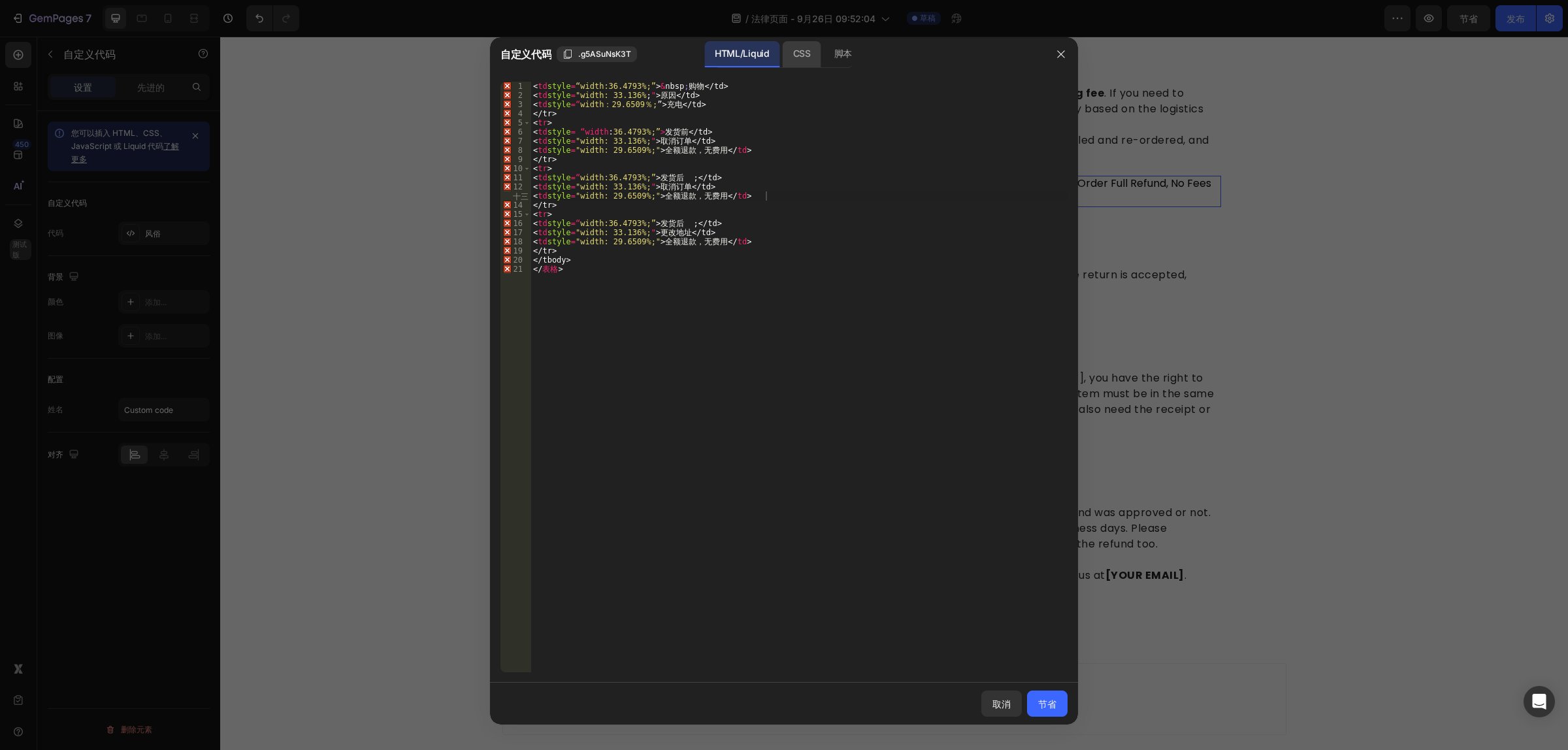
click at [799, 51] on font "CSS" at bounding box center [801, 53] width 18 height 11
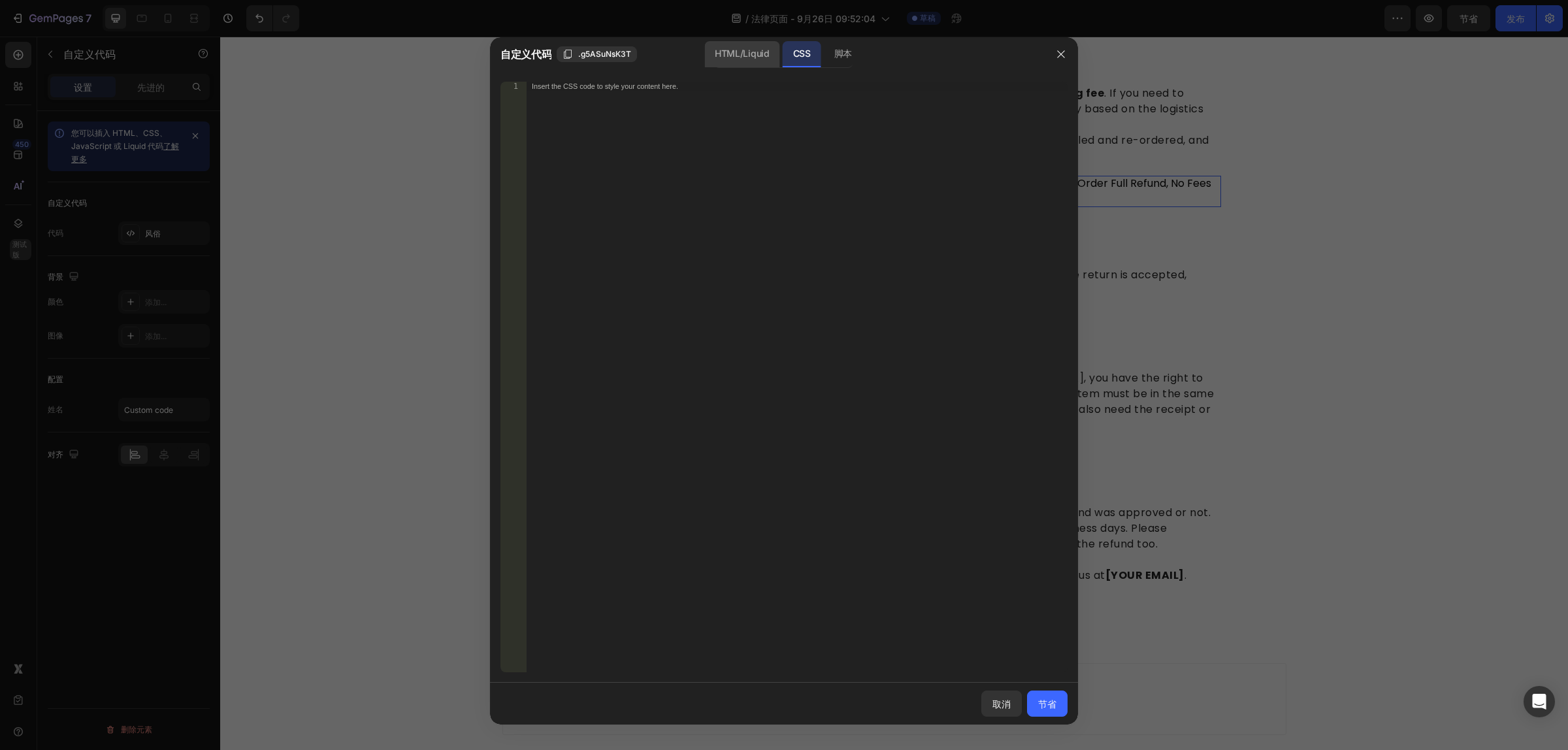
click at [757, 62] on div "HTML/Liquid" at bounding box center [742, 55] width 75 height 26
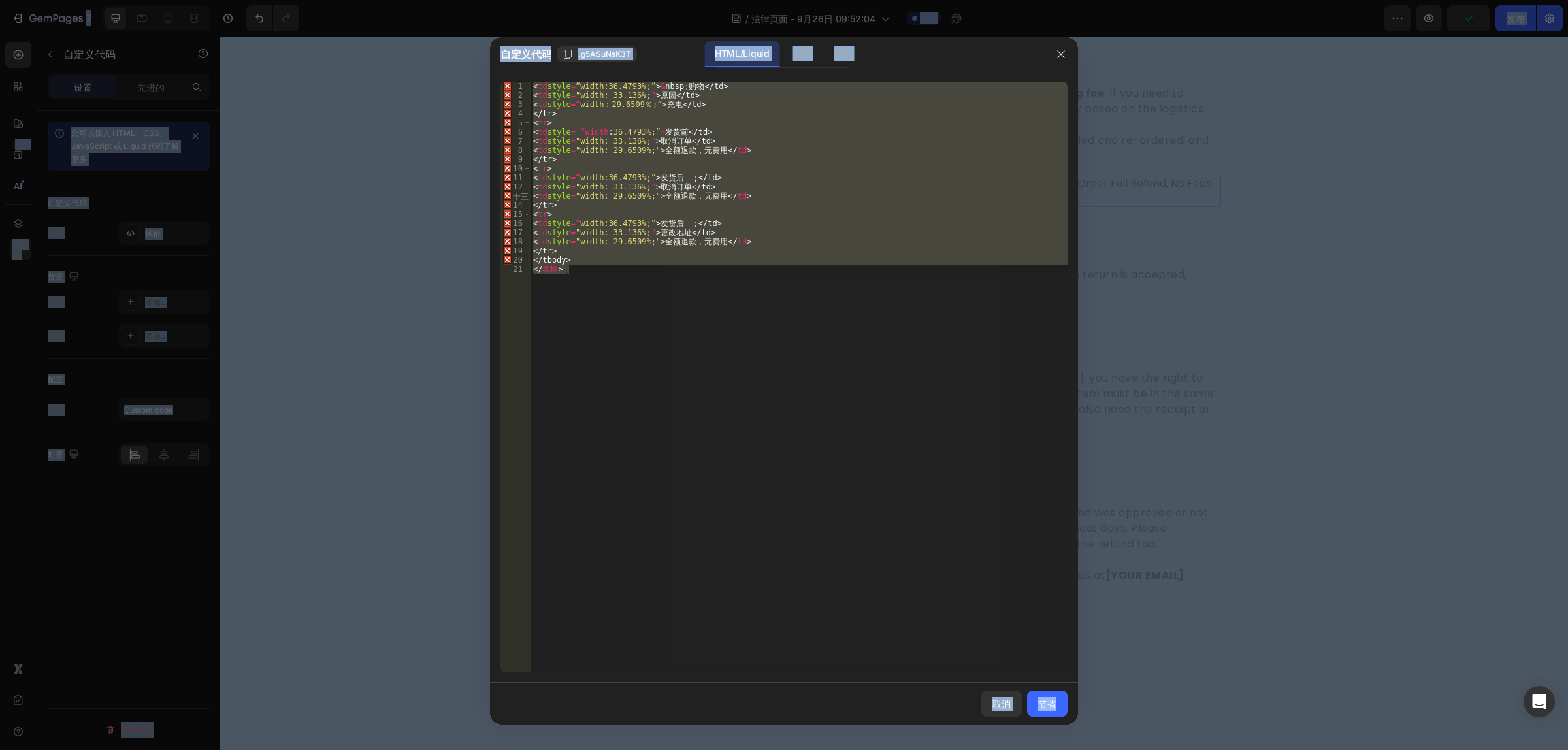
click at [719, 273] on div "< td style = “width:36.4793%;” > & nbsp ; 购物 </td> < td style = "width: 33.136%…" at bounding box center [799, 376] width 537 height 590
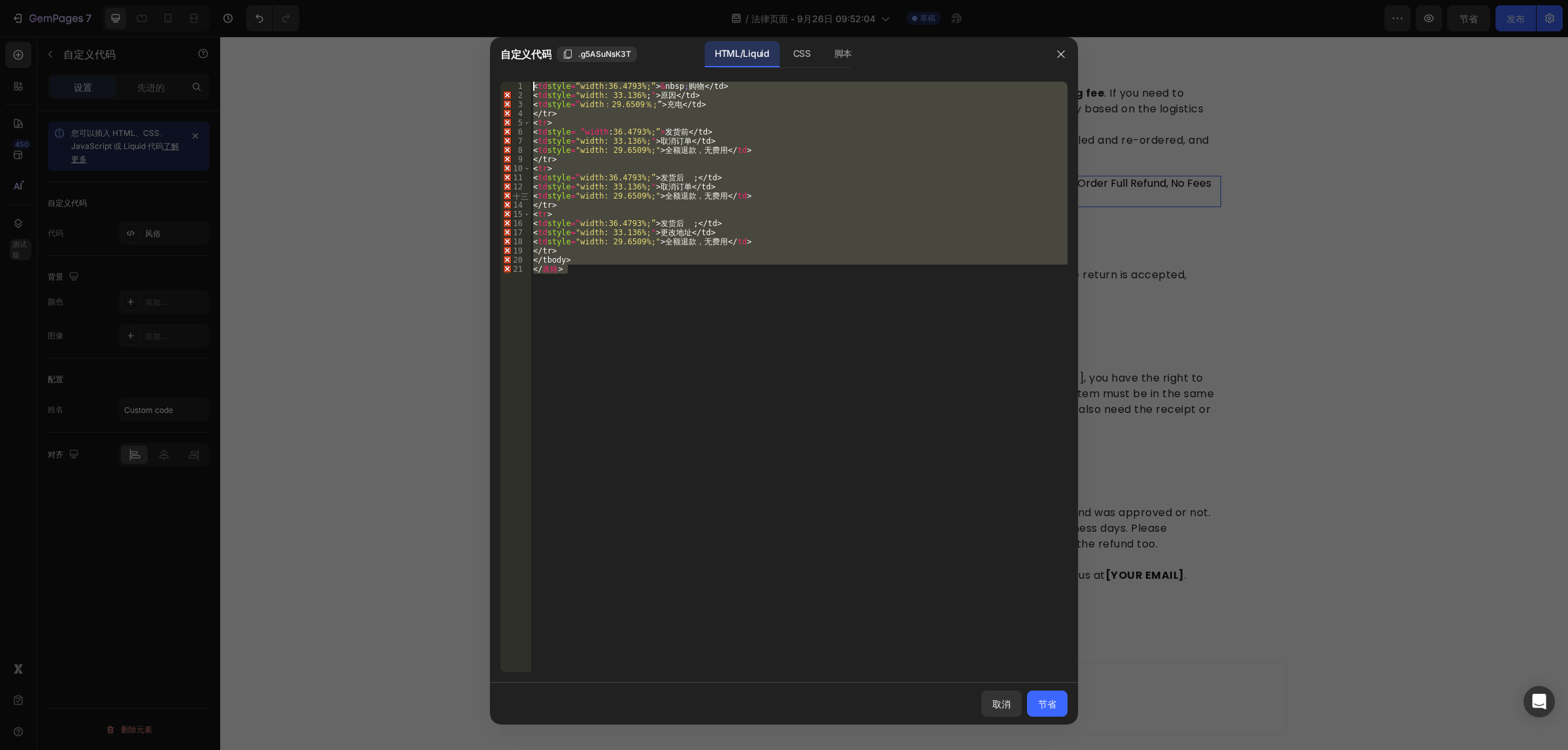
drag, startPoint x: 585, startPoint y: 272, endPoint x: 518, endPoint y: 87, distance: 196.8
click at [518, 87] on div "</table> 1 2 3 4 5 6 7 8 9 10 11 12 十三 14 15 16 17 18 19 20 21 < td style = “wi…" at bounding box center [784, 376] width 567 height 590
type textarea "<td style="width: 36.4793%;">&nbsp;Shpping</td> <td style="width: 33.136%;">Rea…"
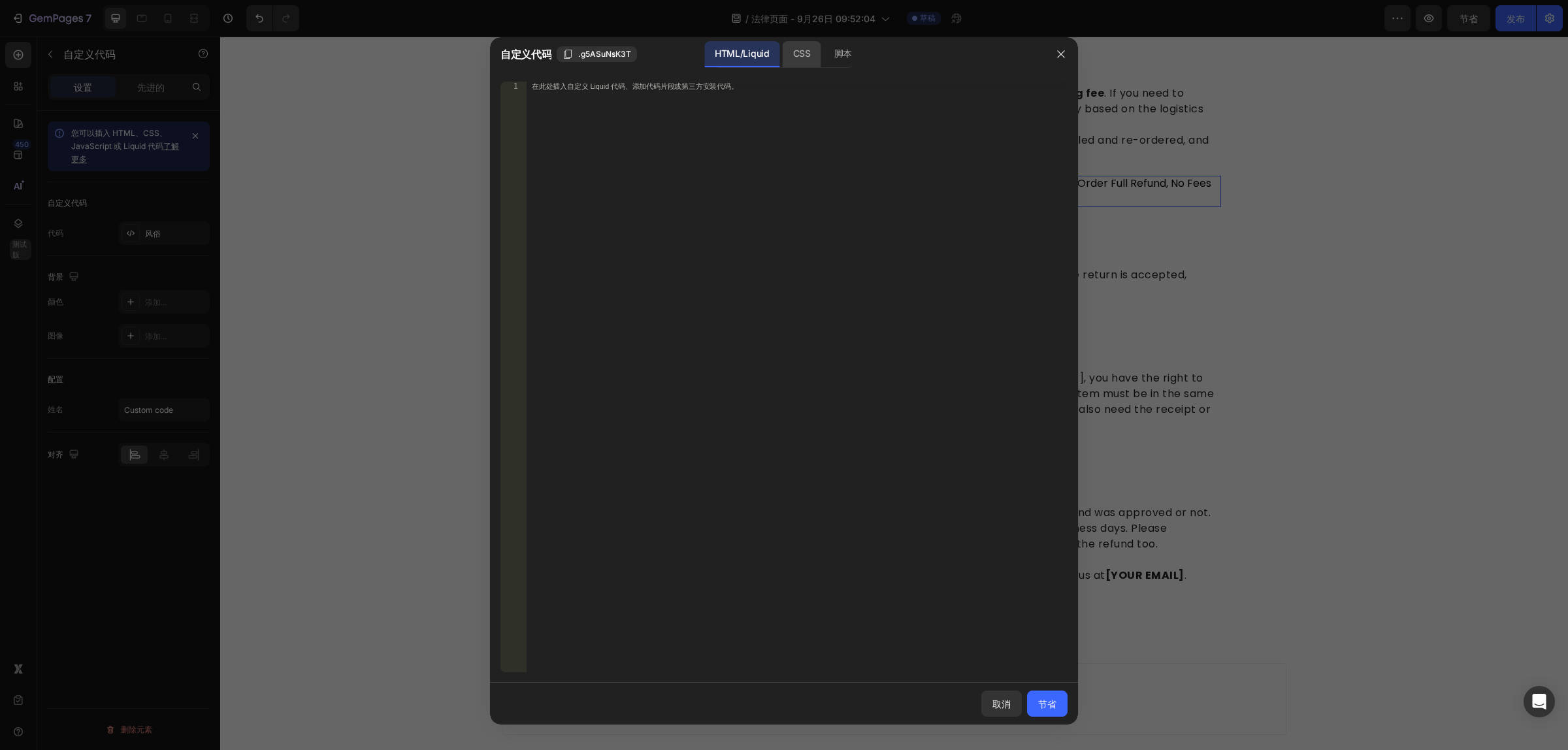
click at [794, 47] on font "CSS" at bounding box center [801, 54] width 18 height 16
click at [631, 106] on div "Insert the CSS code to style your content here." at bounding box center [797, 386] width 541 height 609
paste textarea "</table>"
type textarea "</table>"
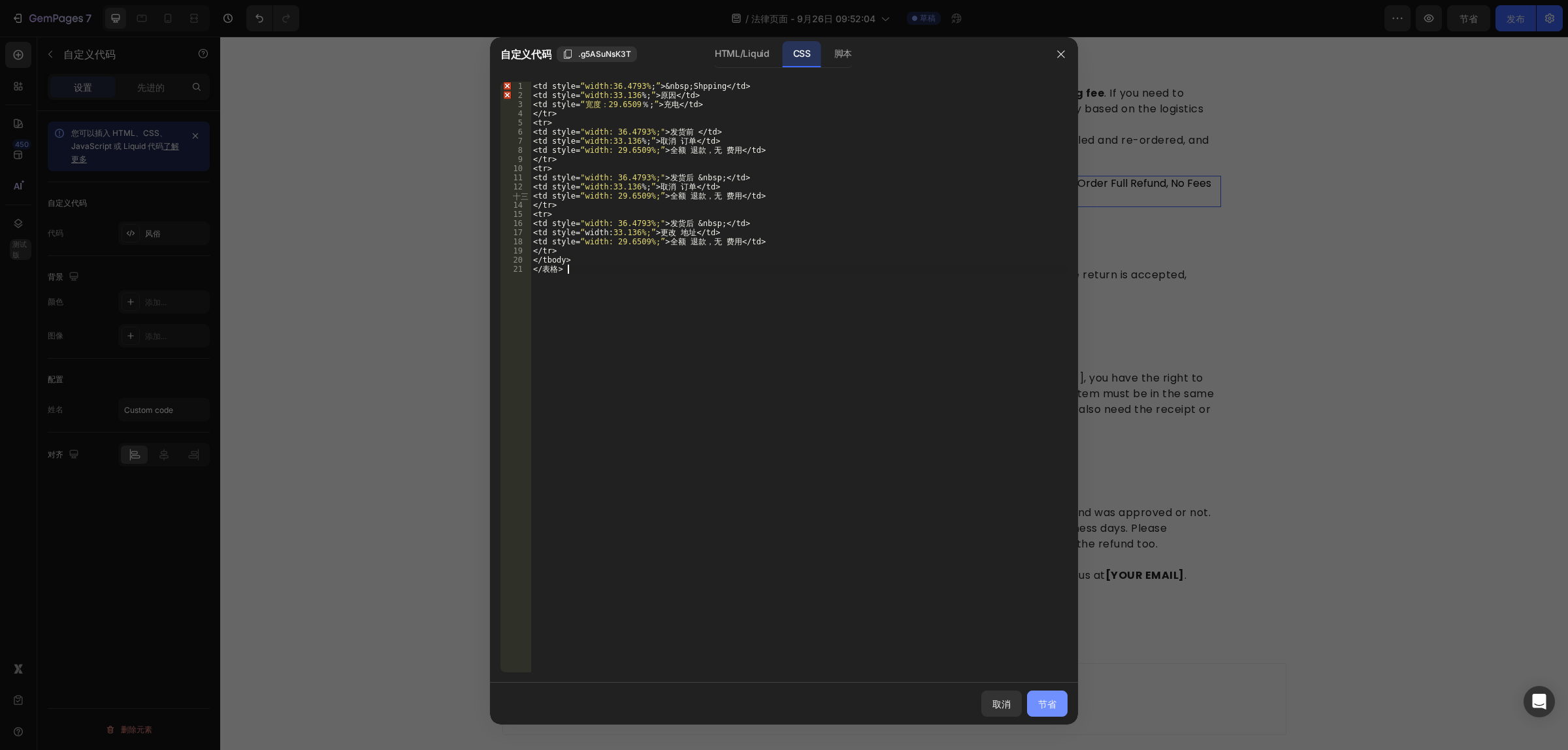
click at [1052, 707] on font "节省" at bounding box center [1047, 703] width 18 height 11
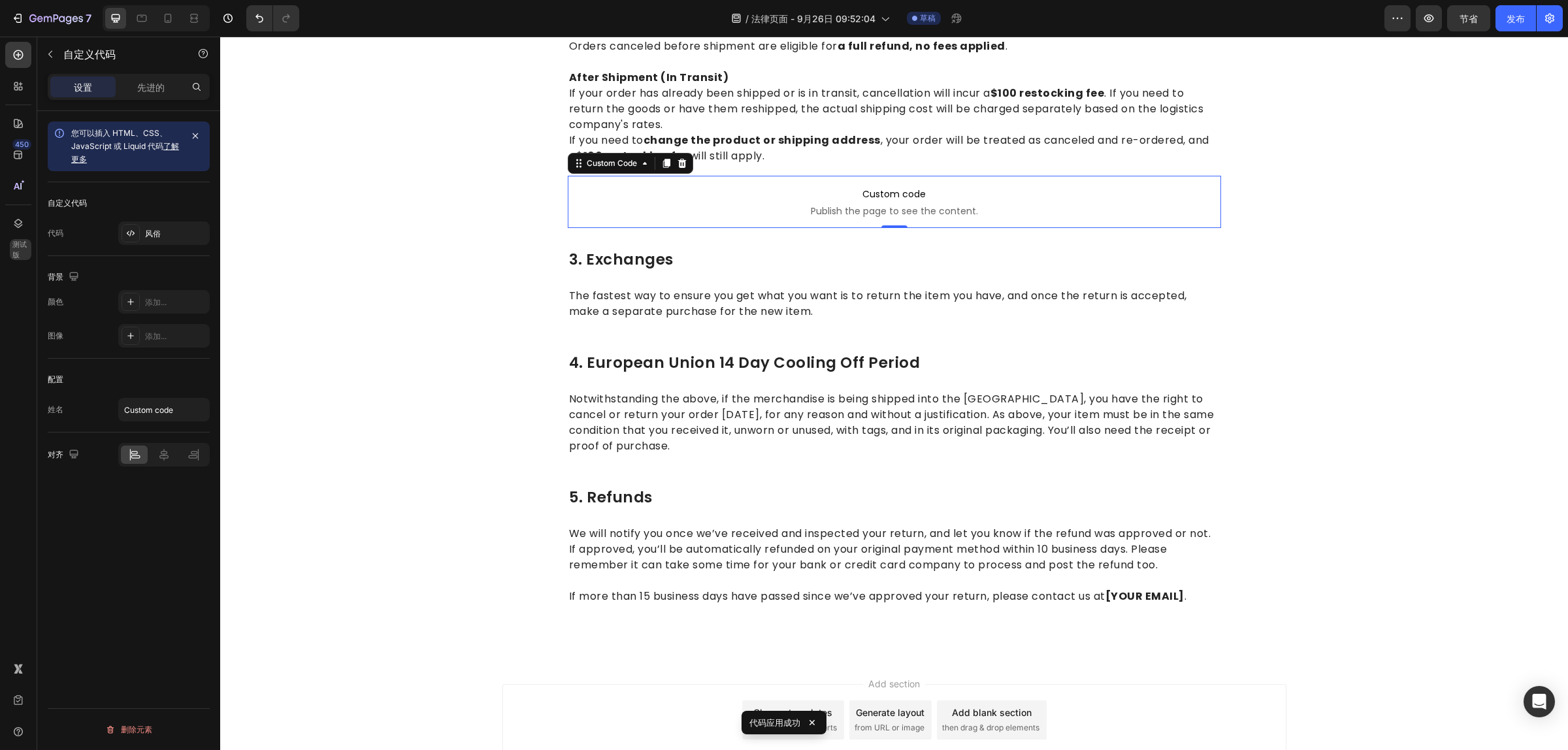
click at [876, 200] on span "Custom code" at bounding box center [894, 194] width 654 height 16
click at [681, 167] on div at bounding box center [682, 164] width 16 height 16
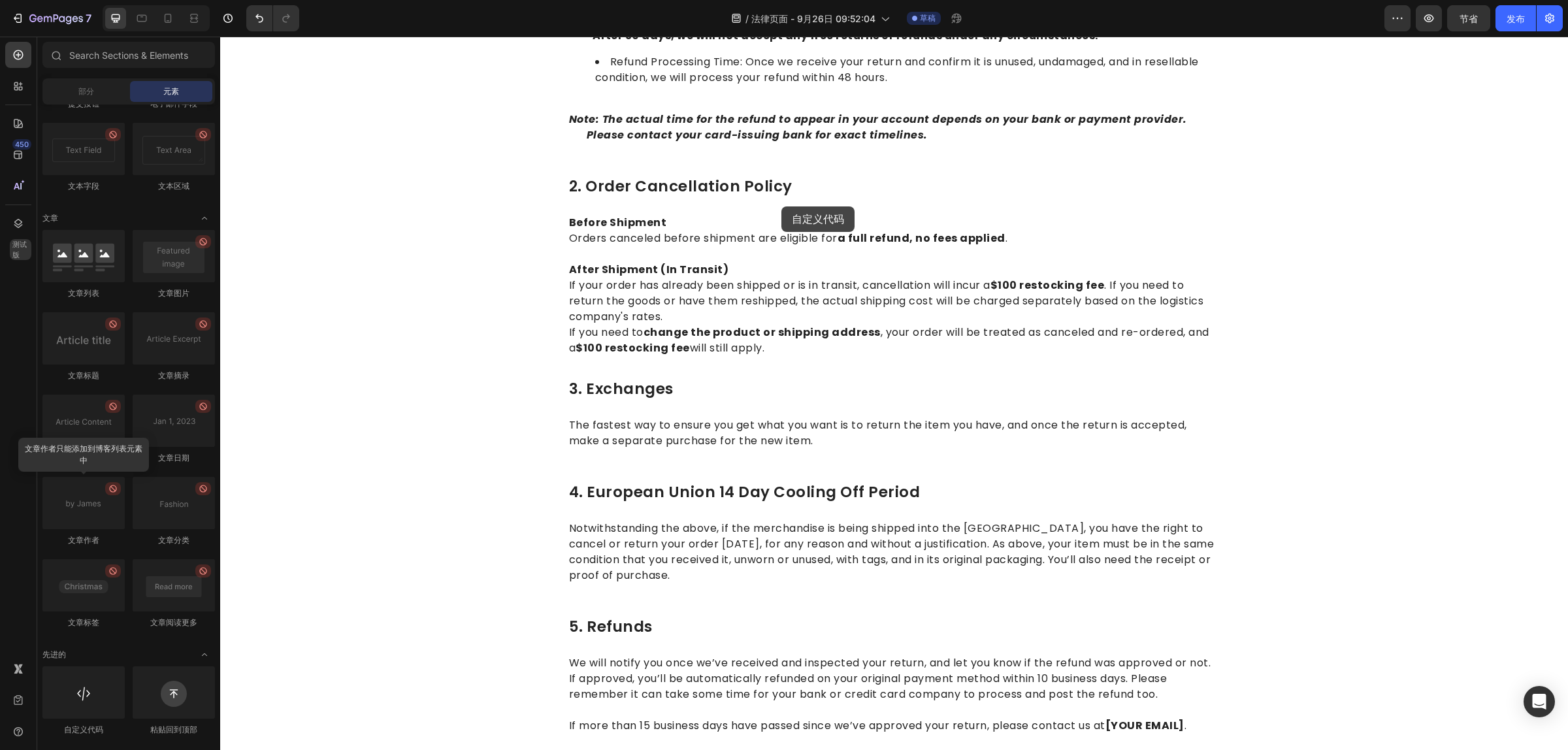
scroll to position [500, 0]
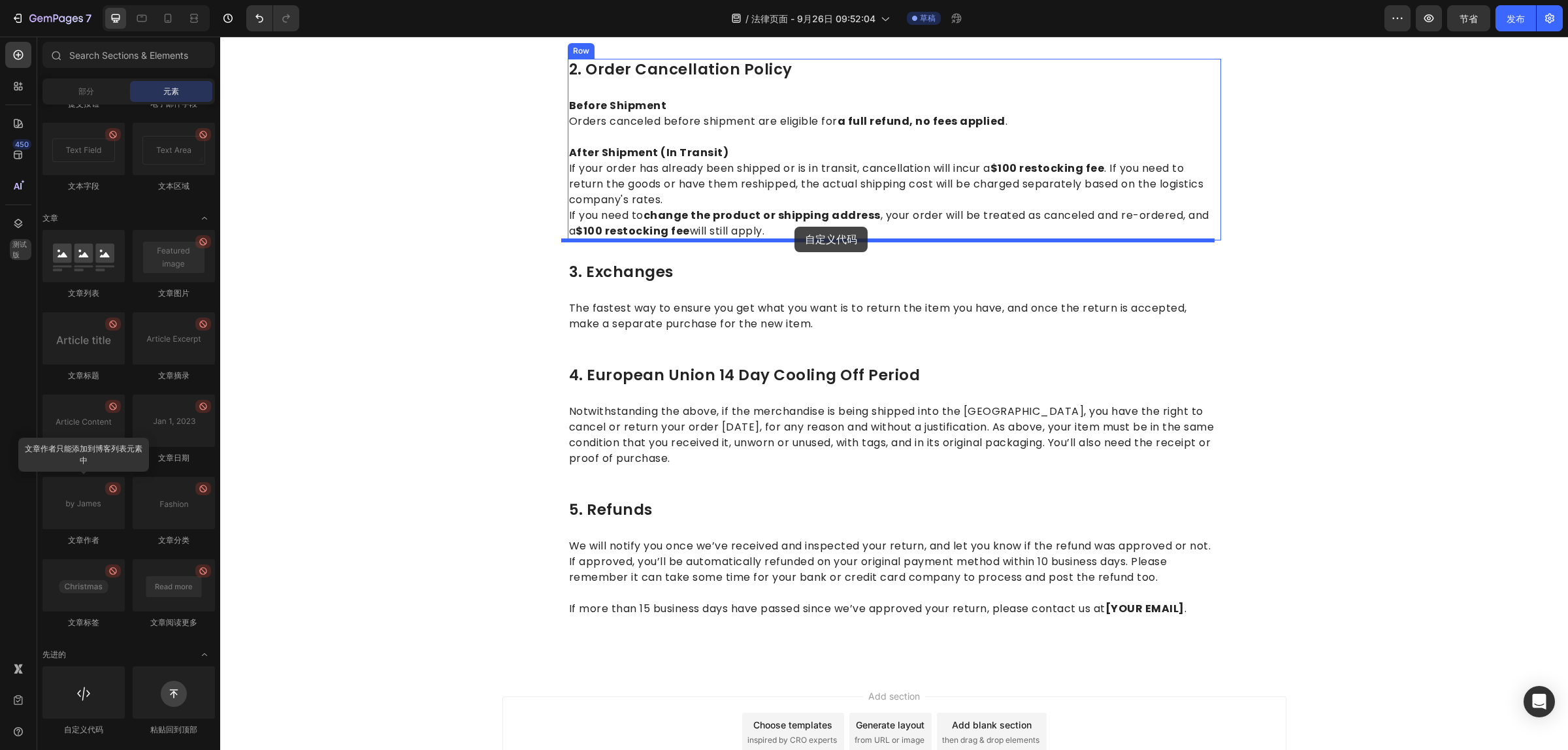
drag, startPoint x: 303, startPoint y: 734, endPoint x: 794, endPoint y: 227, distance: 705.8
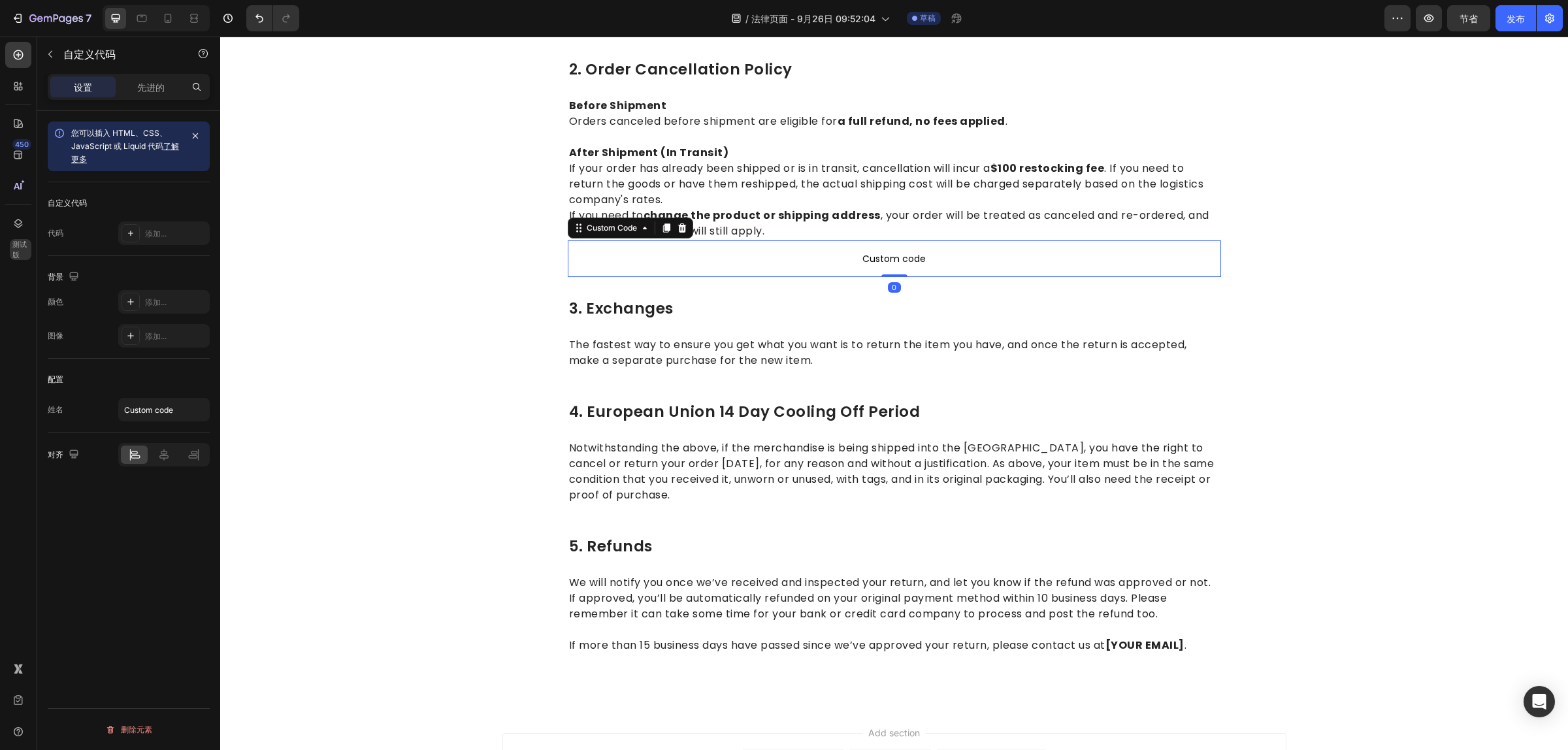
click at [864, 254] on span "Custom code" at bounding box center [894, 259] width 654 height 16
click at [868, 254] on span "Custom code" at bounding box center [894, 259] width 654 height 16
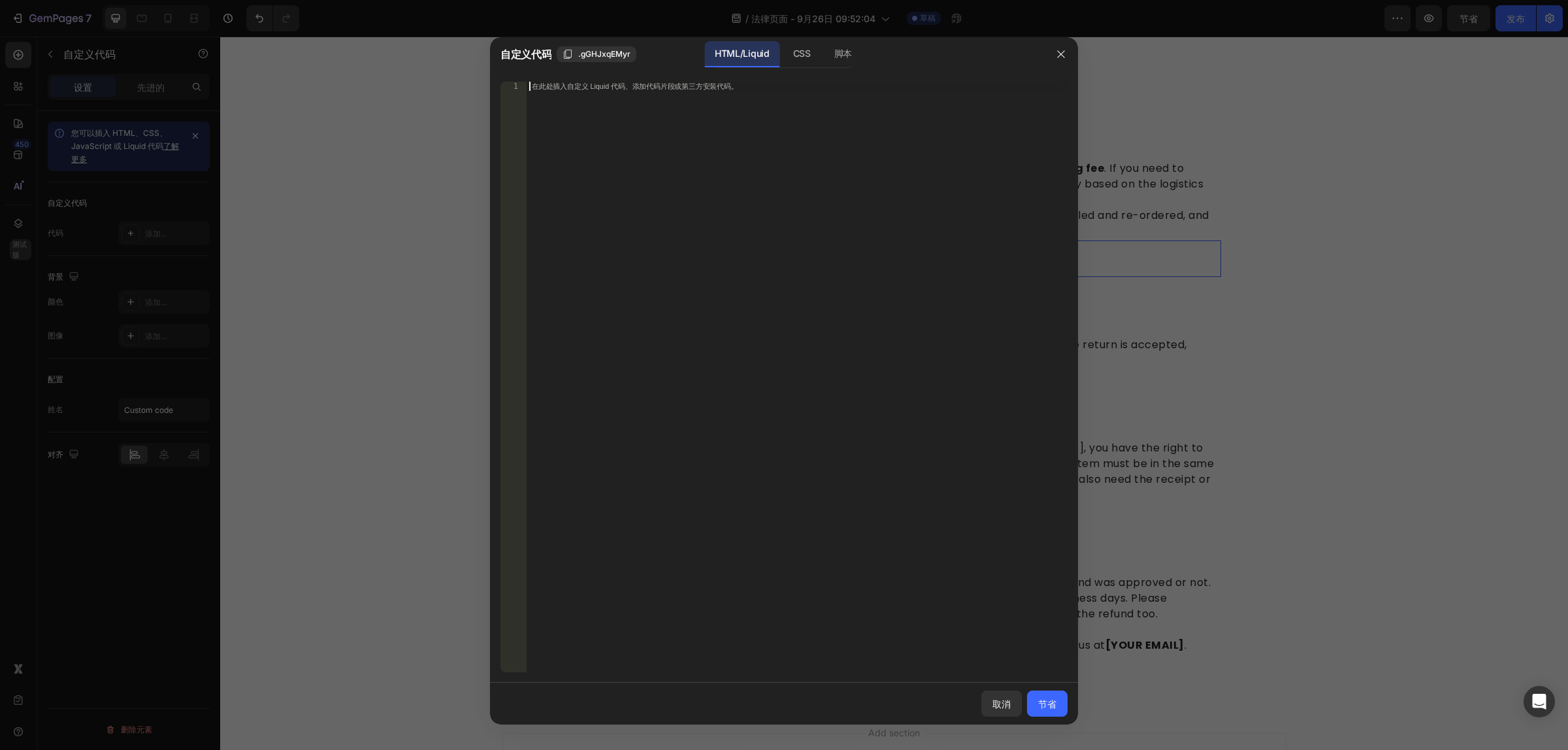
click at [642, 105] on div "在此处插入自定义 Liquid 代码、添加代码片段或第三方安装代码。" at bounding box center [797, 386] width 541 height 609
paste textarea "</table>"
type textarea "</table>"
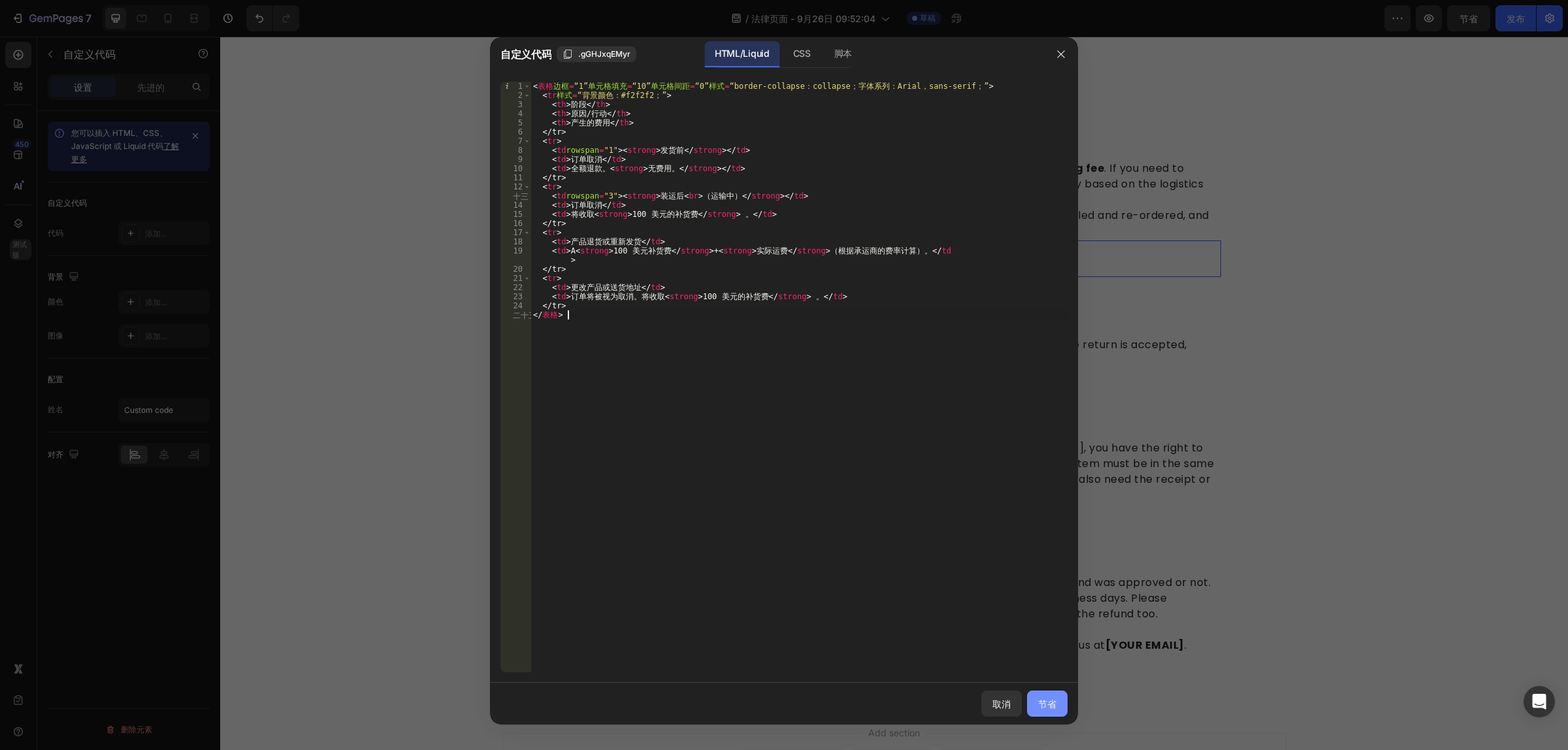
click at [1057, 705] on button "节省" at bounding box center [1047, 703] width 41 height 26
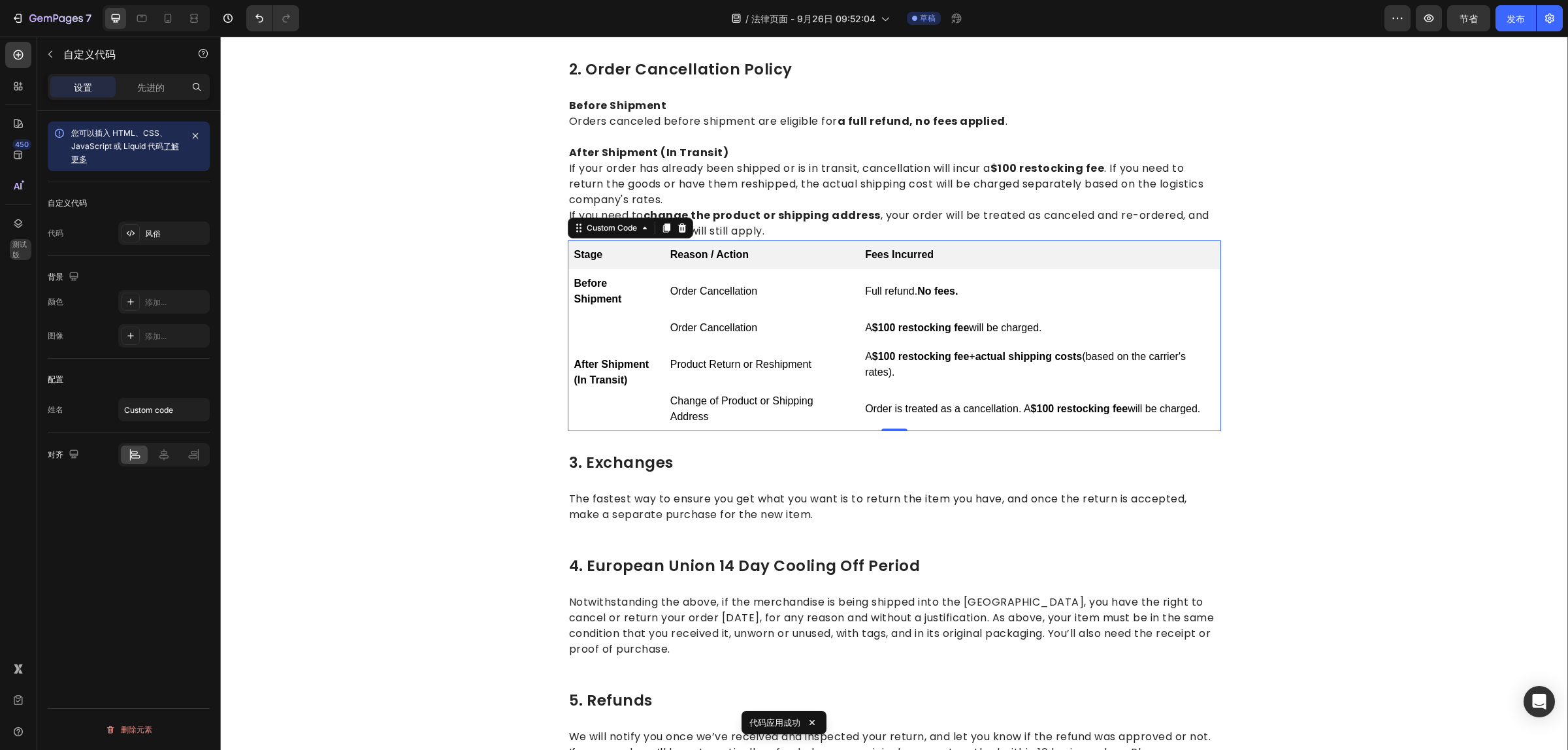
click at [1464, 343] on div "1.return eligibility & refund timeline Heading Return Window: Returns or exchan…" at bounding box center [894, 325] width 1328 height 1010
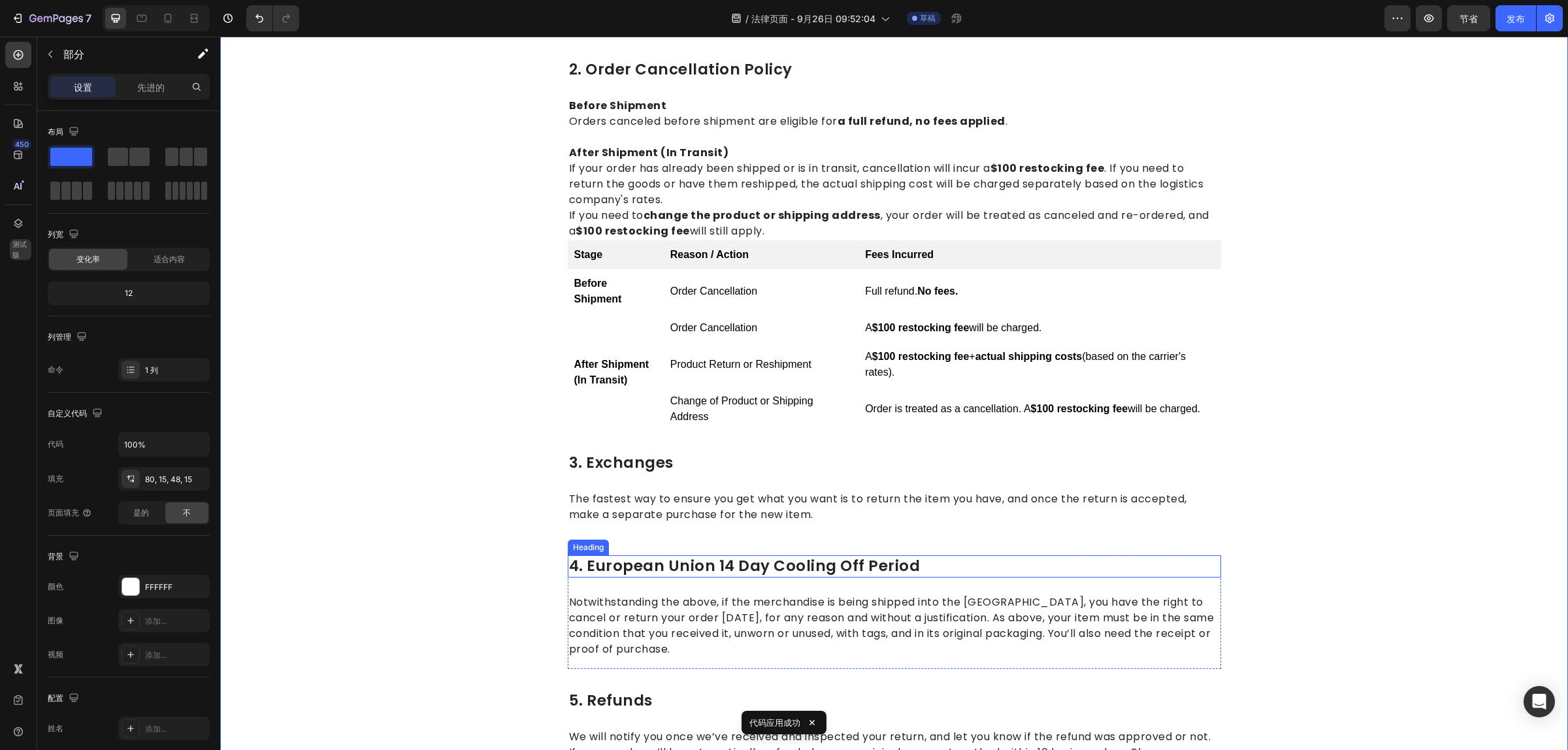
scroll to position [418, 0]
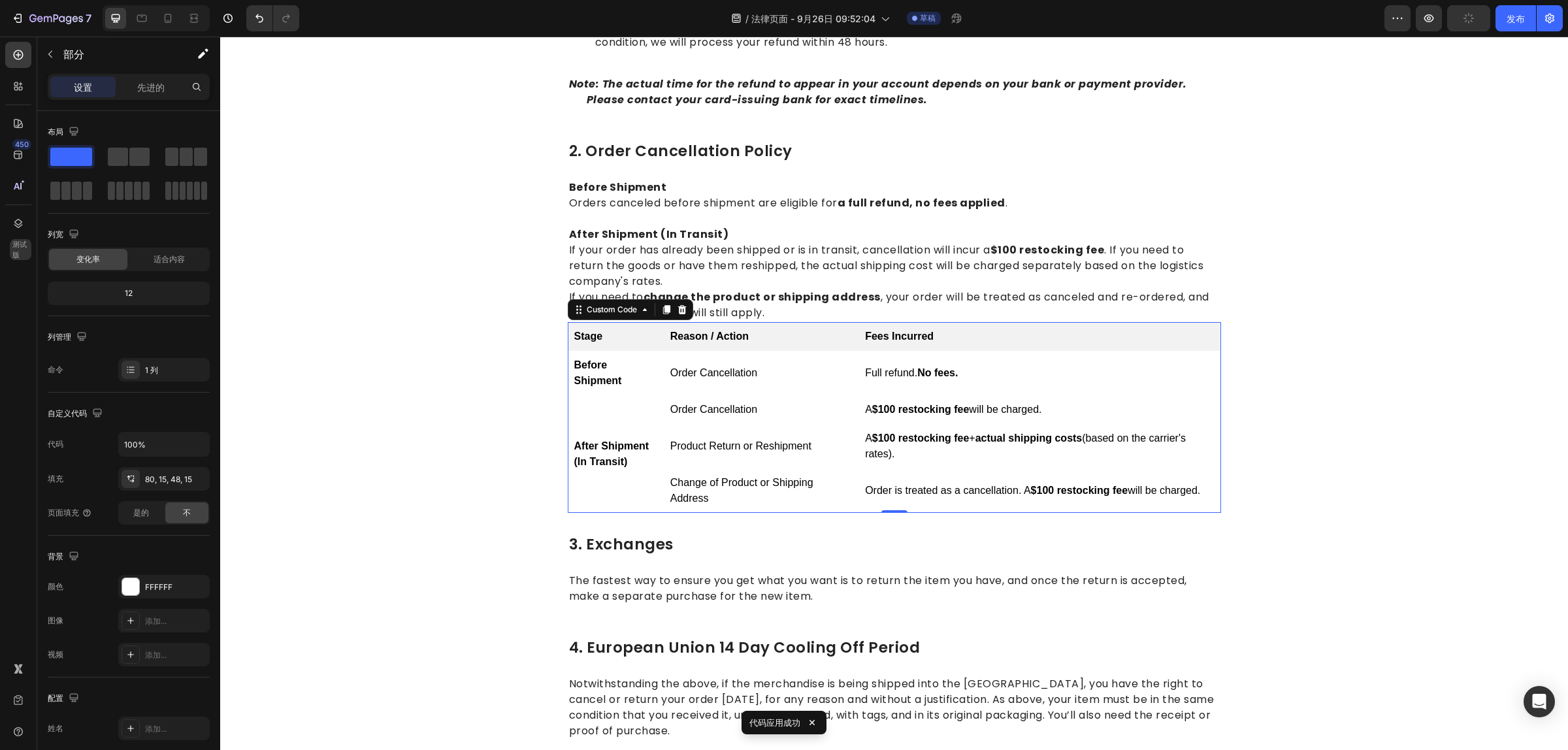
click at [642, 381] on td "Before Shipment" at bounding box center [616, 373] width 96 height 45
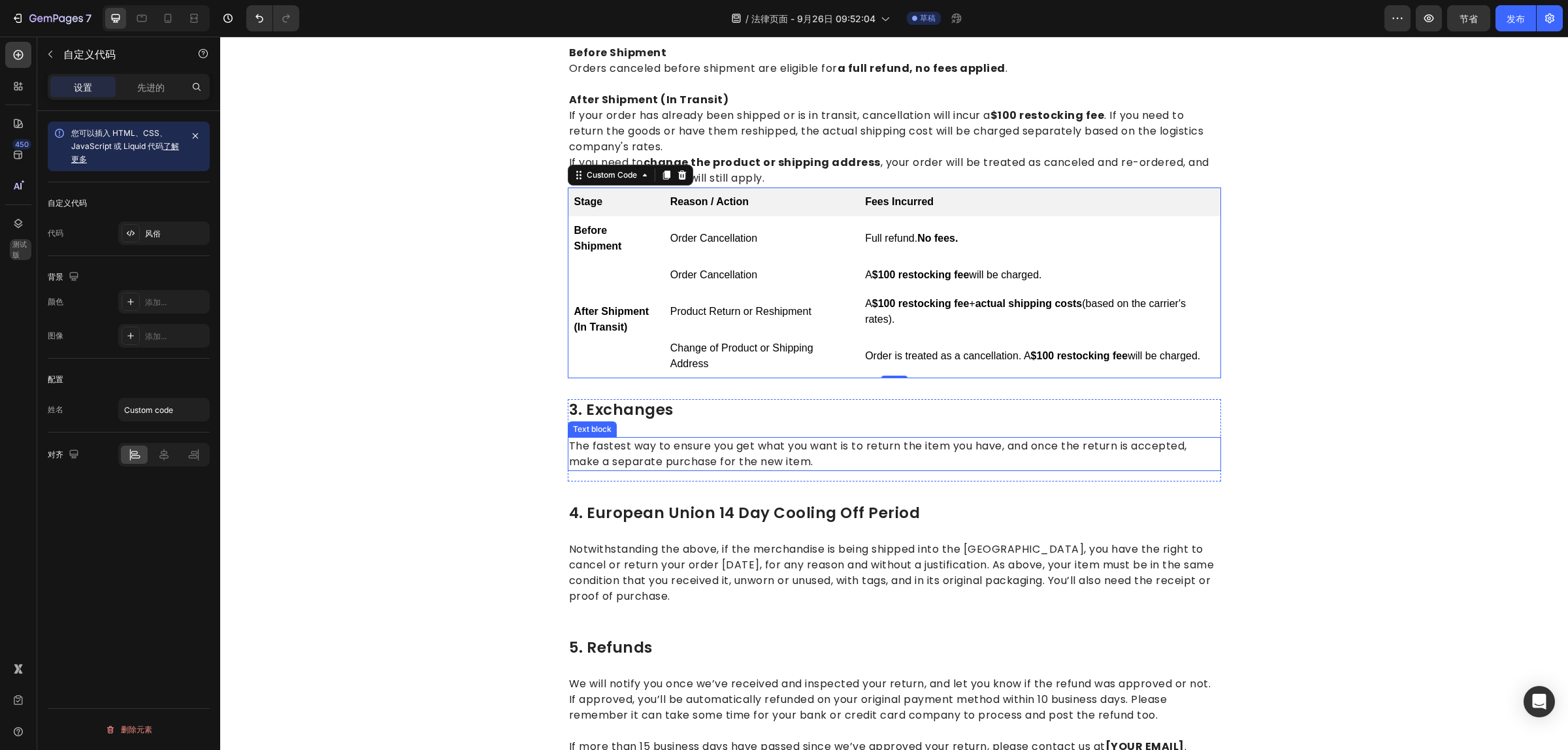
scroll to position [581, 0]
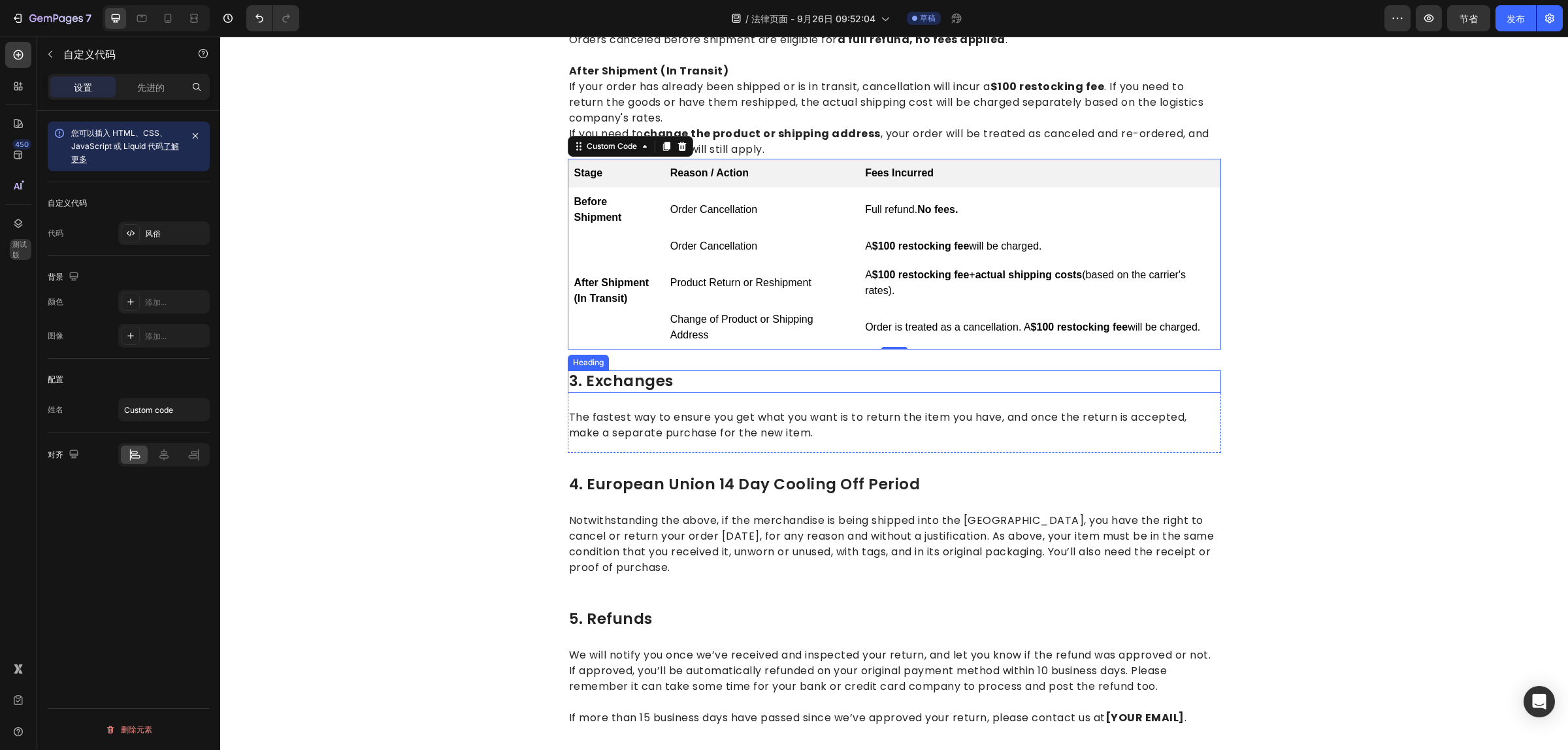
click at [655, 378] on p "3. exchanges" at bounding box center [894, 382] width 651 height 20
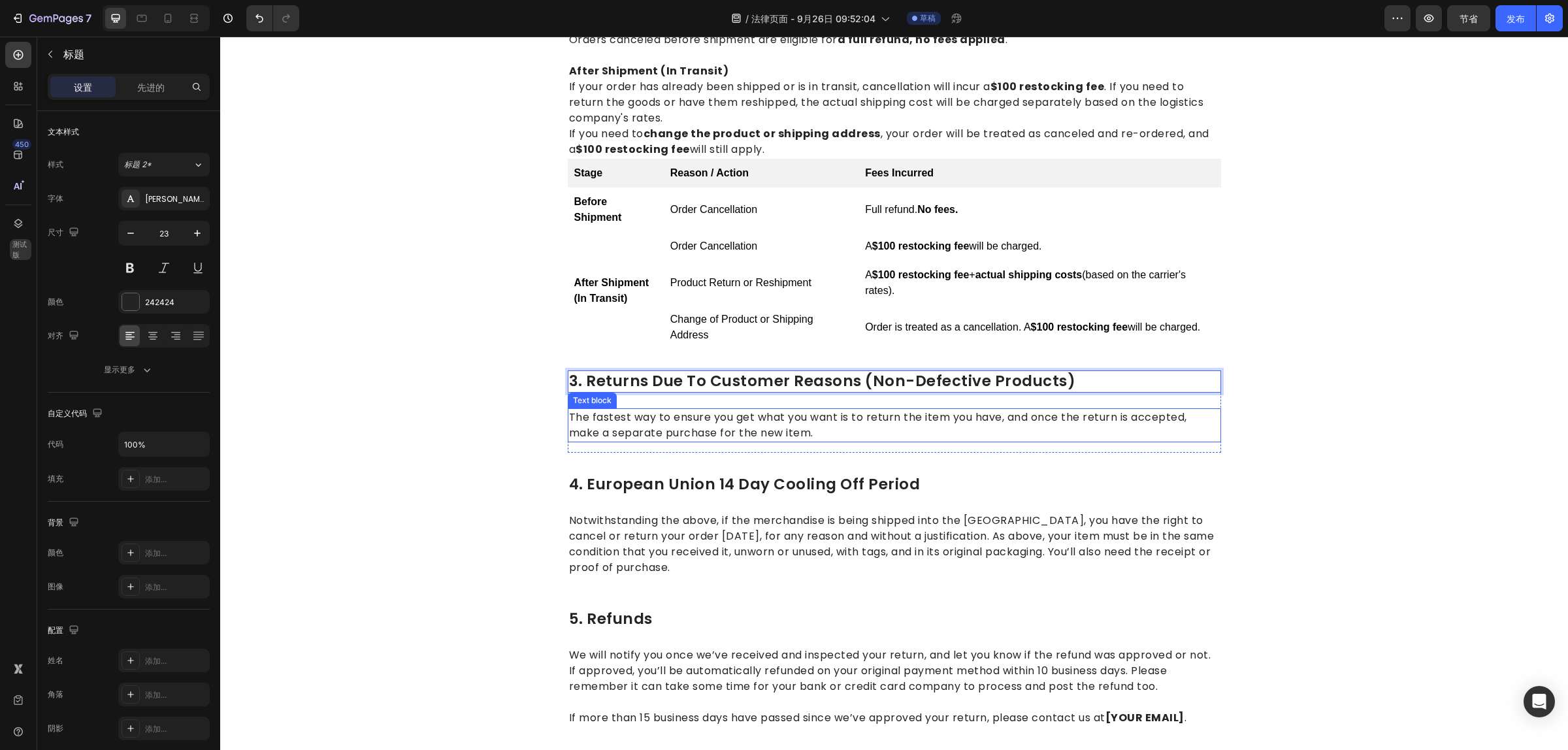
click at [785, 419] on p "The fastest way to ensure you get what you want is to return the item you have,…" at bounding box center [894, 426] width 651 height 32
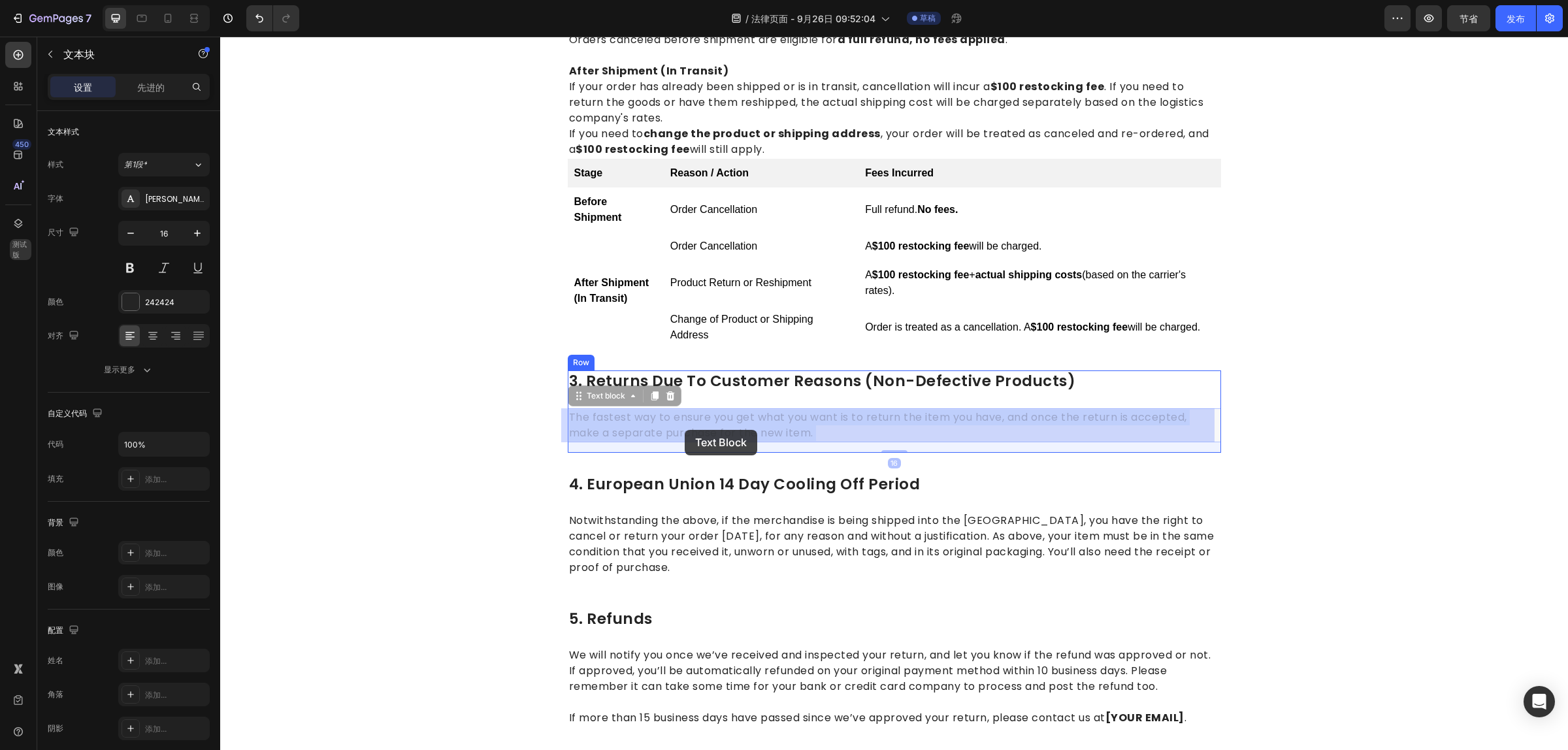
drag, startPoint x: 818, startPoint y: 429, endPoint x: 809, endPoint y: 433, distance: 9.8
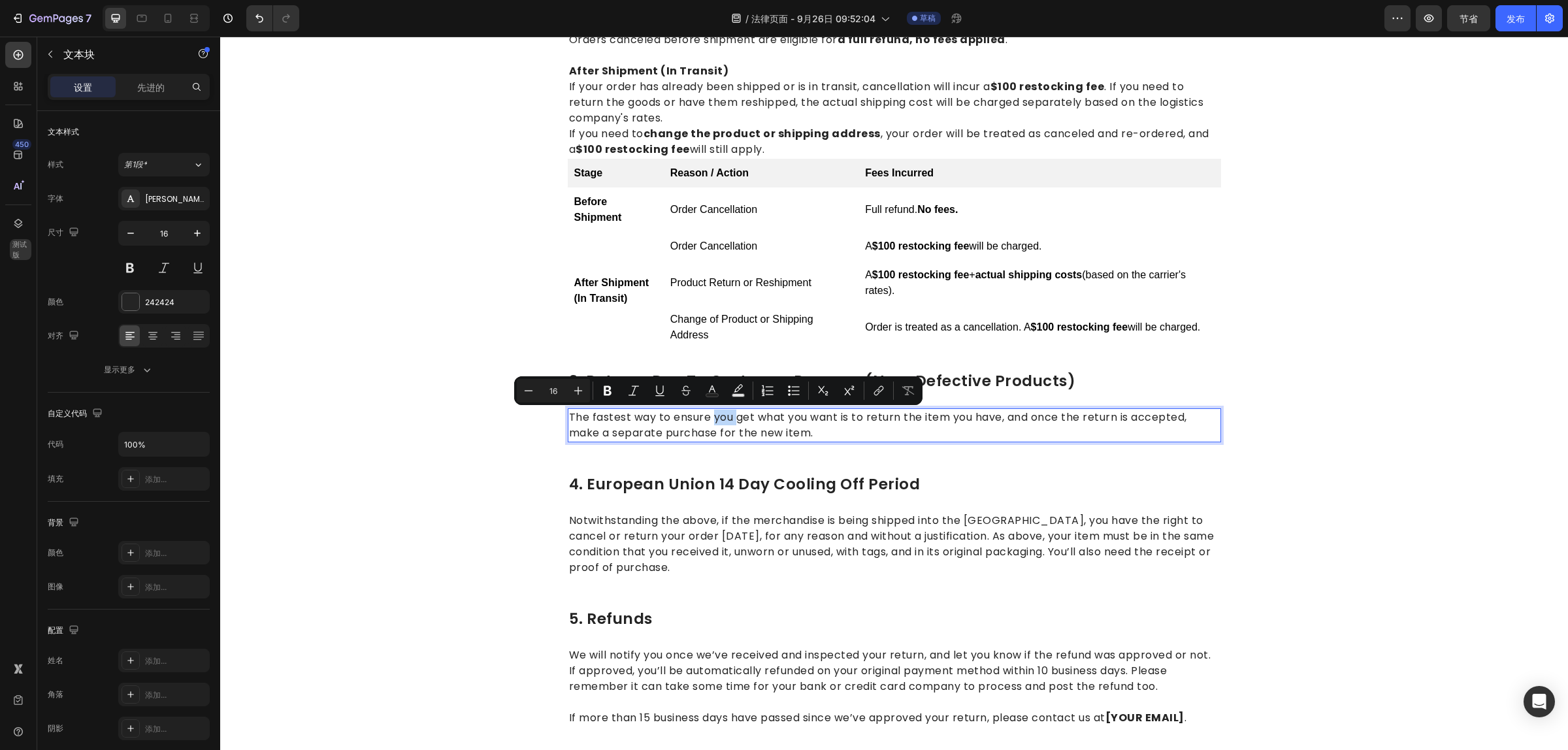
click at [798, 424] on p "The fastest way to ensure you get what you want is to return the item you have,…" at bounding box center [894, 426] width 651 height 32
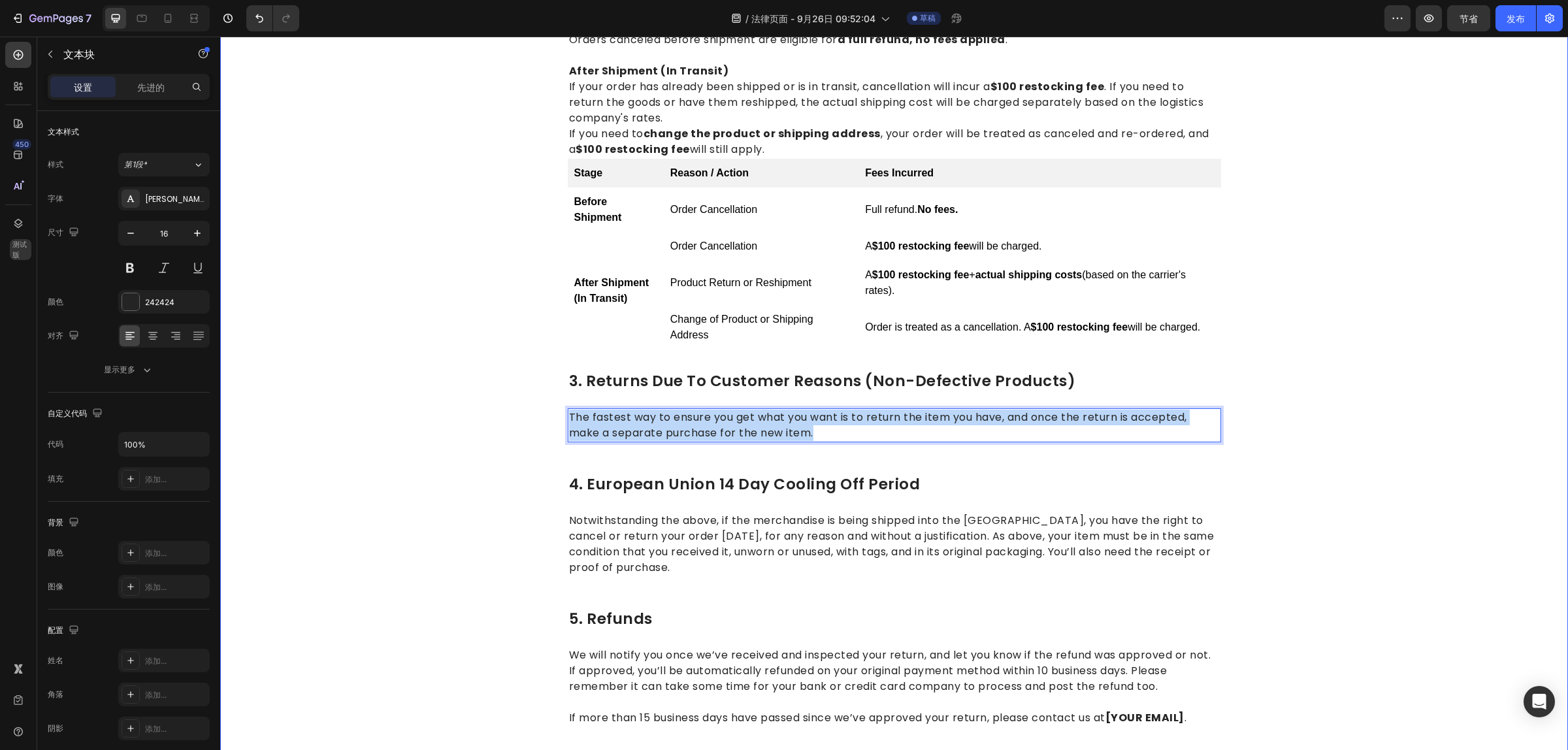
drag, startPoint x: 811, startPoint y: 433, endPoint x: 559, endPoint y: 421, distance: 252.3
click at [559, 421] on div "1.return eligibility & refund timeline Heading Return Window: Returns or exchan…" at bounding box center [894, 243] width 1328 height 1010
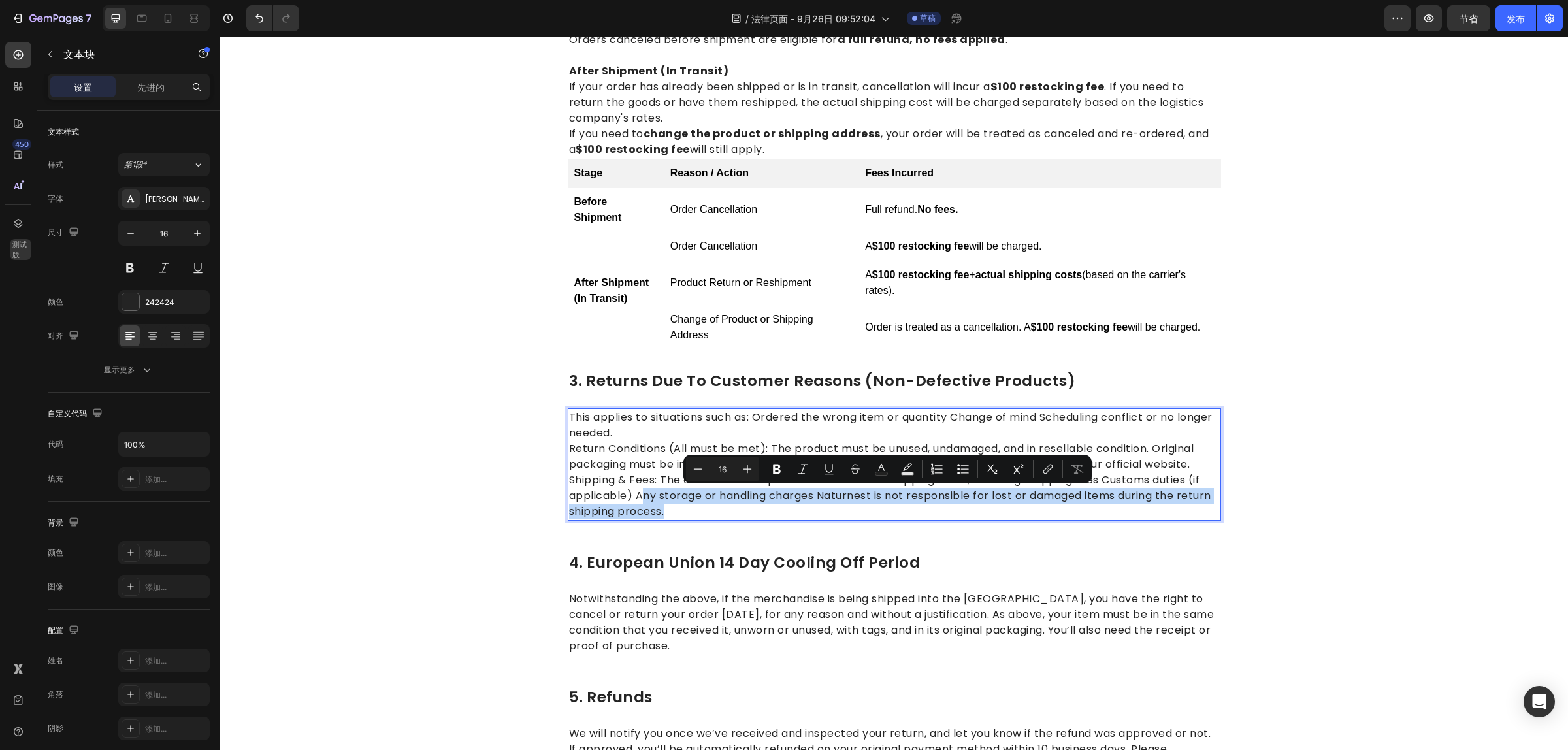
drag, startPoint x: 665, startPoint y: 511, endPoint x: 636, endPoint y: 495, distance: 33.1
click at [635, 495] on p "Return Conditions (All must be met): The product must be unused, undamaged, and…" at bounding box center [894, 479] width 651 height 78
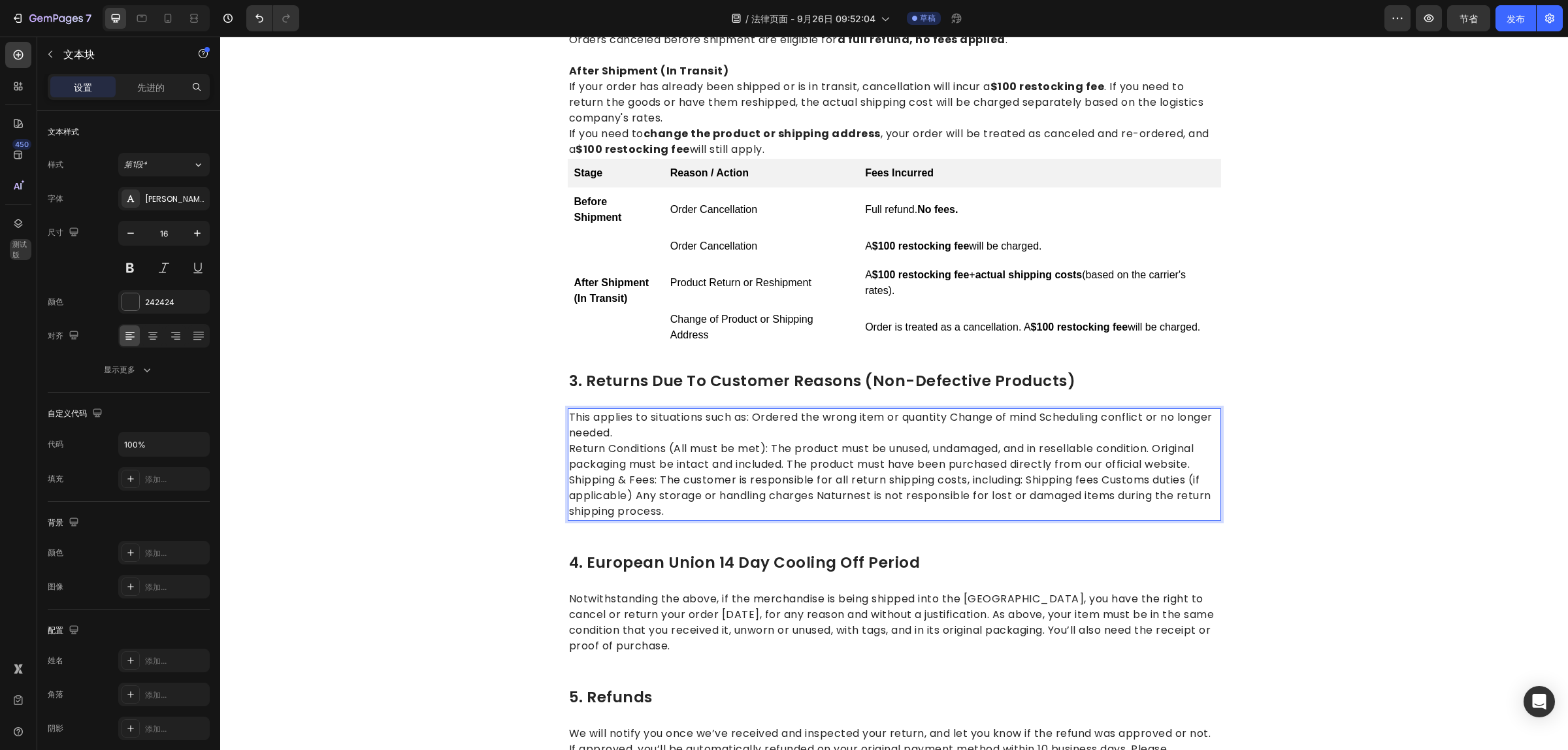
click at [713, 408] on div "This applies to situations such as: Ordered the wrong item or quantity Change o…" at bounding box center [894, 464] width 654 height 112
click at [1155, 446] on p "Return Conditions (All must be met): The product must be unused, undamaged, and…" at bounding box center [894, 479] width 651 height 78
click at [768, 445] on p "Return Conditions (All must be met): The product must be unused, undamaged, and…" at bounding box center [894, 449] width 651 height 16
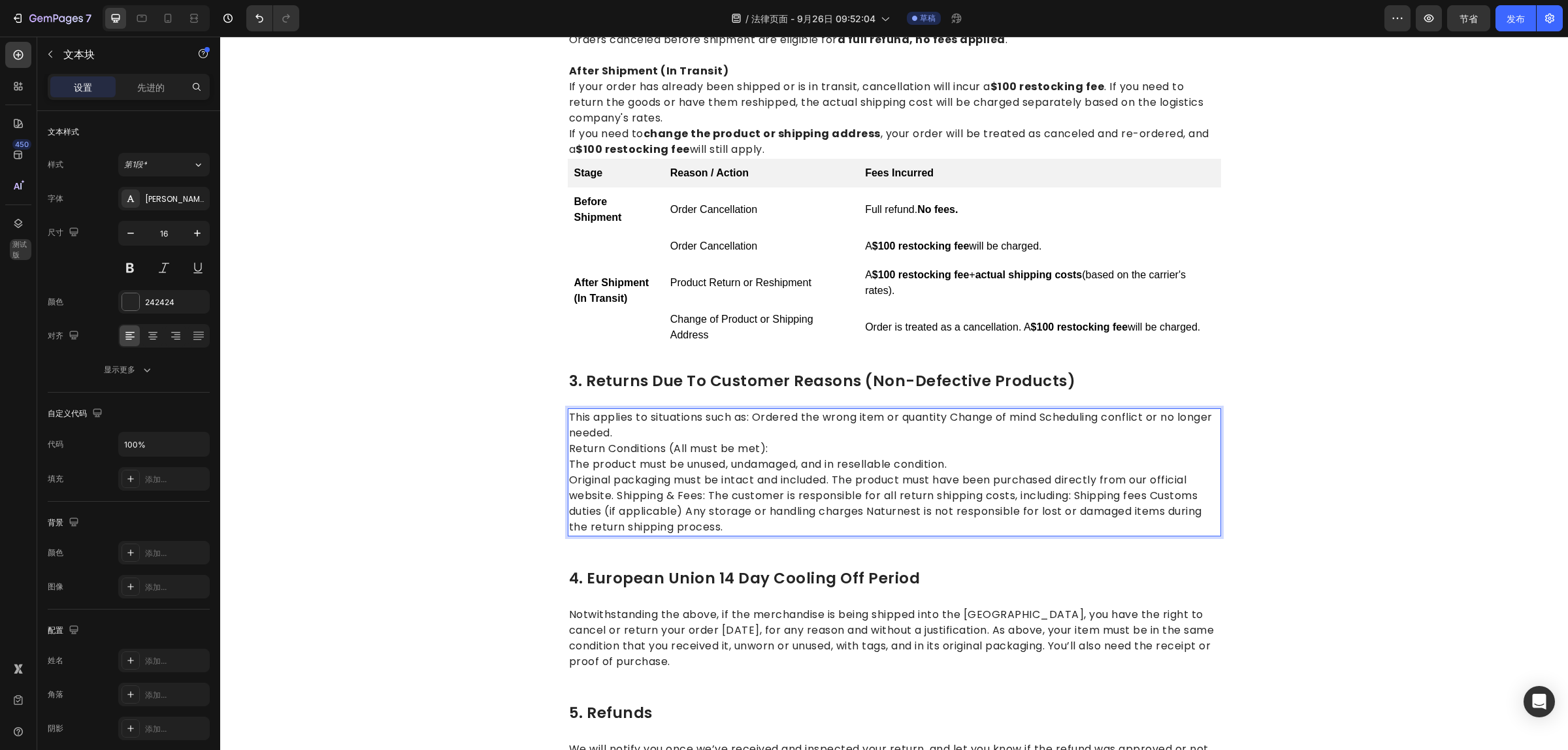
click at [569, 479] on p "Original packaging must be intact and included. The product must have been purc…" at bounding box center [894, 503] width 651 height 62
click at [570, 481] on p "Original packaging must be intact and included. The product must have been purc…" at bounding box center [894, 503] width 651 height 62
click at [569, 477] on p "Original packaging must be intact and included. The product must have been purc…" at bounding box center [894, 503] width 651 height 62
click at [834, 477] on p "Original packaging must be intact and included. The product must have been purc…" at bounding box center [894, 503] width 651 height 62
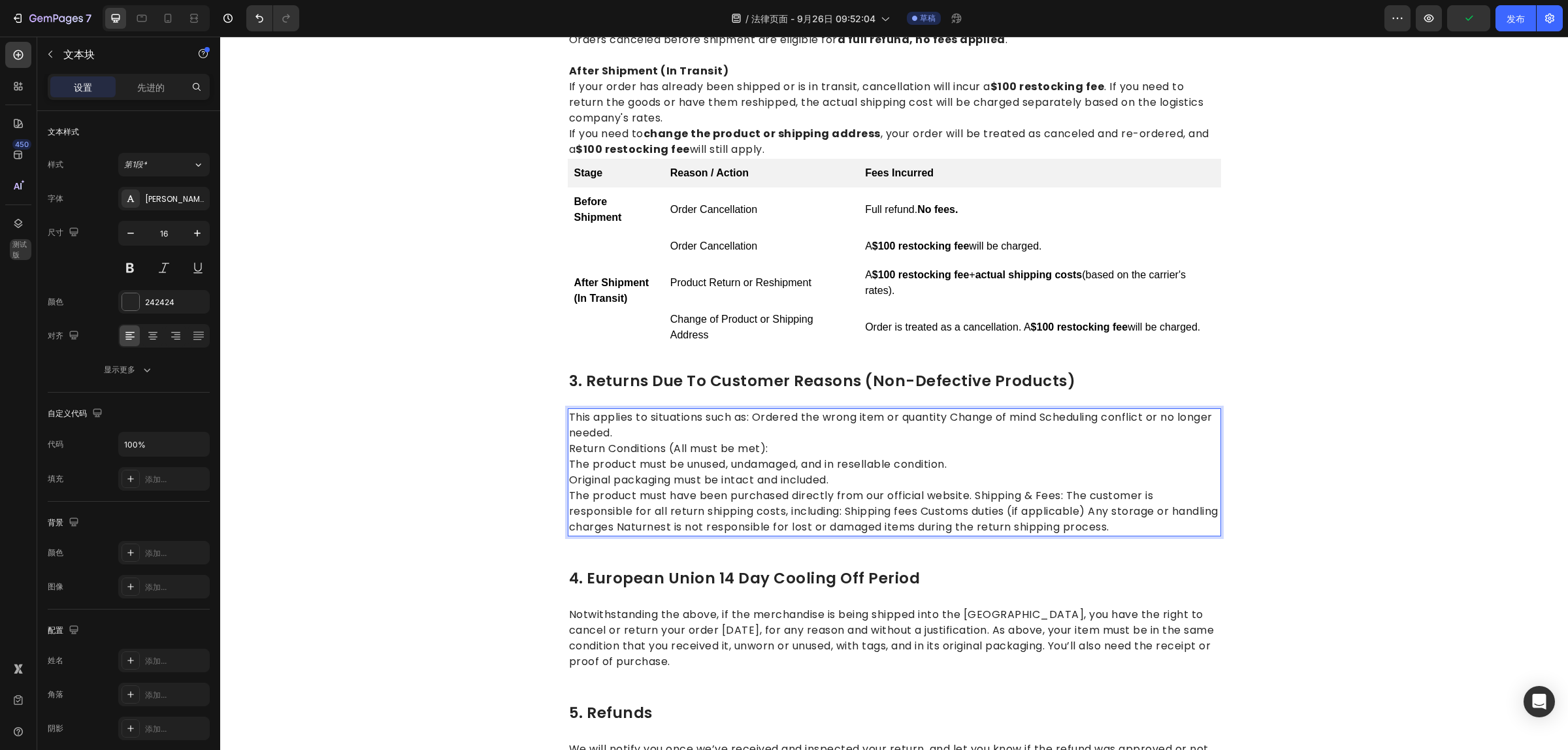
click at [972, 495] on p "The product must have been purchased directly from our official website. Shippi…" at bounding box center [894, 512] width 651 height 47
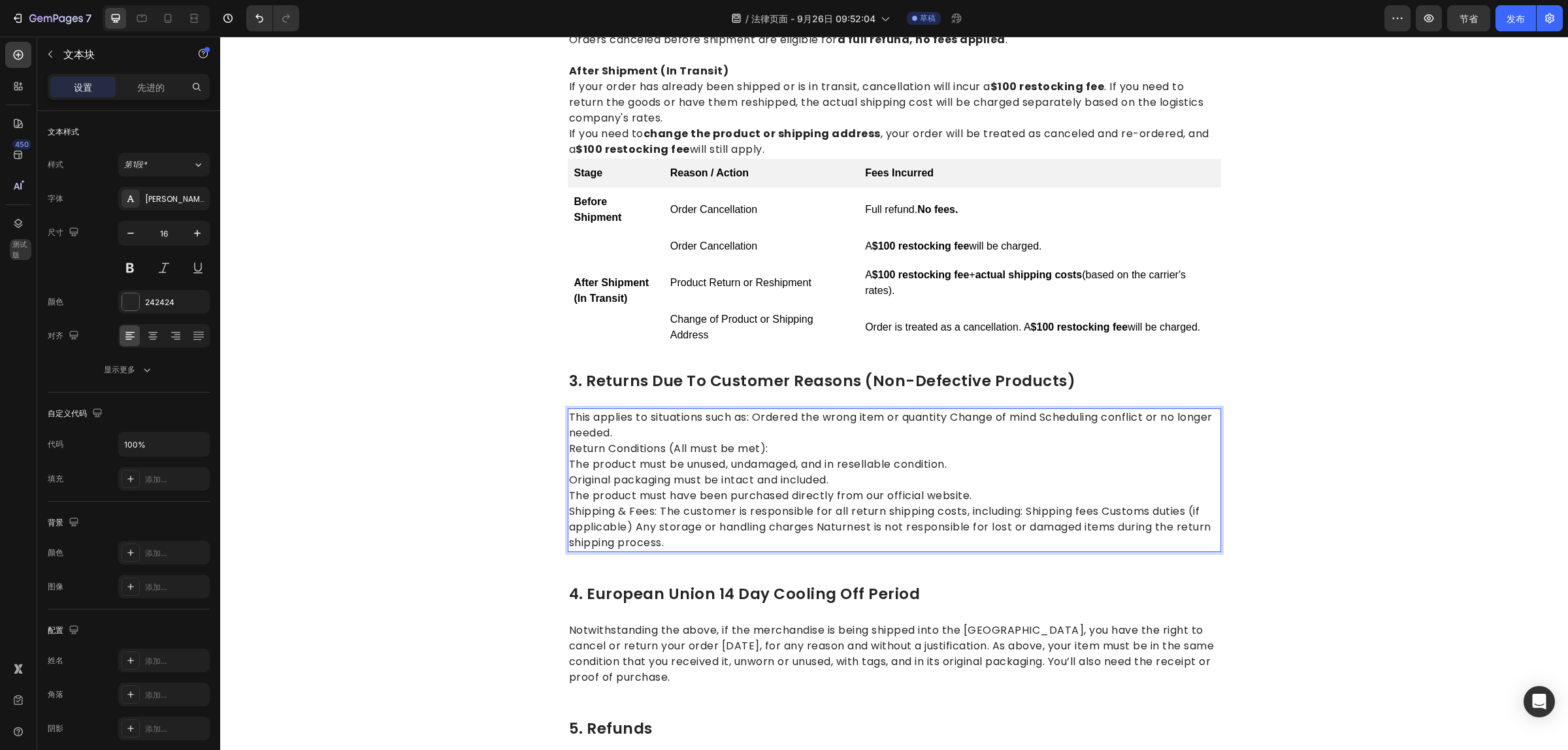
click at [654, 510] on p "Shipping & Fees: The customer is responsible for all return shipping costs, inc…" at bounding box center [894, 527] width 651 height 47
click at [943, 421] on p "This applies to situations such as: Ordered the wrong item or quantity Change o…" at bounding box center [894, 426] width 651 height 32
click at [947, 421] on p "This applies to situations such as: Ordered the wrong item or quantity Change o…" at bounding box center [894, 426] width 651 height 32
click at [1042, 419] on p "This applies to situations such as: Ordered the wrong item or quantity, Change …" at bounding box center [894, 426] width 651 height 32
click at [569, 481] on p "Original packaging must be intact and included." at bounding box center [894, 480] width 651 height 16
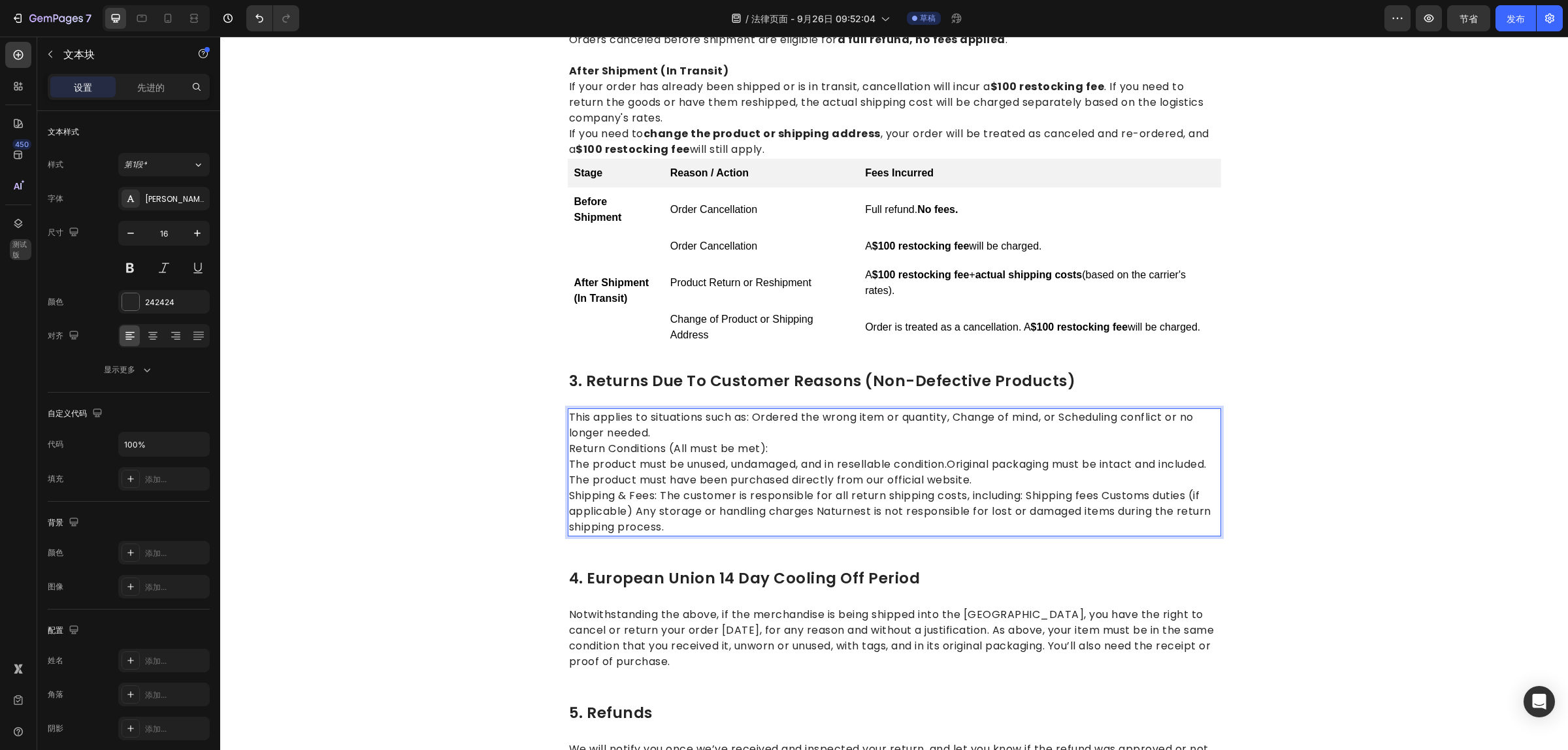
click at [652, 512] on p "Shipping & Fees: The customer is responsible for all return shipping costs, inc…" at bounding box center [894, 512] width 651 height 47
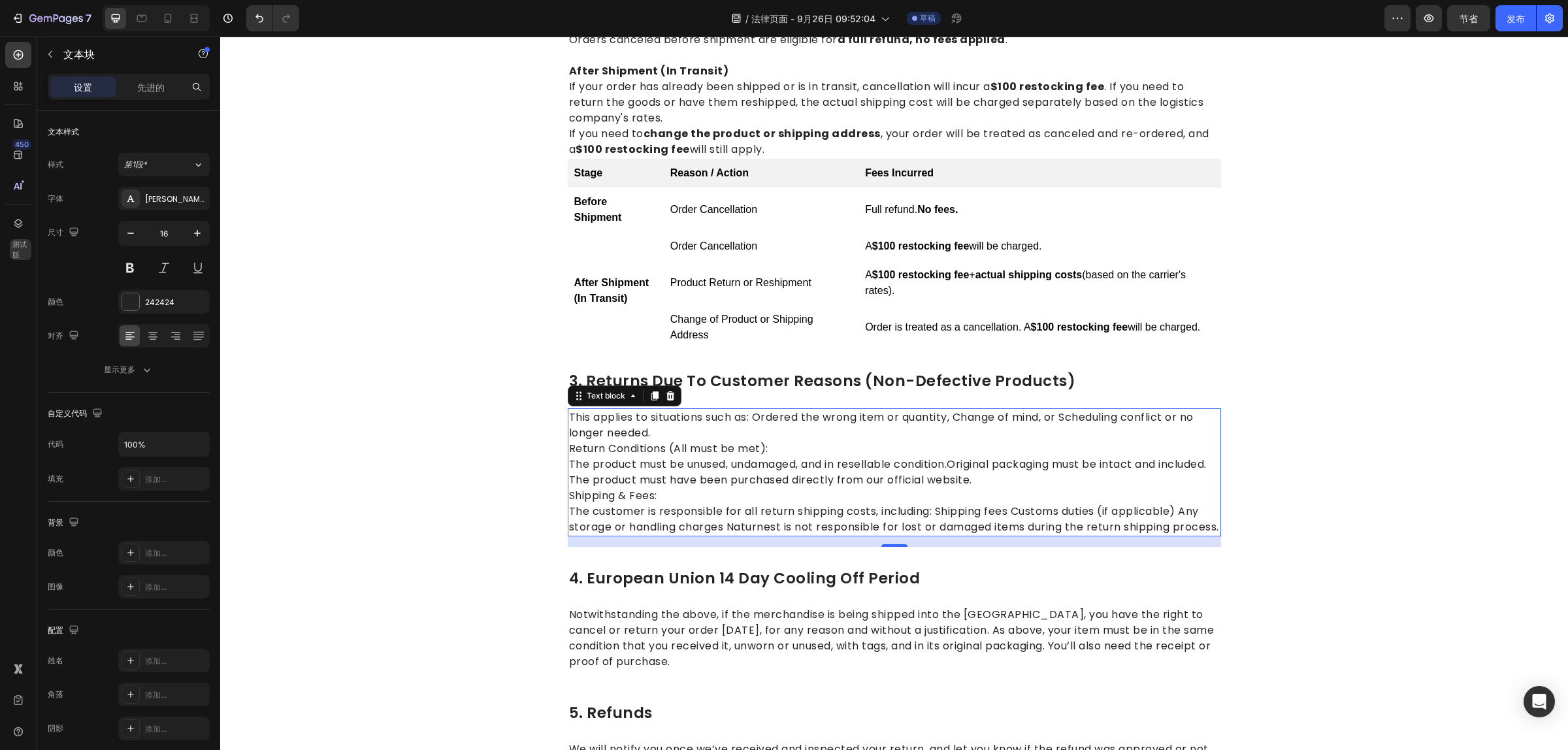
click at [939, 526] on p "The customer is responsible for all return shipping costs, including: Shipping …" at bounding box center [894, 519] width 651 height 32
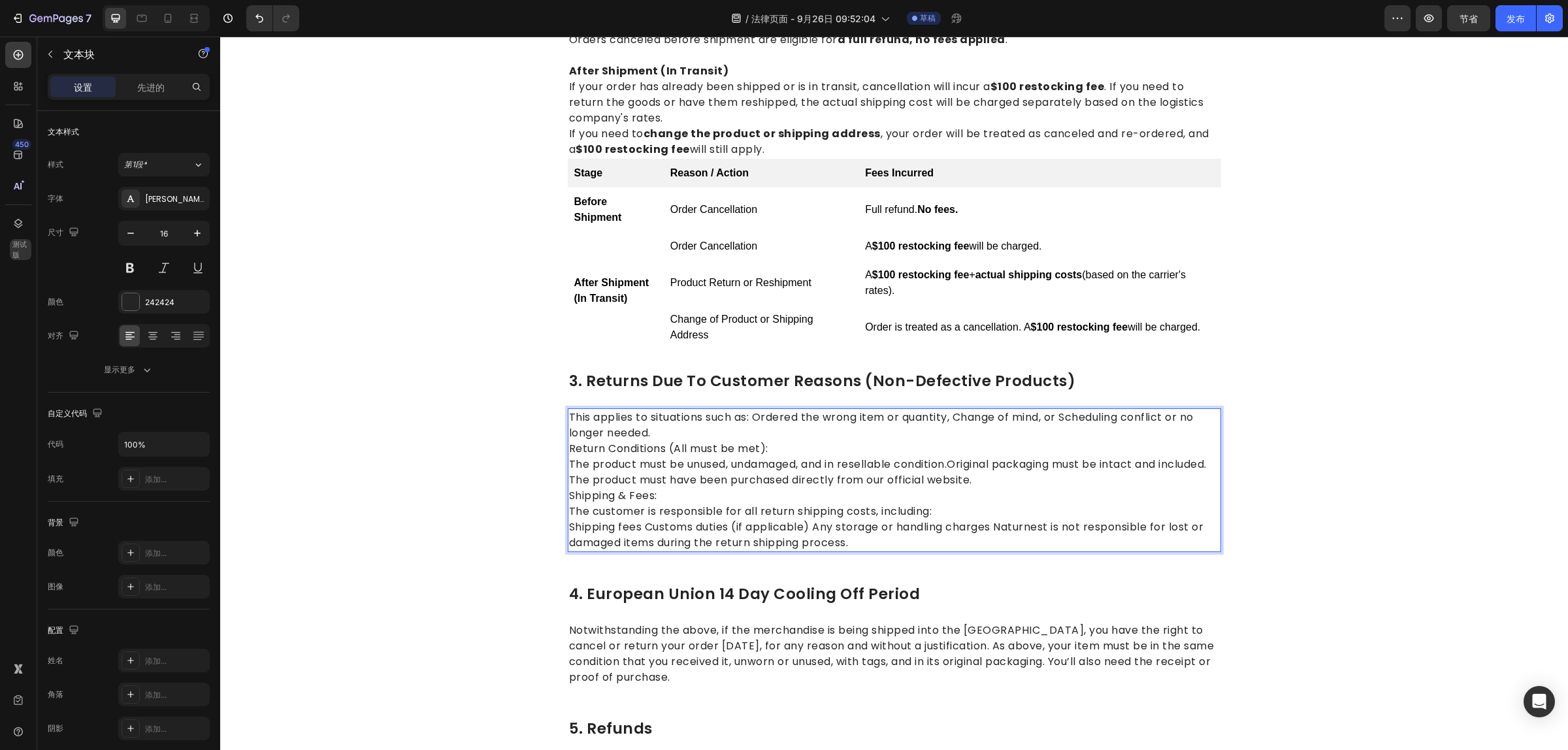
click at [644, 543] on p "Shipping fees Customs duties (if applicable) Any storage or handling charges Na…" at bounding box center [894, 535] width 651 height 32
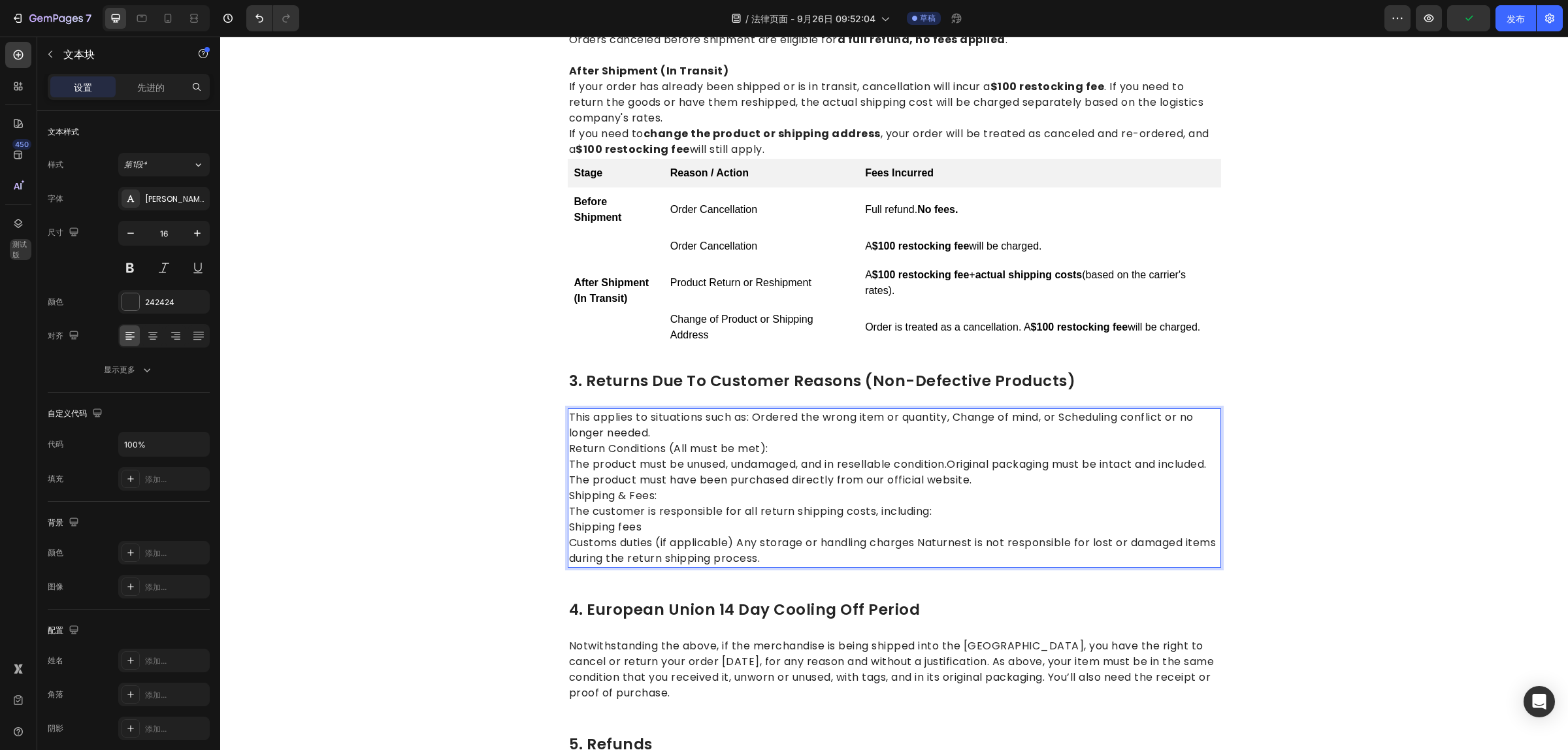
click at [733, 559] on p "Customs duties (if applicable) Any storage or handling charges Naturnest is not…" at bounding box center [894, 551] width 651 height 32
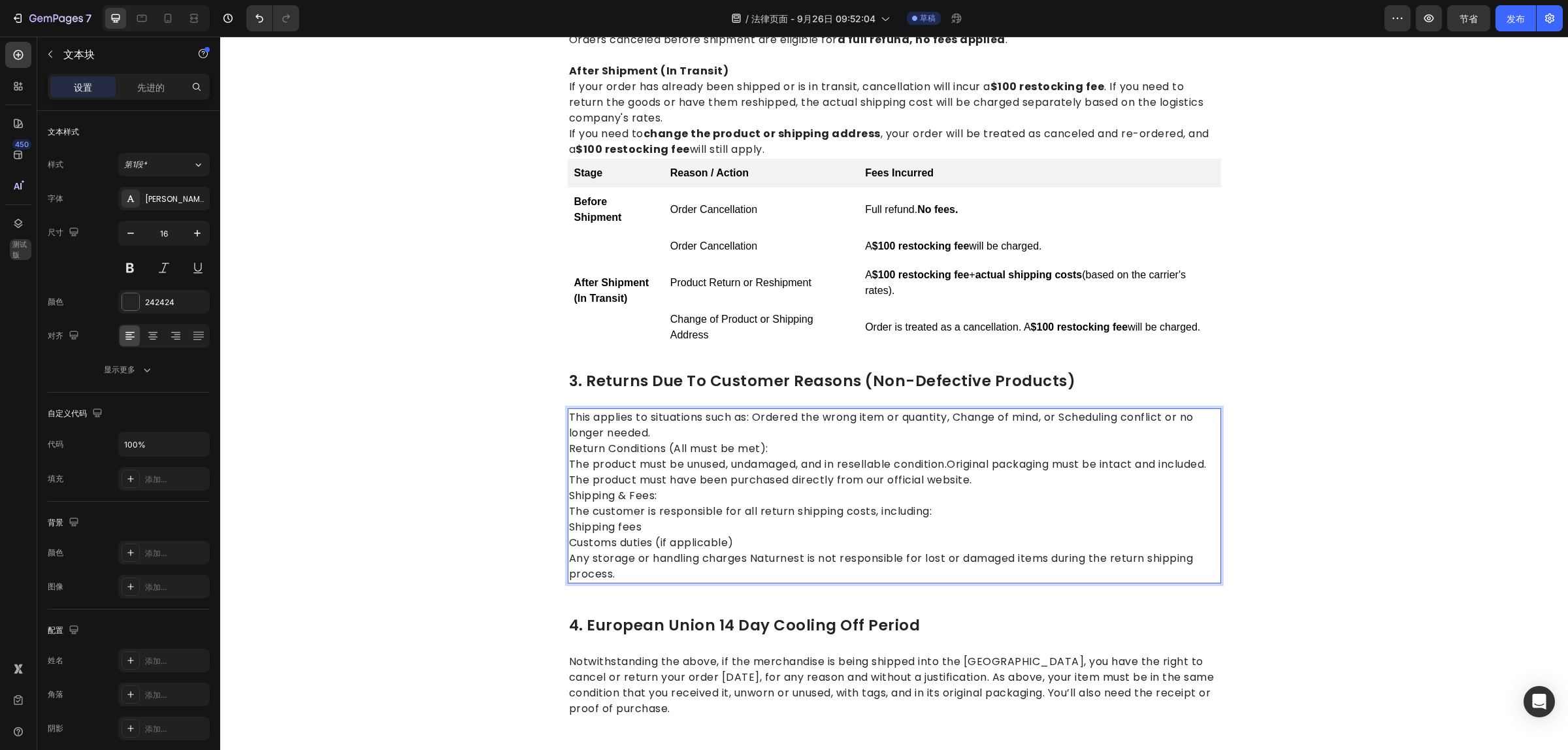
click at [652, 582] on p "Any storage or handling charges Naturnest is not responsible for lost or damage…" at bounding box center [894, 566] width 651 height 32
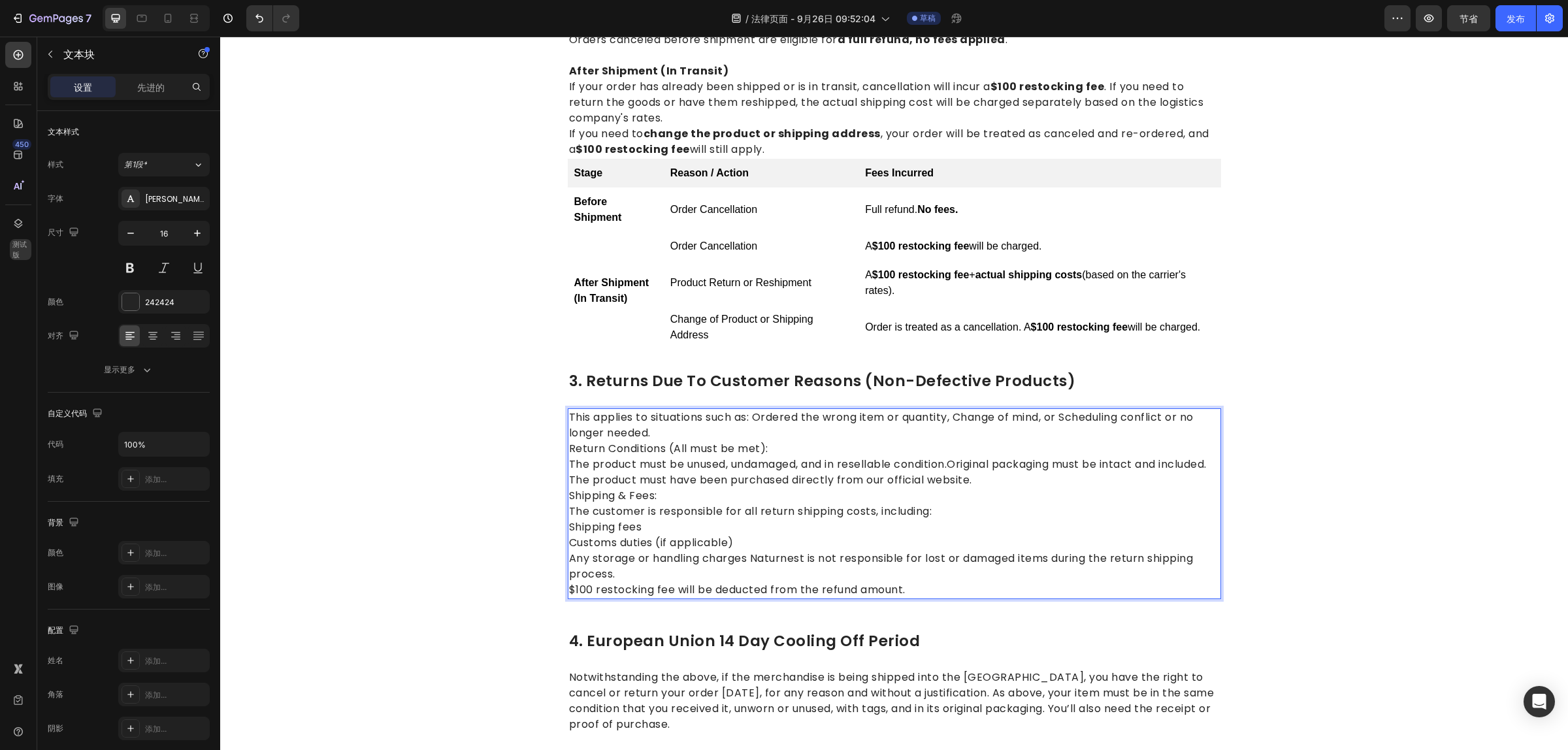
click at [668, 432] on p "This applies to situations such as: Ordered the wrong item or quantity, Change …" at bounding box center [894, 426] width 651 height 32
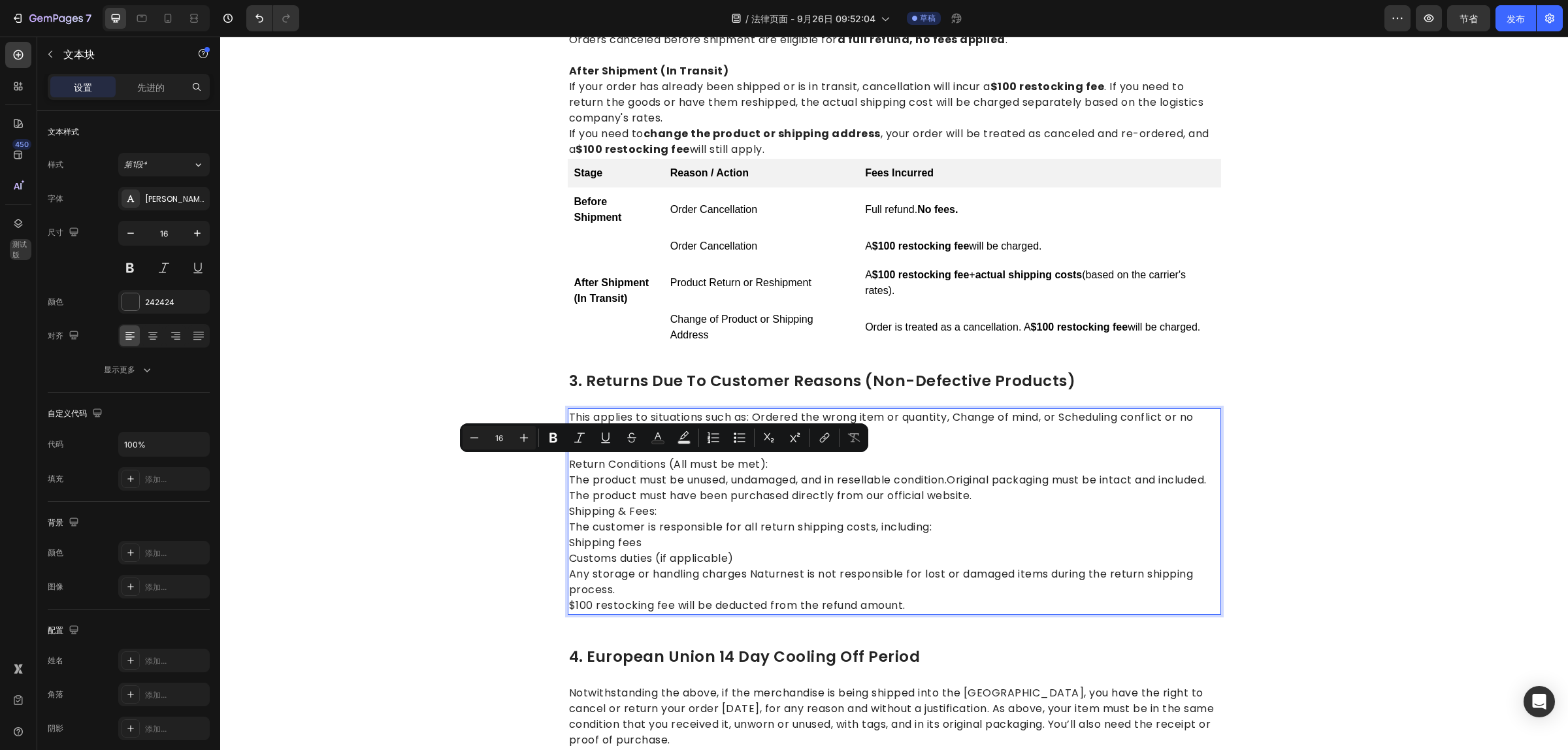
drag, startPoint x: 780, startPoint y: 460, endPoint x: 560, endPoint y: 460, distance: 220.0
click at [568, 460] on div "This applies to situations such as: Ordered the wrong item or quantity, Change …" at bounding box center [894, 512] width 654 height 206
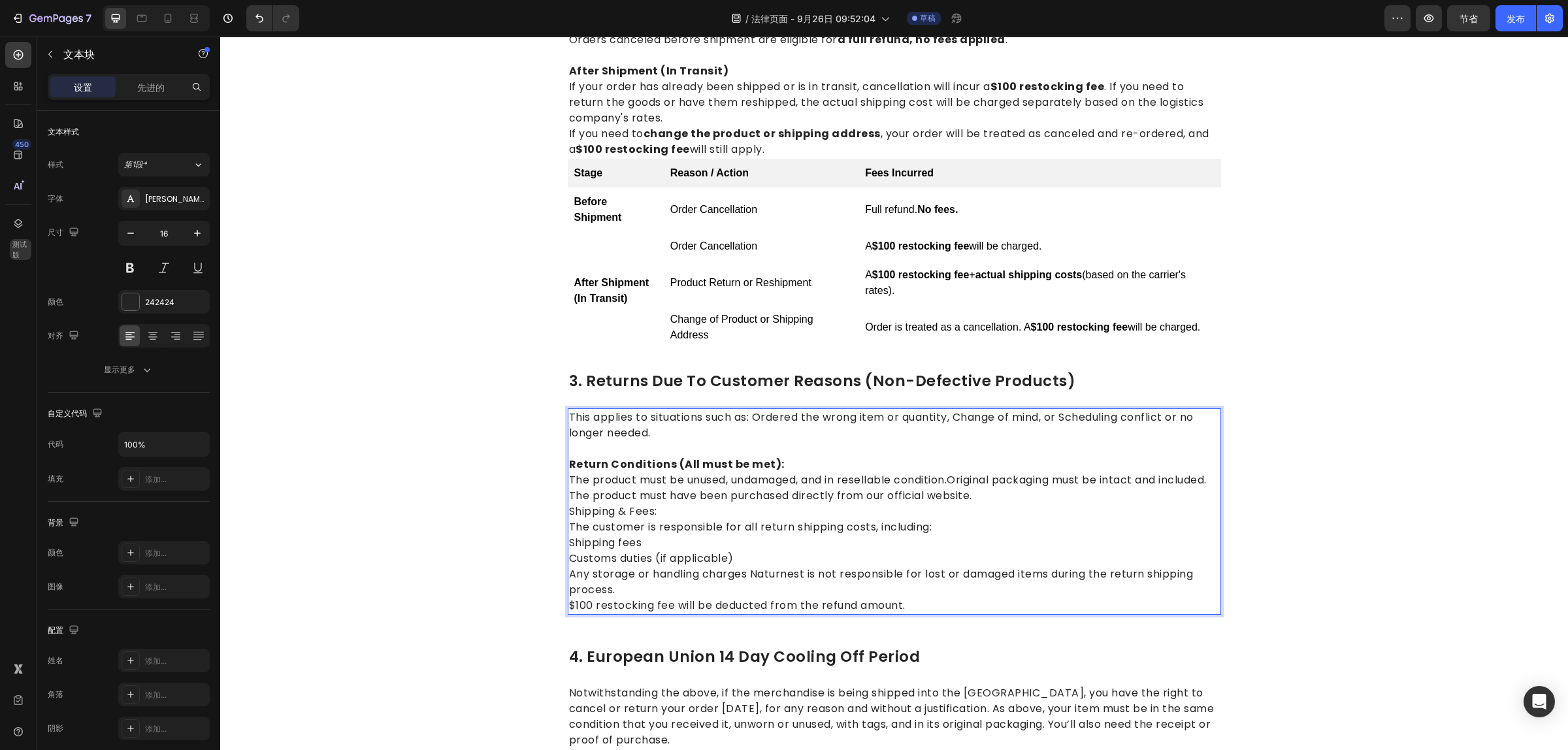
click at [787, 504] on p "The product must have been purchased directly from our official website." at bounding box center [894, 496] width 651 height 16
drag, startPoint x: 679, startPoint y: 479, endPoint x: 696, endPoint y: 479, distance: 17.0
click at [696, 479] on p "The product must be unused, undamaged, and in resellable condition.Original pac…" at bounding box center [894, 480] width 651 height 16
click at [679, 480] on p "The product must be unused, undamaged, and in resellable condition.Original pac…" at bounding box center [894, 480] width 651 height 16
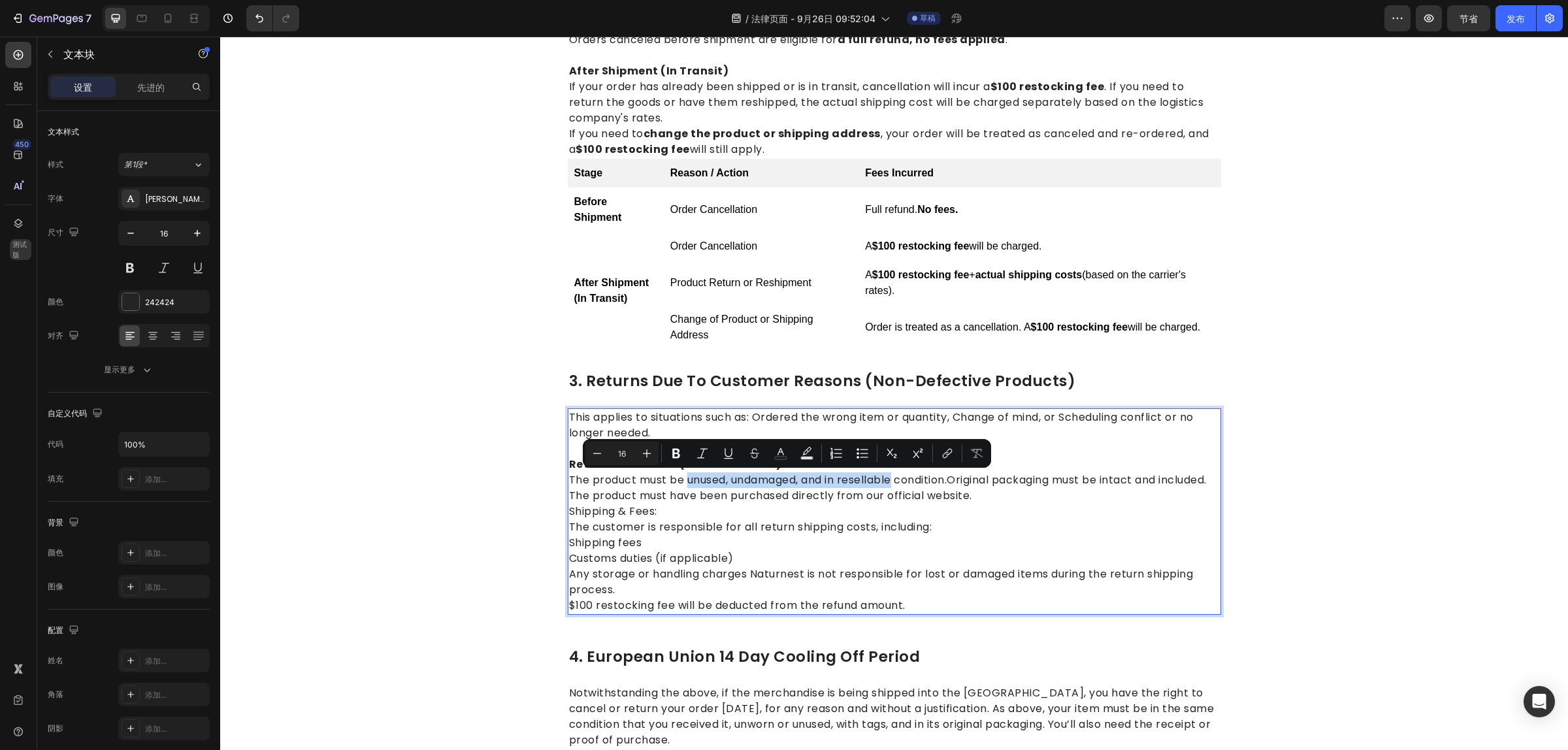
drag, startPoint x: 683, startPoint y: 481, endPoint x: 893, endPoint y: 484, distance: 210.0
click at [893, 484] on p "The product must be unused, undamaged, and in resellable condition.Original pac…" at bounding box center [894, 480] width 651 height 16
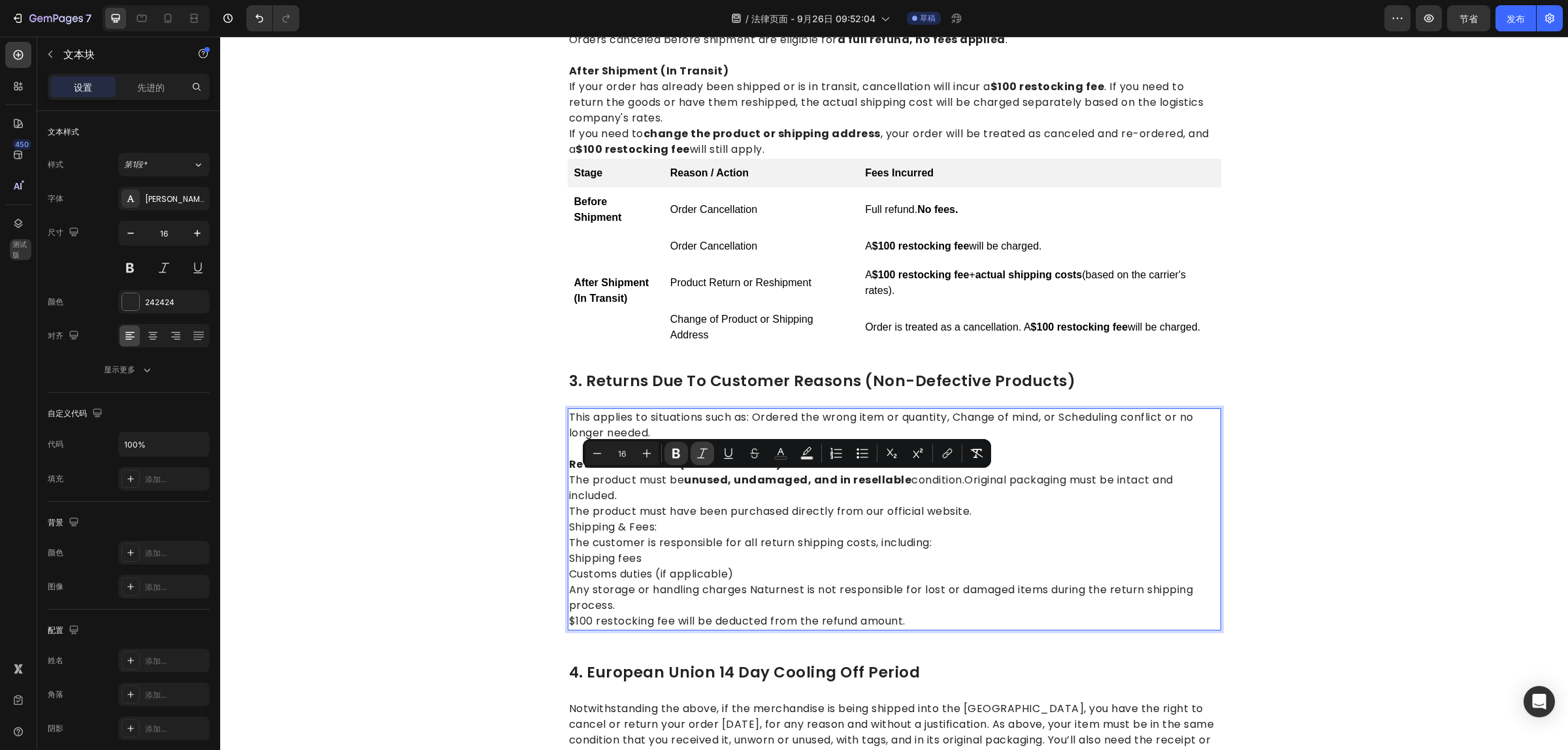
click at [702, 445] on button "Italic" at bounding box center [702, 453] width 24 height 24
click at [995, 526] on p "Shipping & Fees:" at bounding box center [894, 527] width 651 height 16
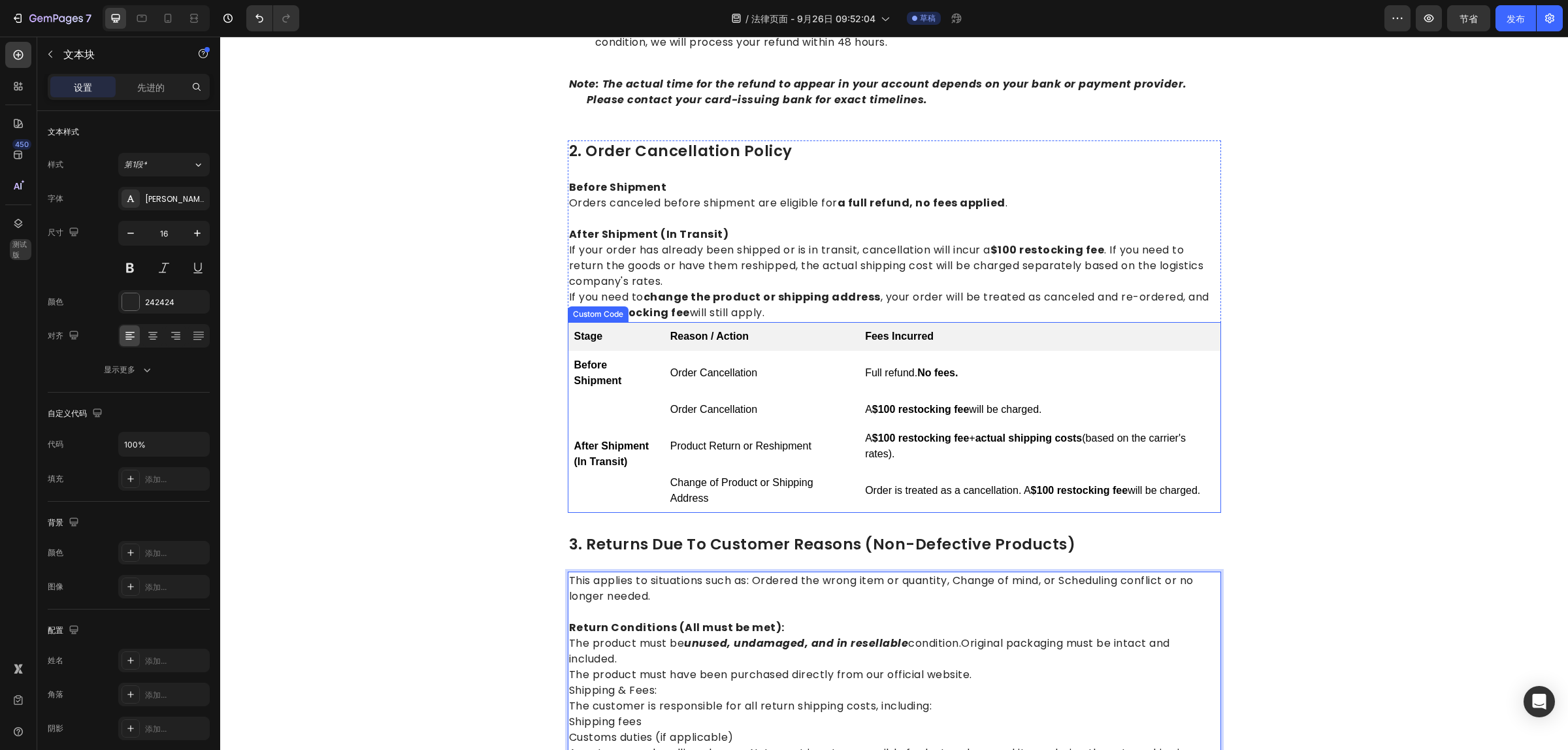
scroll to position [500, 0]
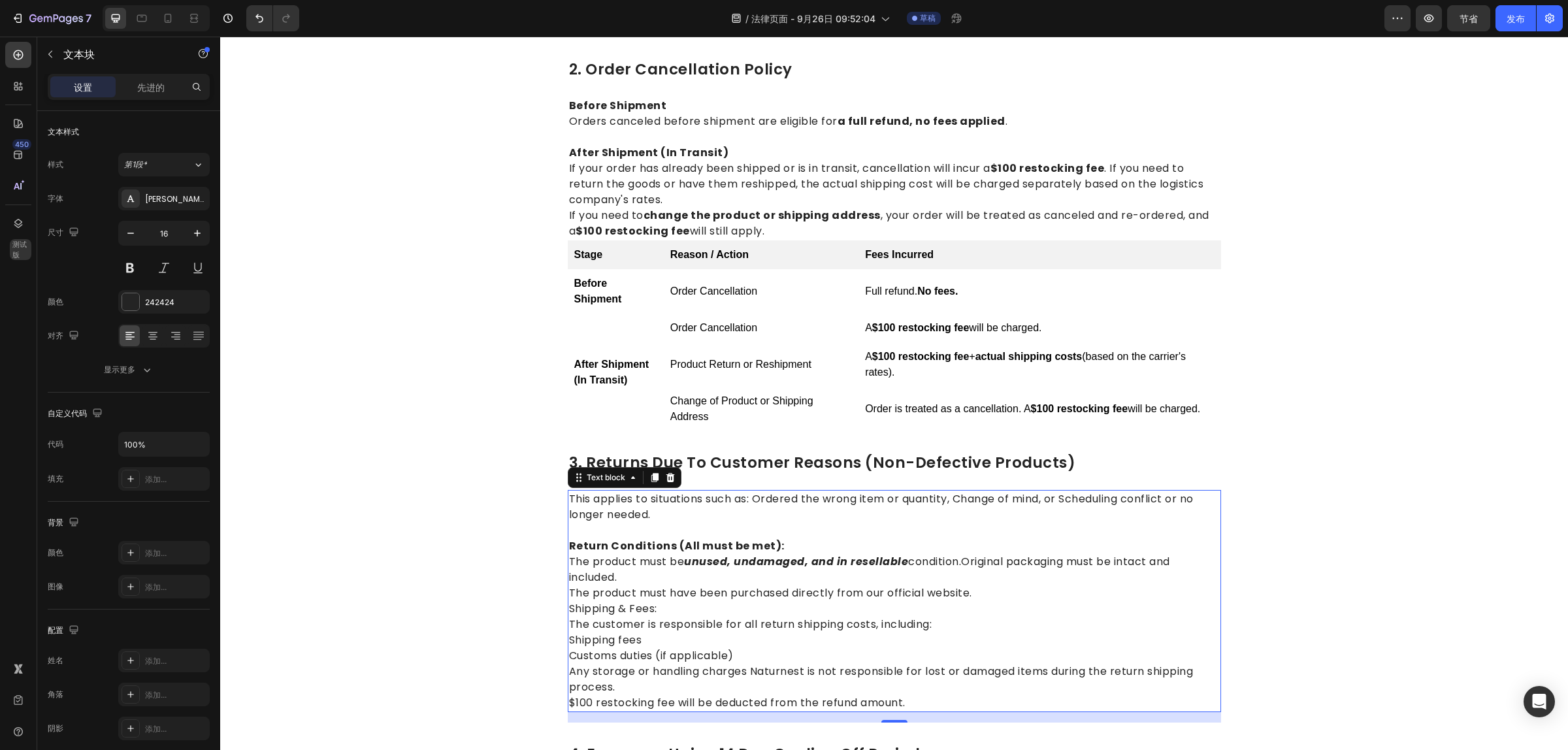
click at [962, 560] on p "The product must be unused, undamaged, and in resellable condition.Original pac…" at bounding box center [894, 569] width 651 height 32
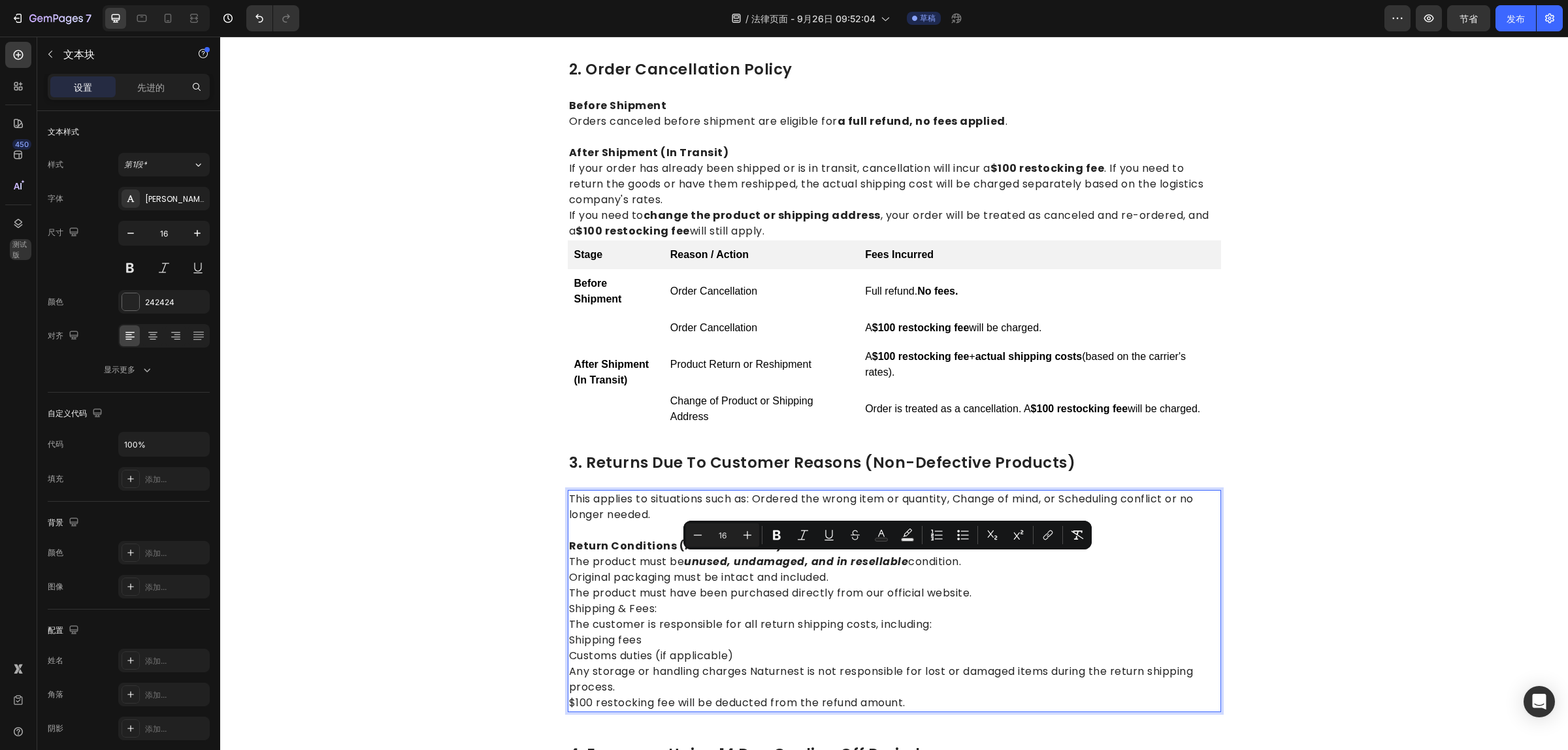
drag, startPoint x: 972, startPoint y: 592, endPoint x: 587, endPoint y: 560, distance: 386.3
click at [568, 560] on div "This applies to situations such as: Ordered the wrong item or quantity, Change …" at bounding box center [894, 601] width 654 height 222
click at [965, 540] on icon "Editor contextual toolbar" at bounding box center [963, 535] width 13 height 13
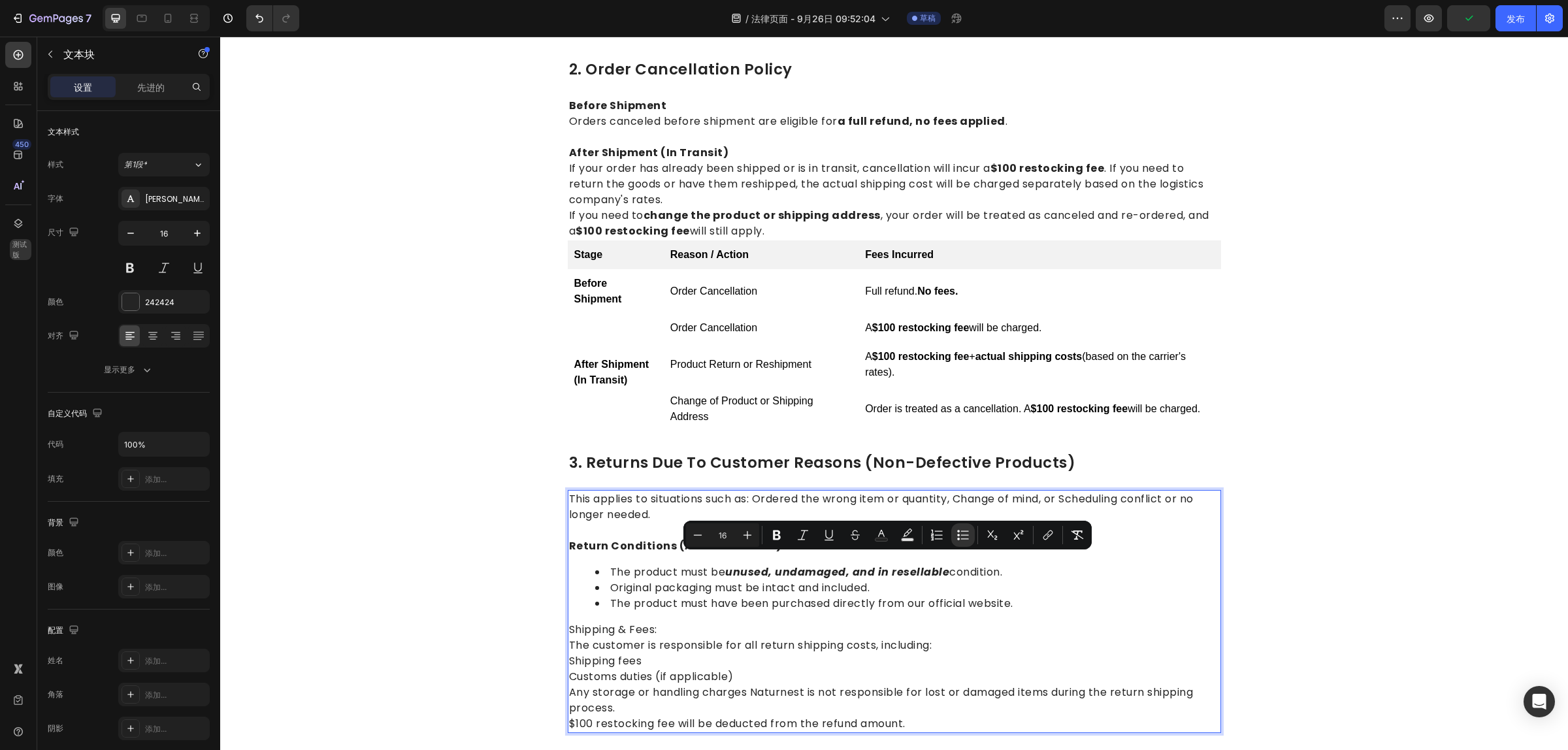
click at [1064, 603] on li "The product must have been purchased directly from our official website." at bounding box center [907, 604] width 625 height 16
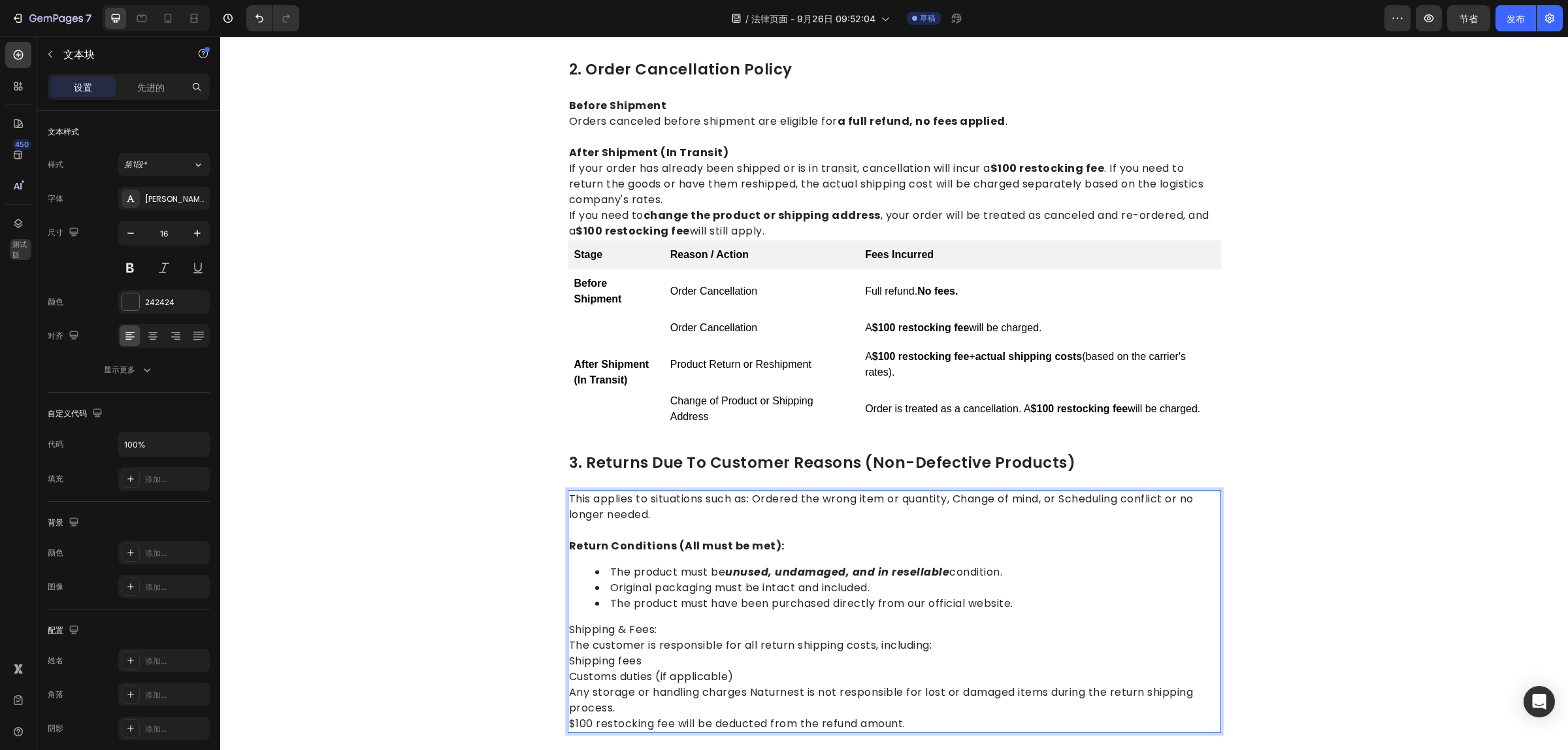
scroll to position [581, 0]
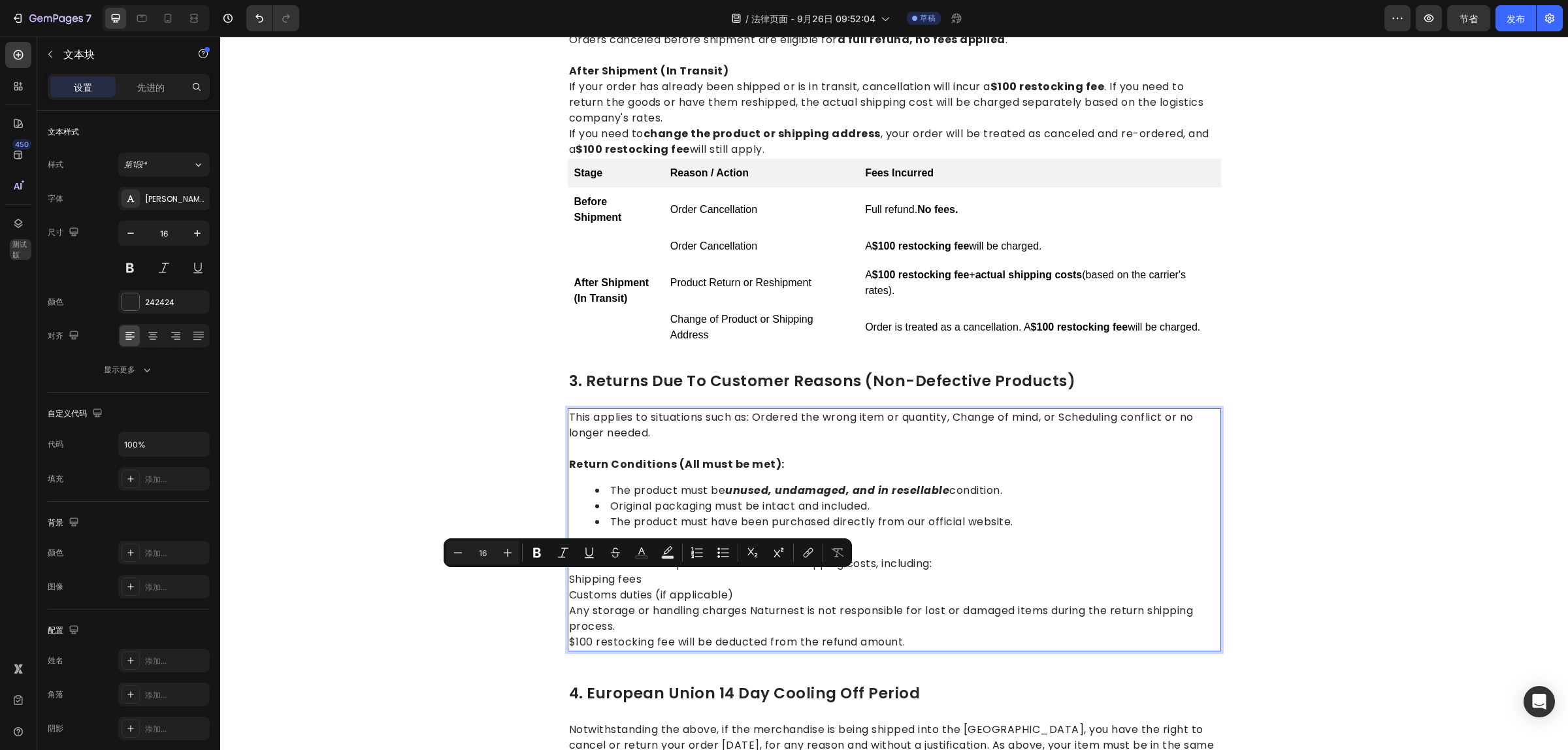
drag, startPoint x: 737, startPoint y: 594, endPoint x: 566, endPoint y: 578, distance: 171.7
click at [568, 578] on div "This applies to situations such as: Ordered the wrong item or quantity, Change …" at bounding box center [894, 530] width 654 height 243
click at [818, 630] on p "Any storage or handling charges Naturnest is not responsible for lost or damage…" at bounding box center [894, 619] width 651 height 32
drag, startPoint x: 565, startPoint y: 578, endPoint x: 723, endPoint y: 598, distance: 159.3
click at [723, 598] on div "This applies to situations such as: Ordered the wrong item or quantity, Change …" at bounding box center [894, 530] width 654 height 243
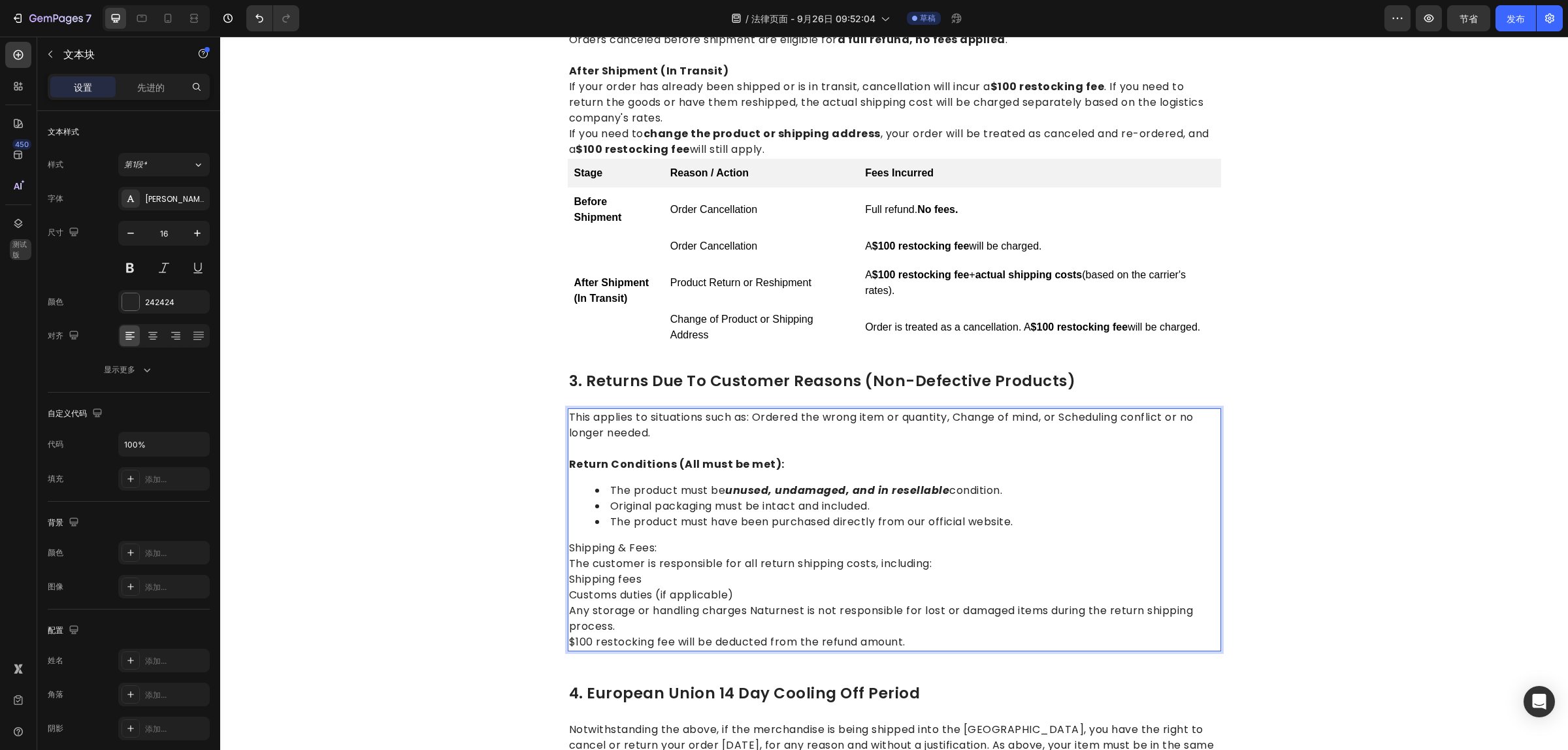
click at [828, 632] on p "Any storage or handling charges Naturnest is not responsible for lost or damage…" at bounding box center [894, 619] width 651 height 32
click at [747, 611] on p "Any storage or handling charges Naturnest is not responsible for lost or damage…" at bounding box center [894, 619] width 651 height 32
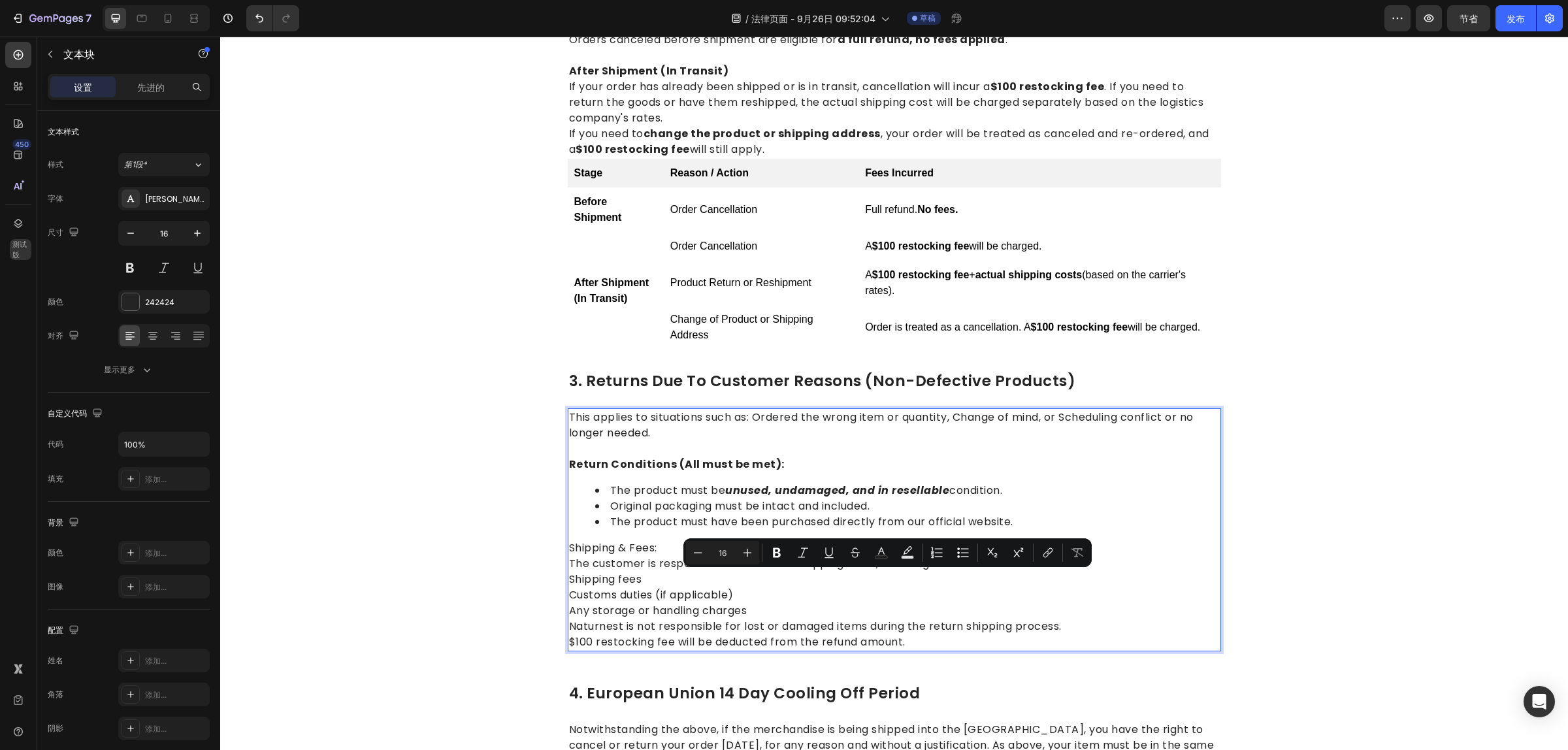
drag, startPoint x: 753, startPoint y: 614, endPoint x: 564, endPoint y: 579, distance: 192.2
click at [568, 579] on div "This applies to situations such as: Ordered the wrong item or quantity, Change …" at bounding box center [894, 530] width 654 height 243
click at [958, 554] on icon "编辑器上下文工具栏" at bounding box center [963, 552] width 13 height 13
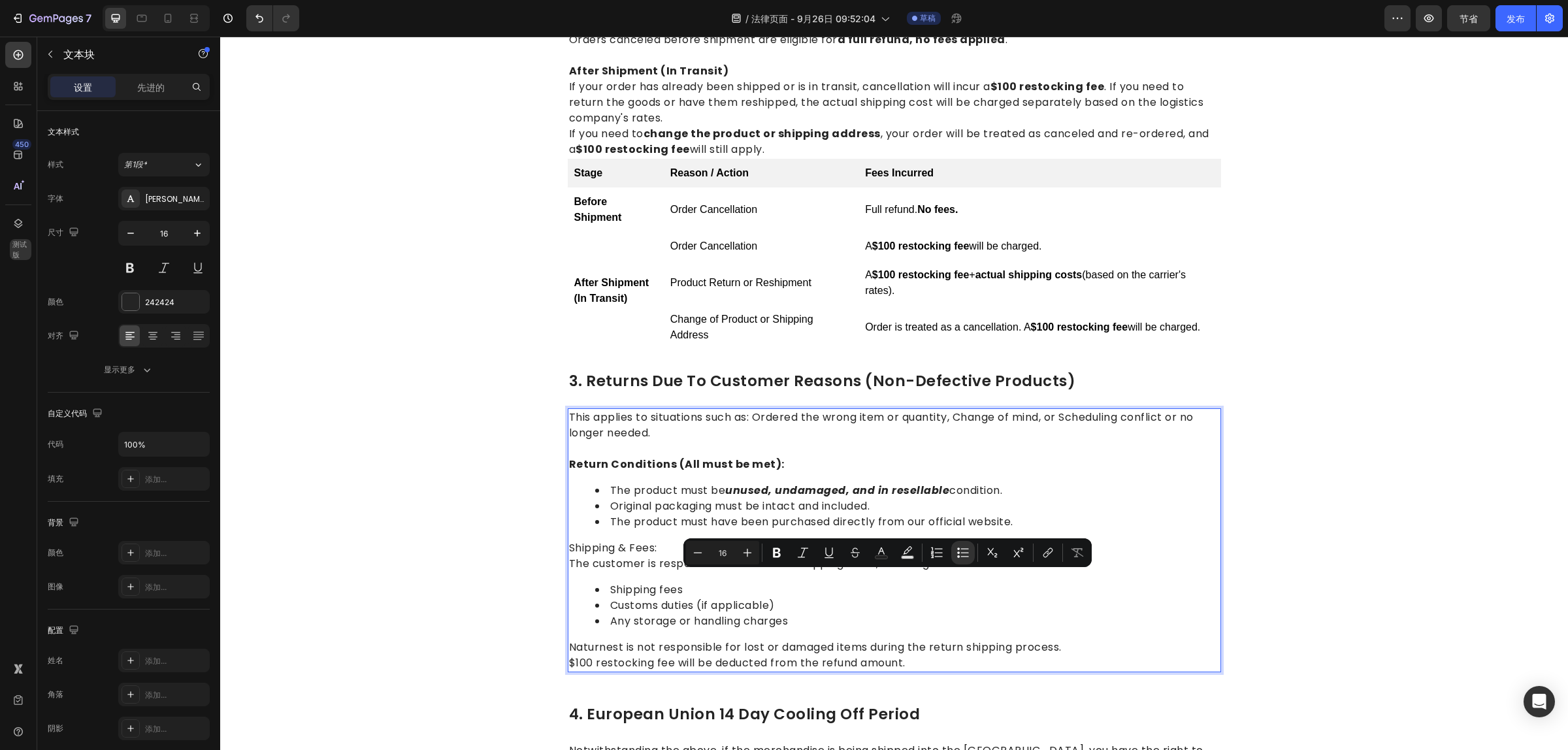
click at [923, 598] on li "Customs duties (if applicable)" at bounding box center [907, 606] width 625 height 16
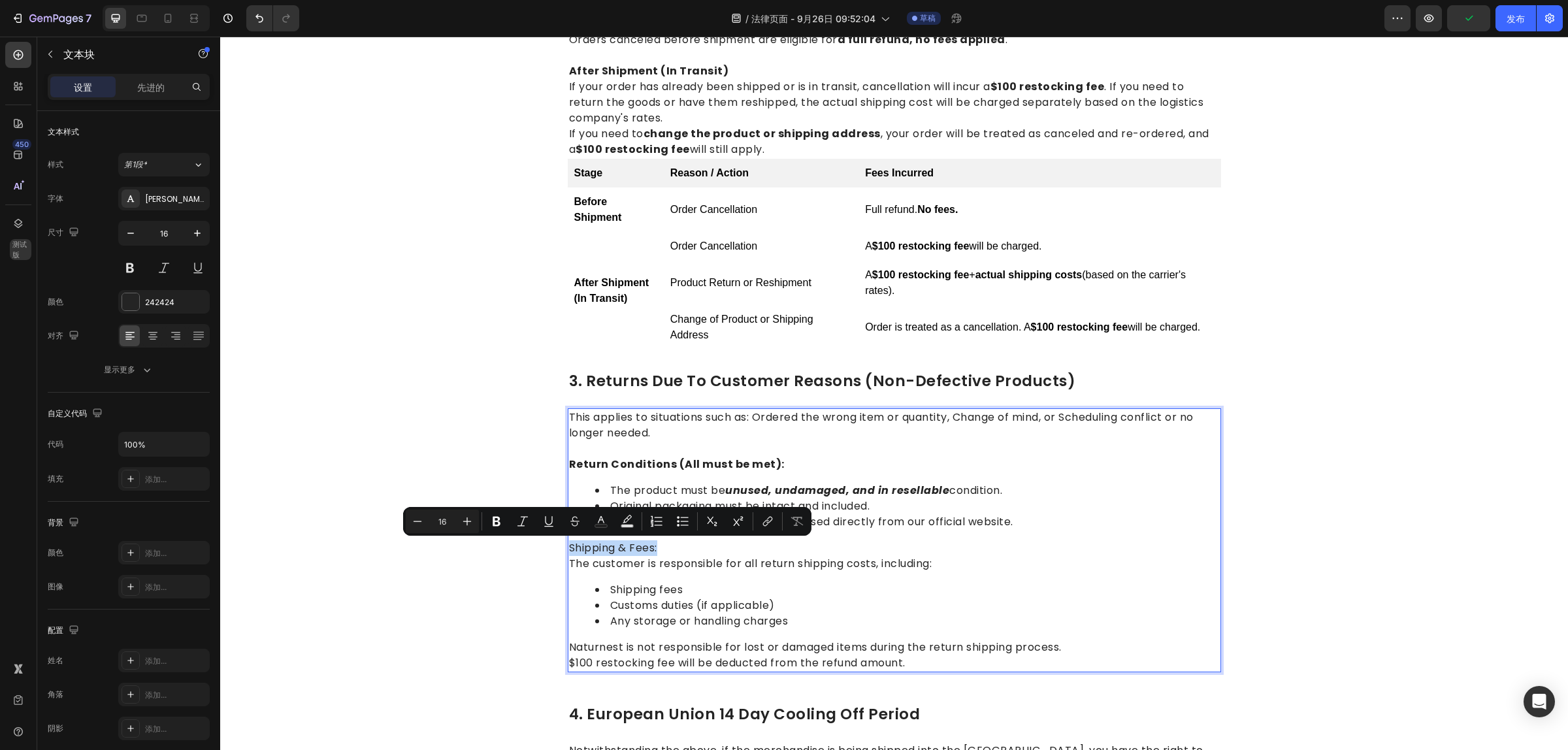
drag, startPoint x: 658, startPoint y: 547, endPoint x: 562, endPoint y: 546, distance: 96.0
click at [569, 546] on p "Shipping & Fees:" at bounding box center [894, 548] width 651 height 16
click at [461, 520] on icon "编辑器上下文工具栏" at bounding box center [467, 521] width 13 height 13
type input "18"
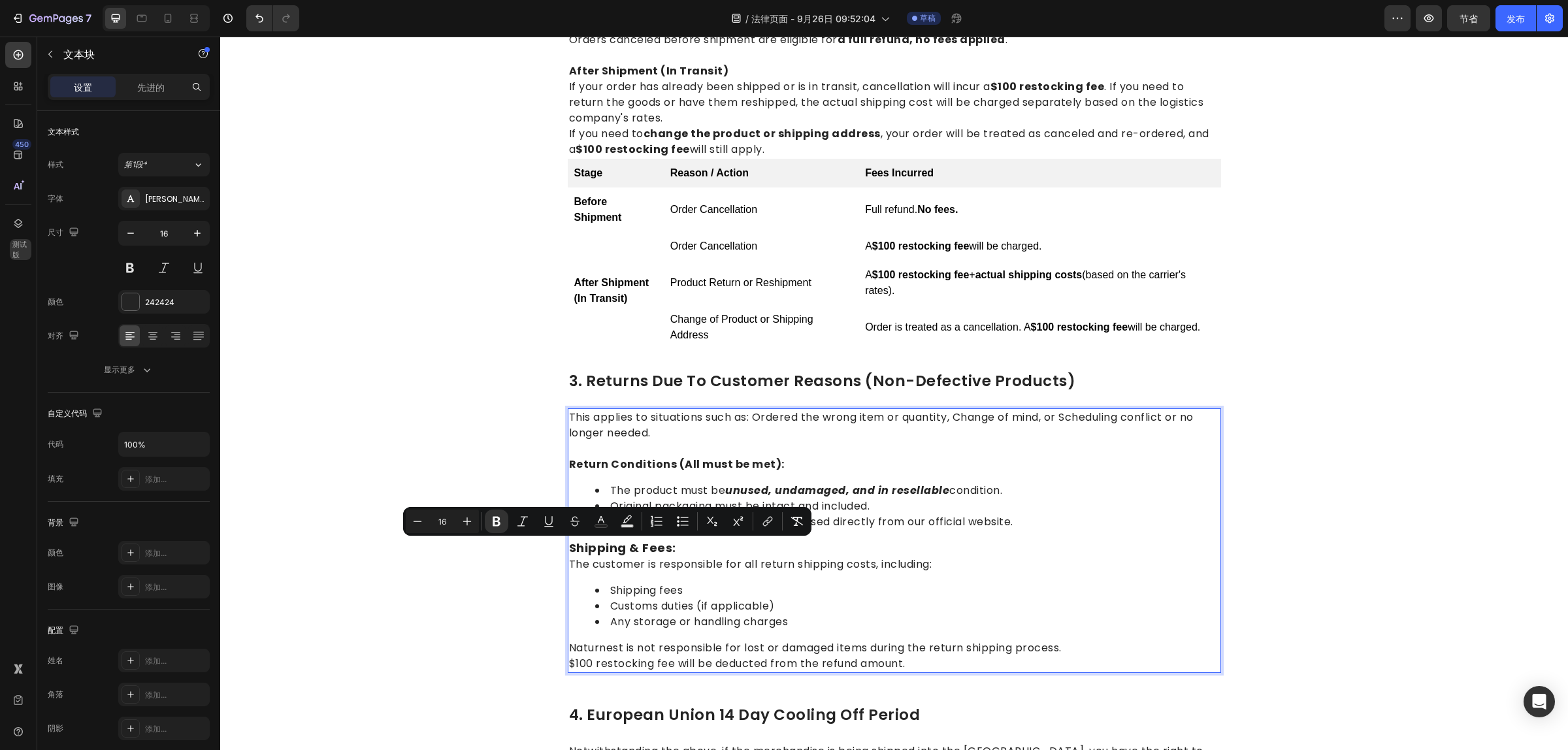
click at [835, 609] on li "Customs duties (if applicable)" at bounding box center [907, 606] width 625 height 16
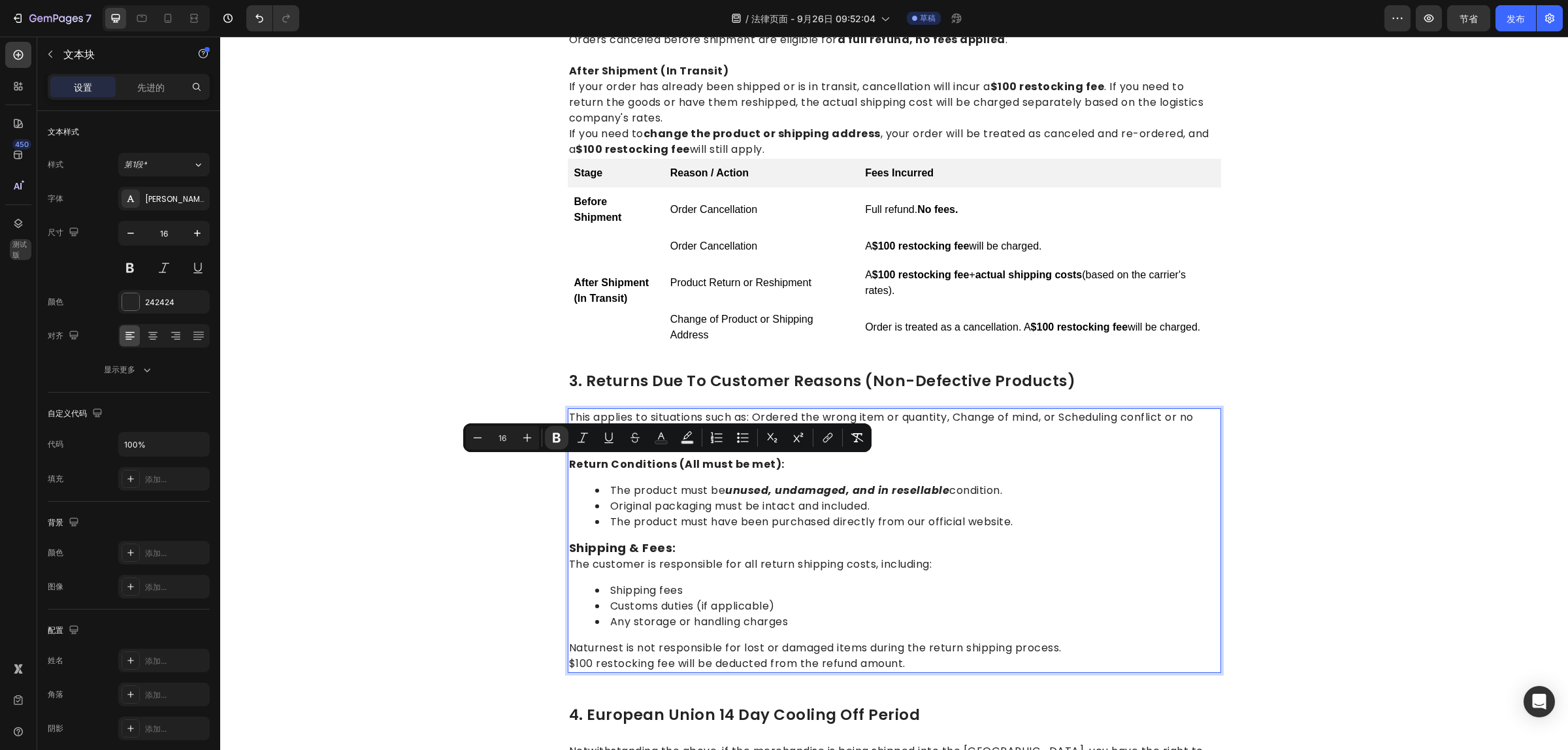
drag, startPoint x: 774, startPoint y: 461, endPoint x: 565, endPoint y: 459, distance: 209.0
click at [569, 459] on p "Return Conditions (All must be met):" at bounding box center [894, 464] width 651 height 16
click at [527, 434] on icon "编辑器上下文工具栏" at bounding box center [527, 437] width 9 height 9
type input "18"
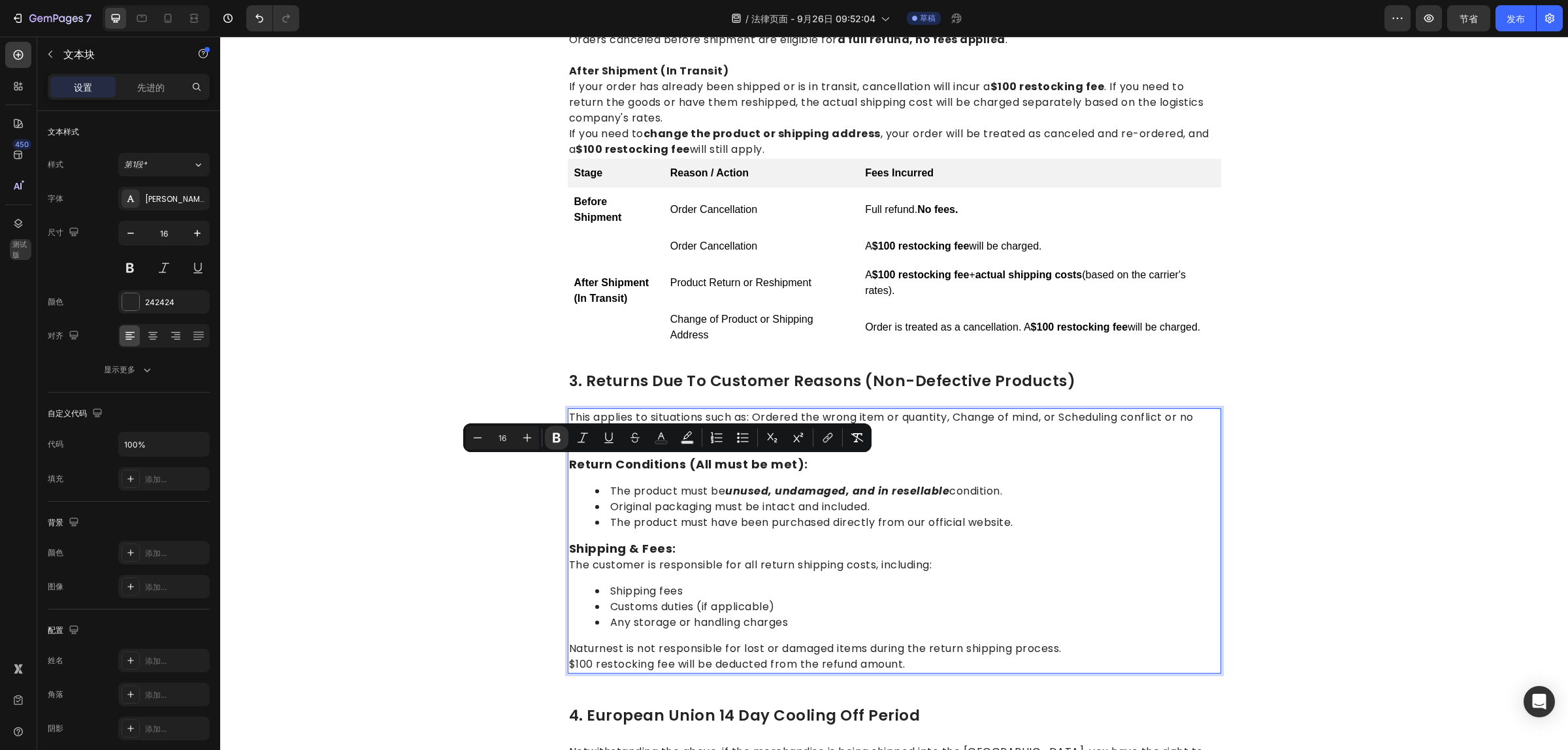
click at [881, 562] on p "The customer is responsible for all return shipping costs, including:" at bounding box center [894, 565] width 651 height 16
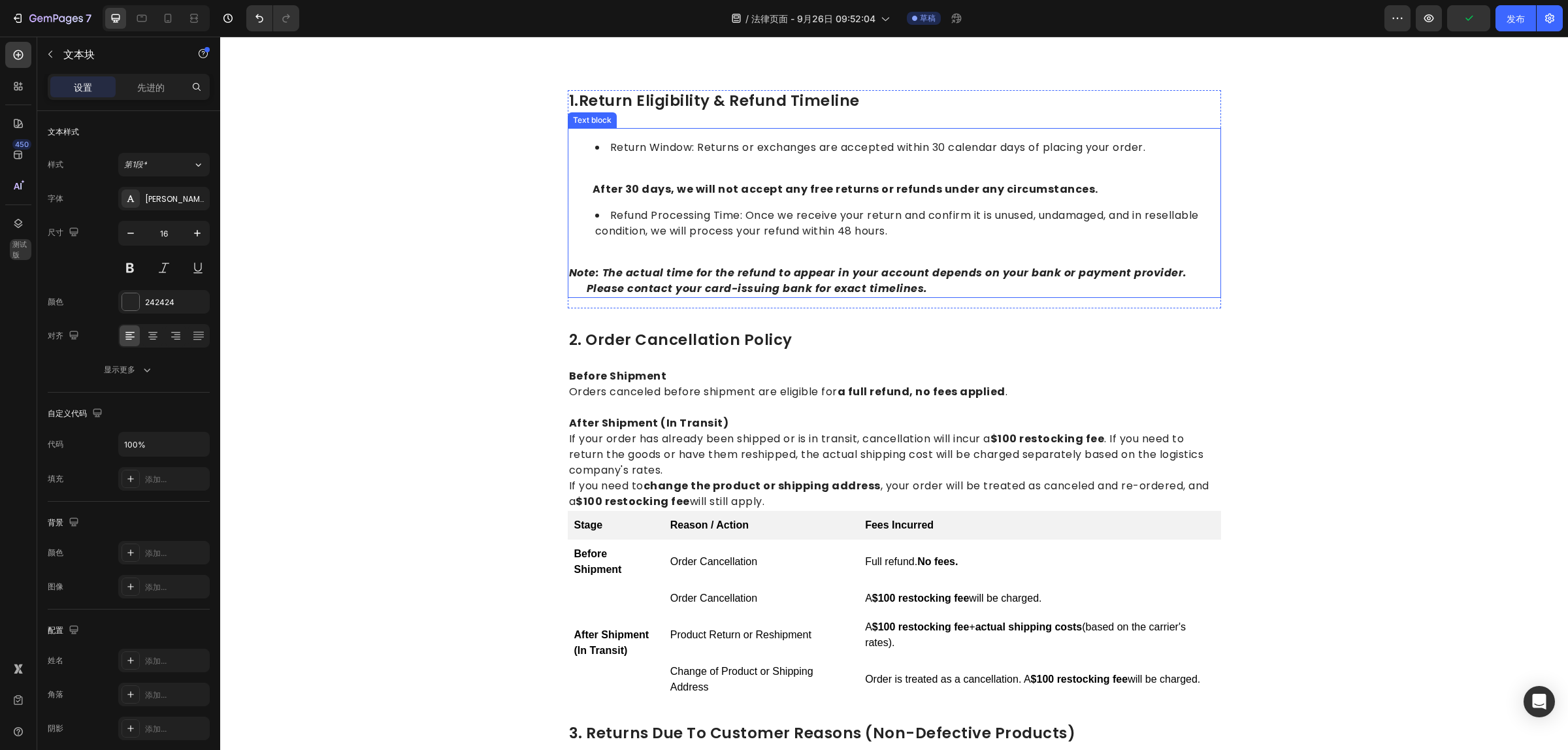
scroll to position [173, 0]
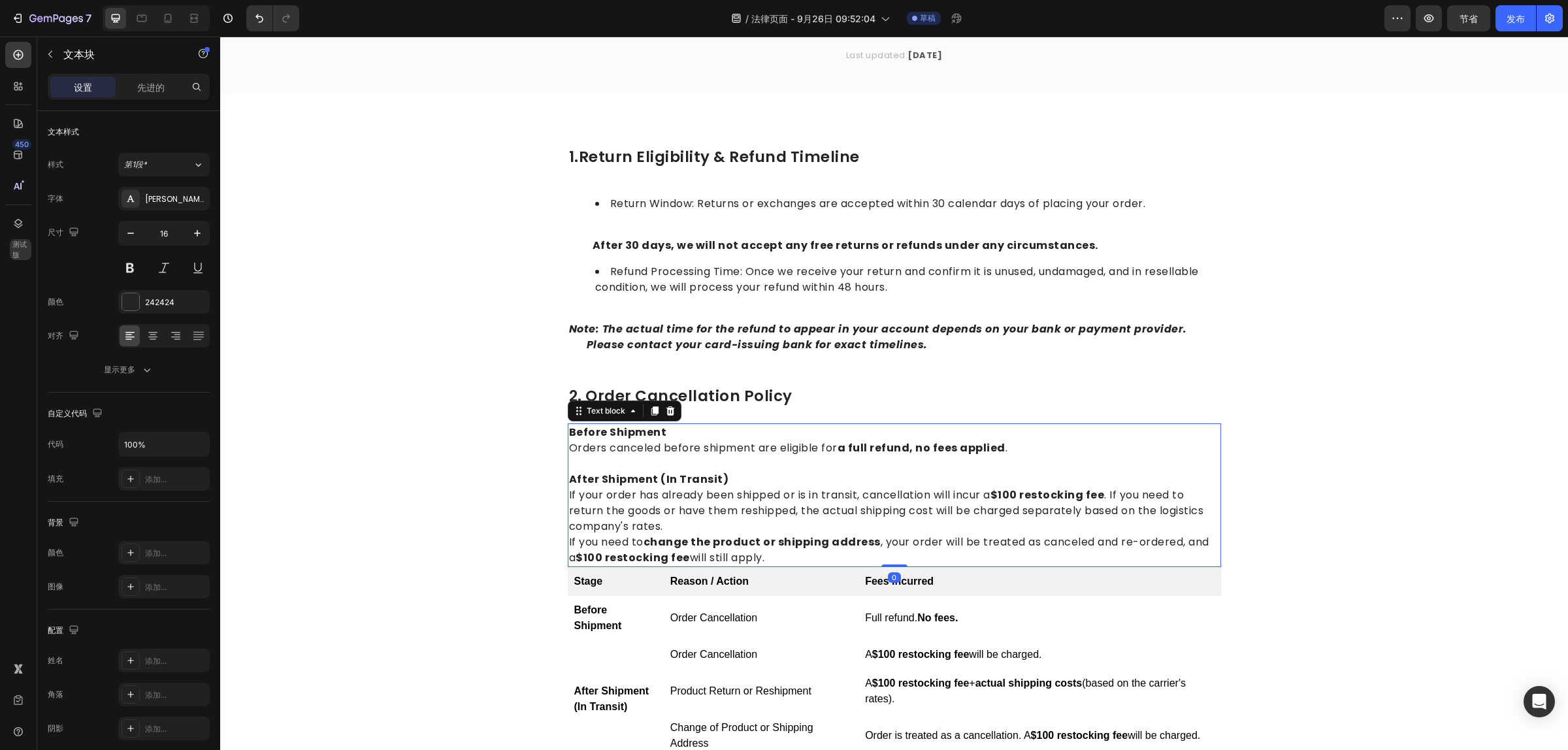
click at [717, 475] on p "After Shipment (In Transit)" at bounding box center [894, 479] width 651 height 16
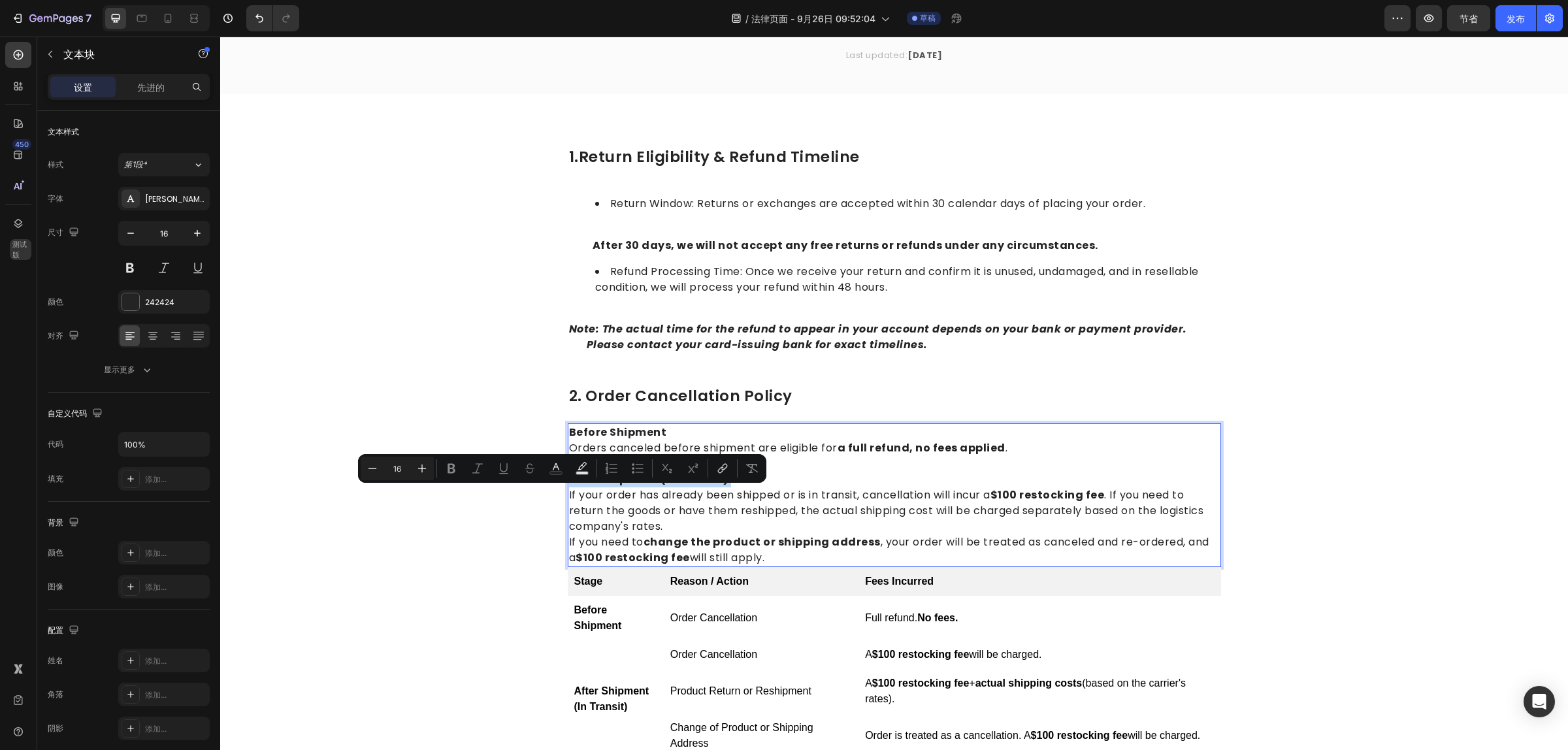
click at [834, 475] on p "After Shipment (In Transit)" at bounding box center [894, 479] width 651 height 16
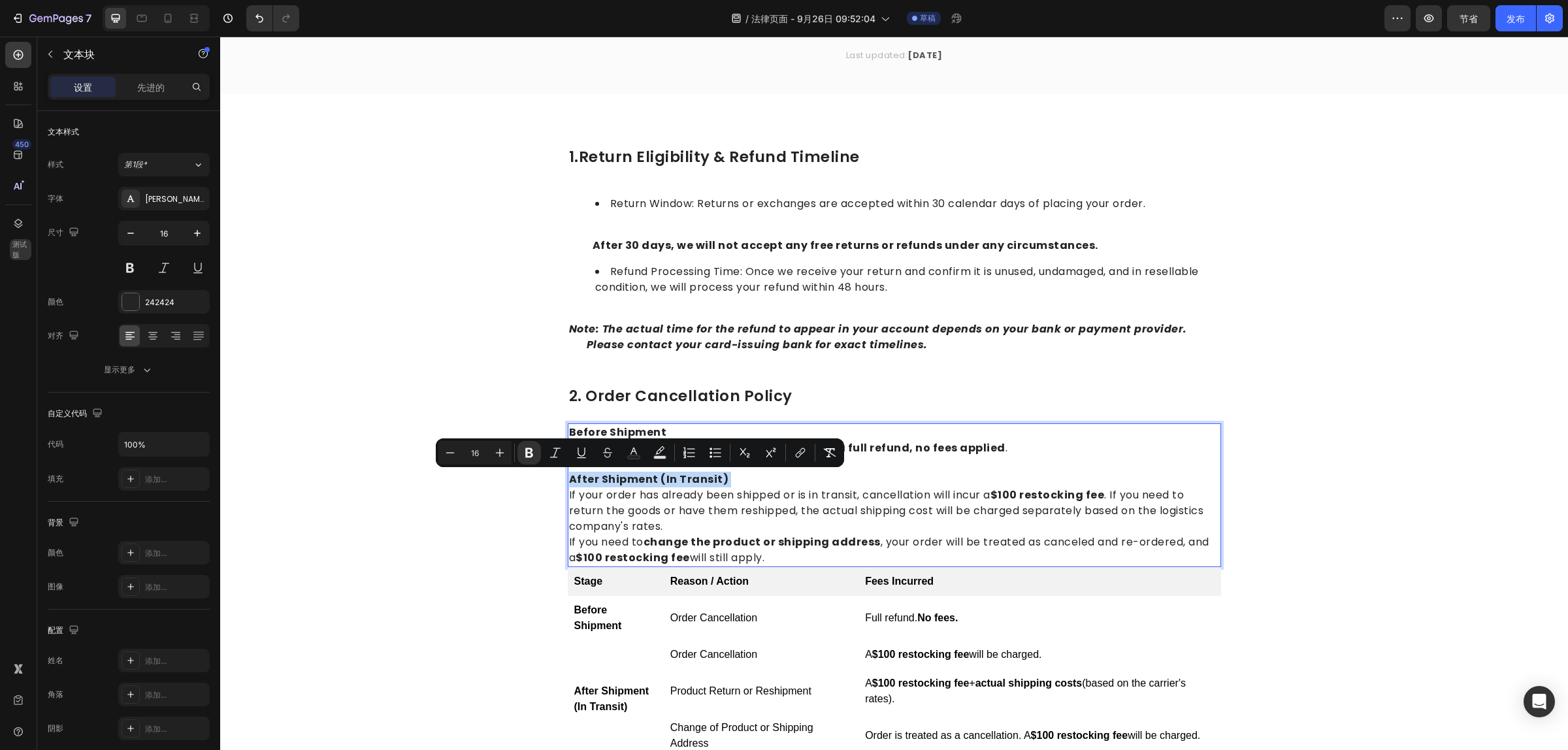
drag, startPoint x: 724, startPoint y: 477, endPoint x: 564, endPoint y: 477, distance: 160.0
click at [569, 477] on p "After Shipment (In Transit)" at bounding box center [894, 479] width 651 height 16
click at [495, 454] on icon "Editor contextual toolbar" at bounding box center [500, 452] width 13 height 13
type input "18"
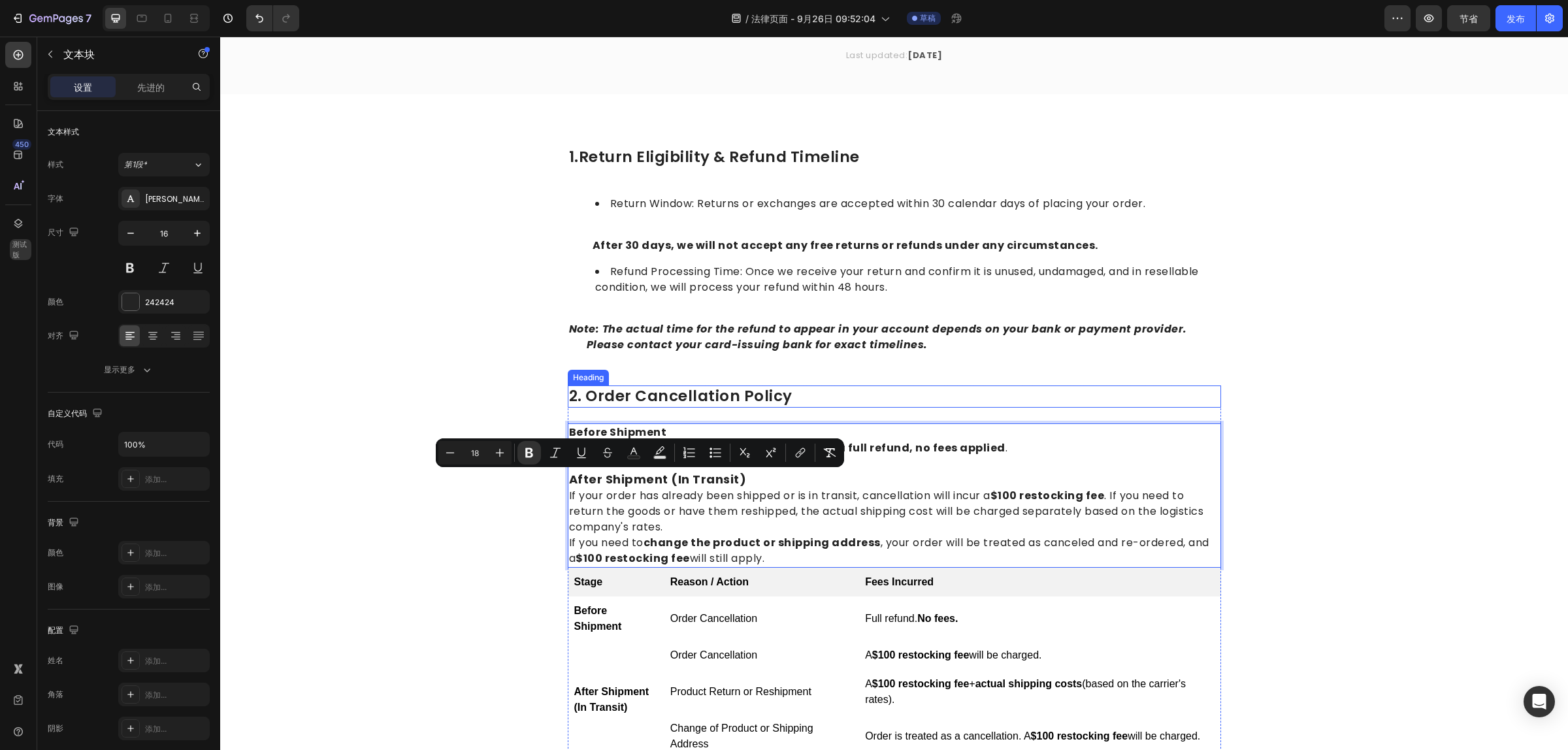
click at [847, 387] on p "2. Order Cancellation Policy" at bounding box center [894, 397] width 651 height 20
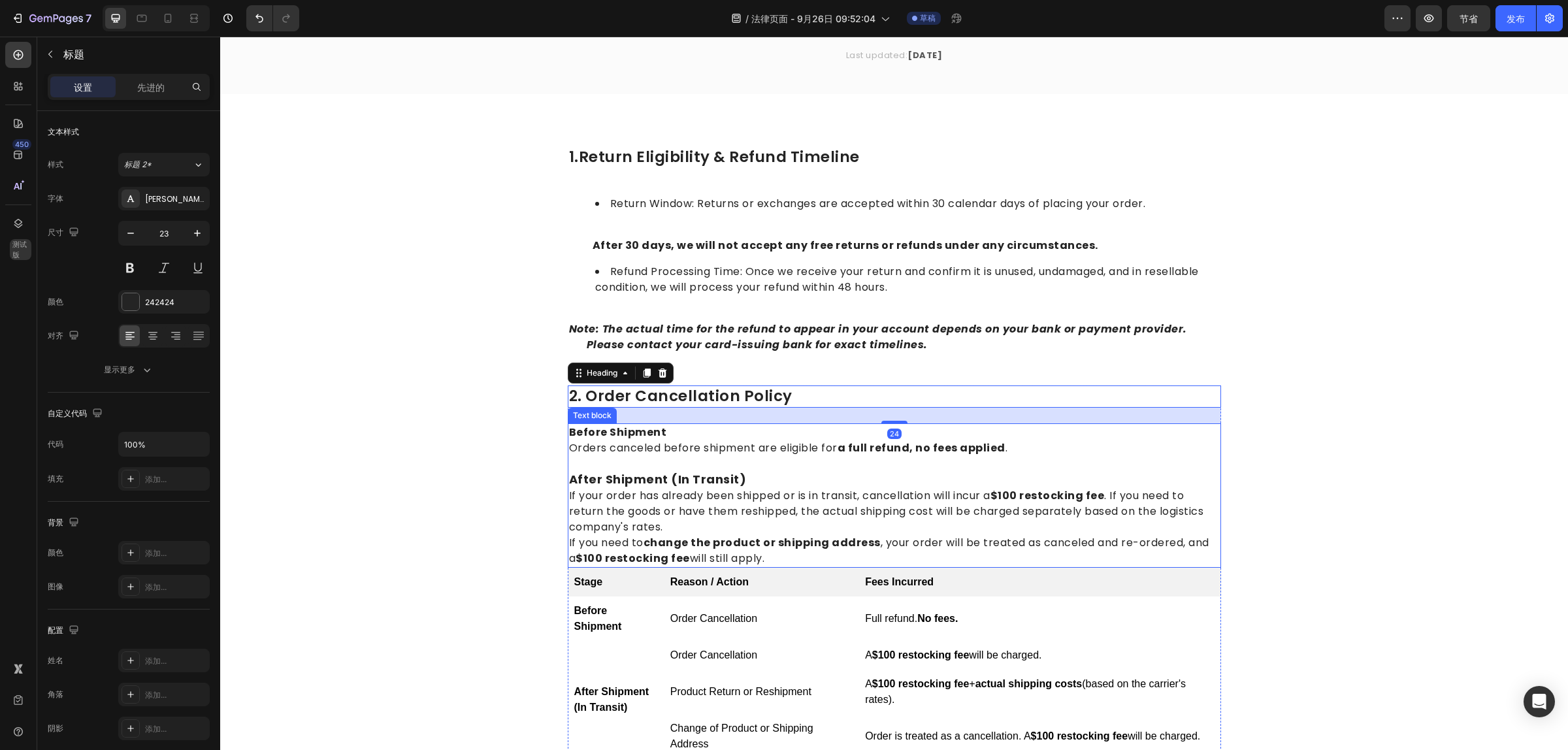
click at [679, 429] on p "Before Shipment" at bounding box center [894, 432] width 651 height 16
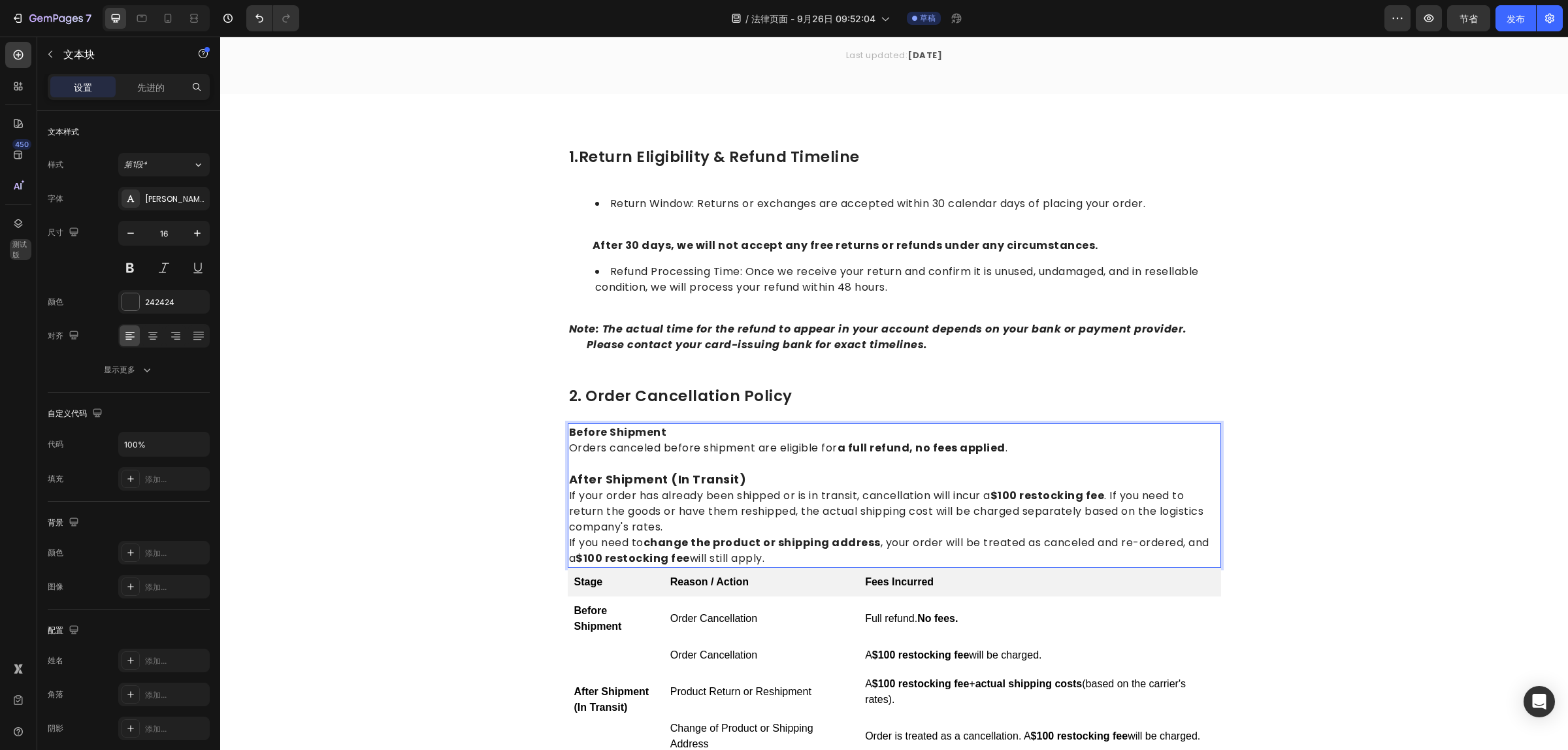
click at [803, 459] on p "Rich Text Editor. Editing area: main" at bounding box center [894, 464] width 651 height 16
click at [671, 431] on p "Before Shipment" at bounding box center [894, 432] width 651 height 16
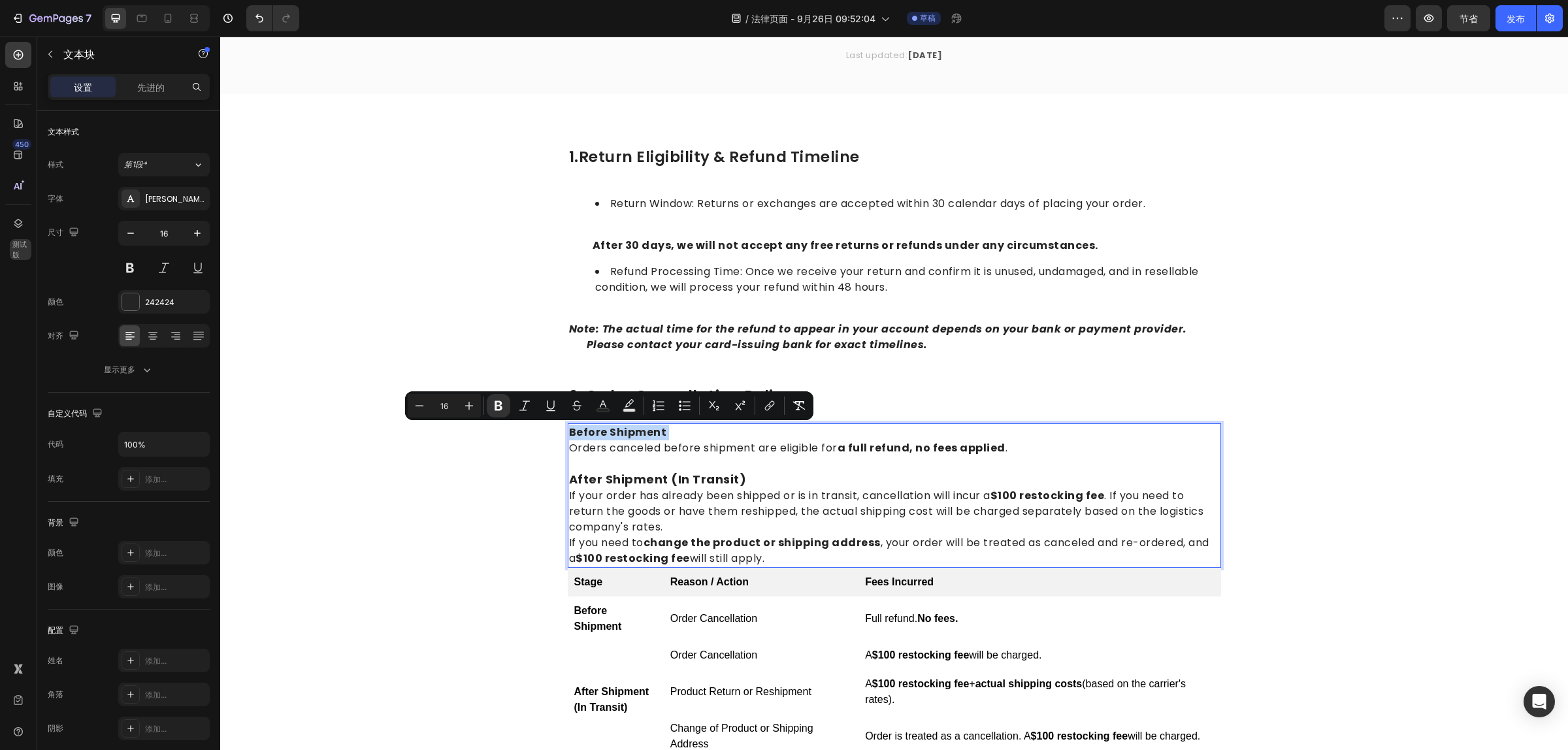
drag, startPoint x: 673, startPoint y: 432, endPoint x: 582, endPoint y: 432, distance: 91.0
click at [582, 432] on p "Before Shipment" at bounding box center [894, 432] width 651 height 16
click at [470, 408] on icon "Editor contextual toolbar" at bounding box center [469, 406] width 13 height 13
type input "18"
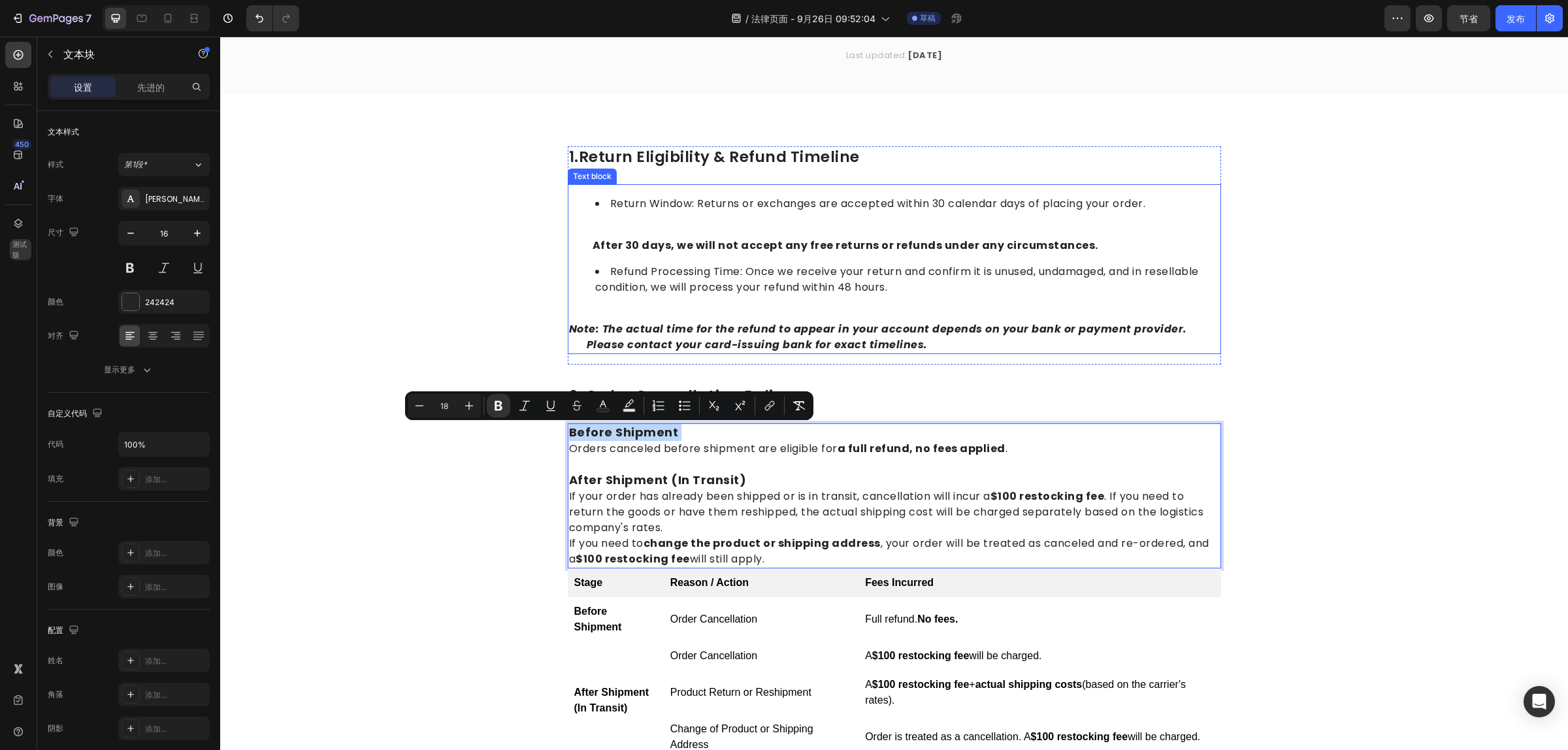
click at [887, 334] on strong "Note: The actual time for the refund to appear in your account depends on your …" at bounding box center [893, 336] width 648 height 31
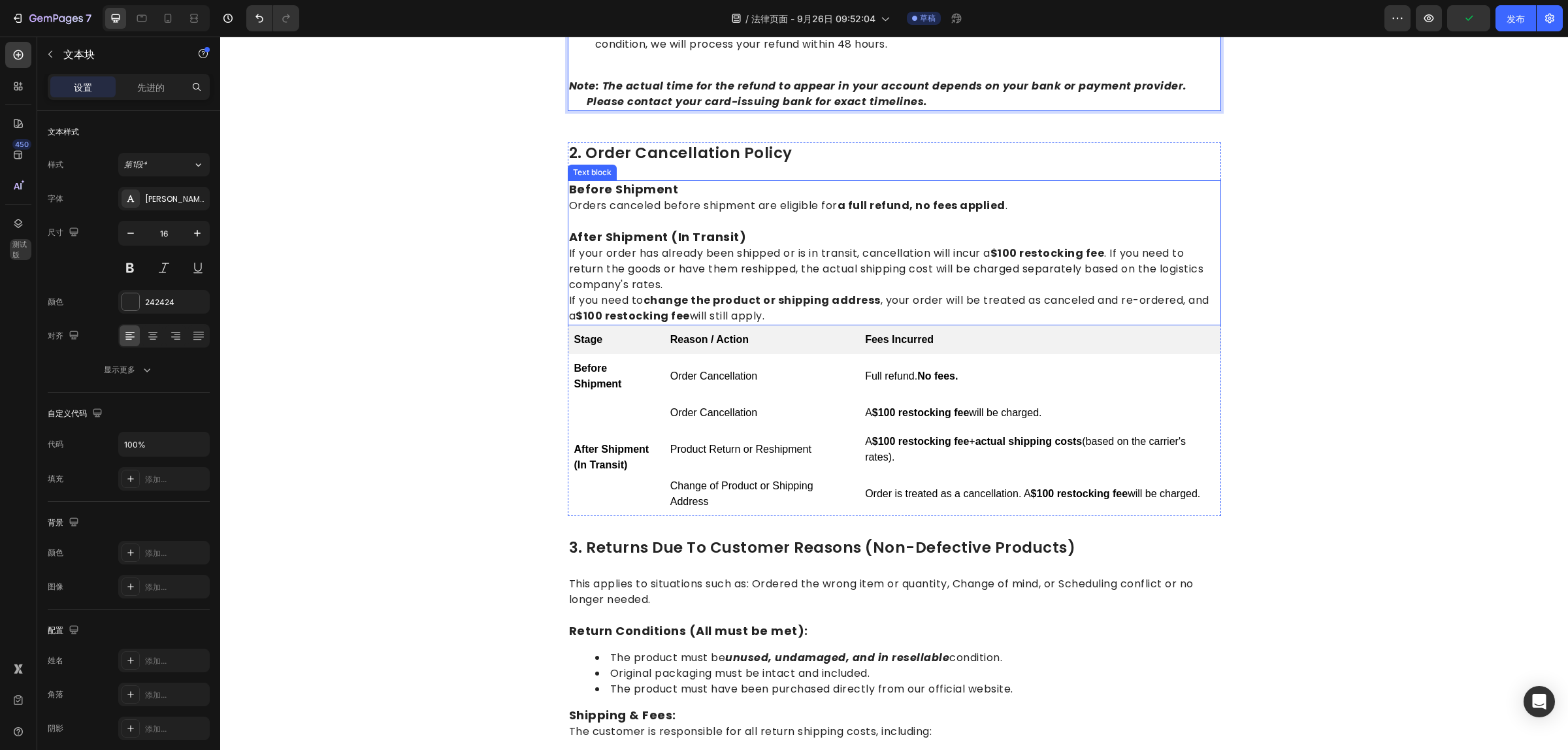
scroll to position [418, 0]
click at [769, 315] on p "If you need to change the product or shipping address , your order will be trea…" at bounding box center [894, 307] width 651 height 32
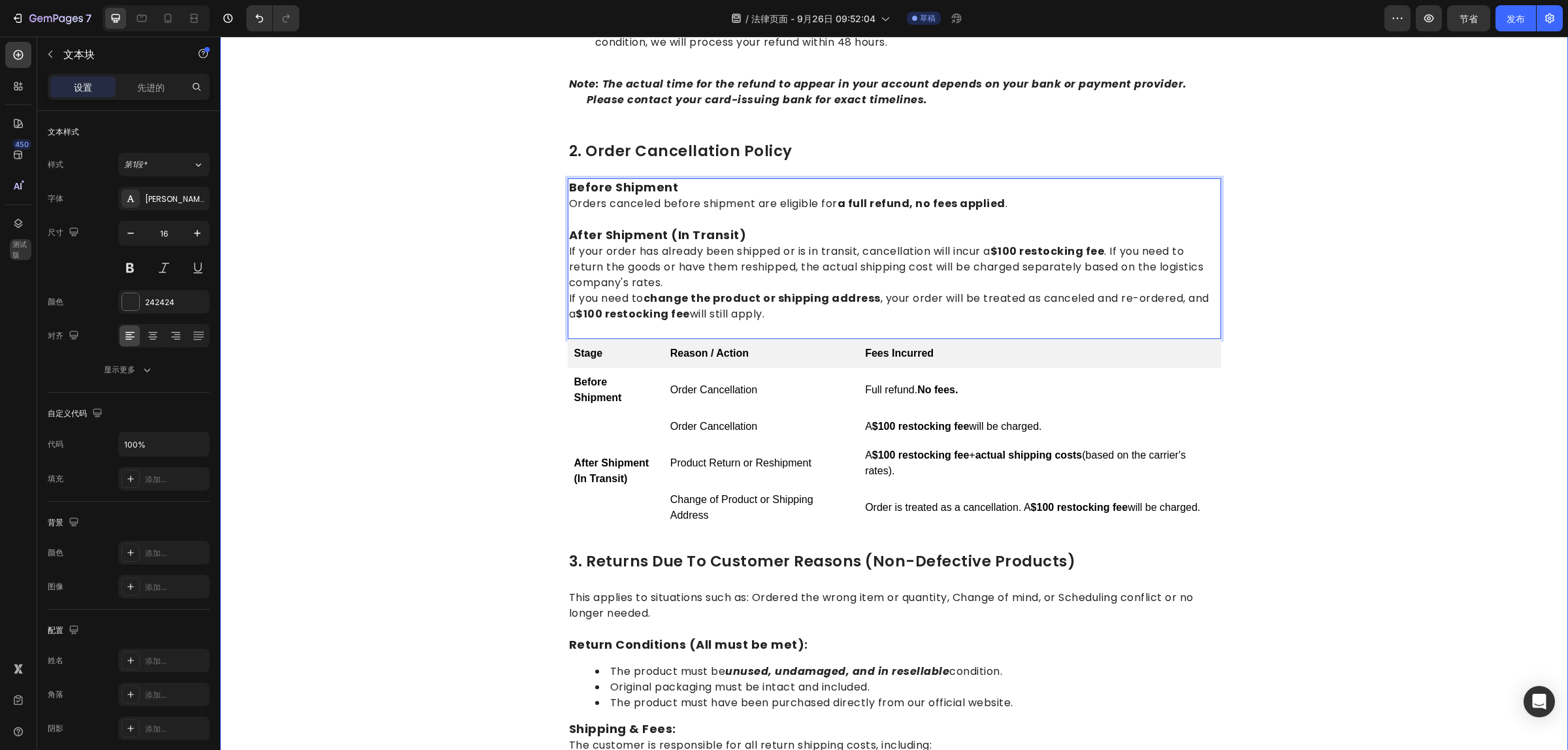
click at [441, 383] on div "1.return eligibility & refund timeline Heading Return Window: Returns or exchan…" at bounding box center [894, 530] width 1328 height 1258
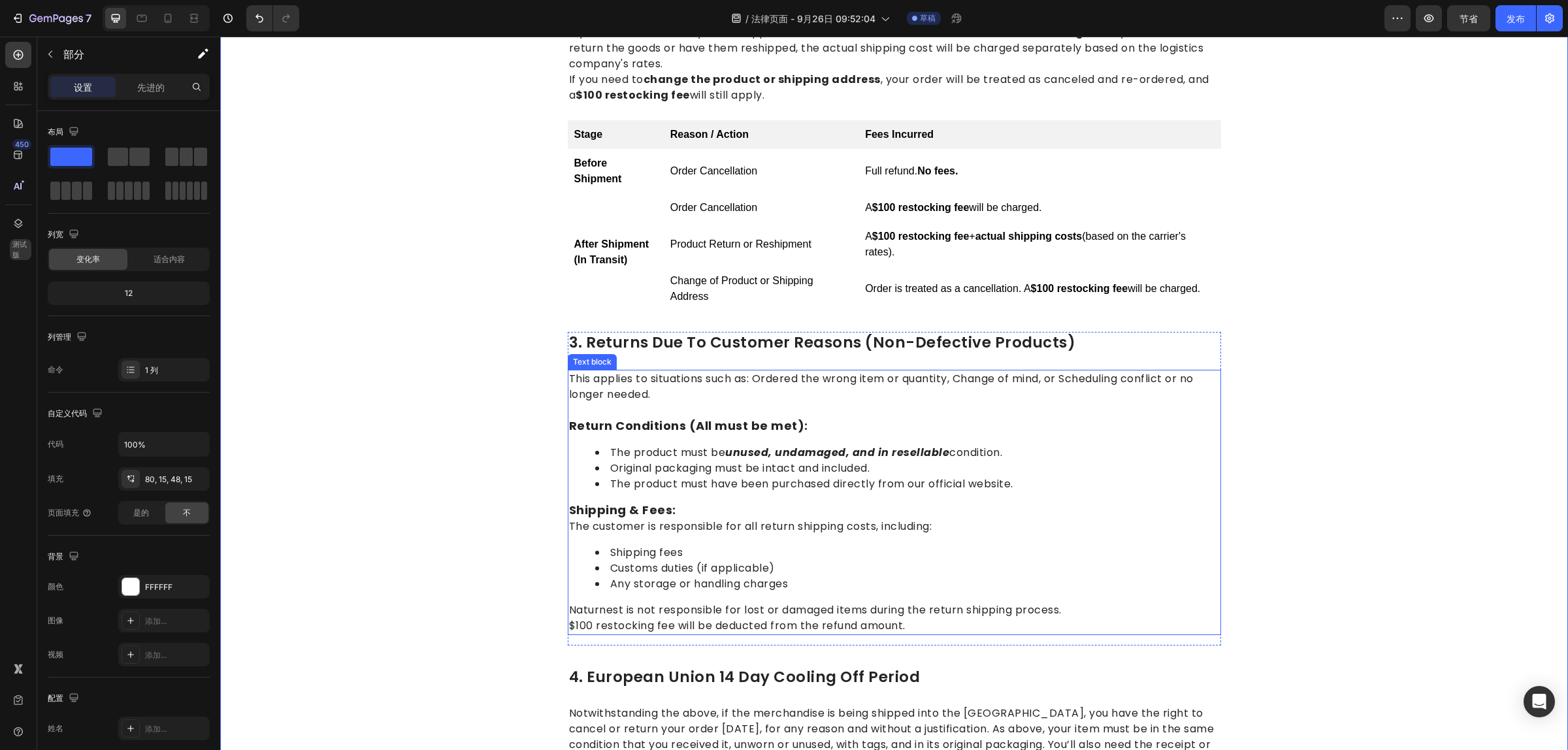
scroll to position [663, 0]
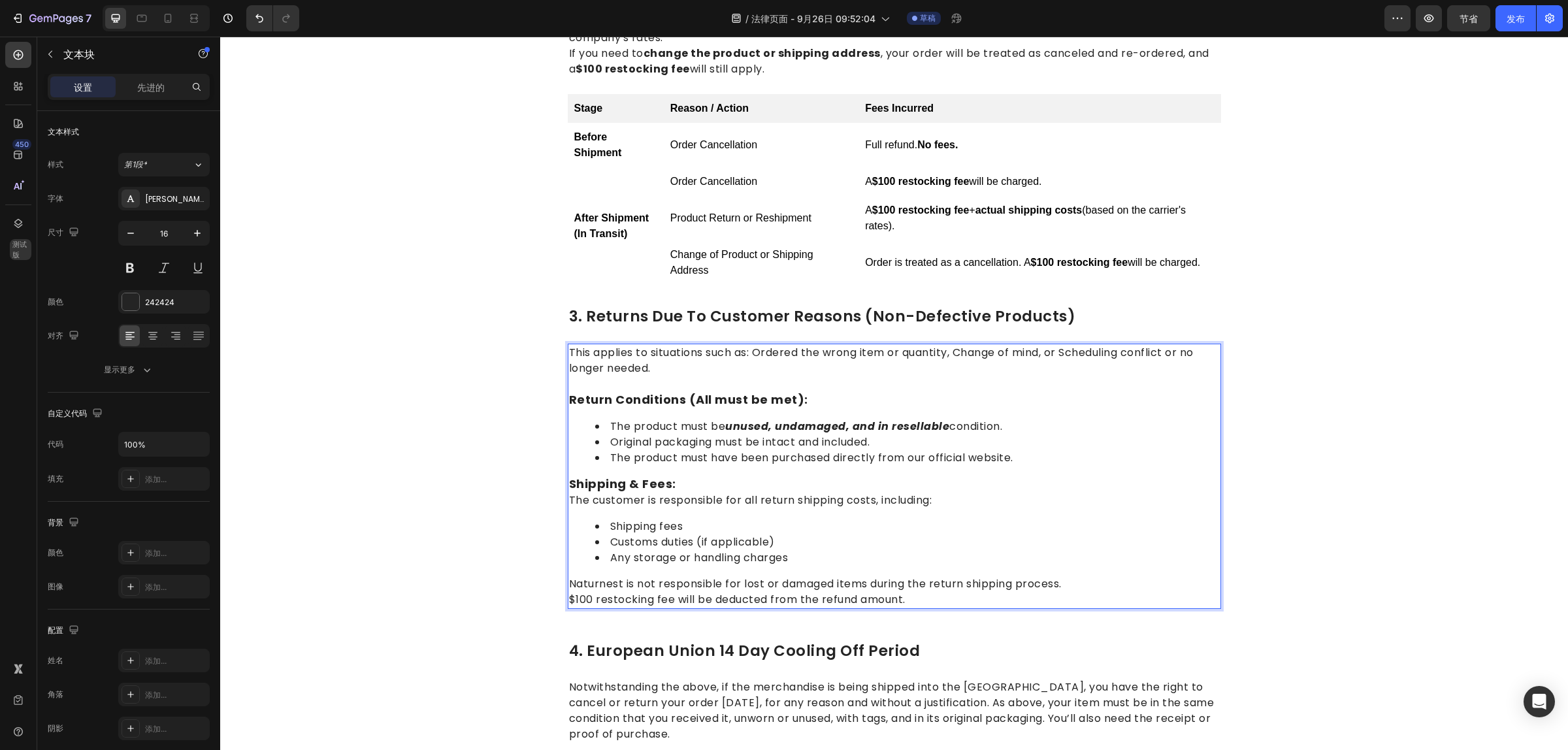
click at [785, 519] on li "Shipping fees" at bounding box center [907, 527] width 625 height 16
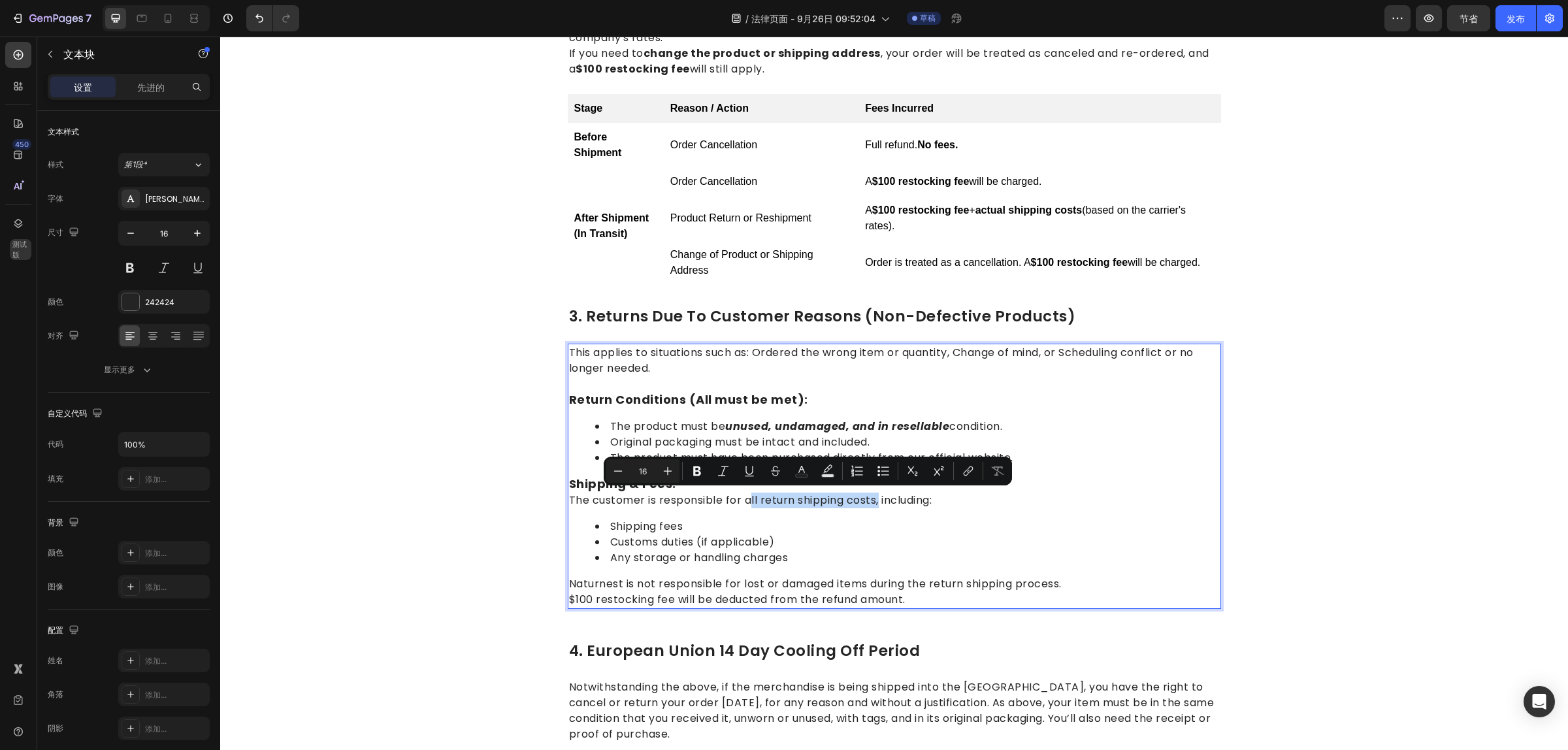
drag, startPoint x: 876, startPoint y: 497, endPoint x: 740, endPoint y: 504, distance: 136.2
click at [740, 504] on p "The customer is responsible for all return shipping costs, including:" at bounding box center [894, 500] width 651 height 16
click at [863, 550] on li "Any storage or handling charges" at bounding box center [907, 558] width 625 height 16
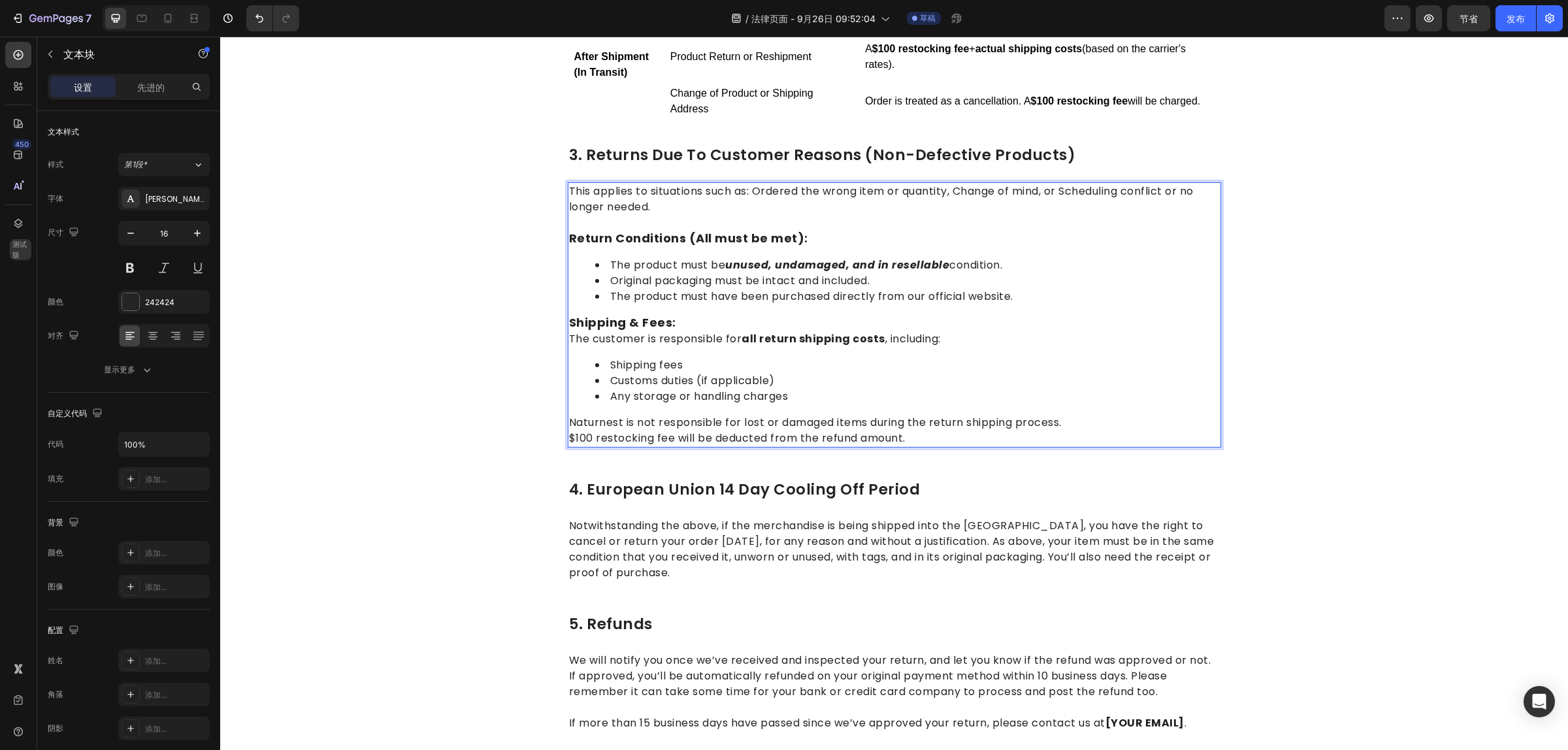
scroll to position [826, 0]
click at [847, 431] on p "$100 restocking fee will be deducted from the refund amount." at bounding box center [894, 436] width 651 height 16
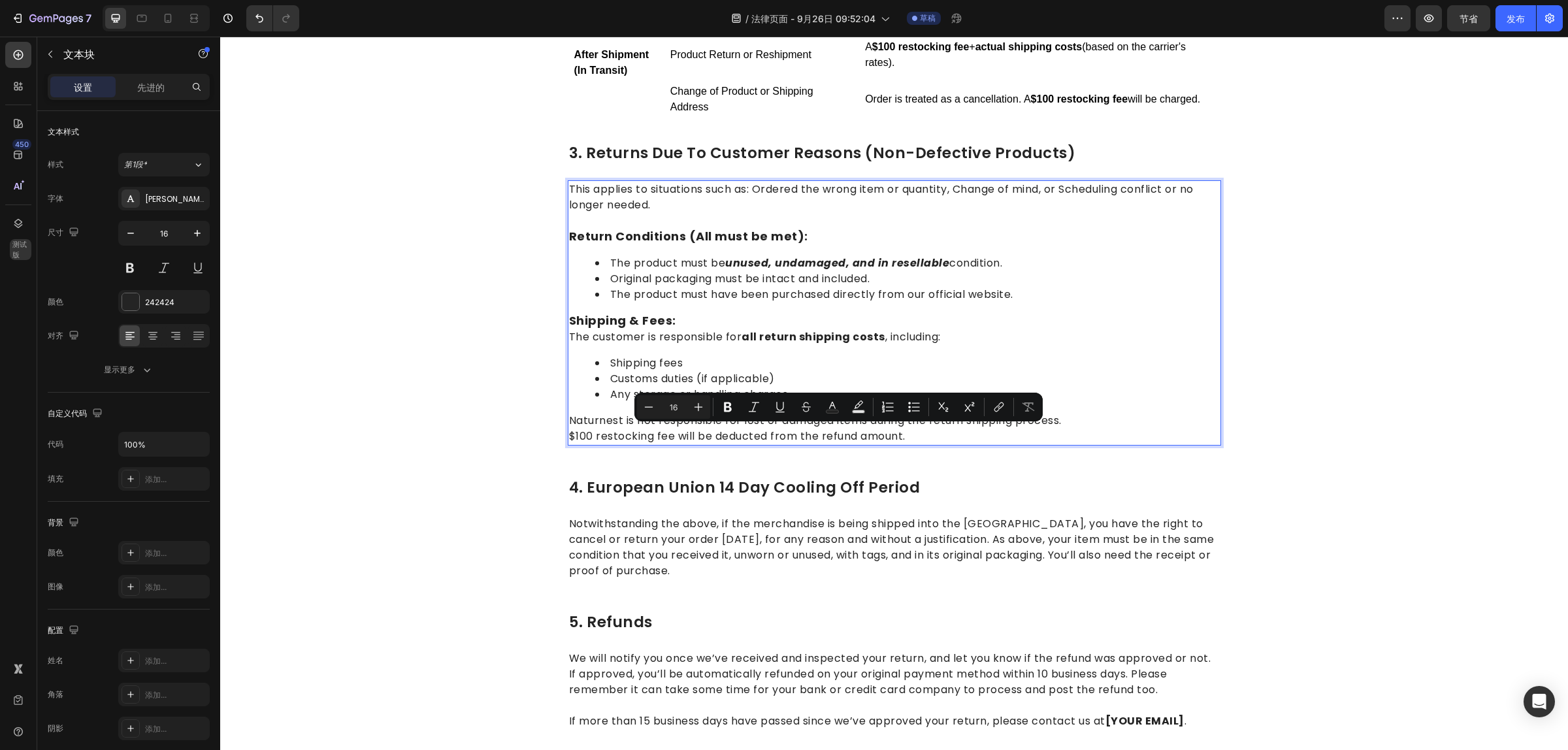
click at [916, 439] on p "$100 restocking fee will be deducted from the refund amount." at bounding box center [894, 436] width 651 height 16
drag, startPoint x: 914, startPoint y: 435, endPoint x: 568, endPoint y: 426, distance: 346.1
click at [569, 428] on p "$100 restocking fee will be deducted from the refund amount." at bounding box center [894, 436] width 651 height 16
click at [622, 410] on icon "Editor contextual toolbar" at bounding box center [624, 407] width 8 height 10
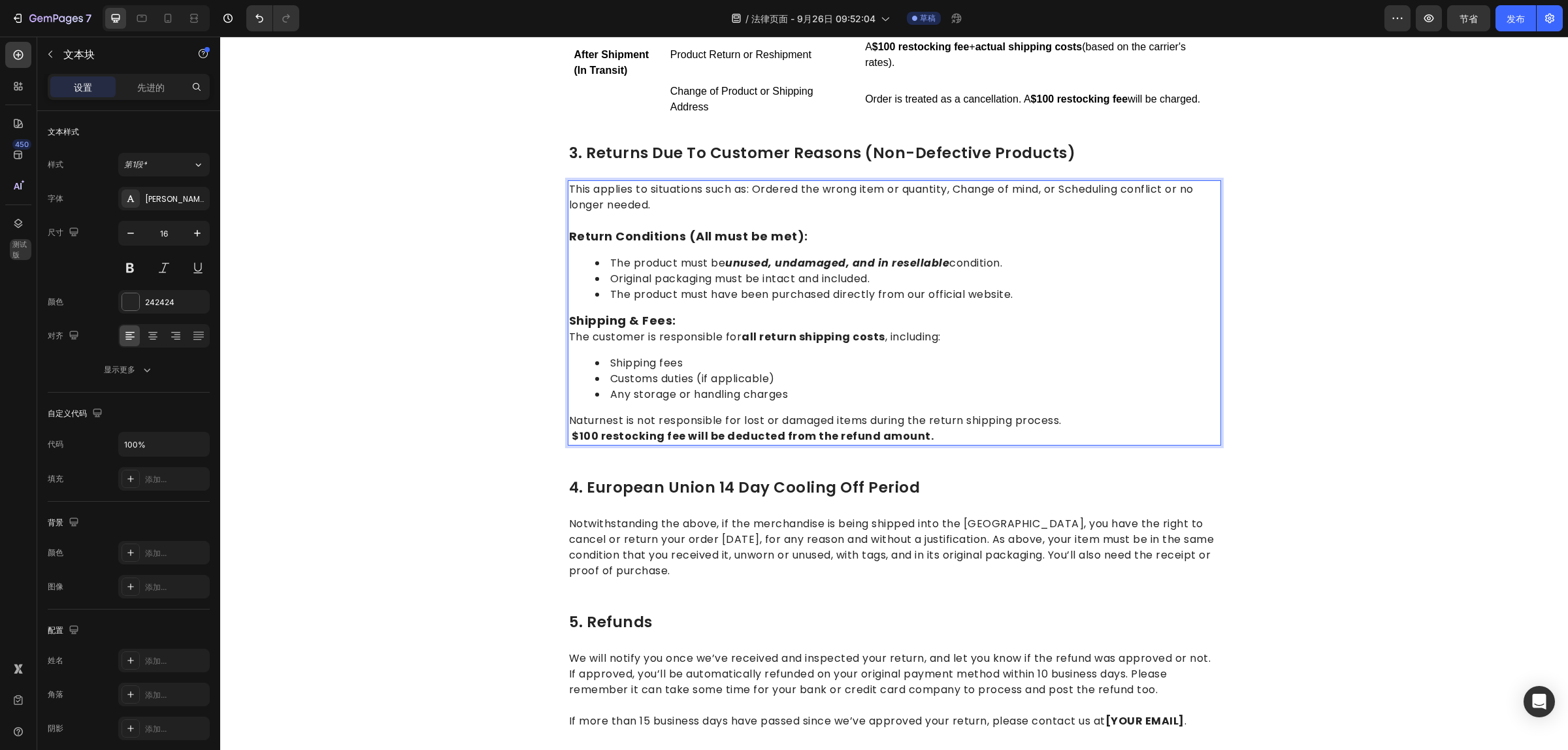
click at [928, 432] on p "$100 restocking fee will be deducted from the refund amount." at bounding box center [894, 436] width 651 height 16
drag, startPoint x: 928, startPoint y: 432, endPoint x: 560, endPoint y: 428, distance: 368.0
click at [568, 428] on div "This applies to situations such as: Ordered the wrong item or quantity, Change …" at bounding box center [894, 313] width 654 height 265
click at [654, 432] on strong "$100 restocking fee will be deducted from the refund amount." at bounding box center [752, 435] width 362 height 15
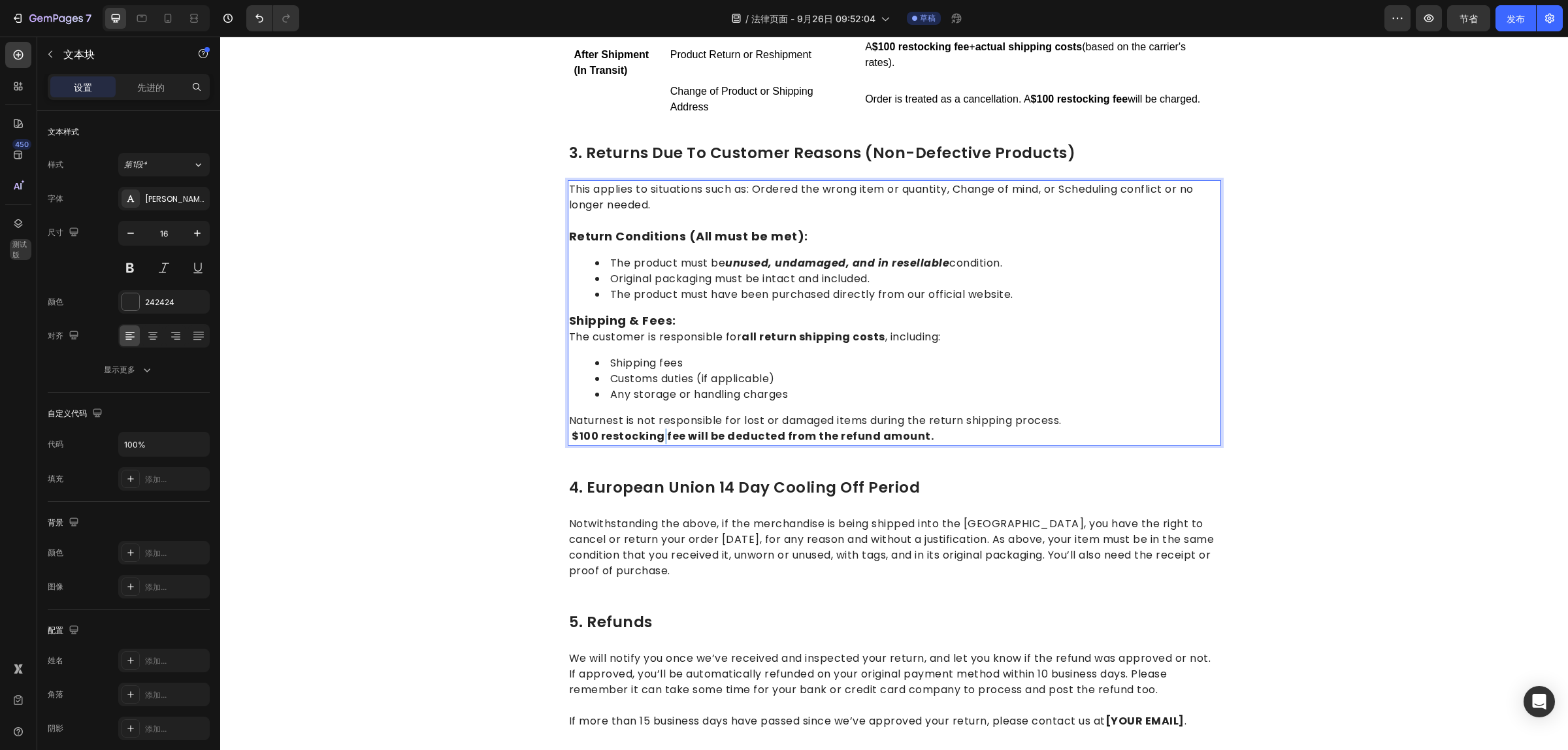
click at [654, 432] on strong "$100 restocking fee will be deducted from the refund amount." at bounding box center [752, 435] width 362 height 15
drag, startPoint x: 914, startPoint y: 436, endPoint x: 571, endPoint y: 428, distance: 343.1
click at [569, 431] on p "$100 restocking fee will be deducted from the refund amount." at bounding box center [894, 436] width 651 height 16
click at [624, 430] on strong "$100 restocking fee will be deducted from the refund amount." at bounding box center [752, 435] width 362 height 15
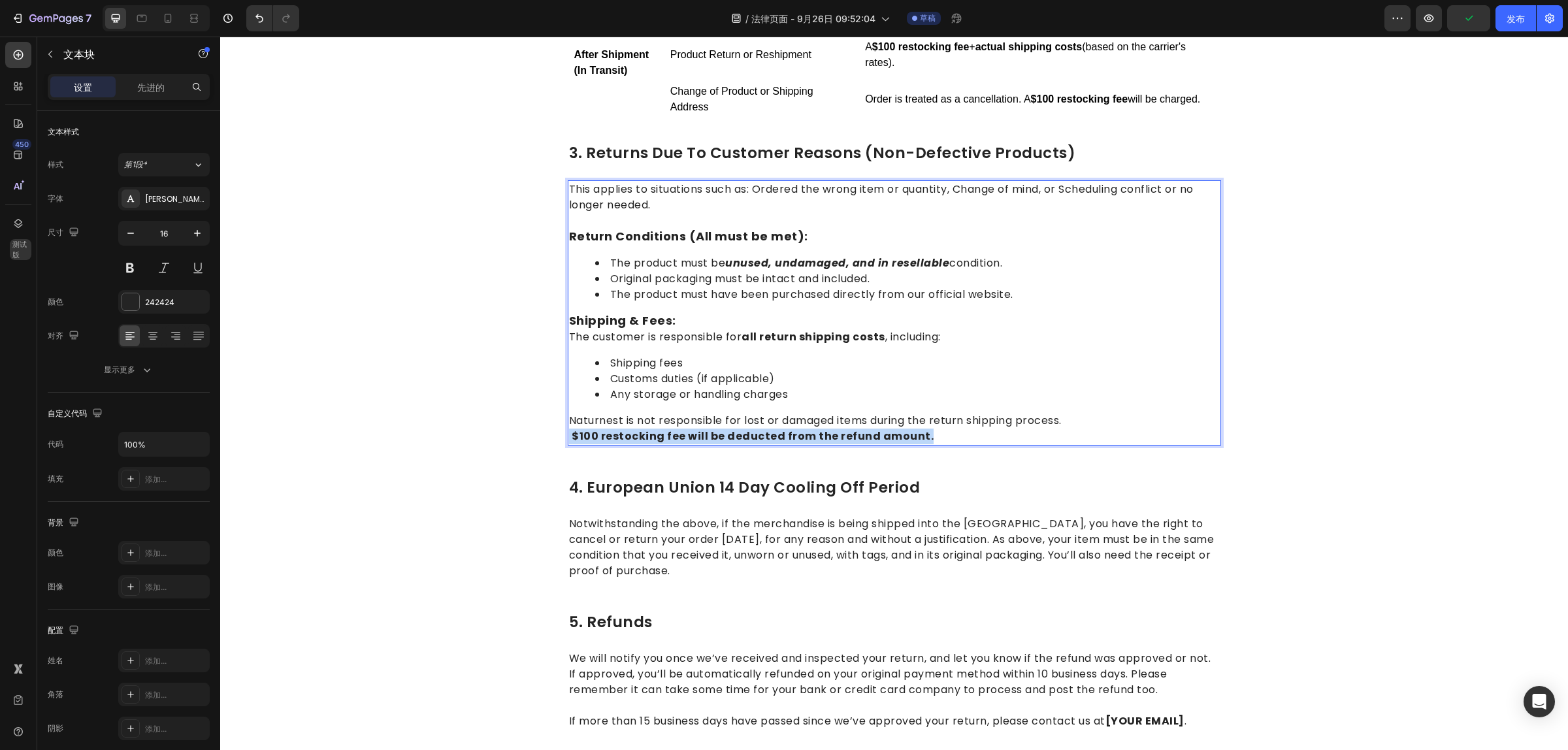
click at [624, 430] on strong "$100 restocking fee will be deducted from the refund amount." at bounding box center [752, 435] width 362 height 15
click at [757, 387] on li "Any storage or handling charges" at bounding box center [907, 395] width 625 height 16
click at [713, 416] on p "Naturnest is not responsible for lost or damaged items during the return shippi…" at bounding box center [894, 421] width 651 height 16
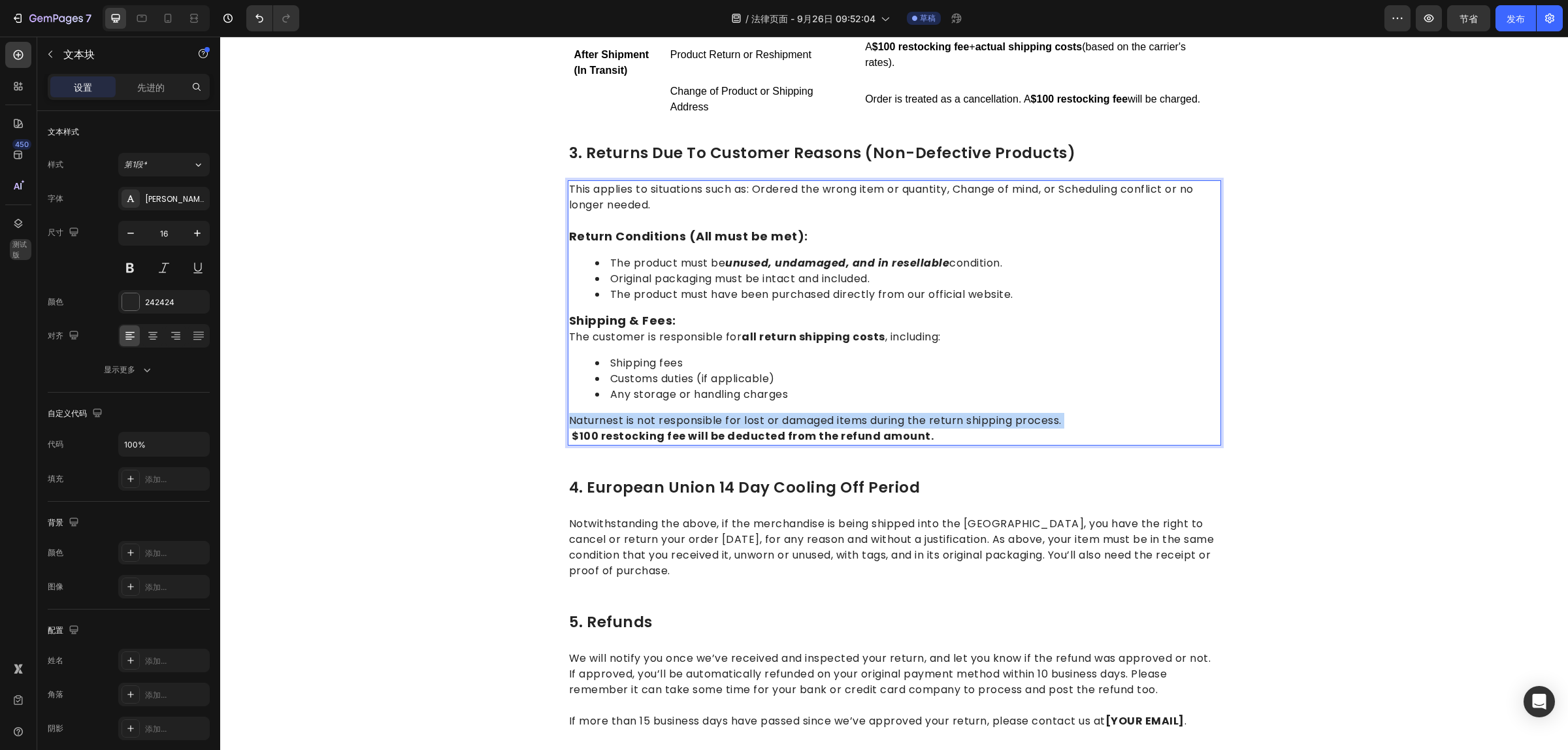
click at [713, 416] on p "Naturnest is not responsible for lost or damaged items during the return shippi…" at bounding box center [894, 421] width 651 height 16
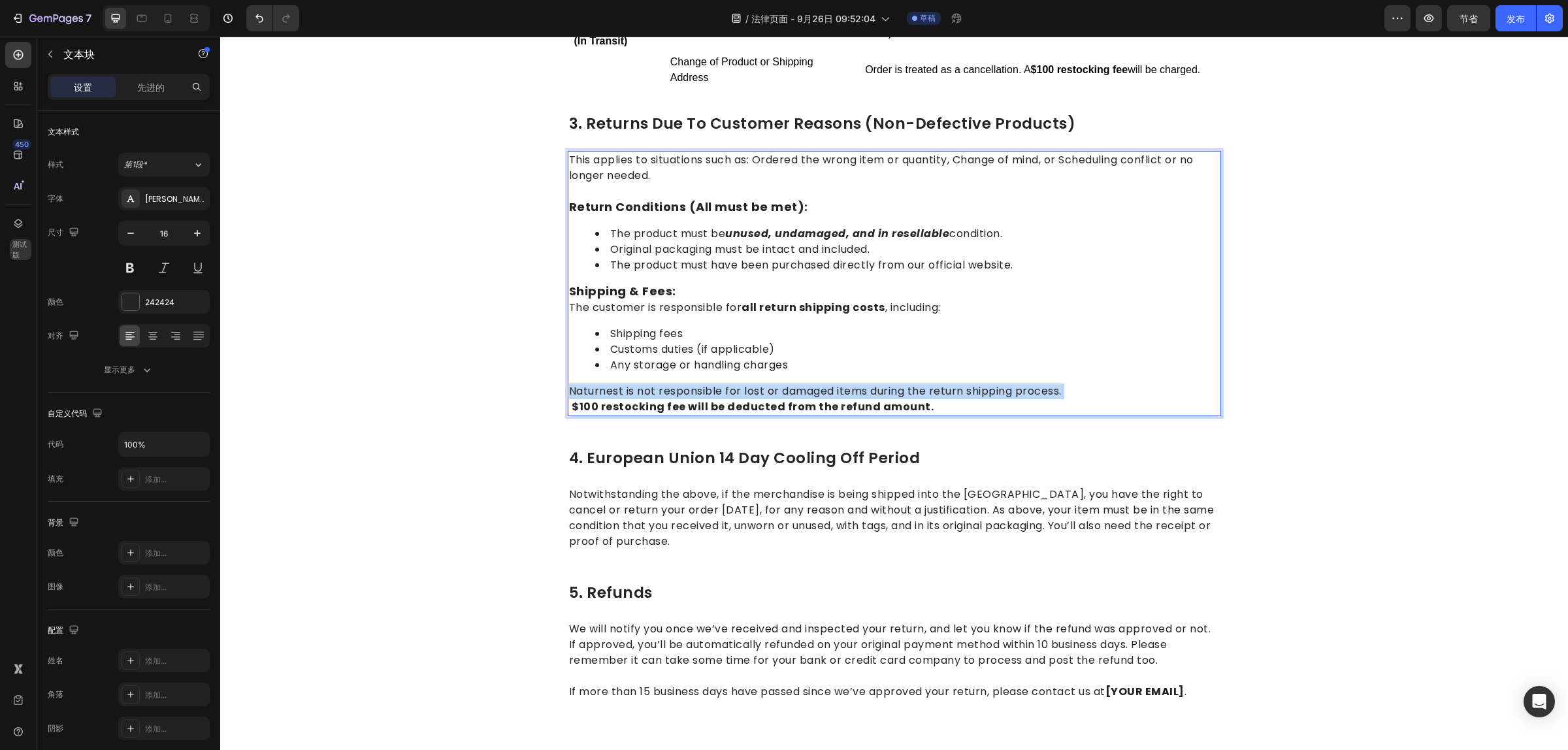
scroll to position [908, 0]
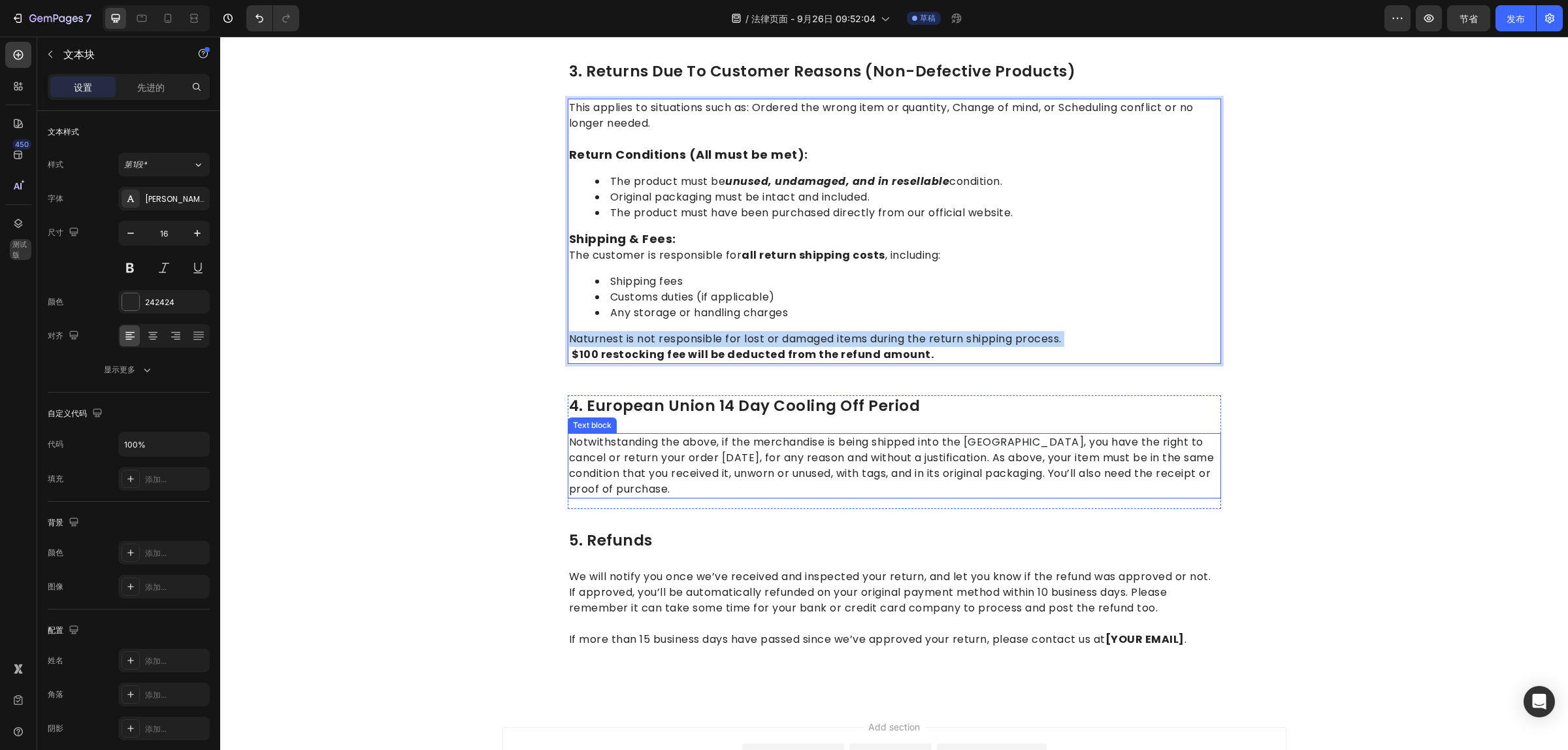
click at [932, 416] on div "4. european union 14 day cooling off period Heading Notwithstanding the above, …" at bounding box center [894, 452] width 654 height 114
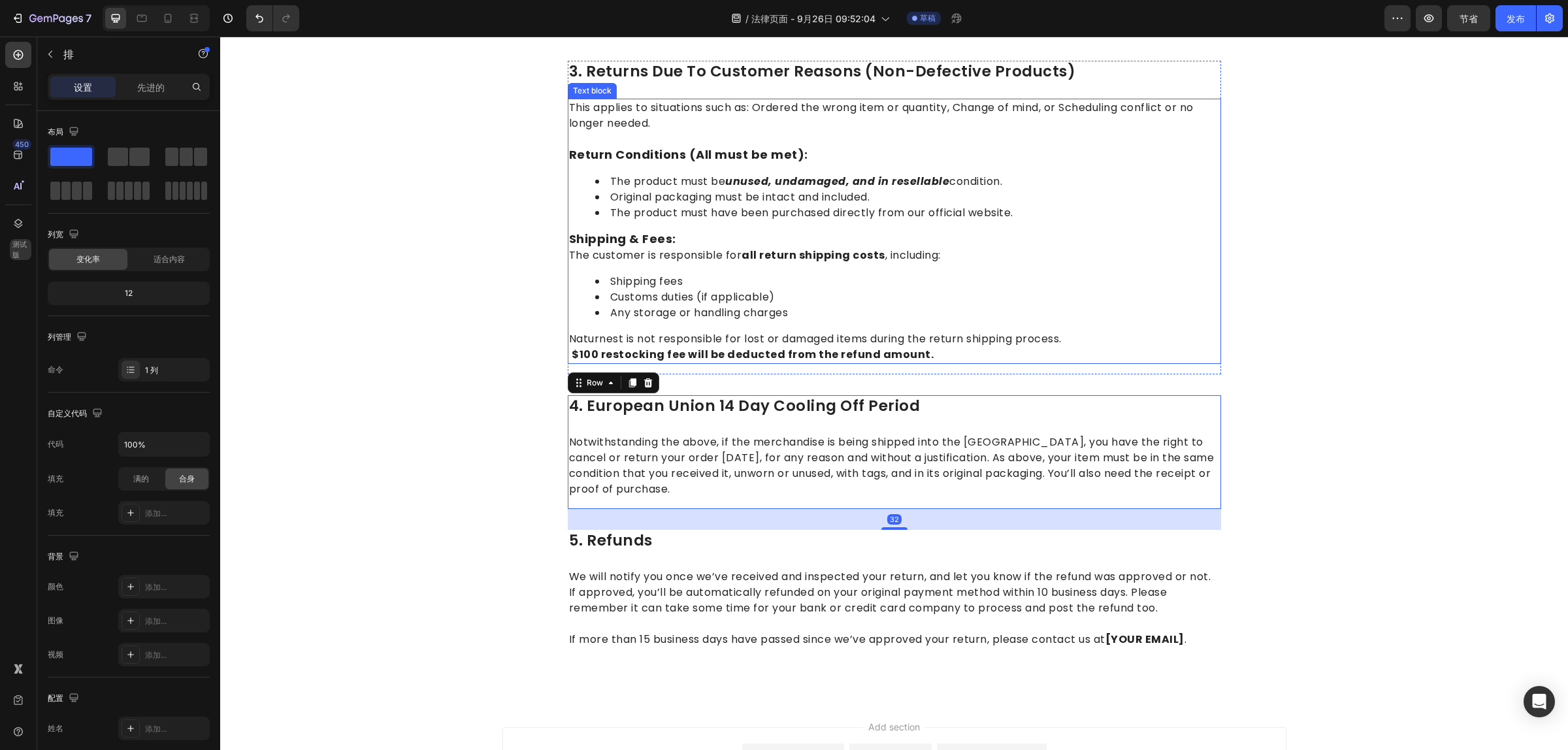
click at [886, 356] on strong "$100 restocking fee will be deducted from the refund amount." at bounding box center [752, 354] width 362 height 15
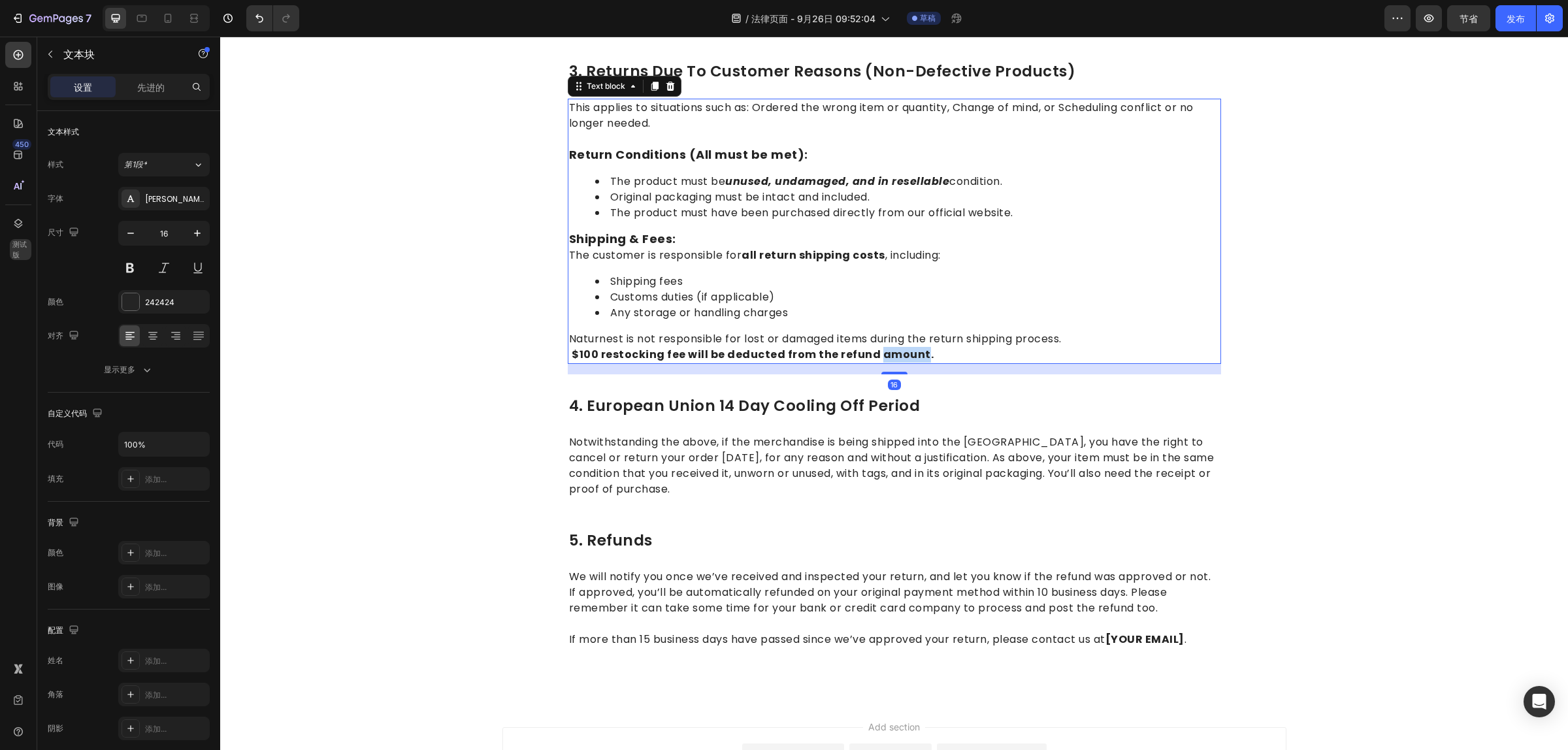
click at [886, 350] on strong "$100 restocking fee will be deducted from the refund amount." at bounding box center [752, 354] width 362 height 15
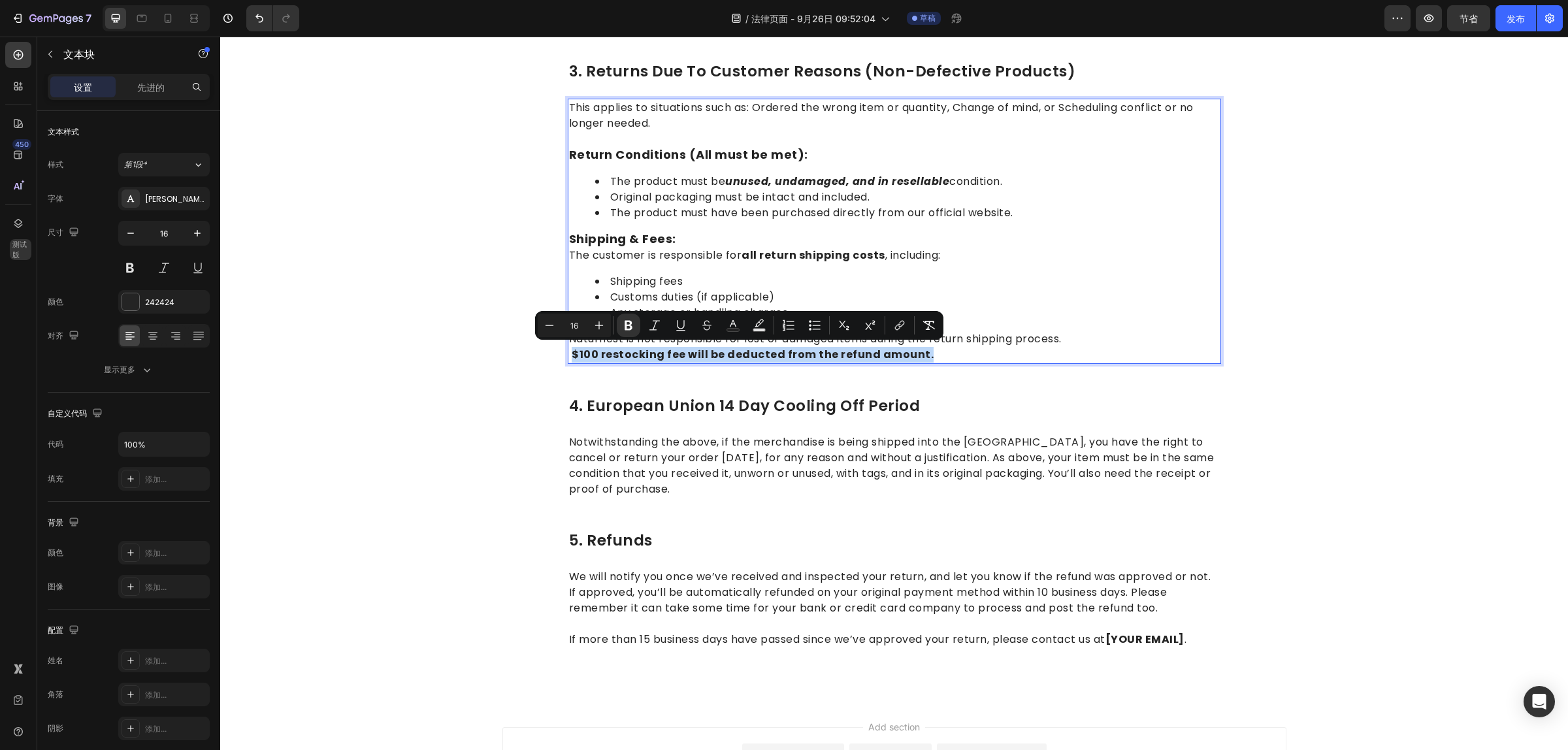
drag, startPoint x: 932, startPoint y: 353, endPoint x: 566, endPoint y: 353, distance: 366.0
click at [569, 353] on p "$100 restocking fee will be deducted from the refund amount." at bounding box center [894, 355] width 651 height 16
click at [654, 331] on button "Italic" at bounding box center [655, 325] width 24 height 24
click at [755, 330] on rect "Editor contextual toolbar" at bounding box center [759, 330] width 12 height 3
type input "000000"
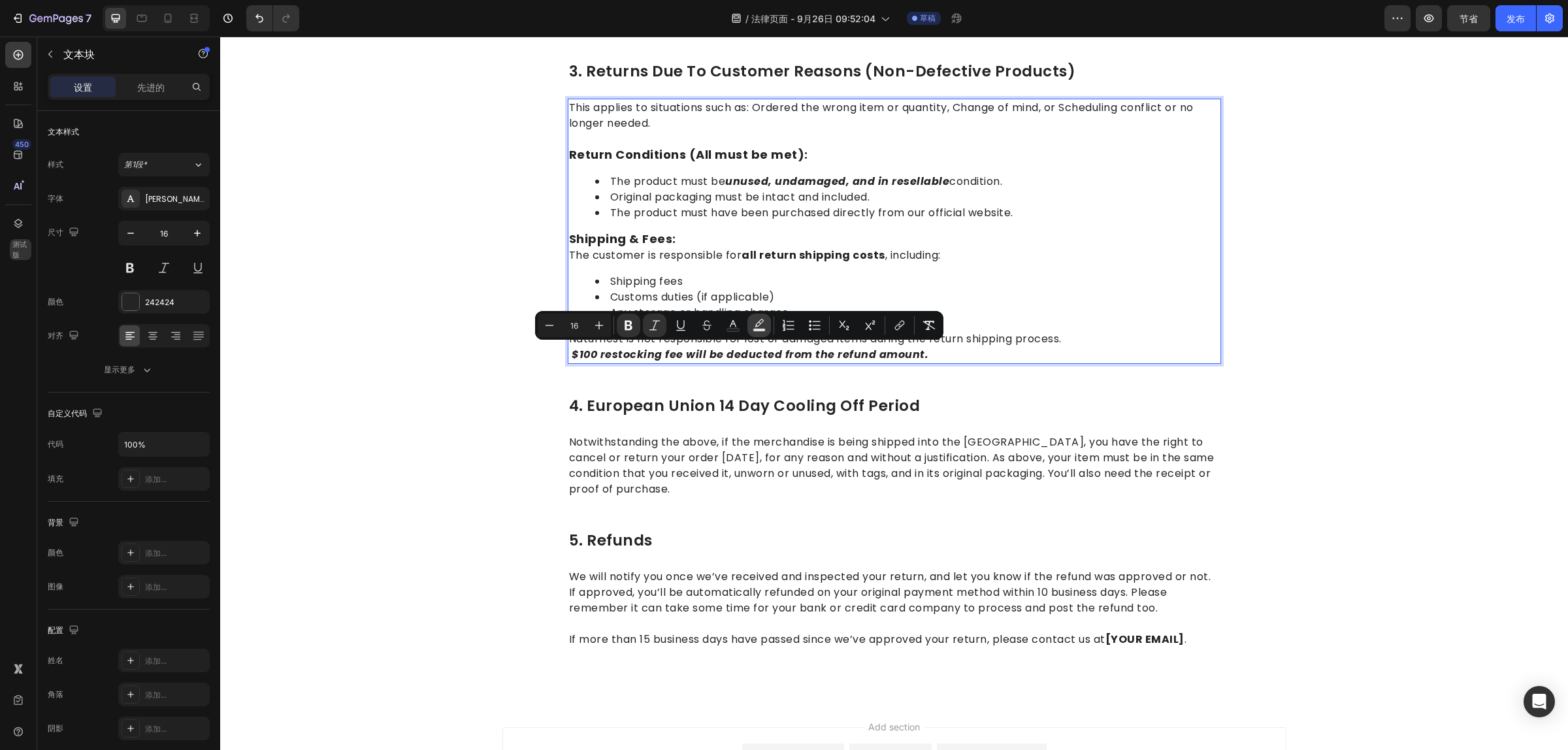
type input "77"
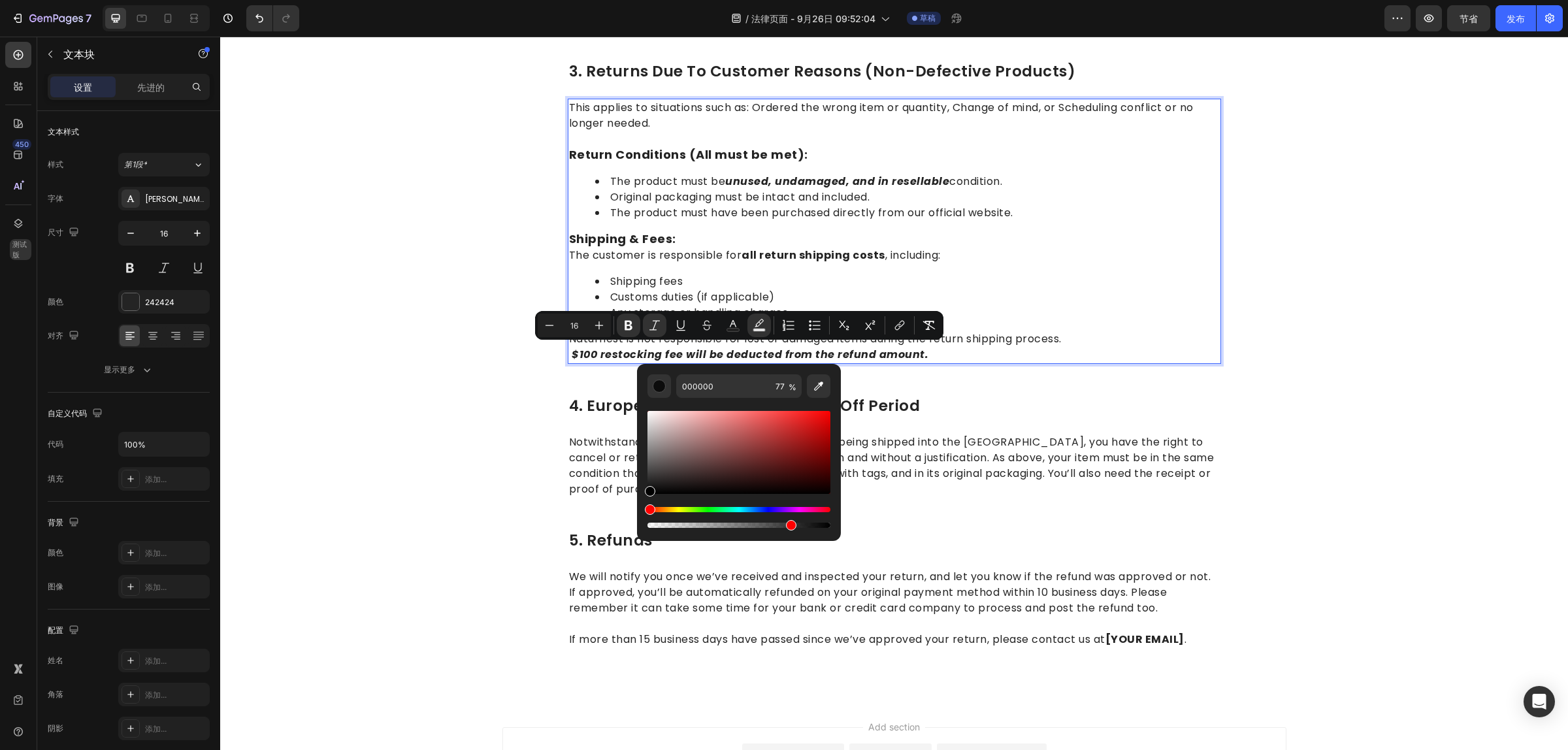
click at [671, 458] on div "Editor contextual toolbar" at bounding box center [739, 452] width 183 height 83
type input "6B5D5D"
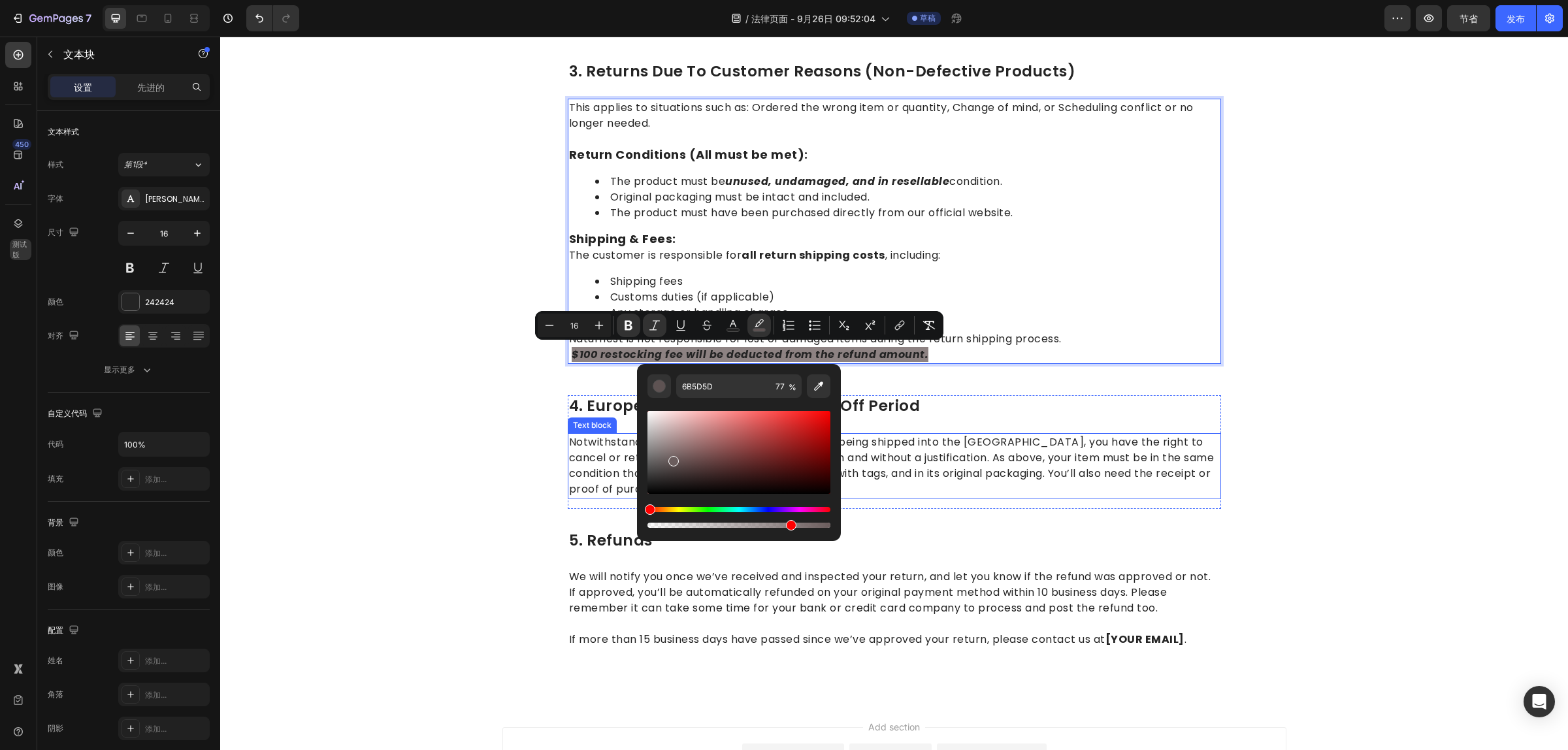
click at [1004, 434] on p "Notwithstanding the above, if the merchandise is being shipped into the [GEOGRA…" at bounding box center [894, 465] width 651 height 62
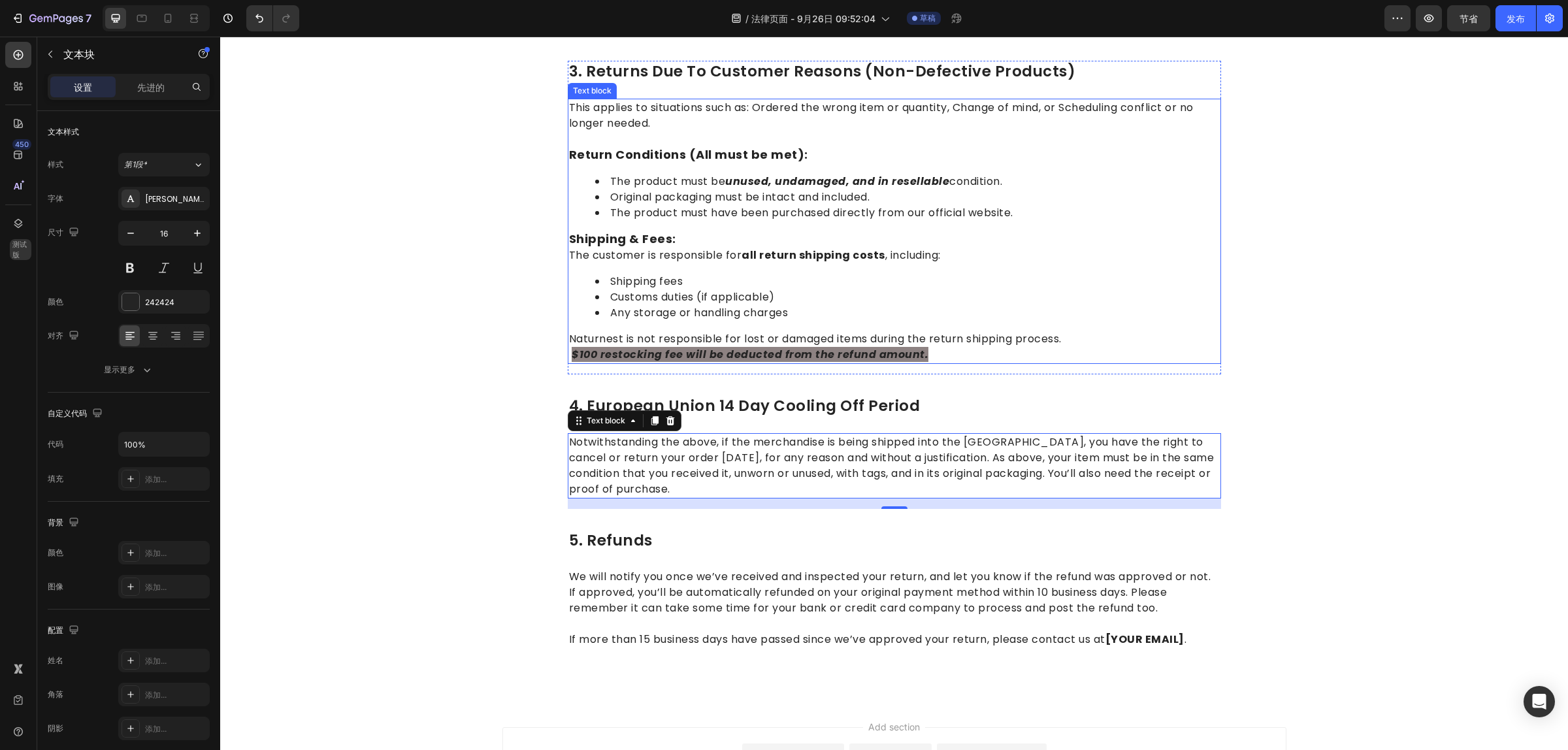
click at [850, 347] on strong "$100 restocking fee will be deducted from the refund amount." at bounding box center [750, 354] width 357 height 15
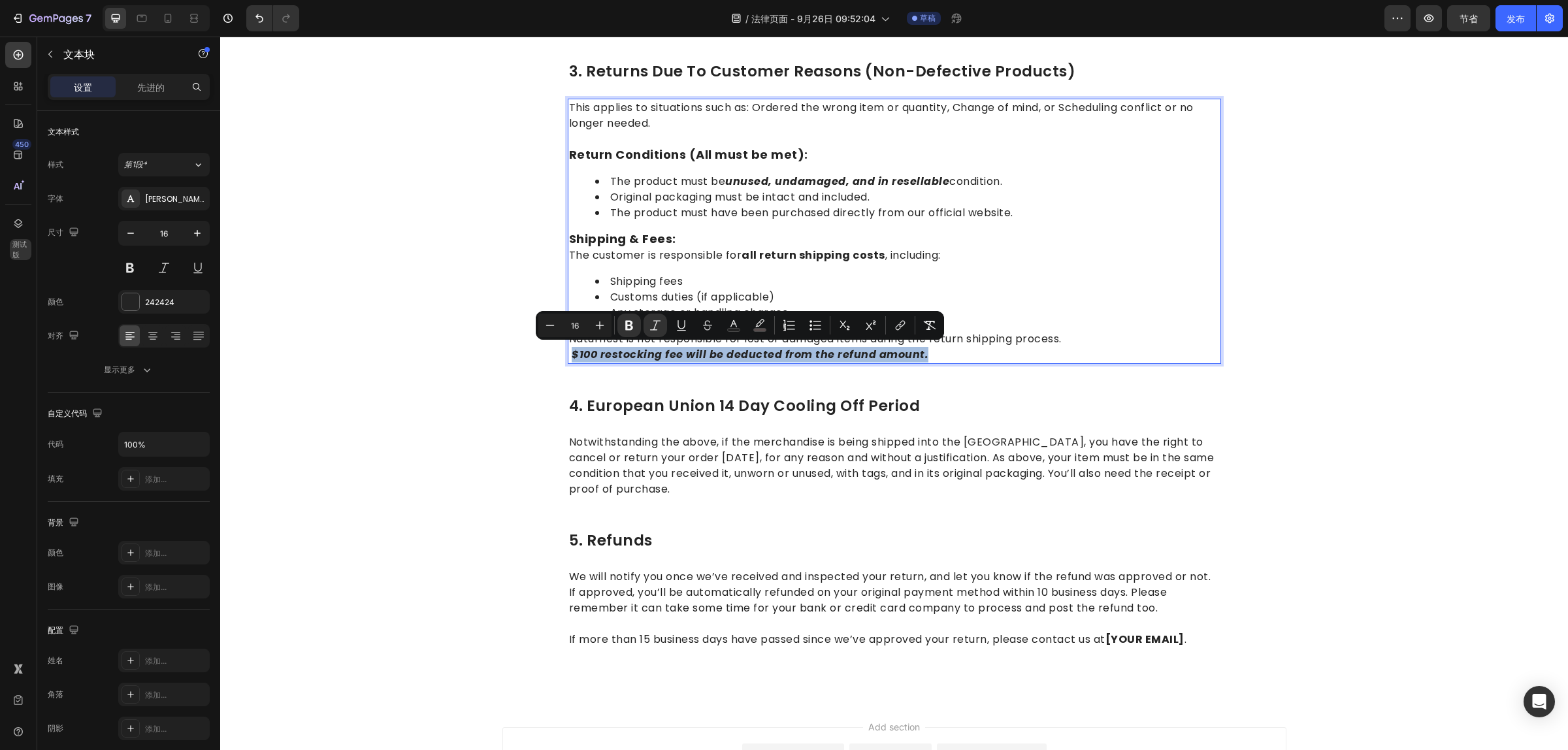
drag, startPoint x: 929, startPoint y: 351, endPoint x: 565, endPoint y: 353, distance: 364.0
click at [569, 353] on p "$100 restocking fee will be deducted from the refund amount." at bounding box center [894, 355] width 651 height 16
click at [508, 399] on div "1.return eligibility & refund timeline Heading Return Window: Returns or exchan…" at bounding box center [894, 40] width 1328 height 1258
drag, startPoint x: 914, startPoint y: 347, endPoint x: 566, endPoint y: 354, distance: 348.1
click at [571, 354] on strong "$100 restocking fee will be deducted from the refund amount." at bounding box center [750, 354] width 357 height 15
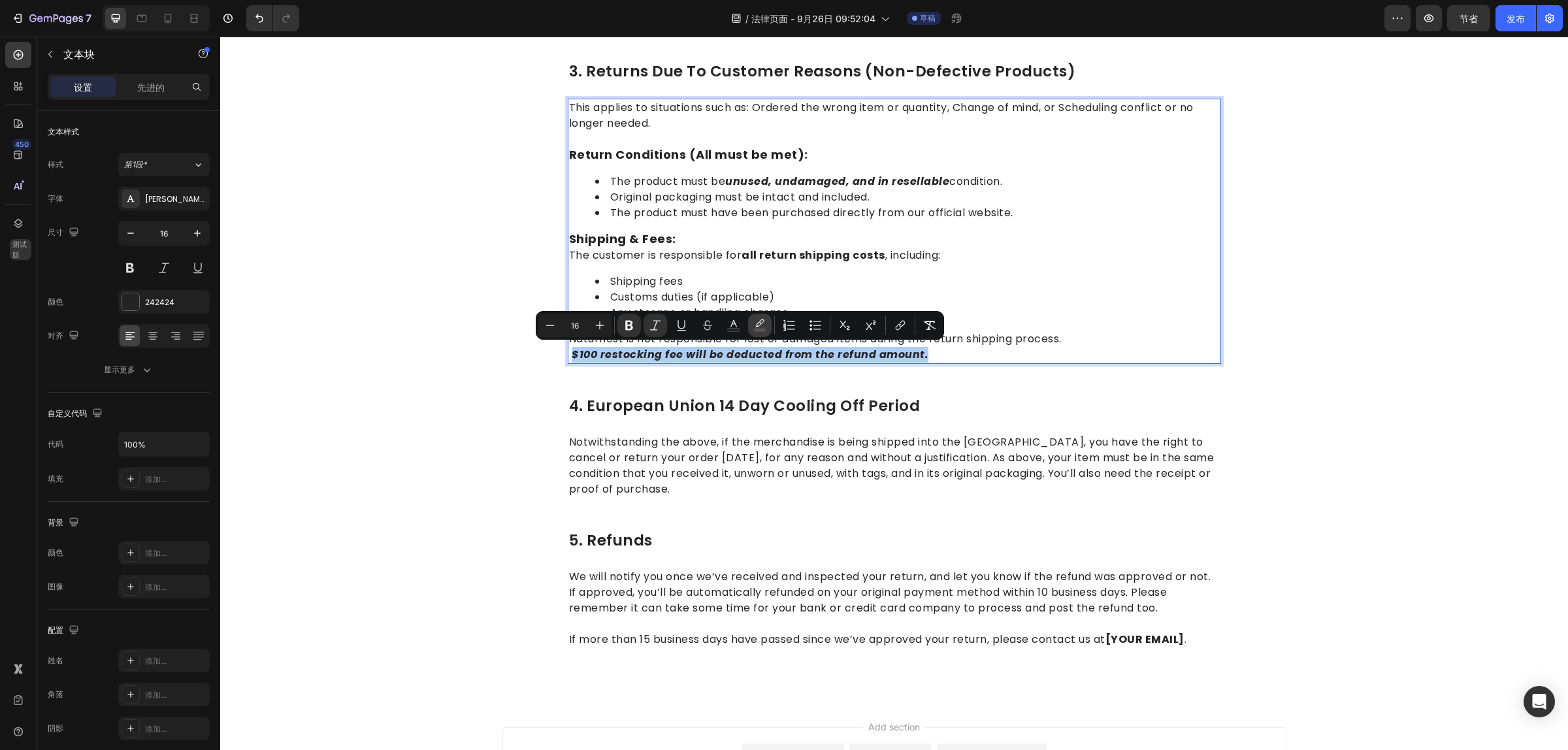
click at [755, 326] on icon "Editor contextual toolbar" at bounding box center [760, 325] width 13 height 13
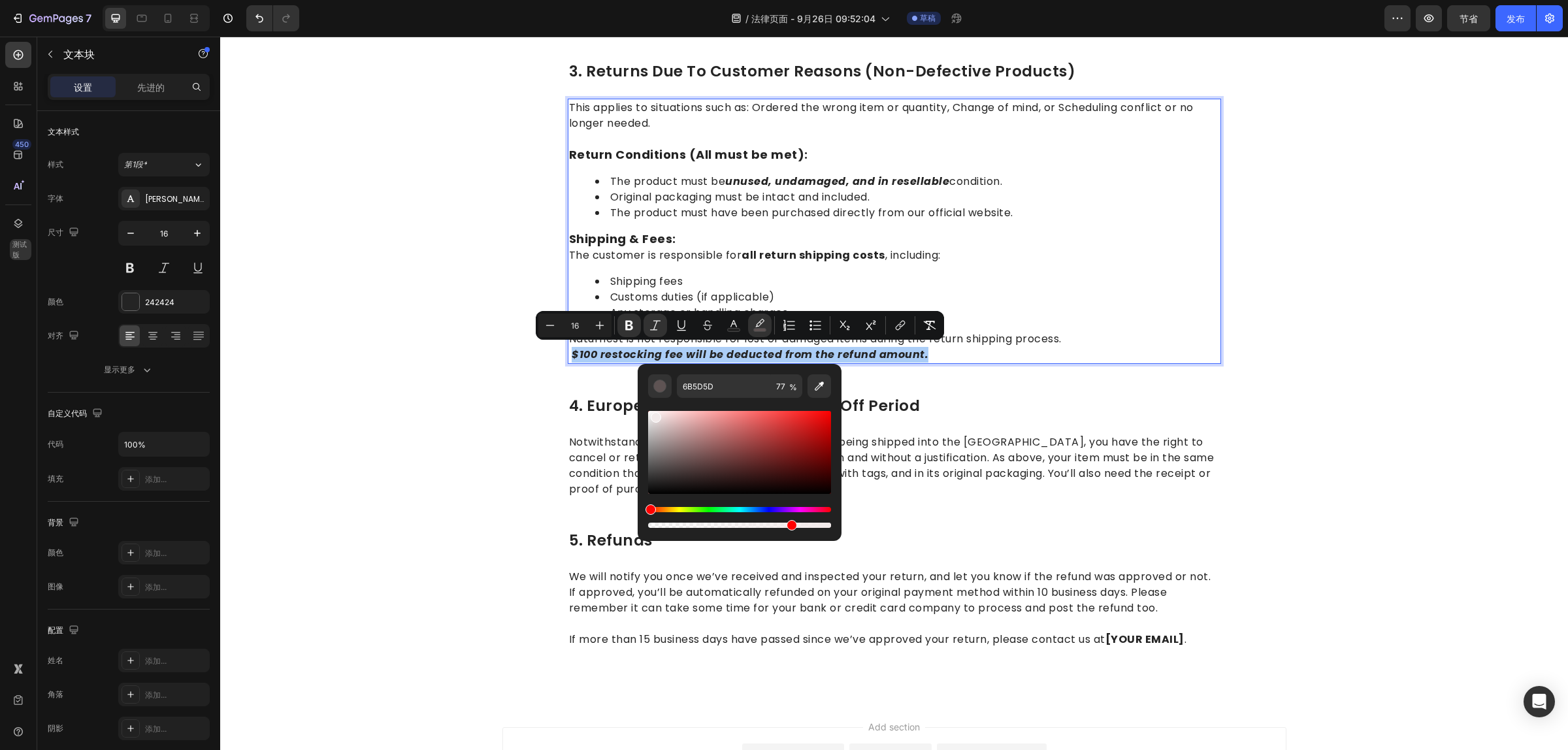
click at [654, 415] on div "Editor contextual toolbar" at bounding box center [740, 452] width 183 height 83
drag, startPoint x: 654, startPoint y: 413, endPoint x: 647, endPoint y: 408, distance: 8.6
click at [647, 408] on div "F2EAEA 77 %" at bounding box center [740, 447] width 204 height 167
type input "FFFFFF"
click at [733, 324] on icon "Editor contextual toolbar" at bounding box center [734, 325] width 13 height 13
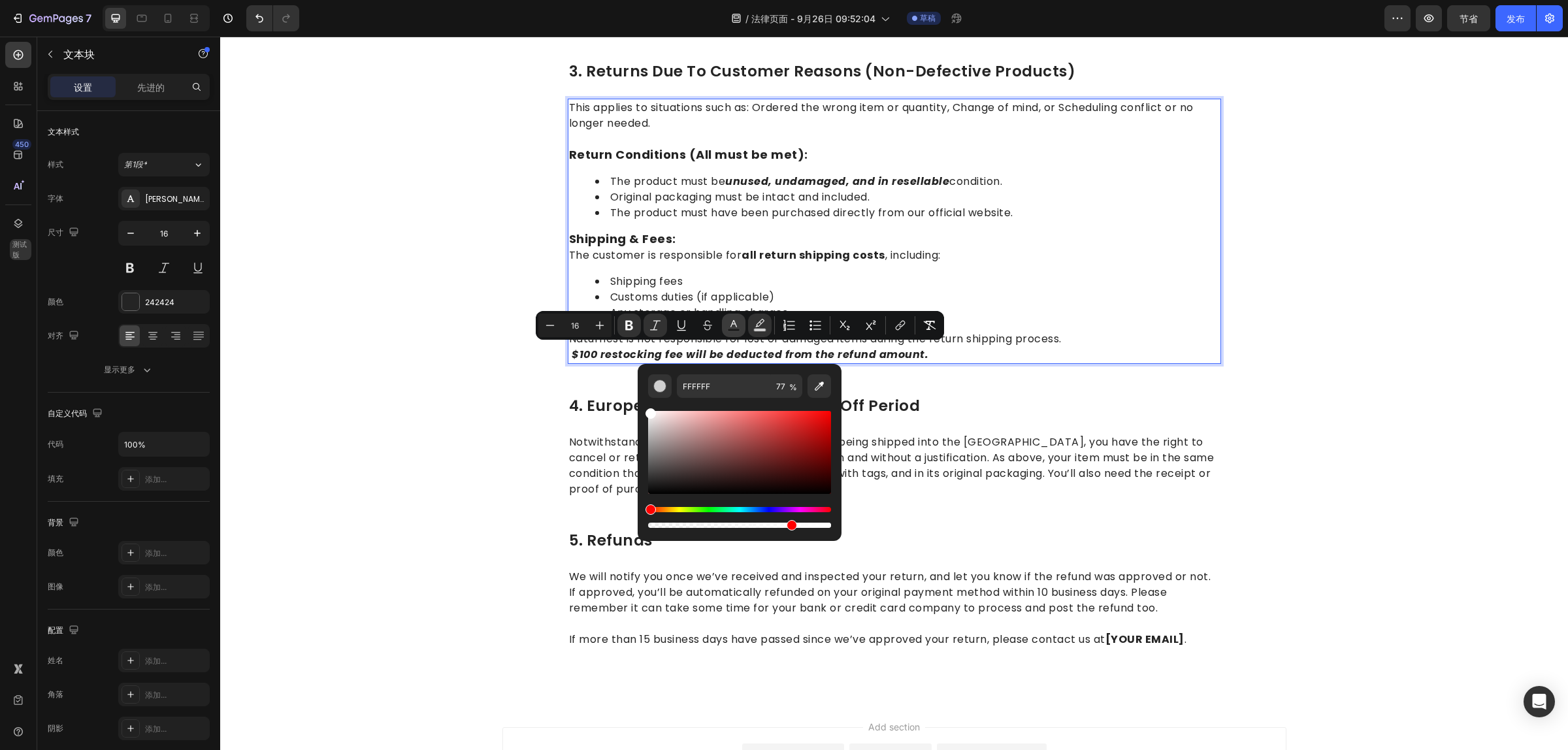
type input "242424"
click at [661, 465] on div "Editor contextual toolbar" at bounding box center [740, 452] width 183 height 83
type input "565050"
click at [1027, 383] on div "1.return eligibility & refund timeline Heading Return Window: Returns or exchan…" at bounding box center [894, 35] width 654 height 1248
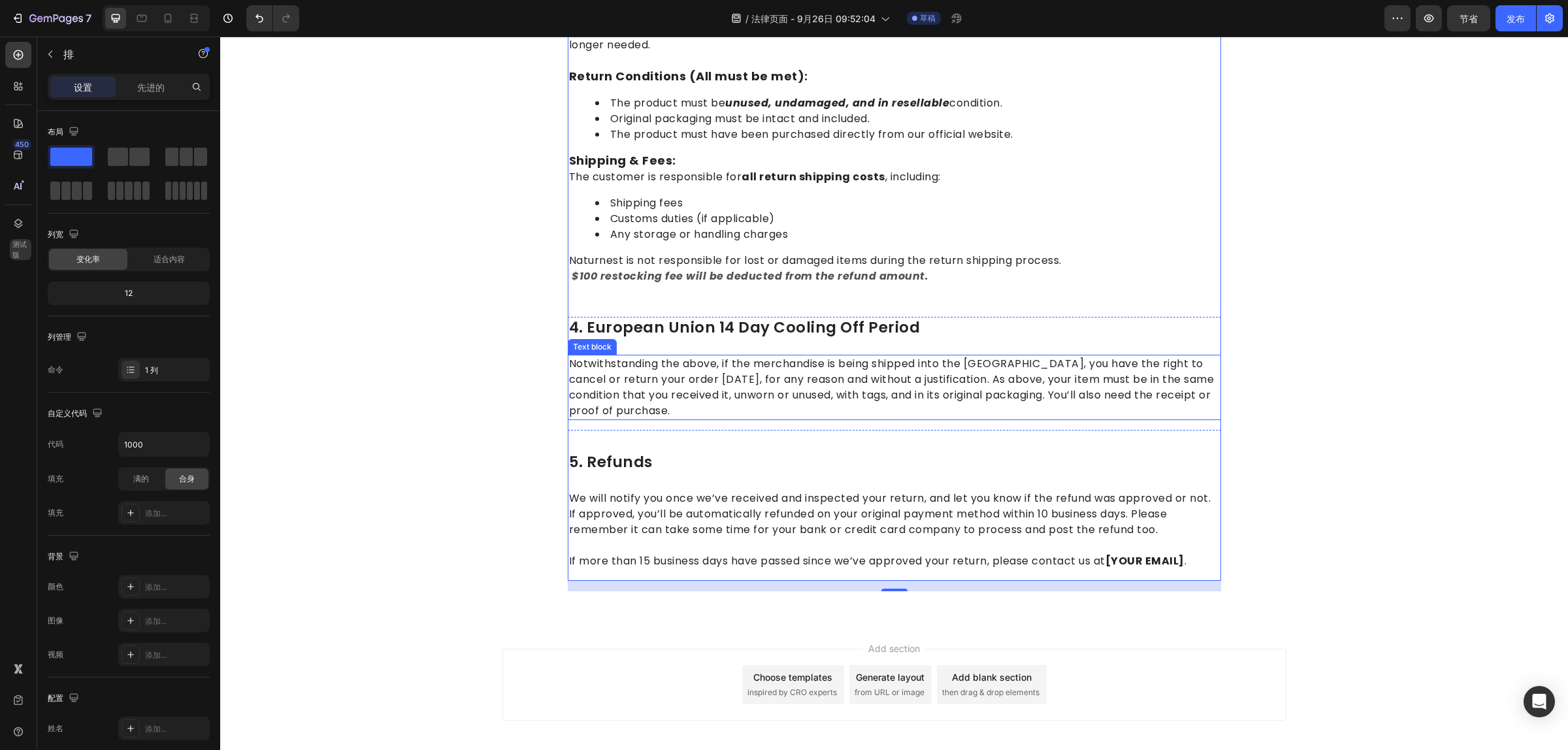
scroll to position [881, 0]
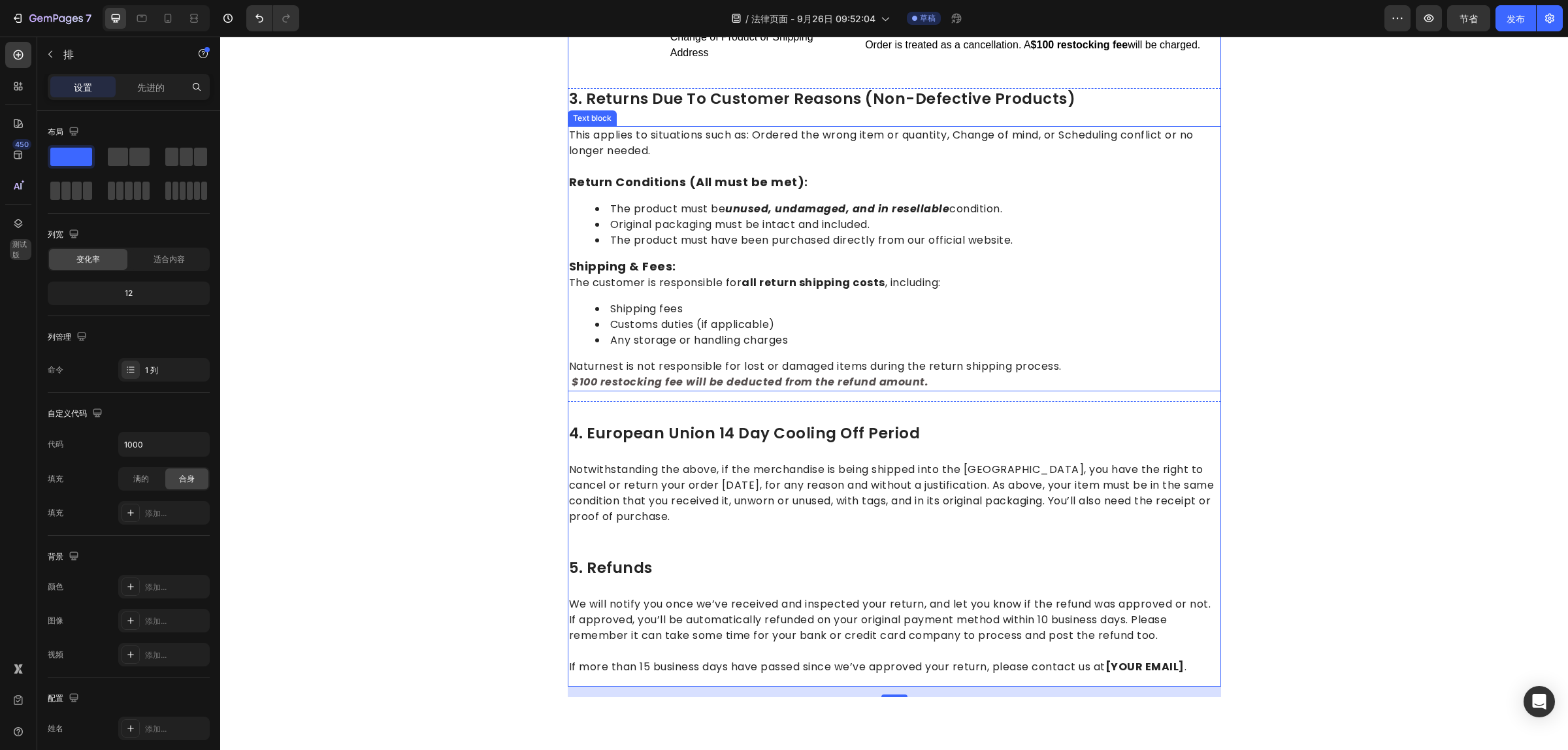
click at [933, 374] on p "$100 restocking fee will be deducted from the refund amount." at bounding box center [894, 382] width 651 height 16
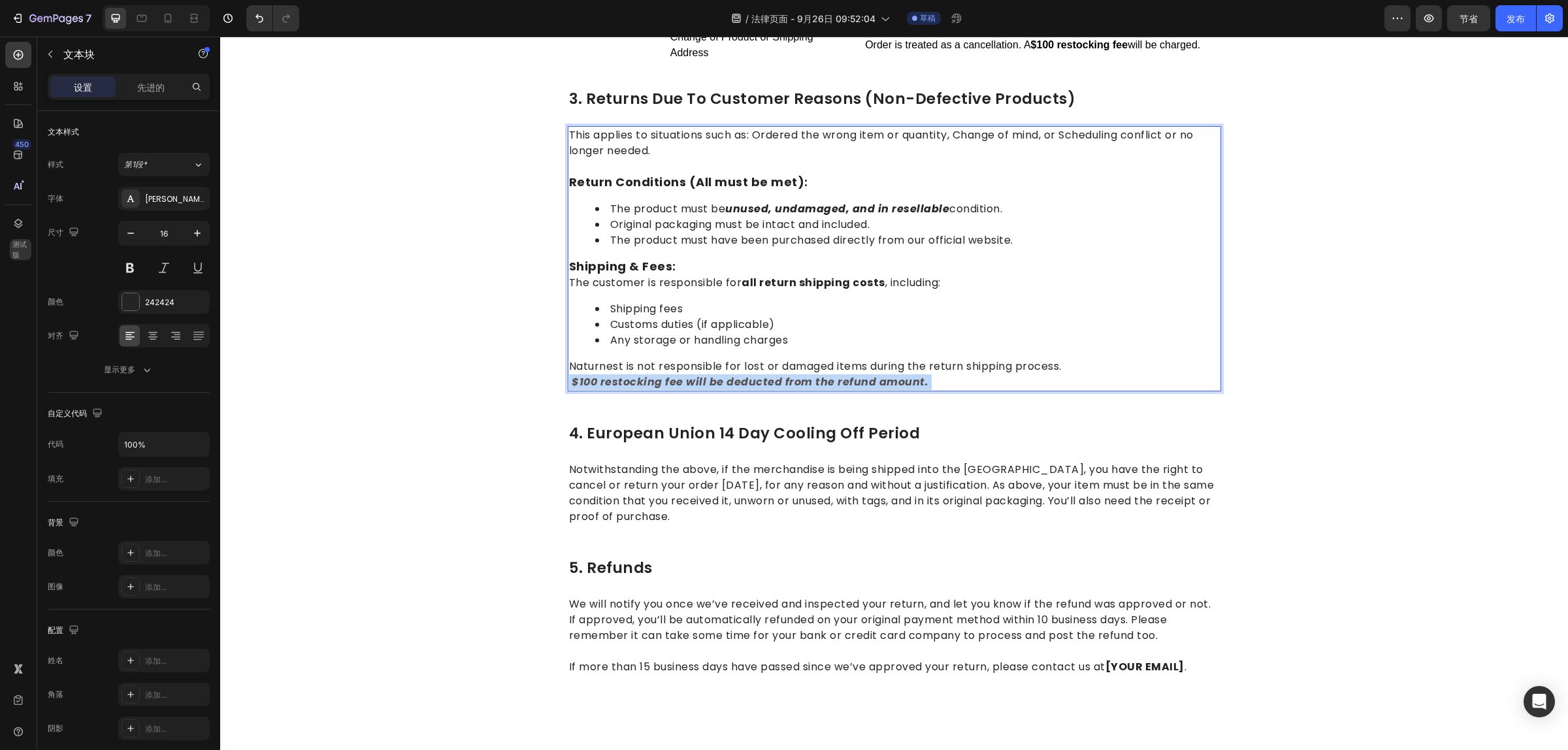
drag, startPoint x: 926, startPoint y: 378, endPoint x: 623, endPoint y: 374, distance: 303.0
click at [624, 374] on p "$100 restocking fee will be deducted from the refund amount." at bounding box center [894, 382] width 651 height 16
click at [619, 380] on strong "$100 restocking fee will be deducted from the refund amount." at bounding box center [750, 382] width 357 height 15
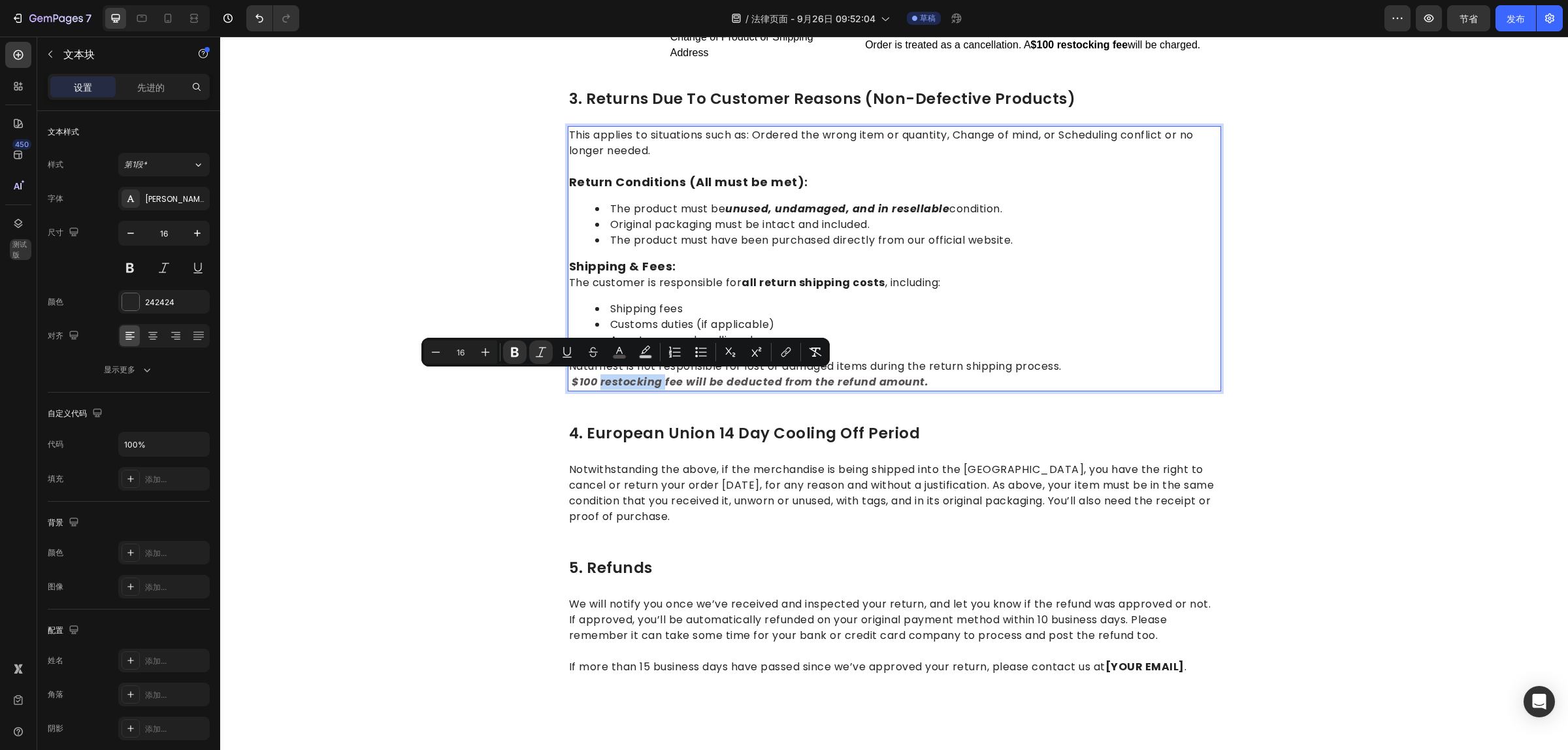
click at [619, 380] on strong "$100 restocking fee will be deducted from the refund amount." at bounding box center [750, 382] width 357 height 15
click at [619, 355] on rect "Editor contextual toolbar" at bounding box center [619, 357] width 12 height 3
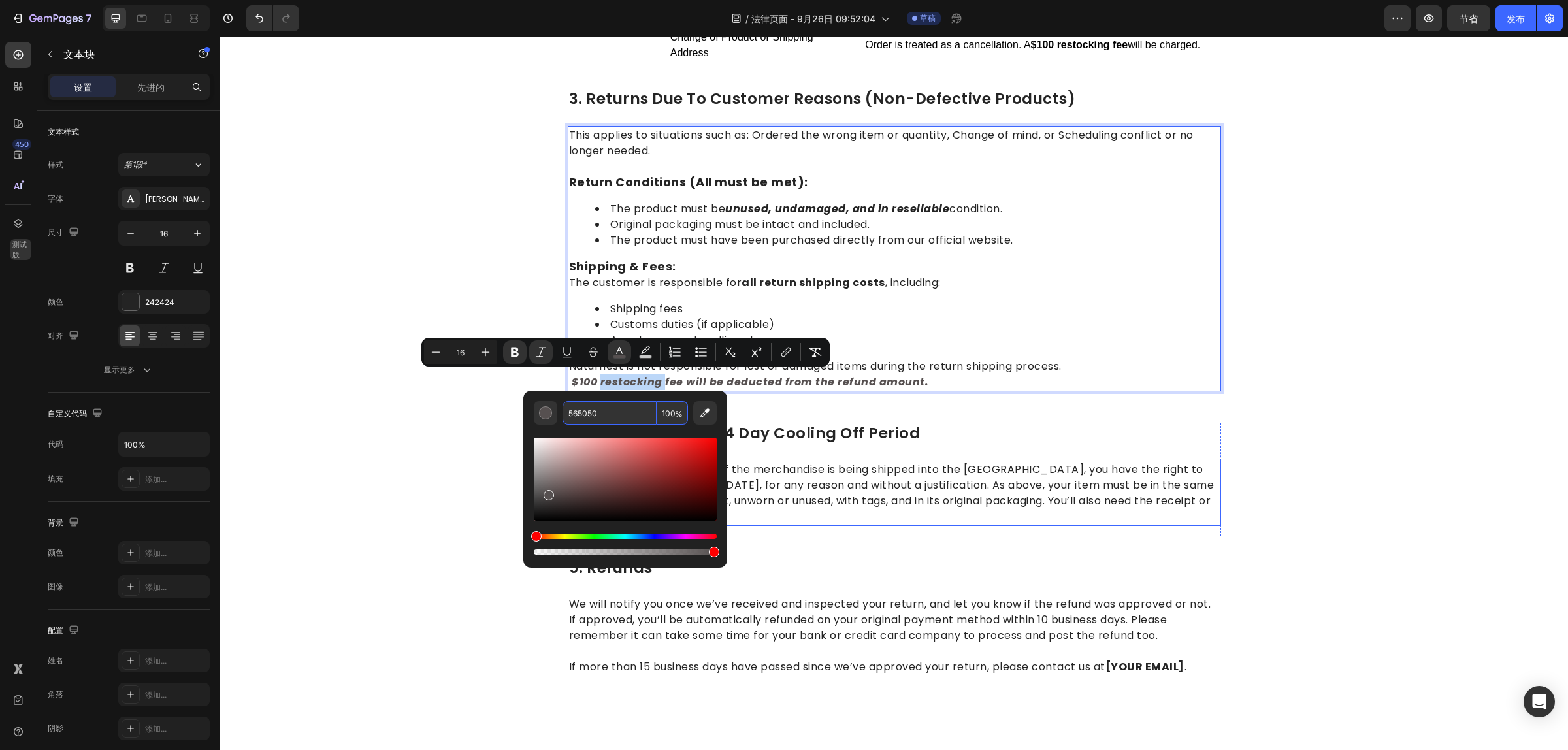
drag, startPoint x: 944, startPoint y: 470, endPoint x: 960, endPoint y: 432, distance: 41.2
click at [945, 471] on p "Notwithstanding the above, if the merchandise is being shipped into the [GEOGRA…" at bounding box center [894, 493] width 651 height 62
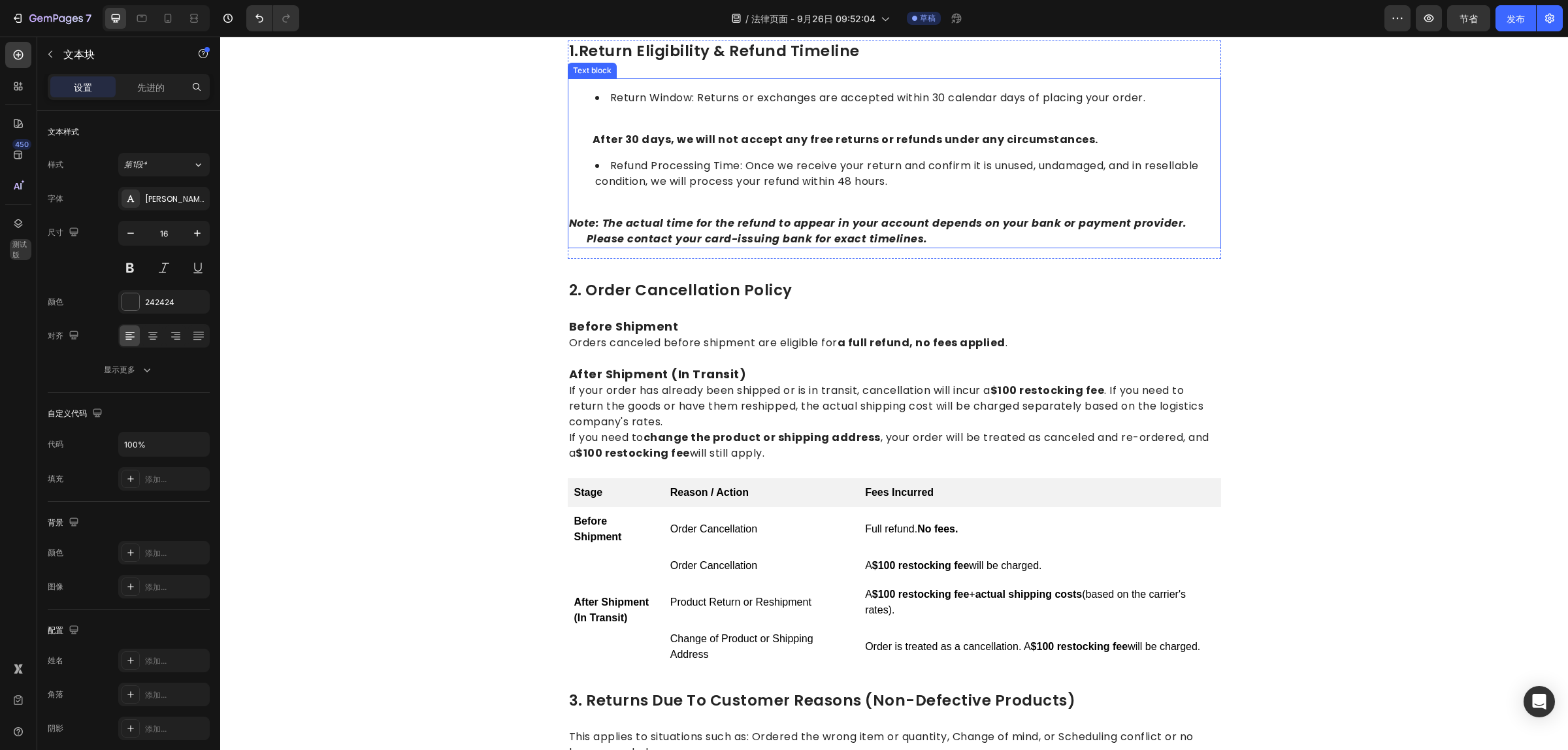
scroll to position [146, 0]
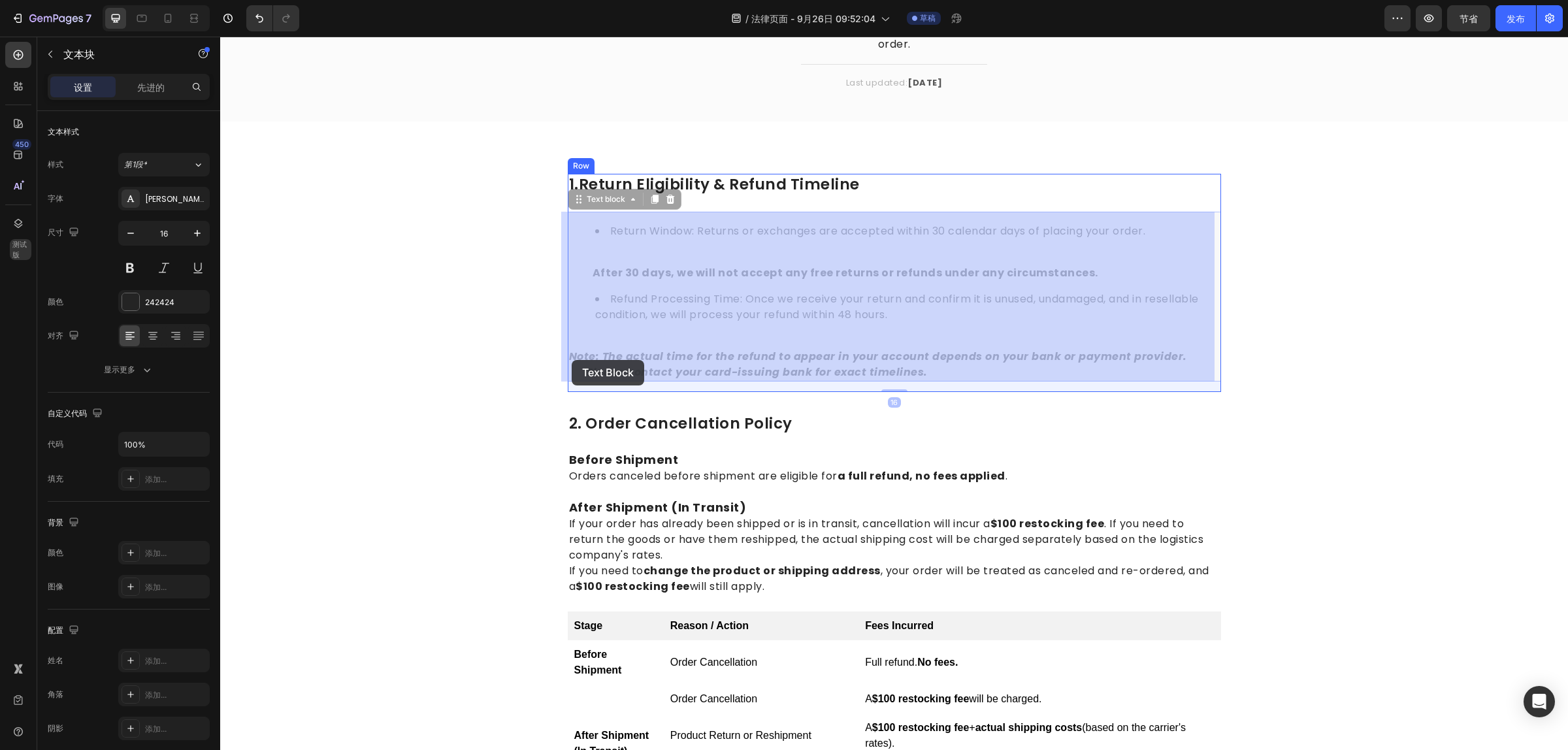
drag, startPoint x: 906, startPoint y: 373, endPoint x: 602, endPoint y: 354, distance: 304.6
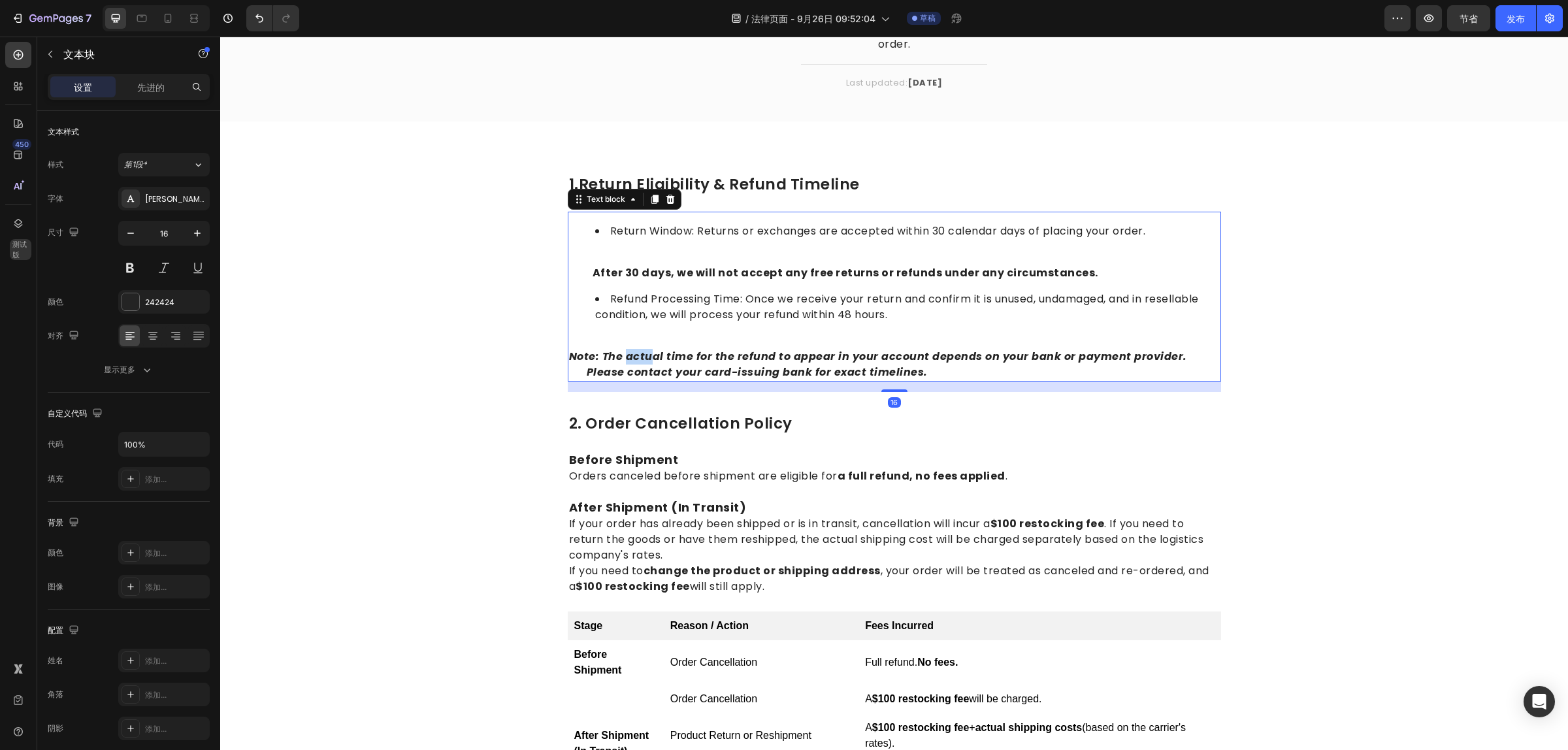
click at [603, 354] on strong "Note: The actual time for the refund to appear in your account depends on your …" at bounding box center [893, 364] width 648 height 31
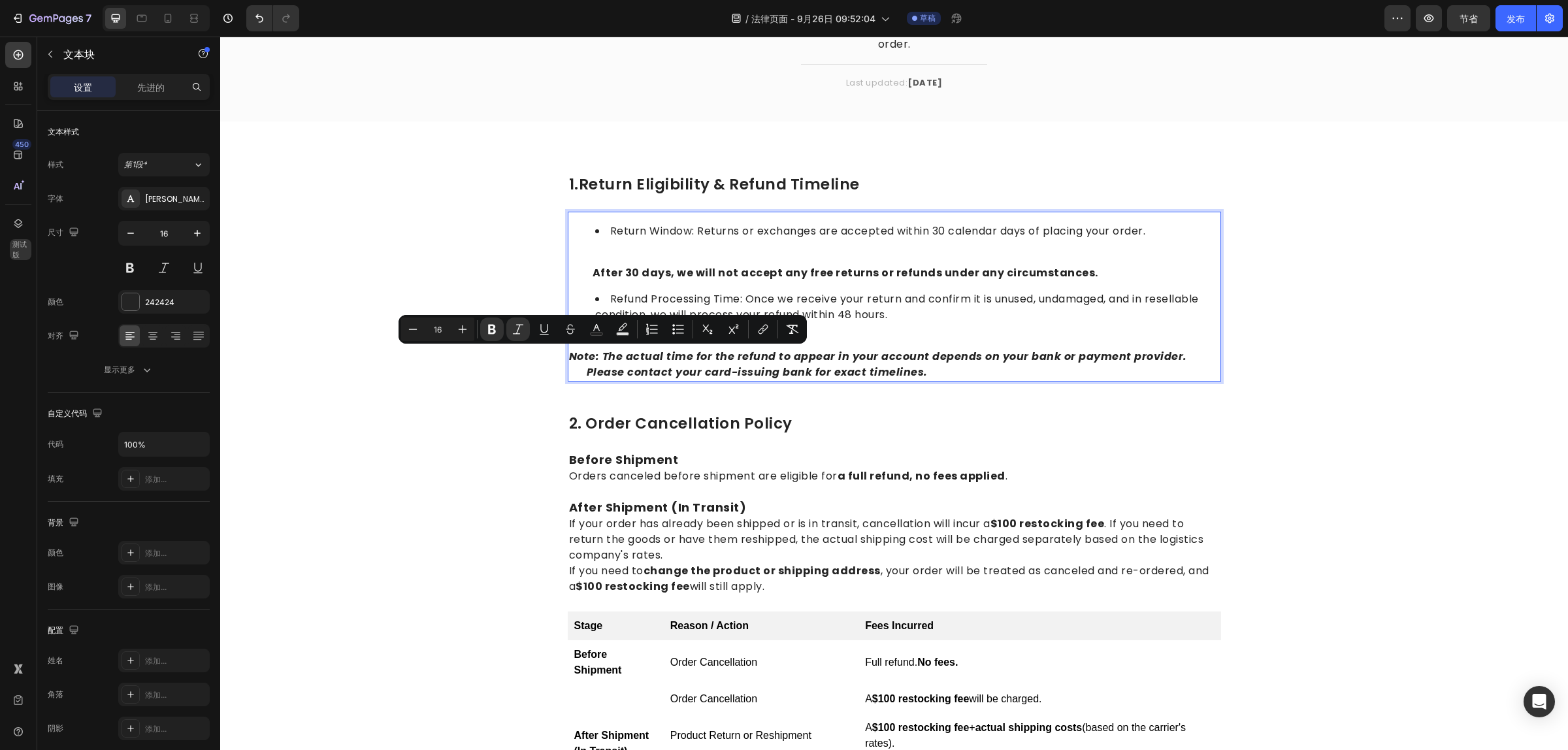
click at [924, 363] on p "Note: The actual time for the refund to appear in your account depends on your …" at bounding box center [894, 357] width 651 height 47
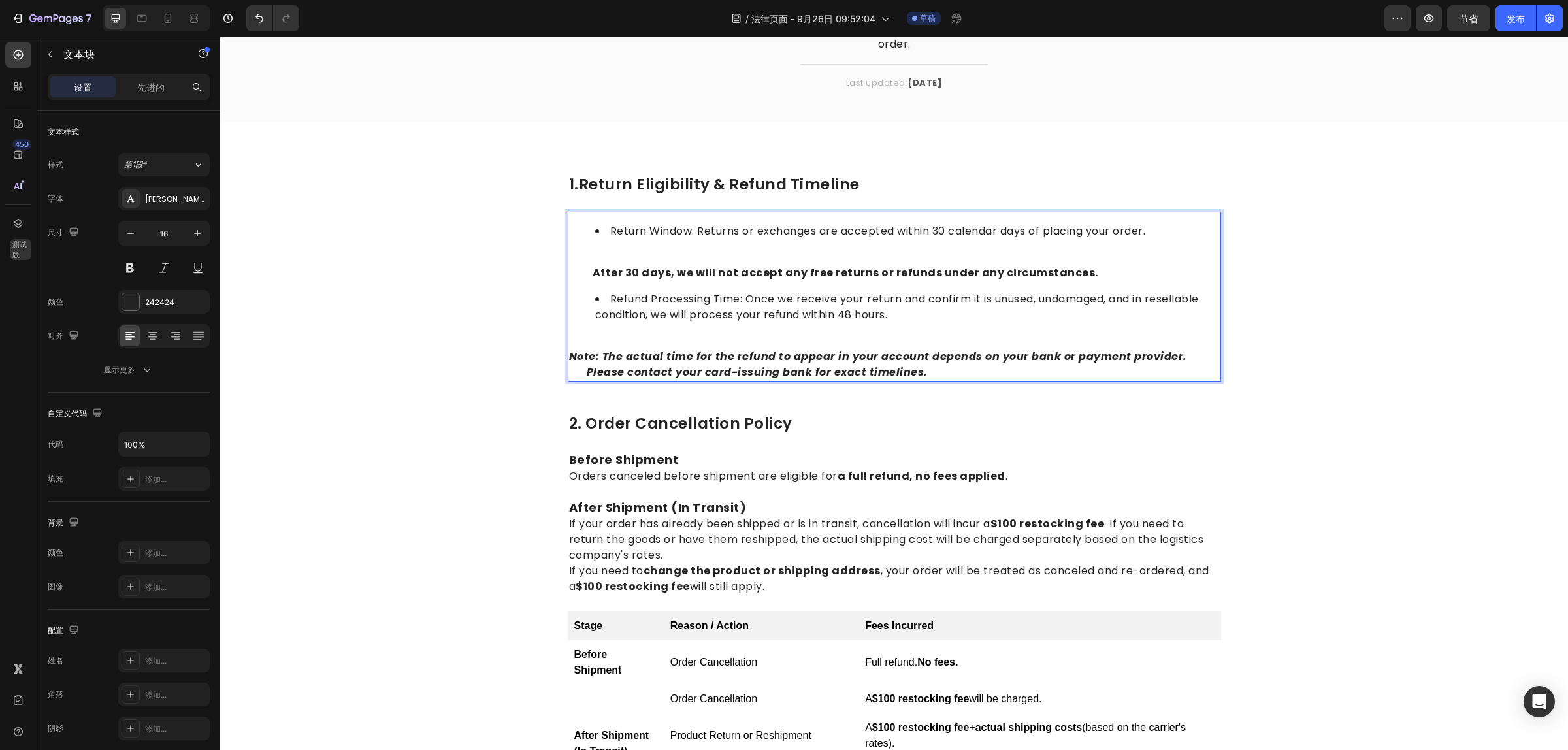
click at [926, 366] on p "Note: The actual time for the refund to appear in your account depends on your …" at bounding box center [894, 357] width 651 height 47
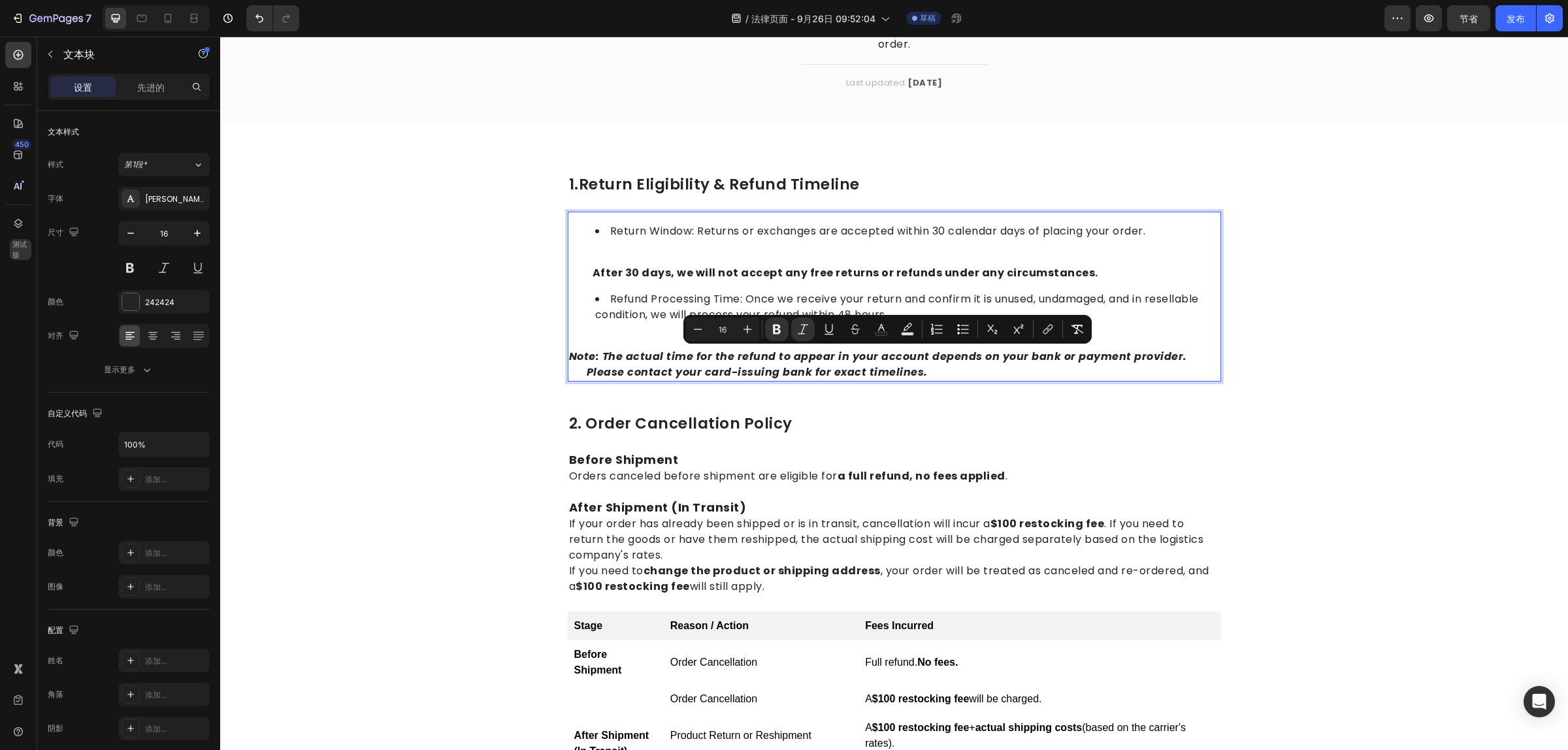
click at [931, 371] on p "Note: The actual time for the refund to appear in your account depends on your …" at bounding box center [894, 357] width 651 height 47
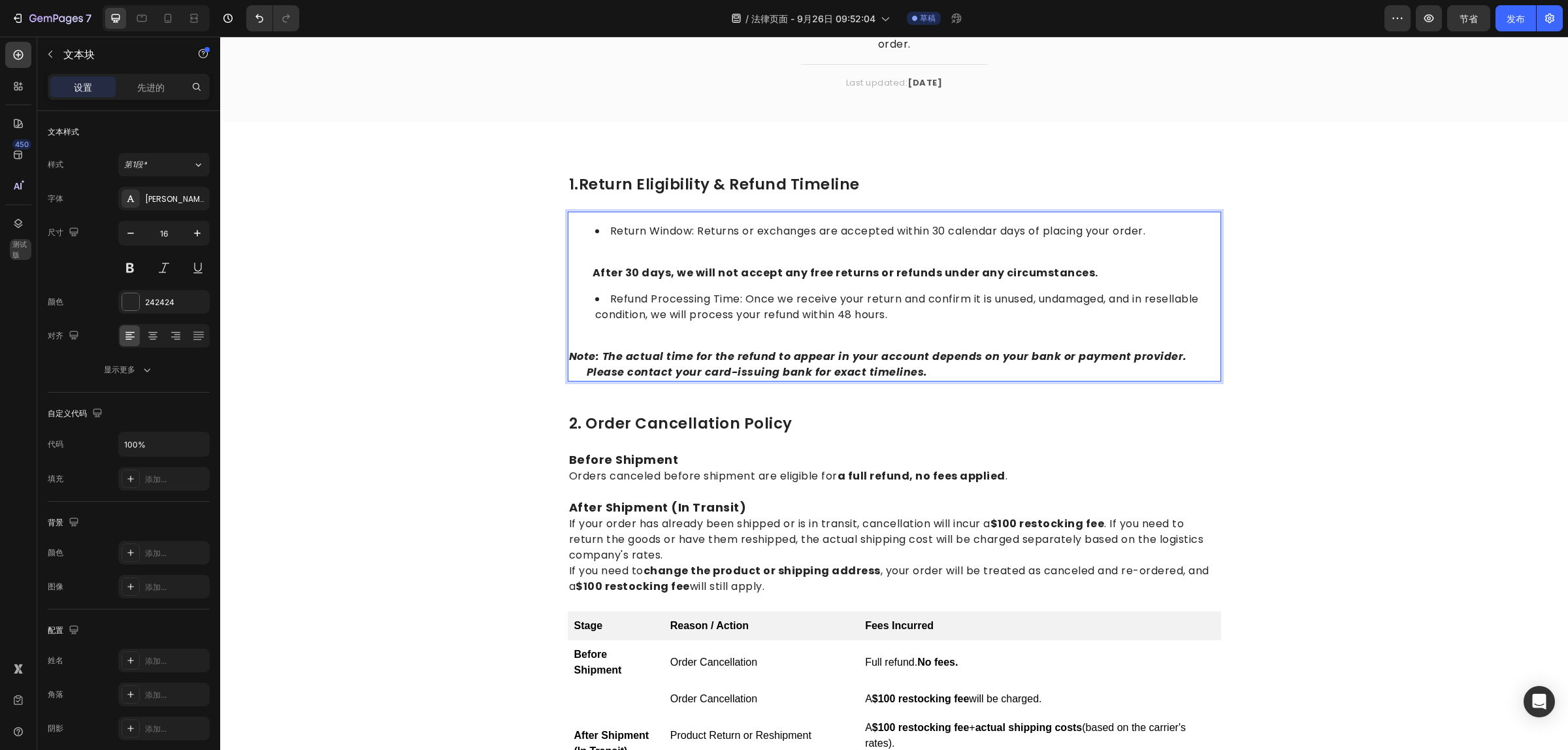
drag, startPoint x: 932, startPoint y: 372, endPoint x: 586, endPoint y: 356, distance: 346.4
click at [586, 356] on p "Note: The actual time for the refund to appear in your account depends on your …" at bounding box center [894, 357] width 651 height 47
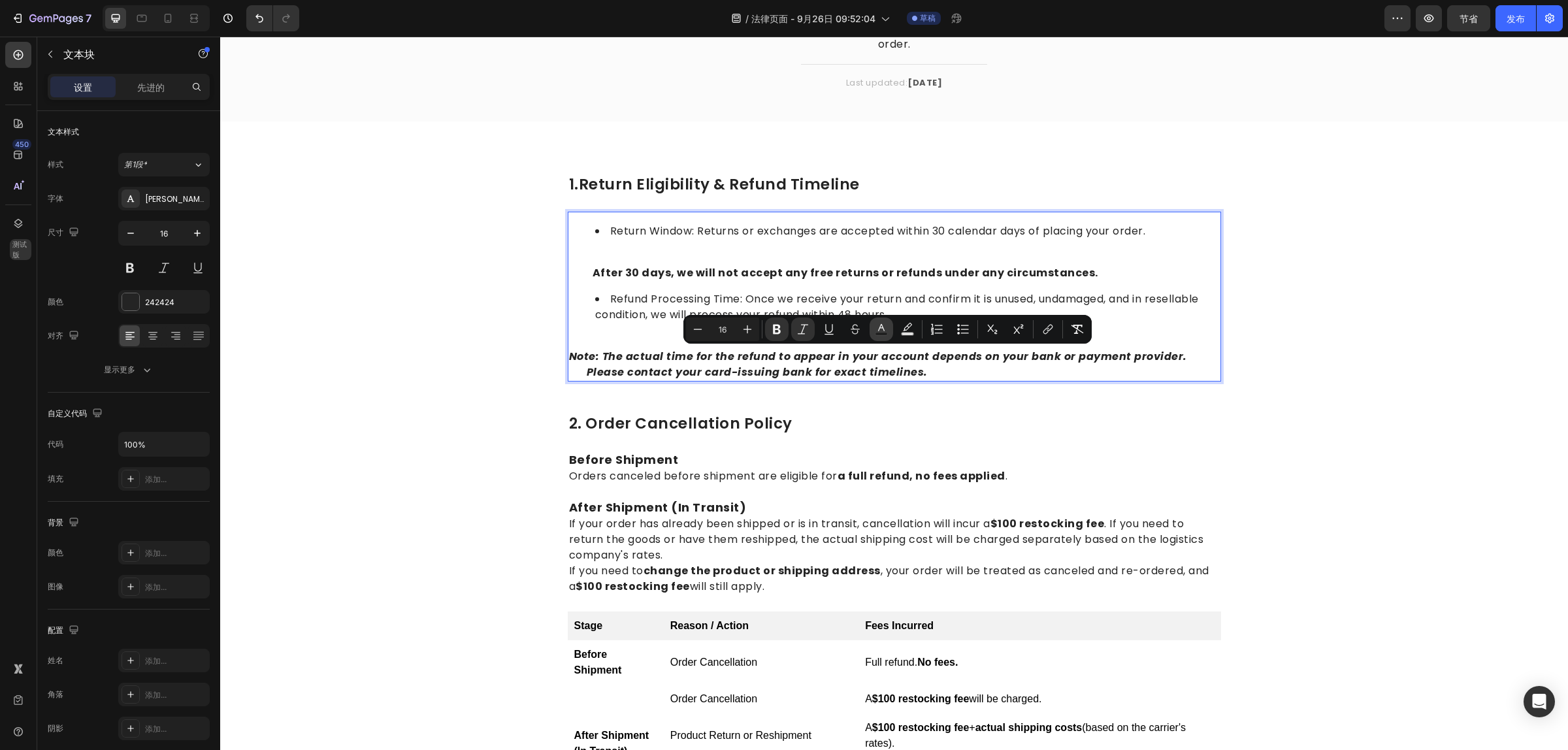
click at [880, 334] on rect "Editor contextual toolbar" at bounding box center [882, 334] width 12 height 3
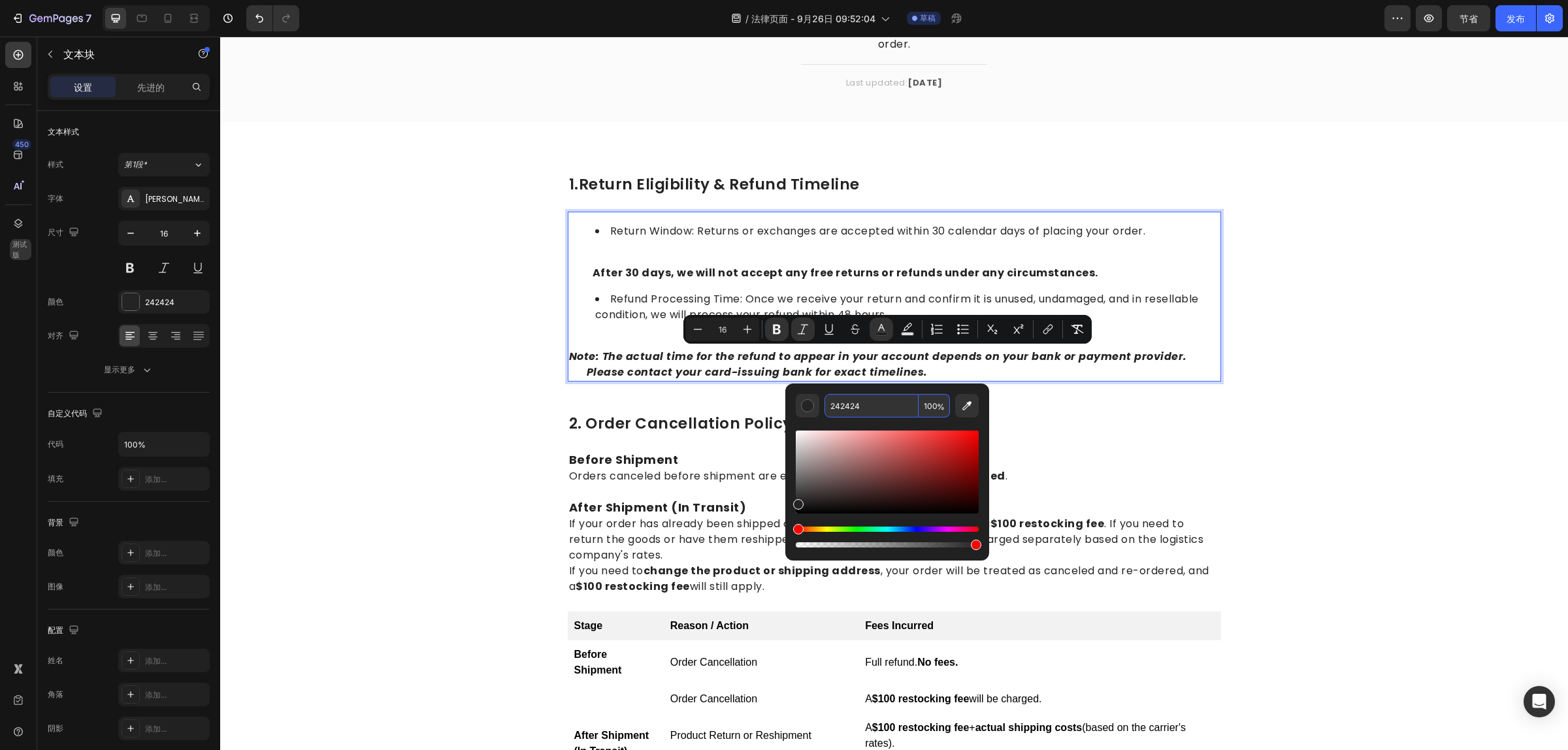
click at [866, 404] on input "242424" at bounding box center [871, 406] width 94 height 24
paste input "565050"
type input "565050"
click at [825, 286] on div "Return Window: Returns or exchanges are accepted within 30 calendar days of pla…" at bounding box center [894, 296] width 654 height 170
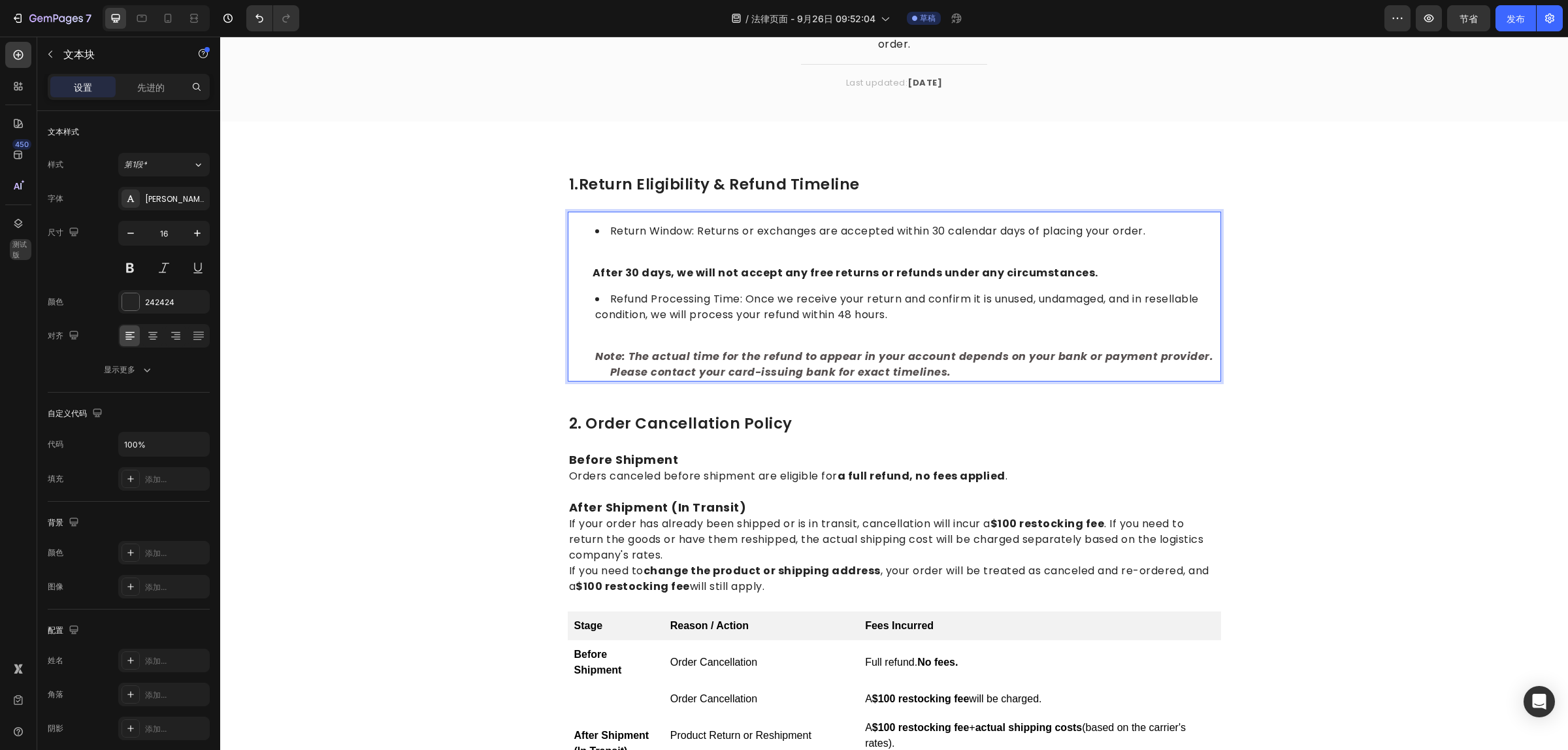
drag, startPoint x: 579, startPoint y: 268, endPoint x: 1016, endPoint y: 270, distance: 437.0
click at [1012, 270] on p "After 30 days, we will not accept any free returns or refunds under any circums…" at bounding box center [894, 265] width 651 height 32
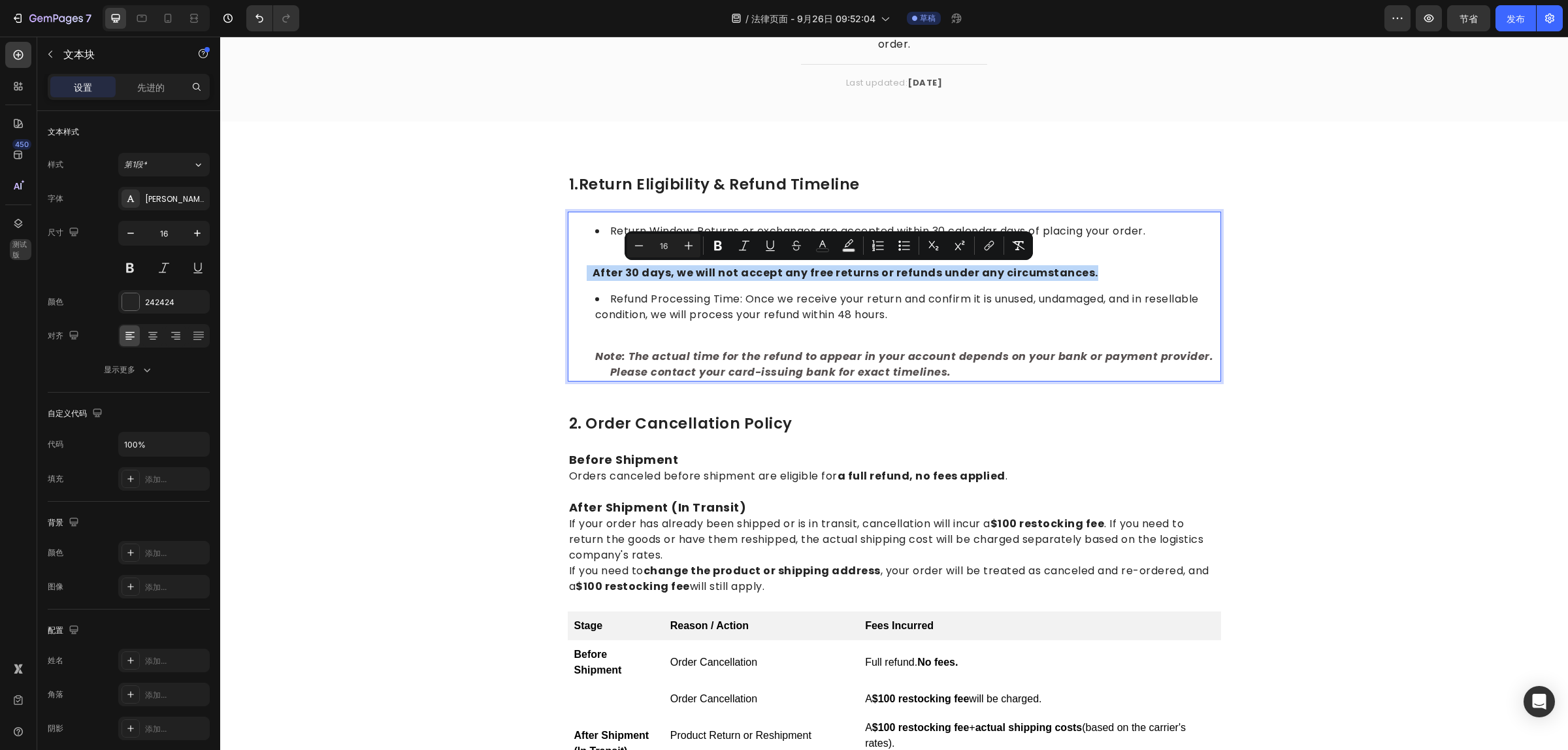
drag, startPoint x: 1088, startPoint y: 267, endPoint x: 582, endPoint y: 272, distance: 506.0
click at [582, 272] on p "After 30 days, we will not accept any free returns or refunds under any circums…" at bounding box center [894, 265] width 651 height 32
click at [823, 247] on icon "Editor contextual toolbar" at bounding box center [822, 246] width 13 height 13
type input "242424"
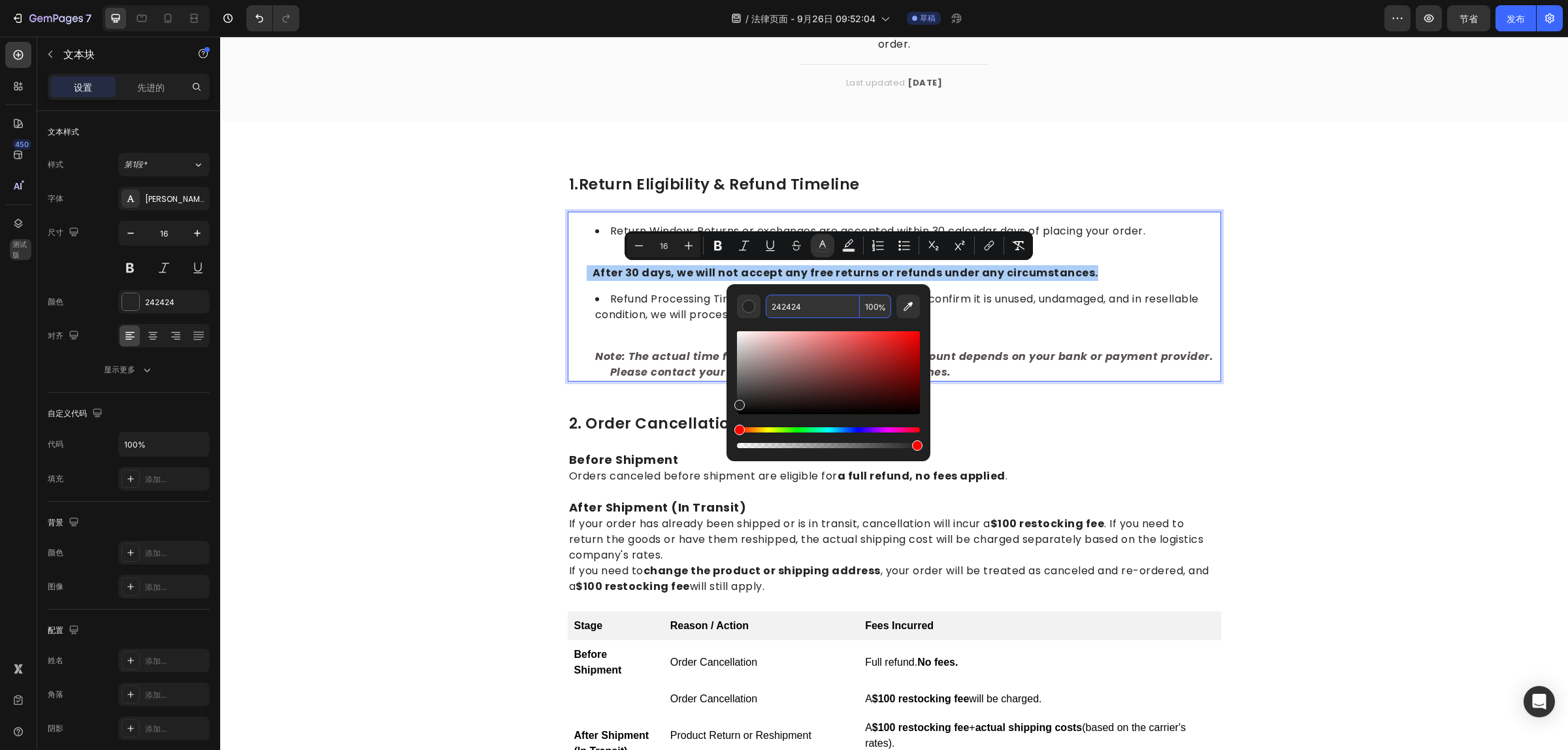
click at [811, 305] on input "242424" at bounding box center [813, 307] width 94 height 24
paste input "565050"
type input "565050"
click at [1052, 374] on p "Note: The actual time for the refund to appear in your account depends on your …" at bounding box center [894, 357] width 651 height 47
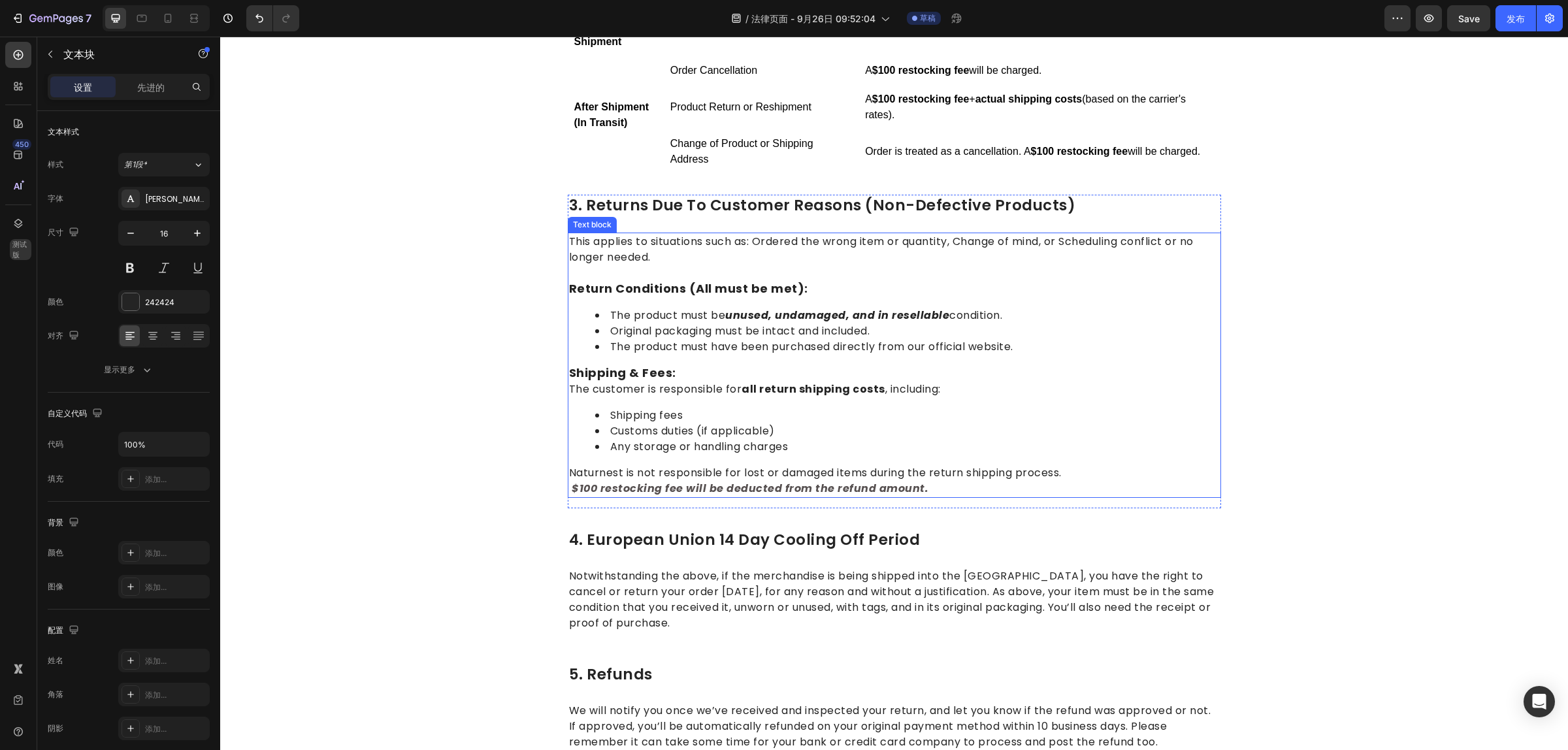
scroll to position [881, 0]
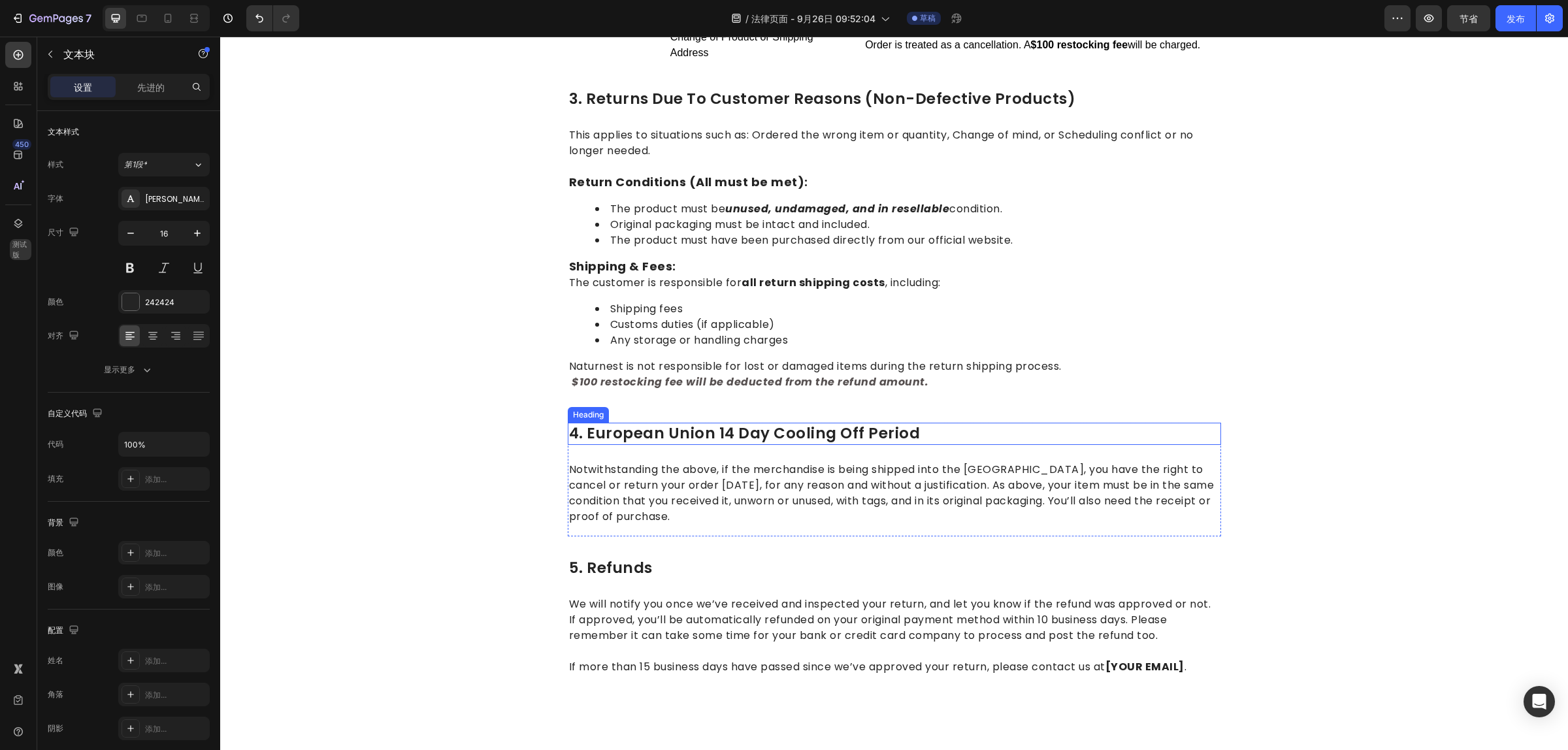
click at [581, 428] on p "4. european union 14 day cooling off period" at bounding box center [894, 433] width 651 height 20
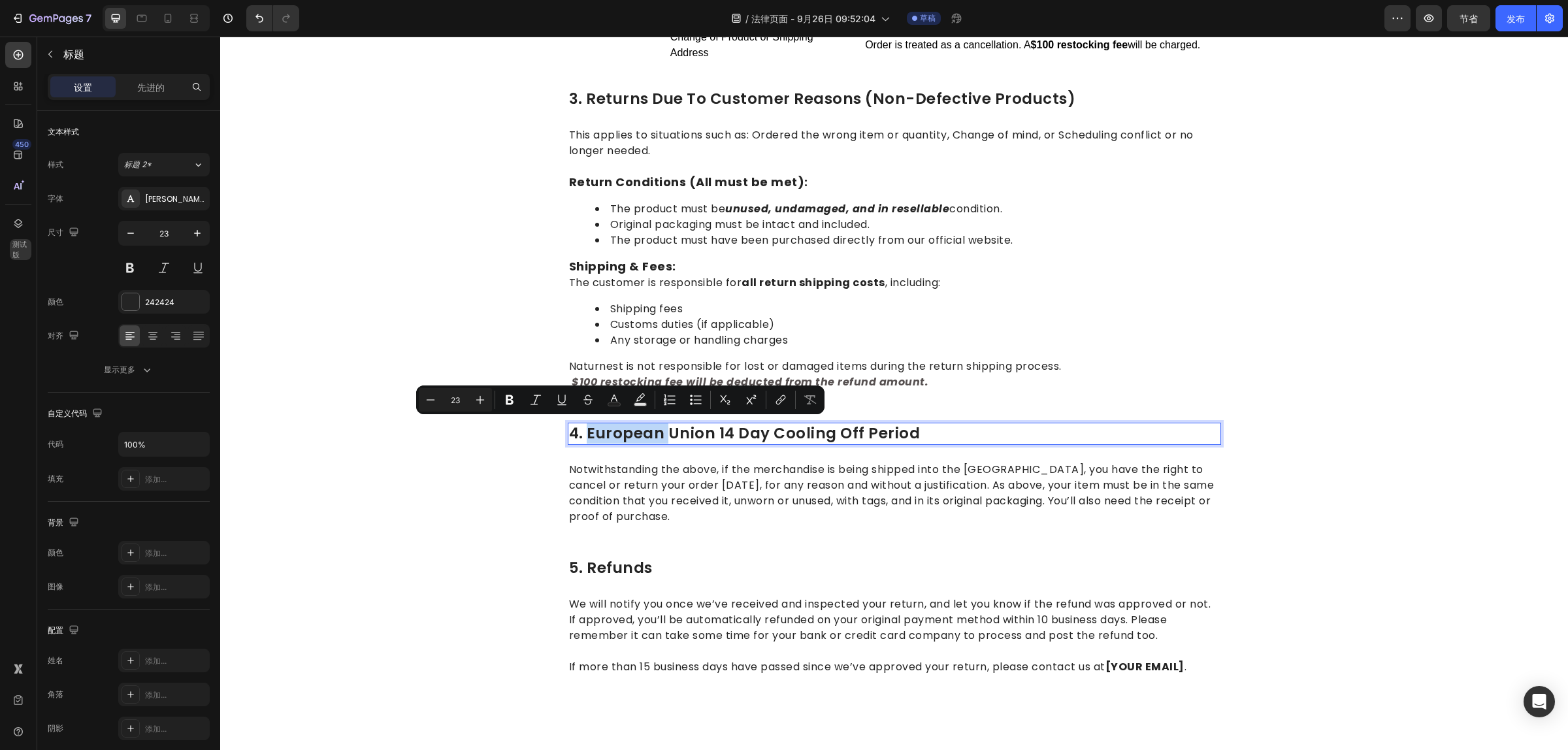
click at [907, 424] on p "4. european union 14 day cooling off period" at bounding box center [894, 433] width 651 height 20
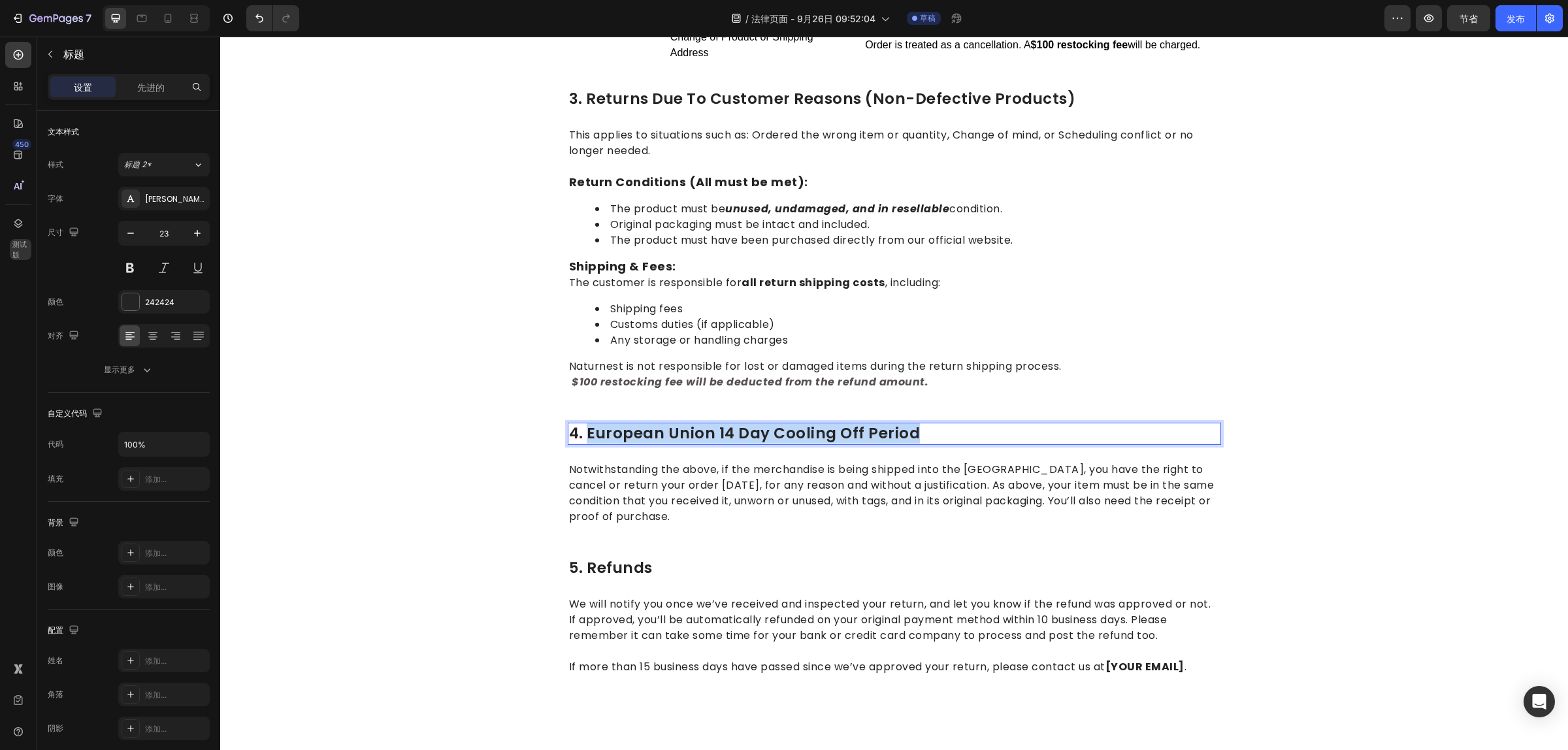
drag, startPoint x: 916, startPoint y: 431, endPoint x: 581, endPoint y: 432, distance: 335.0
click at [581, 432] on p "4. european union 14 day cooling off period" at bounding box center [894, 433] width 651 height 20
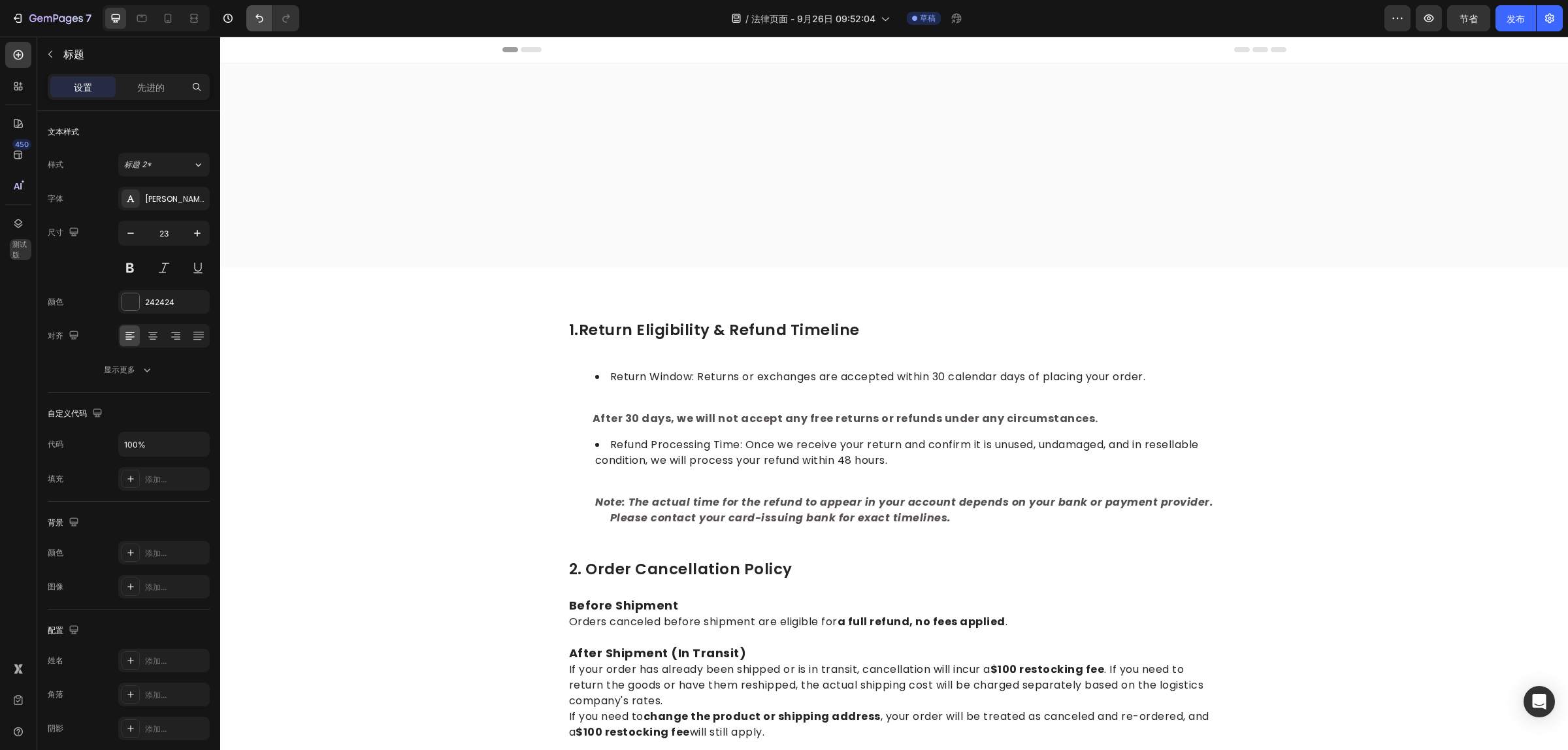
scroll to position [881, 0]
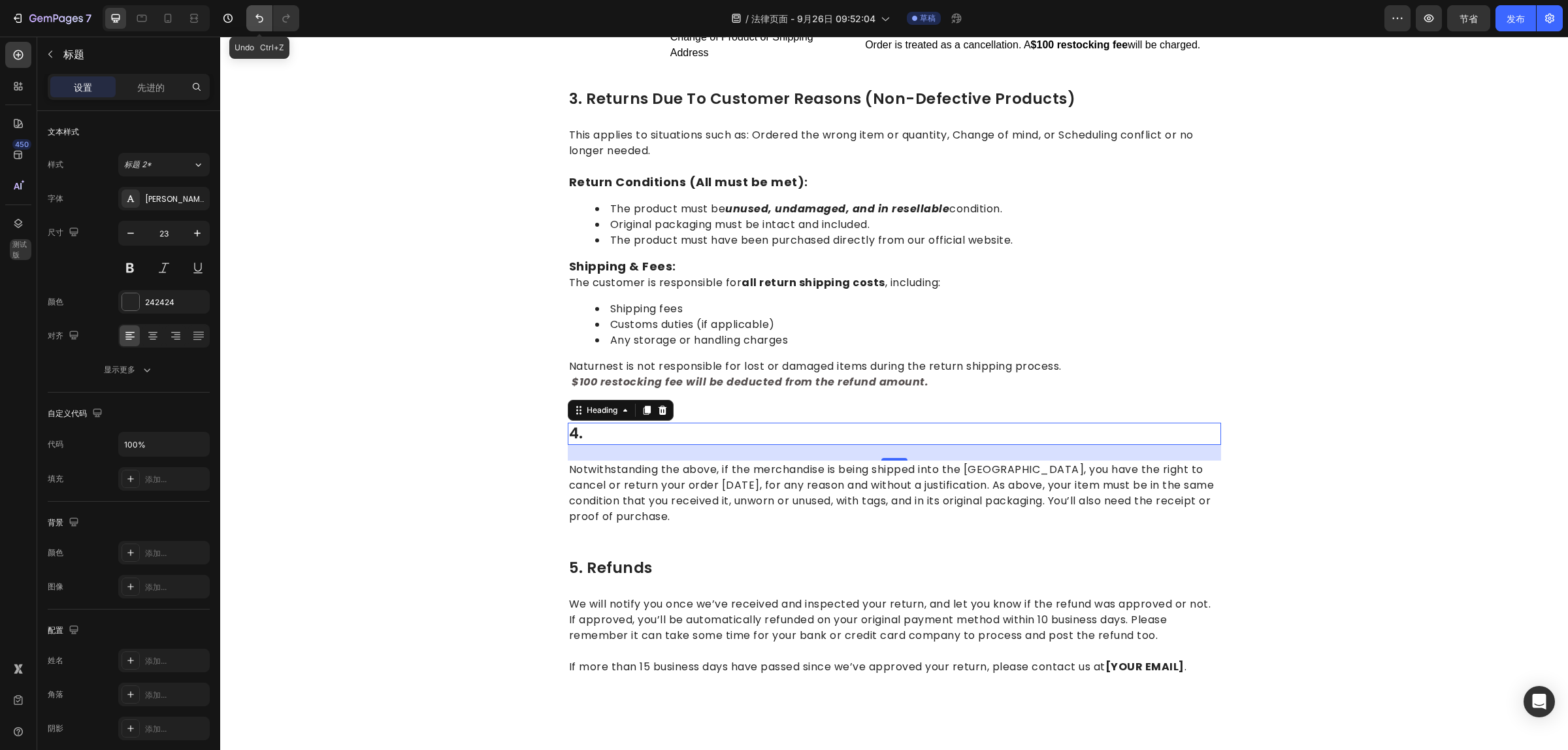
click at [253, 28] on button "撤消/重做" at bounding box center [259, 18] width 26 height 26
drag, startPoint x: 1340, startPoint y: 566, endPoint x: 1072, endPoint y: 488, distance: 279.1
click at [1340, 565] on div "1.return eligibility & refund timeline Heading Return Window: Returns or exchan…" at bounding box center [894, 68] width 1328 height 1258
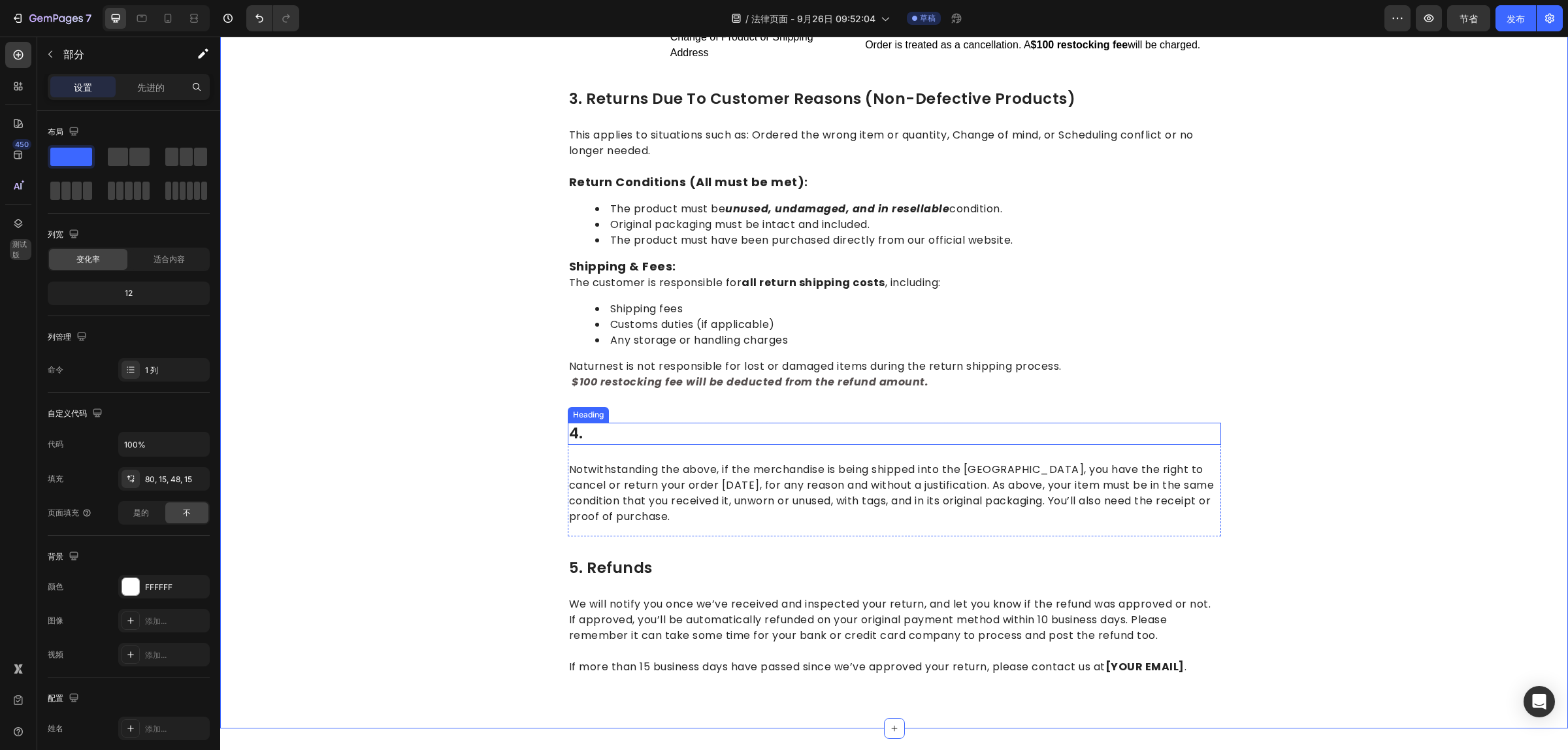
click at [629, 434] on strong "Rich Text Editor. Editing area: main" at bounding box center [686, 433] width 205 height 21
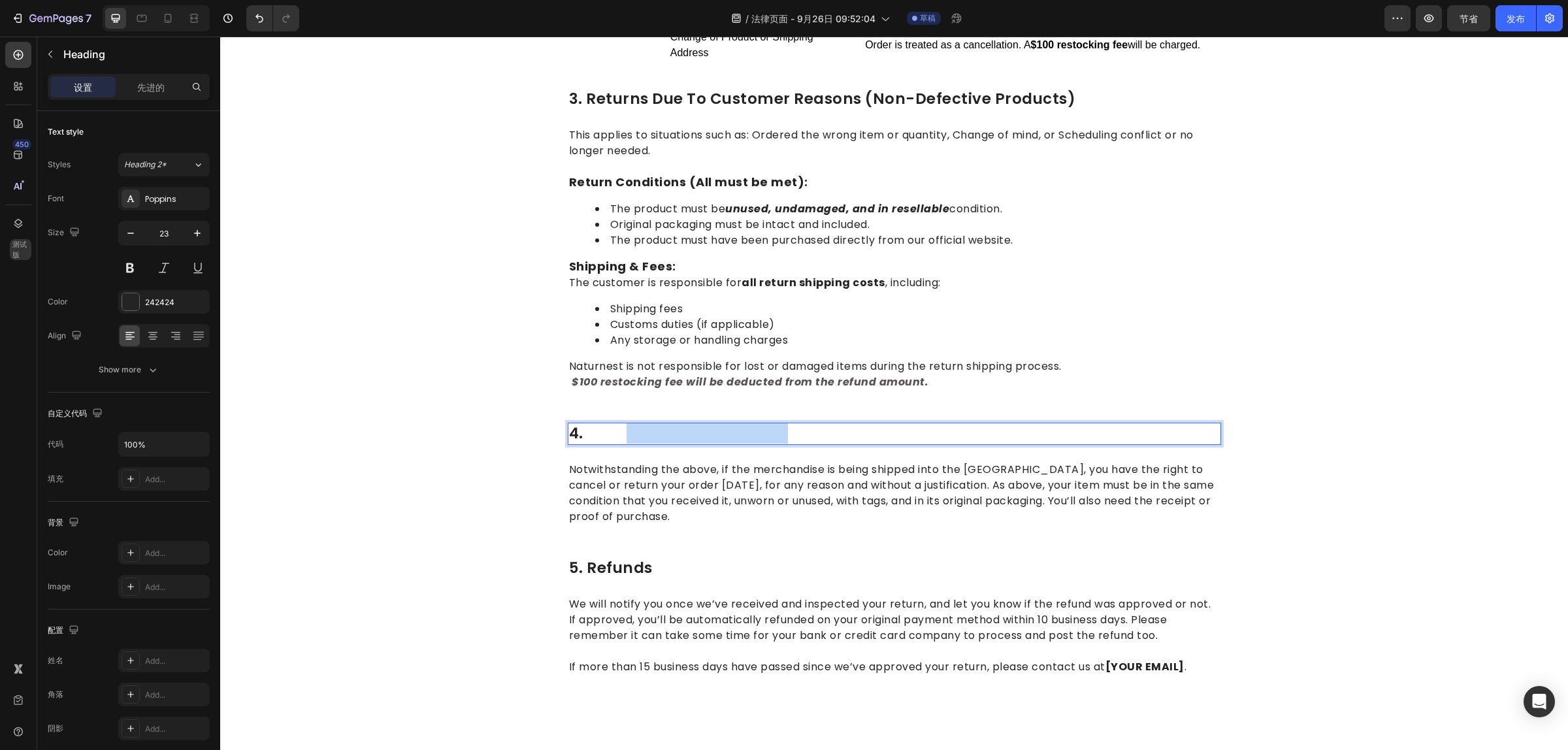
click at [624, 431] on strong "Rich Text Editor. Editing area: main" at bounding box center [686, 433] width 205 height 21
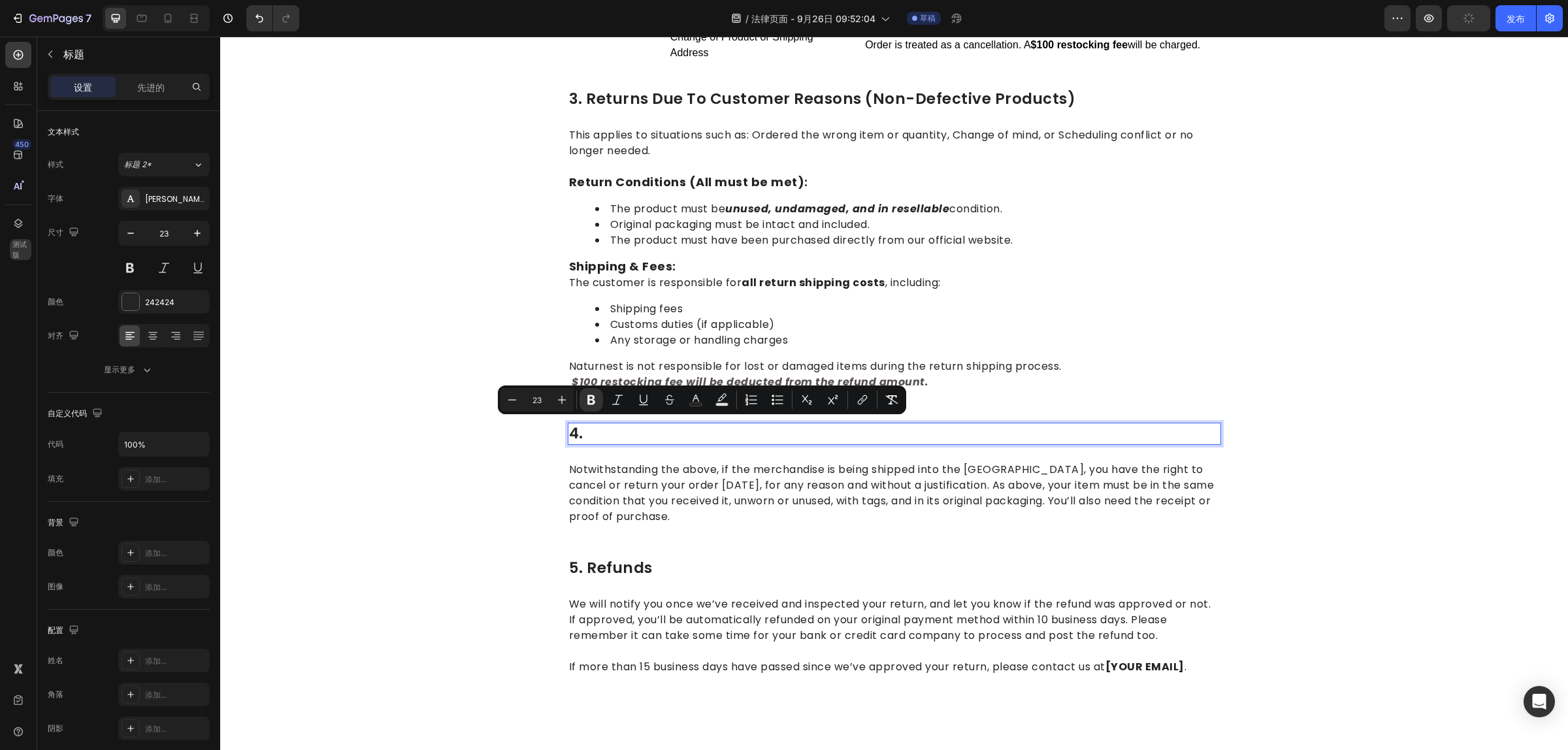
click at [605, 429] on strong "Rich Text Editor. Editing area: main" at bounding box center [686, 433] width 205 height 21
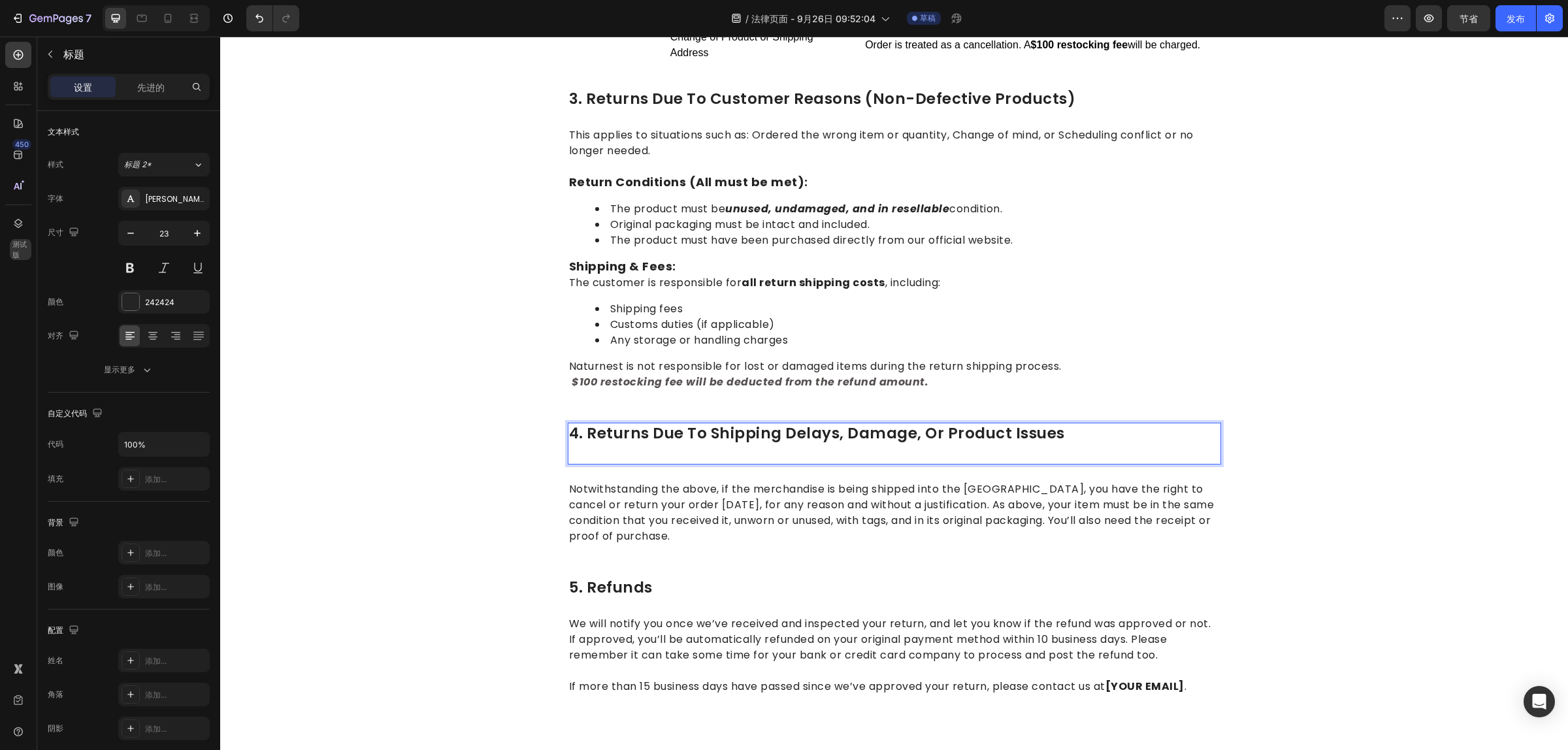
click at [577, 451] on strong "Rich Text Editor. Editing area: main" at bounding box center [892, 443] width 647 height 41
click at [602, 481] on p "Notwithstanding the above, if the merchandise is being shipped into the [GEOGRA…" at bounding box center [894, 512] width 651 height 62
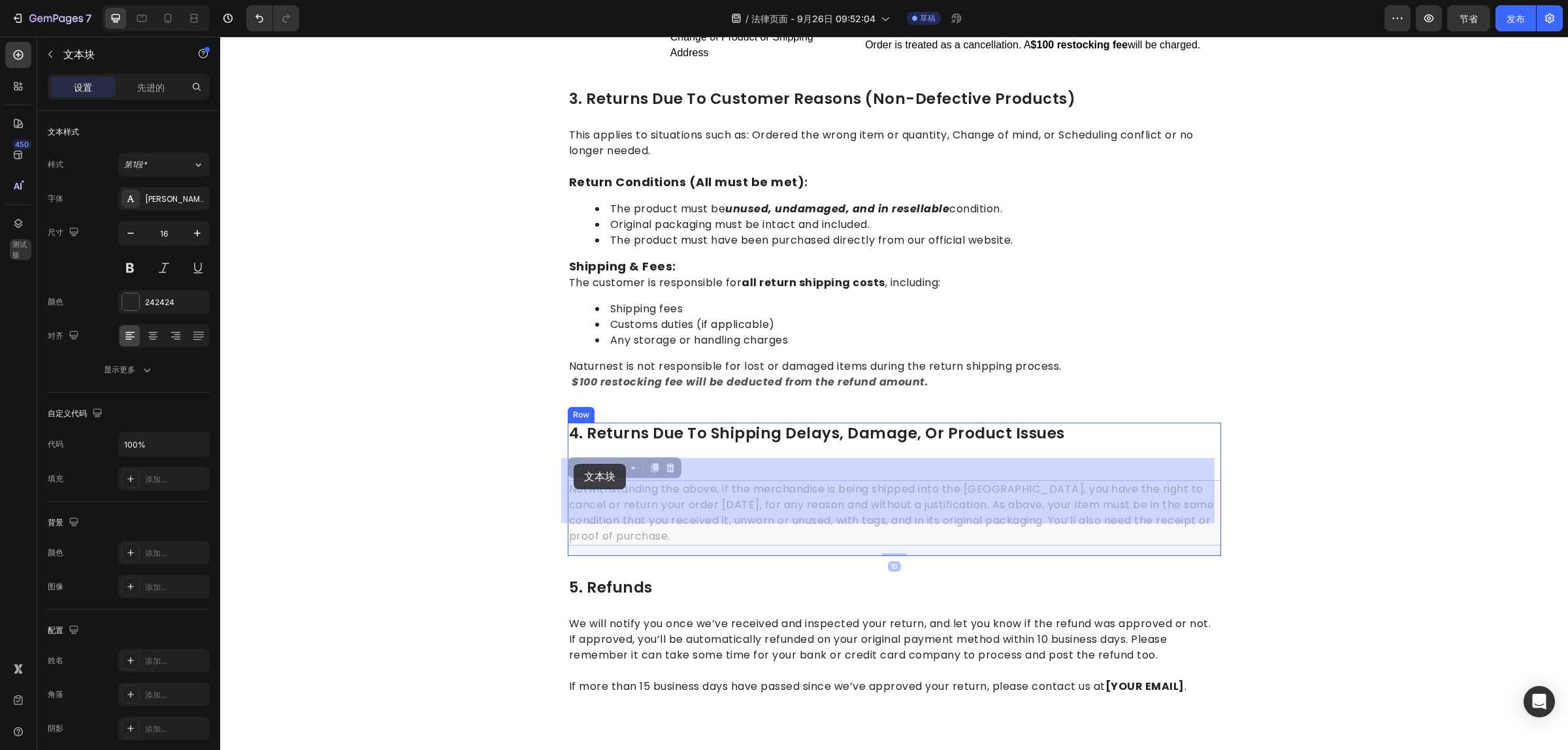
drag, startPoint x: 740, startPoint y: 513, endPoint x: 573, endPoint y: 464, distance: 174.0
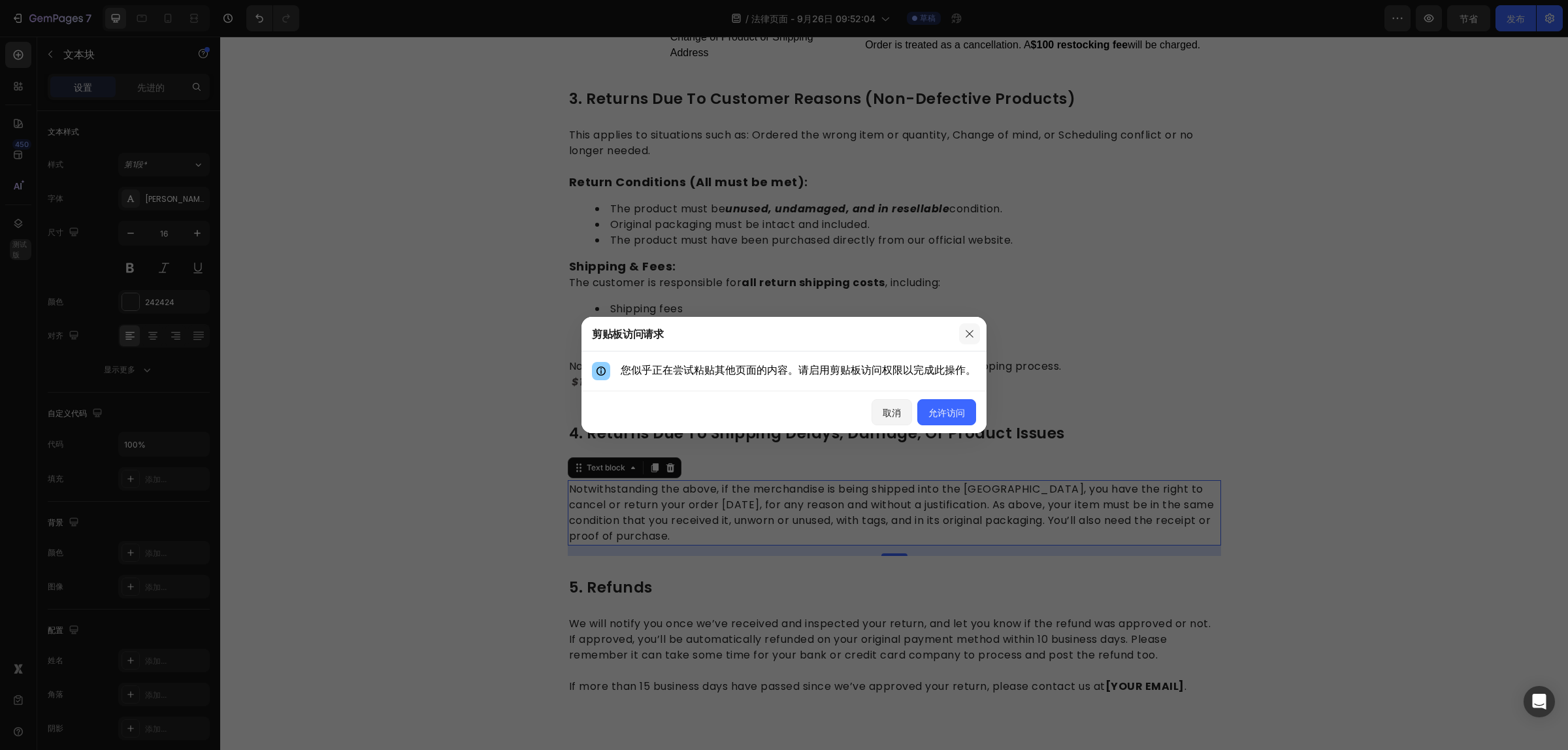
click at [971, 334] on icon "button" at bounding box center [970, 334] width 11 height 11
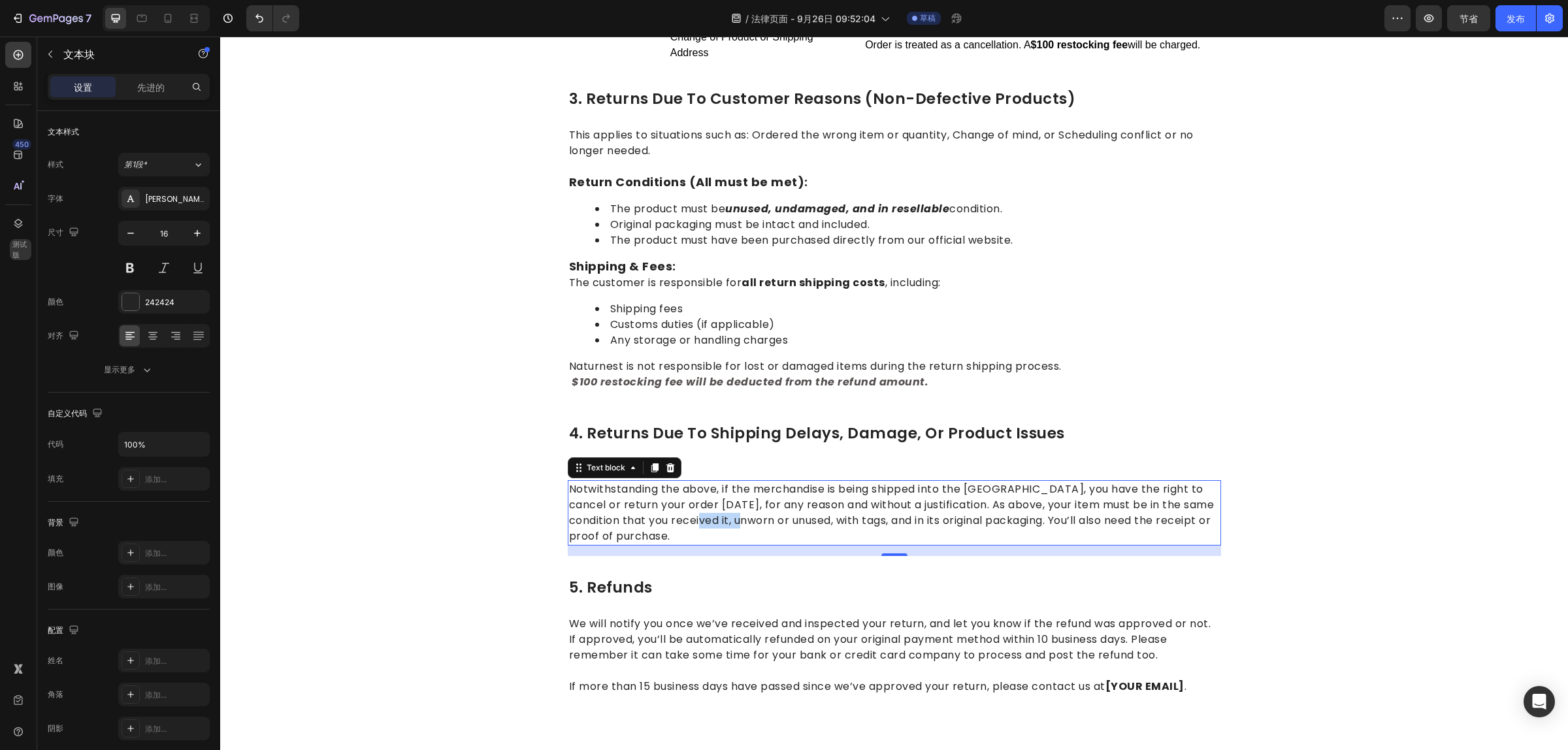
click at [722, 494] on p "Notwithstanding the above, if the merchandise is being shipped into the [GEOGRA…" at bounding box center [894, 512] width 651 height 62
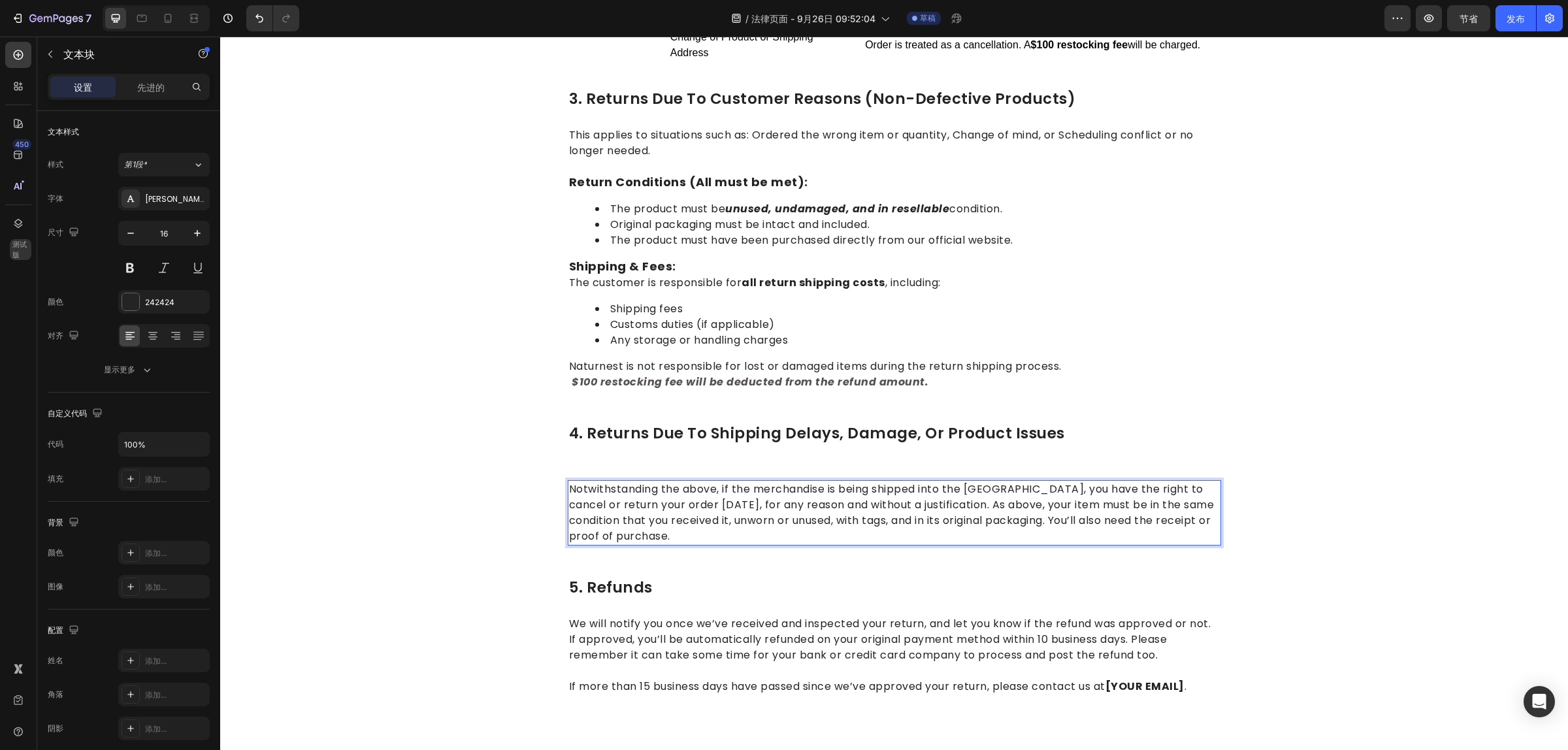
click at [737, 513] on p "Notwithstanding the above, if the merchandise is being shipped into the [GEOGRA…" at bounding box center [894, 512] width 651 height 62
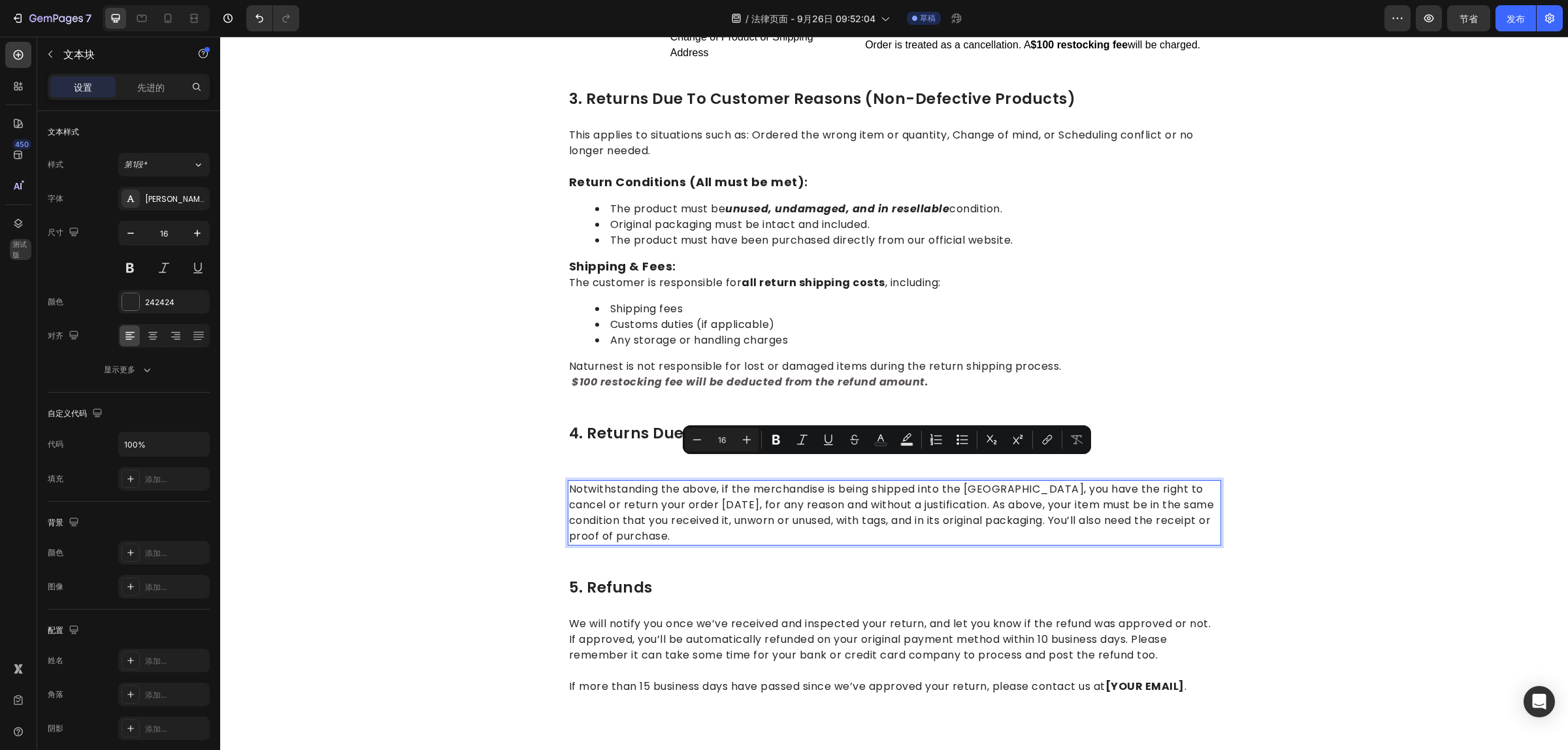
drag, startPoint x: 729, startPoint y: 514, endPoint x: 566, endPoint y: 470, distance: 168.8
click at [569, 481] on p "Notwithstanding the above, if the merchandise is being shipped into the [GEOGRA…" at bounding box center [894, 512] width 651 height 62
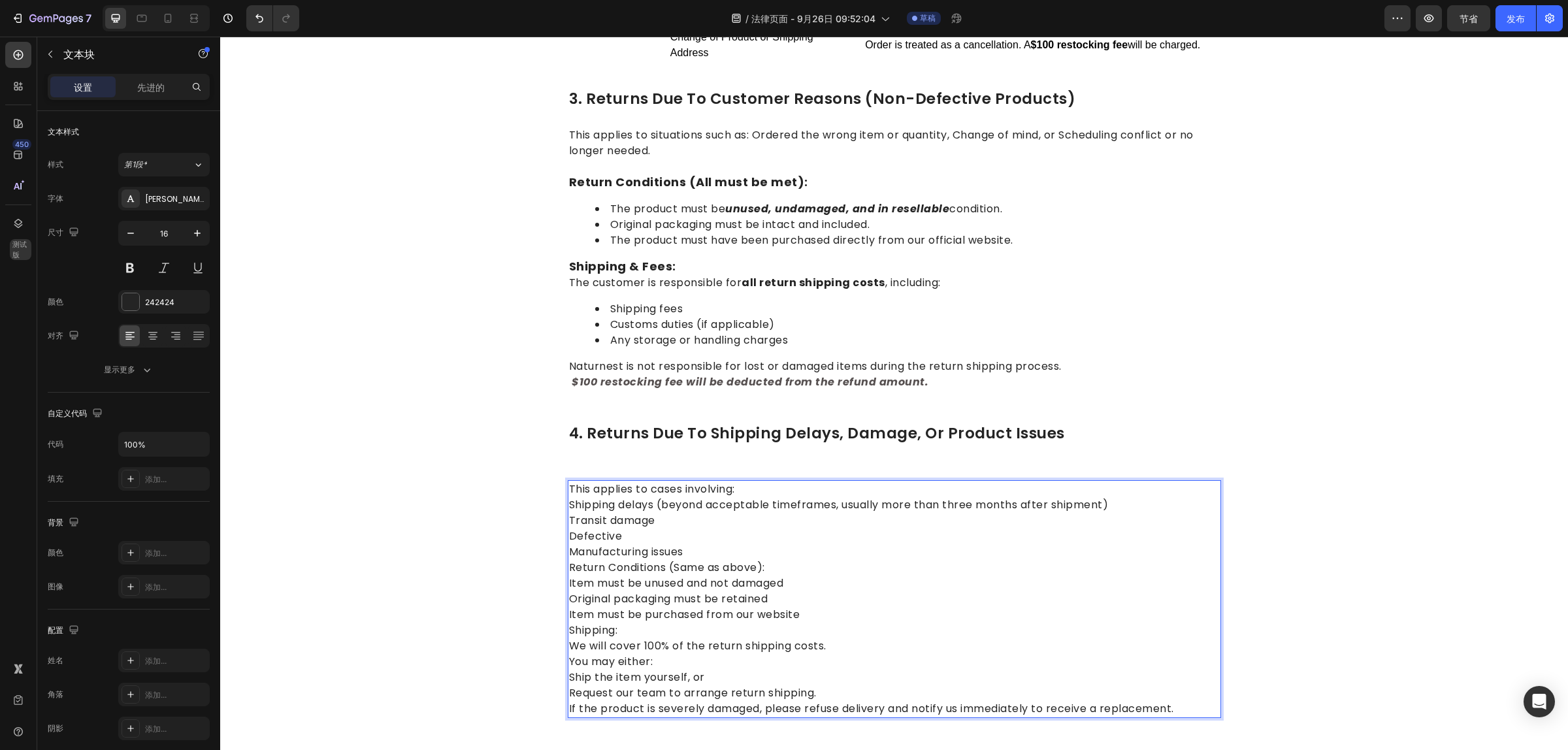
click at [824, 500] on p "This applies to cases involving: Shipping delays (beyond acceptable timeframes,…" at bounding box center [894, 599] width 651 height 235
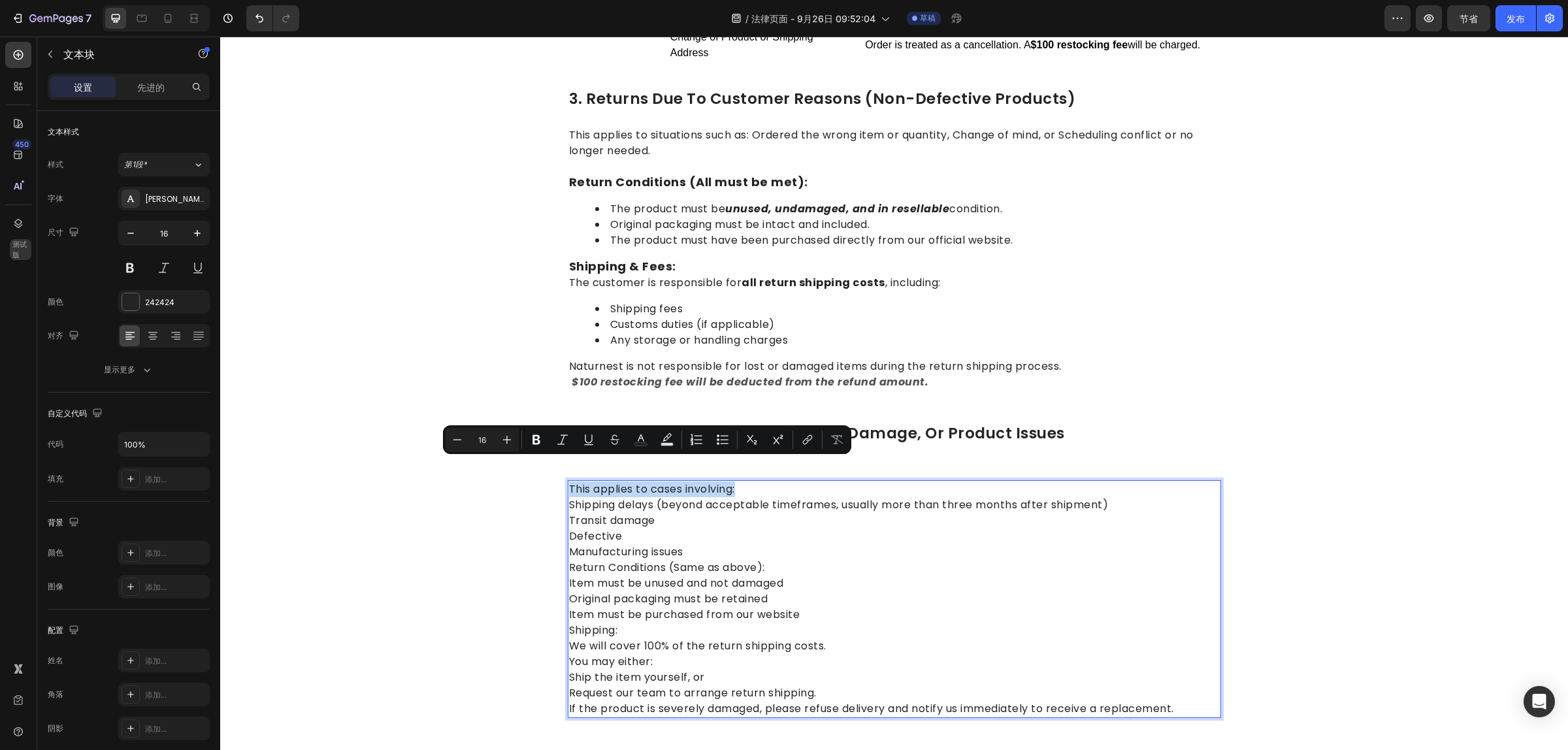
drag, startPoint x: 740, startPoint y: 467, endPoint x: 565, endPoint y: 464, distance: 175.0
click at [569, 481] on p "This applies to cases involving: Shipping delays (beyond acceptable timeframes,…" at bounding box center [894, 599] width 651 height 235
click at [539, 435] on icon "Editor contextual toolbar" at bounding box center [537, 439] width 13 height 13
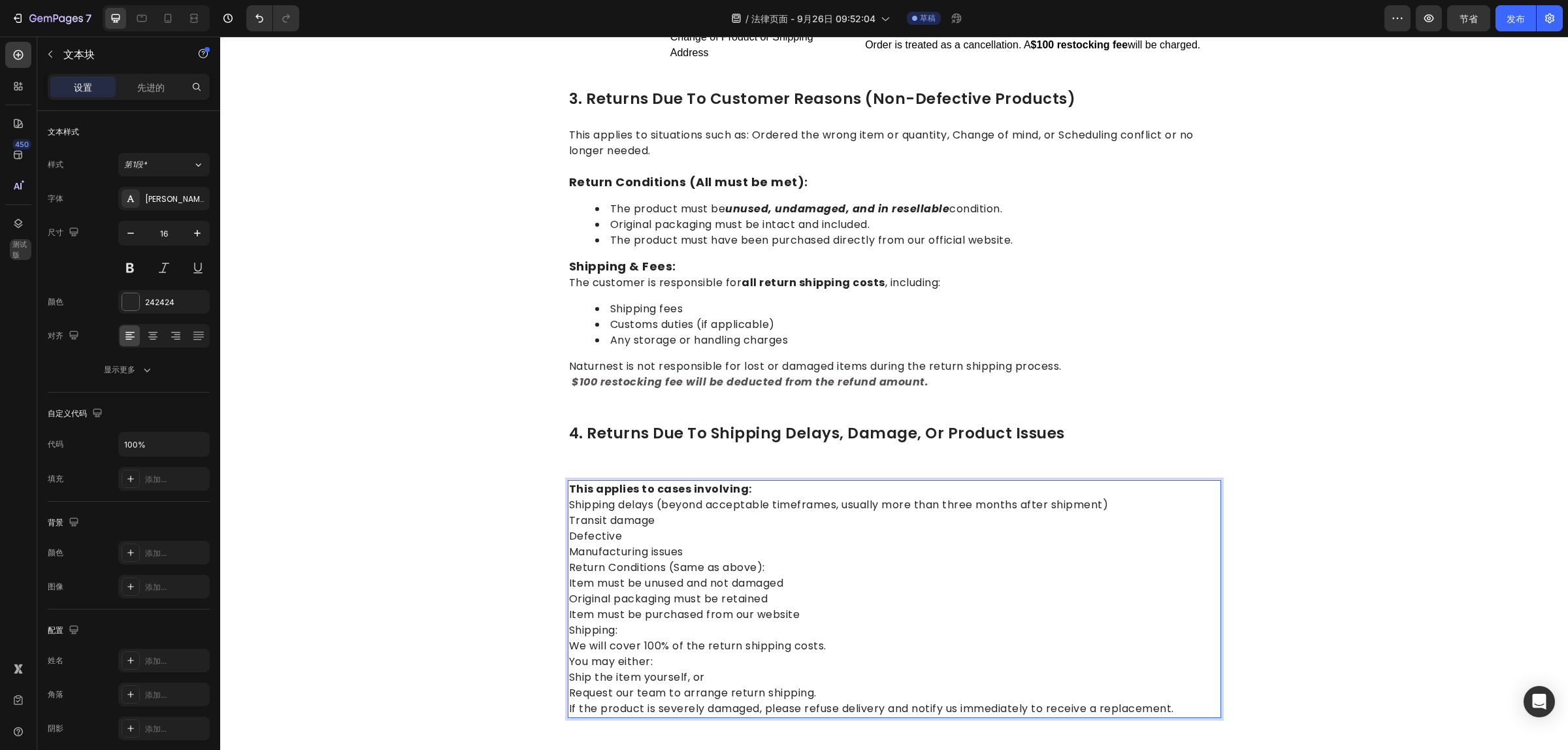
click at [508, 439] on div "1.return eligibility & refund timeline Heading Return Window: Returns or exchan…" at bounding box center [894, 164] width 1328 height 1449
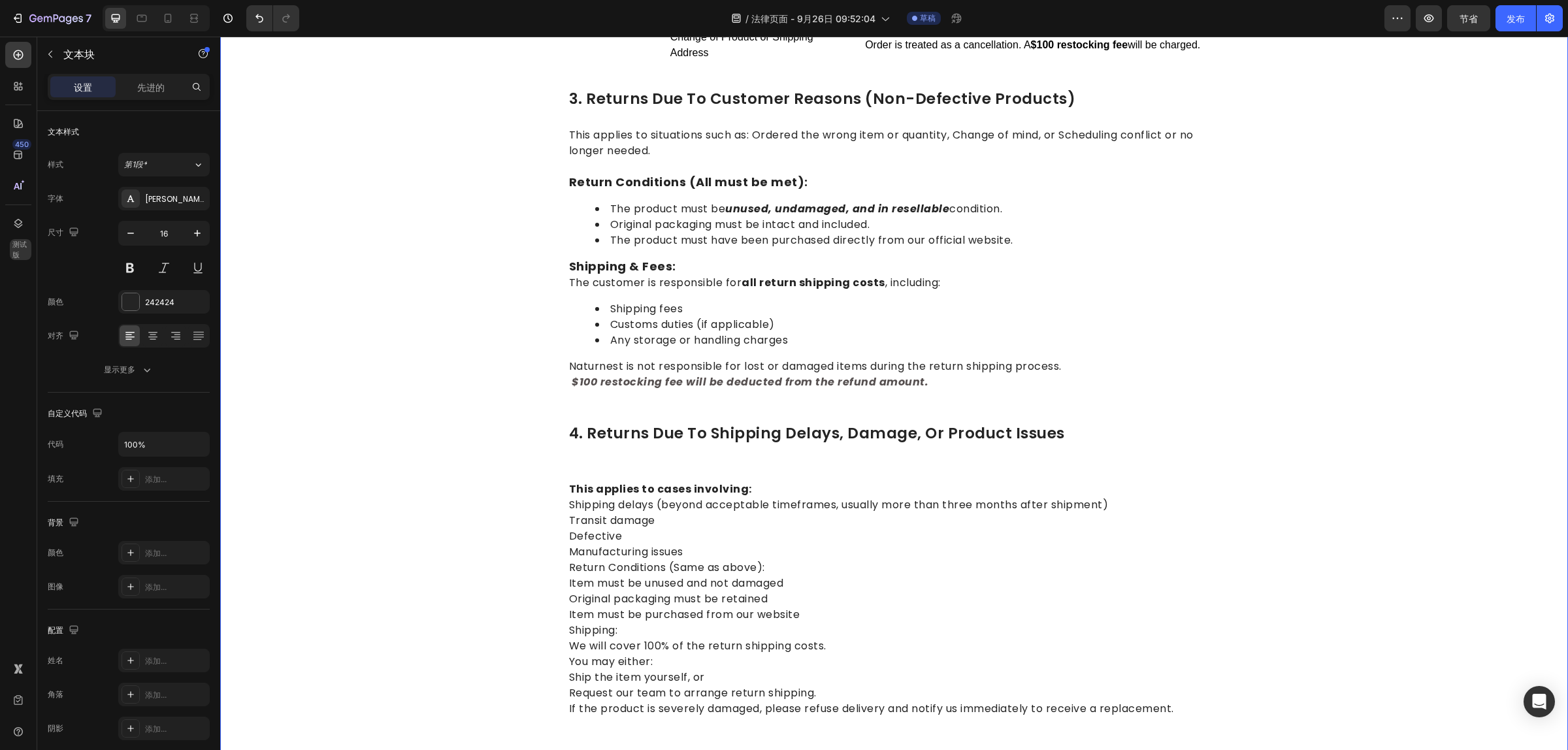
click at [508, 439] on div "1.return eligibility & refund timeline Heading Return Window: Returns or exchan…" at bounding box center [894, 164] width 1328 height 1449
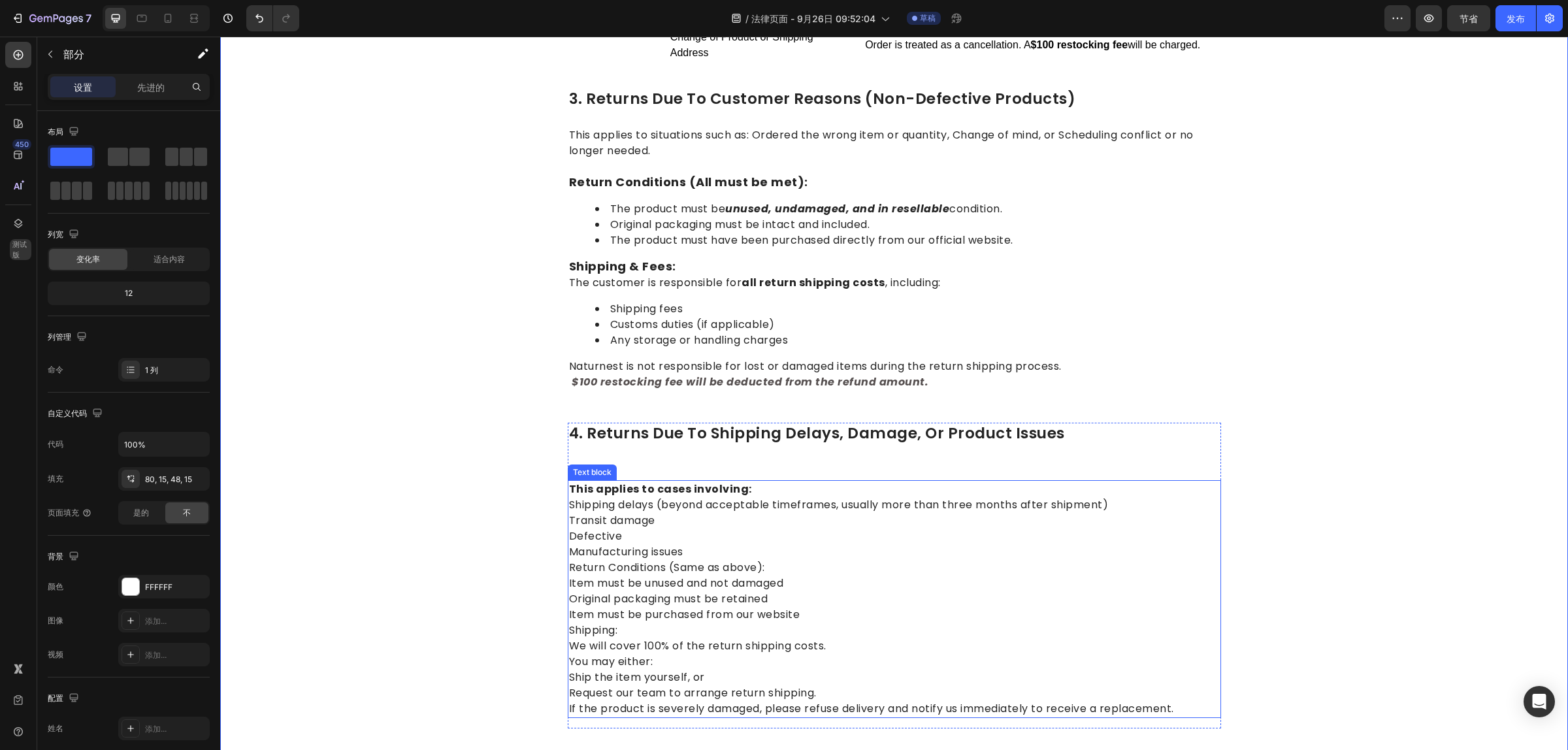
click at [645, 481] on strong "This applies to cases involving:" at bounding box center [660, 489] width 183 height 15
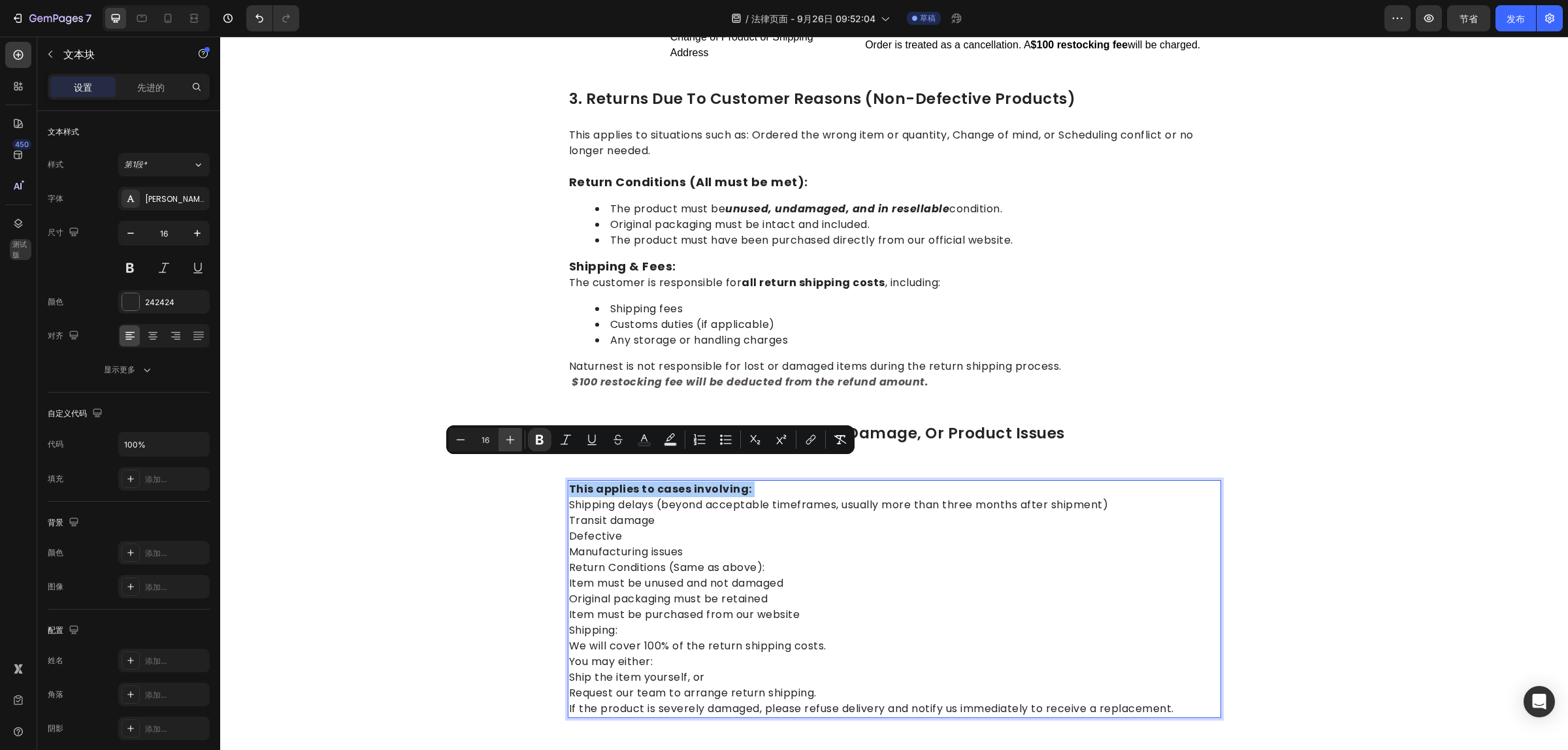
click at [511, 435] on icon "Editor contextual toolbar" at bounding box center [510, 439] width 13 height 13
type input "18"
click at [968, 559] on p "This applies to cases involving: Shipping delays (beyond acceptable timeframes,…" at bounding box center [894, 599] width 651 height 236
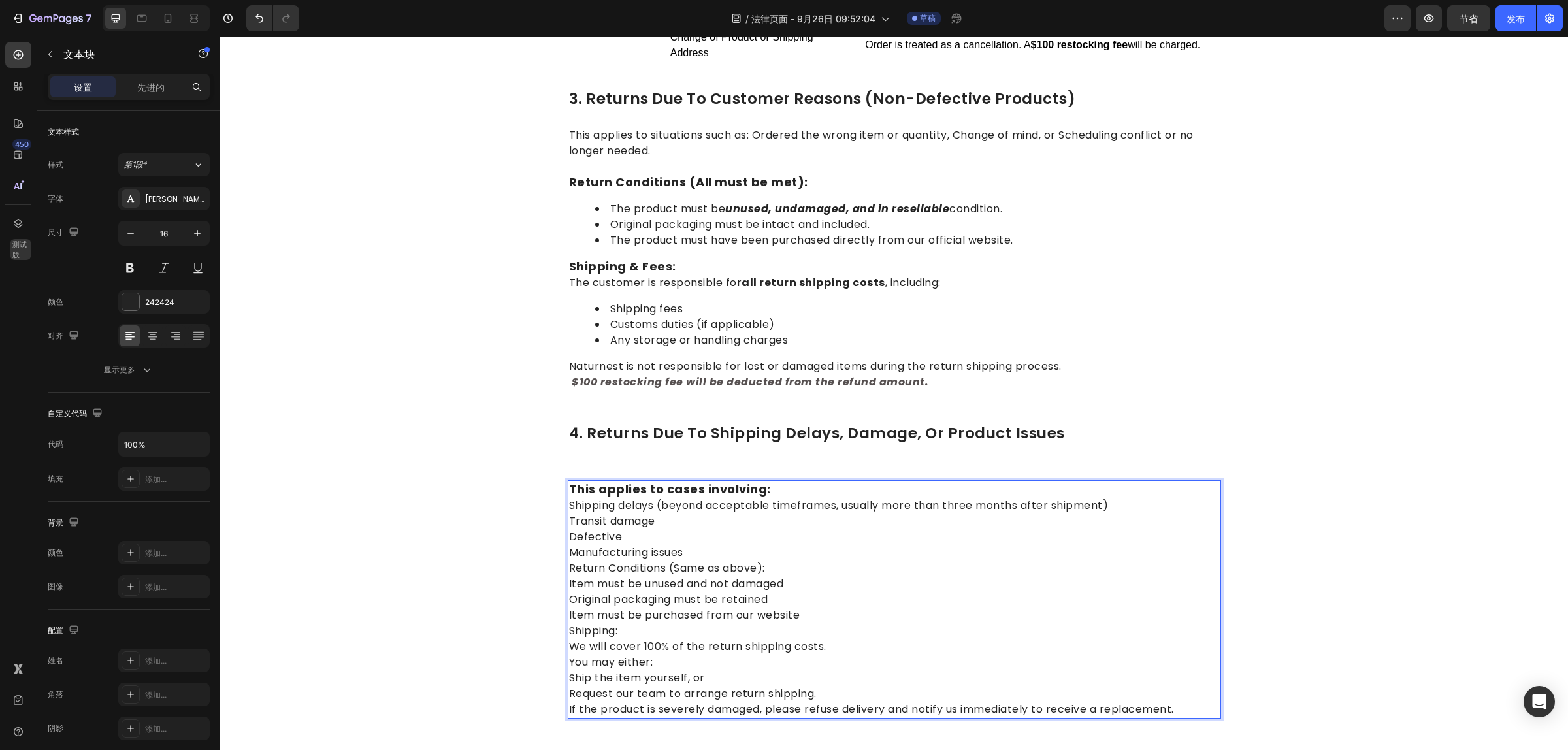
click at [876, 519] on p "This applies to cases involving: Shipping delays (beyond acceptable timeframes,…" at bounding box center [894, 599] width 651 height 236
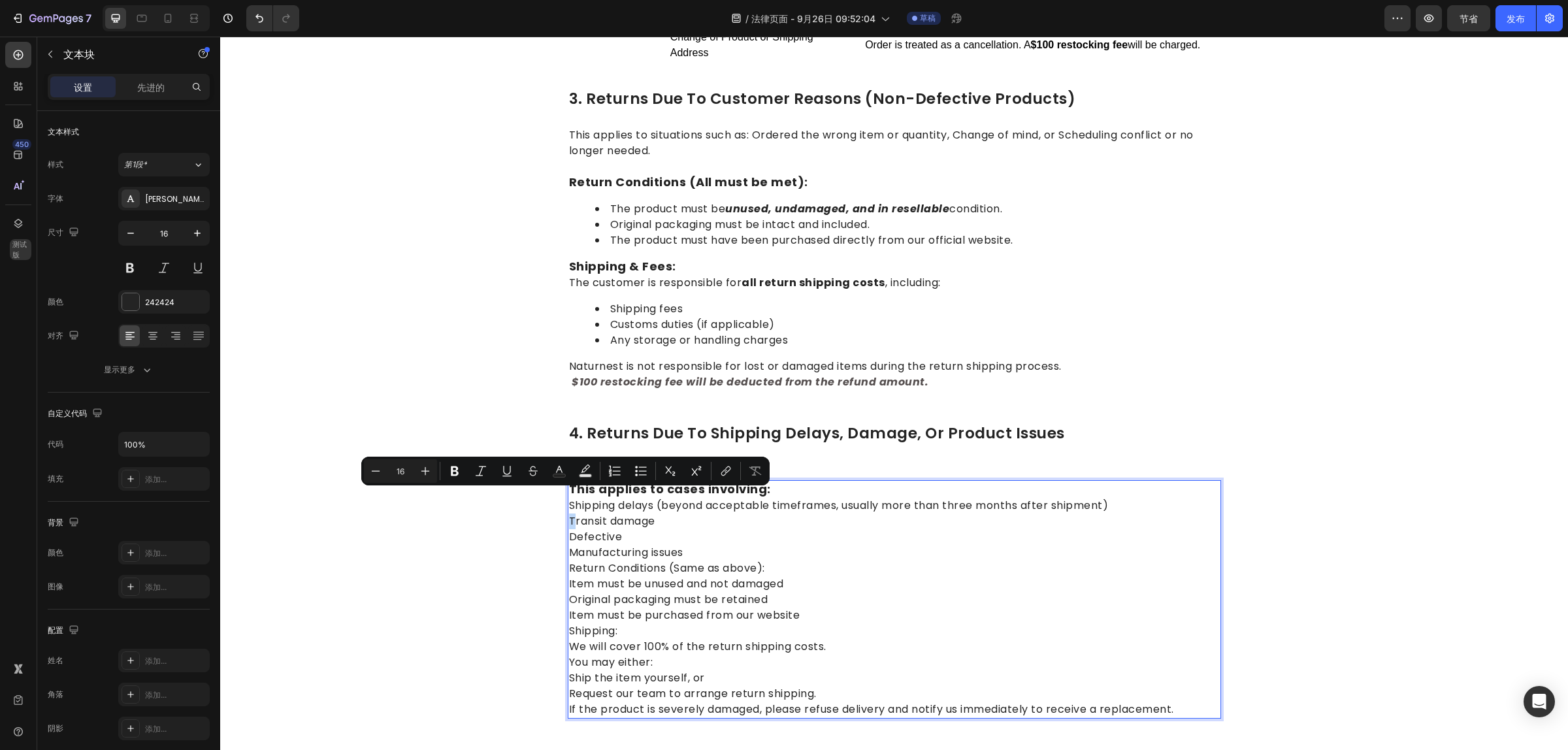
click at [569, 500] on p "This applies to cases involving: Shipping delays (beyond acceptable timeframes,…" at bounding box center [894, 599] width 651 height 236
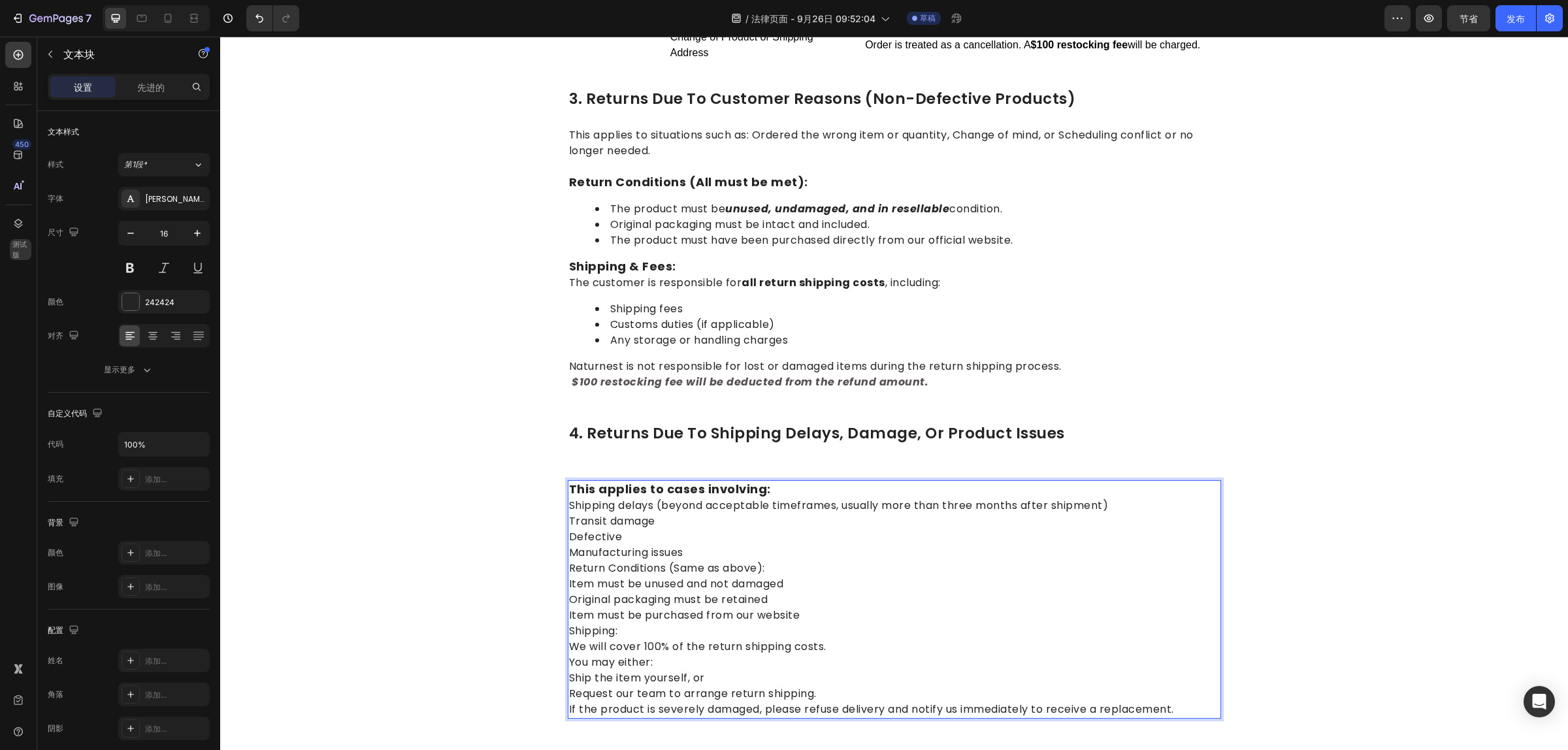
click at [693, 545] on p "This applies to cases involving: Shipping delays (beyond acceptable timeframes,…" at bounding box center [894, 599] width 651 height 236
click at [569, 573] on p "This applies to cases involving: Shipping delays (beyond acceptable timeframes,…" at bounding box center [894, 599] width 651 height 236
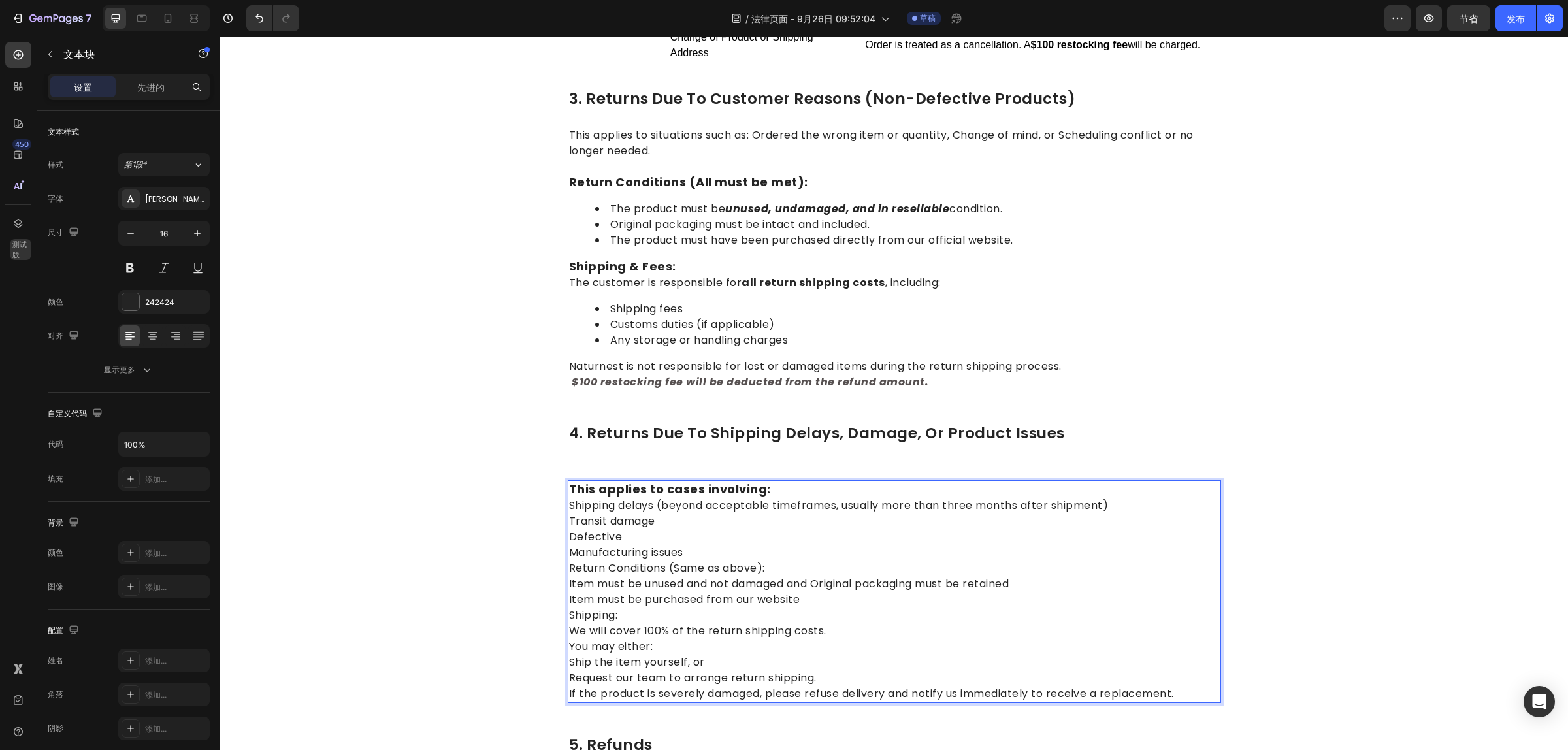
click at [820, 563] on p "This applies to cases involving: Shipping delays (beyond acceptable timeframes,…" at bounding box center [894, 591] width 651 height 220
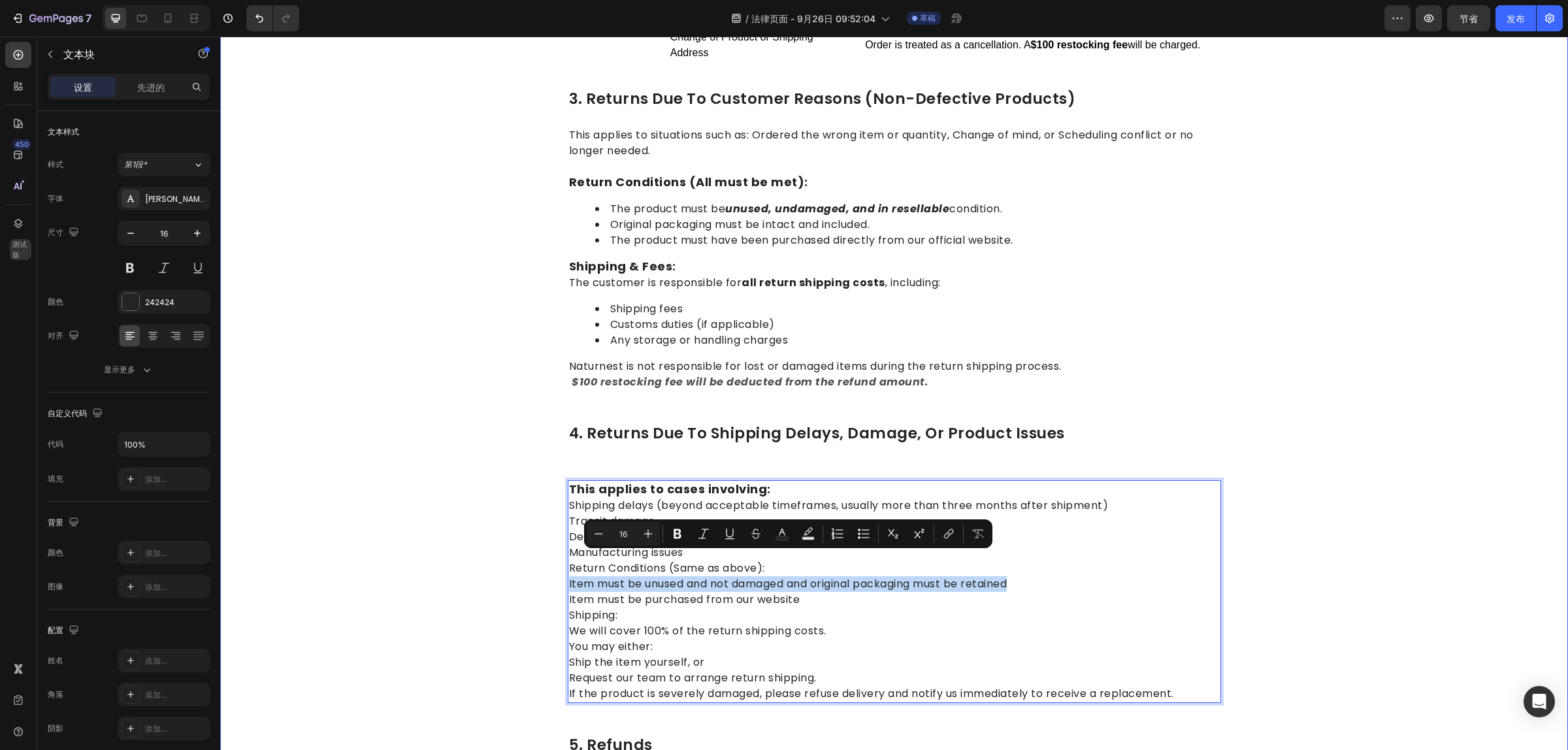
drag, startPoint x: 1039, startPoint y: 554, endPoint x: 552, endPoint y: 554, distance: 487.0
click at [552, 554] on div "1.return eligibility & refund timeline Heading Return Window: Returns or exchan…" at bounding box center [894, 156] width 1328 height 1434
click at [811, 568] on p "This applies to cases involving: Shipping delays (beyond acceptable timeframes,…" at bounding box center [894, 591] width 651 height 220
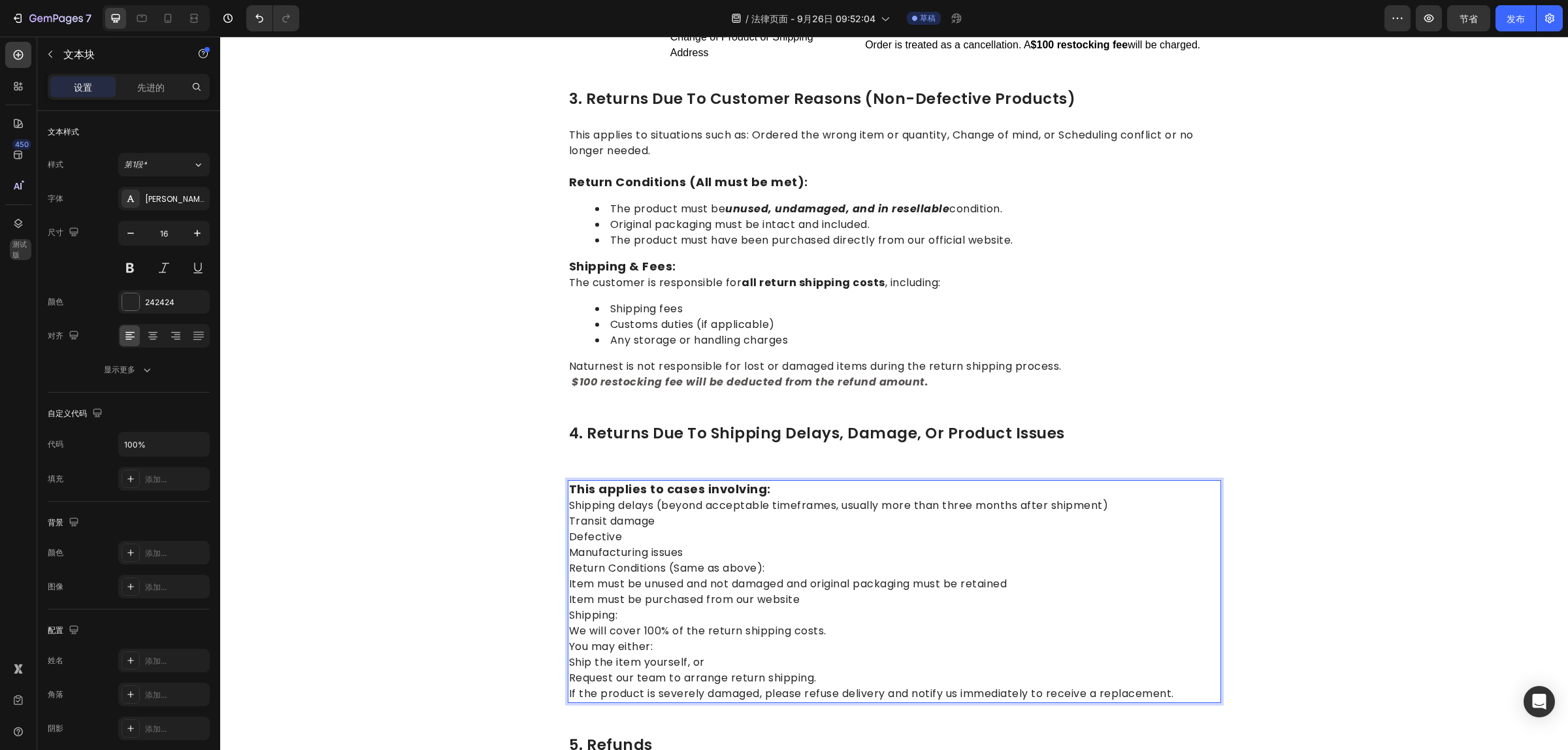
click at [811, 573] on p "This applies to cases involving: Shipping delays (beyond acceptable timeframes,…" at bounding box center [894, 591] width 651 height 220
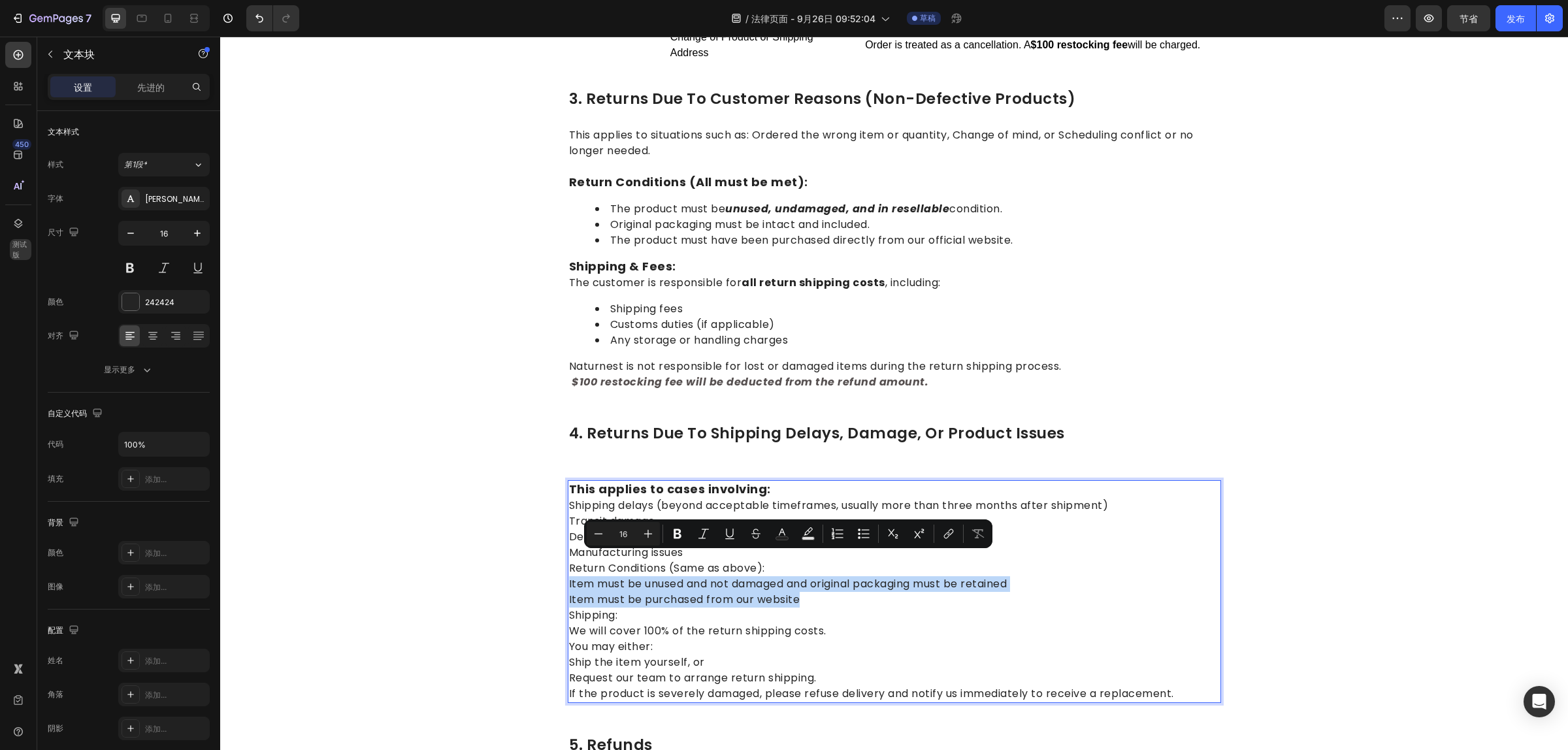
drag, startPoint x: 811, startPoint y: 577, endPoint x: 563, endPoint y: 554, distance: 249.1
click at [569, 554] on p "This applies to cases involving: Shipping delays (beyond acceptable timeframes,…" at bounding box center [894, 591] width 651 height 220
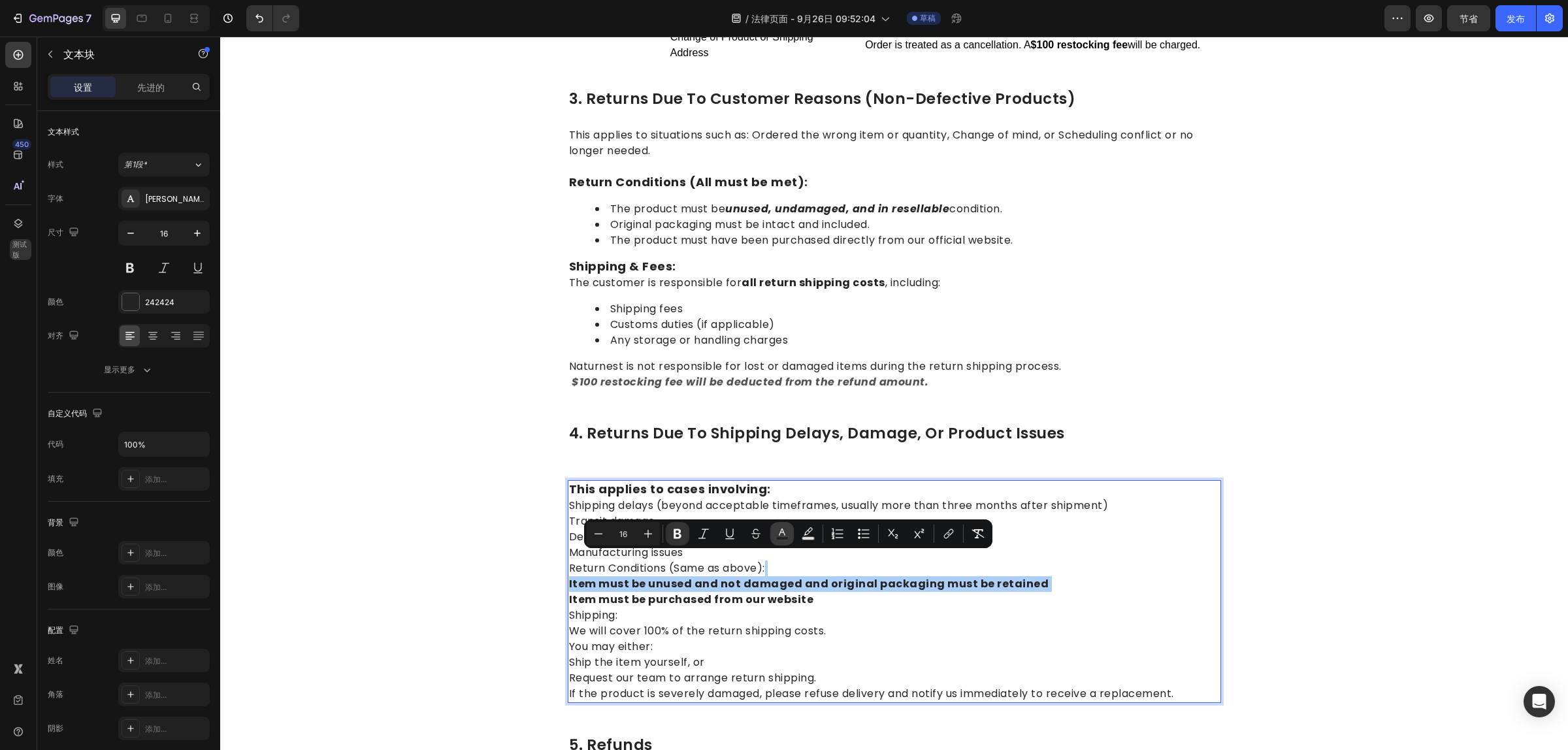
click at [778, 537] on rect "编辑器上下文工具栏" at bounding box center [782, 538] width 12 height 3
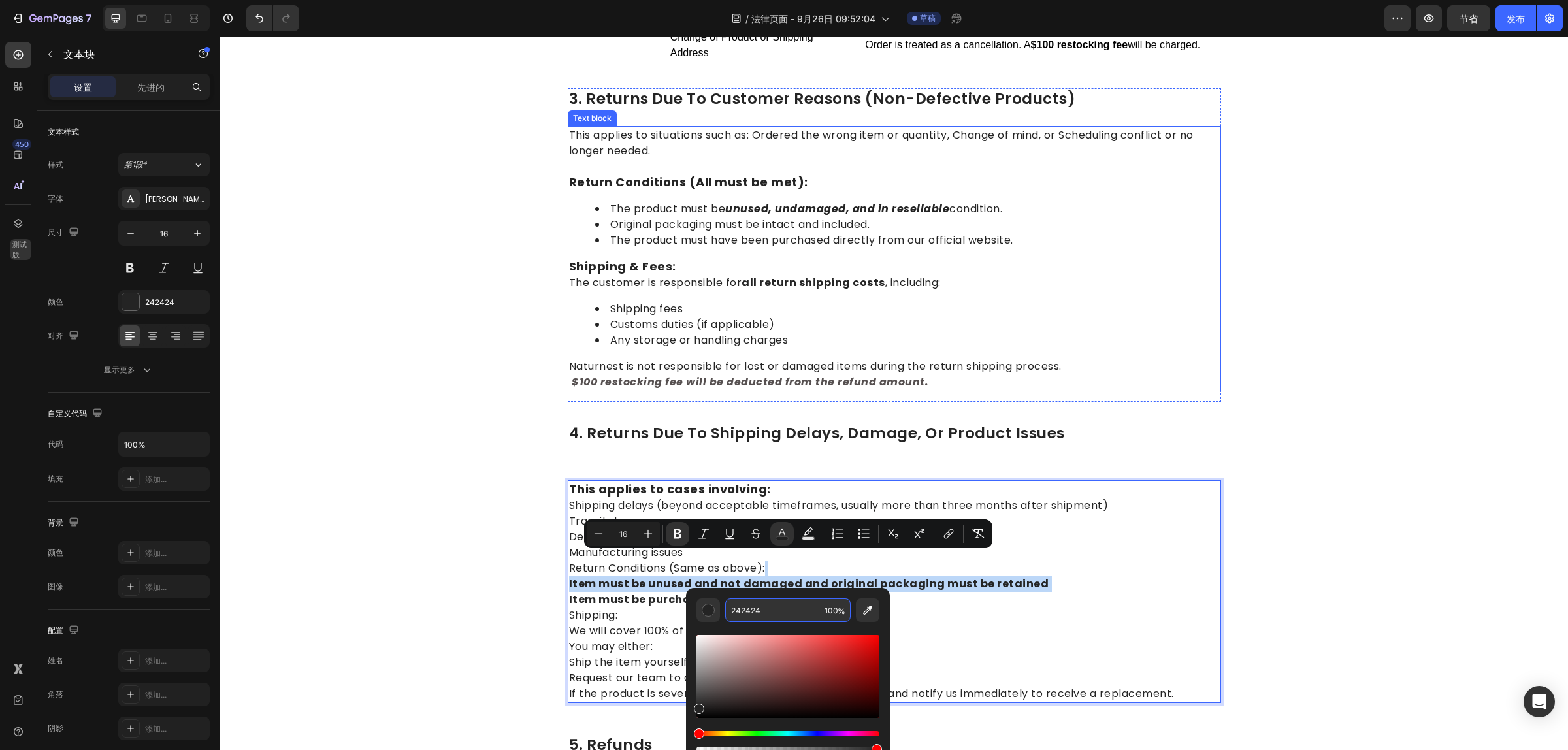
click at [849, 374] on strong "$100 restocking fee will be deducted from the refund amount." at bounding box center [750, 382] width 357 height 15
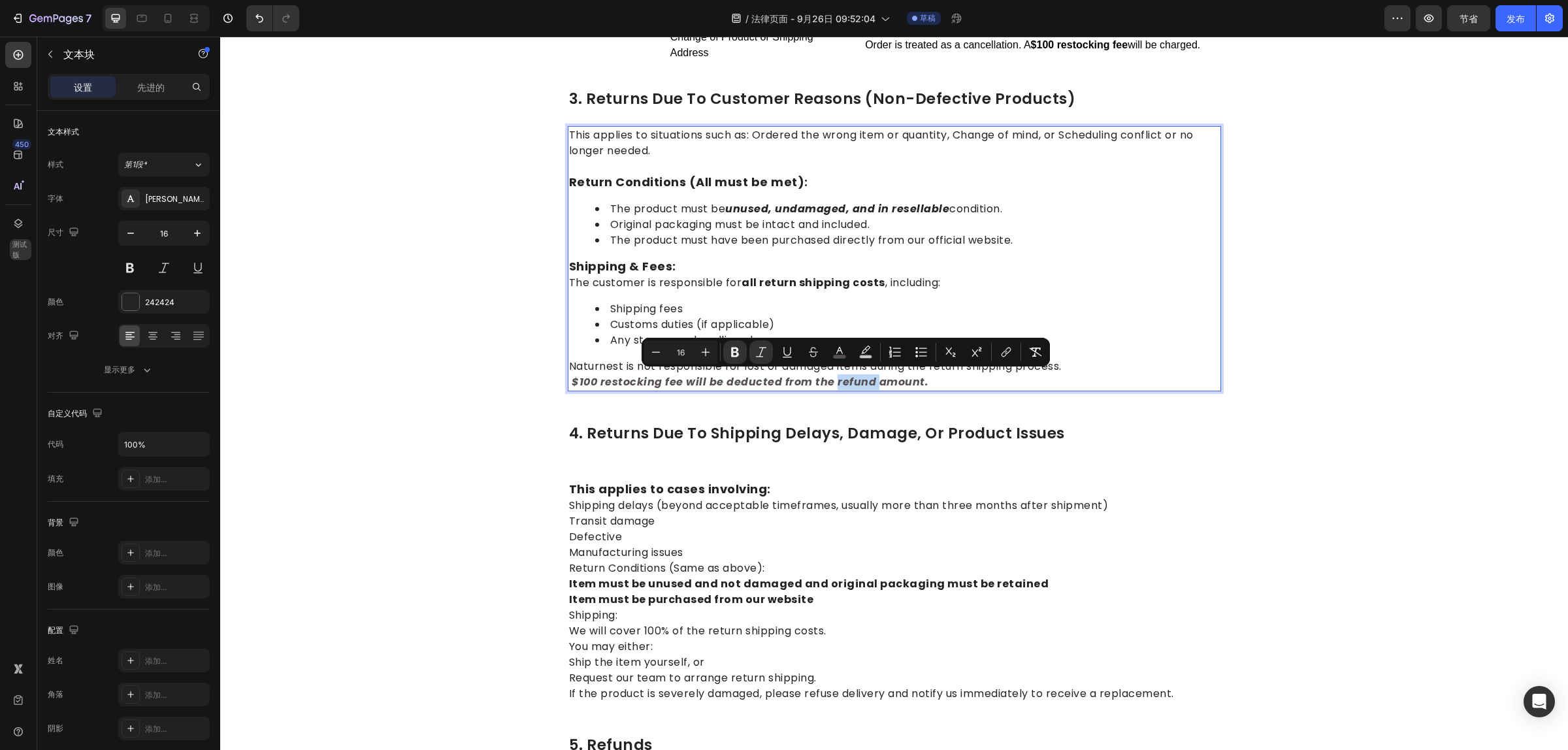
click at [843, 376] on strong "$100 restocking fee will be deducted from the refund amount." at bounding box center [750, 382] width 357 height 15
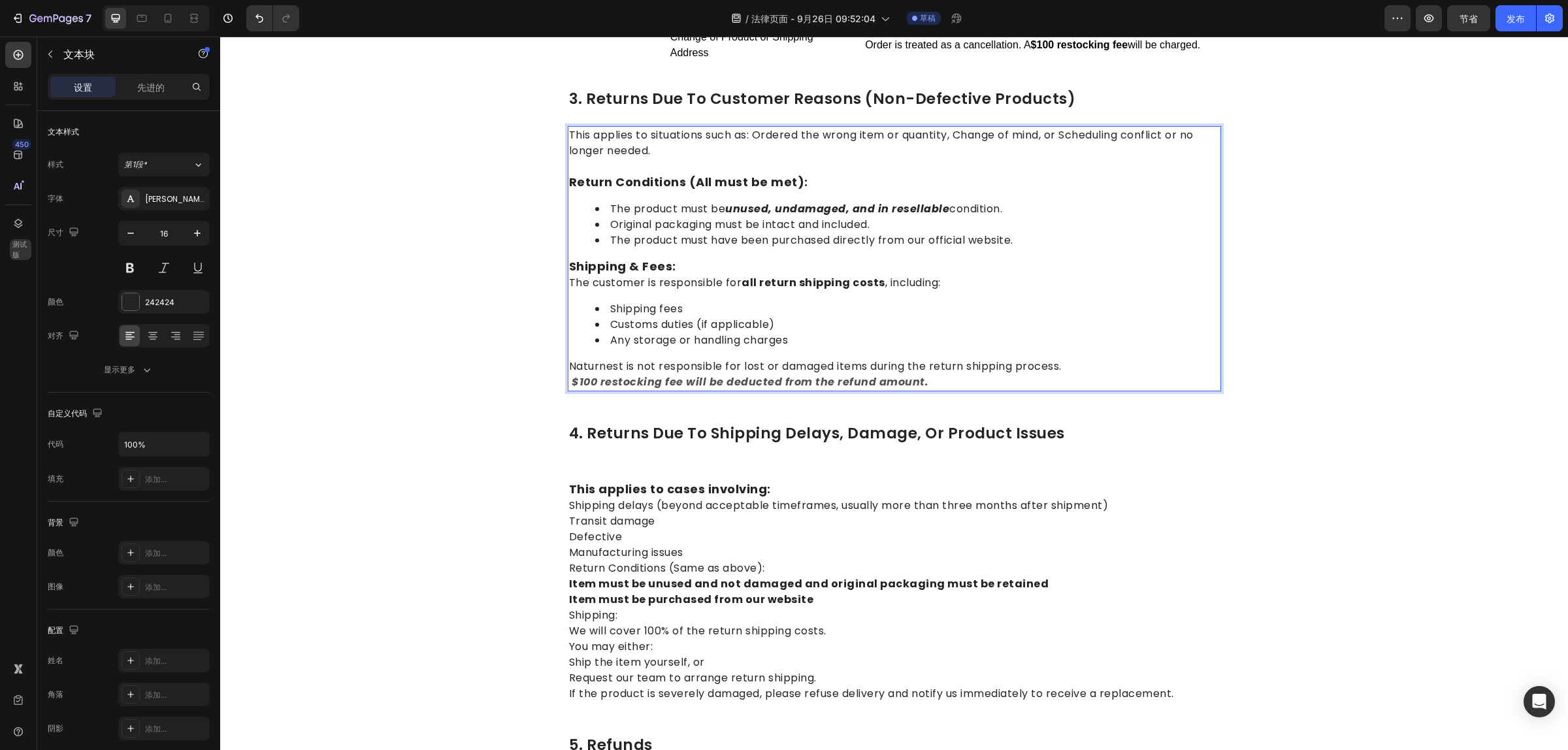
click at [843, 376] on strong "$100 restocking fee will be deducted from the refund amount." at bounding box center [750, 382] width 357 height 15
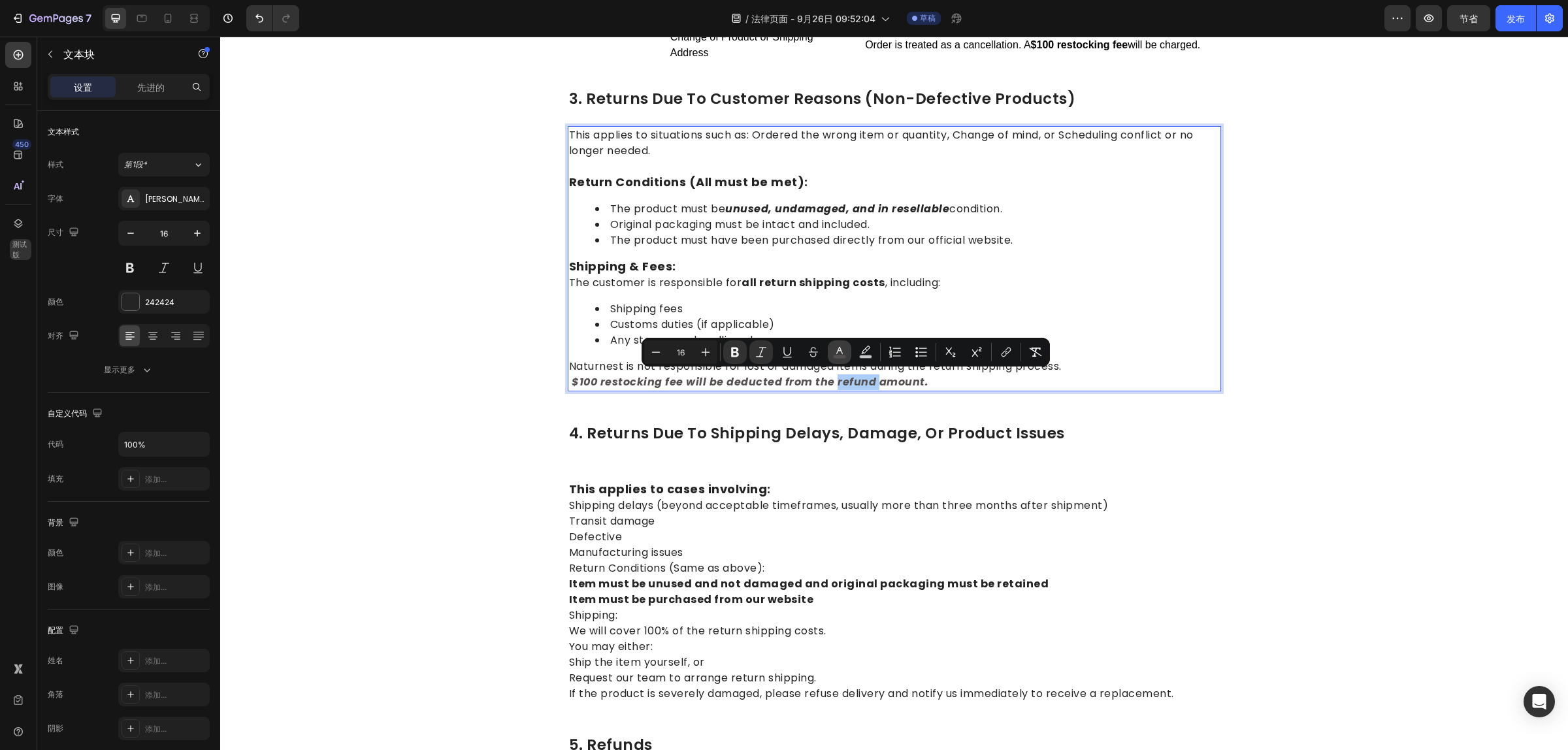
click at [840, 350] on icon "Editor contextual toolbar" at bounding box center [840, 350] width 7 height 7
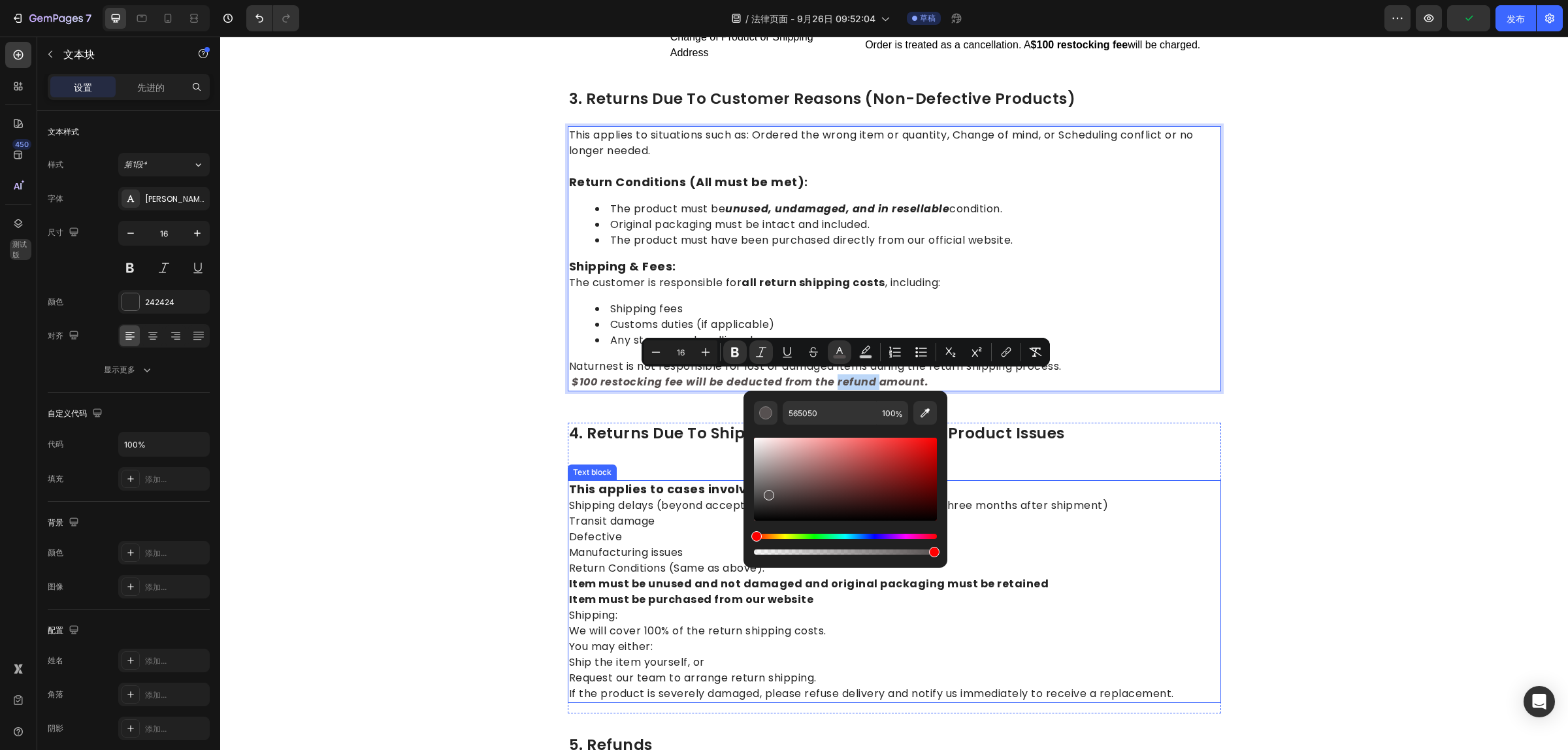
click at [795, 637] on p "This applies to cases involving: Shipping delays (beyond acceptable timeframes,…" at bounding box center [894, 591] width 651 height 220
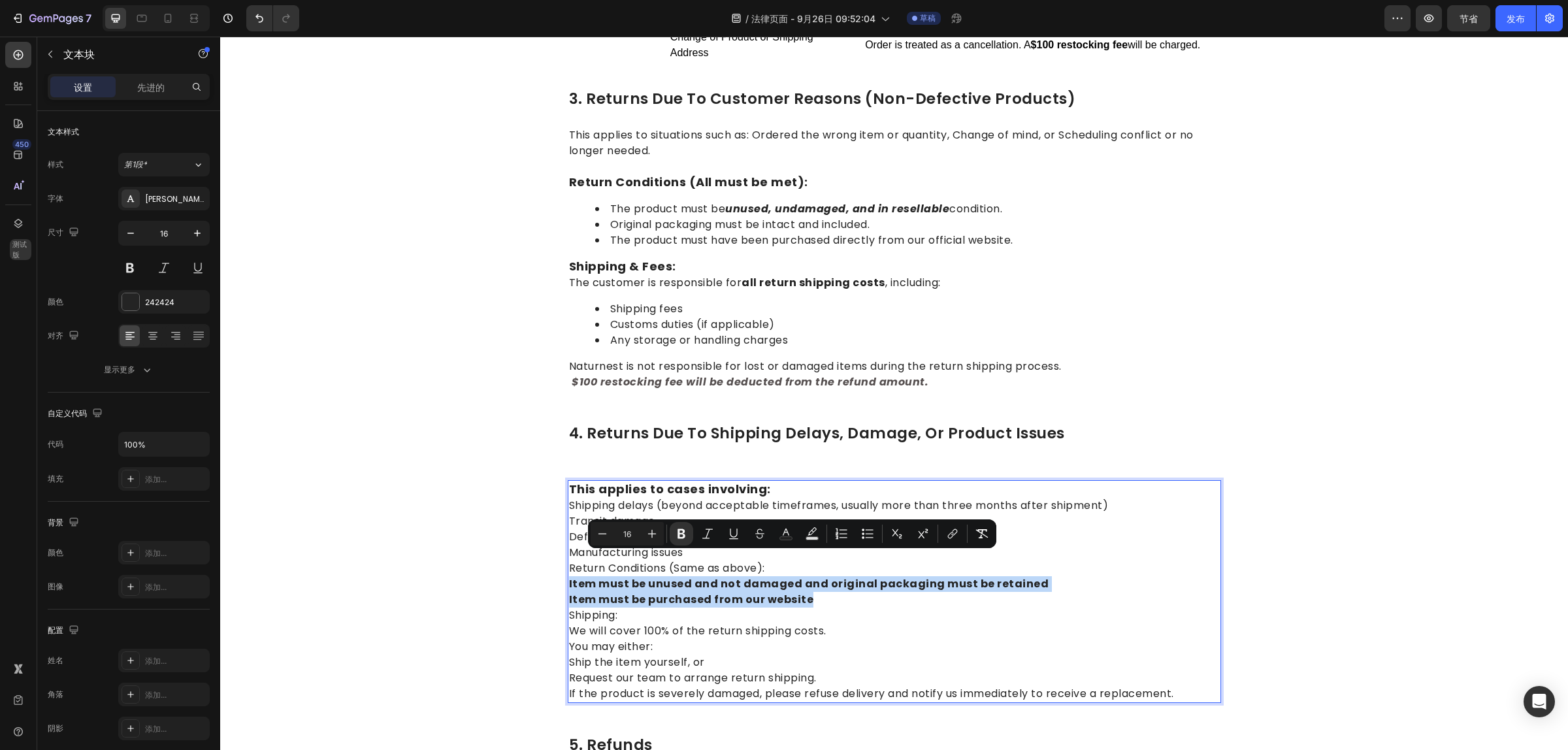
drag, startPoint x: 808, startPoint y: 575, endPoint x: 562, endPoint y: 560, distance: 246.5
click at [787, 530] on icon "Editor contextual toolbar" at bounding box center [786, 534] width 13 height 13
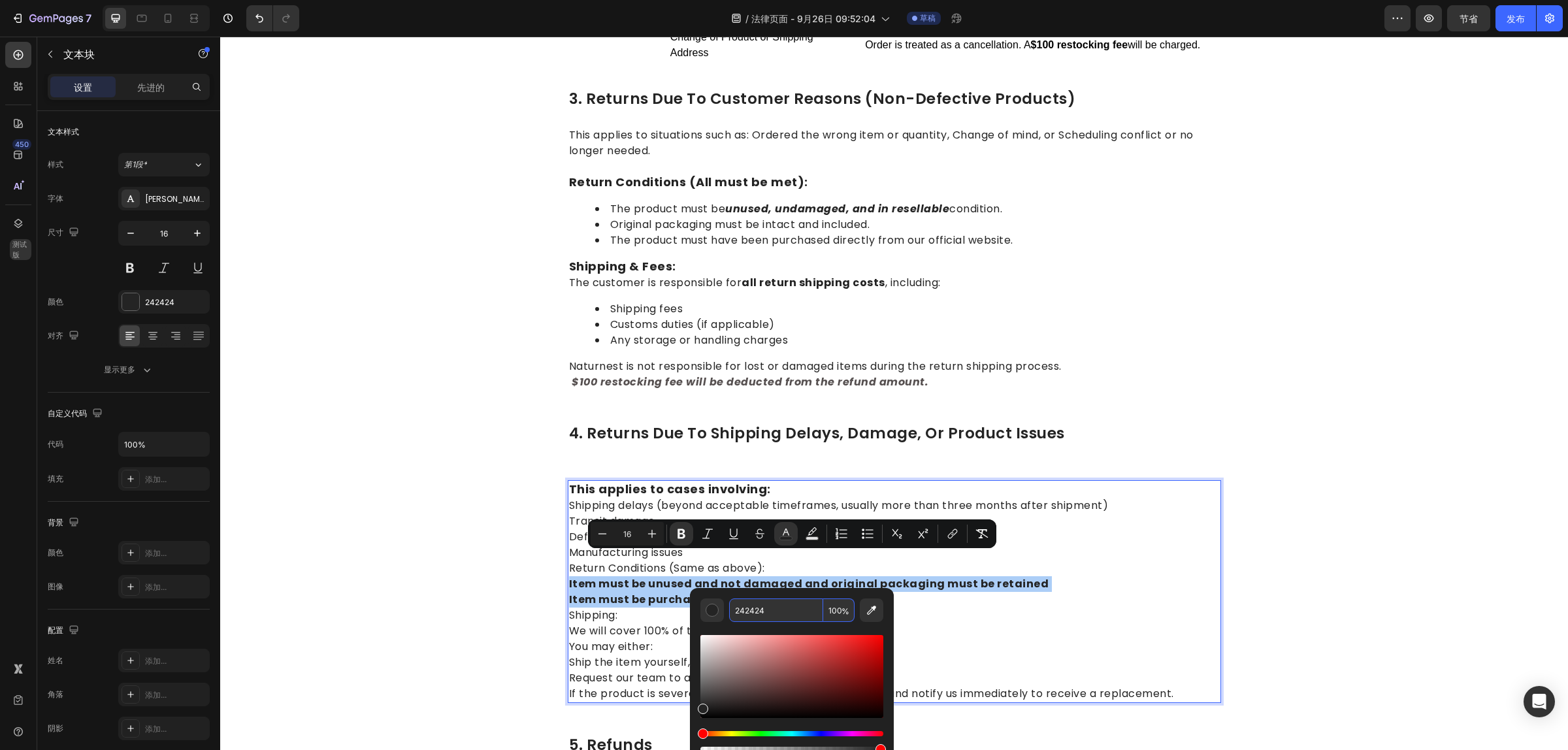
click at [781, 608] on input "242424" at bounding box center [776, 610] width 94 height 24
type input "556655"
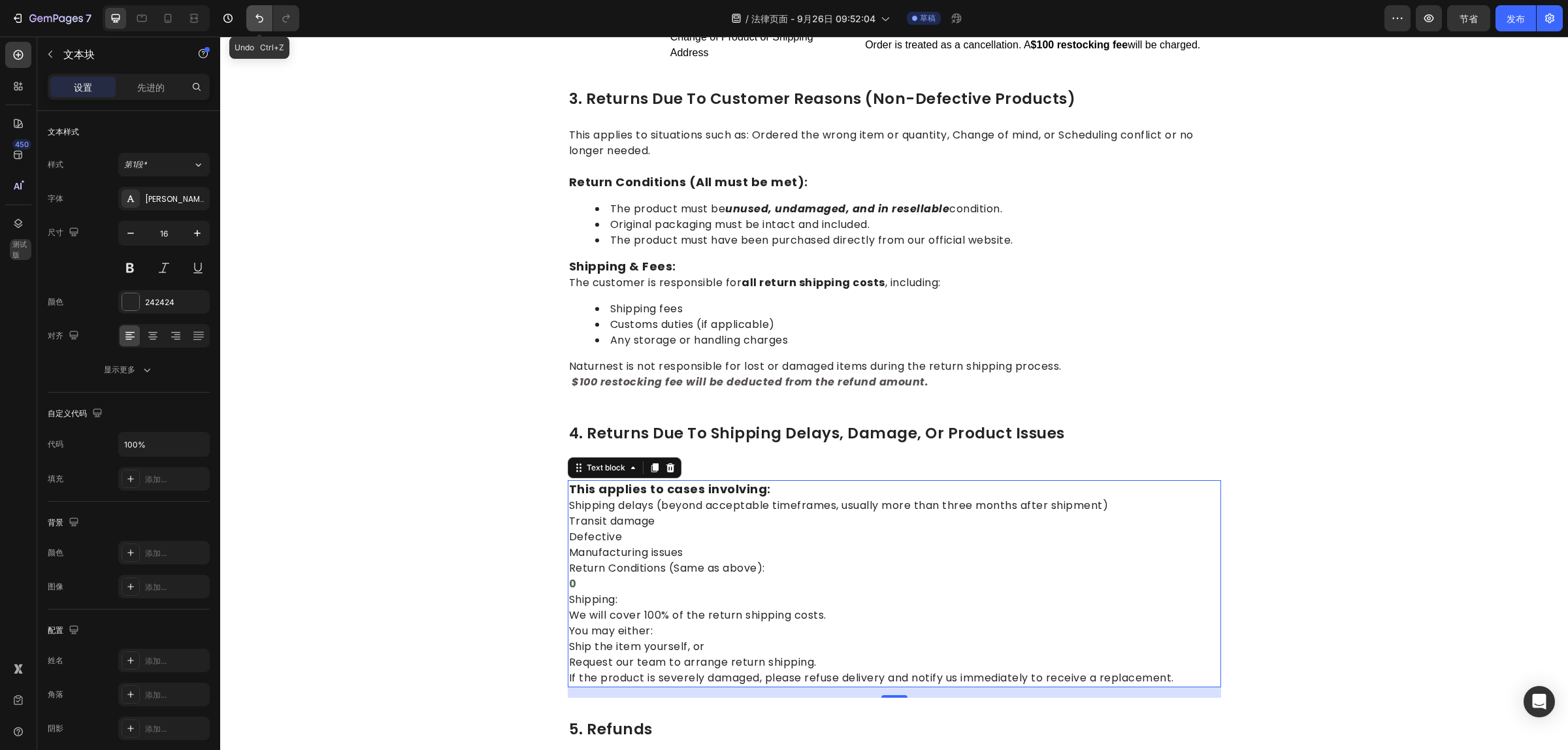
click at [259, 27] on button "撤消/重做" at bounding box center [259, 18] width 26 height 26
click at [262, 28] on button "撤消/重做" at bounding box center [259, 18] width 26 height 26
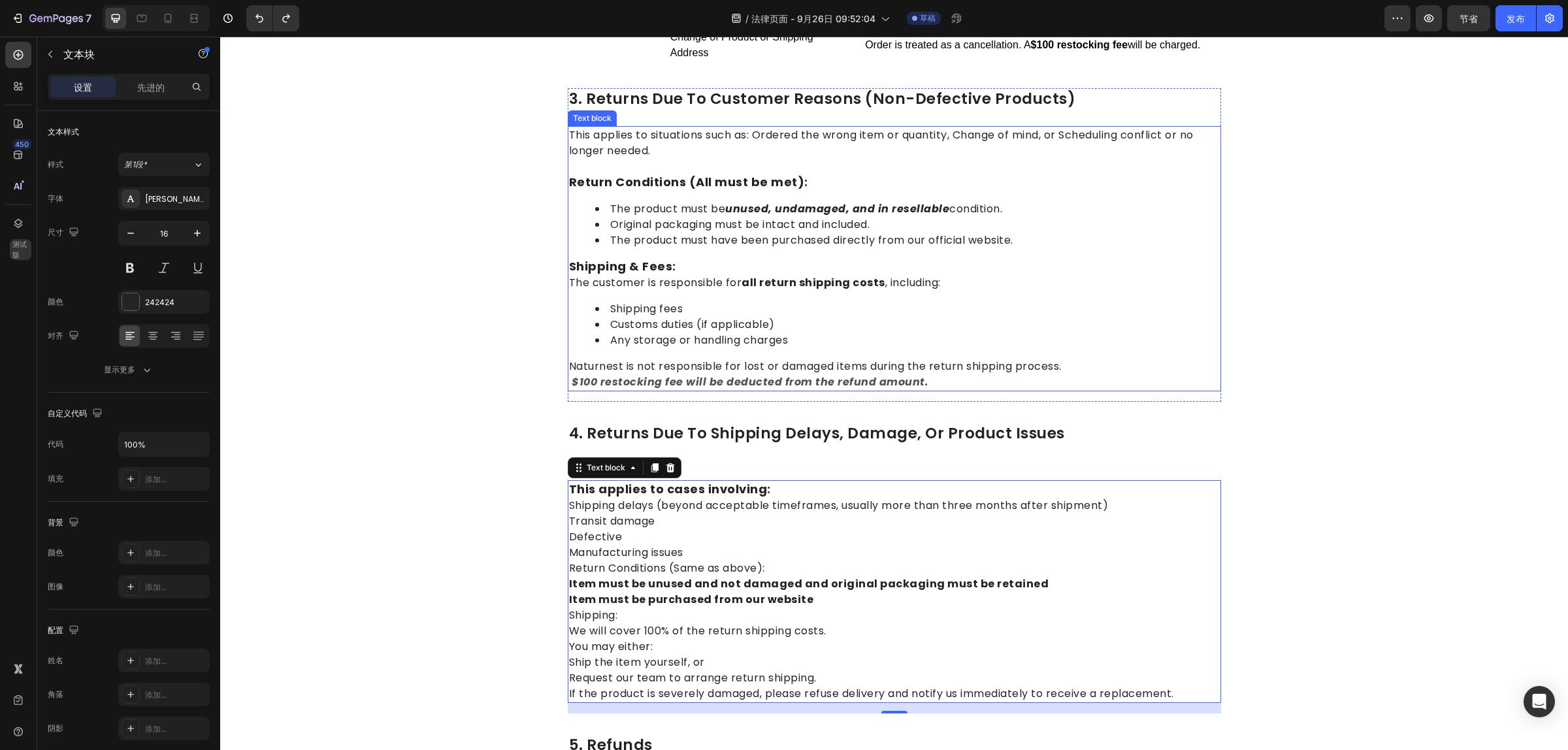
click at [782, 380] on strong "$100 restocking fee will be deducted from the refund amount." at bounding box center [750, 382] width 357 height 15
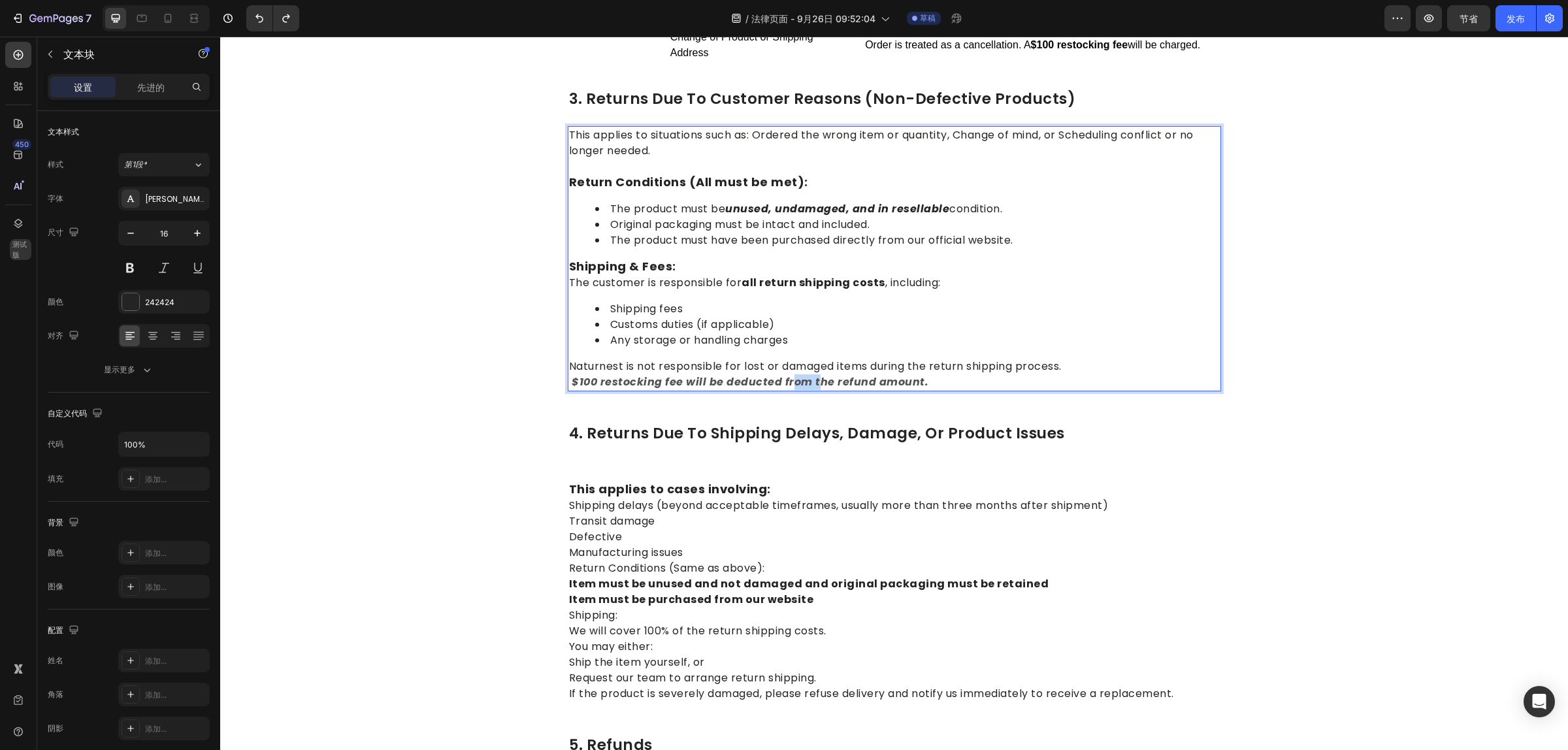
drag, startPoint x: 782, startPoint y: 379, endPoint x: 809, endPoint y: 379, distance: 27.0
click at [809, 379] on strong "$100 restocking fee will be deducted from the refund amount." at bounding box center [750, 382] width 357 height 15
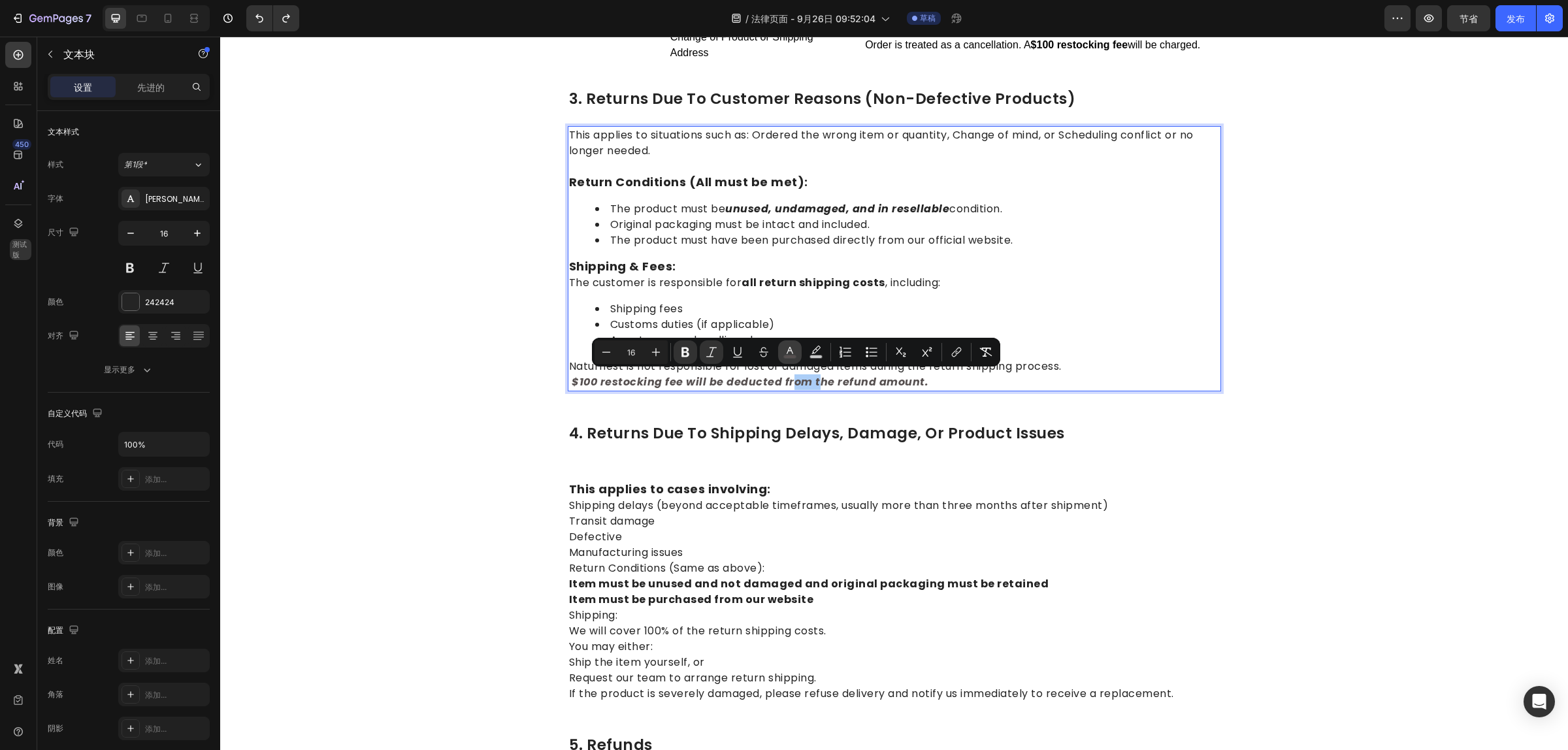
click at [794, 349] on icon "Editor contextual toolbar" at bounding box center [790, 352] width 13 height 13
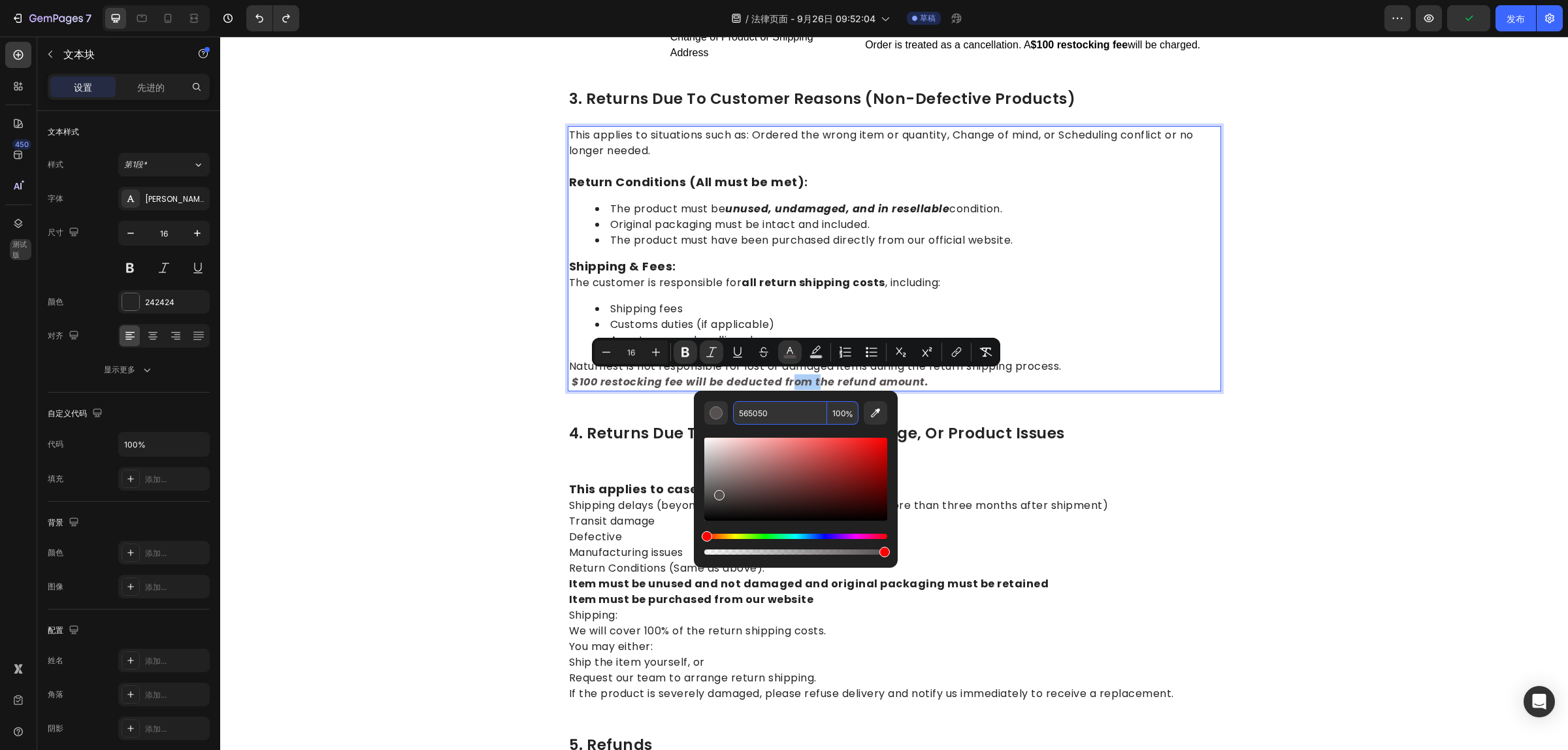
click at [773, 405] on input "565050" at bounding box center [780, 413] width 94 height 24
drag, startPoint x: 1099, startPoint y: 692, endPoint x: 918, endPoint y: 612, distance: 197.9
click at [1099, 693] on div "1.return eligibility & refund timeline Heading Return Window: Returns or exchan…" at bounding box center [894, 151] width 654 height 1424
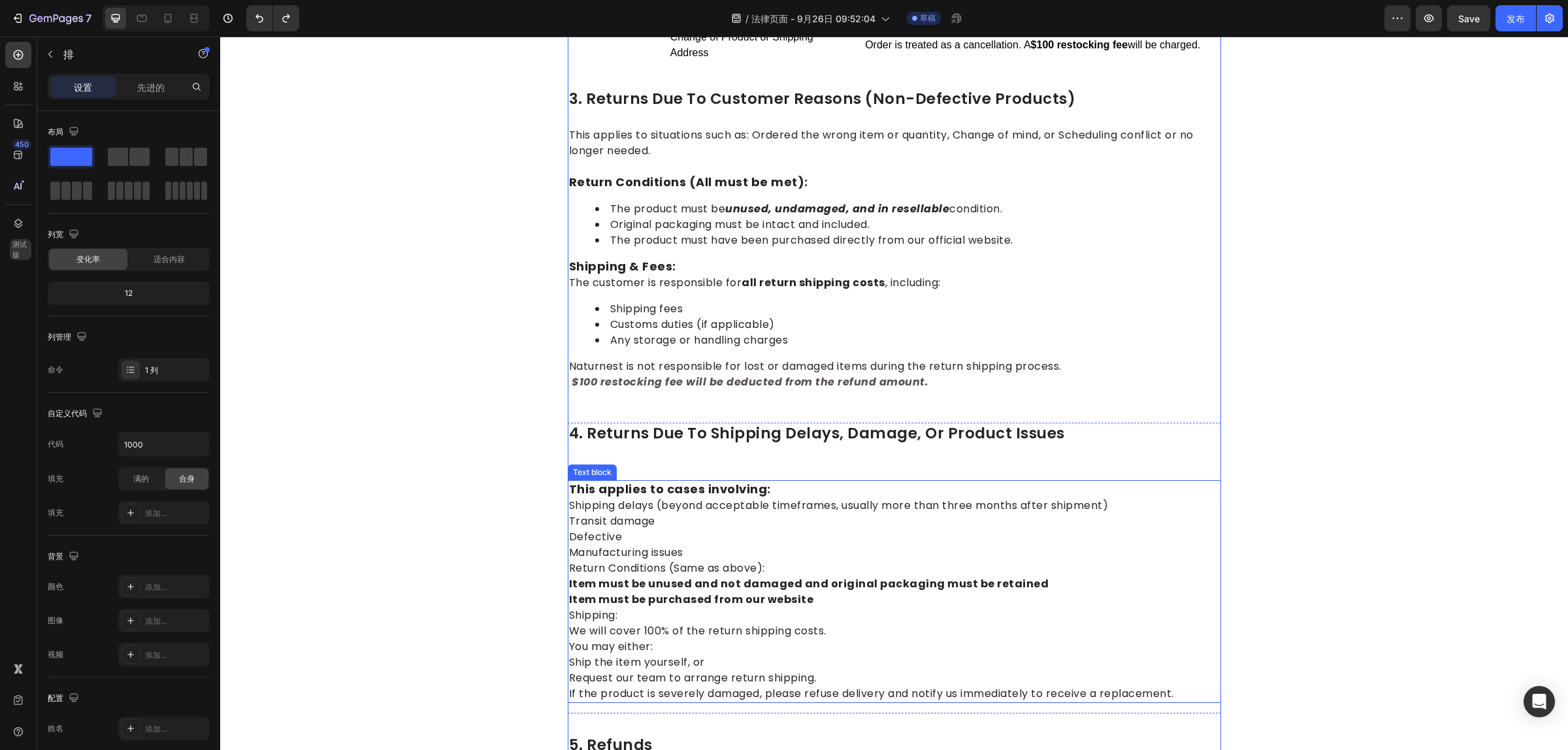
click at [805, 572] on p "This applies to cases involving: Shipping delays (beyond acceptable timeframes,…" at bounding box center [894, 591] width 651 height 220
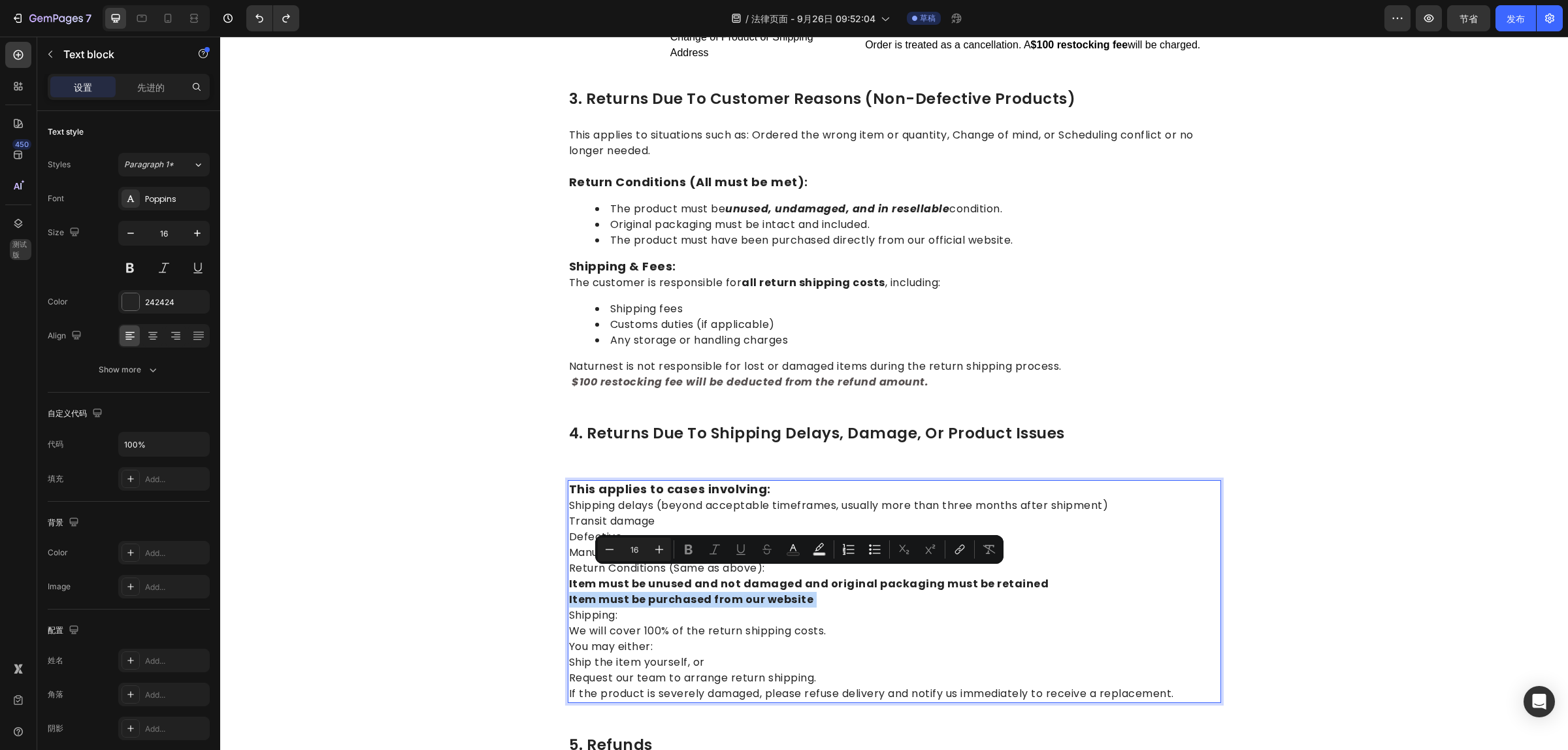
click at [805, 573] on p "This applies to cases involving: Shipping delays (beyond acceptable timeframes,…" at bounding box center [894, 591] width 651 height 220
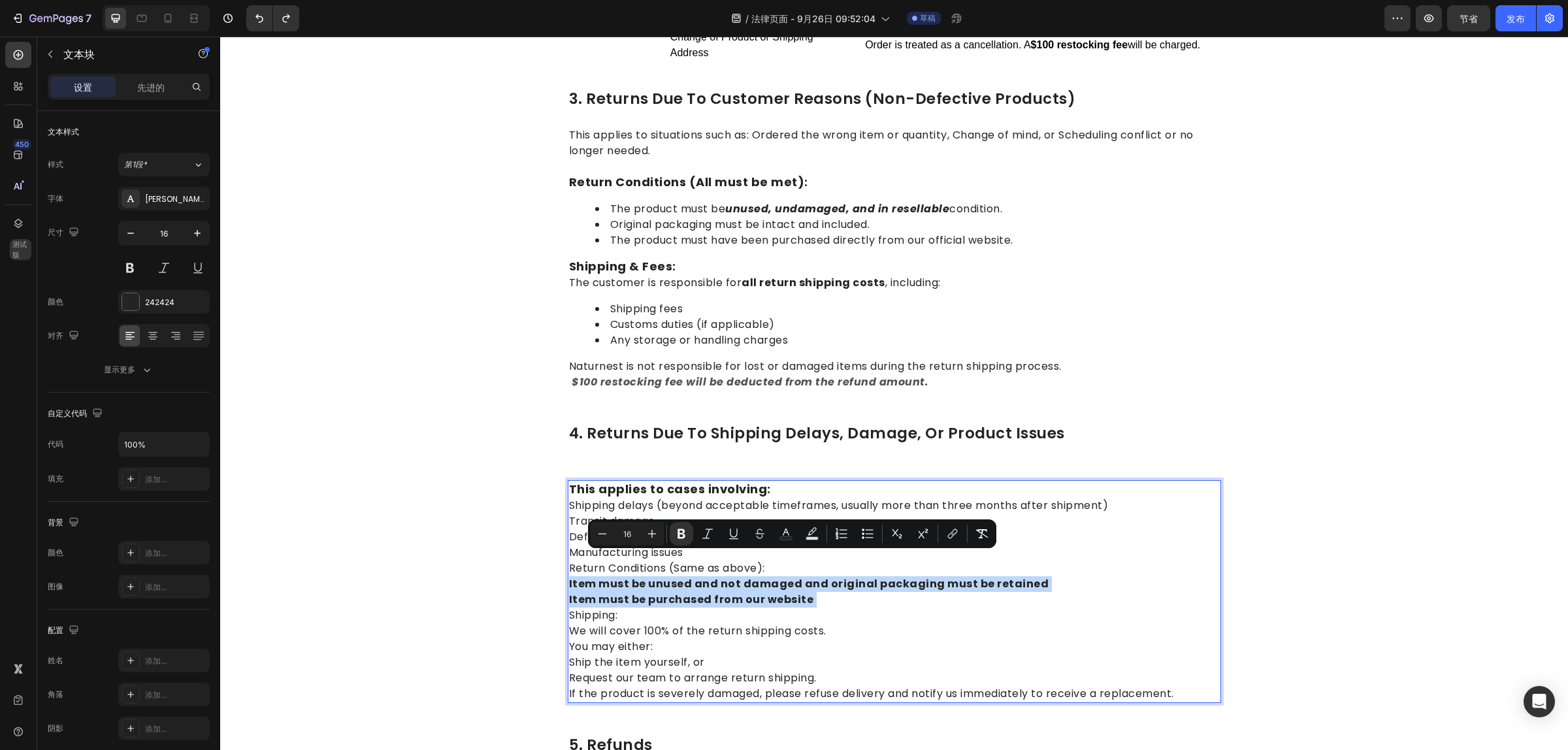
drag, startPoint x: 805, startPoint y: 573, endPoint x: 570, endPoint y: 558, distance: 235.5
click at [570, 558] on p "This applies to cases involving: Shipping delays (beyond acceptable timeframes,…" at bounding box center [894, 591] width 651 height 220
click at [787, 534] on icon "Editor contextual toolbar" at bounding box center [786, 534] width 13 height 13
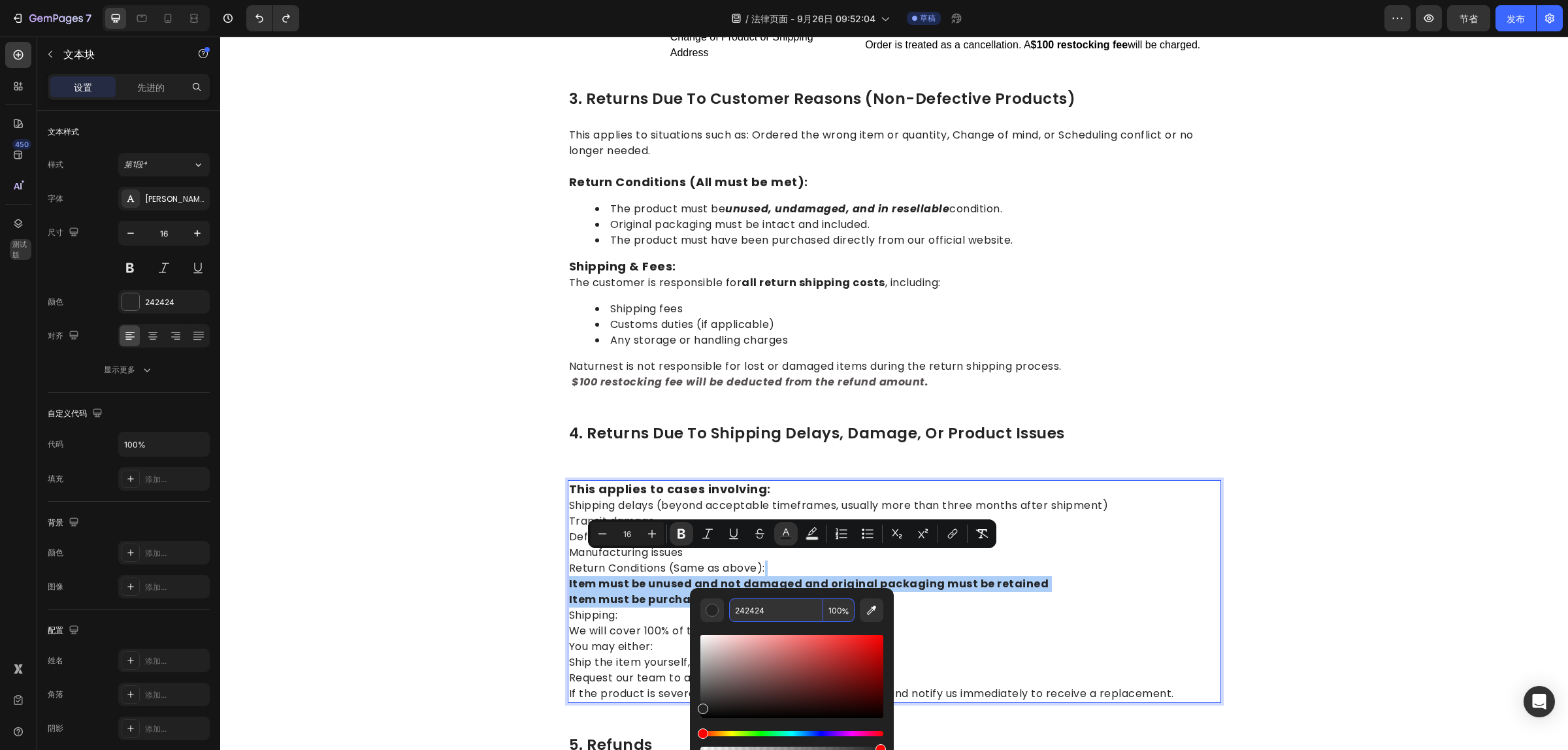
click at [770, 606] on input "242424" at bounding box center [776, 610] width 94 height 24
paste input "565050"
type input "565050"
click at [1073, 608] on p "This applies to cases involving: Shipping delays (beyond acceptable timeframes,…" at bounding box center [894, 591] width 651 height 220
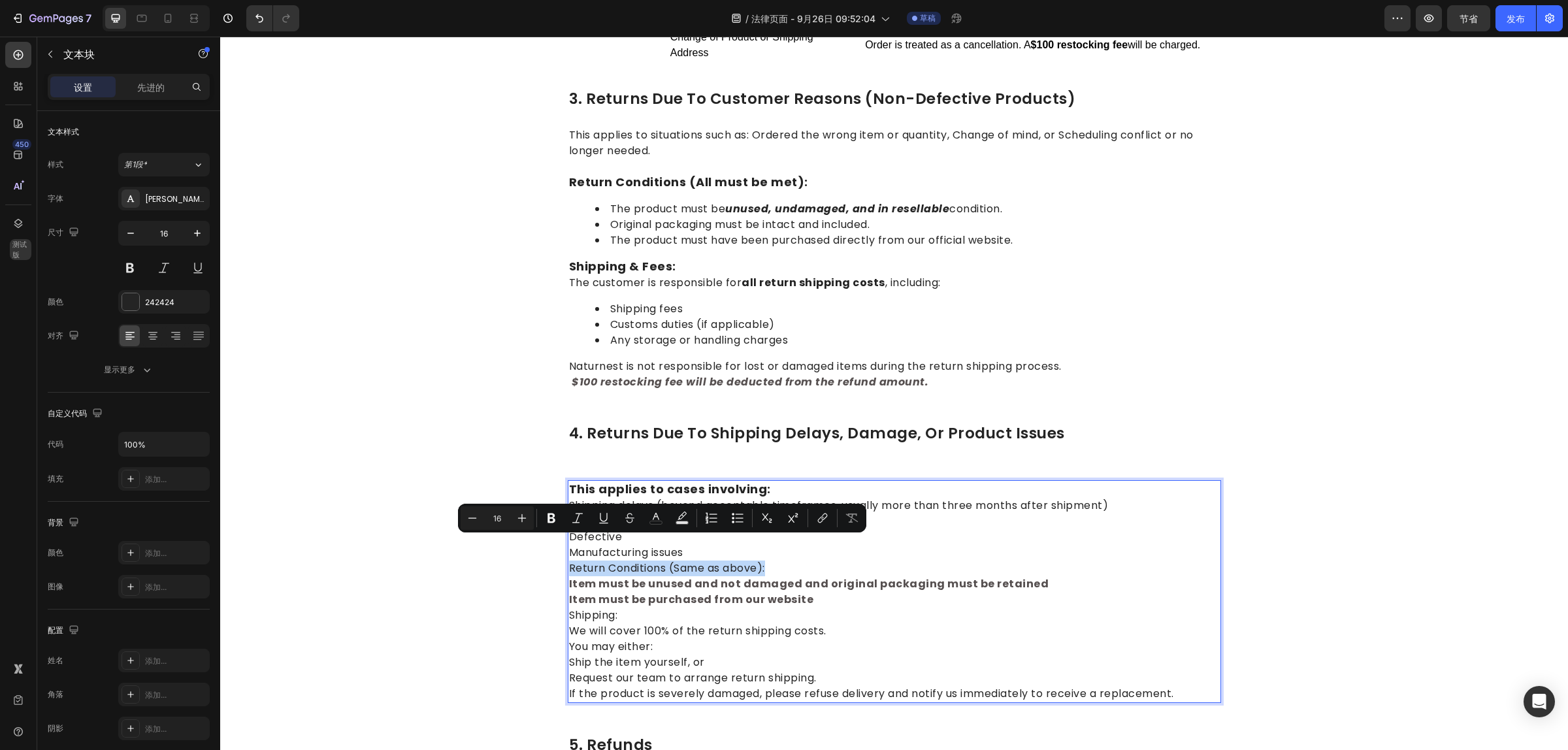
drag, startPoint x: 767, startPoint y: 543, endPoint x: 562, endPoint y: 542, distance: 205.0
click at [569, 542] on p "This applies to cases involving: Shipping delays (beyond acceptable timeframes,…" at bounding box center [894, 591] width 651 height 220
click at [810, 586] on p "This applies to cases involving: Shipping delays (beyond acceptable timeframes,…" at bounding box center [894, 591] width 651 height 220
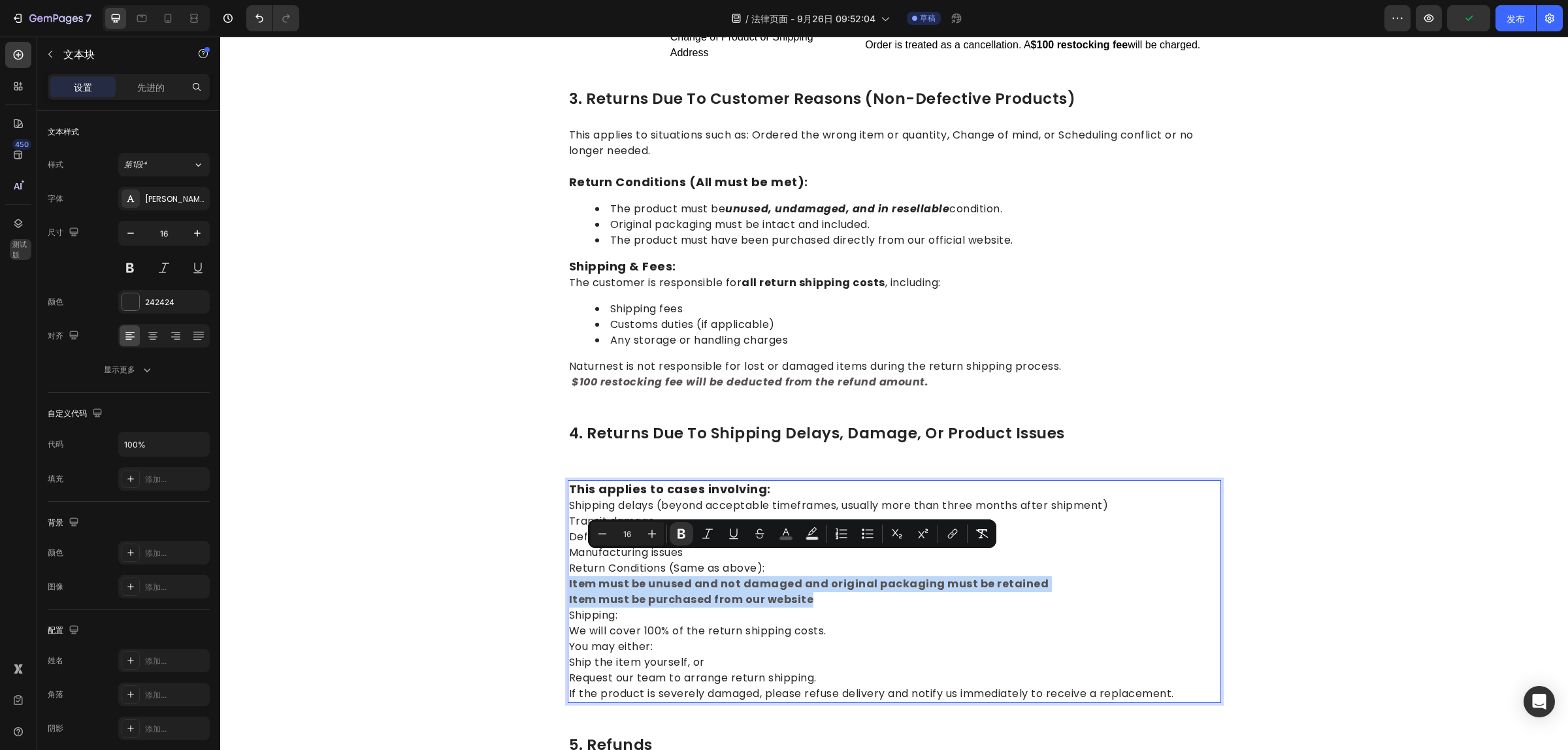
drag, startPoint x: 811, startPoint y: 577, endPoint x: 563, endPoint y: 562, distance: 248.5
click at [569, 562] on p "This applies to cases involving: Shipping delays (beyond acceptable timeframes,…" at bounding box center [894, 591] width 651 height 220
drag, startPoint x: 333, startPoint y: 158, endPoint x: 258, endPoint y: 46, distance: 134.8
click at [333, 156] on div "1.return eligibility & refund timeline Heading Return Window: Returns or exchan…" at bounding box center [894, 156] width 1328 height 1434
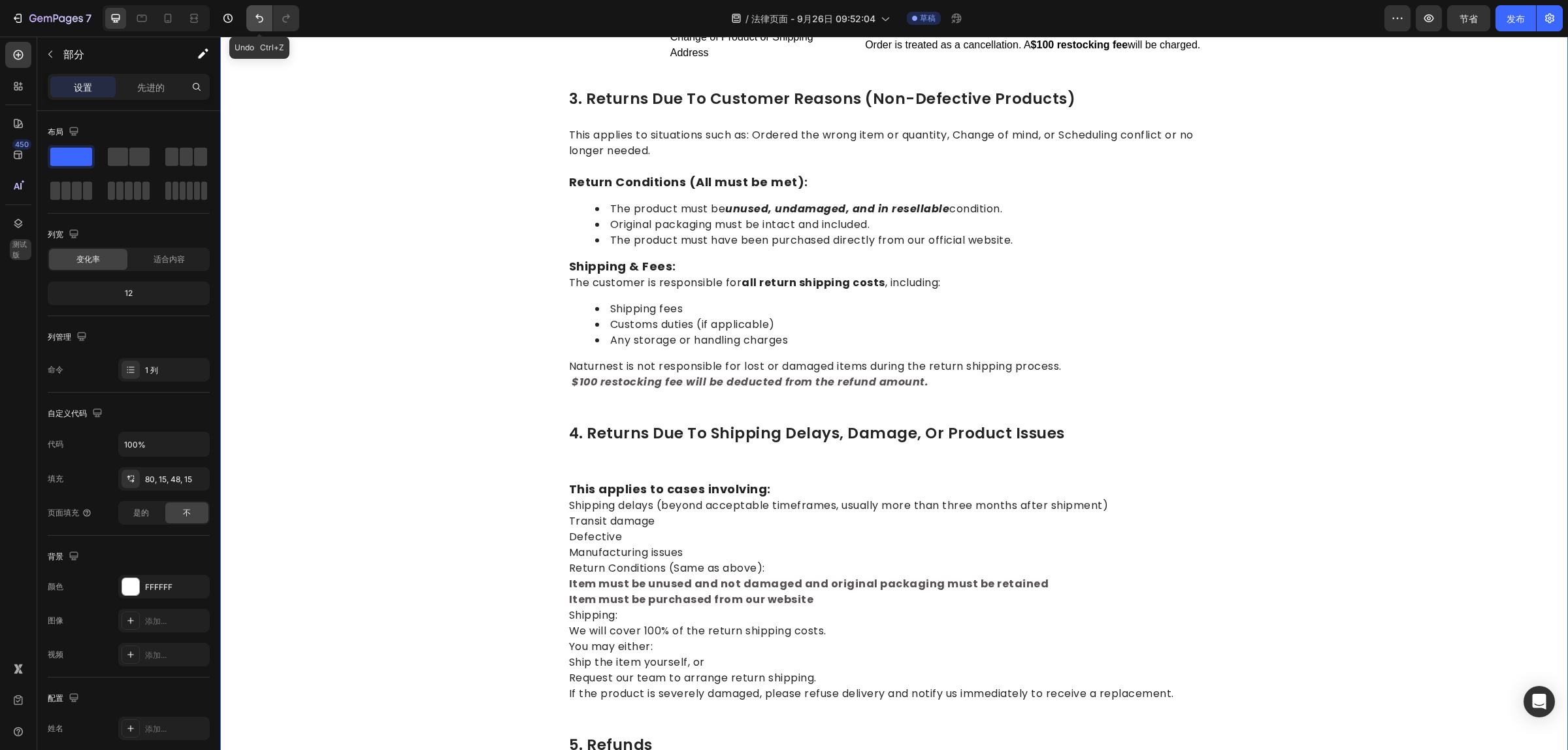
click at [258, 18] on icon "撤消/重做" at bounding box center [259, 18] width 13 height 13
click at [706, 526] on p "This applies to cases involving: Shipping delays (beyond acceptable timeframes,…" at bounding box center [894, 591] width 651 height 220
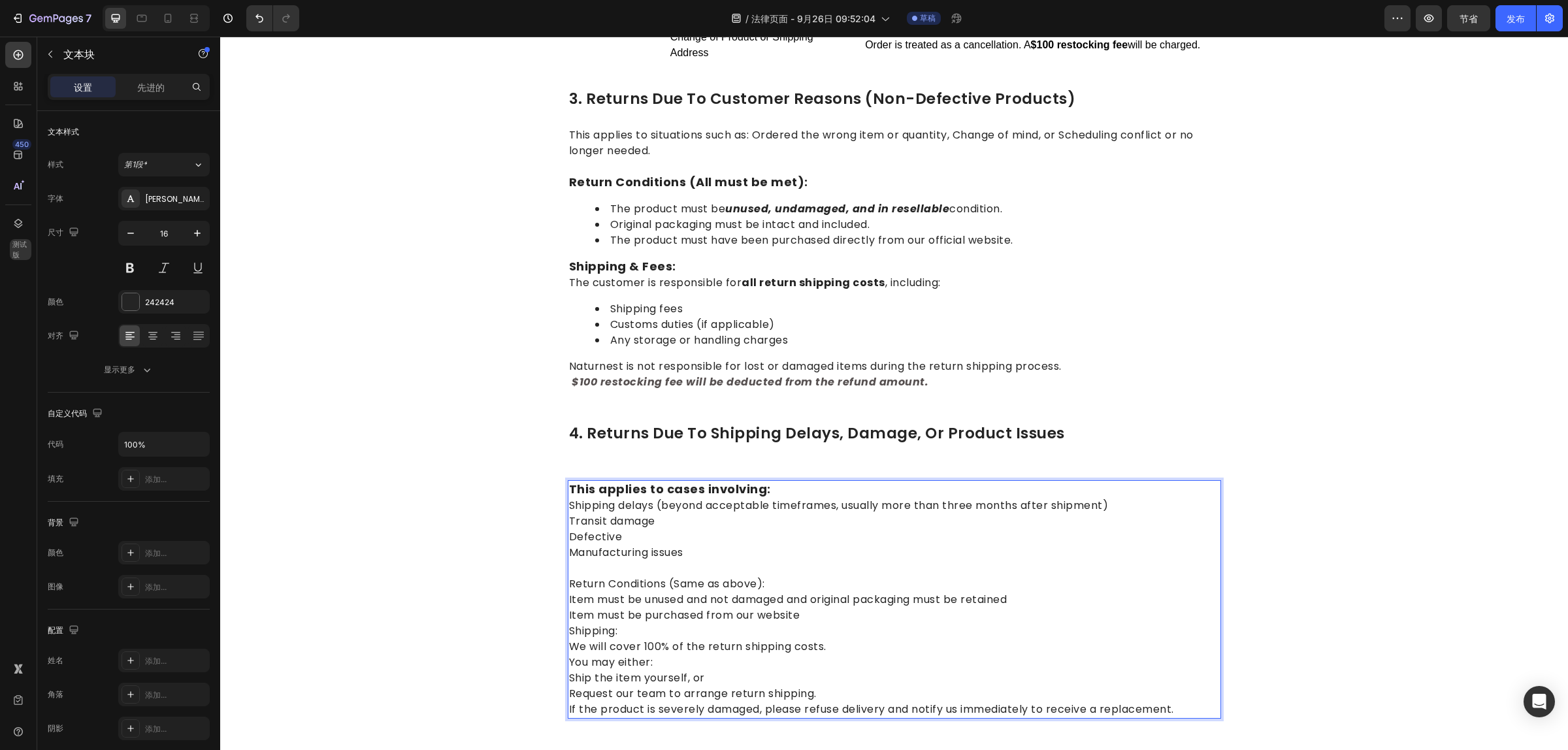
click at [818, 591] on p "⁠⁠⁠⁠⁠⁠⁠ Return Conditions (Same as above): Item must be unused and not damaged …" at bounding box center [894, 638] width 651 height 157
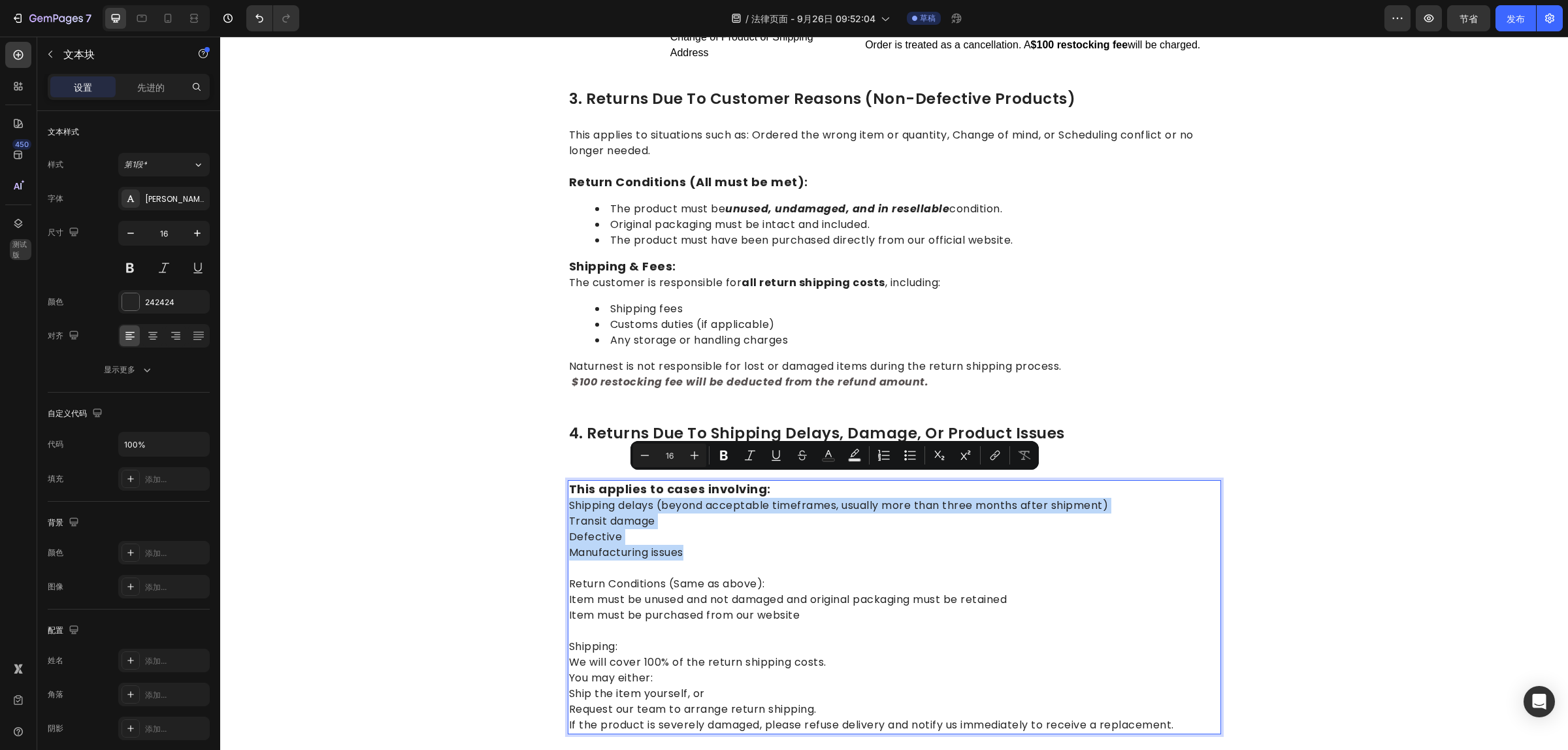
drag, startPoint x: 696, startPoint y: 530, endPoint x: 562, endPoint y: 479, distance: 143.4
click at [569, 481] on p "This applies to cases involving: Shipping delays (beyond acceptable timeframes,…" at bounding box center [894, 521] width 651 height 79
click at [910, 460] on icon "Editor contextual toolbar" at bounding box center [910, 455] width 13 height 13
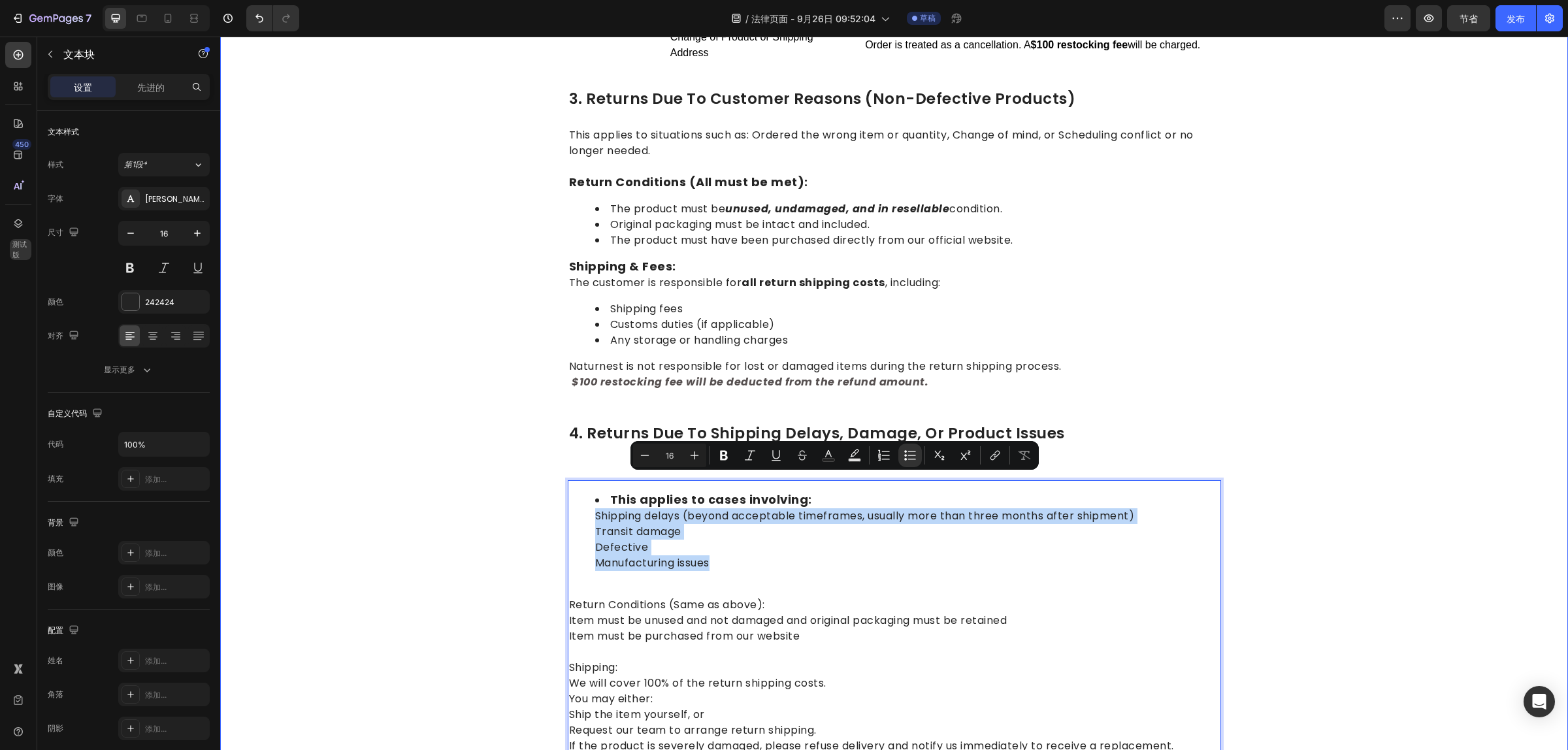
drag, startPoint x: 498, startPoint y: 283, endPoint x: 487, endPoint y: 275, distance: 13.6
click at [498, 285] on div "1.return eligibility & refund timeline Heading Return Window: Returns or exchan…" at bounding box center [894, 183] width 1328 height 1487
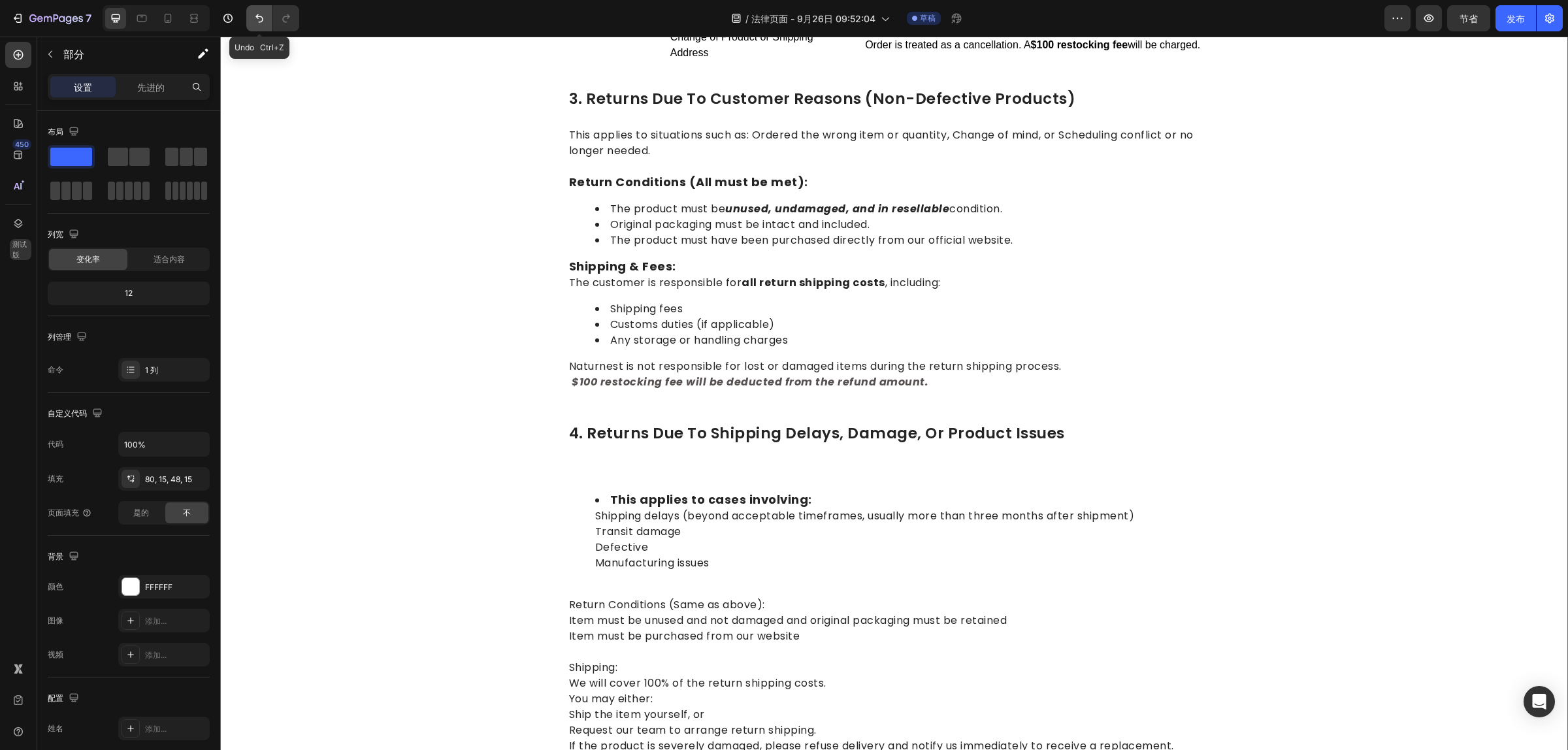
click at [257, 22] on icon "撤消/重做" at bounding box center [259, 18] width 13 height 13
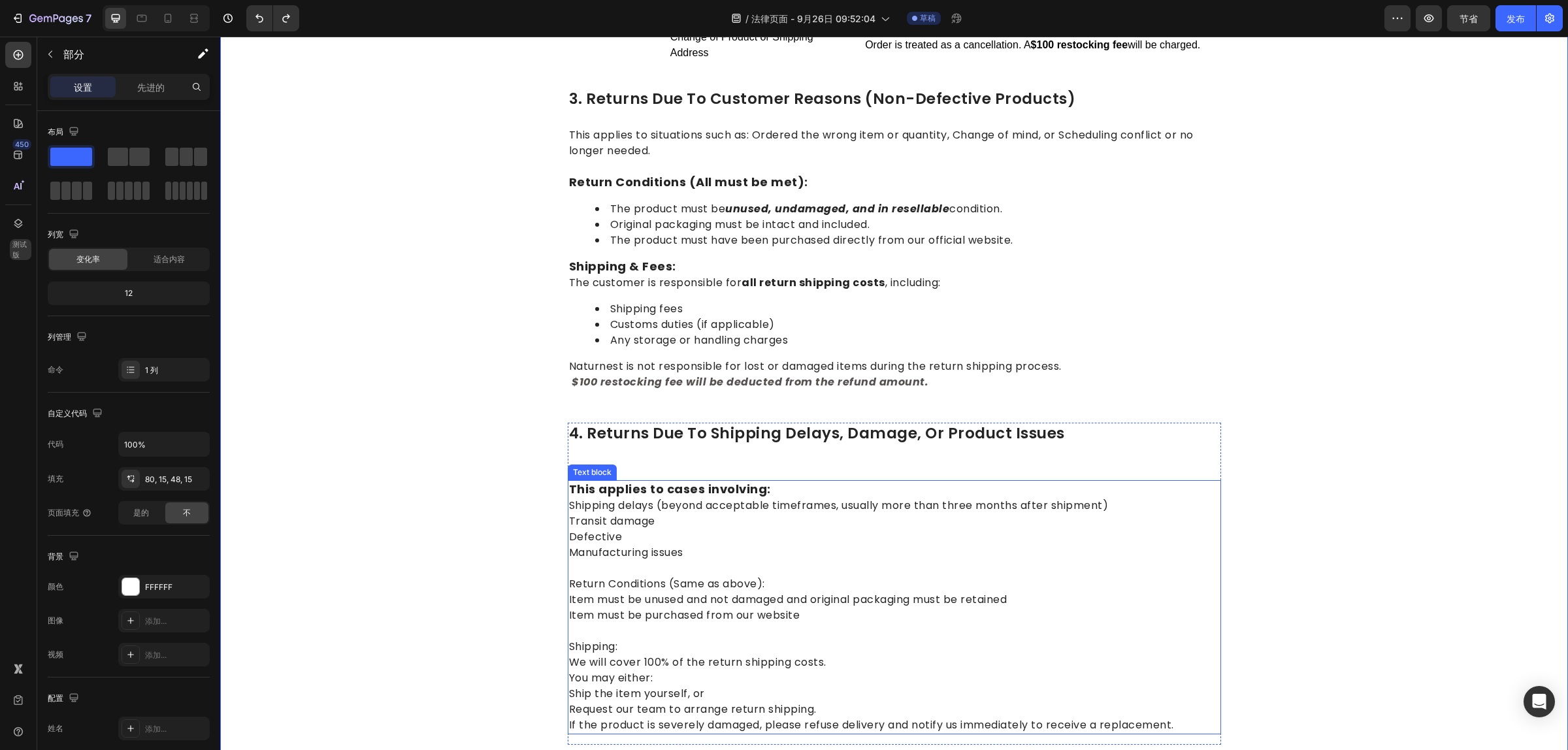
click at [576, 482] on p "This applies to cases involving: Shipping delays (beyond acceptable timeframes,…" at bounding box center [894, 521] width 651 height 79
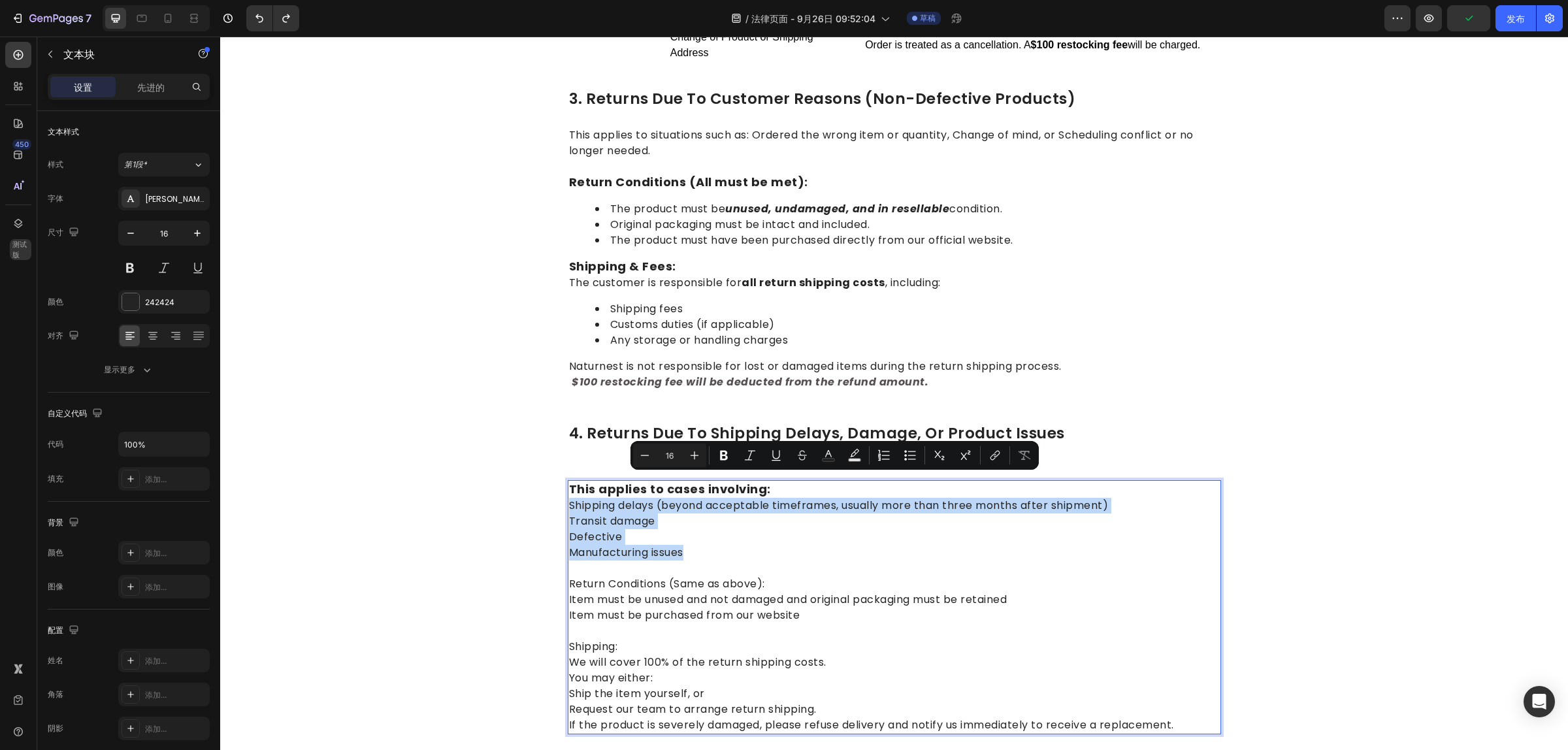
drag, startPoint x: 688, startPoint y: 530, endPoint x: 572, endPoint y: 475, distance: 128.4
click at [569, 481] on p "This applies to cases involving: Shipping delays (beyond acceptable timeframes,…" at bounding box center [894, 521] width 651 height 79
click at [908, 458] on icon "Editor contextual toolbar" at bounding box center [910, 455] width 13 height 13
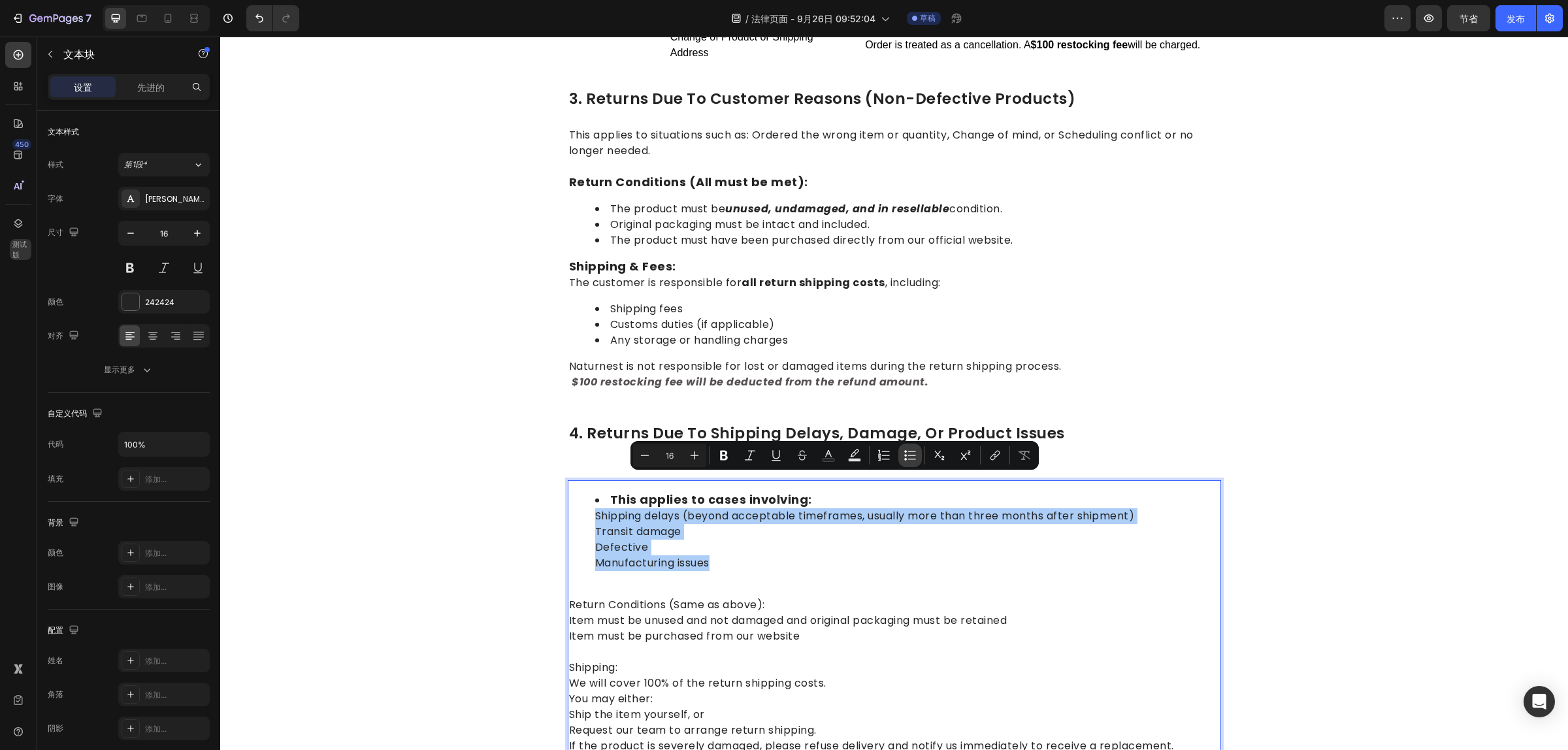
click at [908, 458] on icon "编辑器上下文工具栏" at bounding box center [910, 455] width 13 height 13
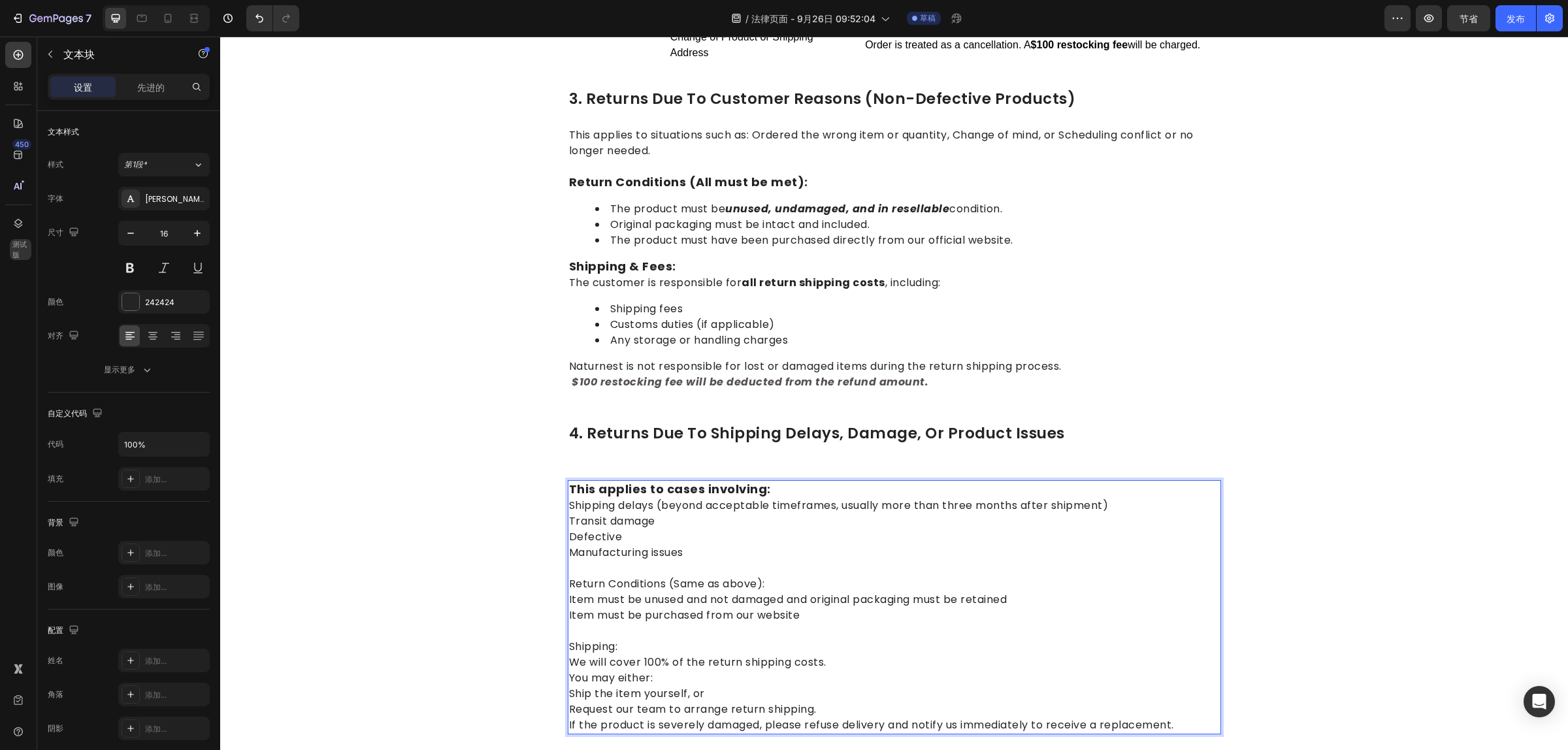
click at [825, 569] on p "Return Conditions (Same as above): Item must be unused and not damaged and orig…" at bounding box center [894, 591] width 651 height 62
click at [1409, 484] on div "1.return eligibility & refund timeline Heading Return Window: Returns or exchan…" at bounding box center [894, 172] width 1328 height 1466
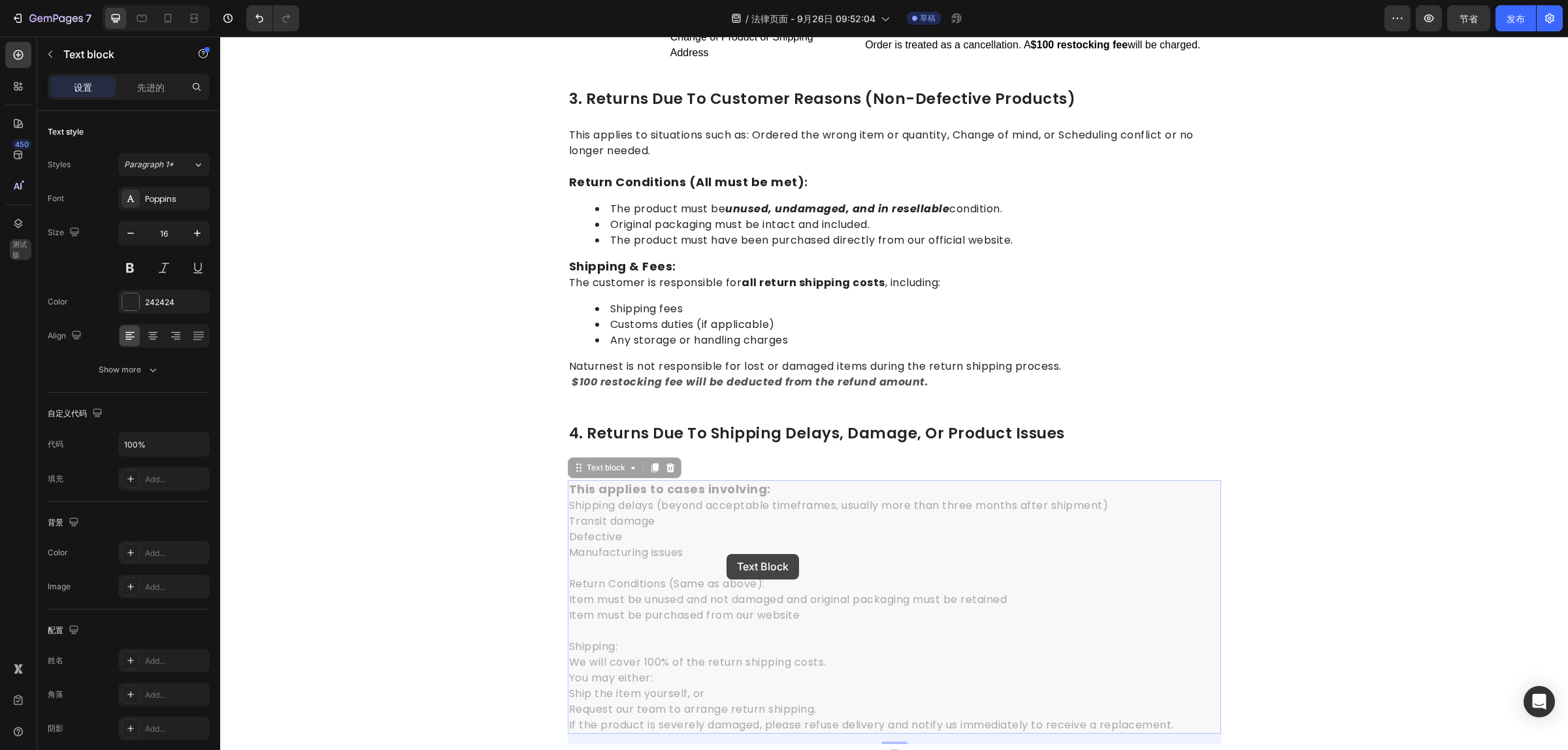
drag, startPoint x: 771, startPoint y: 554, endPoint x: 752, endPoint y: 554, distance: 19.0
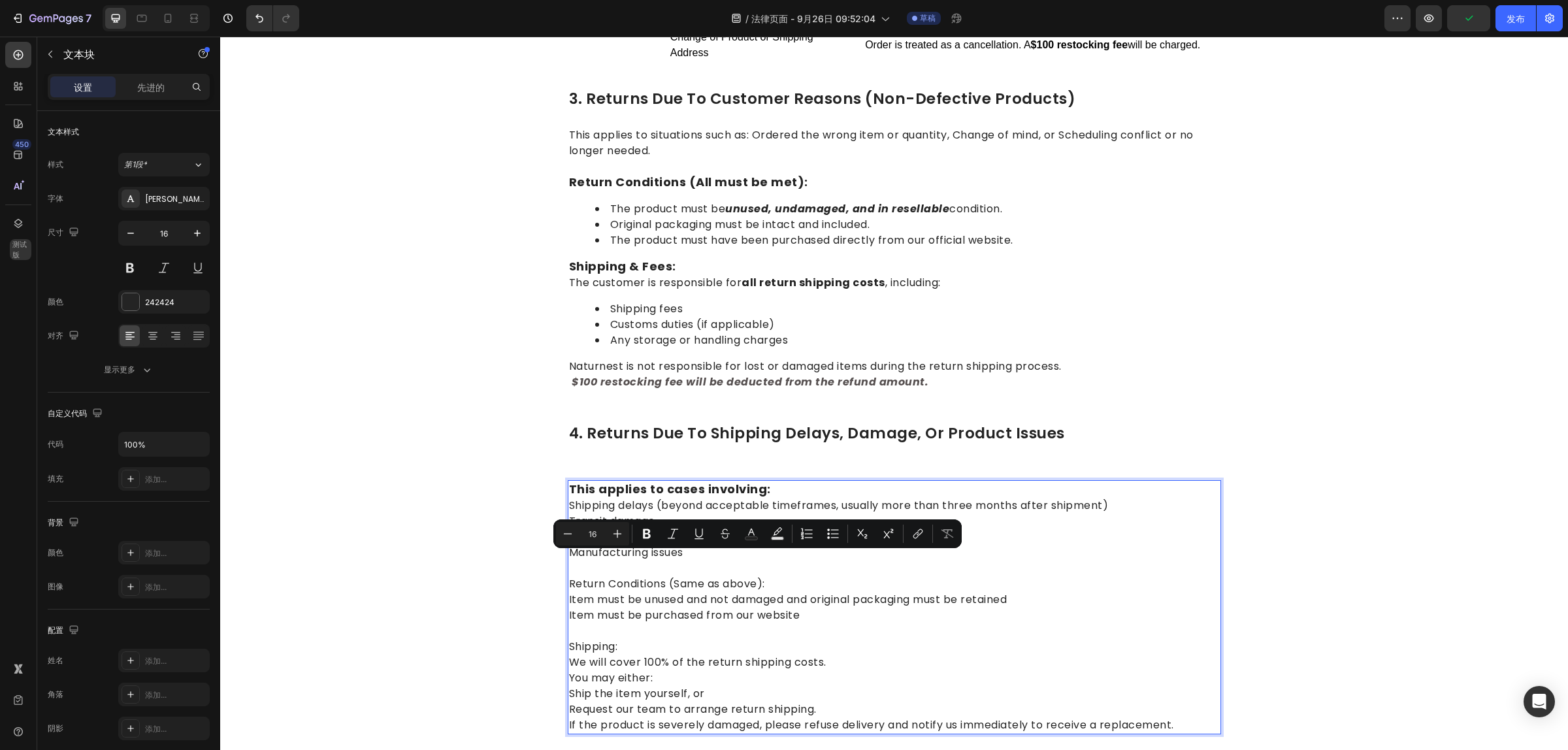
click at [774, 560] on p "Return Conditions (Same as above): Item must be unused and not damaged and orig…" at bounding box center [894, 591] width 651 height 62
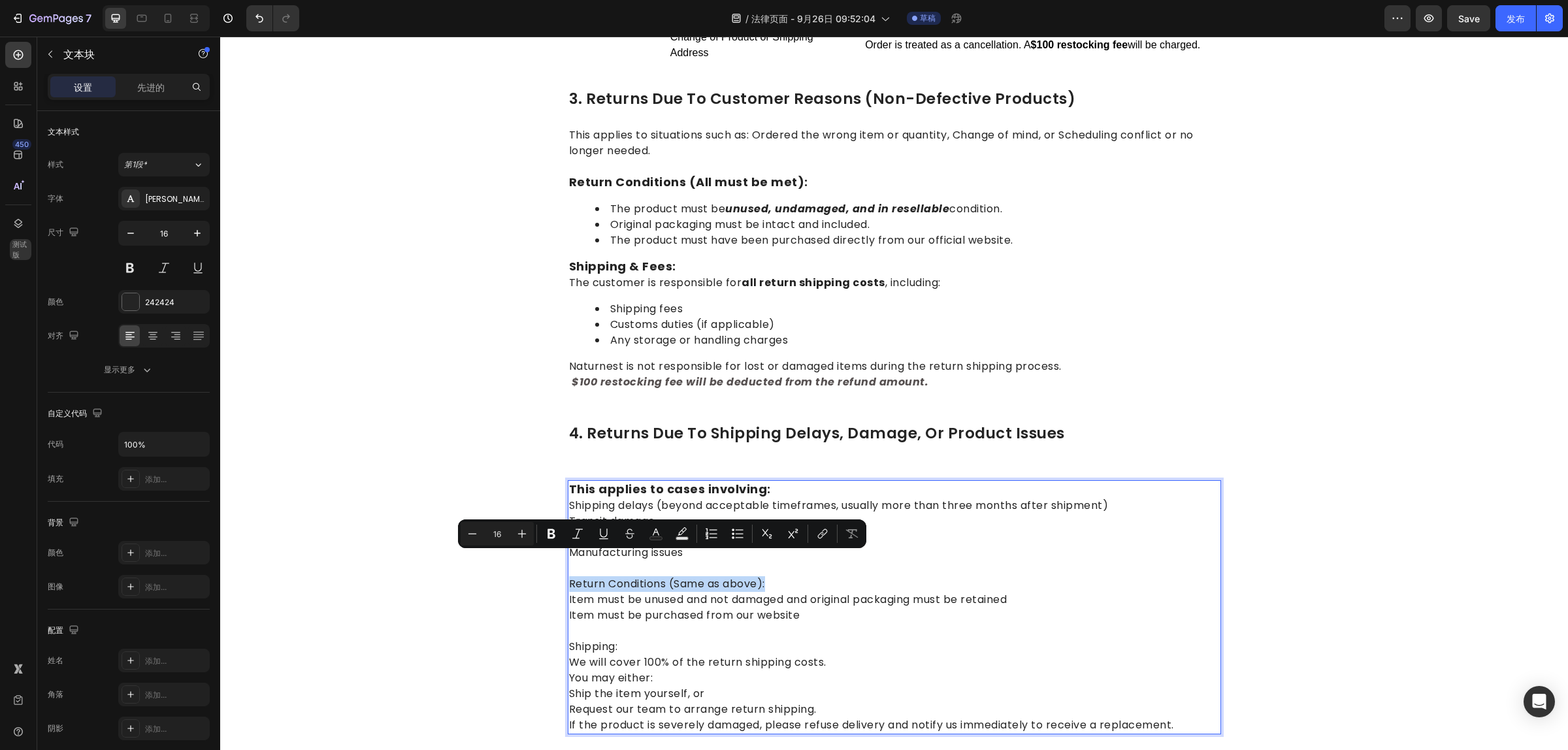
drag, startPoint x: 771, startPoint y: 562, endPoint x: 564, endPoint y: 557, distance: 207.1
click at [569, 560] on p "Return Conditions (Same as above): Item must be unused and not damaged and orig…" at bounding box center [894, 591] width 651 height 62
click at [527, 533] on icon "Editor contextual toolbar" at bounding box center [522, 534] width 13 height 13
type input "18"
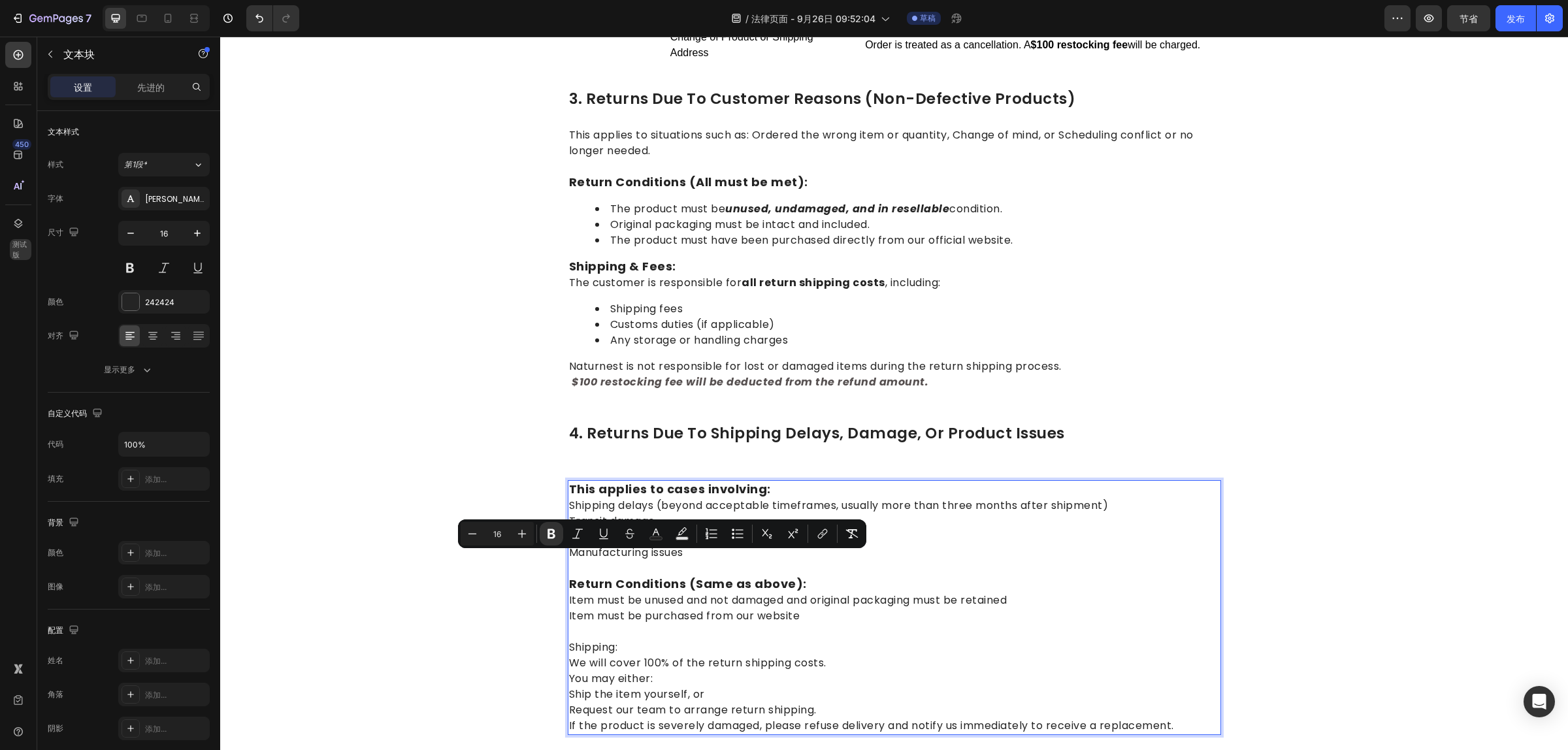
click at [757, 624] on p "Shipping: We will cover 100% of the return shipping costs. You may either: Ship…" at bounding box center [894, 678] width 651 height 110
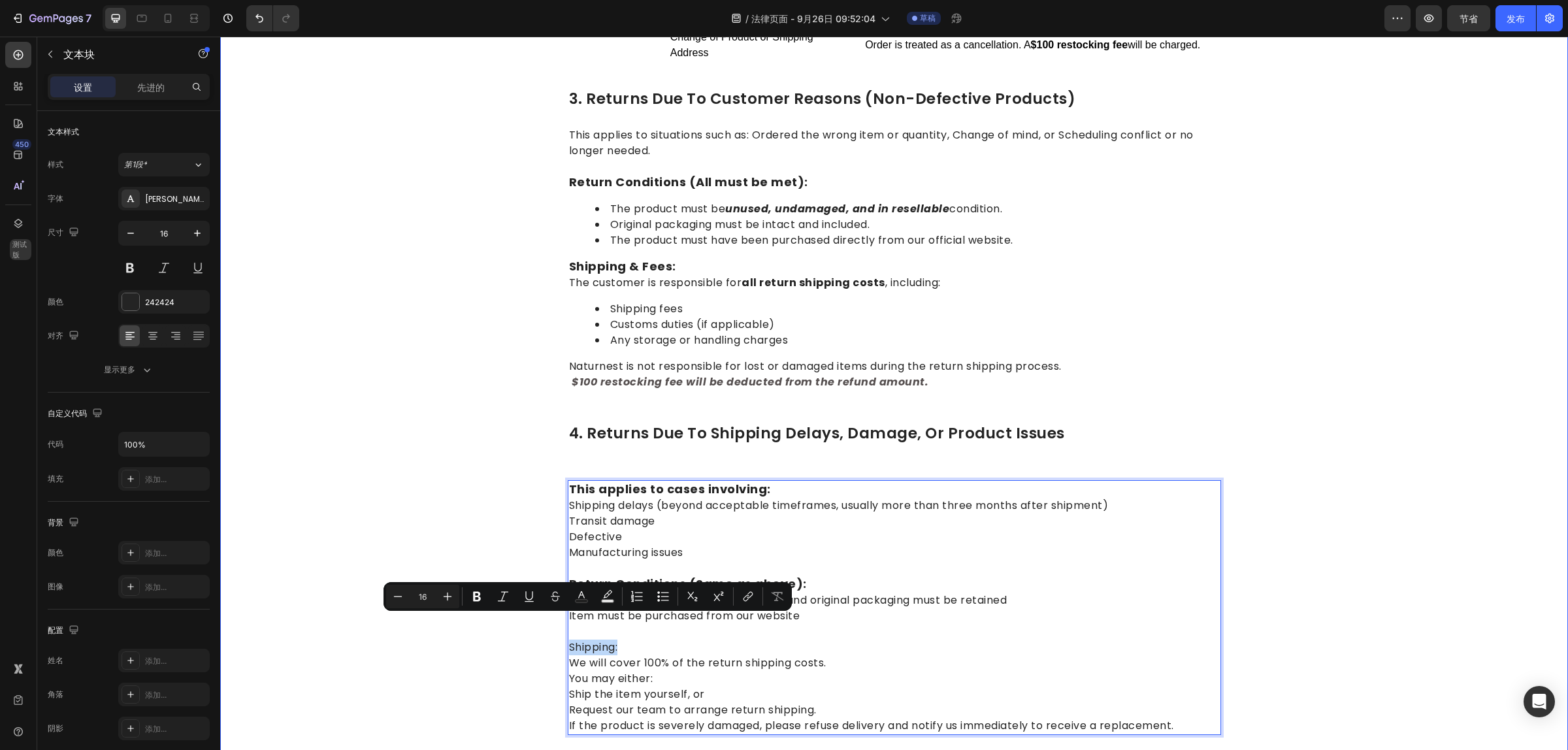
drag, startPoint x: 622, startPoint y: 621, endPoint x: 556, endPoint y: 623, distance: 66.0
click at [556, 623] on div "1.return eligibility & refund timeline Heading Return Window: Returns or exchan…" at bounding box center [894, 172] width 1328 height 1467
click at [446, 594] on icon "Editor contextual toolbar" at bounding box center [447, 596] width 13 height 13
type input "18"
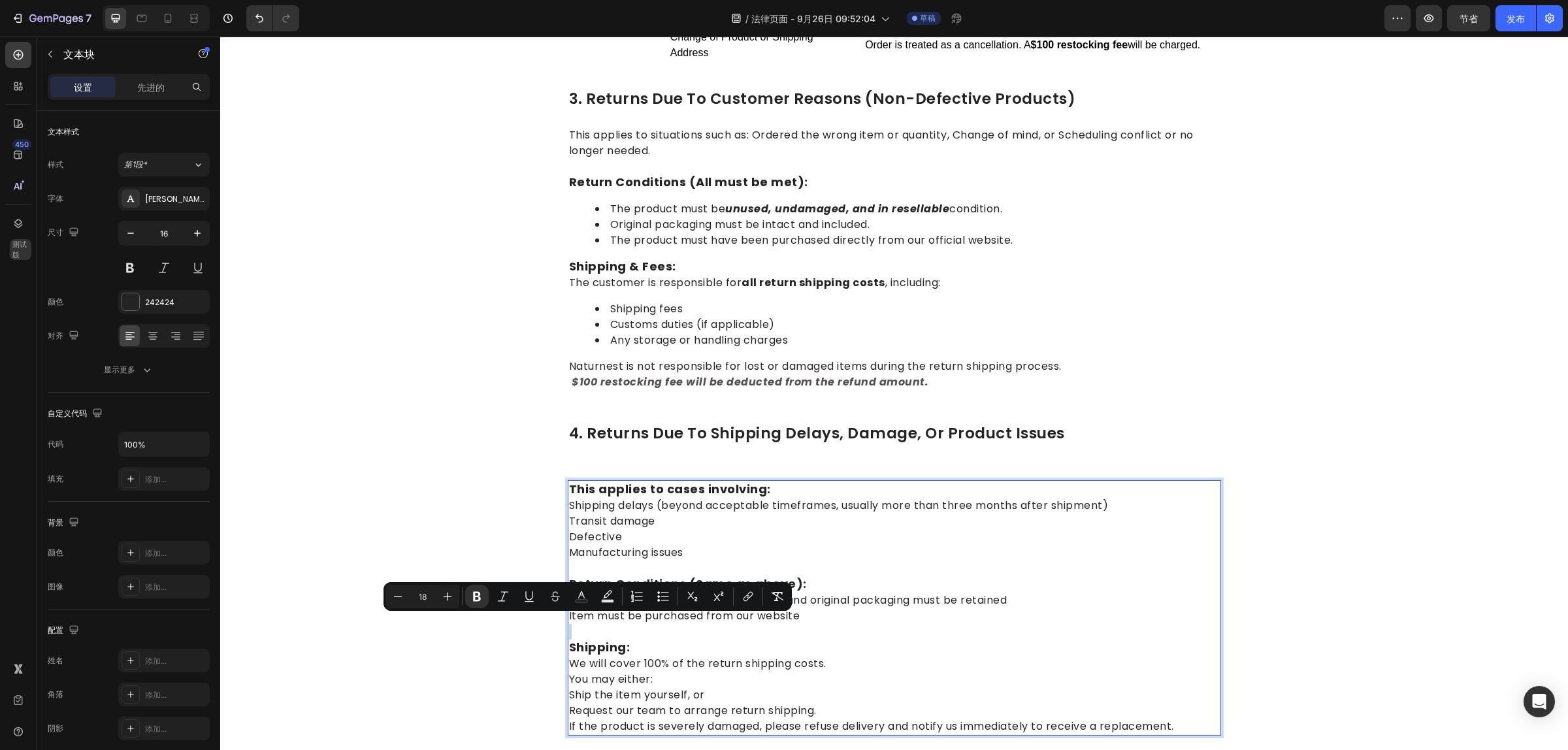
click at [805, 630] on p "Shipping: We will cover 100% of the return shipping costs. You may either: Ship…" at bounding box center [894, 679] width 651 height 110
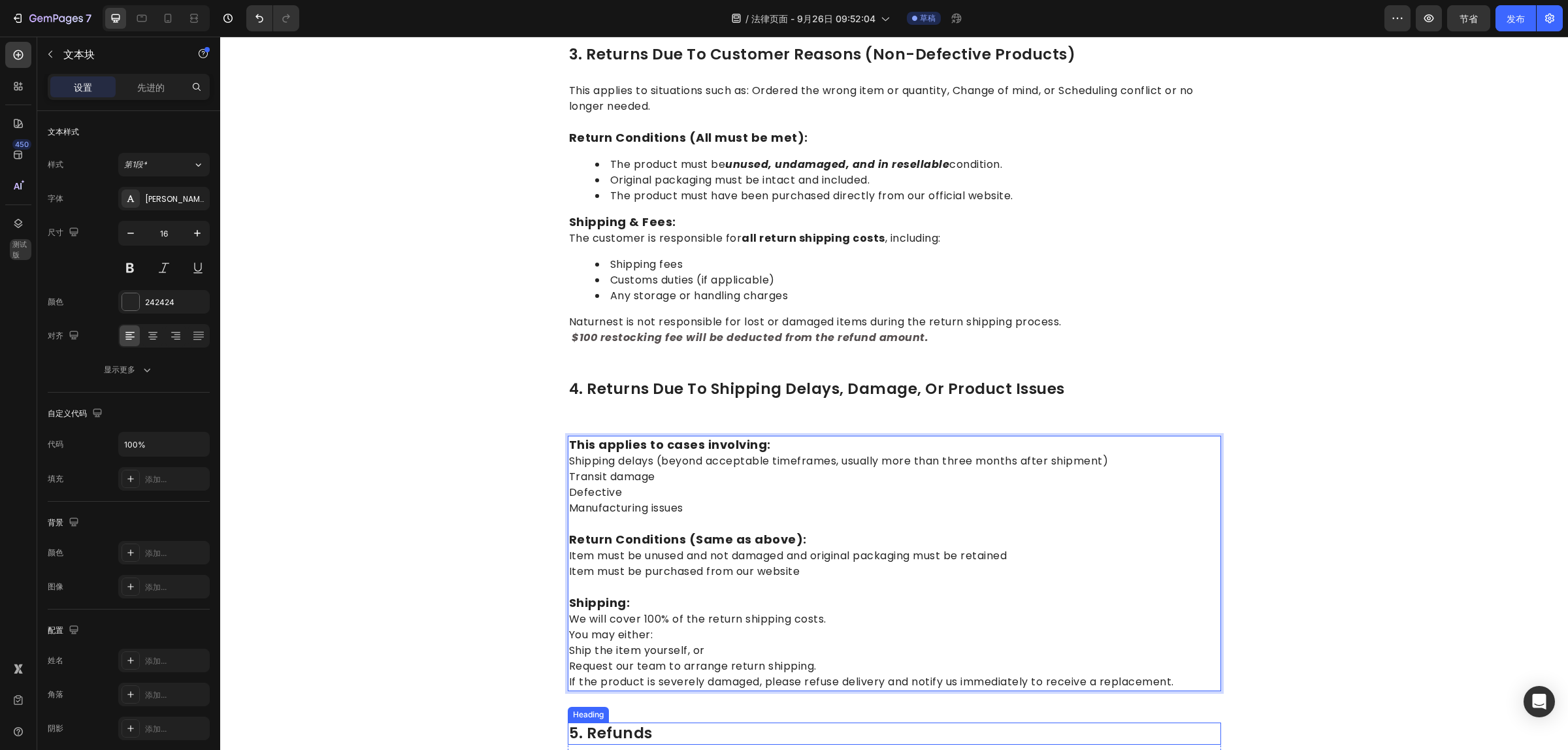
scroll to position [1044, 0]
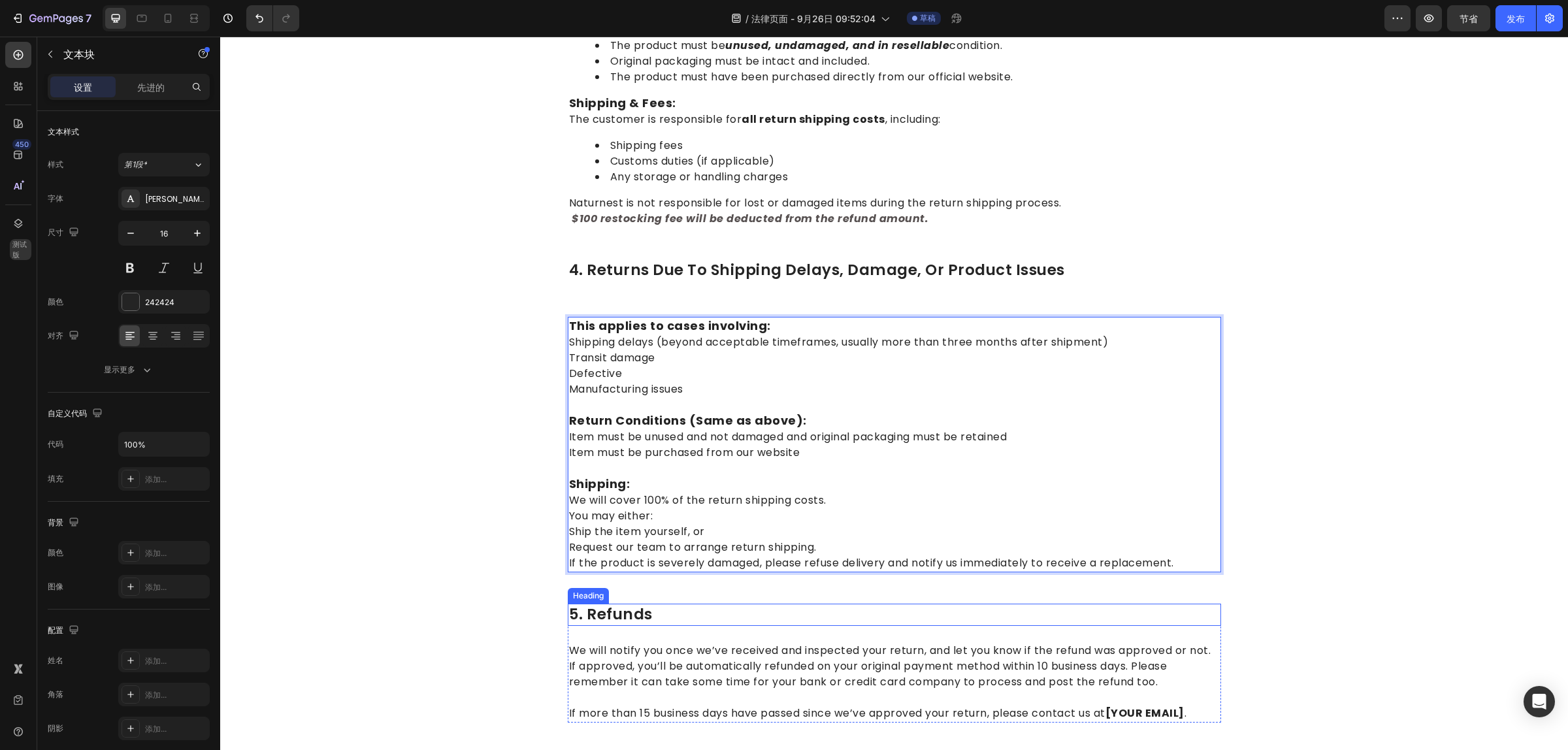
click at [666, 605] on p "5. refunds" at bounding box center [894, 615] width 651 height 20
click at [665, 605] on p "5. refunds" at bounding box center [894, 615] width 651 height 20
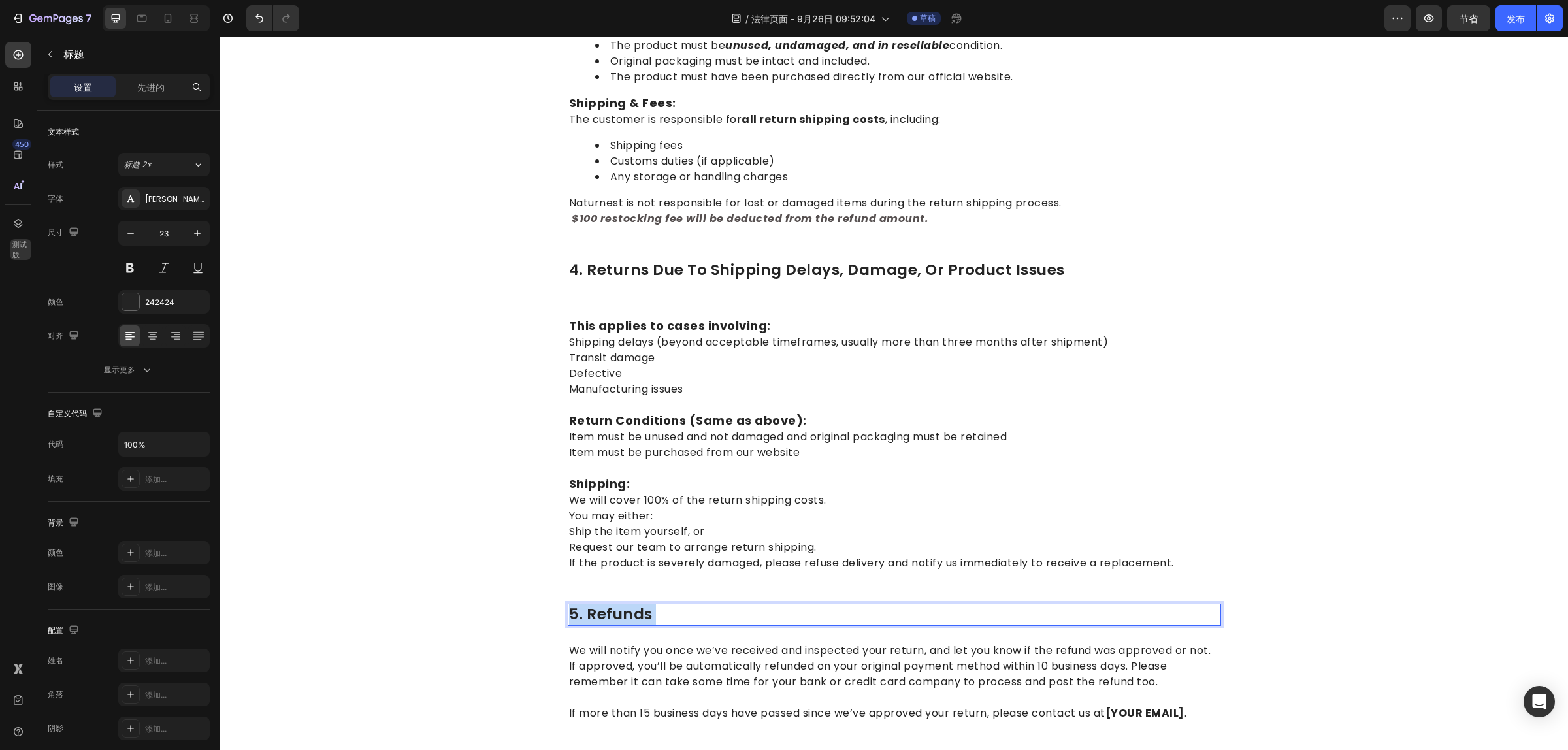
drag, startPoint x: 665, startPoint y: 589, endPoint x: 582, endPoint y: 588, distance: 83.0
click at [582, 605] on p "5. refunds" at bounding box center [894, 615] width 651 height 20
click at [651, 605] on p "5. refunds" at bounding box center [894, 615] width 651 height 20
click at [639, 605] on p "5. refunds" at bounding box center [894, 615] width 651 height 20
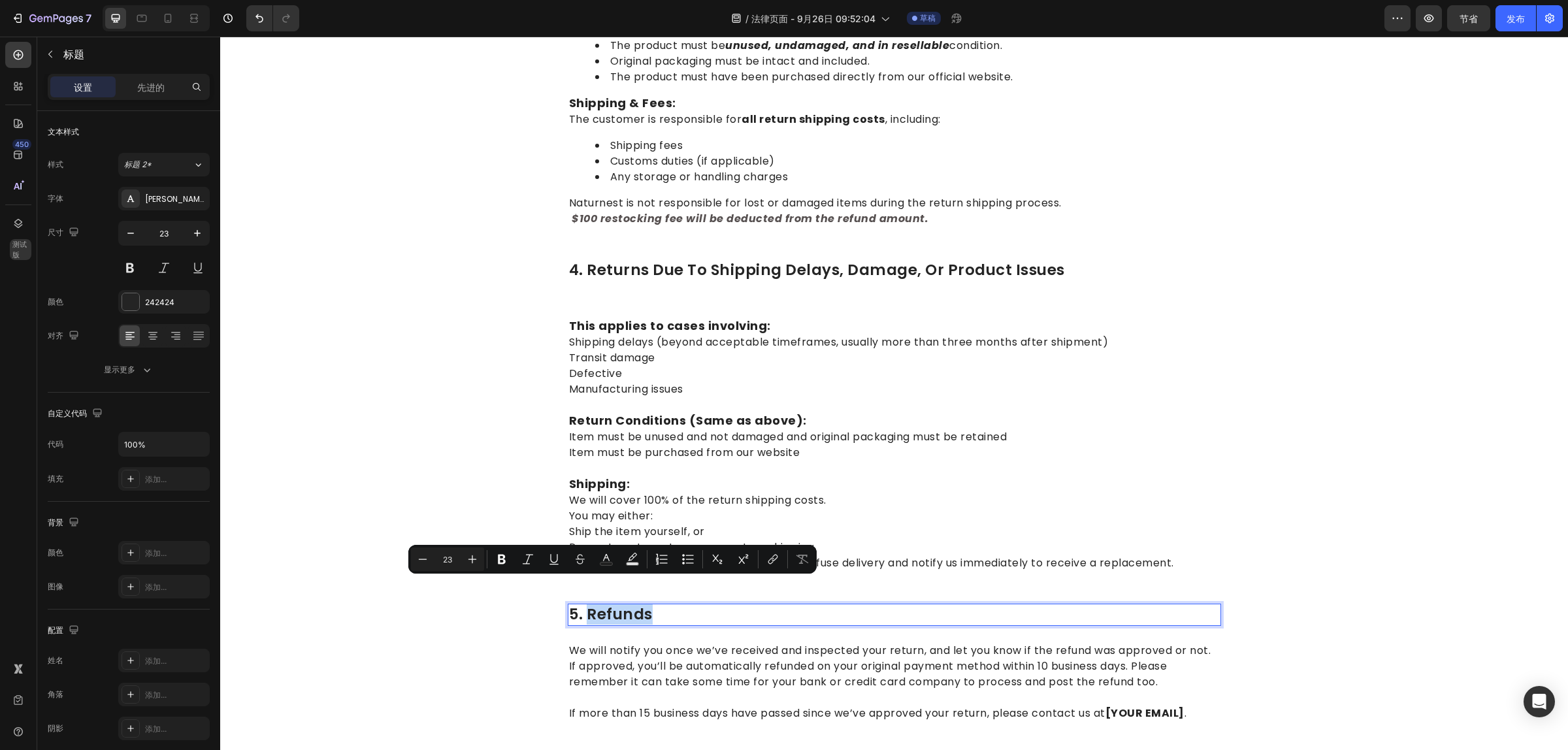
drag, startPoint x: 649, startPoint y: 588, endPoint x: 580, endPoint y: 588, distance: 69.0
click at [580, 605] on p "5. refunds" at bounding box center [894, 615] width 651 height 20
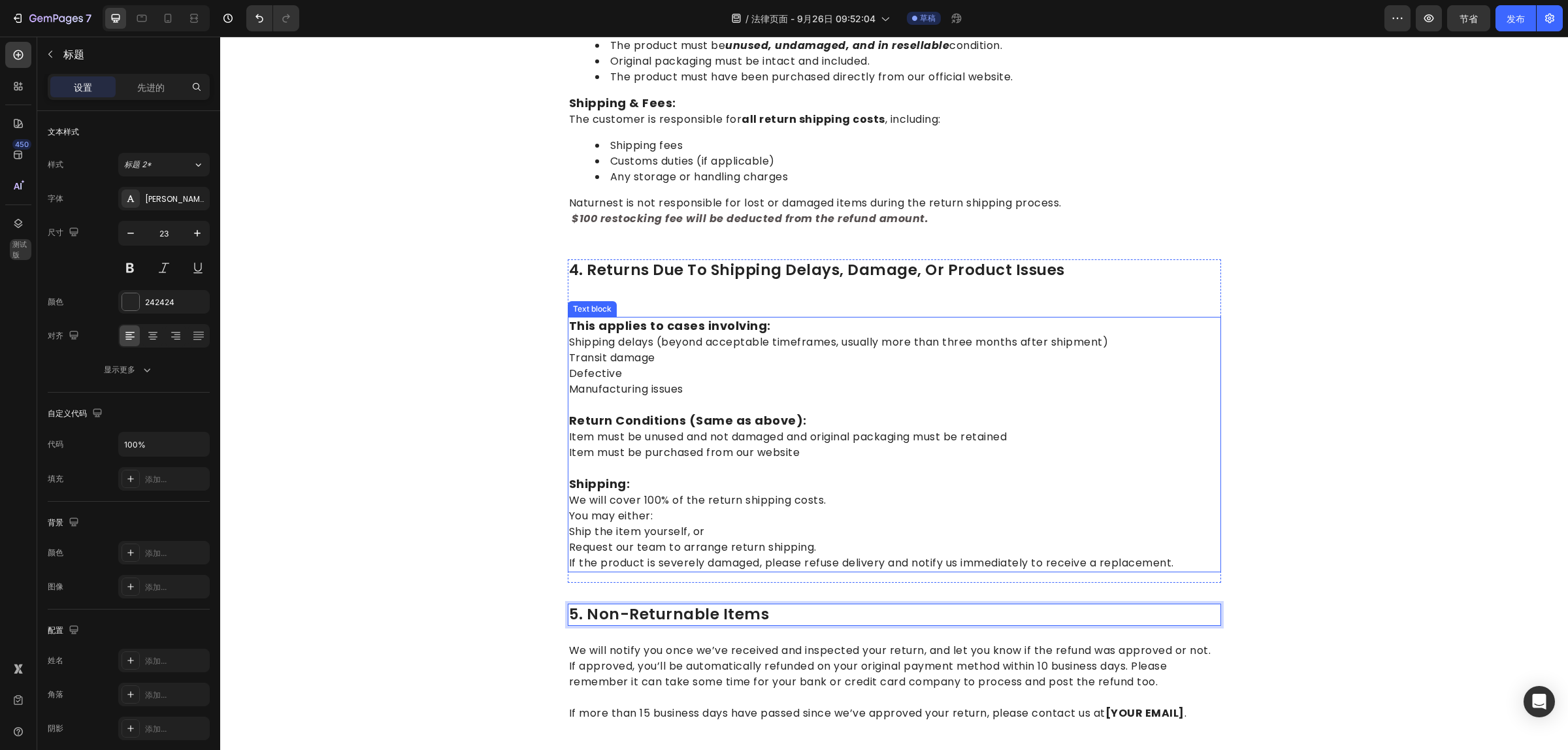
click at [958, 539] on p "Shipping: We will cover 100% of the return shipping costs. You may either: Ship…" at bounding box center [894, 516] width 651 height 110
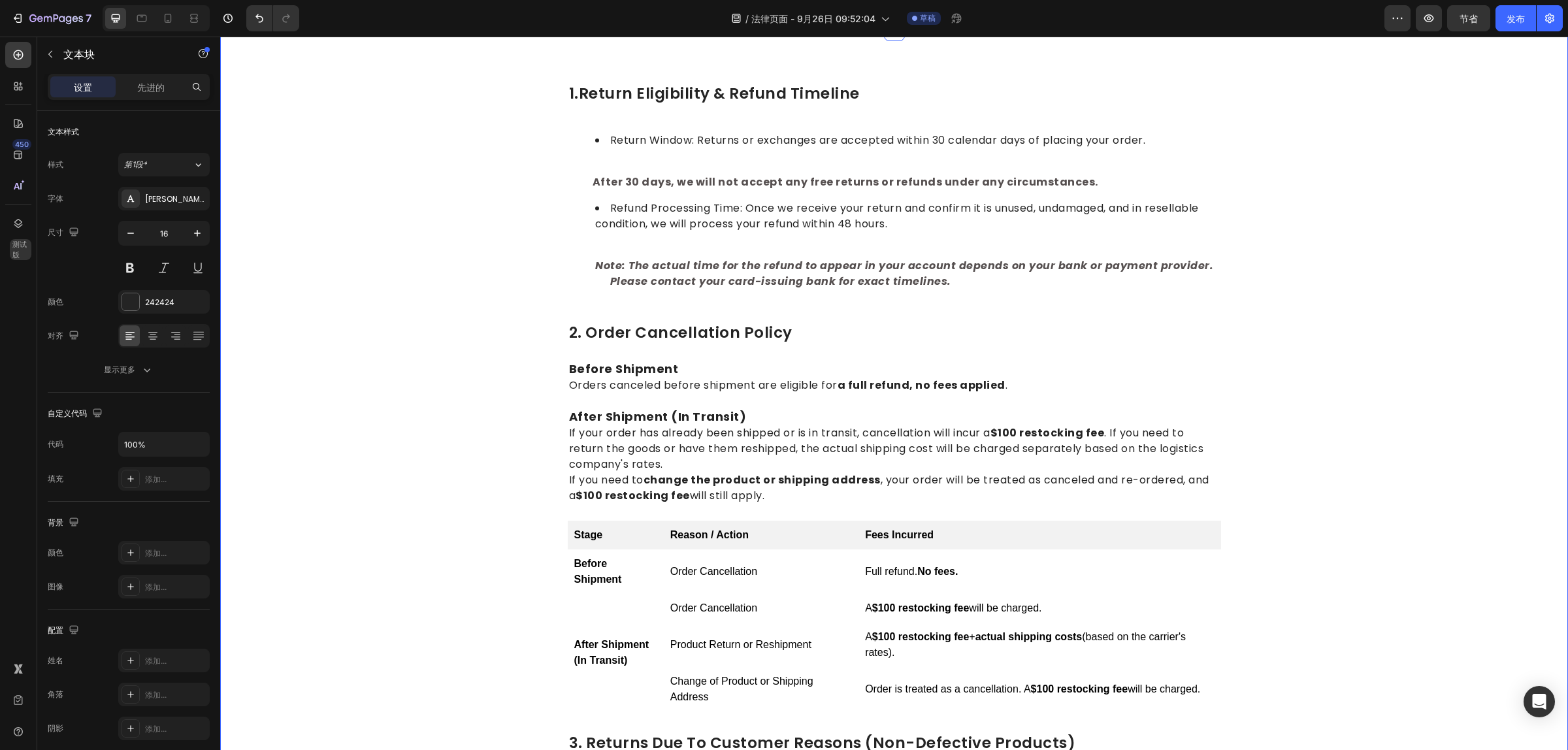
scroll to position [0, 0]
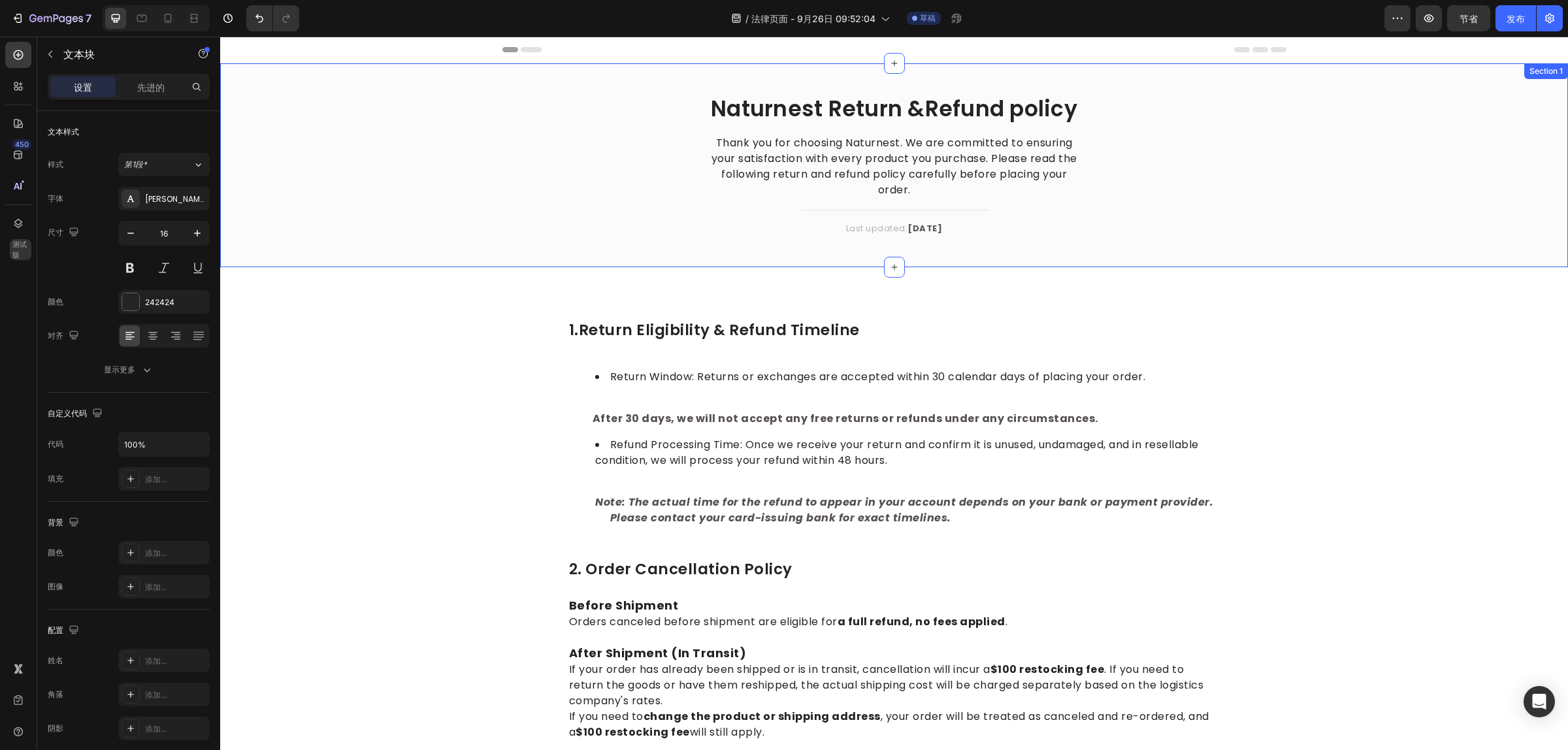
click at [1263, 134] on div "Naturnest Return &Refund policy Heading Thank you for choosing Naturnest. We ar…" at bounding box center [894, 175] width 1328 height 162
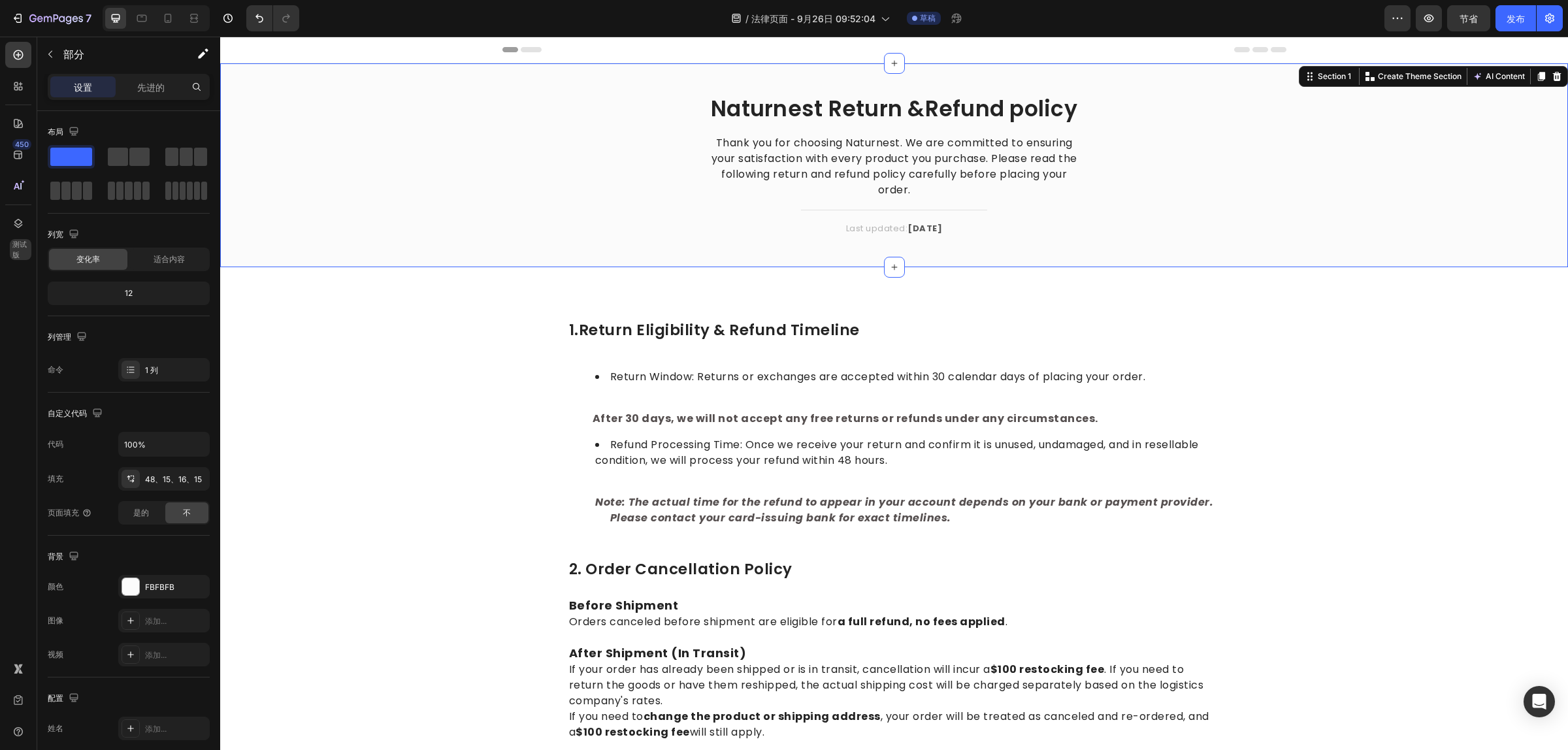
click at [1236, 127] on div "Naturnest Return &Refund policy Heading Thank you for choosing Naturnest. We ar…" at bounding box center [894, 175] width 1328 height 162
click at [62, 54] on div "部分" at bounding box center [105, 55] width 136 height 34
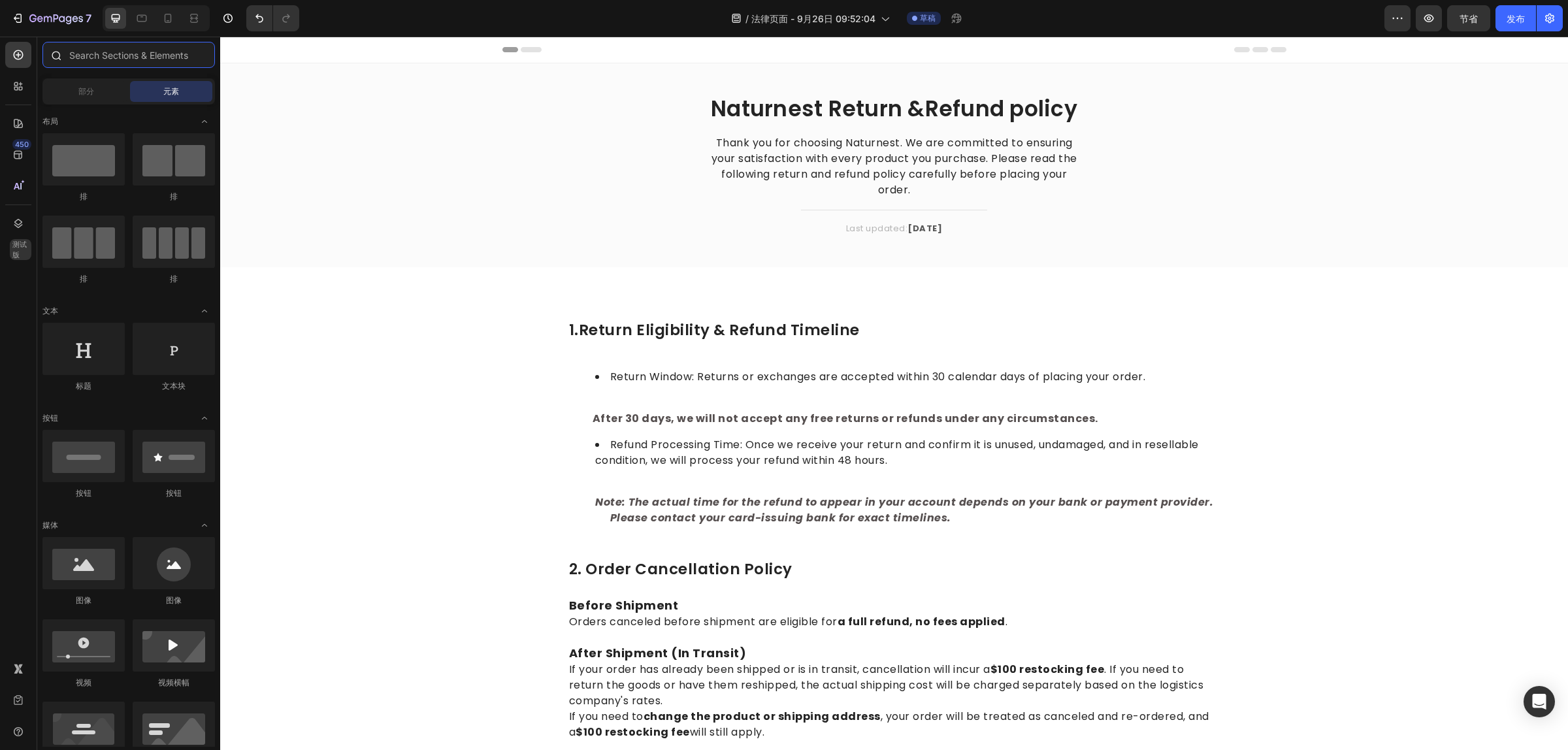
click at [134, 56] on input "text" at bounding box center [129, 55] width 173 height 26
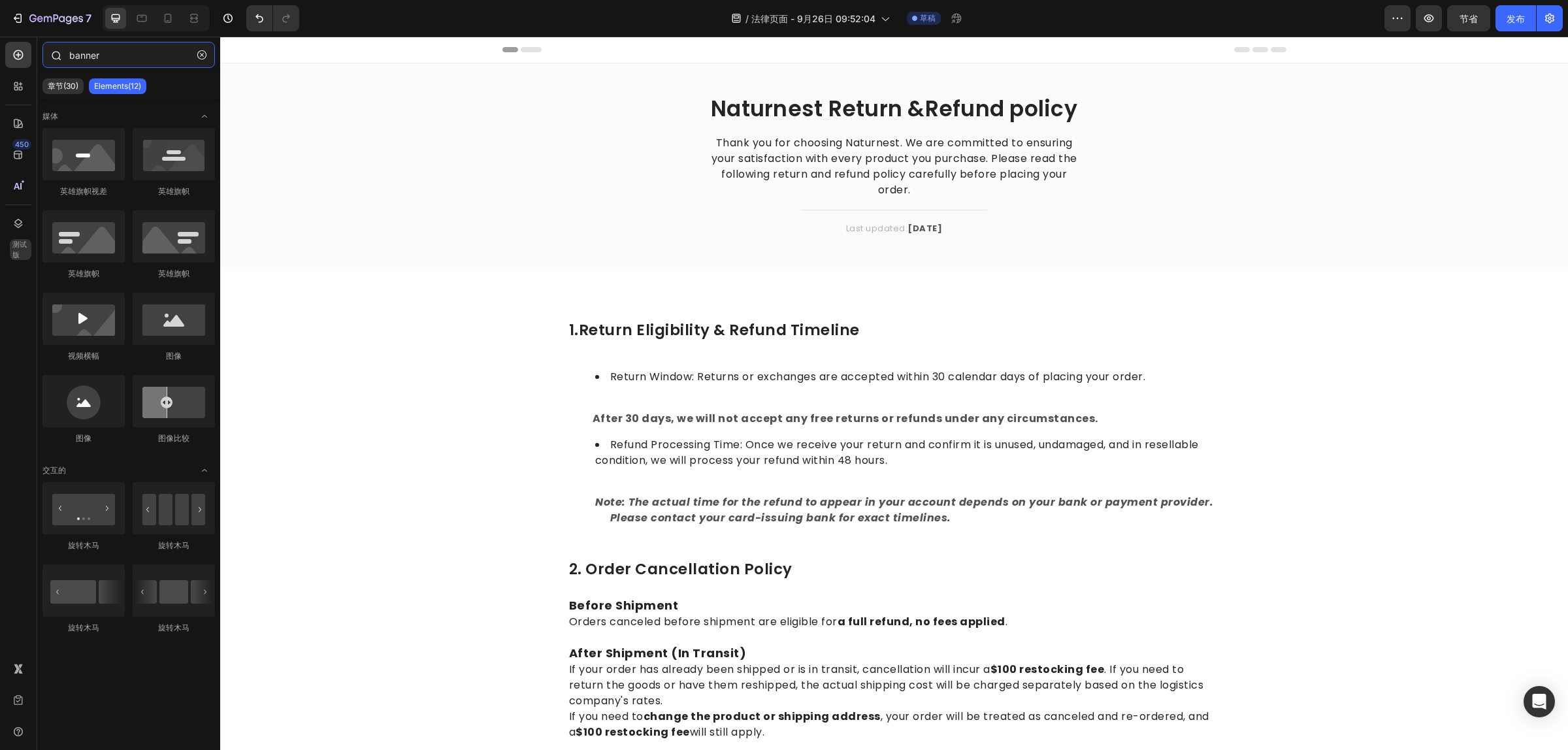
type input "banner"
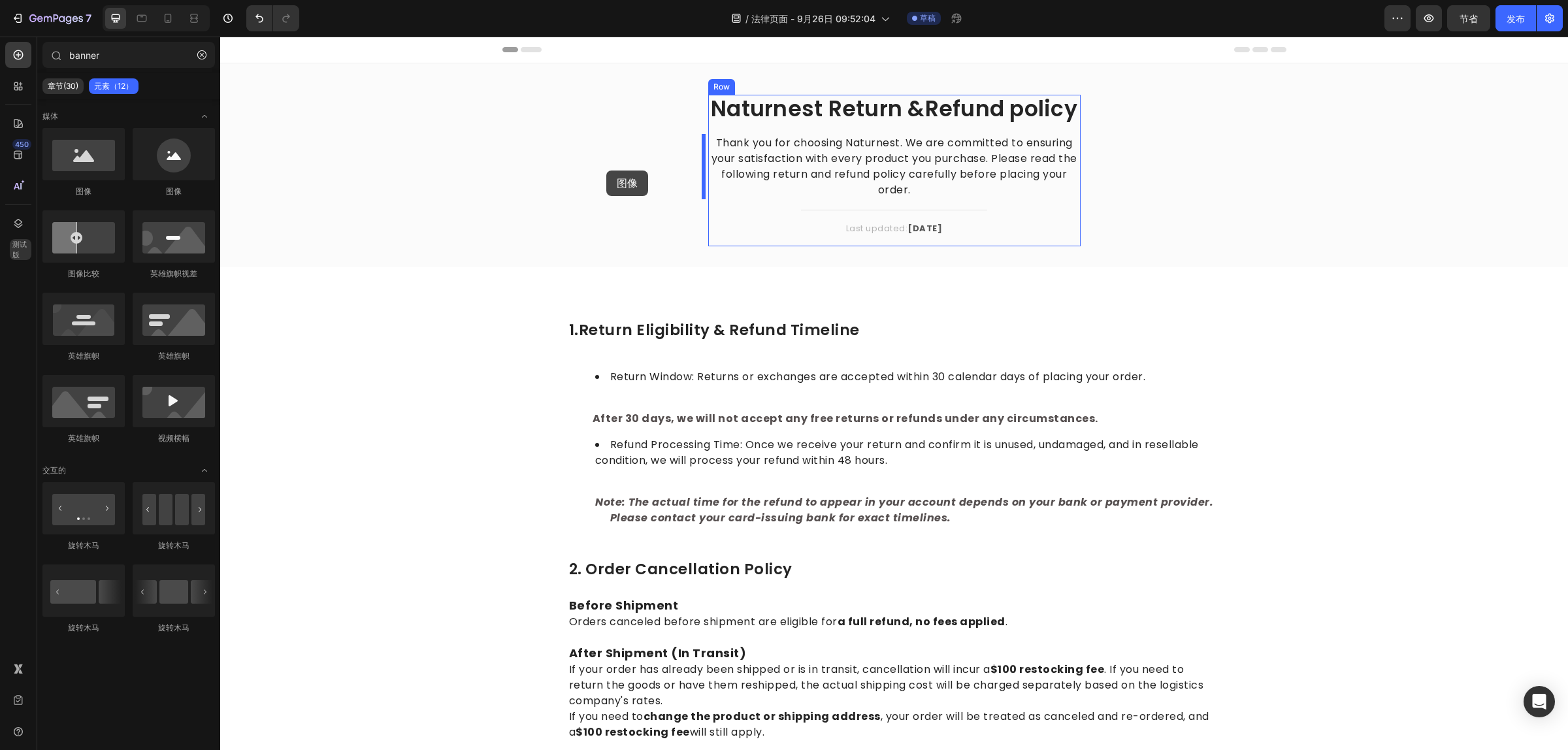
drag, startPoint x: 284, startPoint y: 211, endPoint x: 606, endPoint y: 171, distance: 324.5
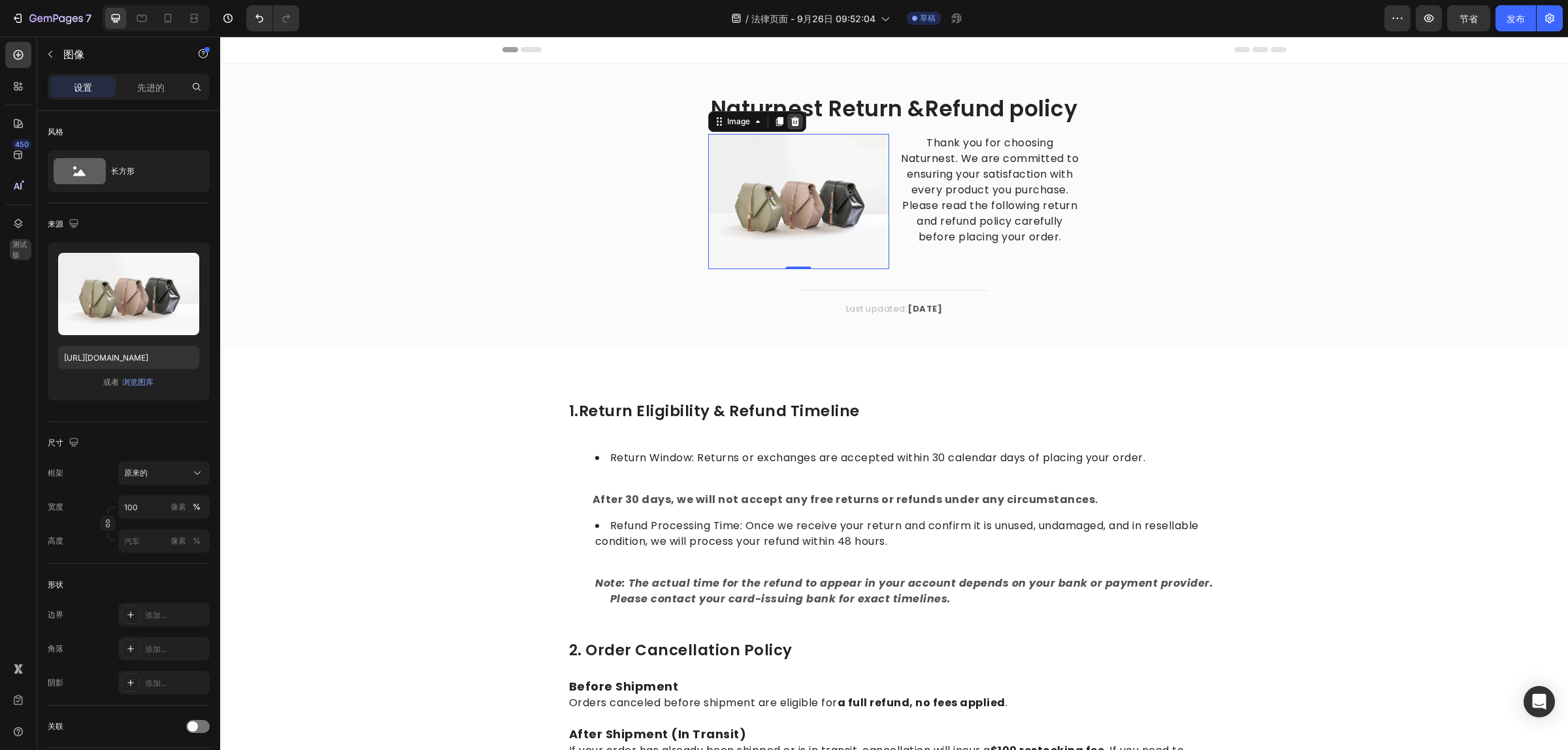
click at [794, 121] on icon at bounding box center [795, 121] width 11 height 11
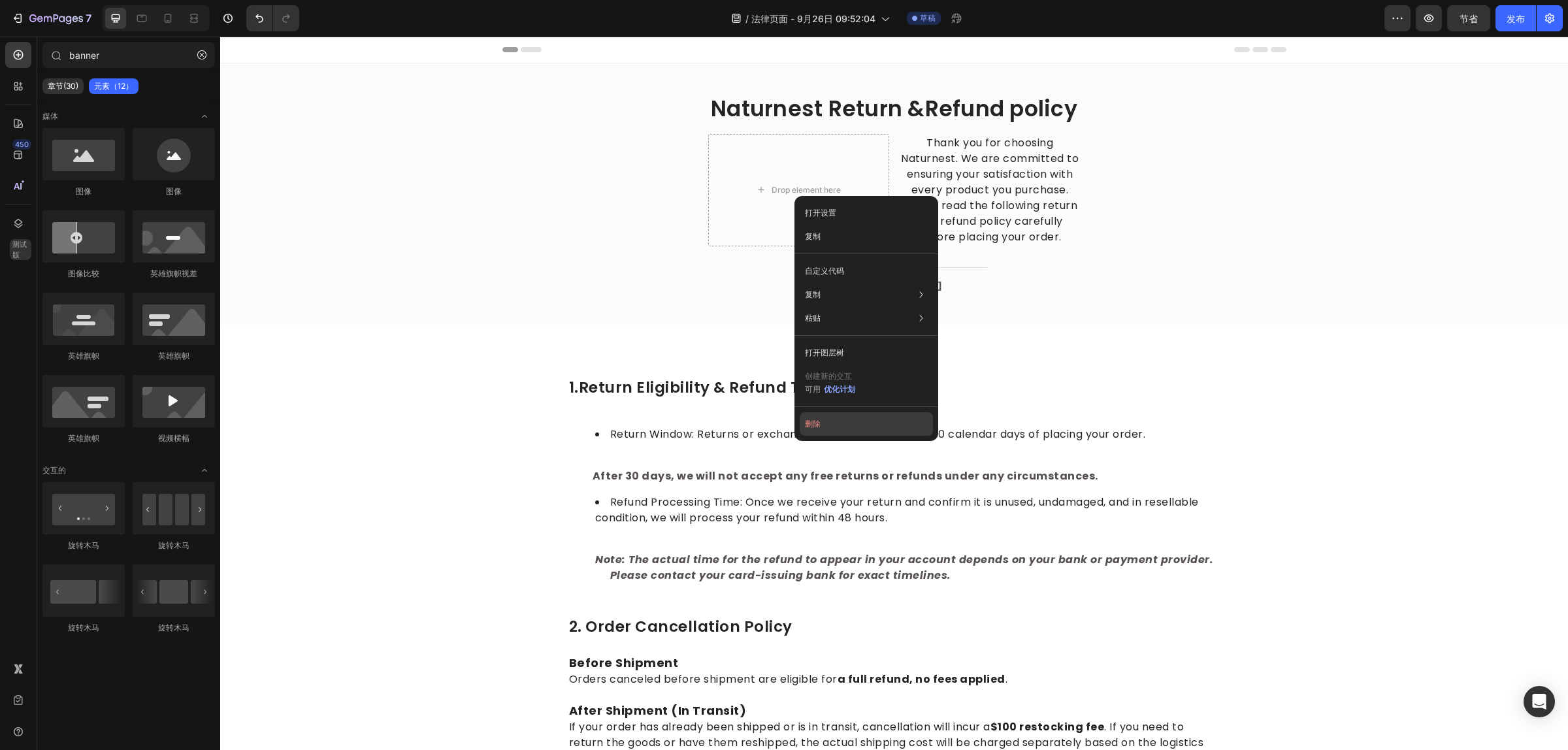
click at [812, 428] on font "删除" at bounding box center [813, 424] width 16 height 12
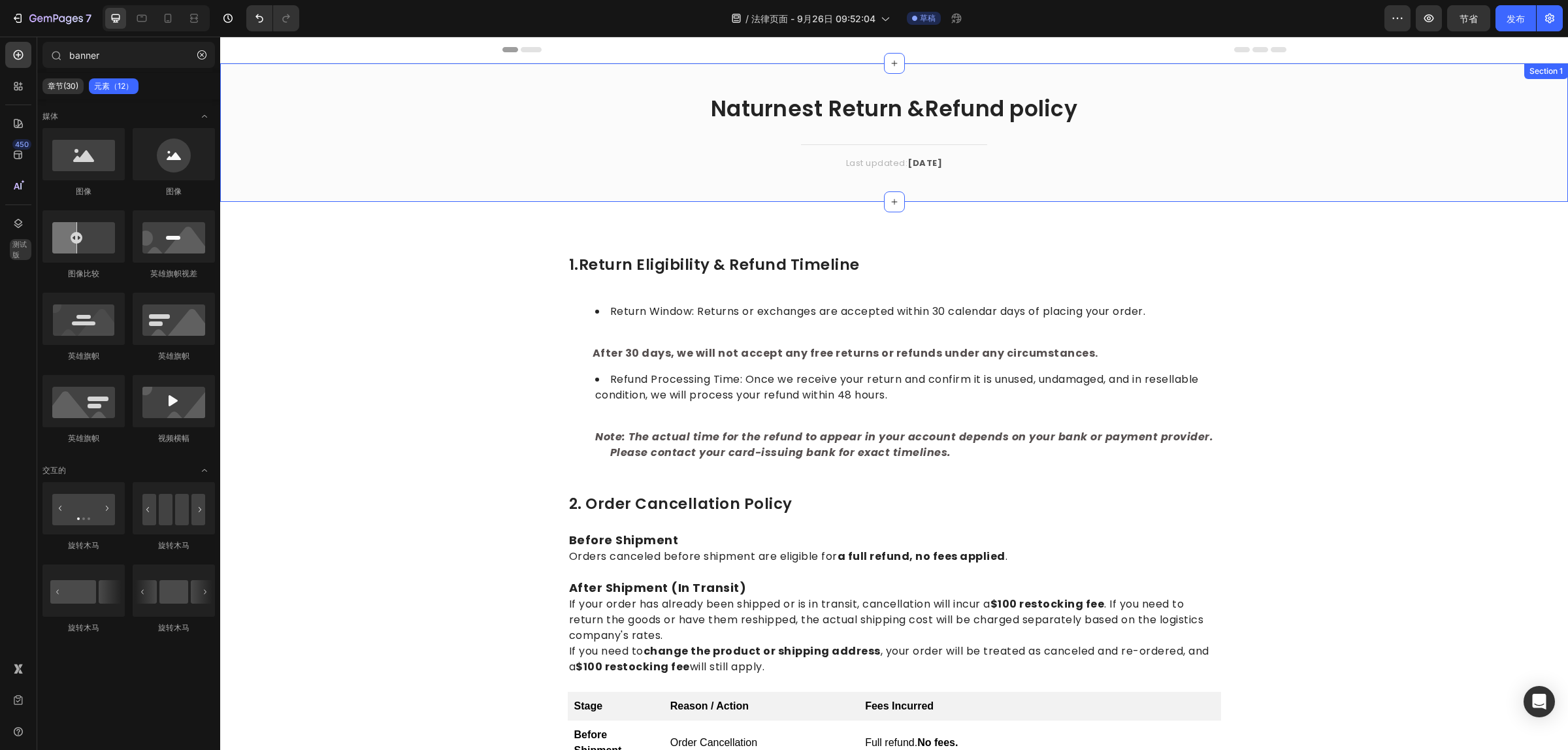
click at [501, 113] on div "Naturnest Return &Refund policy Heading Title Line Last updated: April 2023 Tex…" at bounding box center [894, 143] width 1328 height 97
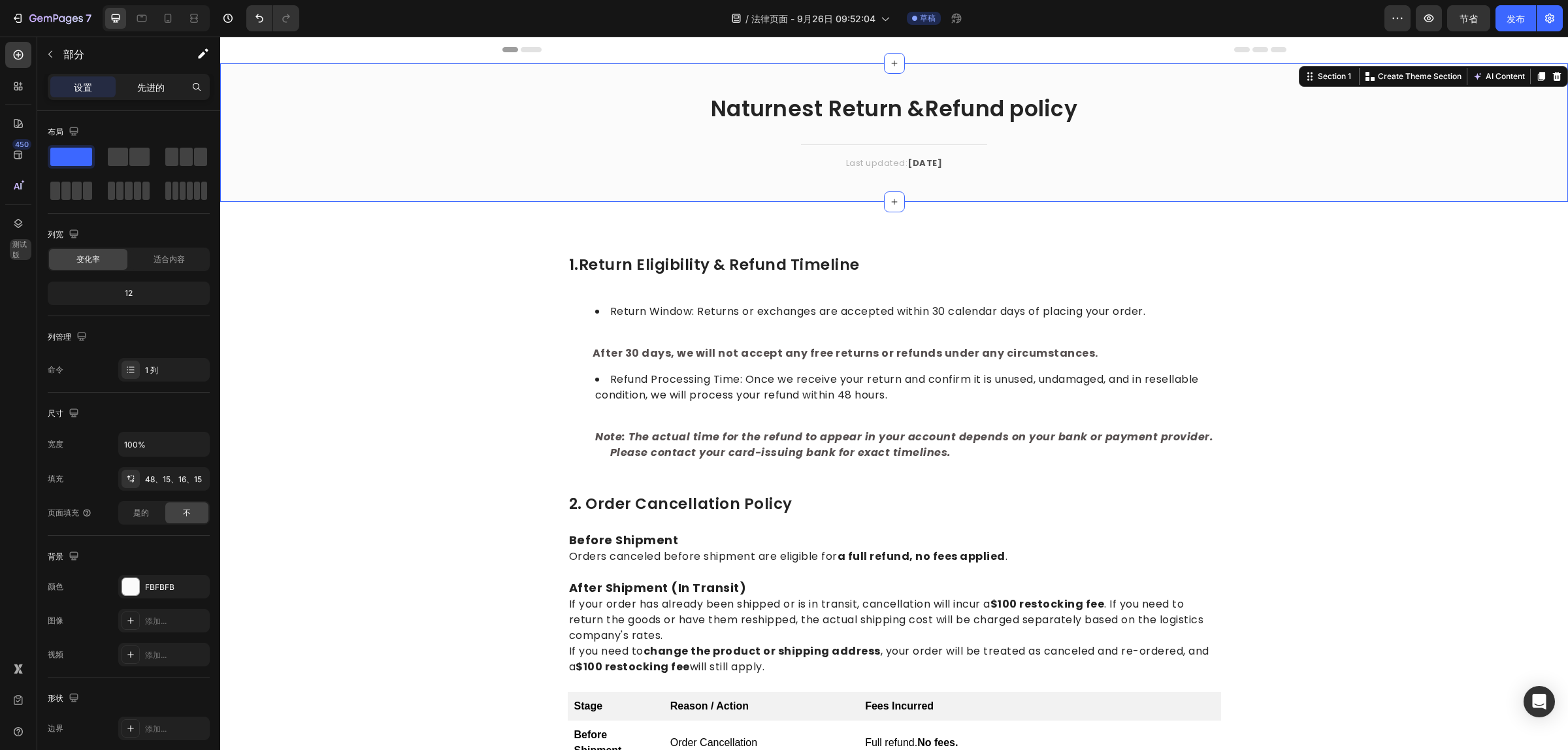
click at [161, 85] on font "先进的" at bounding box center [151, 87] width 28 height 11
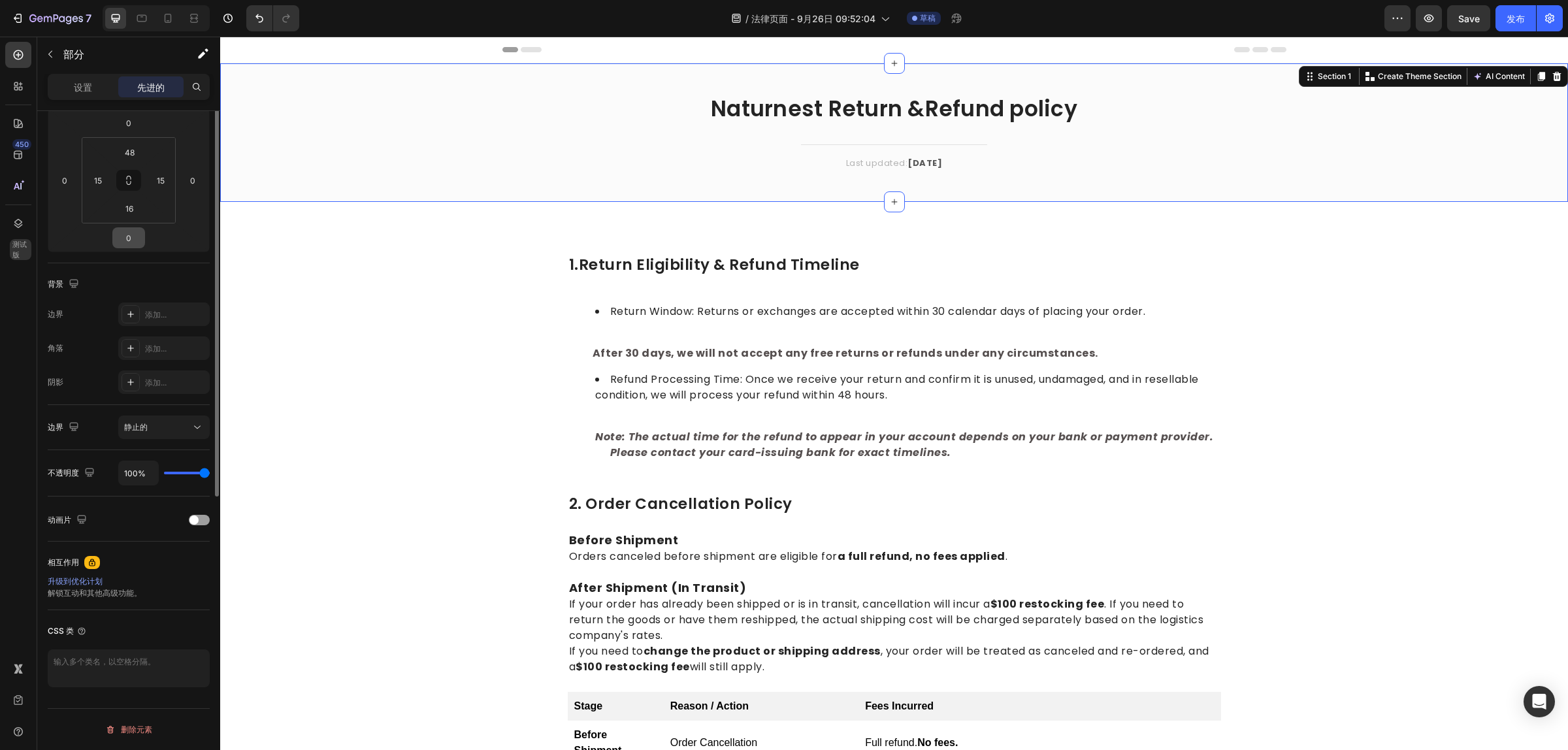
scroll to position [21, 0]
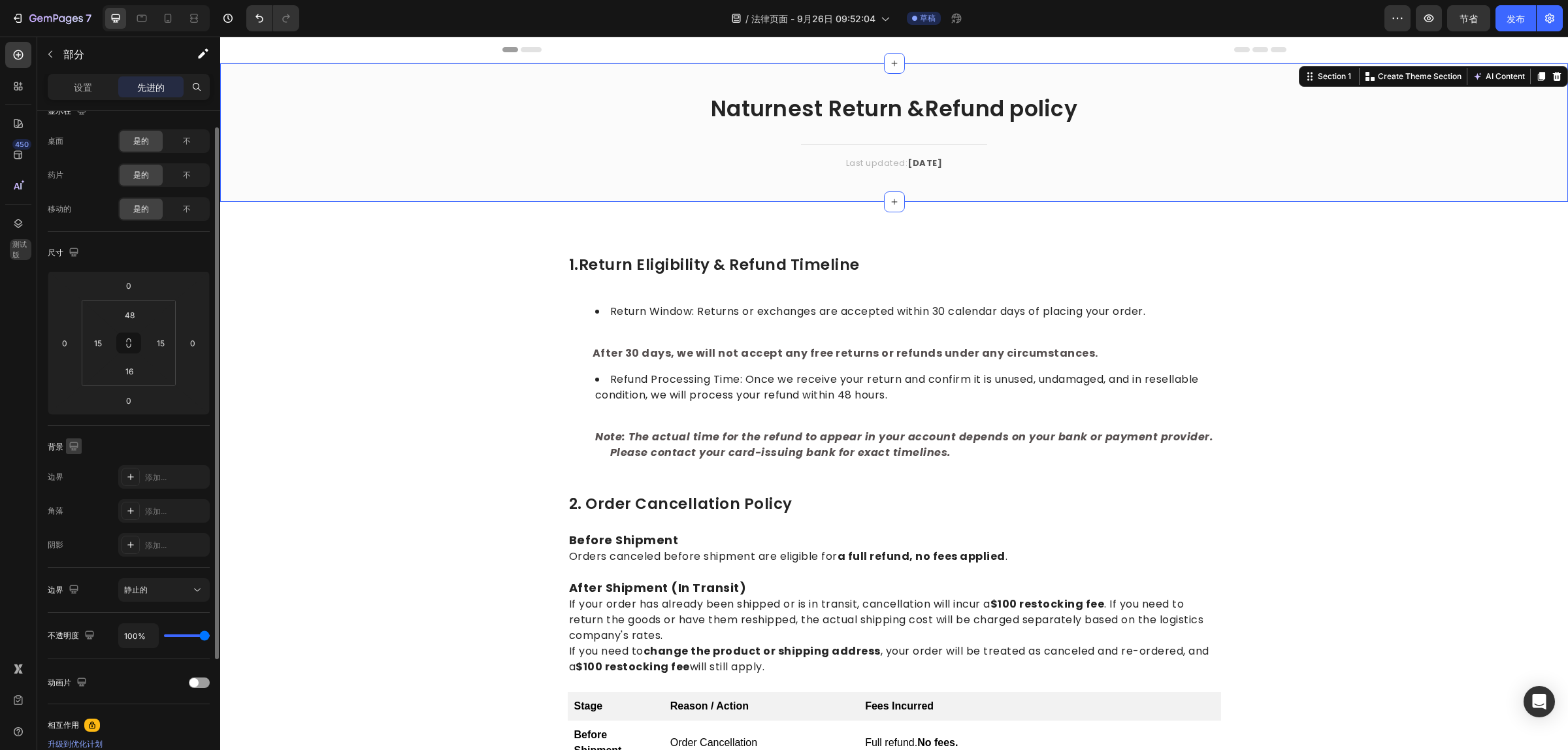
click at [66, 446] on button "button" at bounding box center [74, 446] width 16 height 16
click at [81, 493] on icon "button" at bounding box center [76, 491] width 13 height 13
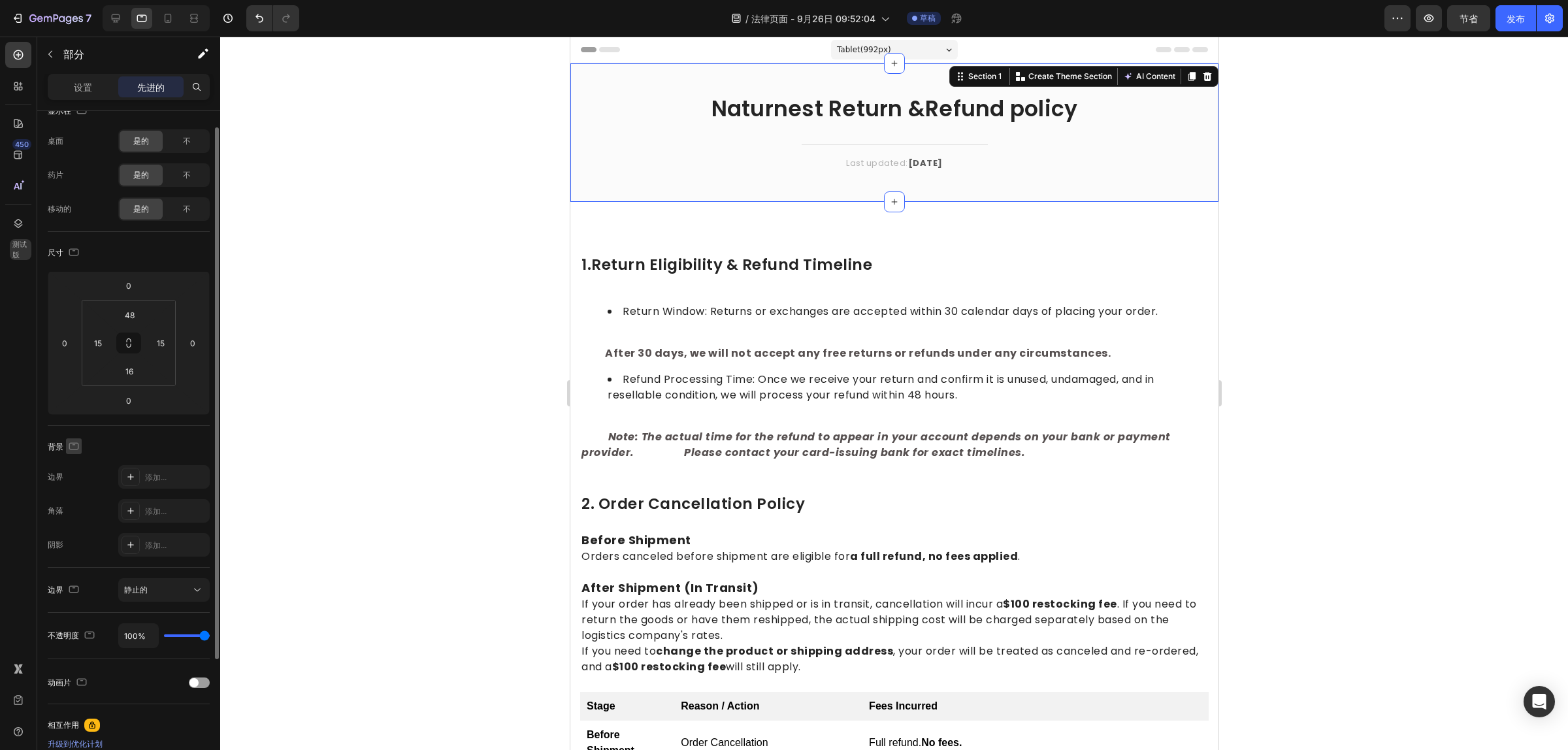
click at [78, 441] on icon "button" at bounding box center [74, 446] width 13 height 13
click at [78, 513] on icon "button" at bounding box center [76, 514] width 13 height 13
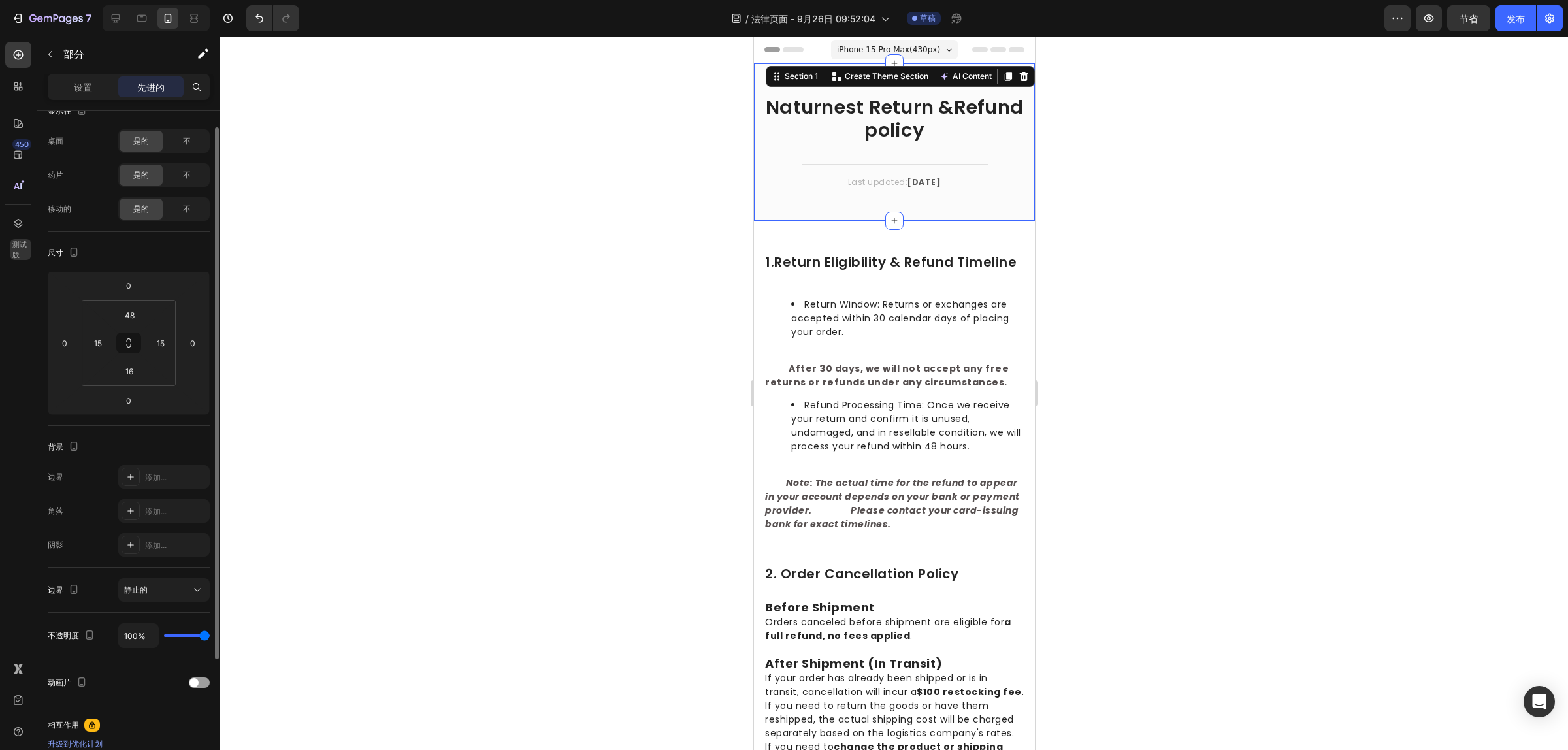
click at [58, 448] on font "背景" at bounding box center [56, 446] width 16 height 10
click at [70, 447] on icon "button" at bounding box center [74, 446] width 13 height 13
click at [80, 474] on button "button" at bounding box center [76, 467] width 21 height 21
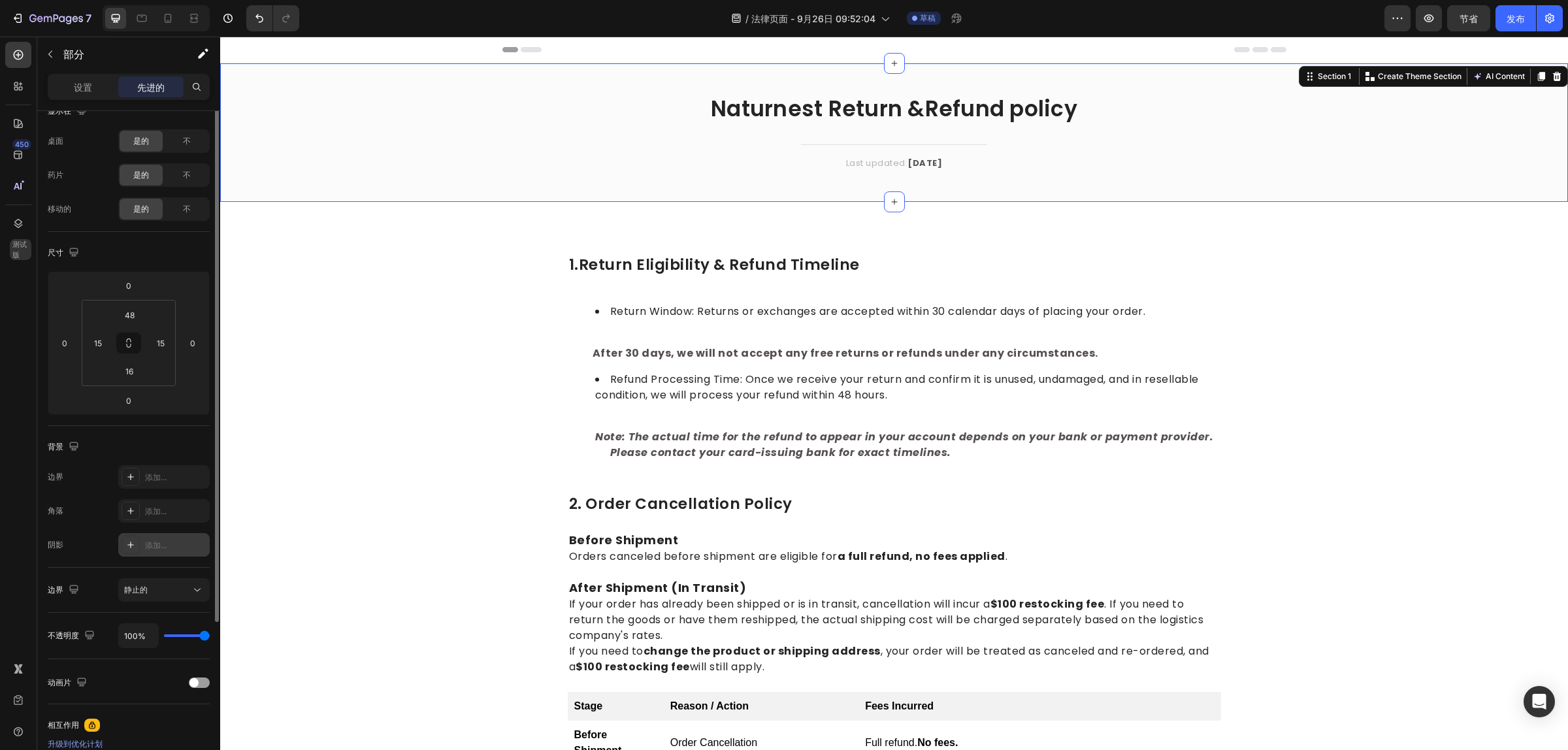
scroll to position [0, 0]
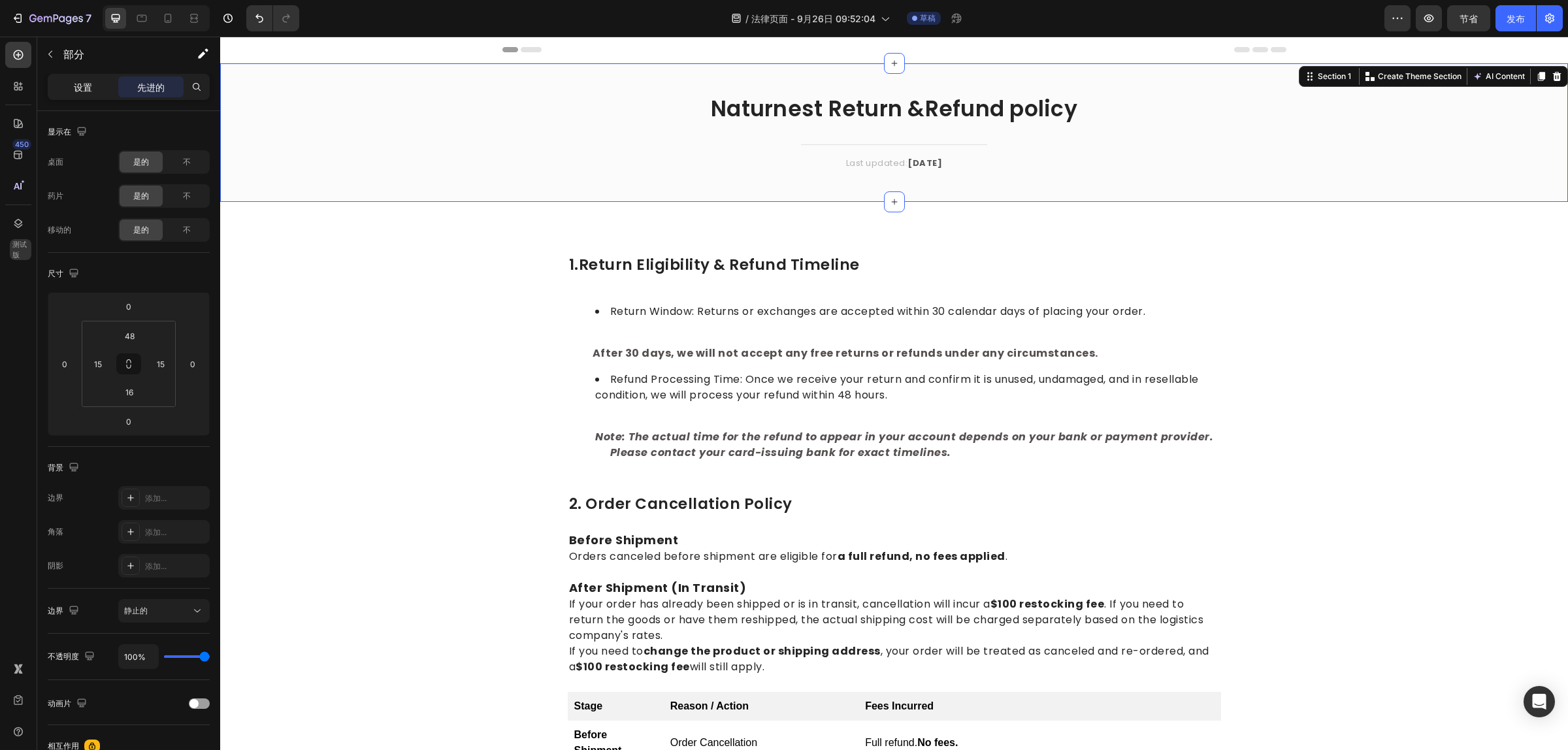
click at [76, 87] on font "设置" at bounding box center [83, 87] width 18 height 11
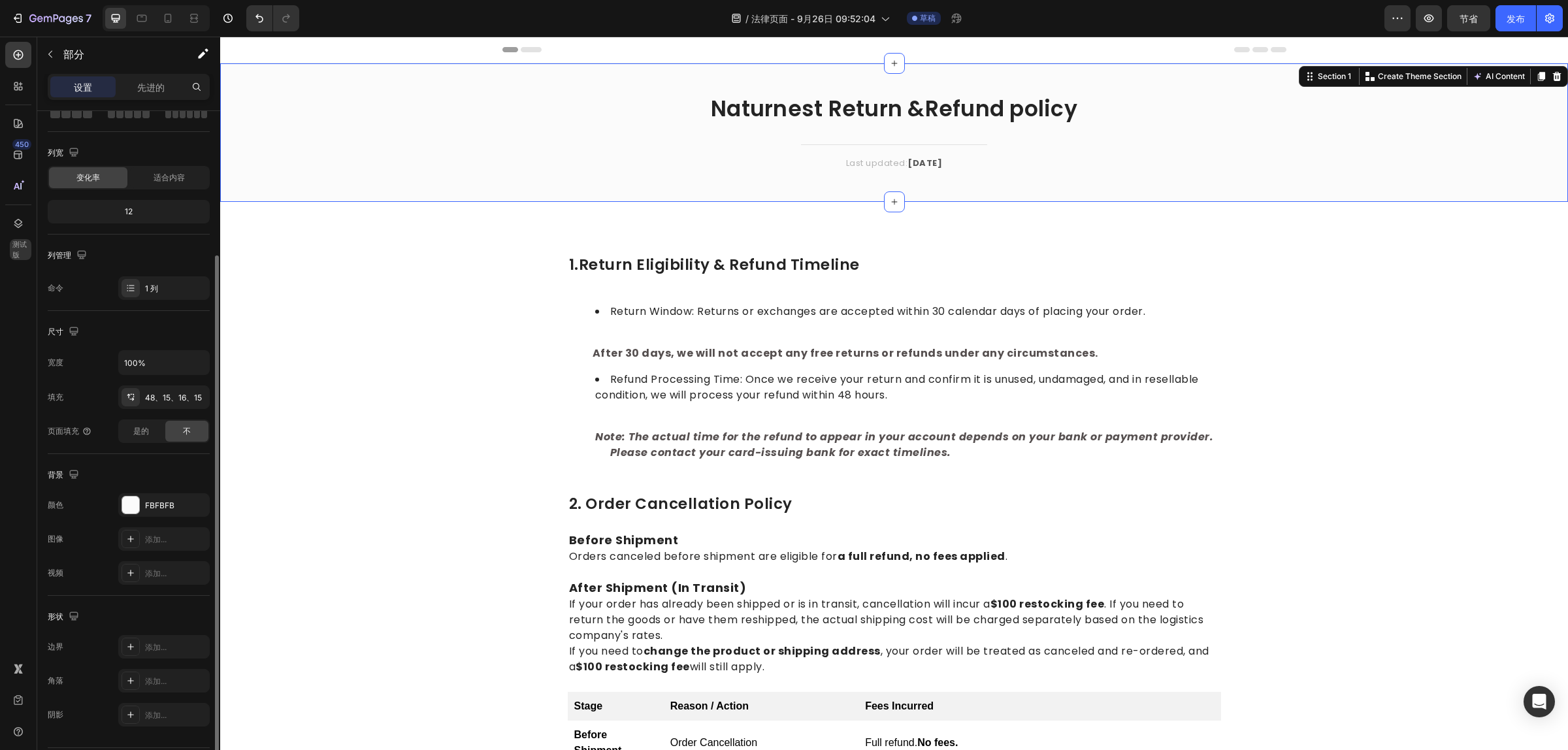
scroll to position [122, 0]
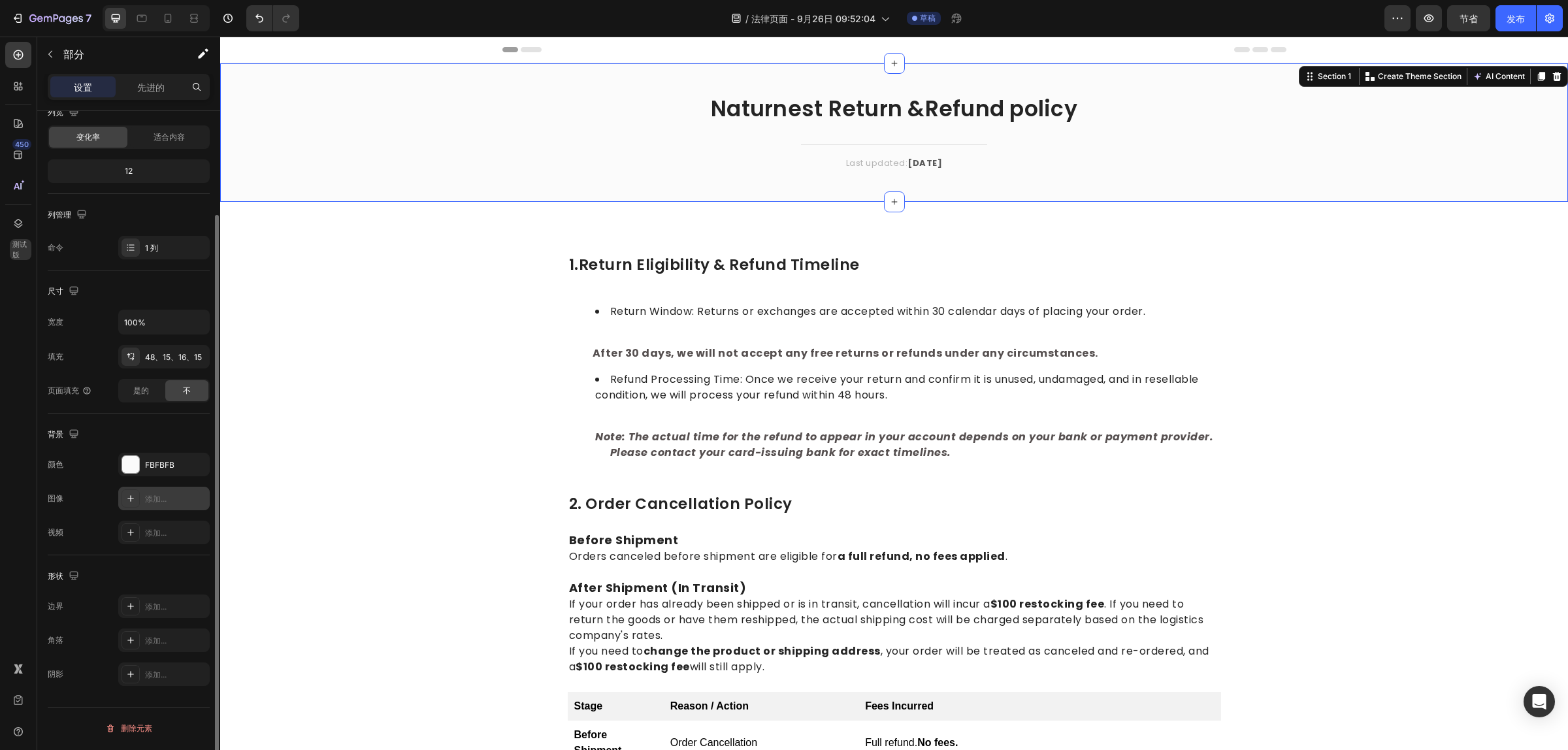
click at [145, 497] on font "添加..." at bounding box center [156, 498] width 22 height 10
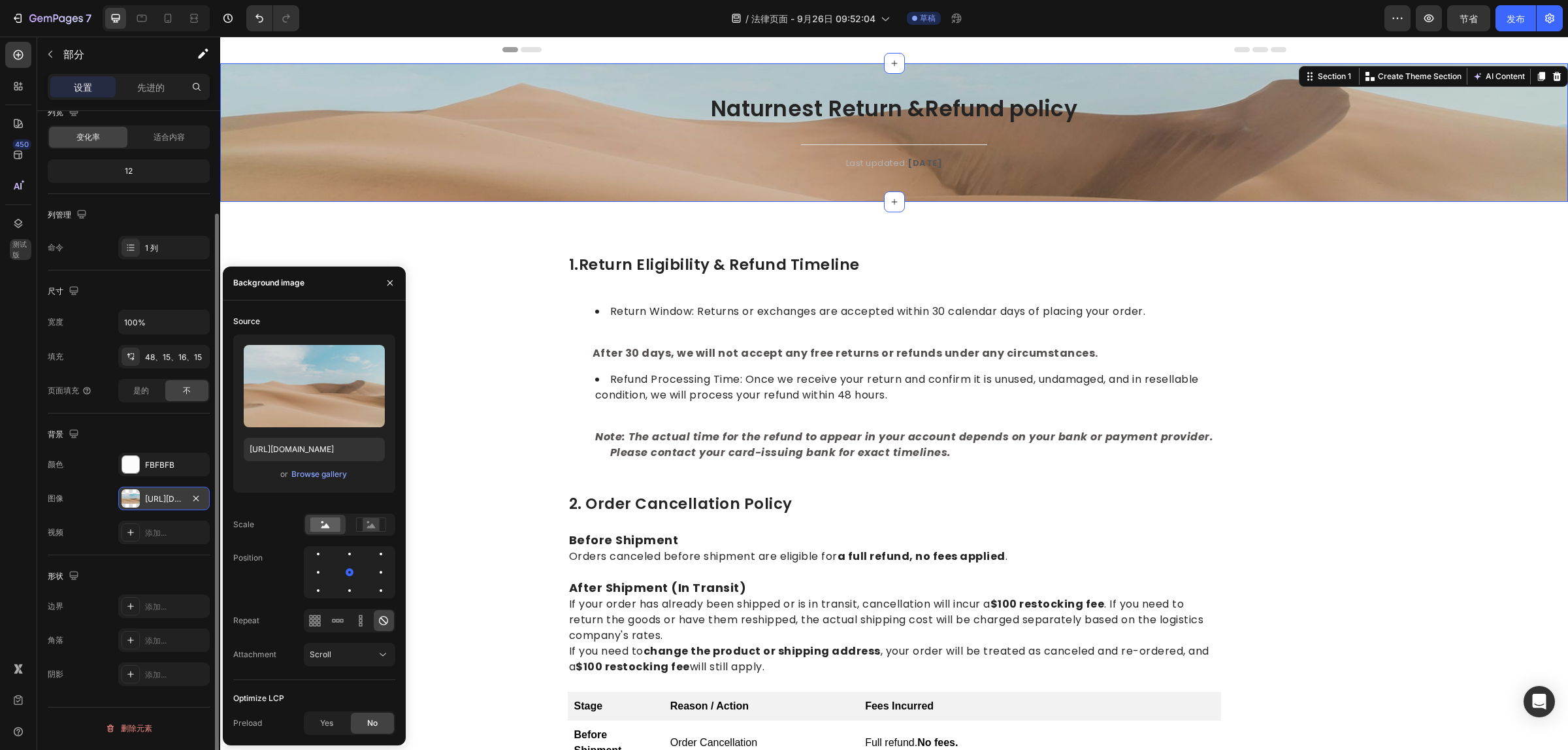
scroll to position [121, 0]
click at [167, 500] on font "https://cdn.shopify.com/s/files/1/2005/9307/files/background_settings.jpg" at bounding box center [187, 499] width 84 height 10
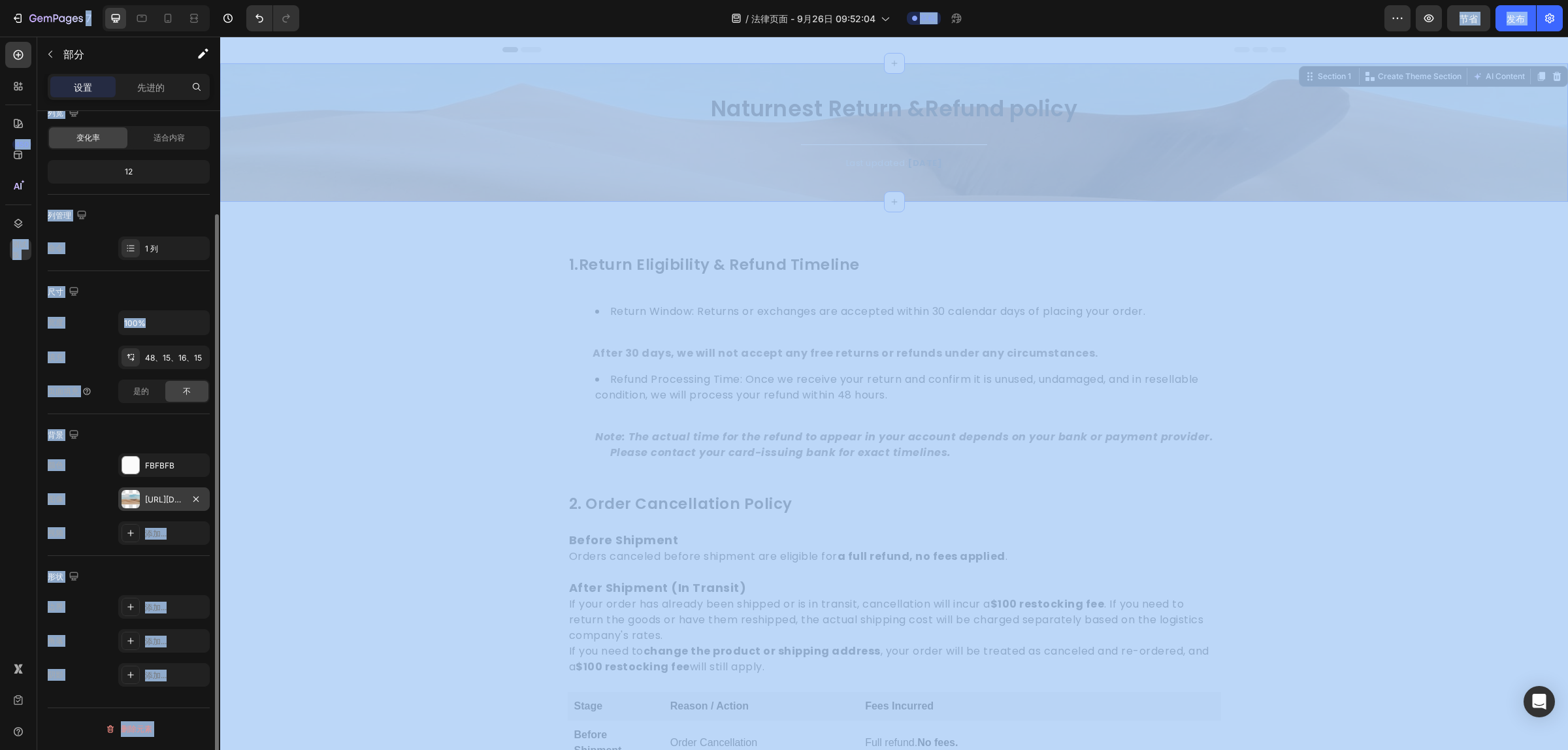
click at [185, 500] on div "https://cdn.shopify.com/s/files/1/2005/9307/files/background_settings.jpg" at bounding box center [164, 499] width 91 height 24
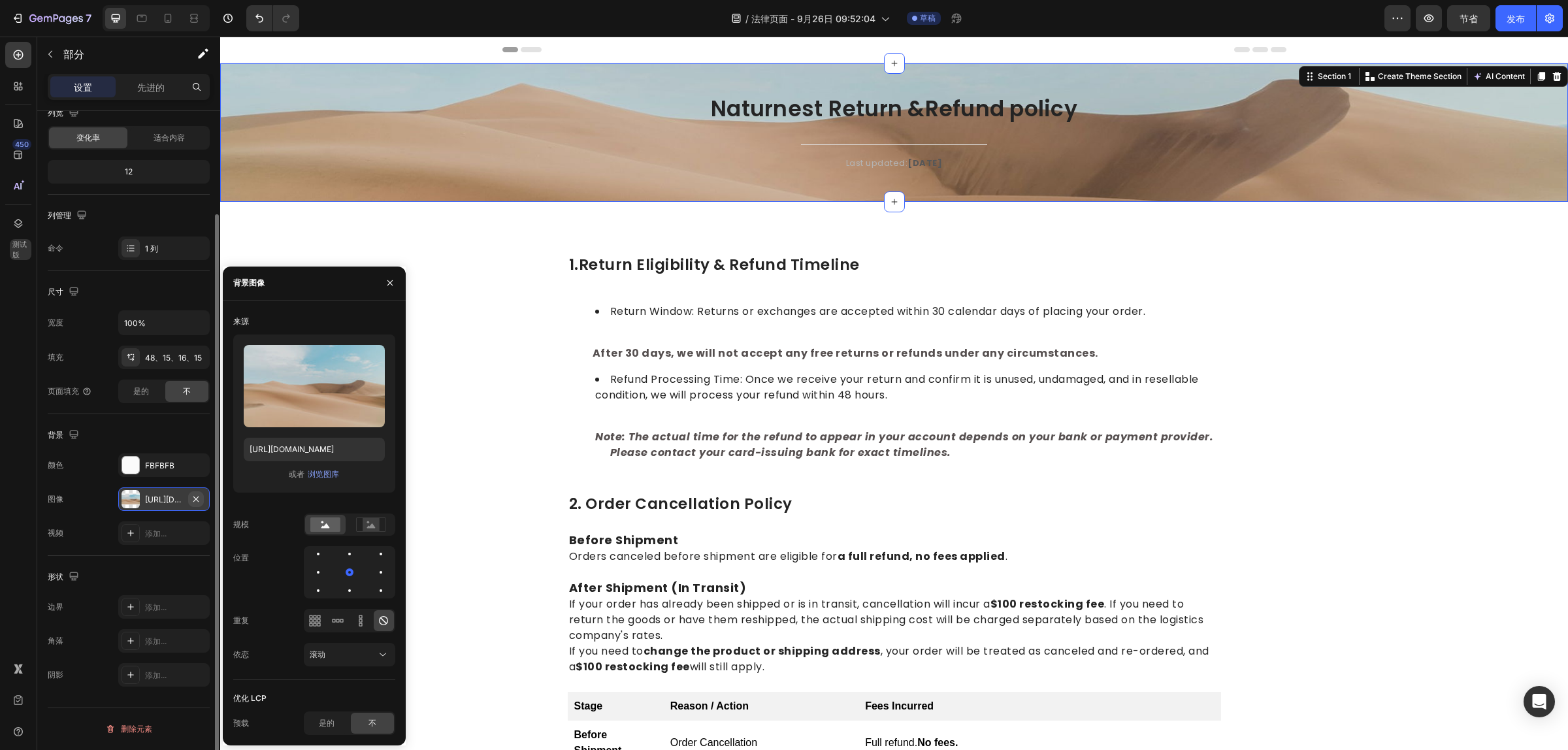
click at [194, 498] on icon "button" at bounding box center [196, 499] width 11 height 11
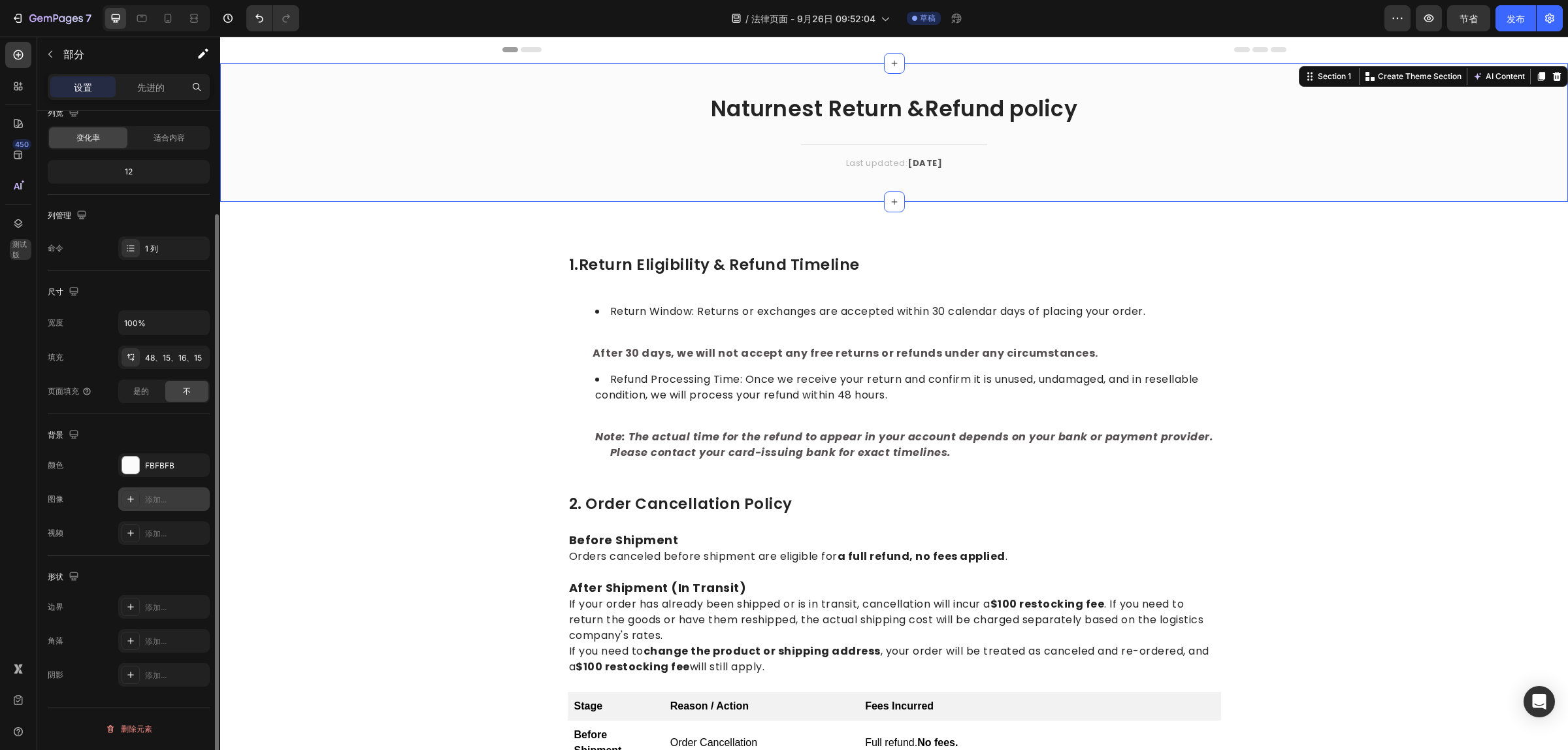
click at [179, 501] on div "添加..." at bounding box center [175, 500] width 61 height 12
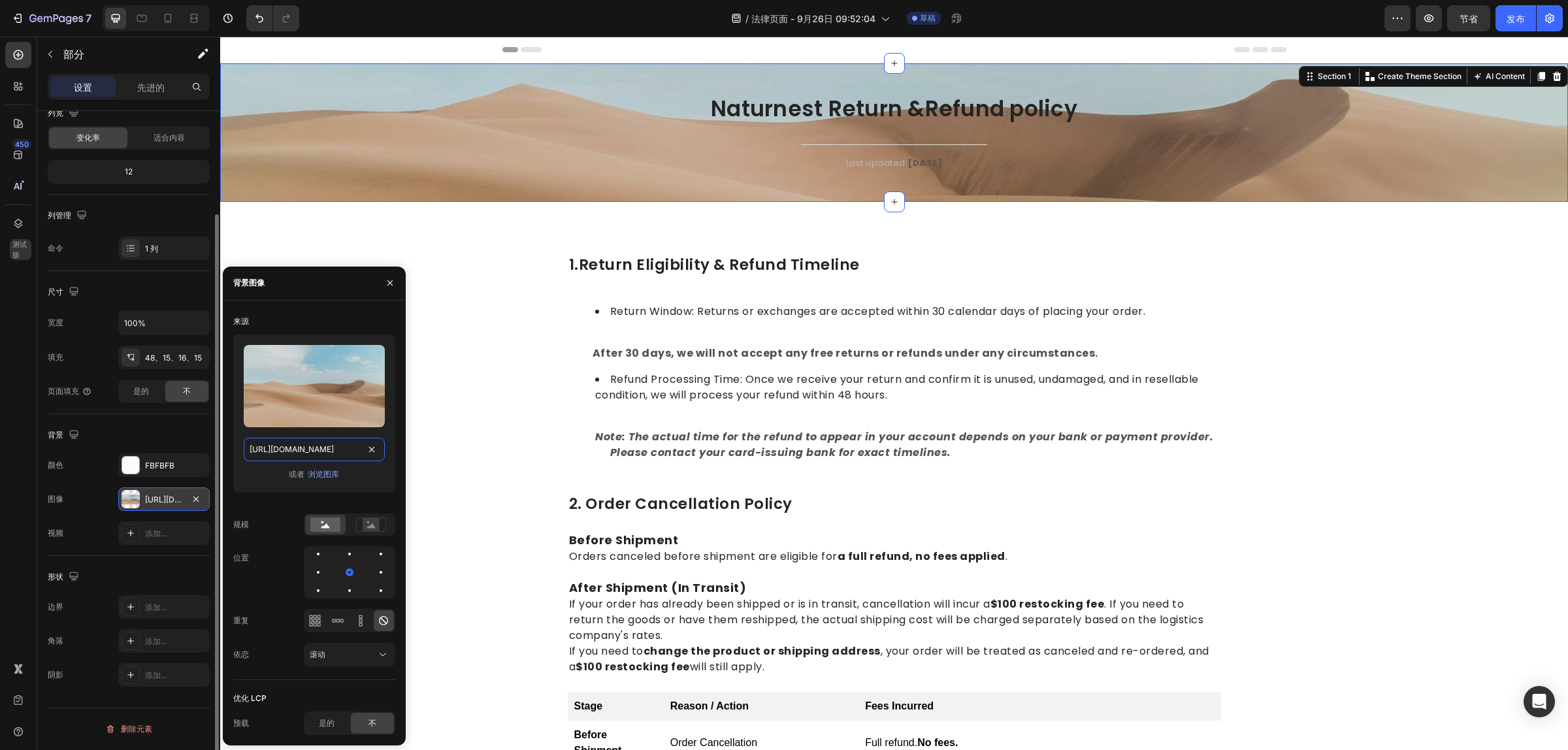
click at [311, 454] on input "https://cdn.shopify.com/s/files/1/2005/9307/files/background_settings.jpg" at bounding box center [314, 449] width 141 height 24
paste input "0751/3158/4813/files/banner_ecf1efab-1b49-4a8a-90ca-30ec21f88fd8.jpg?v=17269241…"
type input "https://cdn.shopify.com/s/files/1/0751/3158/4813/files/banner_ecf1efab-1b49-4a8…"
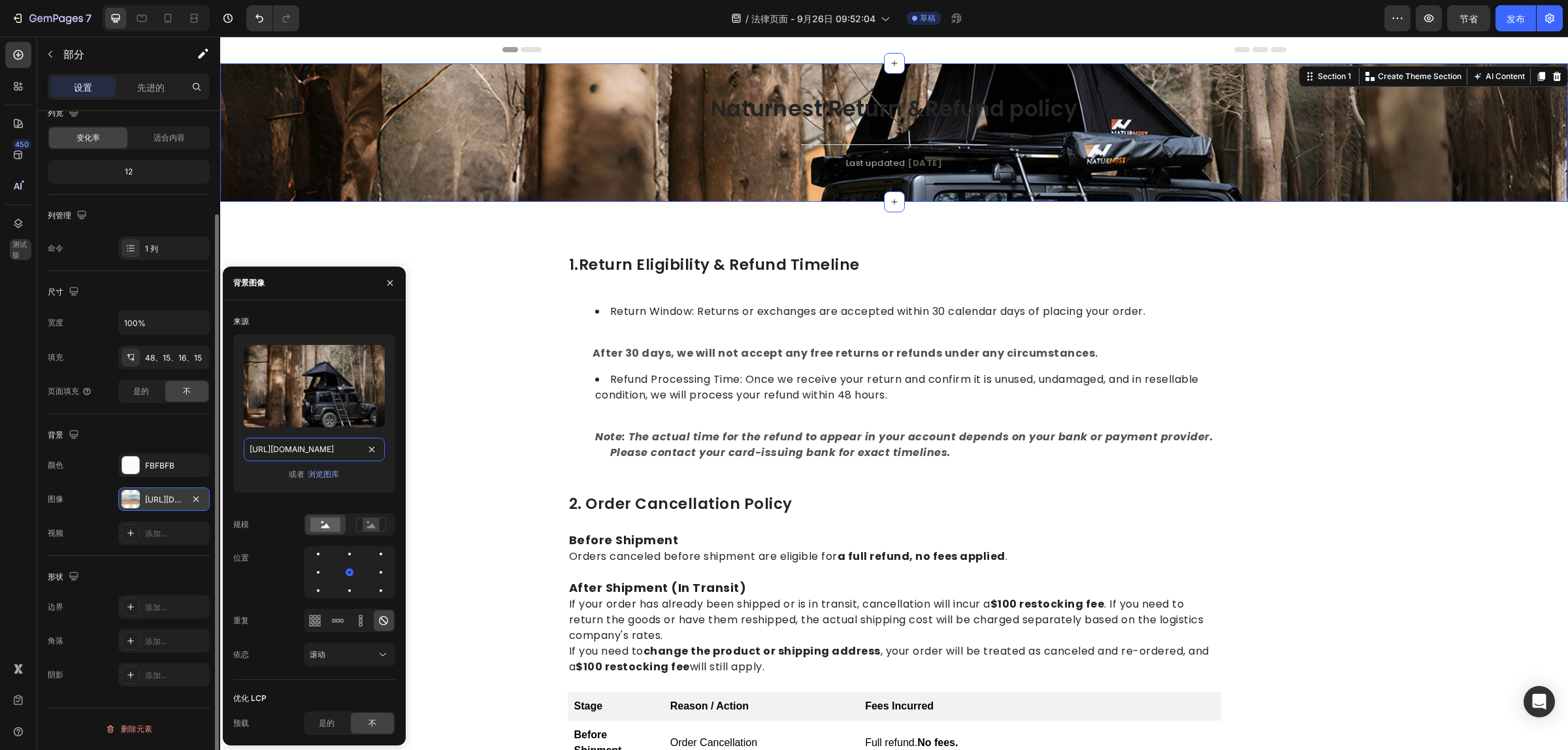
scroll to position [0, 347]
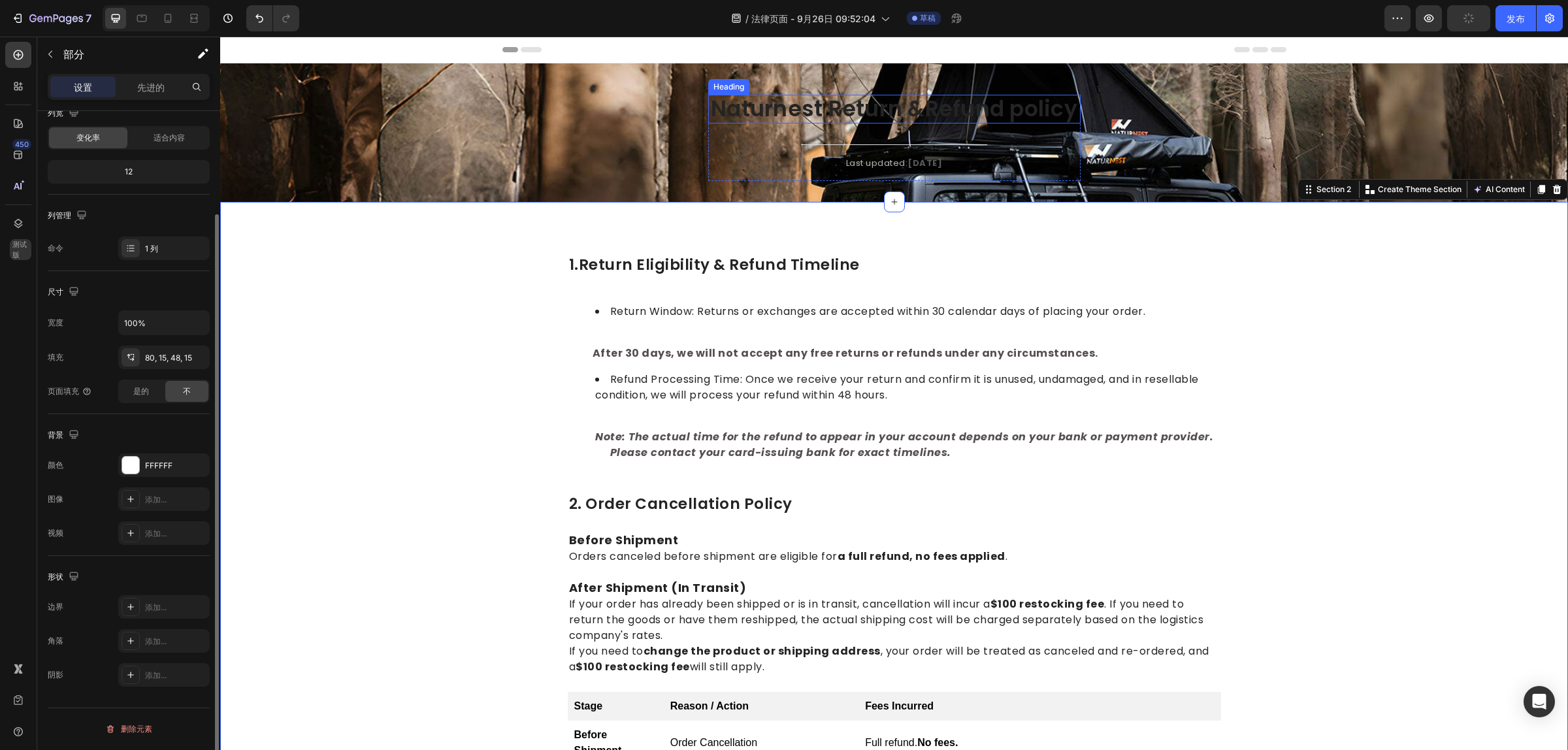
click at [725, 100] on h2 "Naturnest Return &Refund policy" at bounding box center [894, 109] width 372 height 29
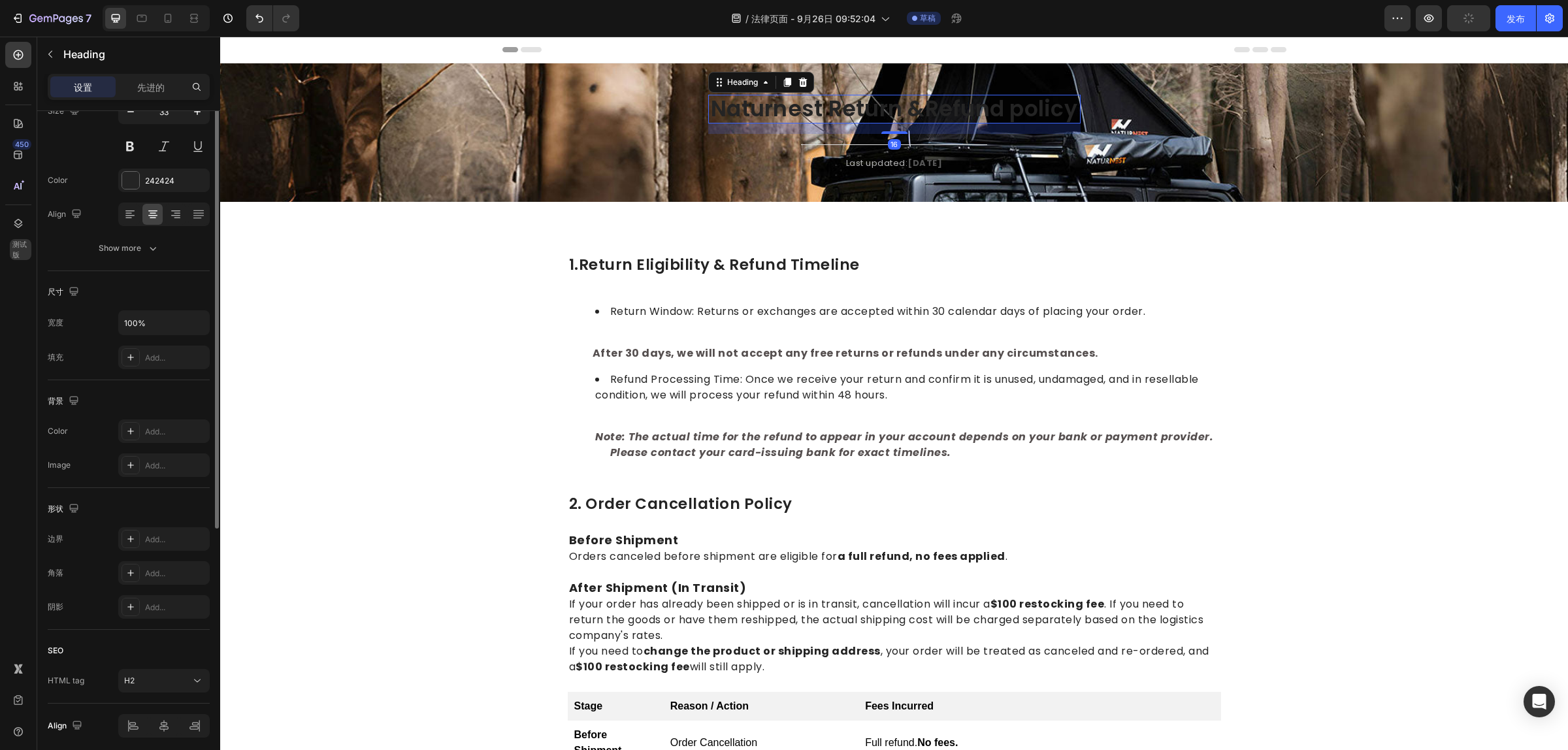
scroll to position [0, 0]
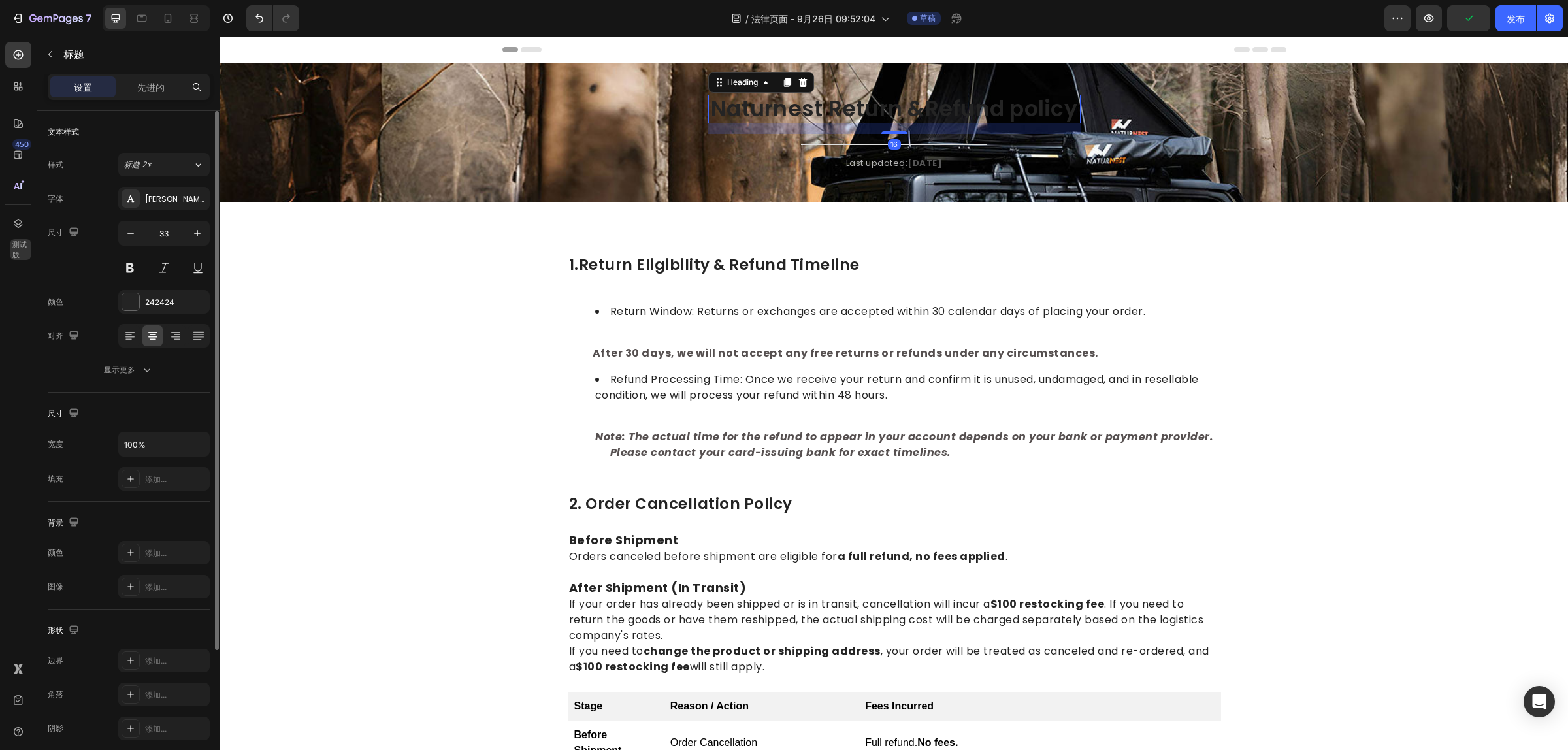
click at [725, 100] on h2 "Naturnest Return &Refund policy" at bounding box center [894, 109] width 372 height 29
click at [725, 100] on p "Naturnest Return &Refund policy" at bounding box center [894, 109] width 370 height 26
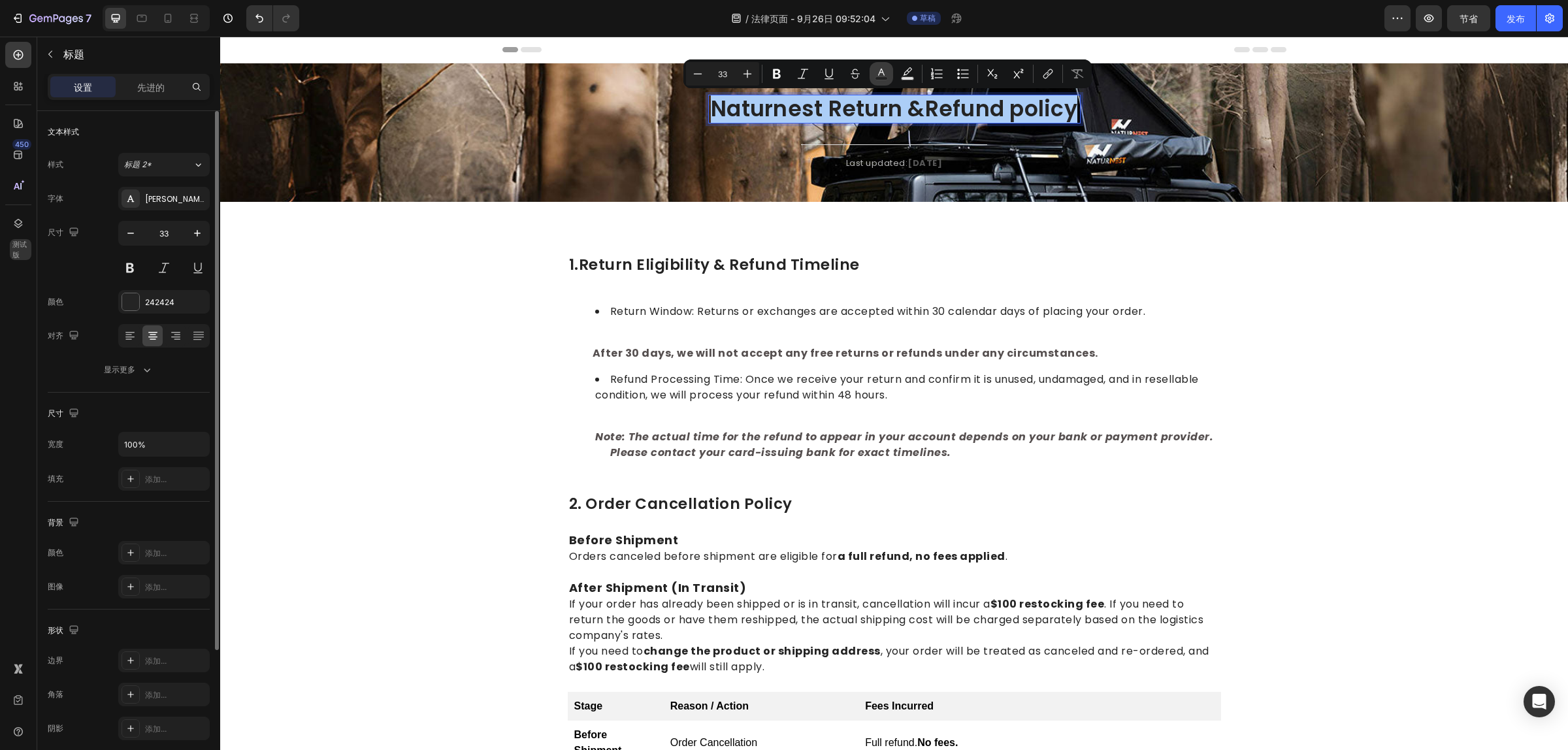
click at [878, 77] on rect "Editor contextual toolbar" at bounding box center [882, 78] width 12 height 3
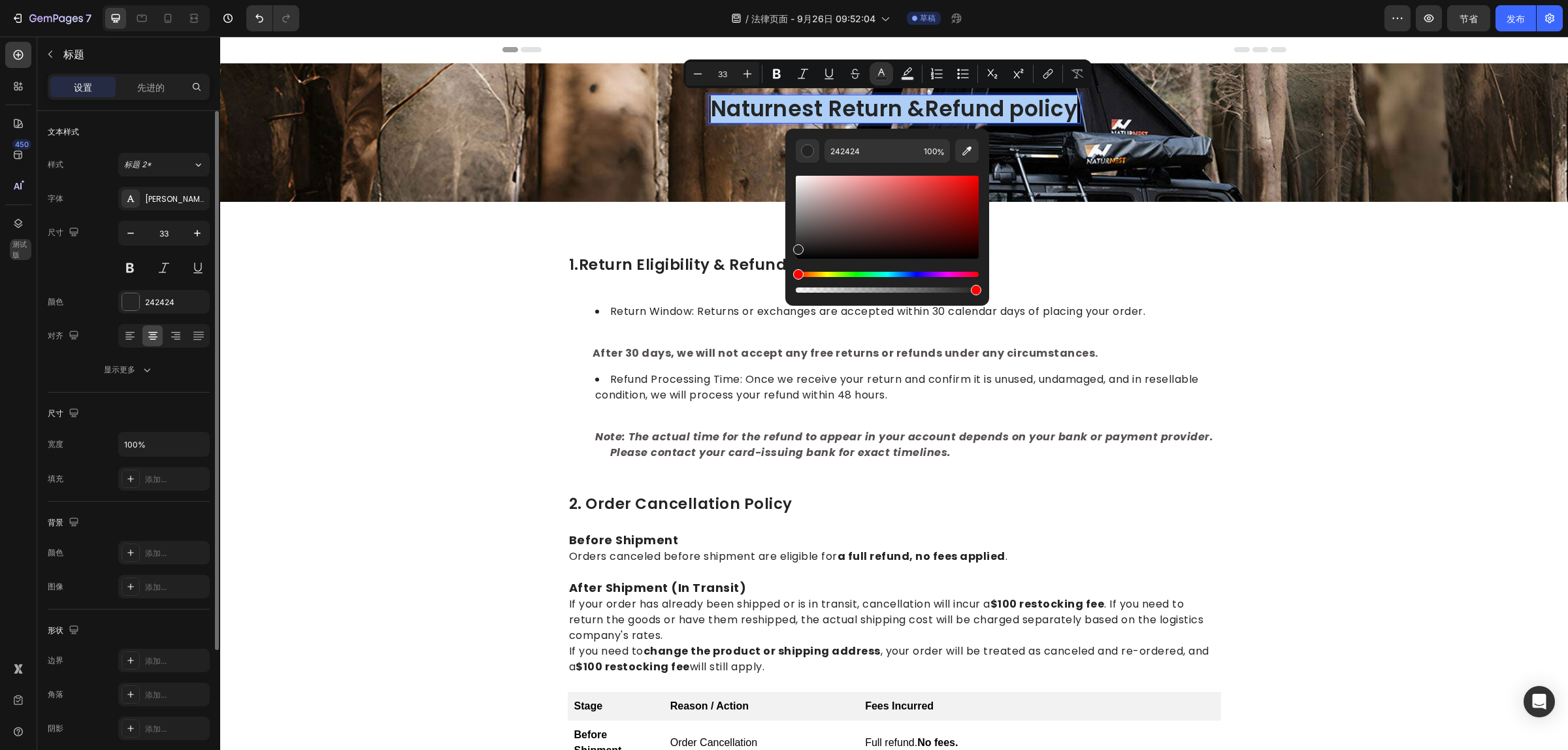
click at [801, 184] on div "Editor contextual toolbar" at bounding box center [887, 217] width 183 height 83
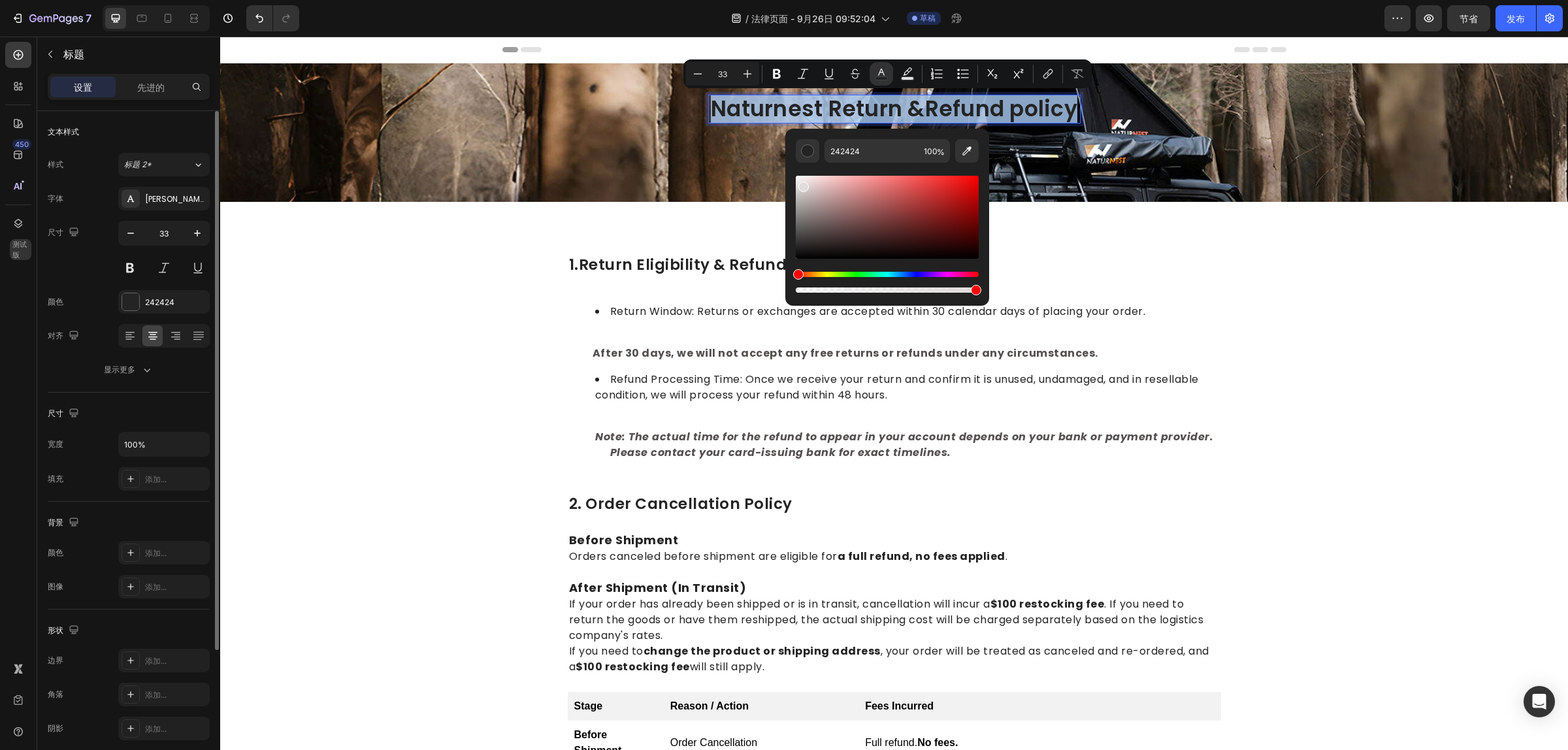
type input "E2DCDC"
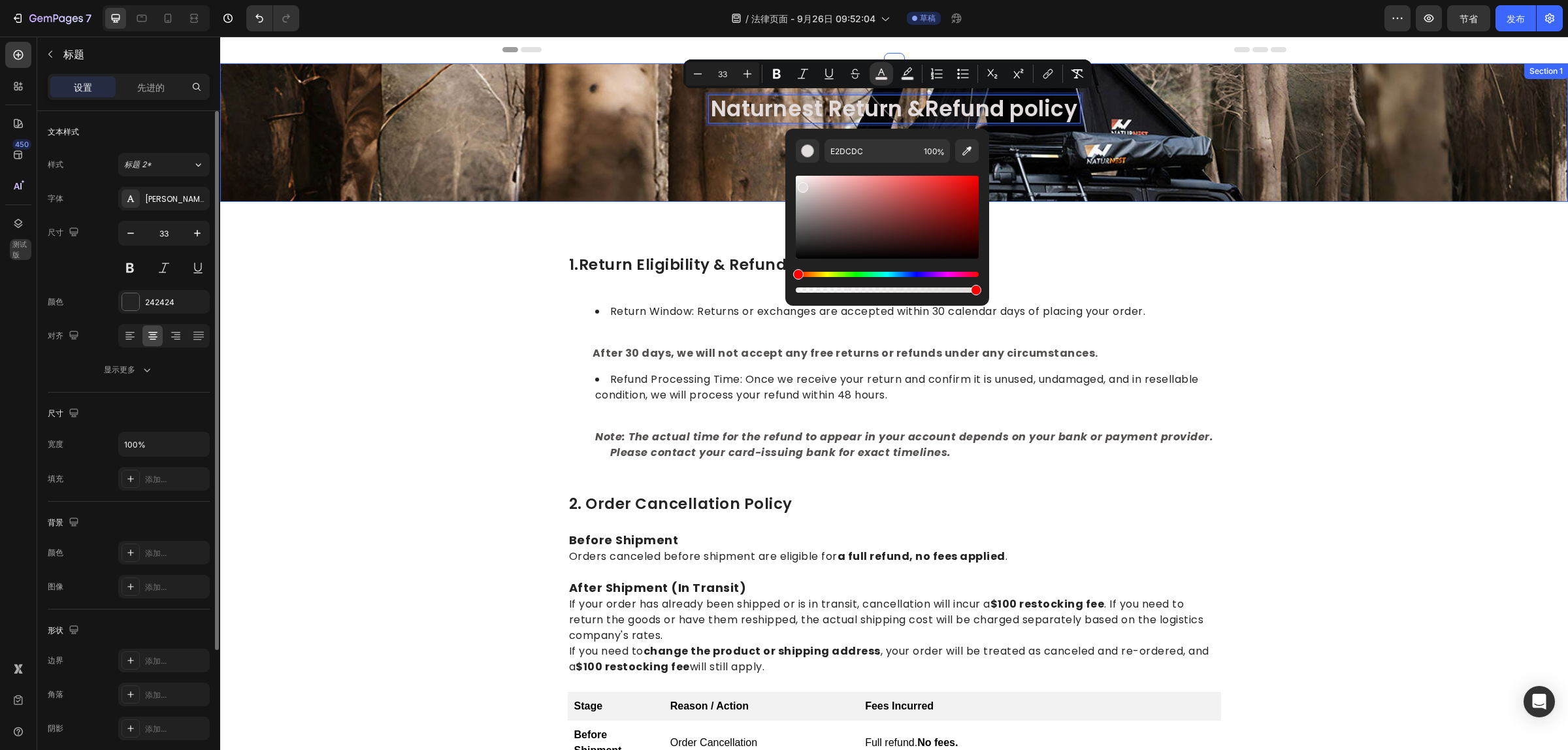
click at [1228, 187] on div "Naturnest Return &Refund policy Heading 16 Title Line Last updated: April 2023 …" at bounding box center [894, 143] width 1328 height 97
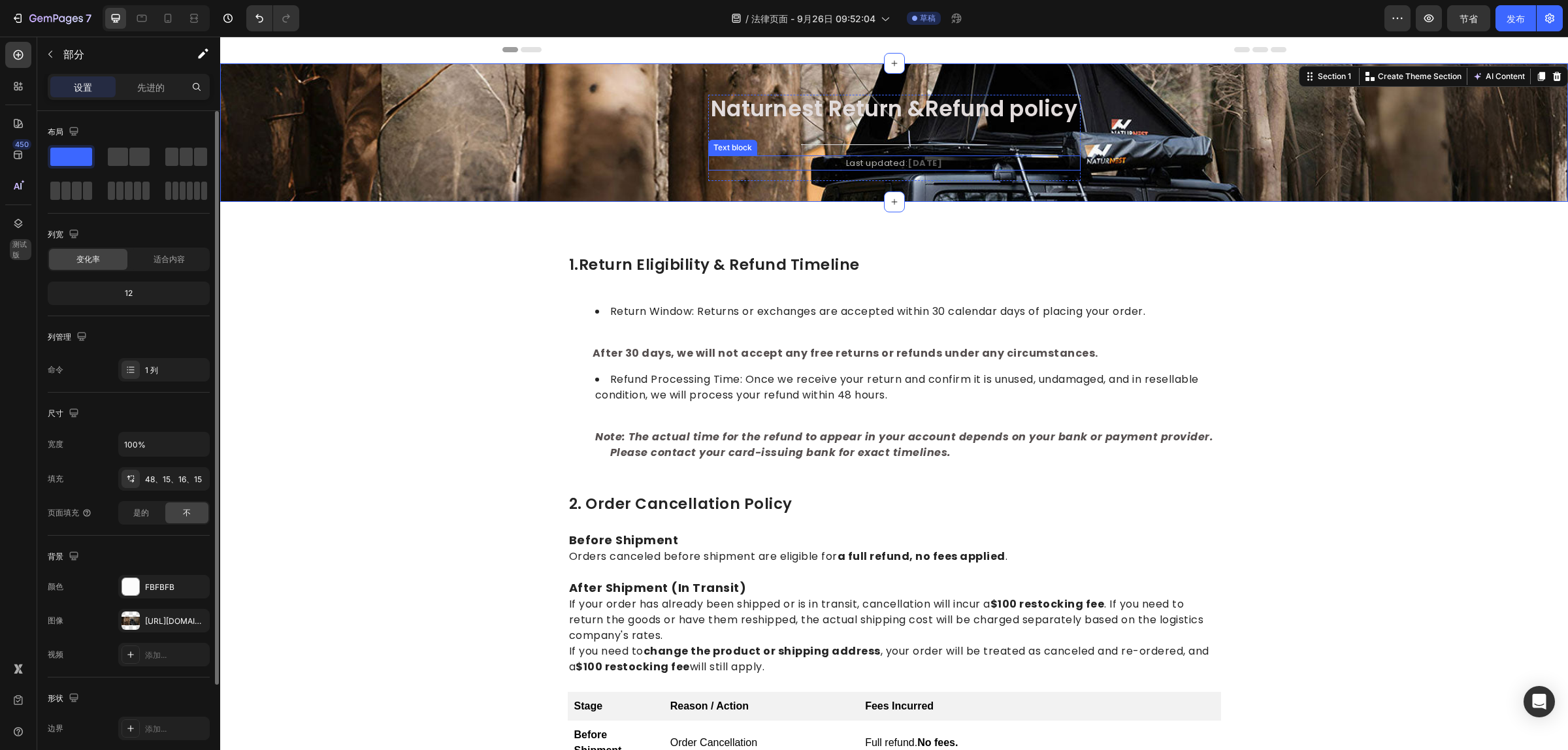
click at [915, 158] on strong "[DATE]" at bounding box center [924, 163] width 35 height 12
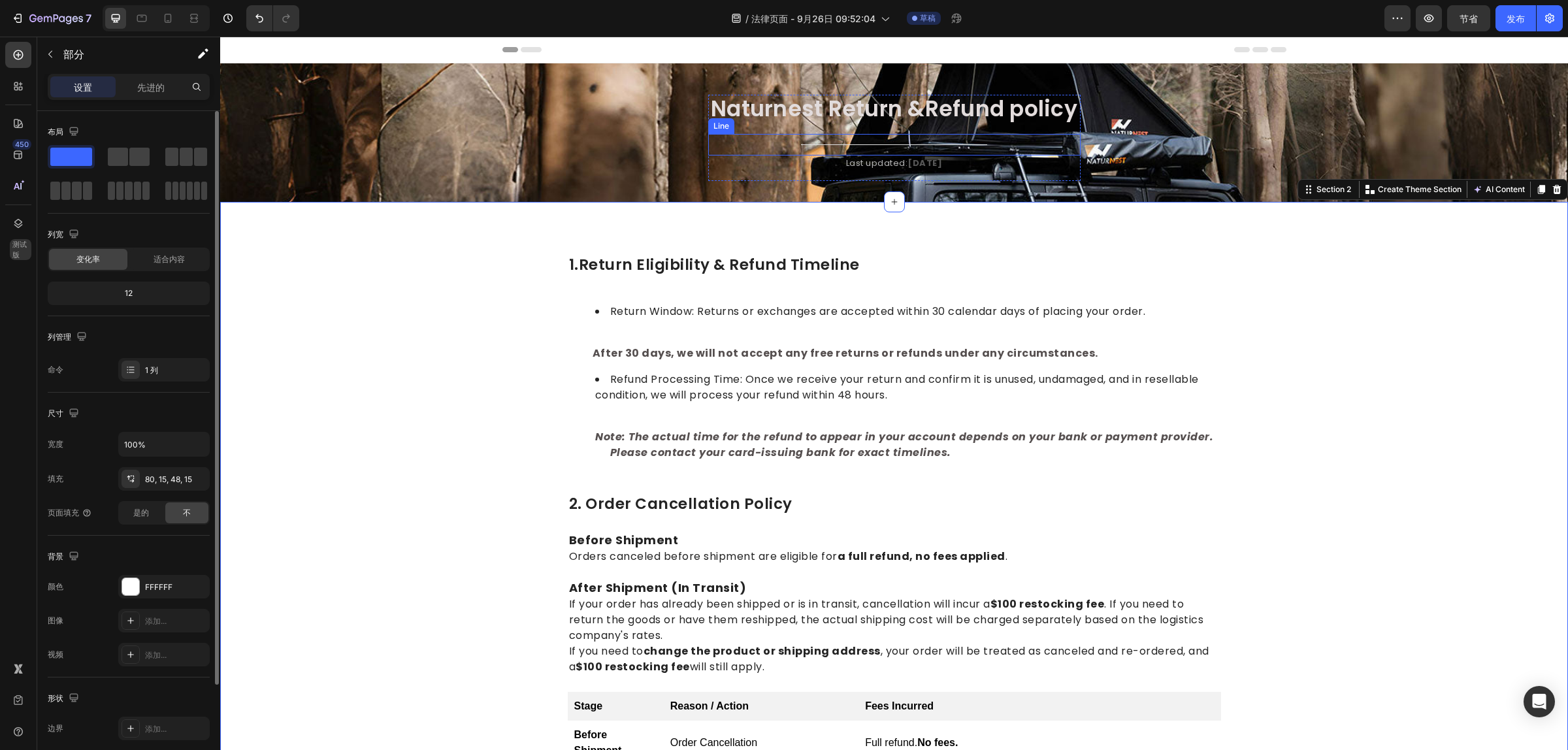
click at [881, 126] on div "⁠⁠⁠⁠⁠⁠⁠ Naturnest Return &Refund policy Heading Title Line Last updated: April …" at bounding box center [894, 137] width 372 height 86
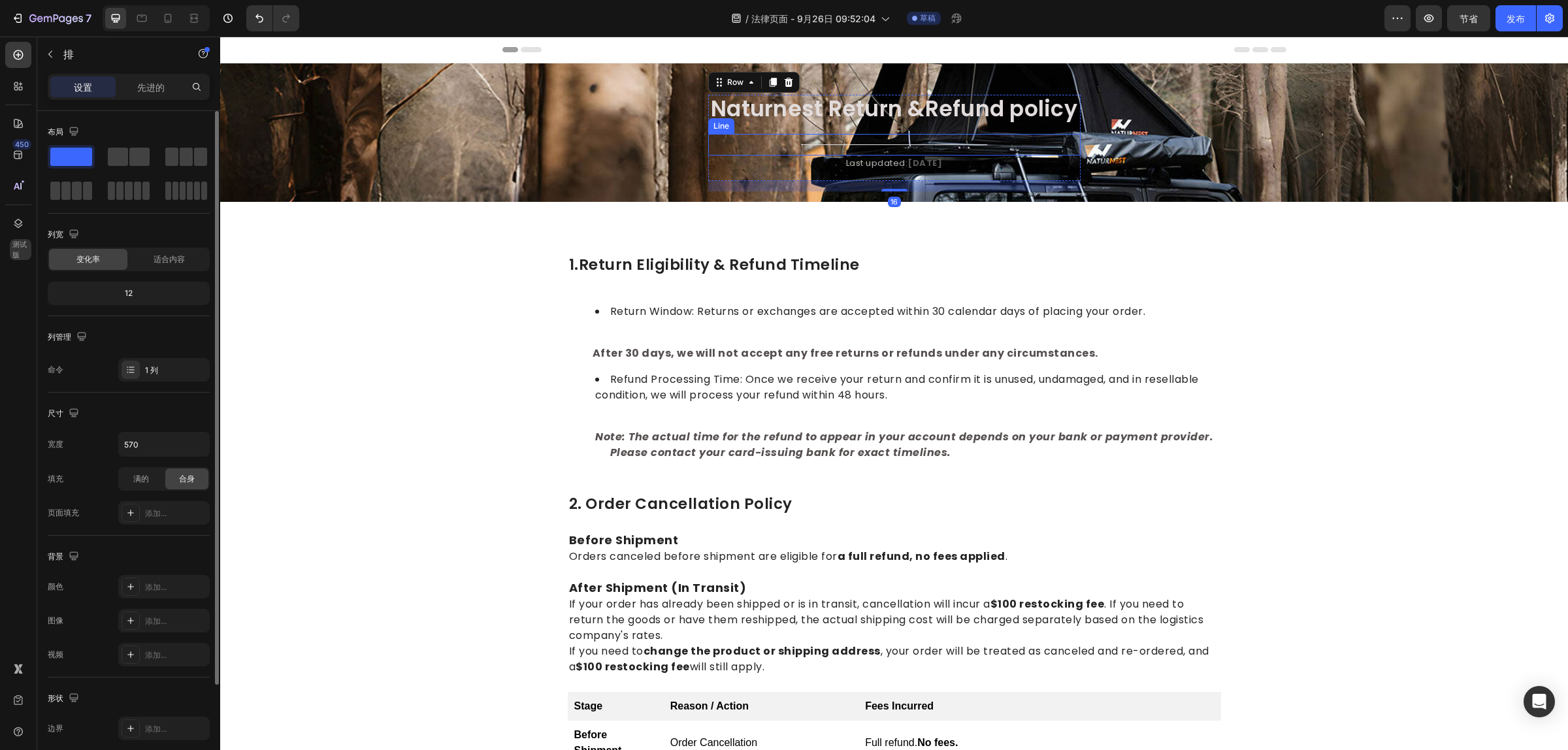
click at [881, 149] on div "Title Line" at bounding box center [894, 144] width 372 height 22
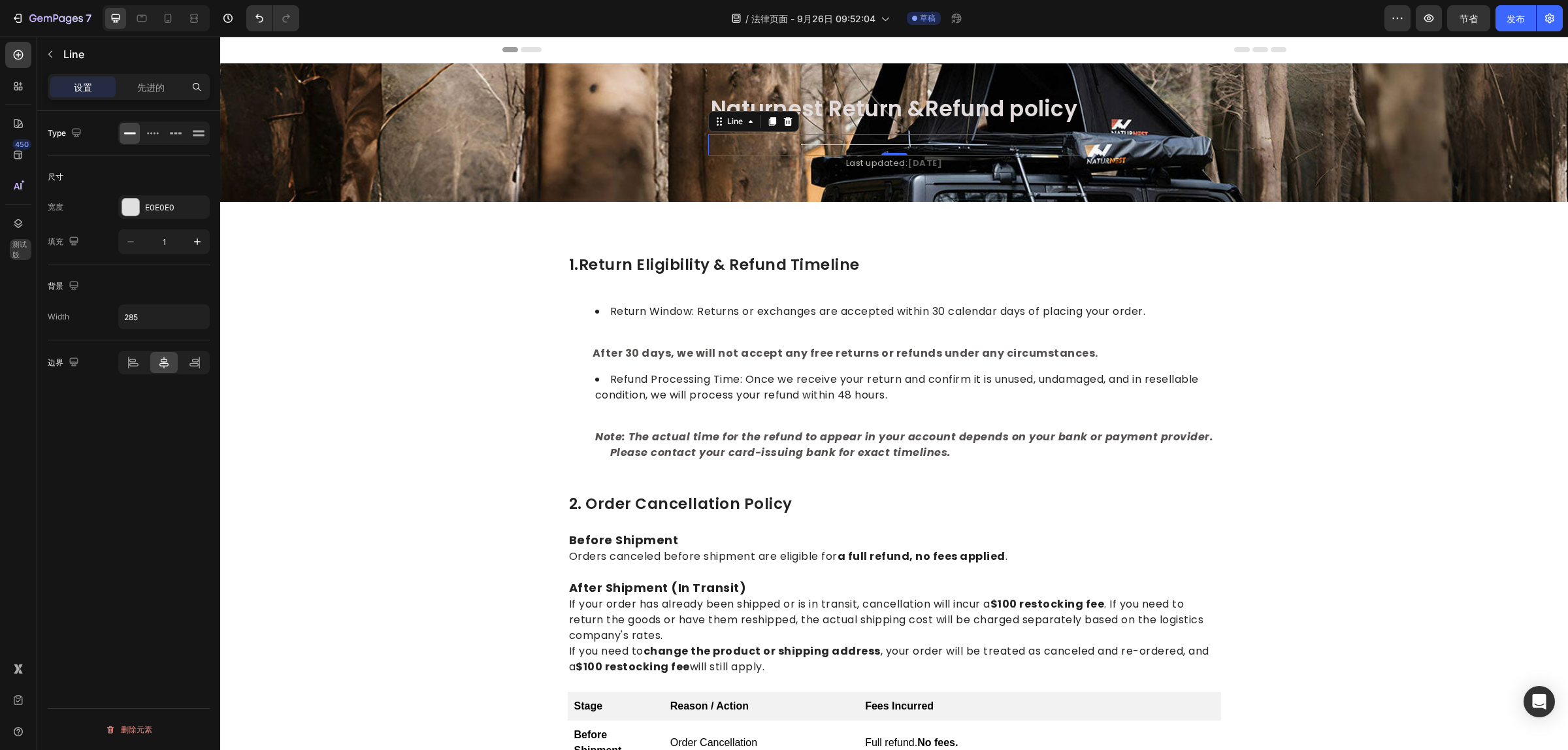
click at [883, 147] on div "Title Line 0" at bounding box center [894, 144] width 372 height 22
click at [887, 144] on div at bounding box center [893, 144] width 186 height 1
click at [905, 171] on div "Last updated: April 2023" at bounding box center [894, 164] width 372 height 16
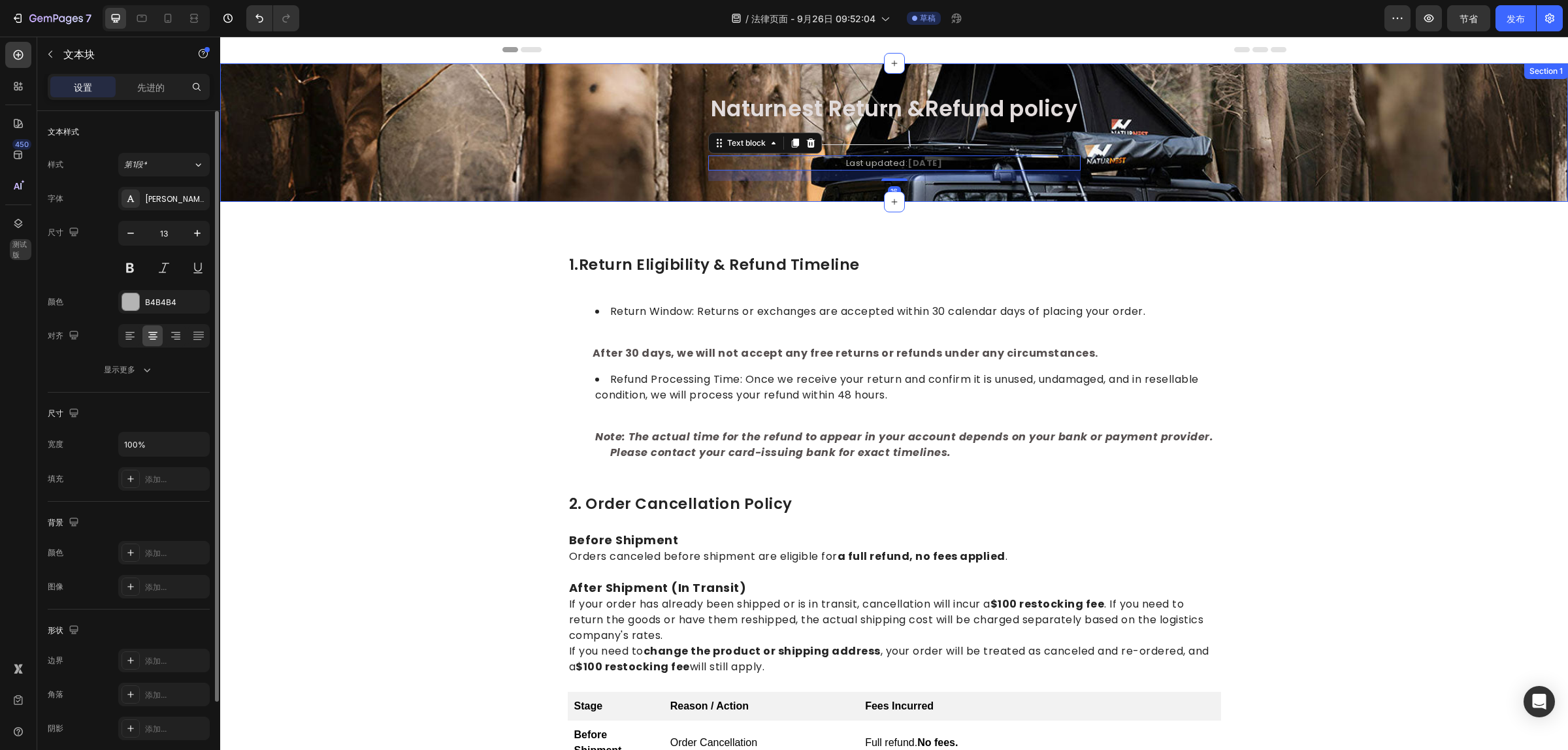
click at [547, 144] on div "⁠⁠⁠⁠⁠⁠⁠ Naturnest Return &Refund policy Heading Title Line Last updated: April …" at bounding box center [894, 143] width 1328 height 97
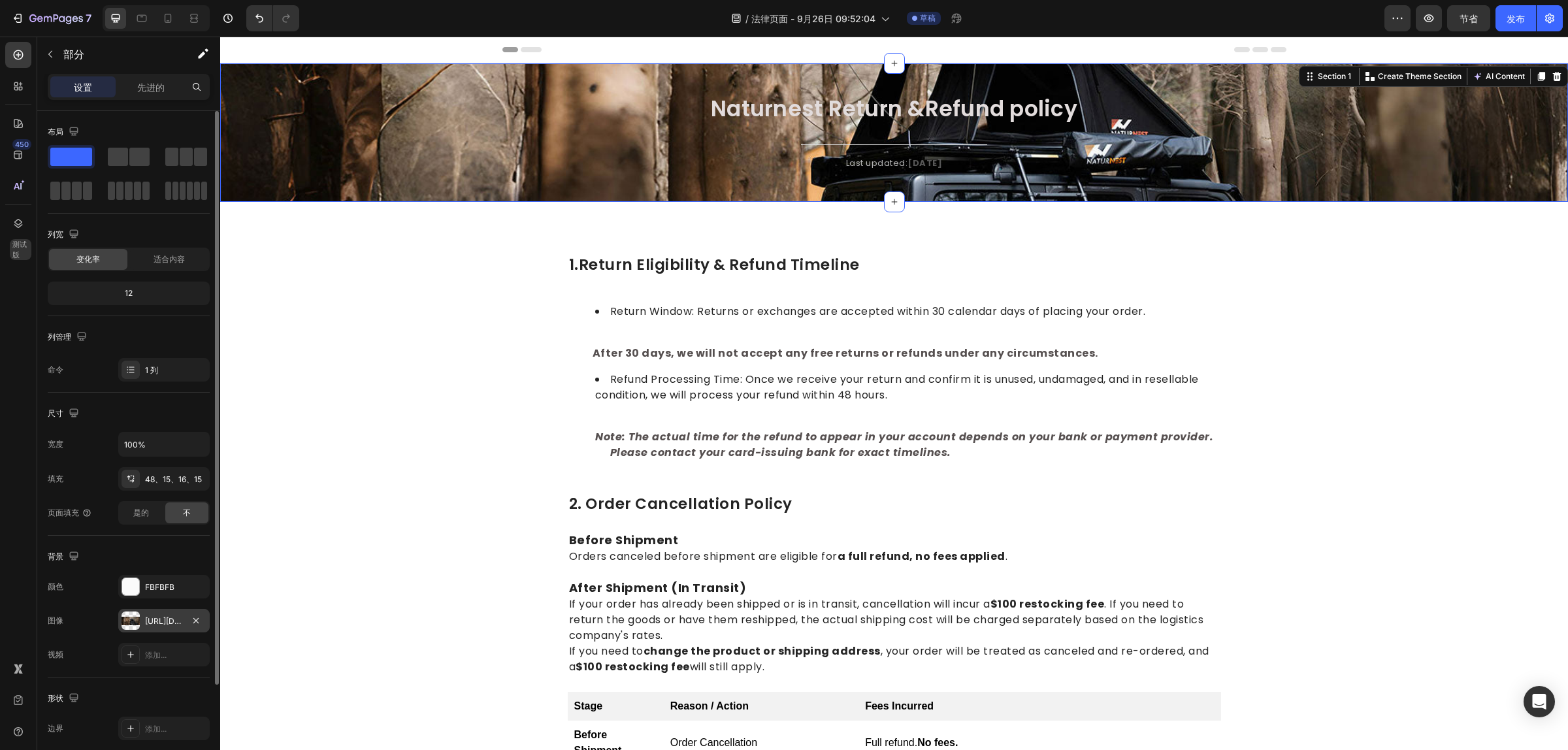
click at [161, 626] on div "https://cdn.shopify.com/s/files/1/0751/3158/4813/files/banner_ecf1efab-1b49-4a8…" at bounding box center [164, 621] width 38 height 12
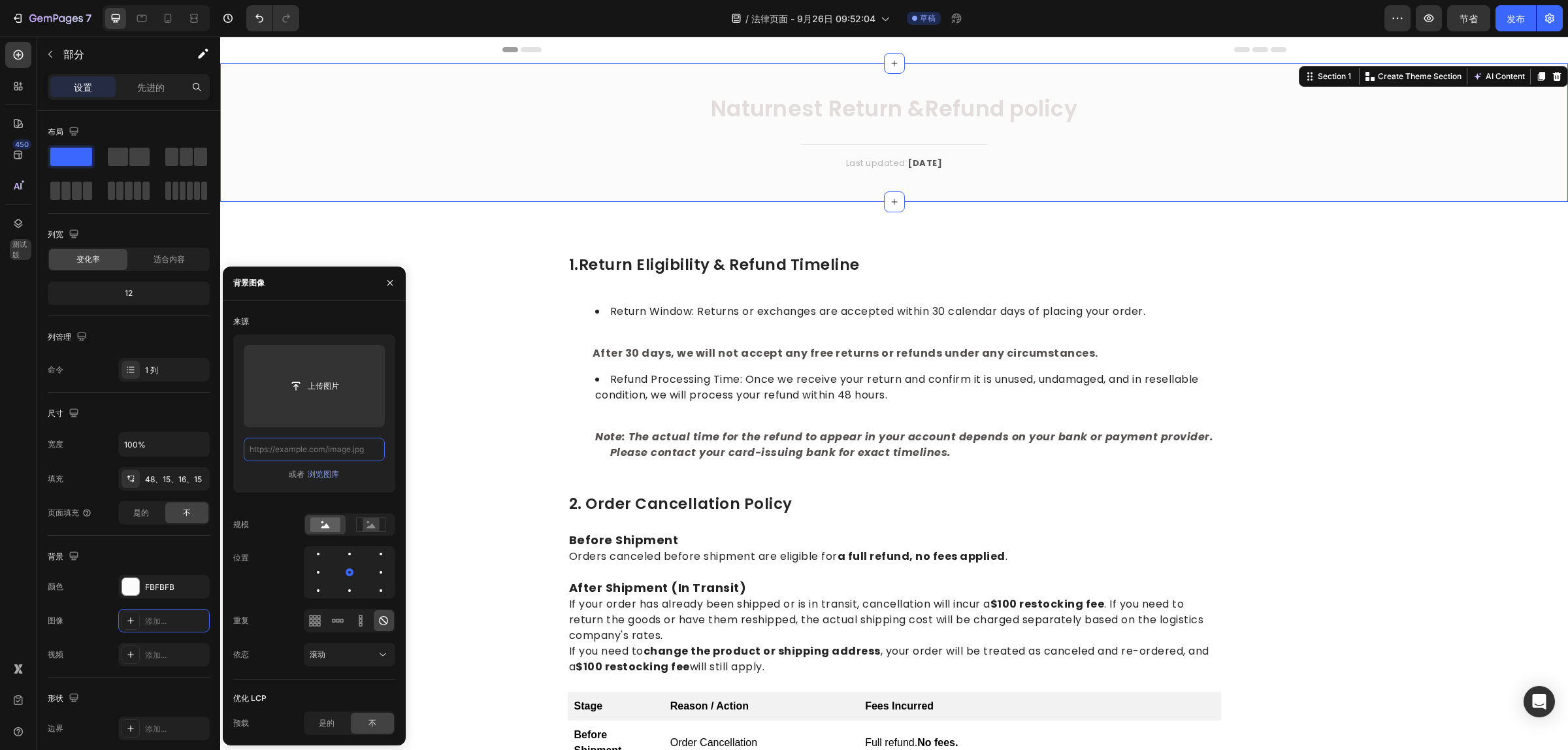
click at [309, 446] on input "text" at bounding box center [314, 449] width 141 height 24
paste input "https://cdn.shopify.com/s/files/1/0751/3158/4813/files/banner_ecf1efab-1b49-4a8…"
type input "https://cdn.shopify.com/s/files/1/0751/3158/4813/files/banner_ecf1efab-1b49-4a8…"
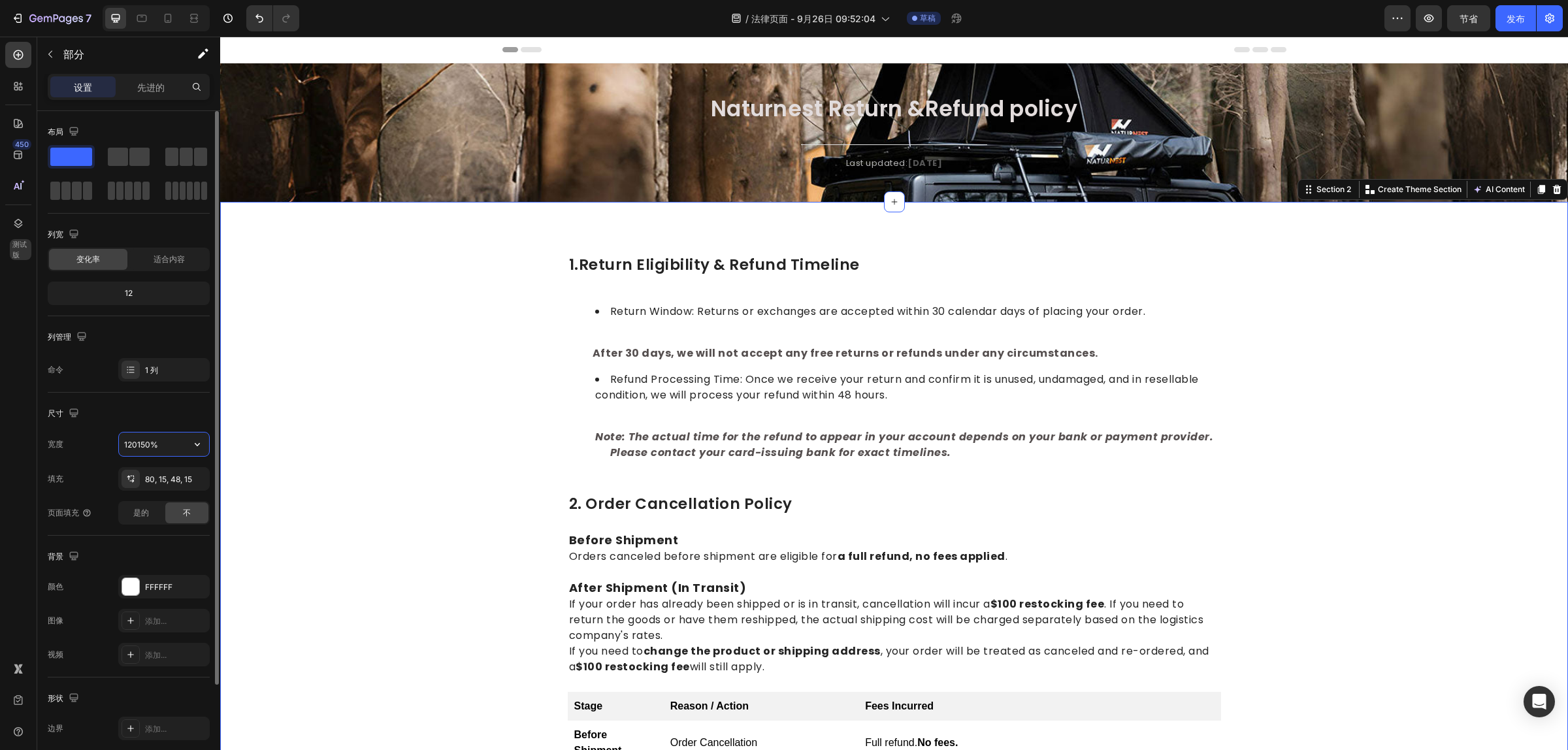
click at [150, 441] on input "120150%" at bounding box center [164, 444] width 90 height 24
drag, startPoint x: 164, startPoint y: 451, endPoint x: 120, endPoint y: 448, distance: 44.1
click at [120, 448] on input "120150%" at bounding box center [164, 444] width 90 height 24
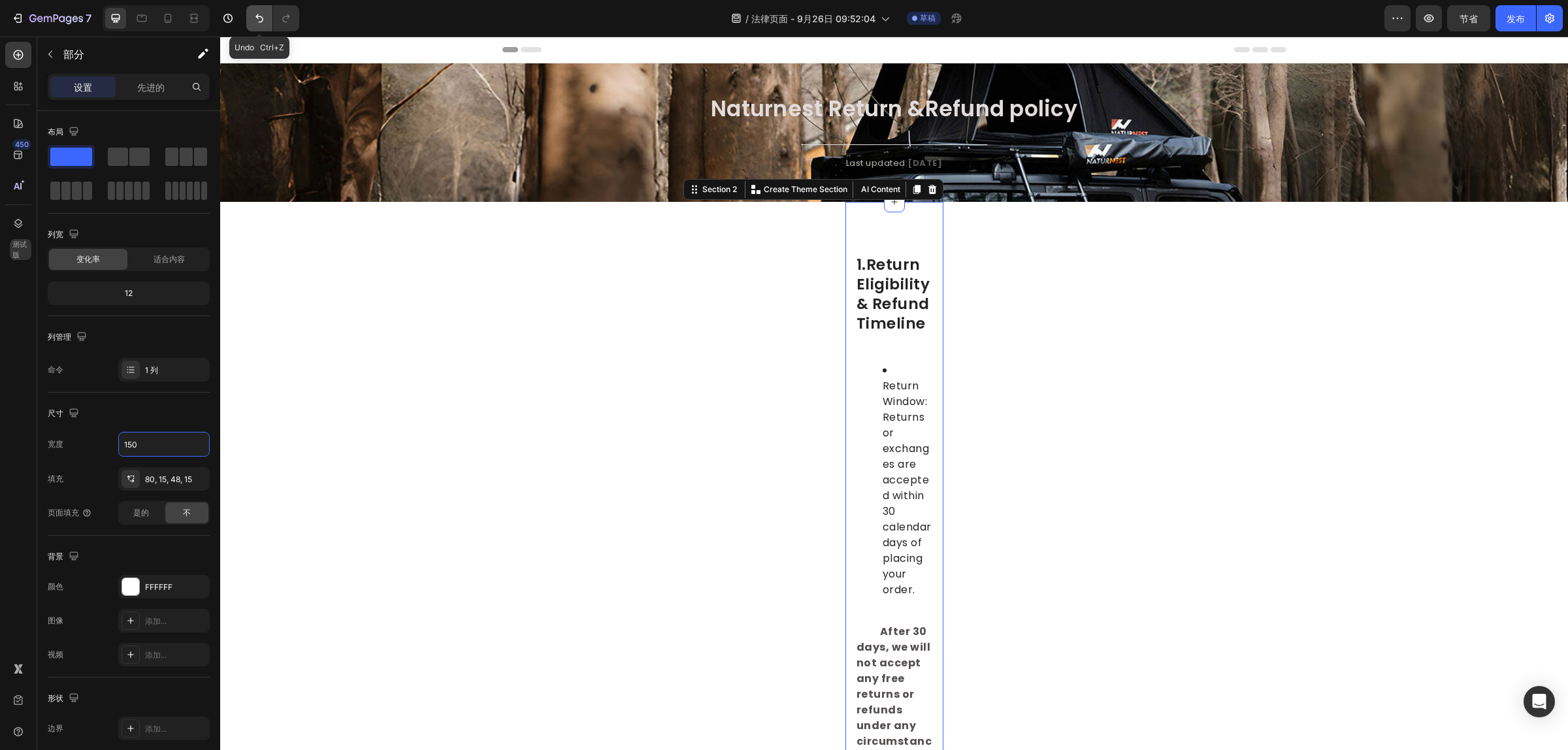
click at [261, 20] on icon "撤消/重做" at bounding box center [259, 18] width 13 height 13
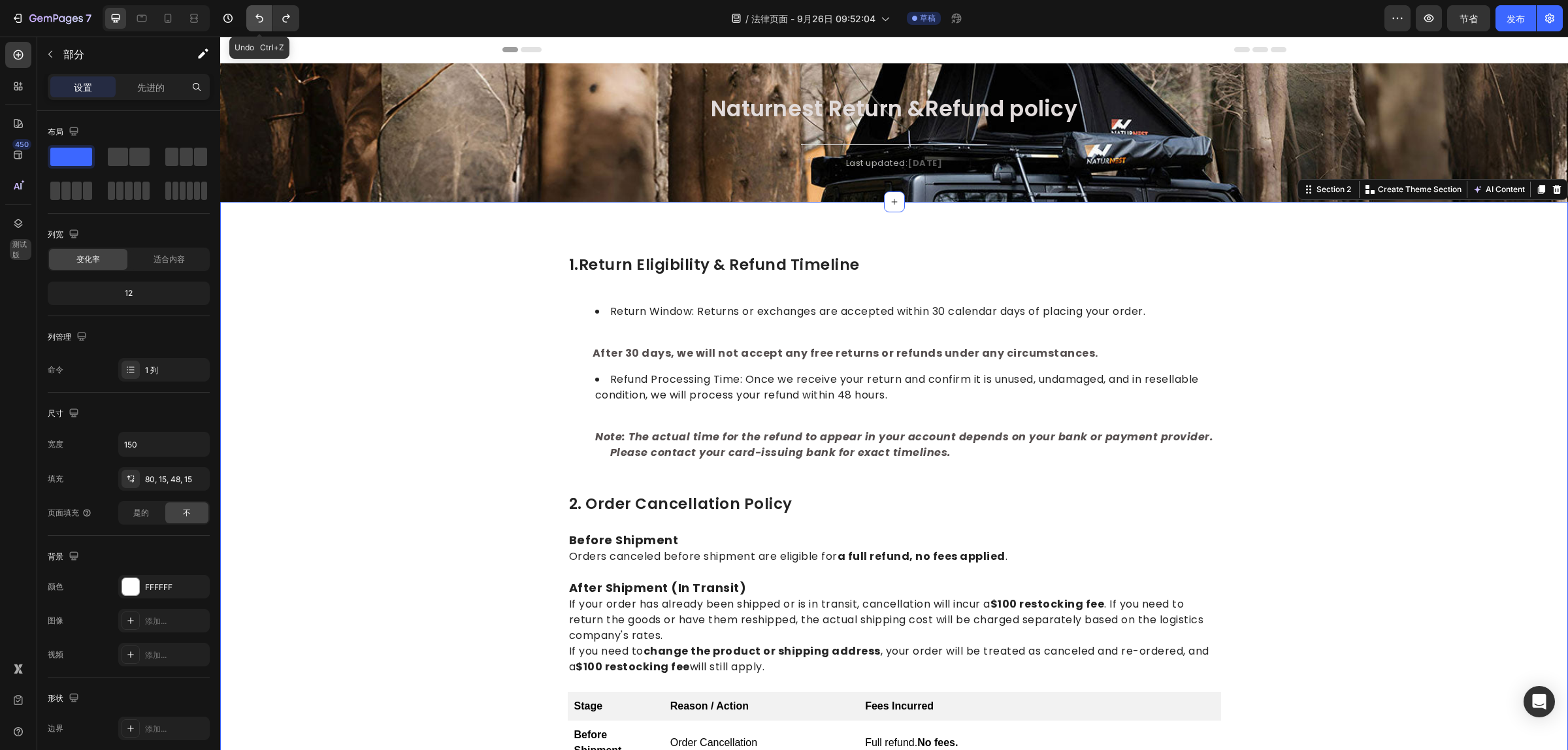
type input "100%"
click at [359, 119] on div "⁠⁠⁠⁠⁠⁠⁠ Naturnest Return &Refund policy Heading Title Line Last updated: April …" at bounding box center [894, 143] width 1328 height 97
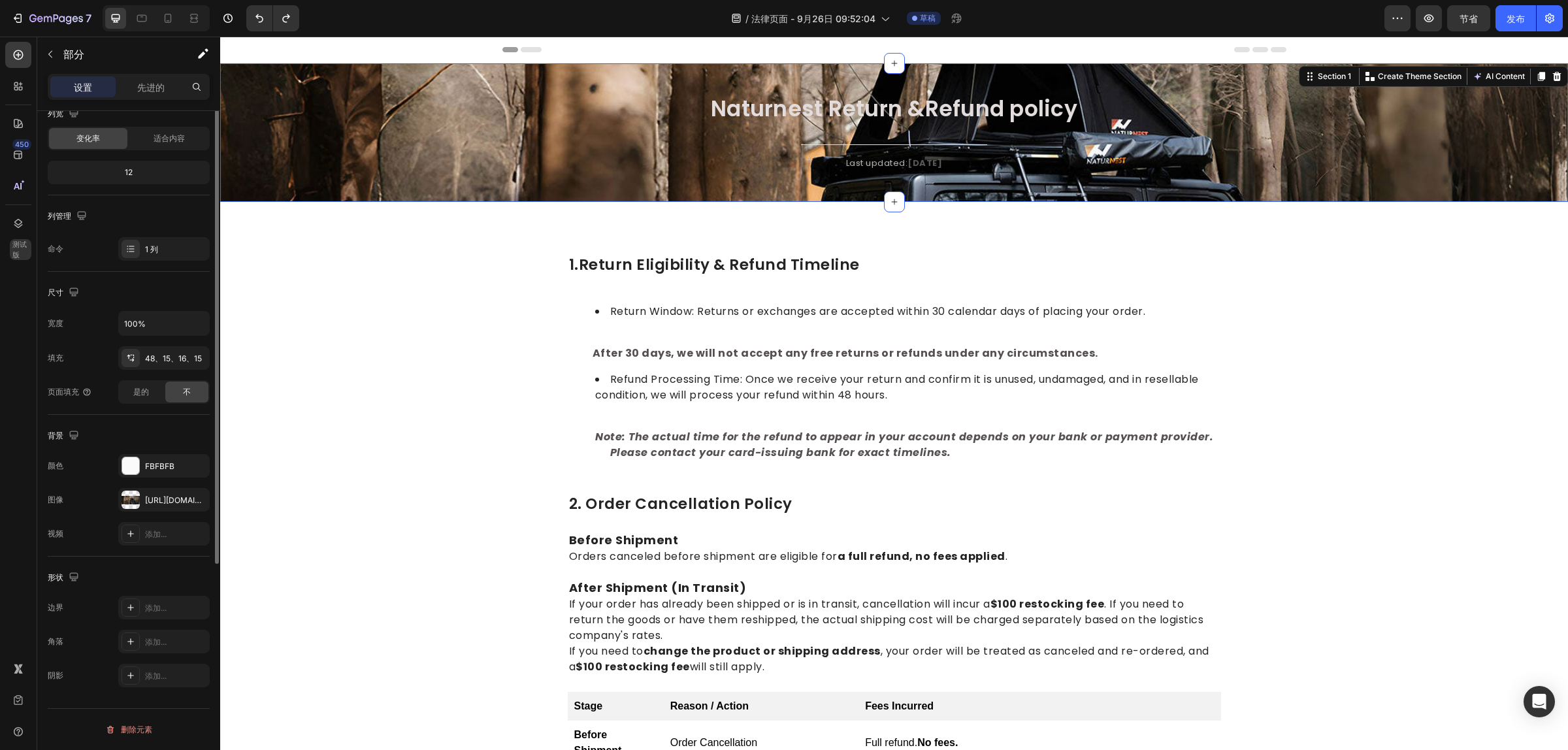
scroll to position [0, 0]
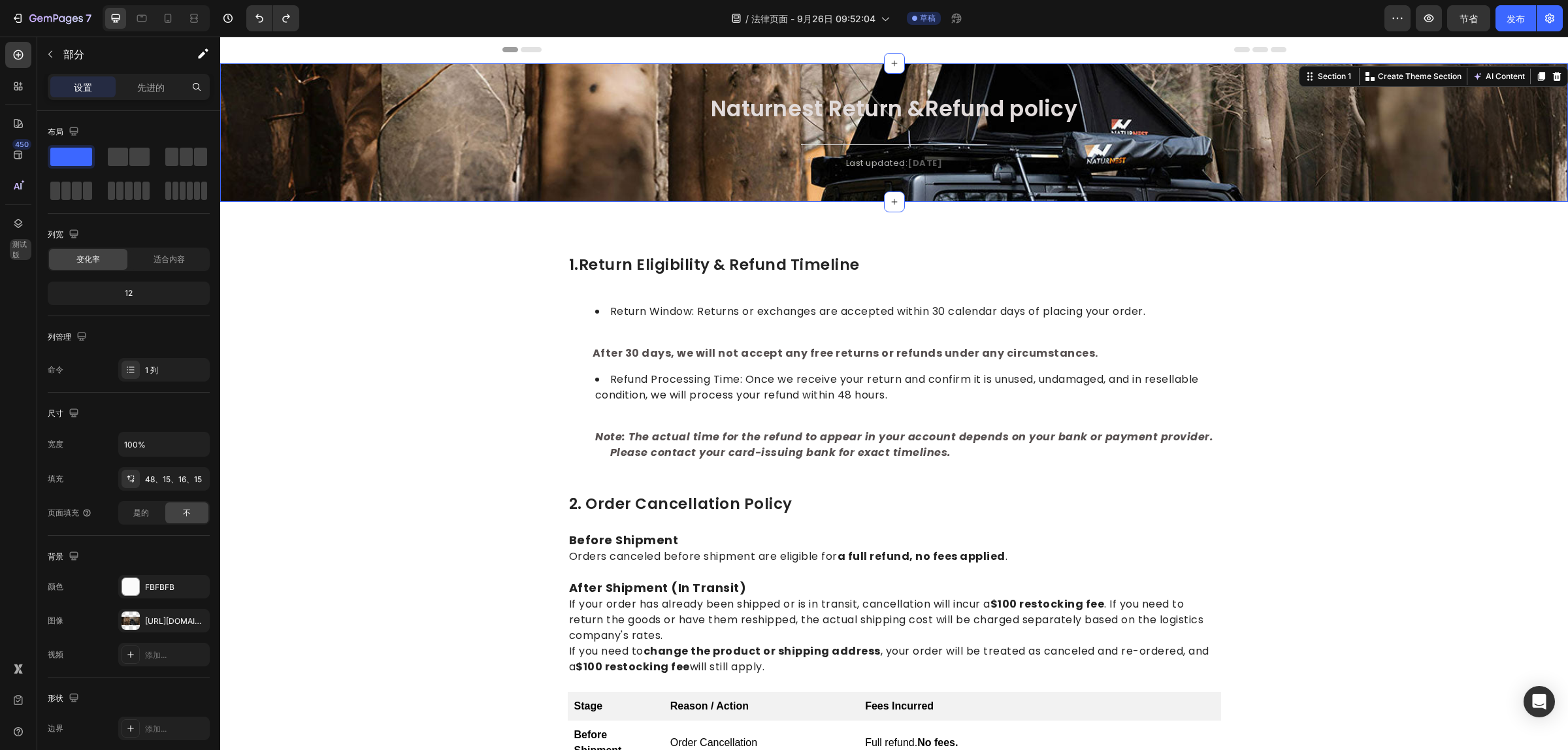
click at [1252, 110] on div "⁠⁠⁠⁠⁠⁠⁠ Naturnest Return &Refund policy Heading Title Line Last updated: April …" at bounding box center [894, 143] width 1328 height 97
click at [897, 141] on div "Title Line" at bounding box center [894, 144] width 372 height 22
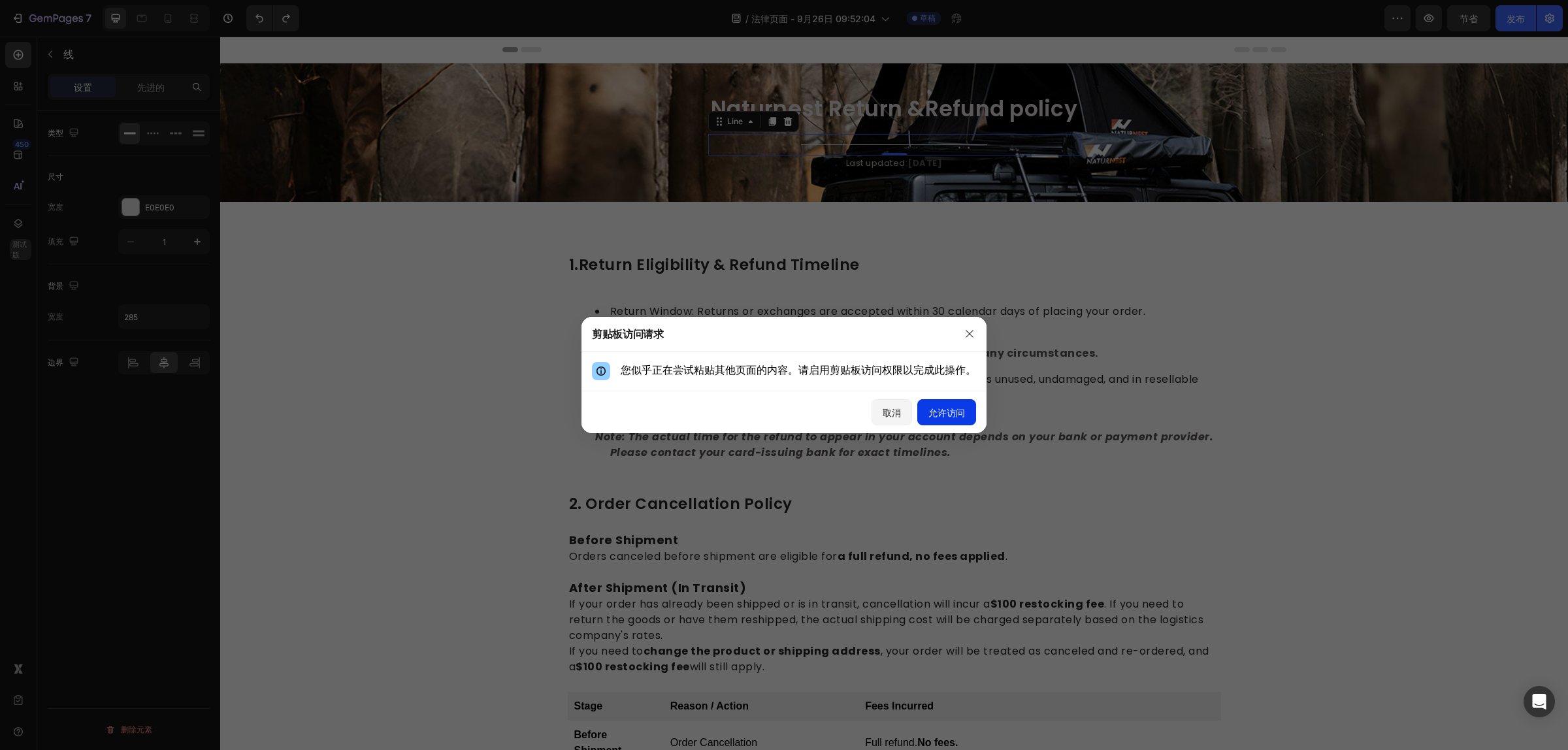
click at [968, 420] on button "允许访问" at bounding box center [947, 412] width 59 height 26
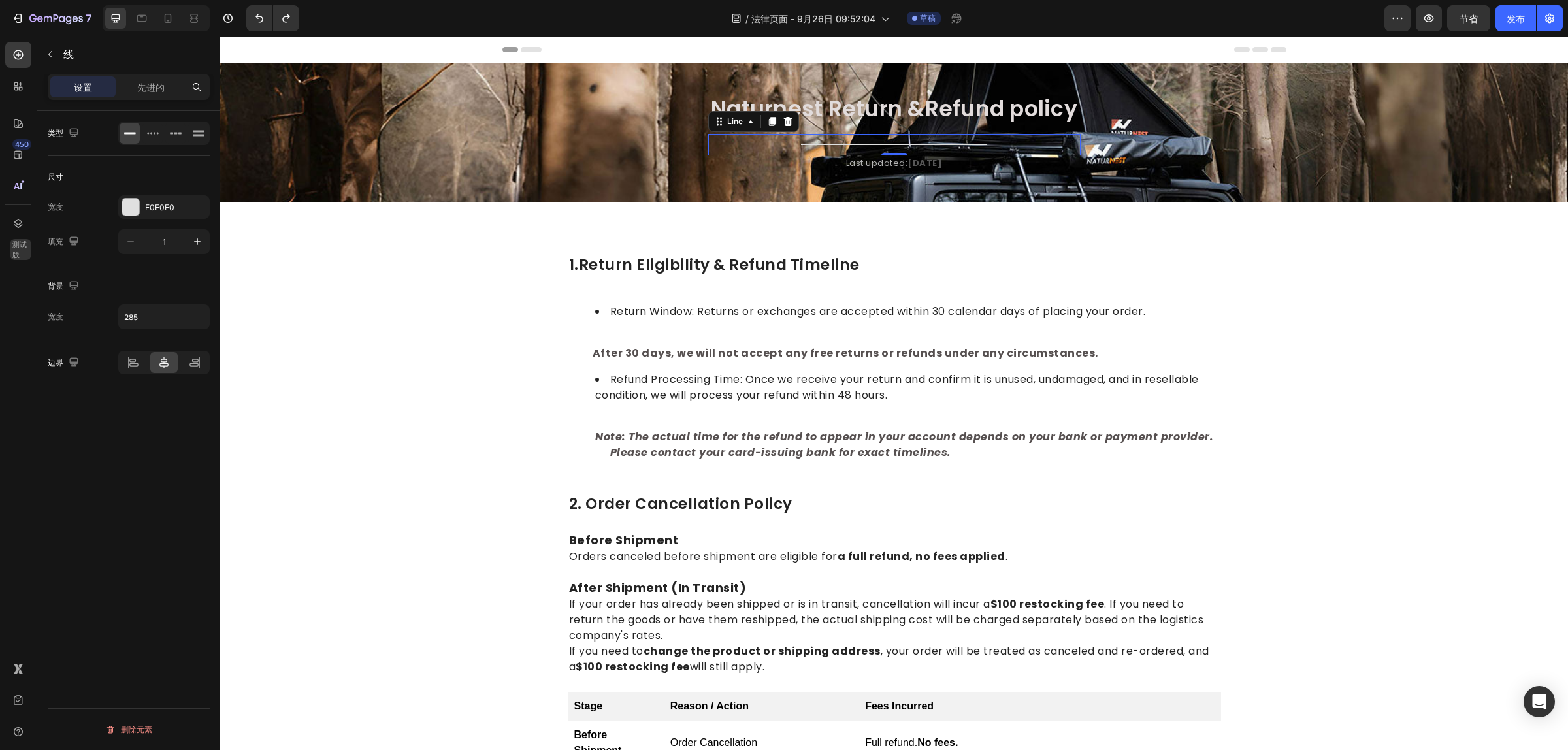
click at [921, 137] on div "Title Line 0" at bounding box center [894, 144] width 372 height 22
click at [1313, 151] on div "⁠⁠⁠⁠⁠⁠⁠ Naturnest Return &Refund policy Heading Title Line 0 Last updated: Apri…" at bounding box center [894, 143] width 1328 height 97
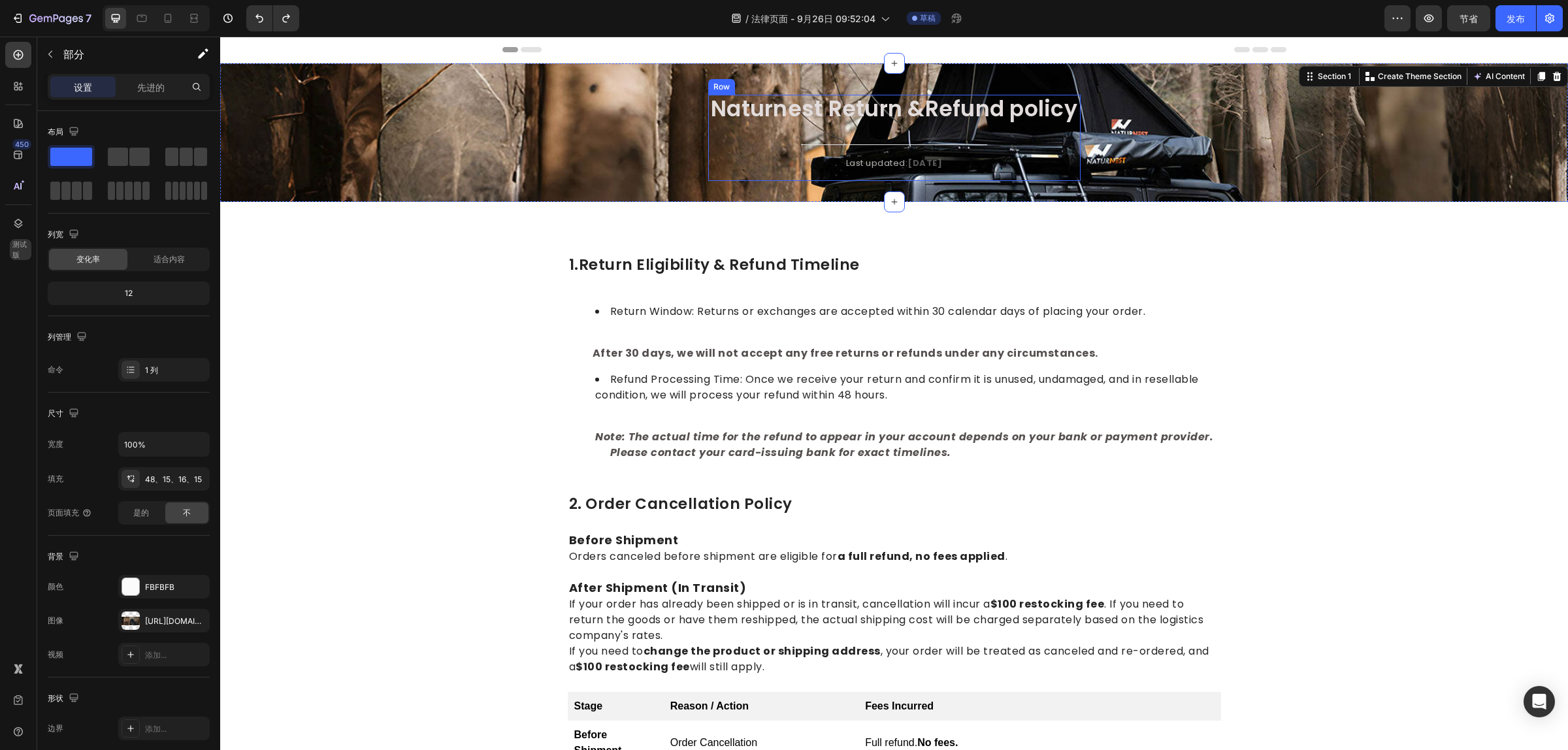
click at [843, 129] on div "⁠⁠⁠⁠⁠⁠⁠ Naturnest Return &Refund policy Heading Title Line Last updated: April …" at bounding box center [894, 137] width 372 height 86
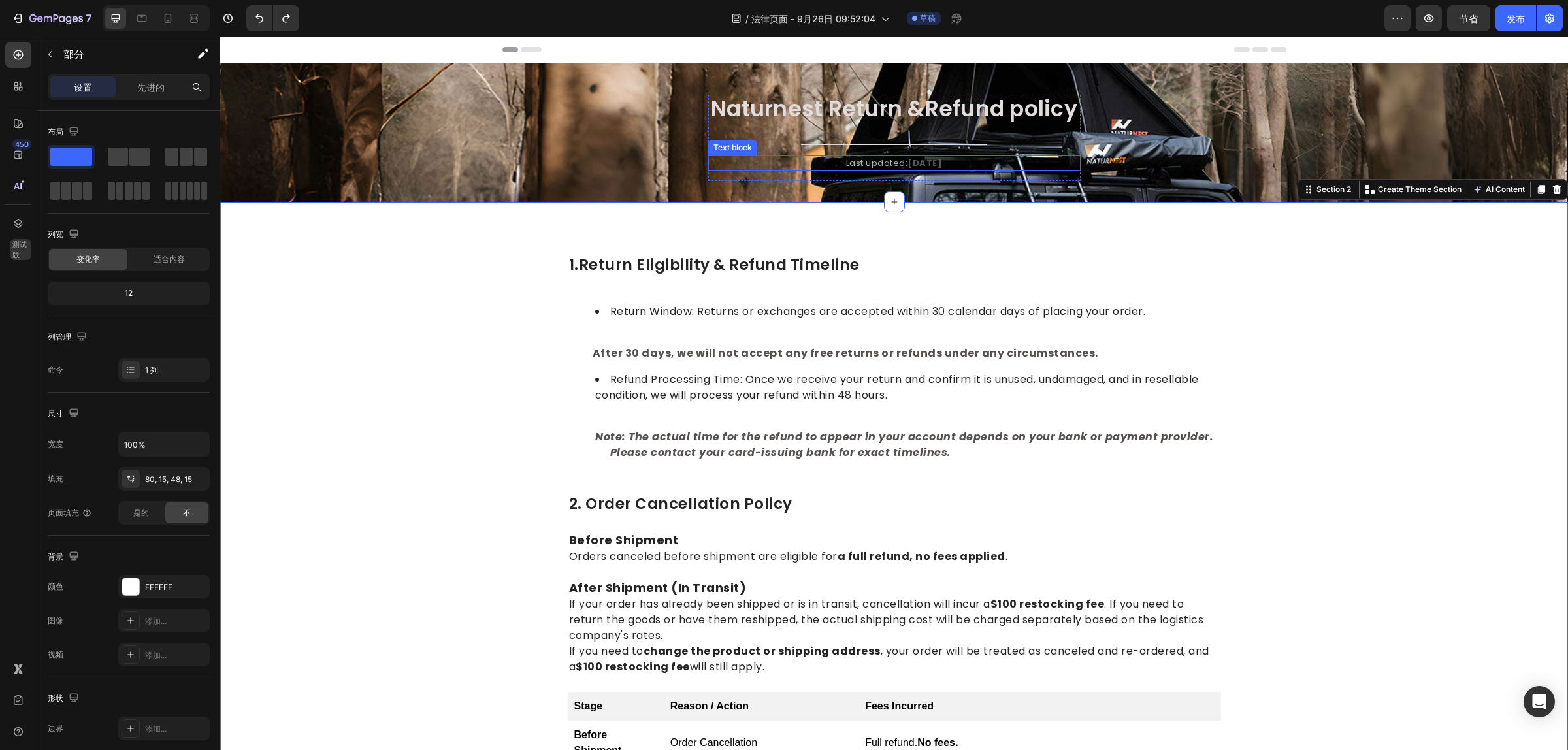
click at [885, 161] on p "Last updated: April 2023" at bounding box center [894, 164] width 370 height 13
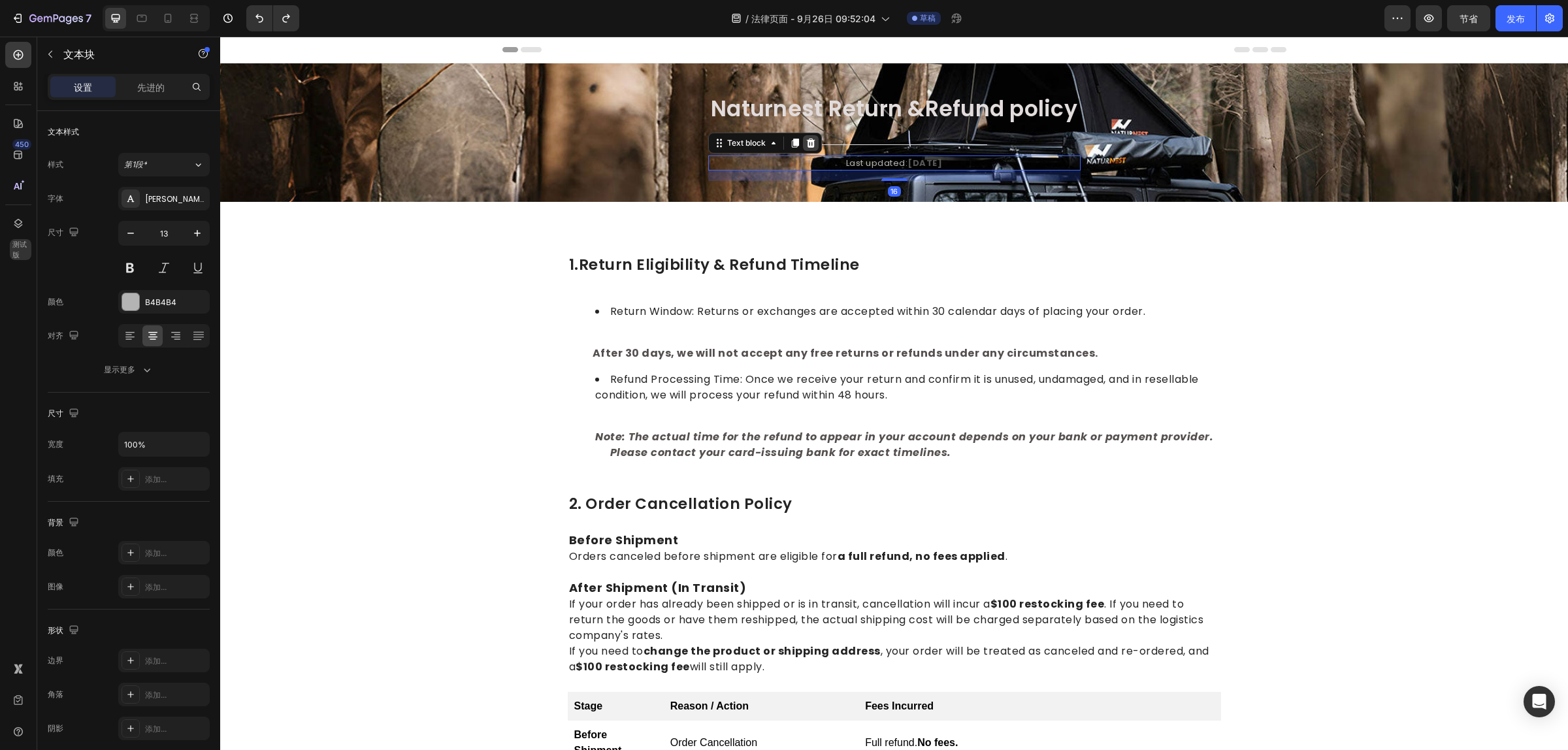
click at [805, 144] on icon at bounding box center [811, 143] width 11 height 11
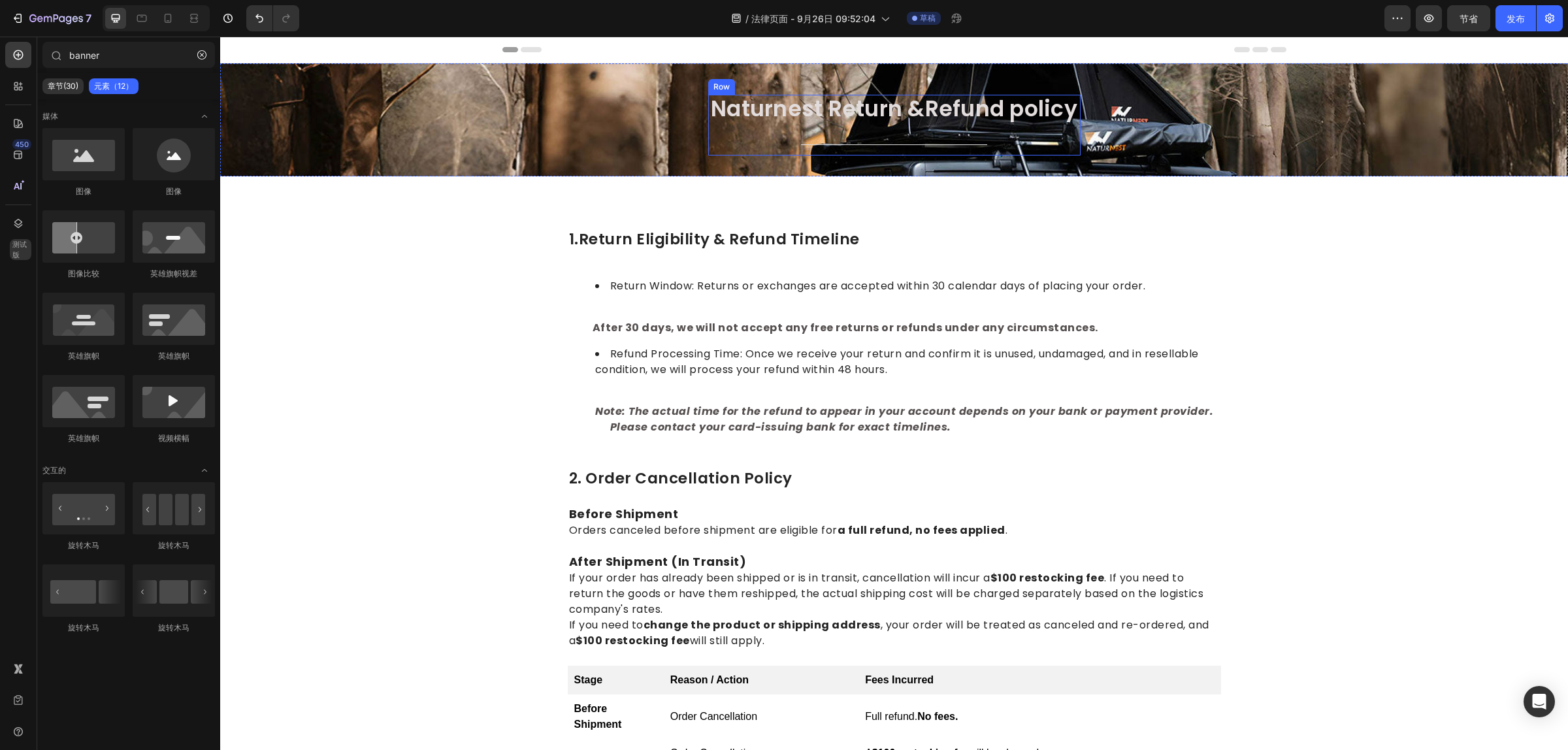
click at [895, 126] on div "⁠⁠⁠⁠⁠⁠⁠ Naturnest Return &Refund policy Heading Title Line" at bounding box center [894, 125] width 372 height 60
click at [521, 51] on icon at bounding box center [531, 50] width 21 height 5
click at [522, 51] on icon at bounding box center [531, 50] width 21 height 5
click at [367, 102] on div "Naturnest Return &Refund policy Heading Title Line Row" at bounding box center [894, 130] width 1328 height 71
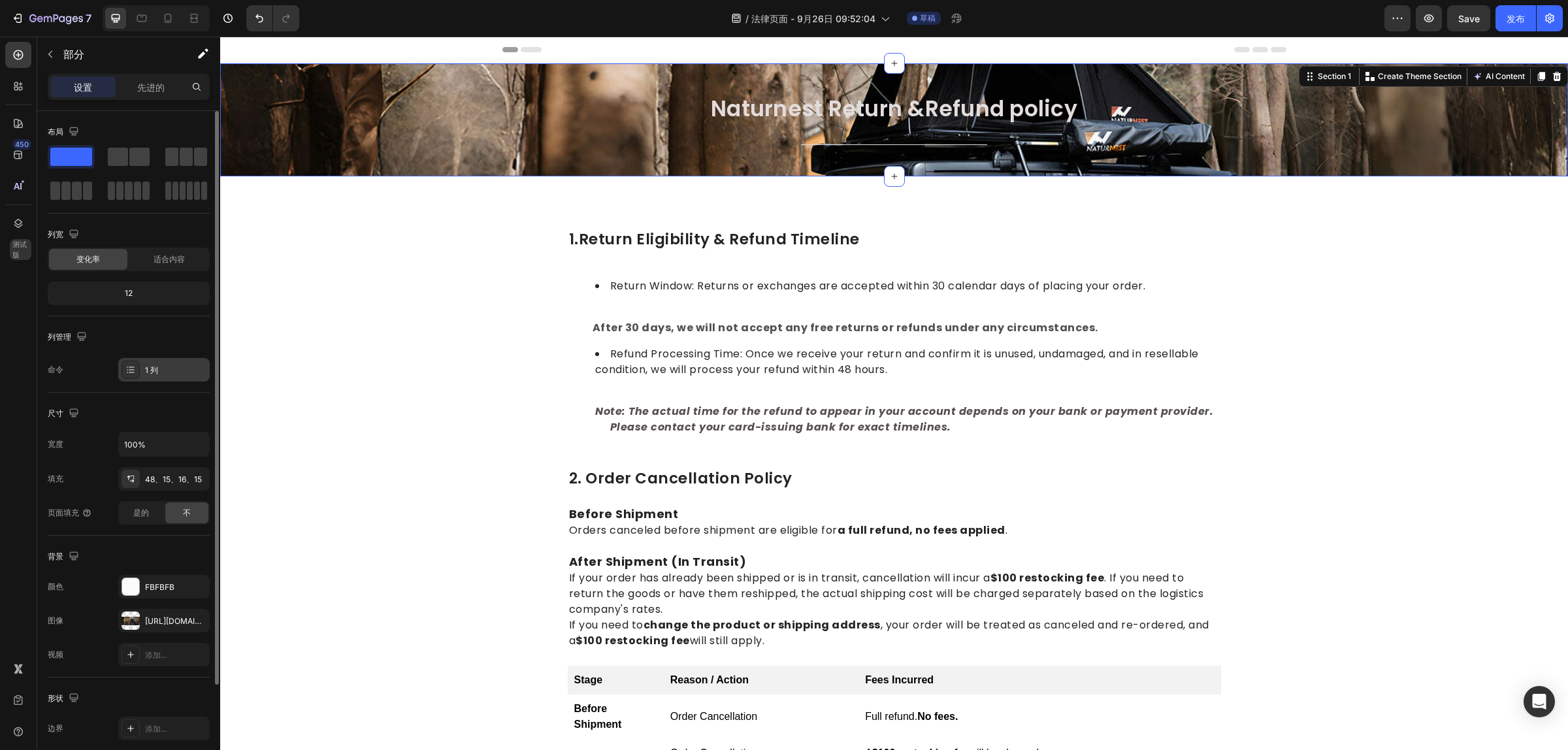
click at [133, 377] on div at bounding box center [131, 370] width 18 height 18
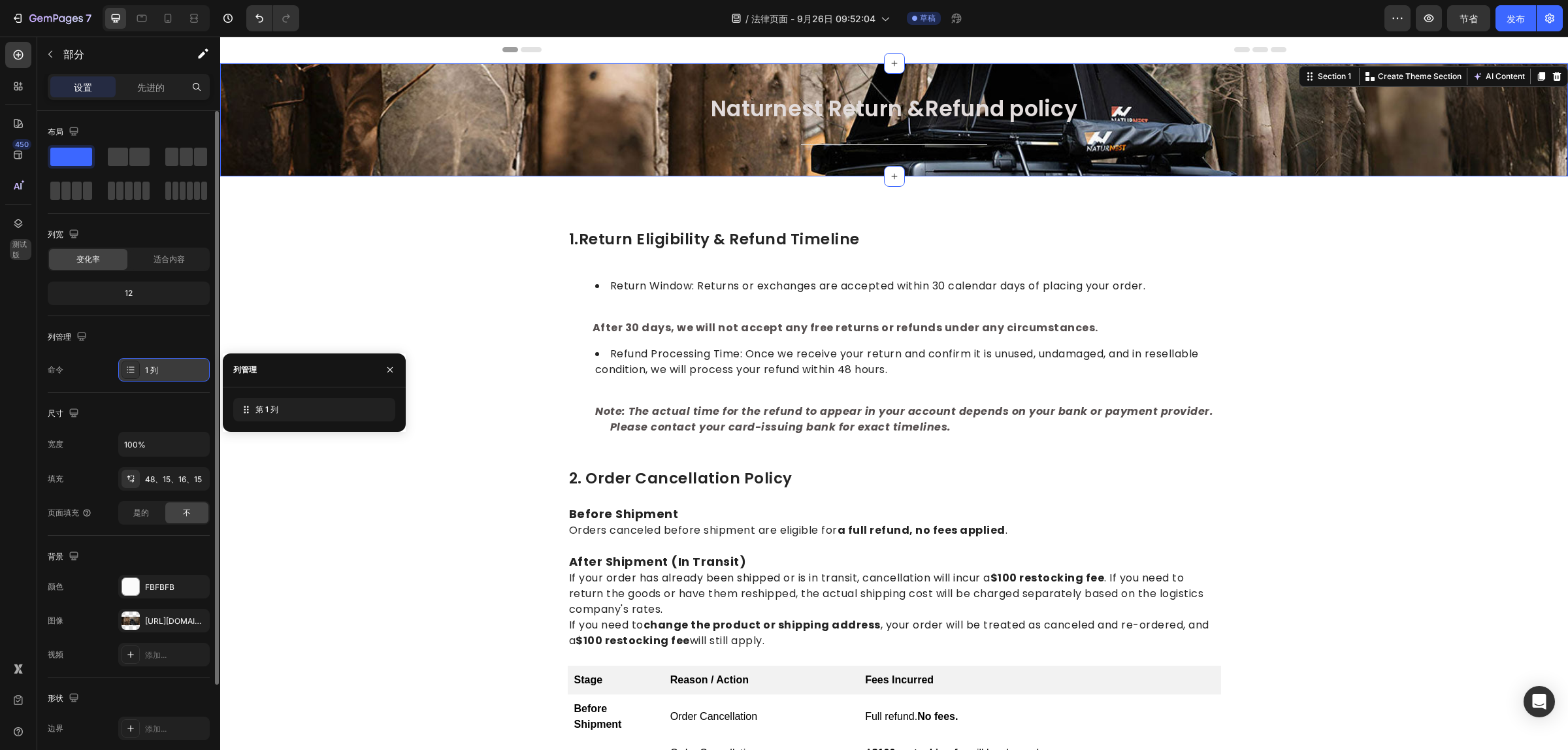
click at [133, 377] on div at bounding box center [131, 370] width 18 height 18
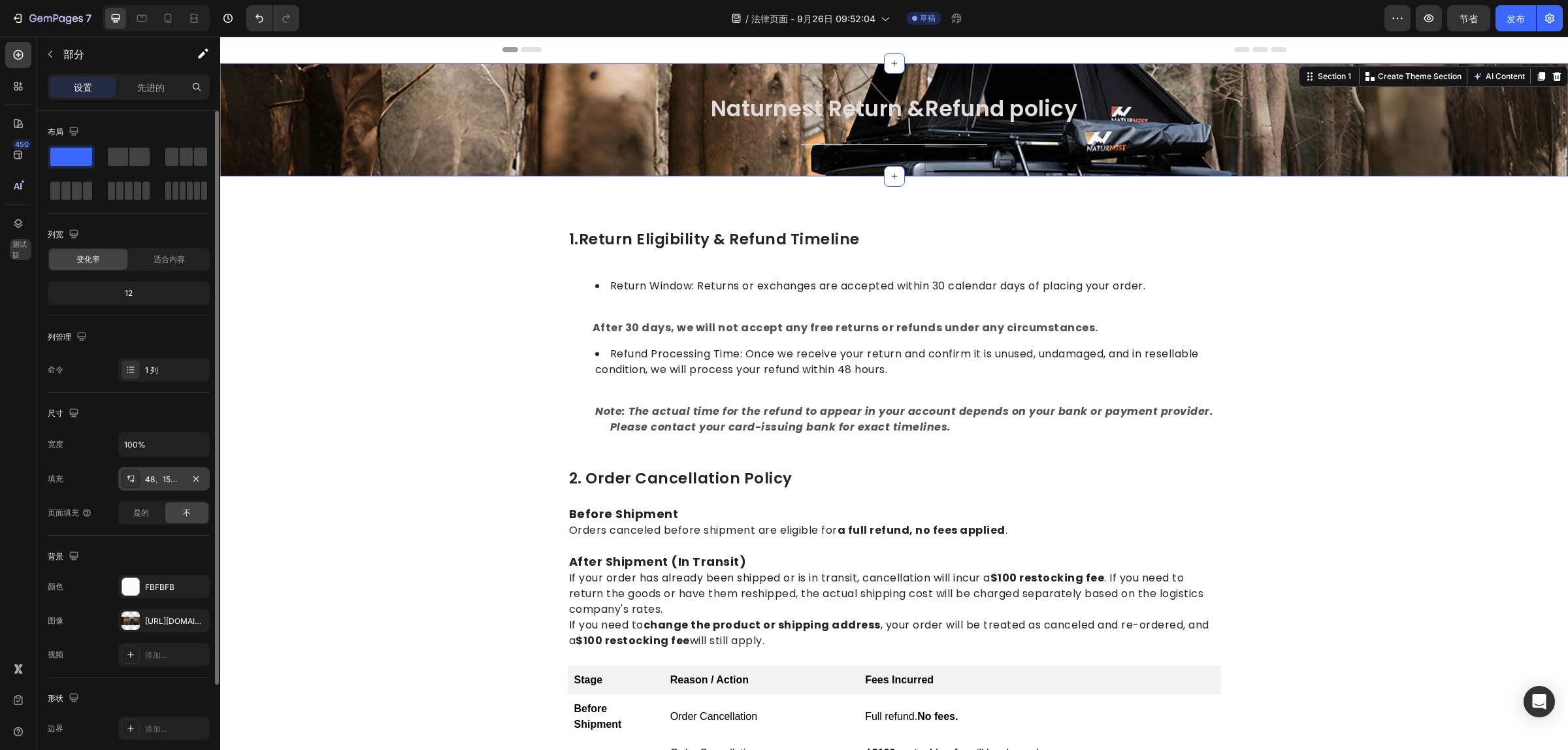
click at [177, 483] on font "48、15、16、15" at bounding box center [173, 479] width 57 height 10
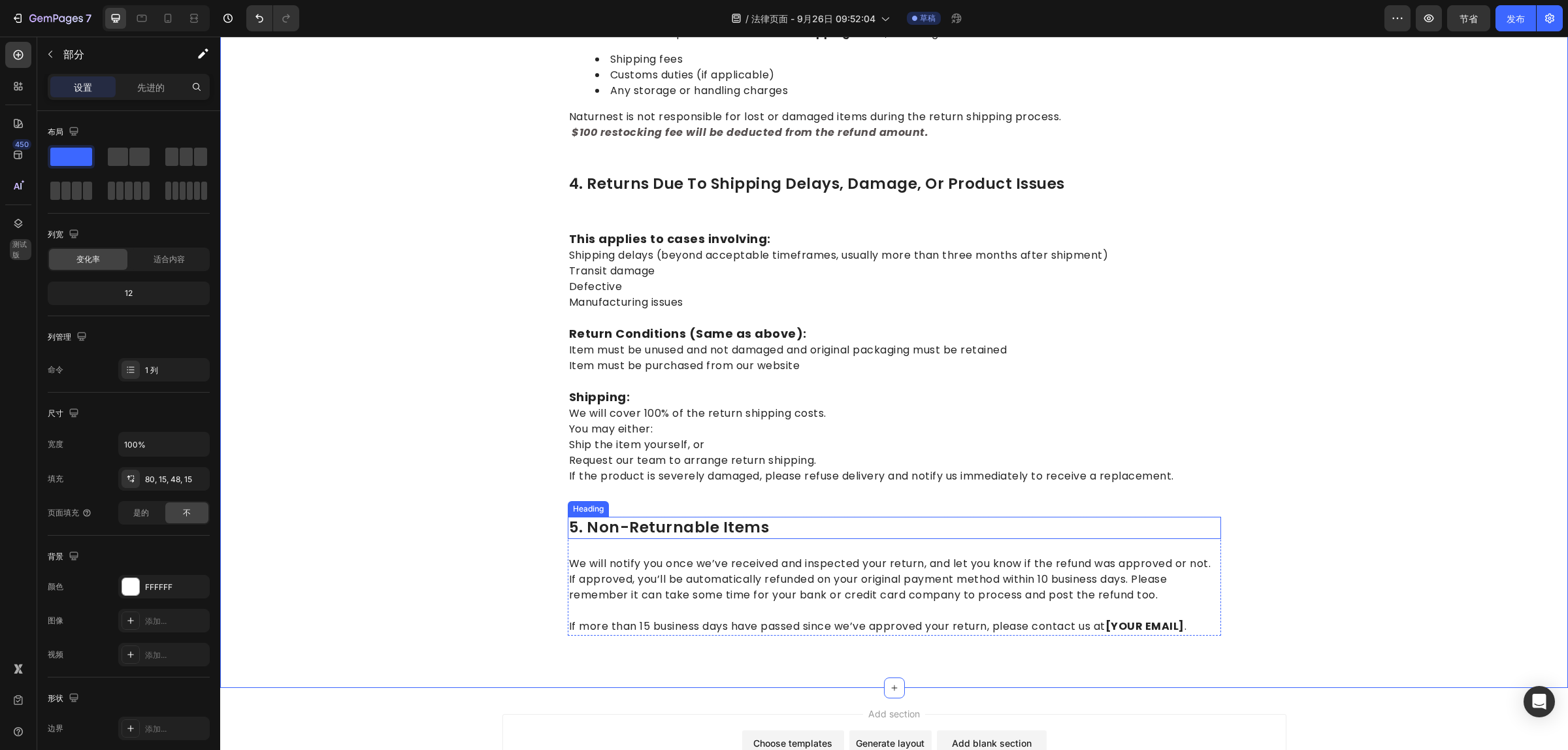
scroll to position [978, 0]
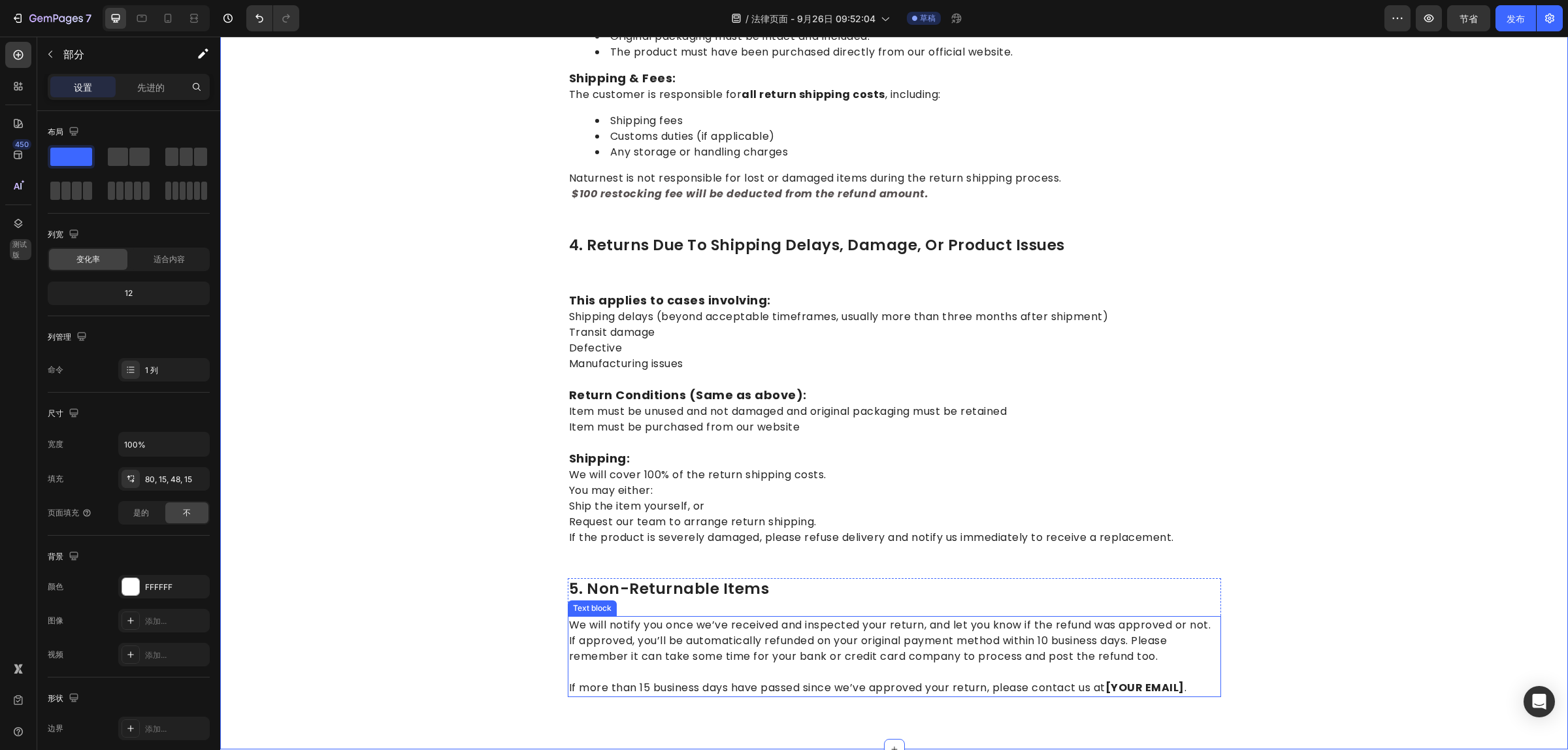
click at [652, 617] on p "We will notify you once we’ve received and inspected your return, and let you k…" at bounding box center [894, 641] width 651 height 47
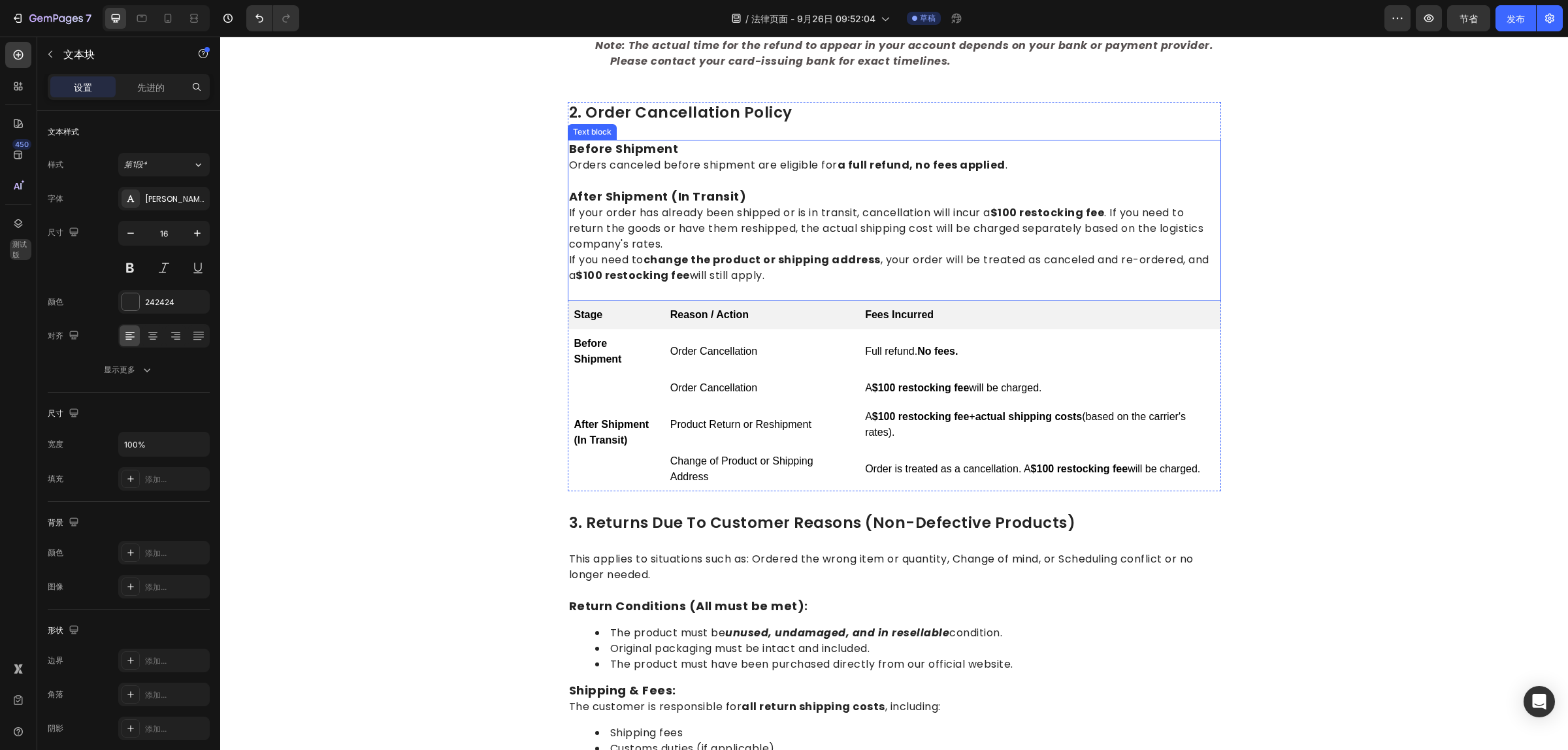
scroll to position [324, 0]
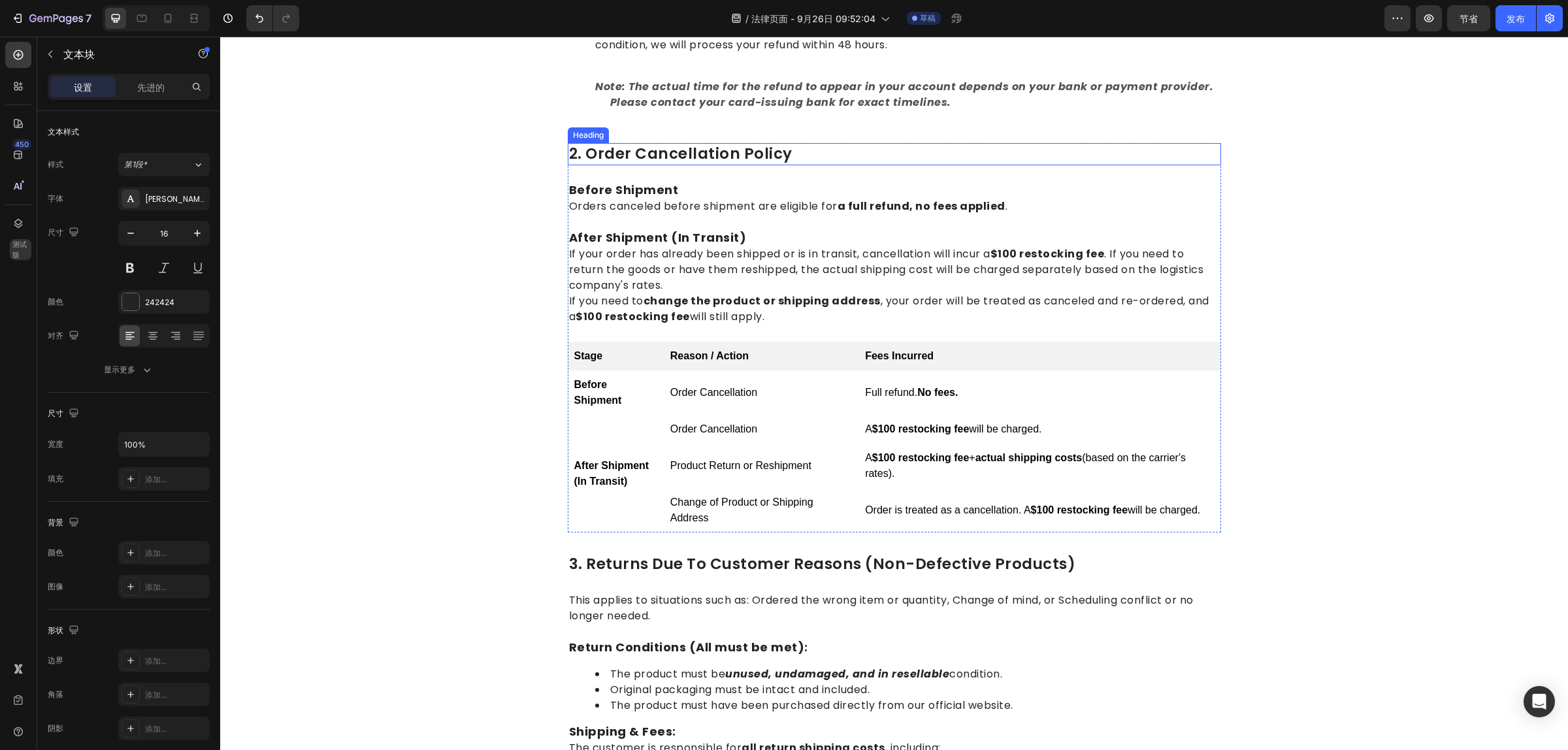
click at [572, 154] on p "2. Order Cancellation Policy" at bounding box center [894, 154] width 651 height 20
click at [571, 154] on p "2. Order Cancellation Policy" at bounding box center [894, 154] width 651 height 20
click at [573, 569] on p "3. Returns Due to Customer Reasons (Non-Defective Products)" at bounding box center [894, 564] width 651 height 20
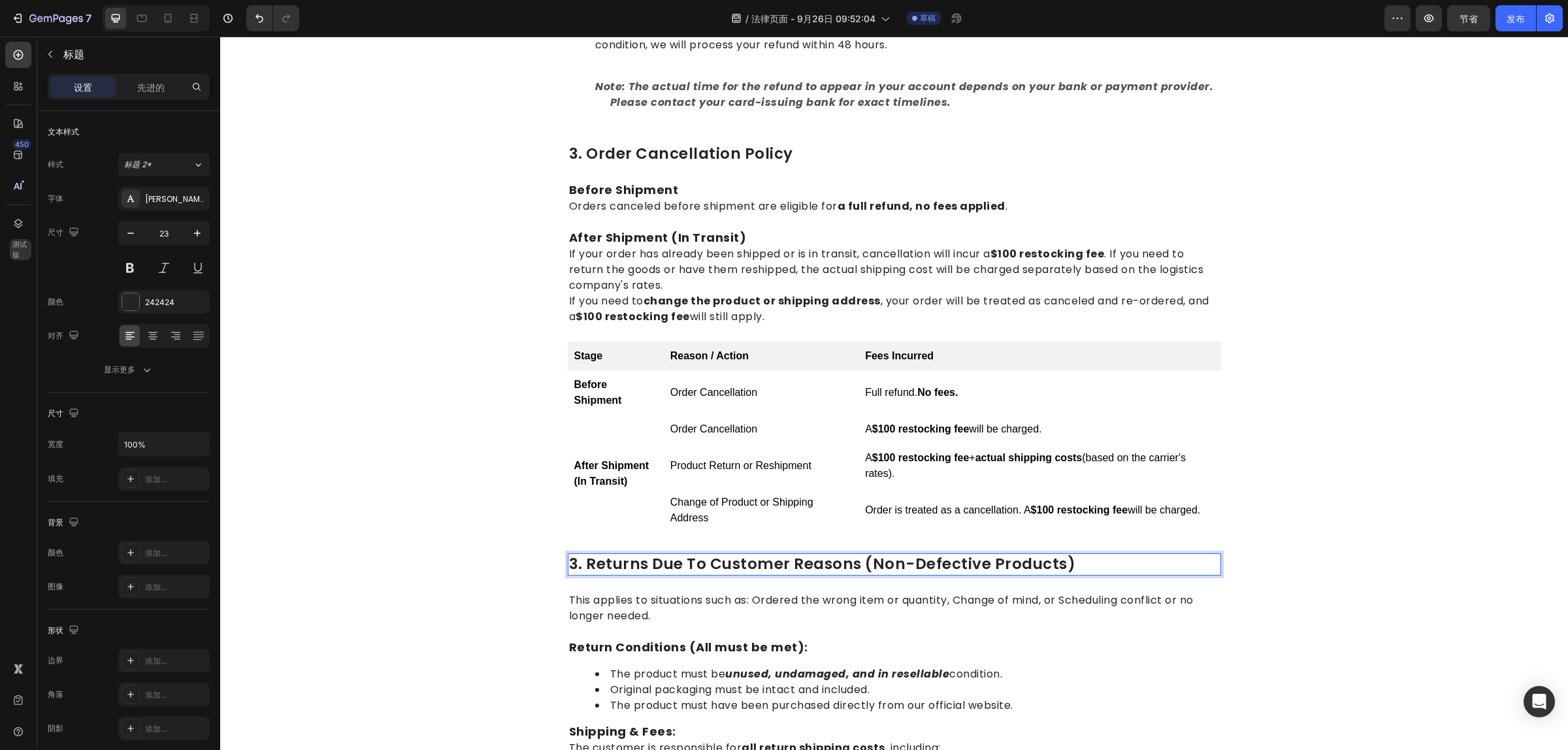
click at [573, 562] on p "3. Returns Due to Customer Reasons (Non-Defective Products)" at bounding box center [894, 564] width 651 height 20
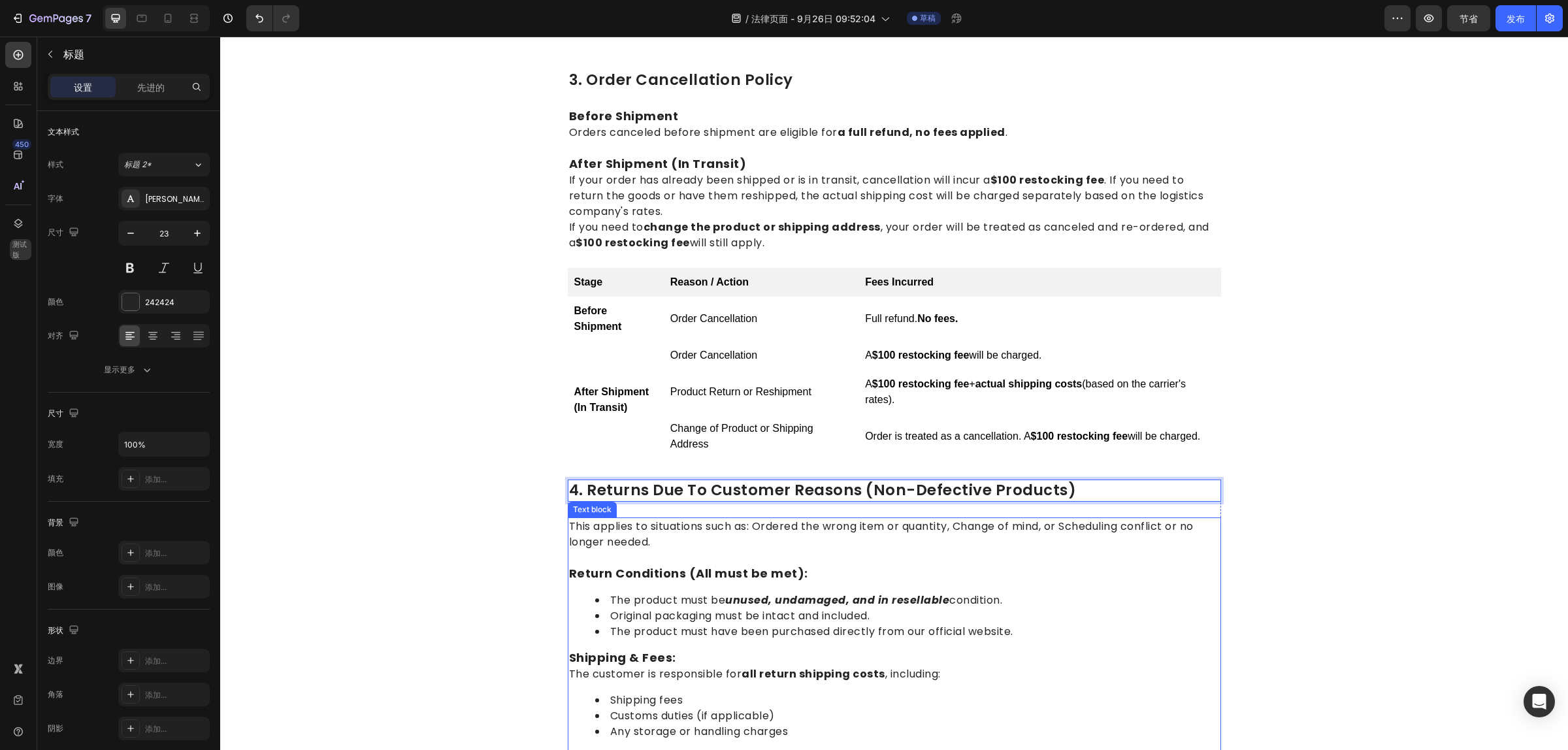
scroll to position [488, 0]
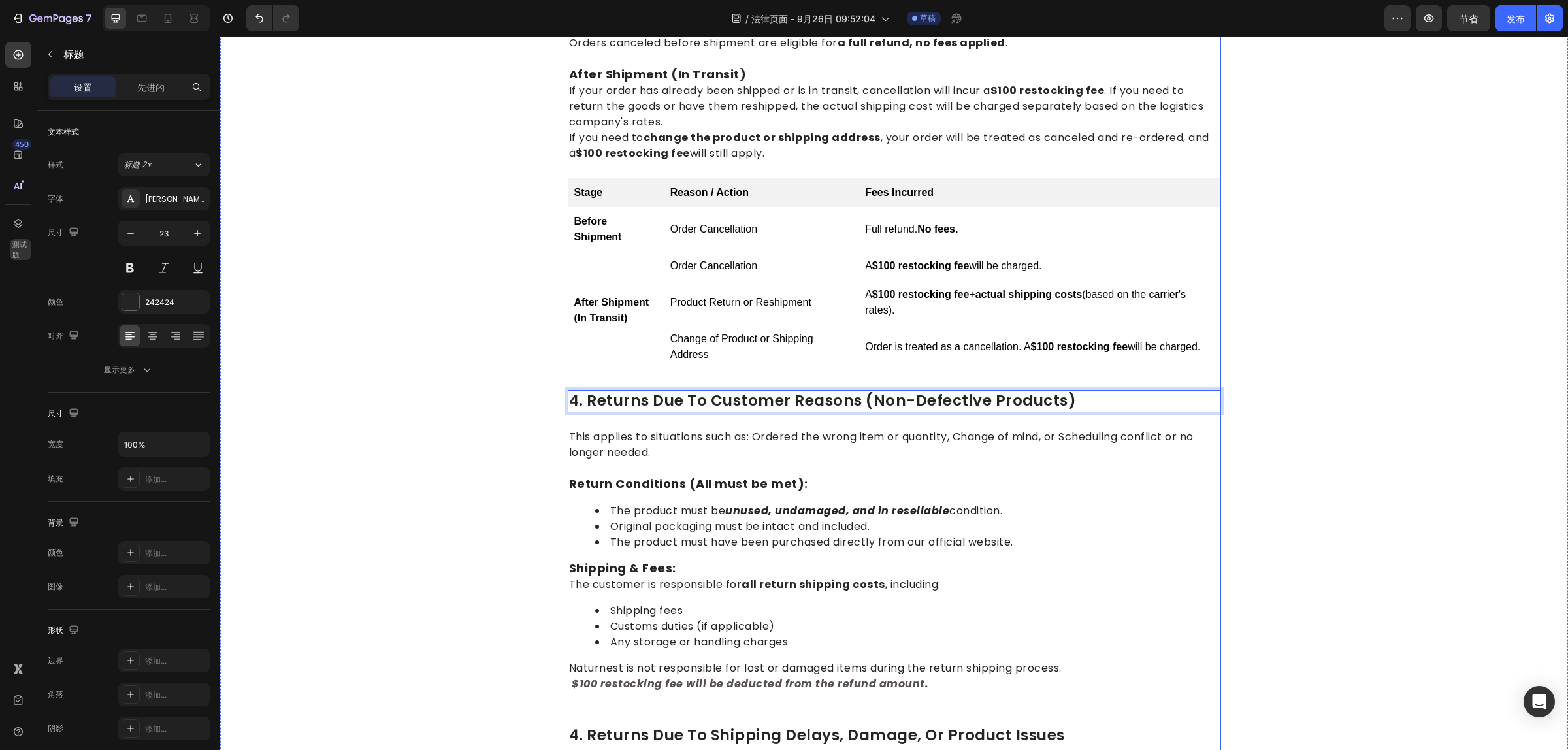
click at [749, 384] on div "1.return eligibility & refund timeline Heading Return Window: Returns or exchan…" at bounding box center [894, 469] width 654 height 1457
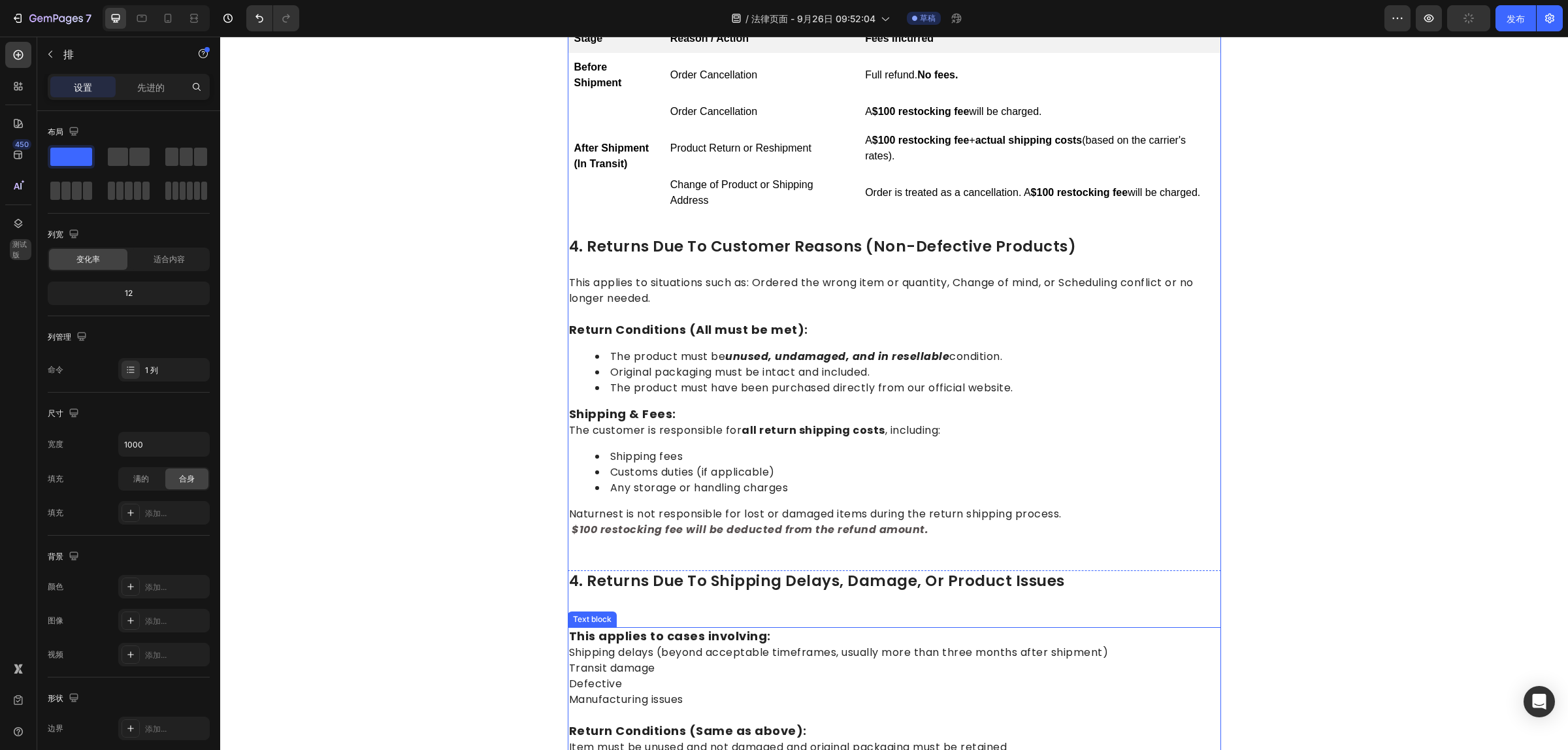
scroll to position [733, 0]
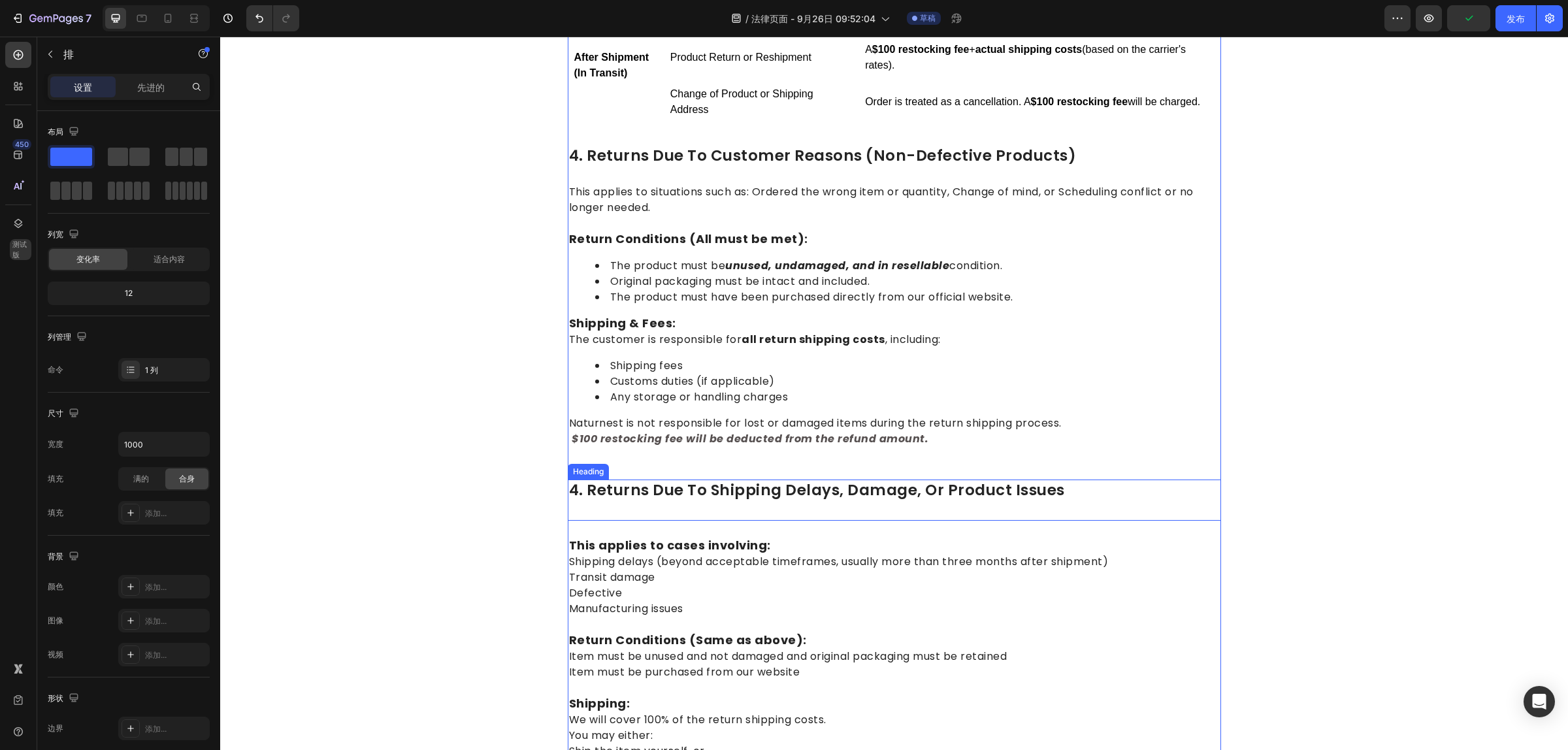
click at [571, 489] on p "4. Returns Due to Shipping Delays, Damage, or Product Issues" at bounding box center [894, 500] width 651 height 39
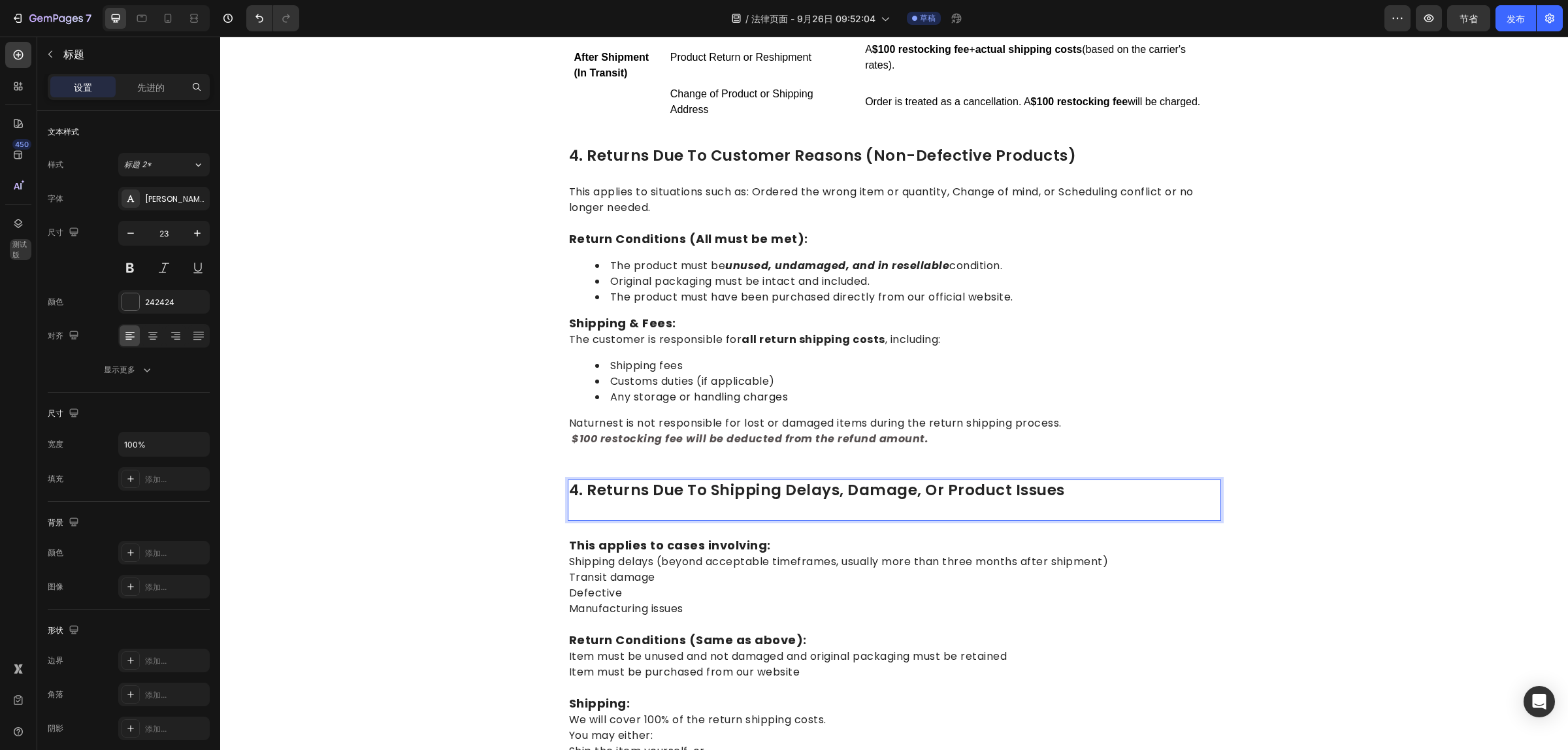
click at [572, 491] on p "4. Returns Due to Shipping Delays, Damage, or Product Issues" at bounding box center [894, 500] width 651 height 39
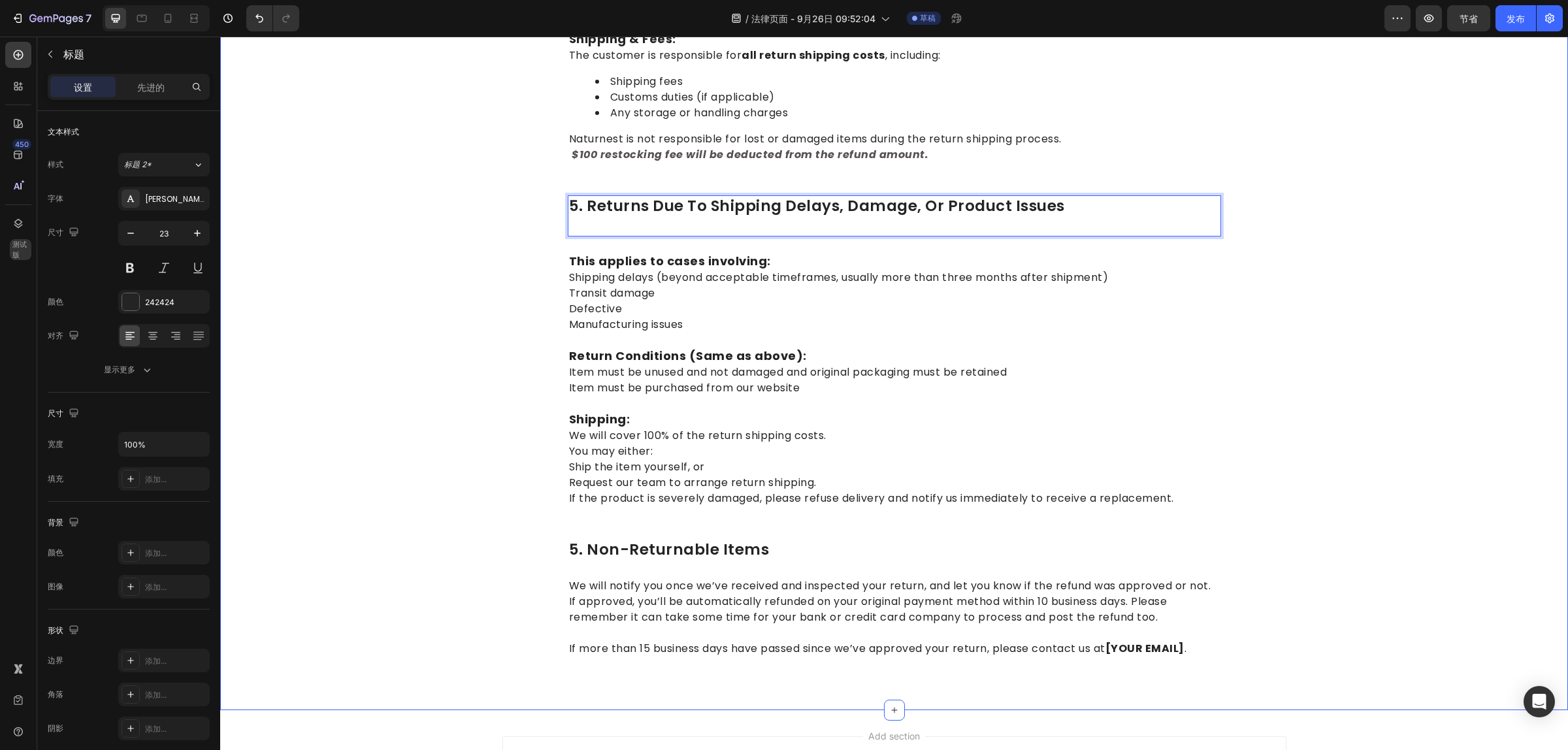
scroll to position [1059, 0]
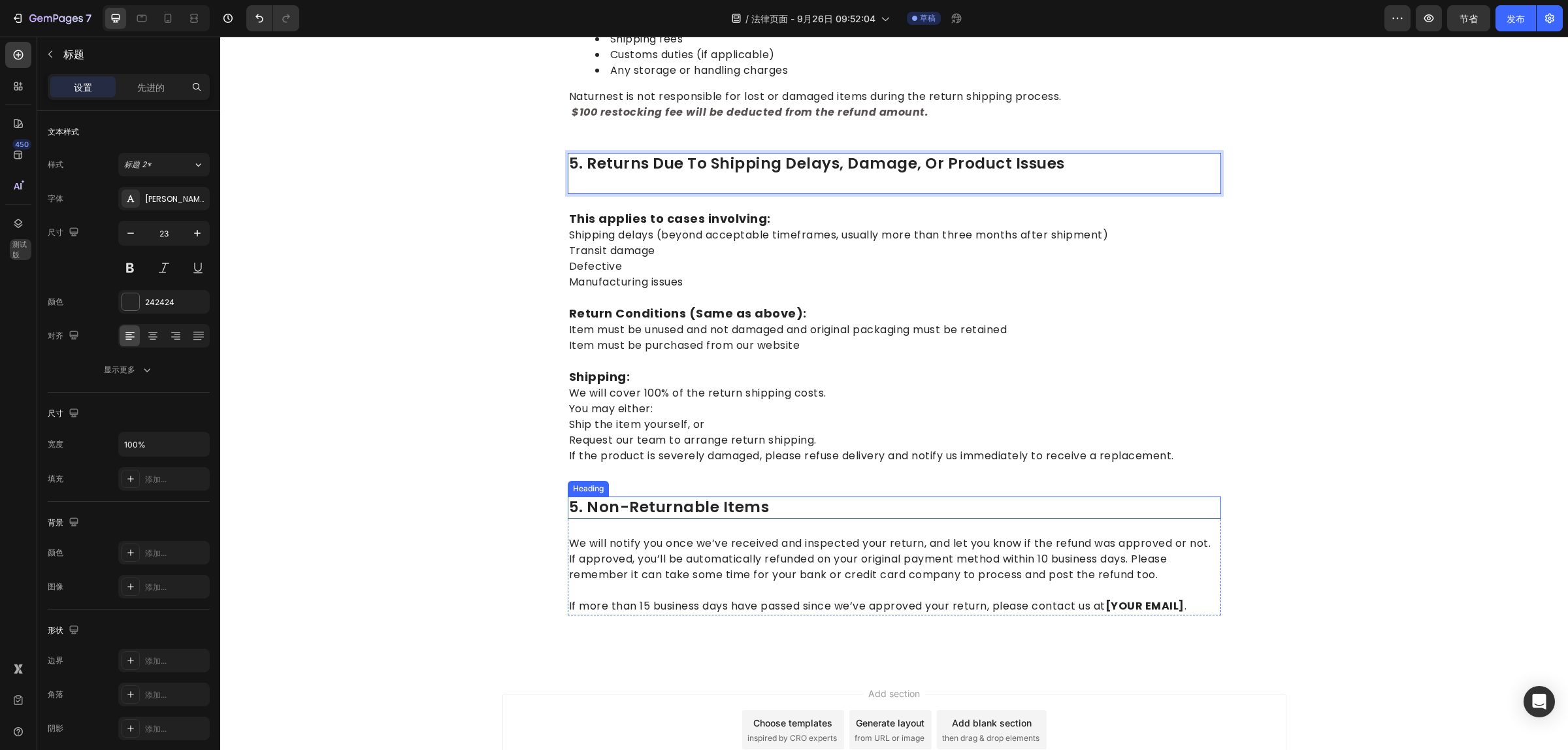
click at [569, 498] on p "5. Non-Returnable Items" at bounding box center [894, 508] width 651 height 20
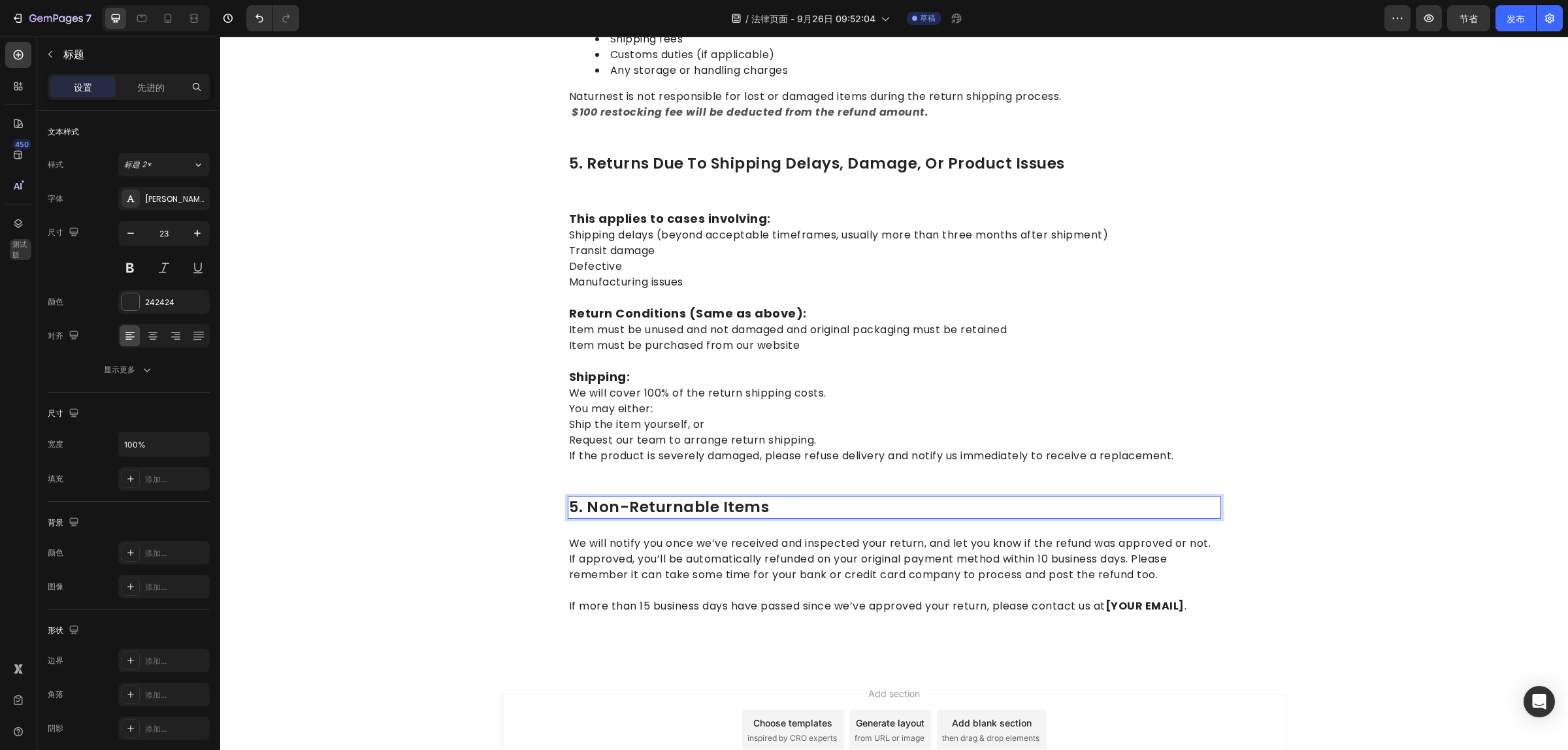
click at [575, 498] on p "5. Non-Returnable Items" at bounding box center [894, 508] width 651 height 20
click at [570, 498] on p "5. Non-Returnable Items" at bounding box center [894, 508] width 651 height 20
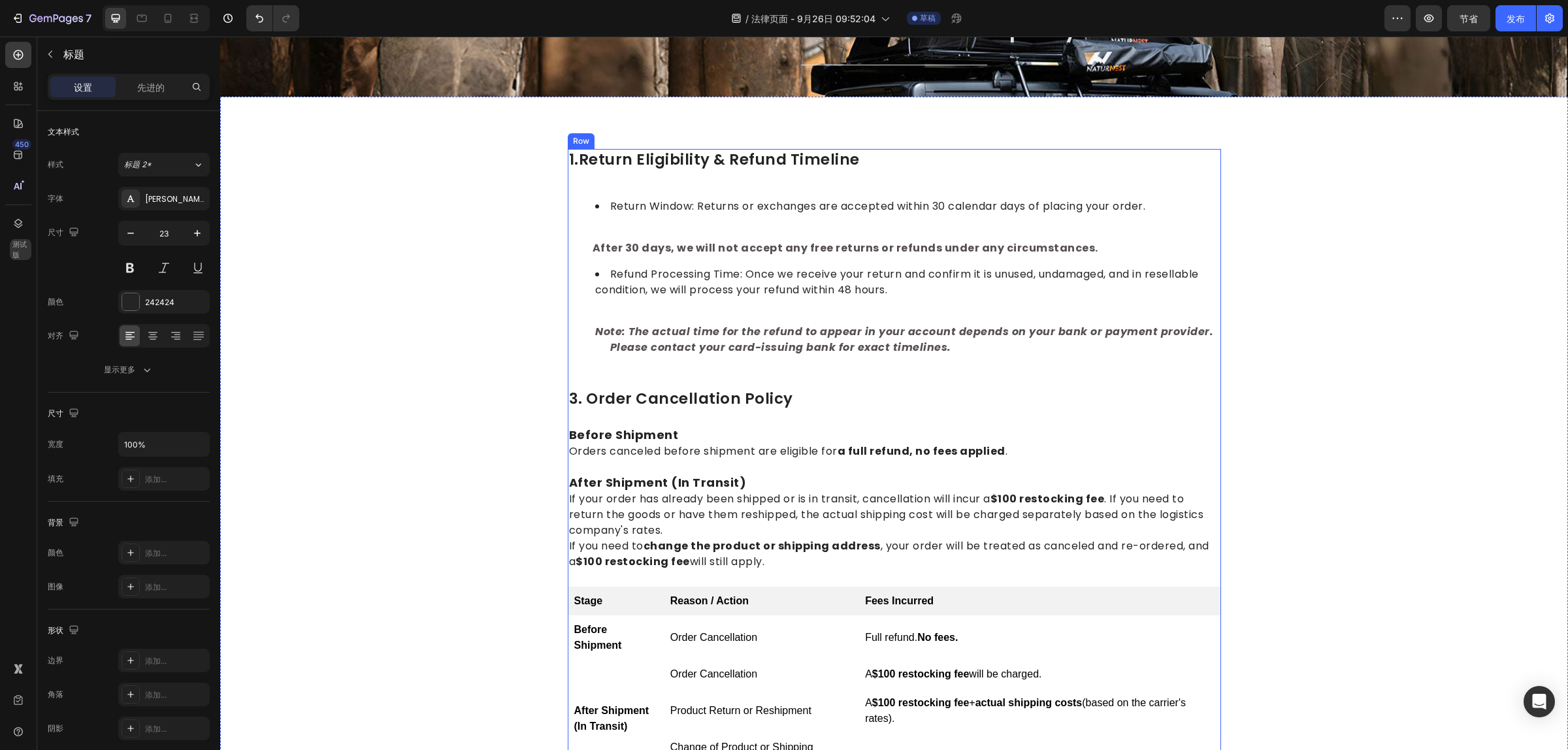
scroll to position [0, 0]
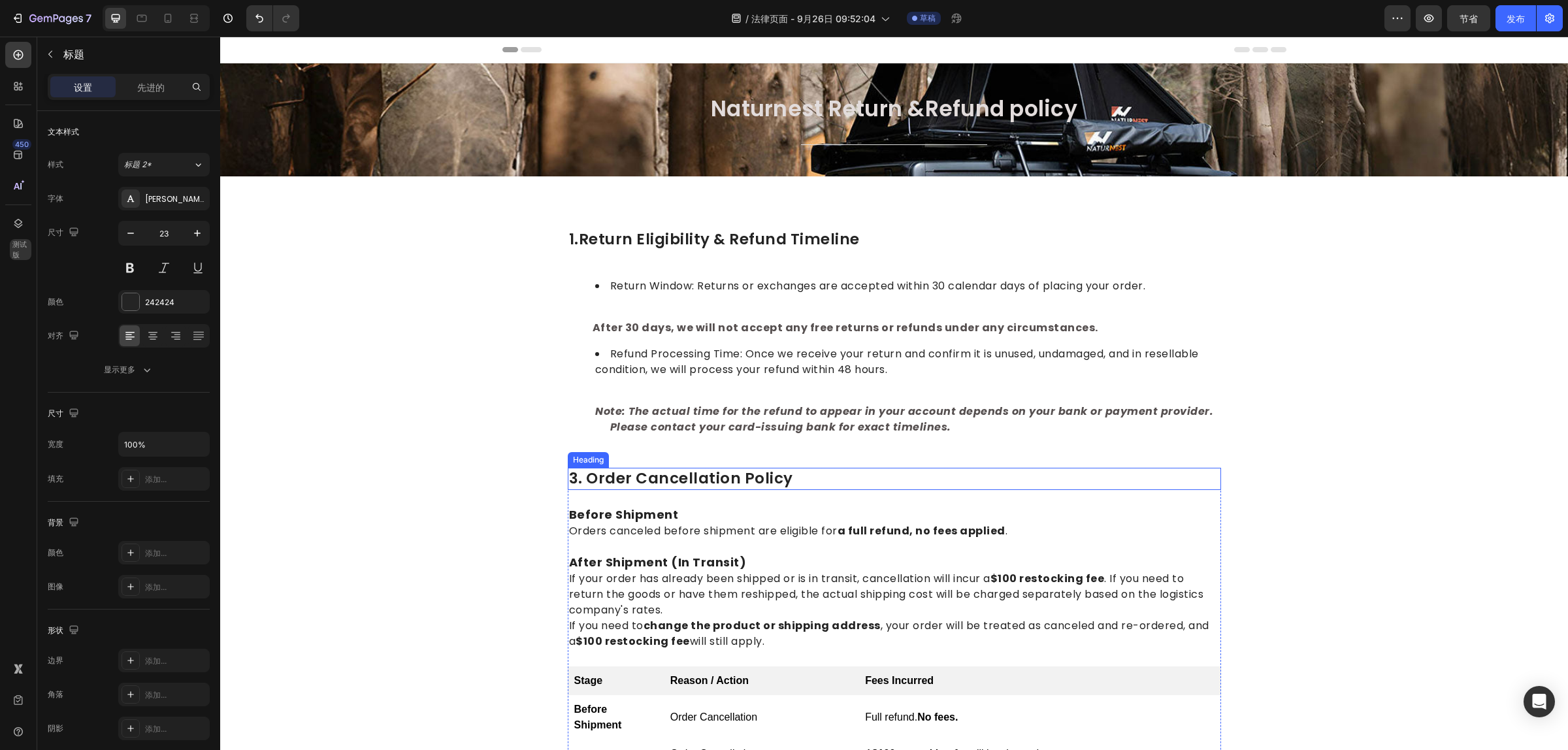
click at [642, 475] on p "3. Order Cancellation Policy" at bounding box center [894, 479] width 651 height 20
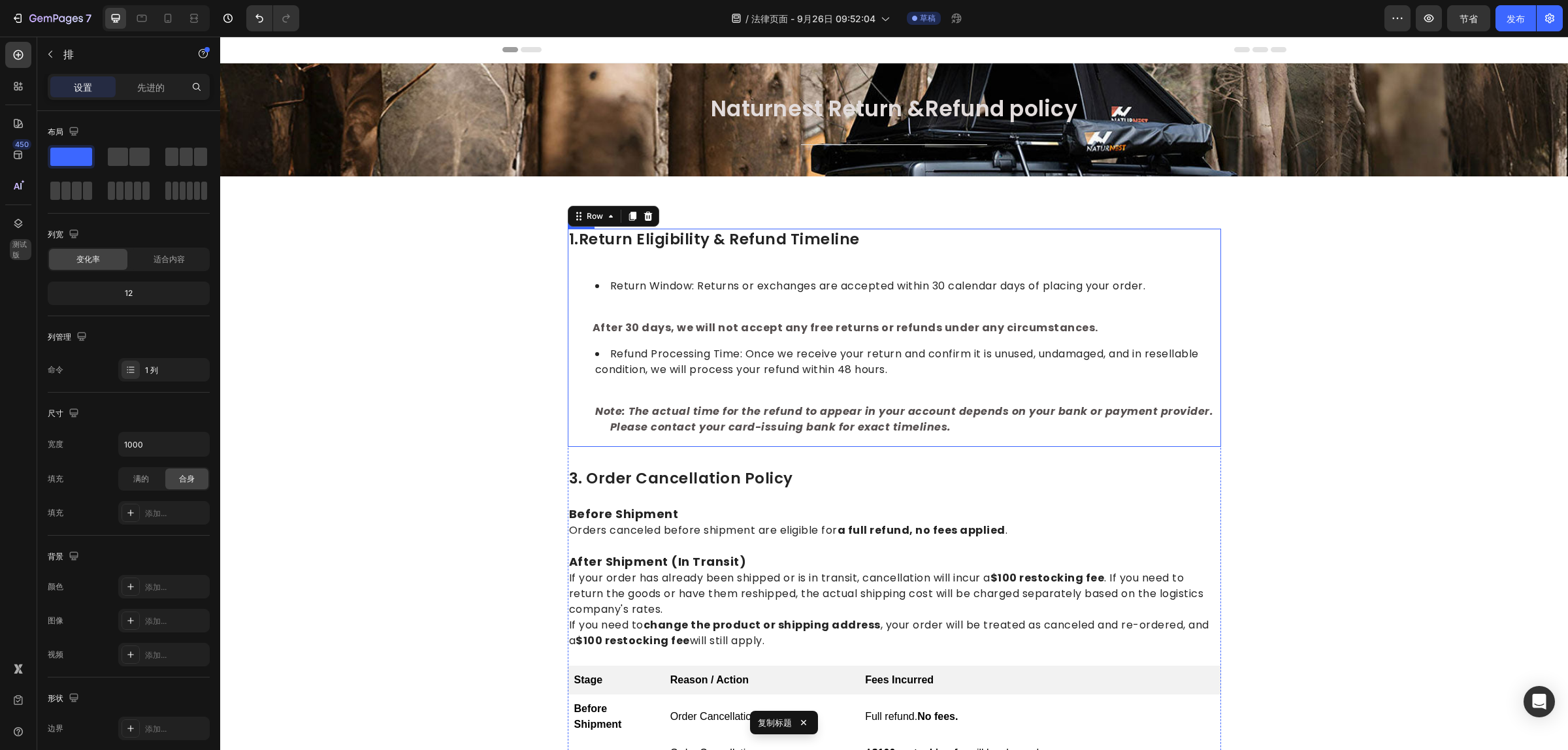
click at [753, 443] on div "1.return eligibility & refund timeline Heading Return Window: Returns or exchan…" at bounding box center [894, 338] width 654 height 218
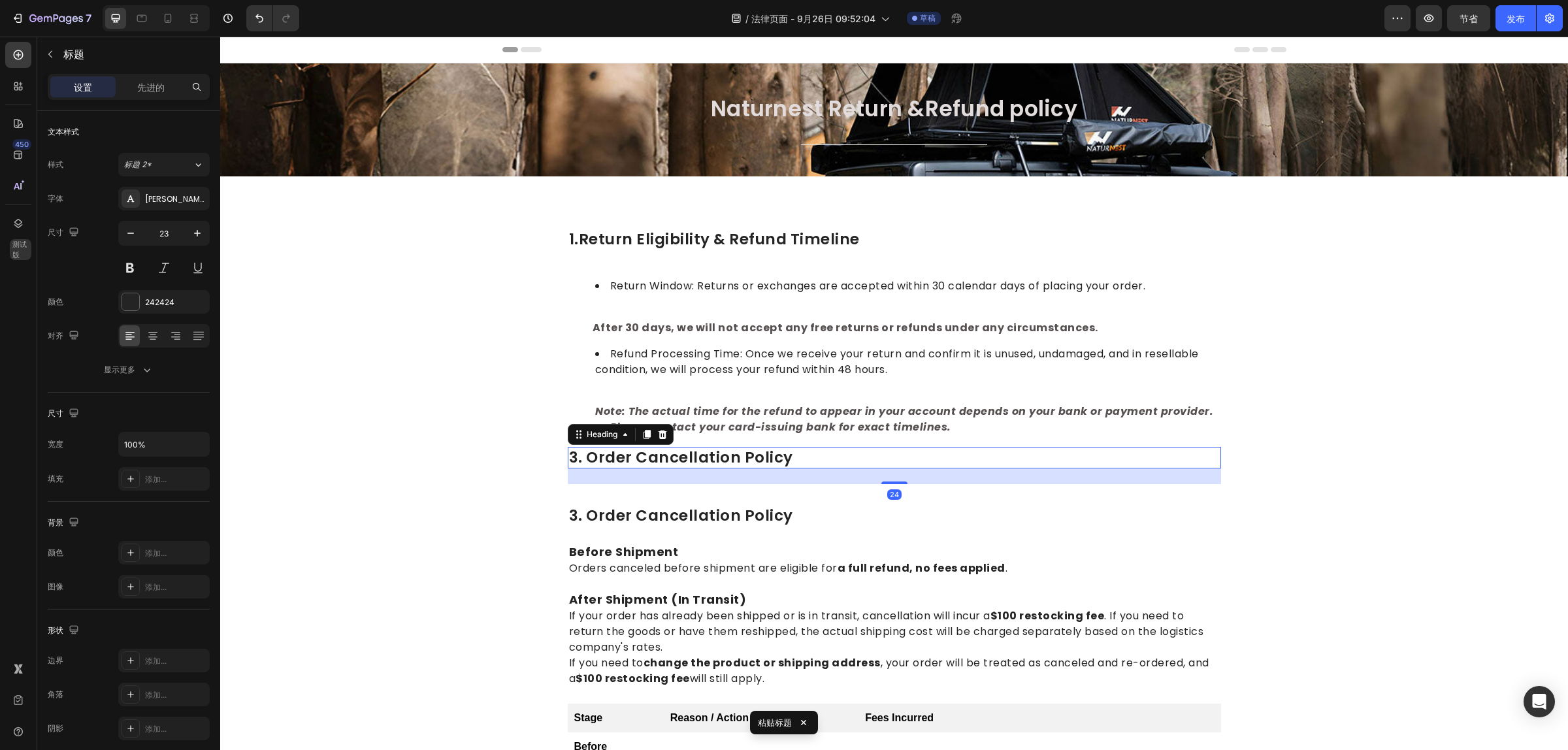
click at [570, 456] on h2 "3. order cancellation policy" at bounding box center [894, 458] width 654 height 22
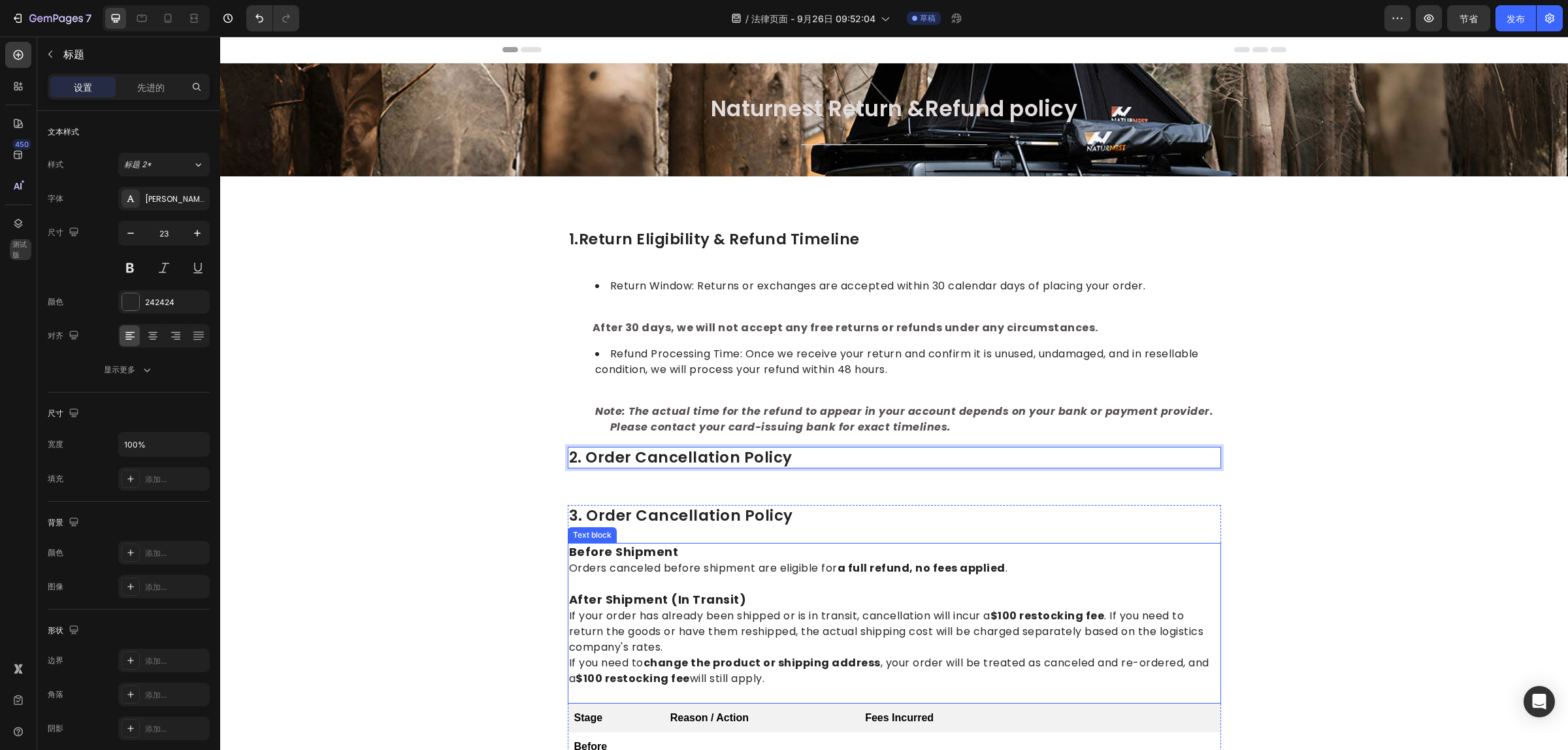
click at [697, 567] on p "Orders canceled before shipment are eligible for a full refund, no fees applied…" at bounding box center [894, 568] width 651 height 16
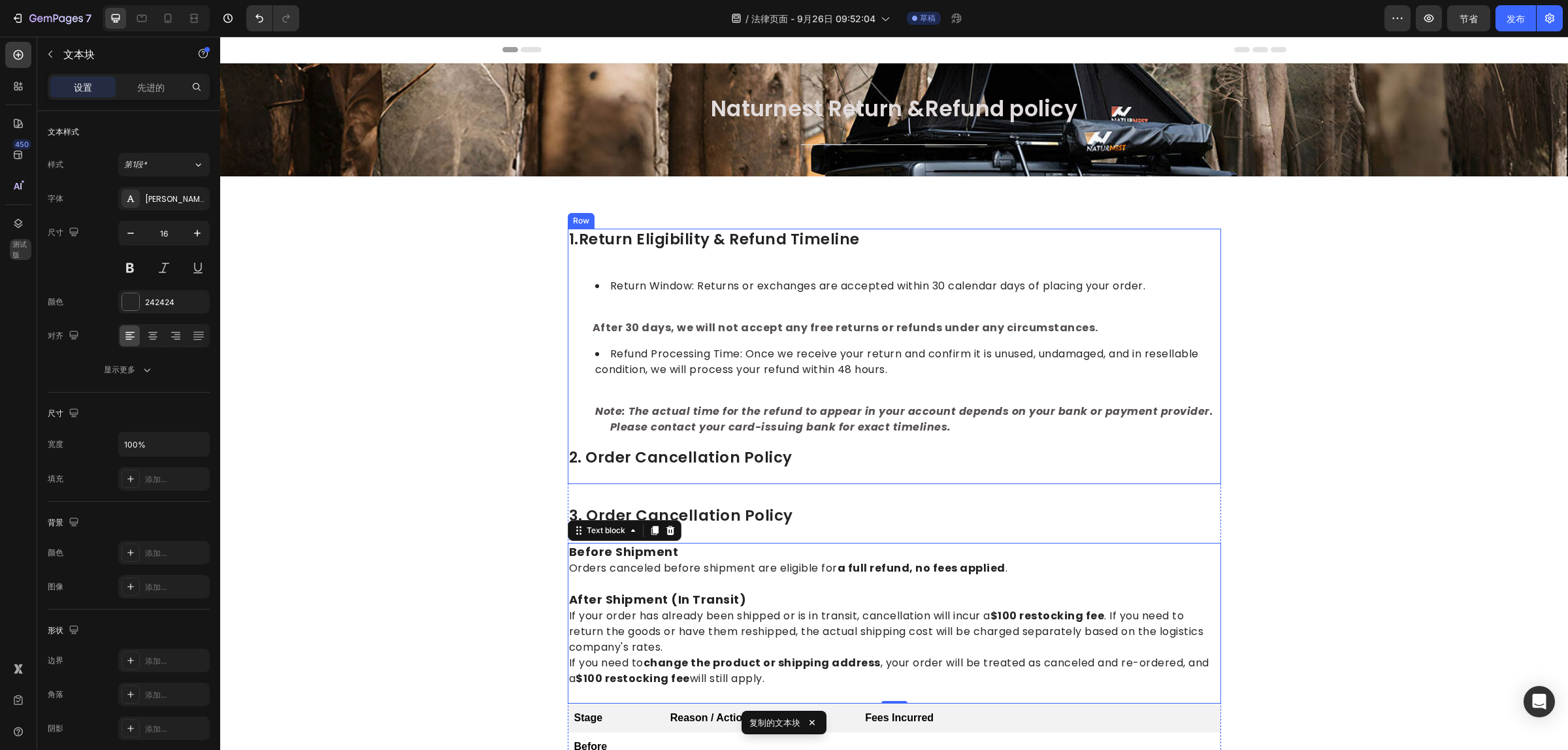
click at [696, 475] on div "1.return eligibility & refund timeline Heading Return Window: Returns or exchan…" at bounding box center [894, 357] width 654 height 256
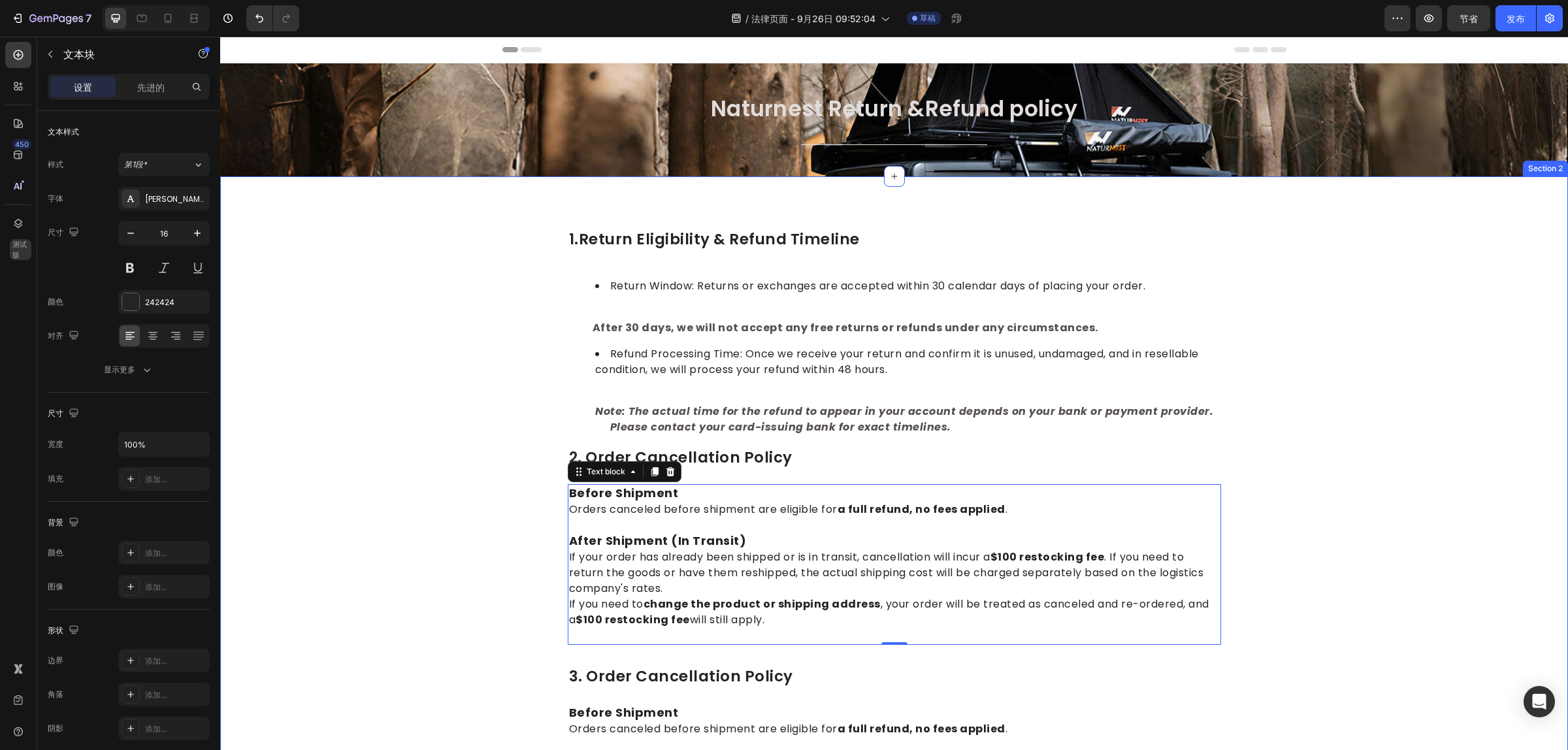
drag, startPoint x: 1385, startPoint y: 464, endPoint x: 663, endPoint y: 494, distance: 722.6
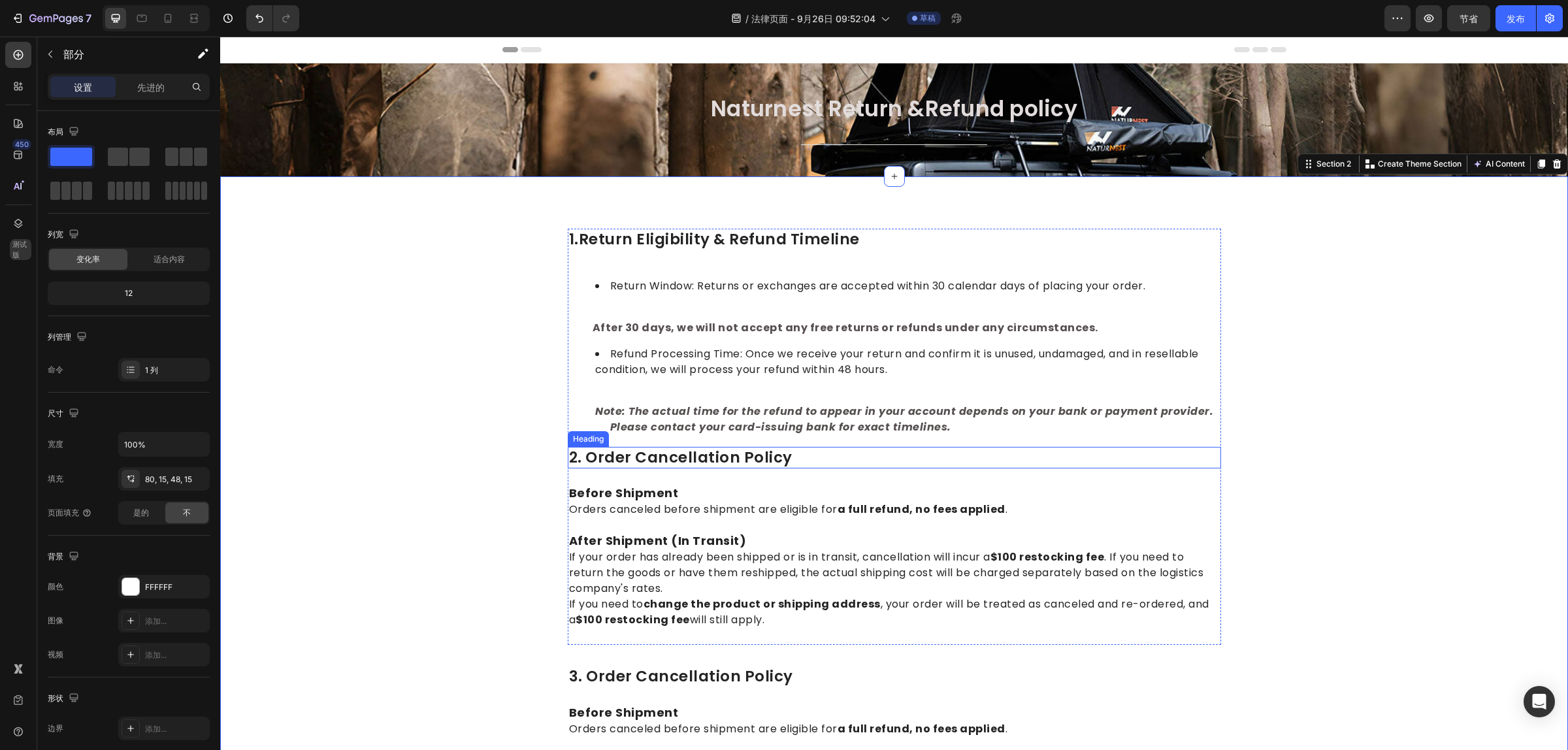
click at [704, 452] on p "2. order cancellation policy" at bounding box center [894, 458] width 651 height 20
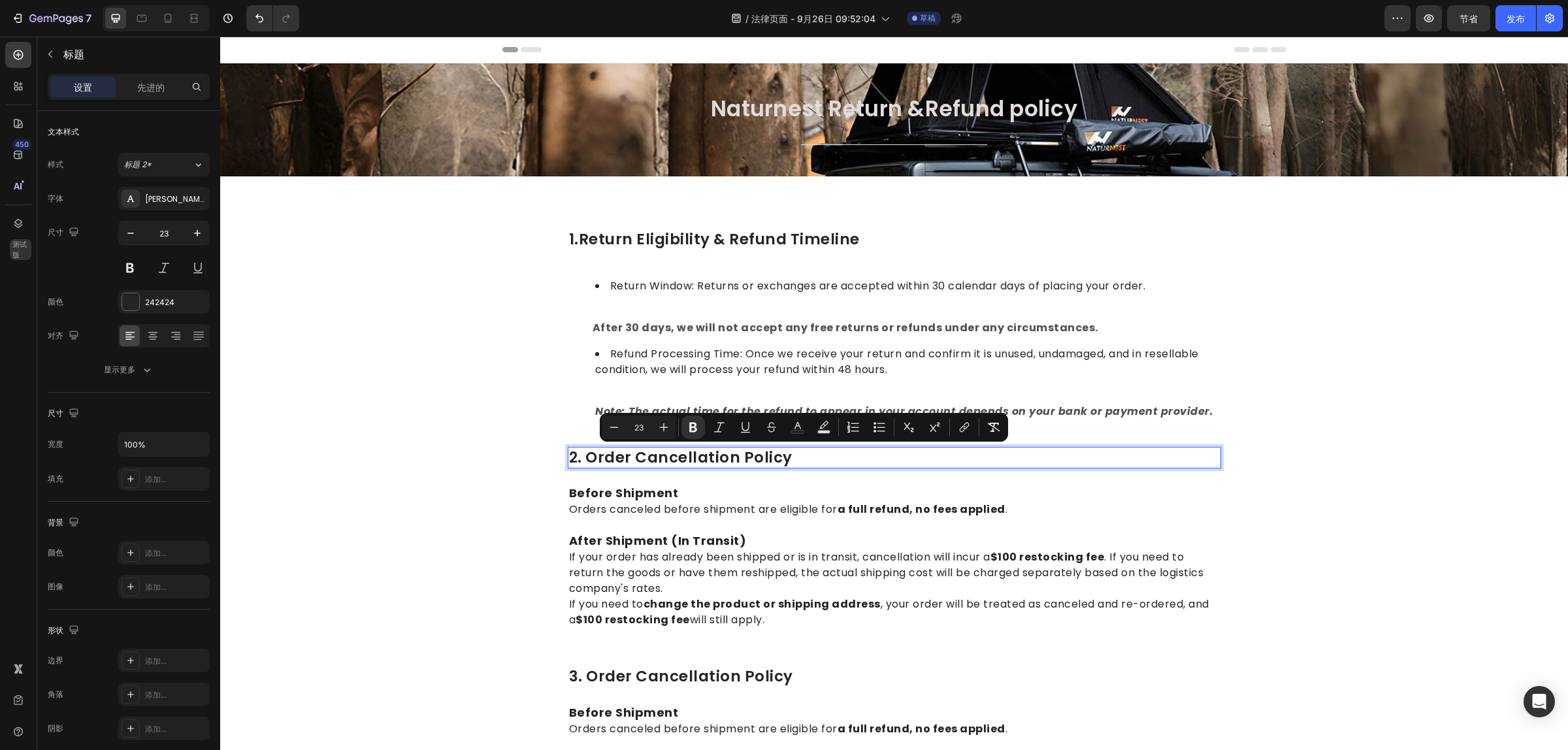
click at [762, 458] on p "2. order cancellation policy" at bounding box center [894, 458] width 651 height 20
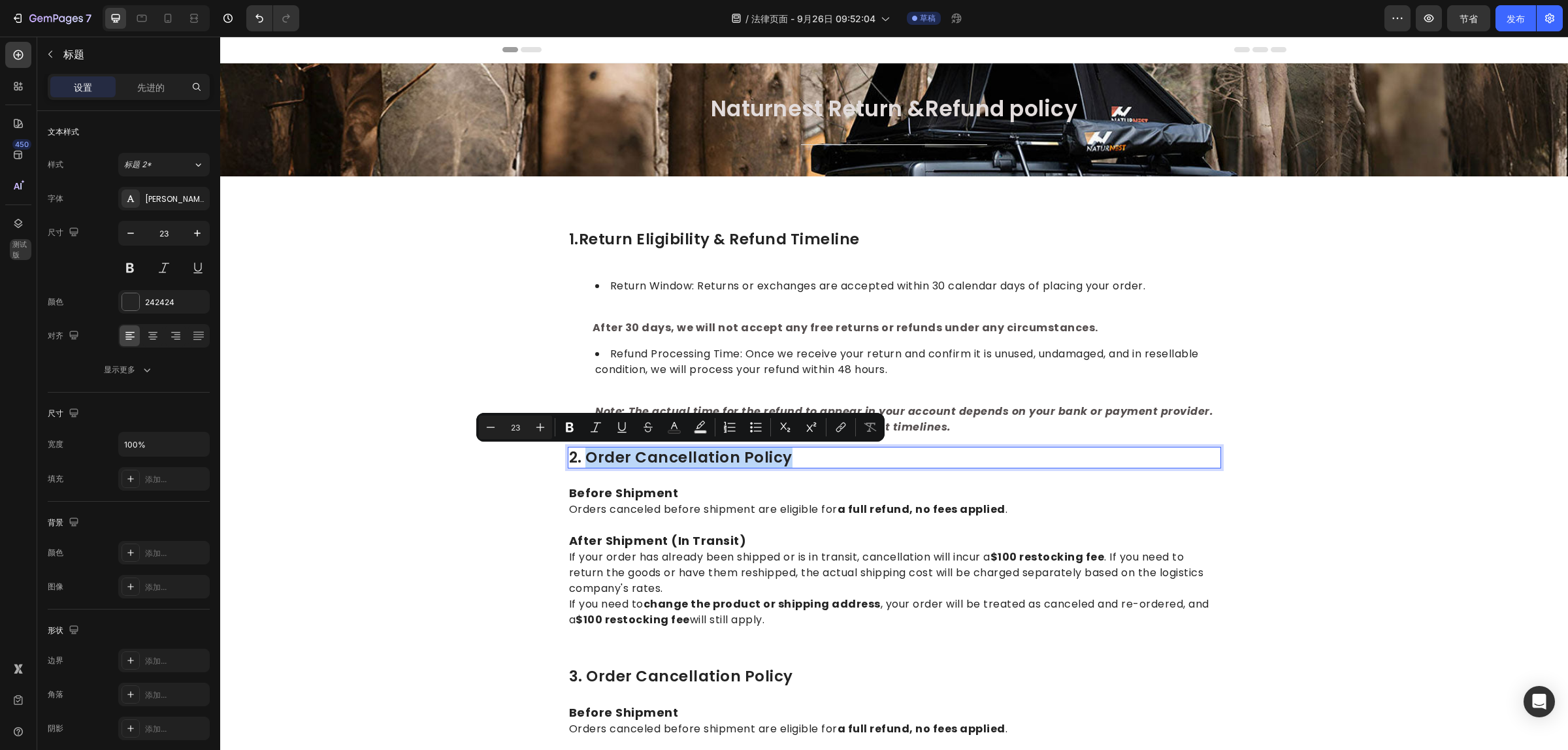
drag, startPoint x: 782, startPoint y: 455, endPoint x: 579, endPoint y: 456, distance: 203.0
click at [579, 456] on p "2. order cancellation policy" at bounding box center [894, 458] width 651 height 20
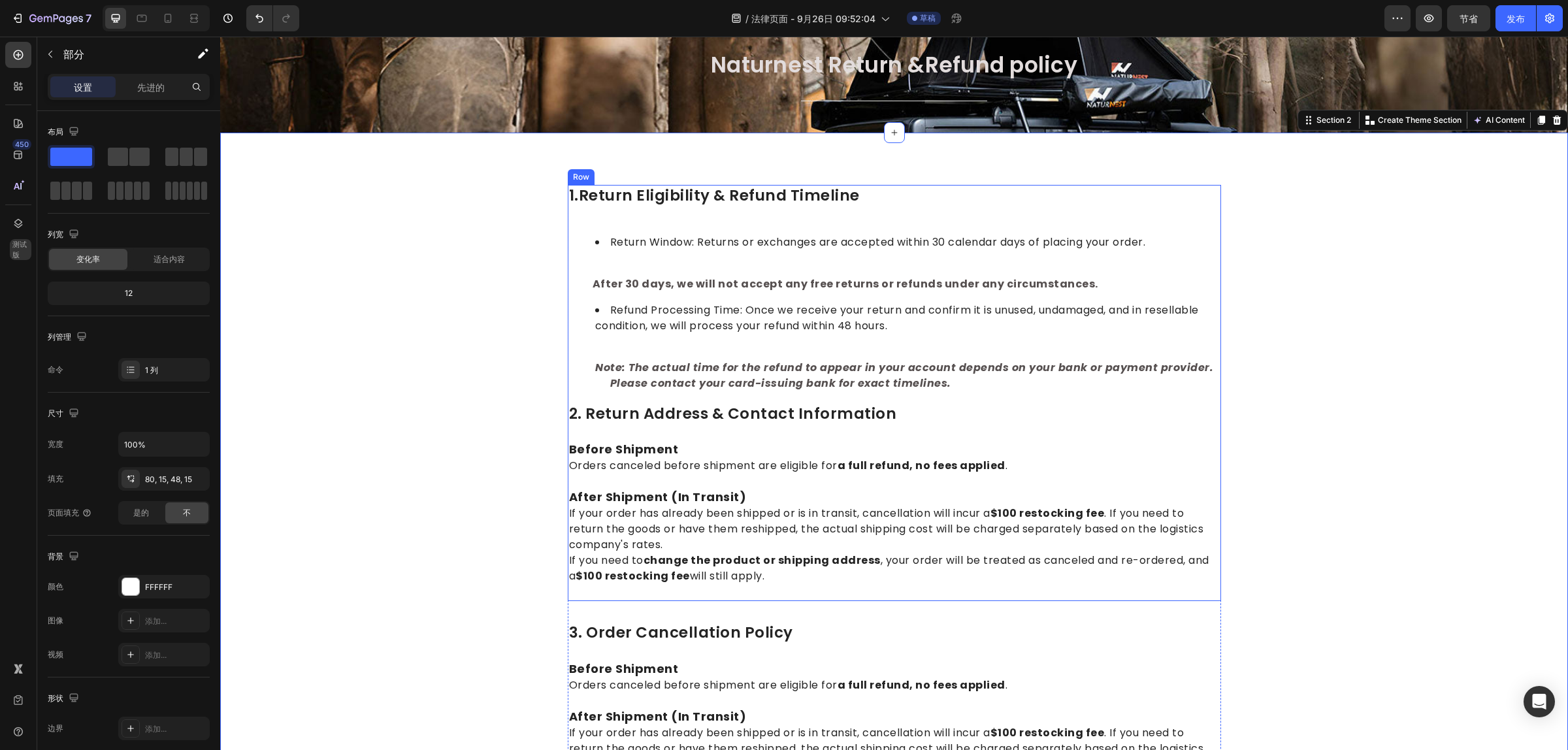
scroll to position [81, 0]
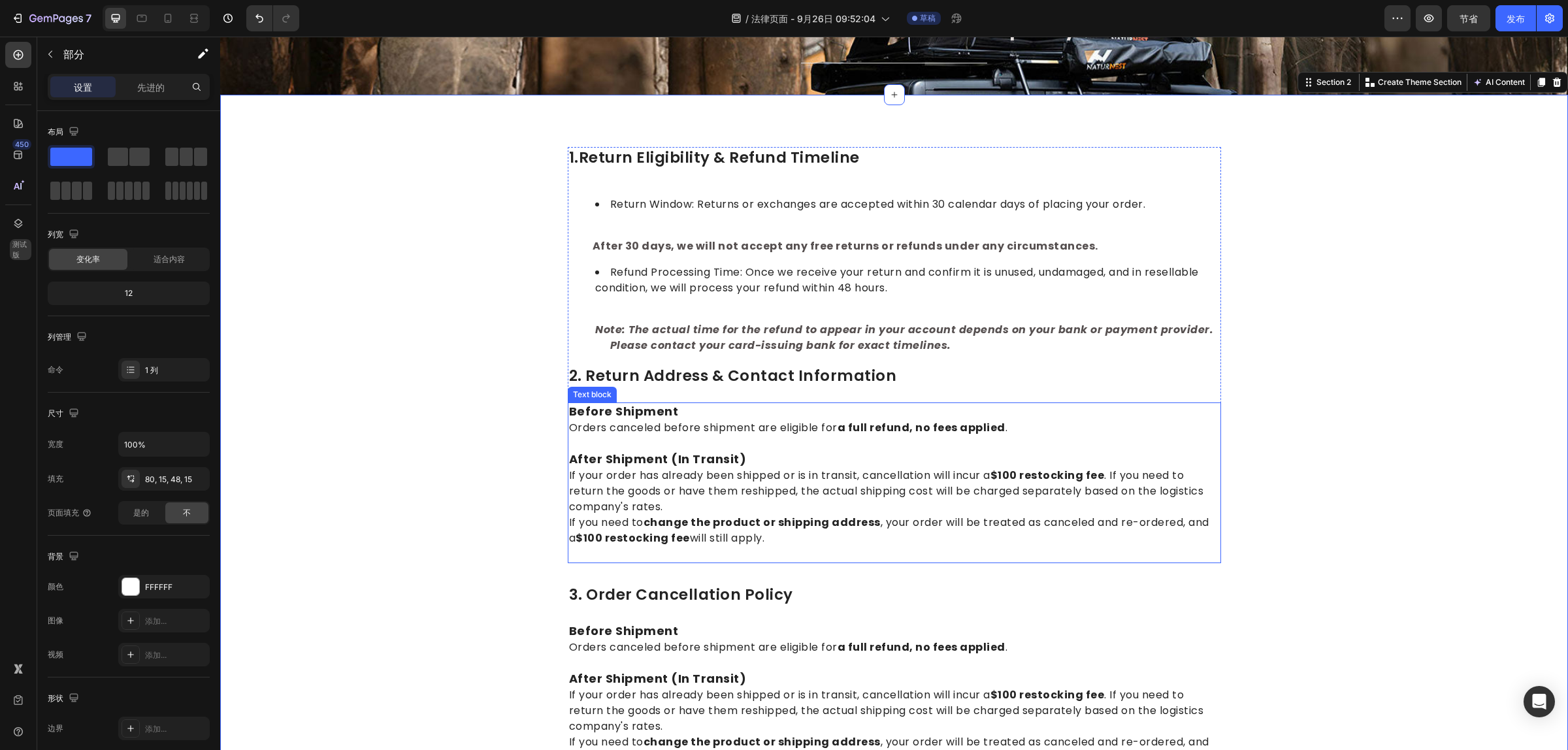
click at [704, 481] on p "If your order has already been shipped or is in transit, cancellation will incu…" at bounding box center [894, 491] width 651 height 47
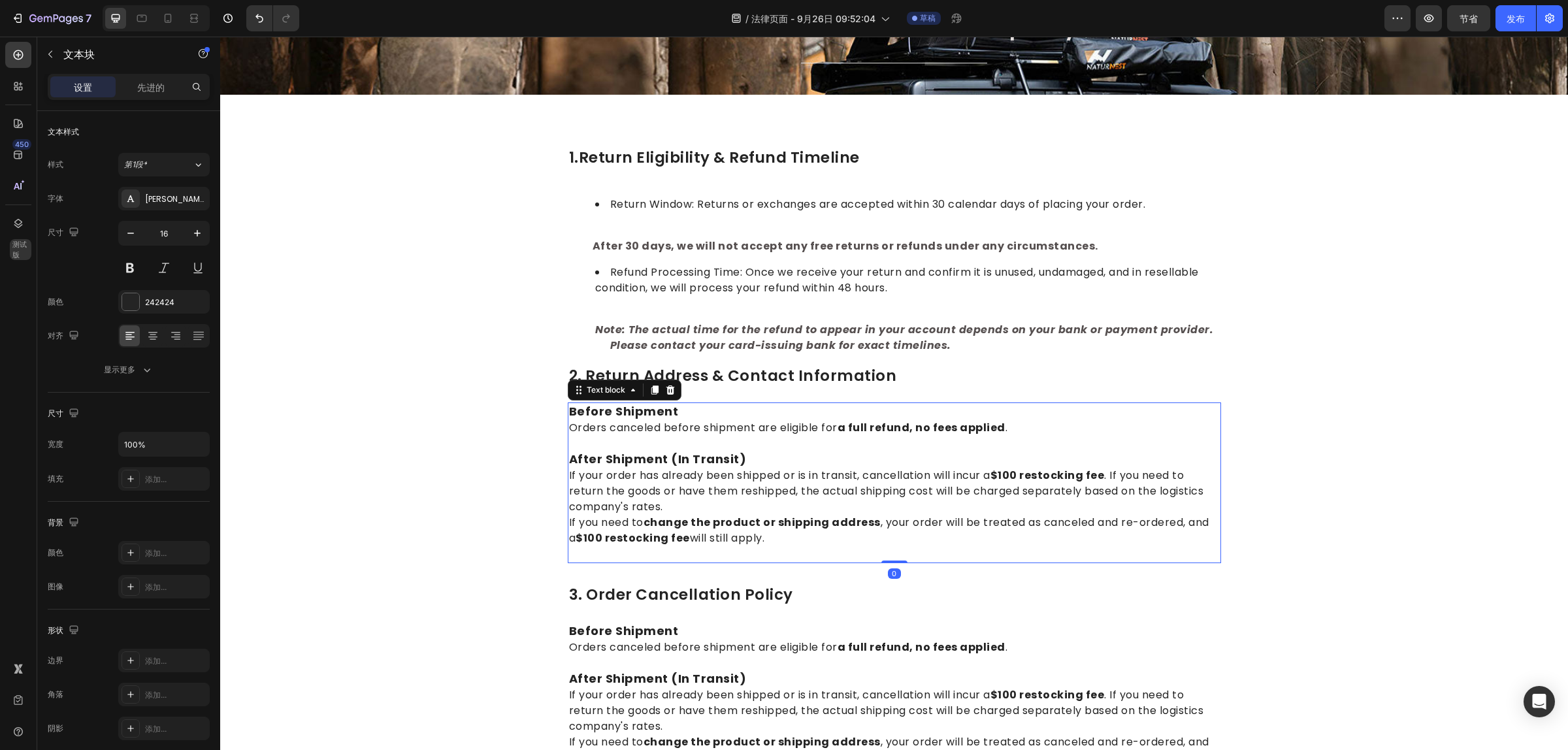
click at [765, 540] on p "If you need to change the product or shipping address , your order will be trea…" at bounding box center [894, 531] width 651 height 32
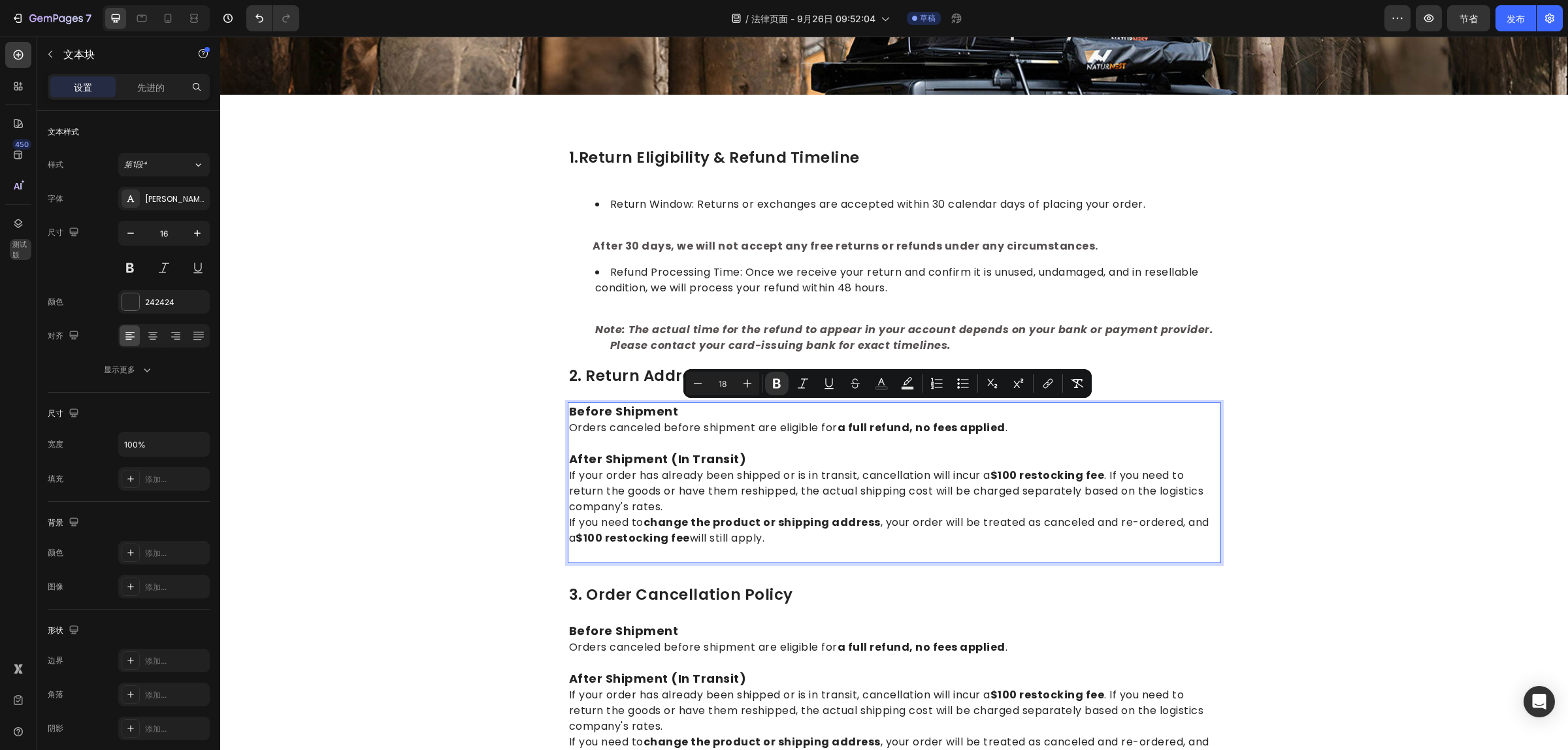
drag, startPoint x: 763, startPoint y: 540, endPoint x: 563, endPoint y: 414, distance: 236.4
click at [568, 414] on div "Before Shipment Orders canceled before shipment are eligible for a full refund,…" at bounding box center [894, 483] width 654 height 161
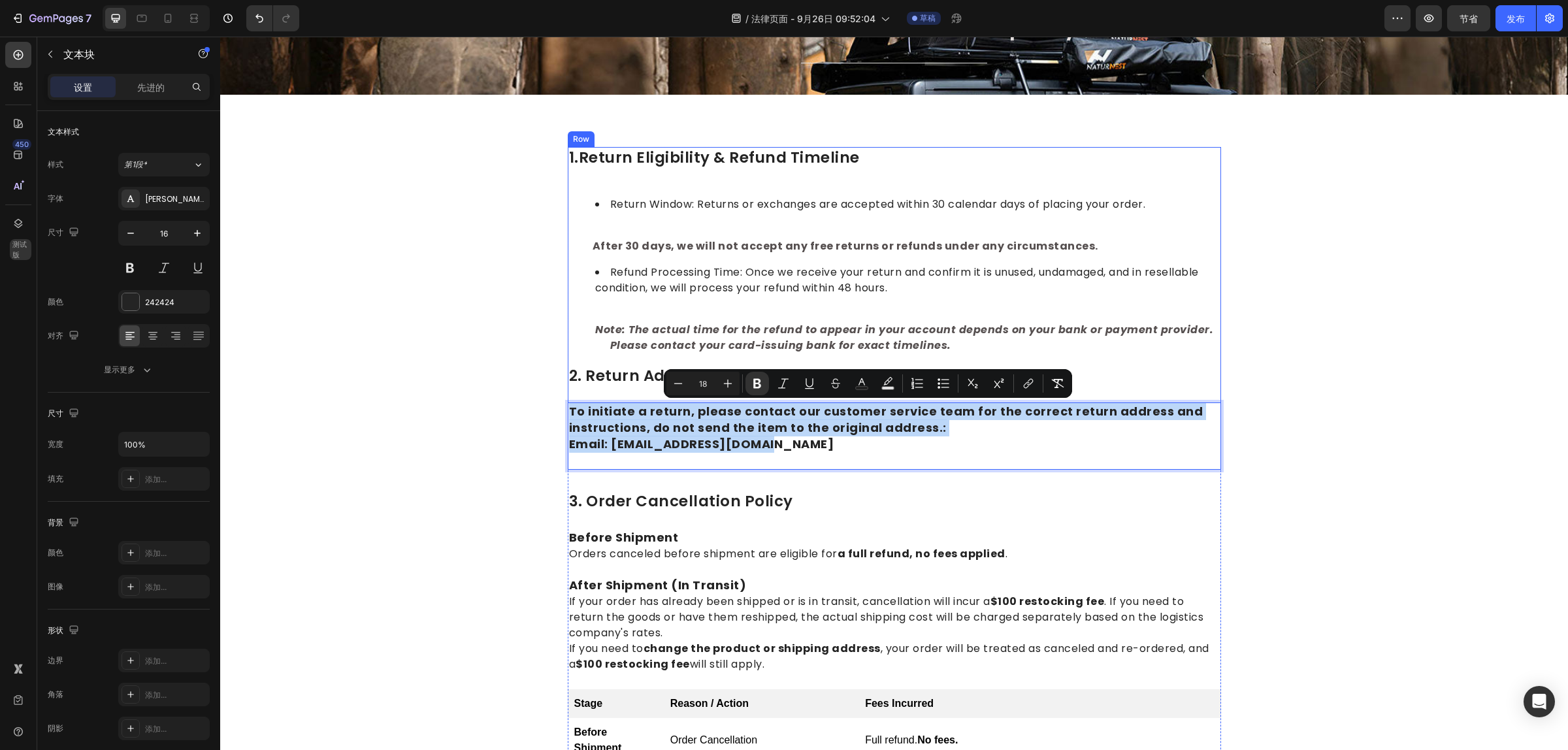
drag, startPoint x: 784, startPoint y: 443, endPoint x: 562, endPoint y: 393, distance: 227.6
click at [568, 393] on div "1.return eligibility & refund timeline Heading Return Window: Returns or exchan…" at bounding box center [894, 309] width 654 height 323
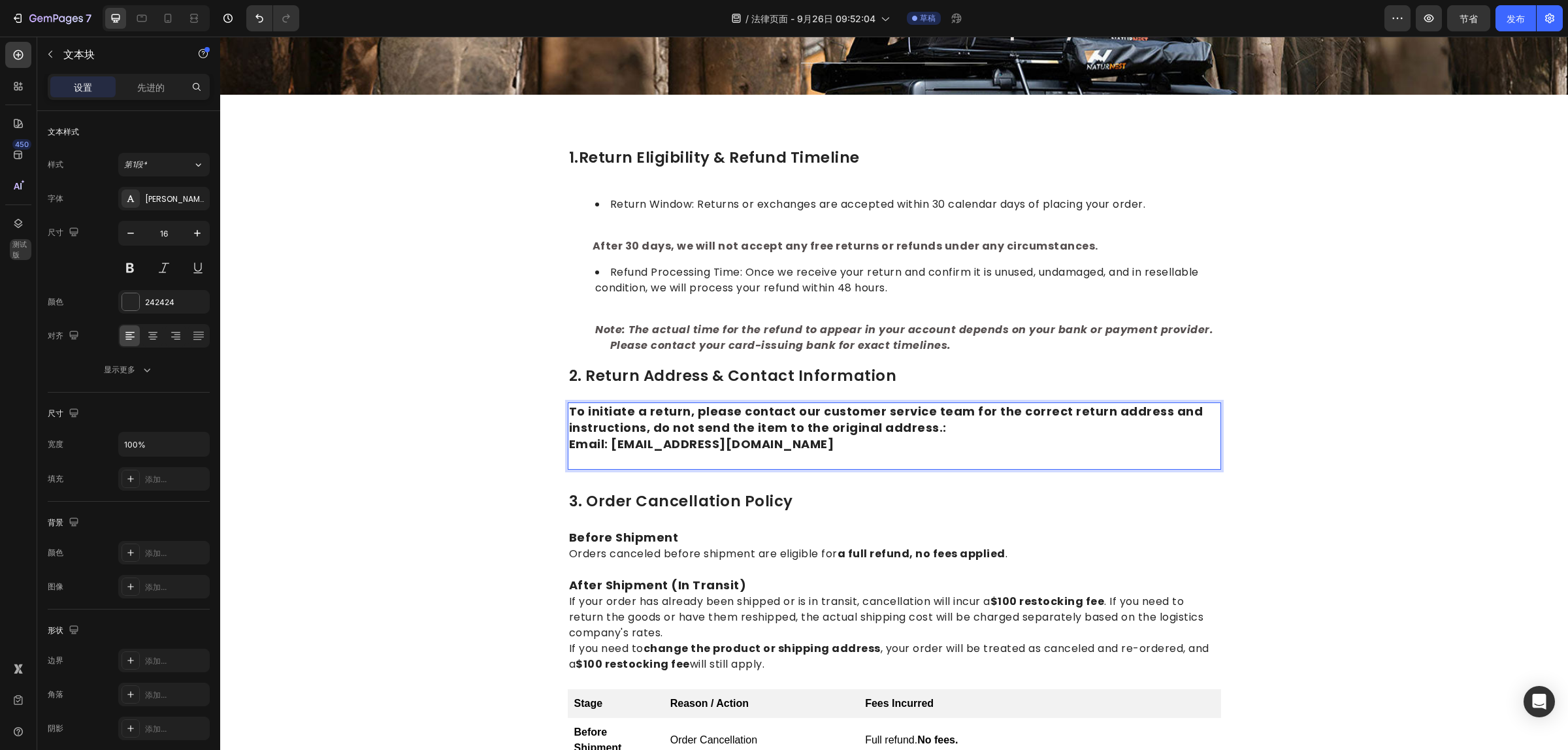
click at [817, 454] on p "Rich Text Editor. Editing area: main" at bounding box center [894, 460] width 651 height 16
click at [942, 425] on p "To initiate a return, please contact our customer service team for the correct …" at bounding box center [894, 428] width 651 height 49
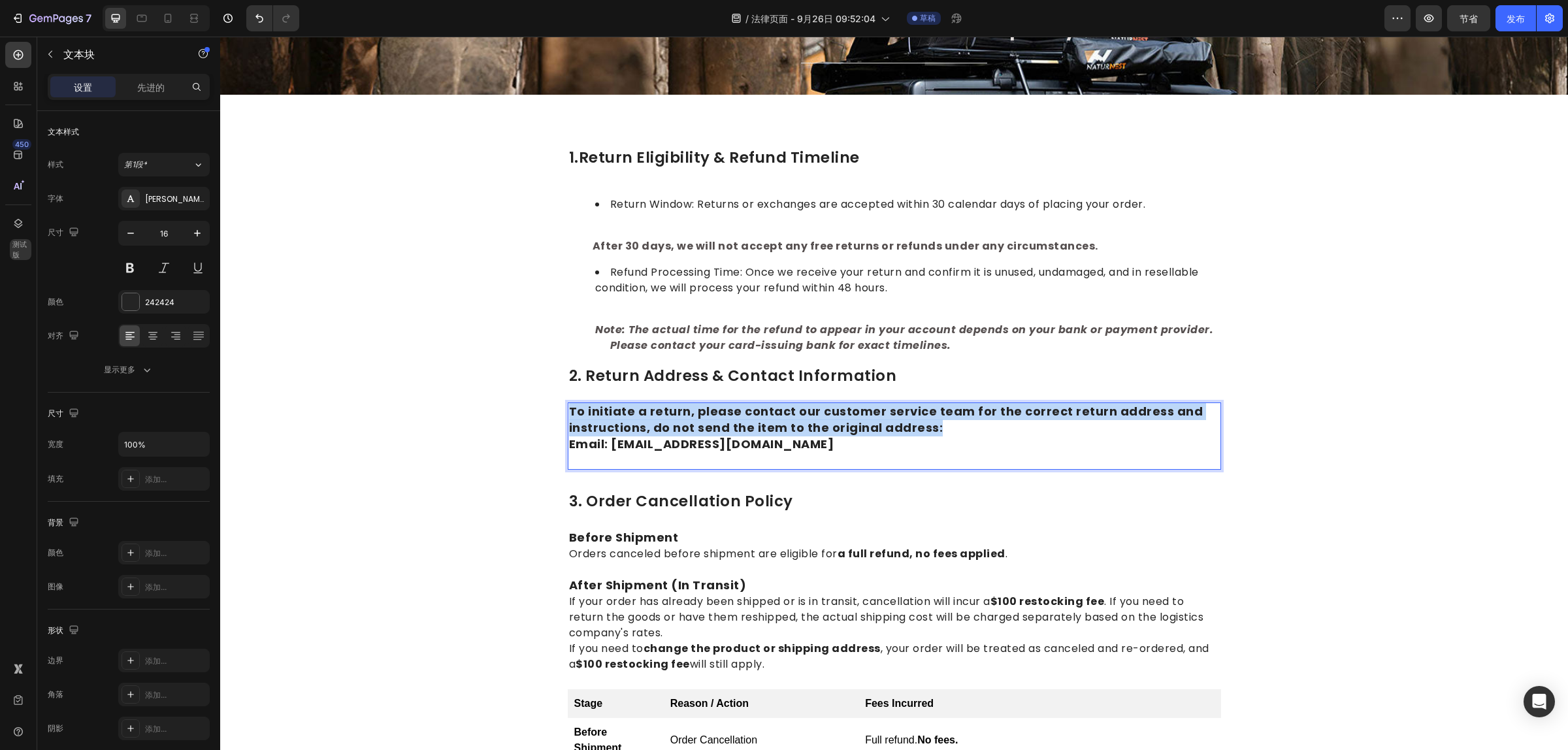
drag, startPoint x: 936, startPoint y: 429, endPoint x: 564, endPoint y: 410, distance: 372.5
click at [569, 410] on p "To initiate a return, please contact our customer service team for the correct …" at bounding box center [894, 428] width 651 height 49
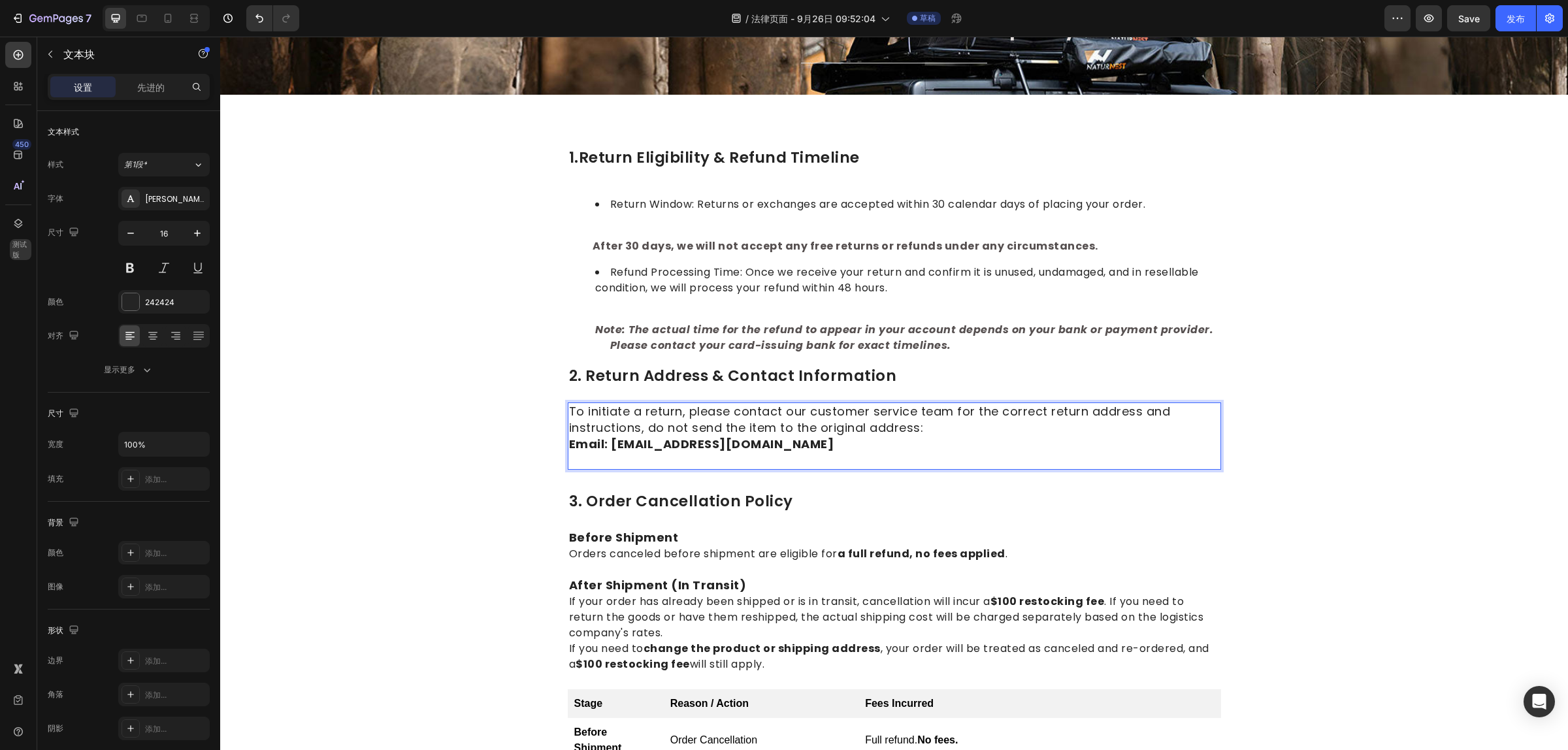
click at [994, 448] on p "To initiate a return, please contact our customer service team for the correct …" at bounding box center [894, 428] width 651 height 49
click at [787, 454] on p "Rich Text Editor. Editing area: main" at bounding box center [894, 460] width 651 height 16
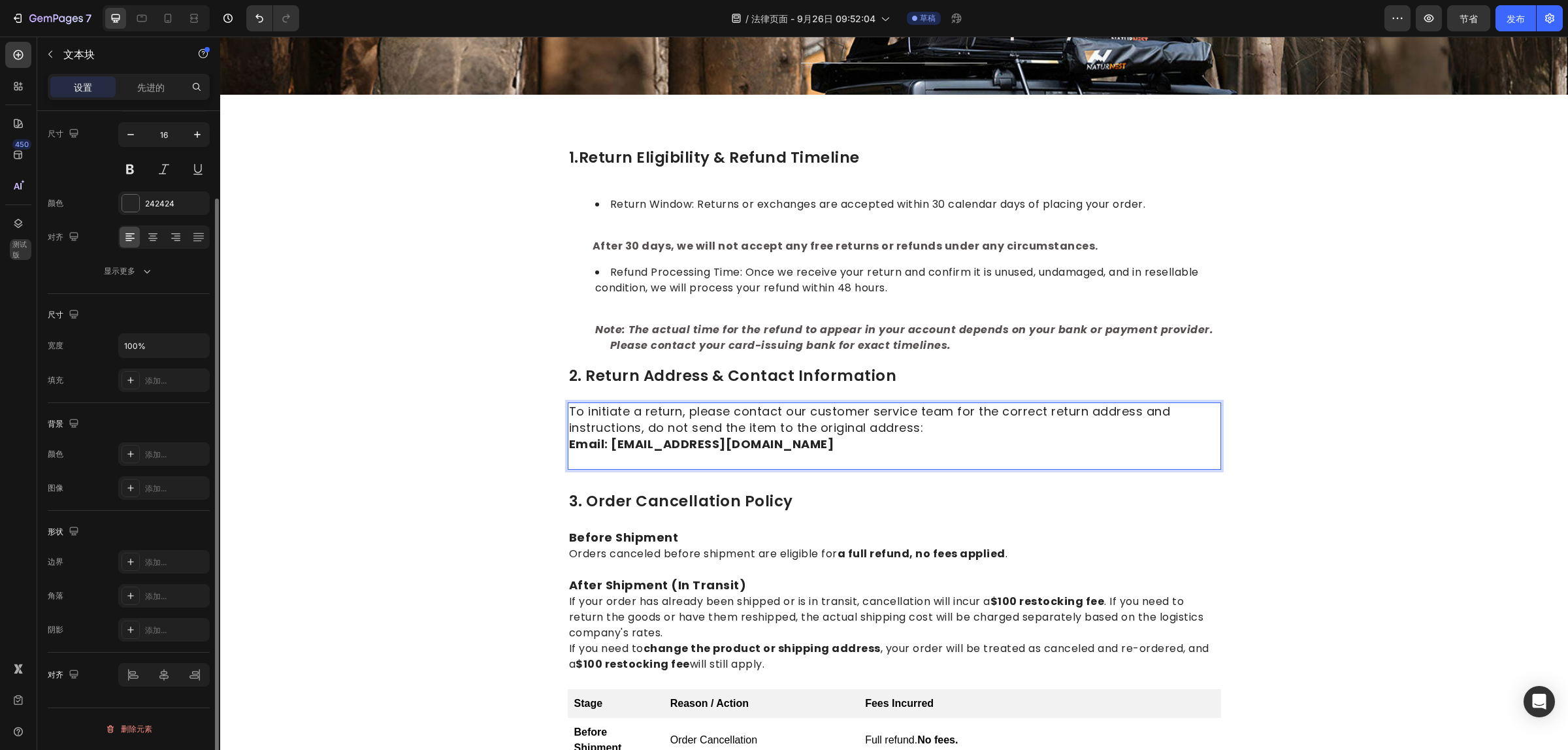
scroll to position [99, 0]
click at [60, 53] on div "文本块" at bounding box center [112, 55] width 149 height 34
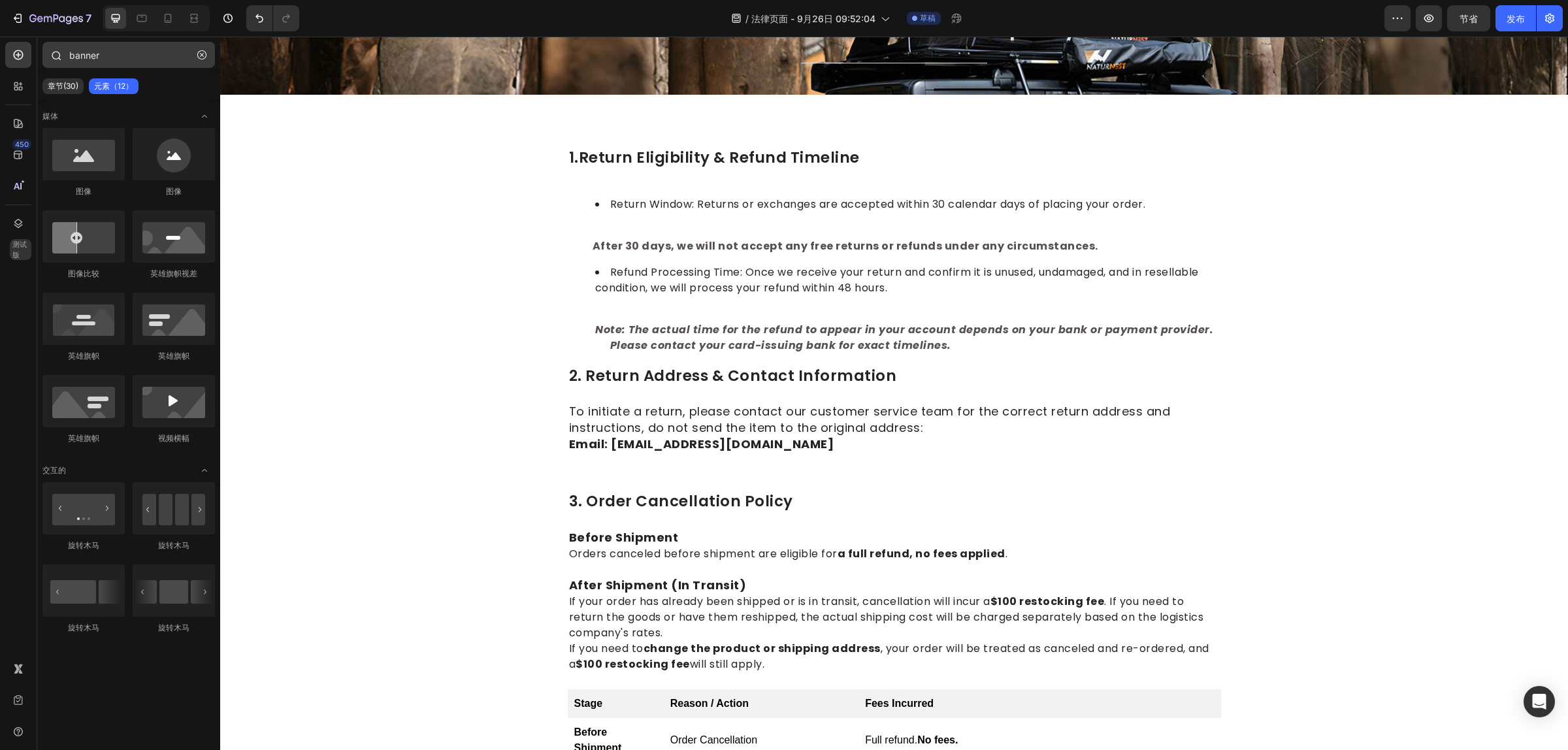
drag, startPoint x: 204, startPoint y: 55, endPoint x: 125, endPoint y: 56, distance: 79.0
click at [203, 55] on icon "button" at bounding box center [202, 55] width 9 height 9
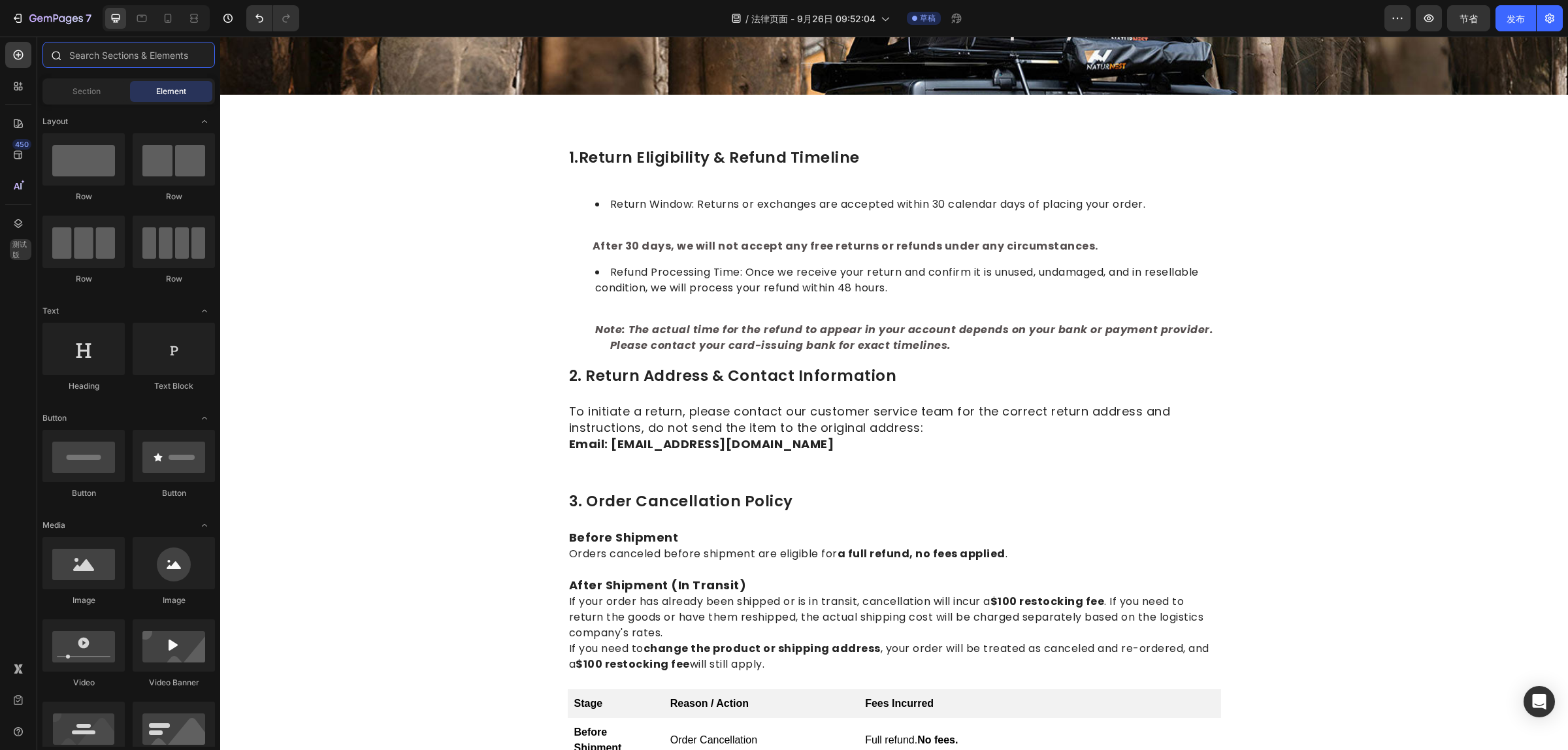
click at [124, 54] on input "text" at bounding box center [129, 55] width 173 height 26
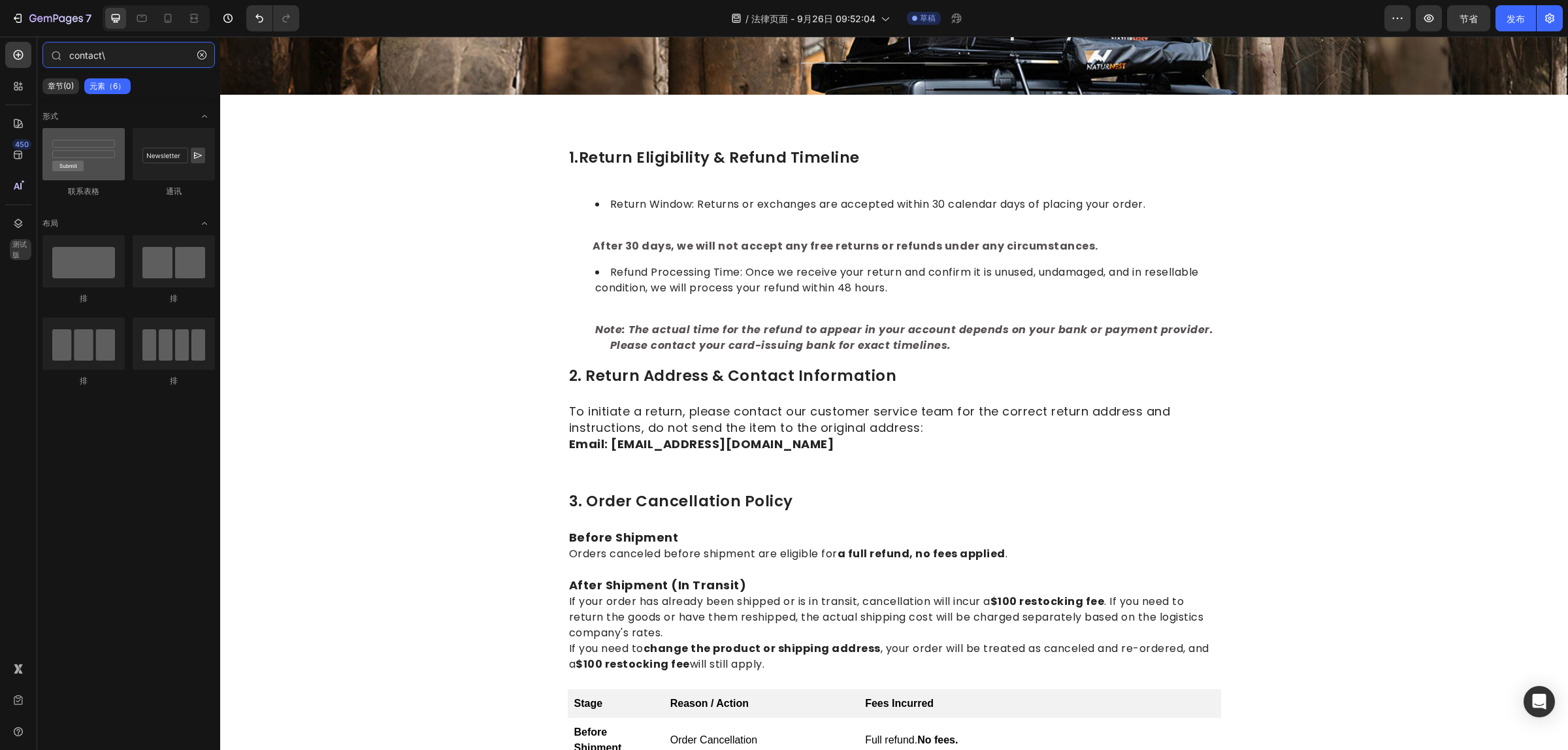
type input "contact\"
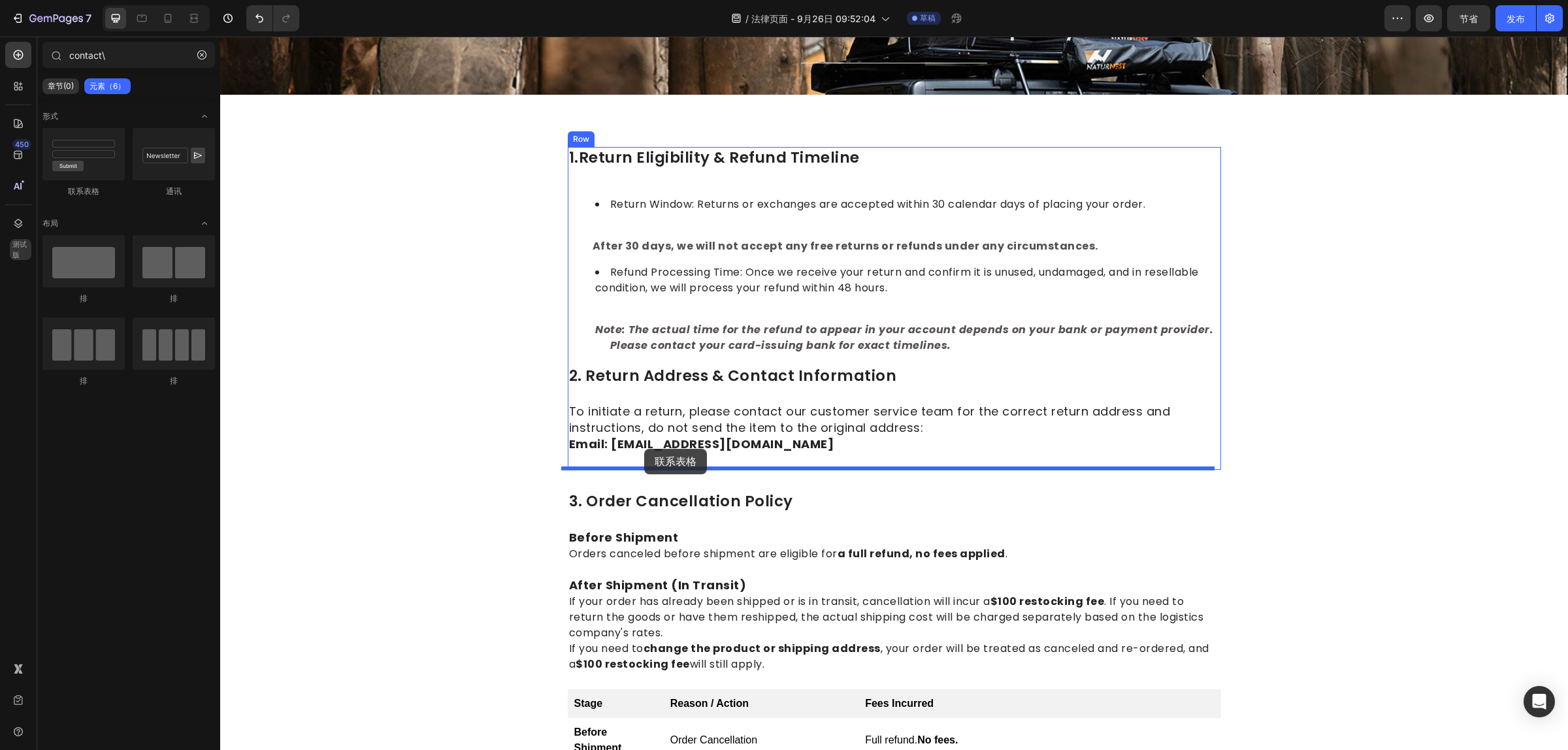
drag, startPoint x: 294, startPoint y: 197, endPoint x: 644, endPoint y: 449, distance: 431.3
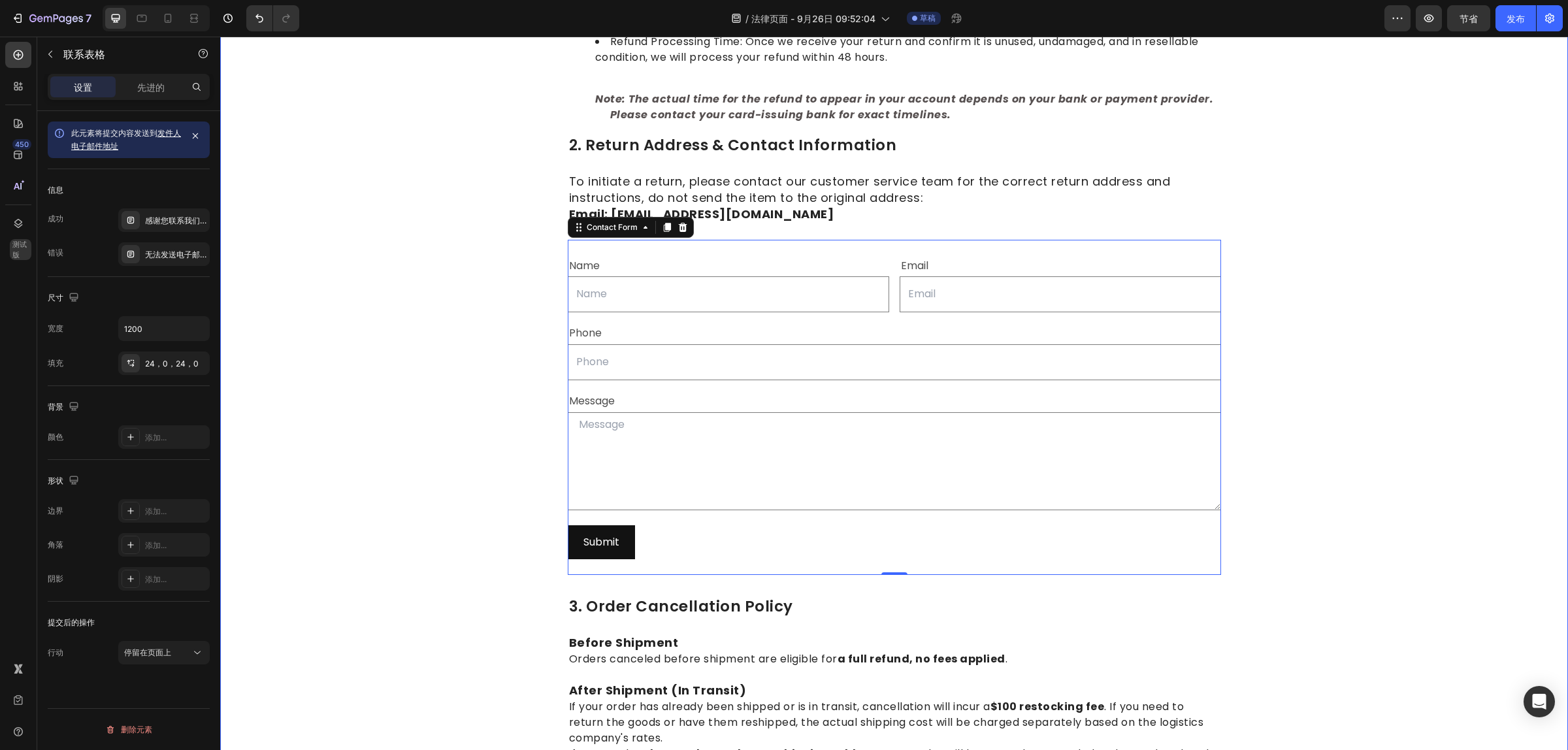
scroll to position [408, 0]
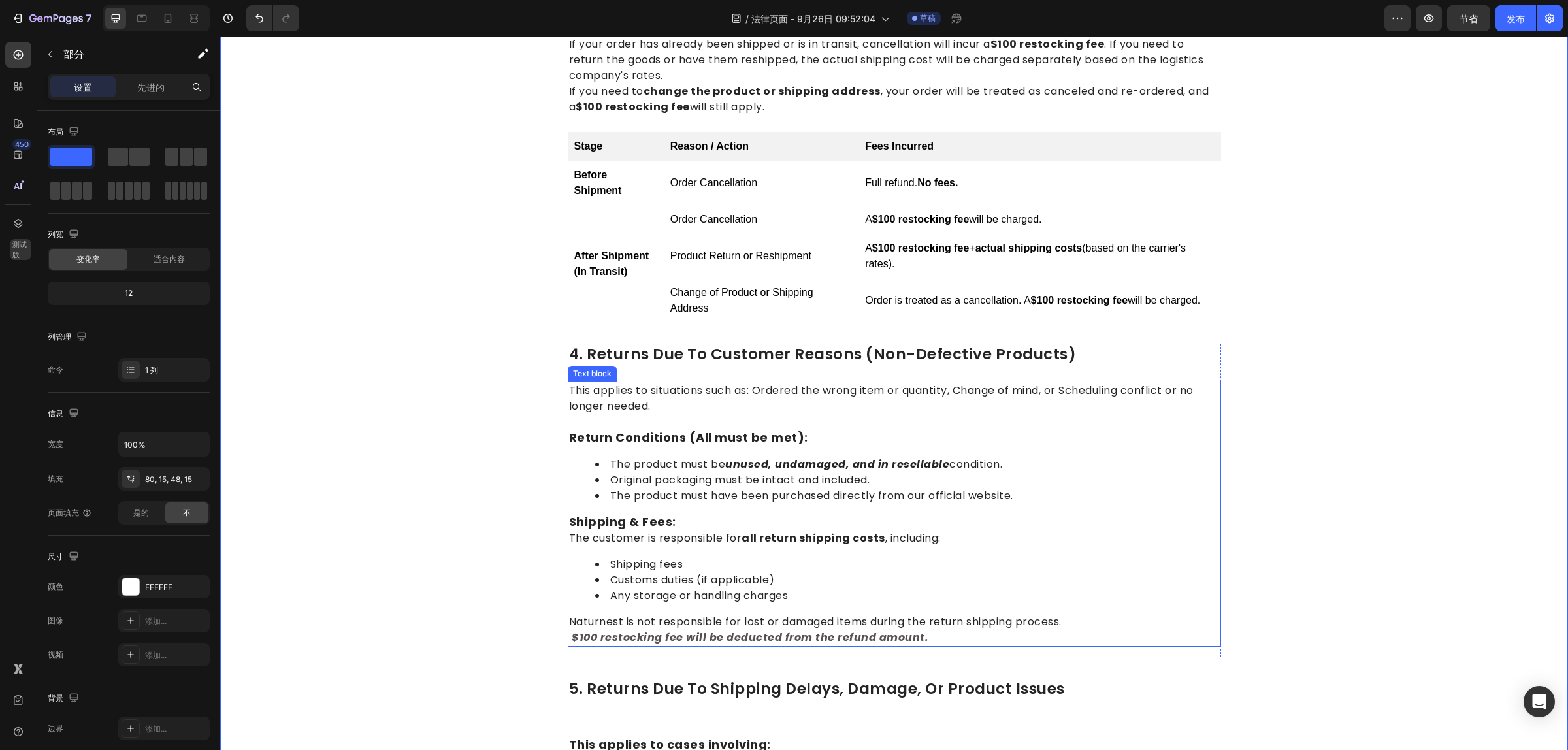
scroll to position [846, 0]
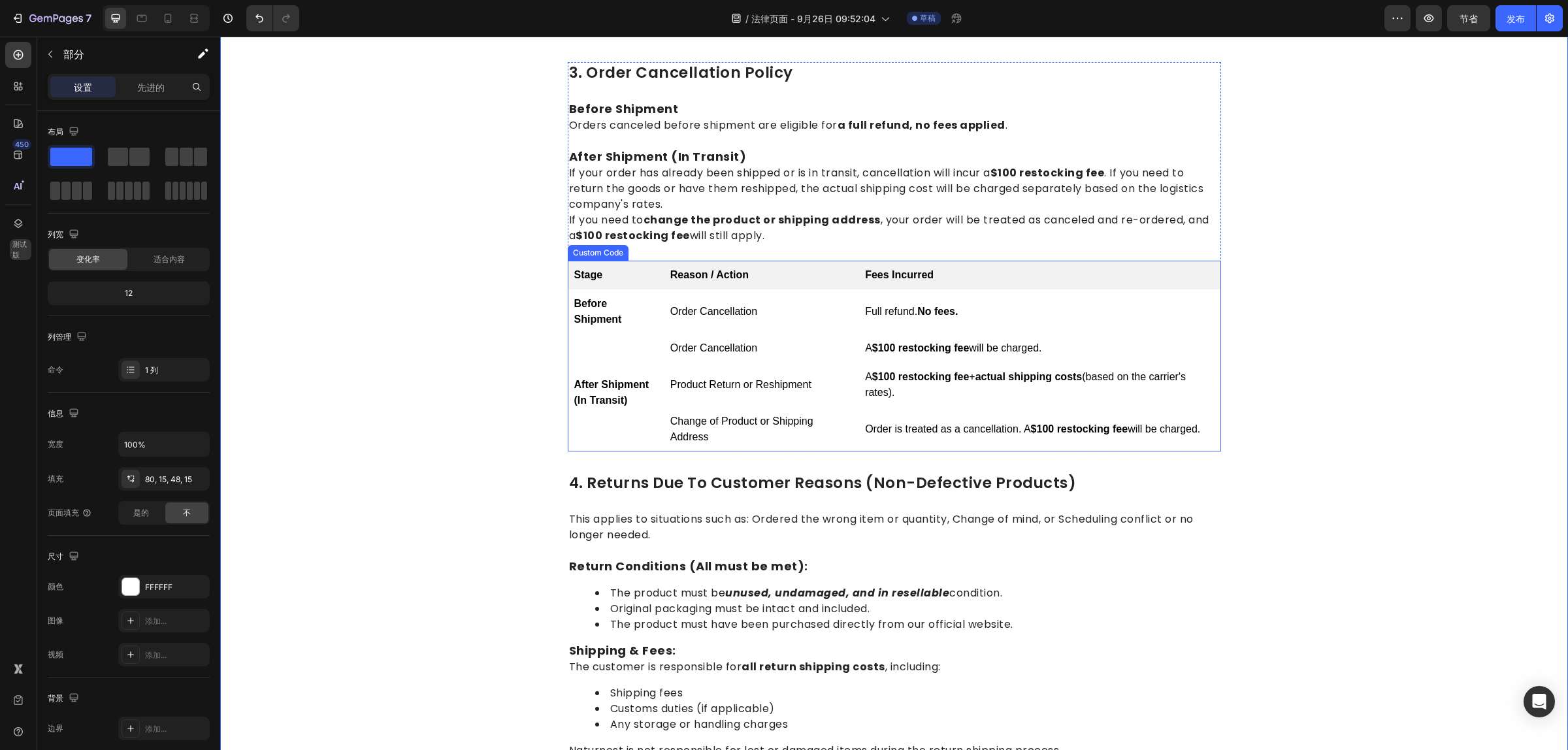
click at [704, 343] on td "Order Cancellation" at bounding box center [761, 348] width 194 height 29
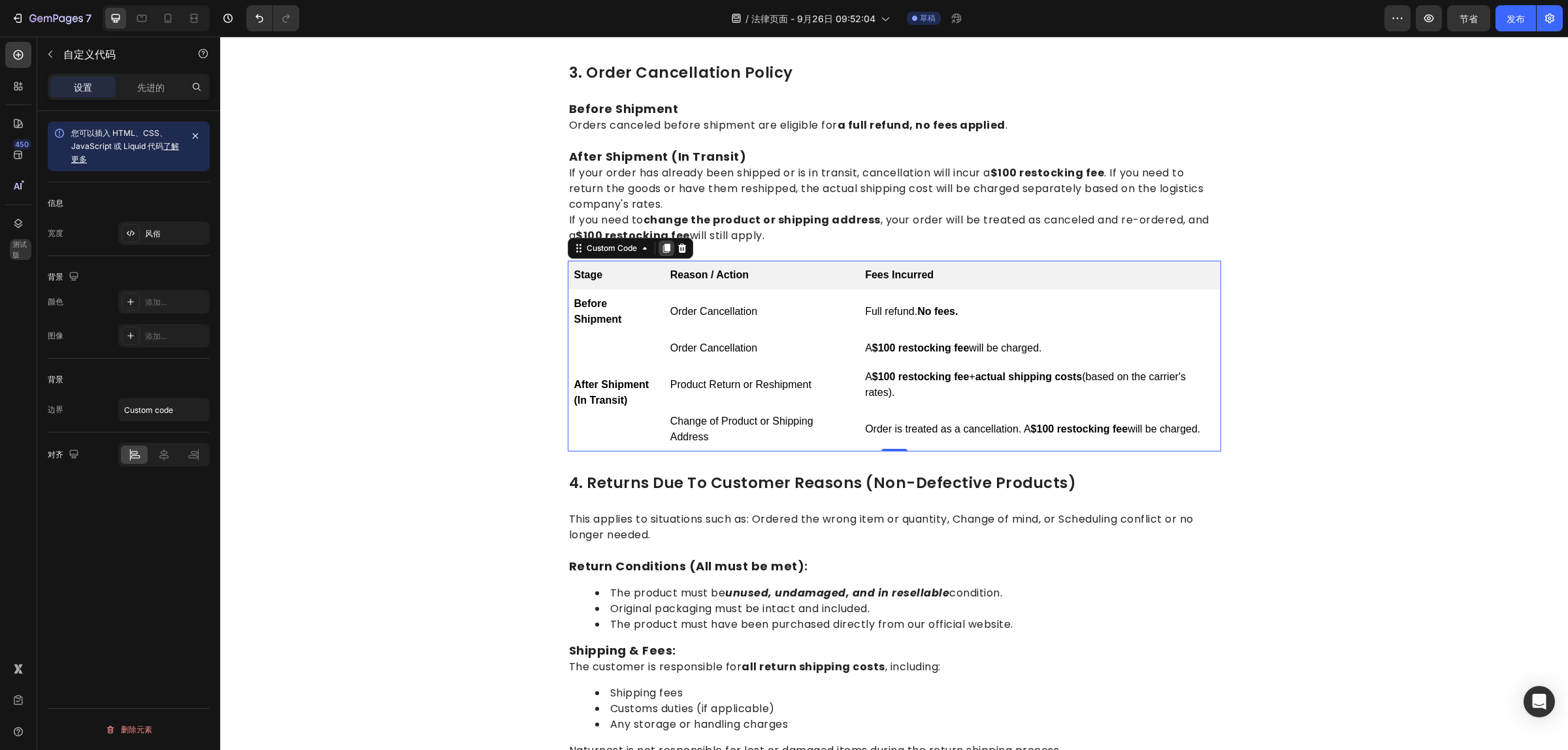
click at [661, 252] on div at bounding box center [666, 248] width 16 height 16
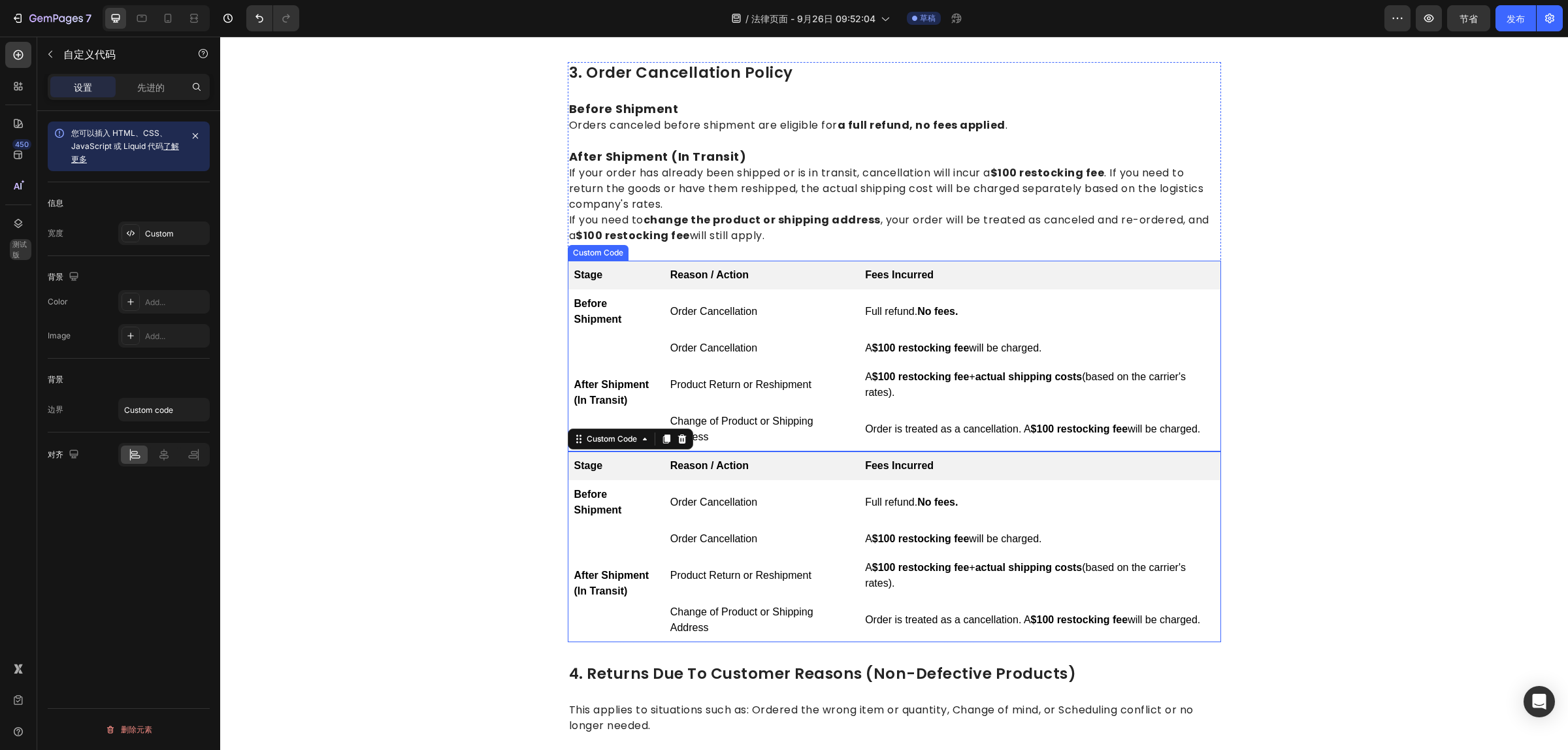
click at [709, 321] on td "Order Cancellation" at bounding box center [761, 312] width 194 height 45
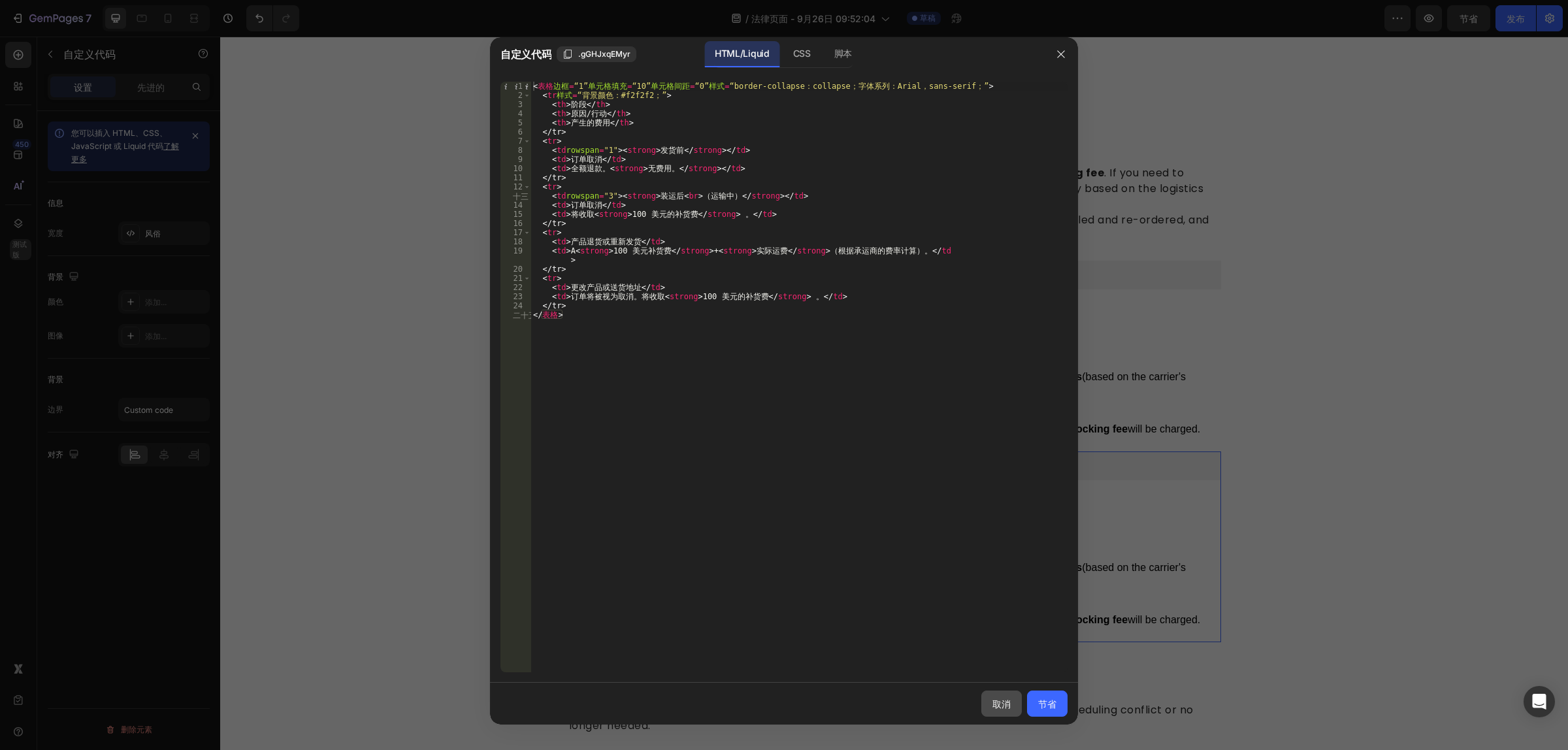
click at [1007, 711] on button "取消" at bounding box center [1002, 703] width 41 height 26
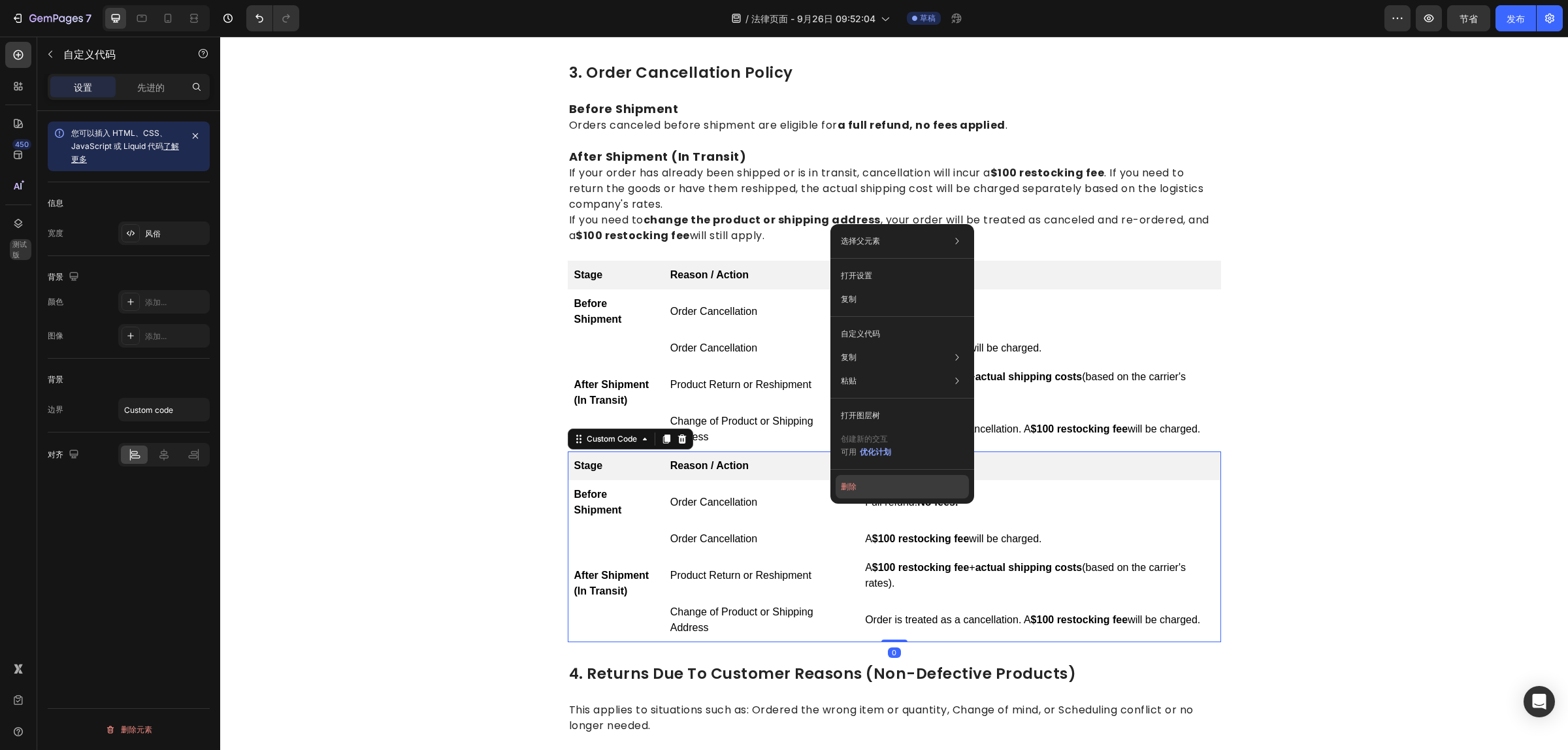
click at [869, 485] on button "删除" at bounding box center [902, 487] width 133 height 24
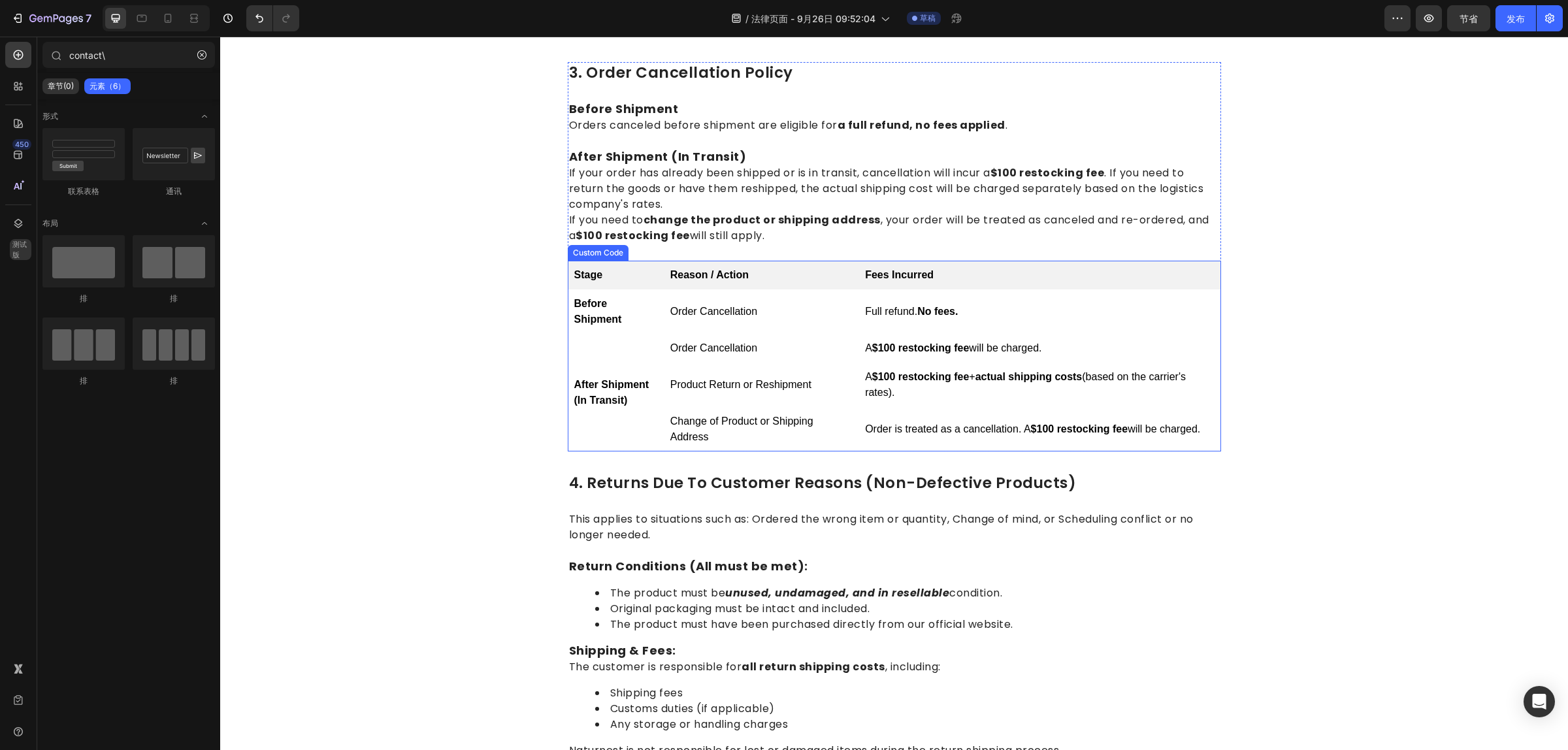
click at [832, 366] on td "Product Return or Reshipment" at bounding box center [761, 385] width 194 height 45
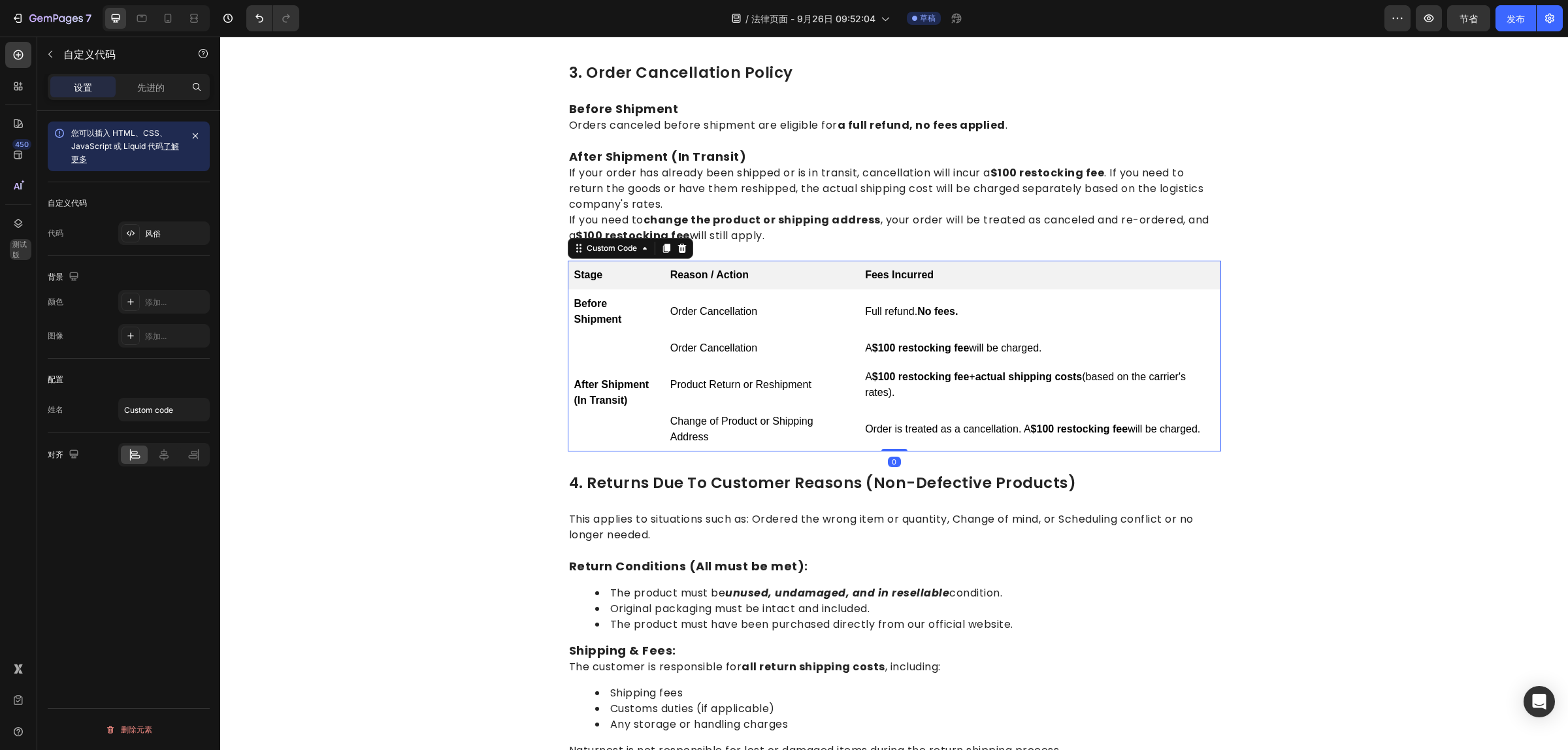
click at [834, 347] on td "Order Cancellation" at bounding box center [761, 348] width 194 height 29
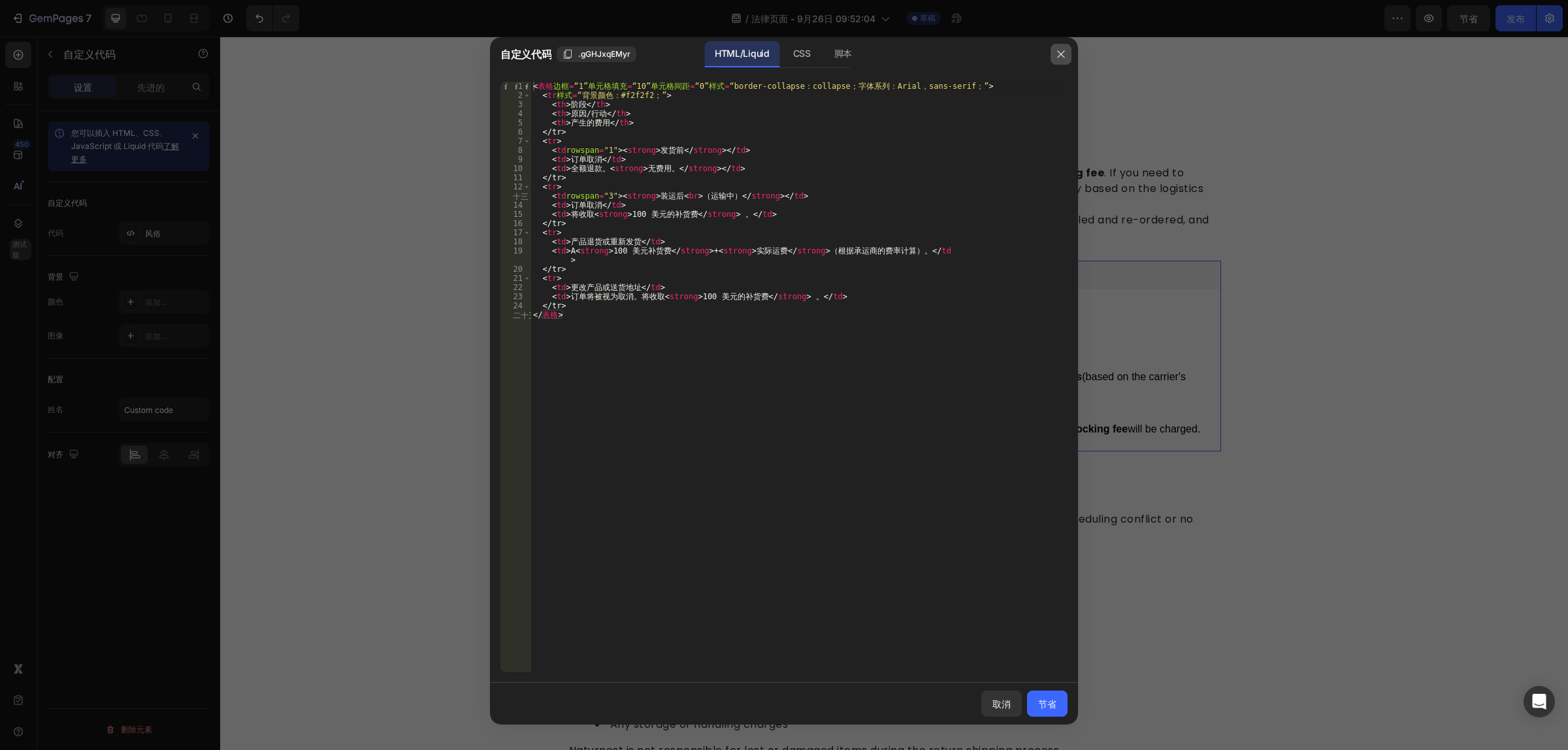
click at [1067, 55] on button "button" at bounding box center [1061, 55] width 21 height 21
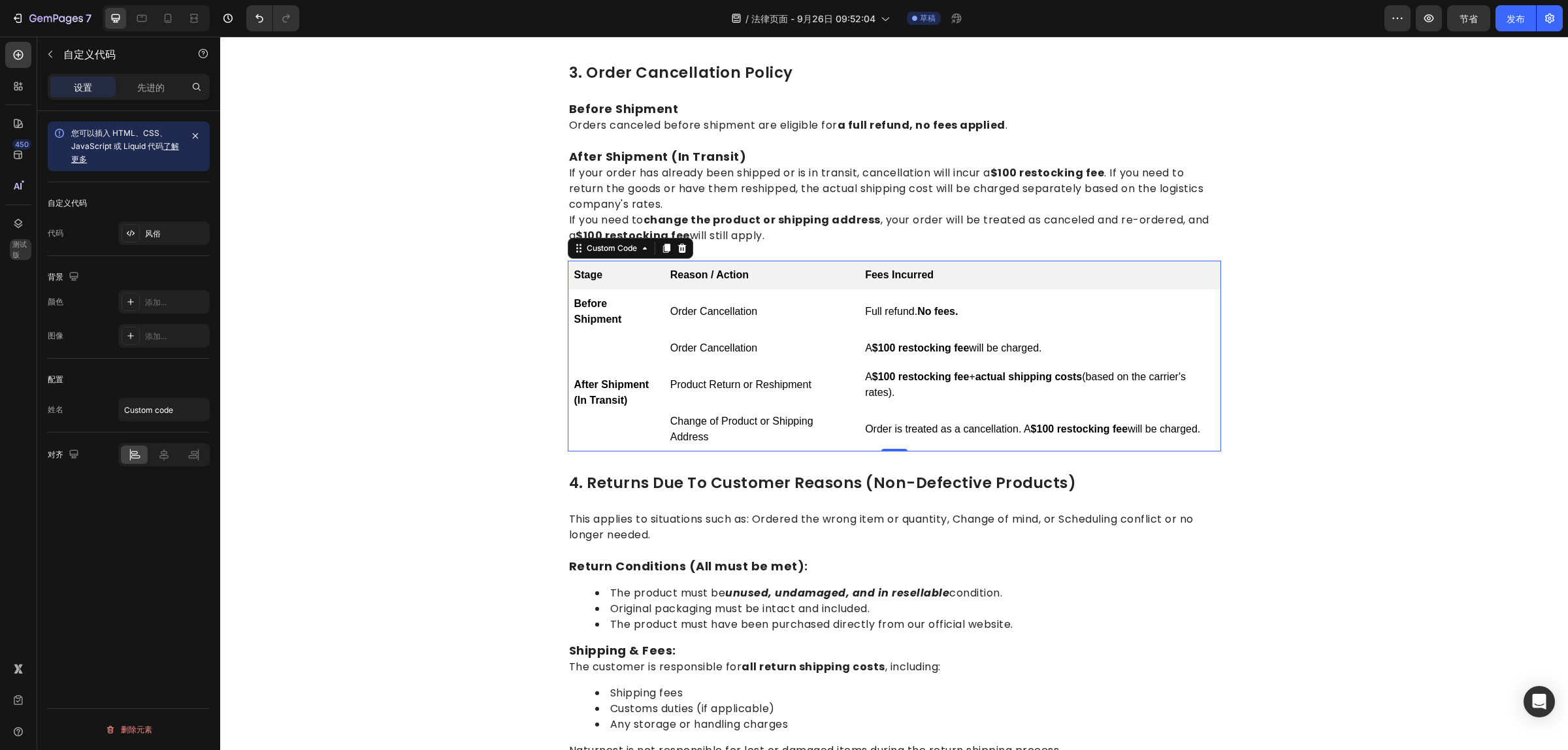
click at [742, 351] on td "Order Cancellation" at bounding box center [761, 348] width 194 height 29
click at [740, 351] on td "Order Cancellation" at bounding box center [761, 348] width 194 height 29
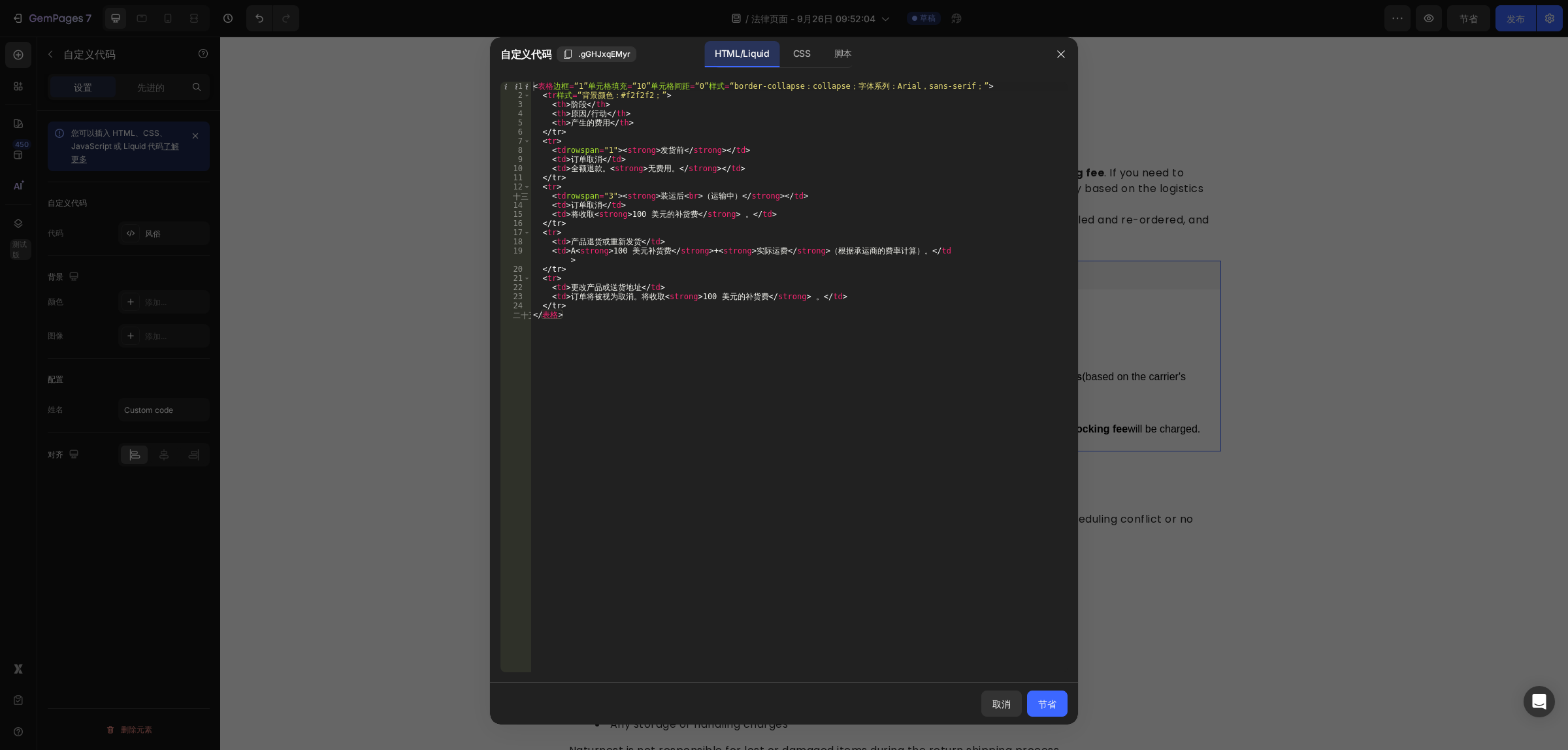
type textarea "<td>Order Cancellation</td>"
click at [618, 208] on div "< 表格 边框 = “1” 单元格填充 = “10” 单元格间距 = “0” 样式 = “border-collapse：collapse；字体系列：Aria…" at bounding box center [799, 386] width 537 height 609
click at [1314, 298] on div at bounding box center [784, 375] width 1568 height 750
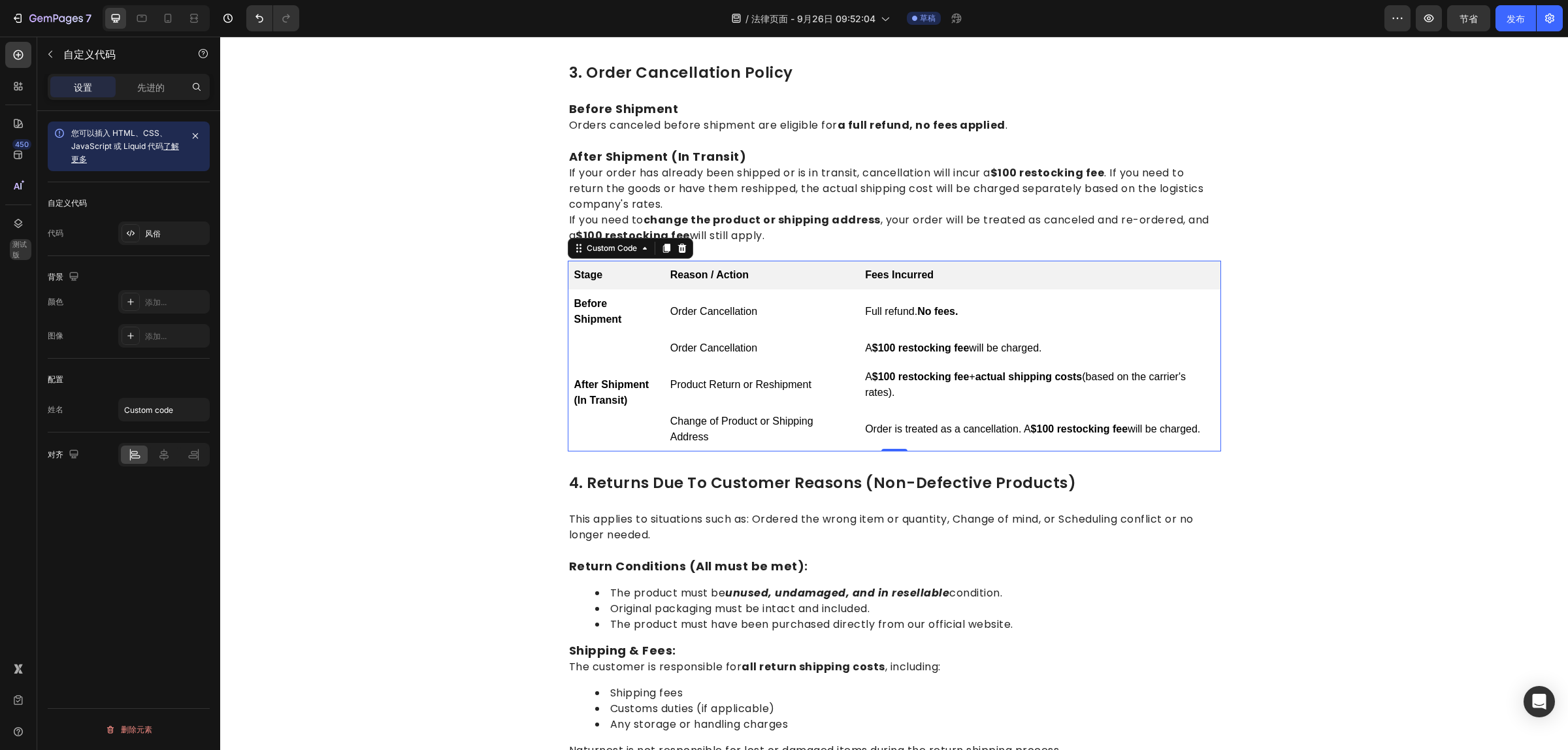
click at [840, 340] on td "Order Cancellation" at bounding box center [761, 348] width 194 height 29
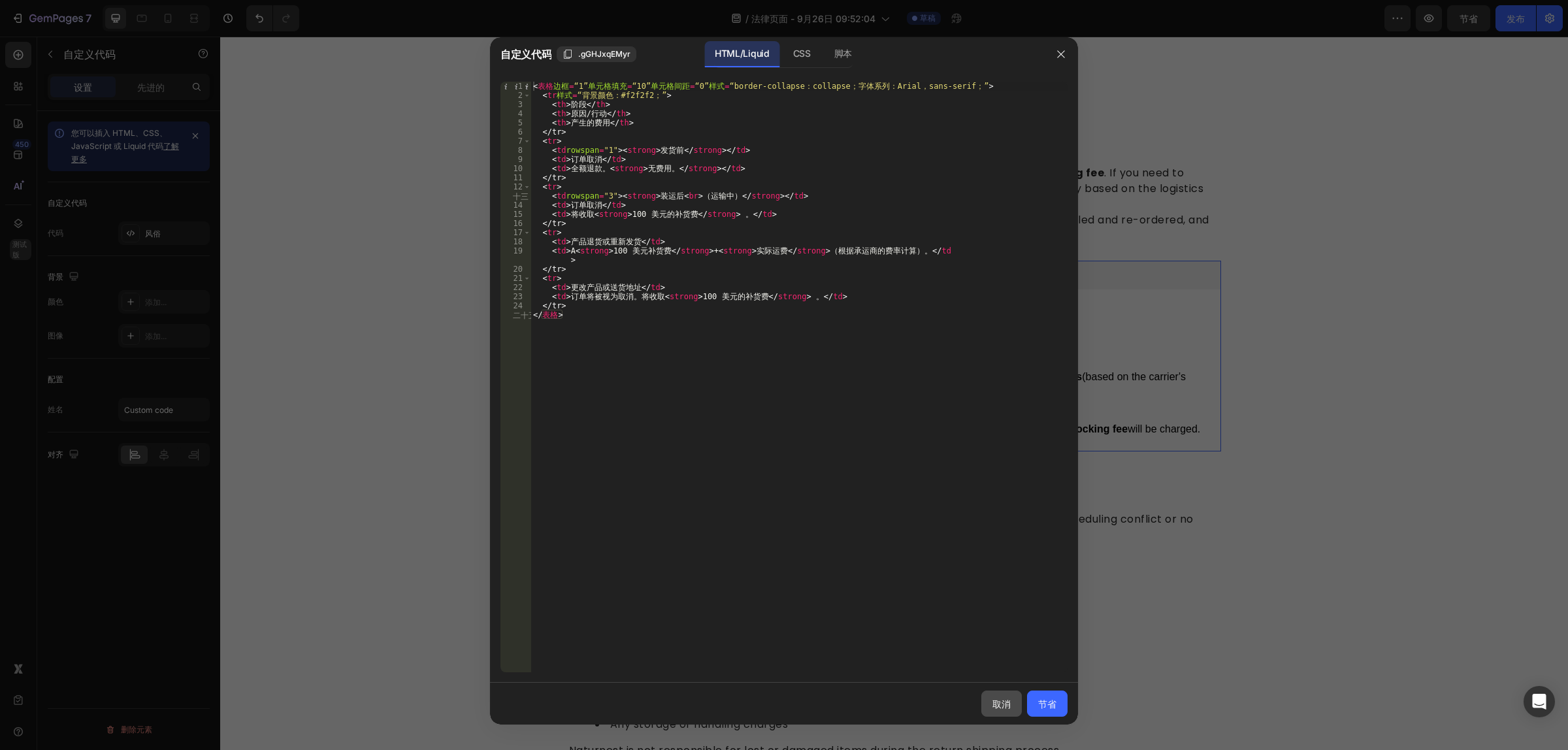
click at [1006, 709] on font "取消" at bounding box center [1002, 703] width 18 height 11
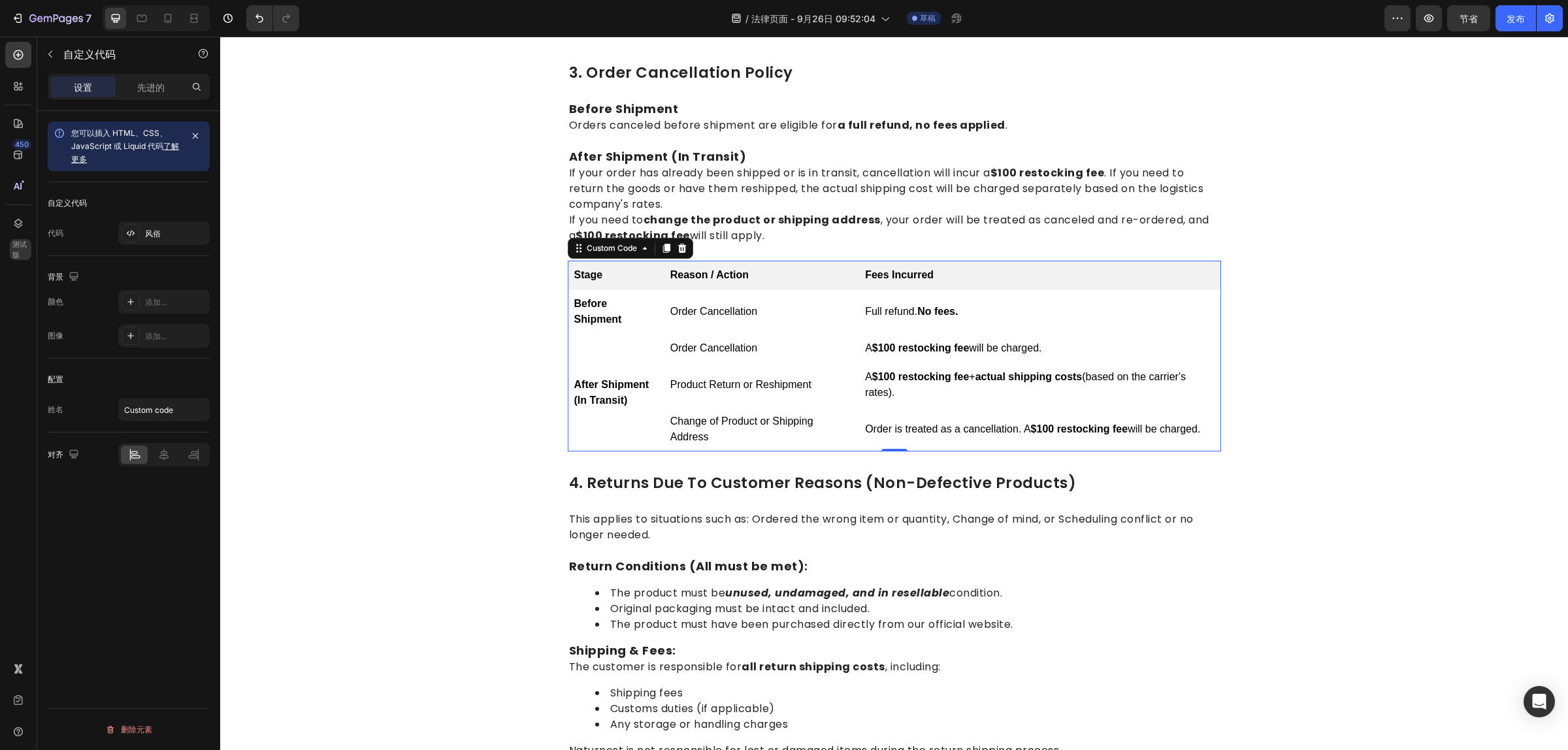
click at [797, 334] on td "Order Cancellation" at bounding box center [761, 348] width 194 height 29
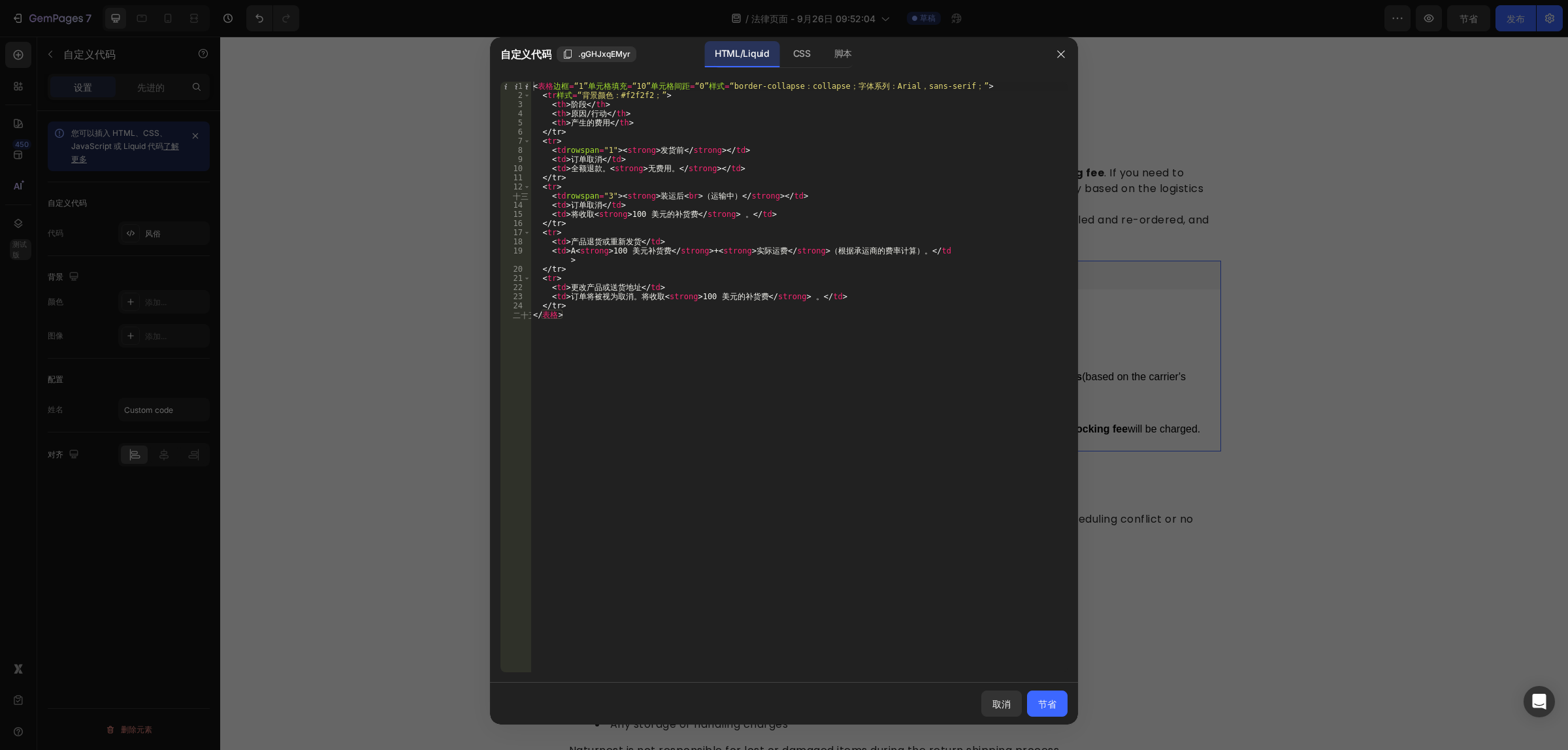
click at [663, 353] on div "< 表格 边框 = “1” 单元格填充 = “10” 单元格间距 = “0” 样式 = “border-collapse：collapse；字体系列：Aria…" at bounding box center [799, 386] width 537 height 609
type textarea "</tr> </table>"
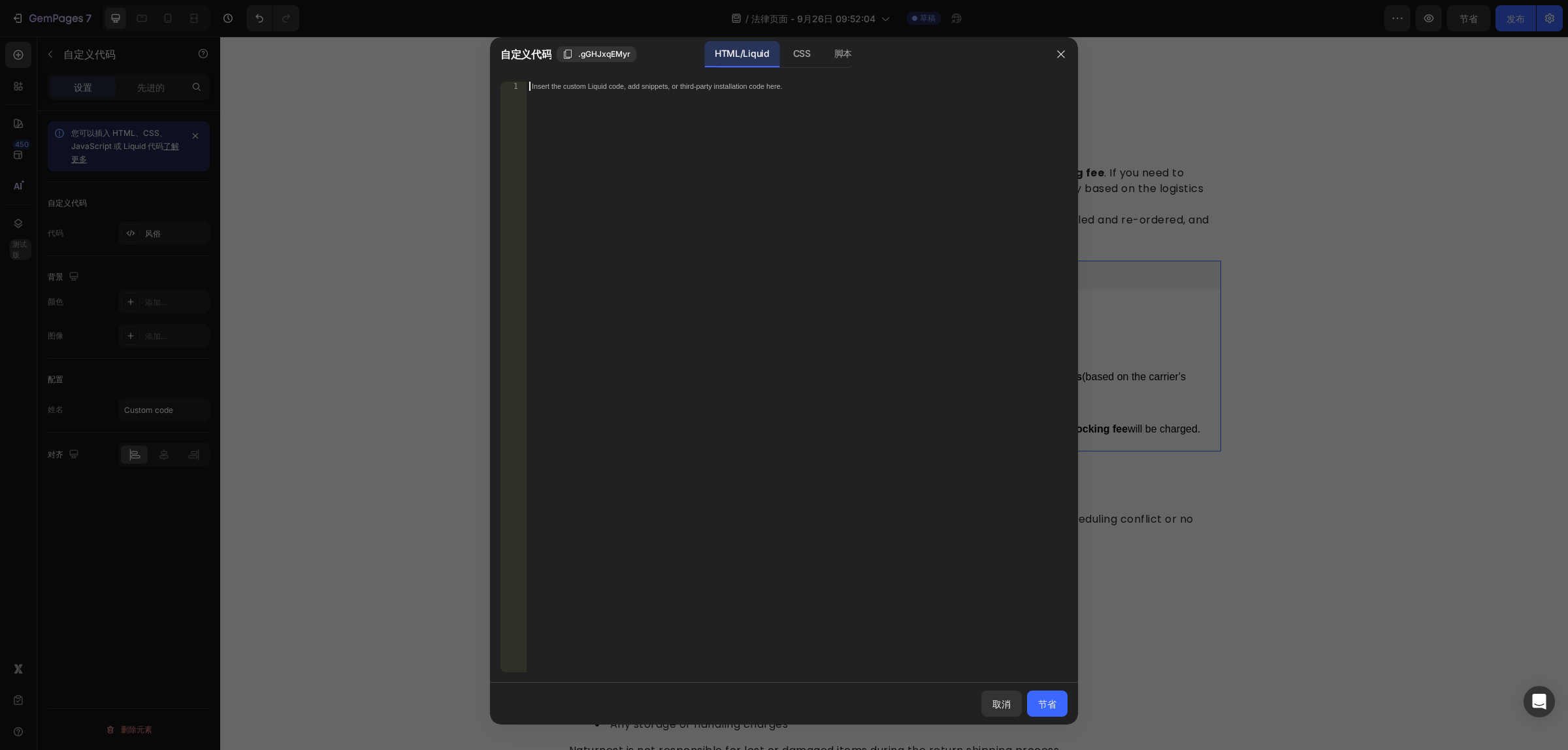
paste textarea "</table>"
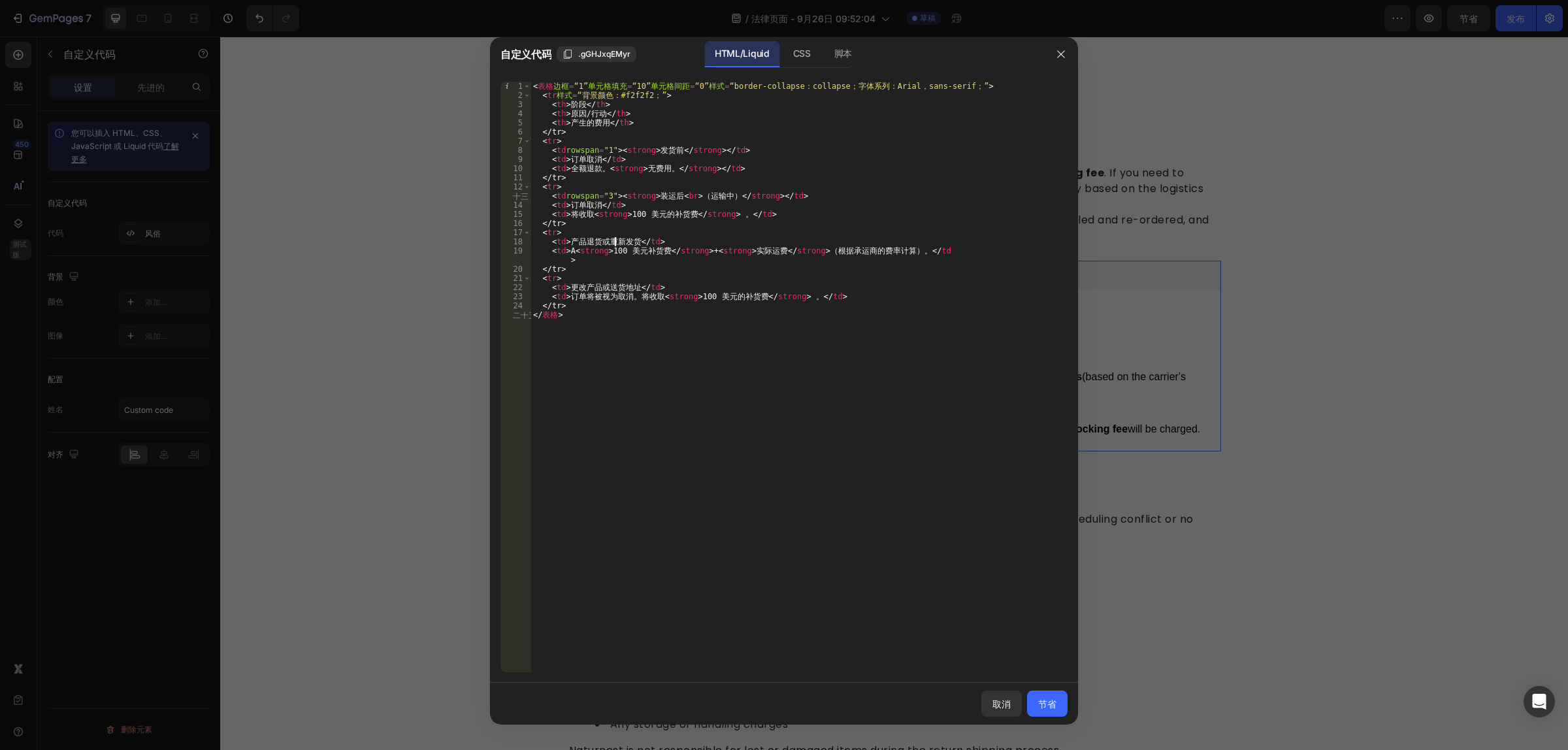
click at [615, 240] on div "< 表格 边框 = “1” 单元格填充 = “10” 单元格间距 = “0” 样式 = “border-collapse：collapse；字体系列：Aria…" at bounding box center [799, 386] width 537 height 609
drag, startPoint x: 892, startPoint y: 299, endPoint x: 546, endPoint y: 286, distance: 346.2
click at [546, 286] on div "< 表格 边框 = “1” 单元格填充 = “10” 单元格间距 = “0” 样式 = “border-collapse：collapse；字体系列：Aria…" at bounding box center [799, 386] width 537 height 609
drag, startPoint x: 616, startPoint y: 290, endPoint x: 518, endPoint y: 269, distance: 100.2
click at [543, 290] on div "< 表格 边框 = “1” 单元格填充 = “10” 单元格间距 = “0” 样式 = “border-collapse：collapse；字体系列：Aria…" at bounding box center [799, 386] width 537 height 609
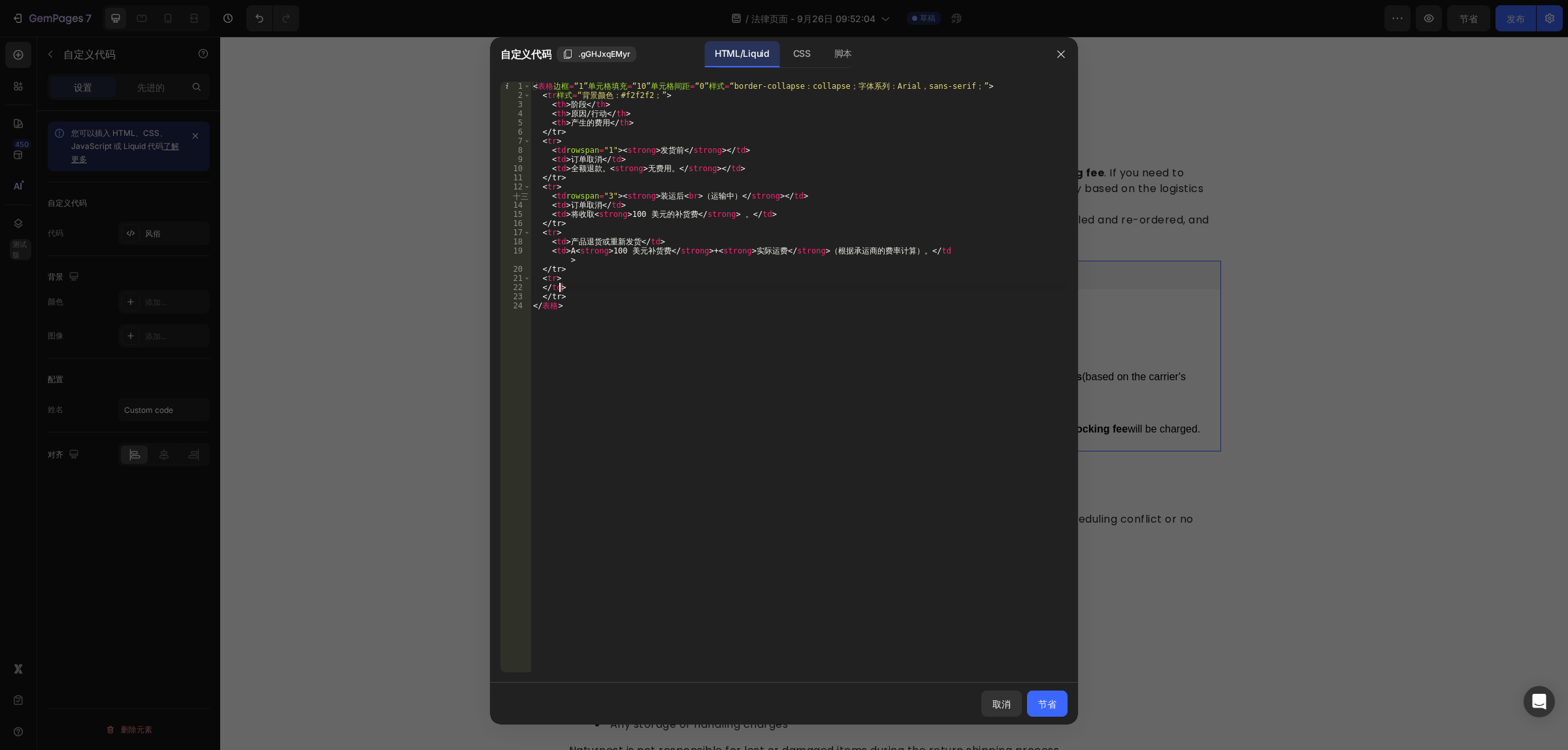
drag, startPoint x: 576, startPoint y: 288, endPoint x: 558, endPoint y: 292, distance: 18.4
click at [558, 292] on div "< 表格 边框 = “1” 单元格填充 = “10” 单元格间距 = “0” 样式 = “border-collapse：collapse；字体系列：Aria…" at bounding box center [799, 386] width 537 height 609
drag, startPoint x: 571, startPoint y: 300, endPoint x: 540, endPoint y: 288, distance: 33.2
click at [540, 288] on div "< 表格 边框 = “1” 单元格填充 = “10” 单元格间距 = “0” 样式 = “border-collapse：collapse；字体系列：Aria…" at bounding box center [799, 386] width 537 height 609
type textarea "</td> </tr>"
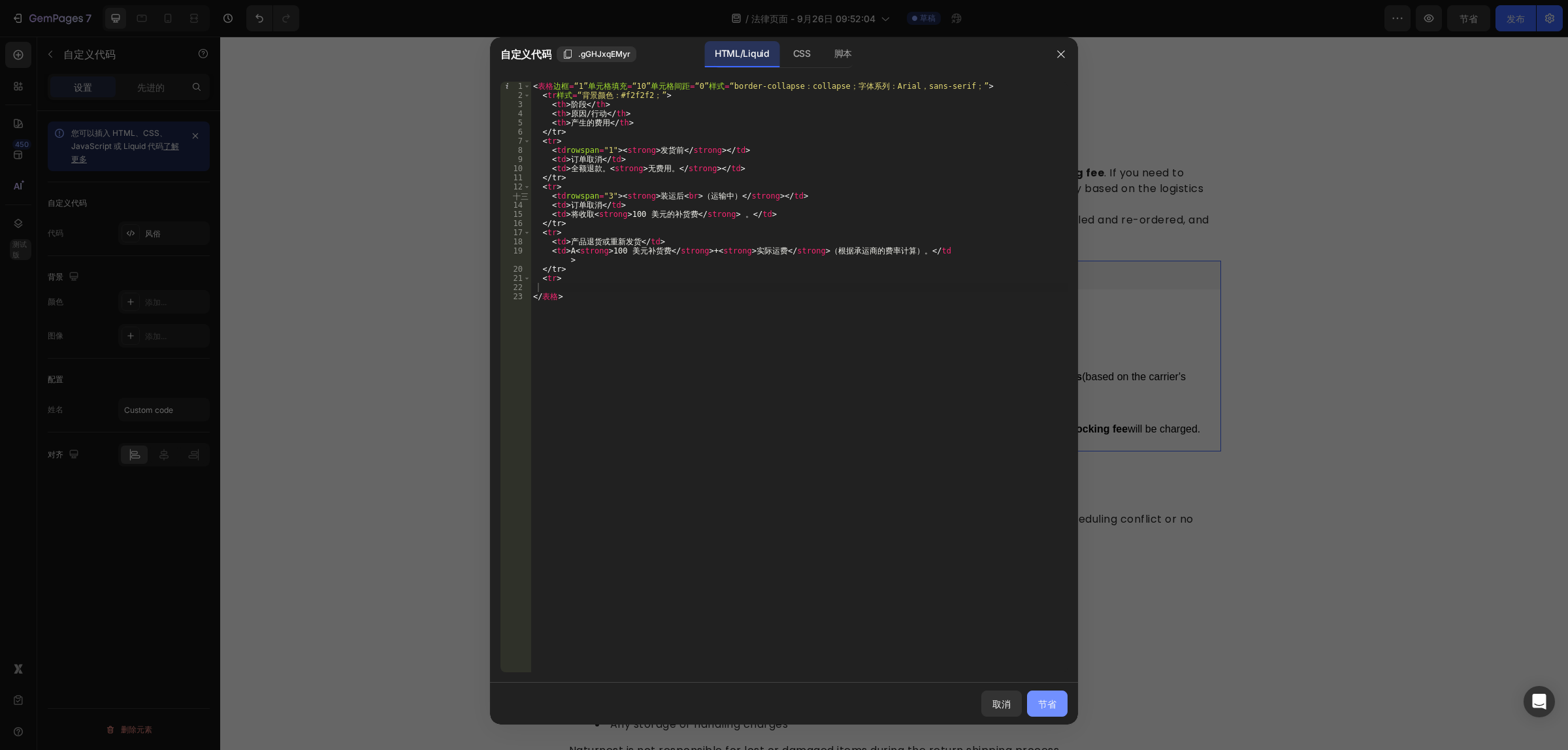
drag, startPoint x: 1046, startPoint y: 707, endPoint x: 1030, endPoint y: 696, distance: 19.4
click at [1046, 709] on font "节省" at bounding box center [1047, 703] width 18 height 11
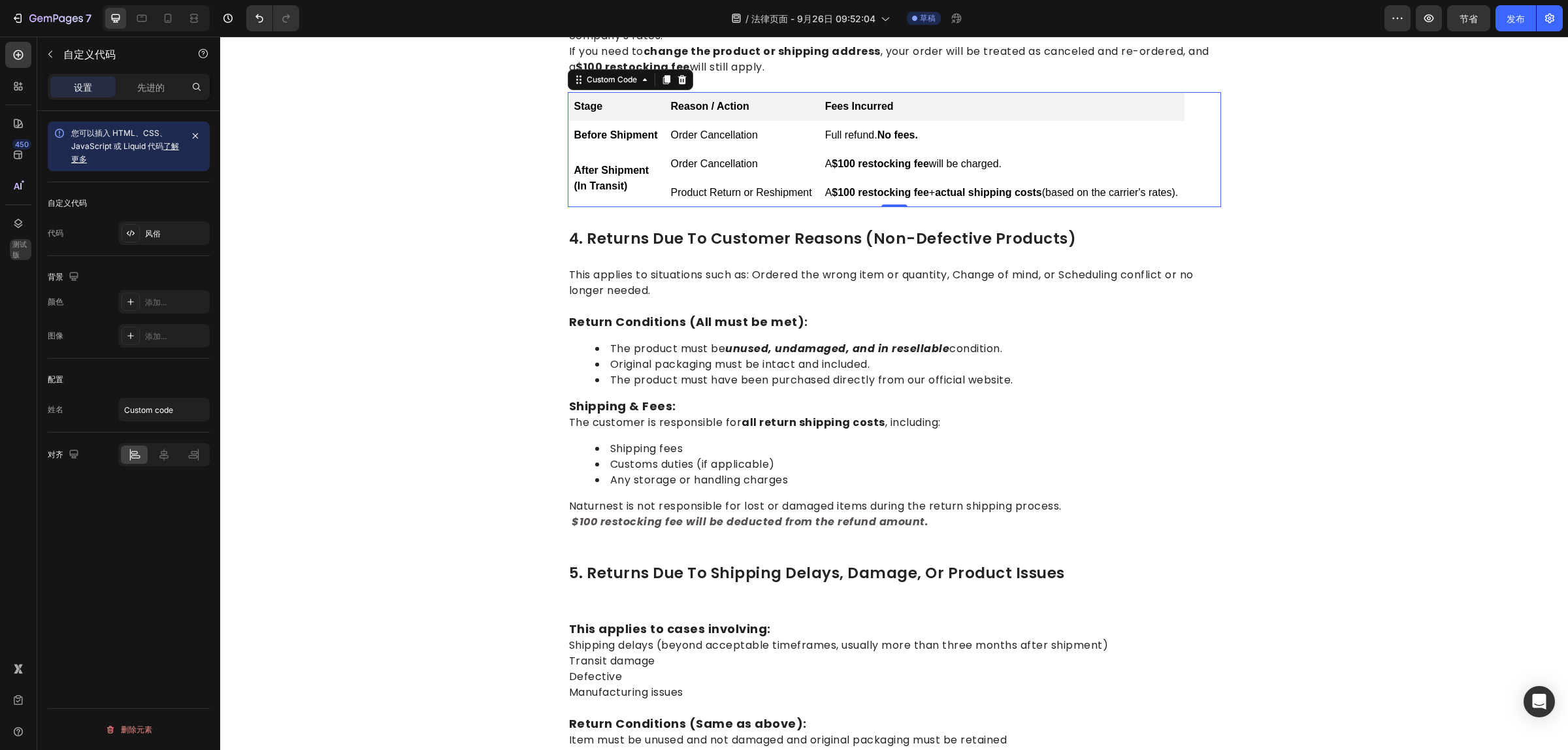
scroll to position [851, 0]
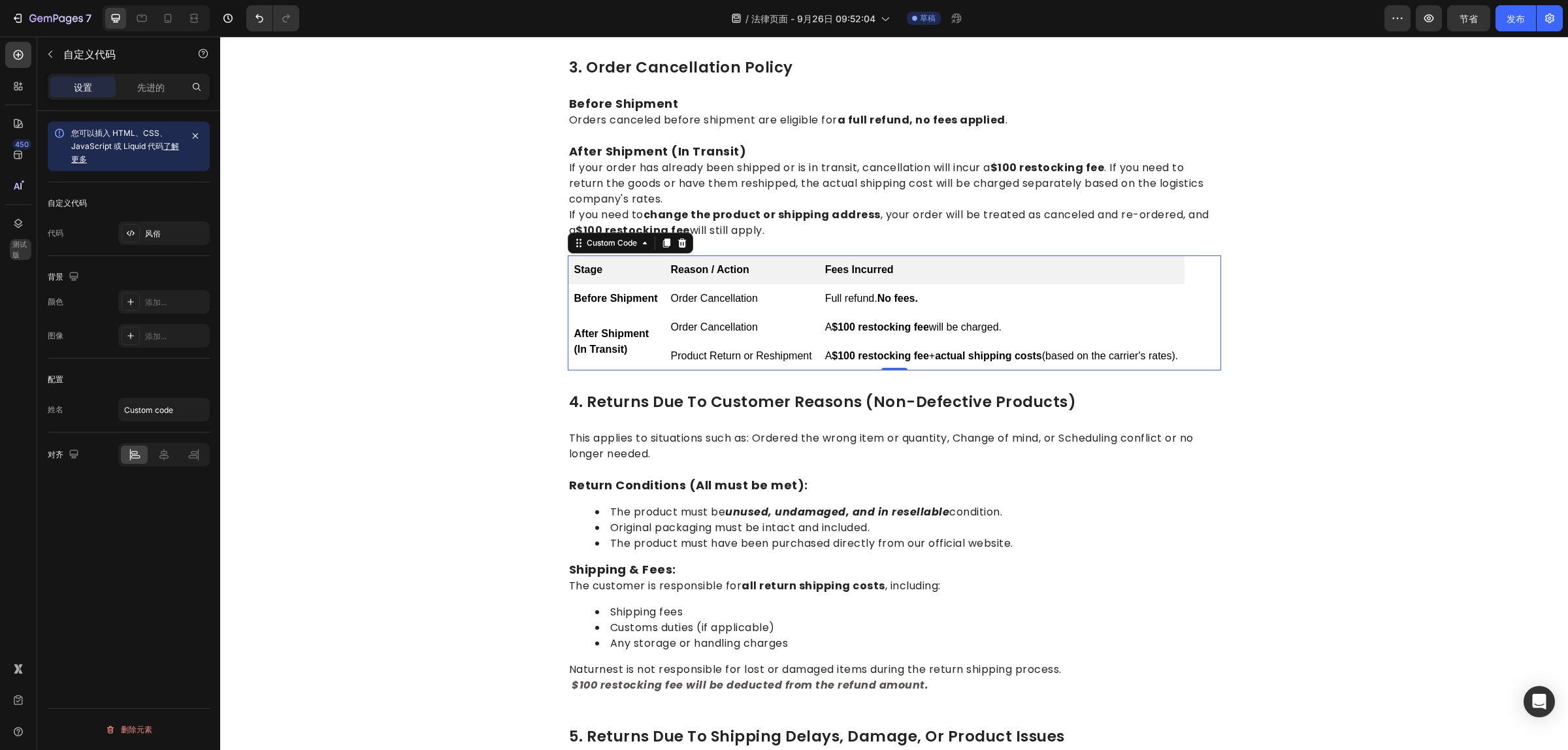
click at [722, 291] on td "Order Cancellation" at bounding box center [741, 299] width 154 height 29
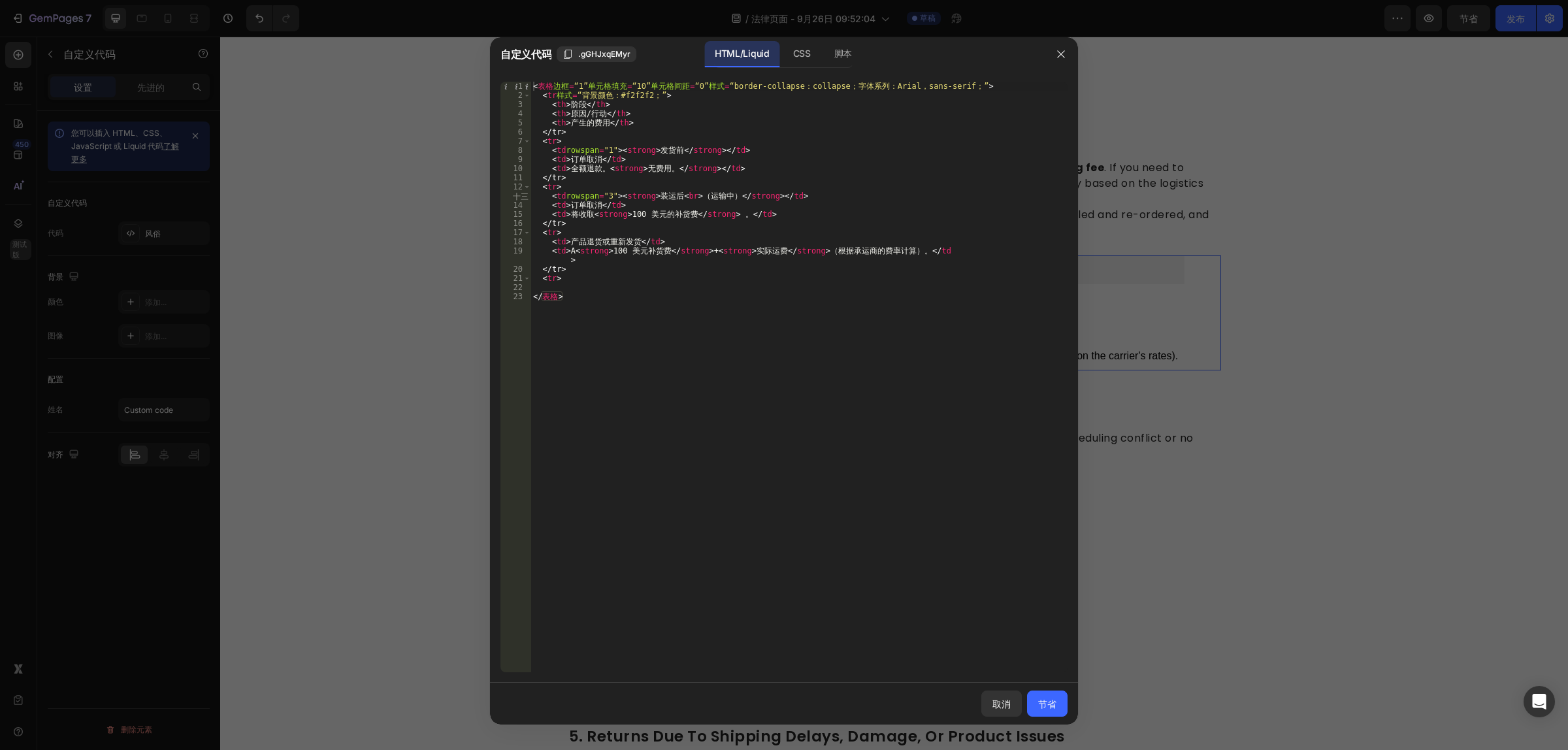
click at [706, 296] on div "< 表格 边框 = “1” 单元格填充 = “10” 单元格间距 = “0” 样式 = “border-collapse：collapse；字体系列：Aria…" at bounding box center [799, 386] width 537 height 609
type textarea "</table>"
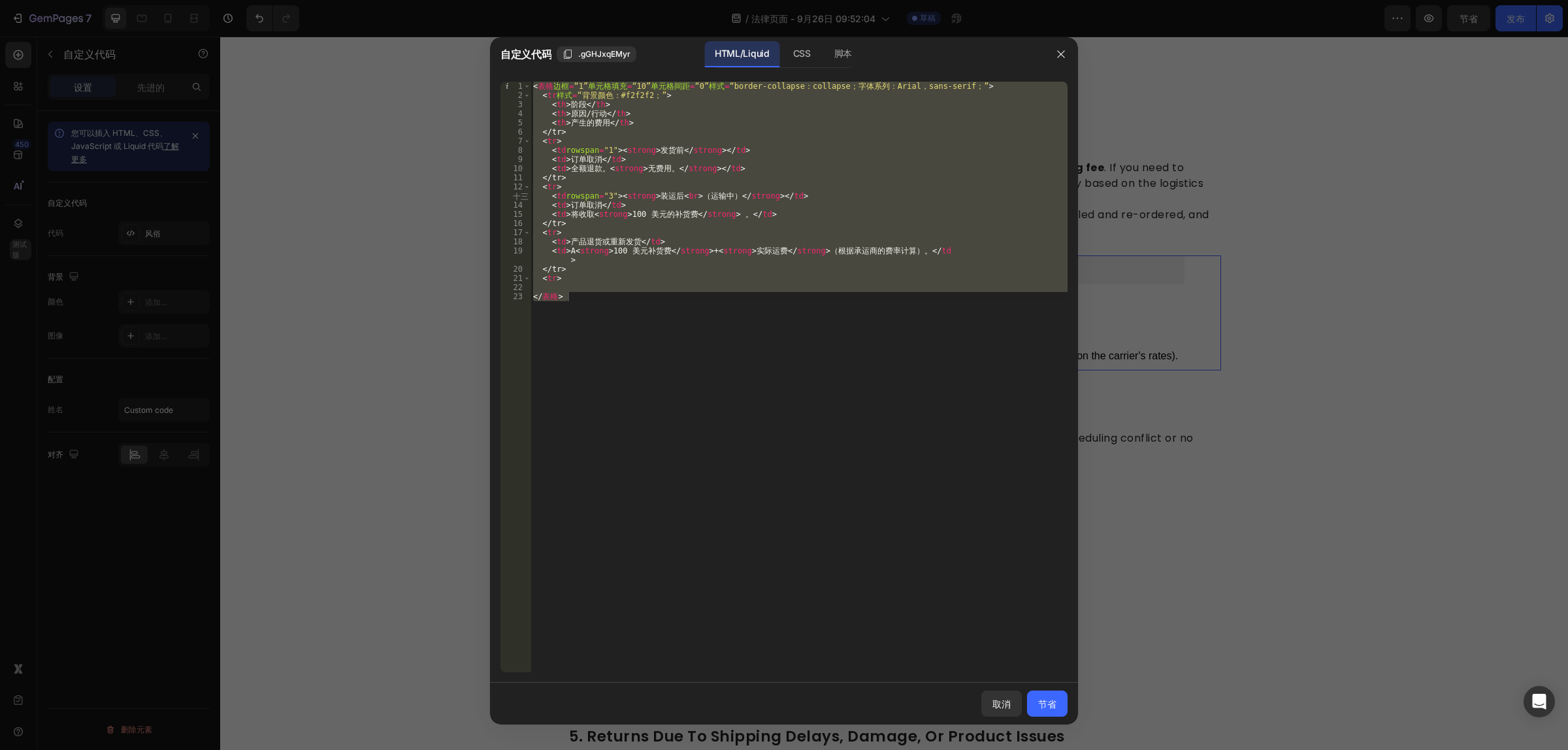
click at [1441, 504] on div at bounding box center [784, 375] width 1568 height 750
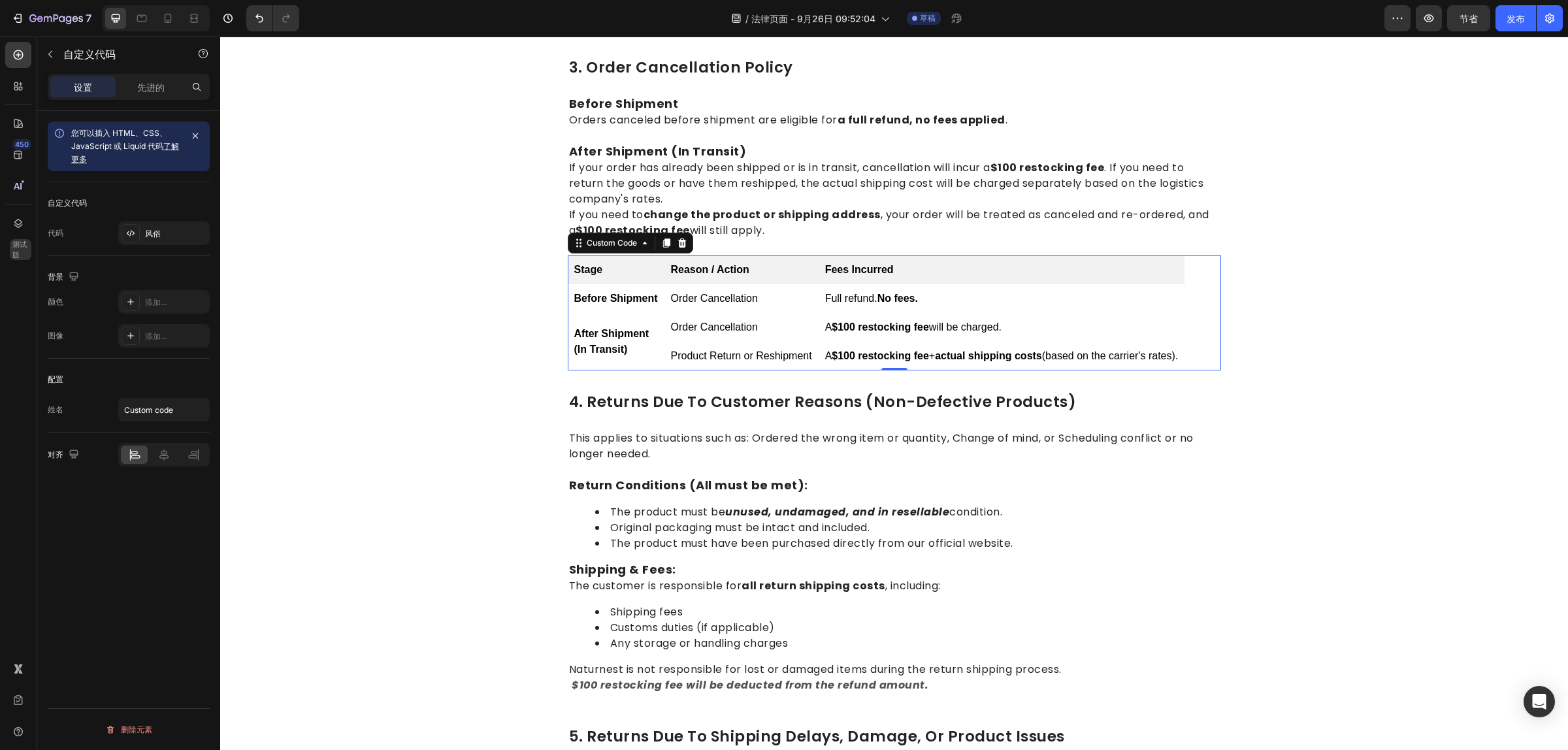
click at [727, 307] on td "Order Cancellation" at bounding box center [741, 299] width 154 height 29
click at [723, 299] on td "Order Cancellation" at bounding box center [741, 299] width 154 height 29
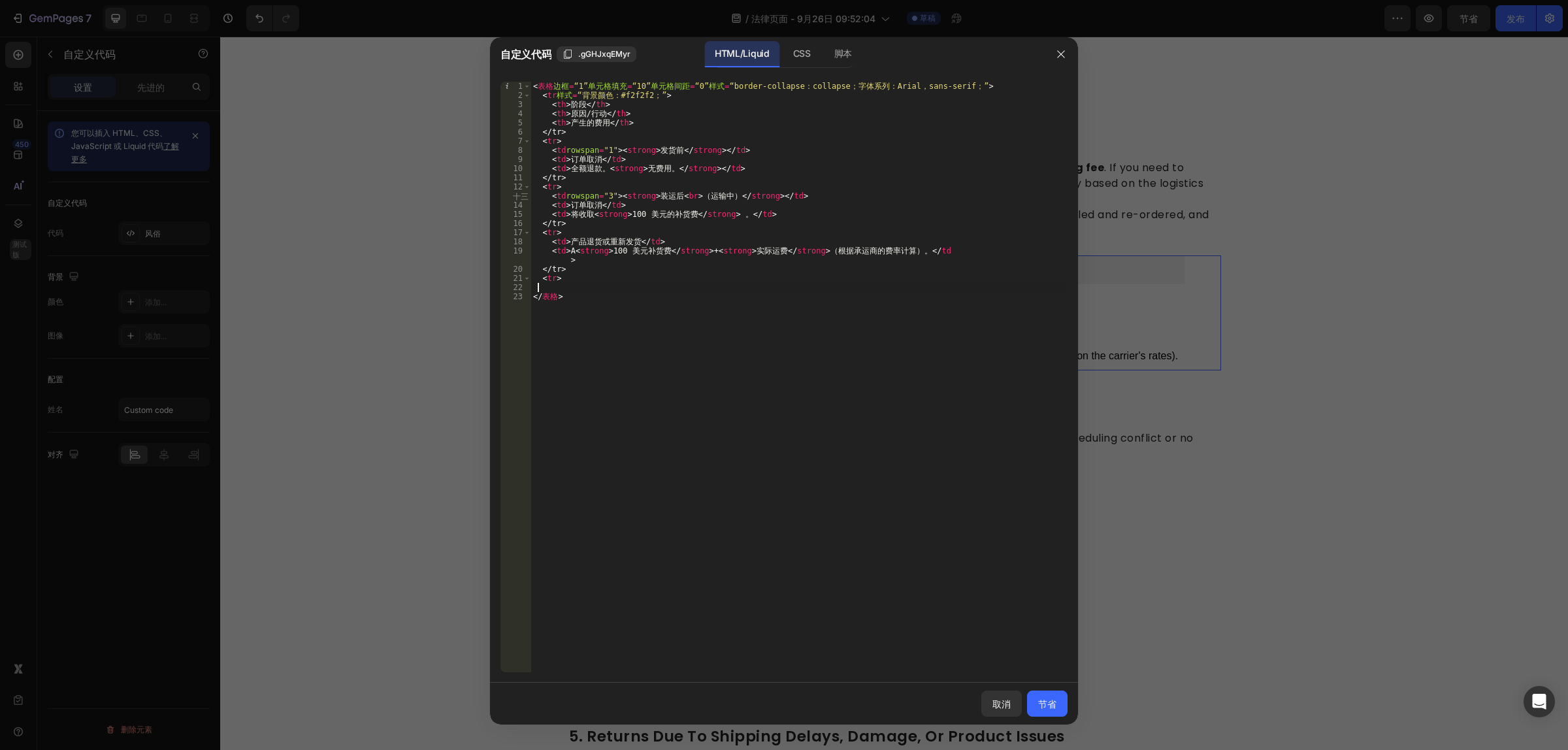
click at [683, 288] on div "< 表格 边框 = “1” 单元格填充 = “10” 单元格间距 = “0” 样式 = “border-collapse：collapse；字体系列：Aria…" at bounding box center [799, 386] width 537 height 609
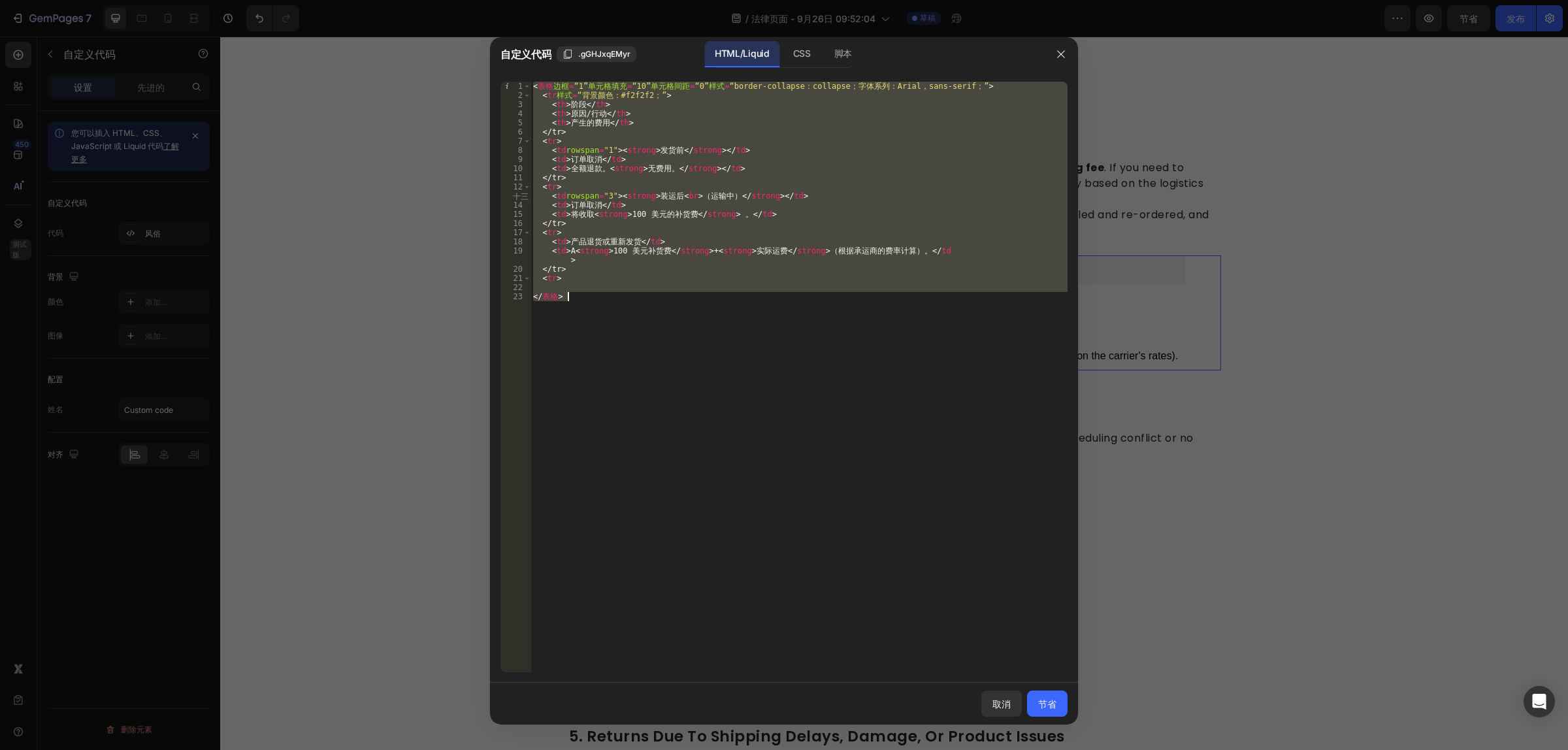
paste textarea
type textarea "</table>"
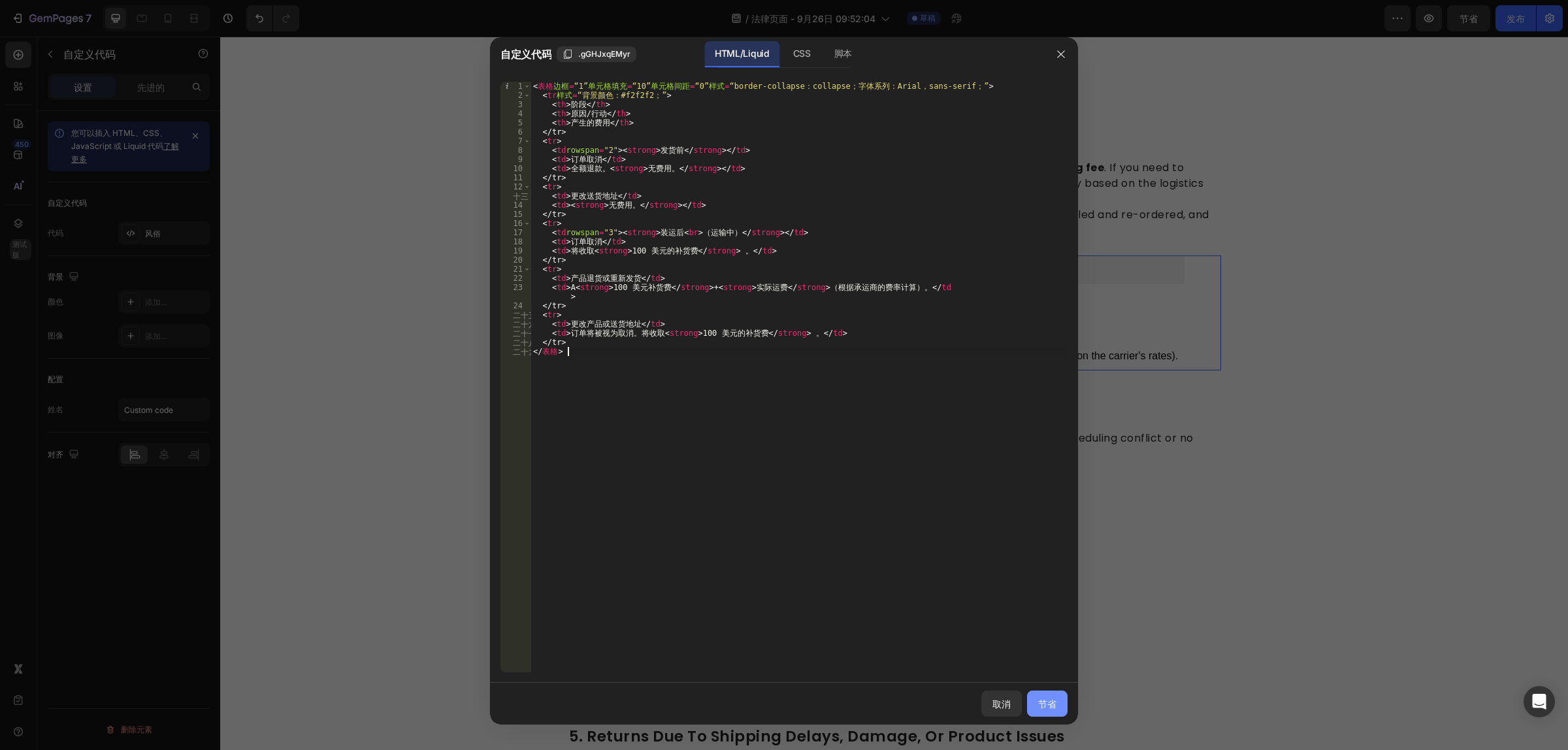
click at [1042, 707] on font "节省" at bounding box center [1047, 703] width 18 height 11
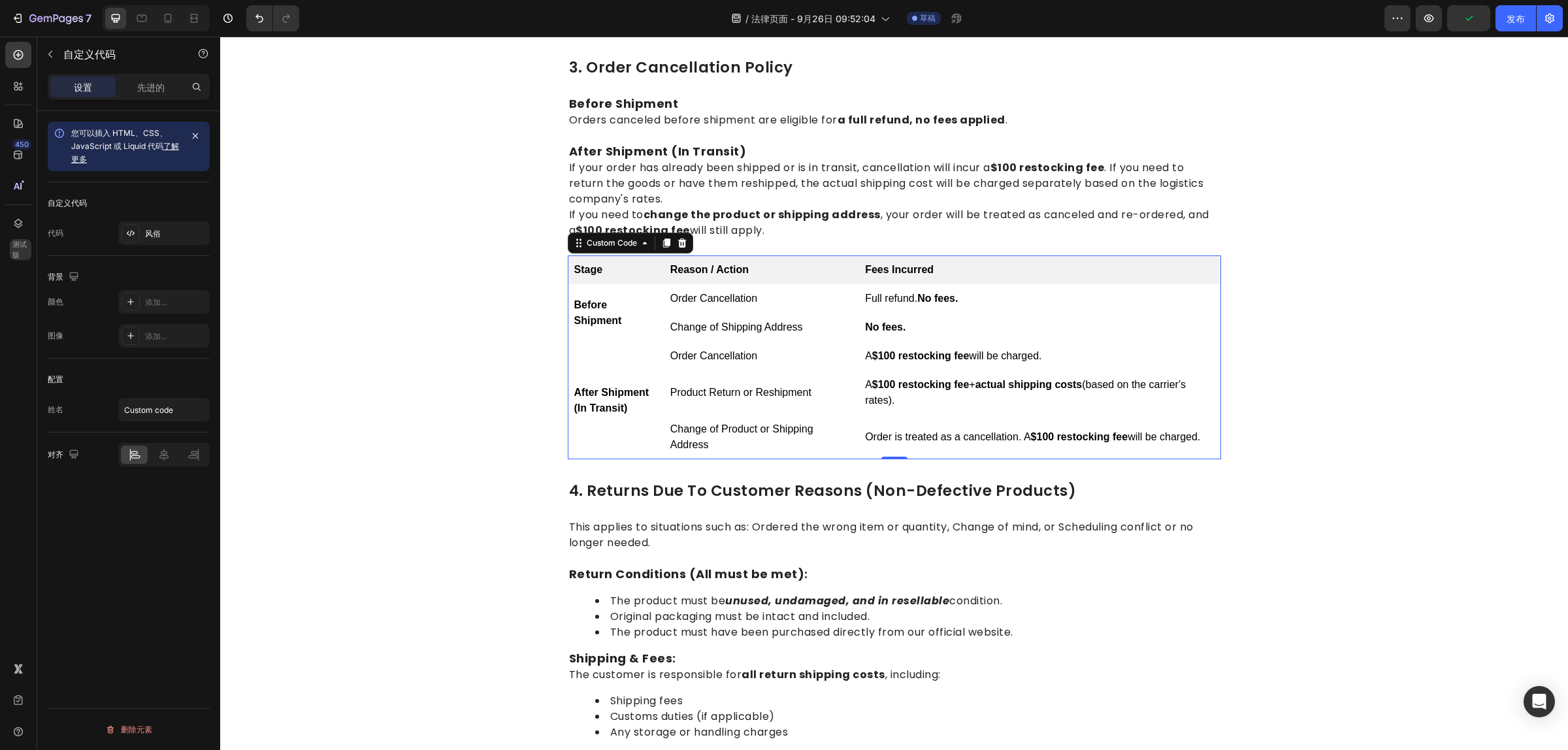
click at [899, 317] on td "No fees." at bounding box center [1039, 327] width 362 height 29
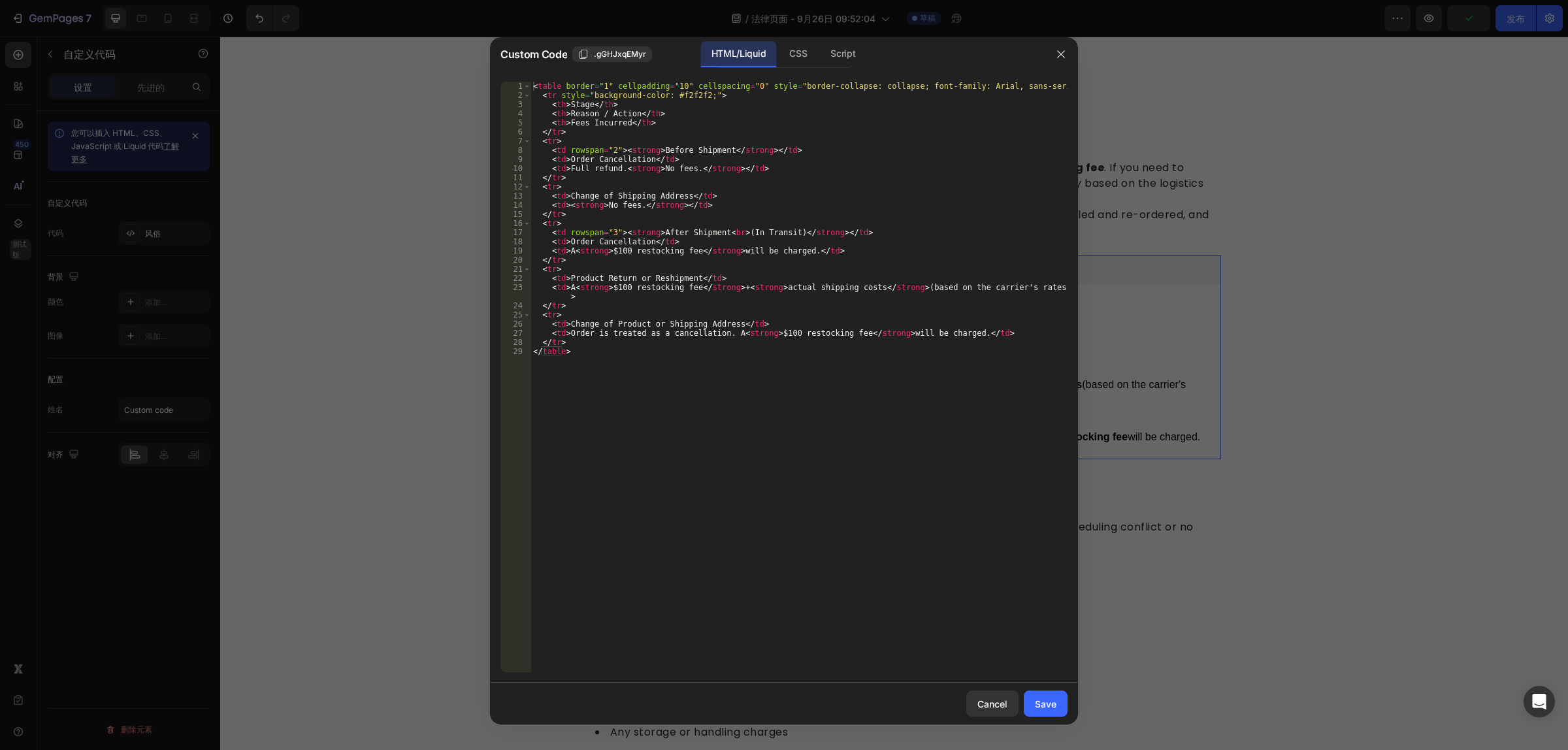
click at [700, 393] on div "< table border = "1" cellpadding = "10" cellspacing = "0" style = "border-colla…" at bounding box center [799, 386] width 537 height 609
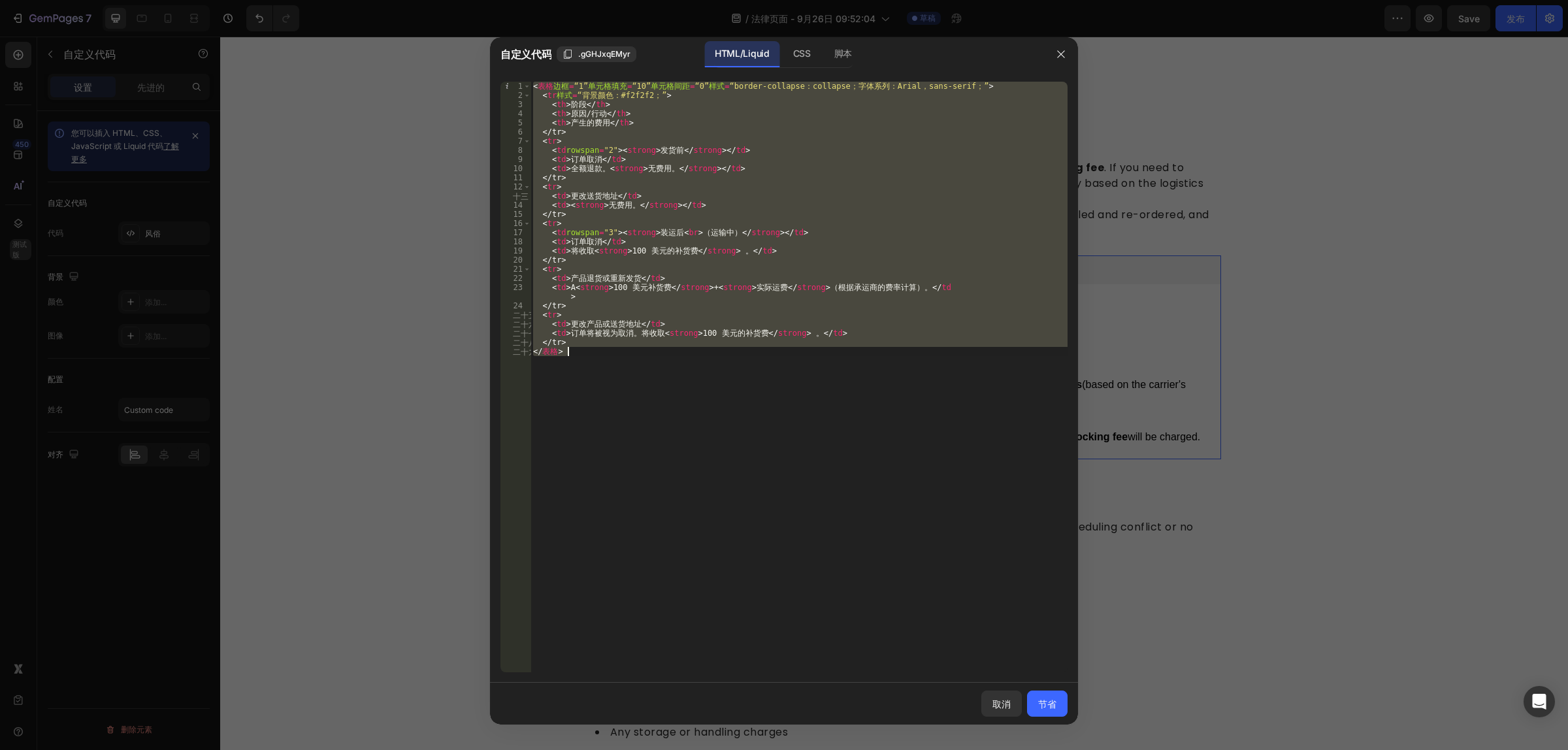
paste textarea
type textarea "</table>"
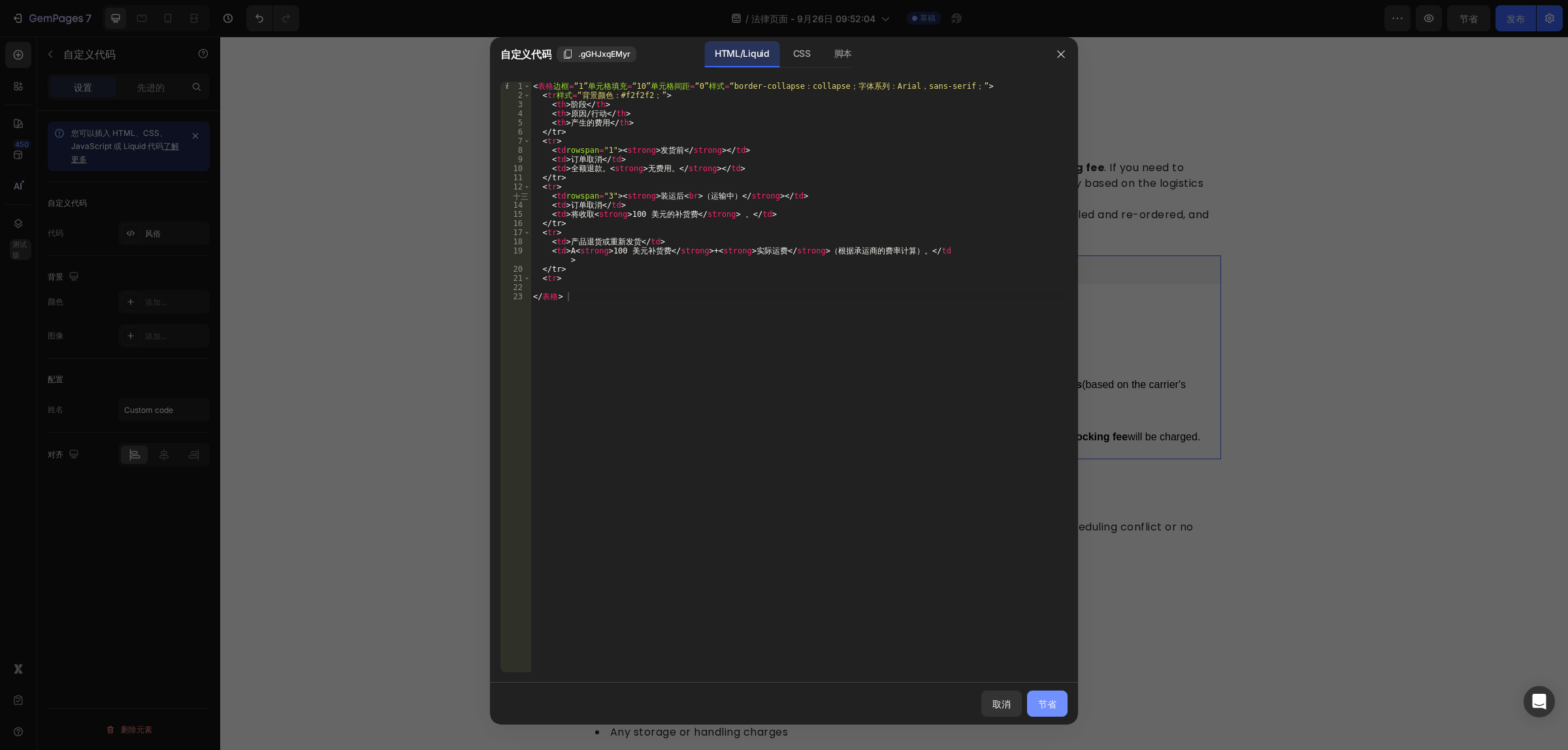
click at [1048, 710] on font "节省" at bounding box center [1047, 703] width 18 height 14
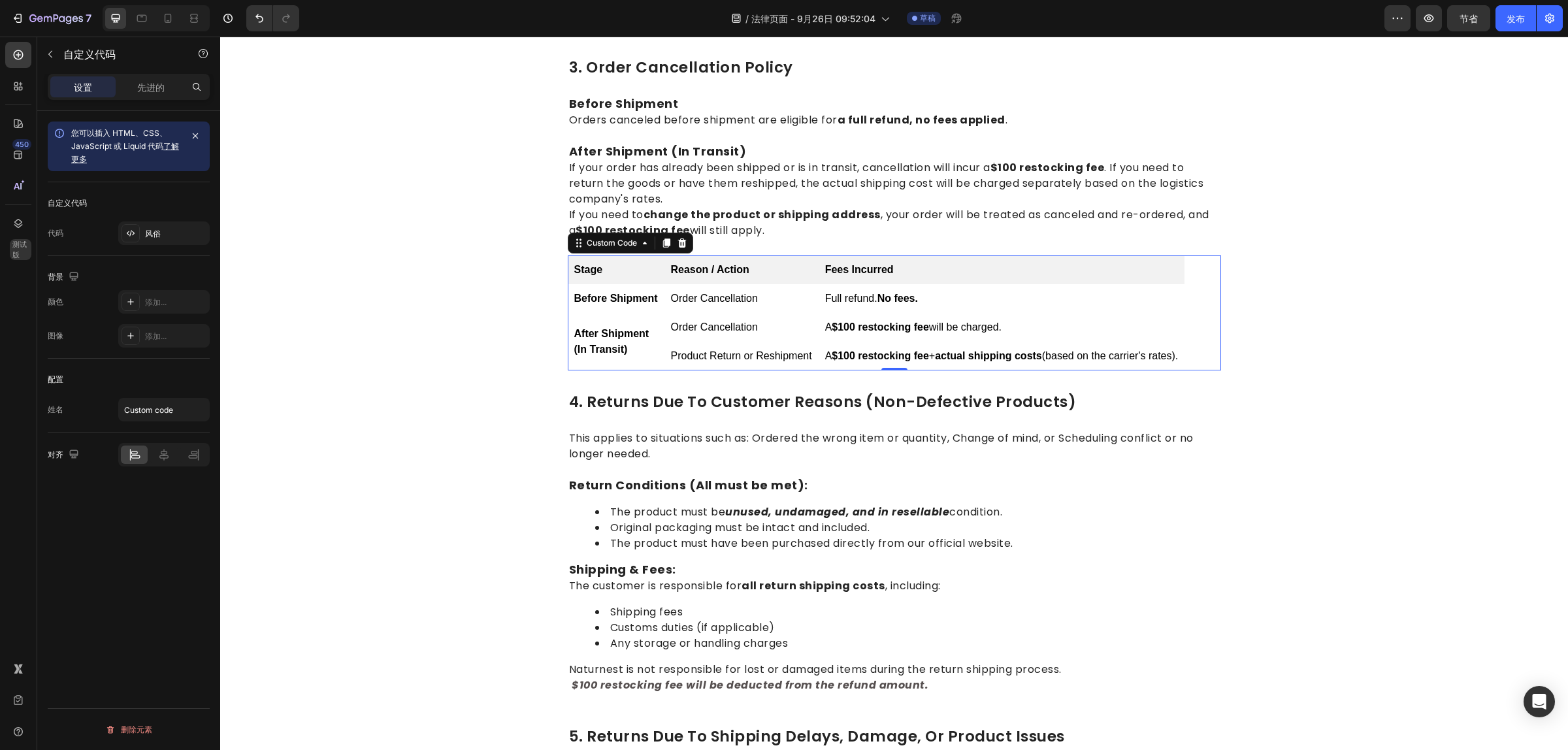
click at [728, 348] on td "Product Return or Reshipment" at bounding box center [741, 356] width 154 height 29
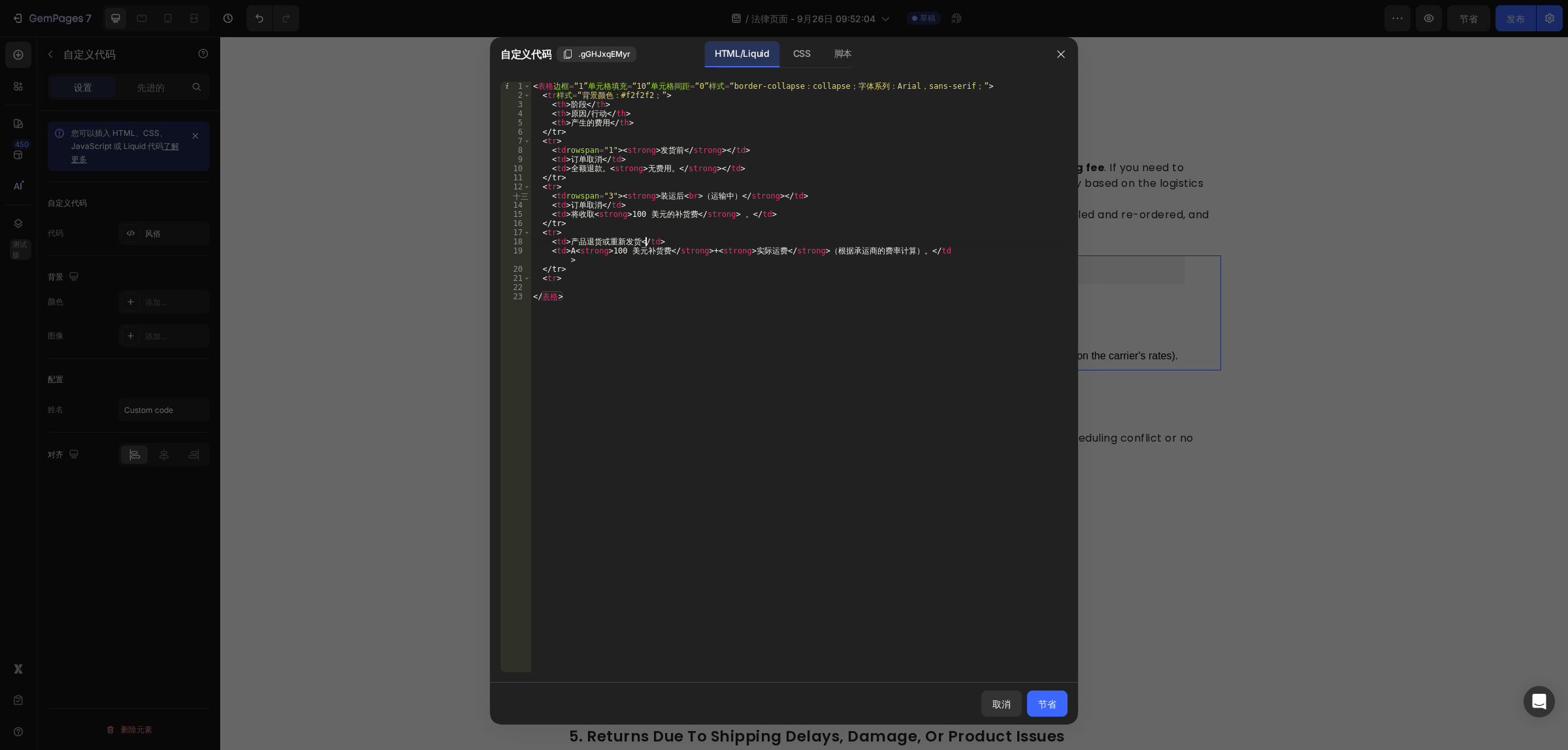
click at [646, 244] on div "< 表格 边框 = “1” 单元格填充 = “10” 单元格间距 = “0” 样式 = “border-collapse：collapse；字体系列：Aria…" at bounding box center [799, 386] width 537 height 609
type textarea "<td>Product RetuReshipment</td>"
click at [1003, 694] on button "取消" at bounding box center [1002, 703] width 41 height 26
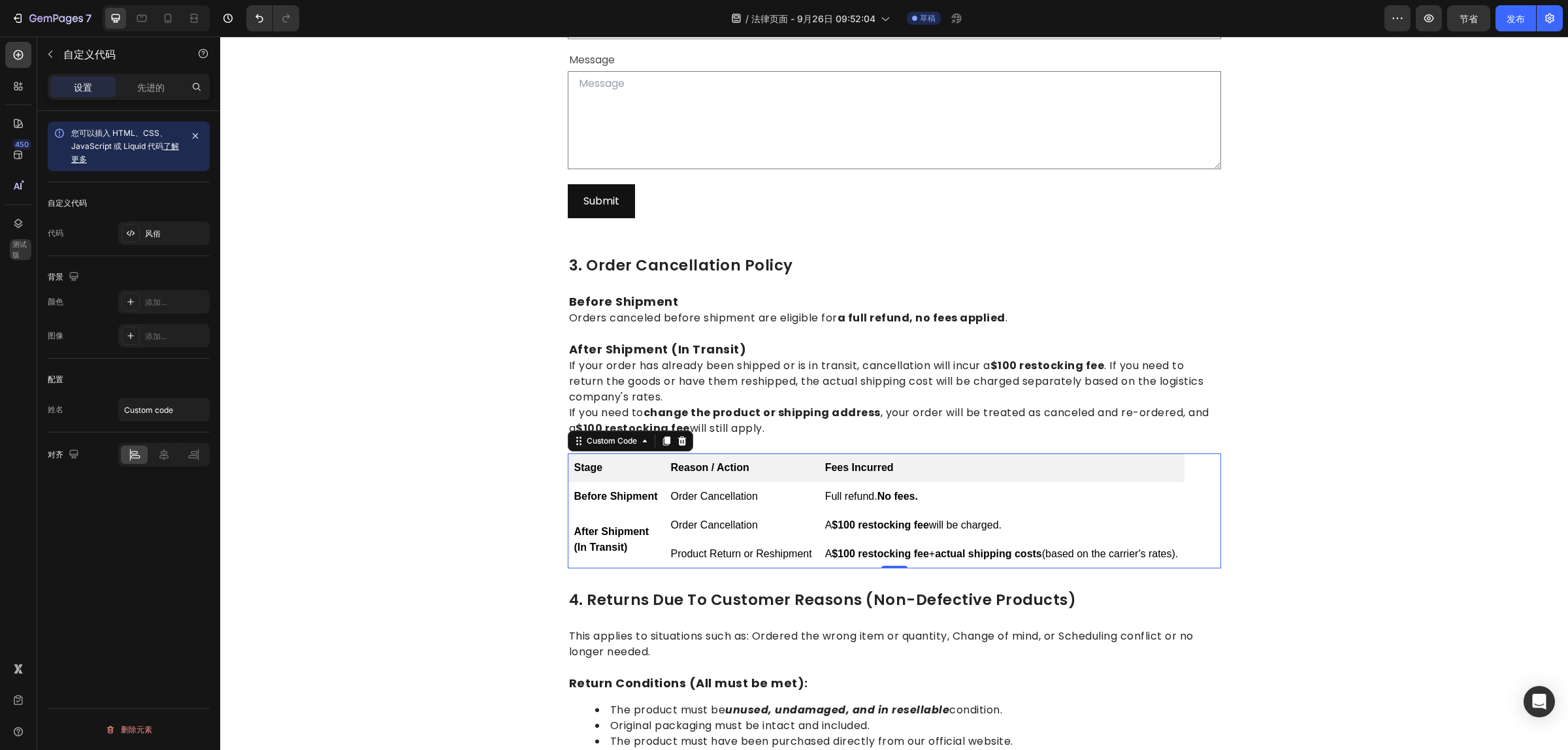
scroll to position [688, 0]
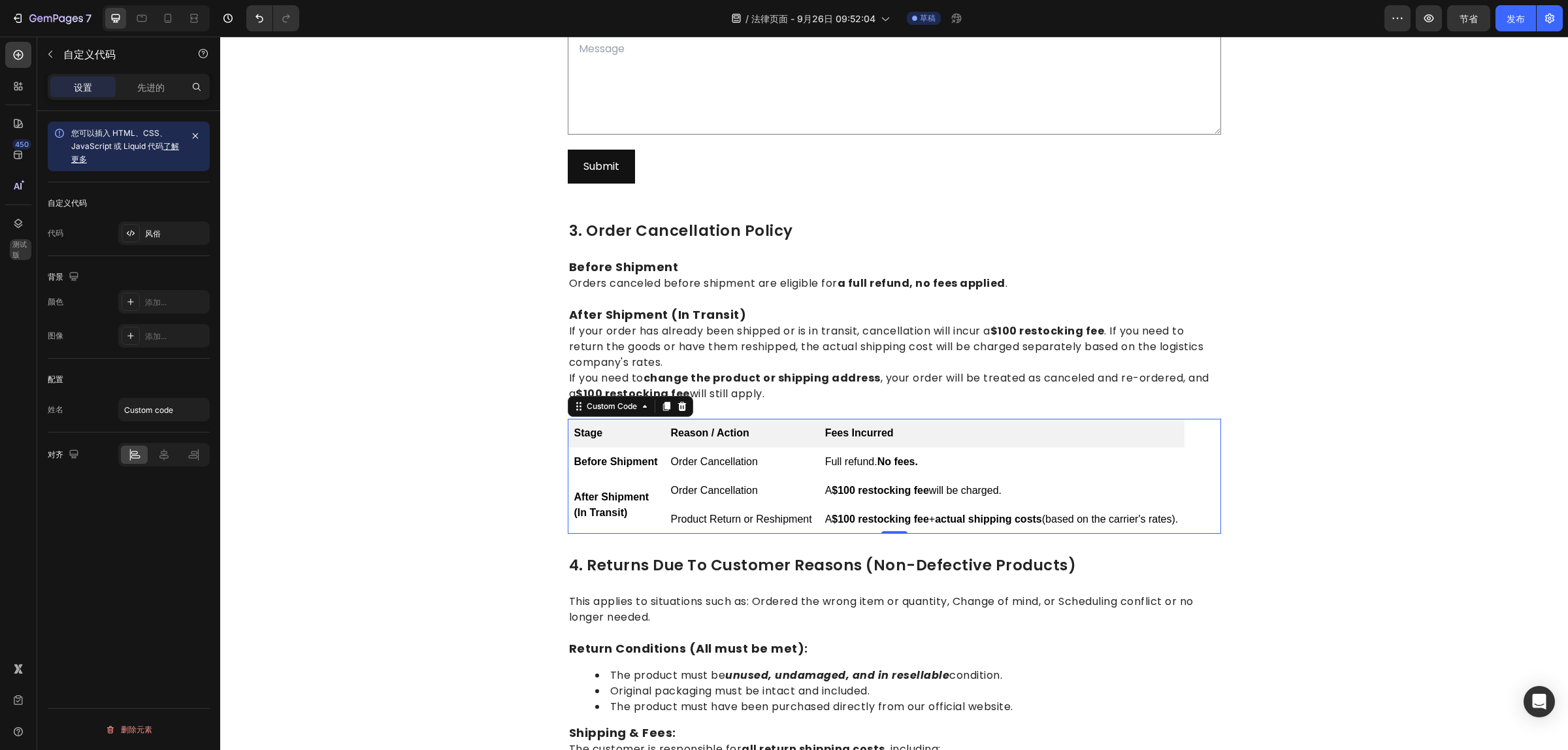
click at [792, 483] on td "Order Cancellation" at bounding box center [741, 491] width 154 height 29
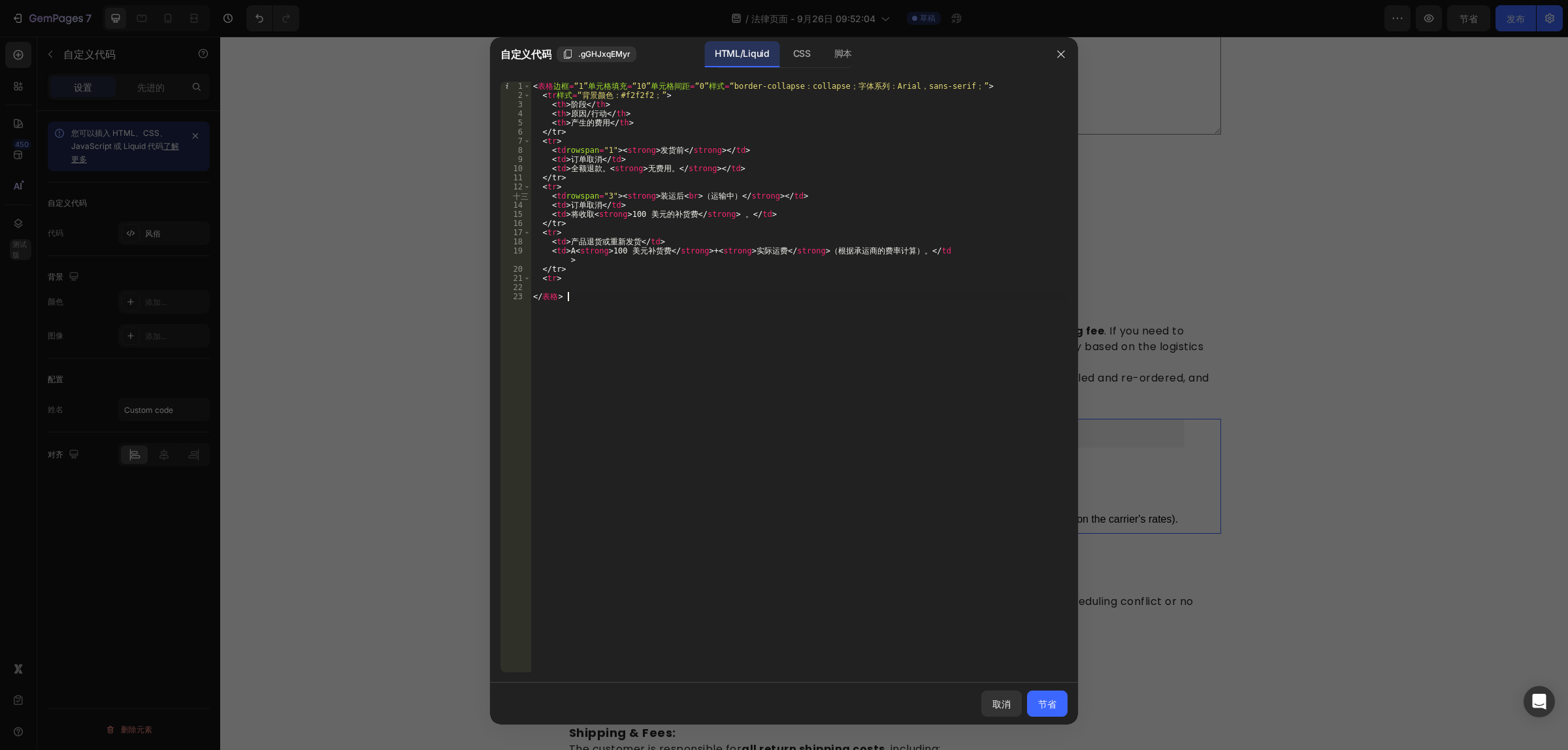
click at [702, 333] on div "< 表格 边框 = “1” 单元格填充 = “10” 单元格间距 = “0” 样式 = “border-collapse：collapse；字体系列：Aria…" at bounding box center [799, 386] width 537 height 609
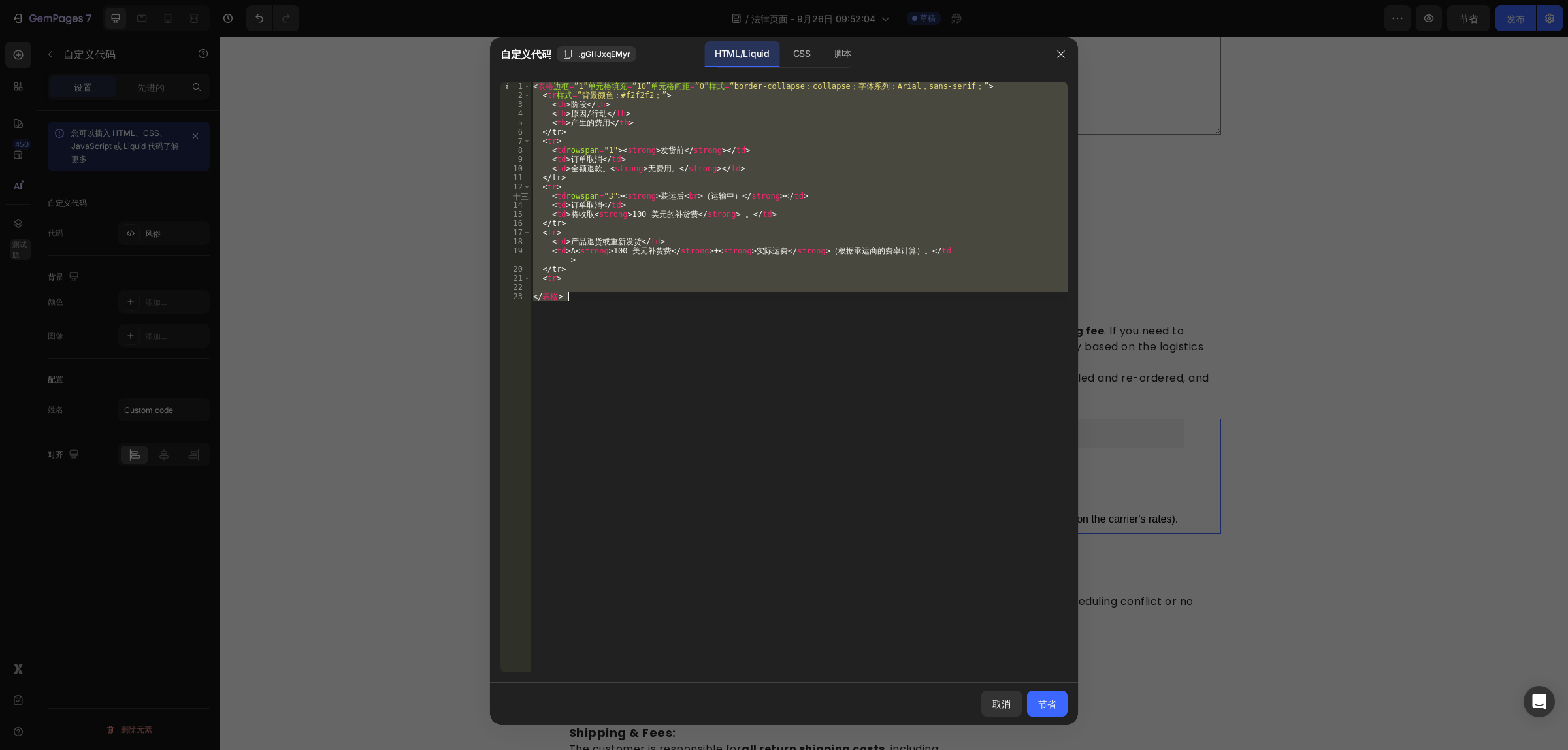
paste textarea
type textarea "</table>"
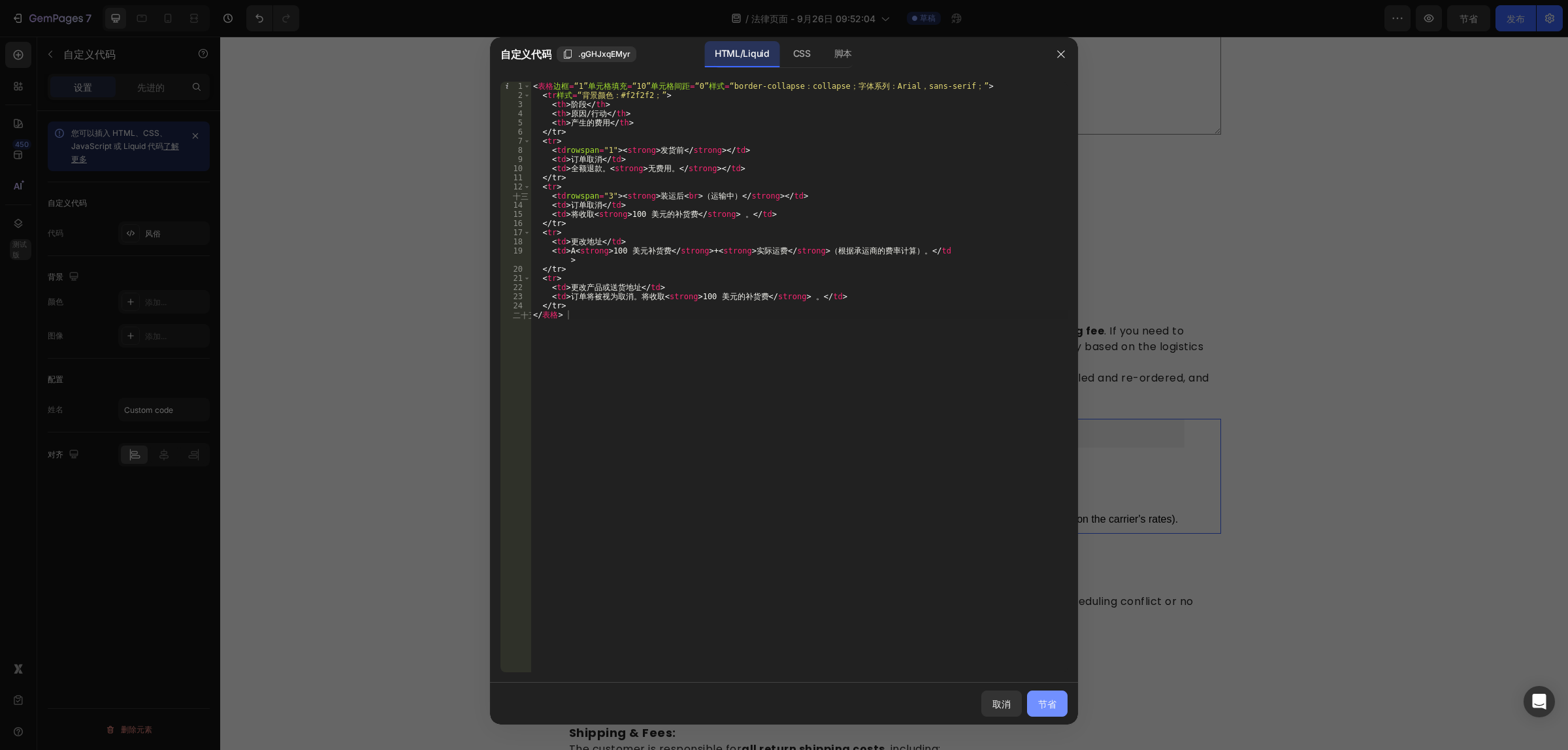
click at [1054, 707] on font "节省" at bounding box center [1047, 703] width 18 height 11
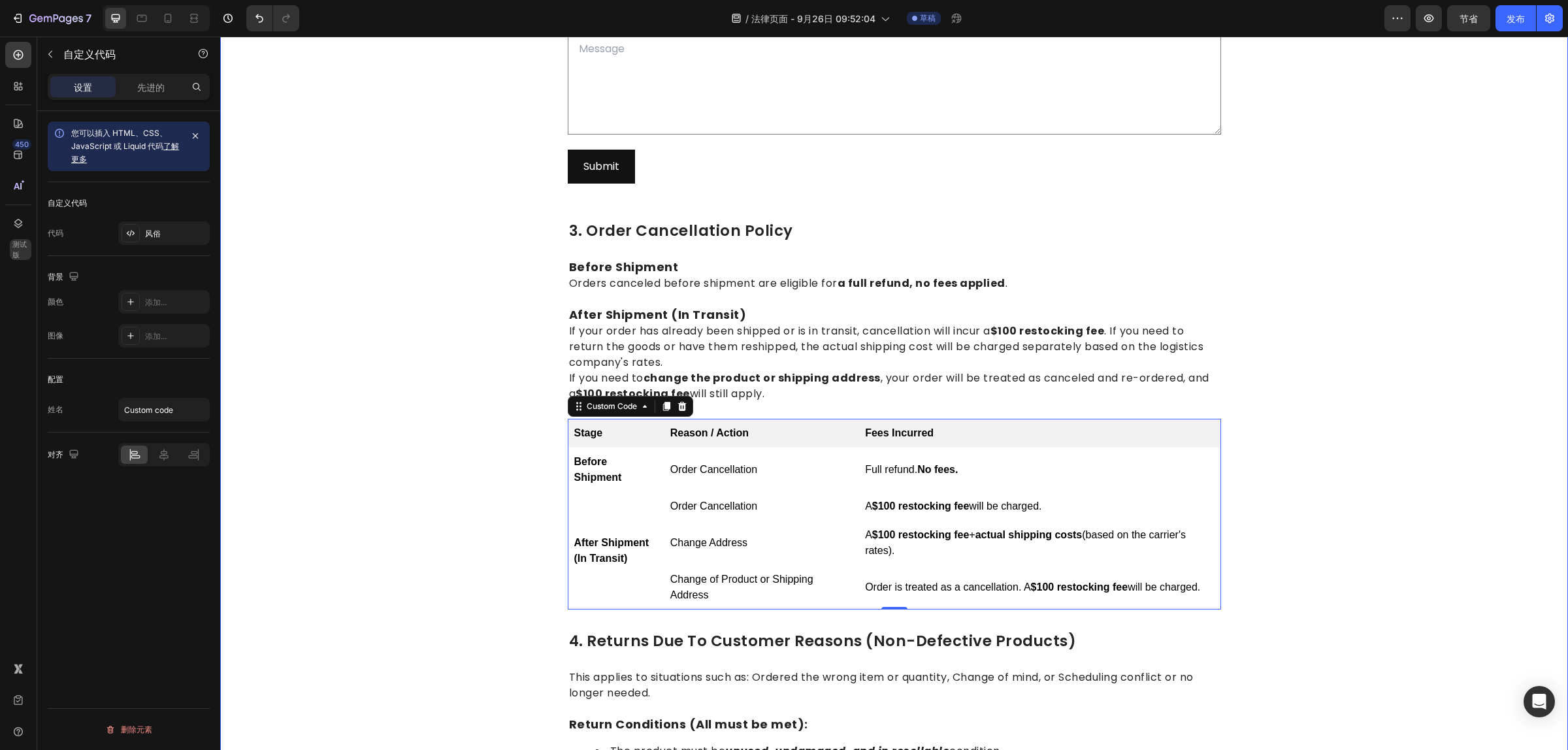
click at [1362, 590] on div "1.return eligibility & refund timeline Heading Return Window: Returns or exchan…" at bounding box center [894, 495] width 1328 height 1908
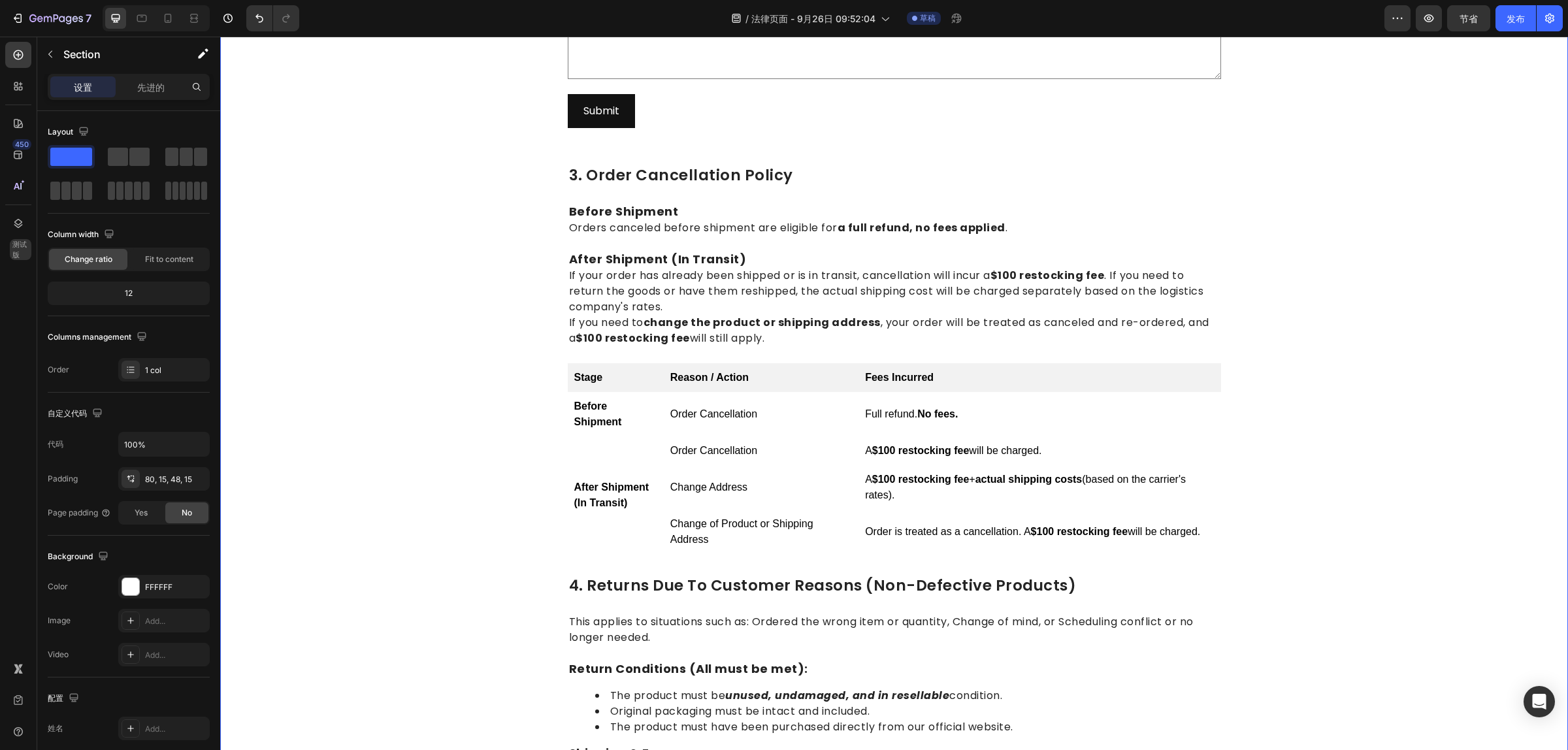
scroll to position [851, 0]
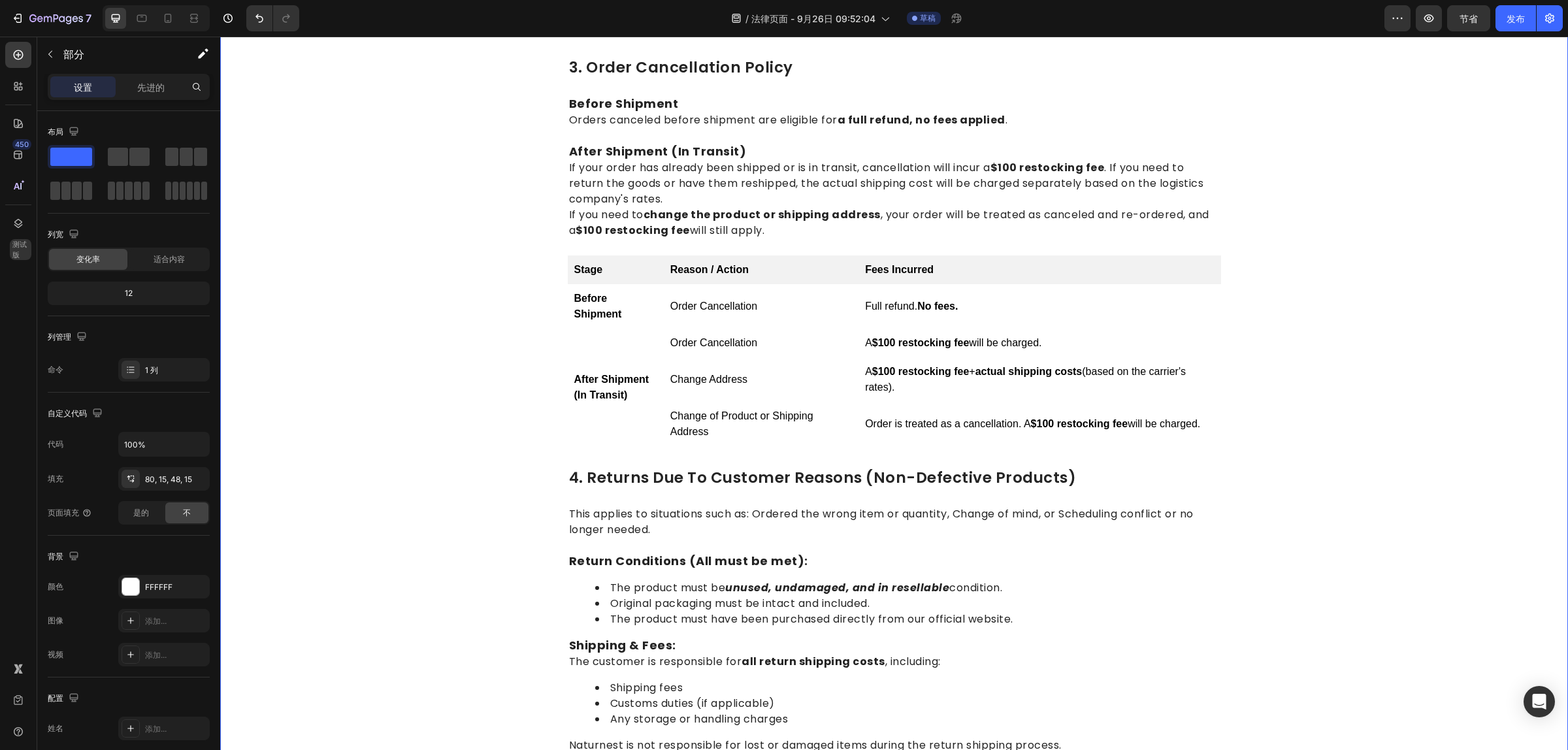
click at [1390, 451] on div "1.return eligibility & refund timeline Heading Return Window: Returns or exchan…" at bounding box center [894, 331] width 1328 height 1908
drag, startPoint x: 717, startPoint y: 395, endPoint x: 724, endPoint y: 366, distance: 29.8
click at [717, 394] on td "Change Address" at bounding box center [761, 380] width 194 height 45
click at [724, 366] on td "Change Address" at bounding box center [761, 380] width 194 height 45
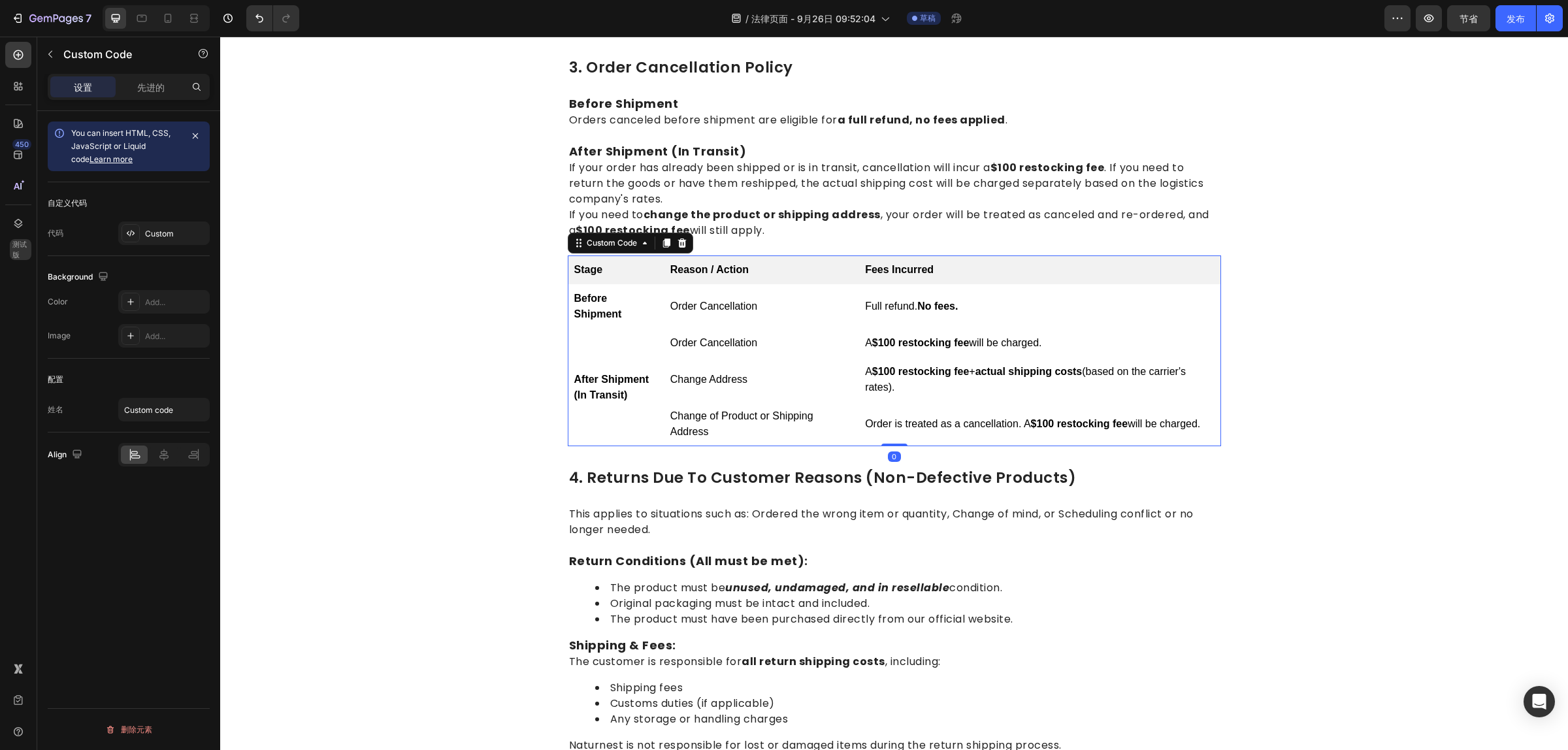
click at [724, 366] on td "Change Address" at bounding box center [761, 380] width 194 height 45
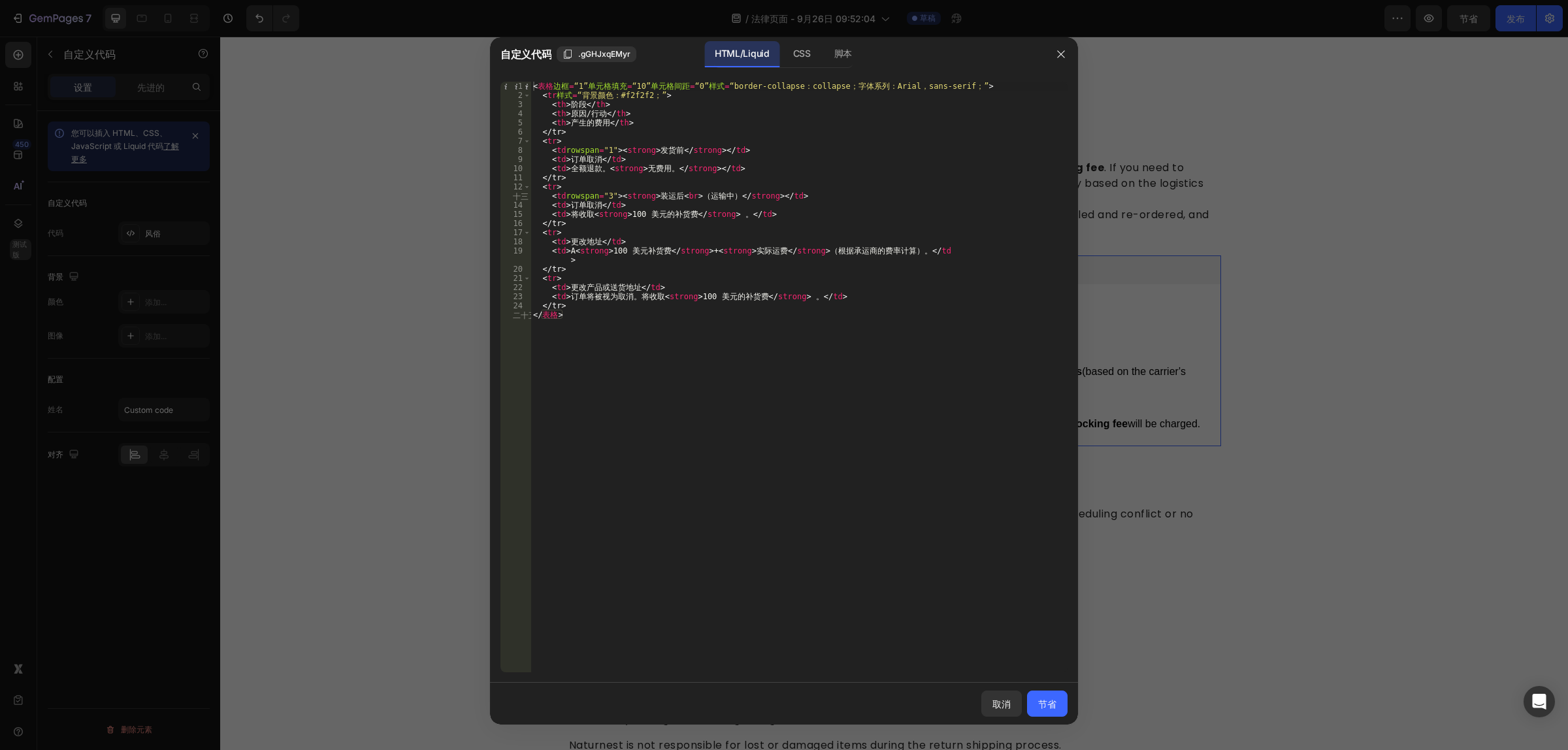
click at [733, 288] on div "< 表格 边框 = “1” 单元格填充 = “10” 单元格间距 = “0” 样式 = “border-collapse：collapse；字体系列：Aria…" at bounding box center [799, 386] width 537 height 609
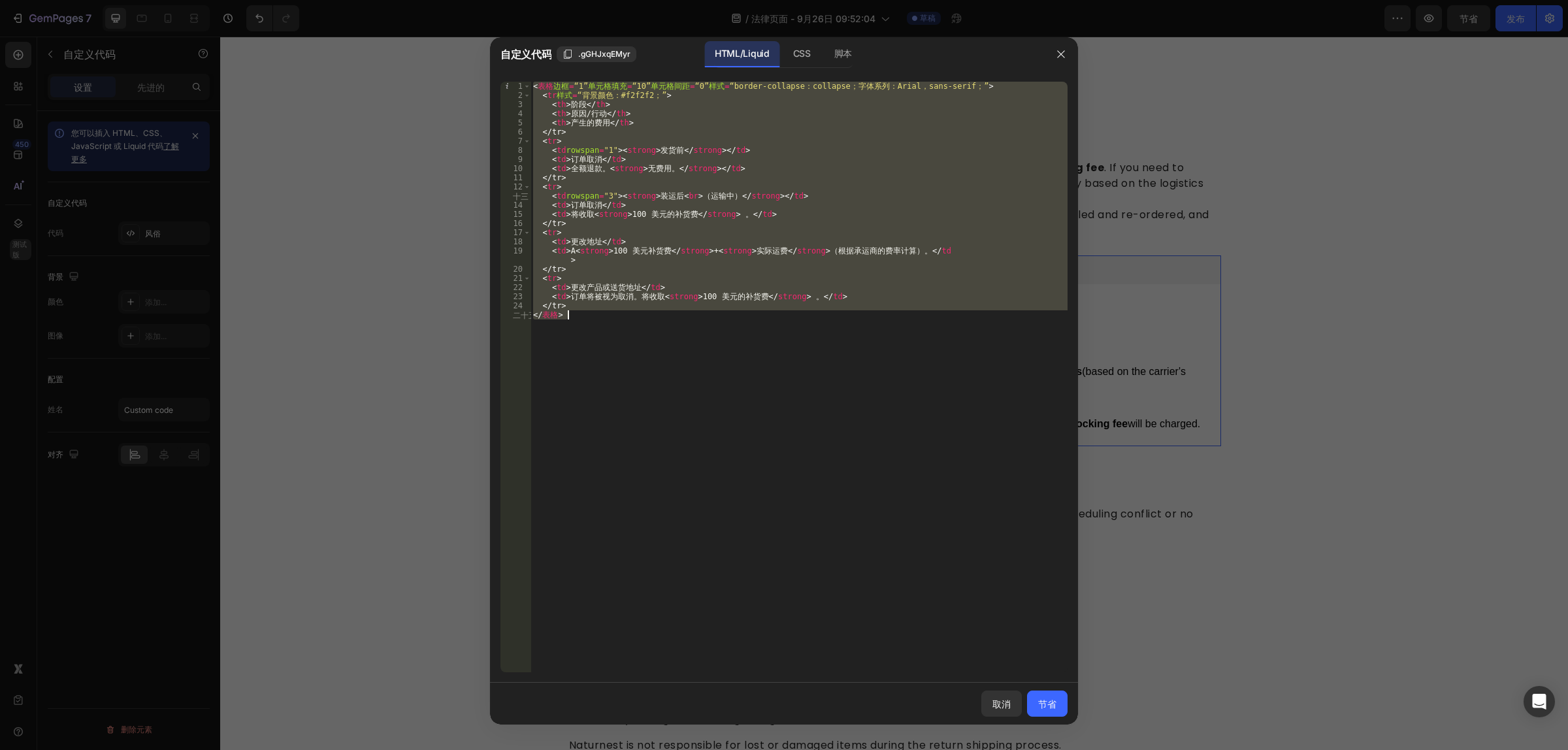
paste textarea
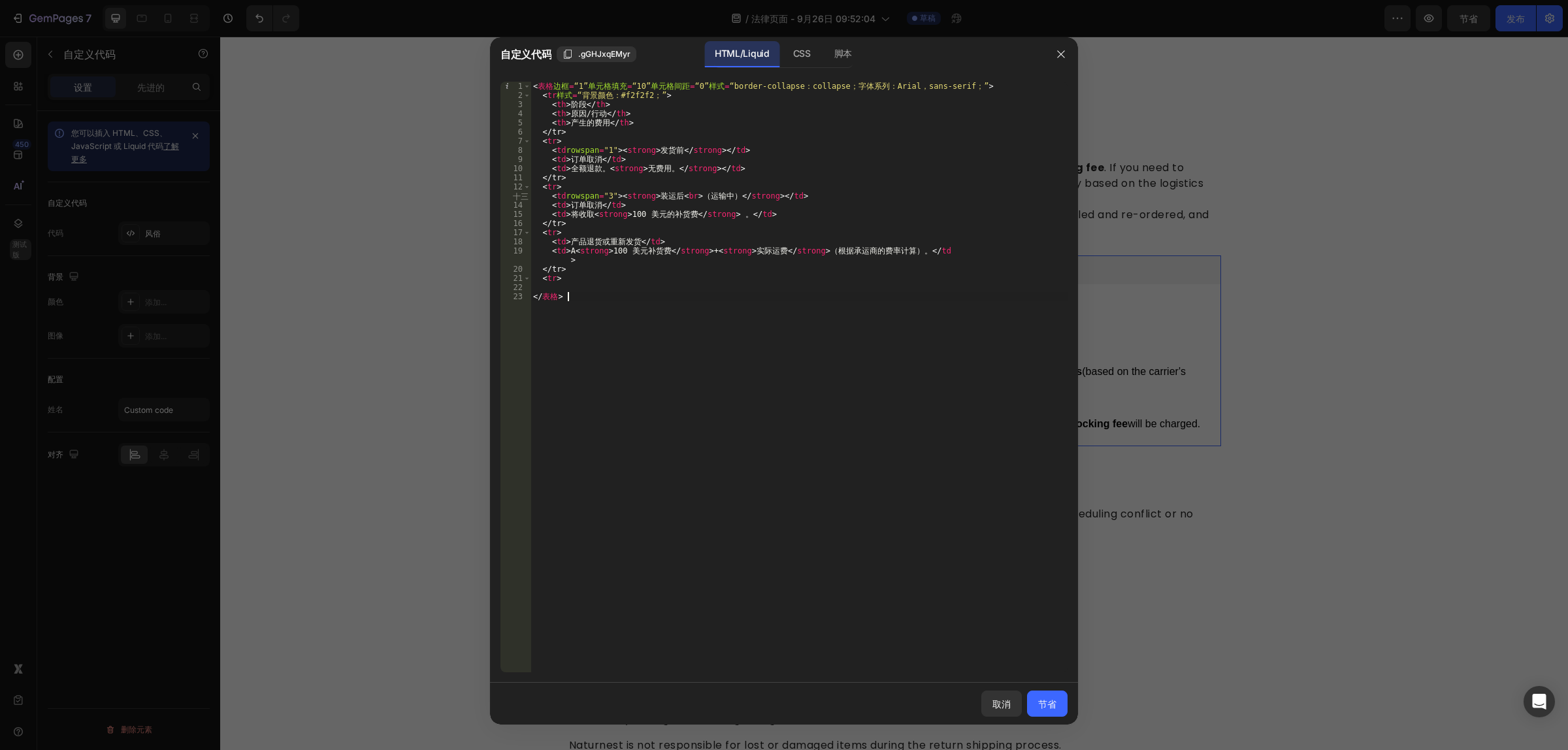
click at [778, 377] on div "< 表格 边框 = “1” 单元格填充 = “10” 单元格间距 = “0” 样式 = “border-collapse：collapse；字体系列：Aria…" at bounding box center [799, 386] width 537 height 609
click at [618, 239] on div "< 表格 边框 = “1” 单元格填充 = “10” 单元格间距 = “0” 样式 = “border-collapse：collapse；字体系列：Aria…" at bounding box center [799, 386] width 537 height 609
type textarea "<td>Product Return or Reshipment</td>"
click at [618, 239] on div "< 表格 边框 = “1” 单元格填充 = “10” 单元格间距 = “0” 样式 = “border-collapse：collapse；字体系列：Aria…" at bounding box center [799, 386] width 537 height 609
click at [1050, 699] on font "节省" at bounding box center [1047, 703] width 18 height 11
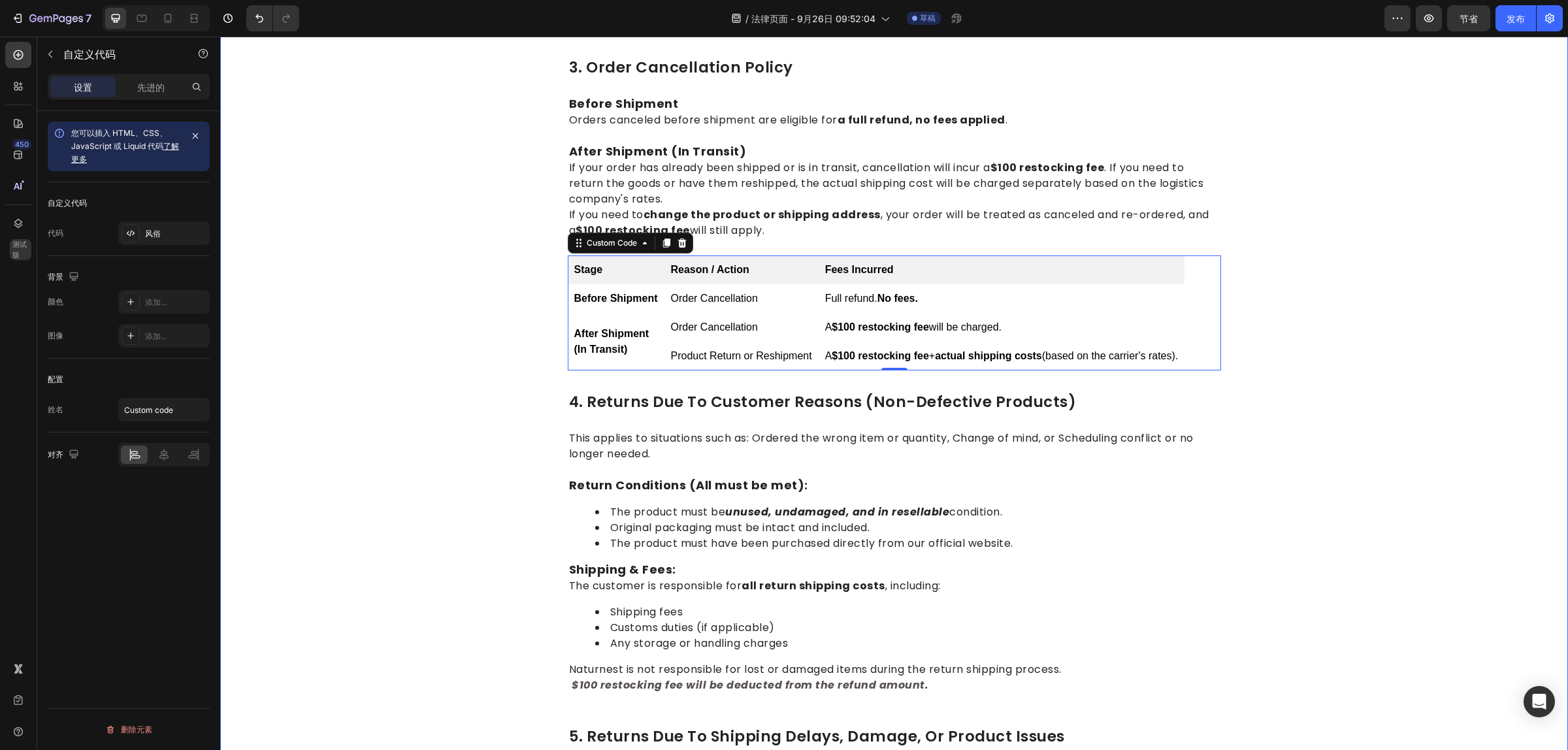
drag, startPoint x: 1322, startPoint y: 498, endPoint x: 423, endPoint y: 595, distance: 904.2
click at [1322, 498] on div "1.return eligibility & refund timeline Heading Return Window: Returns or exchan…" at bounding box center [894, 294] width 1328 height 1832
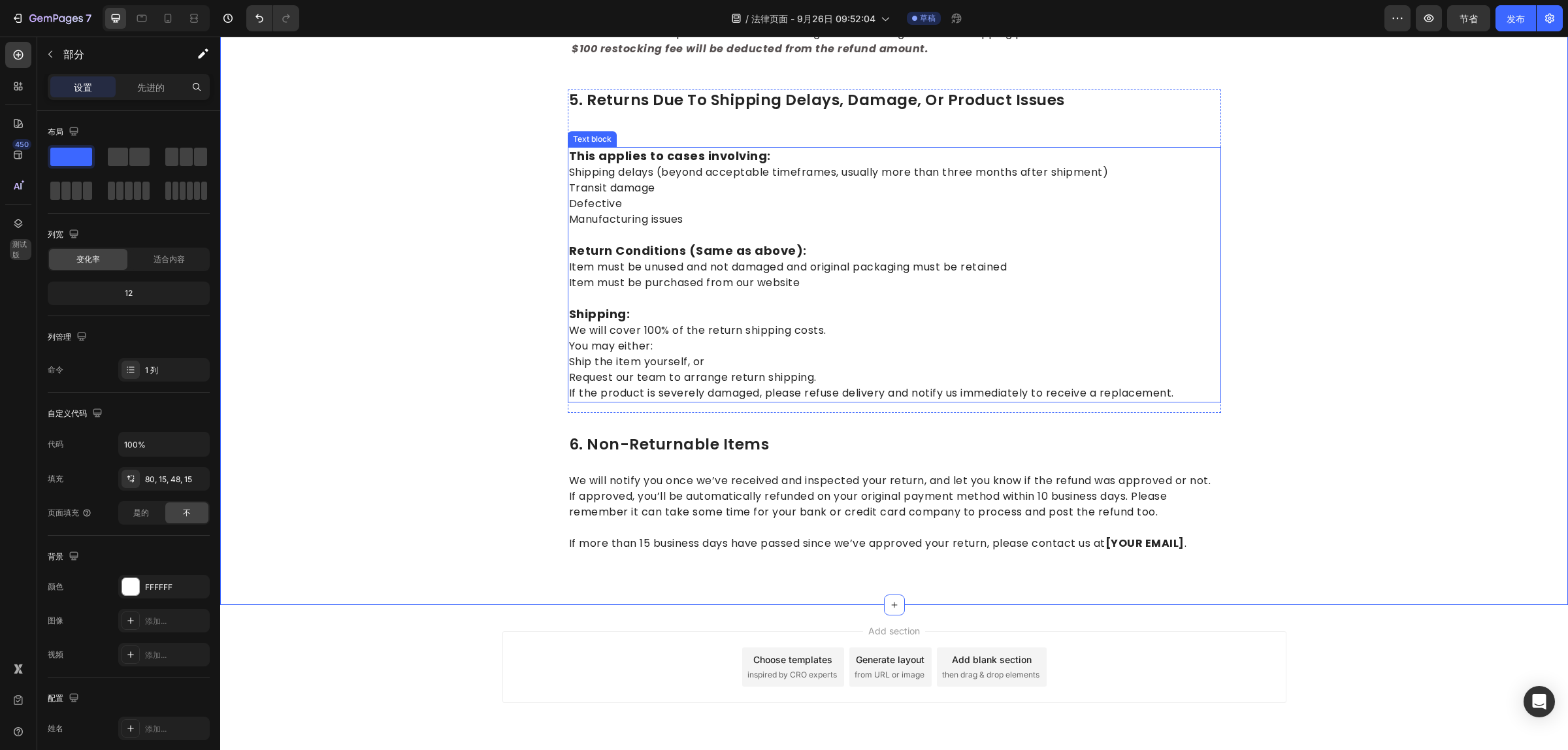
scroll to position [1504, 0]
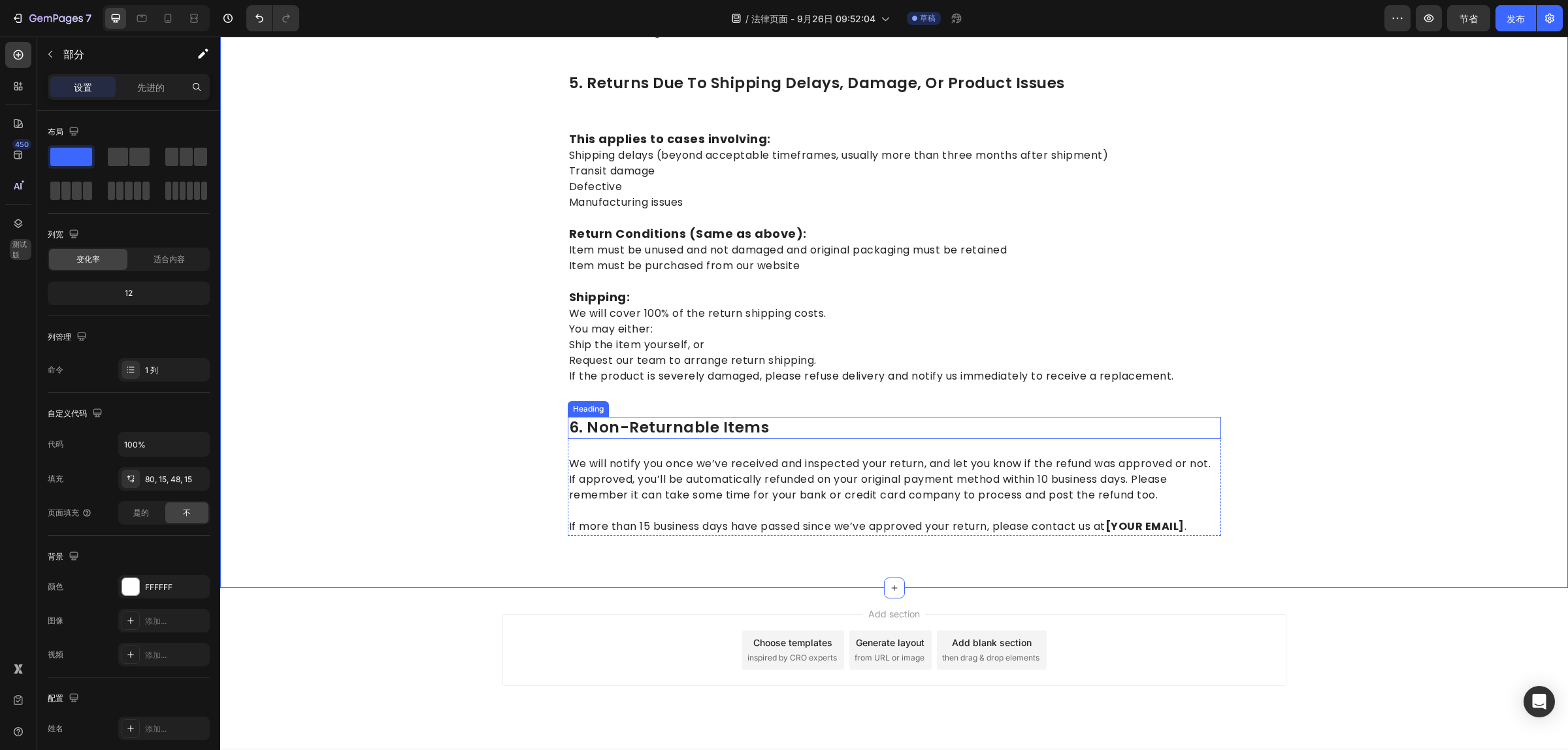
click at [593, 418] on p "6. Non-Returnable Items" at bounding box center [894, 428] width 651 height 20
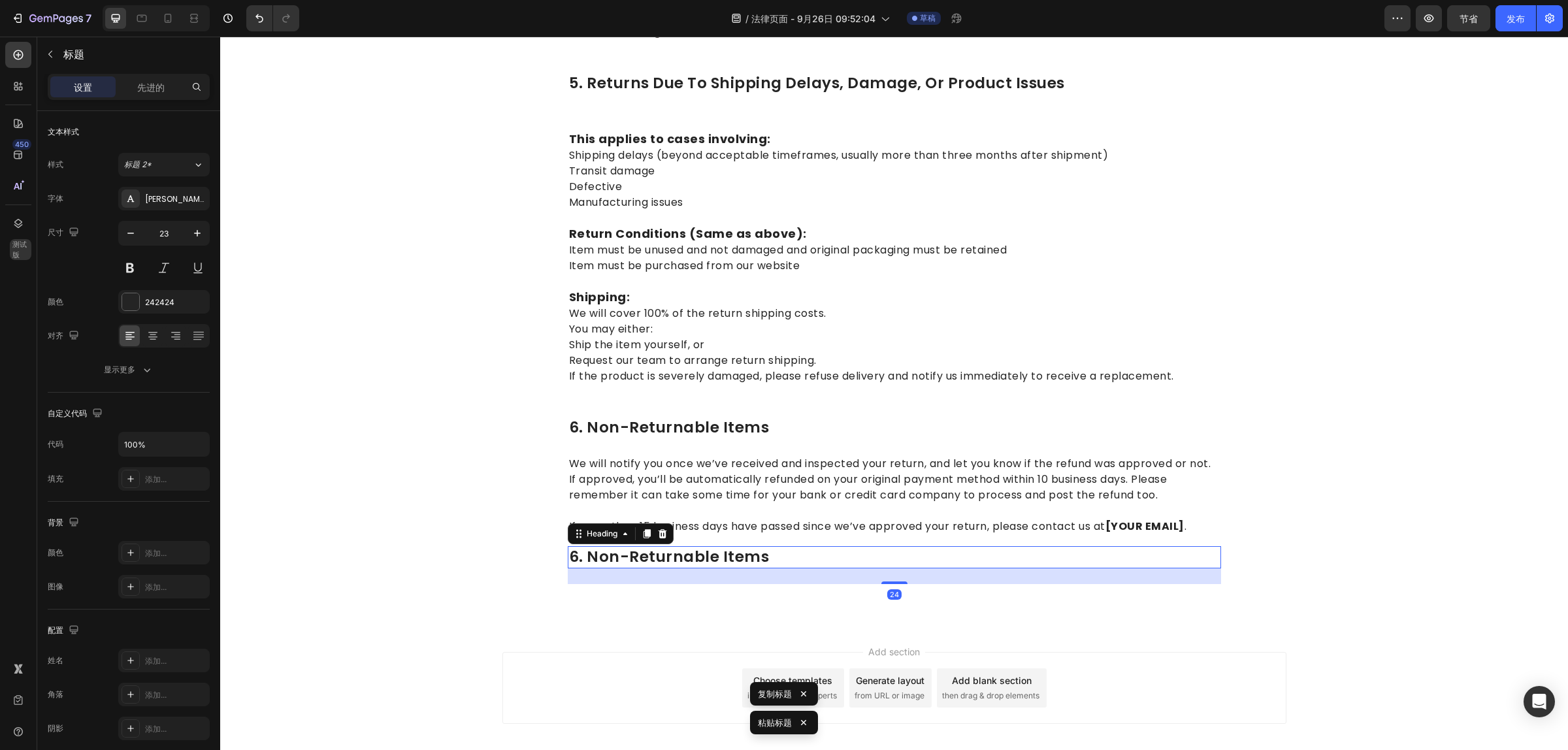
click at [575, 546] on h2 "6. non-returnable items" at bounding box center [894, 557] width 654 height 22
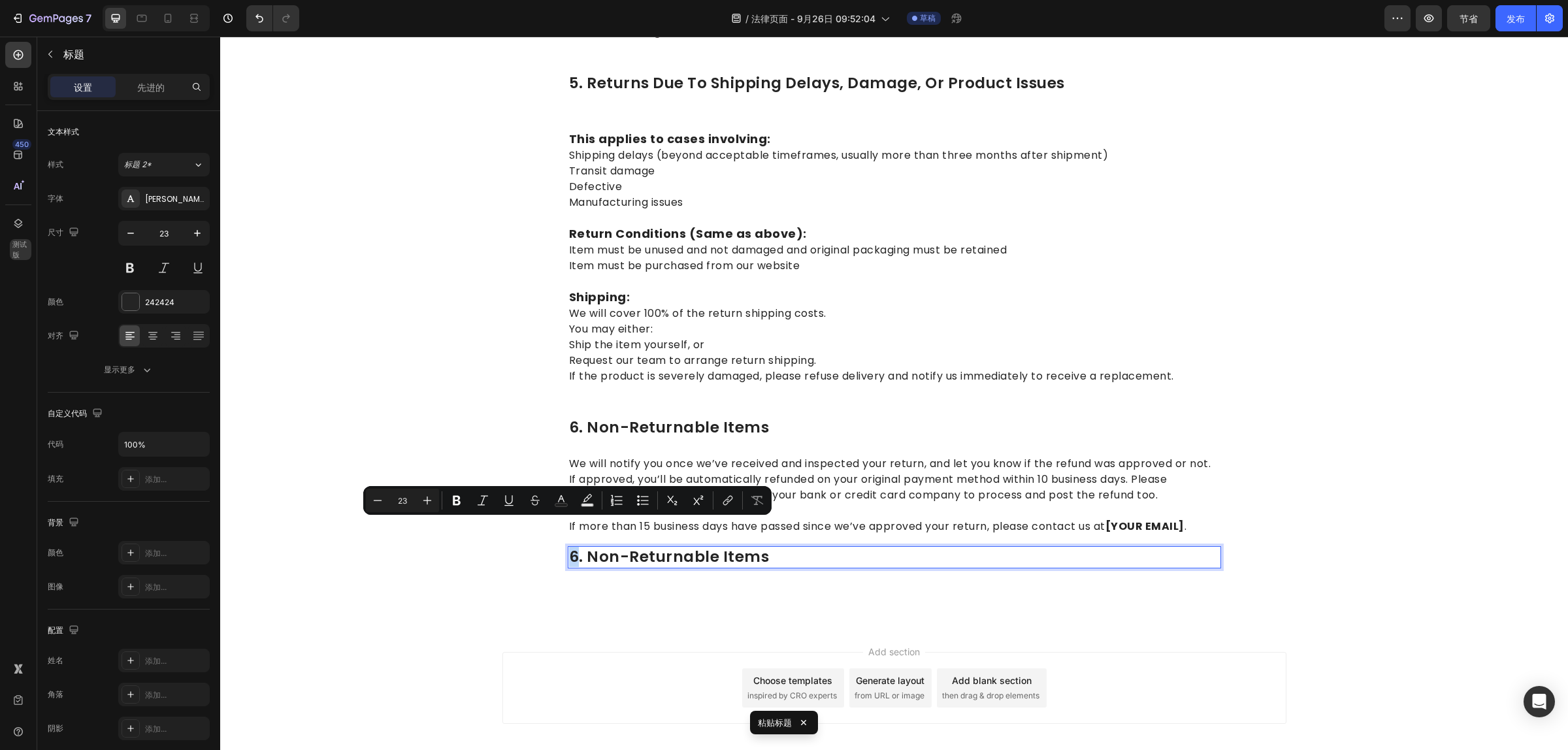
click at [569, 547] on p "6. non-returnable items" at bounding box center [894, 557] width 651 height 20
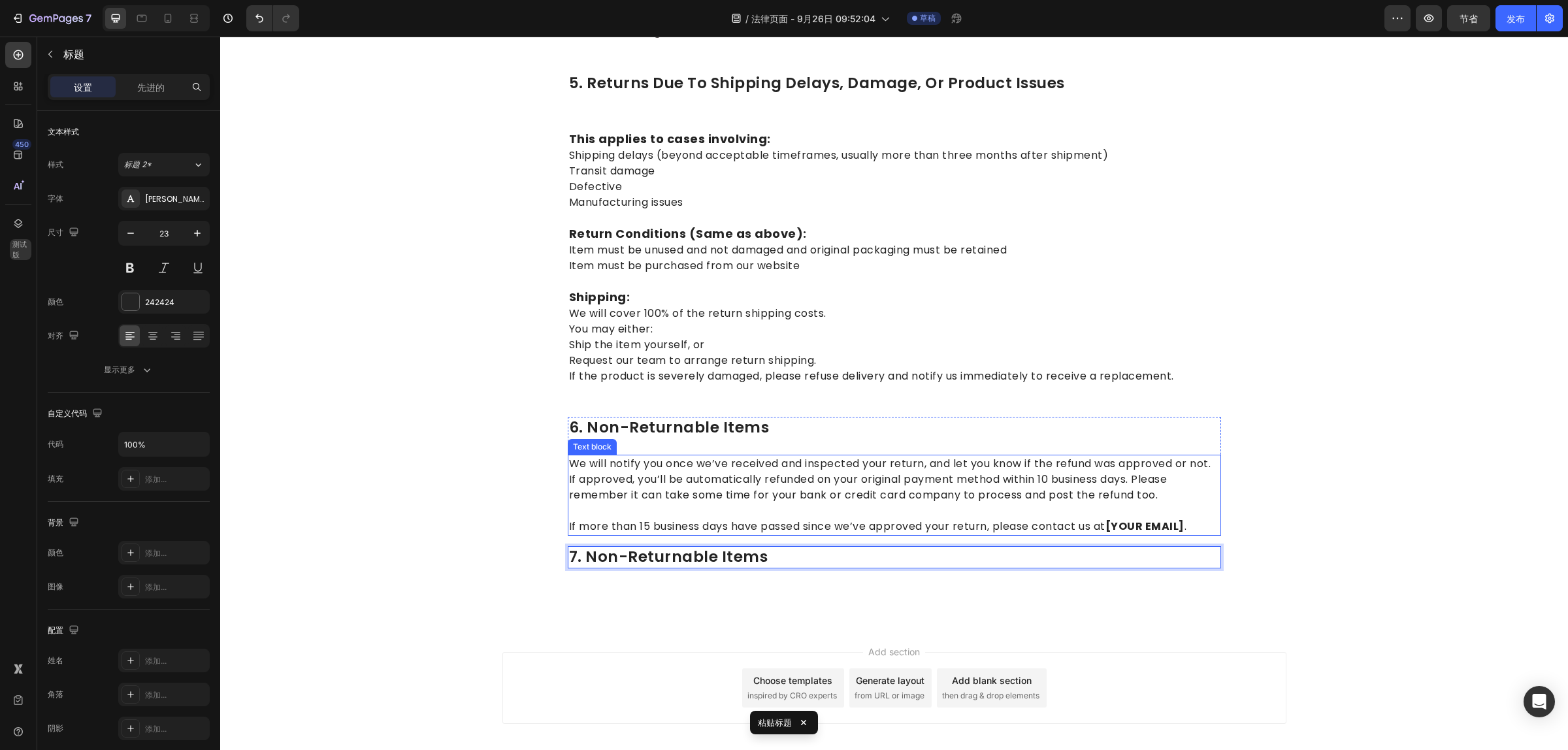
click at [648, 460] on p "We will notify you once we’ve received and inspected your return, and let you k…" at bounding box center [894, 479] width 651 height 47
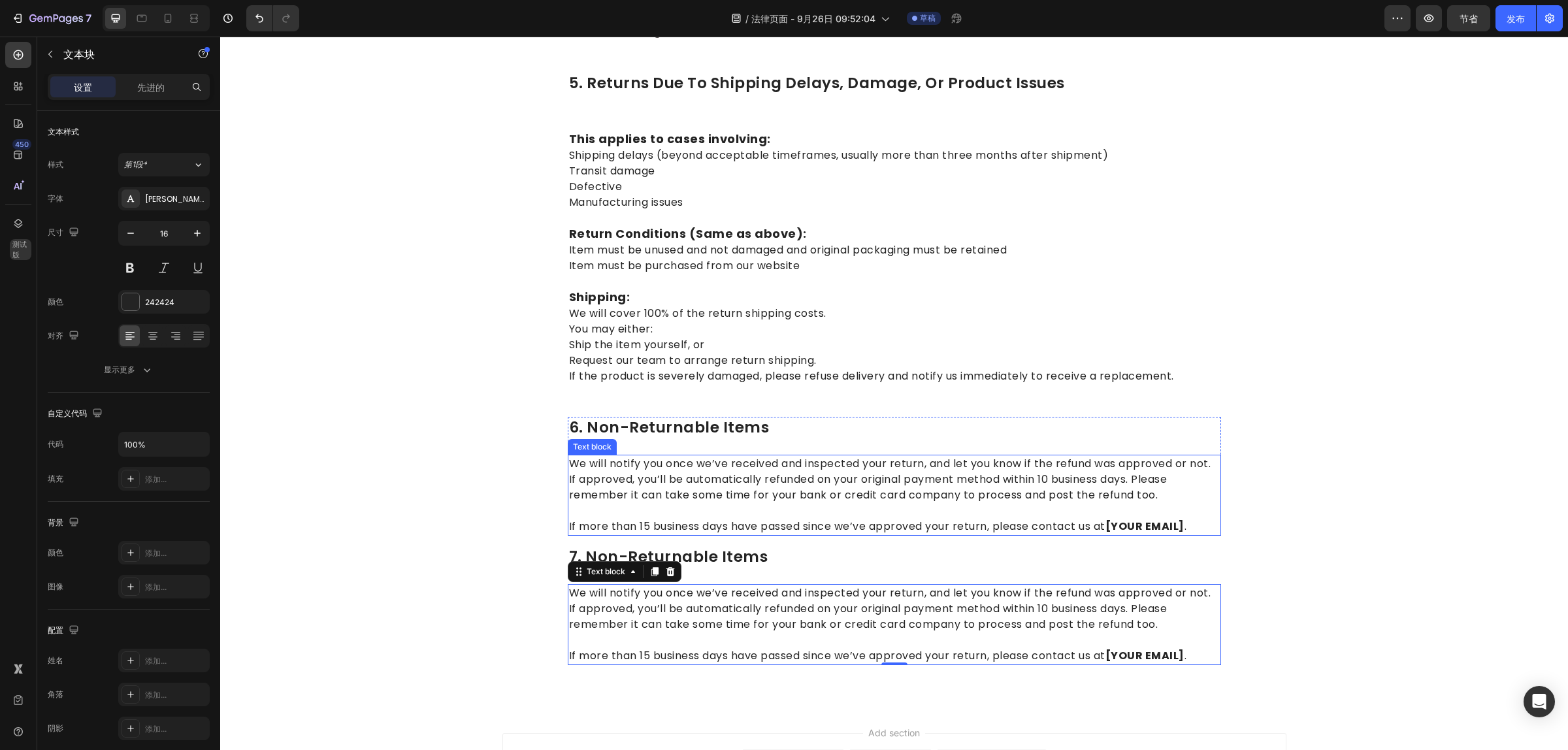
click at [677, 456] on p "We will notify you once we’ve received and inspected your return, and let you k…" at bounding box center [894, 479] width 651 height 47
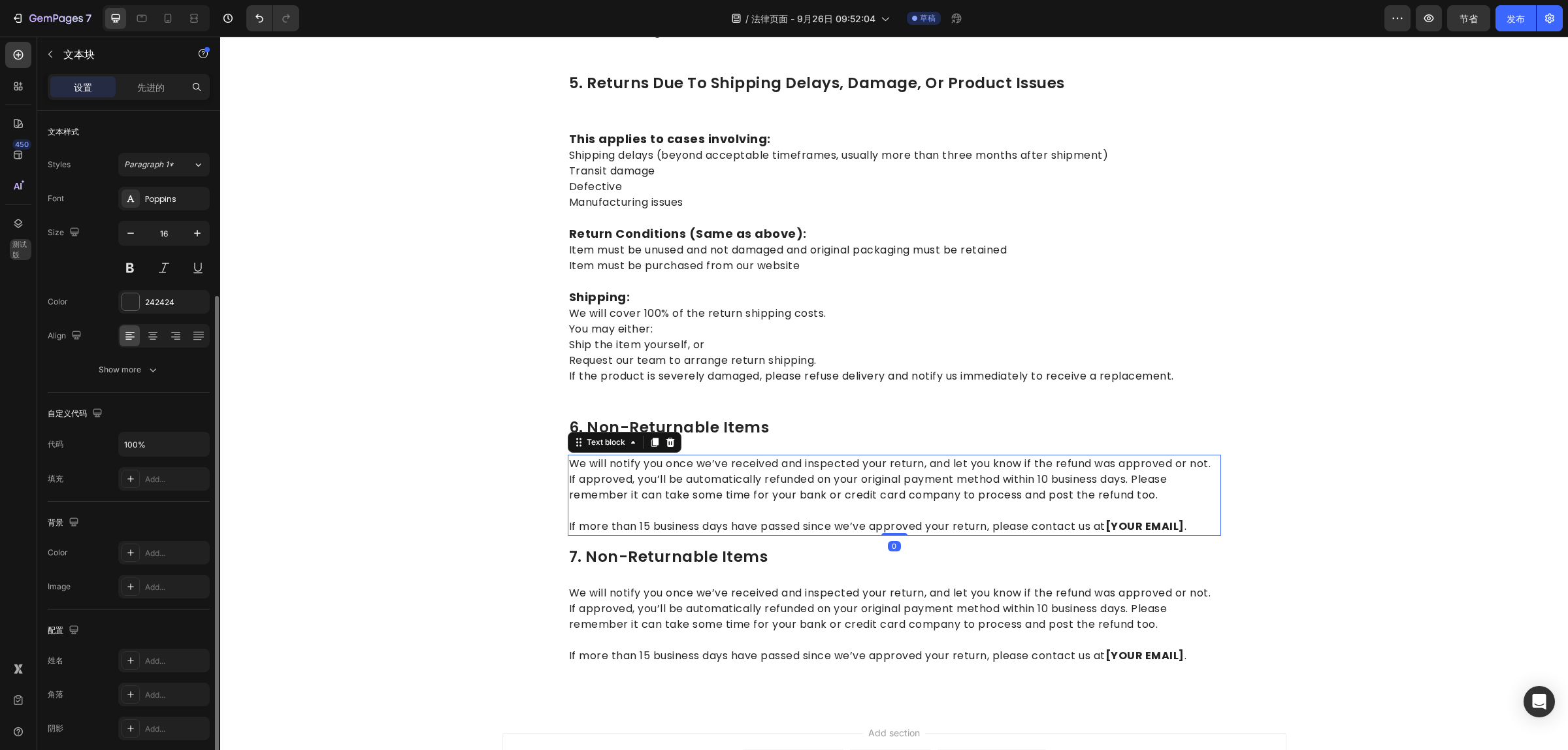
scroll to position [99, 0]
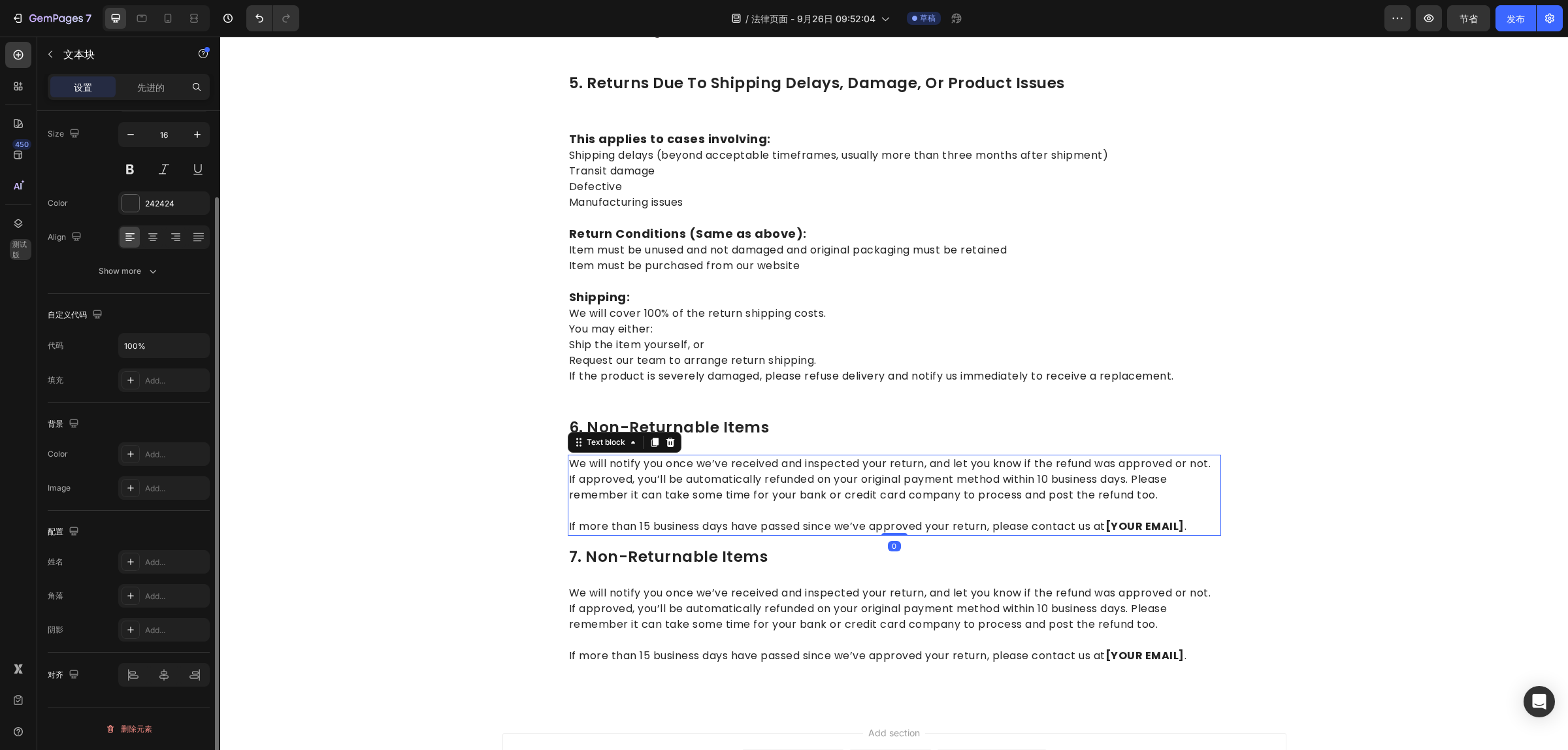
click at [746, 475] on p "We will notify you once we’ve received and inspected your return, and let you k…" at bounding box center [894, 479] width 651 height 47
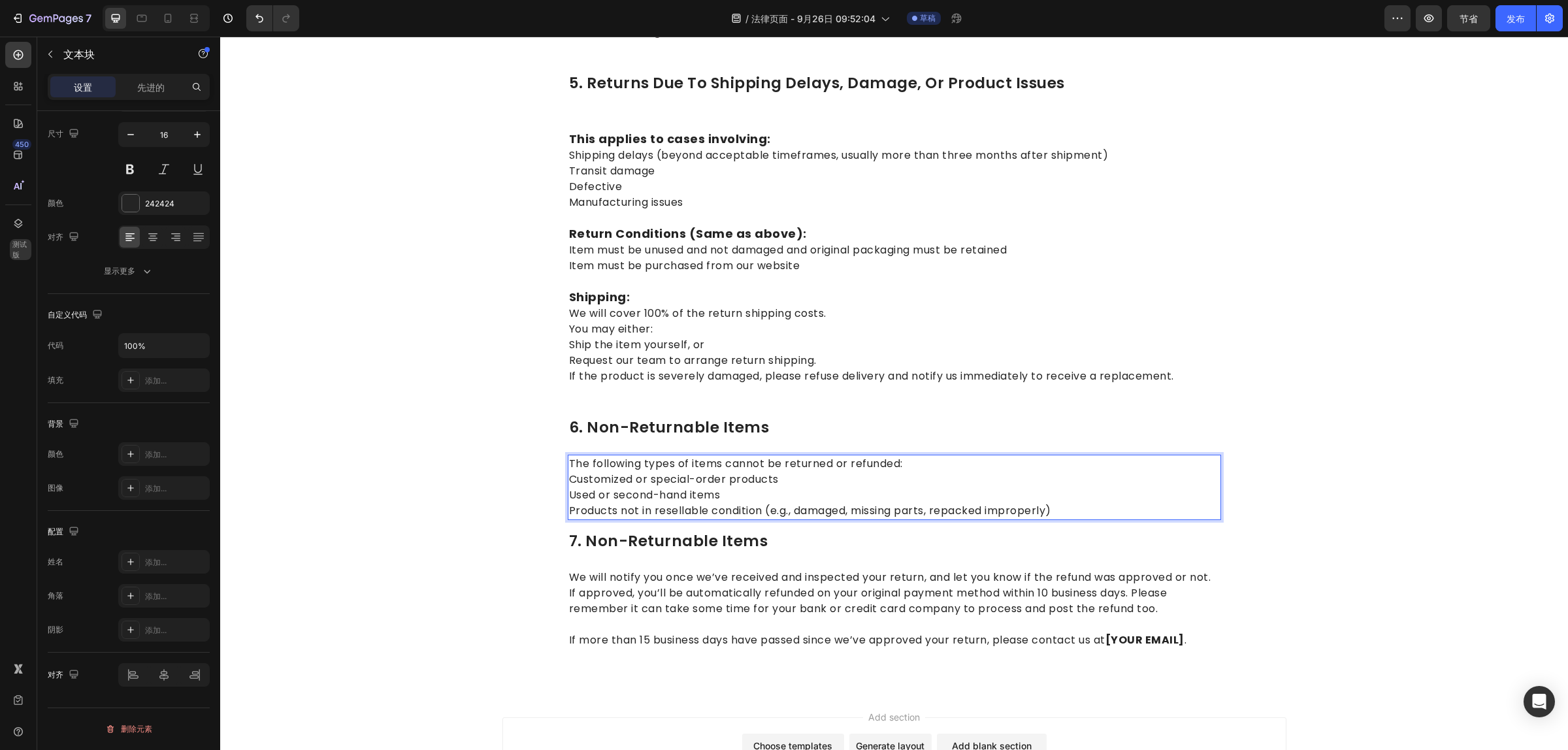
click at [1046, 466] on p "The following types of items cannot be returned or refunded: Customized or spec…" at bounding box center [894, 487] width 651 height 62
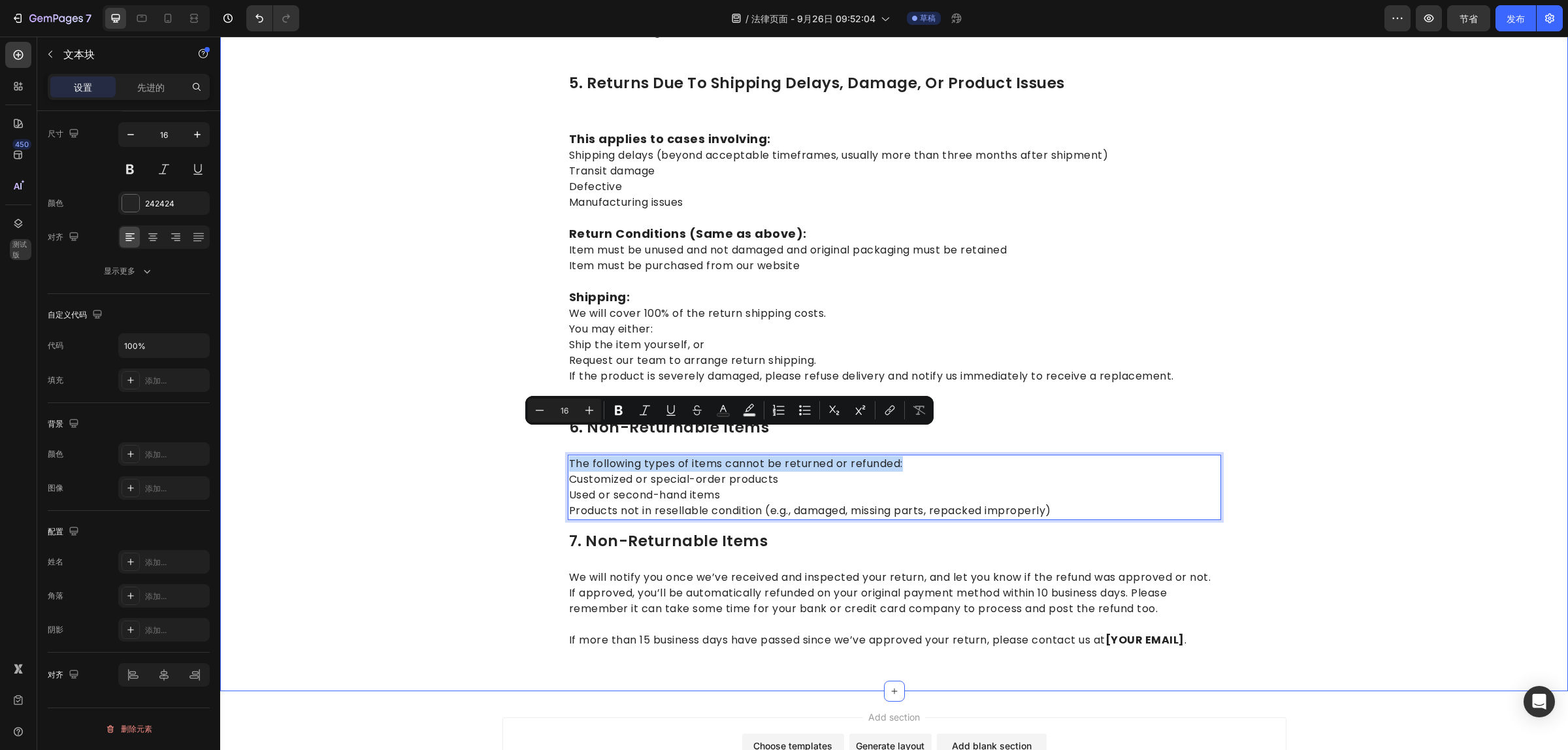
drag, startPoint x: 902, startPoint y: 429, endPoint x: 549, endPoint y: 430, distance: 353.0
click at [616, 412] on icon "Editor contextual toolbar" at bounding box center [619, 410] width 8 height 10
click at [590, 416] on button "Plus" at bounding box center [589, 410] width 24 height 24
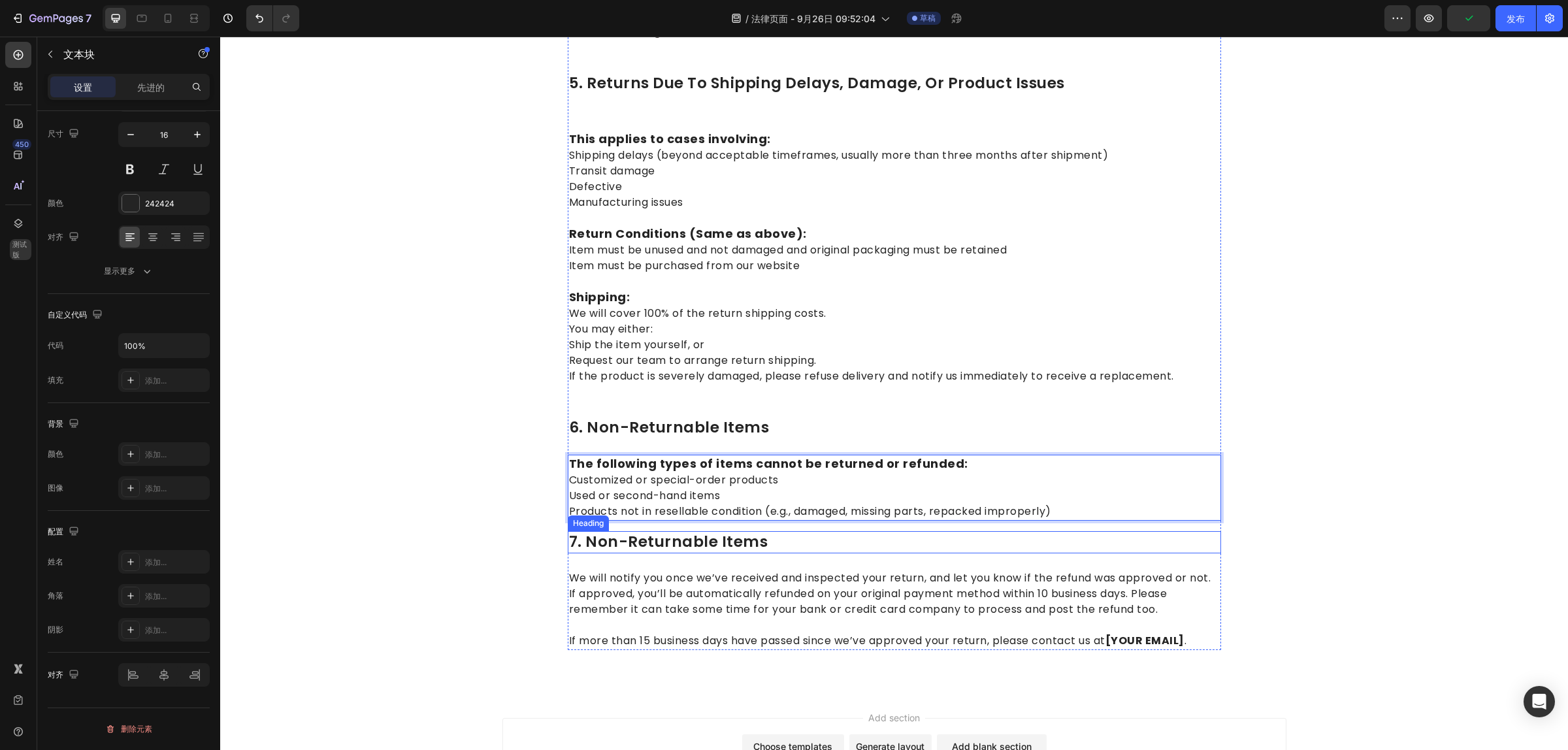
click at [743, 533] on p "7. non-returnable items" at bounding box center [894, 542] width 651 height 20
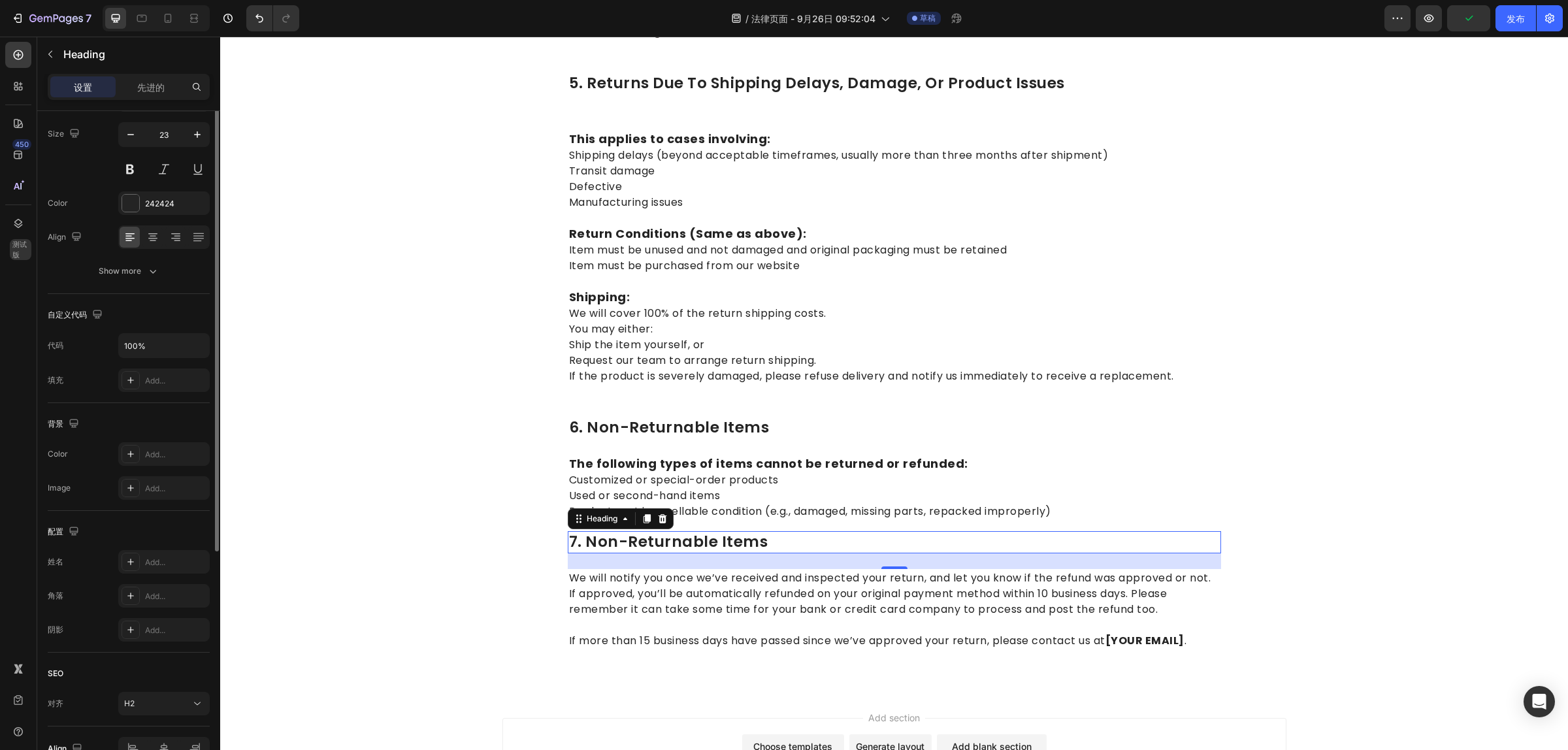
scroll to position [0, 0]
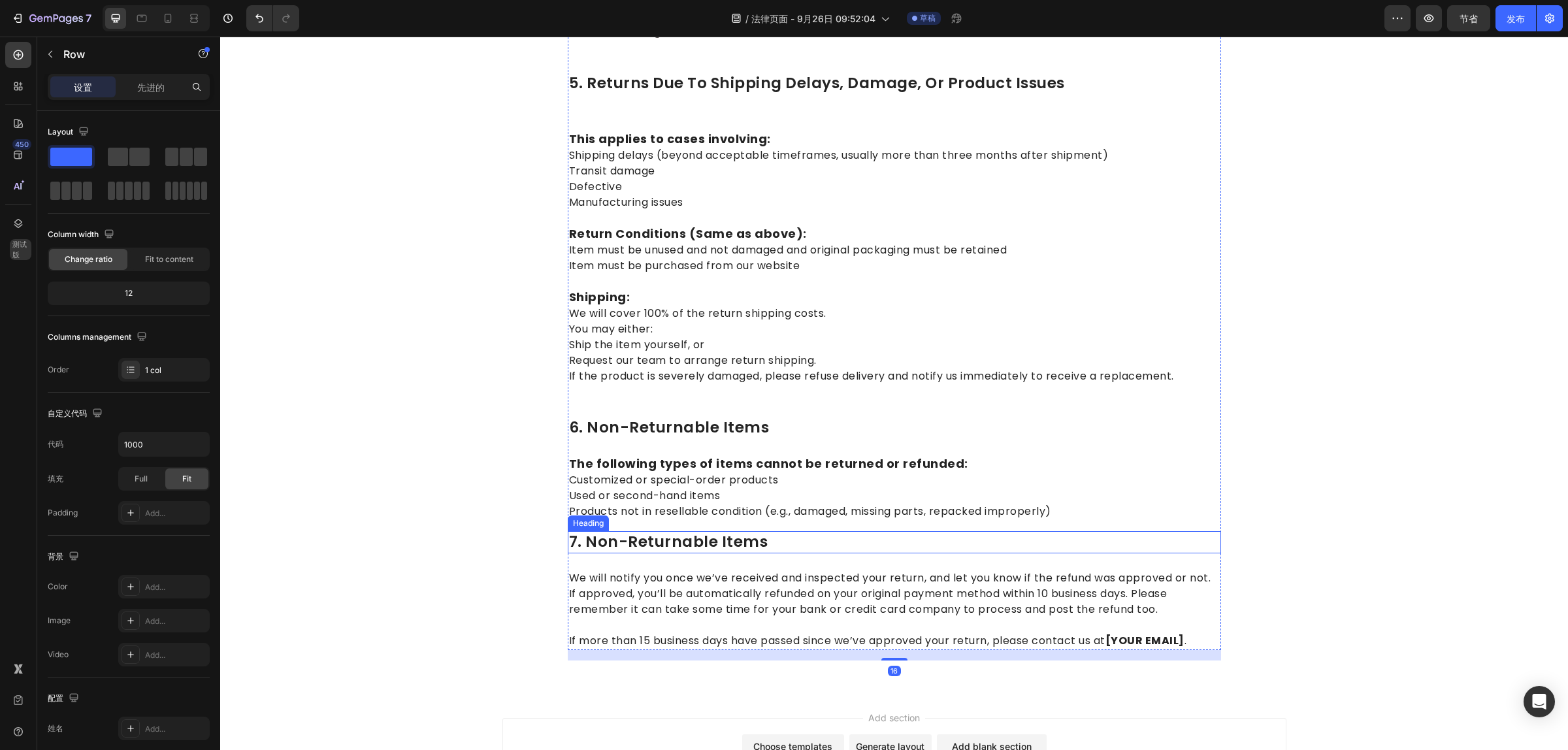
click at [683, 533] on p "7. non-returnable items" at bounding box center [894, 542] width 651 height 20
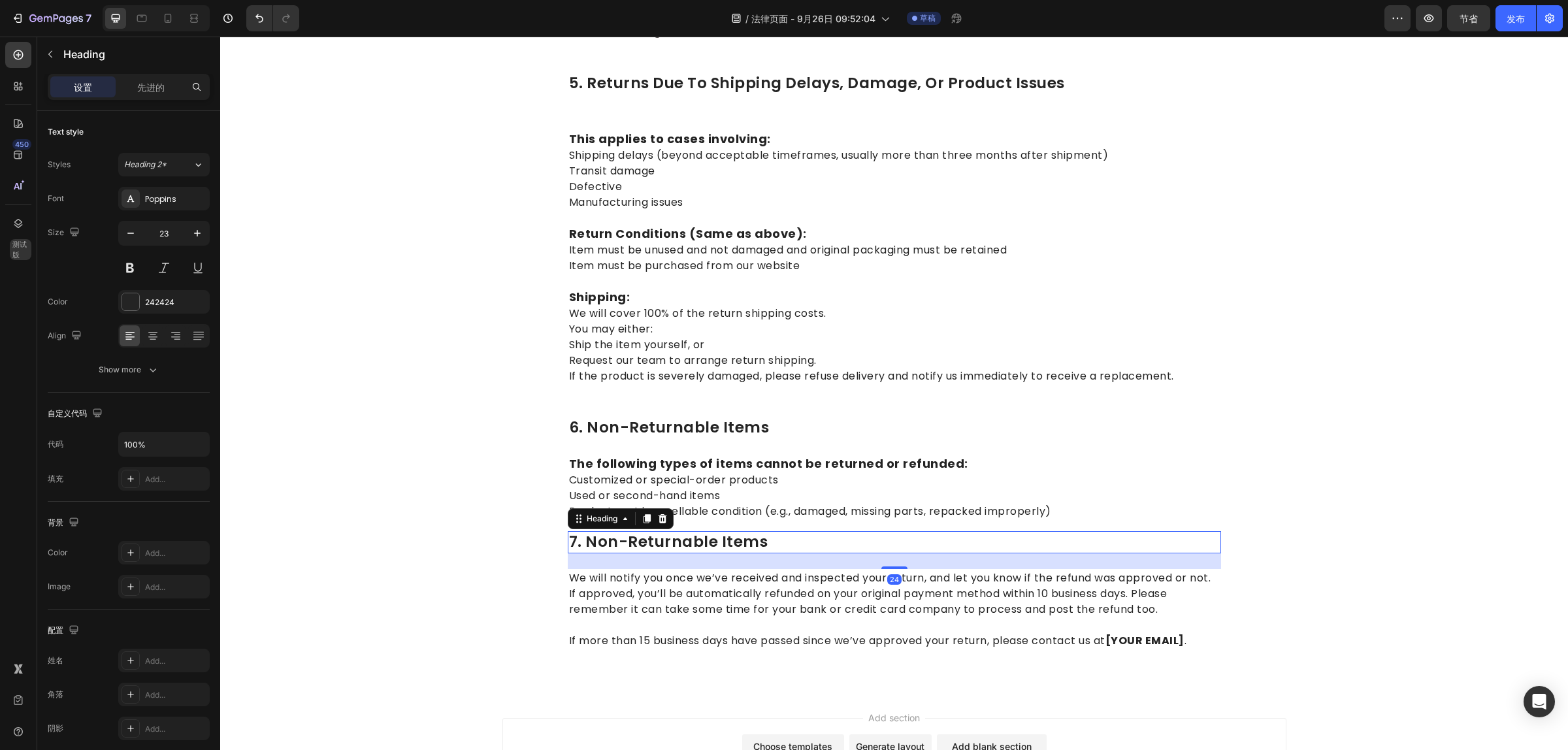
click at [683, 533] on p "7. non-returnable items" at bounding box center [894, 542] width 651 height 20
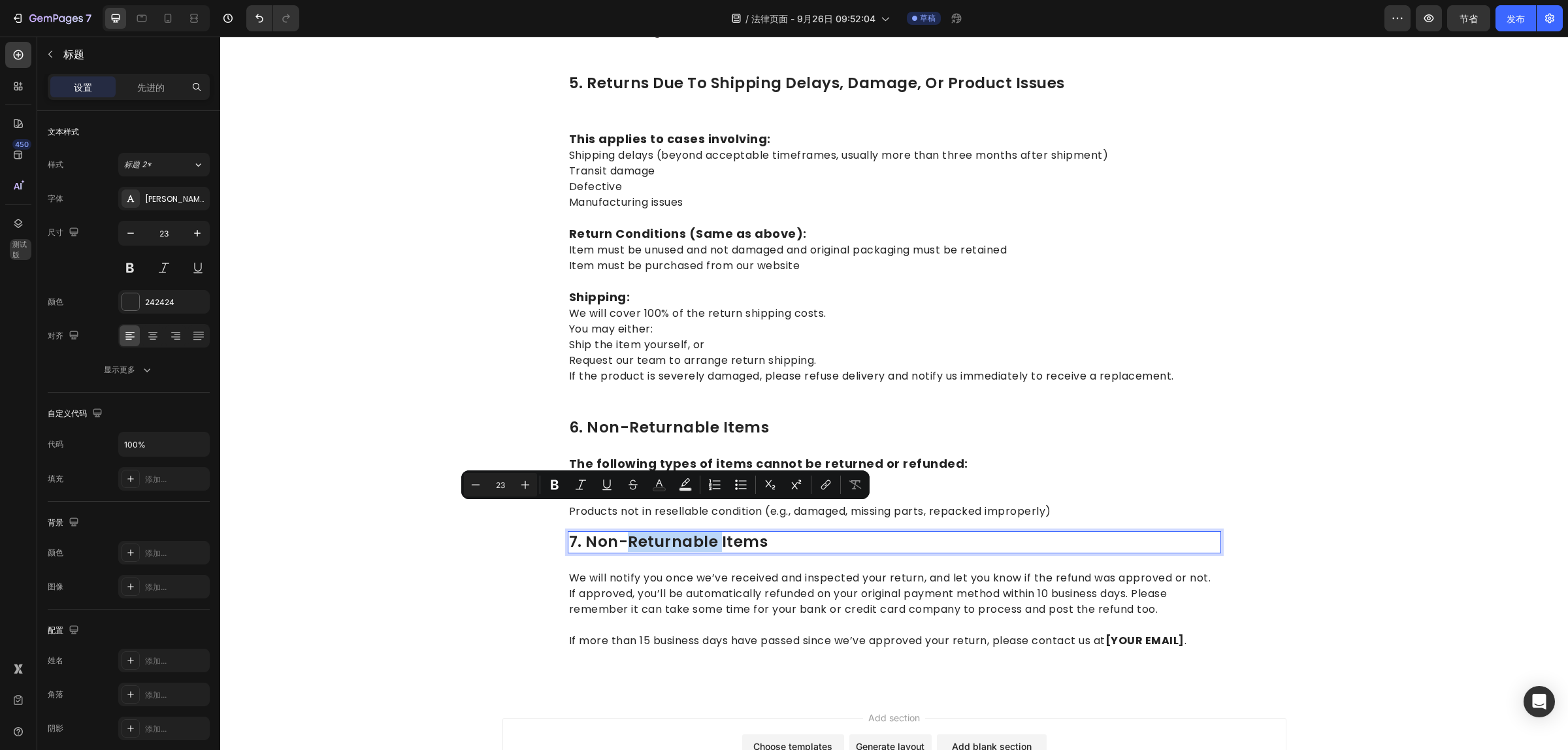
click at [767, 533] on p "7. non-returnable items" at bounding box center [894, 542] width 651 height 20
drag, startPoint x: 769, startPoint y: 519, endPoint x: 581, endPoint y: 518, distance: 188.0
click at [581, 533] on p "7. non-returnable items" at bounding box center [894, 542] width 651 height 20
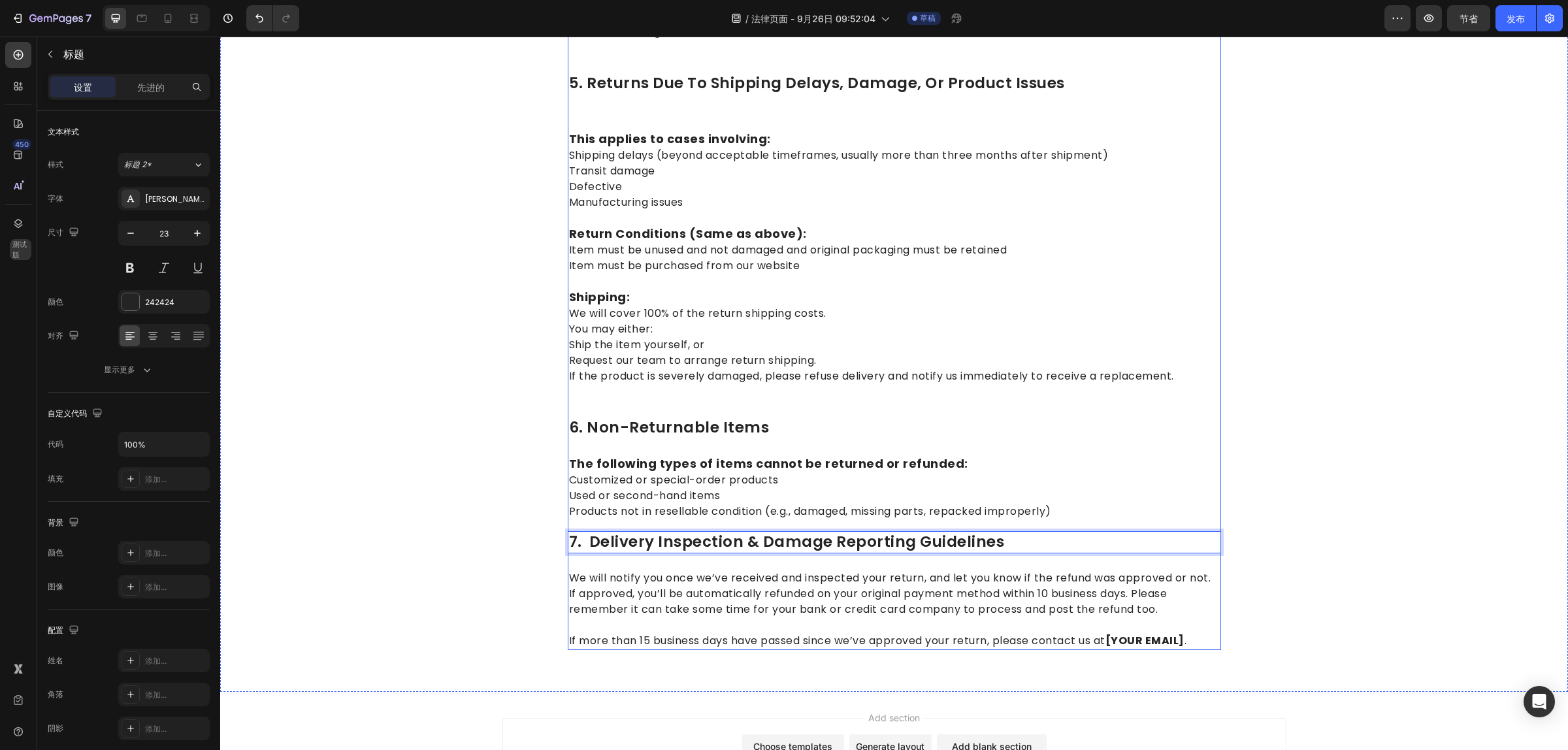
scroll to position [1586, 0]
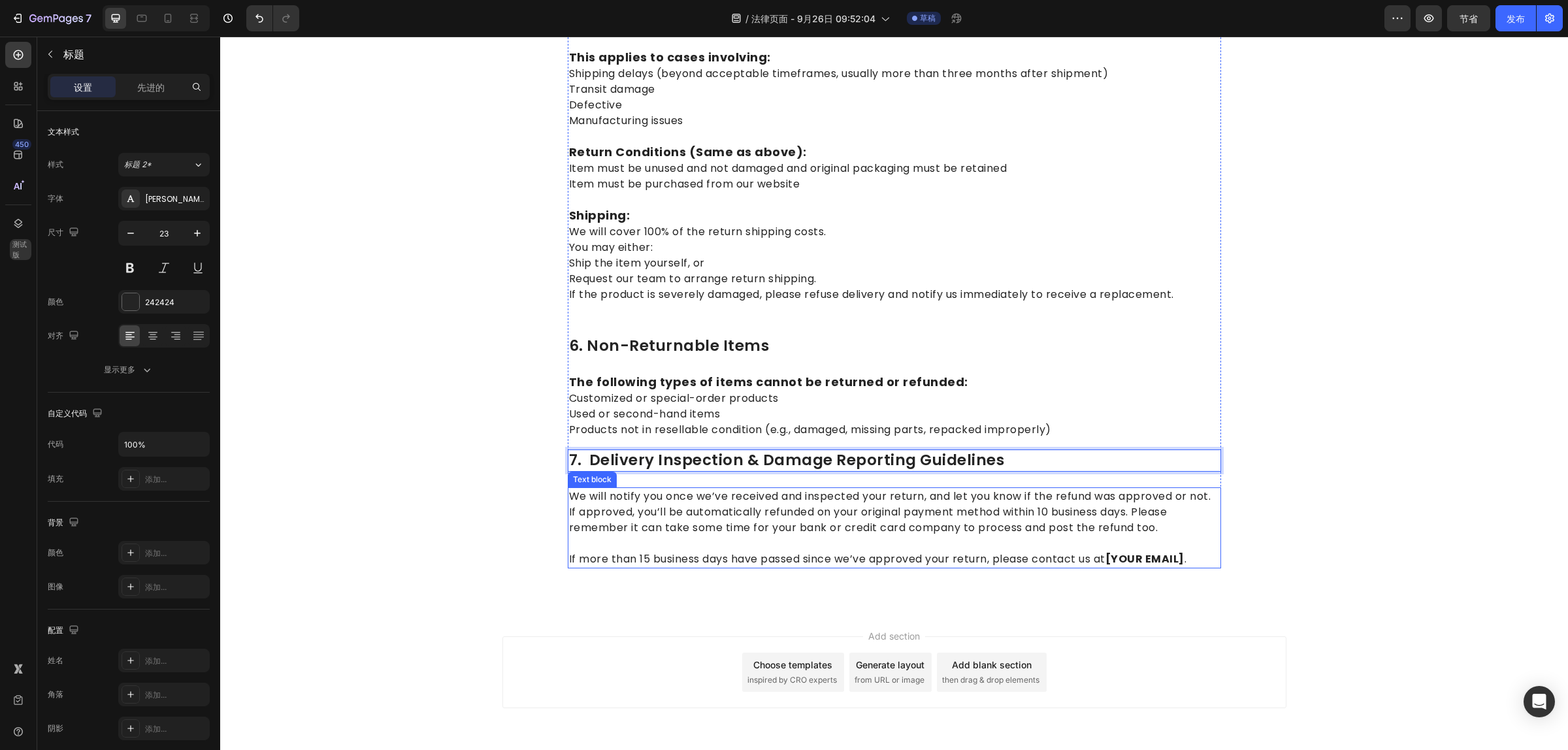
click at [730, 491] on p "We will notify you once we’ve received and inspected your return, and let you k…" at bounding box center [894, 512] width 651 height 47
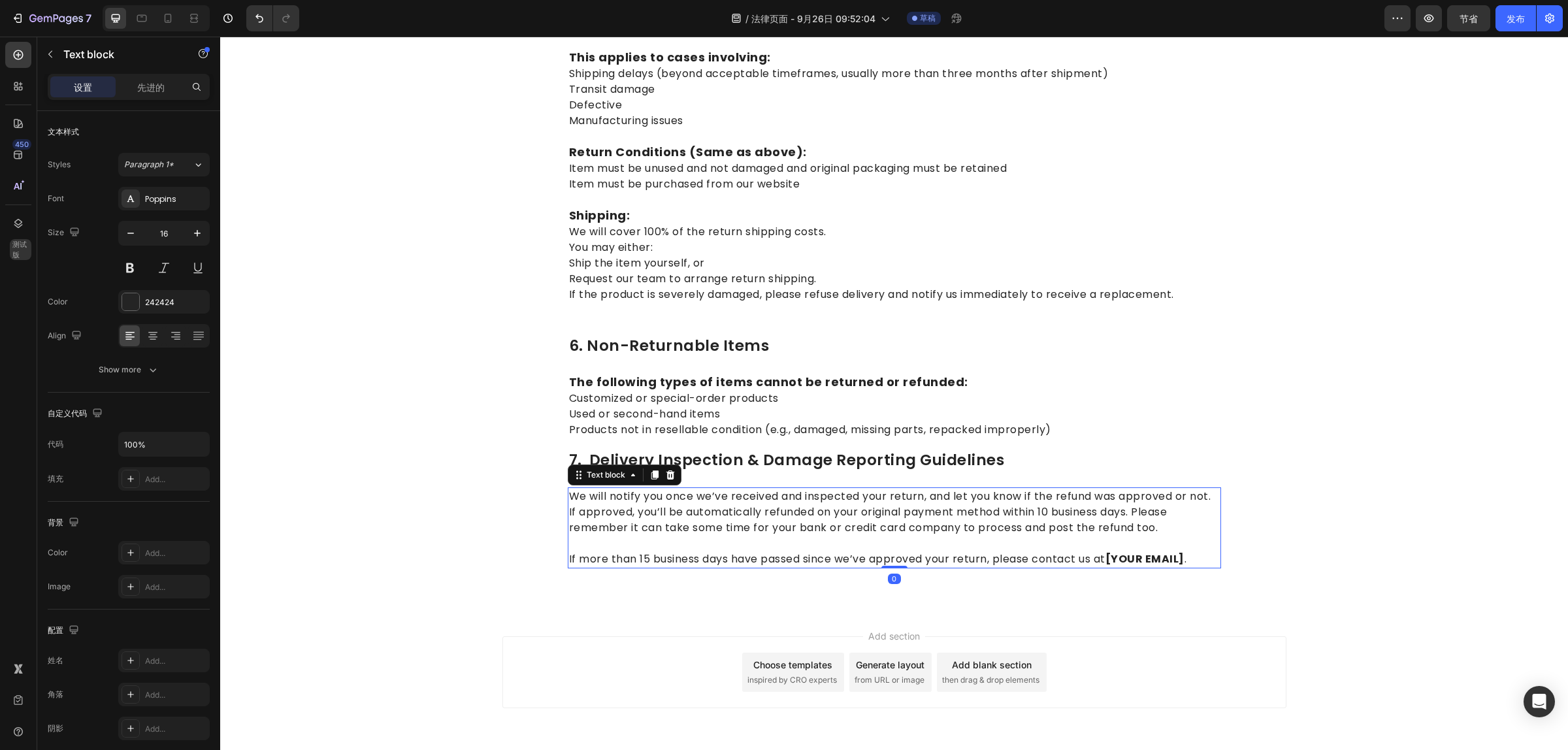
click at [730, 491] on p "We will notify you once we’ve received and inspected your return, and let you k…" at bounding box center [894, 512] width 651 height 47
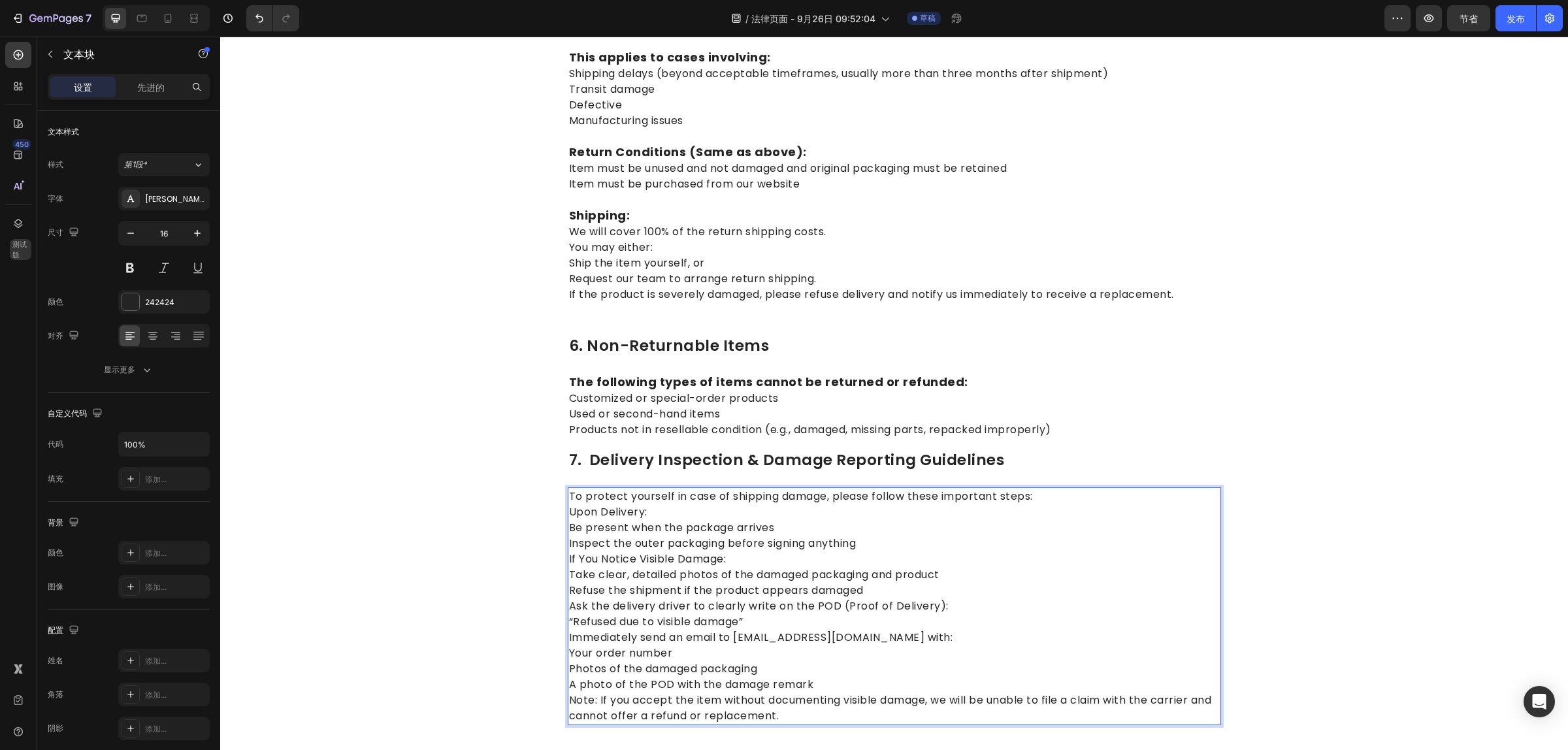
click at [661, 489] on p "To protect yourself in case of shipping damage, please follow these important s…" at bounding box center [894, 606] width 651 height 235
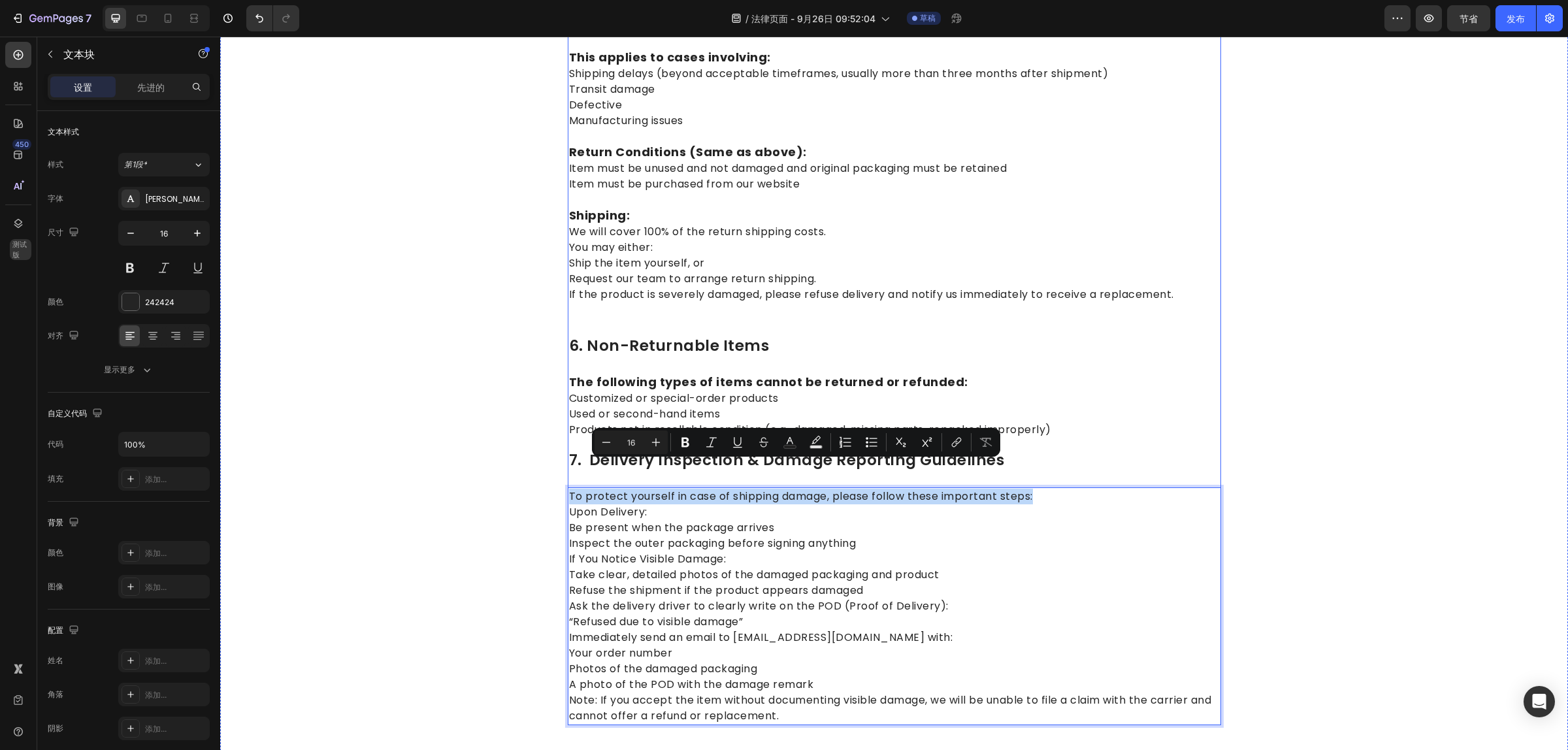
drag, startPoint x: 1058, startPoint y: 468, endPoint x: 562, endPoint y: 458, distance: 496.1
drag, startPoint x: 1049, startPoint y: 466, endPoint x: 557, endPoint y: 464, distance: 492.0
click at [654, 439] on button "Plus" at bounding box center [661, 442] width 24 height 24
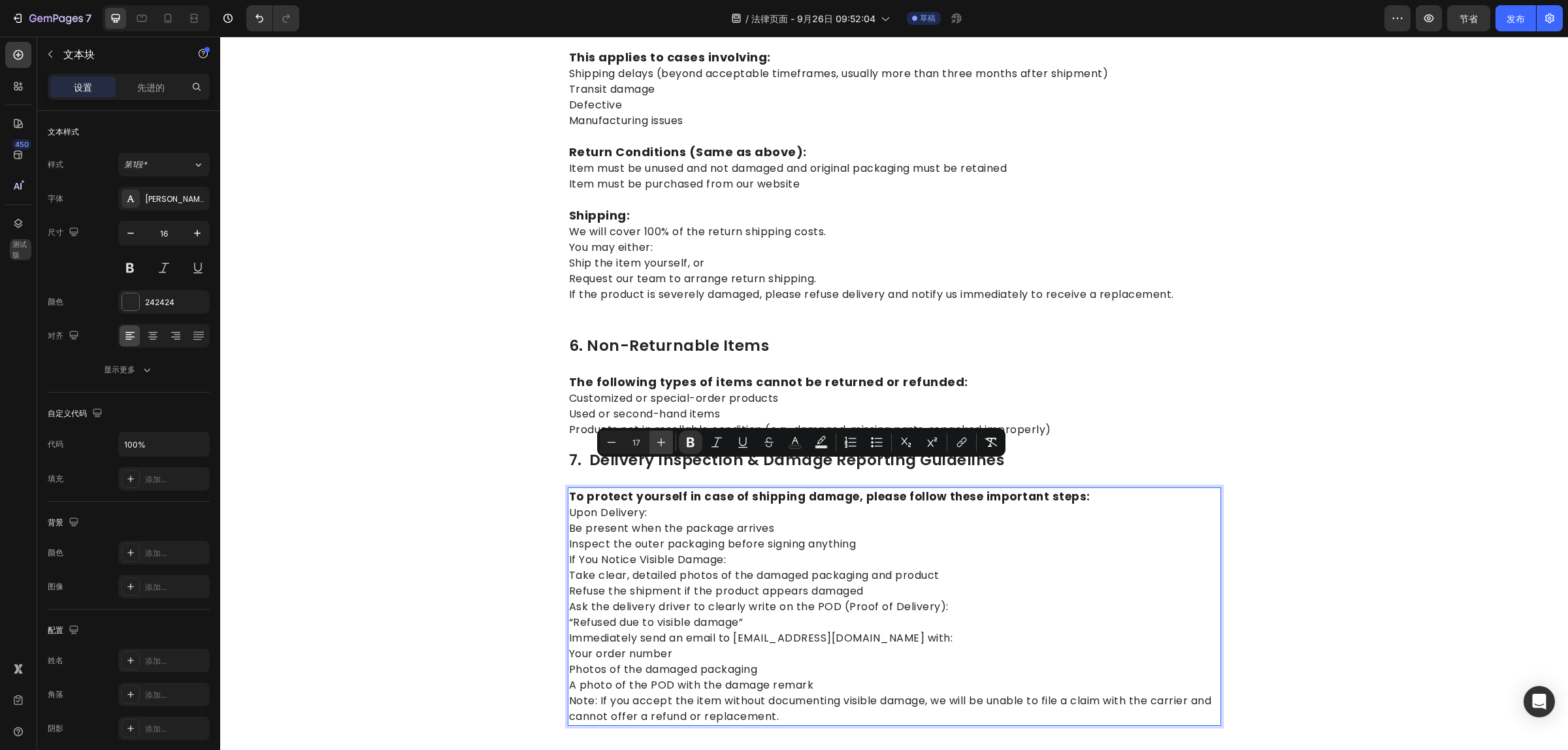
click at [654, 439] on button "Plus" at bounding box center [661, 442] width 24 height 24
type input "18"
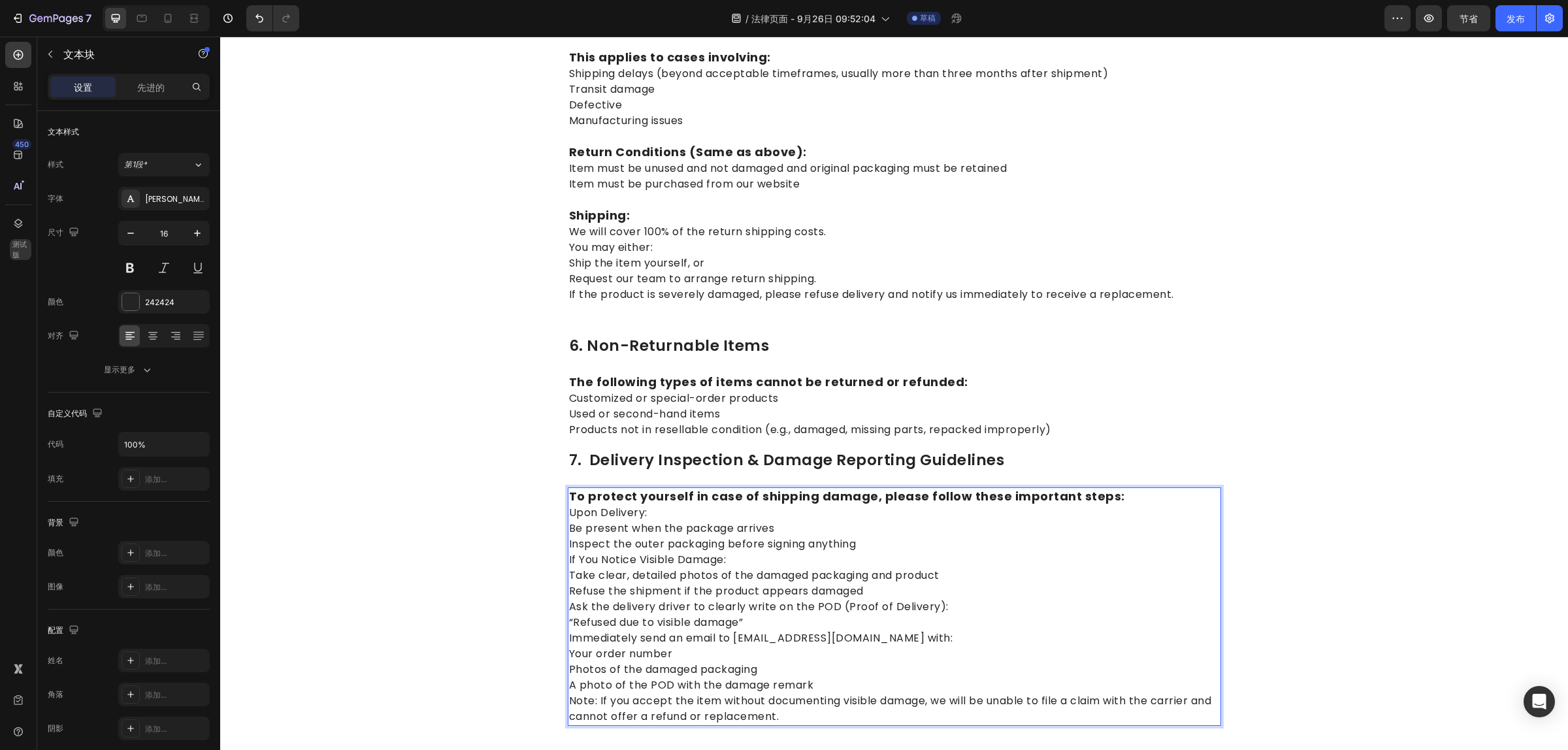
click at [923, 516] on p "To protect yourself in case of shipping damage, please follow these important s…" at bounding box center [894, 606] width 651 height 236
click at [1108, 489] on p "To protect yourself in case of shipping damage, please follow these important s…" at bounding box center [894, 606] width 651 height 236
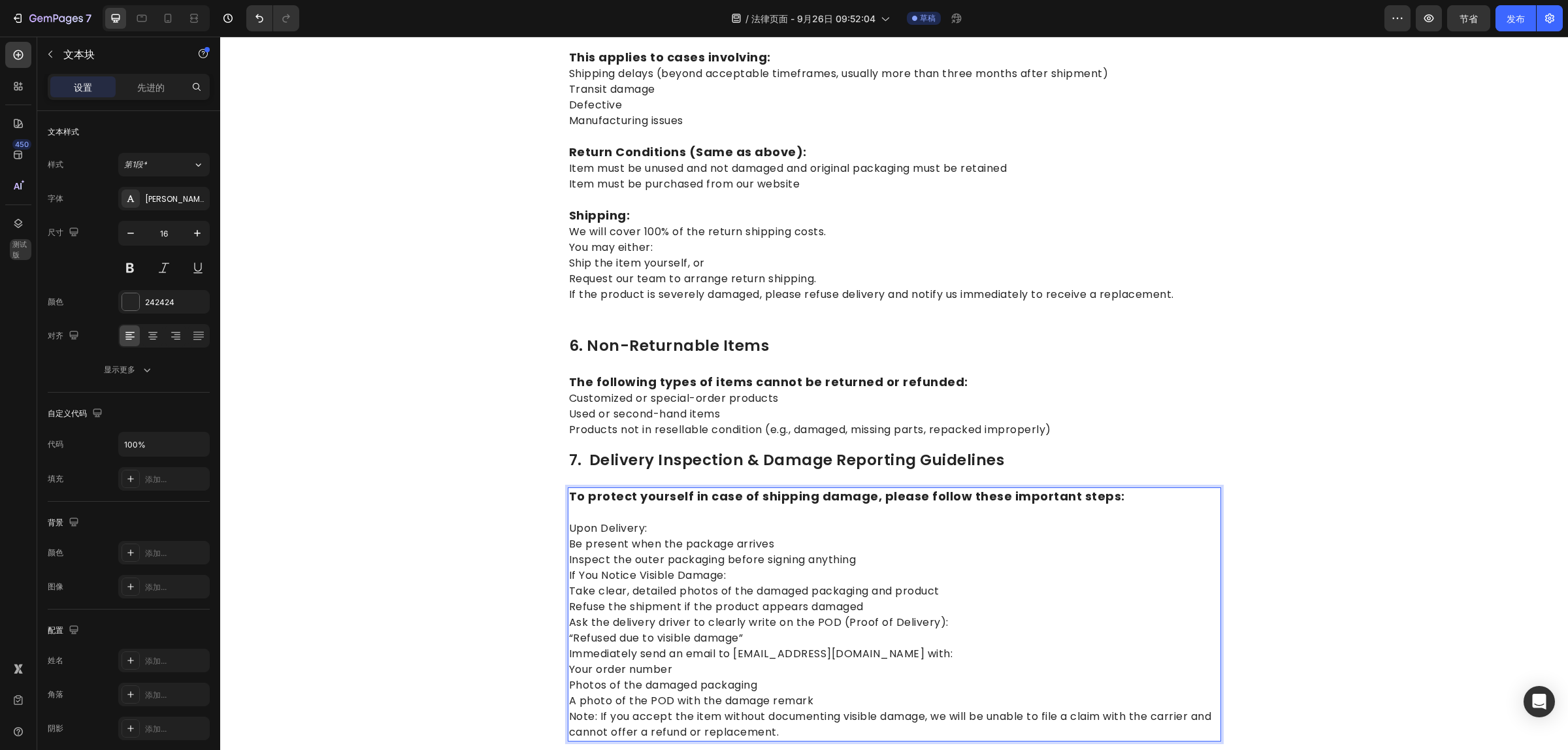
click at [876, 533] on p "Upon Delivery: Be present when the package arrives Inspect the outer packaging …" at bounding box center [894, 623] width 651 height 235
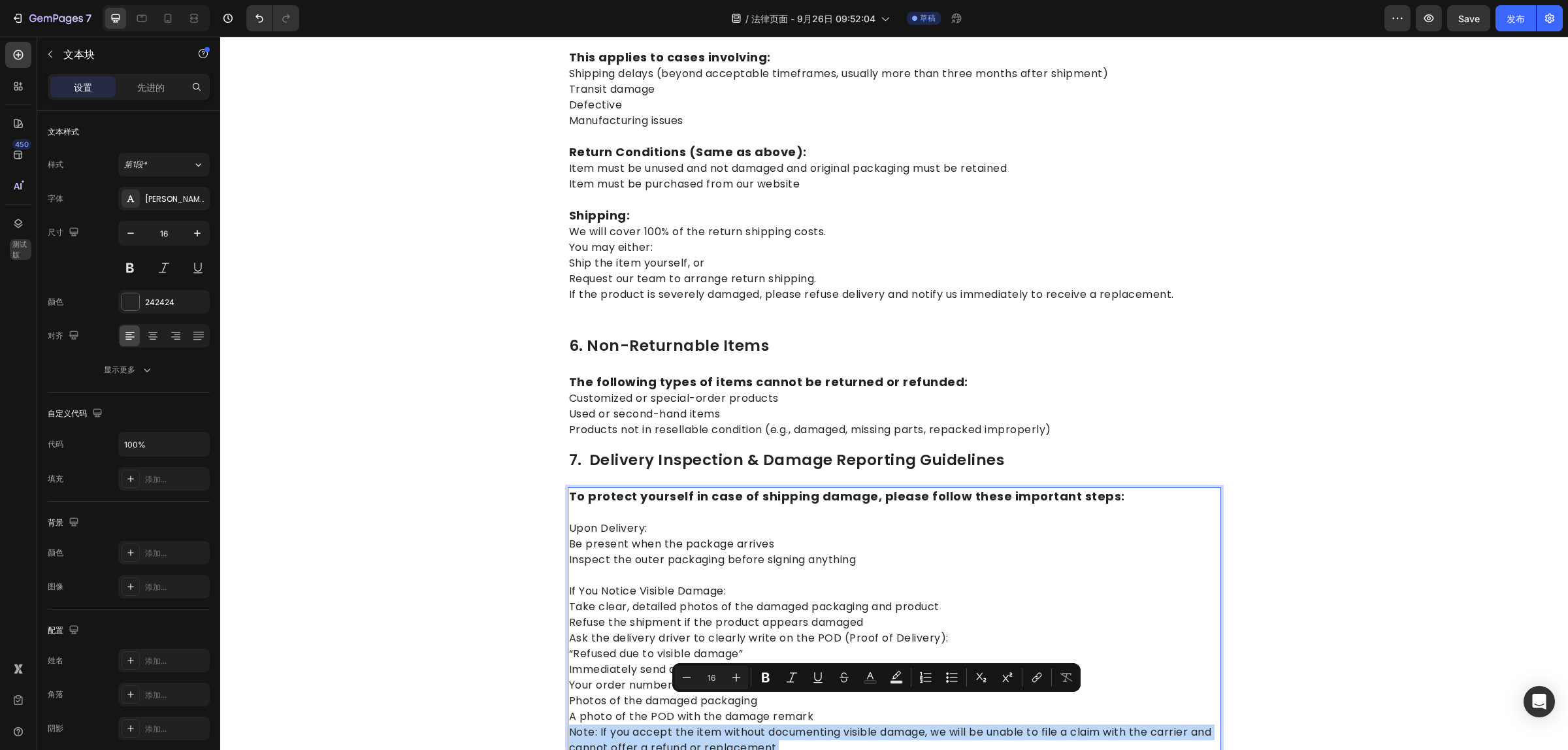
drag, startPoint x: 815, startPoint y: 715, endPoint x: 582, endPoint y: 701, distance: 233.4
click at [569, 707] on p "⁠⁠⁠⁠⁠⁠⁠ If You Notice Visible Damage: Take clear, detailed photos of the damage…" at bounding box center [894, 661] width 651 height 188
click at [765, 680] on icon "编辑器上下文工具栏" at bounding box center [766, 677] width 13 height 13
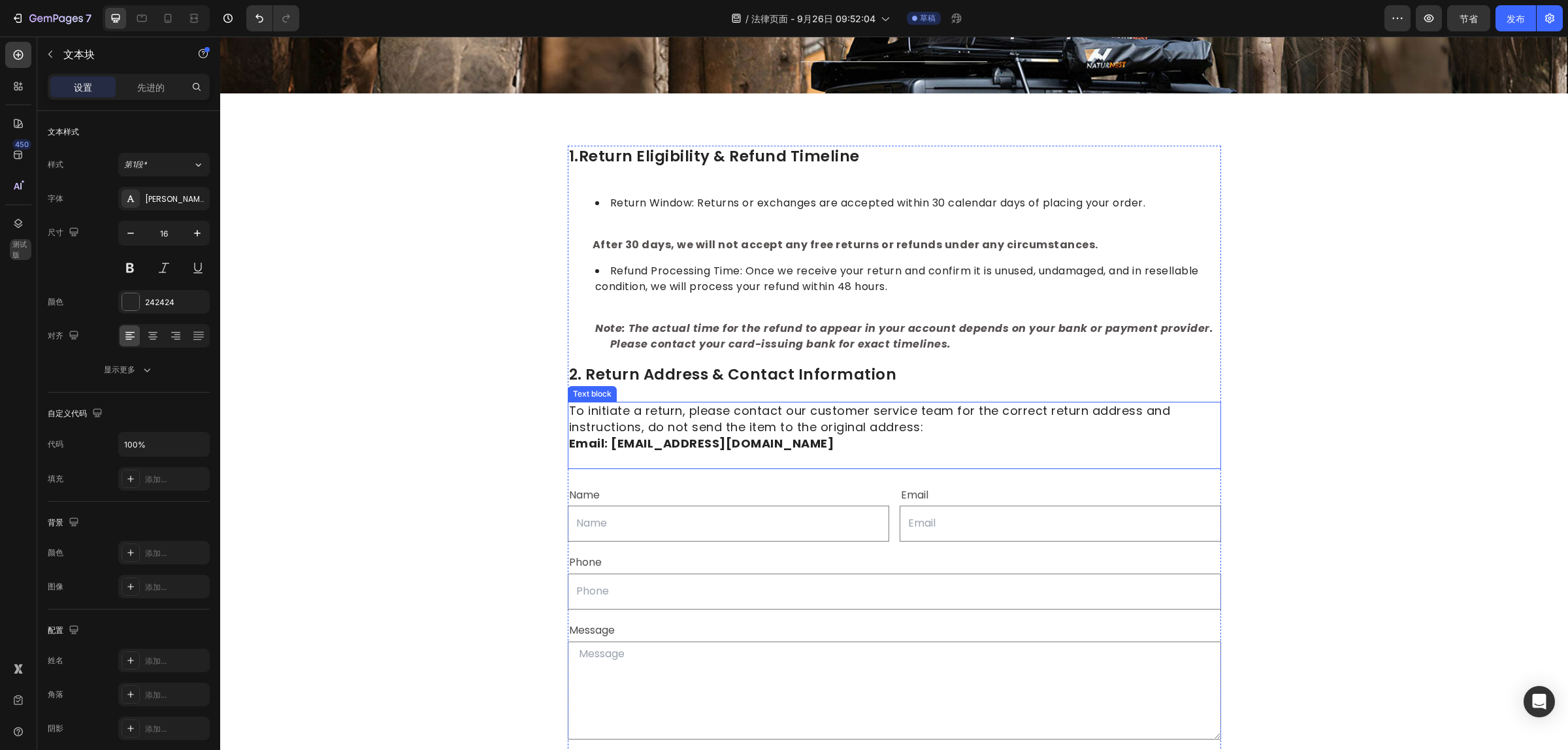
scroll to position [35, 0]
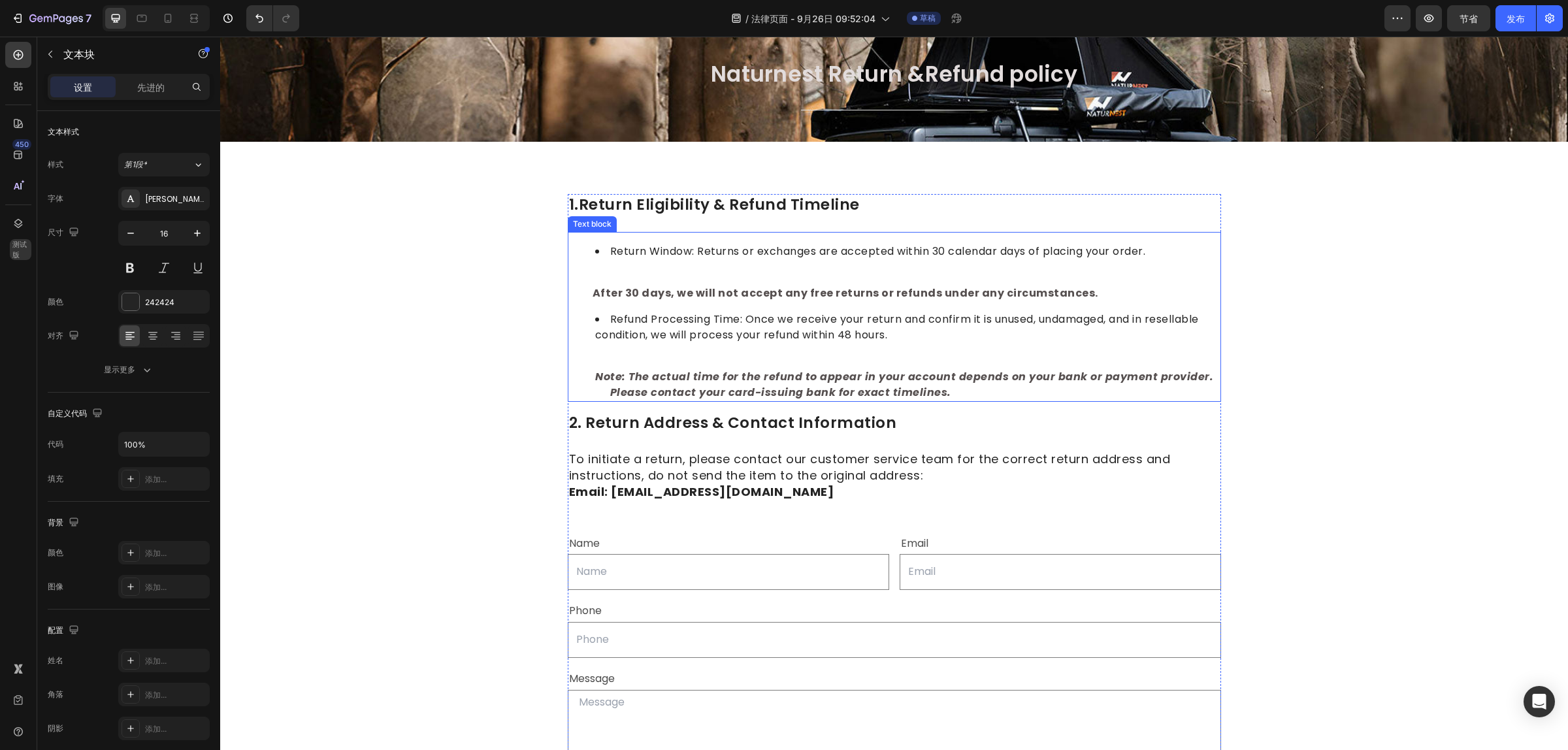
click at [779, 387] on strong "Note: The actual time for the refund to appear in your account depends on your …" at bounding box center [894, 384] width 651 height 31
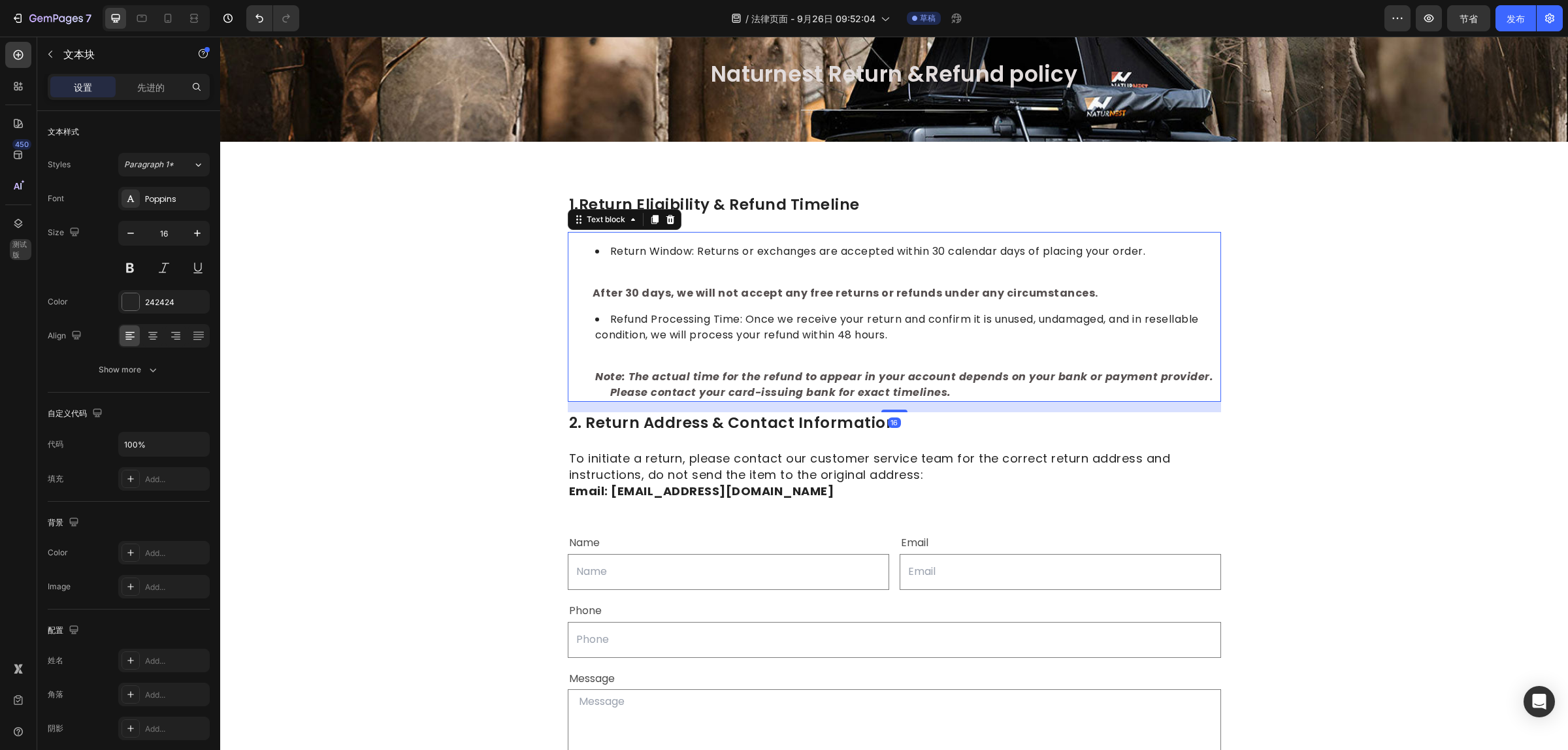
click at [779, 387] on strong "Note: The actual time for the refund to appear in your account depends on your …" at bounding box center [894, 384] width 651 height 31
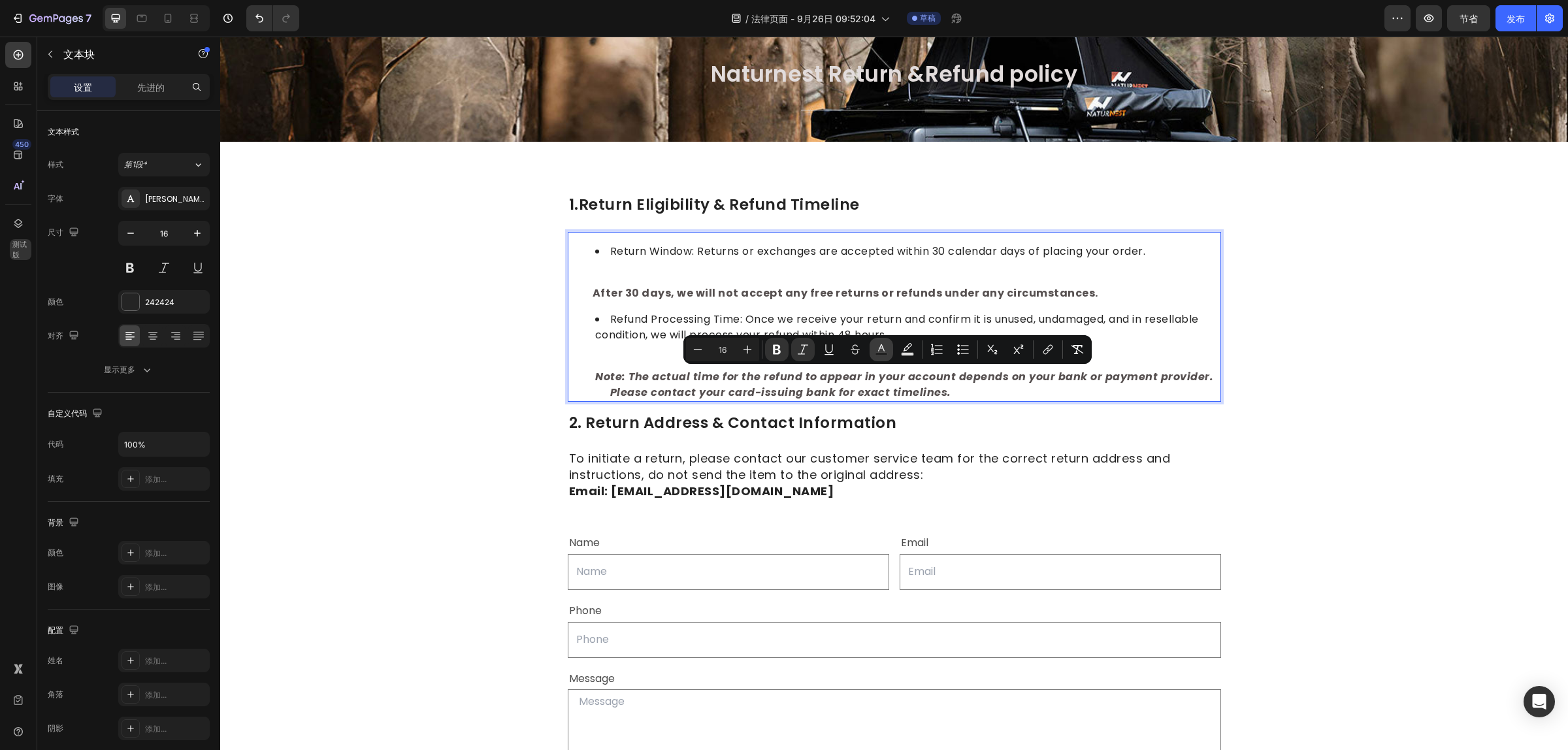
click at [884, 347] on icon "Editor contextual toolbar" at bounding box center [882, 349] width 13 height 13
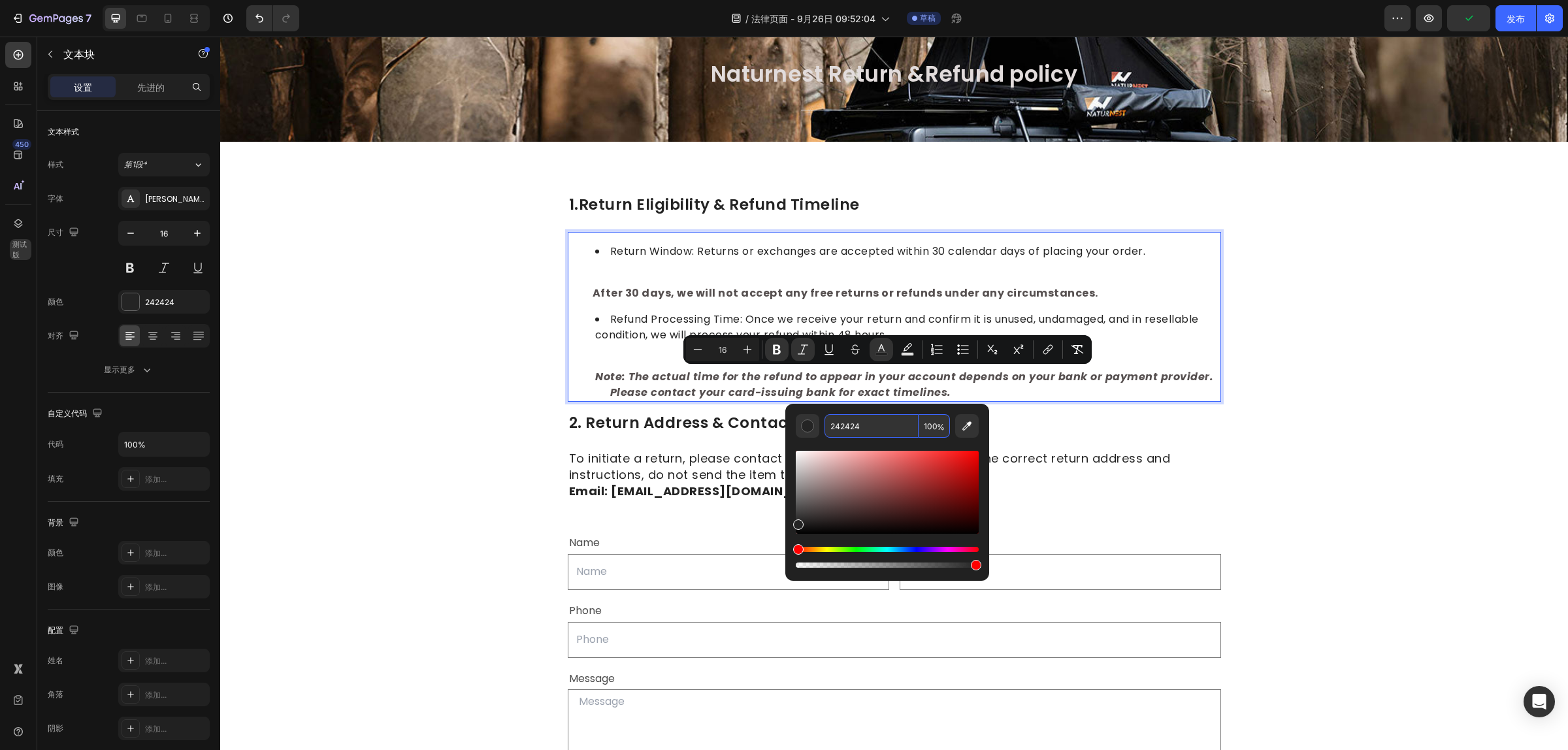
click at [876, 428] on input "242424" at bounding box center [871, 426] width 94 height 24
click at [687, 268] on div "Return Window: Returns or exchanges are accepted within 30 calendar days of pla…" at bounding box center [894, 317] width 654 height 170
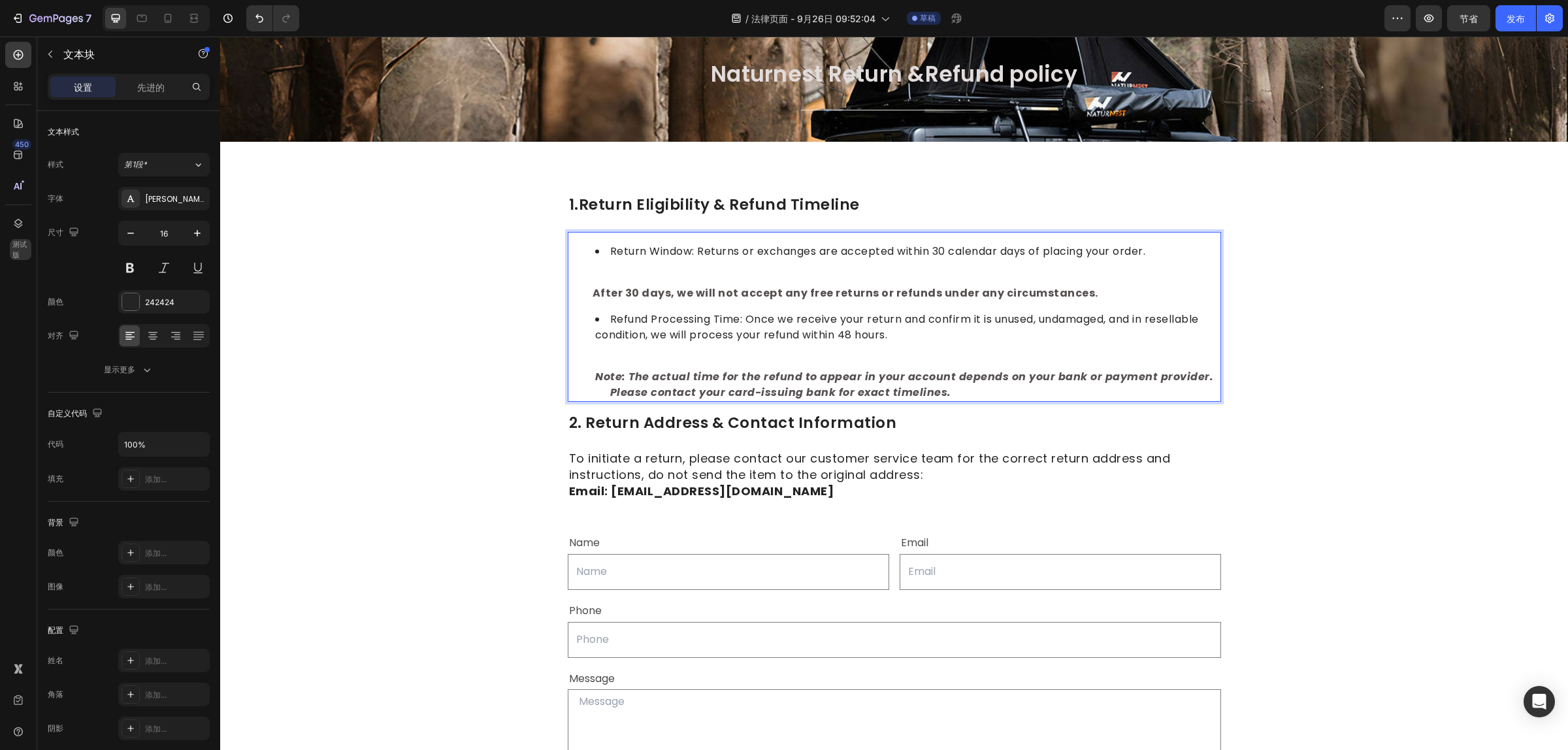
click at [671, 298] on strong "After 30 days, we will not accept any free returns or refunds under any circums…" at bounding box center [845, 293] width 506 height 15
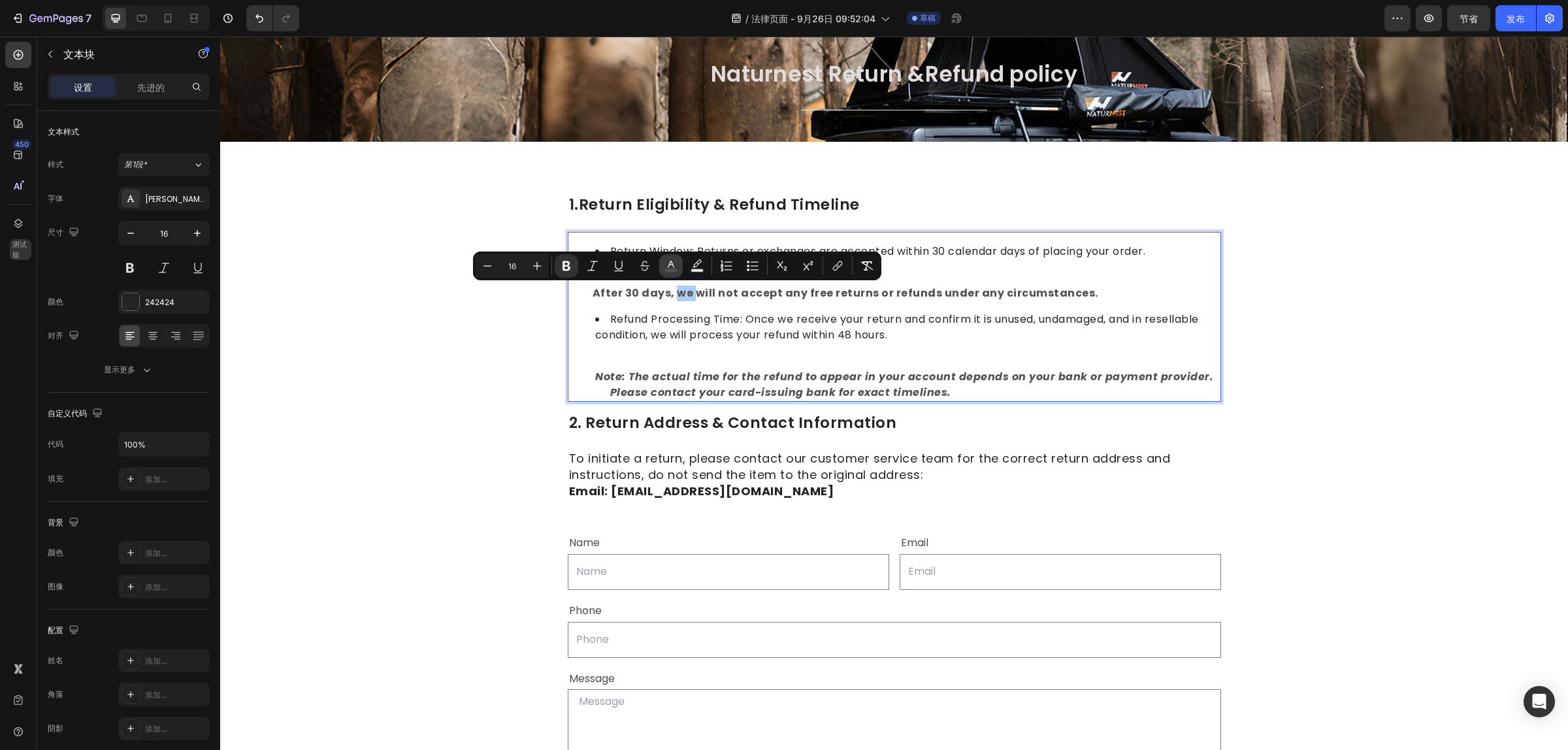
click at [661, 265] on button "文本颜色" at bounding box center [671, 266] width 24 height 24
type input "565050"
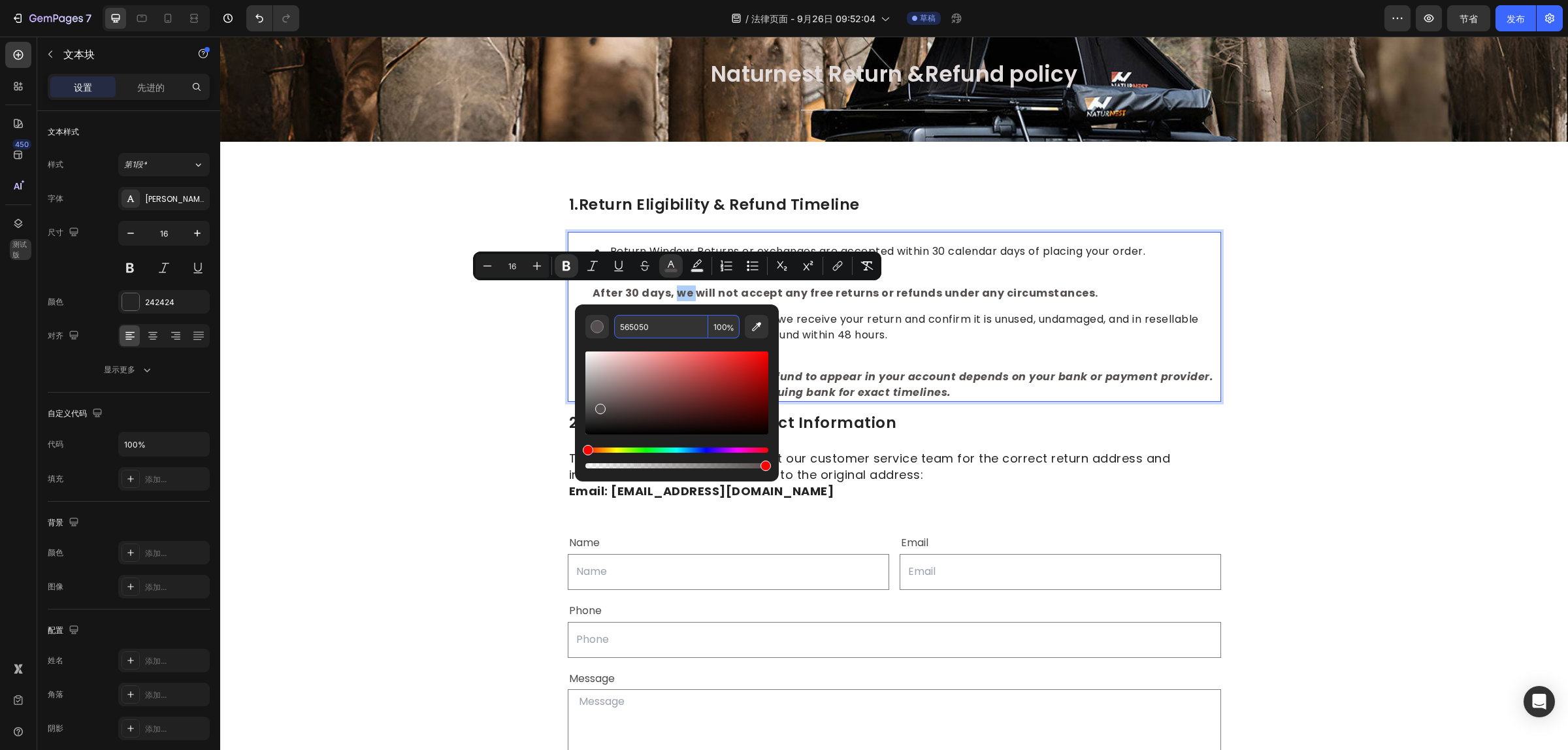
click at [652, 324] on input "565050" at bounding box center [661, 326] width 94 height 24
click at [949, 386] on p "Note: The actual time for the refund to appear in your account depends on your …" at bounding box center [894, 377] width 651 height 47
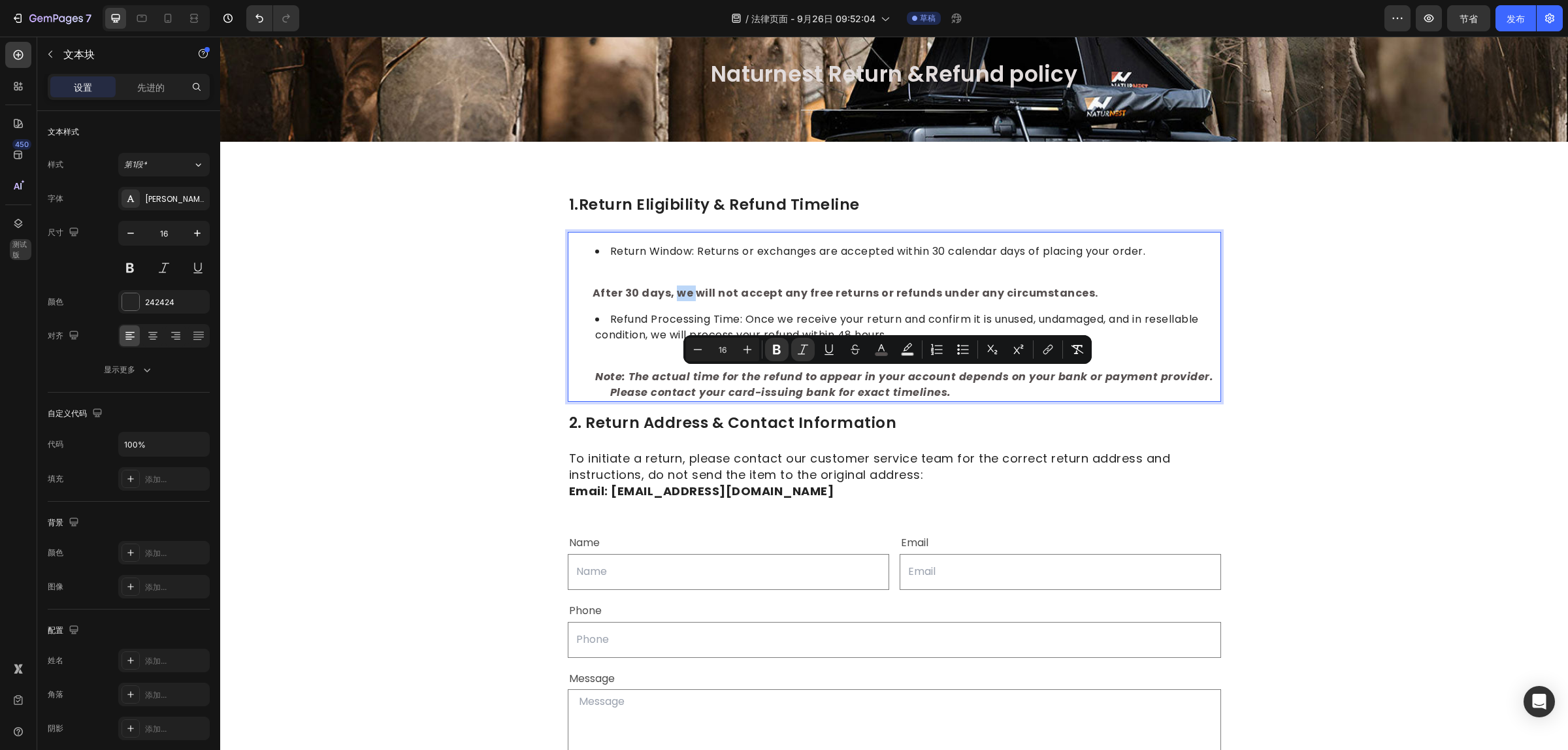
drag, startPoint x: 941, startPoint y: 389, endPoint x: 591, endPoint y: 376, distance: 350.2
click at [591, 376] on p "Note: The actual time for the refund to appear in your account depends on your …" at bounding box center [894, 377] width 651 height 47
click at [881, 347] on icon "编辑器上下文工具栏" at bounding box center [882, 349] width 13 height 13
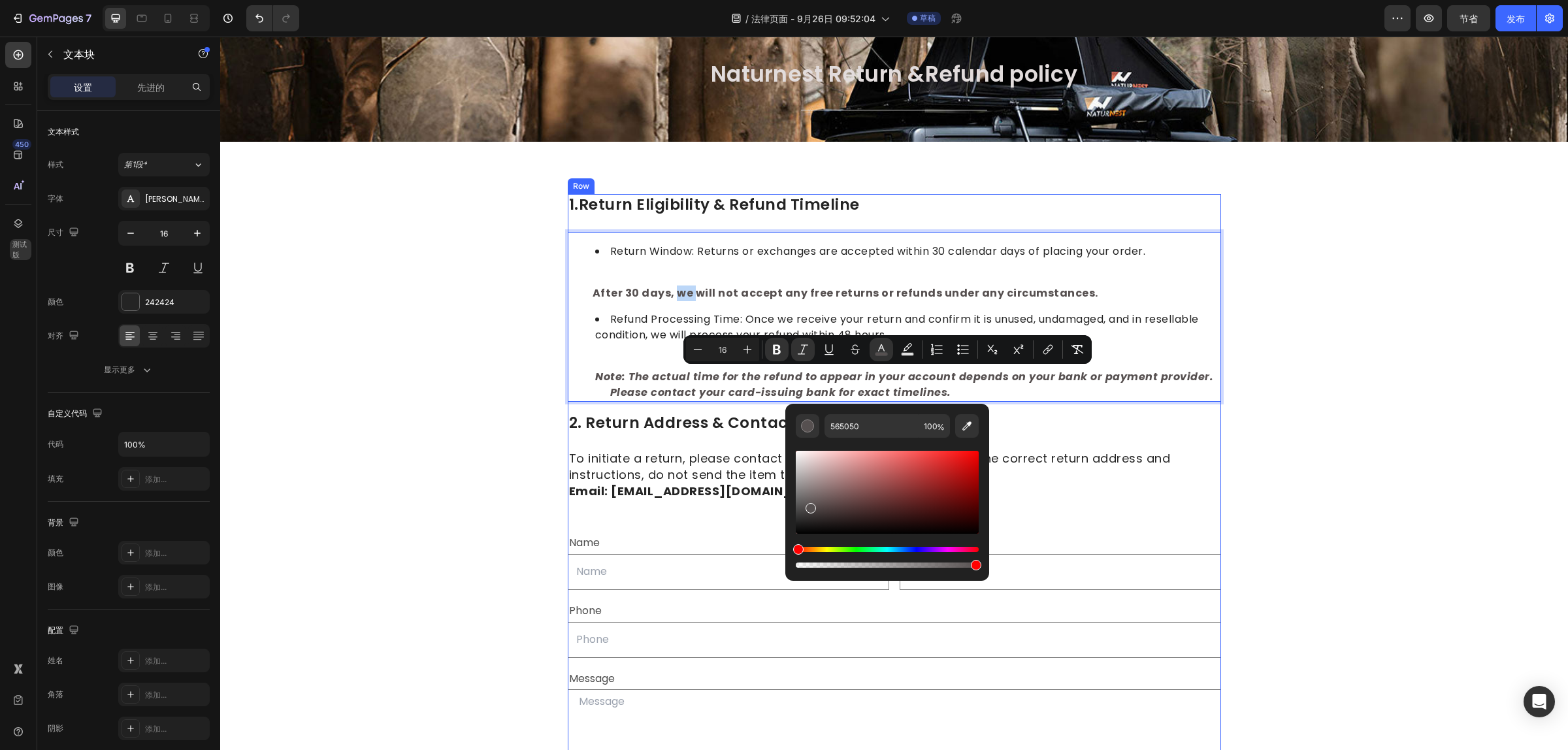
click at [1060, 443] on div "1.return eligibility & refund timeline Heading Return Window: Returns or exchan…" at bounding box center [894, 523] width 654 height 659
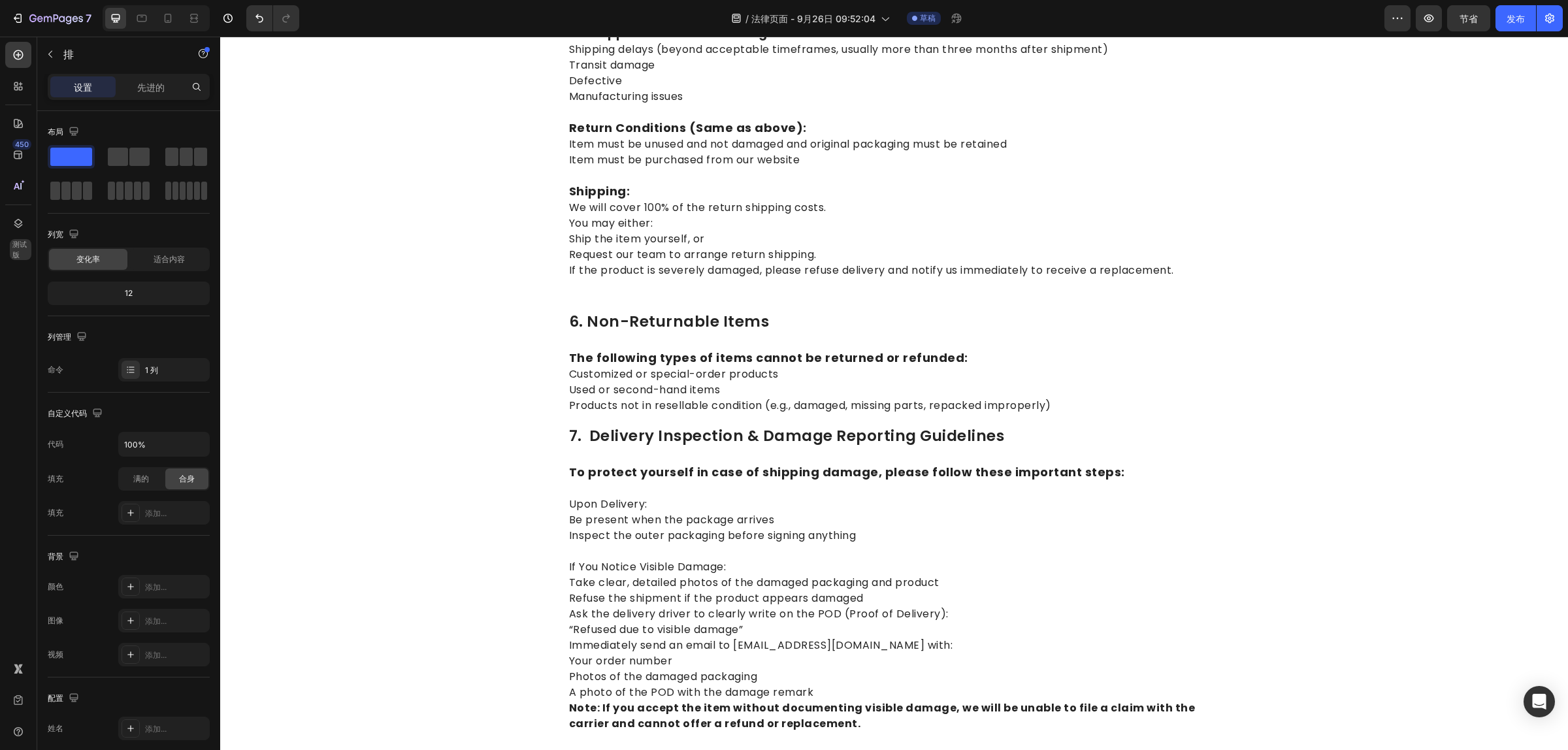
scroll to position [1667, 0]
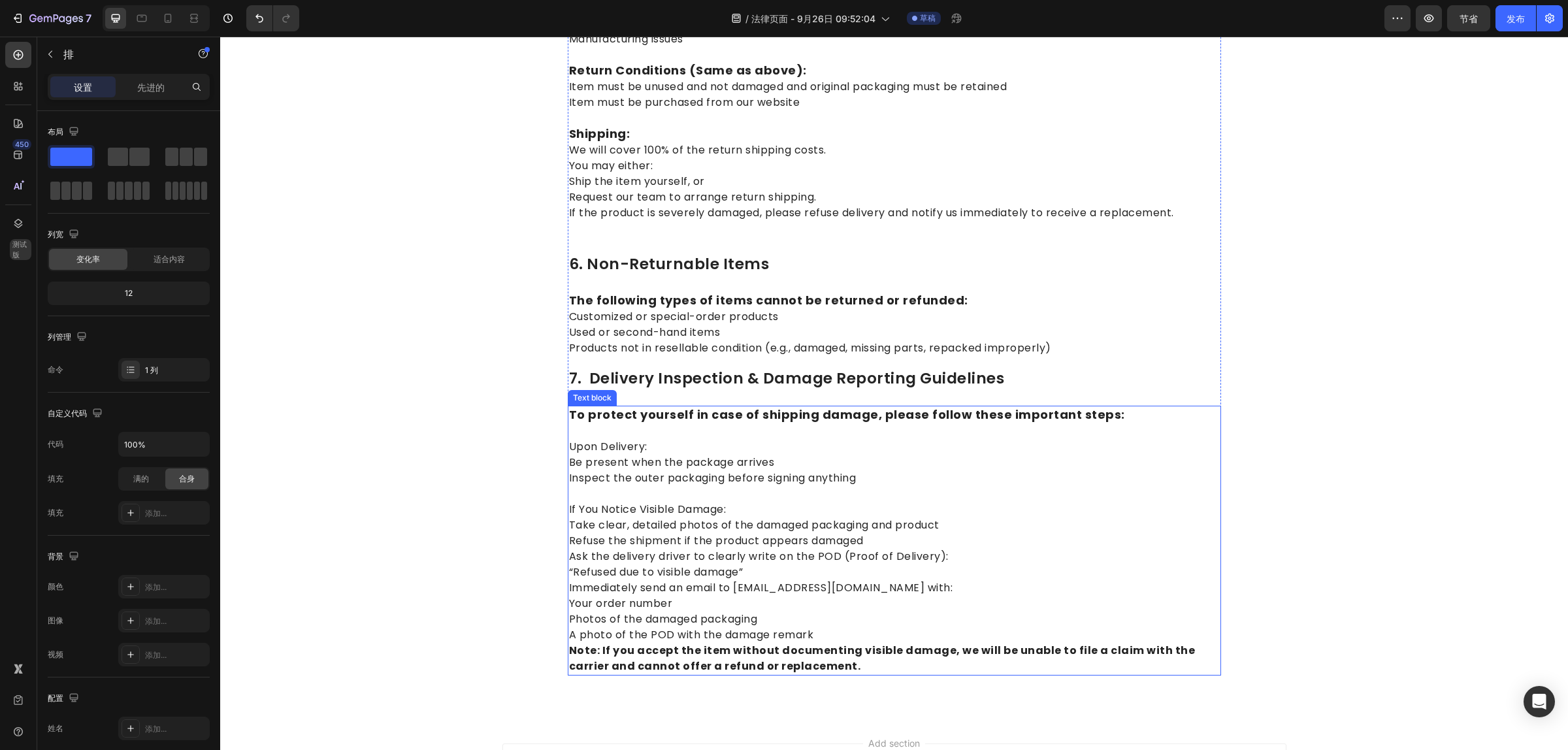
click at [817, 637] on p "If You Notice Visible Damage: Take clear, detailed photos of the damaged packag…" at bounding box center [894, 580] width 651 height 188
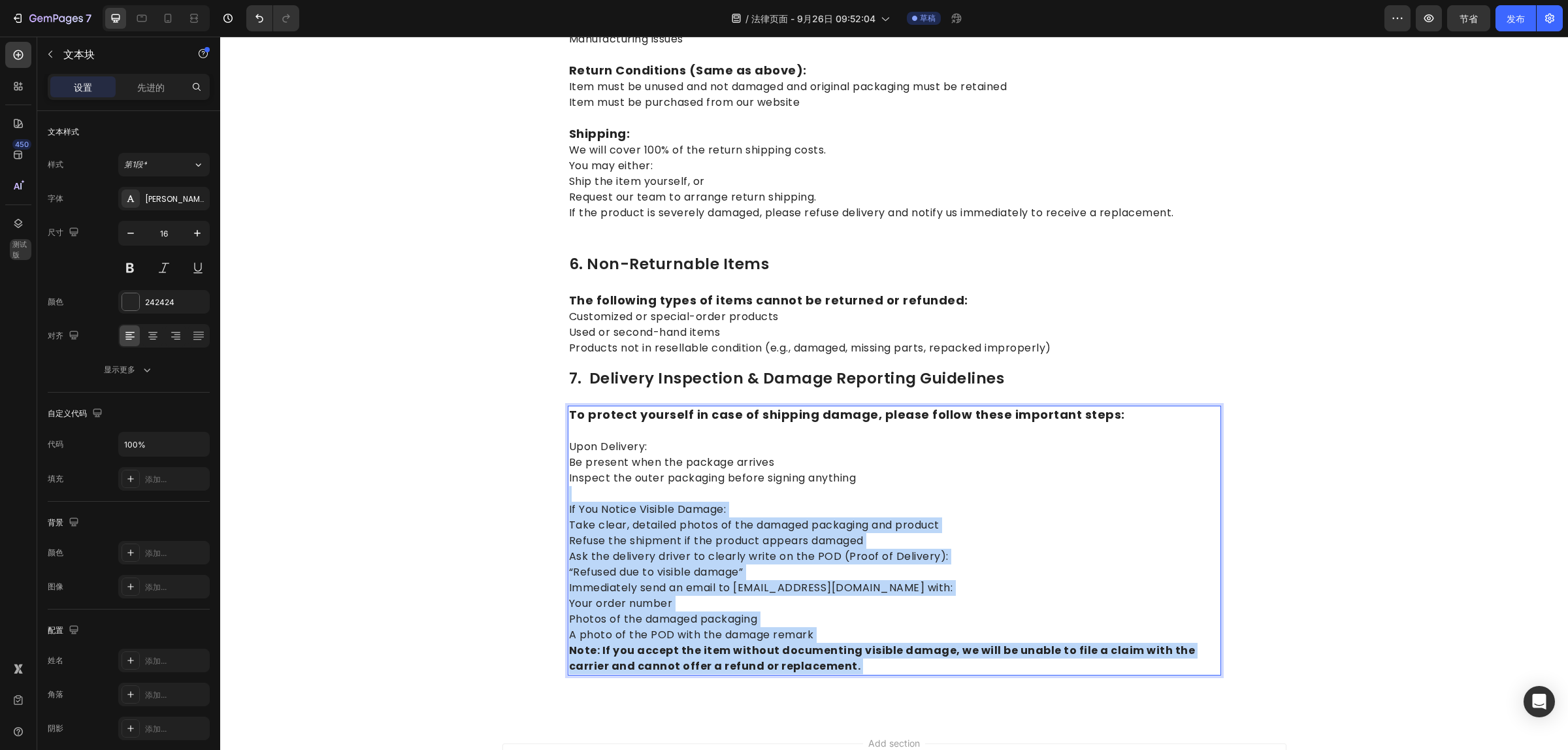
drag, startPoint x: 817, startPoint y: 637, endPoint x: 594, endPoint y: 623, distance: 223.4
click at [594, 623] on p "If You Notice Visible Damage: Take clear, detailed photos of the damaged packag…" at bounding box center [894, 580] width 651 height 188
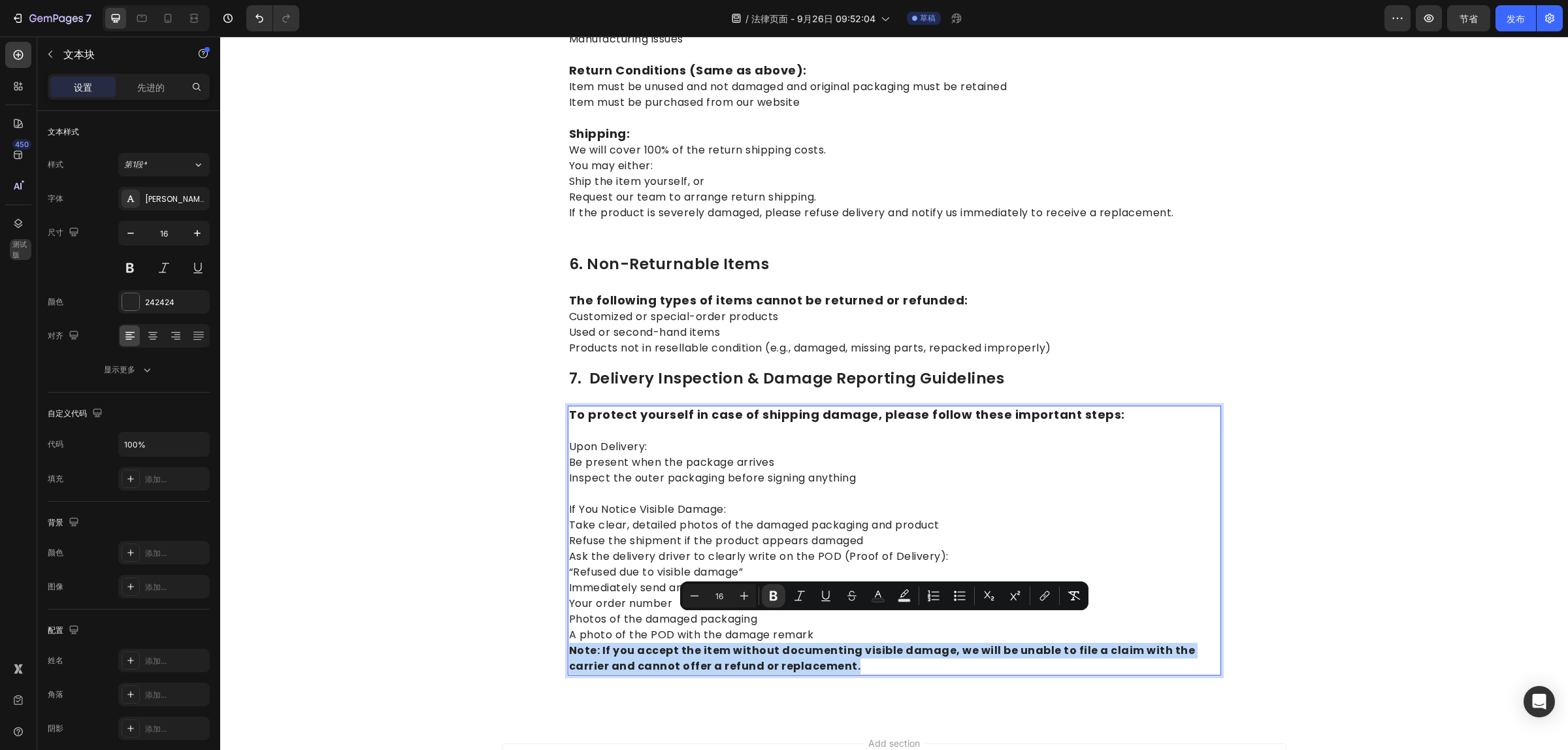
drag, startPoint x: 805, startPoint y: 638, endPoint x: 562, endPoint y: 623, distance: 243.5
click at [569, 623] on p "If You Notice Visible Damage: Take clear, detailed photos of the damaged packag…" at bounding box center [894, 580] width 651 height 188
click at [800, 593] on icon "Editor contextual toolbar" at bounding box center [799, 595] width 11 height 10
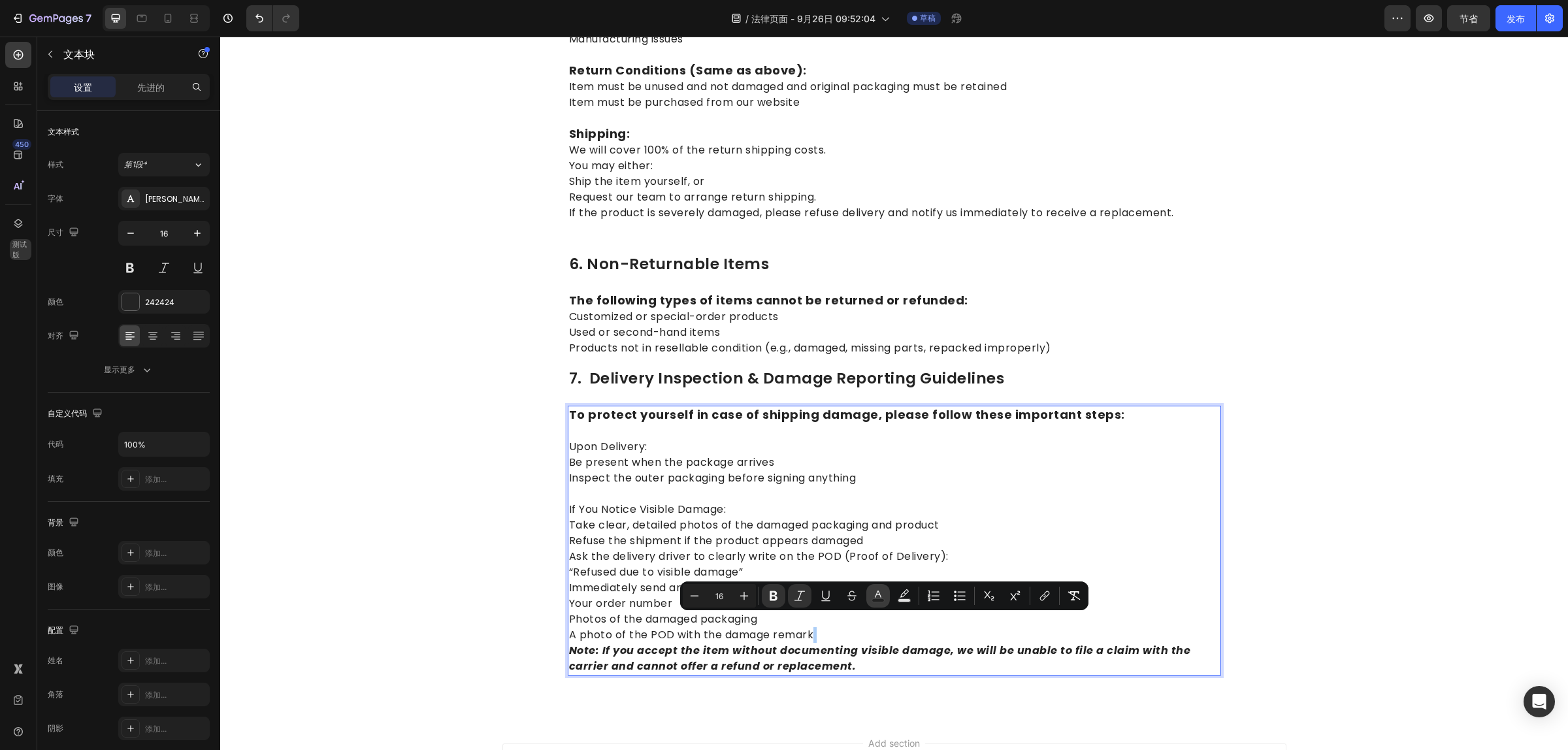
click at [872, 599] on rect "Editor contextual toolbar" at bounding box center [878, 600] width 12 height 3
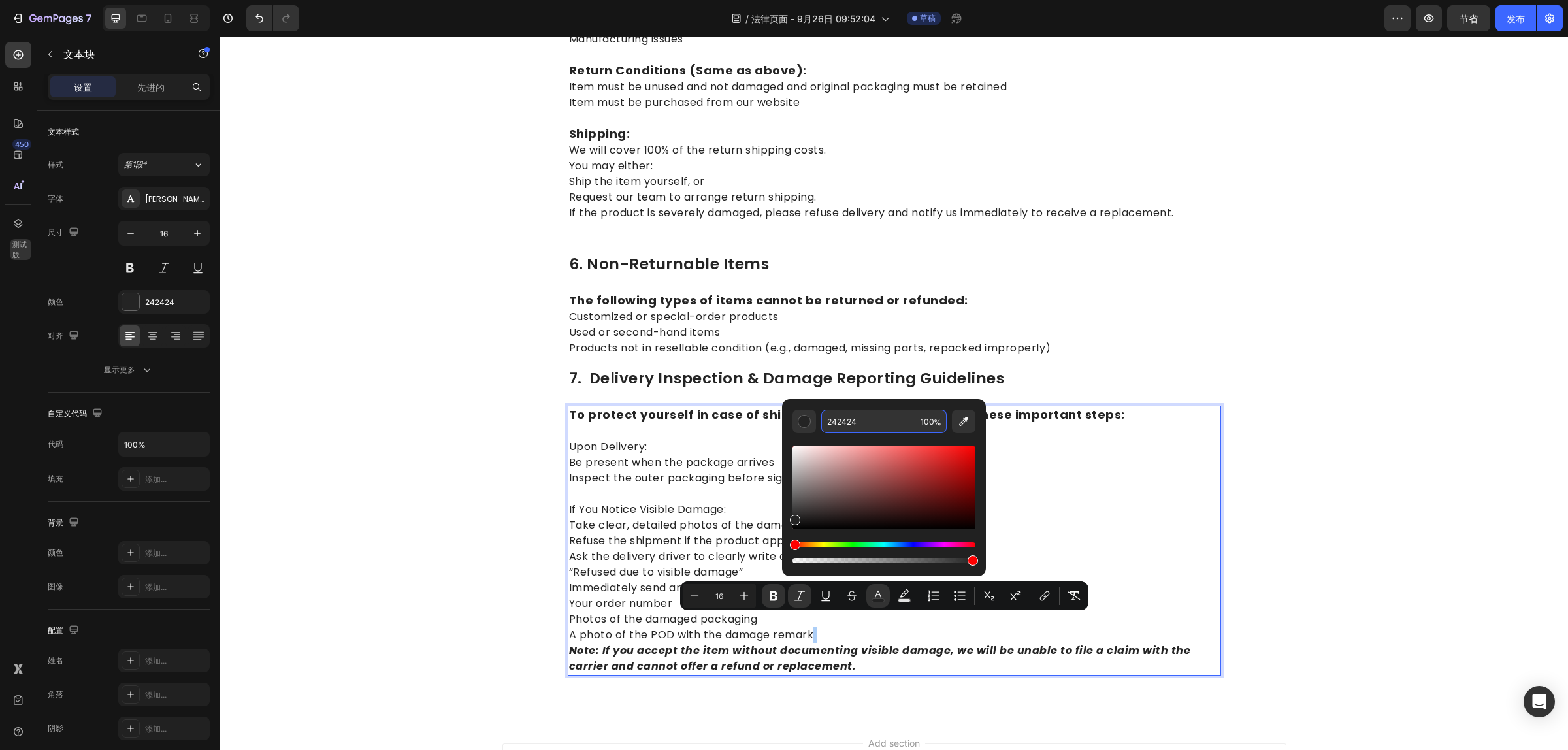
click at [860, 419] on input "242424" at bounding box center [868, 422] width 94 height 24
click at [861, 421] on input "242424" at bounding box center [868, 422] width 94 height 24
paste input "565050"
type input "565050"
click at [1042, 486] on p "If You Notice Visible Damage: Take clear, detailed photos of the damaged packag…" at bounding box center [894, 580] width 651 height 188
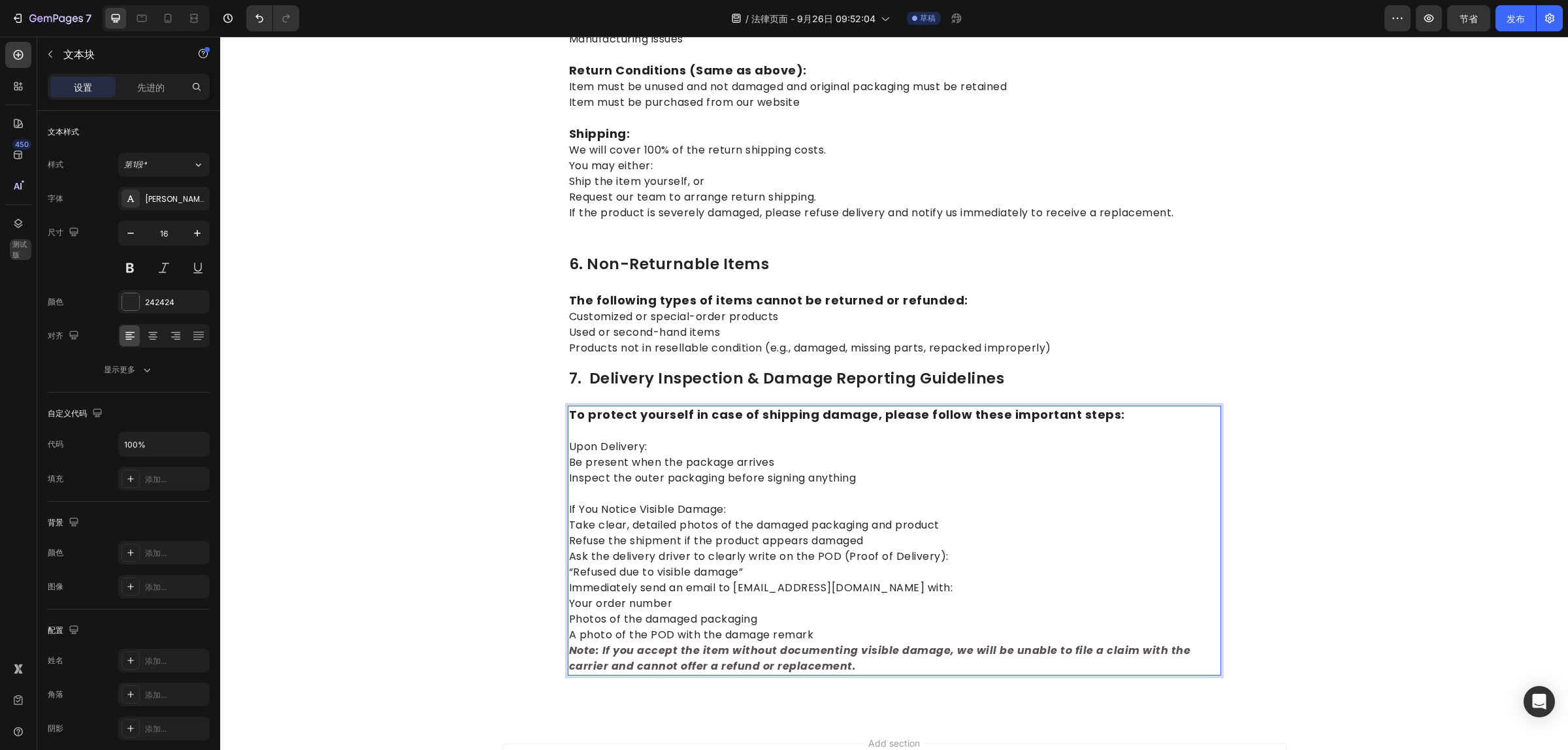
click at [813, 592] on p "⁠⁠⁠⁠⁠⁠⁠ If You Notice Visible Damage: Take clear, detailed photos of the damage…" at bounding box center [894, 580] width 651 height 188
click at [817, 605] on p "If You Notice Visible Damage: Take clear, detailed photos of the damaged packag…" at bounding box center [894, 580] width 651 height 188
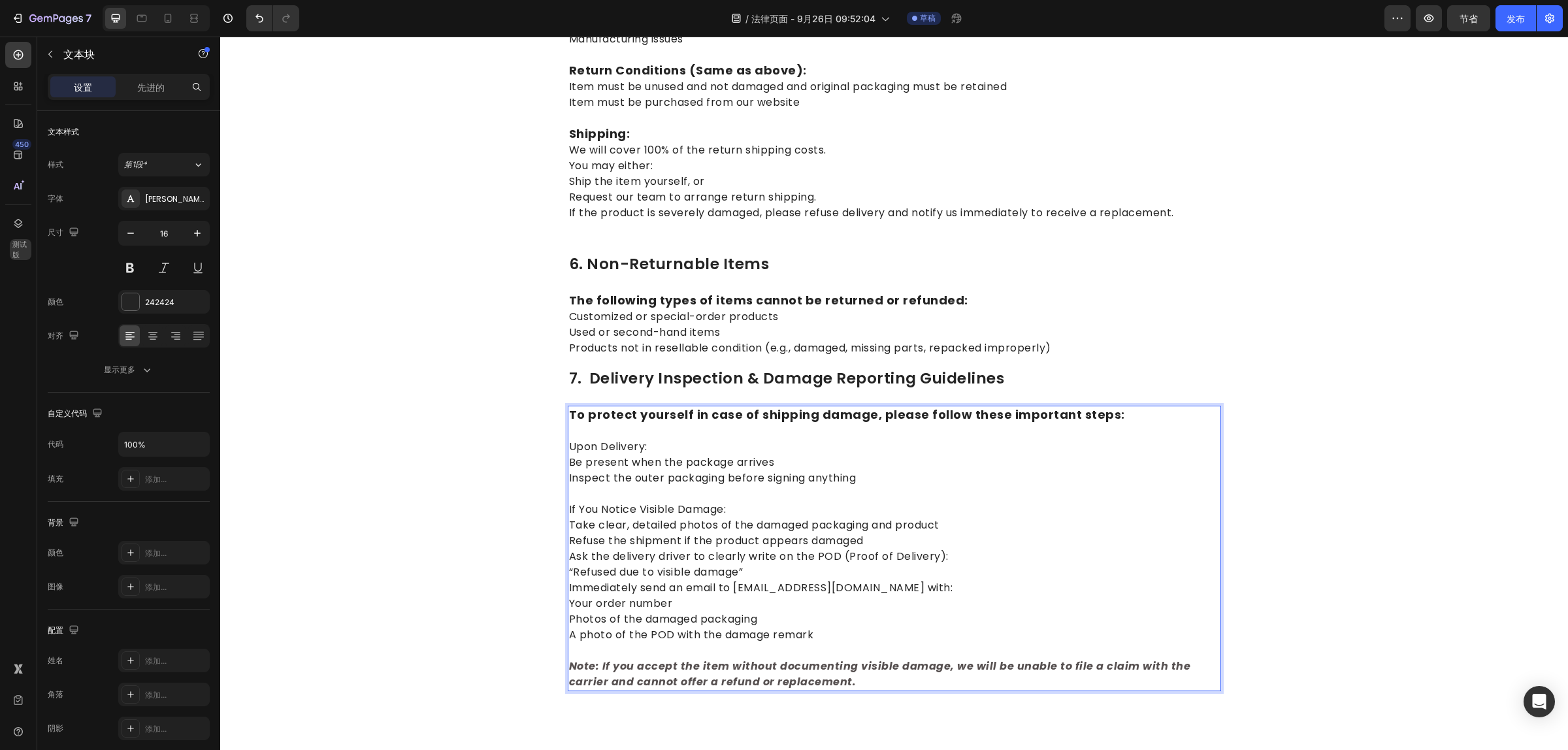
click at [757, 543] on p "If You Notice Visible Damage: Take clear, detailed photos of the damaged packag…" at bounding box center [894, 564] width 651 height 157
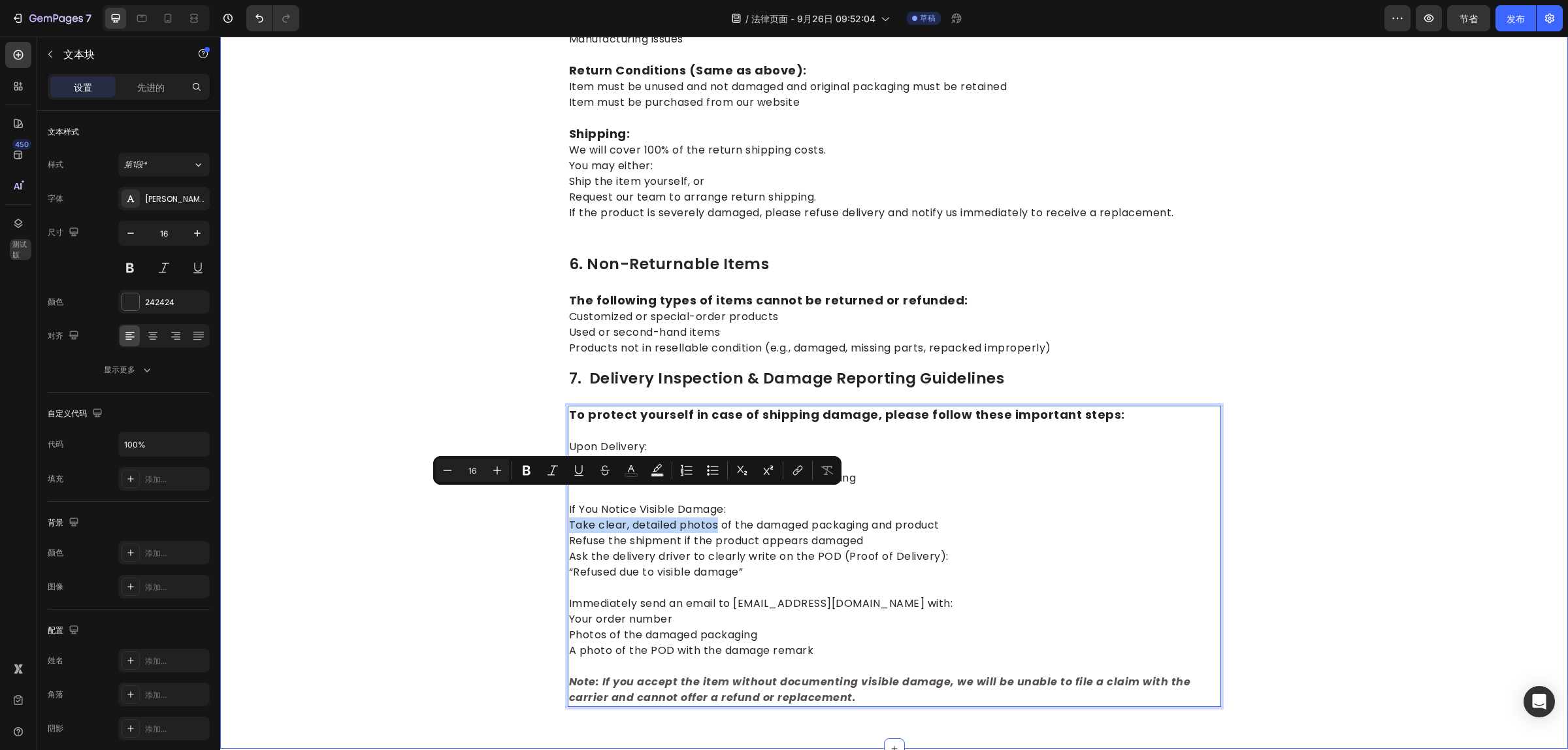
drag, startPoint x: 712, startPoint y: 500, endPoint x: 558, endPoint y: 498, distance: 154.0
click at [915, 580] on p "Immediately send an email to support@naturnest.com with: Your order number Phot…" at bounding box center [894, 619] width 651 height 78
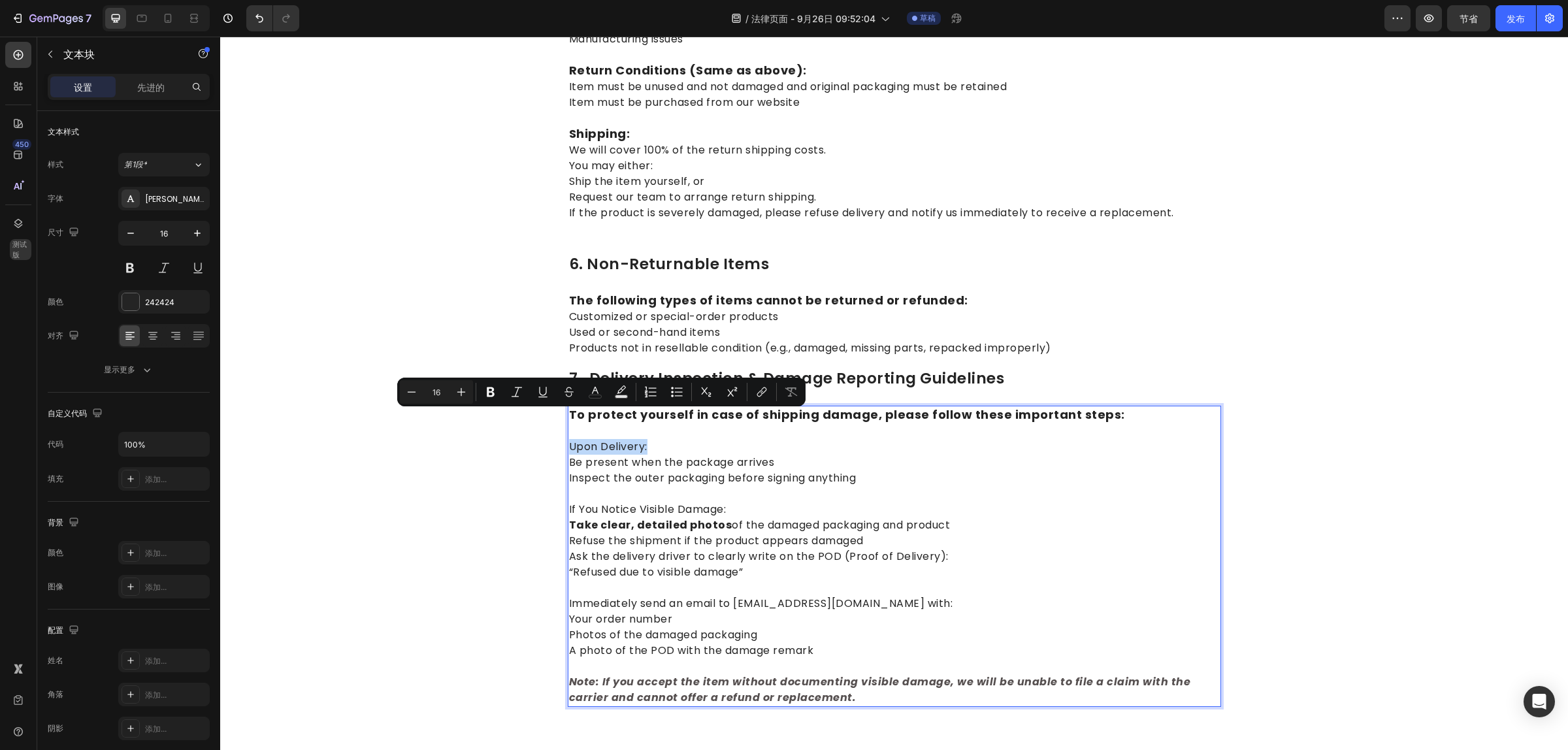
drag, startPoint x: 652, startPoint y: 418, endPoint x: 562, endPoint y: 419, distance: 90.0
click at [569, 423] on p "Upon Delivery: Be present when the package arrives Inspect the outer packaging …" at bounding box center [894, 454] width 651 height 62
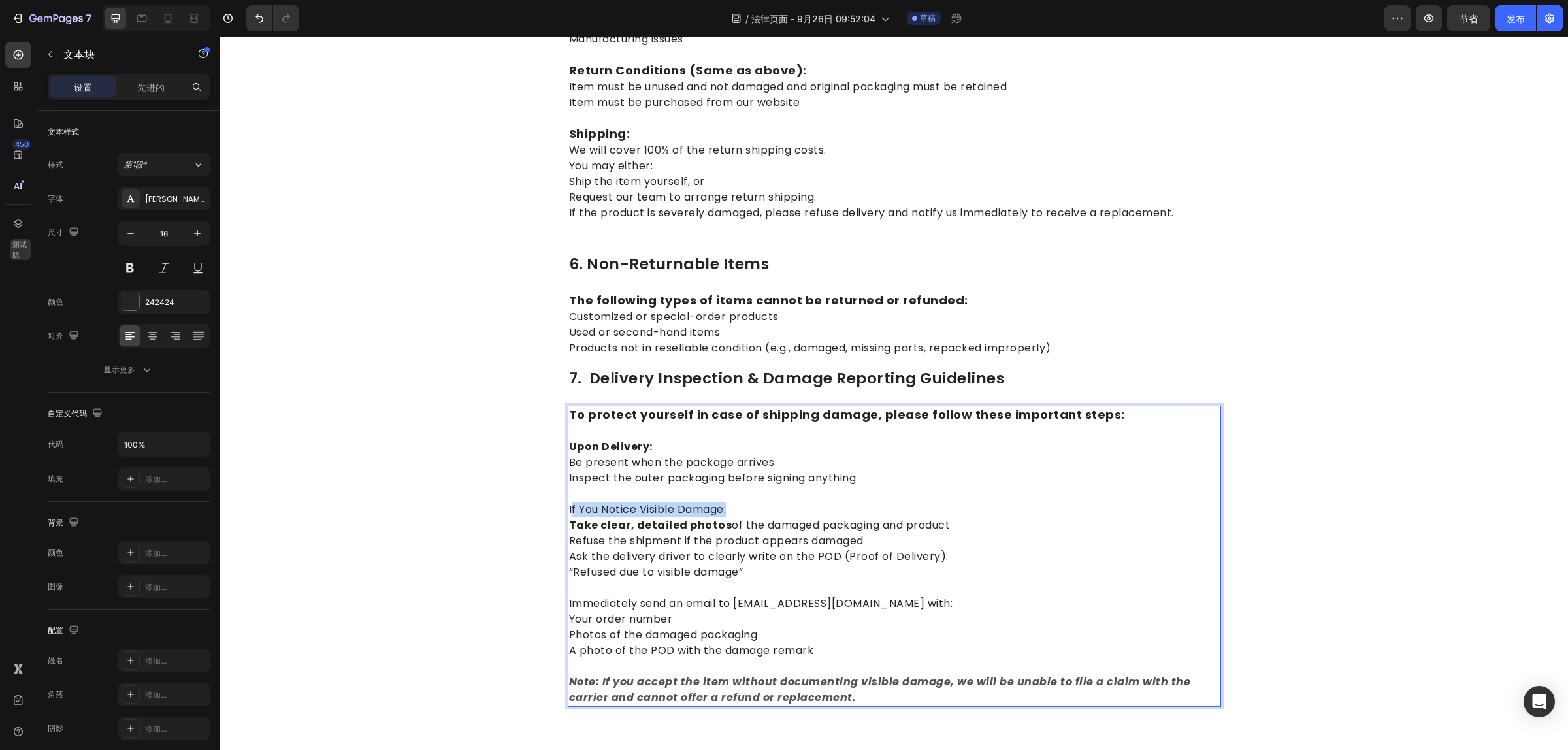
drag, startPoint x: 738, startPoint y: 480, endPoint x: 566, endPoint y: 483, distance: 172.0
click at [569, 486] on p "If You Notice Visible Damage: Take clear, detailed photos of the damaged packag…" at bounding box center [894, 533] width 651 height 94
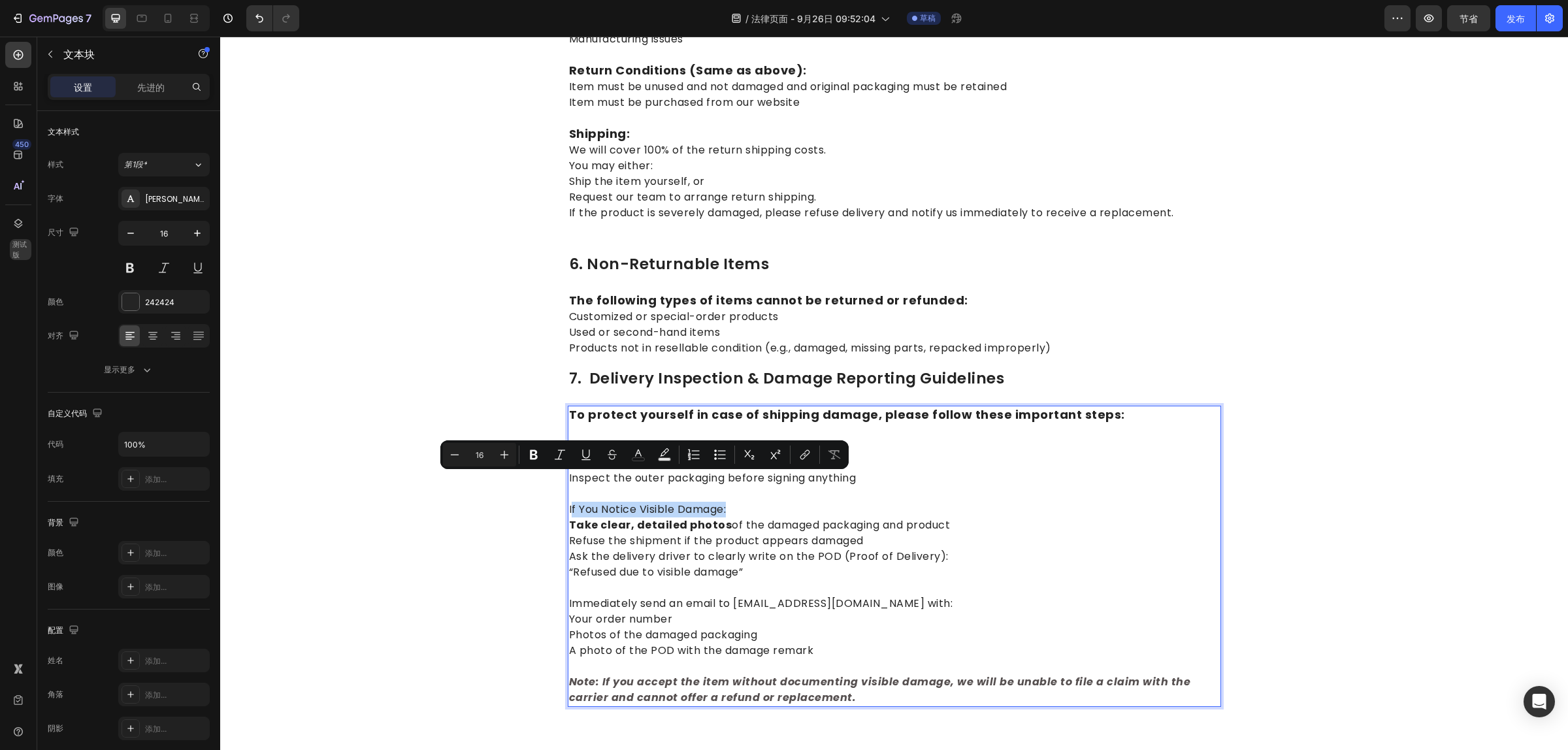
click at [760, 489] on p "If You Notice Visible Damage: Take clear, detailed photos of the damaged packag…" at bounding box center [894, 533] width 651 height 94
click at [745, 486] on p "If You Notice Visible Damage: Take clear, detailed photos of the damaged packag…" at bounding box center [894, 533] width 651 height 94
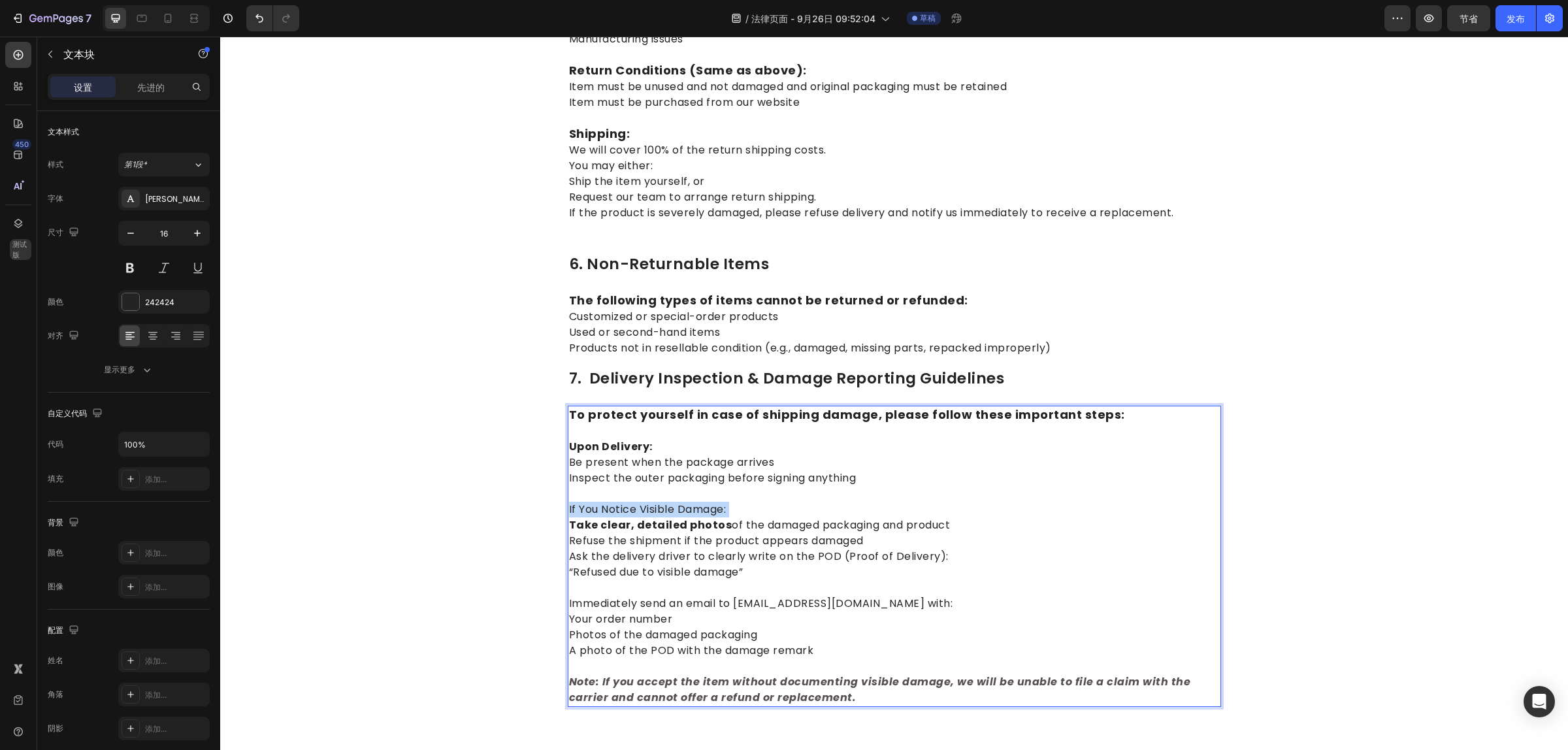
click at [745, 486] on p "If You Notice Visible Damage: Take clear, detailed photos of the damaged packag…" at bounding box center [894, 533] width 651 height 94
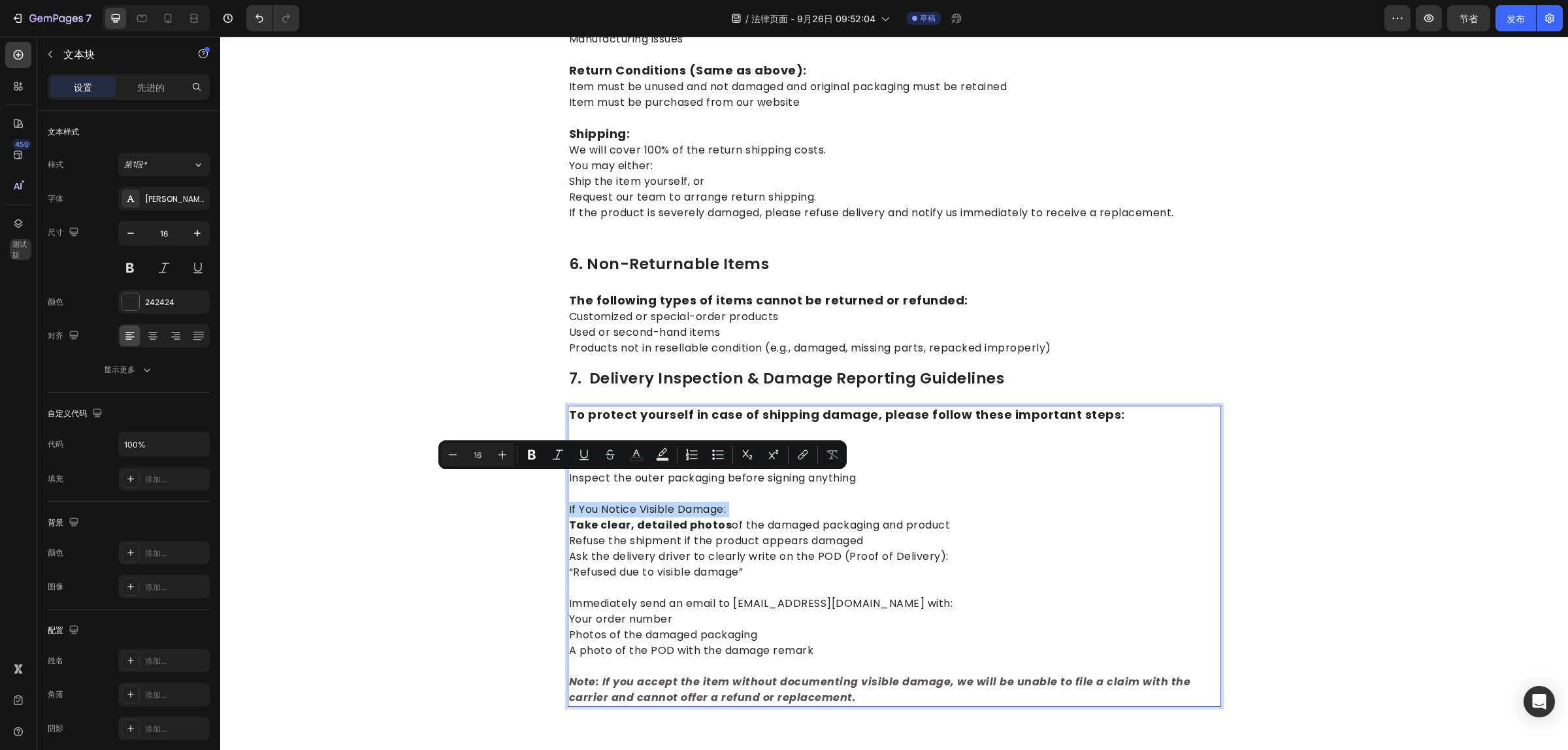
click at [742, 486] on p "If You Notice Visible Damage: Take clear, detailed photos of the damaged packag…" at bounding box center [894, 533] width 651 height 94
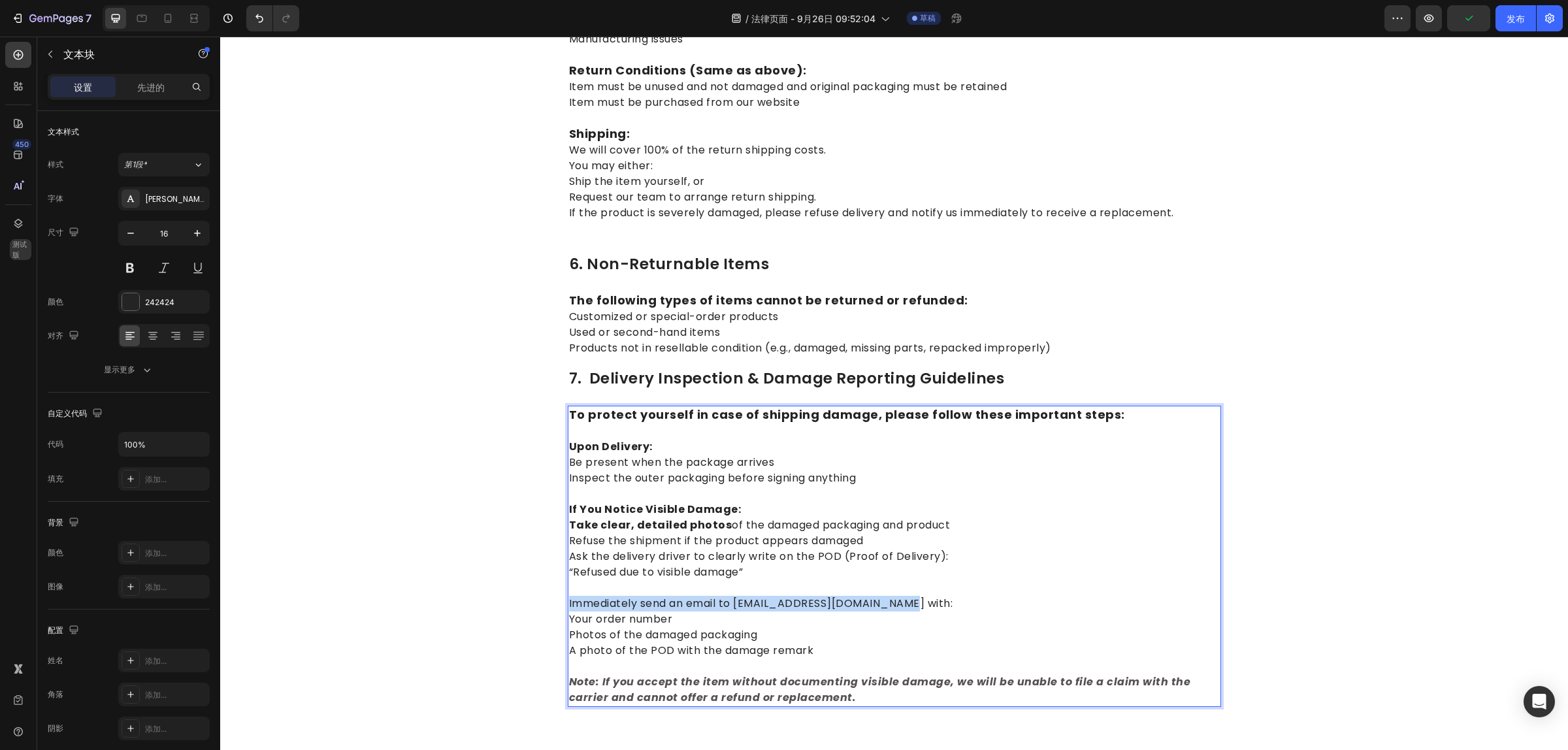
drag, startPoint x: 918, startPoint y: 572, endPoint x: 563, endPoint y: 569, distance: 355.0
click at [569, 580] on p "Immediately send an email to support@naturnest.com with: Your order number Phot…" at bounding box center [894, 619] width 651 height 78
click at [891, 616] on p "Immediately send an email to support@naturnest.com with: Your order number Phot…" at bounding box center [894, 619] width 651 height 78
click at [949, 528] on p "If You Notice Visible Damage: Take clear, detailed photos of the damaged packag…" at bounding box center [894, 533] width 651 height 94
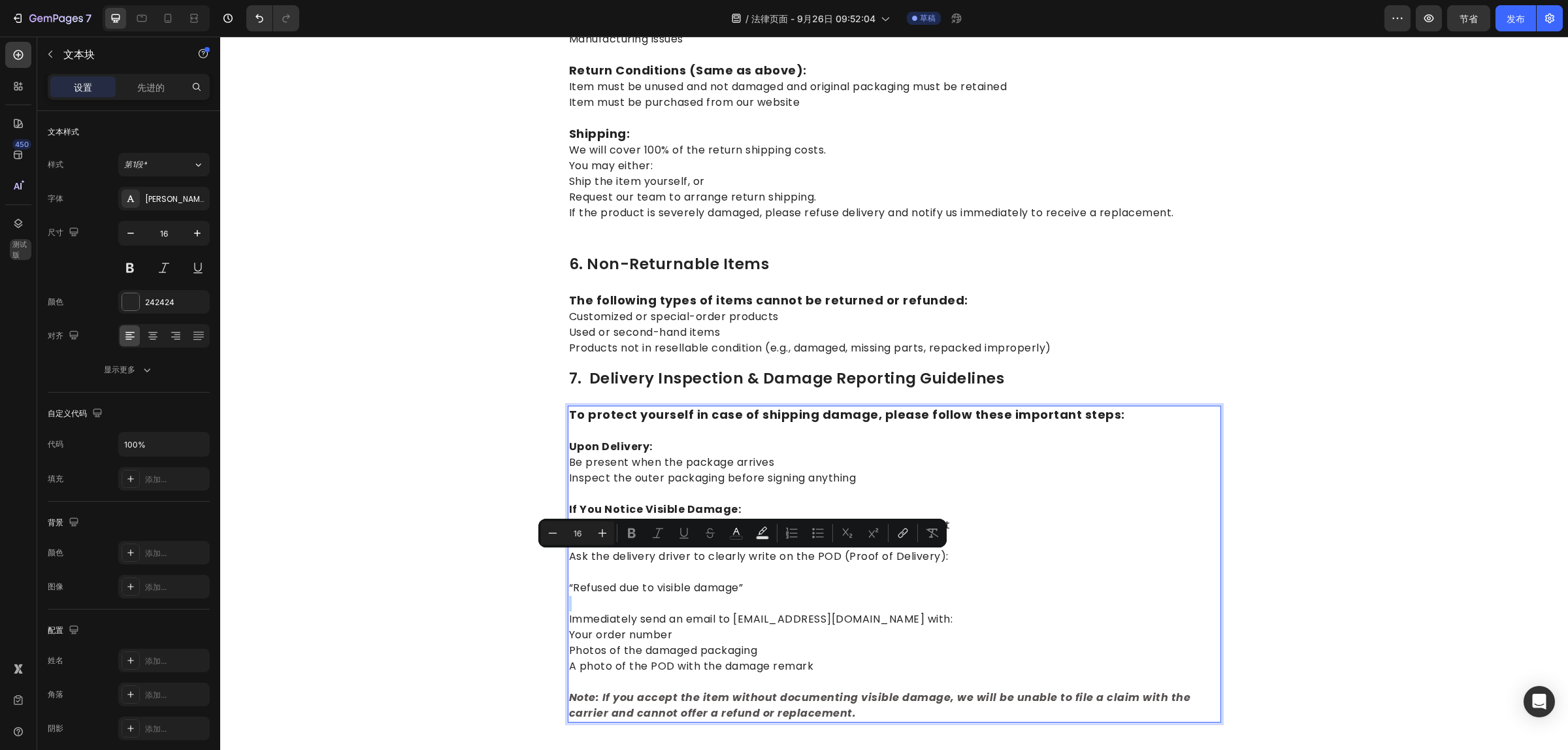
drag, startPoint x: 773, startPoint y: 563, endPoint x: 616, endPoint y: 569, distance: 157.1
click at [616, 569] on div "To protect yourself in case of shipping damage, please follow these important s…" at bounding box center [894, 564] width 654 height 317
click at [751, 564] on p "“Refused due to visible damage”" at bounding box center [894, 580] width 651 height 32
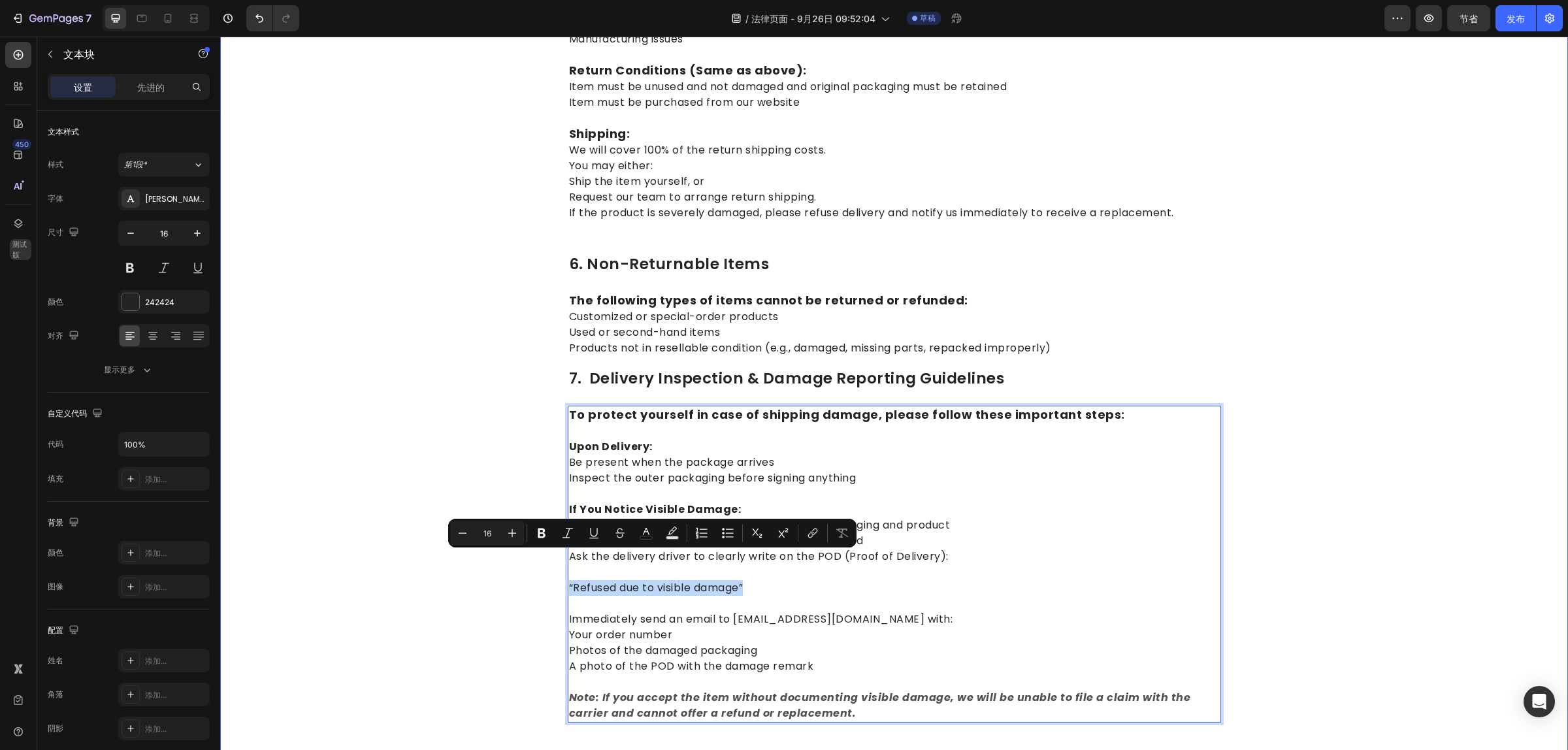
drag, startPoint x: 751, startPoint y: 559, endPoint x: 559, endPoint y: 560, distance: 192.0
click at [564, 534] on icon "编辑器上下文工具栏" at bounding box center [568, 533] width 13 height 13
click at [909, 596] on p "Immediately send an email to support@naturnest.com with: Your order number Phot…" at bounding box center [894, 634] width 651 height 78
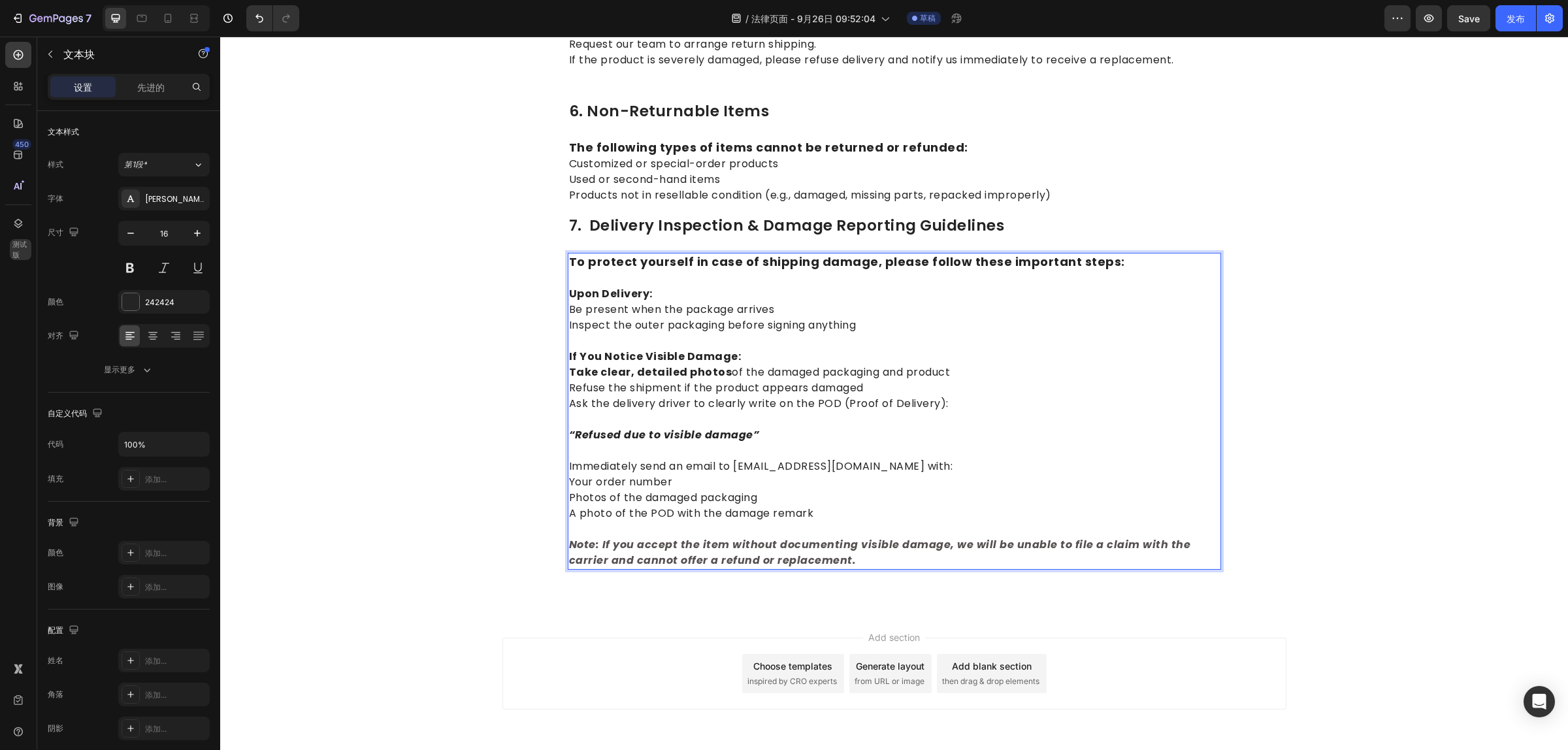
scroll to position [1831, 0]
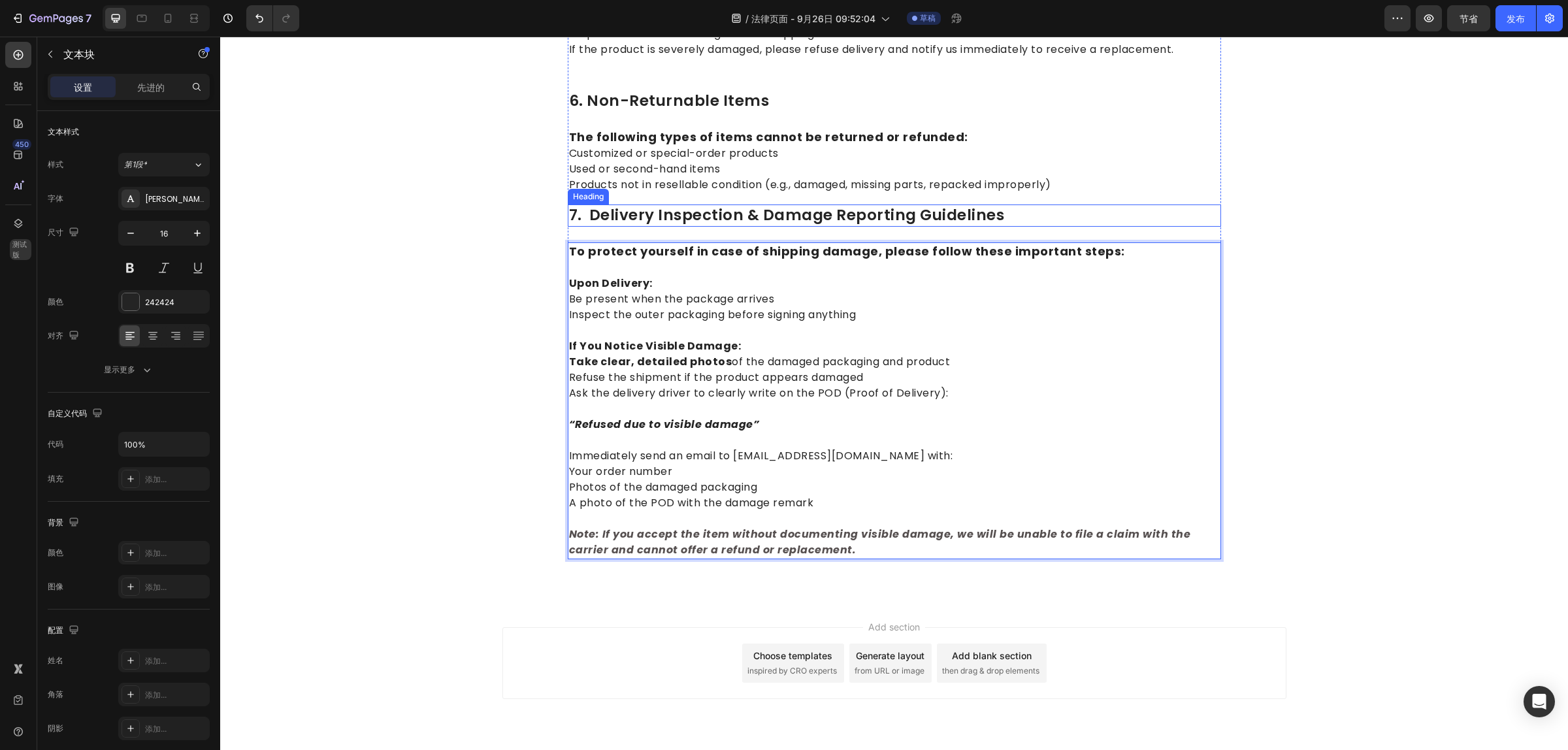
click at [687, 206] on p "7. Delivery Inspection & Damage Reporting Guidelines" at bounding box center [894, 215] width 651 height 20
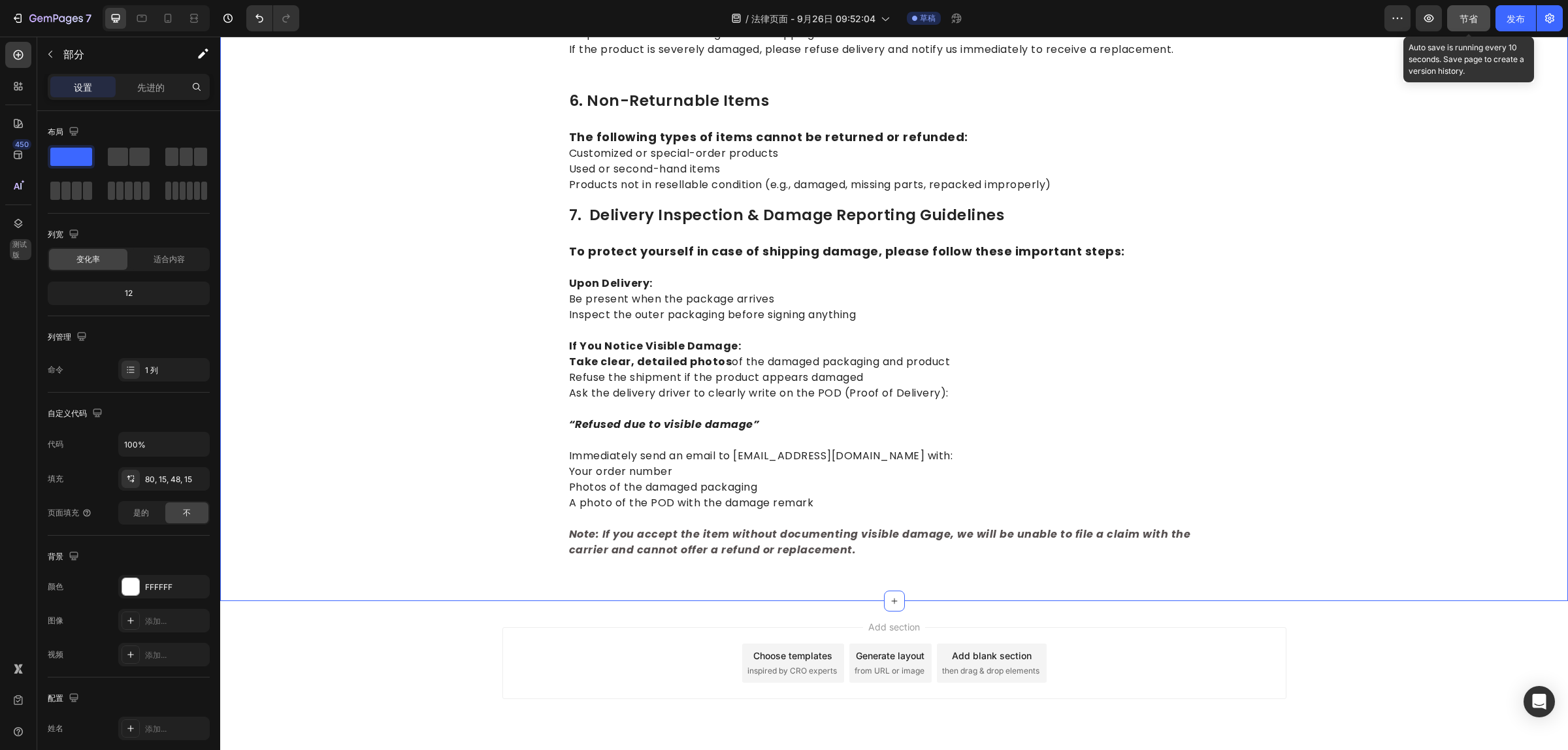
click at [1454, 20] on button "节省" at bounding box center [1469, 18] width 43 height 26
click at [1466, 17] on font "节省" at bounding box center [1469, 18] width 18 height 11
